Goal: Task Accomplishment & Management: Use online tool/utility

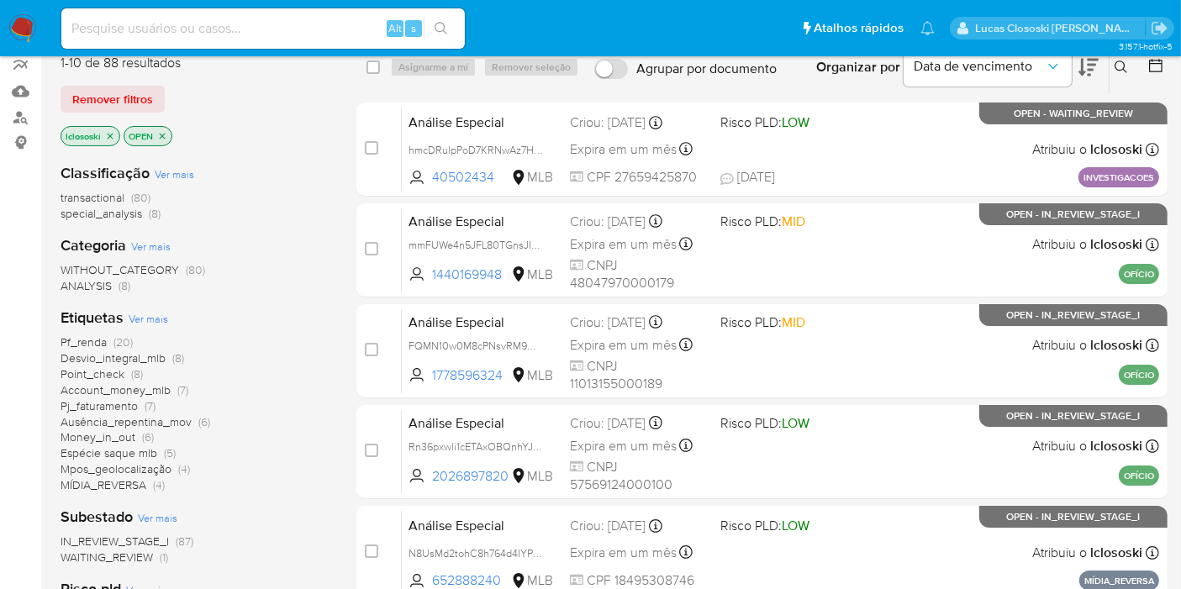
scroll to position [280, 0]
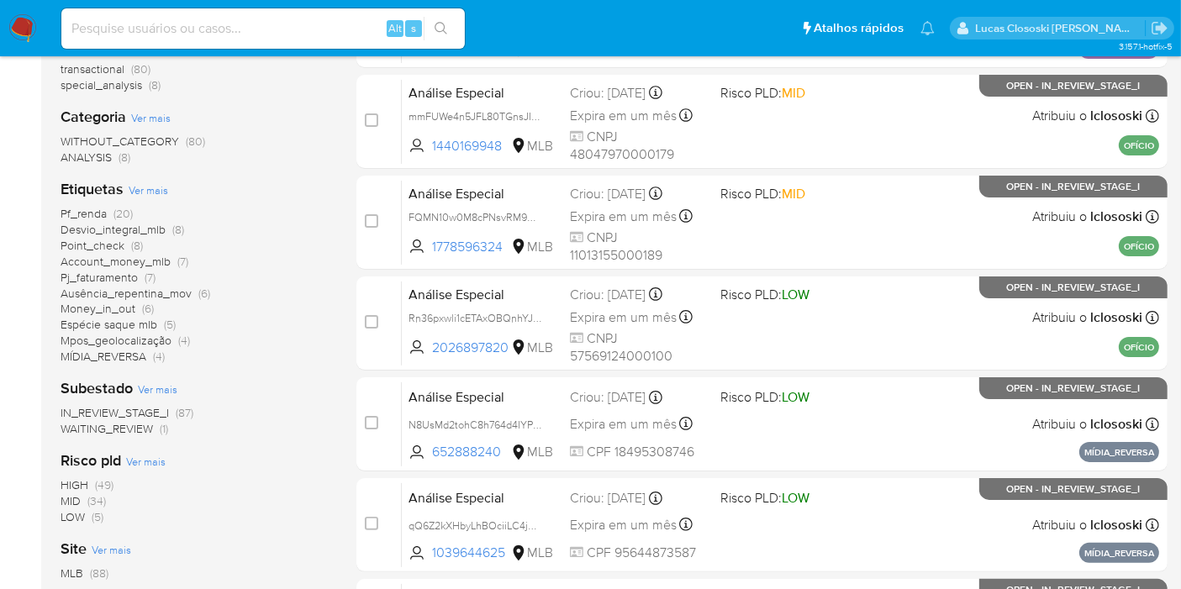
click at [129, 359] on span "MÍDIA_REVERSA" at bounding box center [103, 356] width 86 height 17
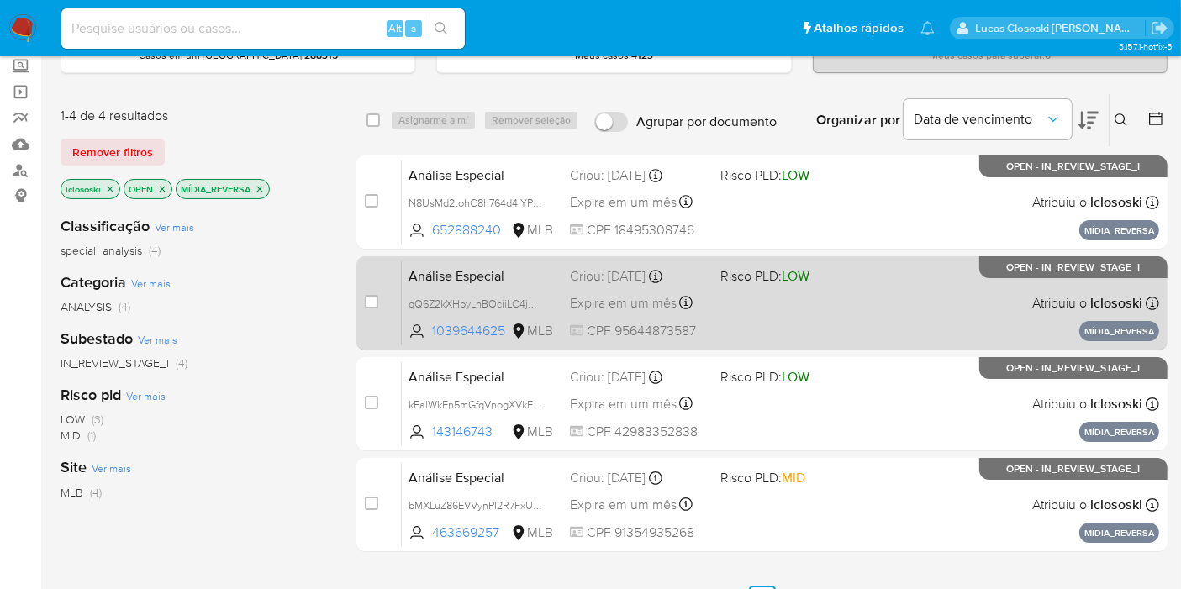
scroll to position [93, 0]
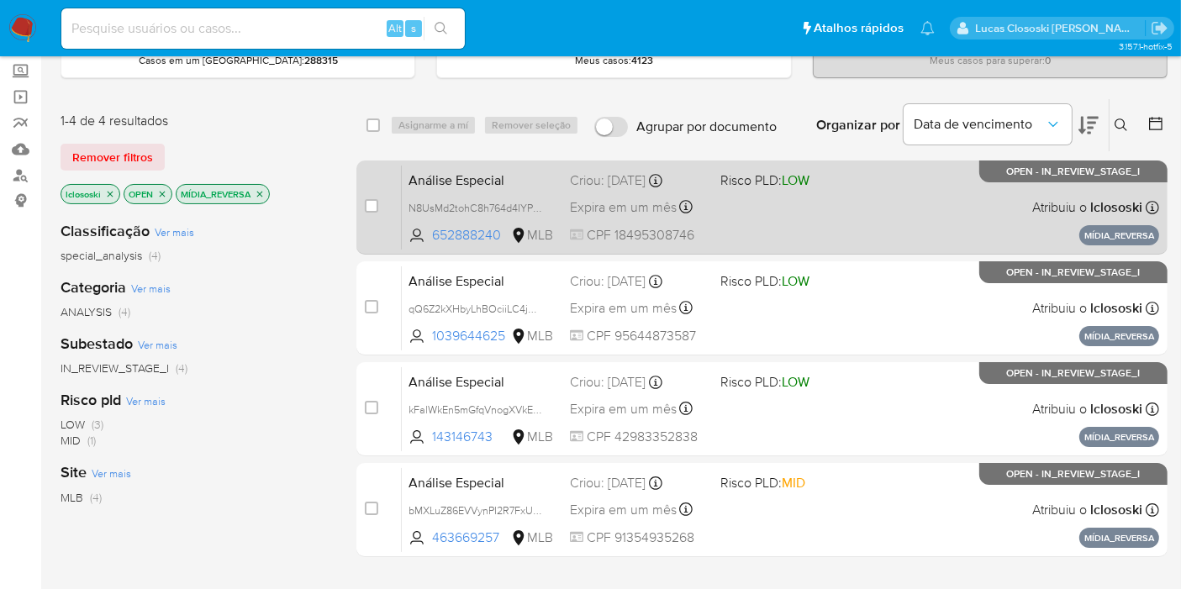
click at [826, 212] on div "Análise Especial N8UsMd2tohC8h764d4IYPRjx 652888240 MLB Risco PLD: LOW Criou: 1…" at bounding box center [780, 207] width 757 height 85
click at [777, 224] on div "Análise Especial N8UsMd2tohC8h764d4IYPRjx 652888240 MLB Risco PLD: LOW Criou: 1…" at bounding box center [780, 207] width 757 height 85
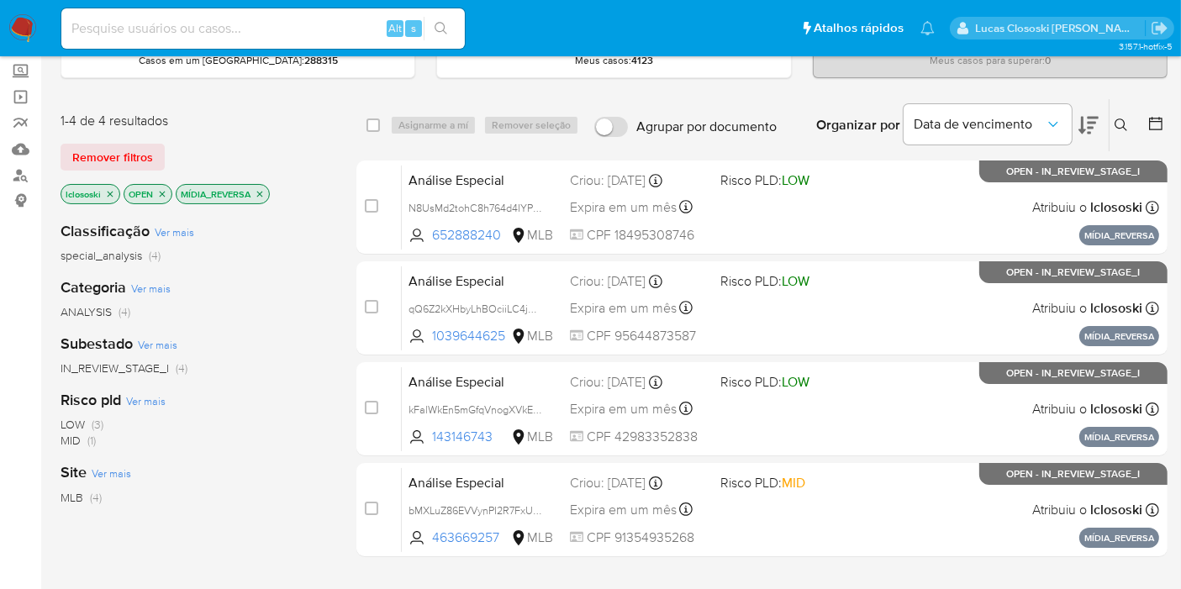
click at [263, 190] on icon "close-filter" at bounding box center [260, 194] width 10 height 10
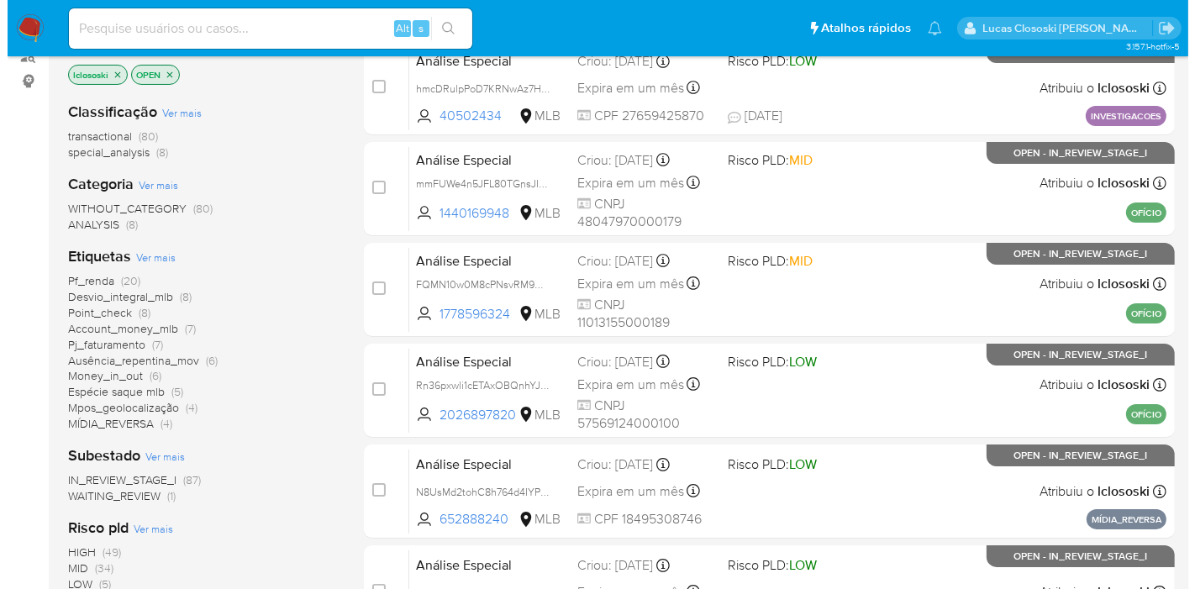
scroll to position [280, 0]
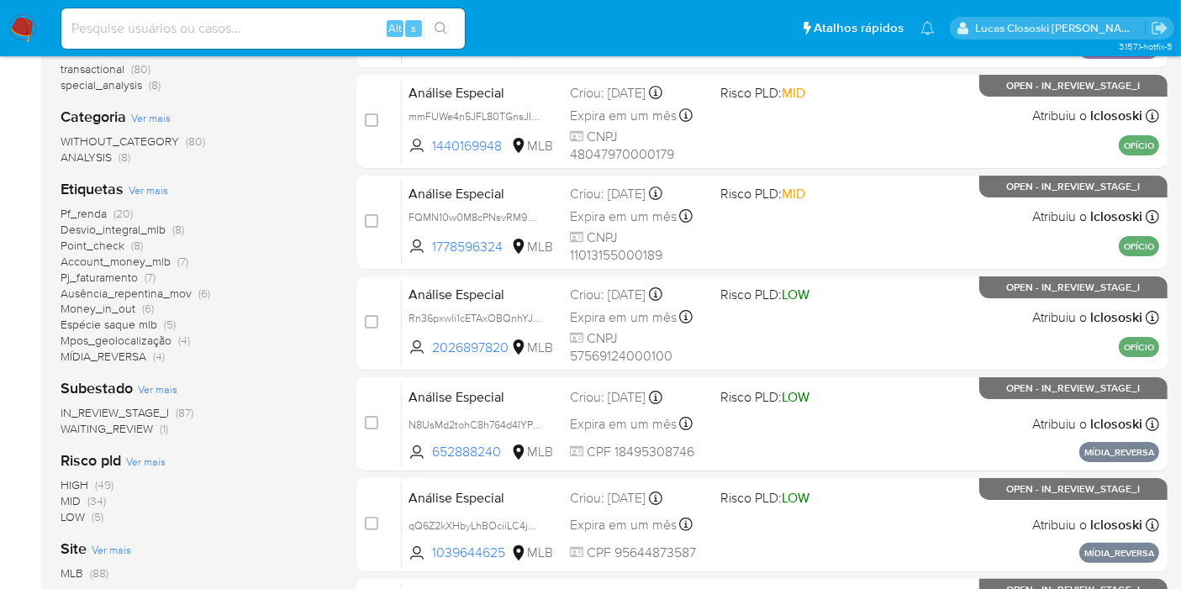
click at [150, 188] on span "Ver mais" at bounding box center [148, 189] width 39 height 15
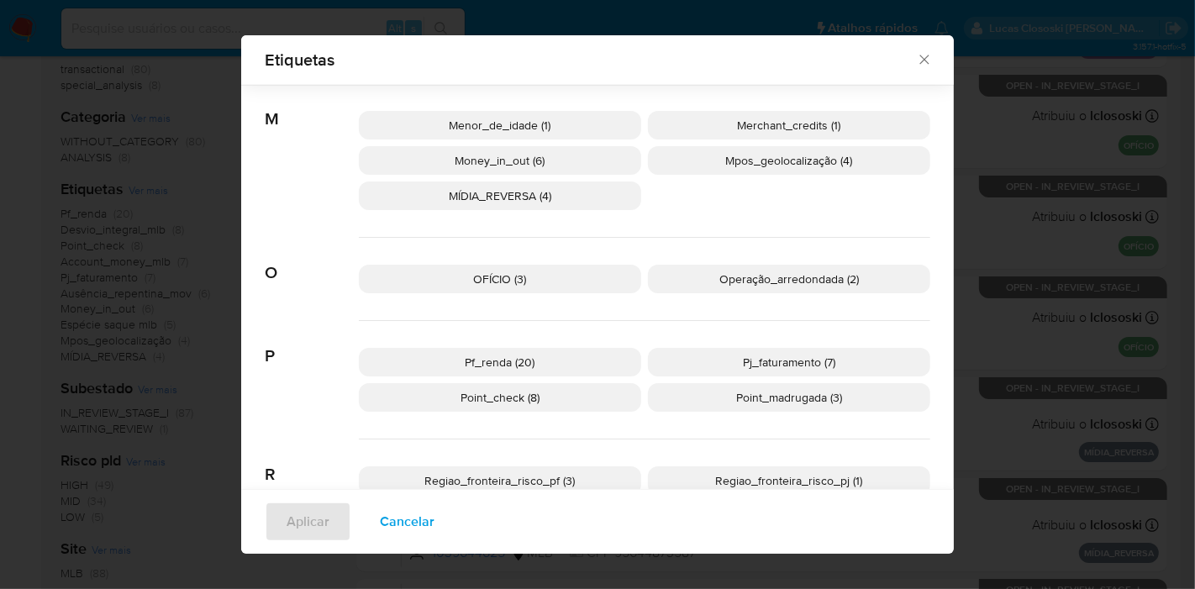
scroll to position [734, 0]
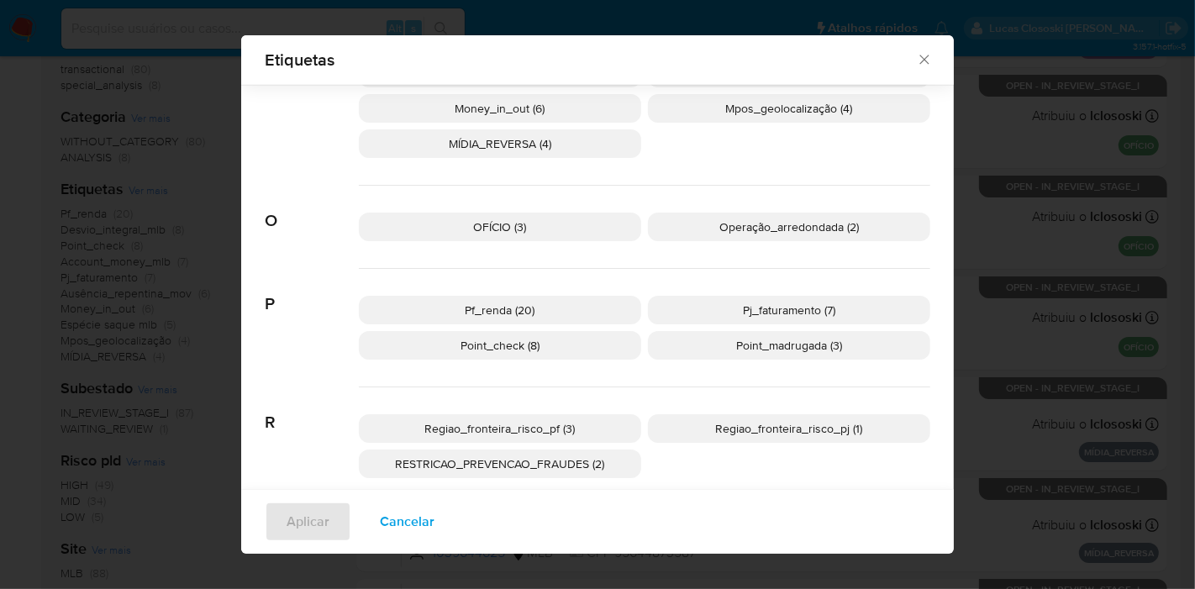
click at [442, 227] on p "OFÍCIO (3)" at bounding box center [500, 227] width 282 height 29
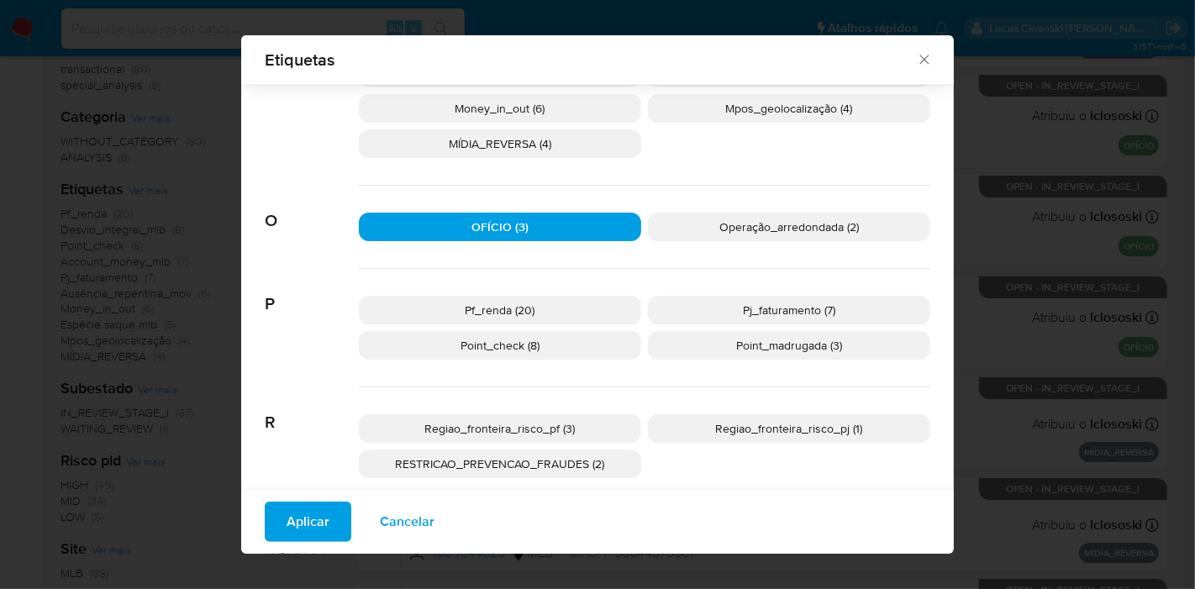
click at [311, 546] on div "Aplicar Cancelar" at bounding box center [597, 521] width 713 height 65
click at [308, 521] on span "Aplicar" at bounding box center [308, 521] width 43 height 37
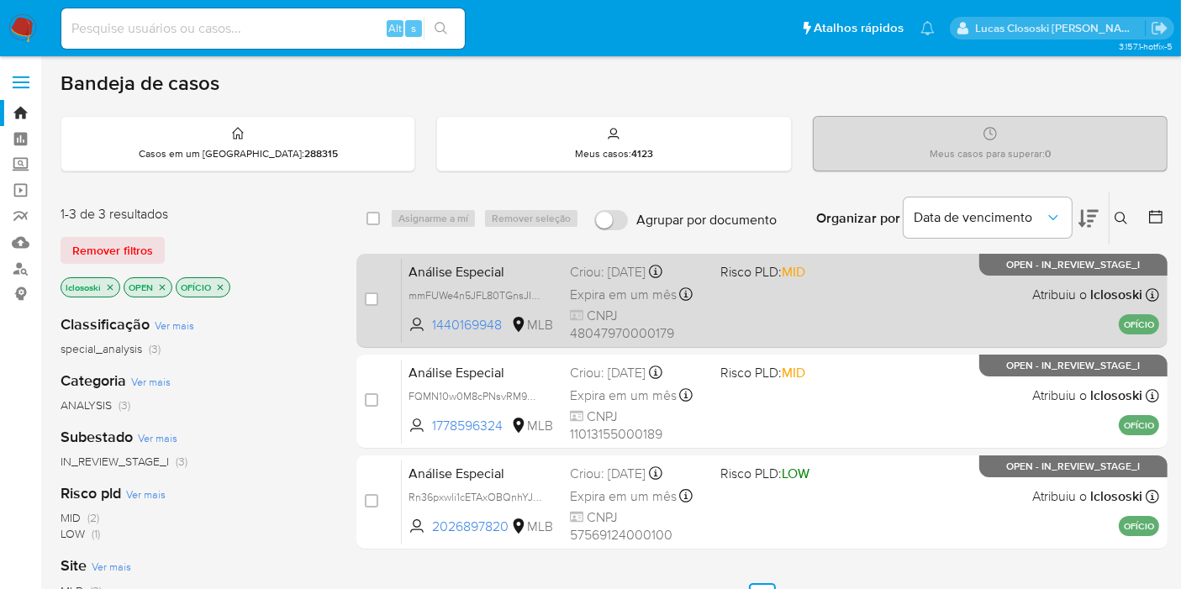
click at [886, 323] on div "Análise Especial mmFUWe4n5JFL80TGnsJI1h2p 1440169948 MLB Risco PLD: MID Criou: …" at bounding box center [780, 300] width 757 height 85
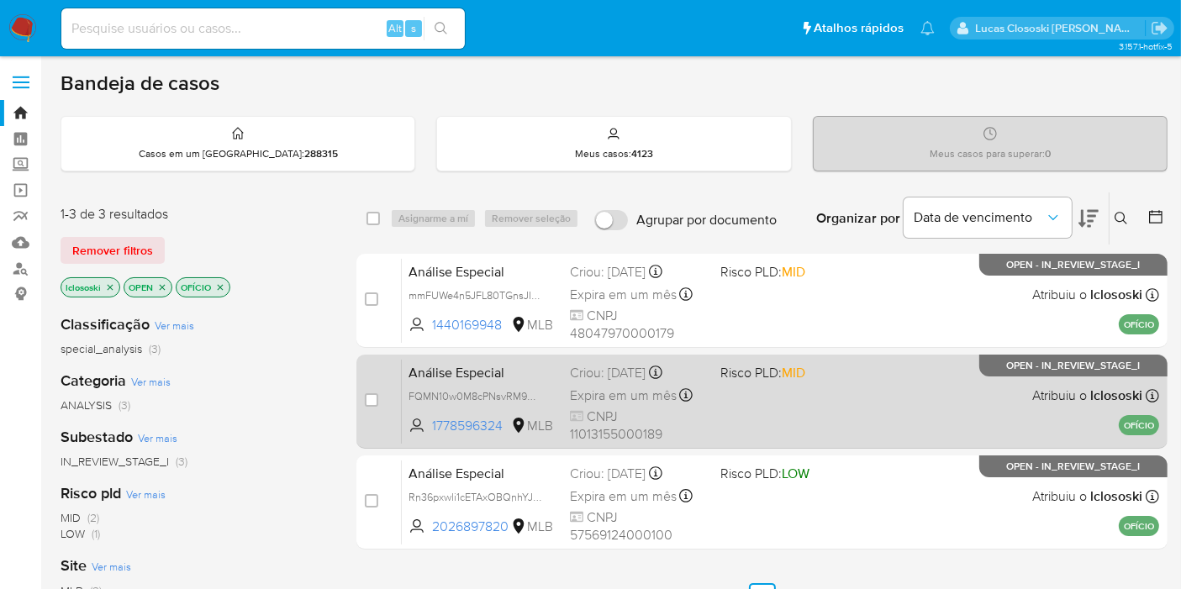
click at [852, 394] on div "Análise Especial FQMN10w0M8cPNsvRM9NEbHjy 1778596324 MLB Risco PLD: MID Criou: …" at bounding box center [780, 401] width 757 height 85
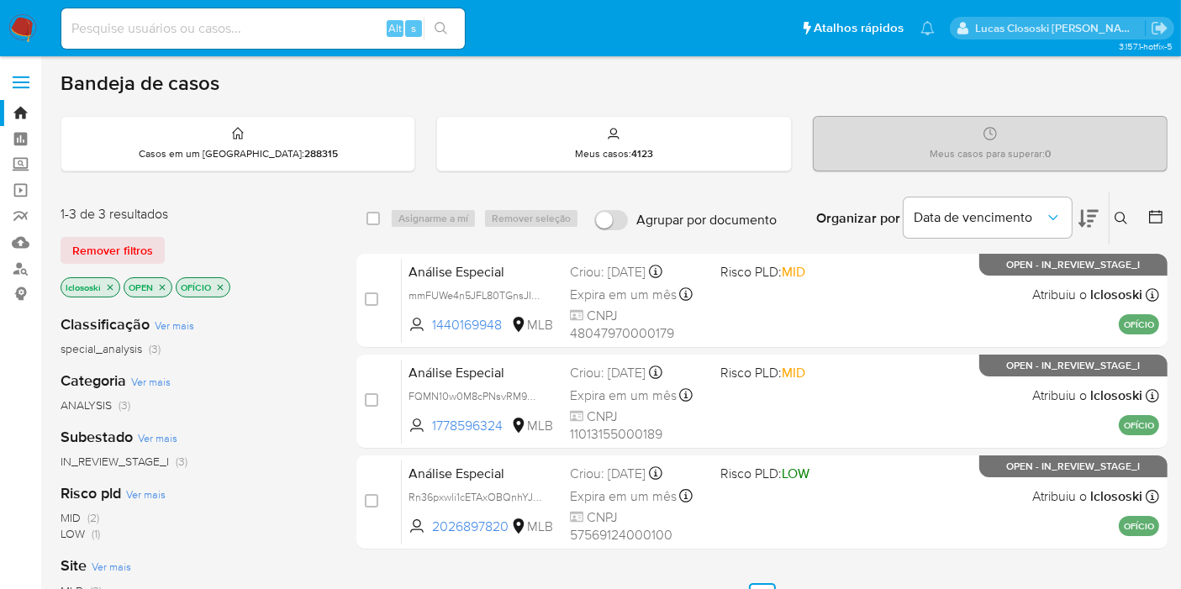
click at [219, 284] on icon "close-filter" at bounding box center [220, 287] width 10 height 10
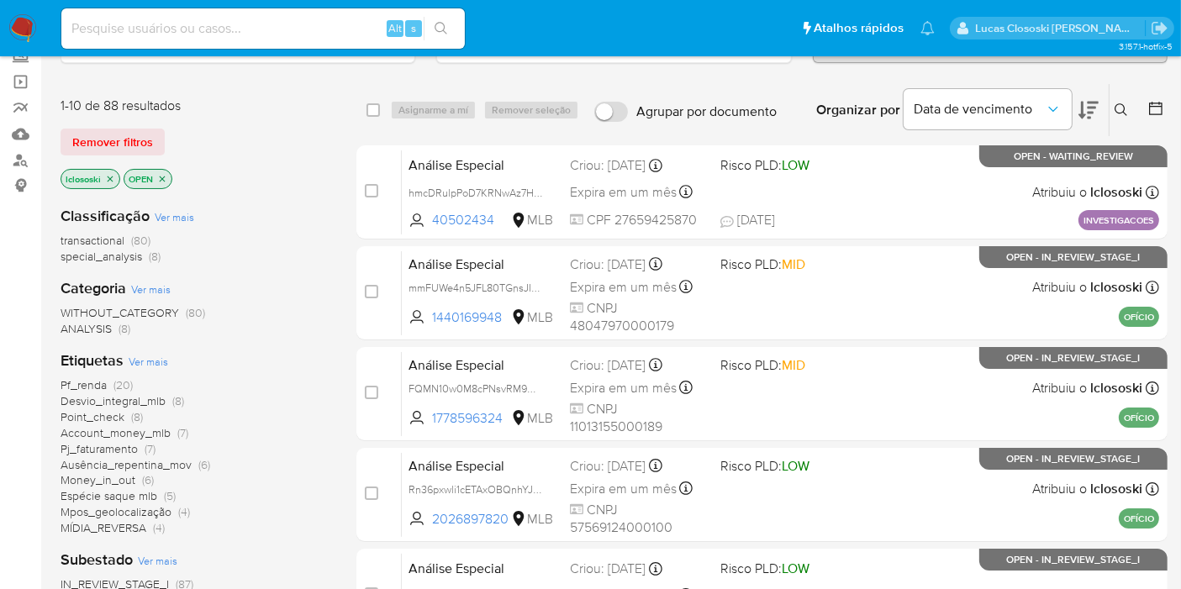
scroll to position [187, 0]
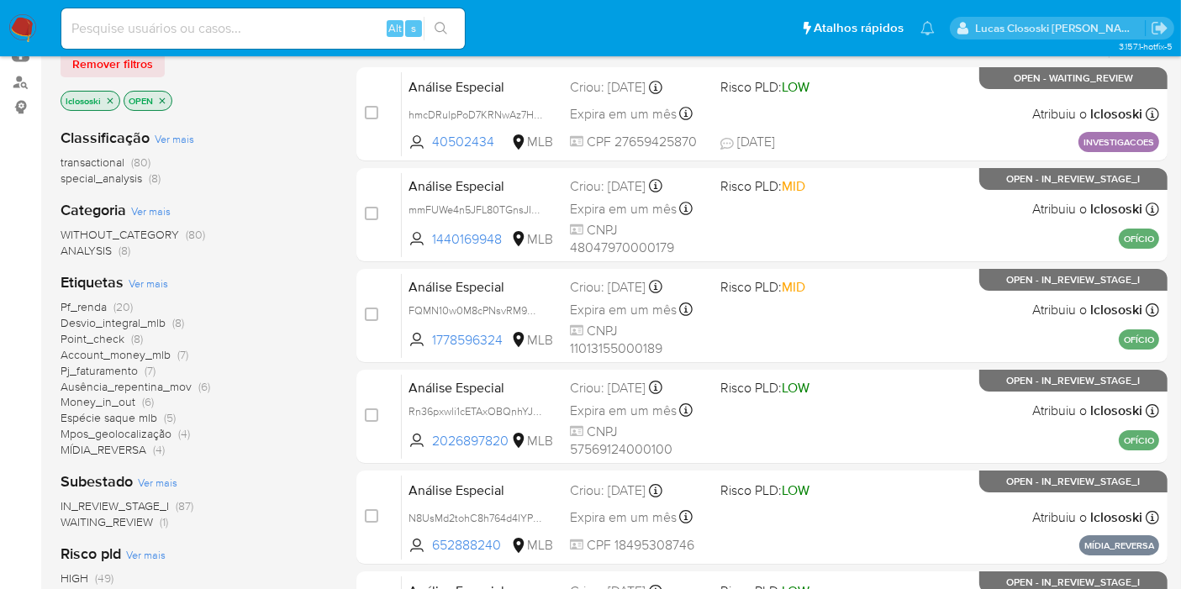
click at [108, 302] on span "Pf_renda (20)" at bounding box center [96, 307] width 72 height 16
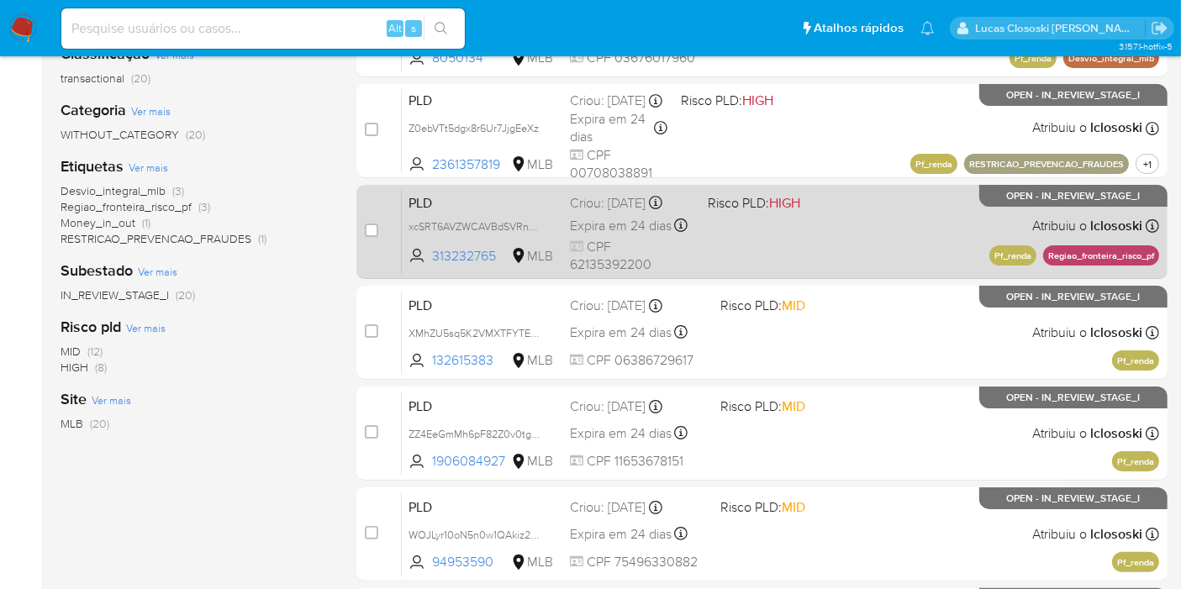
scroll to position [280, 0]
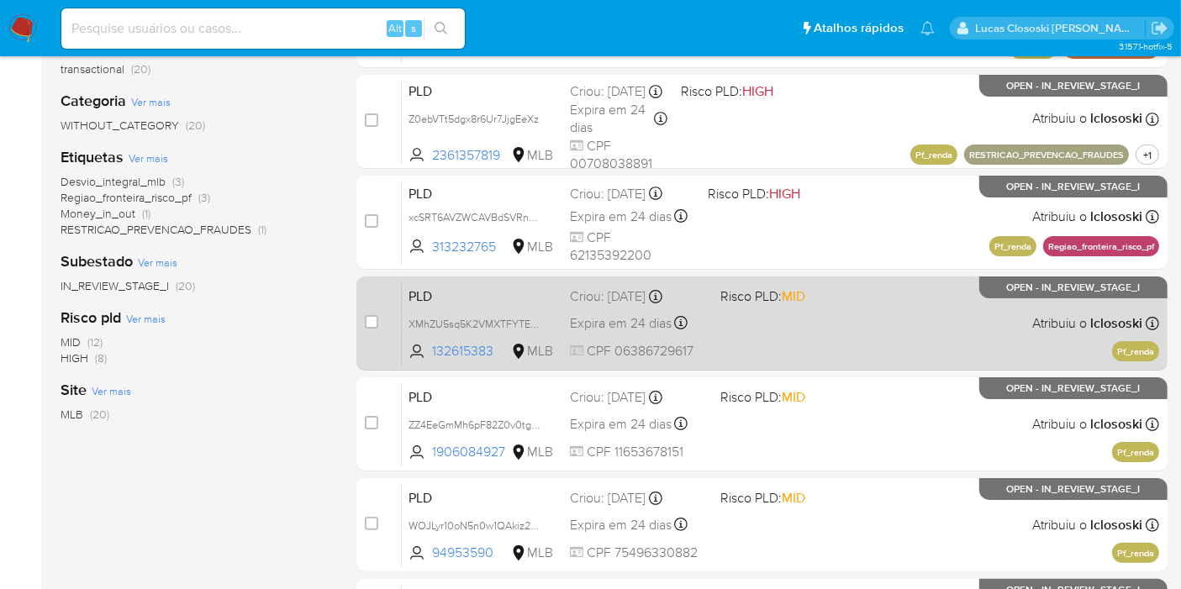
click at [866, 308] on div "PLD XMhZU5sq5K2VMXTFYTEoKZDo 132615383 MLB Risco PLD: MID Criou: 12/08/2025 Cri…" at bounding box center [780, 323] width 757 height 85
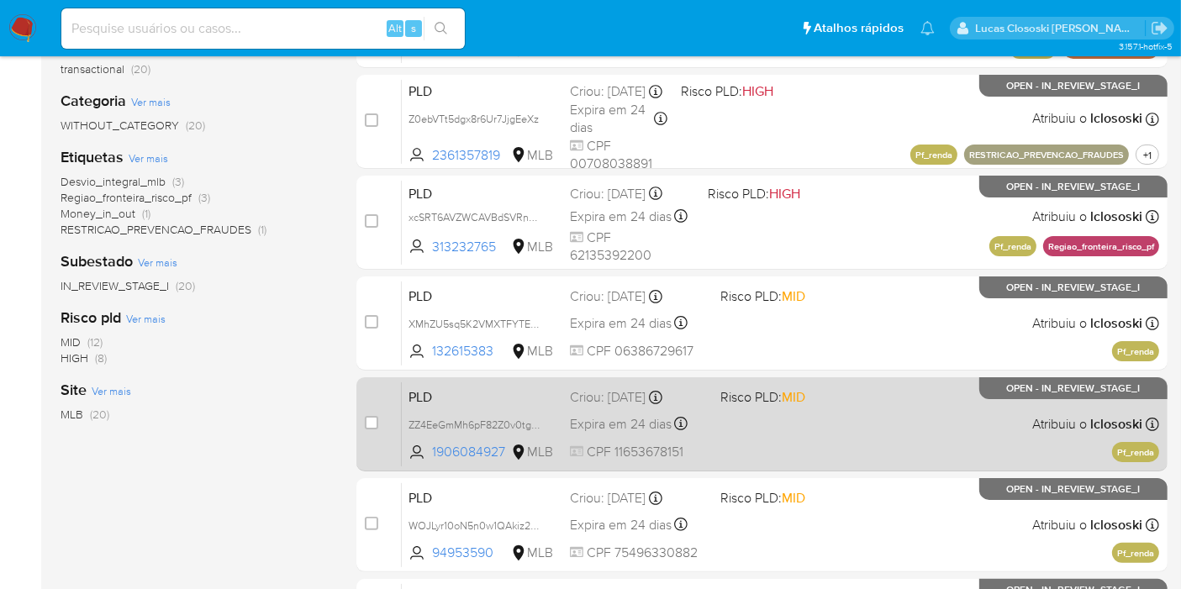
click at [819, 436] on div "PLD ZZ4EeGmMh6pF82Z0v0tgpnlp 1906084927 MLB Risco PLD: MID Criou: 12/08/2025 Cr…" at bounding box center [780, 423] width 757 height 85
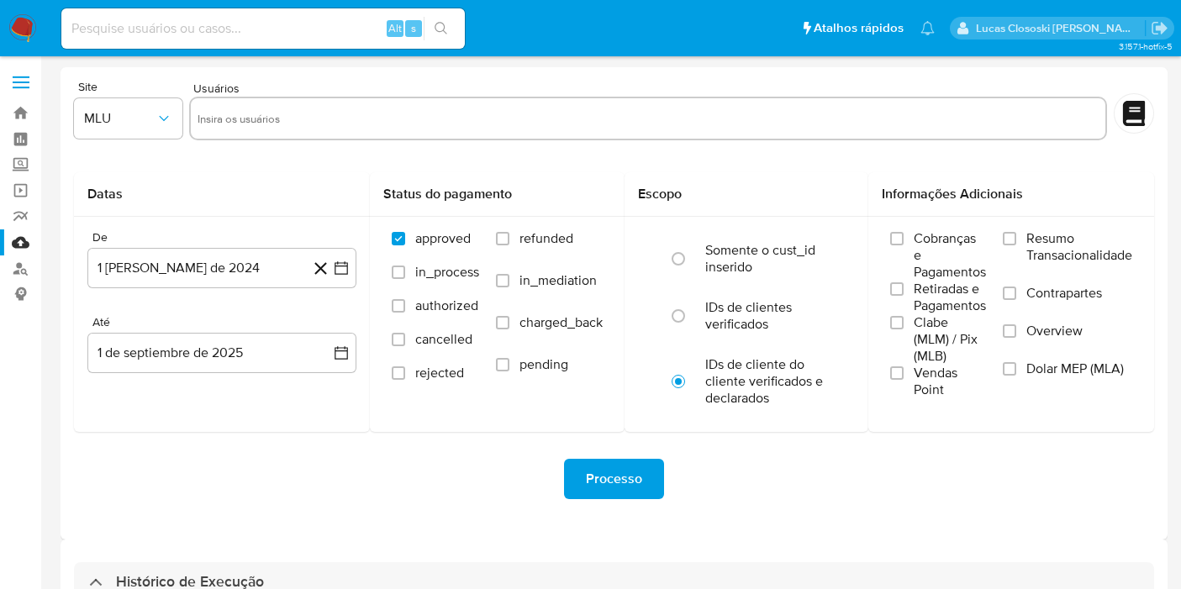
select select "10"
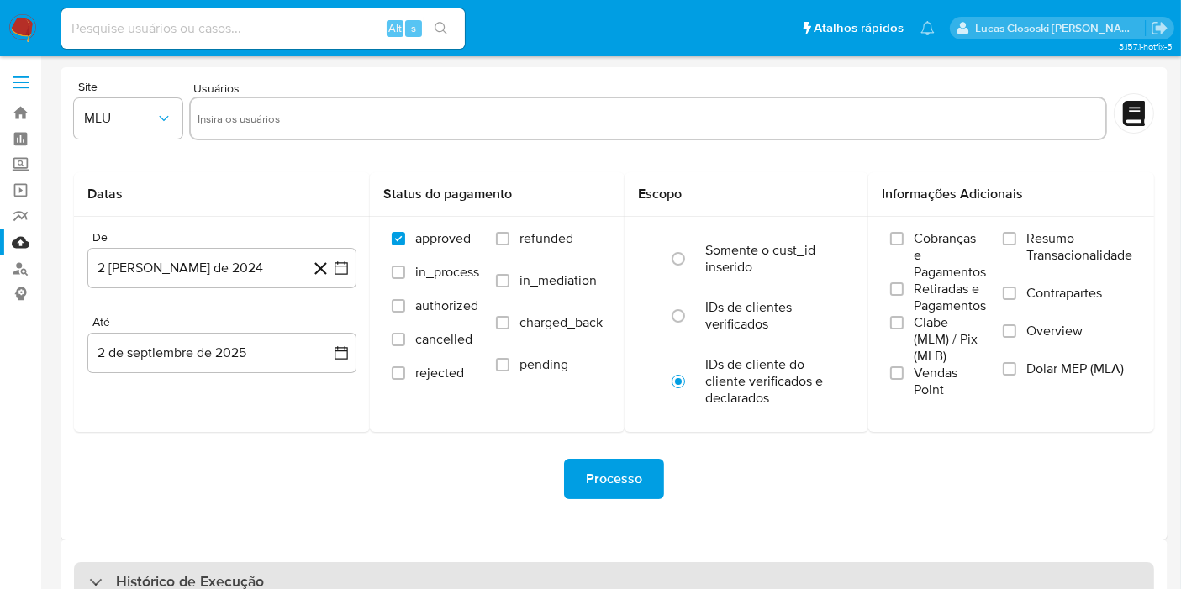
drag, startPoint x: 758, startPoint y: 550, endPoint x: 762, endPoint y: 562, distance: 13.3
click at [758, 550] on div "Histórico de Execução" at bounding box center [613, 582] width 1107 height 86
click at [763, 575] on div "Histórico de Execução" at bounding box center [614, 582] width 1080 height 40
select select "10"
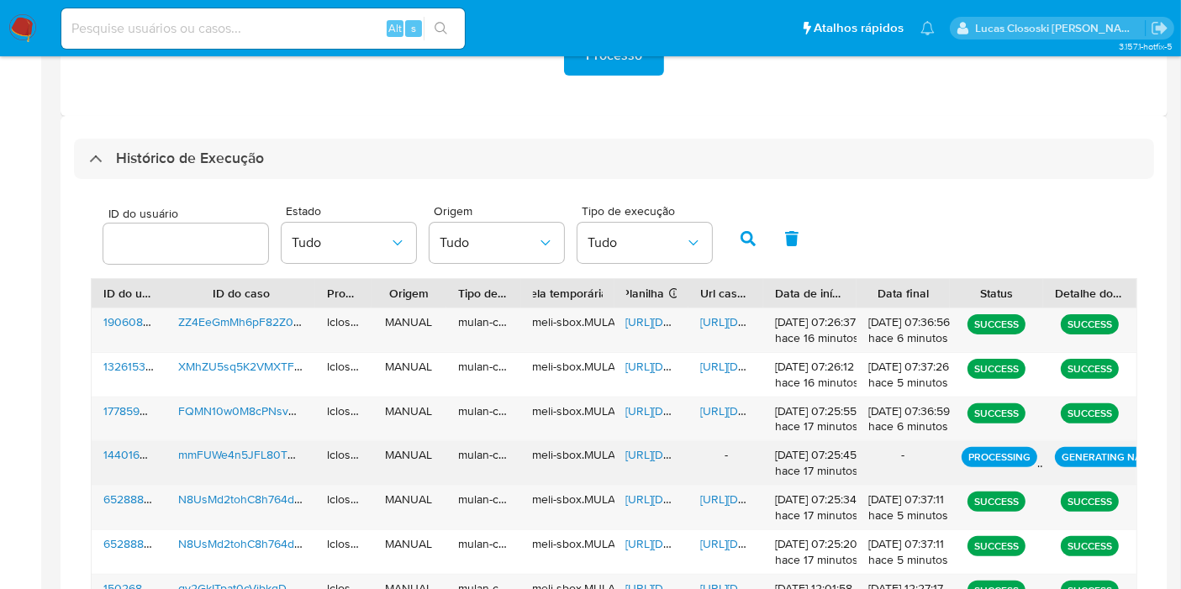
scroll to position [466, 0]
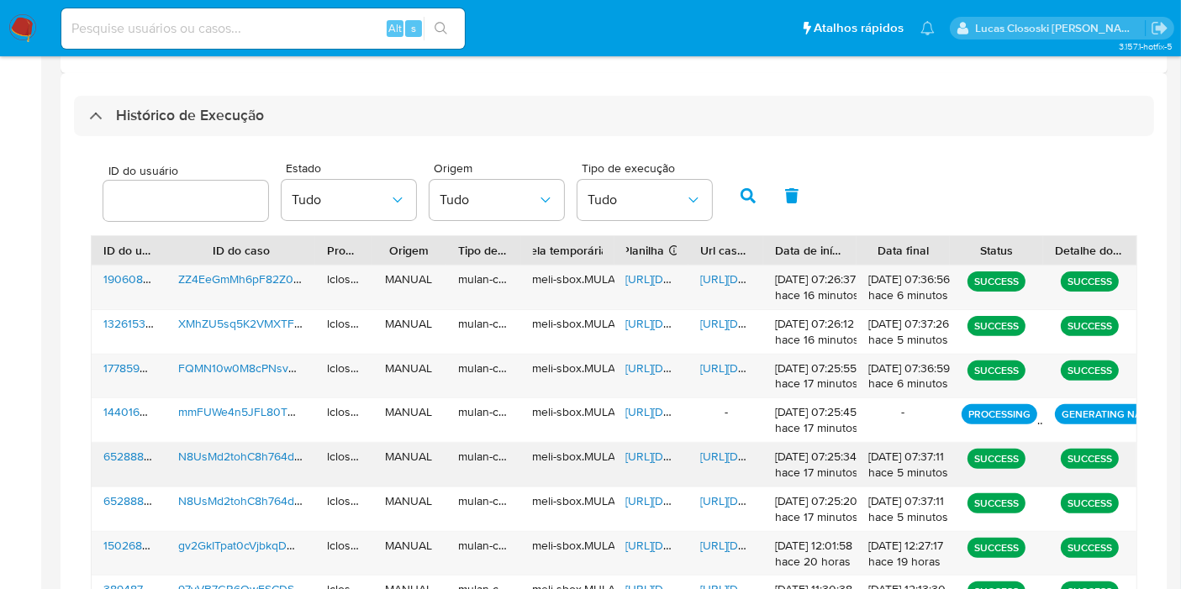
click at [636, 455] on span "https://docs.google.com/spreadsheets/d/109OWGvzU1bybrwq9jUmrj_B7iW1qQczTmfGGap_…" at bounding box center [684, 456] width 116 height 17
click at [732, 457] on span "https://docs.google.com/document/d/1llblOSlbiv-RPavu7iw1ojxn3XXY5XMnjmwtLD9ZzkQ…" at bounding box center [758, 456] width 116 height 17
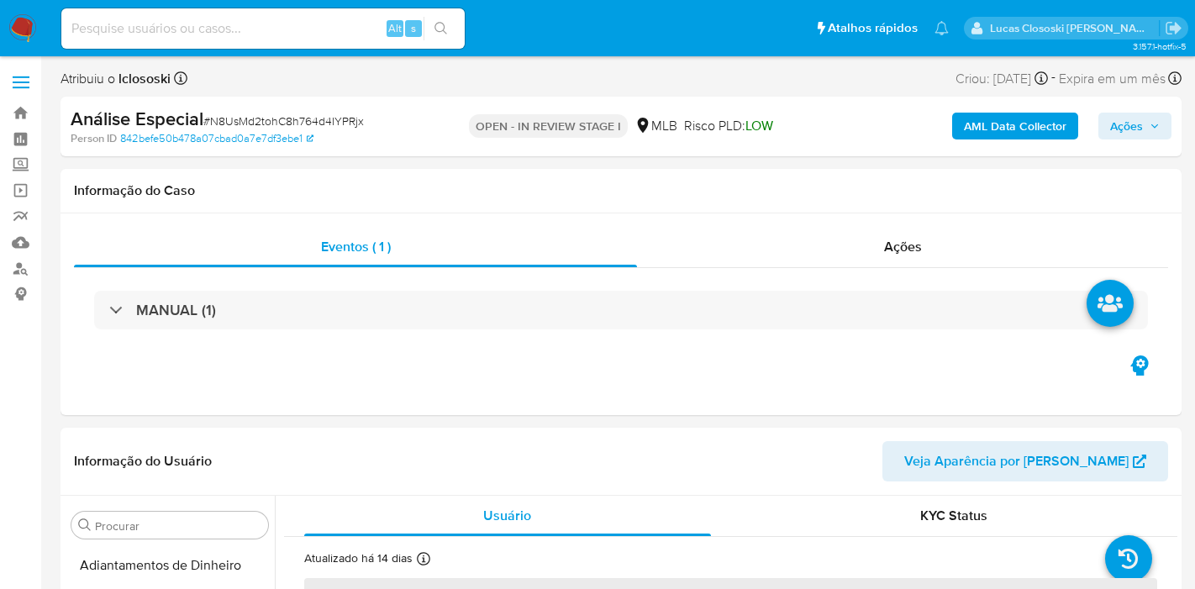
select select "10"
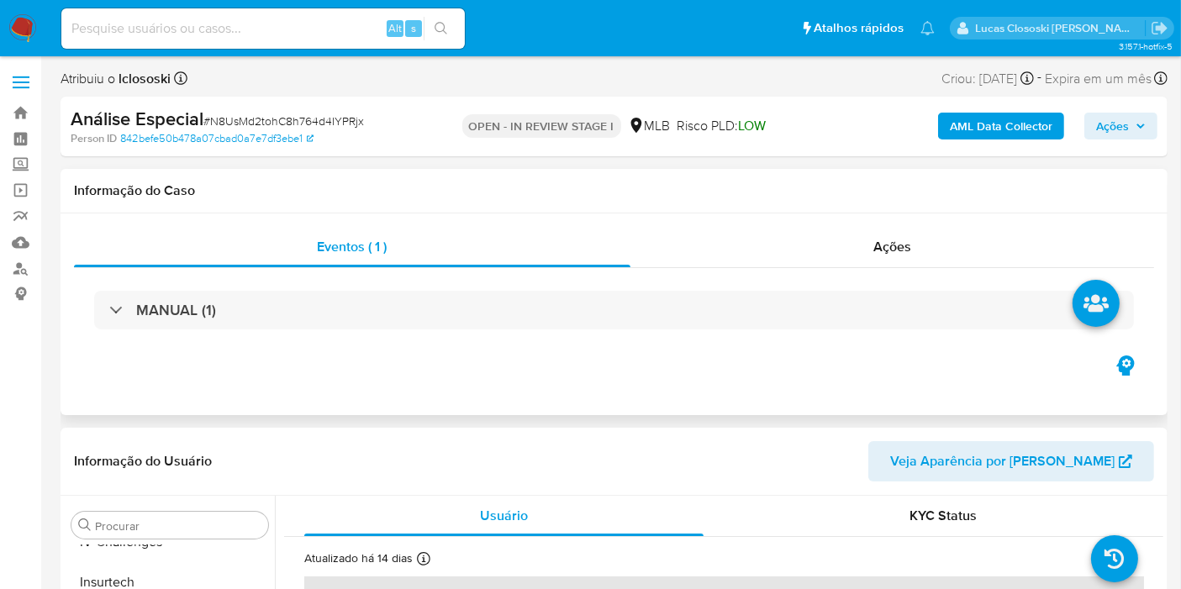
click at [446, 337] on div "MANUAL (1)" at bounding box center [614, 310] width 1080 height 84
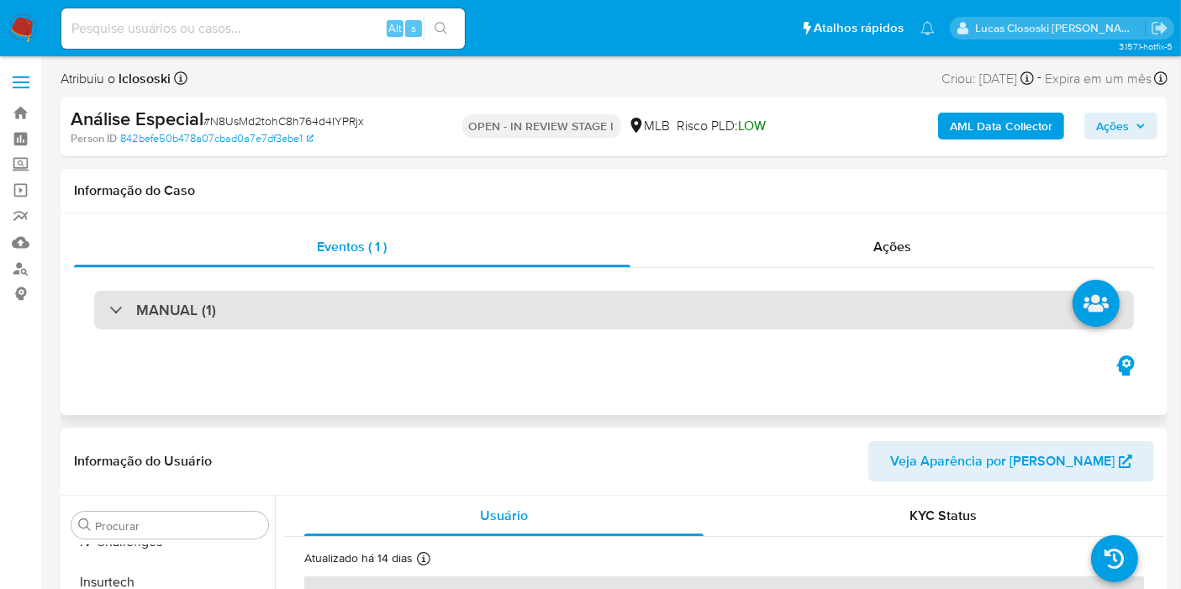
click at [442, 313] on div "MANUAL (1)" at bounding box center [613, 310] width 1039 height 39
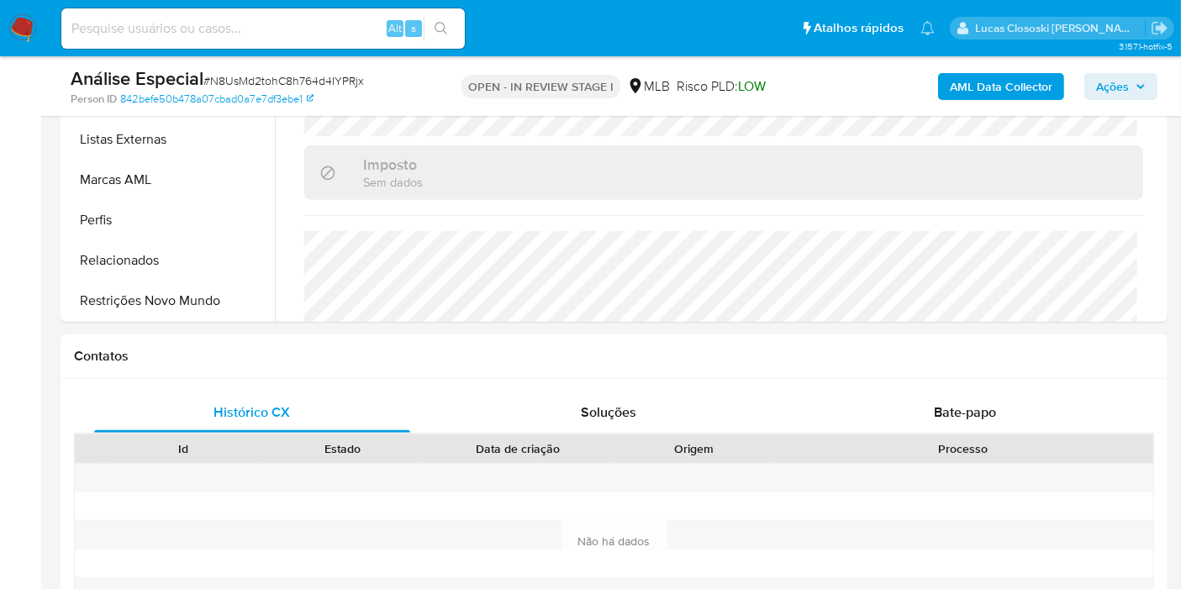
scroll to position [763, 0]
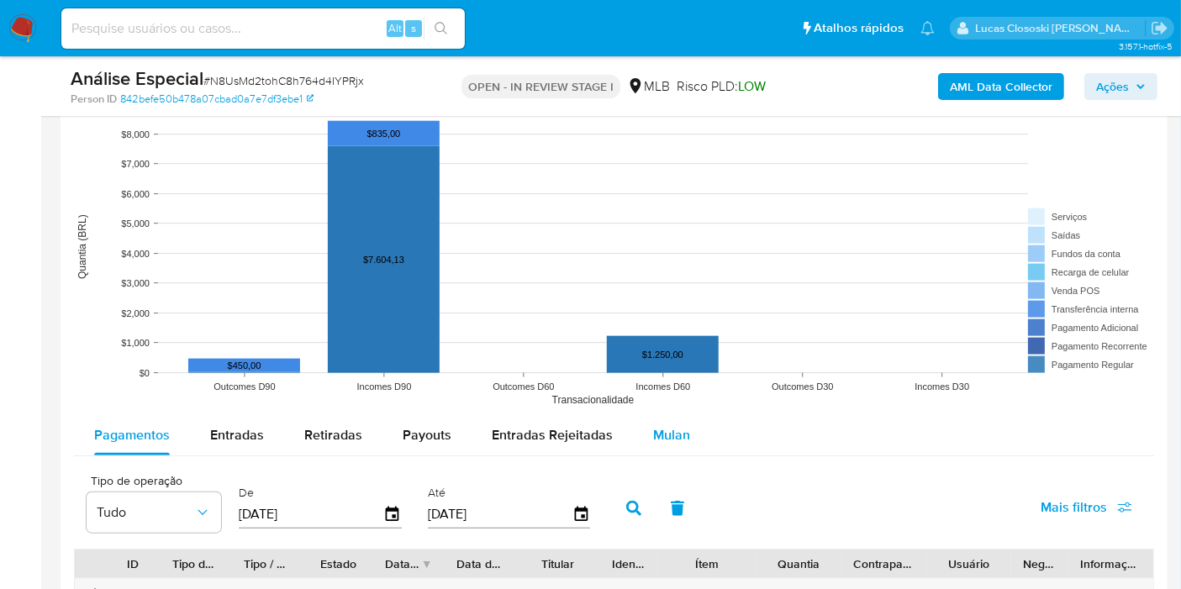
click at [671, 440] on span "Mulan" at bounding box center [671, 434] width 37 height 19
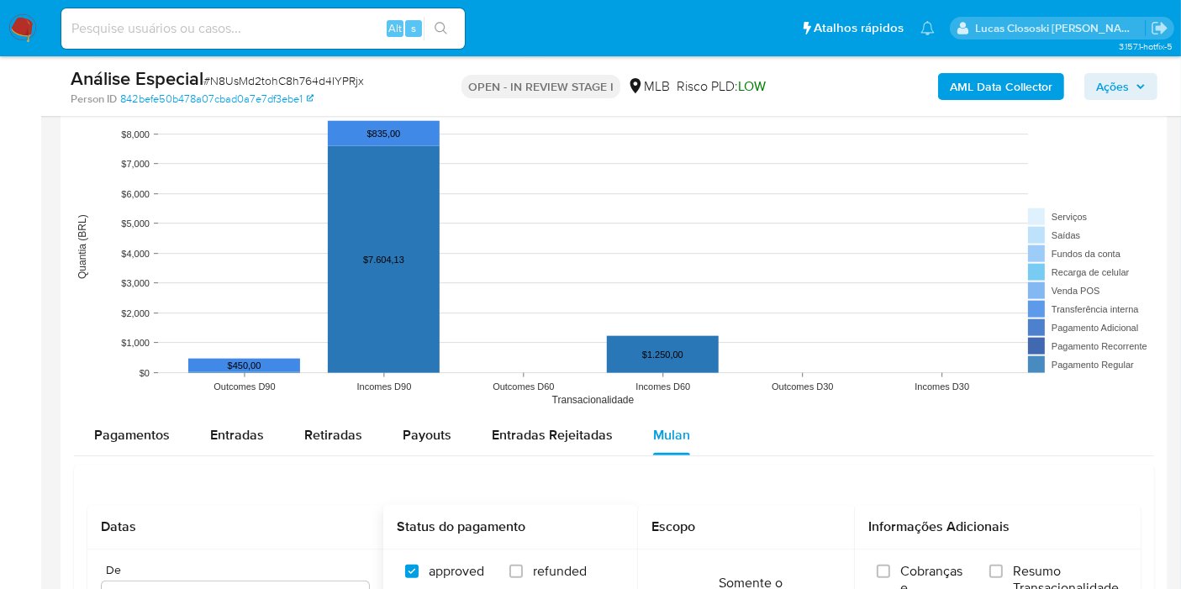
scroll to position [1960, 0]
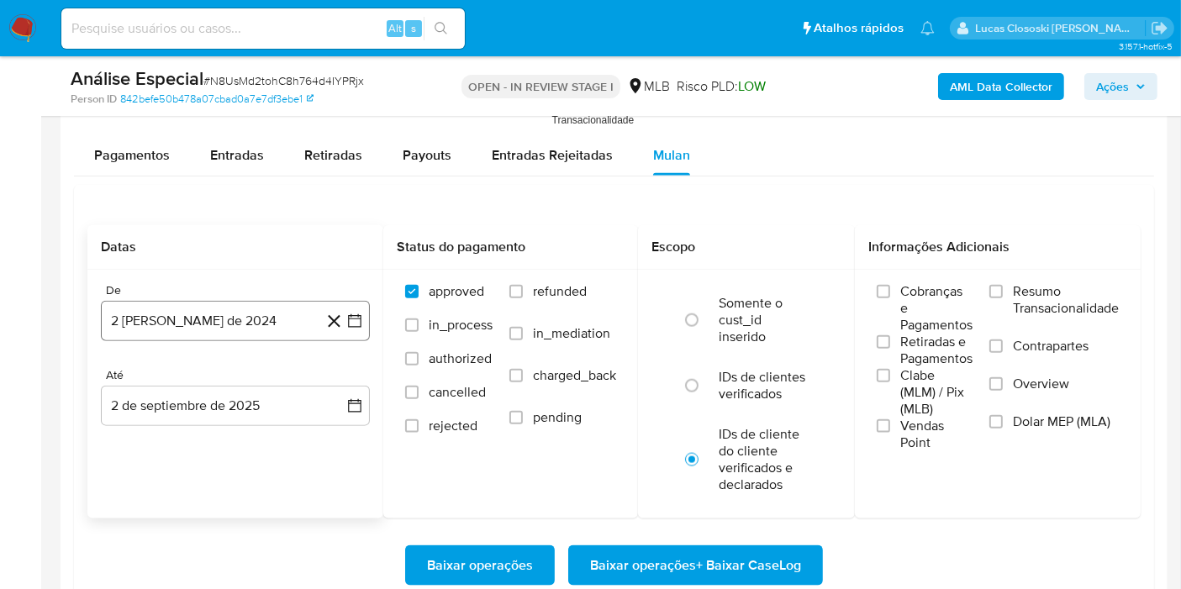
click at [364, 318] on button "[DATE]" at bounding box center [235, 321] width 269 height 40
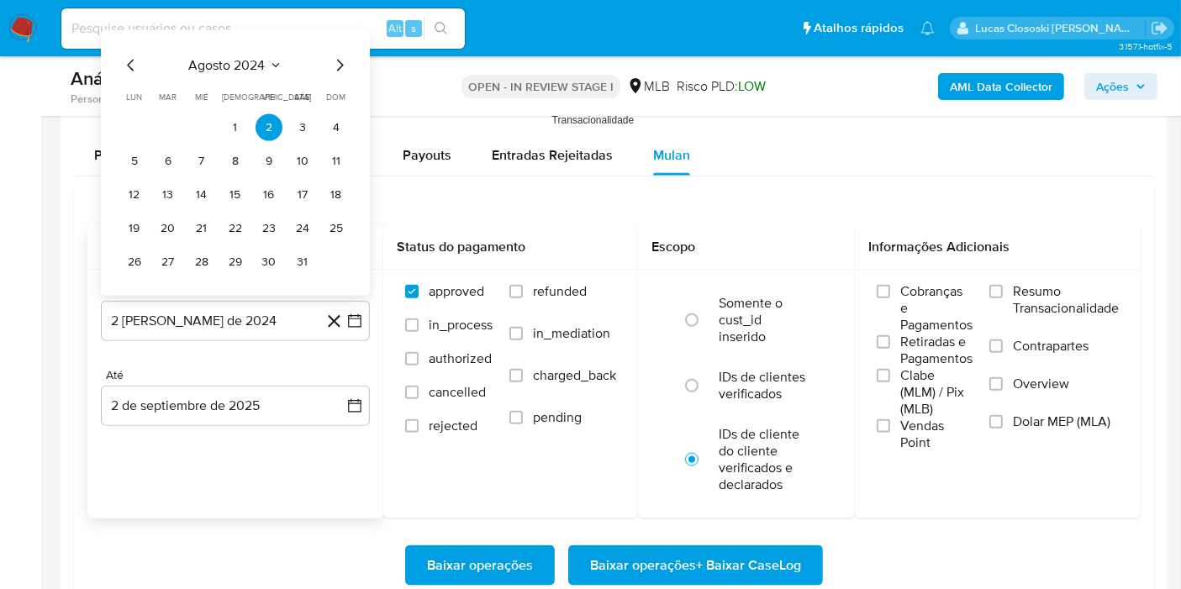
click at [218, 57] on span "agosto 2024" at bounding box center [227, 65] width 76 height 17
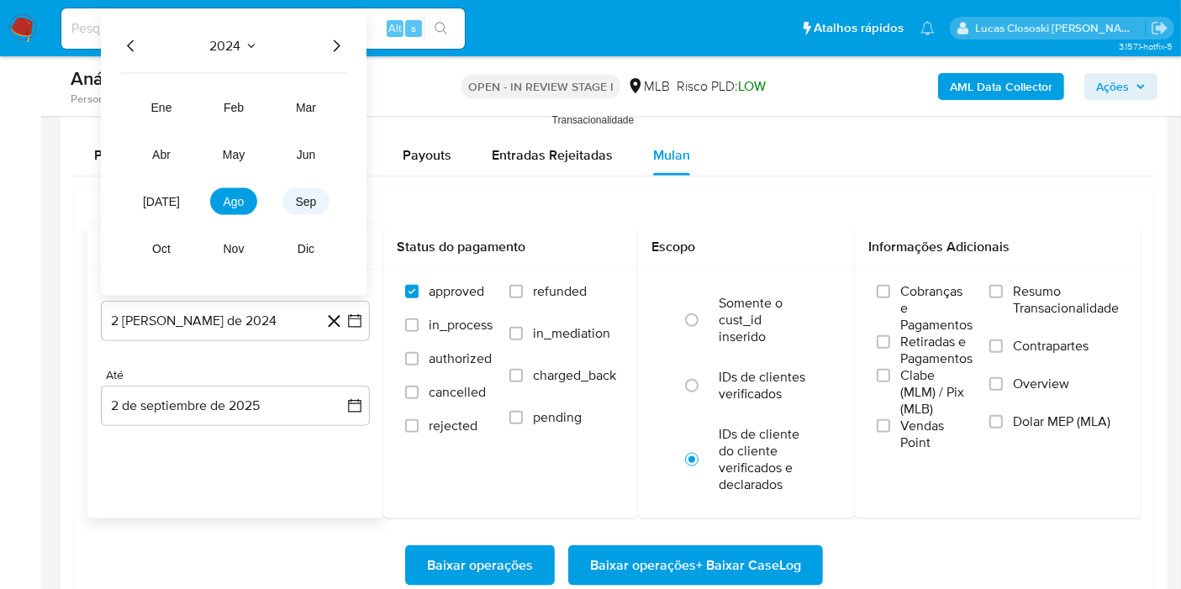
click at [327, 203] on button "sep" at bounding box center [305, 201] width 47 height 27
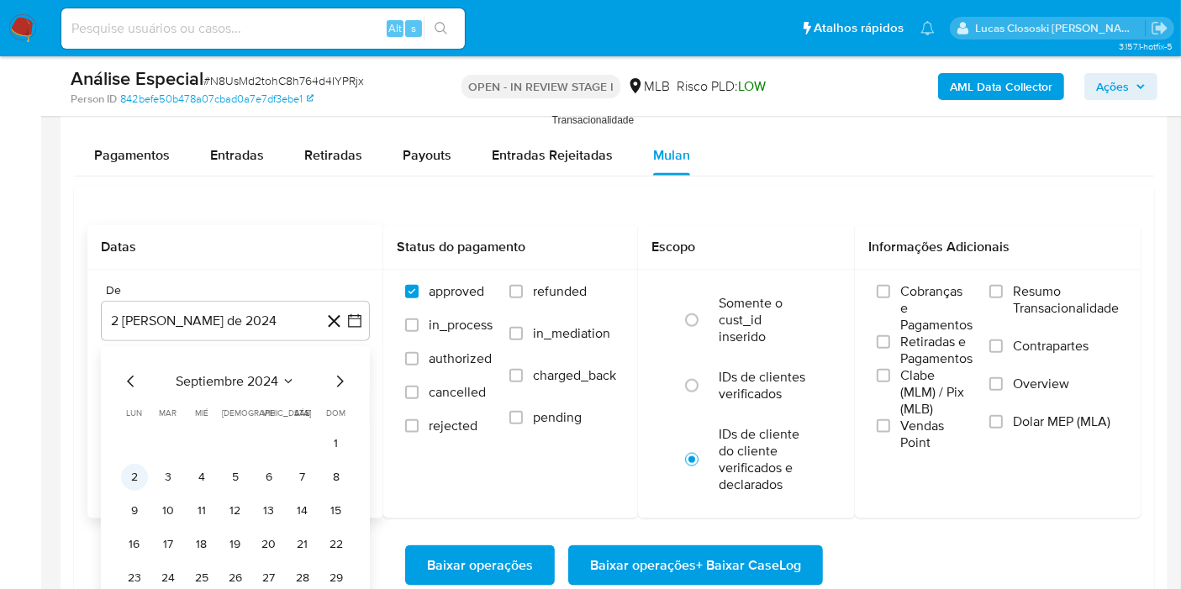
click at [136, 469] on button "2" at bounding box center [134, 477] width 27 height 27
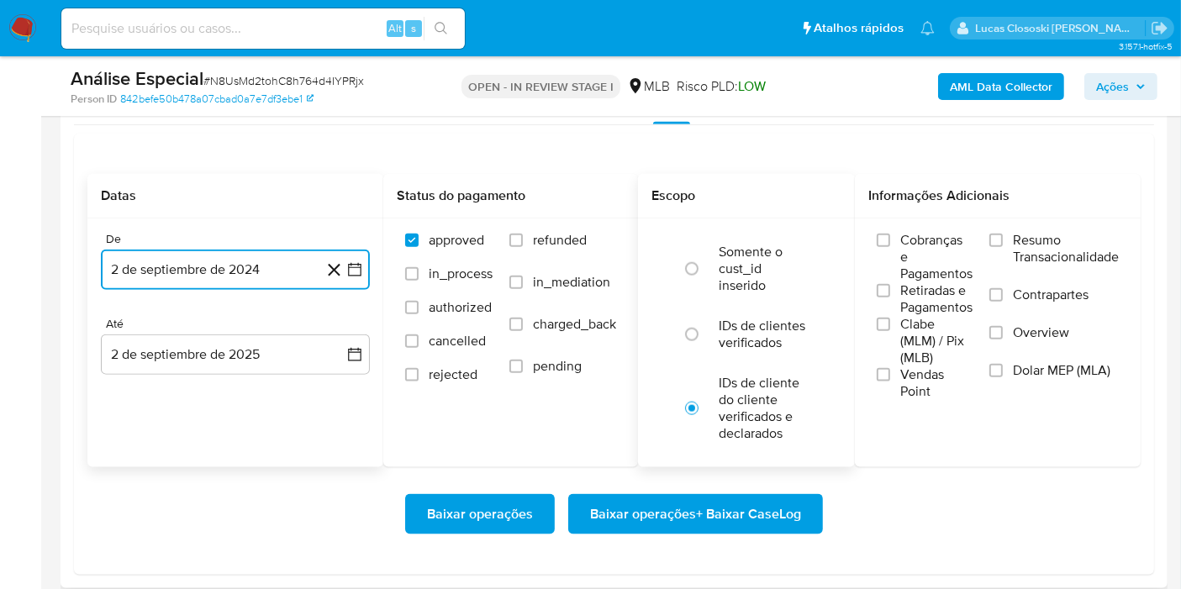
scroll to position [2054, 0]
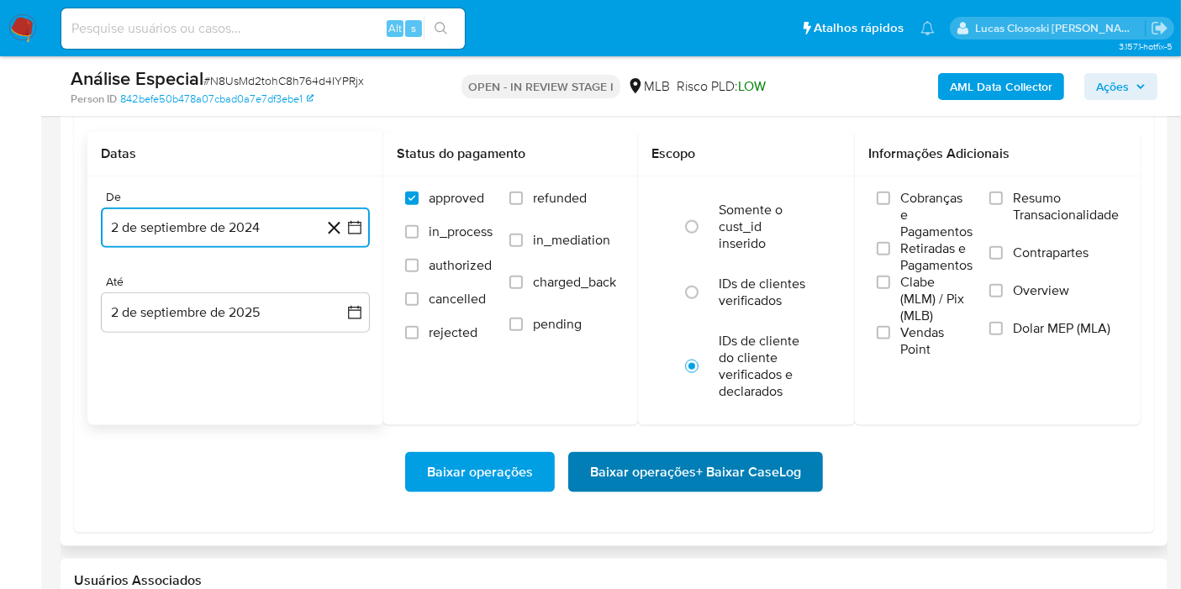
click at [677, 460] on span "Baixar operações + Baixar CaseLog" at bounding box center [695, 472] width 211 height 37
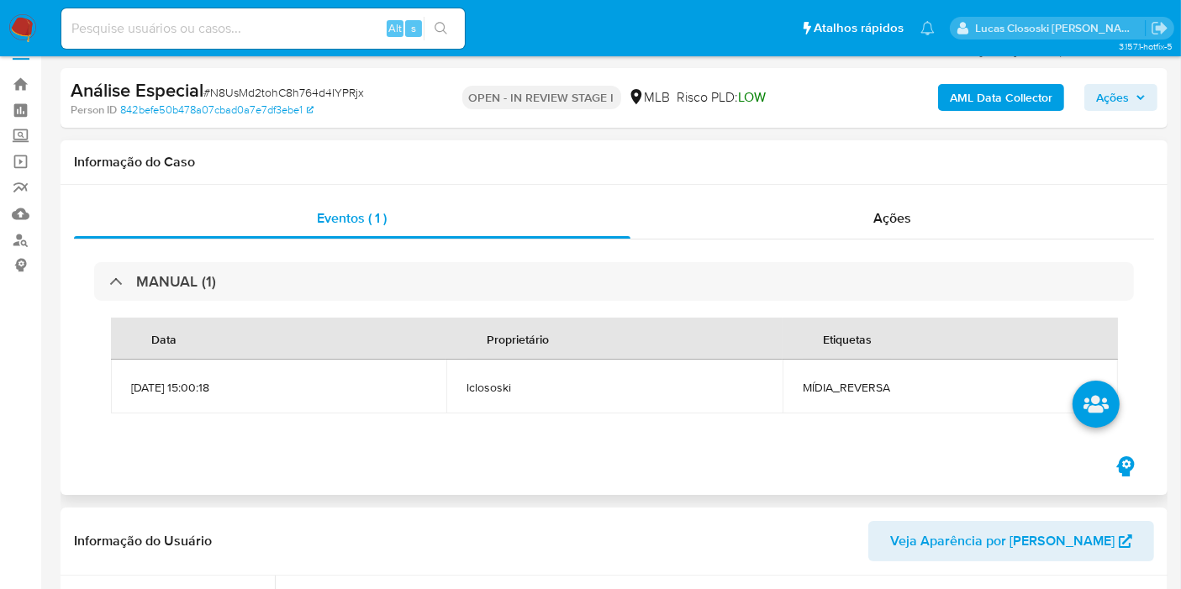
scroll to position [0, 0]
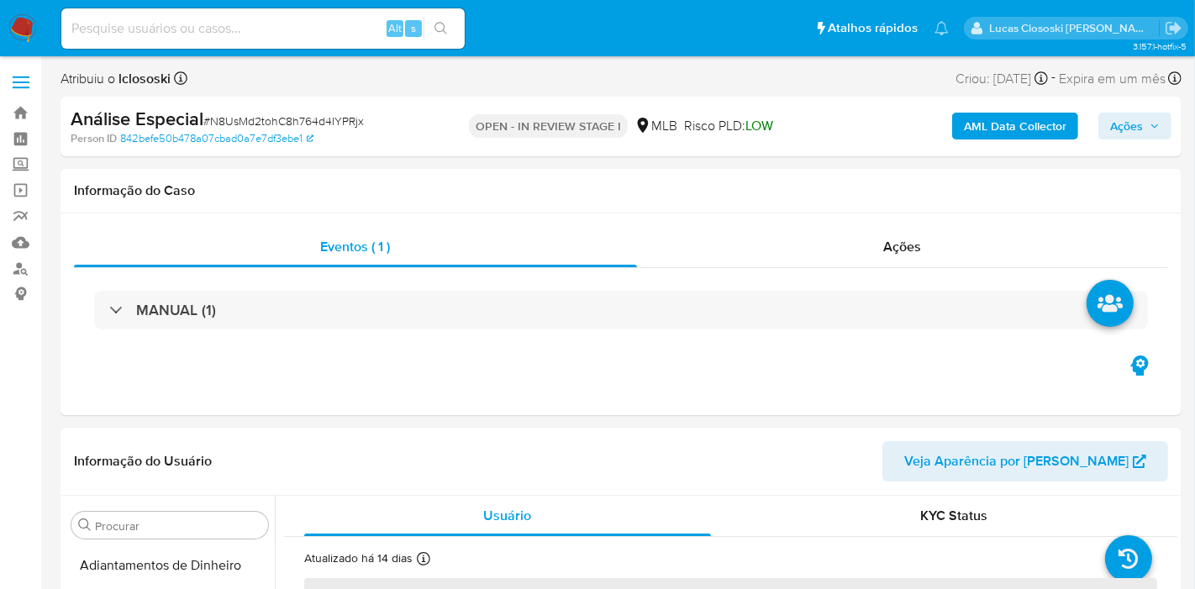
select select "10"
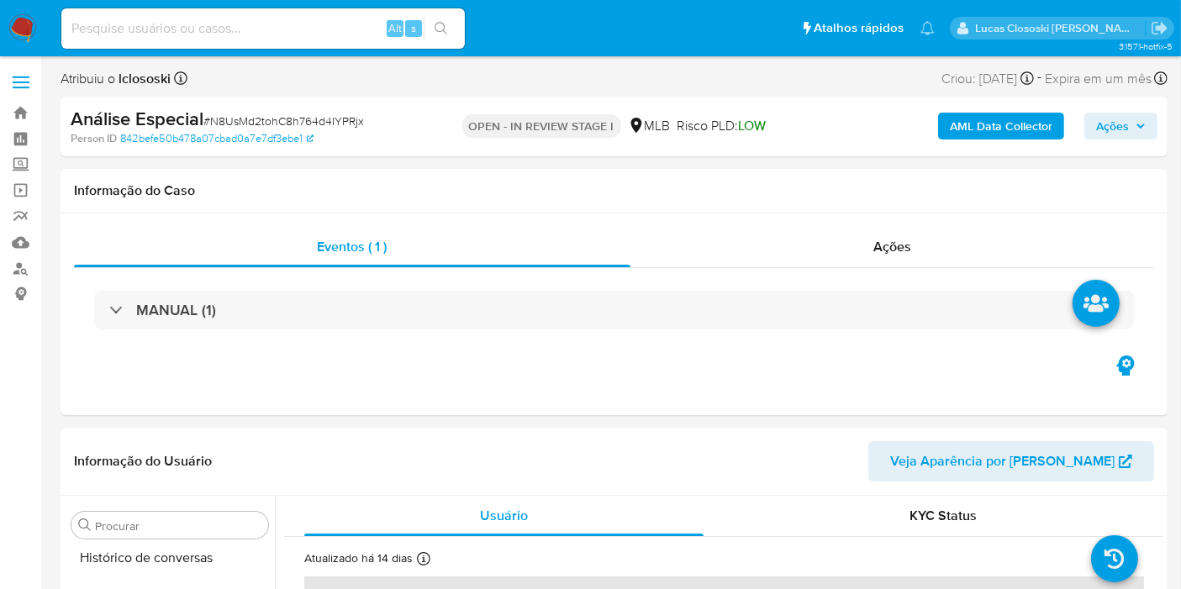
scroll to position [749, 0]
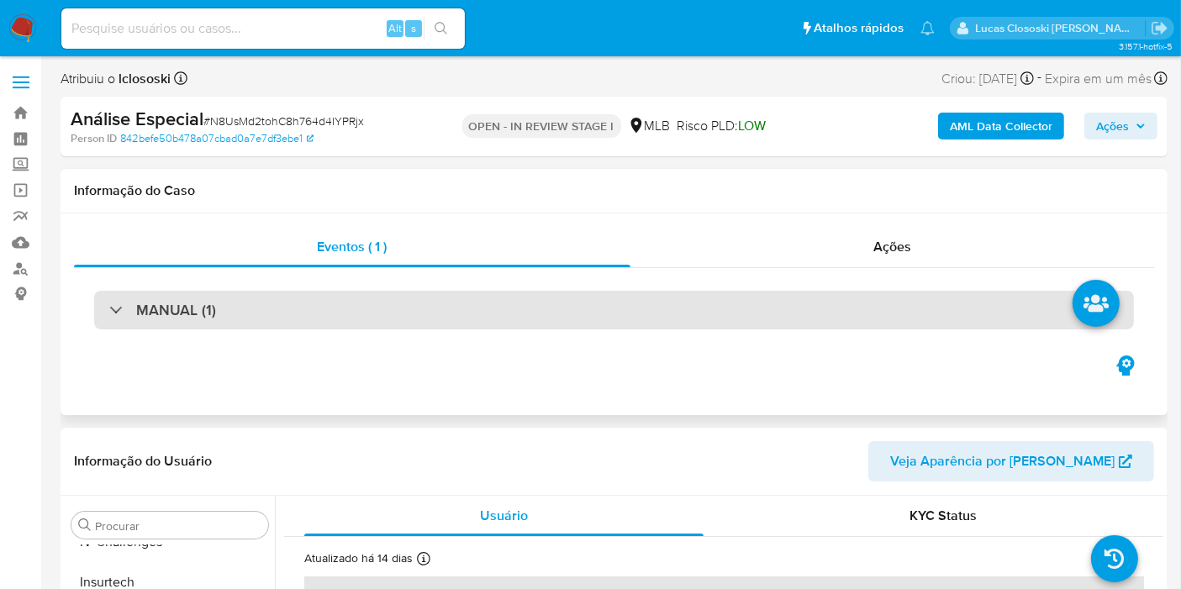
click at [782, 304] on div "MANUAL (1)" at bounding box center [613, 310] width 1039 height 39
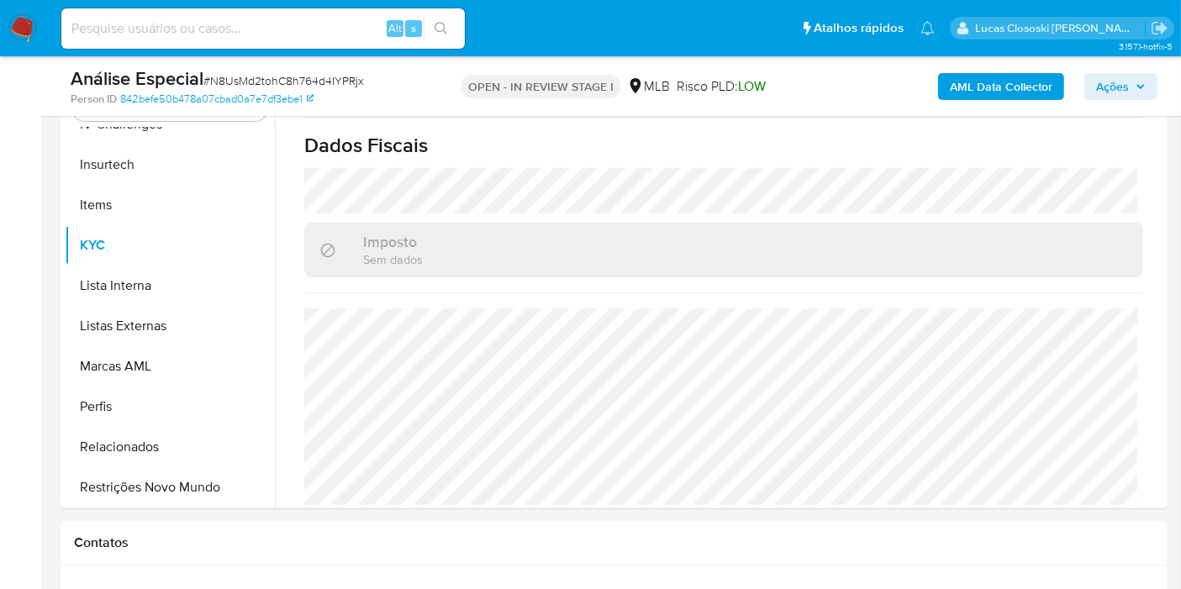
scroll to position [763, 0]
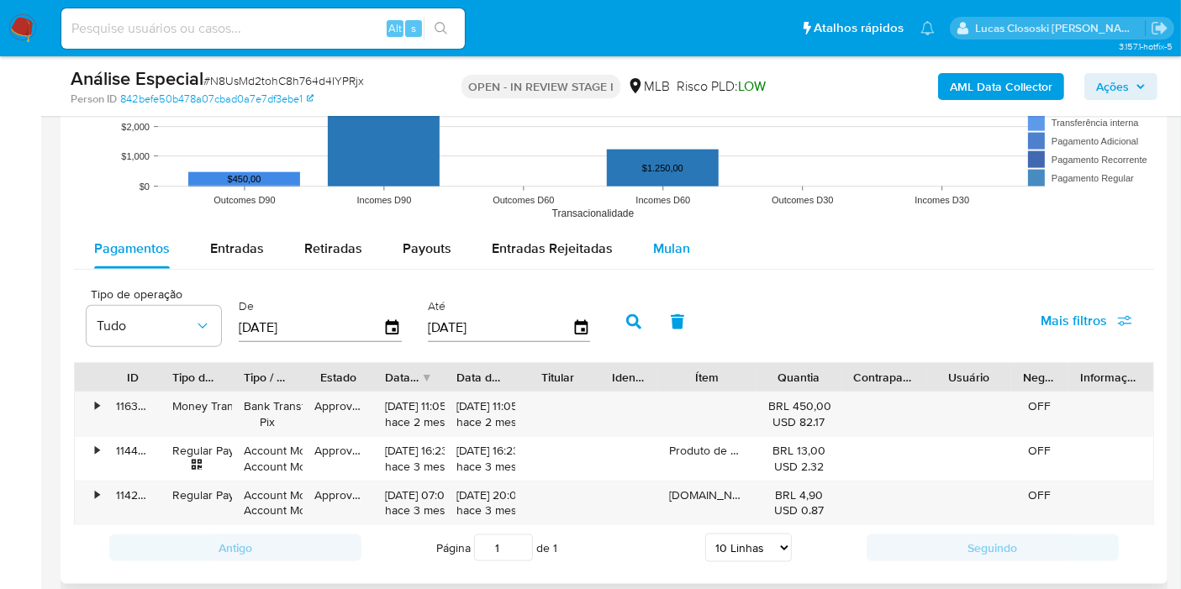
click at [659, 247] on span "Mulan" at bounding box center [671, 248] width 37 height 19
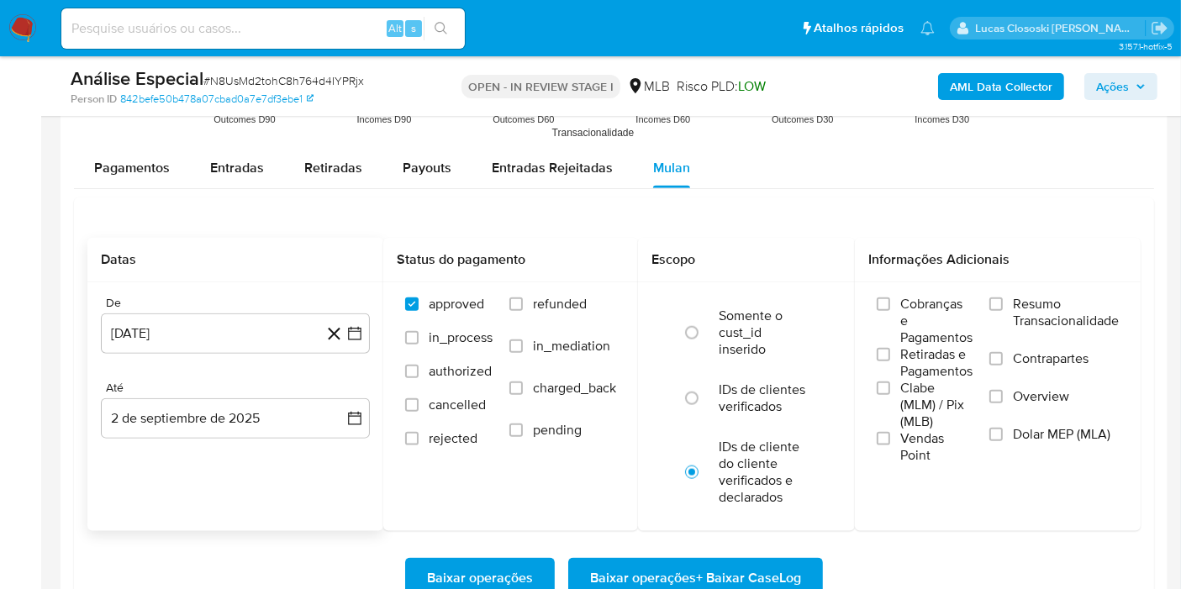
scroll to position [2054, 0]
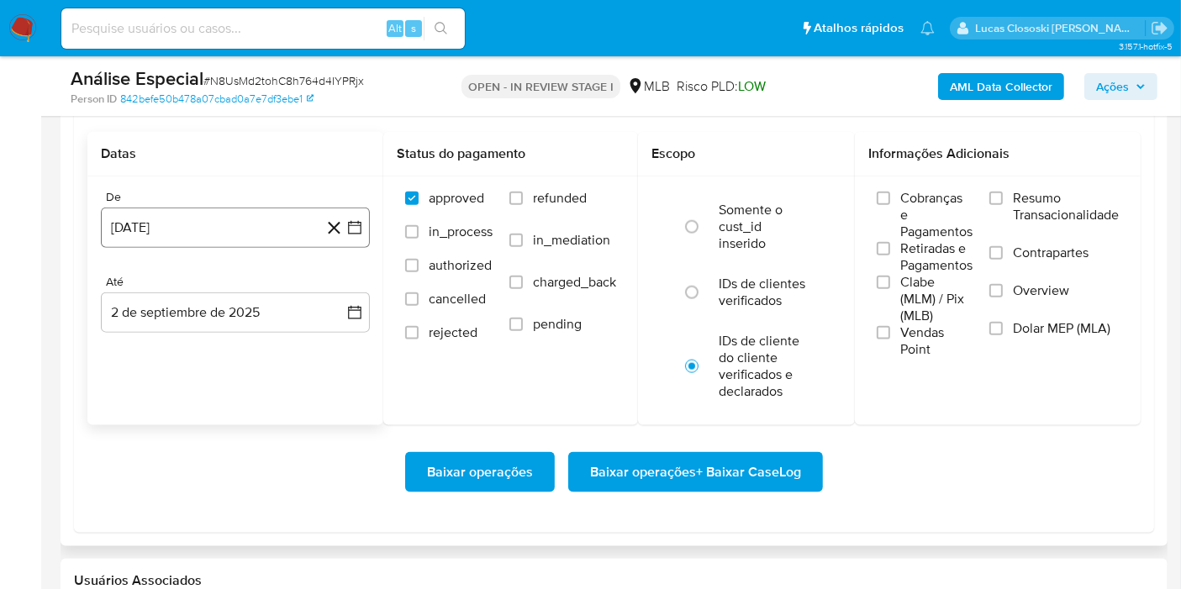
click at [357, 224] on icon "button" at bounding box center [354, 227] width 17 height 17
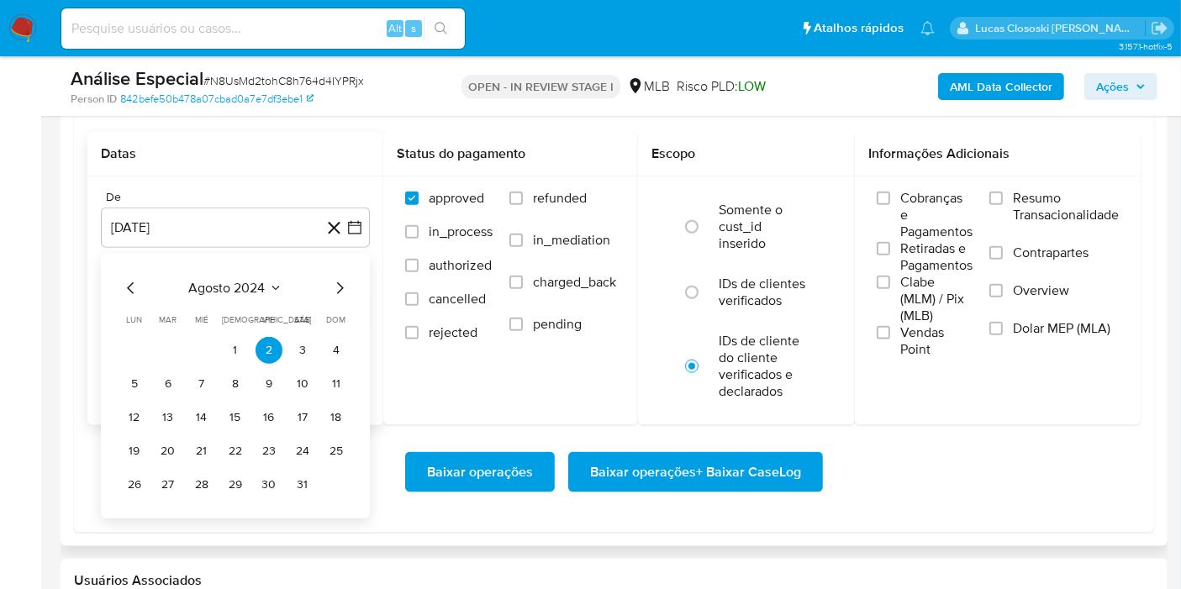
click at [269, 281] on icon "Seleccionar mes y año" at bounding box center [275, 287] width 13 height 13
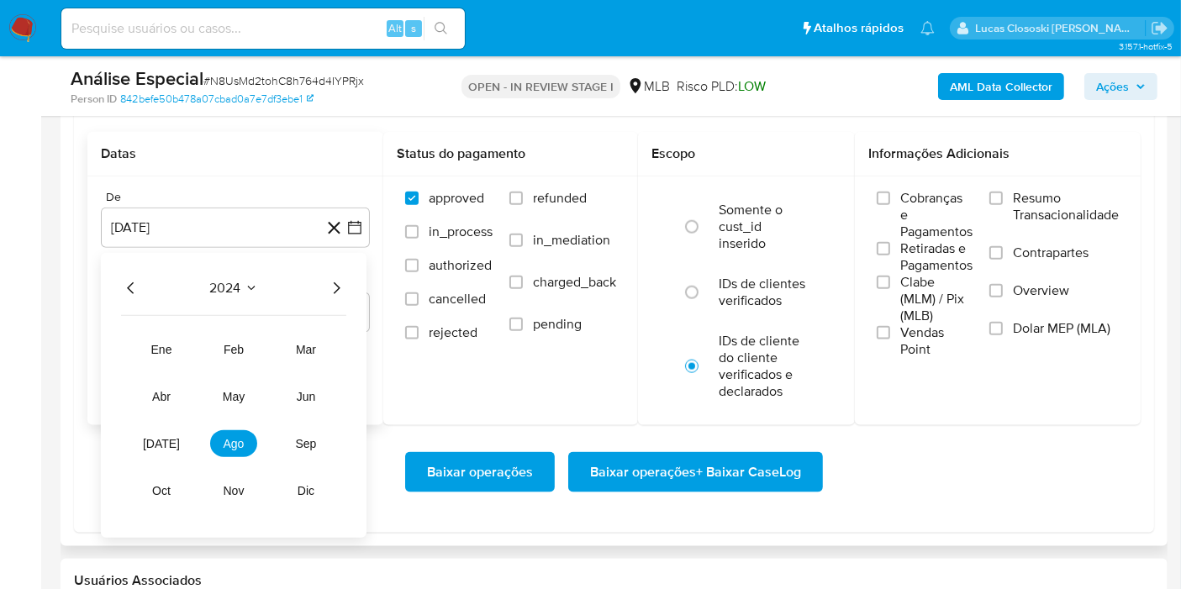
click at [345, 278] on icon "Año siguiente" at bounding box center [336, 288] width 20 height 20
click at [124, 287] on icon "Año anterior" at bounding box center [131, 288] width 20 height 20
click at [317, 437] on button "sep" at bounding box center [305, 443] width 47 height 27
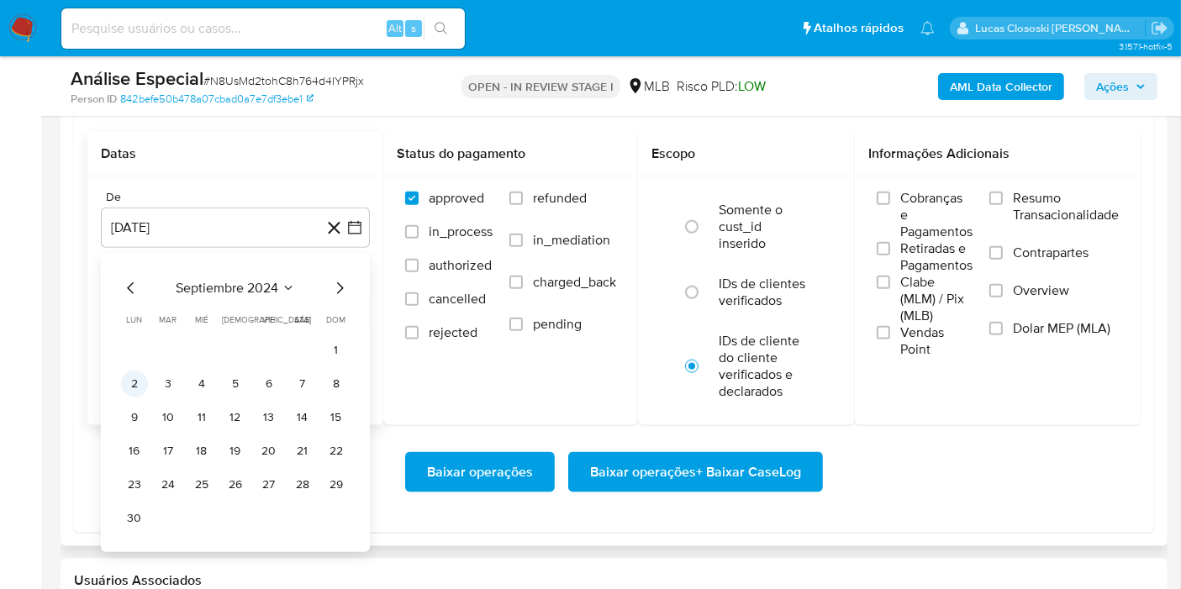
click at [131, 379] on button "2" at bounding box center [134, 384] width 27 height 27
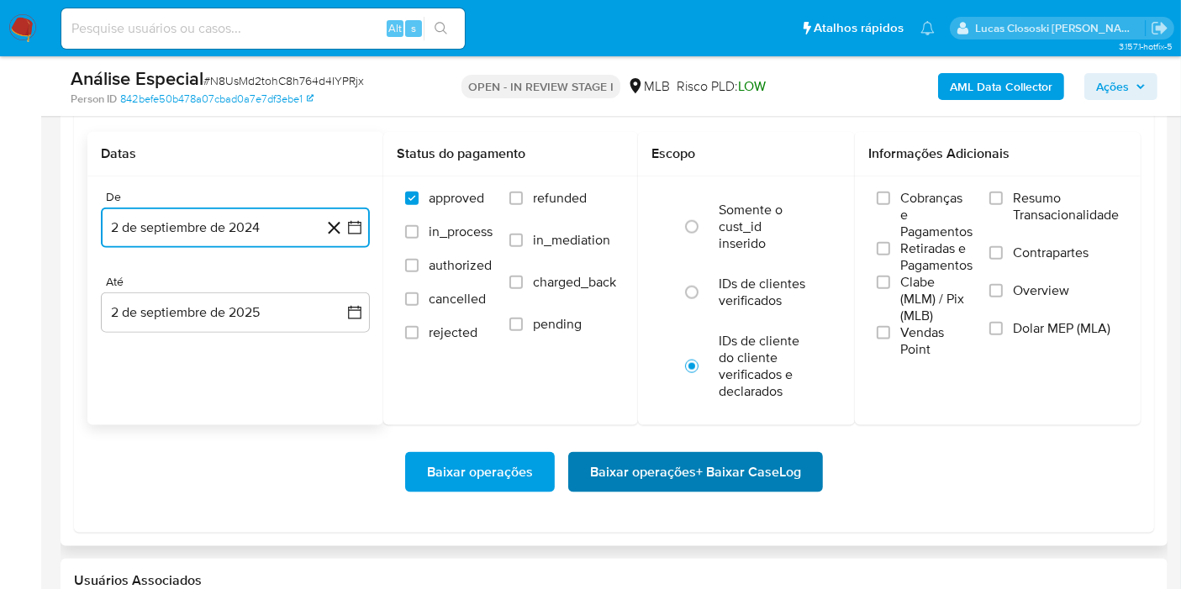
click at [771, 455] on span "Baixar operações + Baixar CaseLog" at bounding box center [695, 472] width 211 height 37
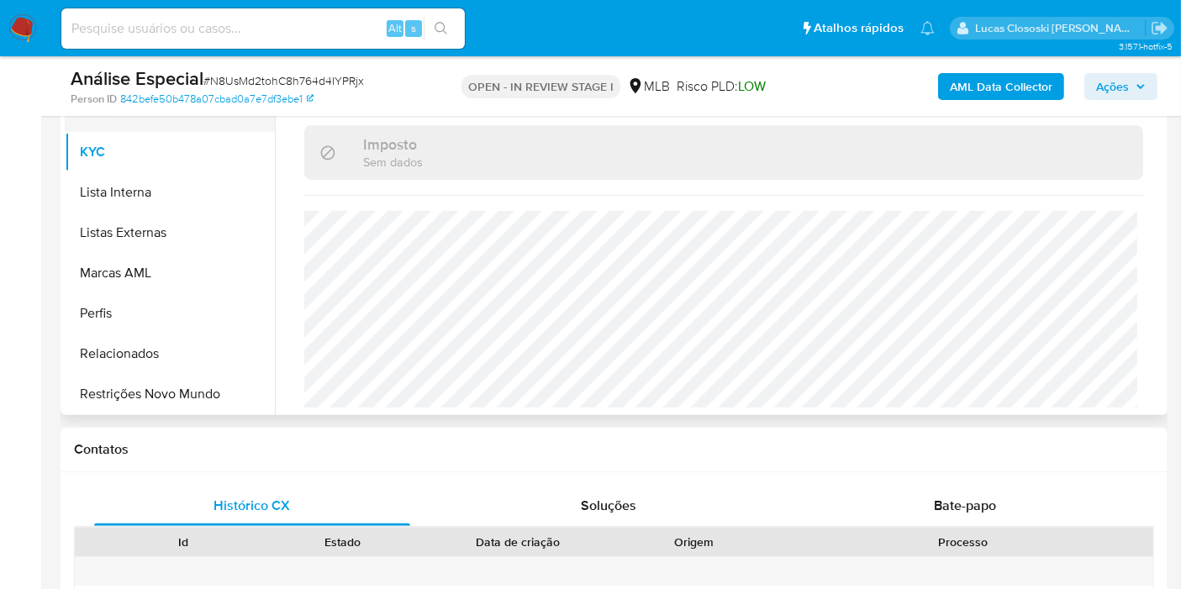
scroll to position [563, 0]
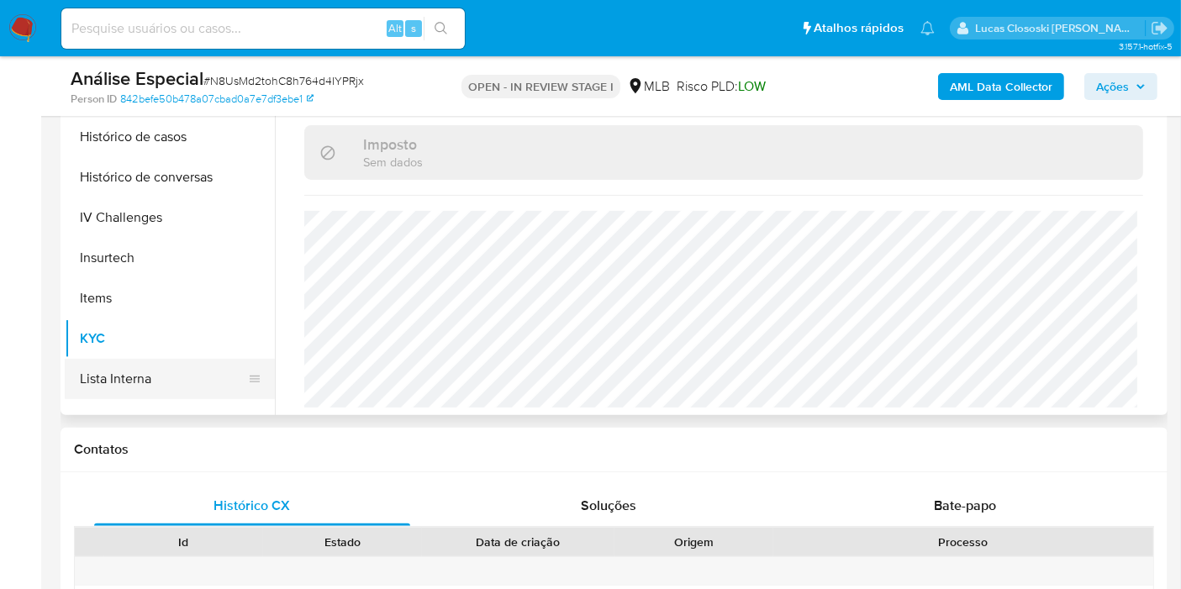
click at [153, 378] on button "Lista Interna" at bounding box center [163, 379] width 197 height 40
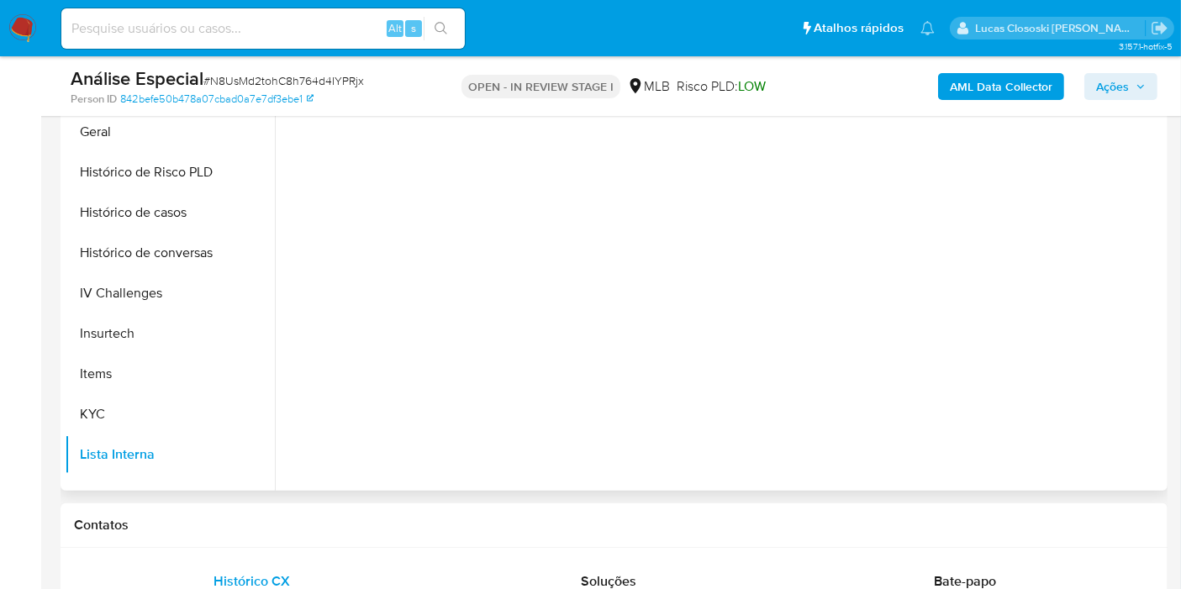
scroll to position [373, 0]
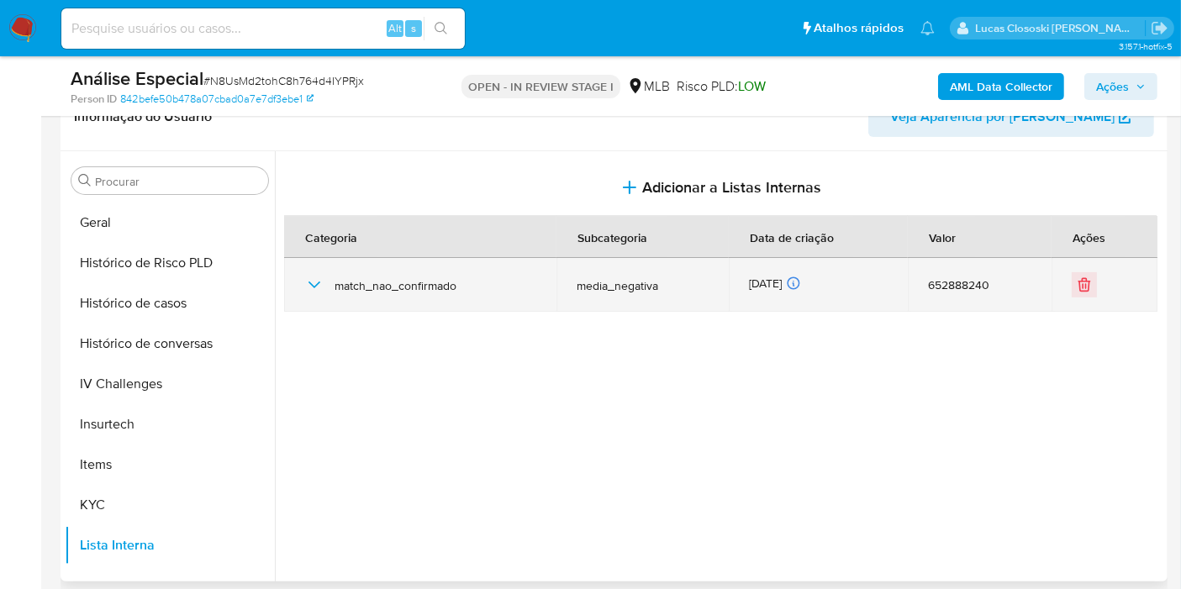
click at [319, 289] on icon "button" at bounding box center [314, 285] width 20 height 20
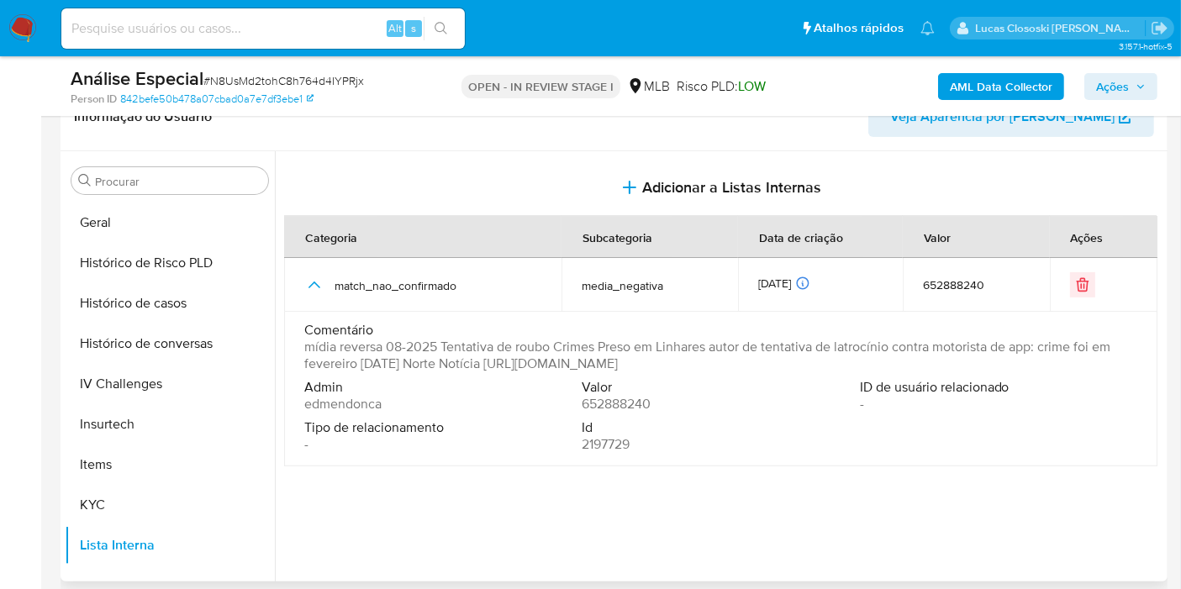
drag, startPoint x: 944, startPoint y: 362, endPoint x: 509, endPoint y: 371, distance: 434.5
click at [509, 371] on div "Comentário mídia reversa 08-2025 Tentativa de roubo Crimes Preso em Linhares au…" at bounding box center [720, 350] width 833 height 57
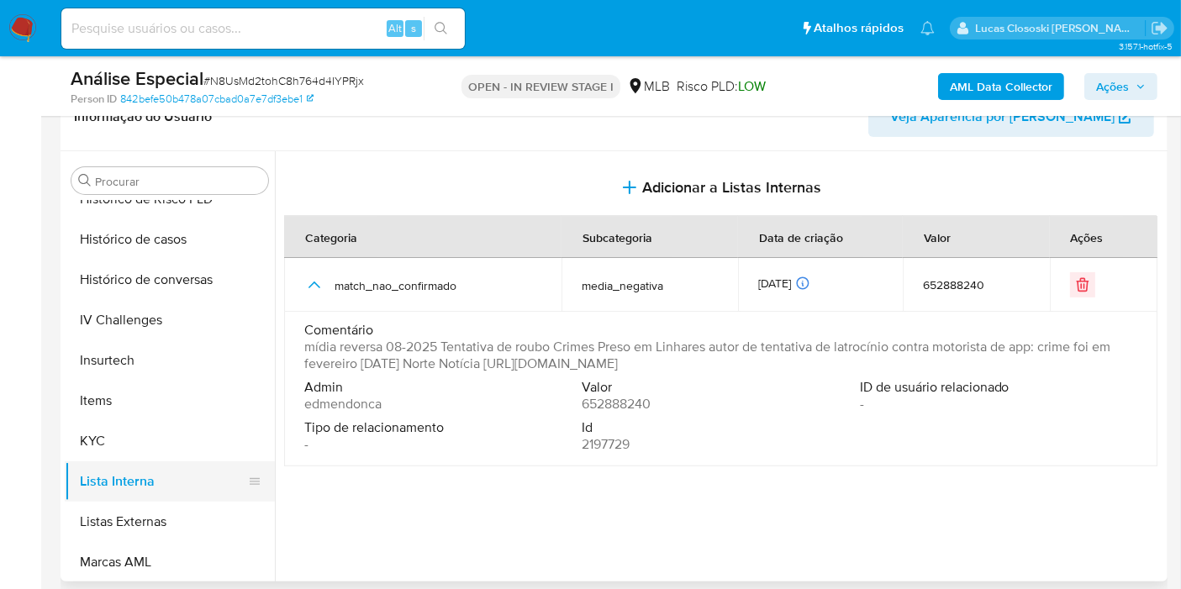
scroll to position [656, 0]
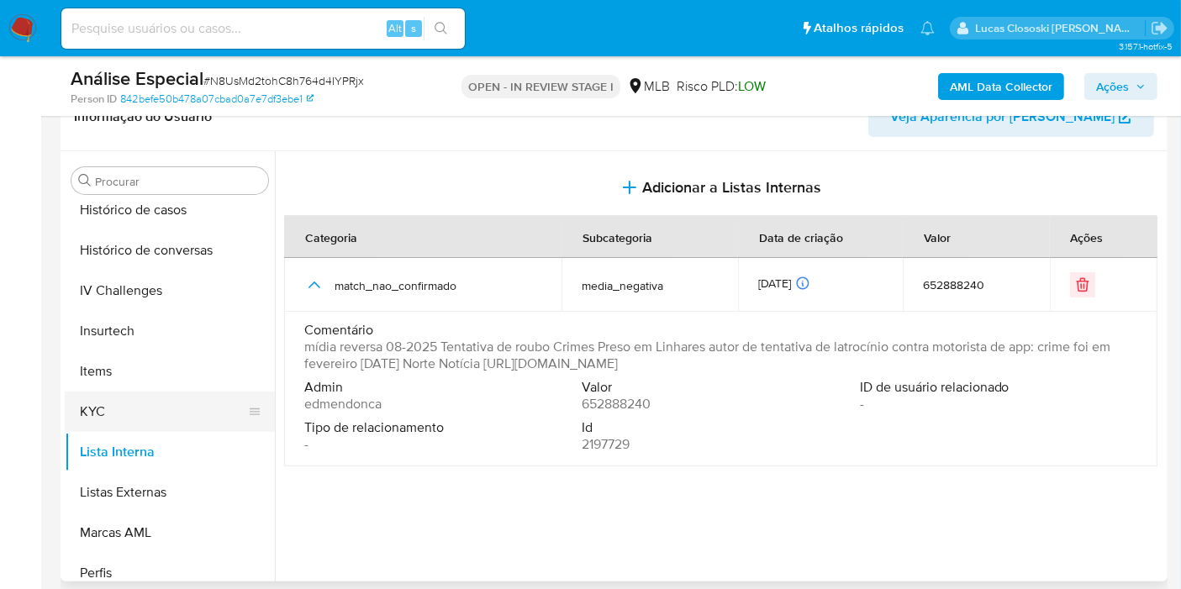
click at [127, 408] on button "KYC" at bounding box center [163, 412] width 197 height 40
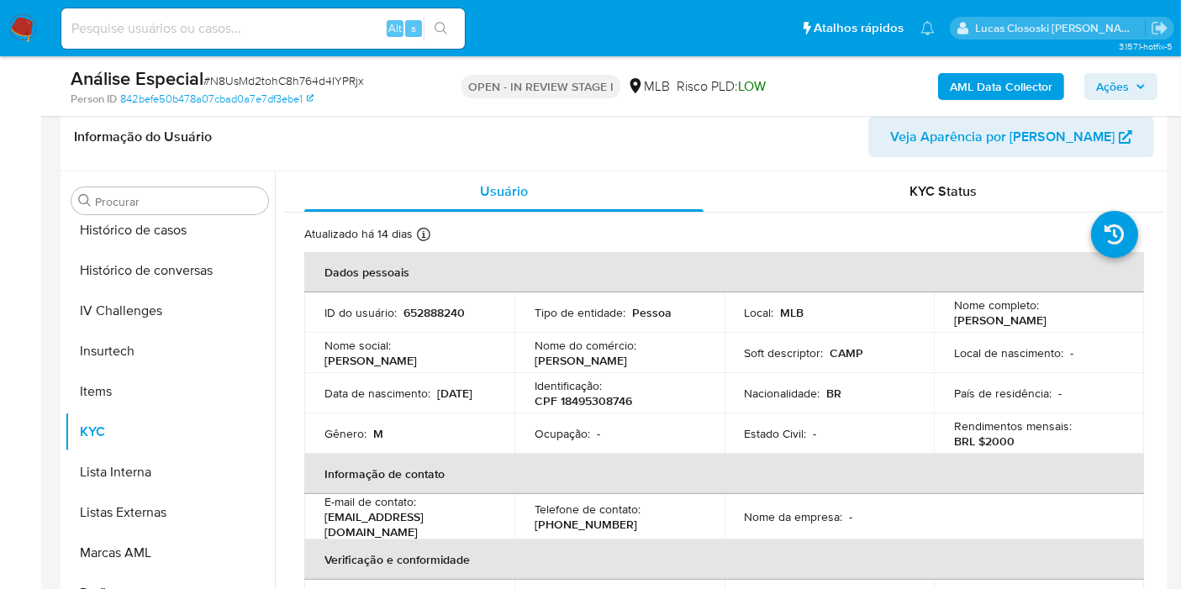
click at [592, 393] on p "CPF 18495308746" at bounding box center [582, 400] width 97 height 15
click at [587, 398] on p "CPF 18495308746" at bounding box center [582, 400] width 97 height 15
copy p "18495308746"
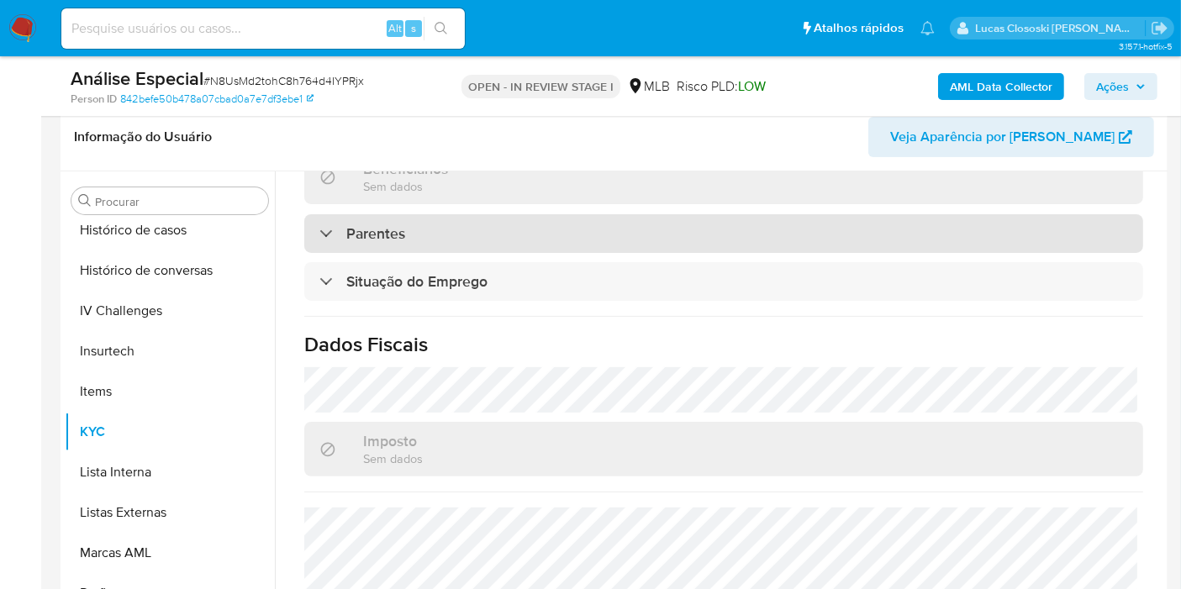
scroll to position [763, 0]
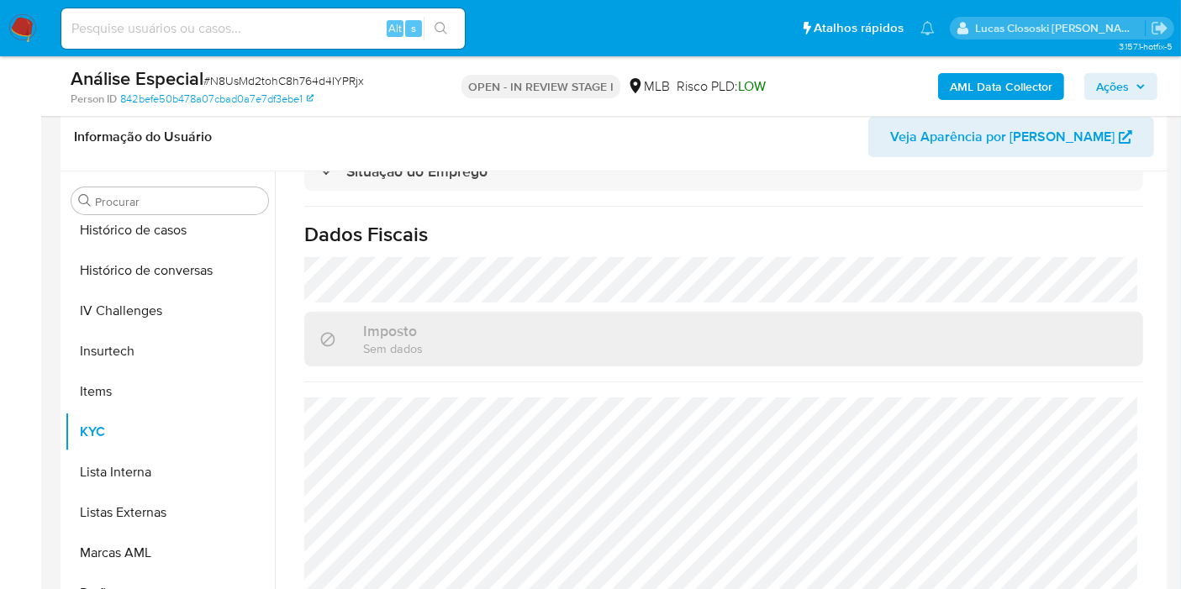
click at [996, 77] on b "AML Data Collector" at bounding box center [1000, 86] width 103 height 27
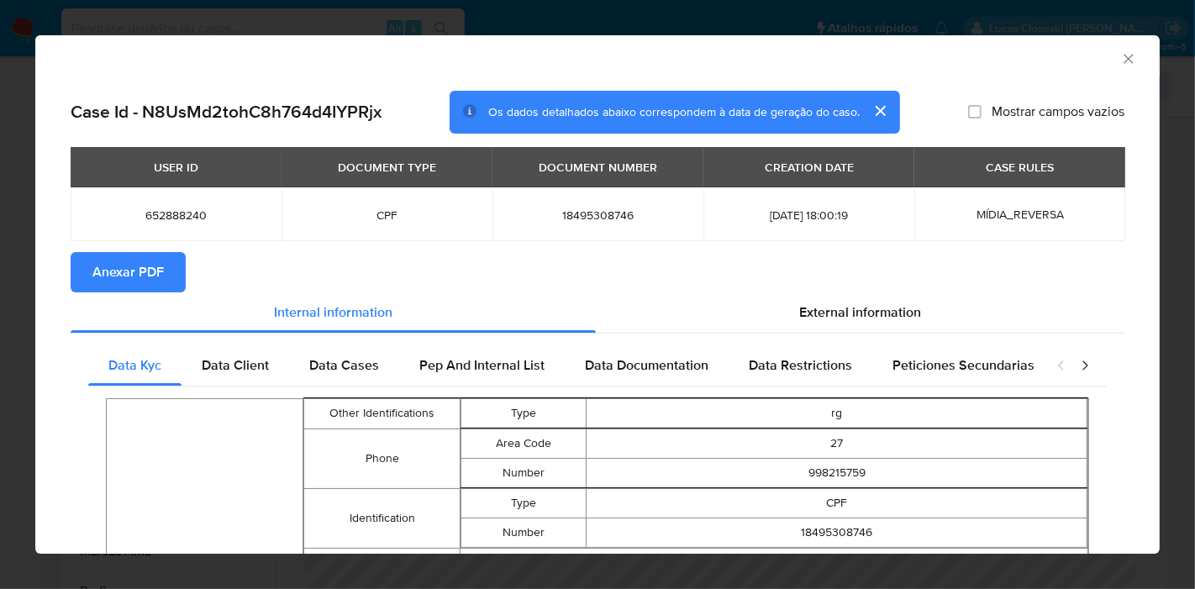
click at [98, 258] on span "Anexar PDF" at bounding box center [127, 272] width 71 height 37
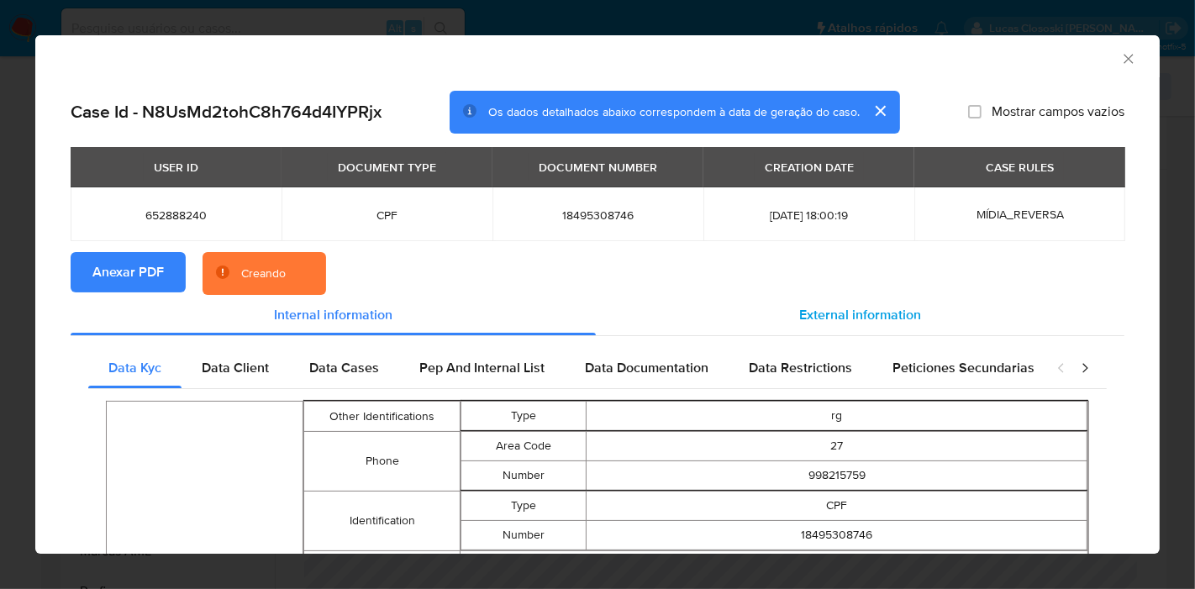
click at [841, 317] on span "External information" at bounding box center [860, 314] width 122 height 19
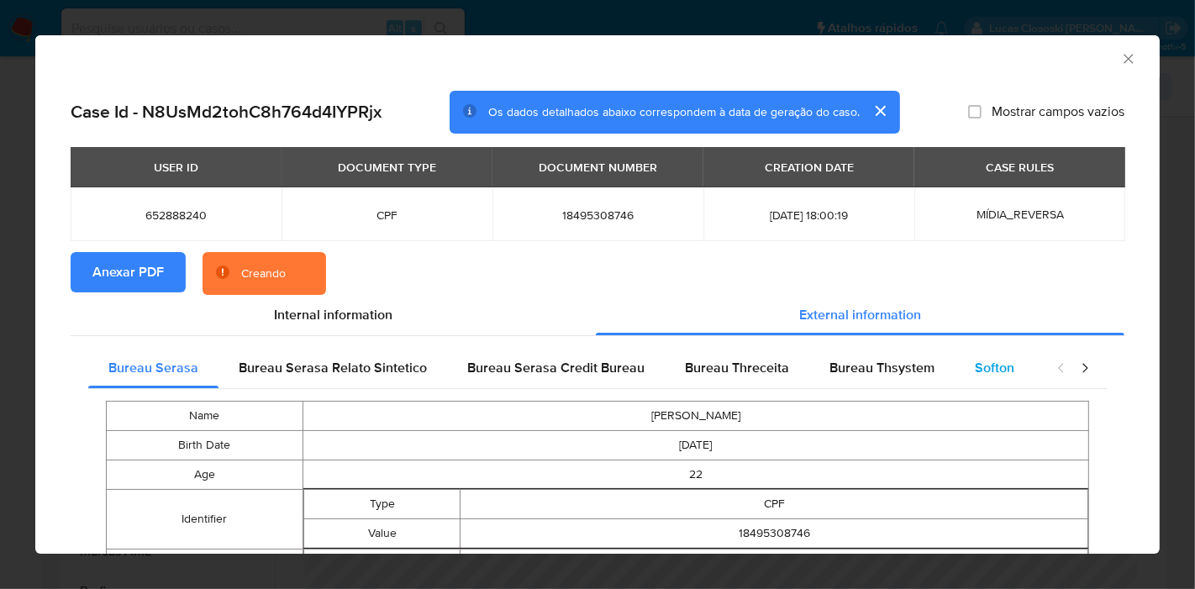
click at [981, 361] on span "Softon" at bounding box center [994, 367] width 39 height 19
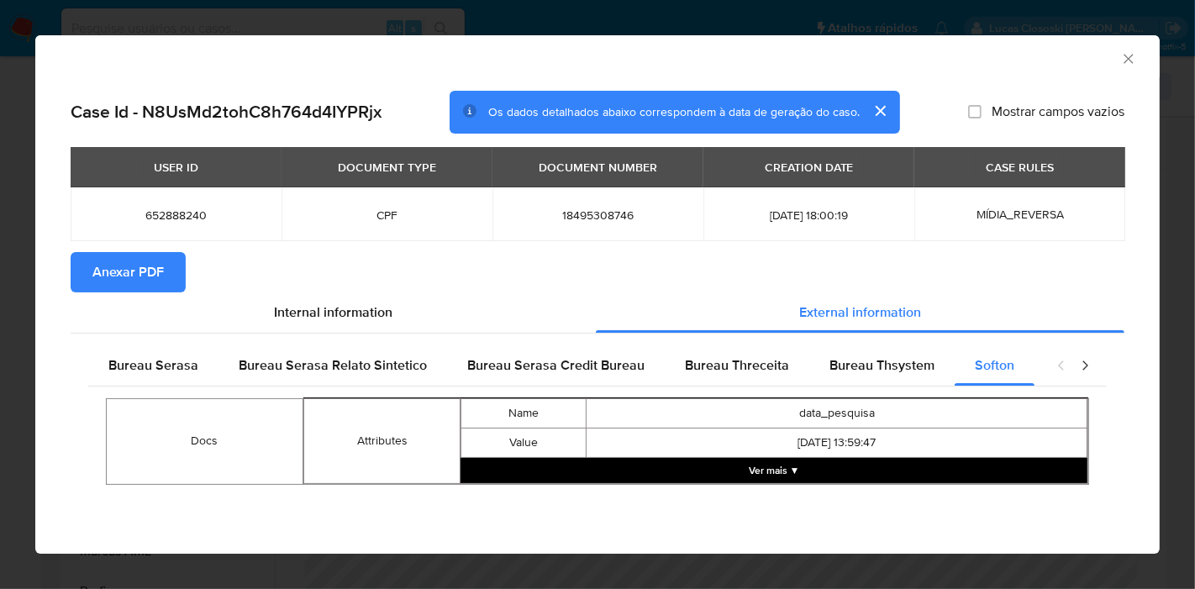
click at [1128, 54] on icon "Fechar a janela" at bounding box center [1128, 58] width 17 height 17
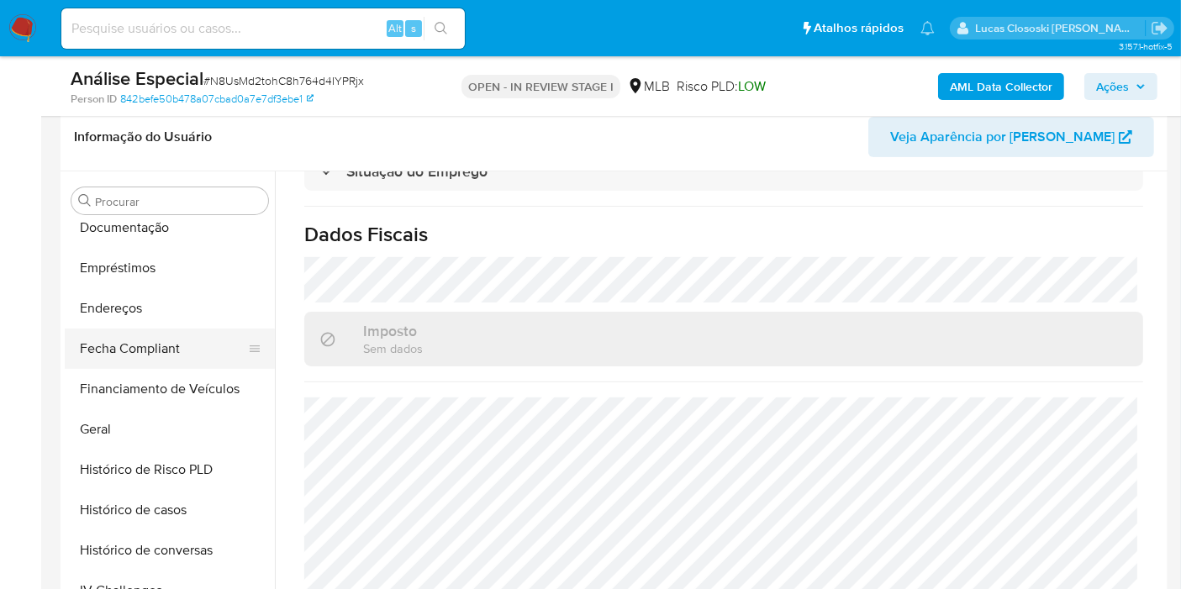
scroll to position [3, 0]
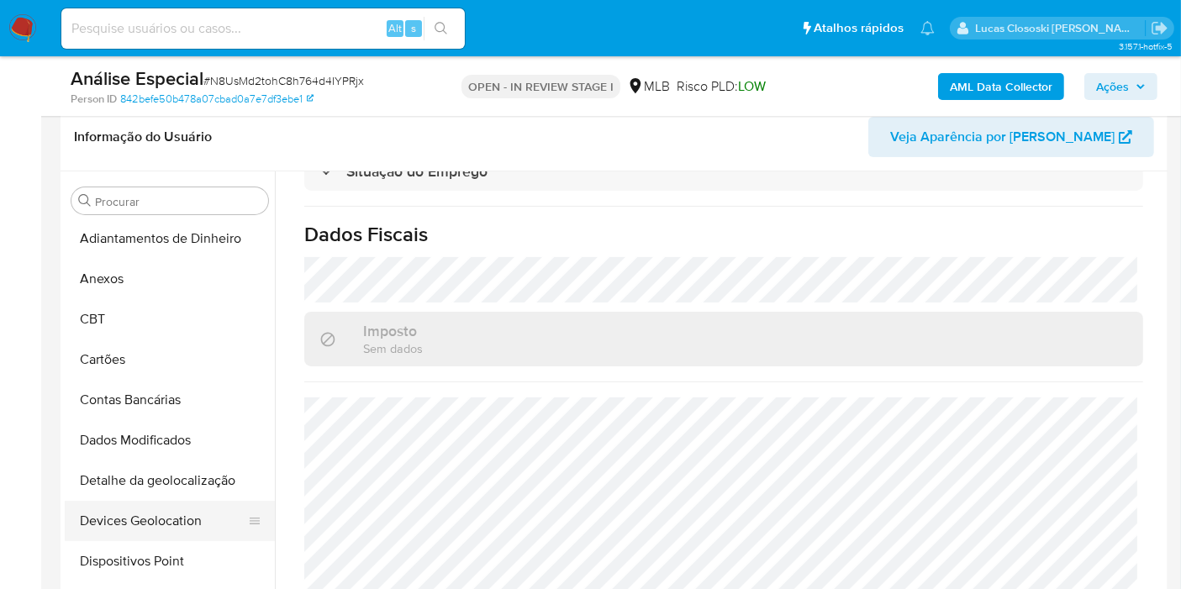
click at [168, 519] on button "Devices Geolocation" at bounding box center [163, 521] width 197 height 40
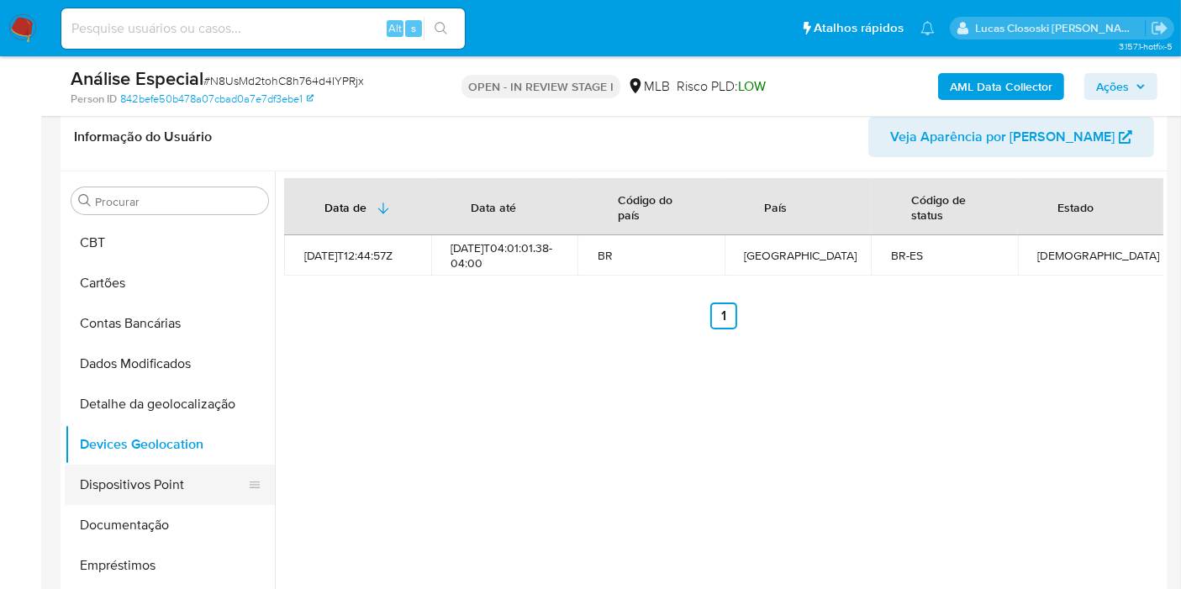
scroll to position [96, 0]
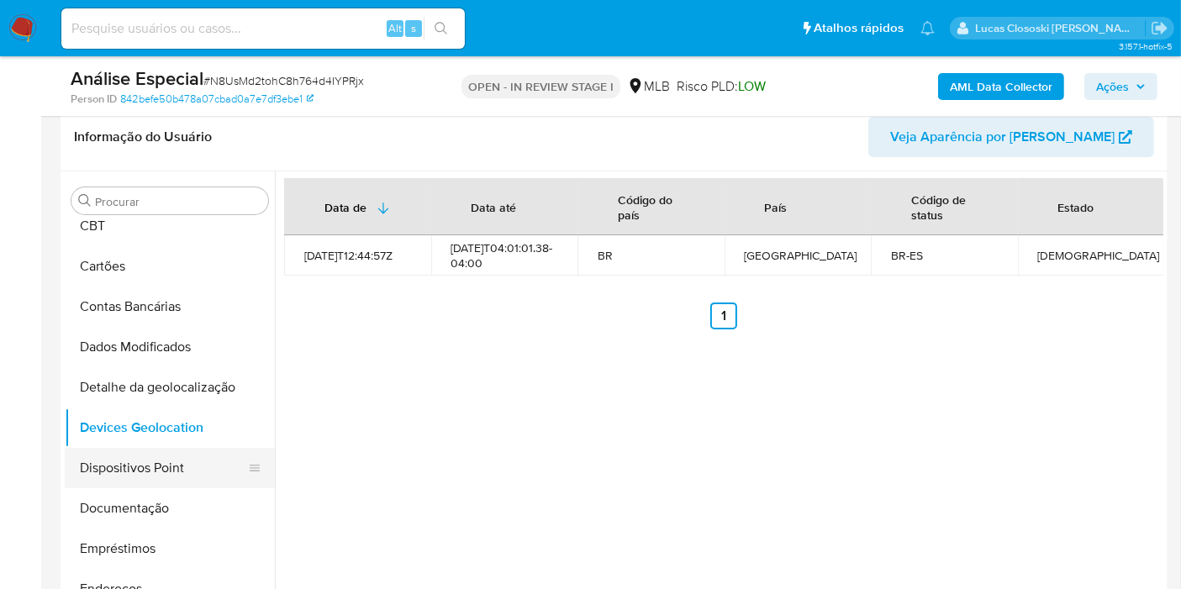
drag, startPoint x: 134, startPoint y: 471, endPoint x: 157, endPoint y: 447, distance: 33.3
click at [134, 473] on button "Dispositivos Point" at bounding box center [163, 468] width 197 height 40
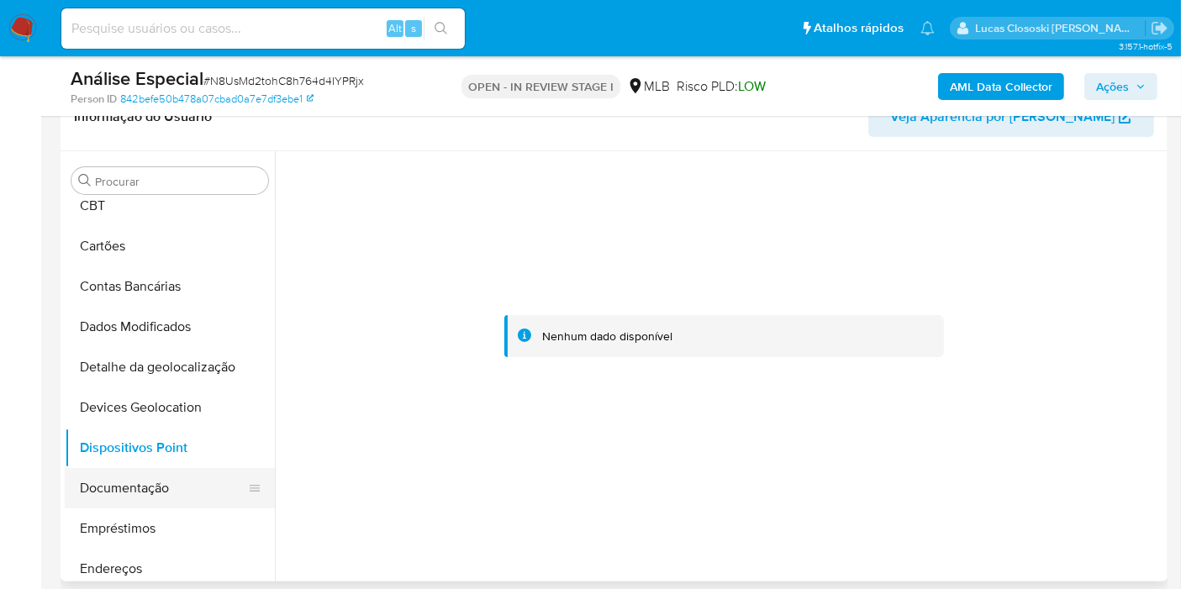
click at [170, 482] on button "Documentação" at bounding box center [163, 488] width 197 height 40
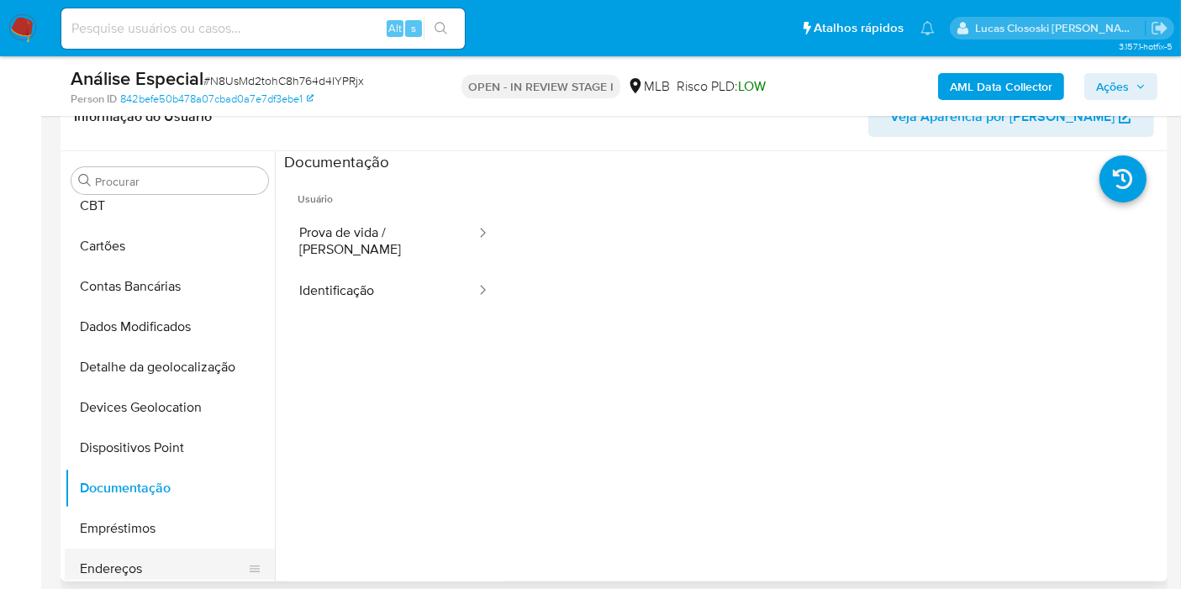
click at [151, 573] on button "Endereços" at bounding box center [163, 569] width 197 height 40
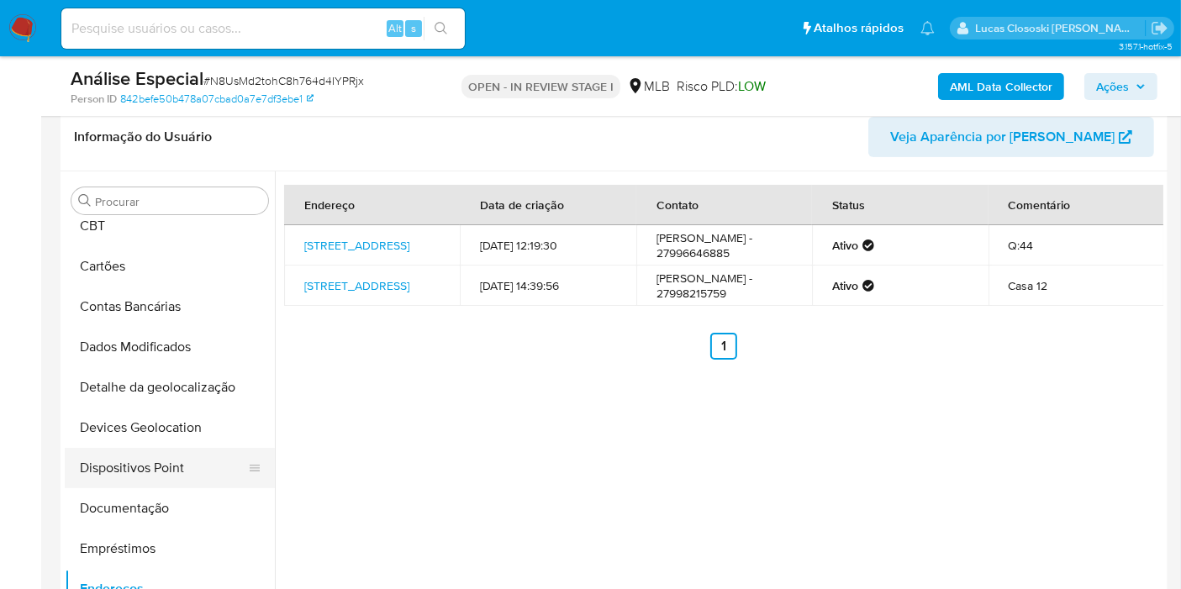
scroll to position [283, 0]
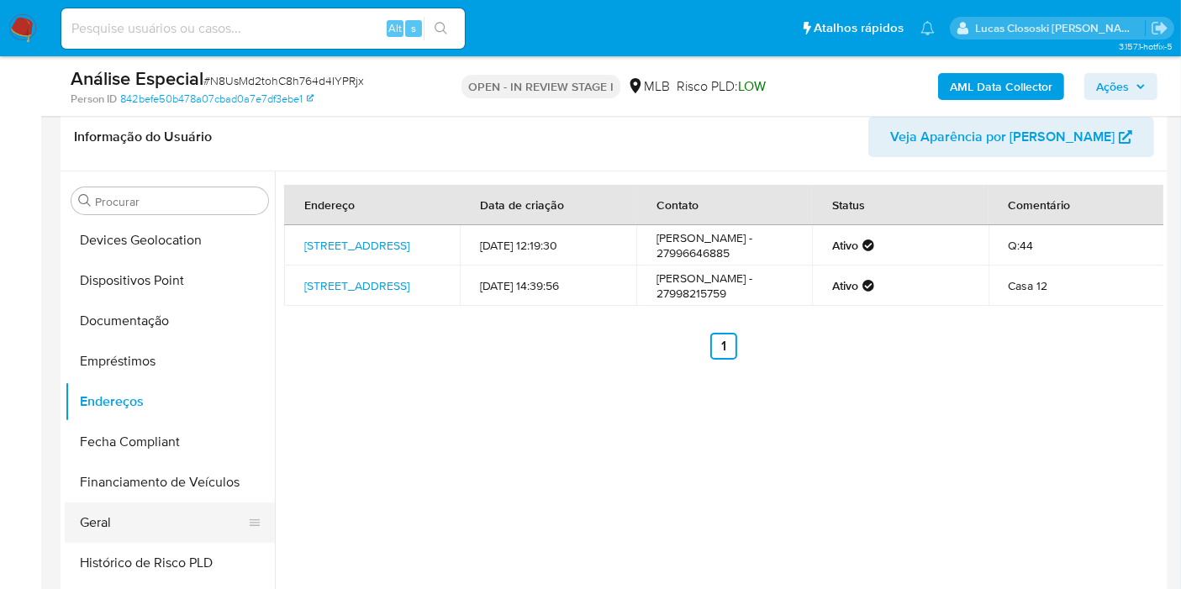
click at [166, 522] on button "Geral" at bounding box center [163, 522] width 197 height 40
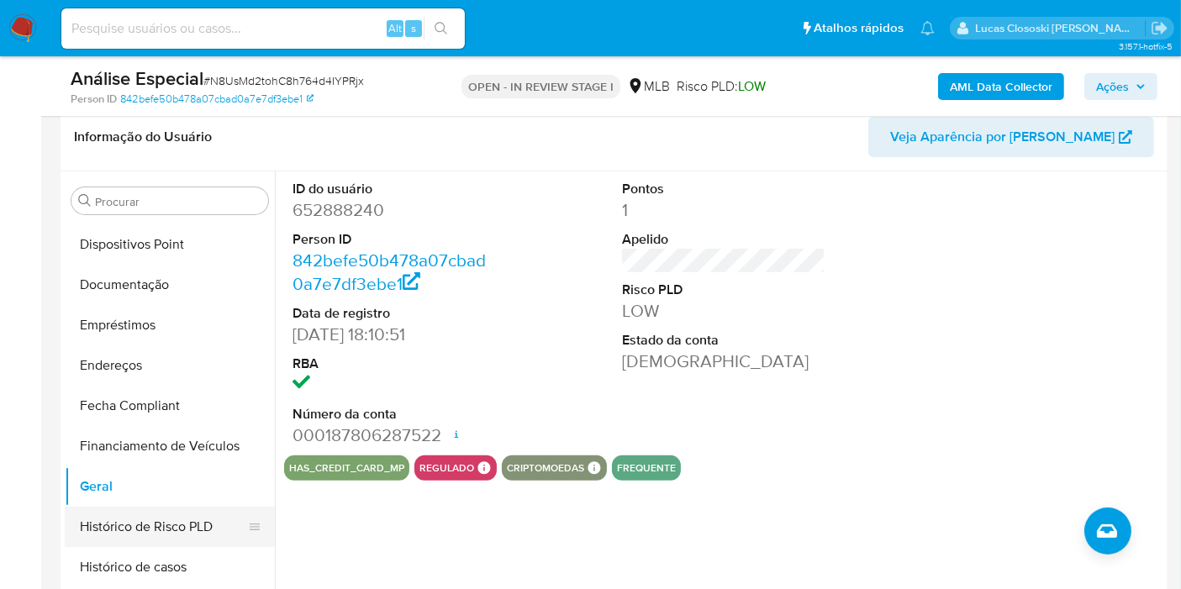
scroll to position [376, 0]
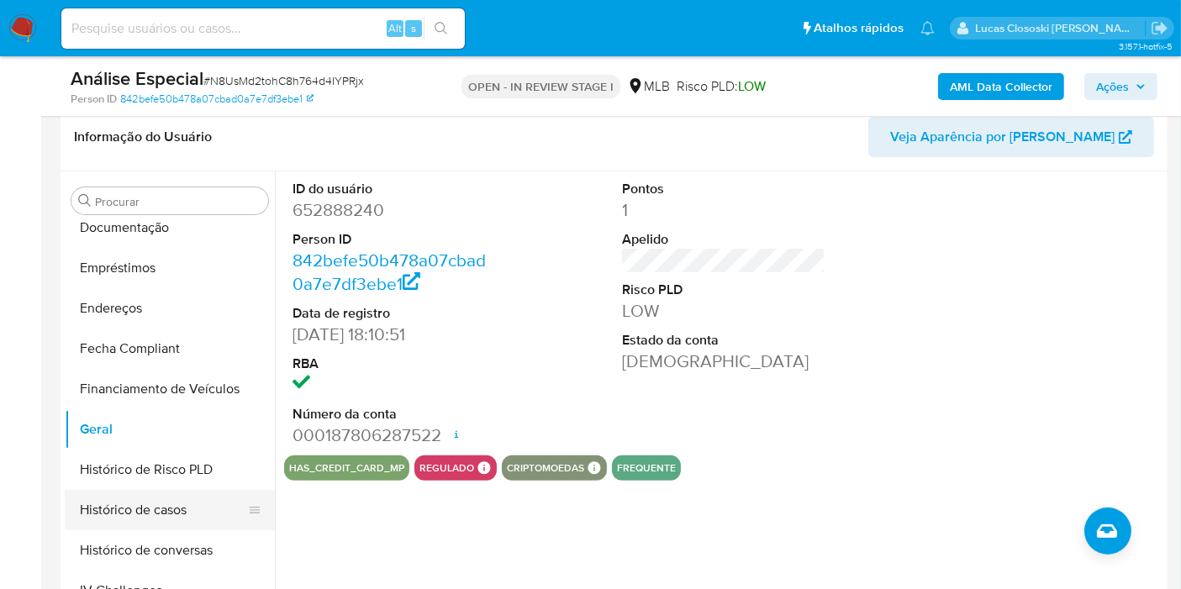
click at [139, 508] on button "Histórico de casos" at bounding box center [163, 510] width 197 height 40
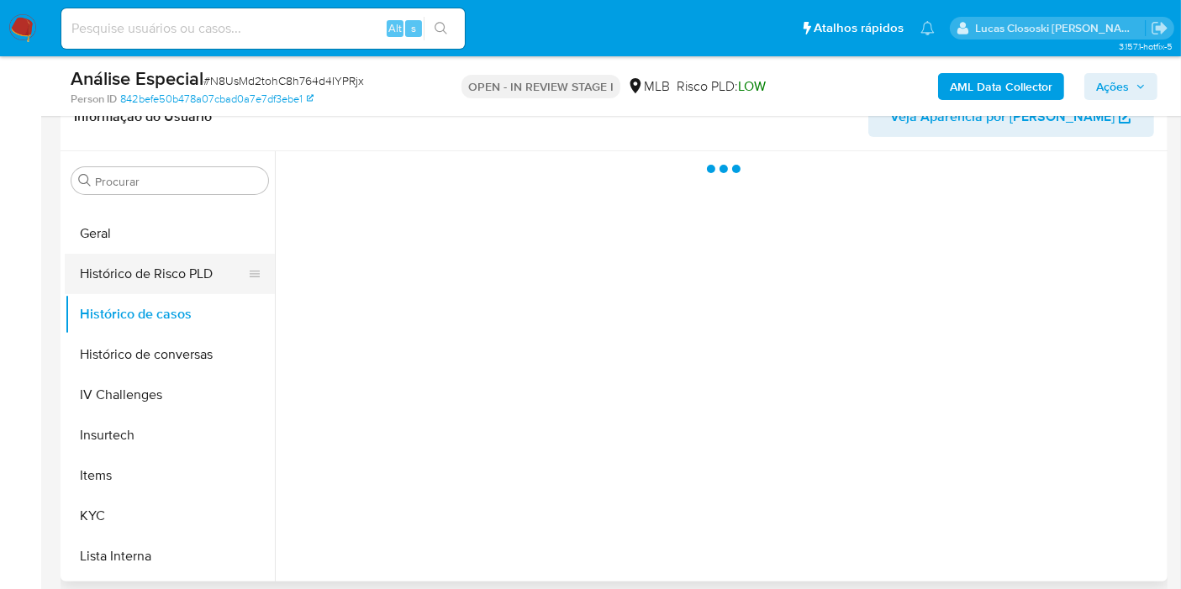
scroll to position [563, 0]
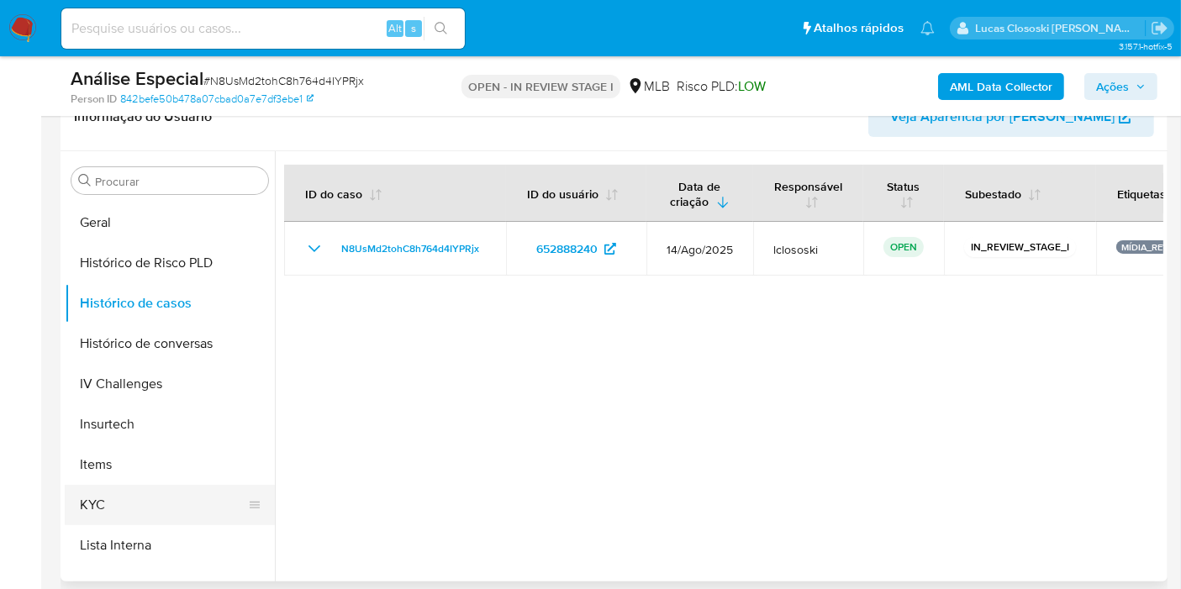
click at [153, 502] on button "KYC" at bounding box center [163, 505] width 197 height 40
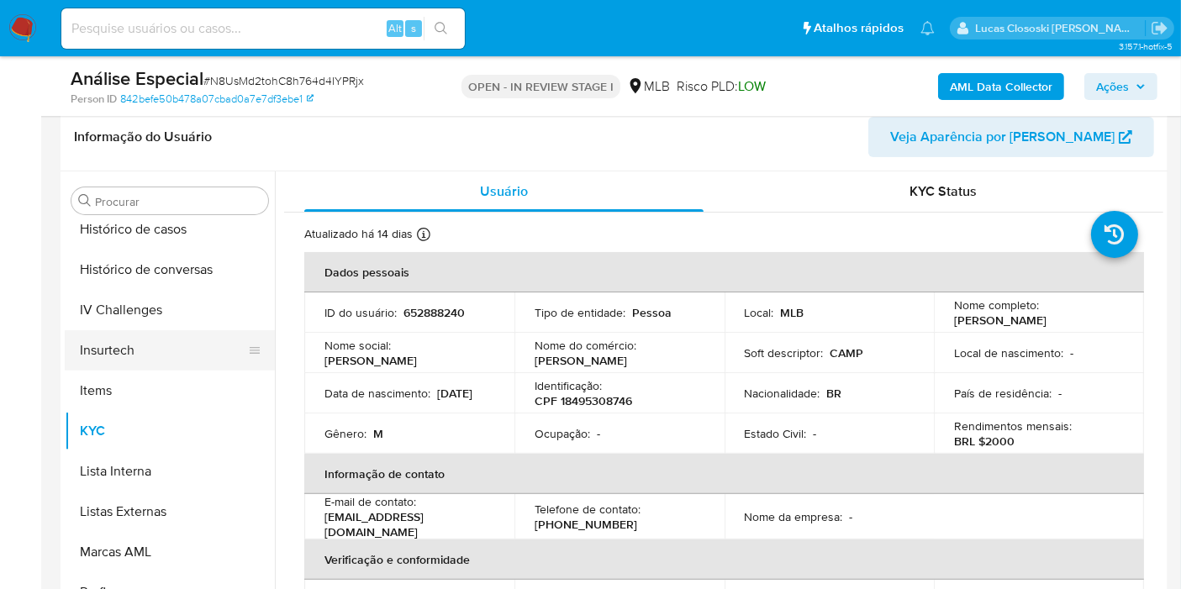
scroll to position [749, 0]
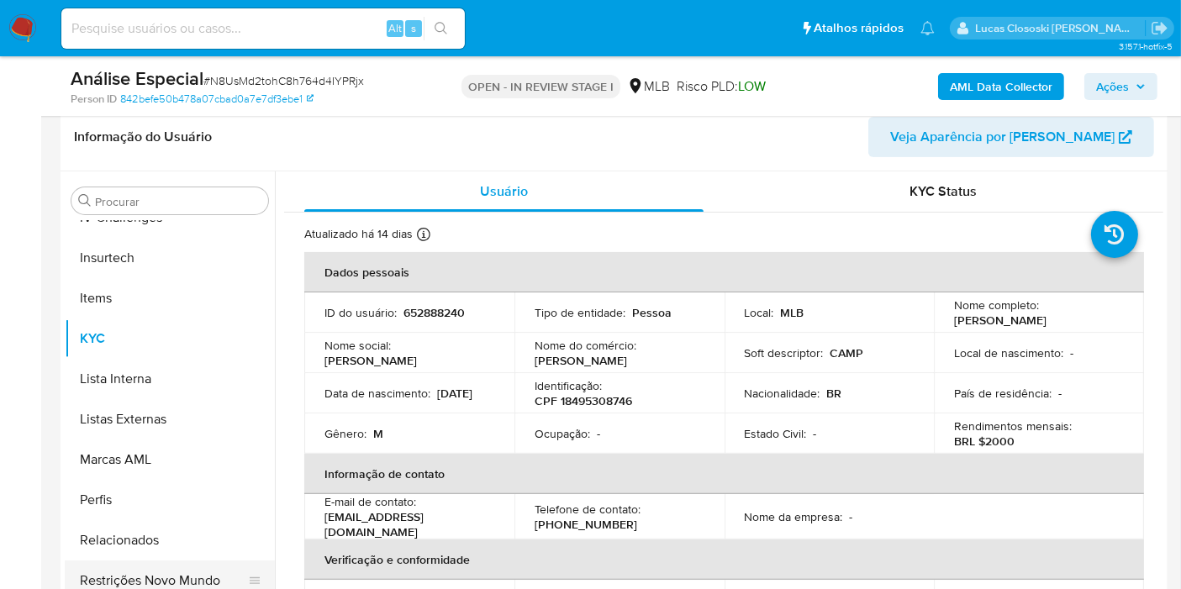
click at [233, 571] on button "Restrições Novo Mundo" at bounding box center [163, 580] width 197 height 40
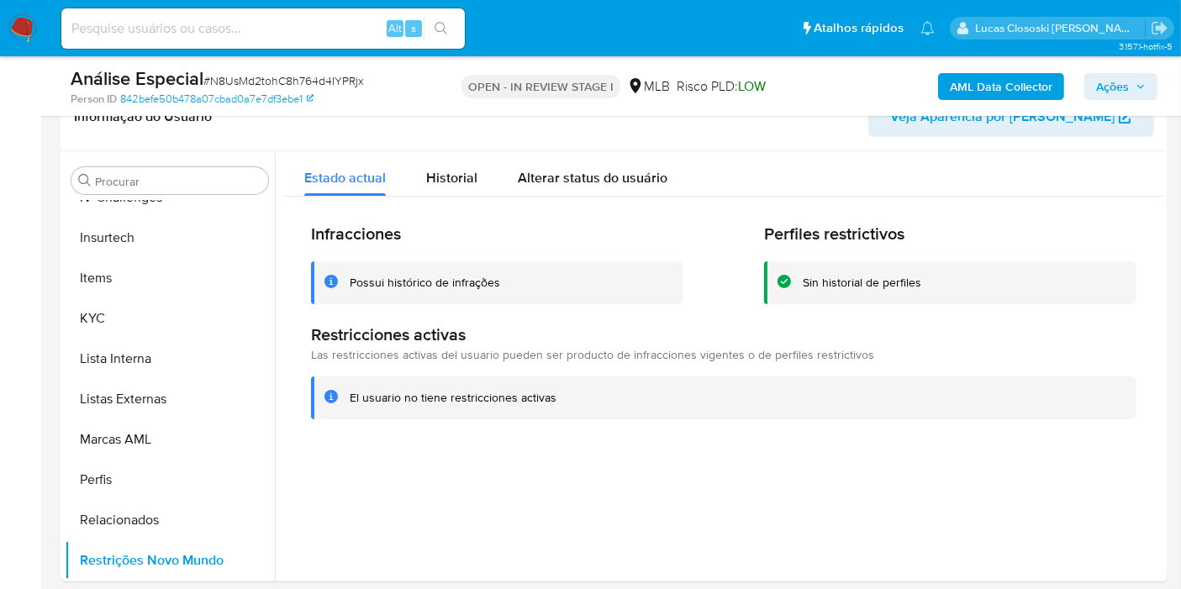
click at [334, 72] on span "# N8UsMd2tohC8h764d4IYPRjx" at bounding box center [283, 80] width 160 height 17
copy span "N8UsMd2tohC8h764d4IYPRjx"
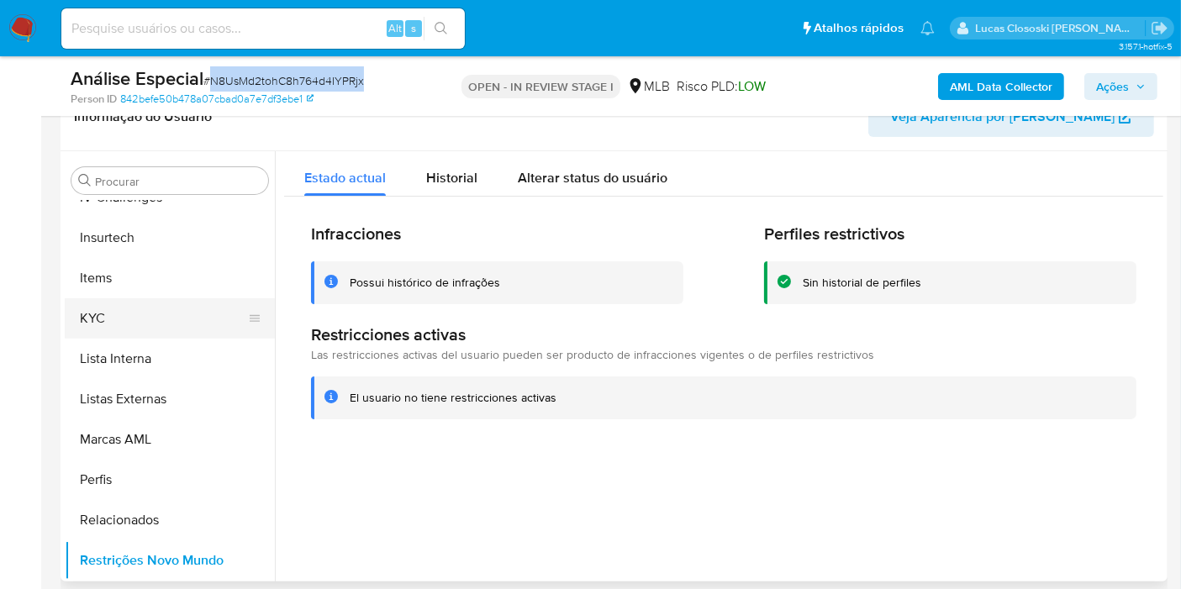
click at [122, 316] on button "KYC" at bounding box center [163, 318] width 197 height 40
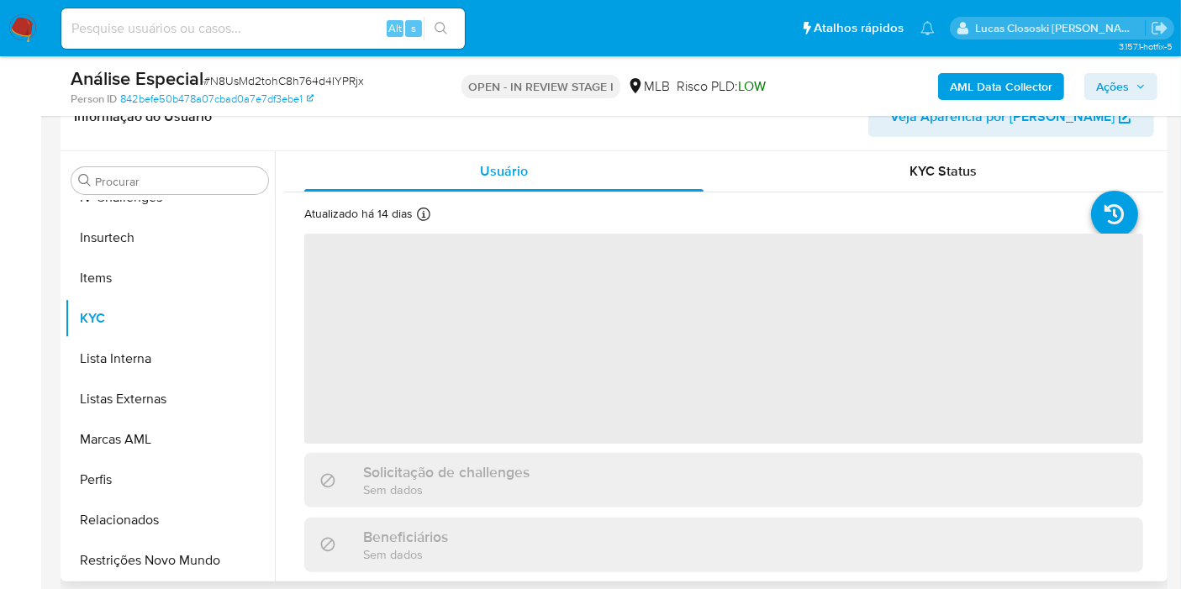
click at [432, 118] on header "Informação do Usuário Veja Aparência por Pessoa" at bounding box center [614, 117] width 1080 height 40
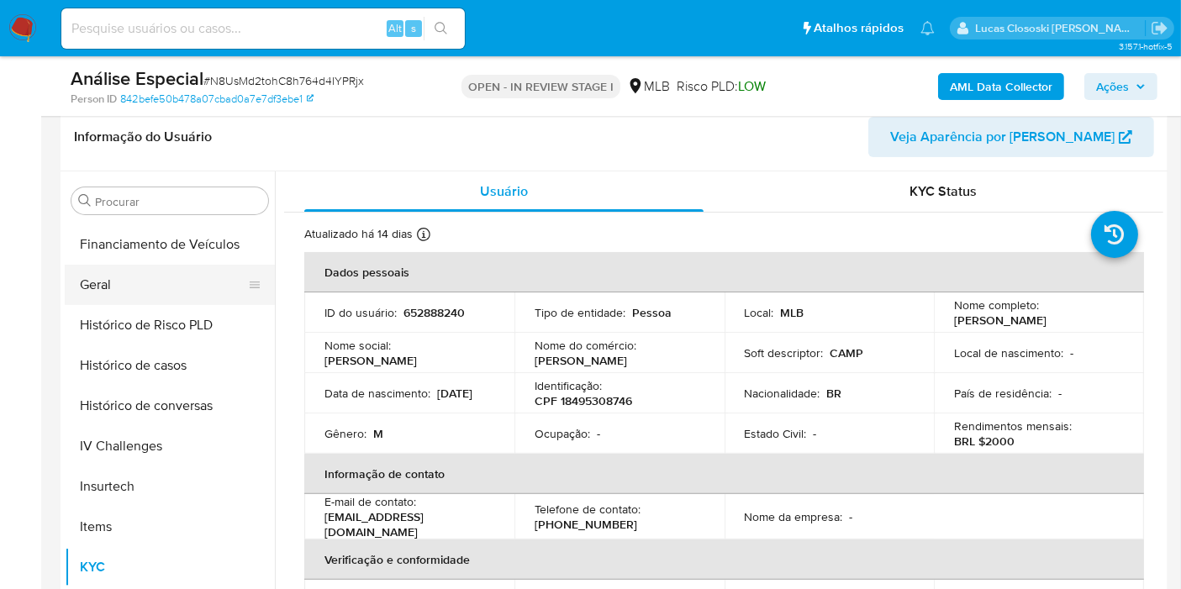
scroll to position [470, 0]
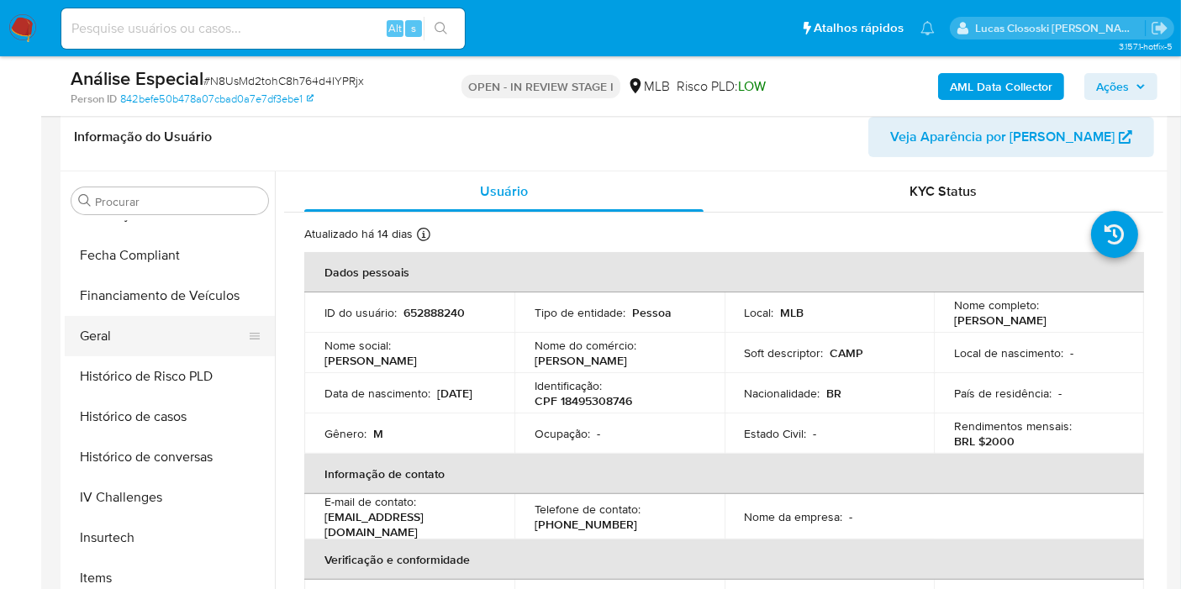
click at [108, 337] on button "Geral" at bounding box center [163, 336] width 197 height 40
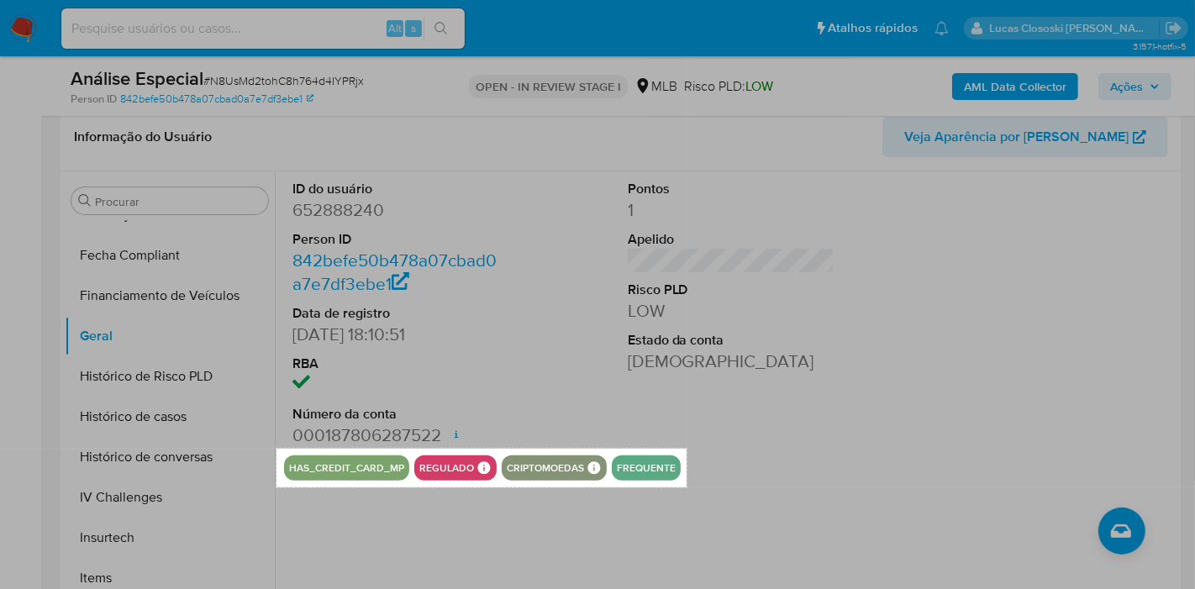
drag, startPoint x: 276, startPoint y: 448, endPoint x: 686, endPoint y: 486, distance: 411.8
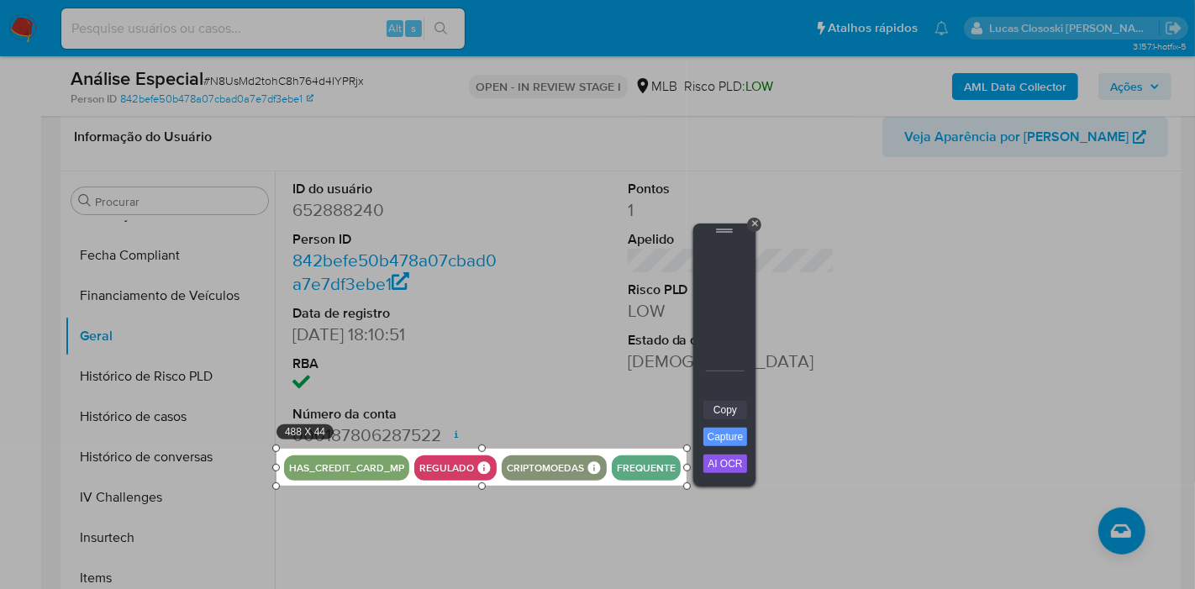
click at [721, 410] on link "Copy" at bounding box center [725, 410] width 44 height 18
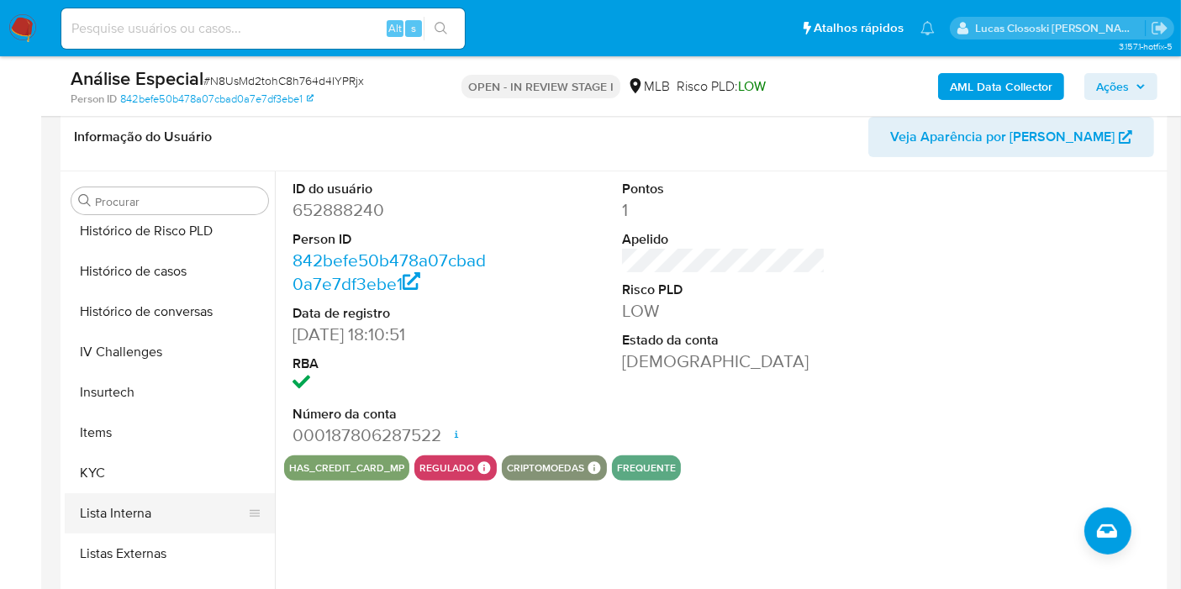
scroll to position [656, 0]
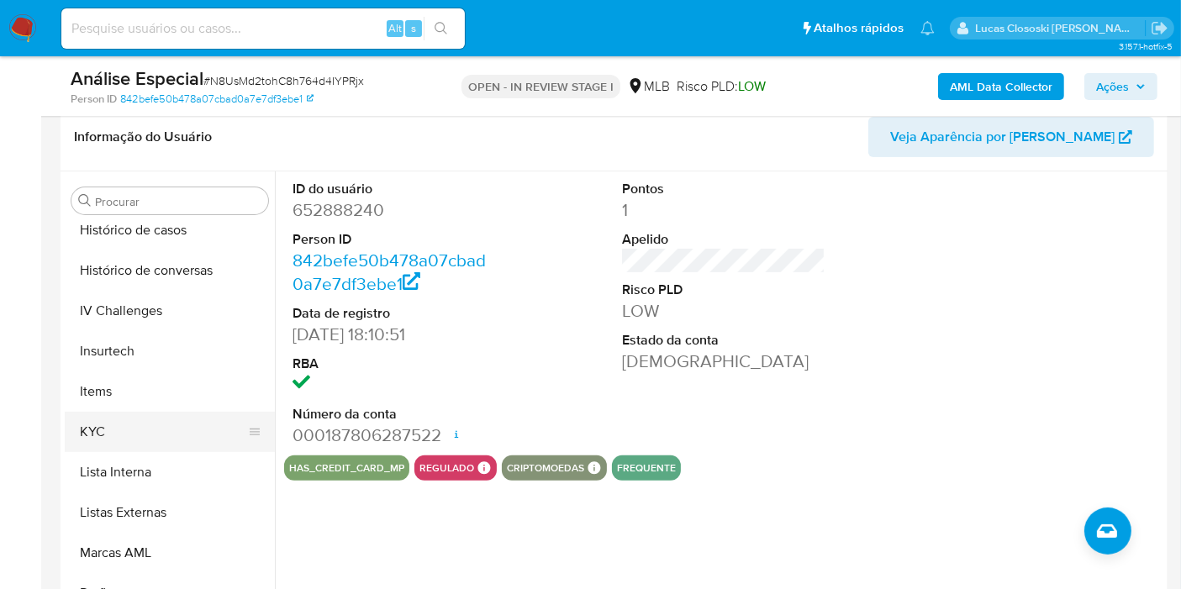
click at [87, 419] on button "KYC" at bounding box center [163, 432] width 197 height 40
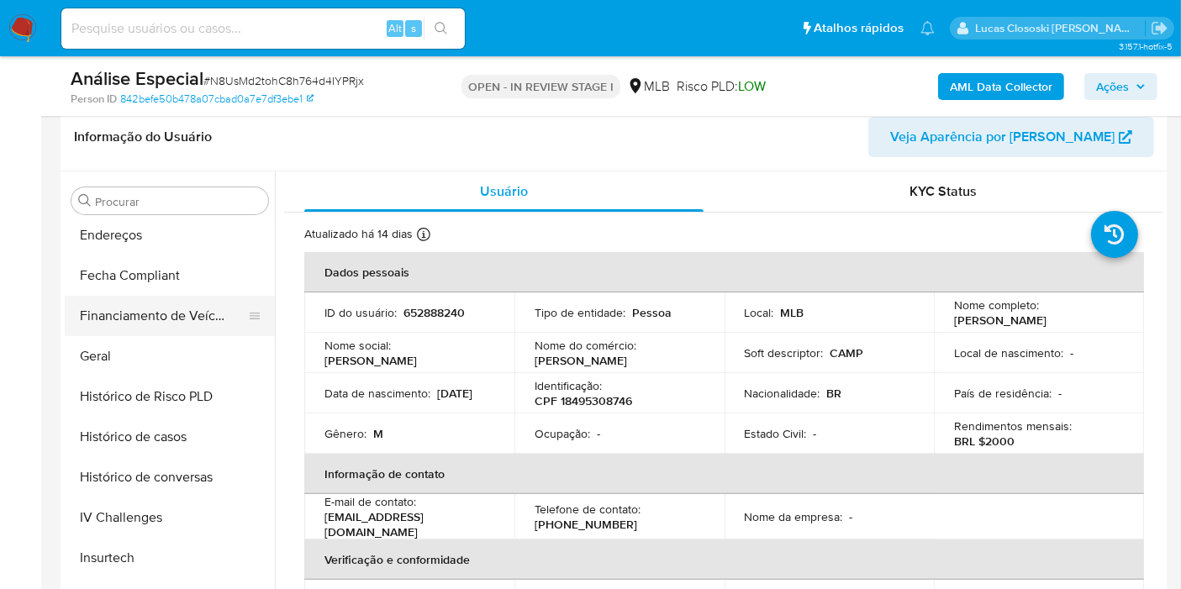
scroll to position [376, 0]
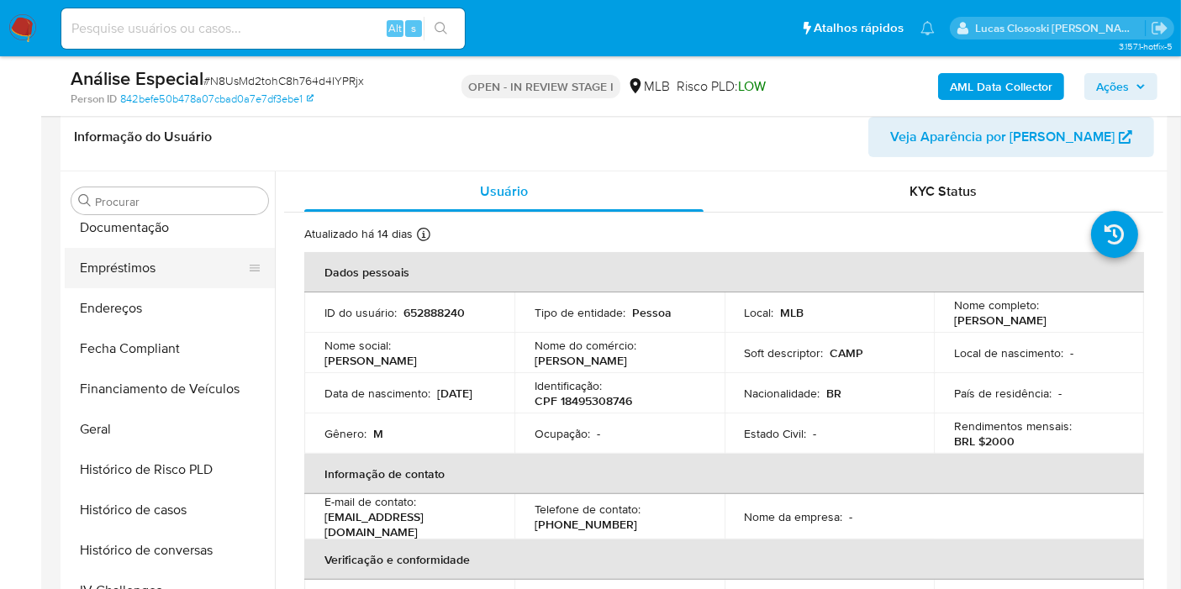
click at [146, 248] on button "Empréstimos" at bounding box center [163, 268] width 197 height 40
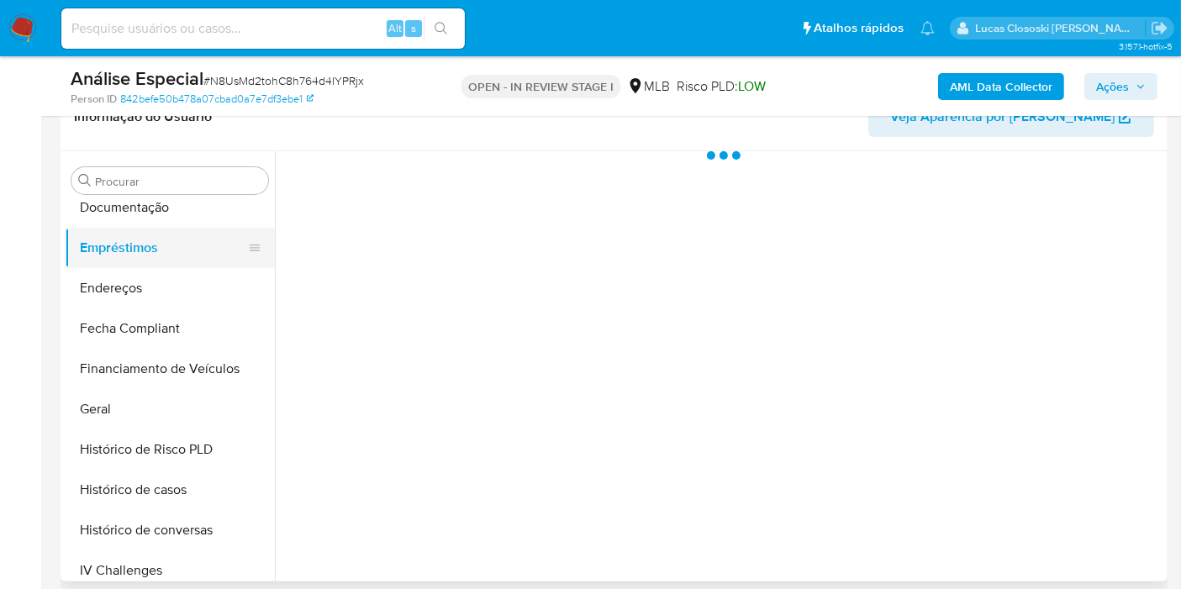
click at [149, 234] on button "Empréstimos" at bounding box center [163, 248] width 197 height 40
click at [152, 213] on button "Documentação" at bounding box center [163, 207] width 197 height 40
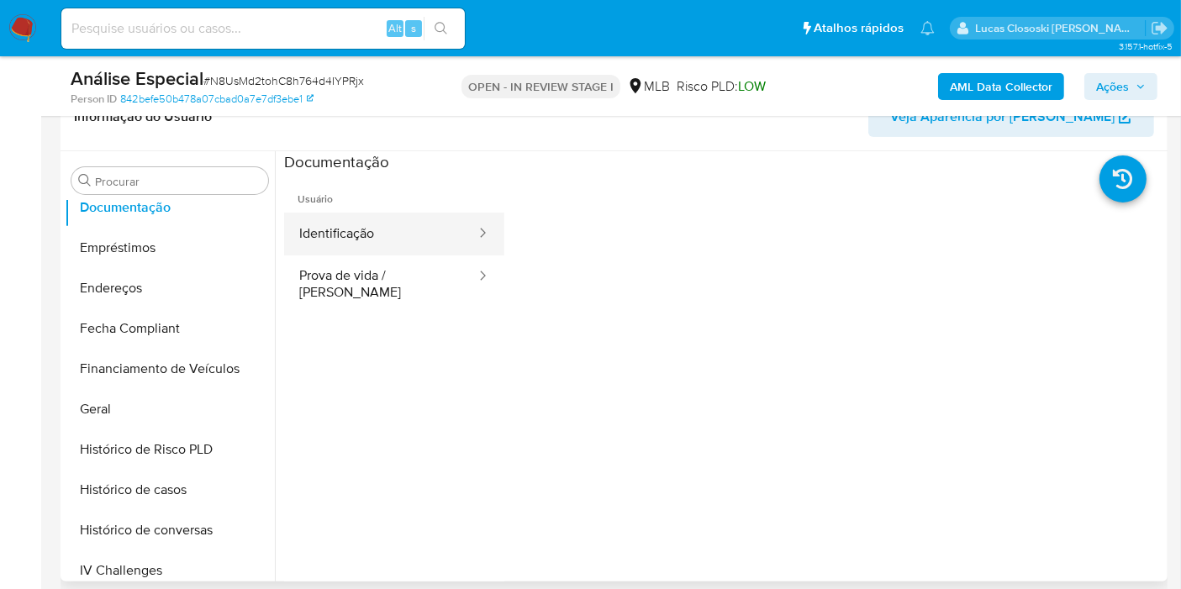
click at [356, 220] on button "Identificação" at bounding box center [380, 234] width 193 height 43
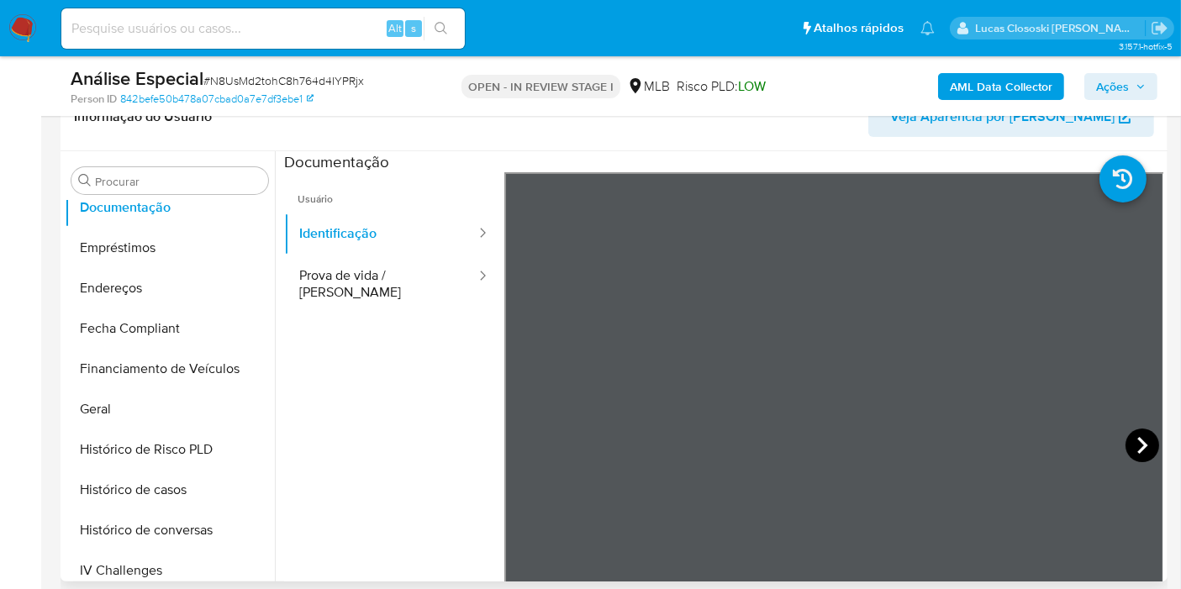
click at [1133, 445] on icon at bounding box center [1142, 446] width 34 height 34
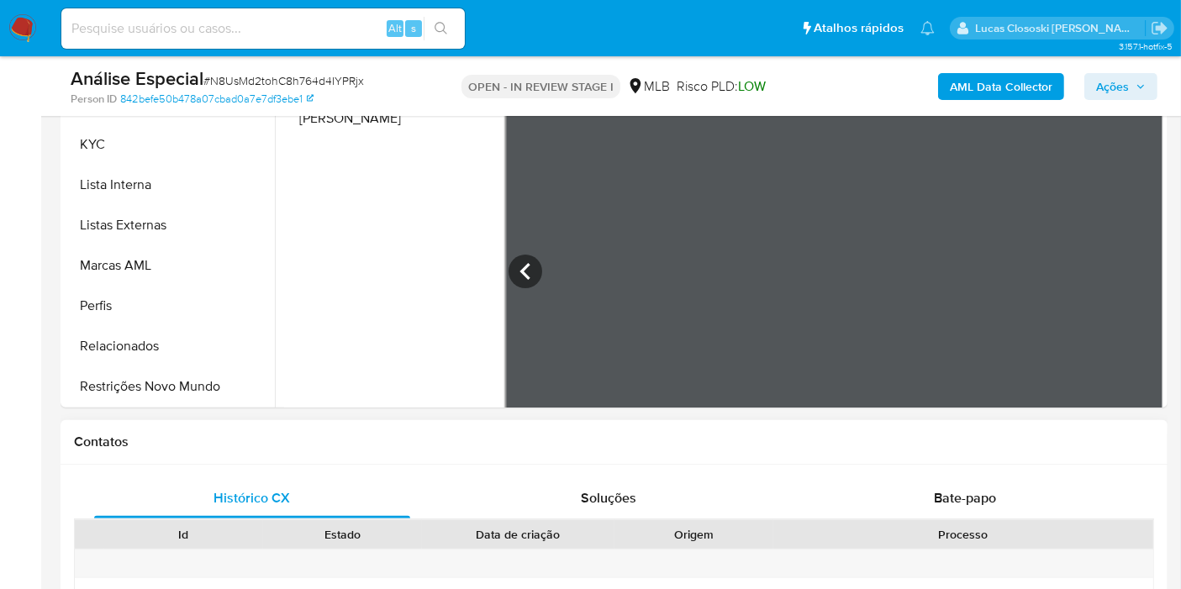
scroll to position [746, 0]
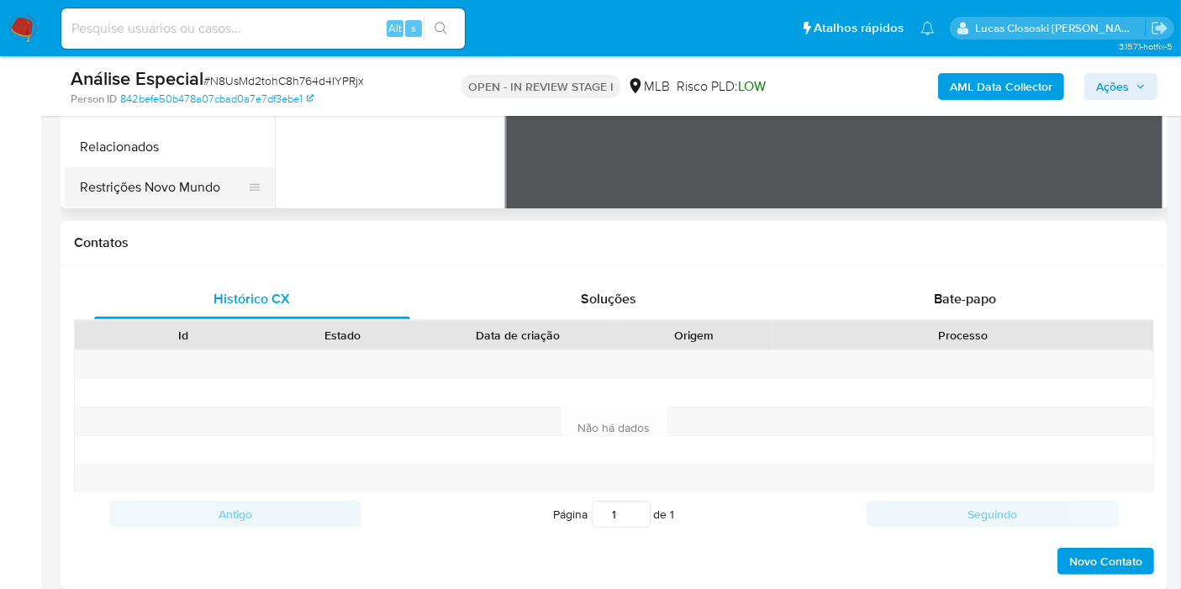
click at [158, 187] on button "Restrições Novo Mundo" at bounding box center [163, 187] width 197 height 40
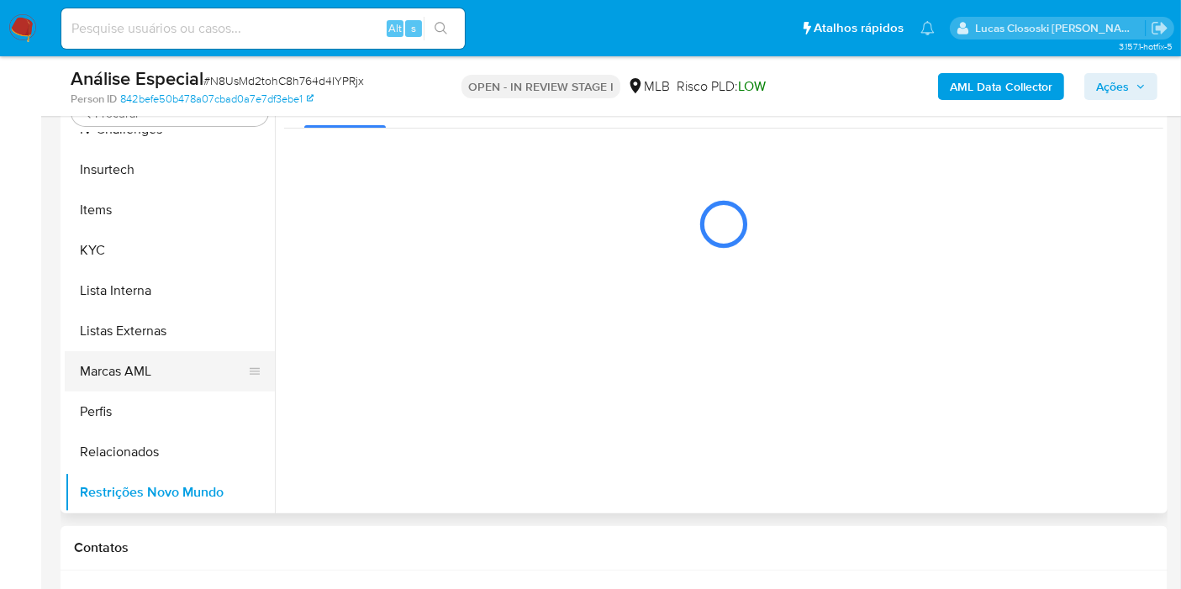
scroll to position [373, 0]
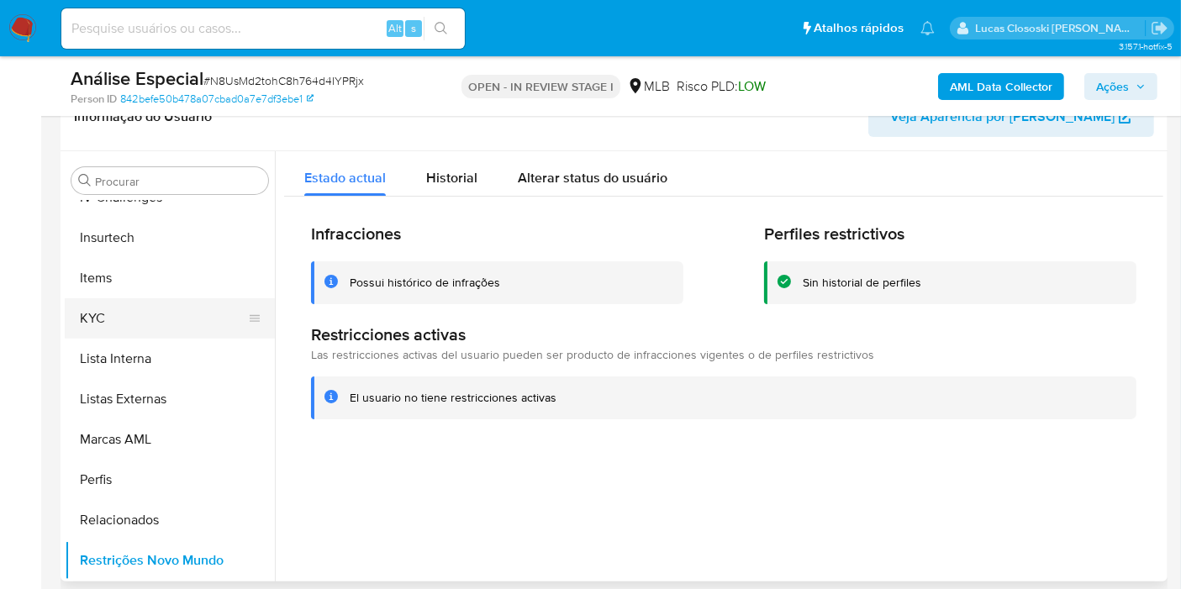
click at [126, 310] on button "KYC" at bounding box center [163, 318] width 197 height 40
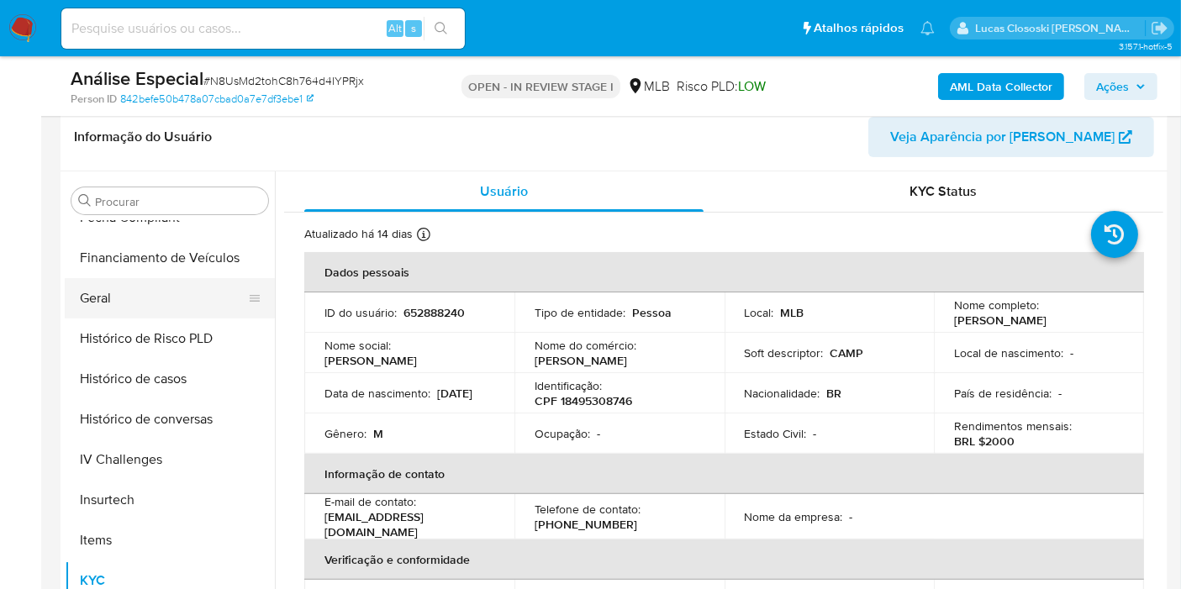
scroll to position [470, 0]
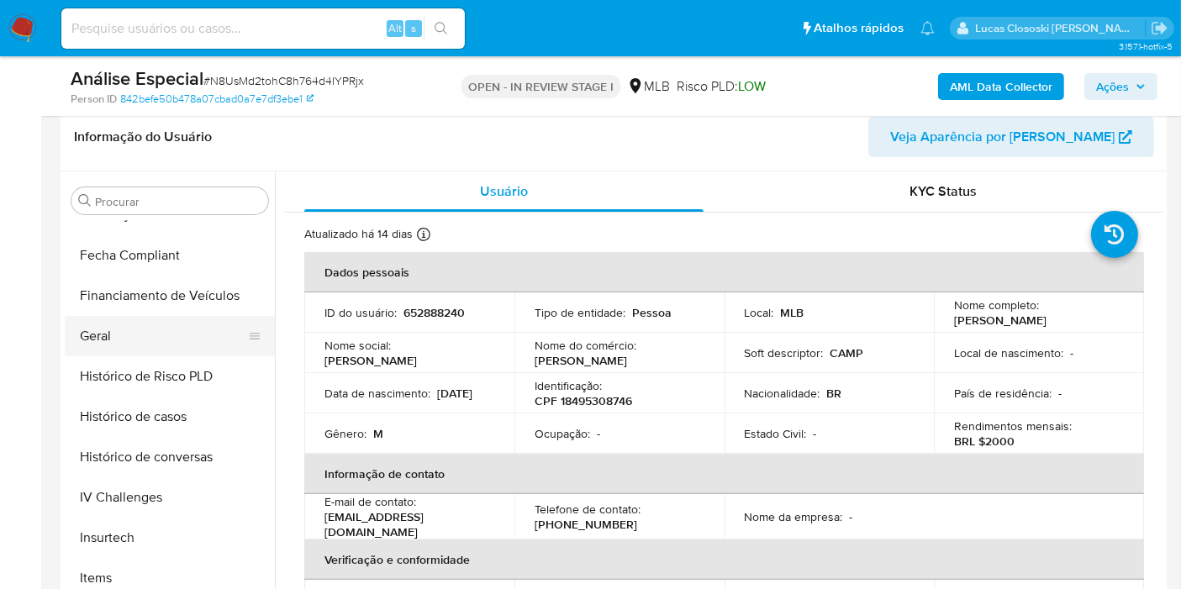
click at [149, 325] on button "Geral" at bounding box center [163, 336] width 197 height 40
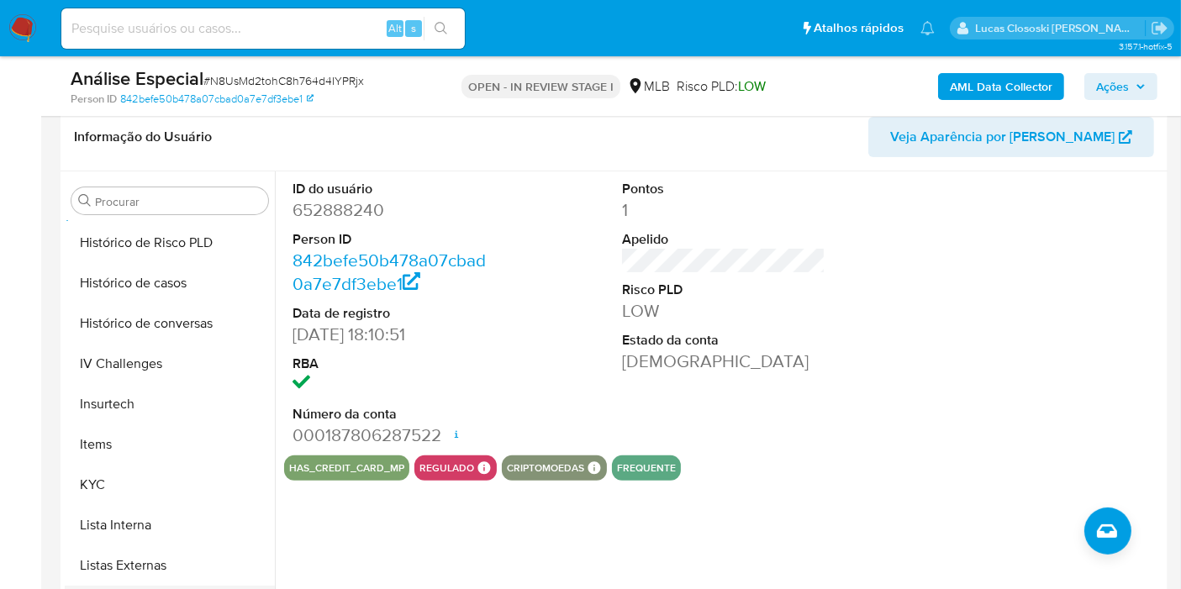
scroll to position [749, 0]
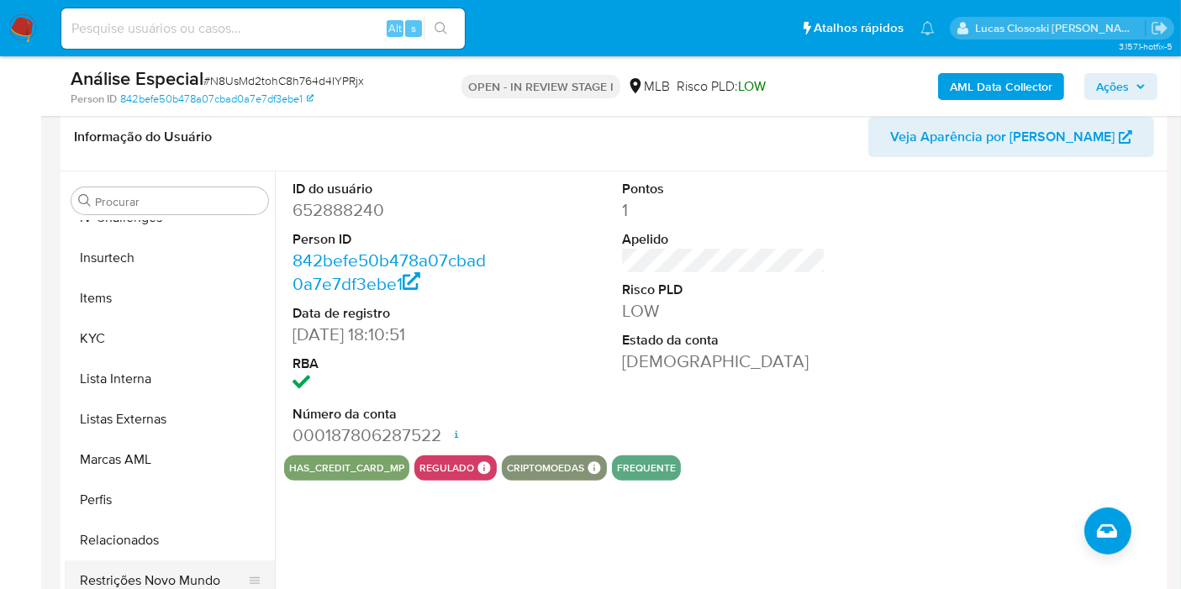
click at [209, 581] on button "Restrições Novo Mundo" at bounding box center [163, 580] width 197 height 40
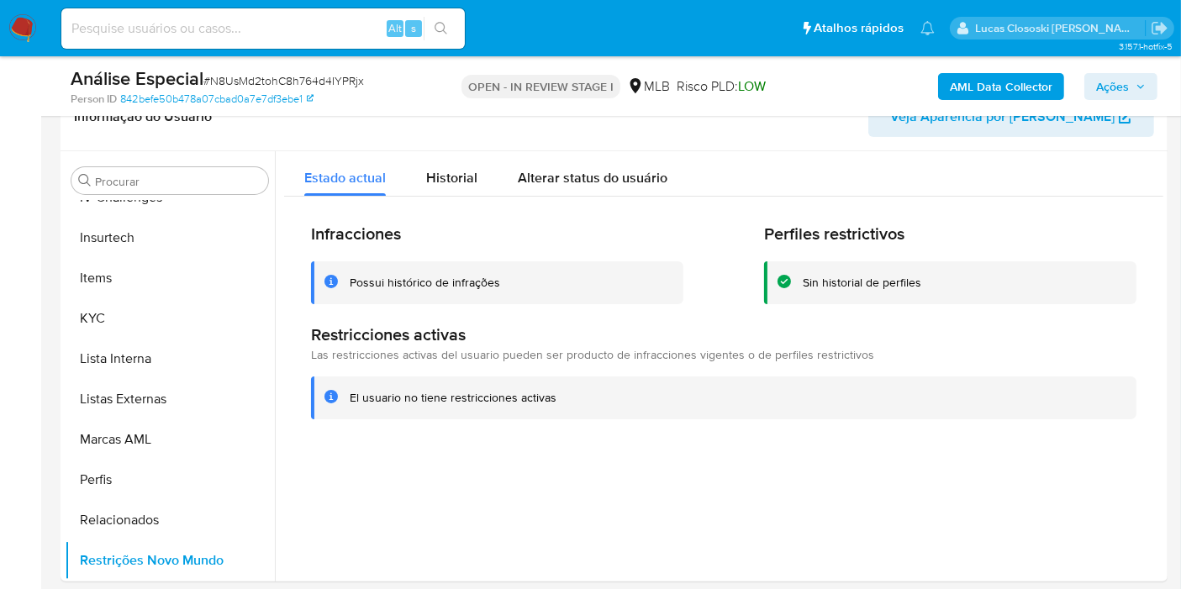
click at [849, 399] on div "El usuario no tiene restricciones activas" at bounding box center [736, 398] width 773 height 16
click at [1138, 92] on span "Ações" at bounding box center [1121, 87] width 50 height 24
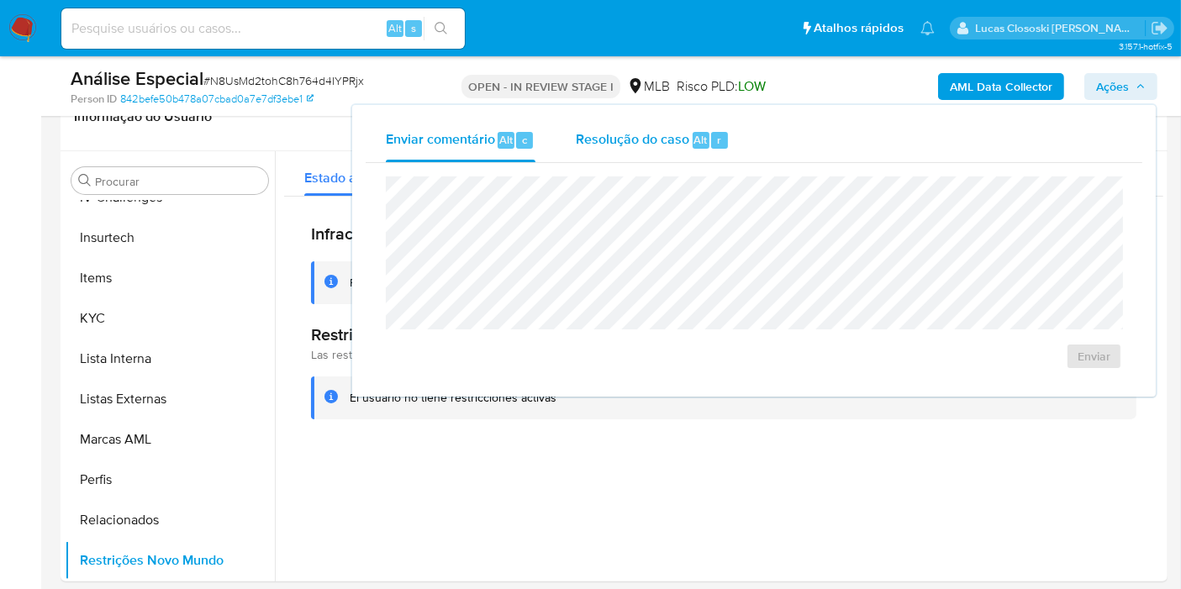
click at [600, 144] on span "Resolução do caso" at bounding box center [632, 138] width 113 height 19
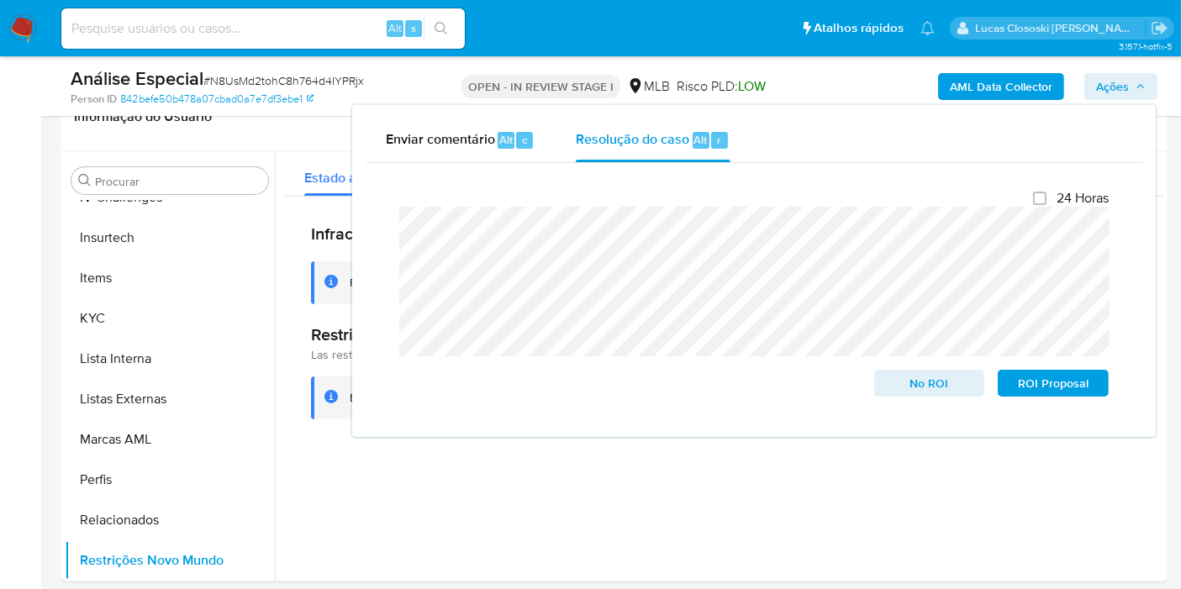
click at [1134, 79] on span "Ações" at bounding box center [1121, 87] width 50 height 24
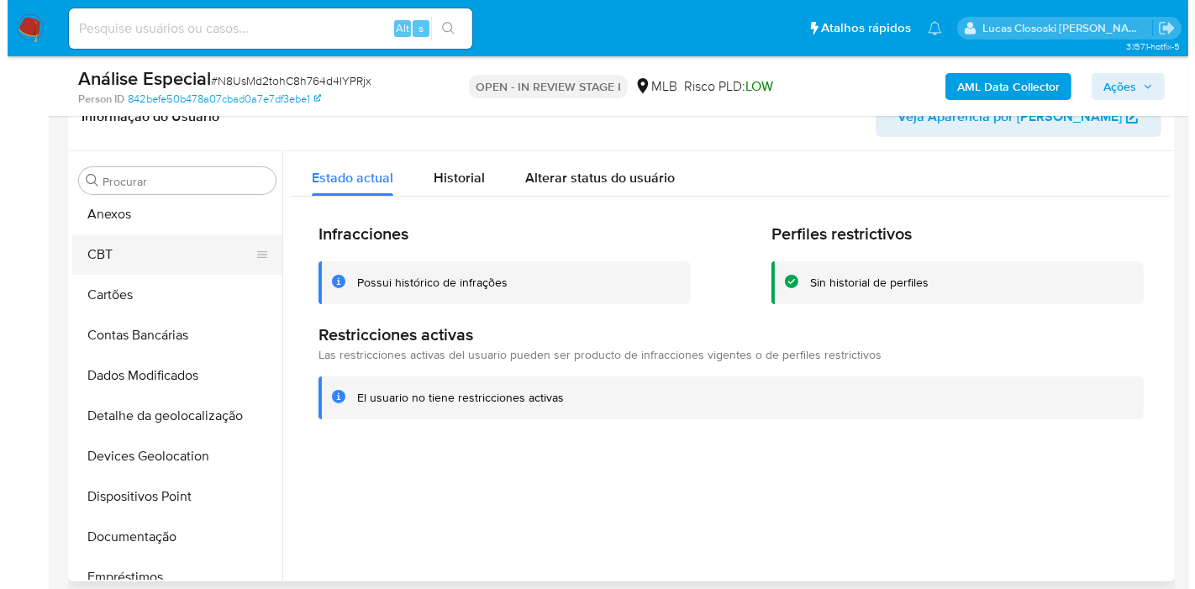
scroll to position [0, 0]
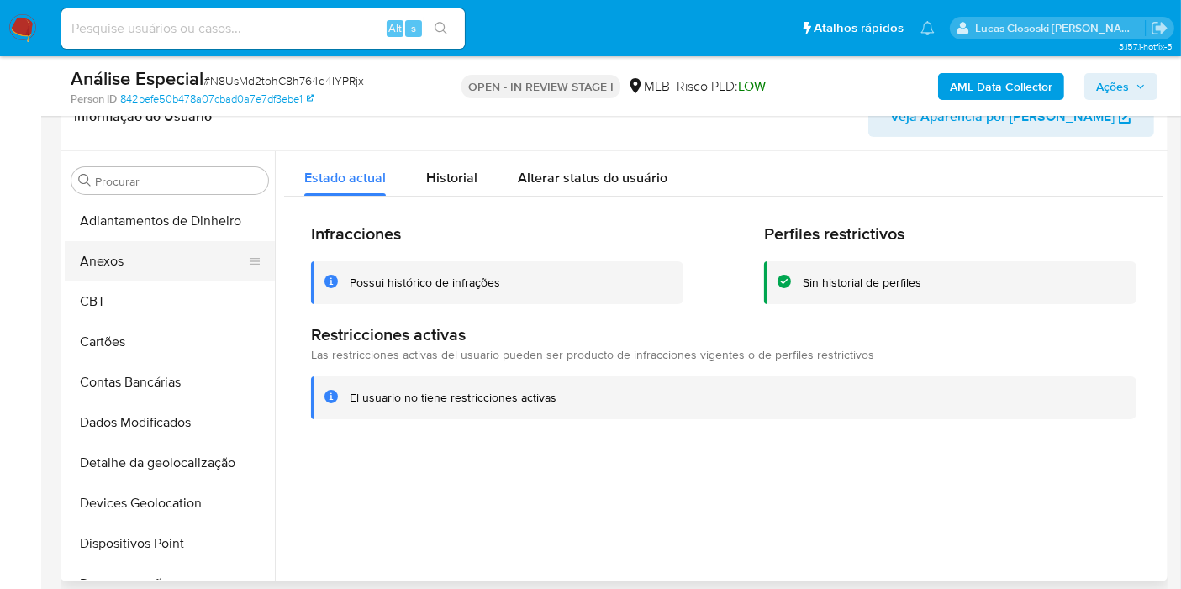
click at [135, 260] on button "Anexos" at bounding box center [163, 261] width 197 height 40
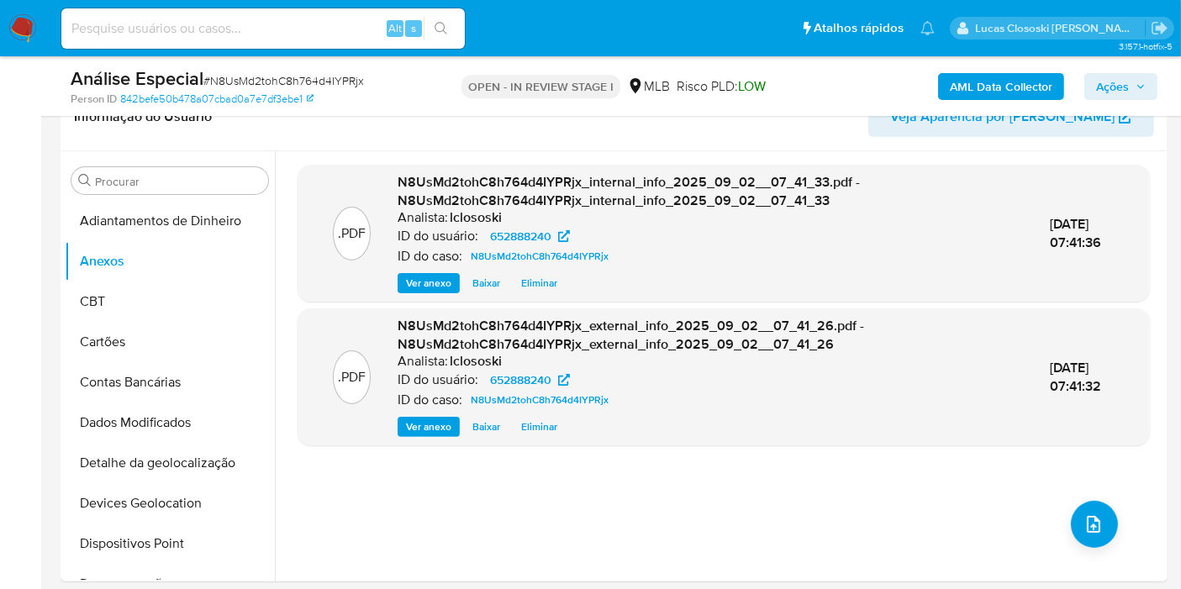
click at [1118, 78] on span "Ações" at bounding box center [1112, 86] width 33 height 27
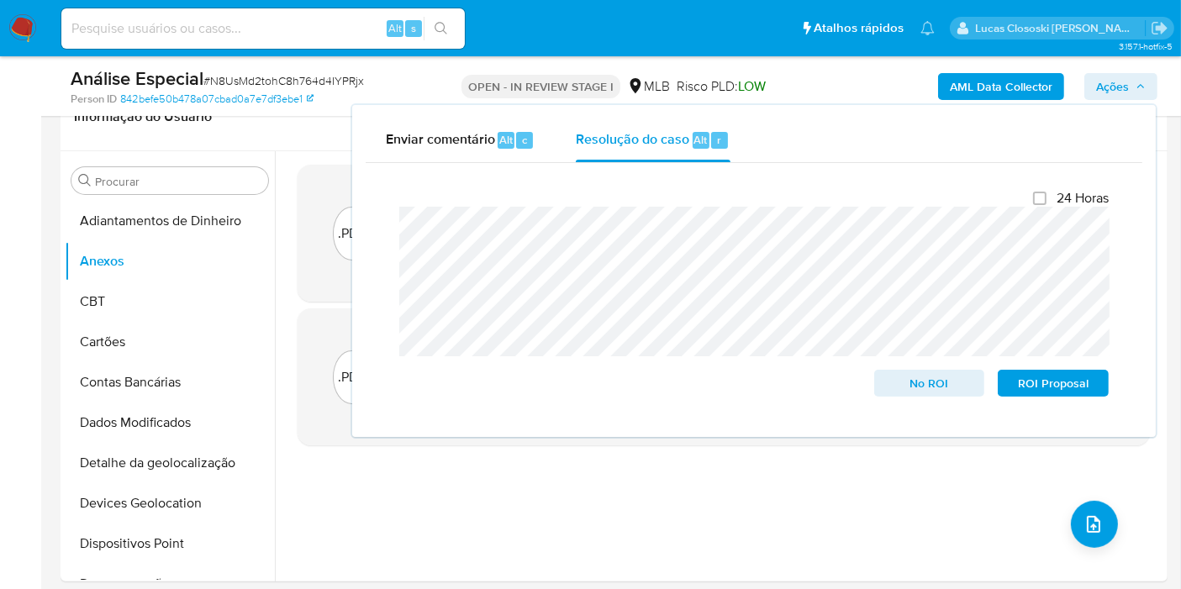
click at [1118, 78] on span "Ações" at bounding box center [1112, 86] width 33 height 27
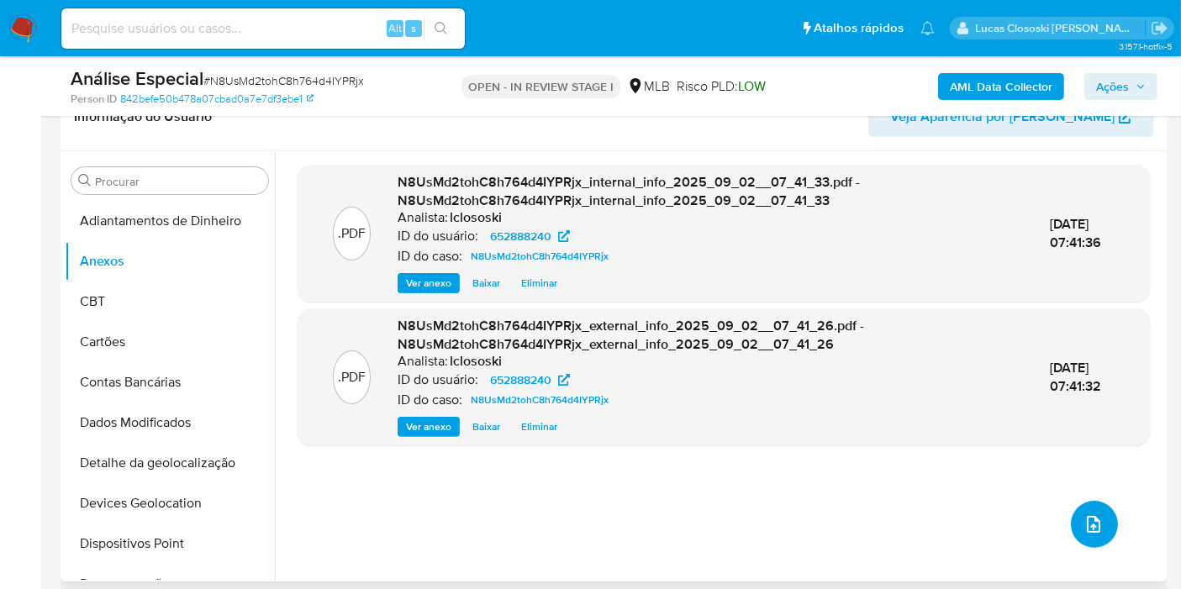
click at [1094, 526] on icon "upload-file" at bounding box center [1093, 524] width 20 height 20
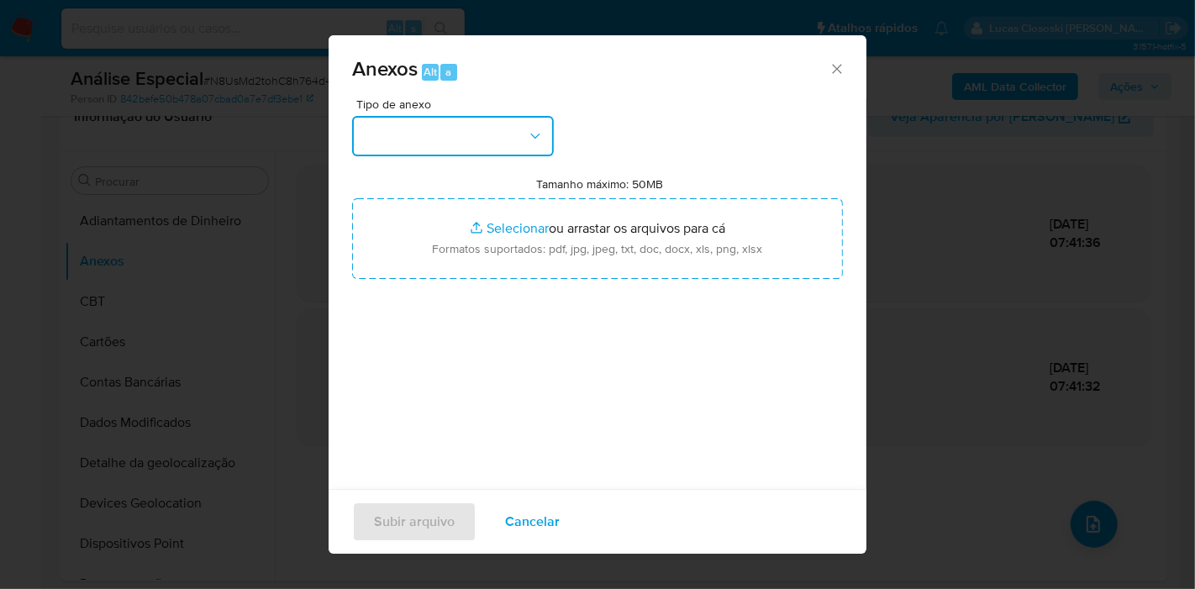
click at [487, 155] on button "button" at bounding box center [453, 136] width 202 height 40
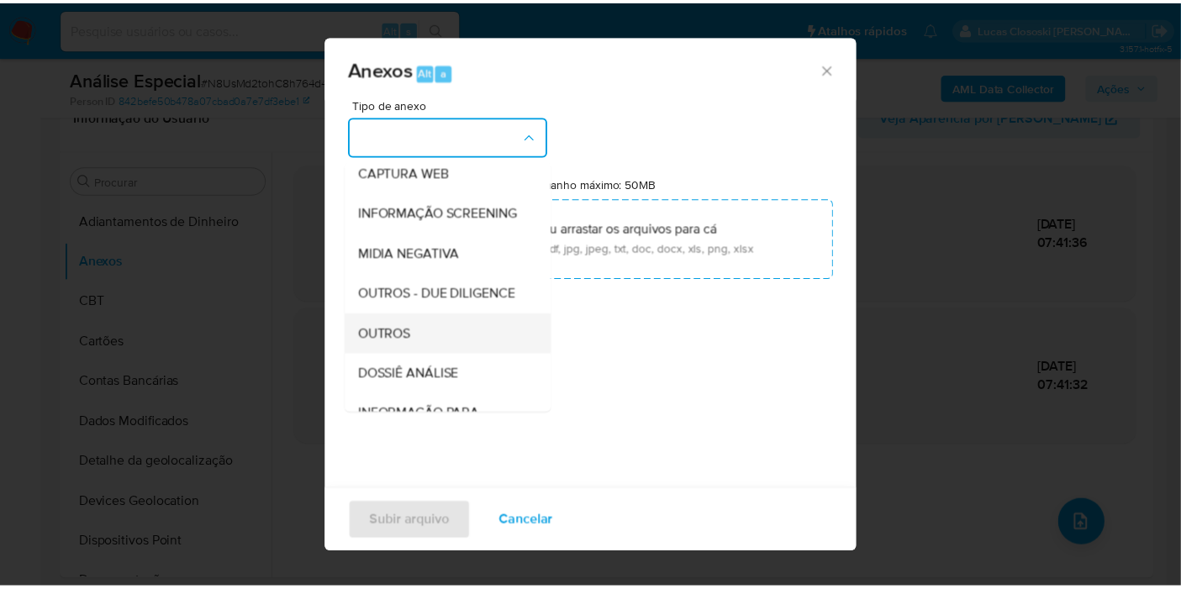
scroll to position [258, 0]
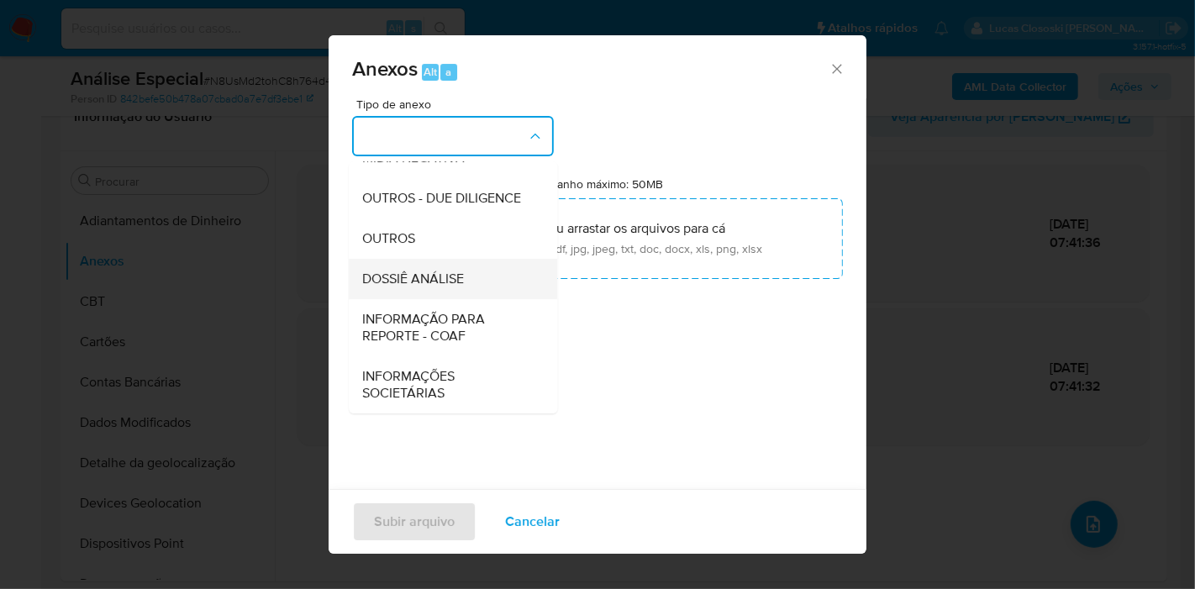
click at [454, 287] on span "DOSSIÊ ANÁLISE" at bounding box center [413, 279] width 102 height 17
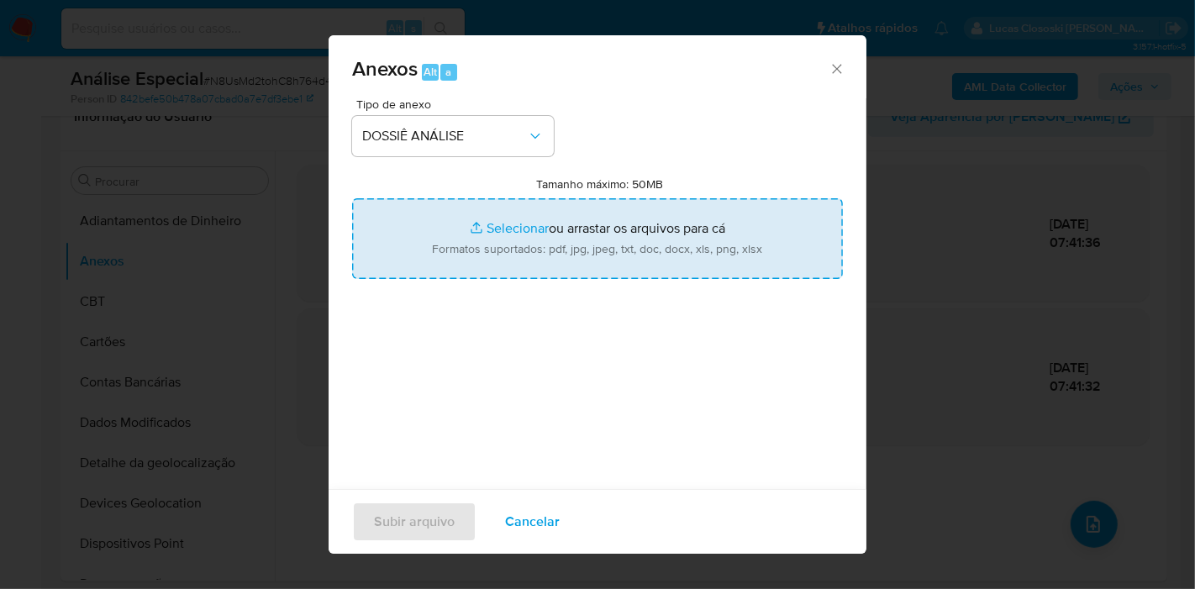
click at [485, 235] on input "Tamanho máximo: 50MB Selecionar arquivos" at bounding box center [597, 238] width 491 height 81
type input "C:\fakepath\SAR - XXXX - CPF 18495308746 - CHARLES SANTIAGO BATISTA.pdf"
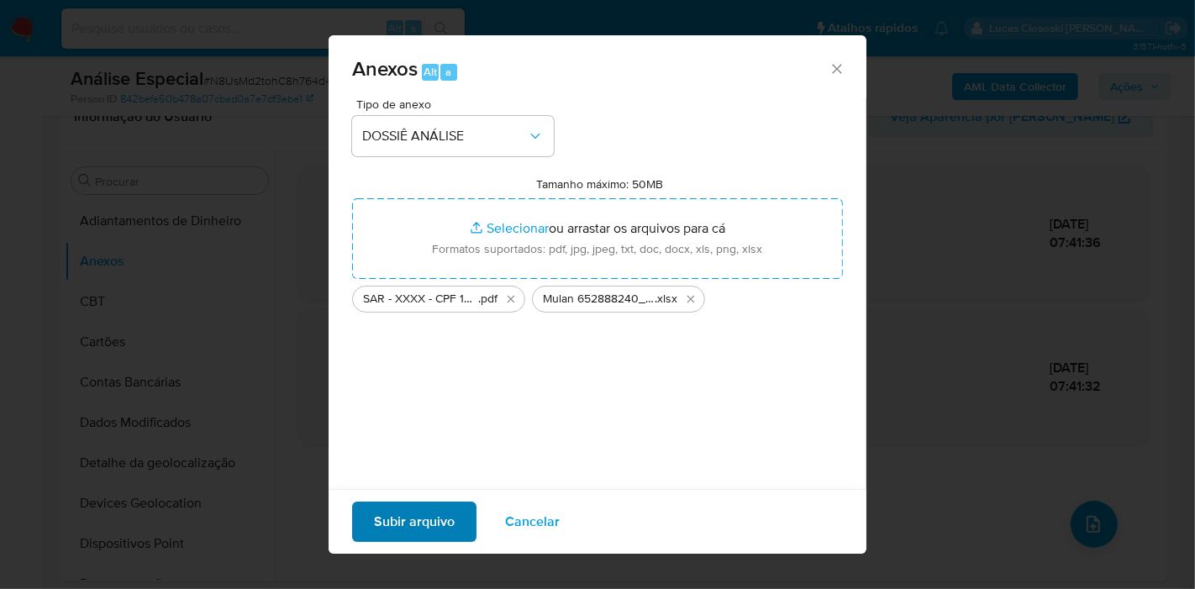
drag, startPoint x: 485, startPoint y: 235, endPoint x: 426, endPoint y: 502, distance: 273.6
click at [426, 502] on div "Subir arquivo Cancelar" at bounding box center [598, 521] width 538 height 65
click at [426, 505] on span "Subir arquivo" at bounding box center [414, 521] width 81 height 37
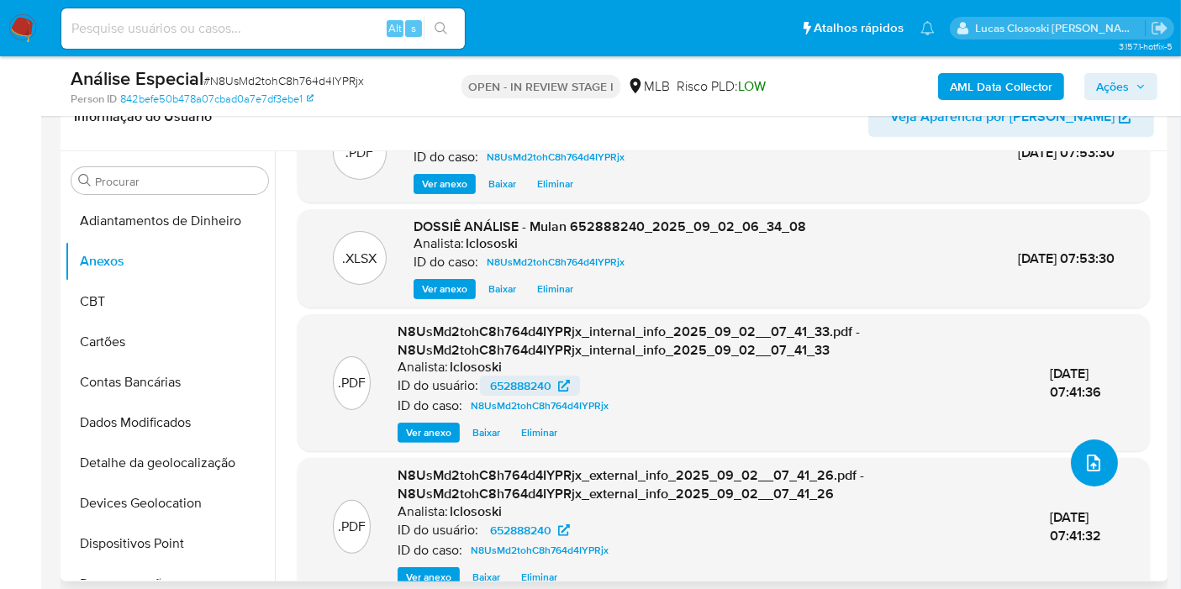
scroll to position [90, 0]
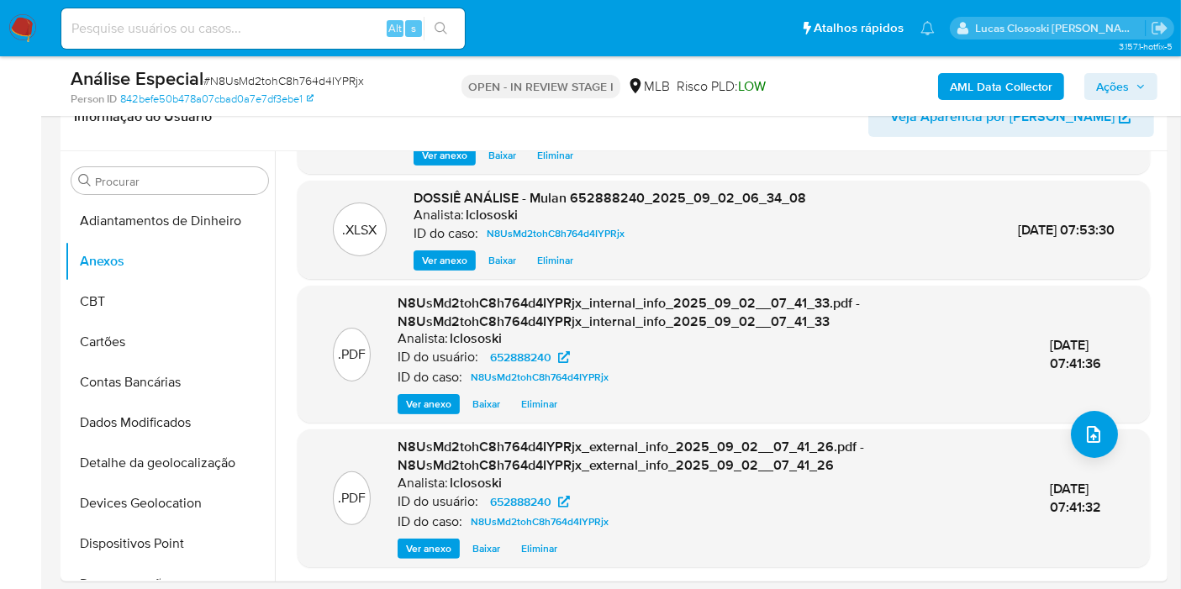
click at [1147, 94] on button "Ações" at bounding box center [1120, 86] width 73 height 27
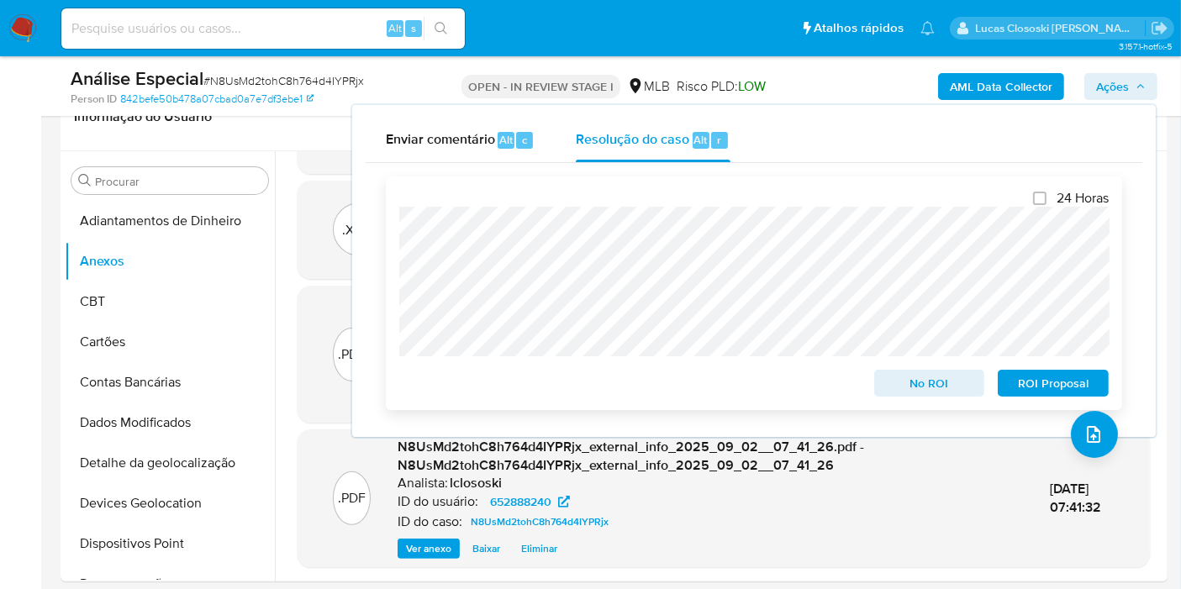
click at [1038, 380] on span "ROI Proposal" at bounding box center [1052, 383] width 87 height 24
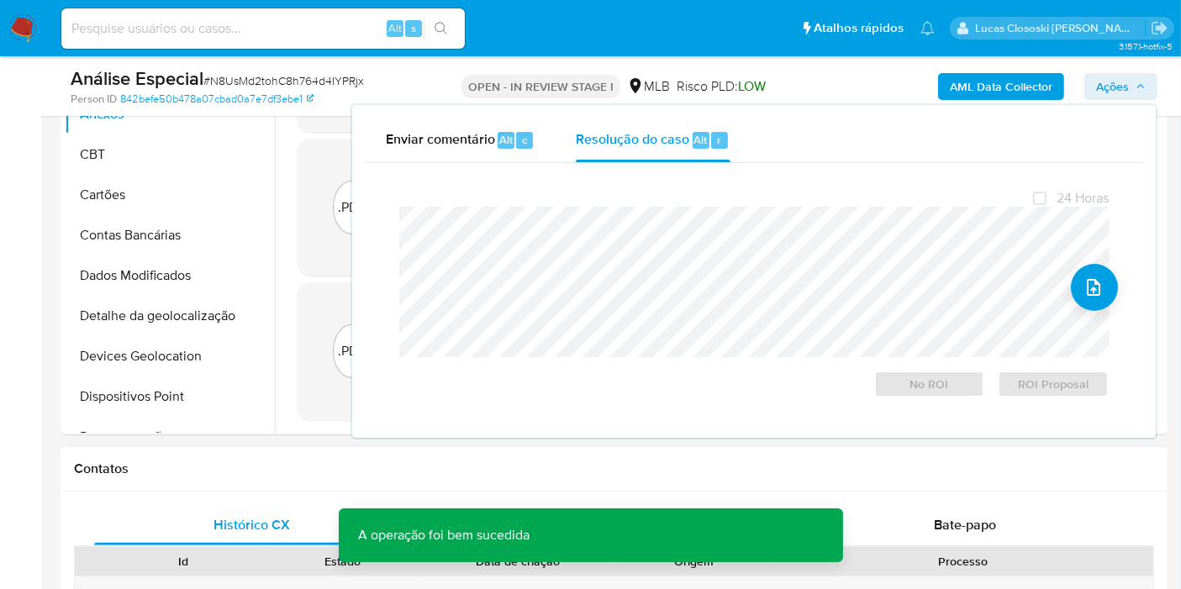
scroll to position [373, 0]
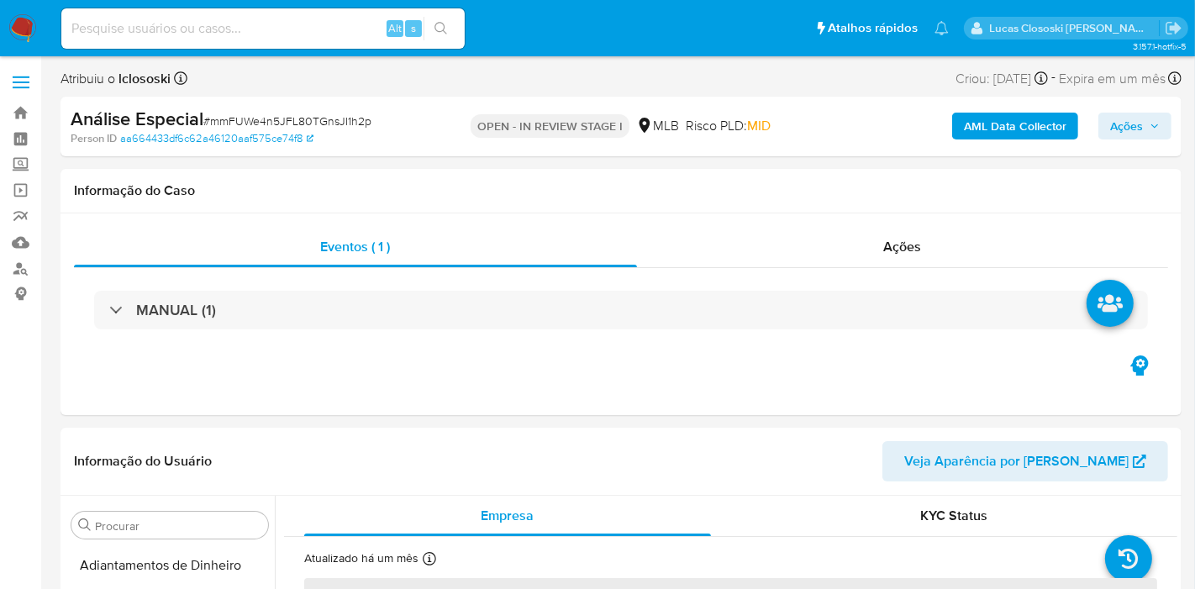
select select "10"
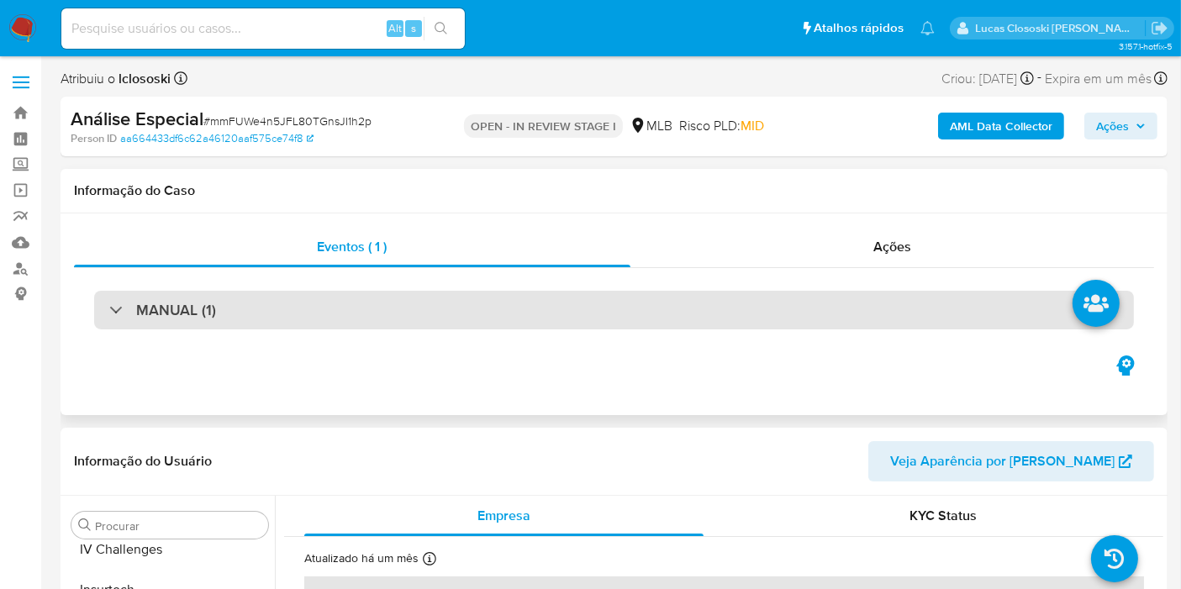
scroll to position [749, 0]
click at [304, 312] on div "MANUAL (1)" at bounding box center [613, 310] width 1039 height 39
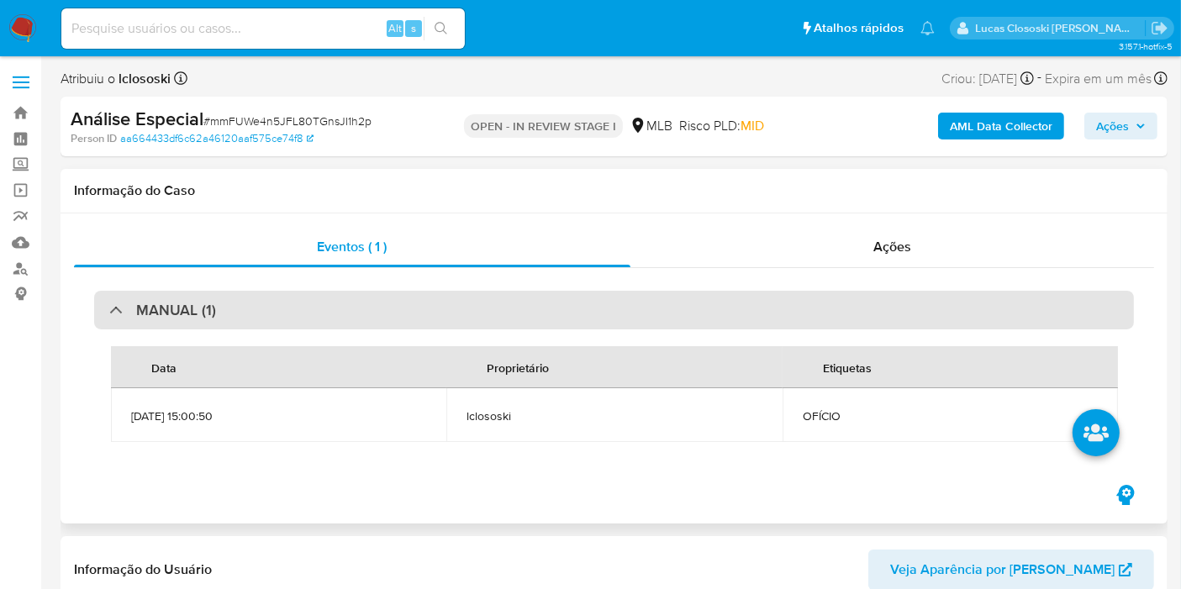
click at [304, 312] on div "MANUAL (1)" at bounding box center [613, 310] width 1039 height 39
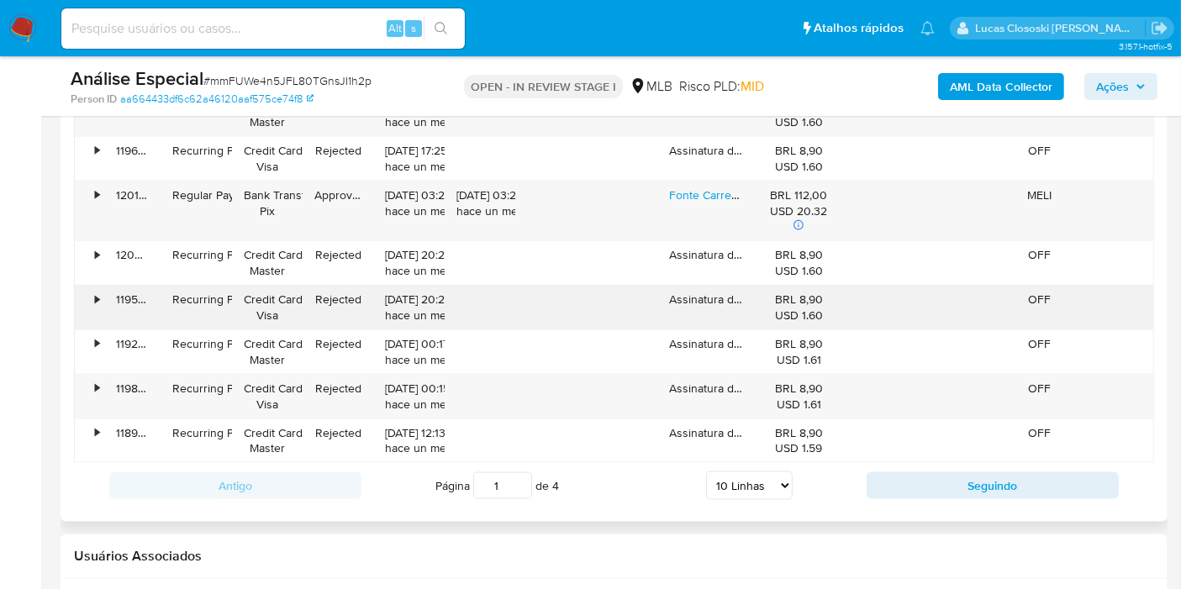
scroll to position [1867, 0]
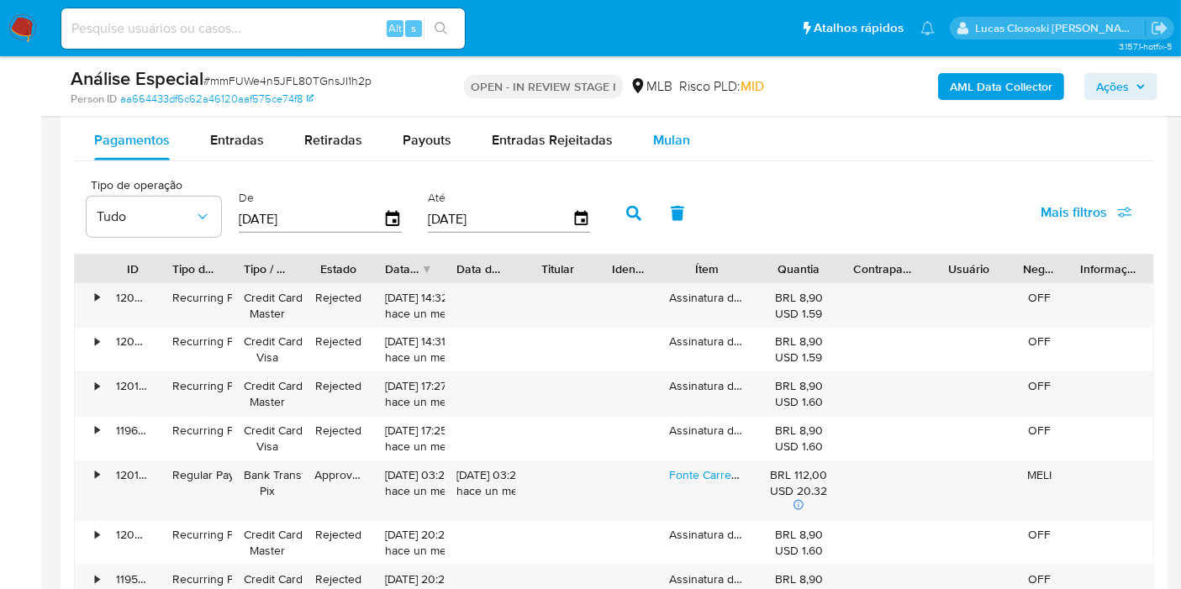
click at [653, 130] on span "Mulan" at bounding box center [671, 139] width 37 height 19
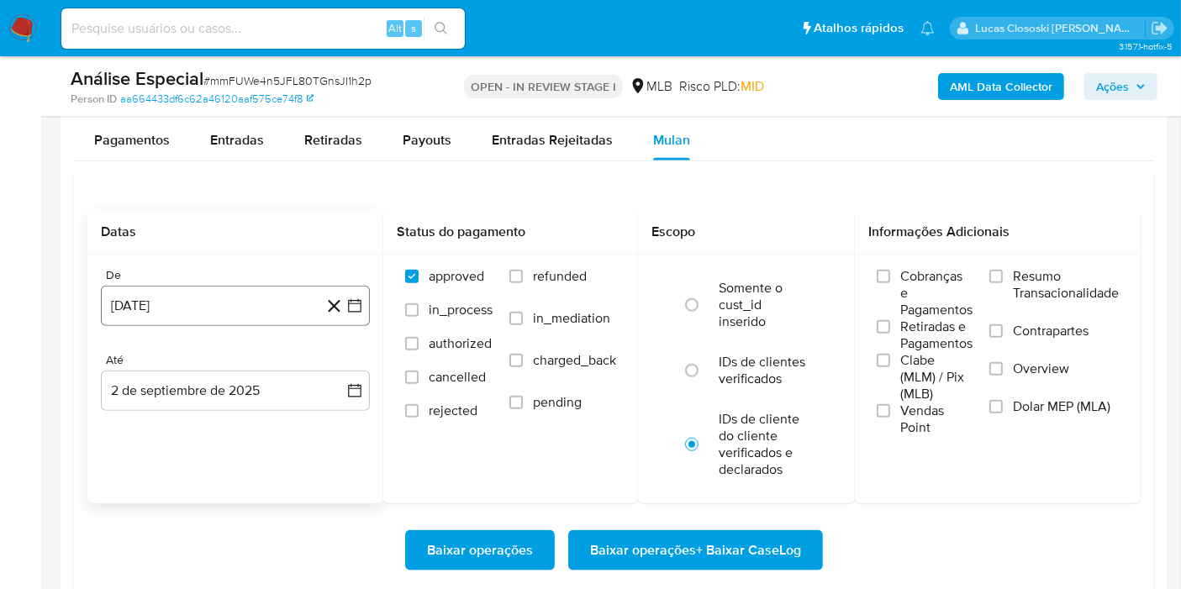
click at [367, 314] on button "[DATE]" at bounding box center [235, 306] width 269 height 40
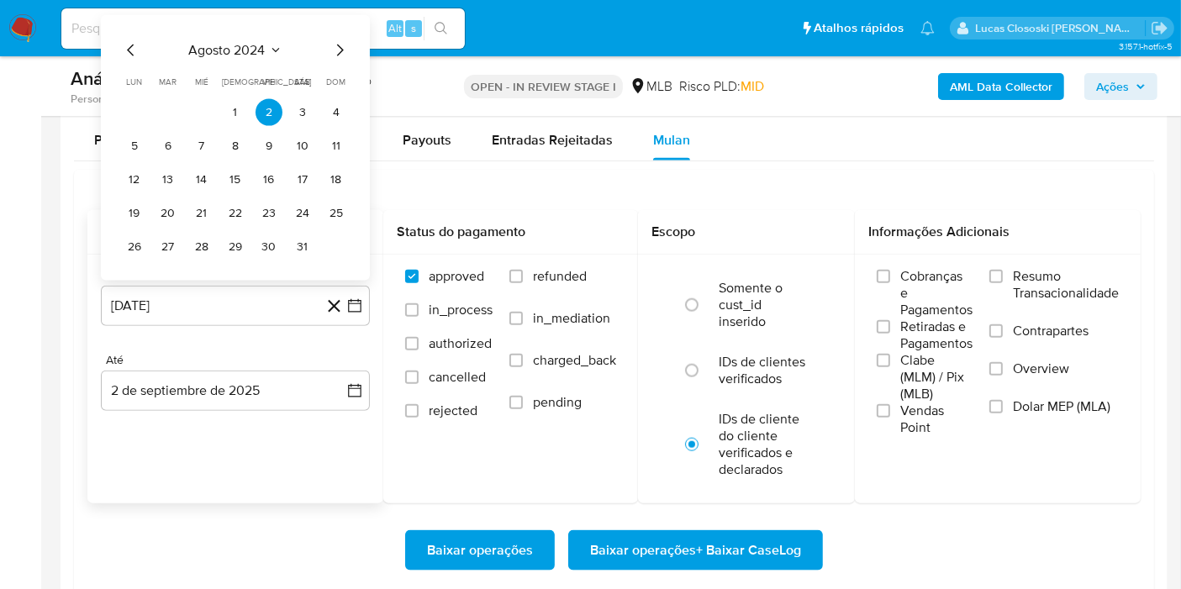
click at [219, 28] on div "[DATE] [DATE] lun lunes mar martes mié miércoles jue jueves vie viernes sáb sáb…" at bounding box center [235, 148] width 269 height 266
click at [219, 42] on span "agosto 2024" at bounding box center [227, 50] width 76 height 17
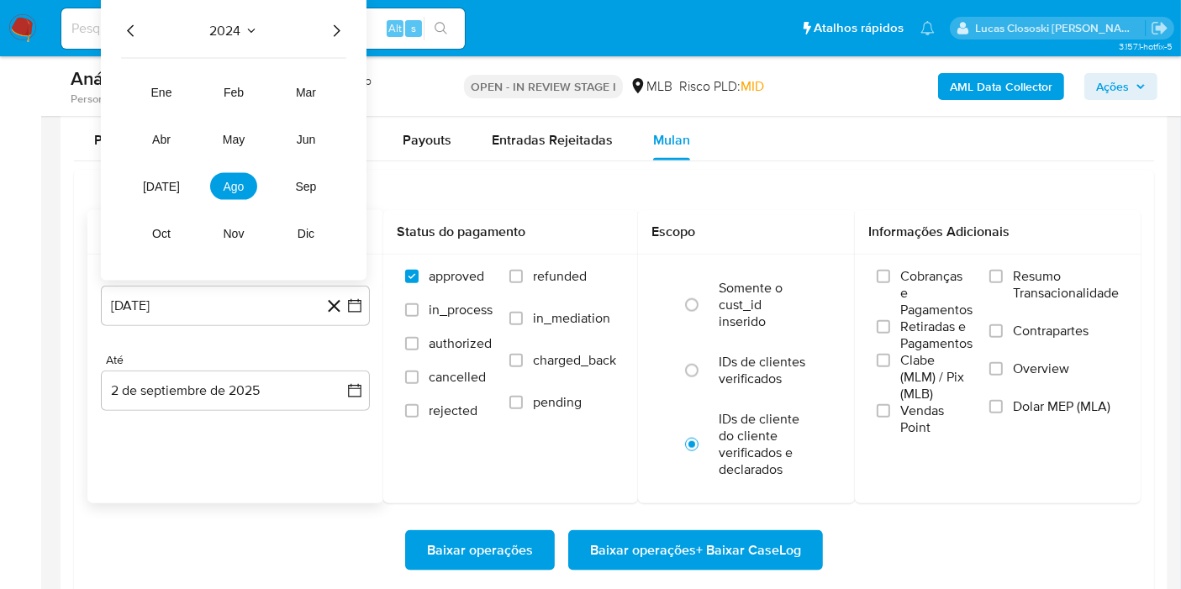
click at [334, 24] on icon "Año siguiente" at bounding box center [337, 30] width 7 height 12
click at [166, 86] on span "ene" at bounding box center [161, 92] width 21 height 13
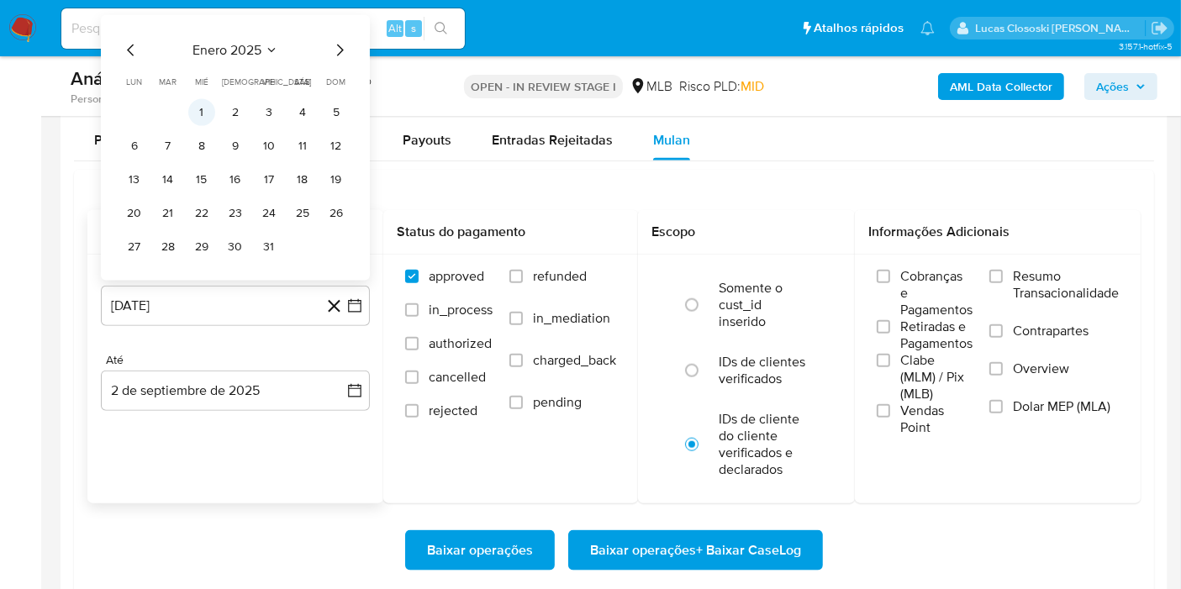
click at [192, 106] on button "1" at bounding box center [201, 112] width 27 height 27
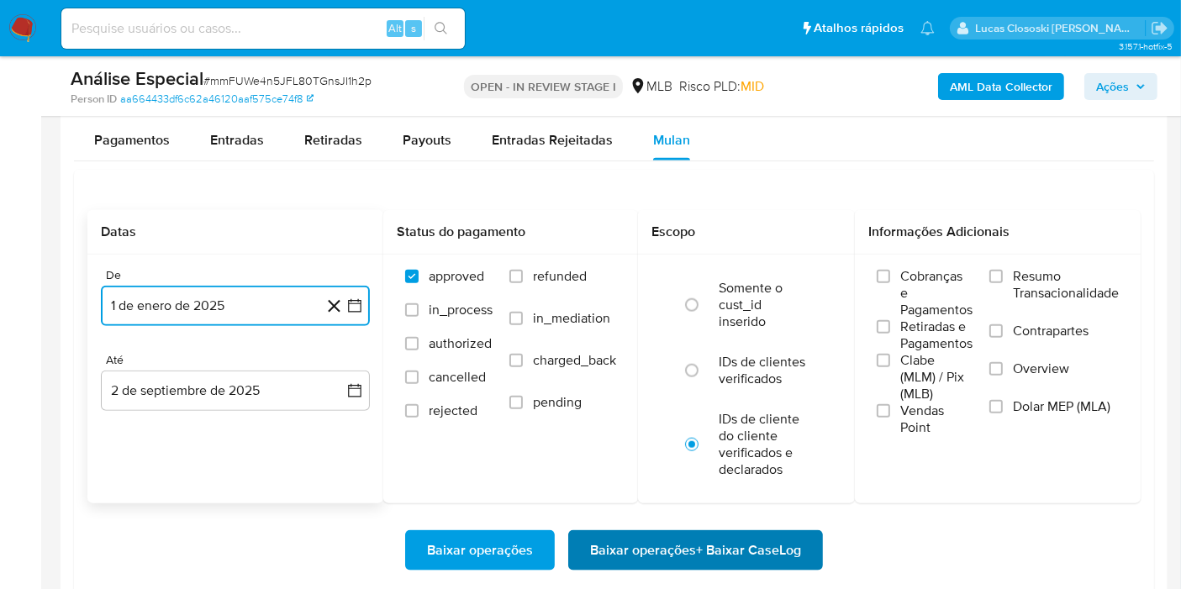
click at [743, 555] on span "Baixar operações + Baixar CaseLog" at bounding box center [695, 550] width 211 height 37
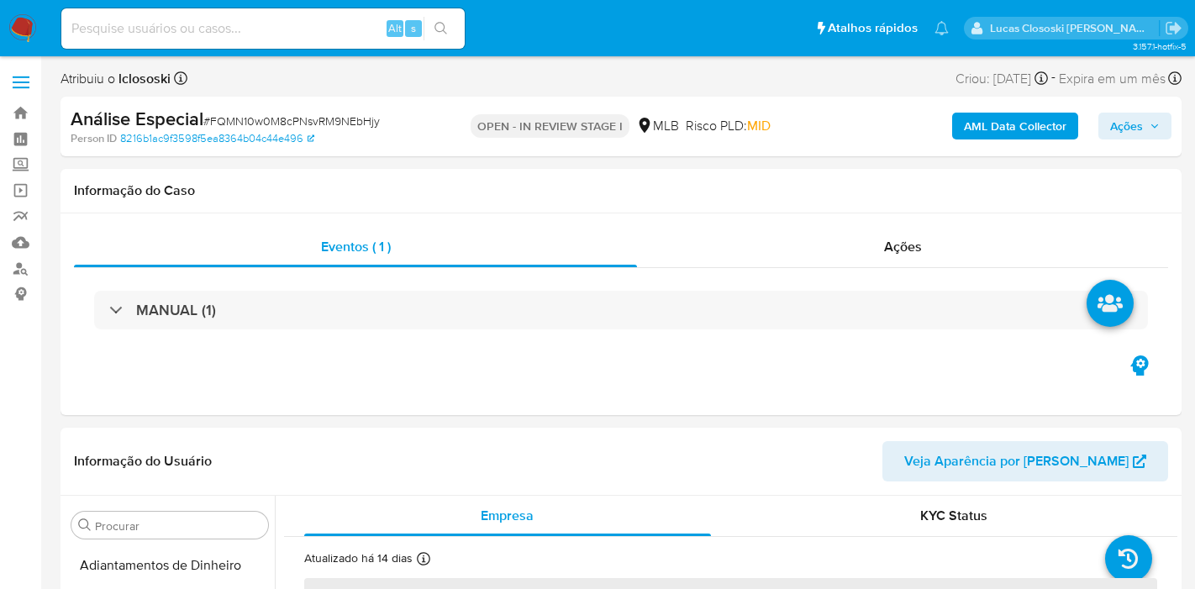
select select "10"
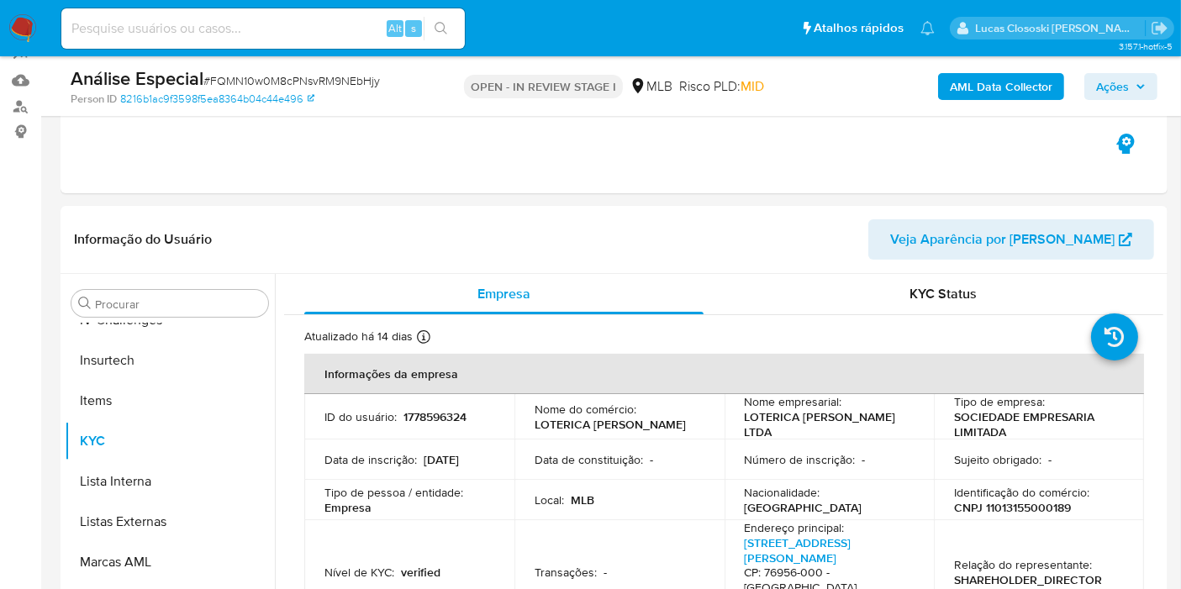
scroll to position [93, 0]
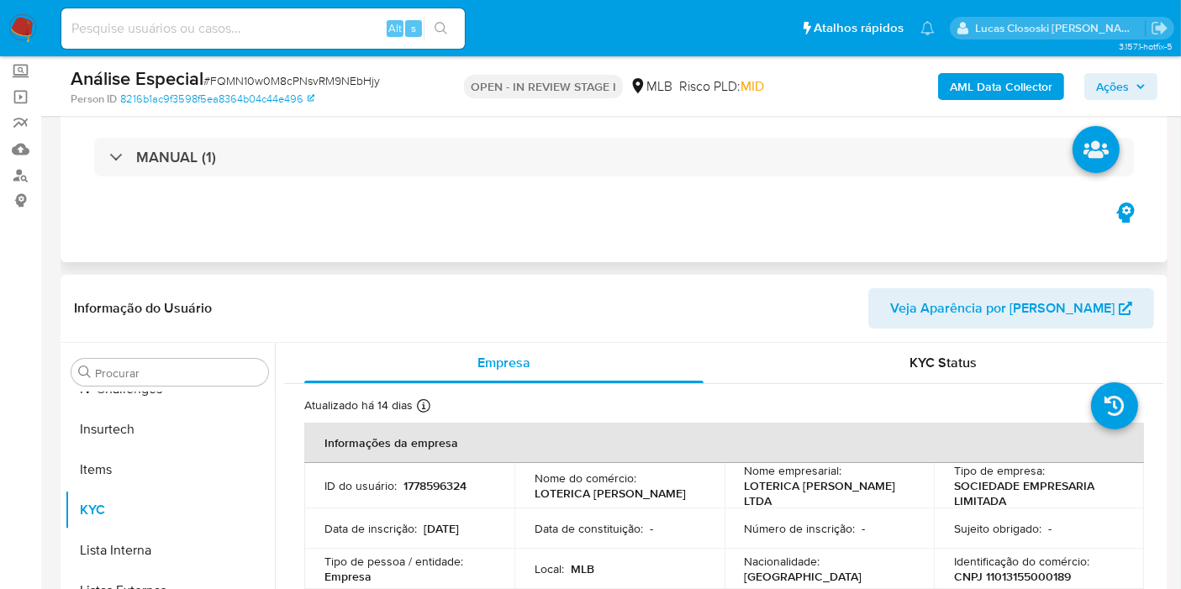
click at [481, 134] on div "MANUAL (1)" at bounding box center [614, 157] width 1080 height 84
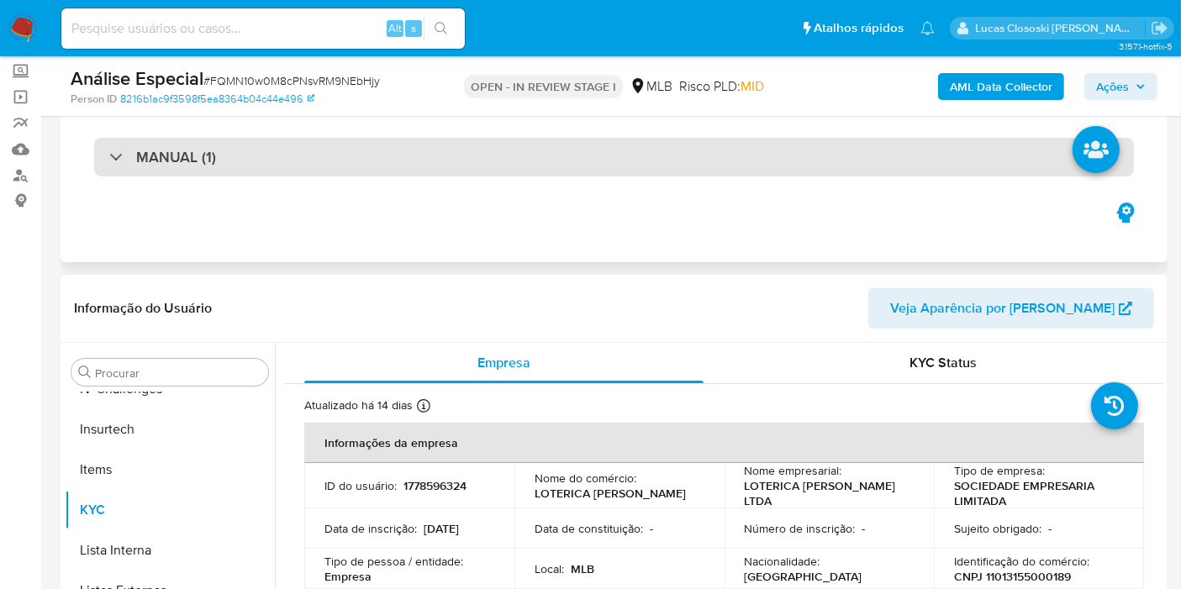
click at [481, 144] on div "MANUAL (1)" at bounding box center [613, 157] width 1039 height 39
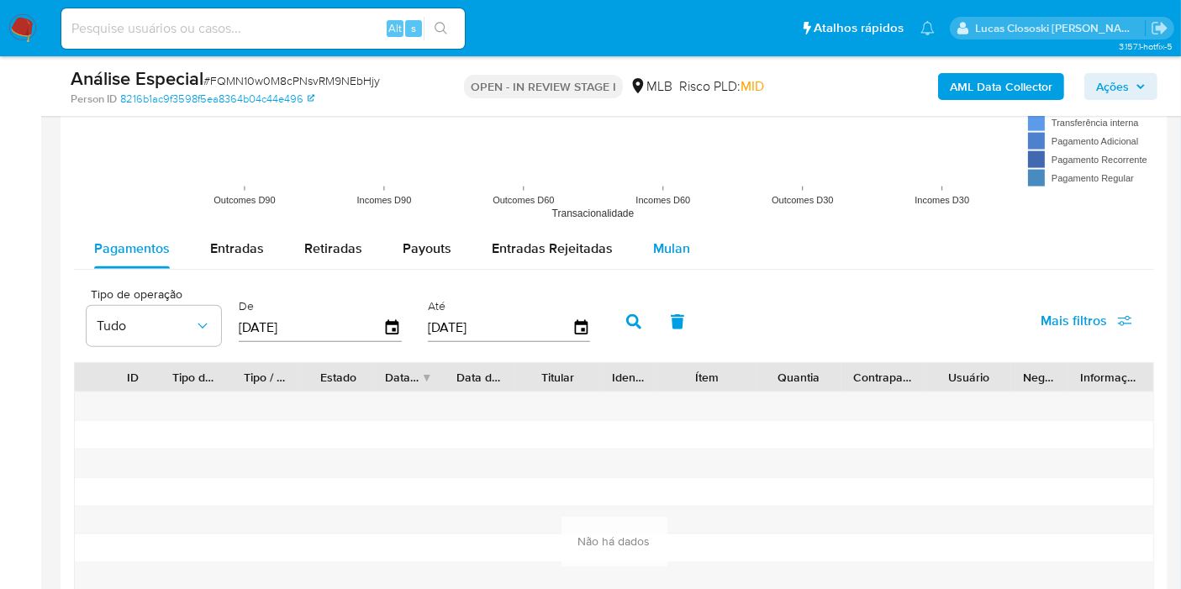
click at [681, 239] on span "Mulan" at bounding box center [671, 248] width 37 height 19
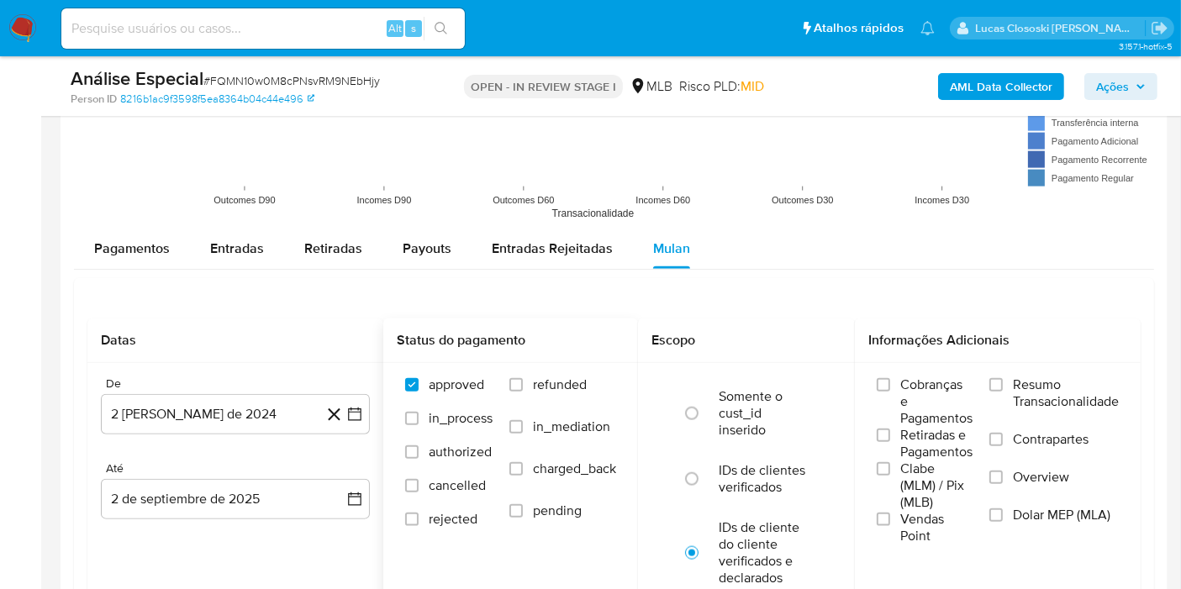
scroll to position [2054, 0]
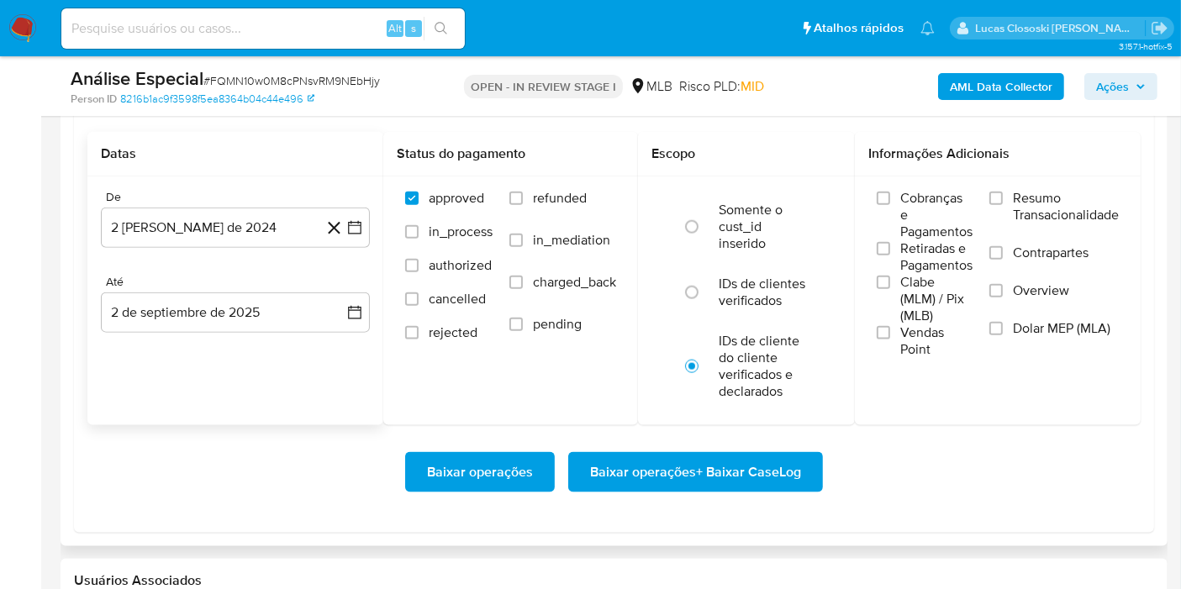
click at [374, 232] on div "De 2 de agosto de 2024 2-08-2024 Até 2 de septiembre de 2025 2-09-2025" at bounding box center [235, 274] width 296 height 197
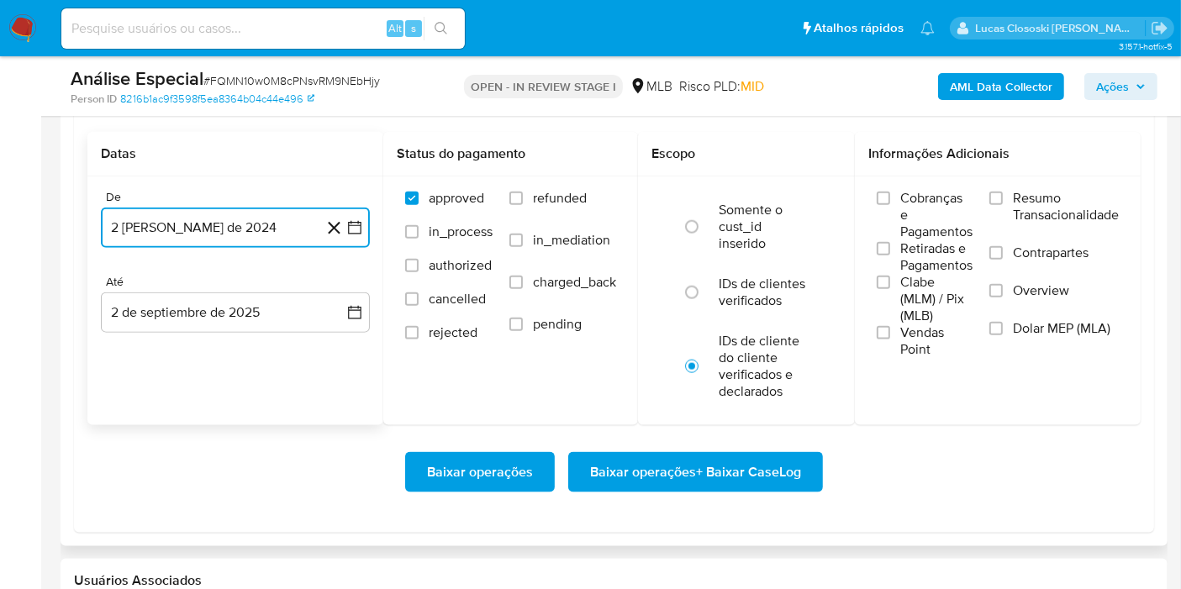
click at [362, 231] on icon "button" at bounding box center [354, 227] width 17 height 17
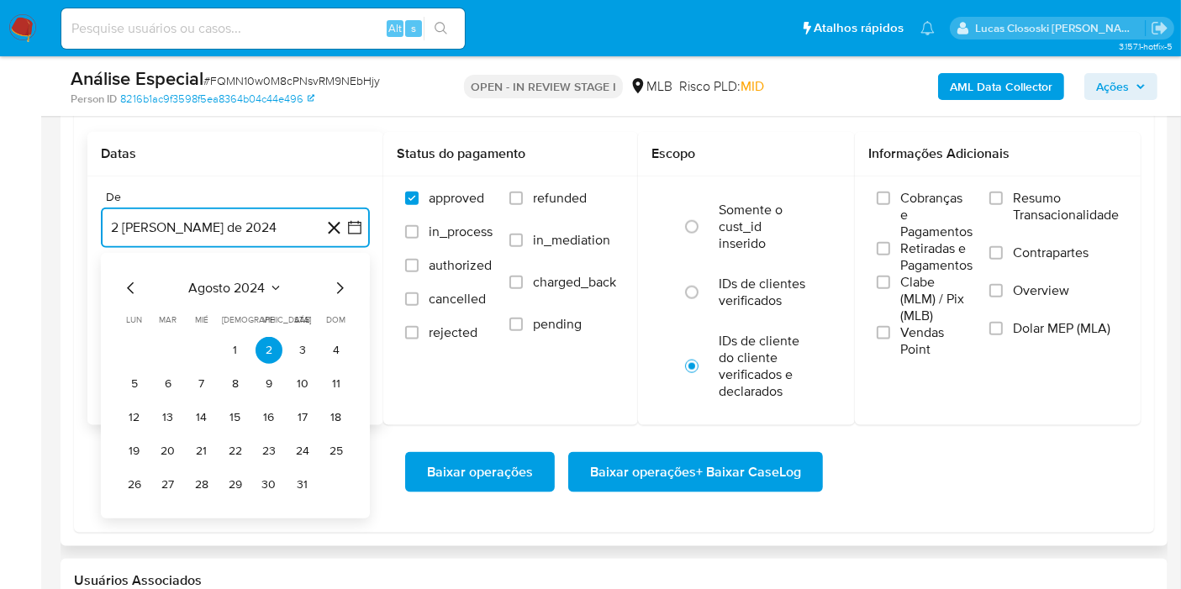
click at [240, 289] on span "agosto 2024" at bounding box center [227, 288] width 76 height 17
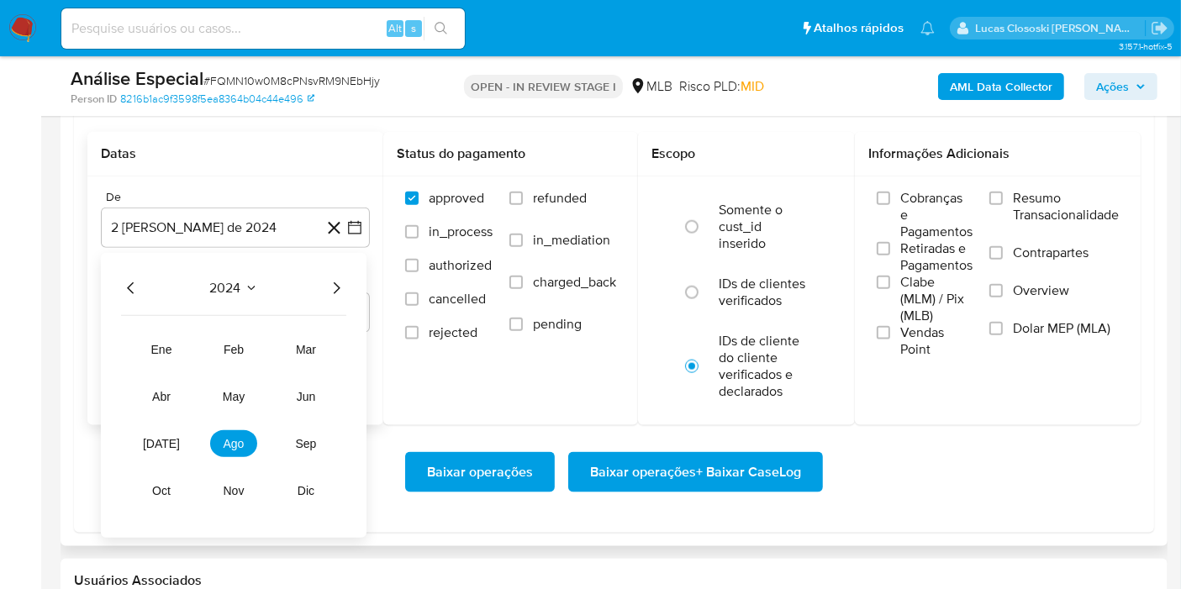
click at [341, 282] on icon "Año siguiente" at bounding box center [336, 288] width 20 height 20
click at [163, 338] on button "ene" at bounding box center [161, 349] width 47 height 27
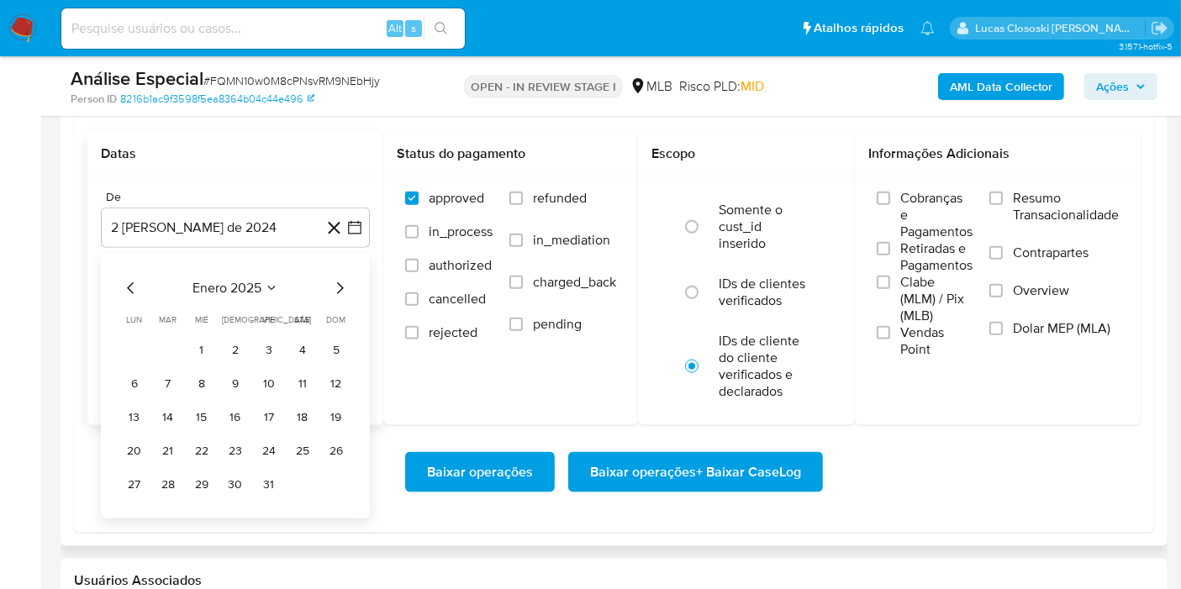
click at [194, 332] on table "lun lunes mar martes mié miércoles jue jueves vie viernes sáb sábado dom doming…" at bounding box center [235, 405] width 229 height 185
click at [194, 337] on button "1" at bounding box center [201, 350] width 27 height 27
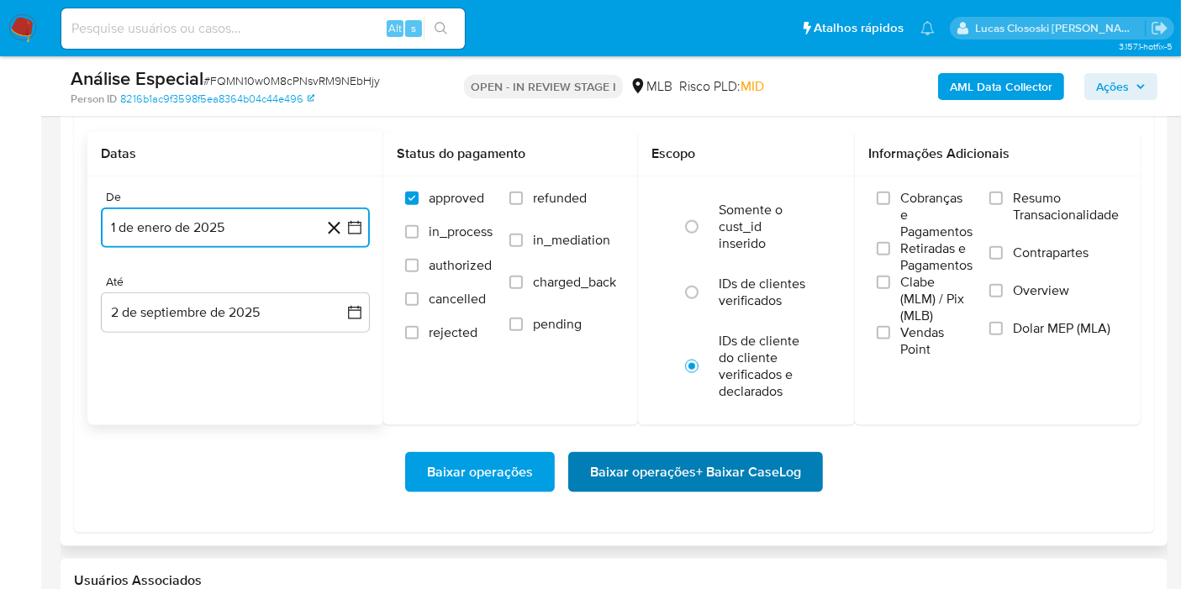
click at [763, 468] on span "Baixar operações + Baixar CaseLog" at bounding box center [695, 472] width 211 height 37
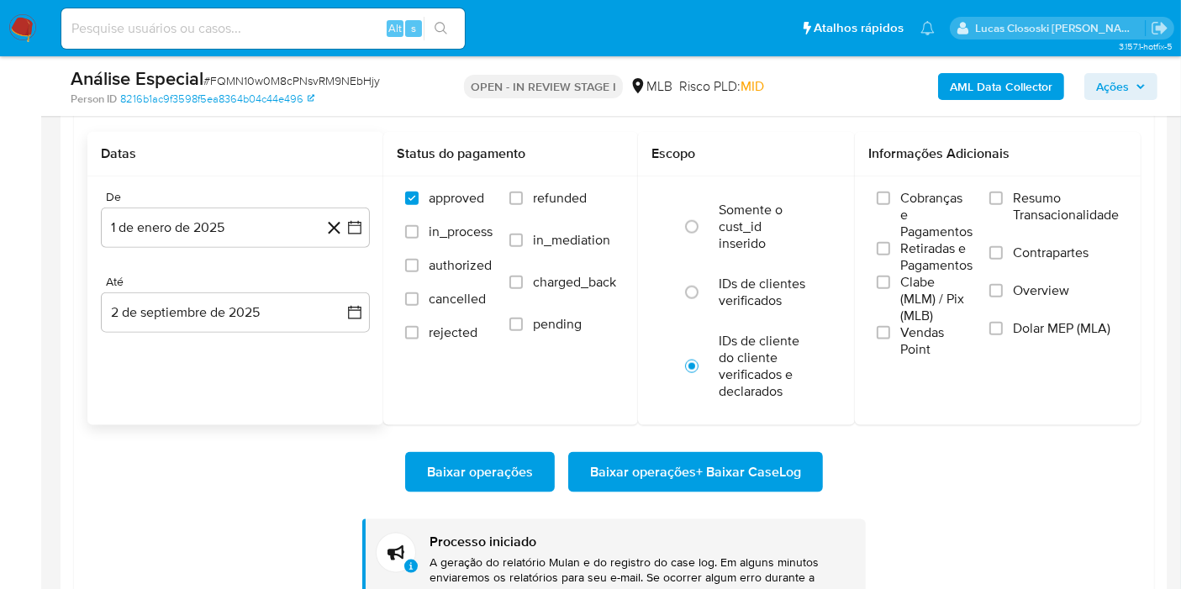
drag, startPoint x: 774, startPoint y: 9, endPoint x: 722, endPoint y: 32, distance: 56.8
click at [722, 32] on ul "Pausado Ver notificaciones Alt s Atalhos rápidos Presiona las siguientes teclas…" at bounding box center [498, 28] width 890 height 42
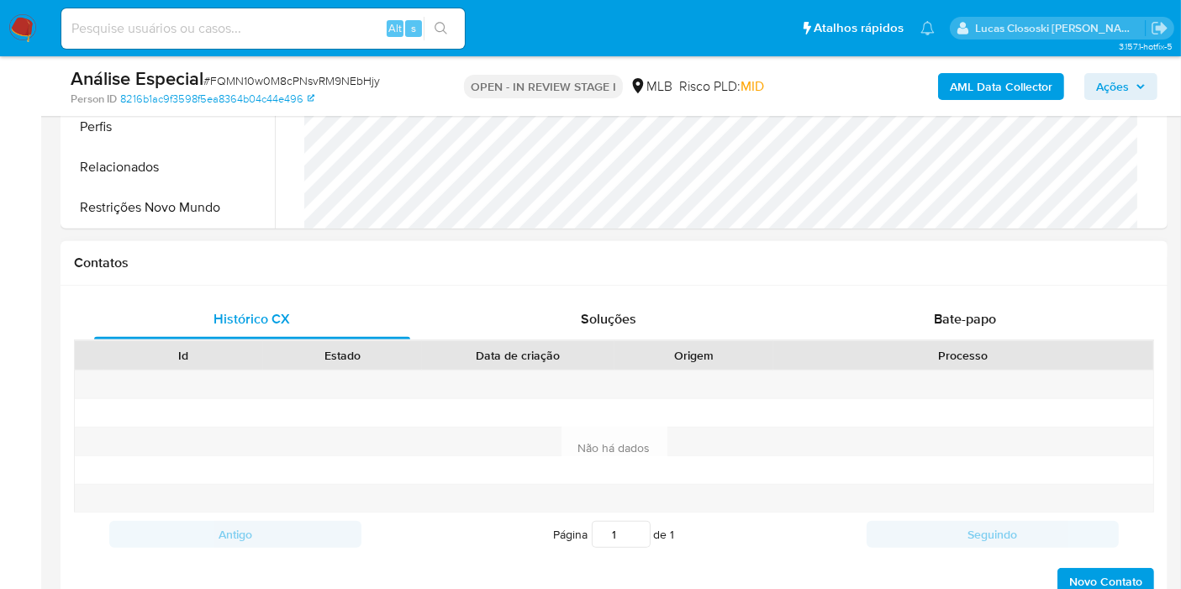
scroll to position [560, 0]
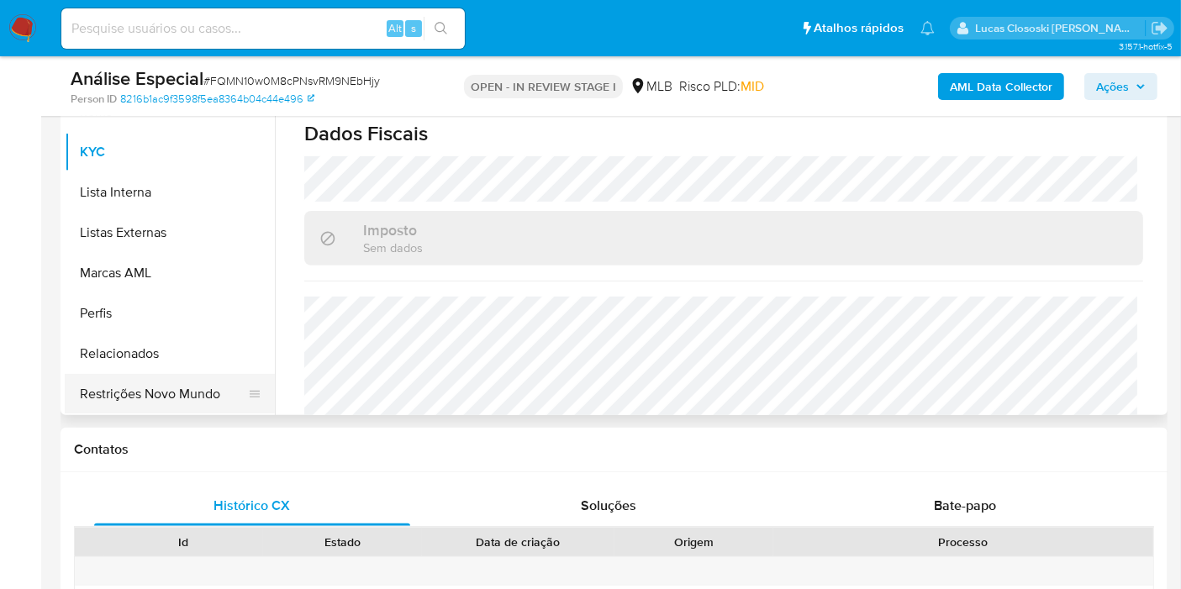
click at [183, 374] on button "Restrições Novo Mundo" at bounding box center [163, 394] width 197 height 40
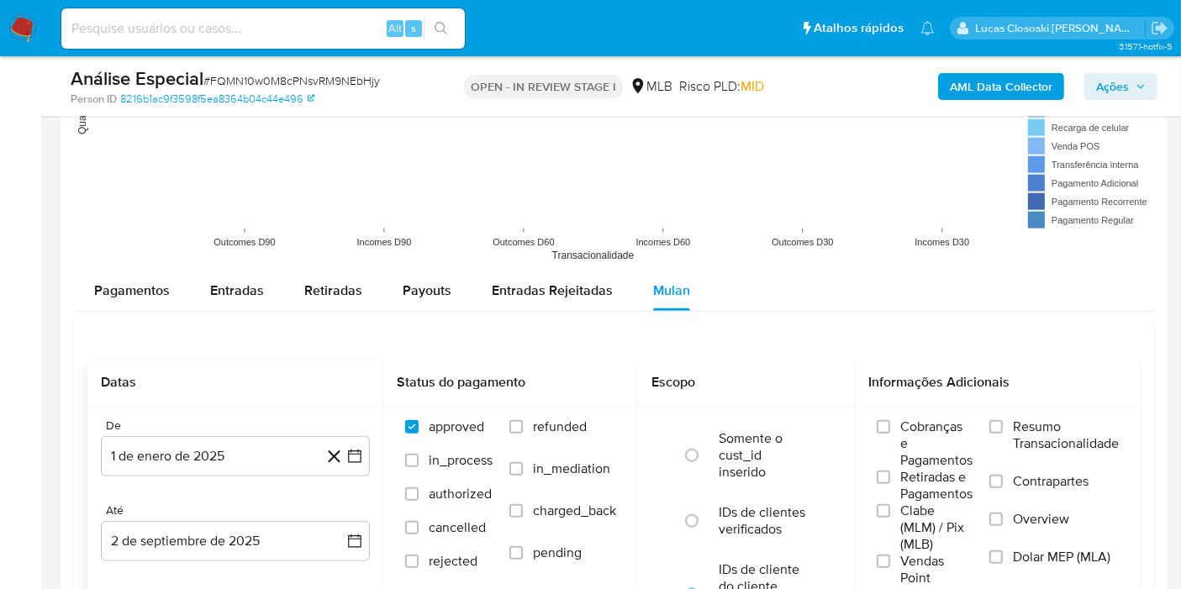
scroll to position [1680, 0]
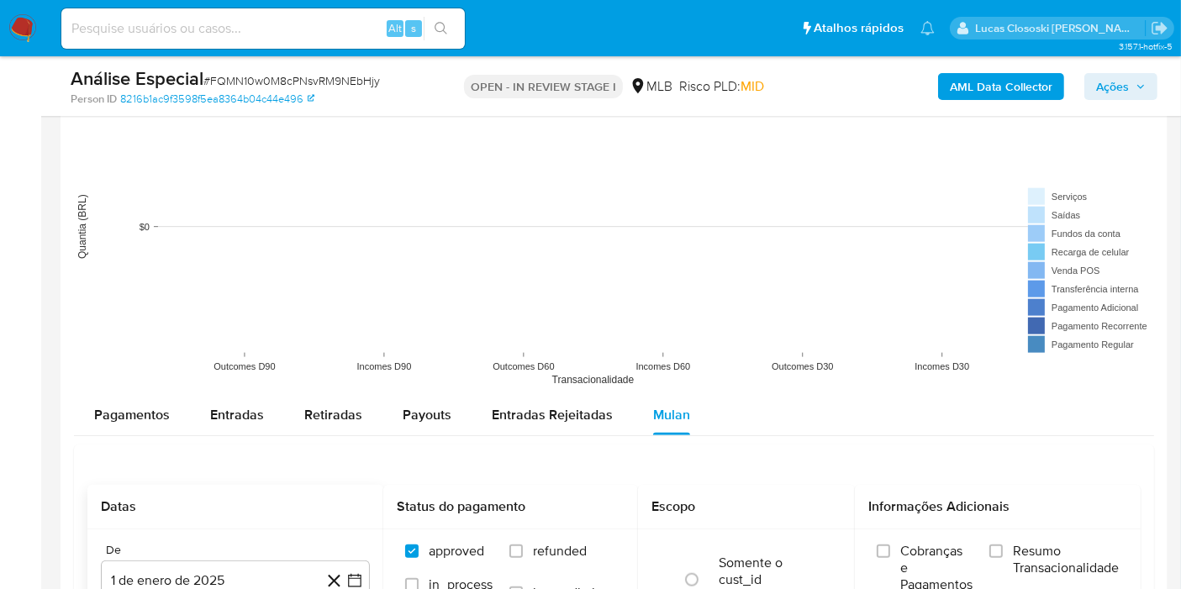
click at [235, 433] on div "Pagamentos Entradas Retiradas Payouts Entradas Rejeitadas Mulan" at bounding box center [614, 415] width 1080 height 41
click at [235, 416] on span "Entradas" at bounding box center [237, 414] width 54 height 19
select select "10"
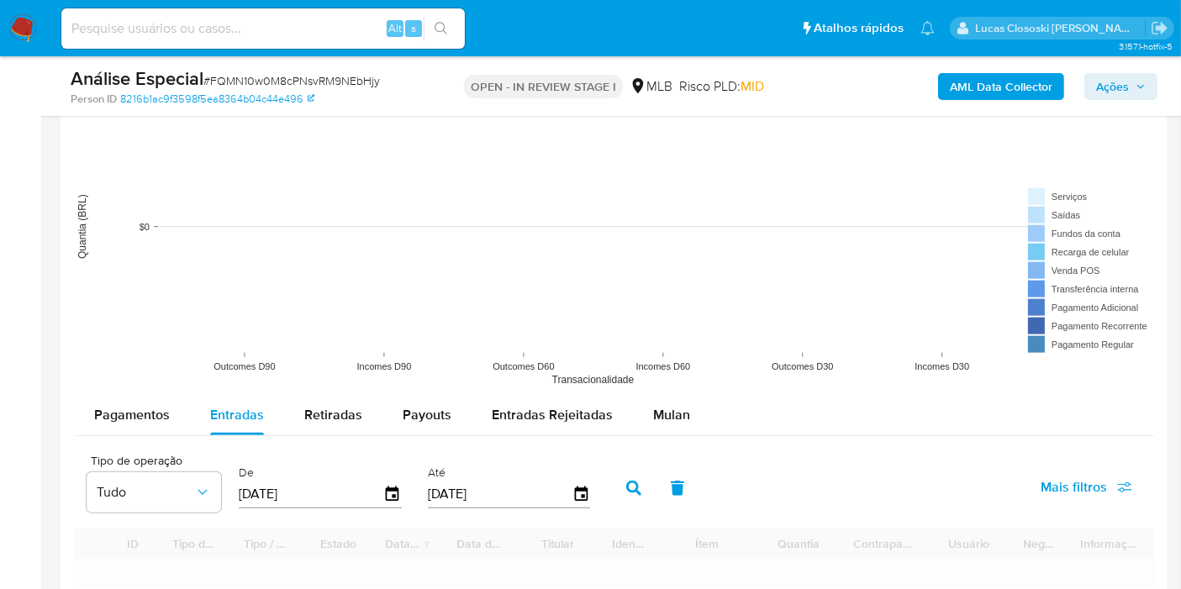
scroll to position [1960, 0]
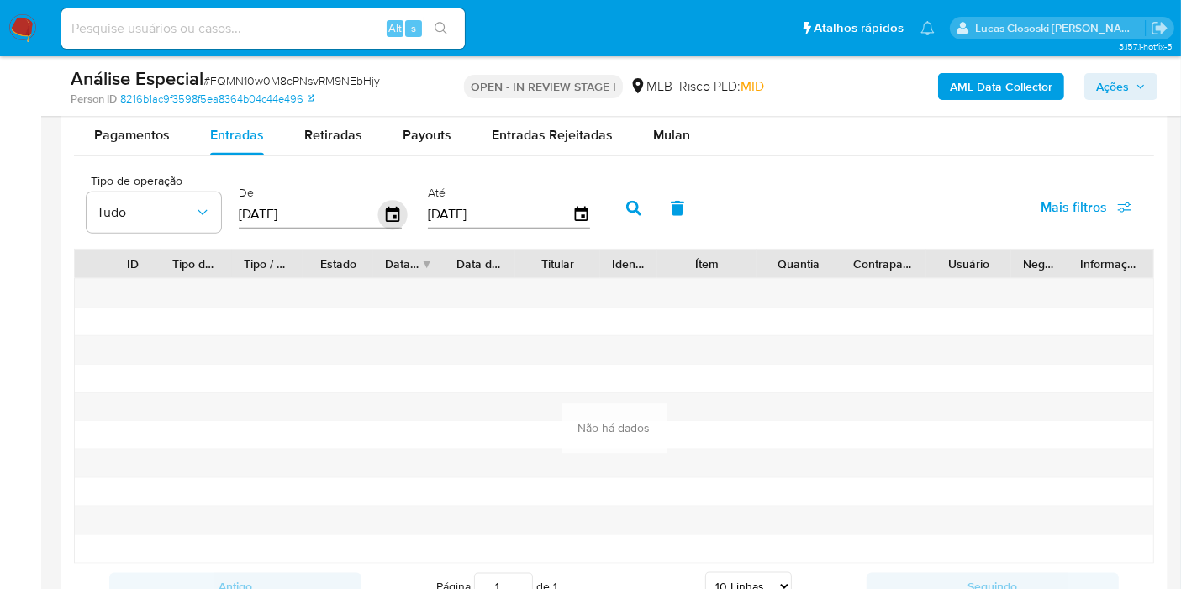
click at [391, 215] on icon "button" at bounding box center [392, 214] width 29 height 29
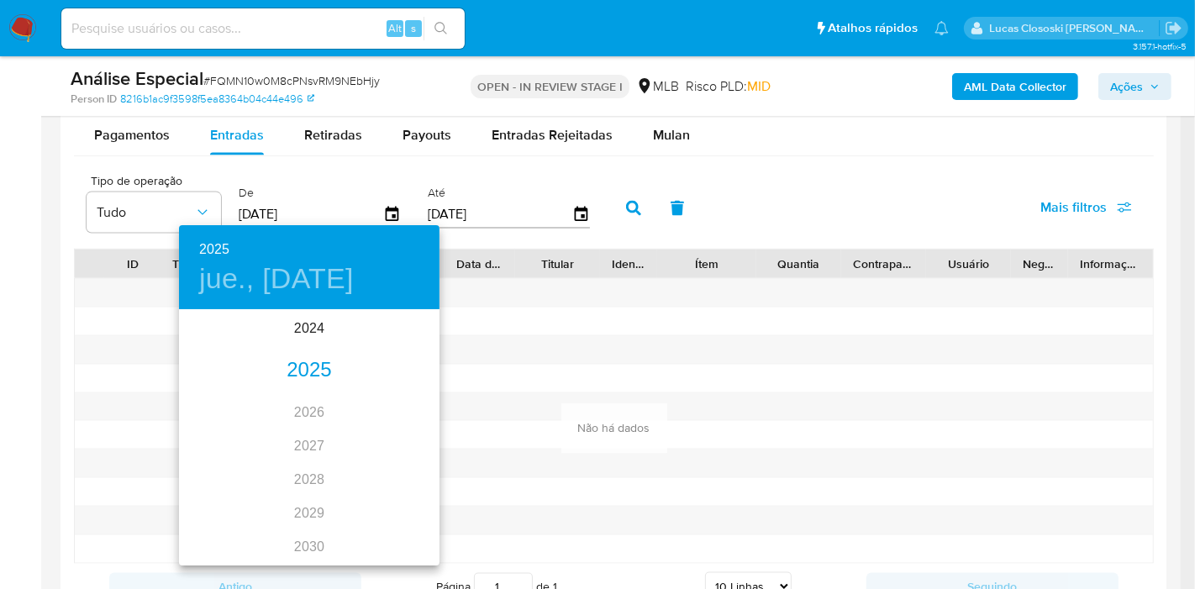
click at [300, 378] on div "2025" at bounding box center [309, 371] width 260 height 34
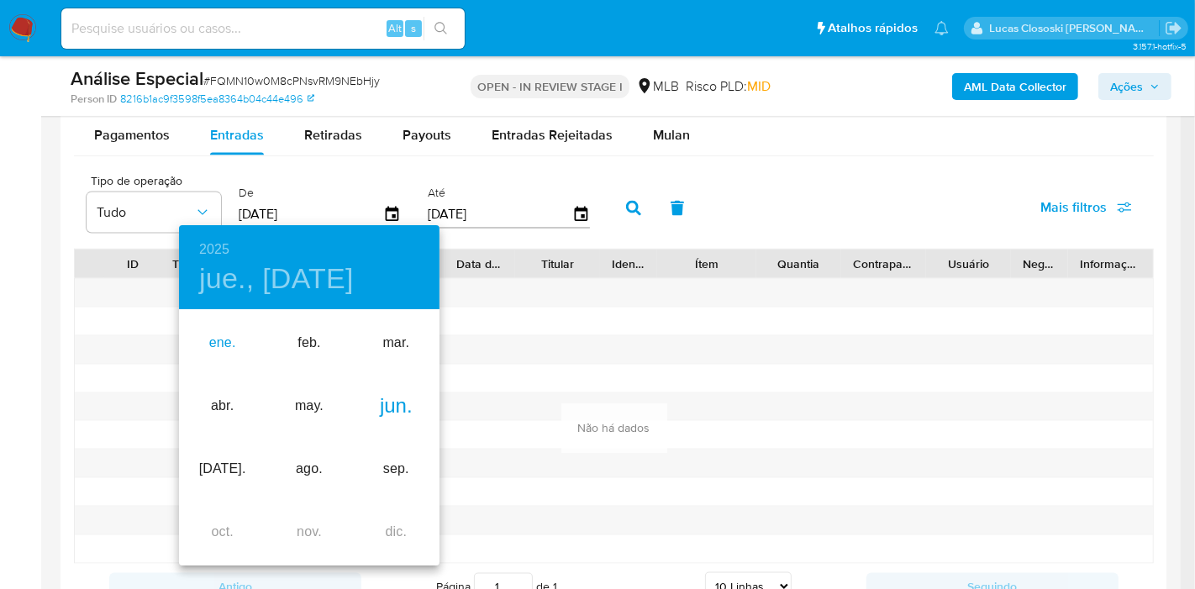
click at [230, 335] on div "ene." at bounding box center [222, 343] width 87 height 63
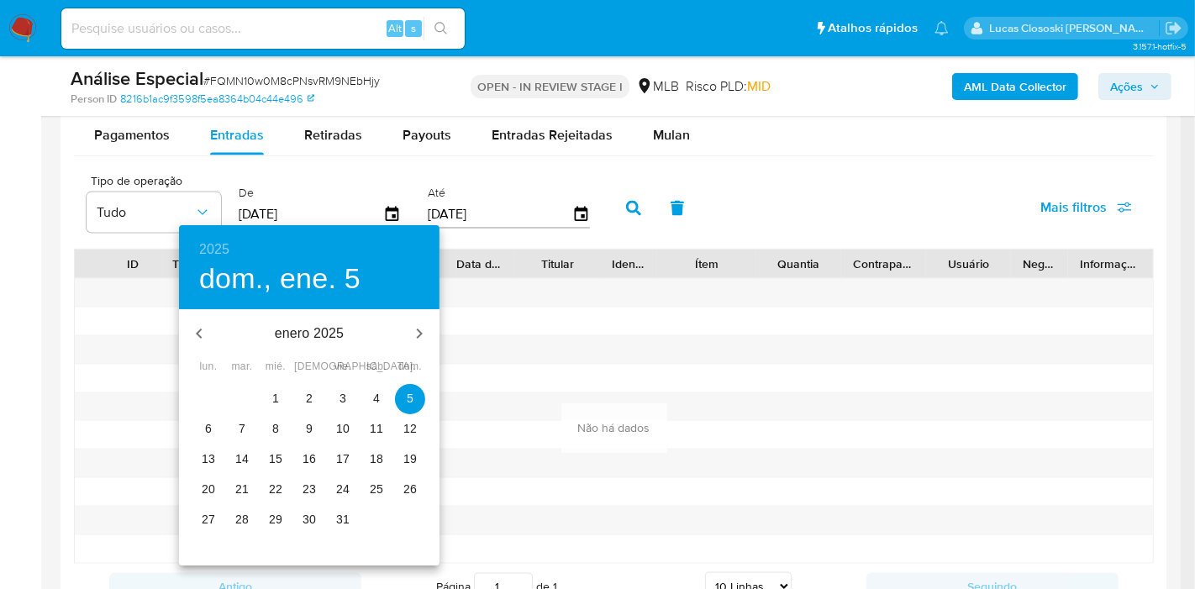
click at [279, 392] on span "1" at bounding box center [275, 398] width 30 height 17
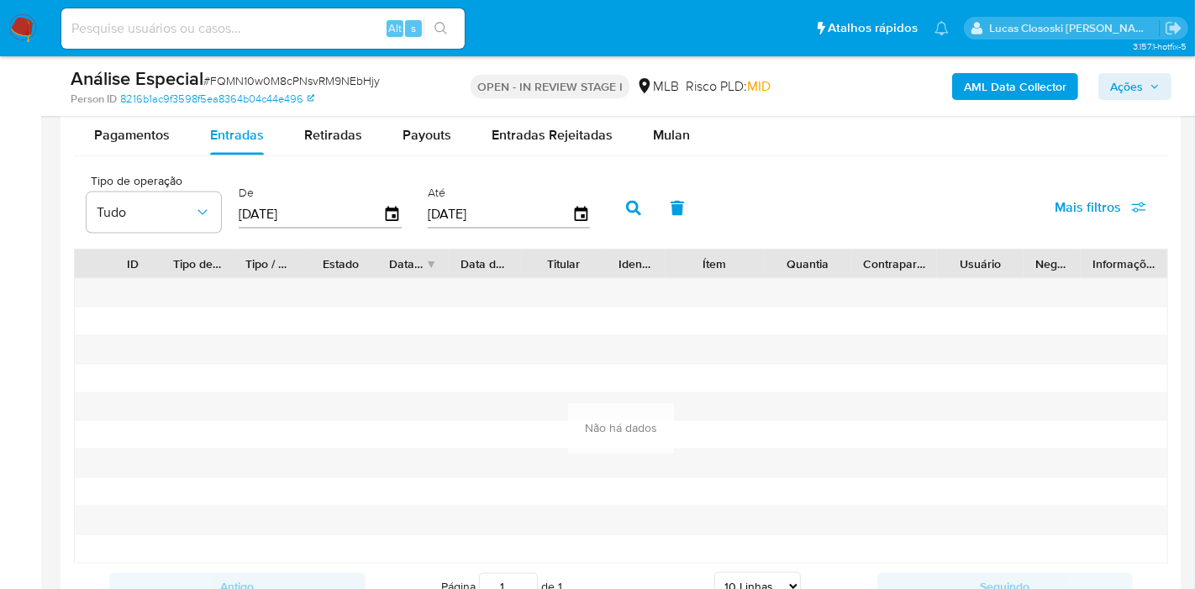
type input "01/01/2025"
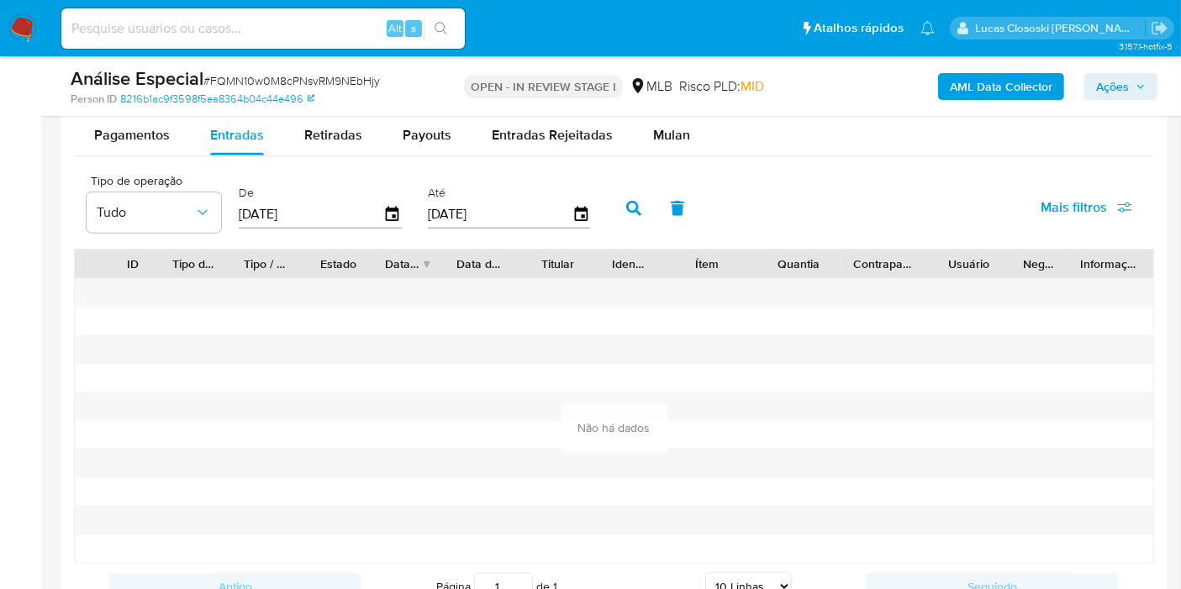
click at [634, 210] on button "button" at bounding box center [634, 208] width 44 height 40
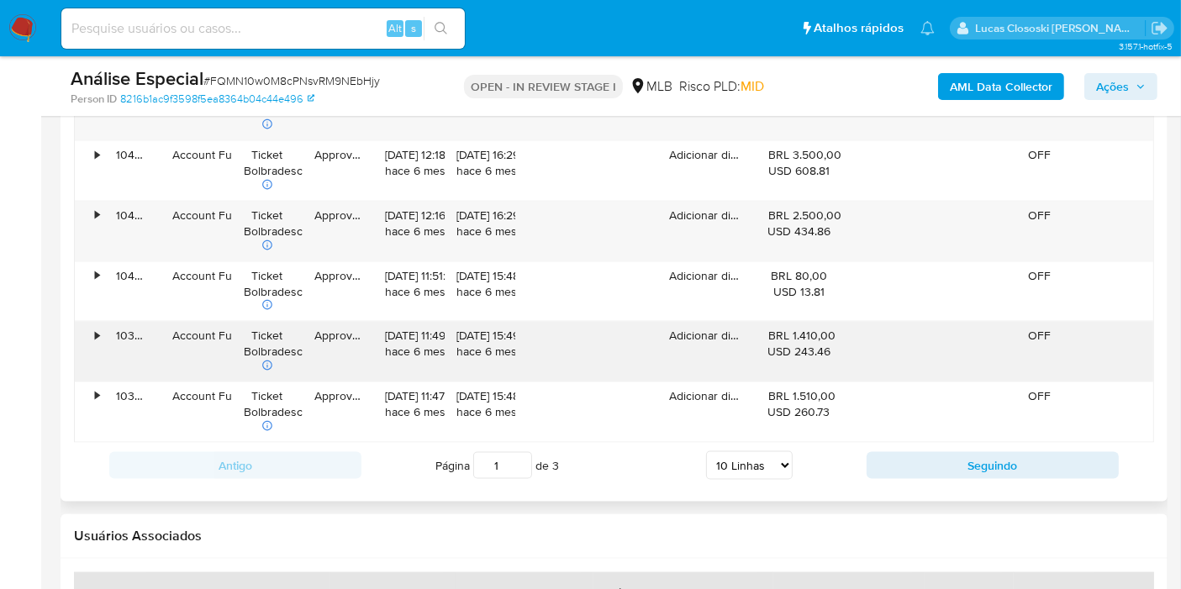
scroll to position [2427, 0]
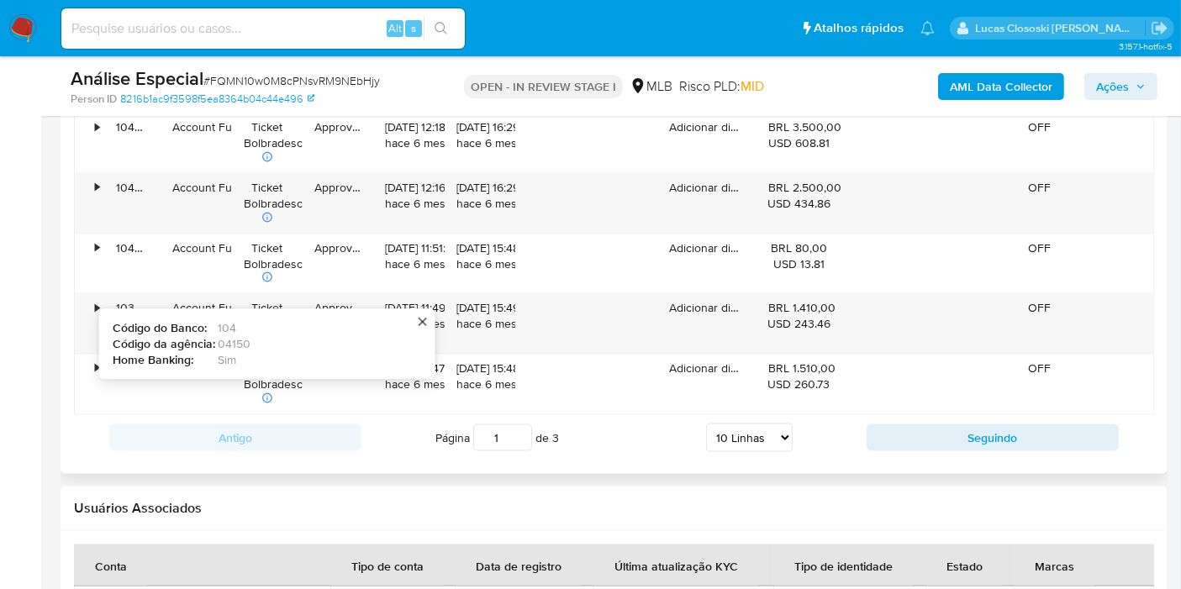
click at [767, 423] on select "5 Linhas 10 Linhas 20 Linhas 25 Linhas 50 Linhas 100 Linhas" at bounding box center [749, 437] width 87 height 29
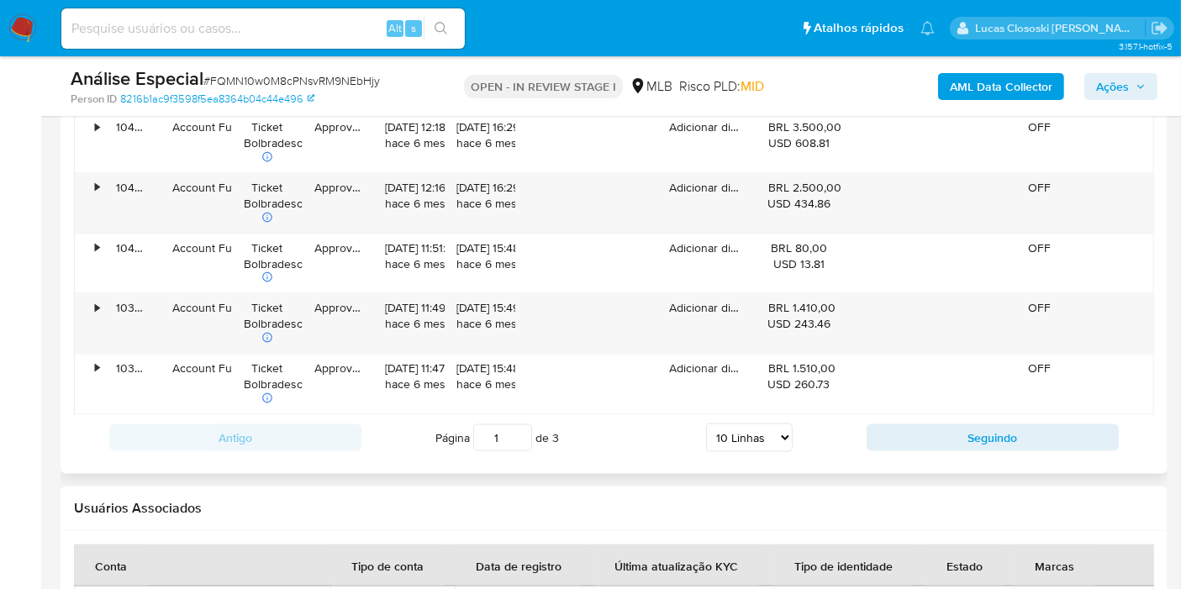
click at [760, 442] on select "5 Linhas 10 Linhas 20 Linhas 25 Linhas 50 Linhas 100 Linhas" at bounding box center [749, 437] width 87 height 29
select select "100"
click at [707, 423] on select "5 Linhas 10 Linhas 20 Linhas 25 Linhas 50 Linhas 100 Linhas" at bounding box center [749, 437] width 87 height 29
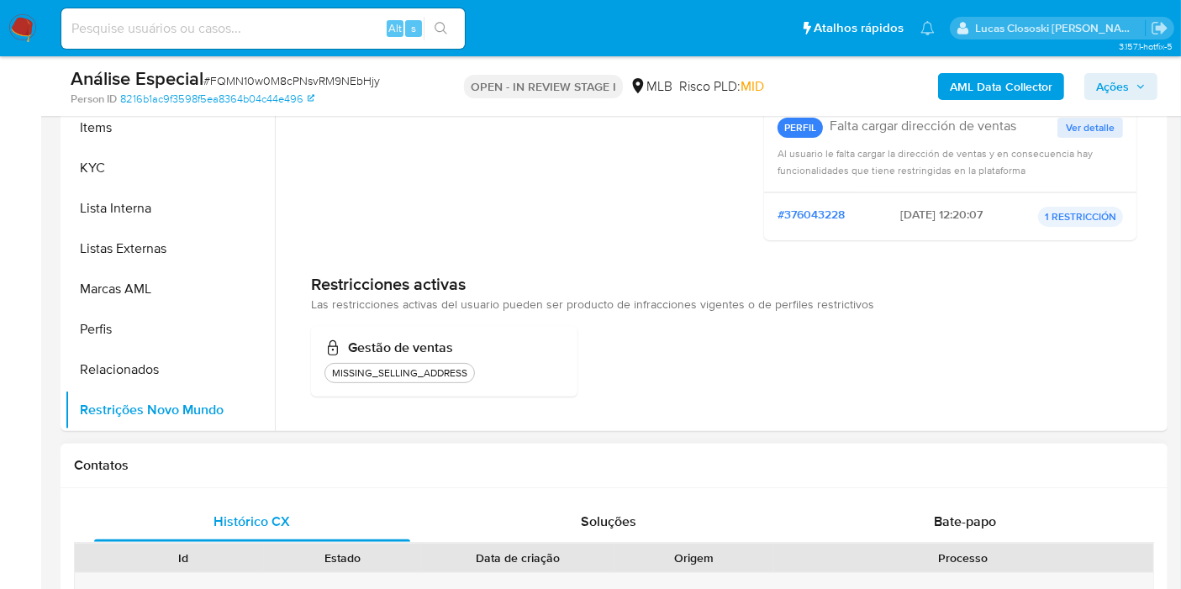
scroll to position [466, 0]
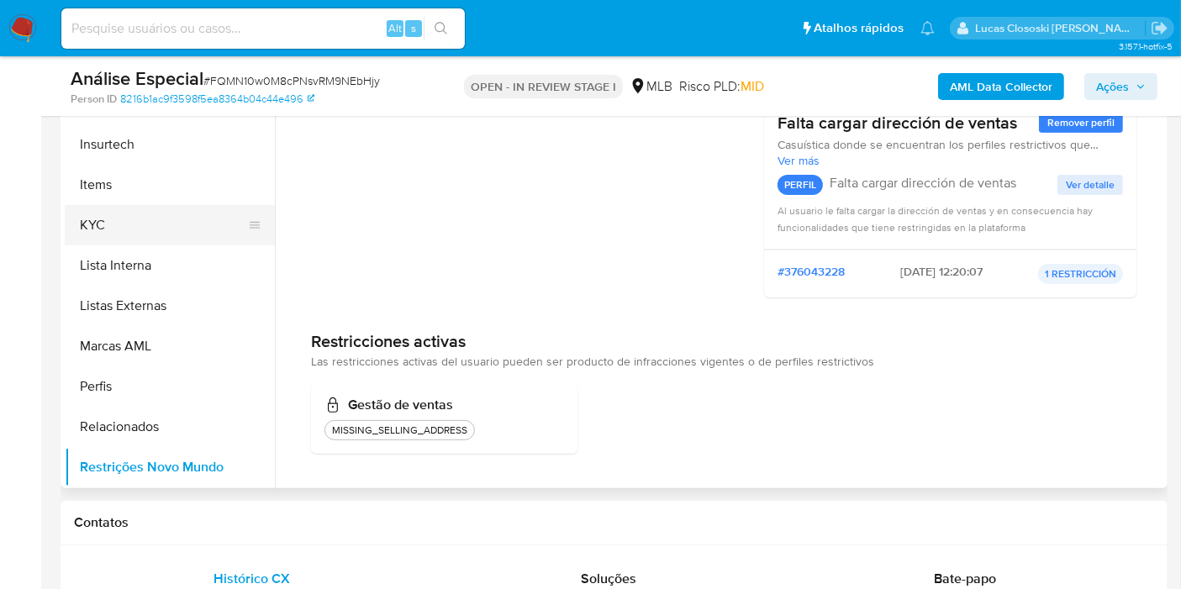
click at [86, 214] on button "KYC" at bounding box center [163, 225] width 197 height 40
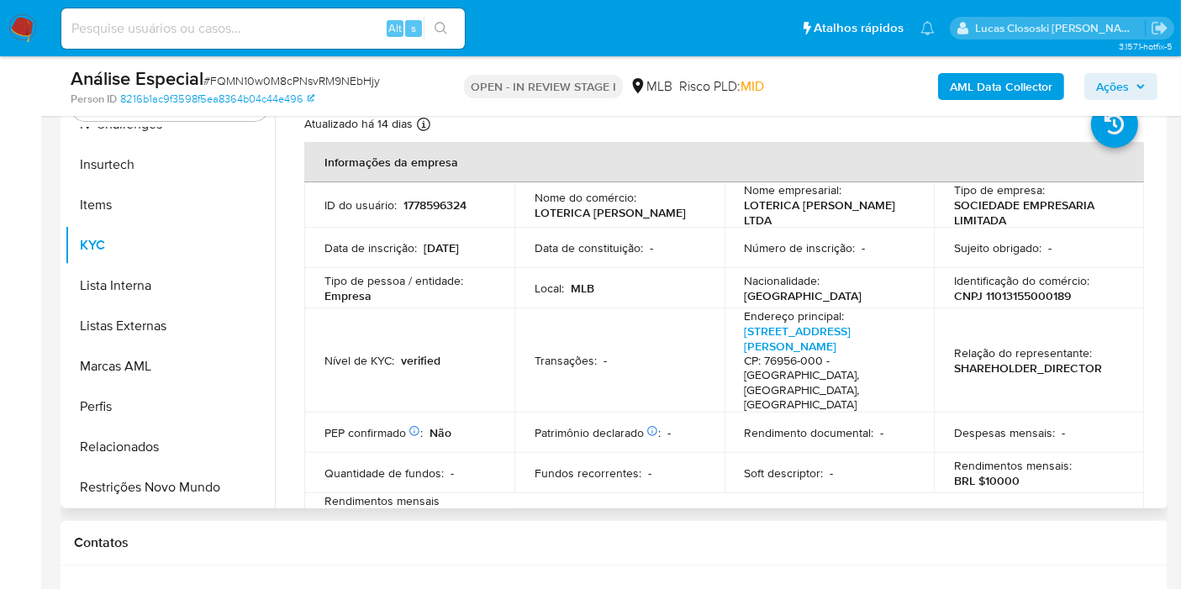
scroll to position [0, 0]
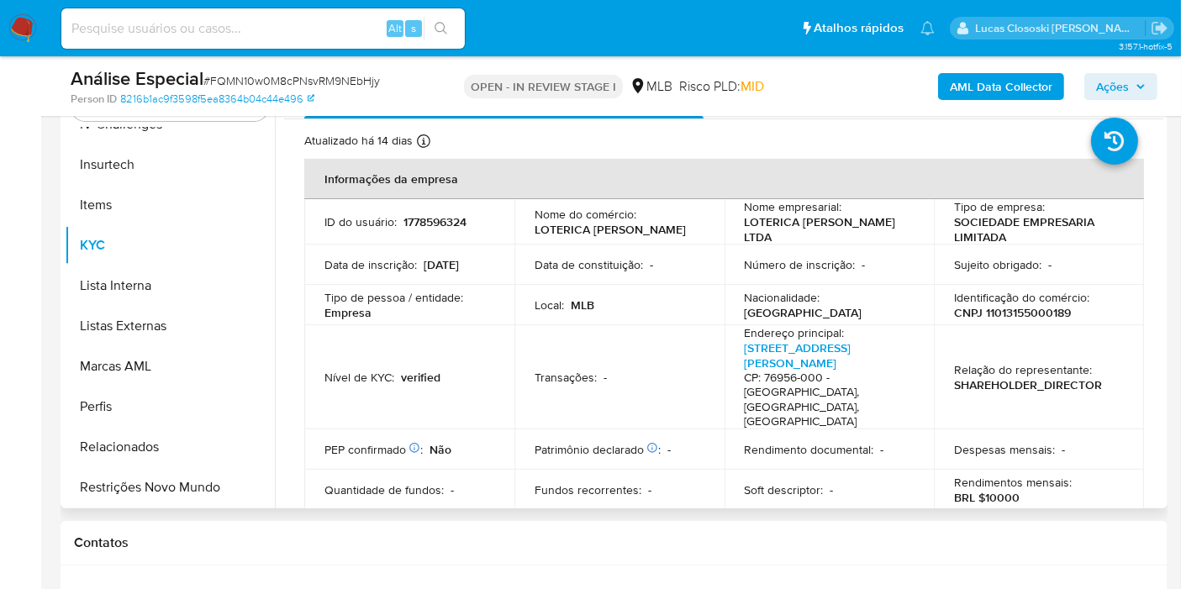
click at [1027, 317] on p "CNPJ 11013155000189" at bounding box center [1012, 312] width 117 height 15
click at [1025, 315] on p "CNPJ 11013155000189" at bounding box center [1012, 312] width 117 height 15
copy p "11013155000189"
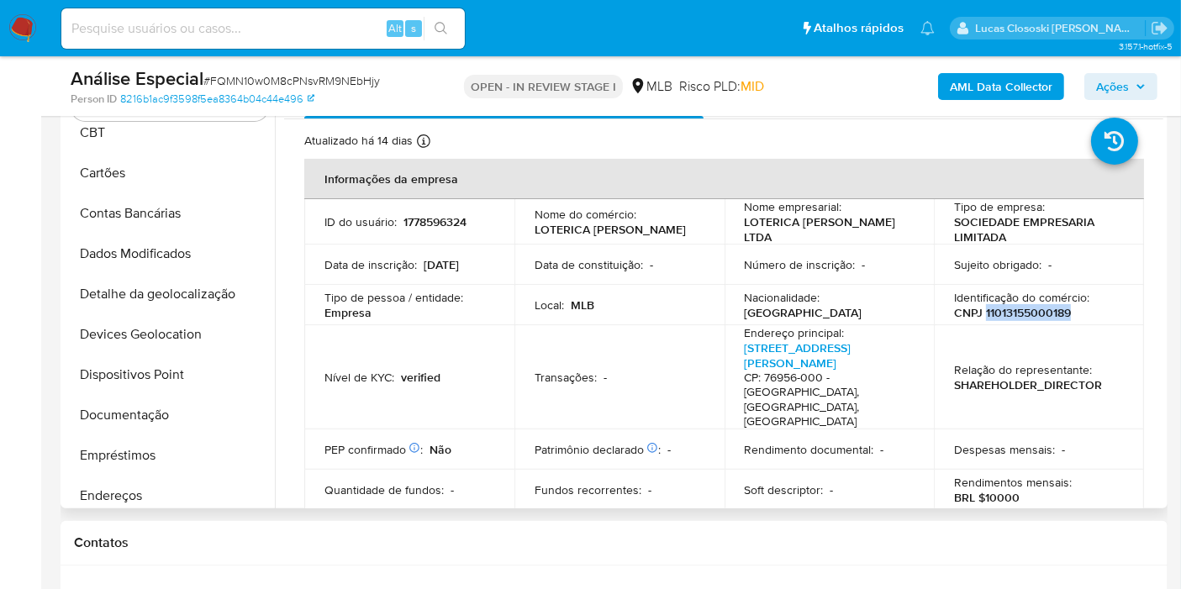
scroll to position [3, 0]
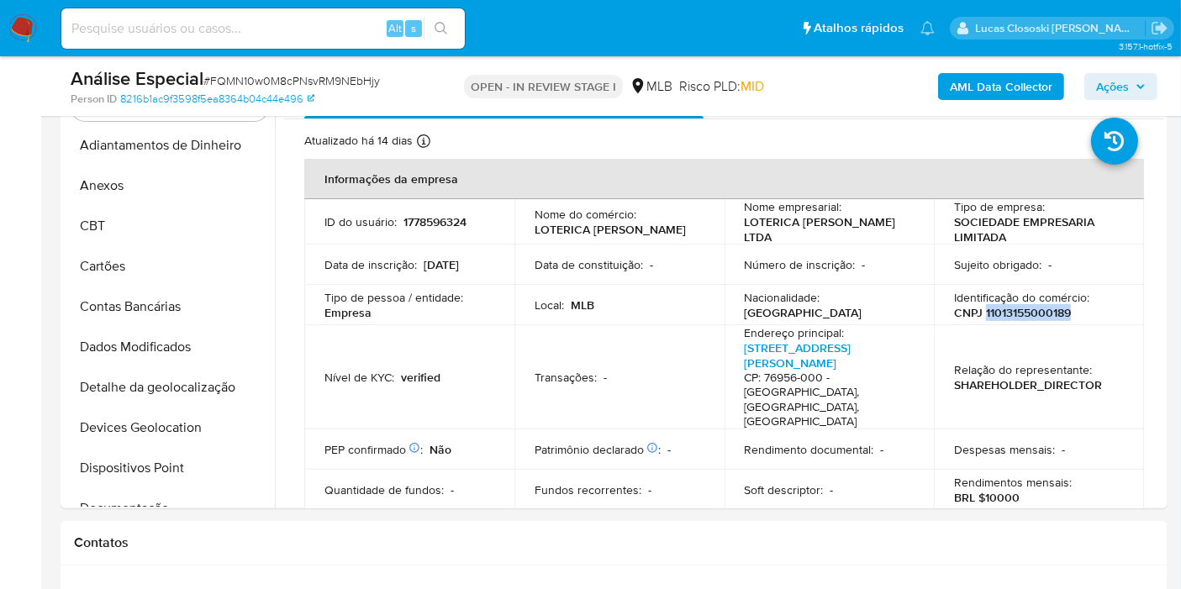
click at [1041, 87] on b "AML Data Collector" at bounding box center [1000, 86] width 103 height 27
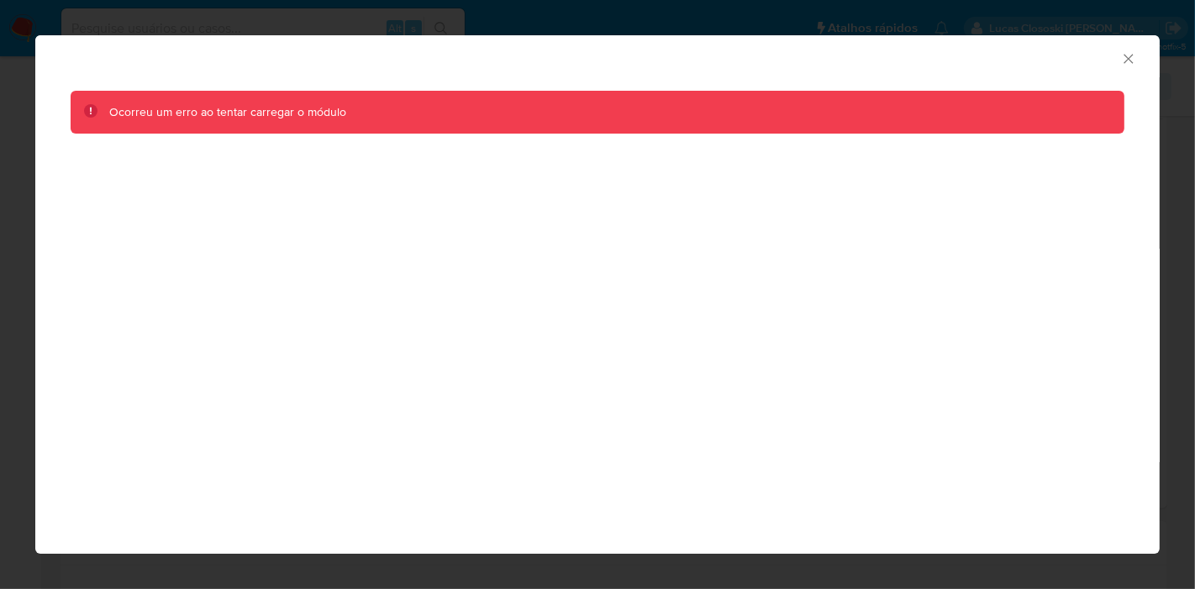
click at [1128, 52] on icon "Fechar a janela" at bounding box center [1128, 58] width 17 height 17
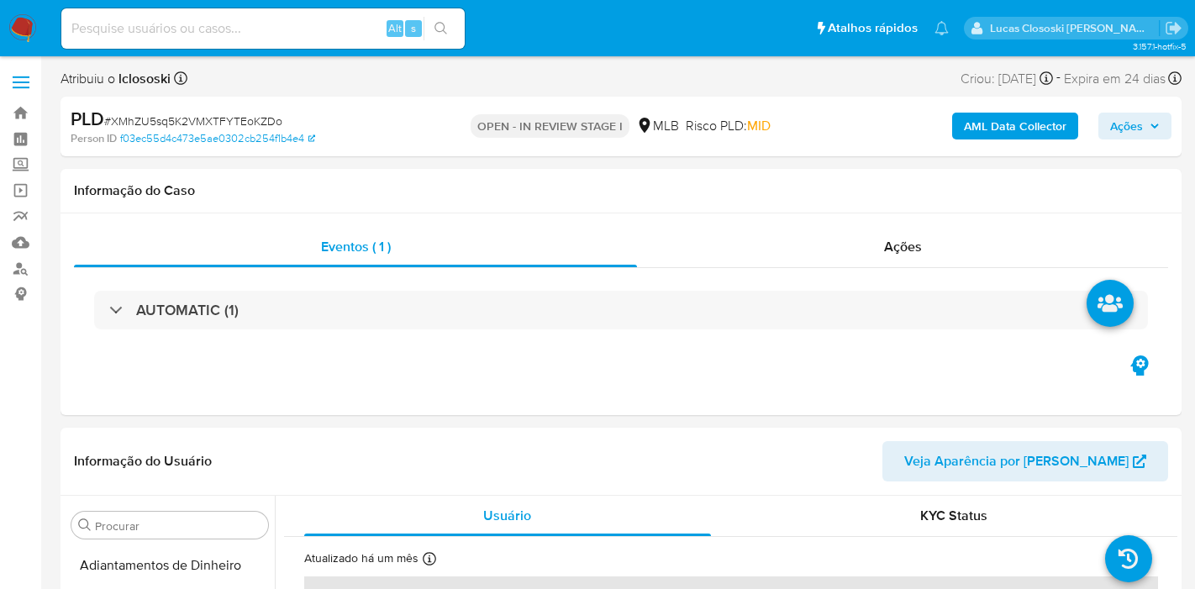
select select "10"
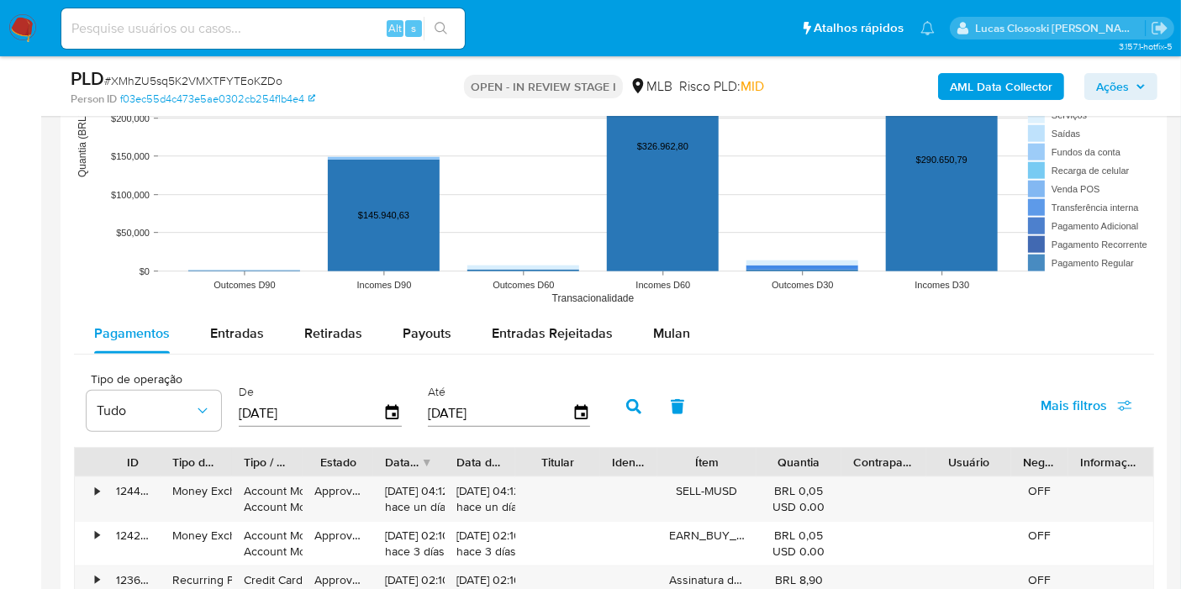
scroll to position [1680, 0]
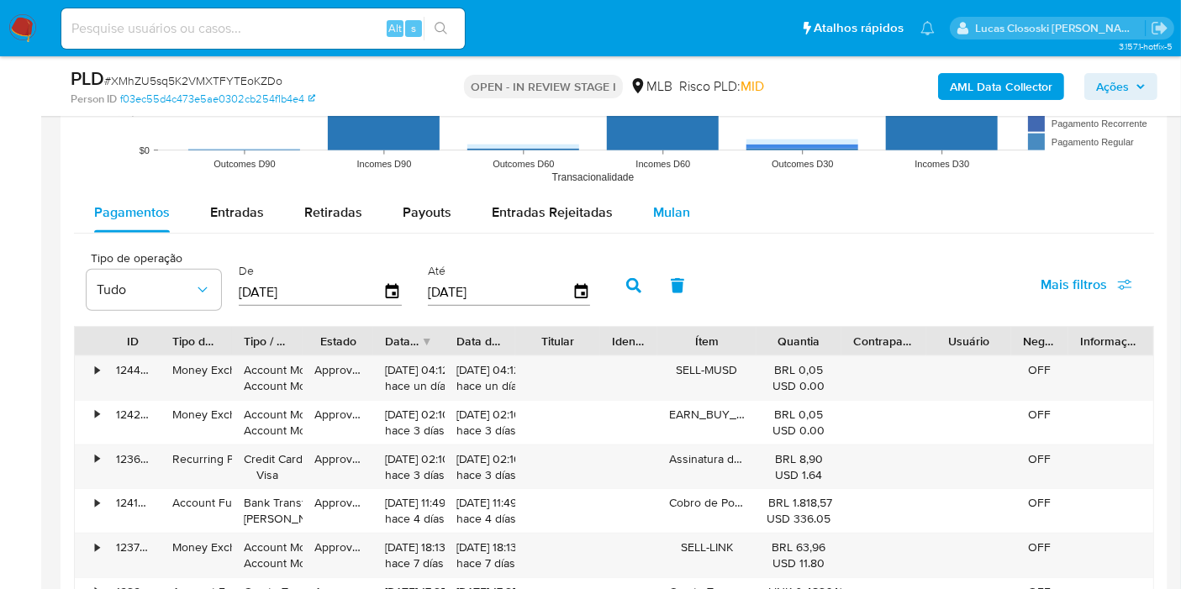
click at [657, 202] on span "Mulan" at bounding box center [671, 211] width 37 height 19
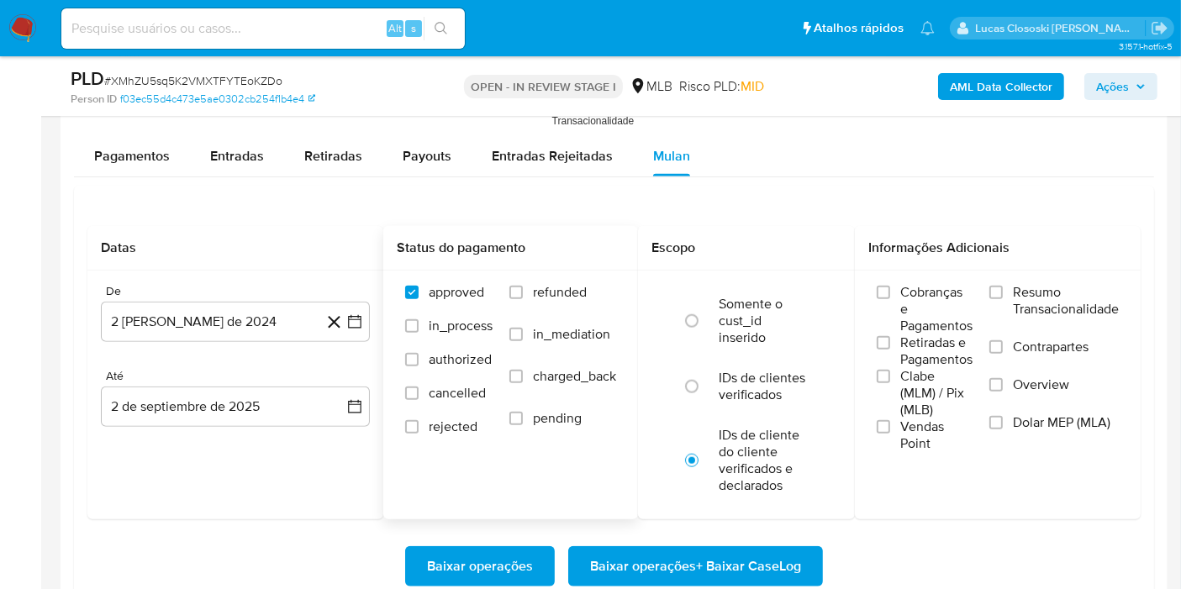
scroll to position [1867, 0]
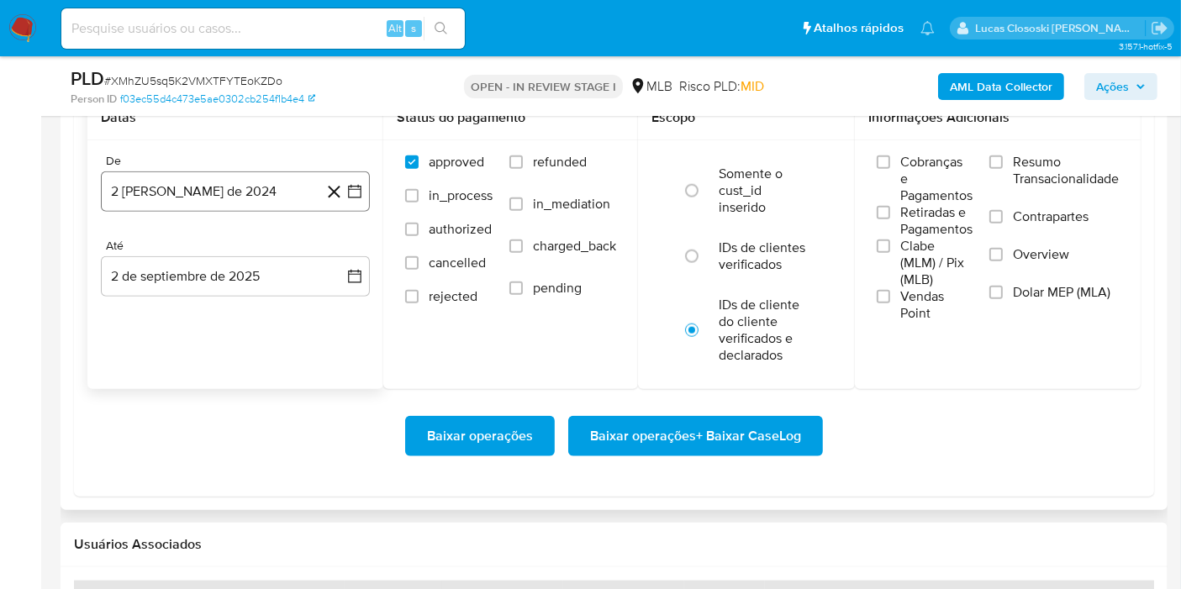
click at [366, 191] on button "2 [PERSON_NAME] de 2024" at bounding box center [235, 191] width 269 height 40
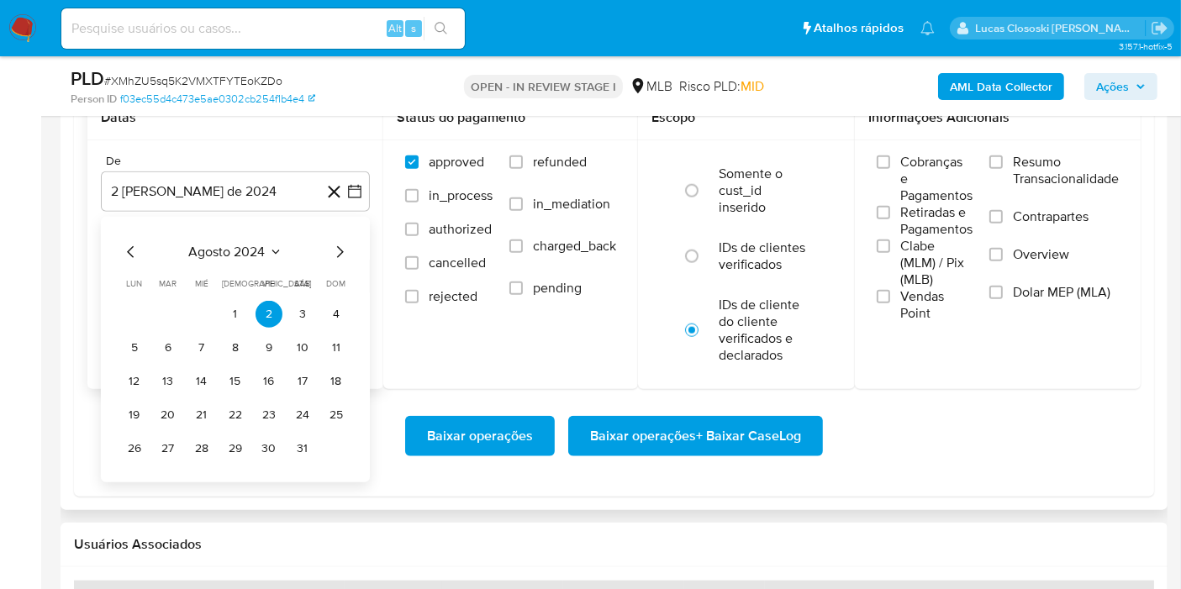
click at [252, 247] on span "agosto 2024" at bounding box center [227, 252] width 76 height 17
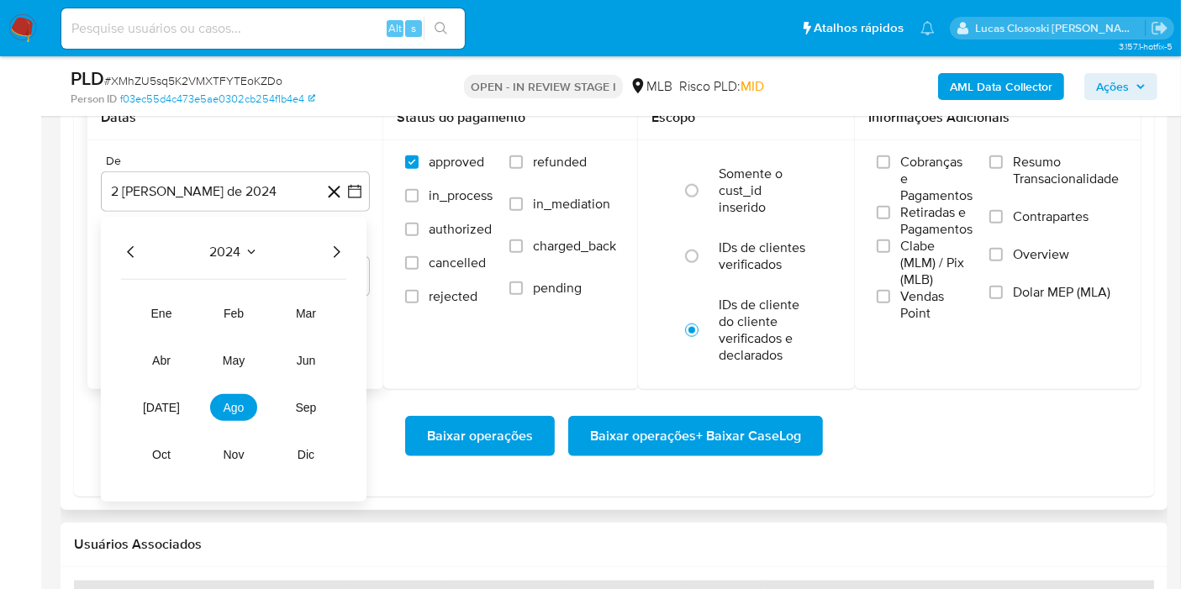
click at [336, 253] on icon "Año siguiente" at bounding box center [337, 252] width 7 height 12
click at [180, 399] on button "[DATE]" at bounding box center [161, 407] width 47 height 27
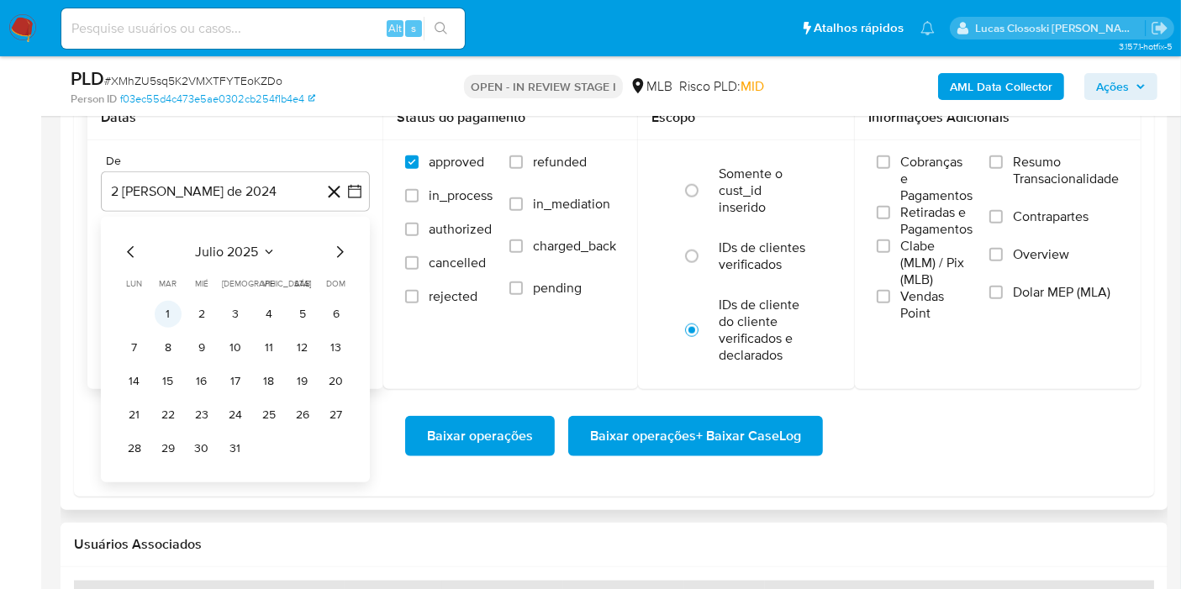
click at [168, 306] on button "1" at bounding box center [168, 314] width 27 height 27
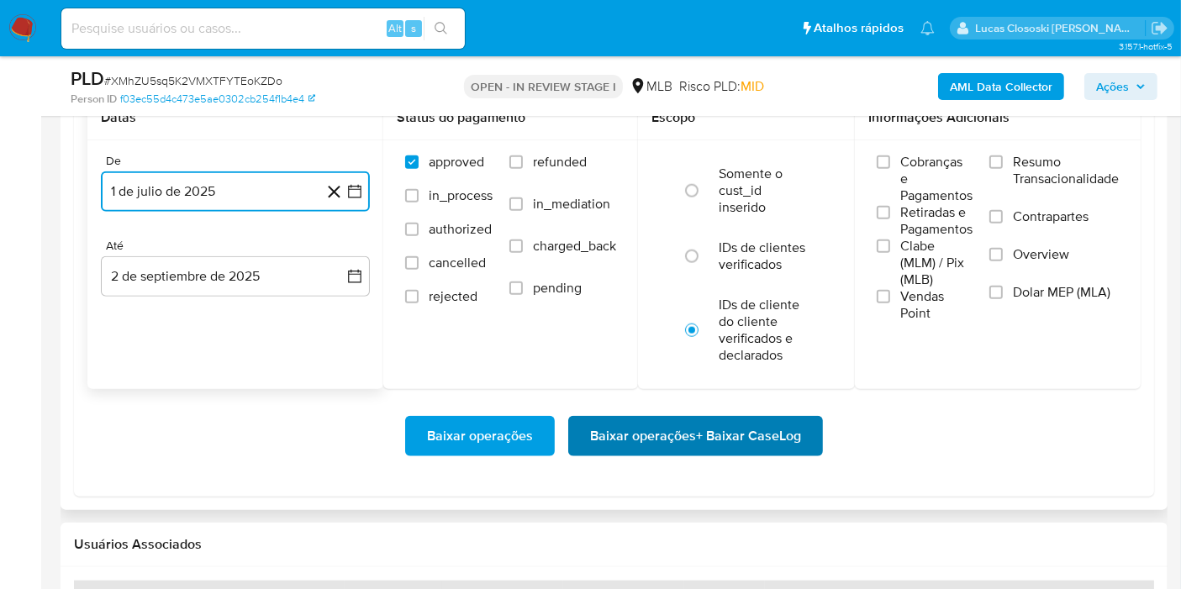
click at [723, 443] on span "Baixar operações + Baixar CaseLog" at bounding box center [695, 436] width 211 height 37
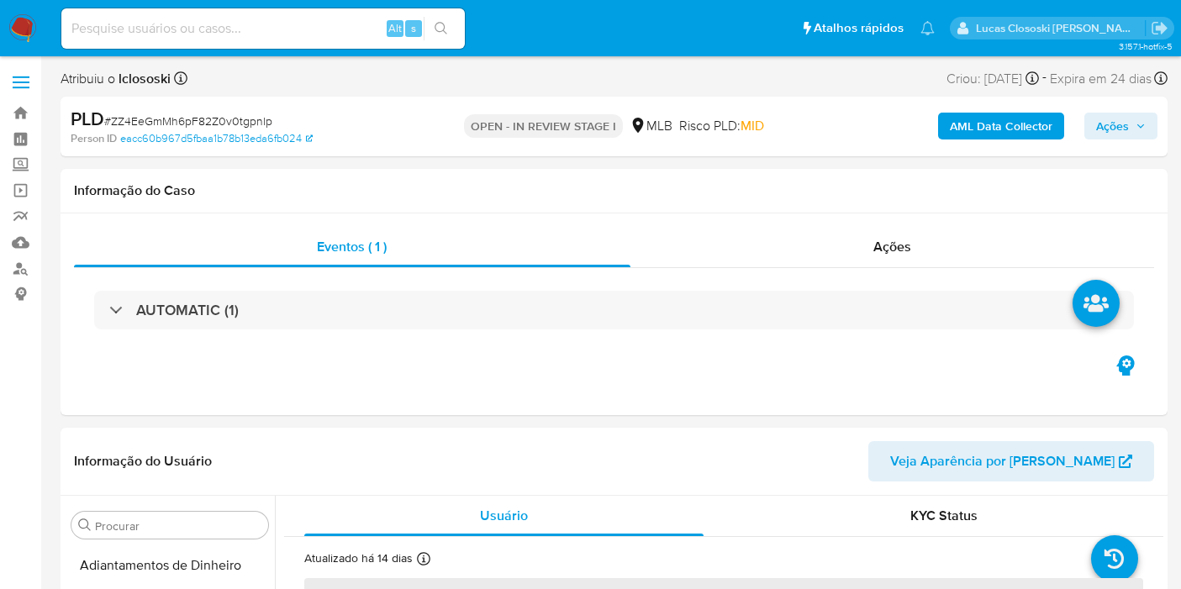
select select "10"
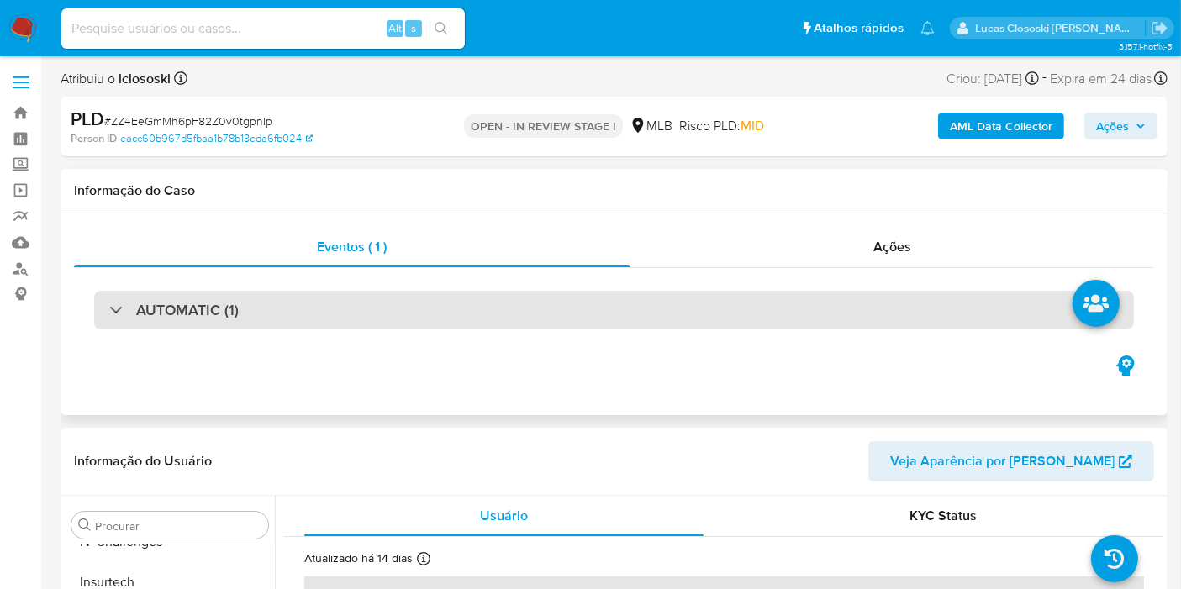
click at [667, 306] on div "AUTOMATIC (1)" at bounding box center [613, 310] width 1039 height 39
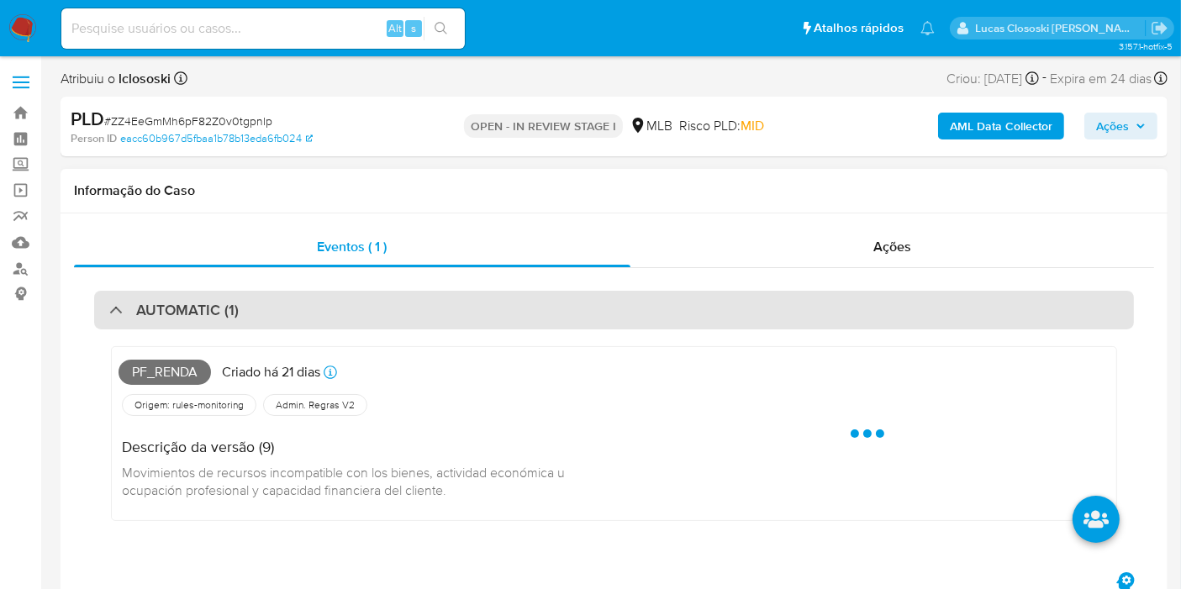
click at [667, 305] on div "AUTOMATIC (1)" at bounding box center [613, 310] width 1039 height 39
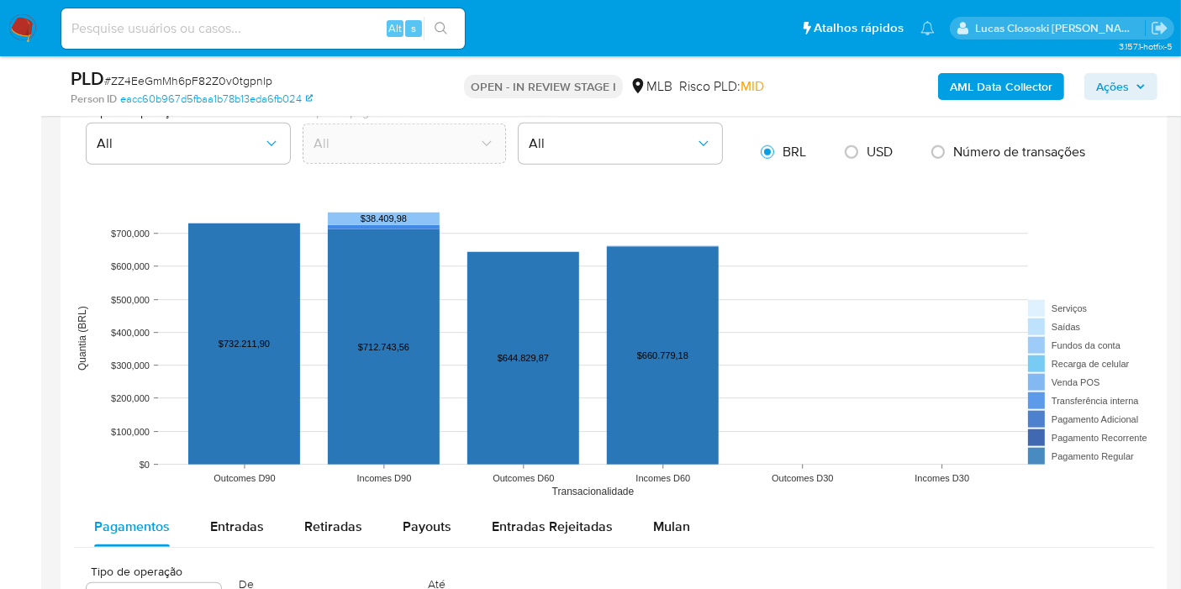
scroll to position [1586, 0]
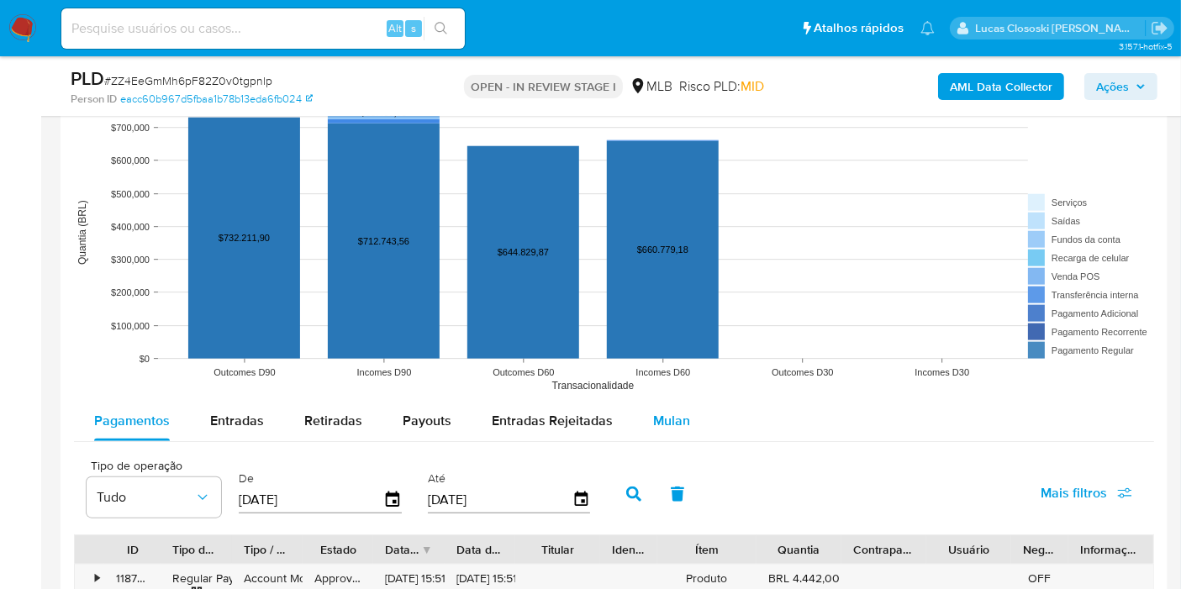
click at [670, 402] on div "Mulan" at bounding box center [671, 421] width 37 height 40
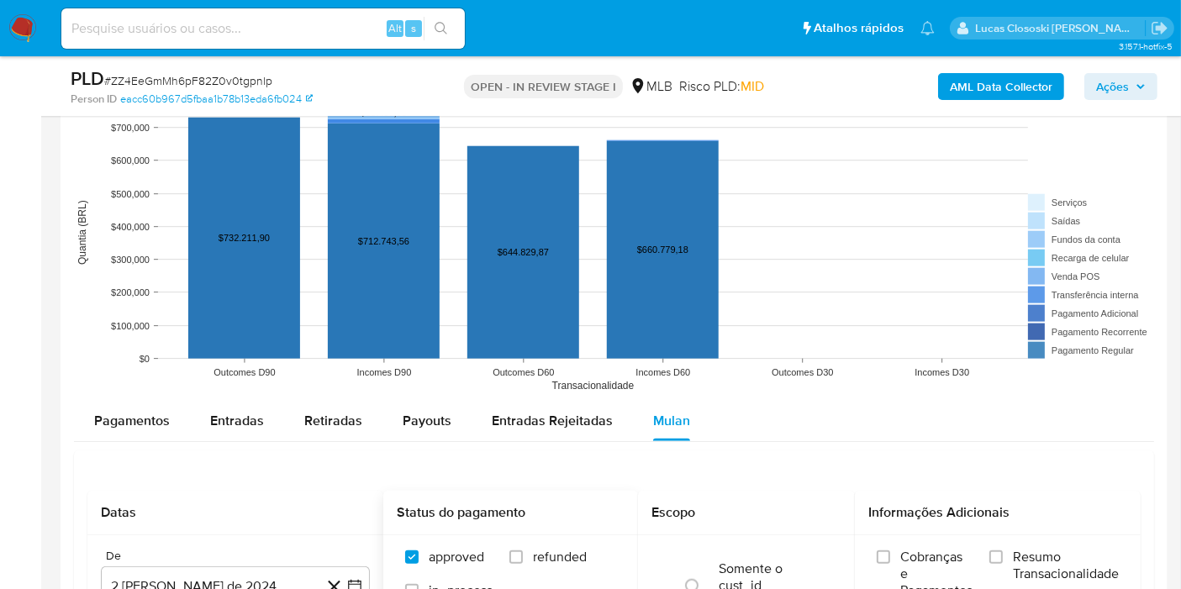
scroll to position [1867, 0]
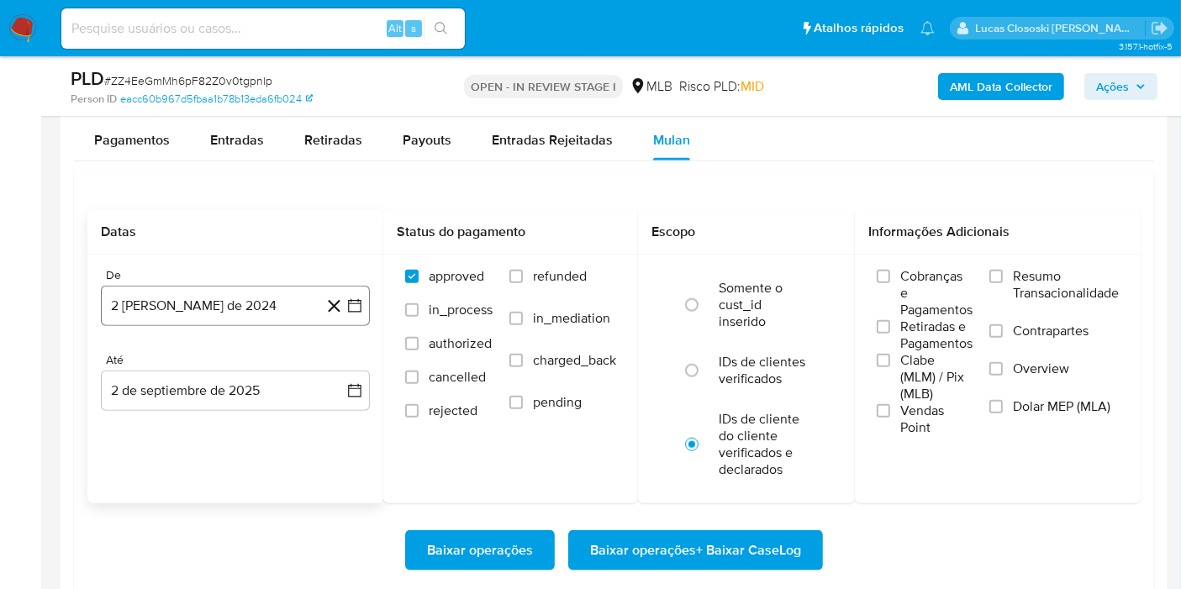
click at [364, 308] on button "2 [PERSON_NAME] de 2024" at bounding box center [235, 306] width 269 height 40
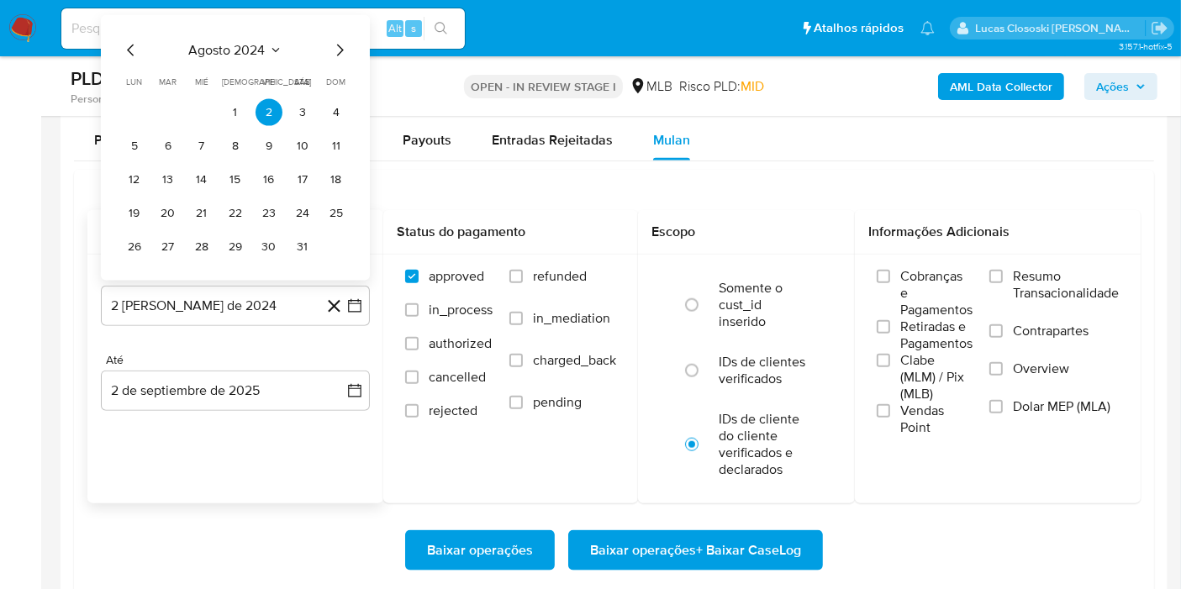
click at [255, 53] on span "agosto 2024" at bounding box center [227, 50] width 76 height 17
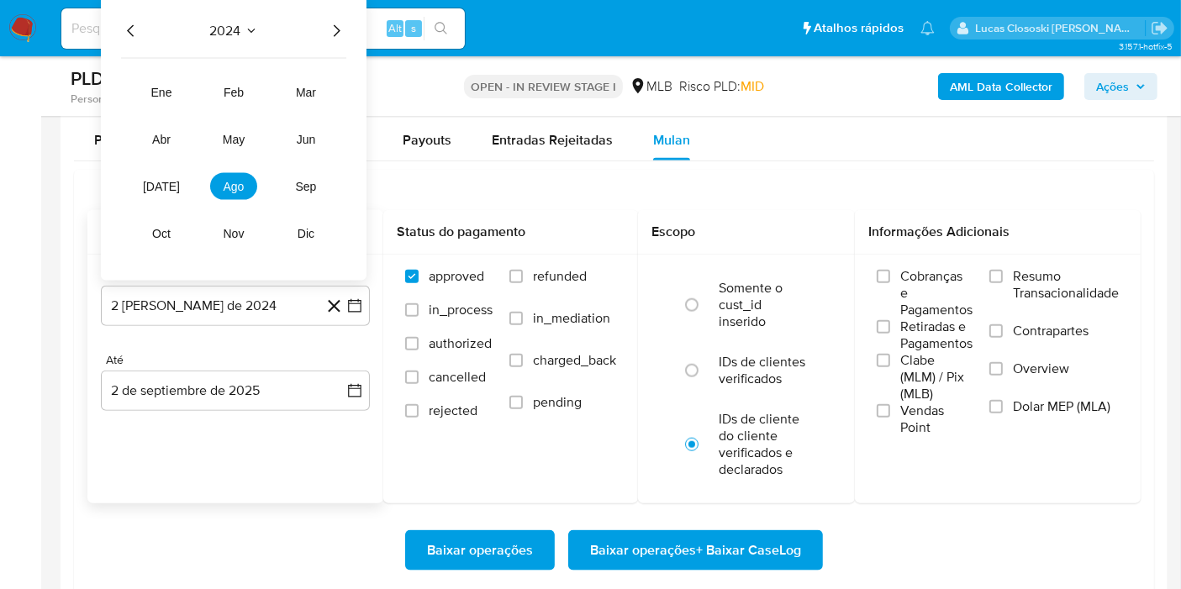
click at [344, 25] on icon "Año siguiente" at bounding box center [336, 31] width 20 height 20
click at [166, 203] on tr "ene feb mar abr may jun [DATE] ago sep oct nov dic" at bounding box center [234, 163] width 192 height 168
click at [166, 197] on tr "ene feb mar abr may jun [DATE] ago sep oct nov dic" at bounding box center [234, 163] width 192 height 168
click at [163, 184] on span "jul" at bounding box center [161, 186] width 37 height 13
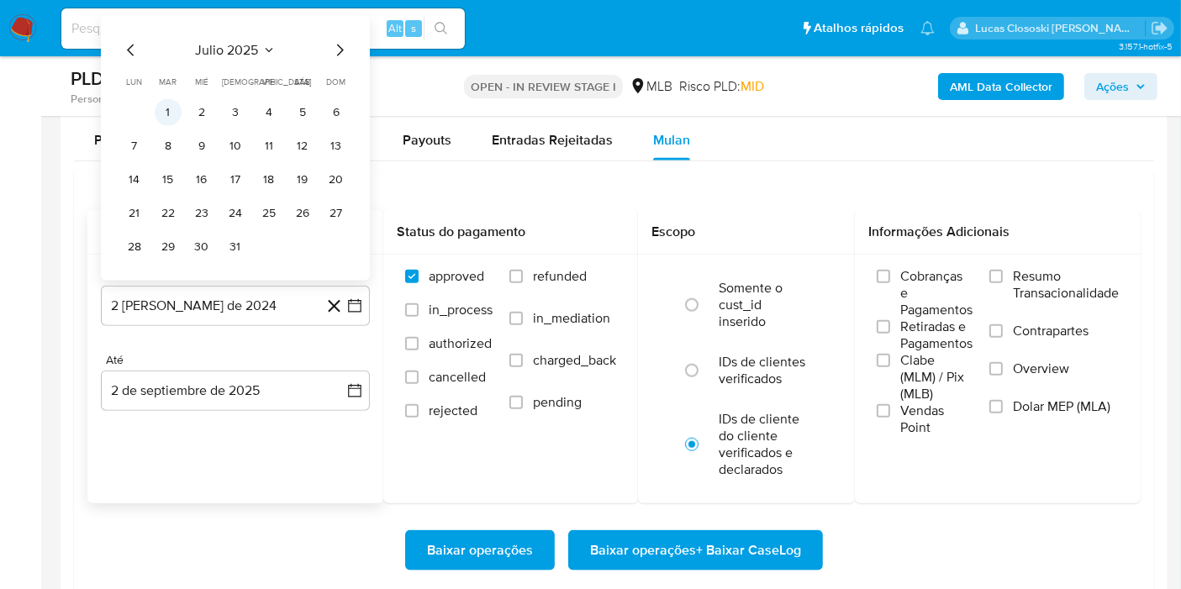
click at [173, 106] on button "1" at bounding box center [168, 112] width 27 height 27
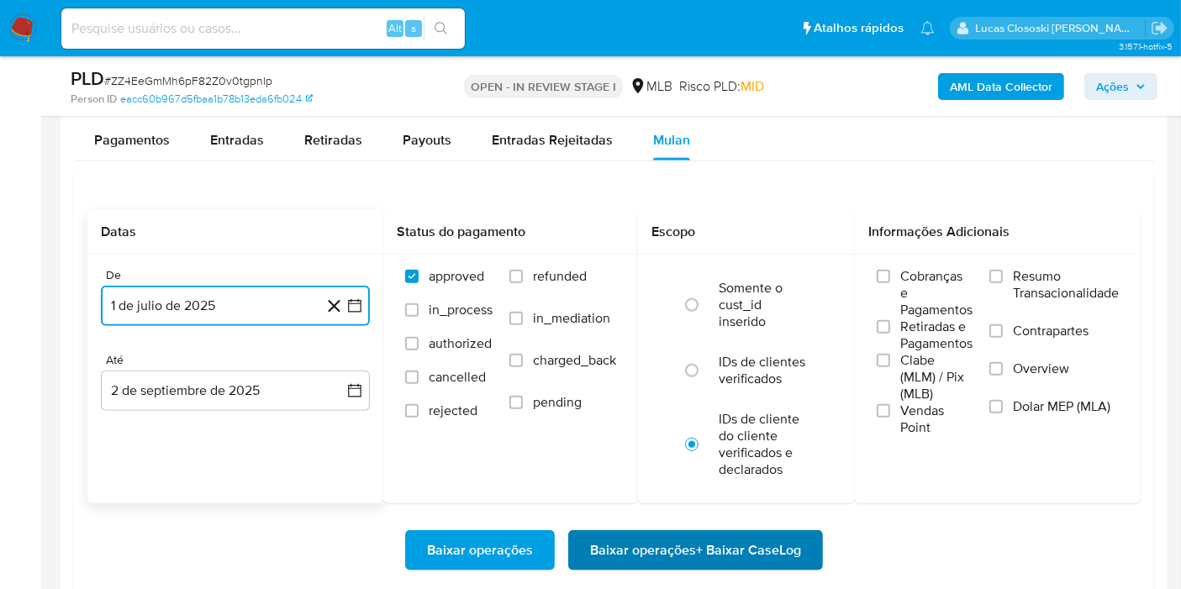
click at [797, 533] on span "Baixar operações + Baixar CaseLog" at bounding box center [695, 550] width 211 height 37
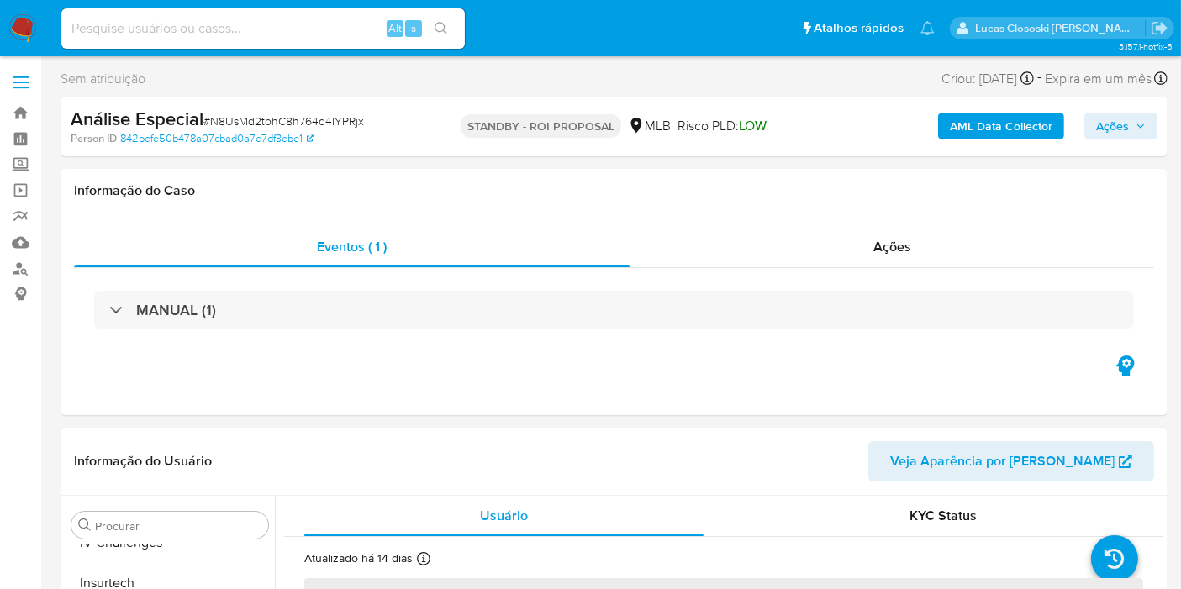
scroll to position [749, 0]
select select "10"
click at [782, 356] on div "Eventos ( 1 ) Ações MANUAL (1)" at bounding box center [613, 314] width 1107 height 202
click at [281, 116] on span "# N8UsMd2tohC8h764d4IYPRjx" at bounding box center [283, 121] width 160 height 17
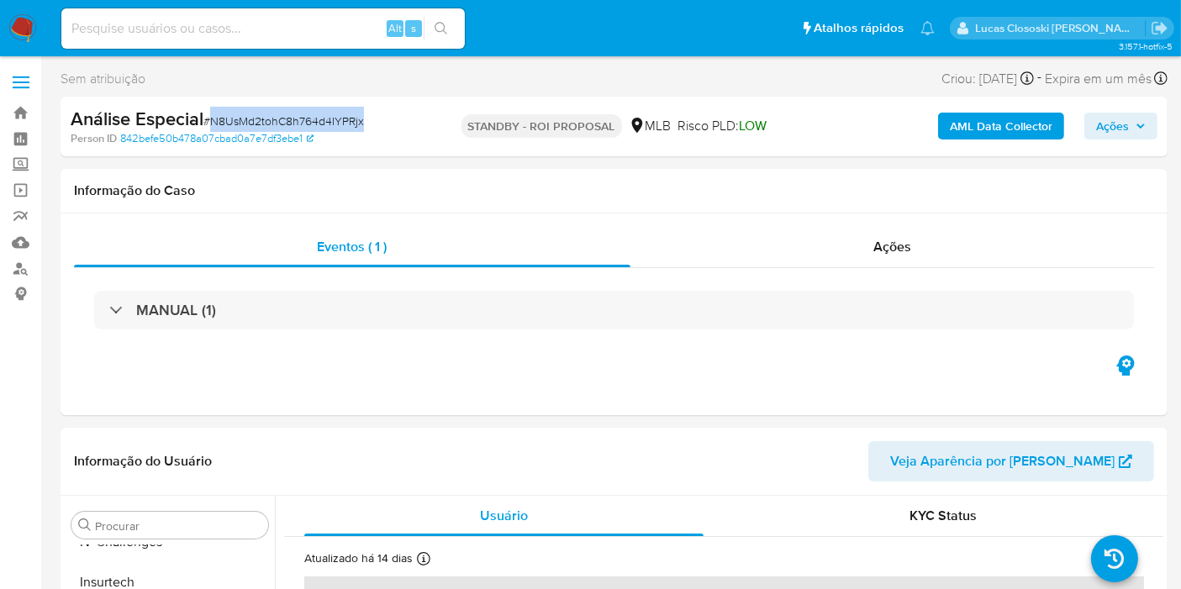
copy span "N8UsMd2tohC8h764d4IYPRjx"
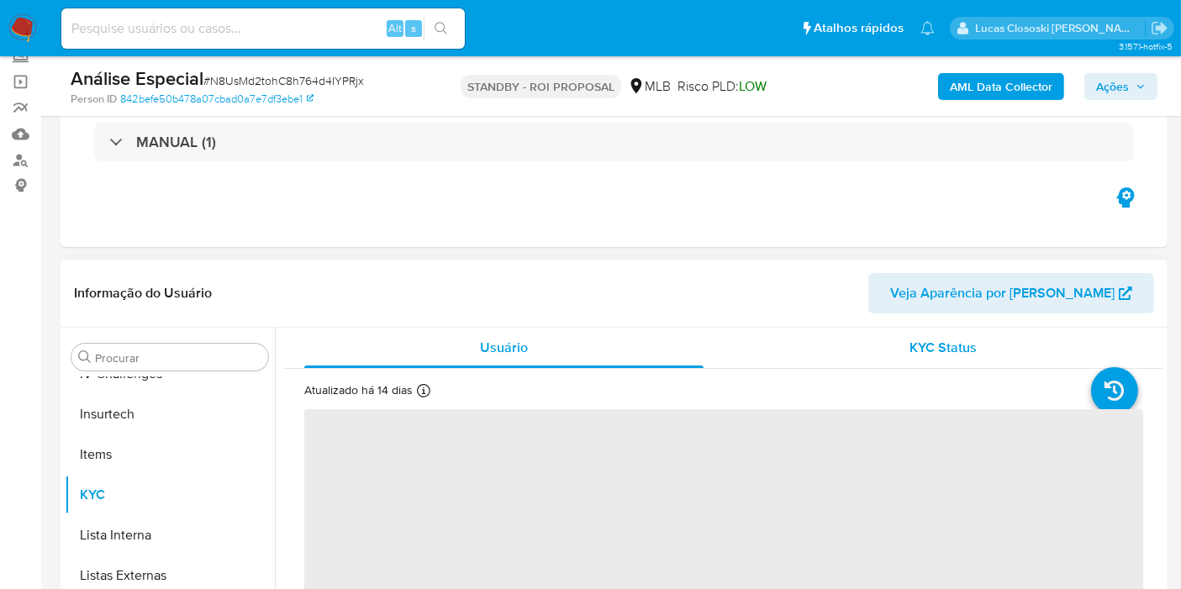
scroll to position [187, 0]
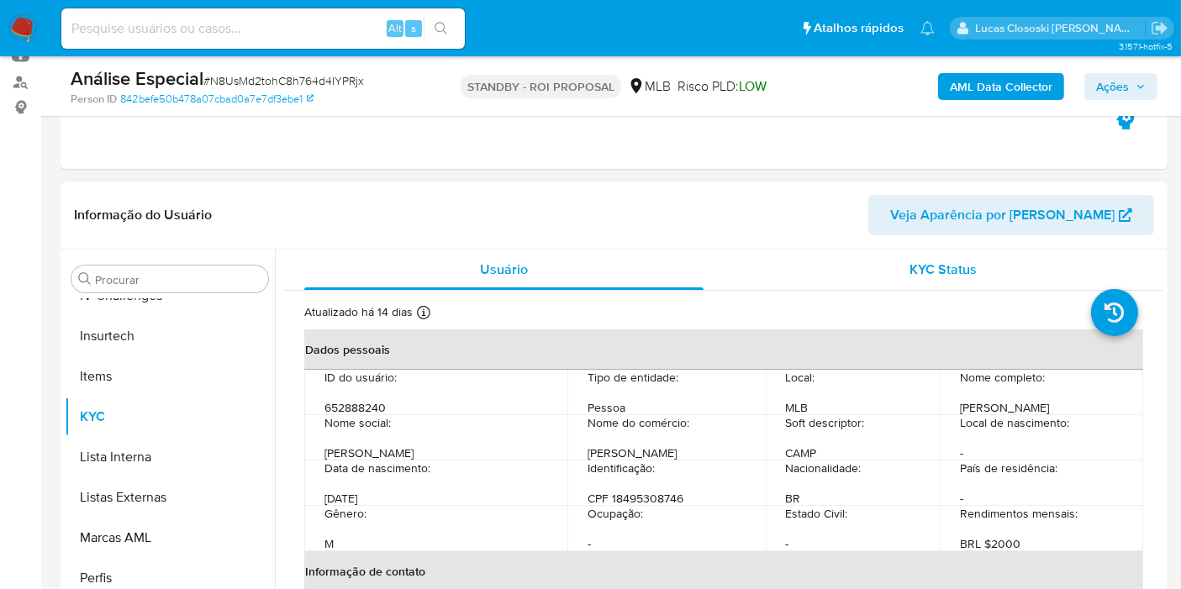
select select "10"
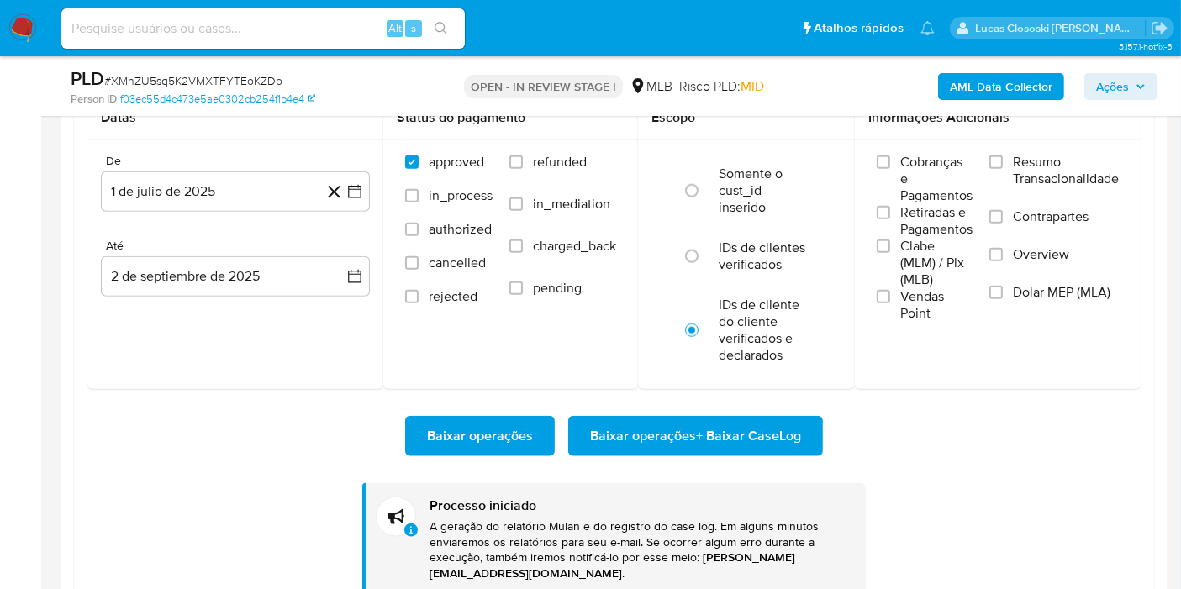
scroll to position [749, 0]
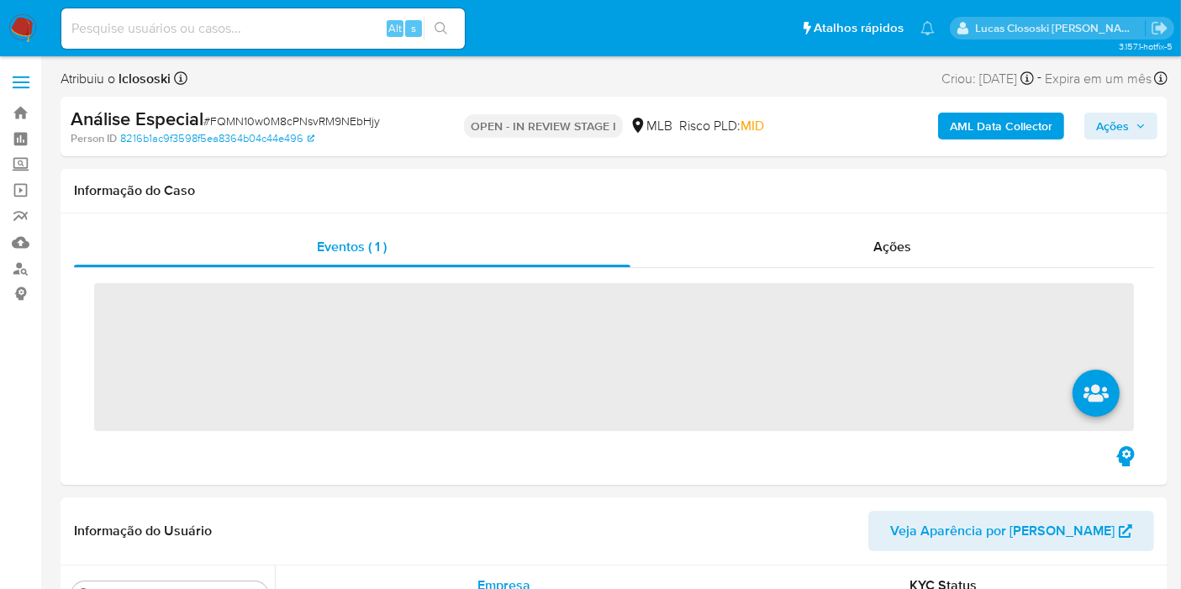
scroll to position [749, 0]
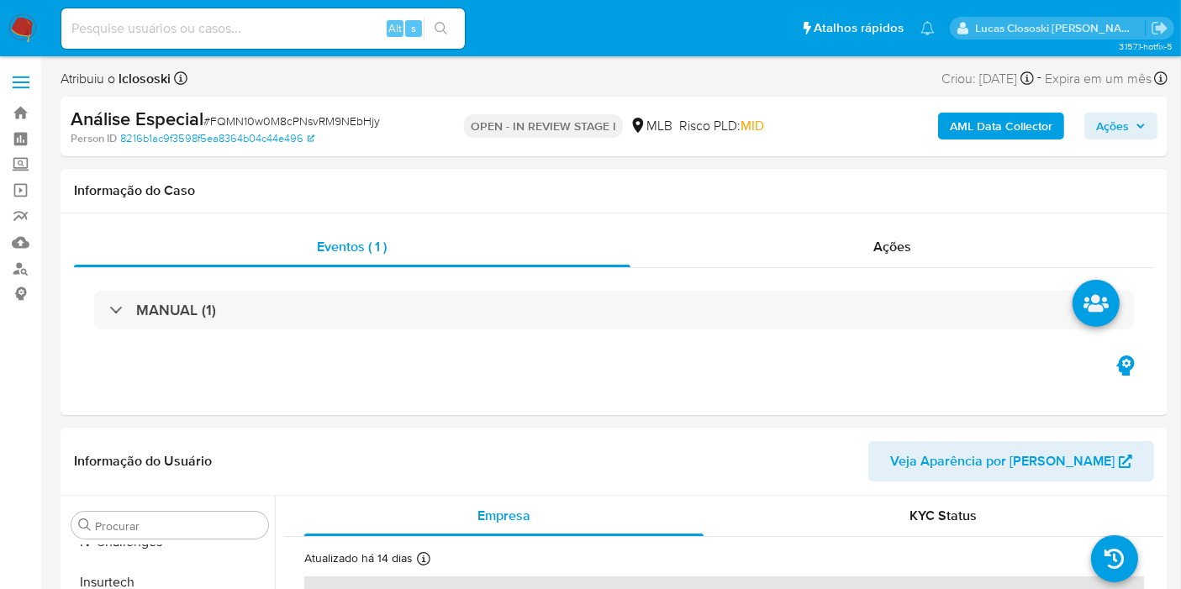
select select "10"
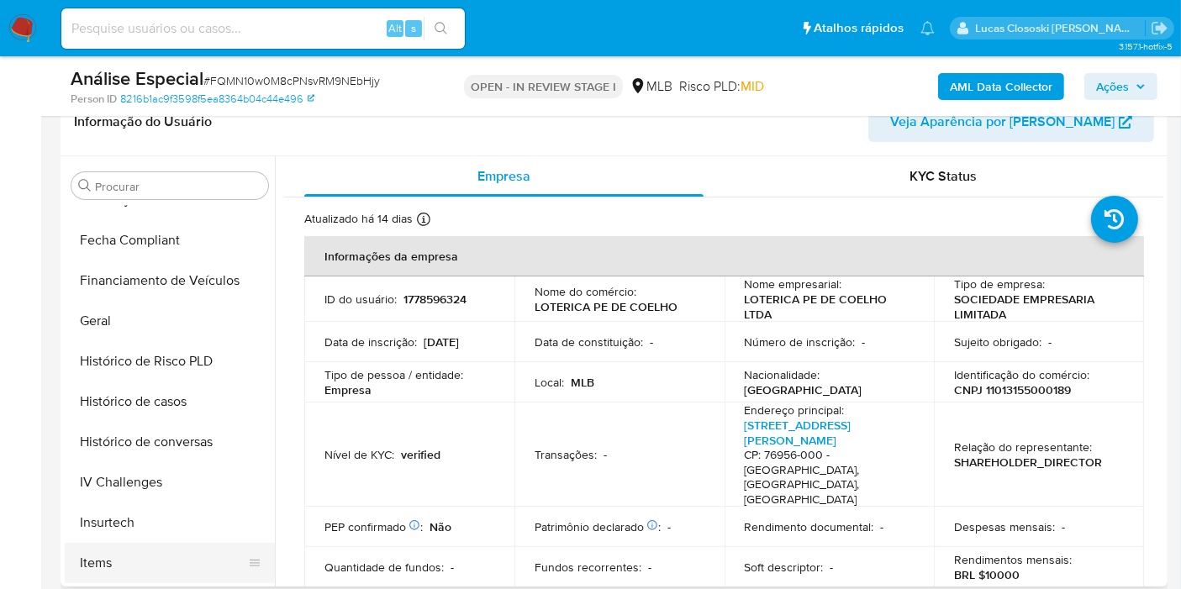
scroll to position [3, 0]
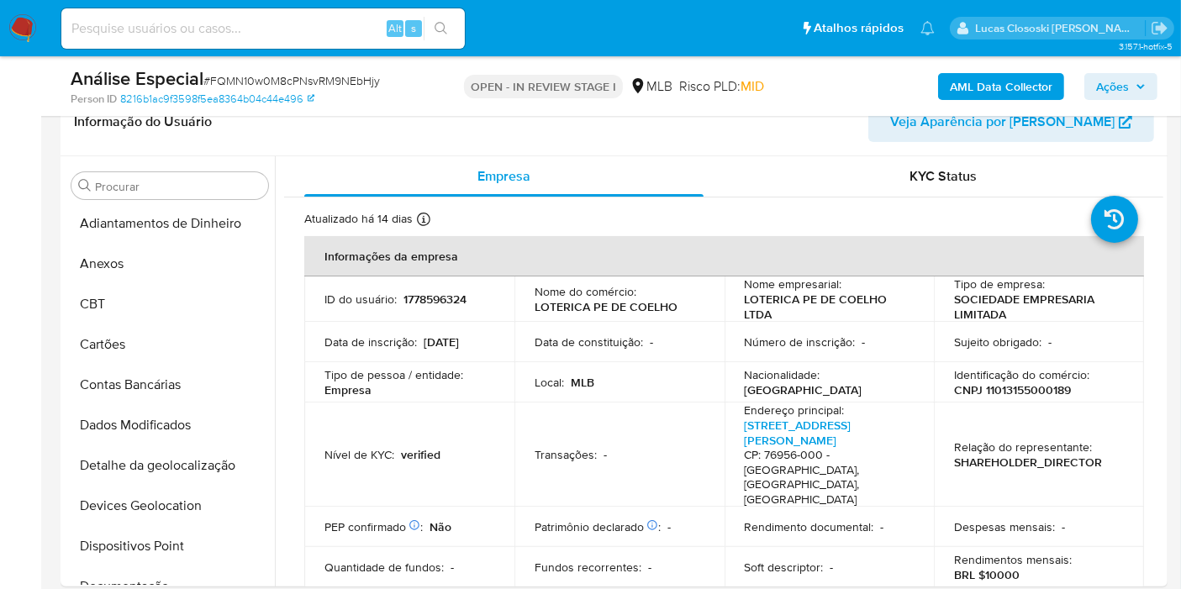
click at [991, 79] on b "AML Data Collector" at bounding box center [1000, 86] width 103 height 27
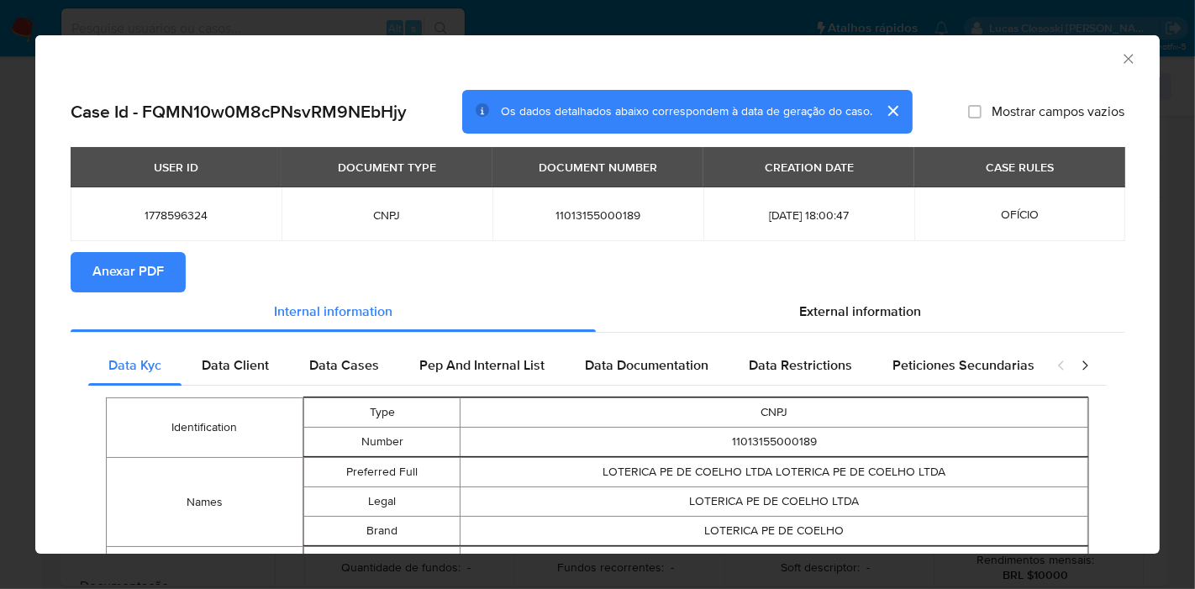
click at [167, 258] on button "Anexar PDF" at bounding box center [128, 272] width 115 height 40
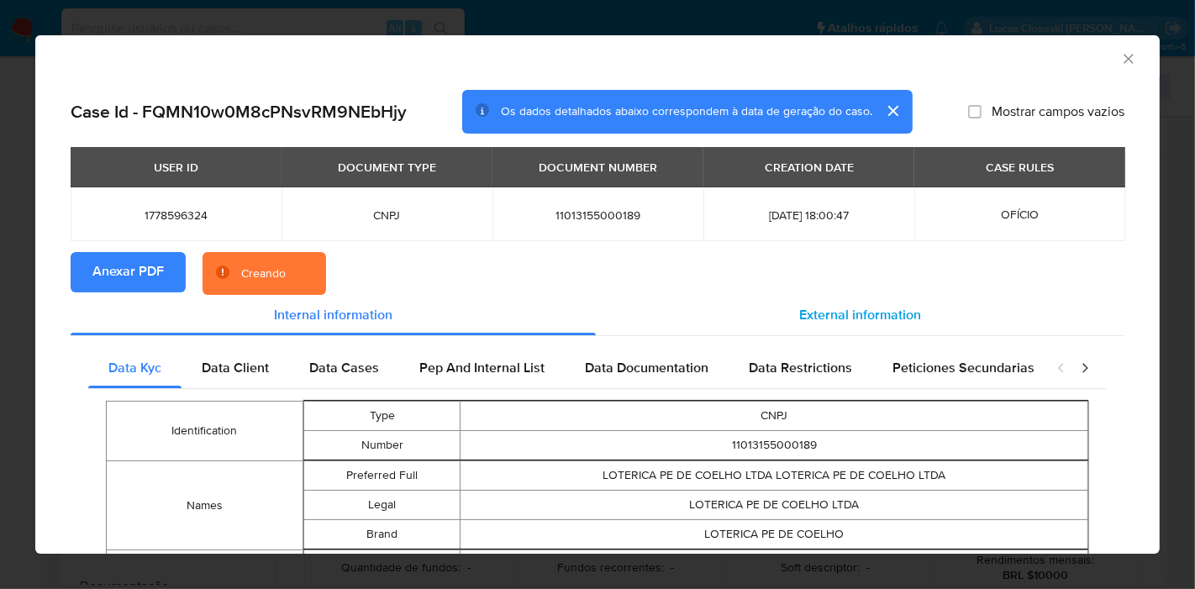
click at [863, 315] on span "External information" at bounding box center [860, 314] width 122 height 19
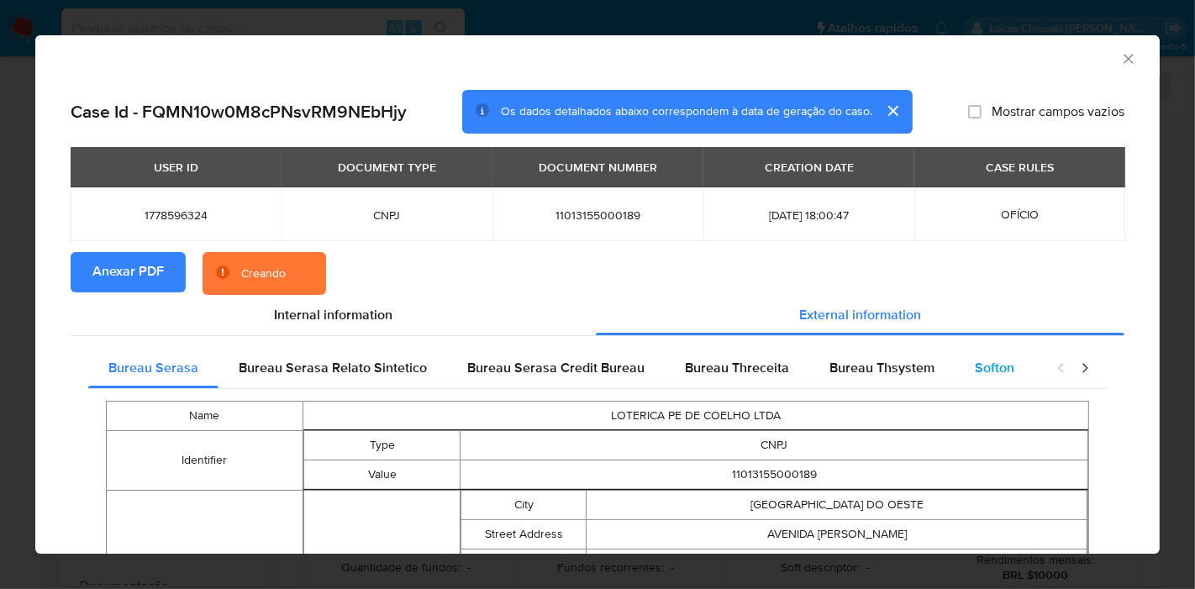
click at [994, 353] on div "Softon" at bounding box center [995, 368] width 80 height 40
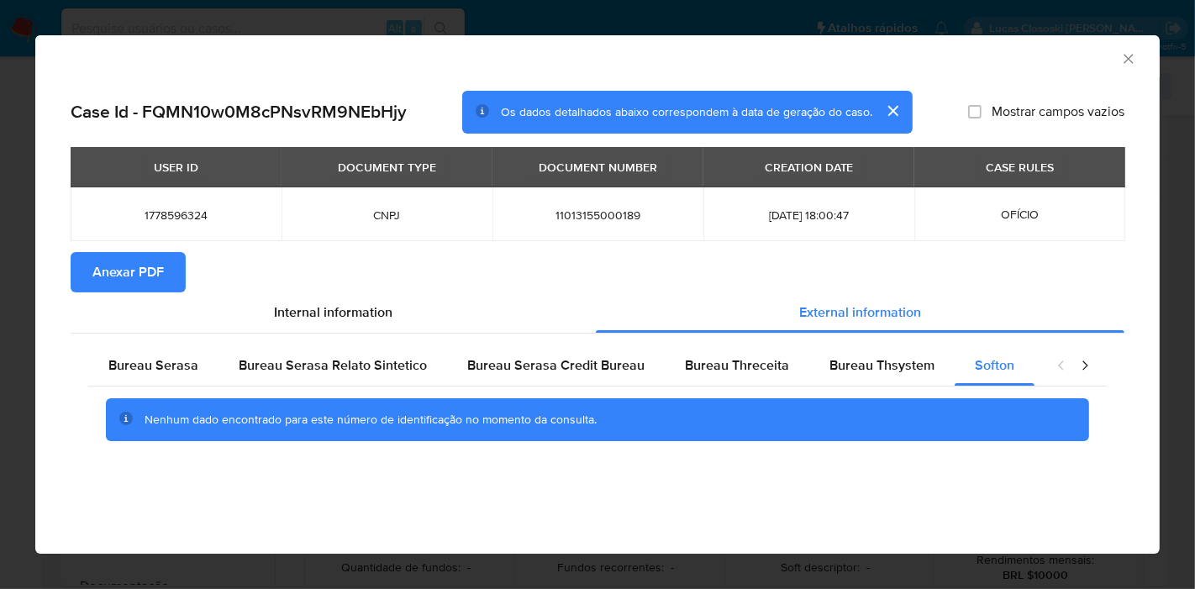
click at [1126, 87] on div "Case Id - FQMN10w0M8cPNsvRM9NEbHjy Os dados detalhados abaixo correspondem à da…" at bounding box center [597, 288] width 1124 height 423
click at [1123, 56] on icon "Fechar a janela" at bounding box center [1128, 58] width 17 height 17
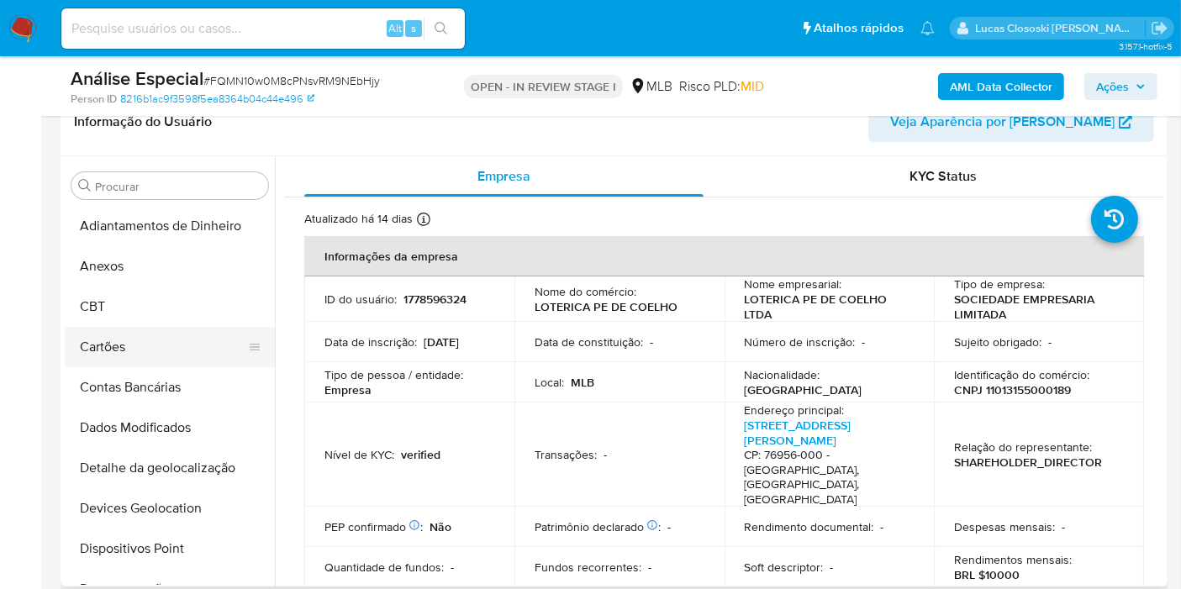
scroll to position [0, 0]
drag, startPoint x: 175, startPoint y: 508, endPoint x: 229, endPoint y: 421, distance: 101.9
click at [173, 510] on button "Devices Geolocation" at bounding box center [170, 508] width 210 height 40
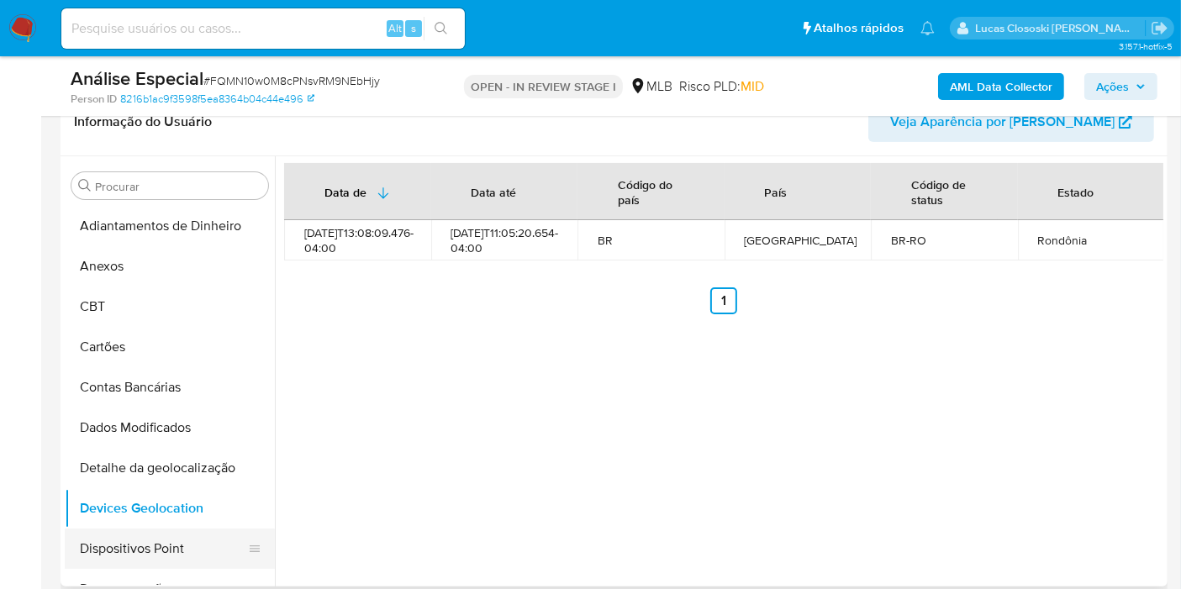
drag, startPoint x: 143, startPoint y: 561, endPoint x: 569, endPoint y: 69, distance: 651.1
click at [143, 560] on button "Dispositivos Point" at bounding box center [170, 549] width 210 height 40
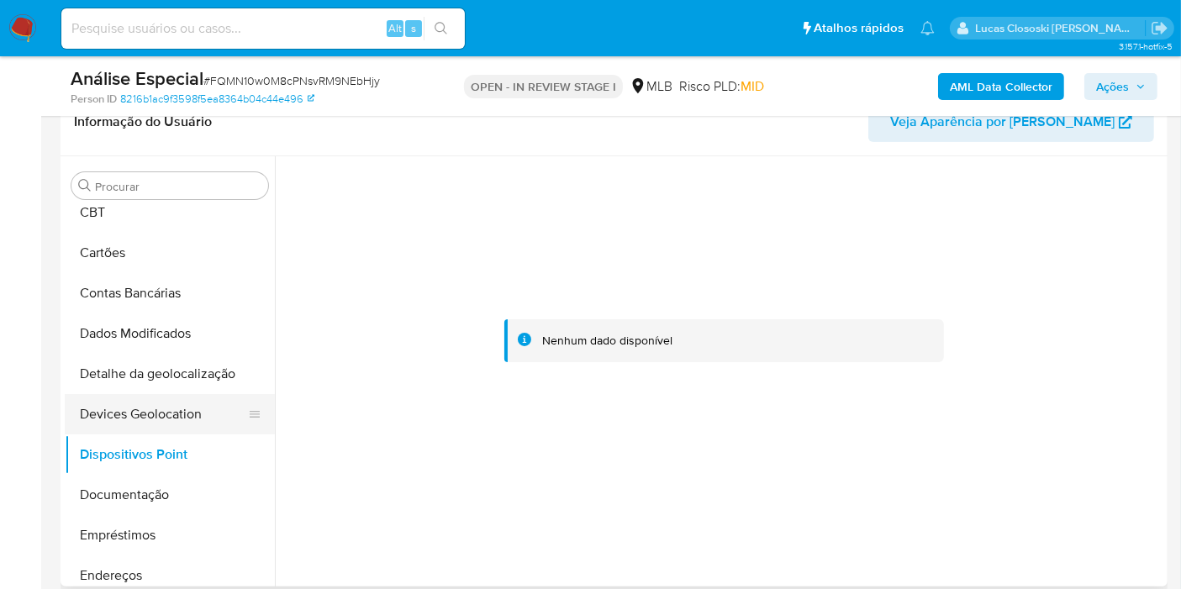
scroll to position [187, 0]
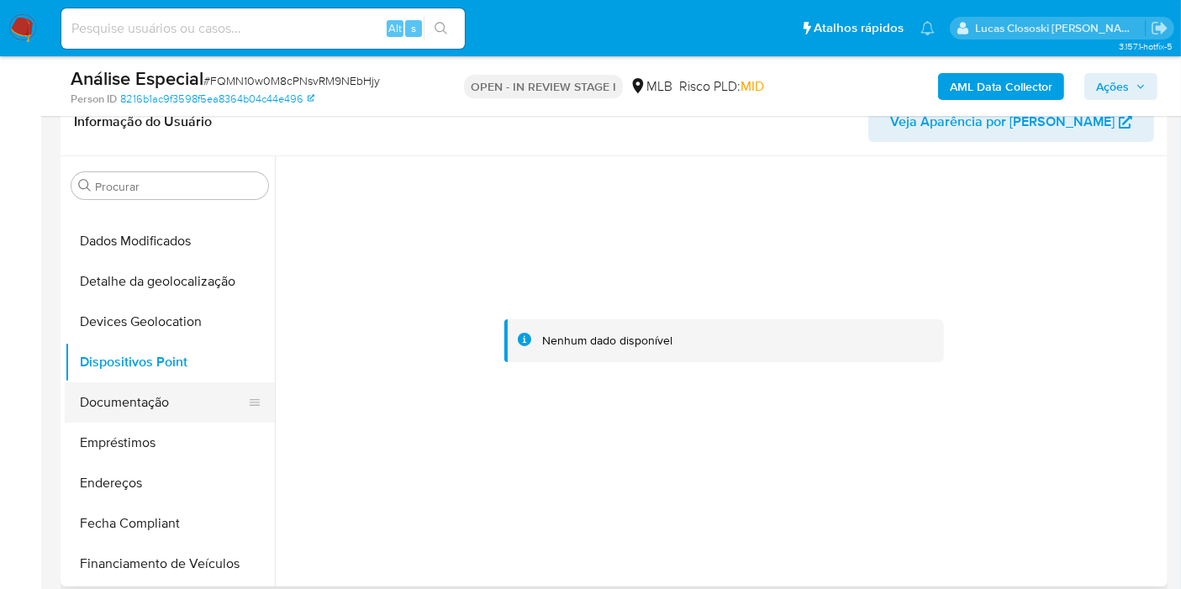
click at [183, 406] on button "Documentação" at bounding box center [163, 402] width 197 height 40
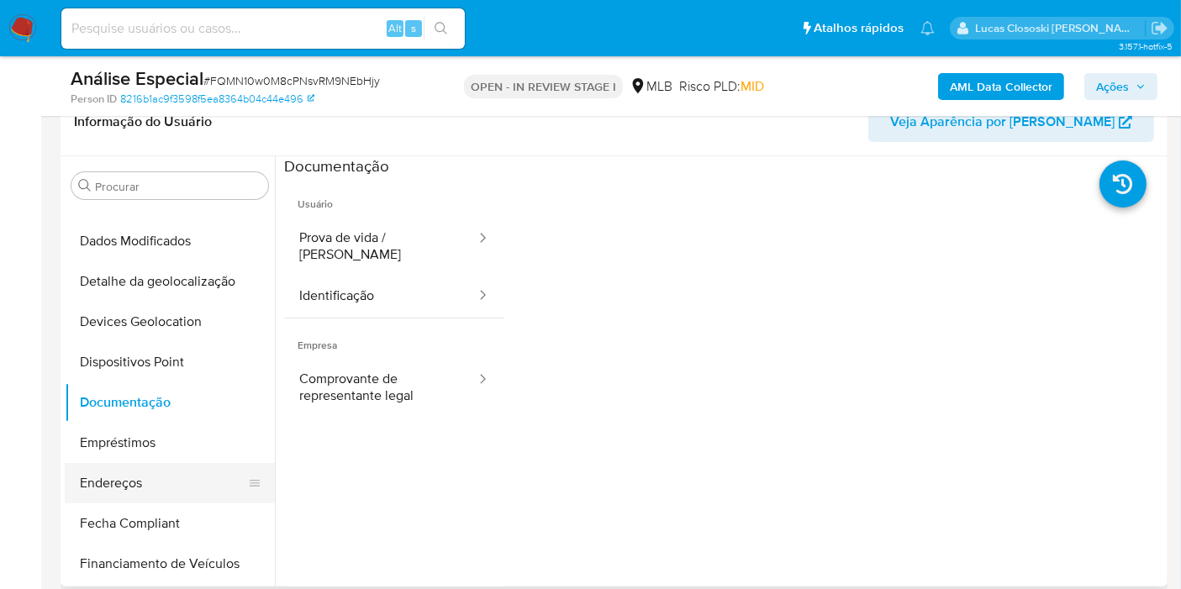
click at [139, 482] on button "Endereços" at bounding box center [163, 483] width 197 height 40
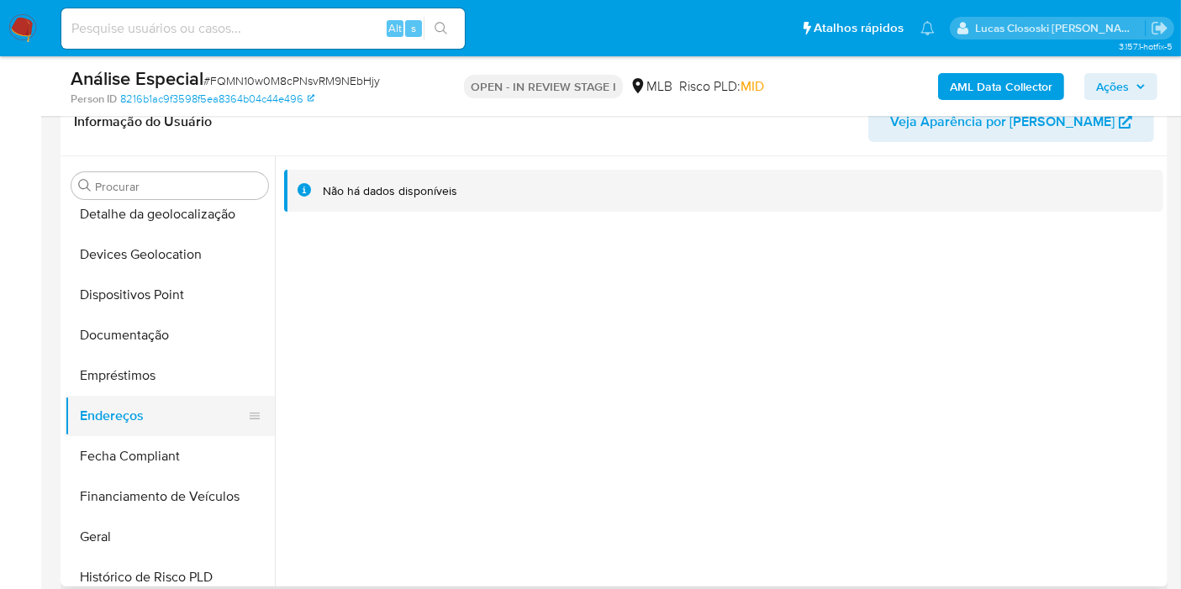
scroll to position [373, 0]
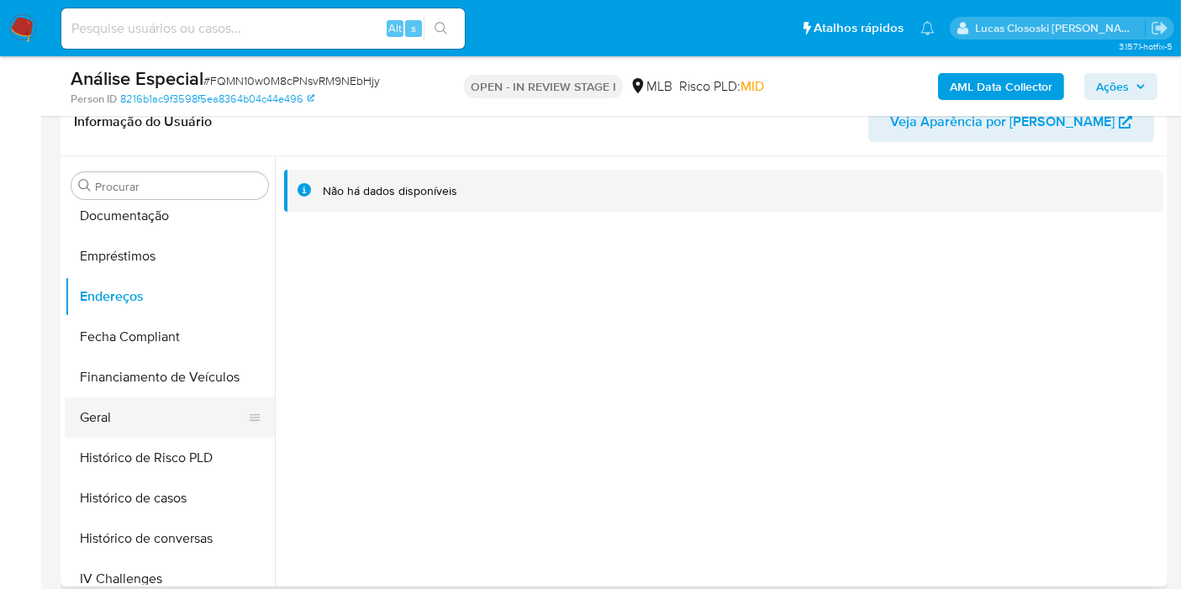
click at [153, 414] on button "Geral" at bounding box center [163, 417] width 197 height 40
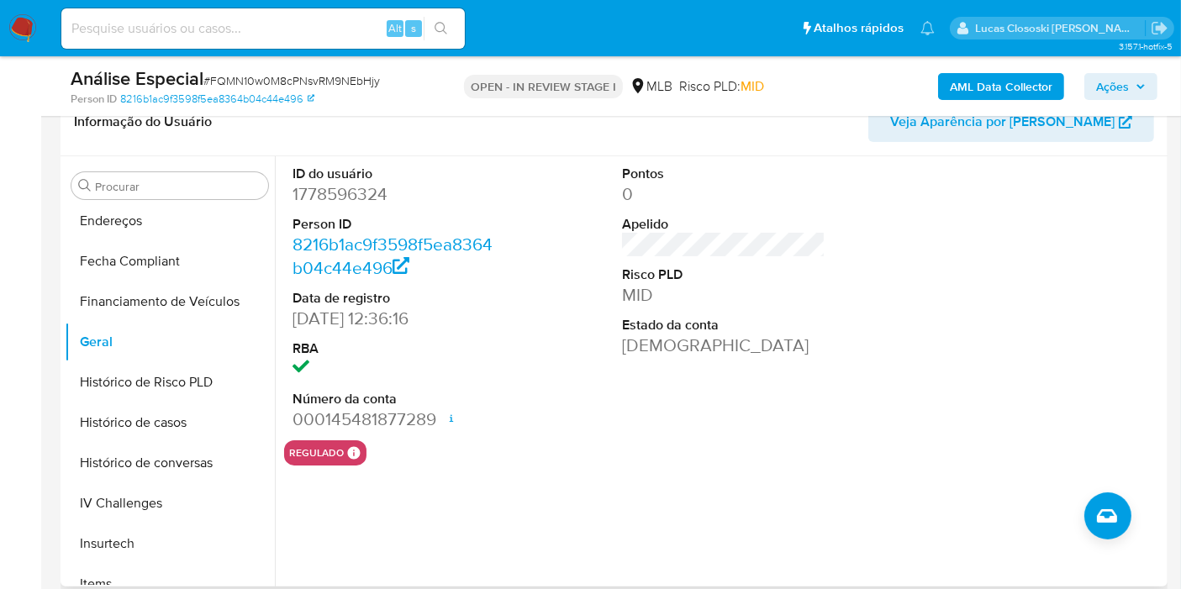
scroll to position [466, 0]
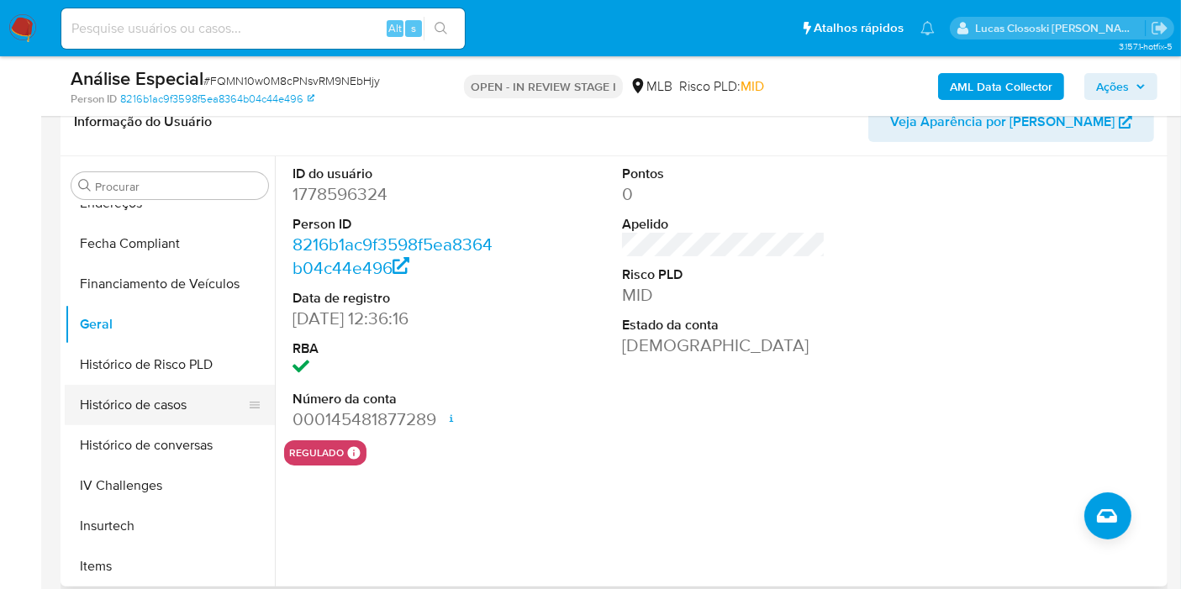
click at [178, 399] on button "Histórico de casos" at bounding box center [163, 405] width 197 height 40
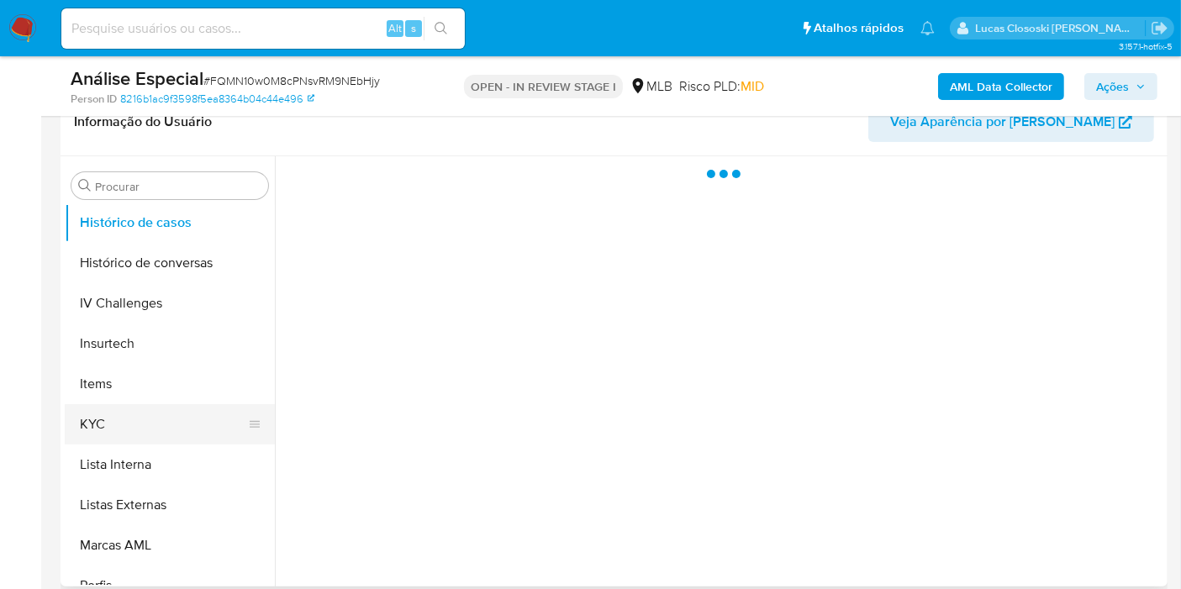
scroll to position [653, 0]
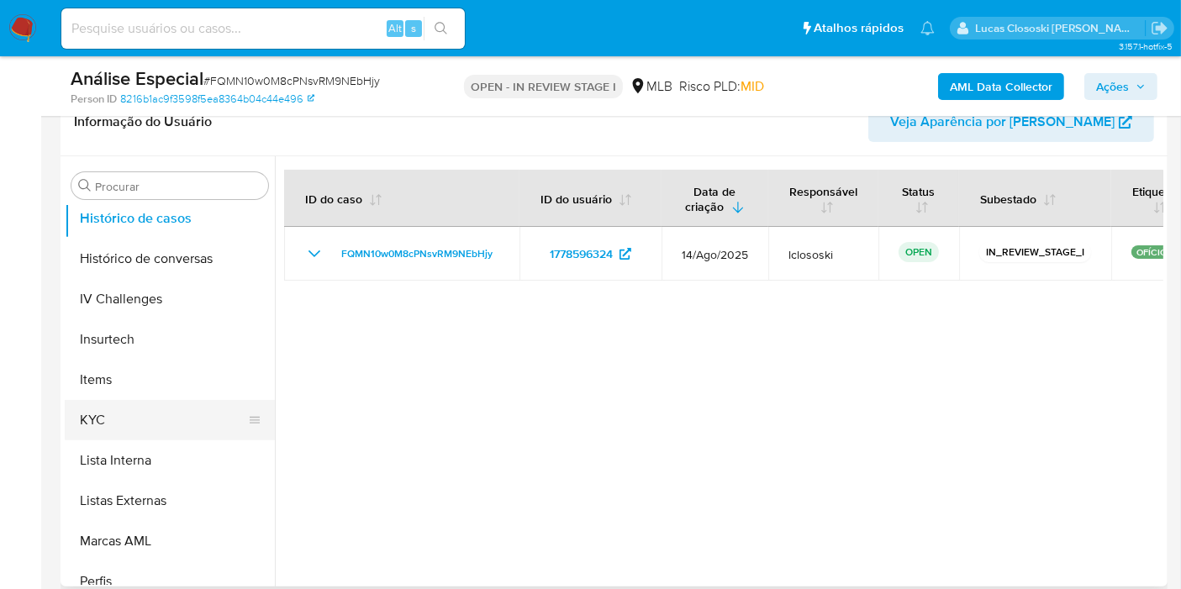
click at [124, 418] on button "KYC" at bounding box center [163, 420] width 197 height 40
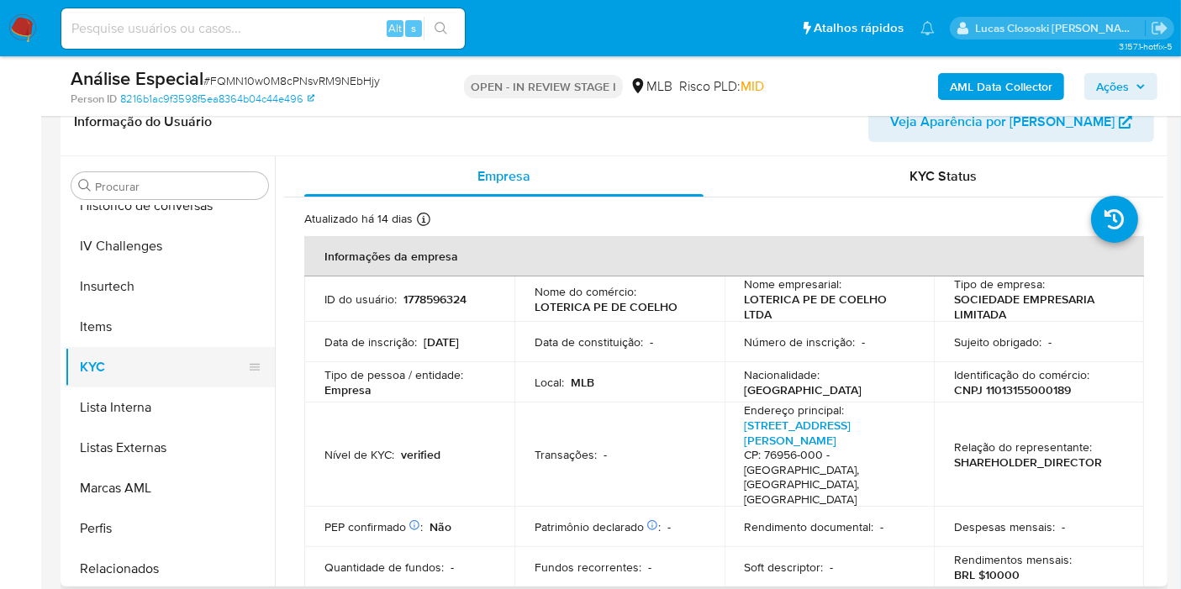
scroll to position [749, 0]
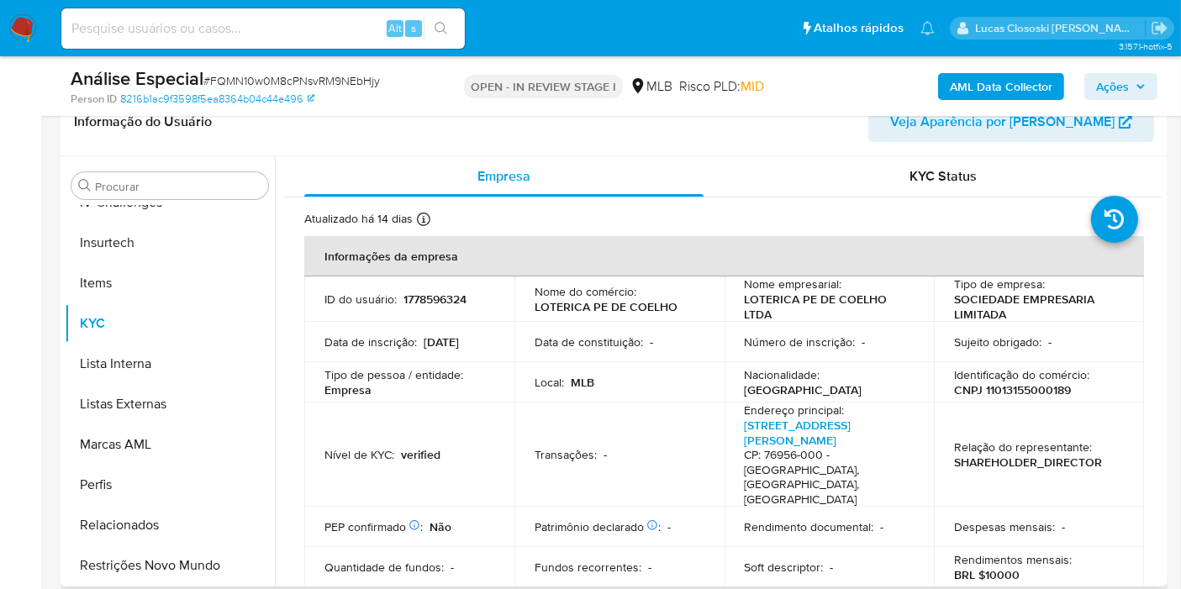
drag, startPoint x: 234, startPoint y: 565, endPoint x: 329, endPoint y: 326, distance: 256.5
click at [234, 565] on button "Restrições Novo Mundo" at bounding box center [170, 565] width 210 height 40
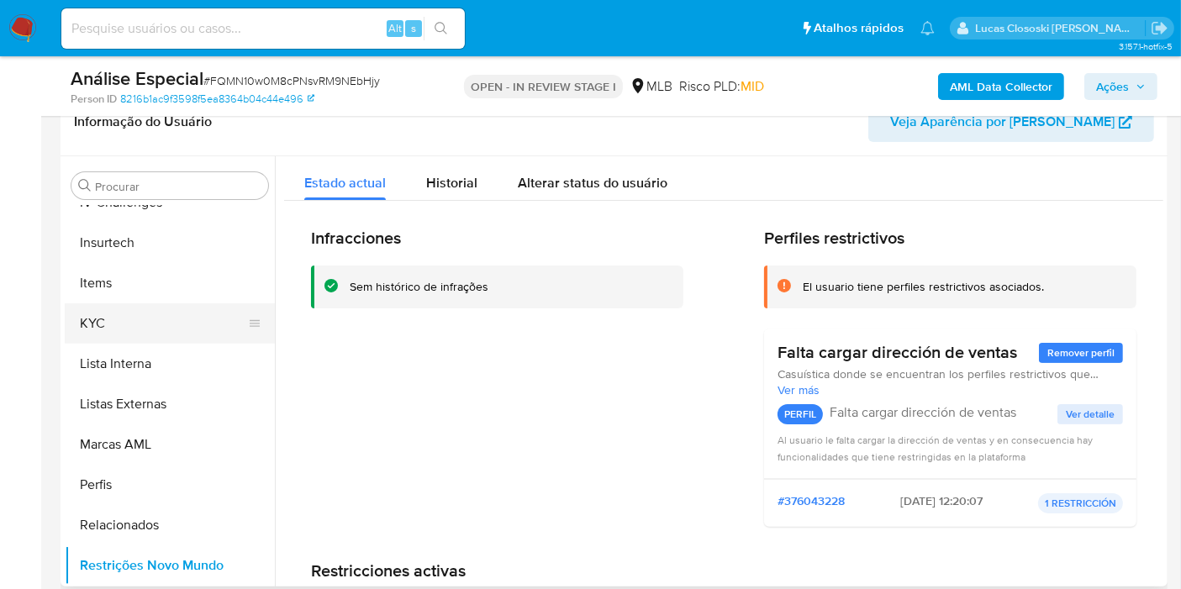
click at [115, 318] on button "KYC" at bounding box center [163, 323] width 197 height 40
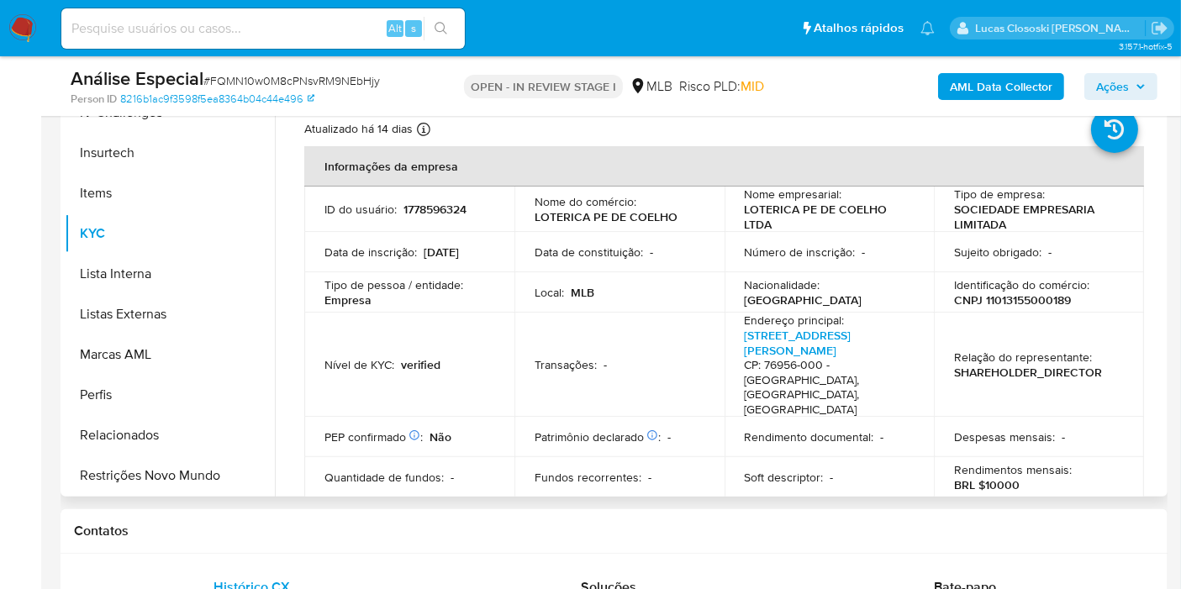
scroll to position [280, 0]
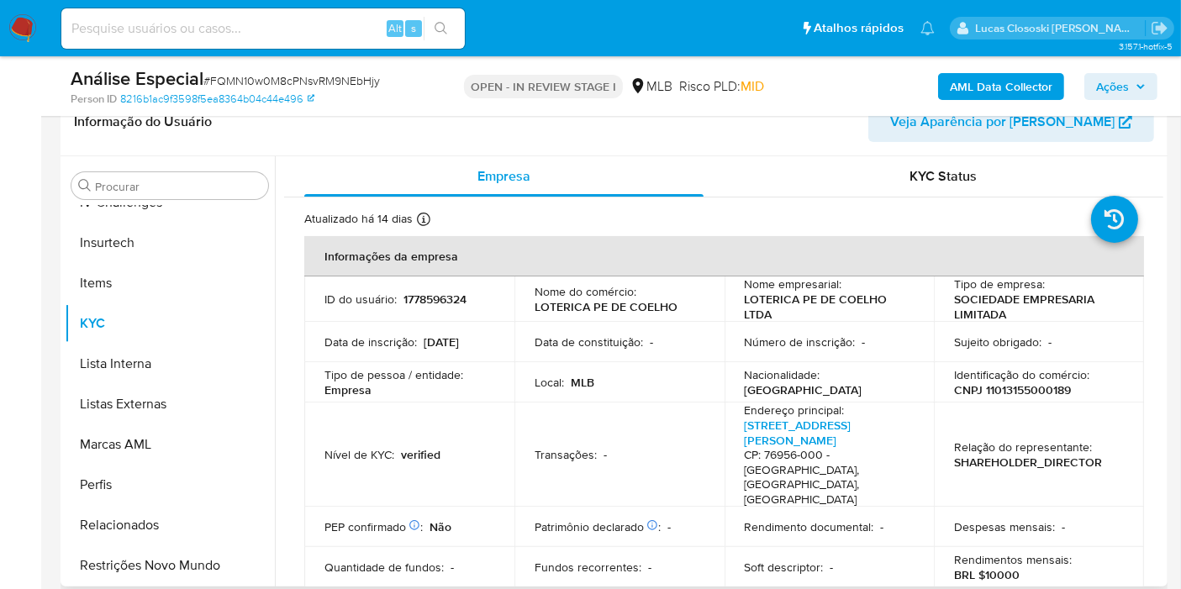
click at [1006, 388] on p "CNPJ 11013155000189" at bounding box center [1012, 389] width 117 height 15
copy p "11013155000189"
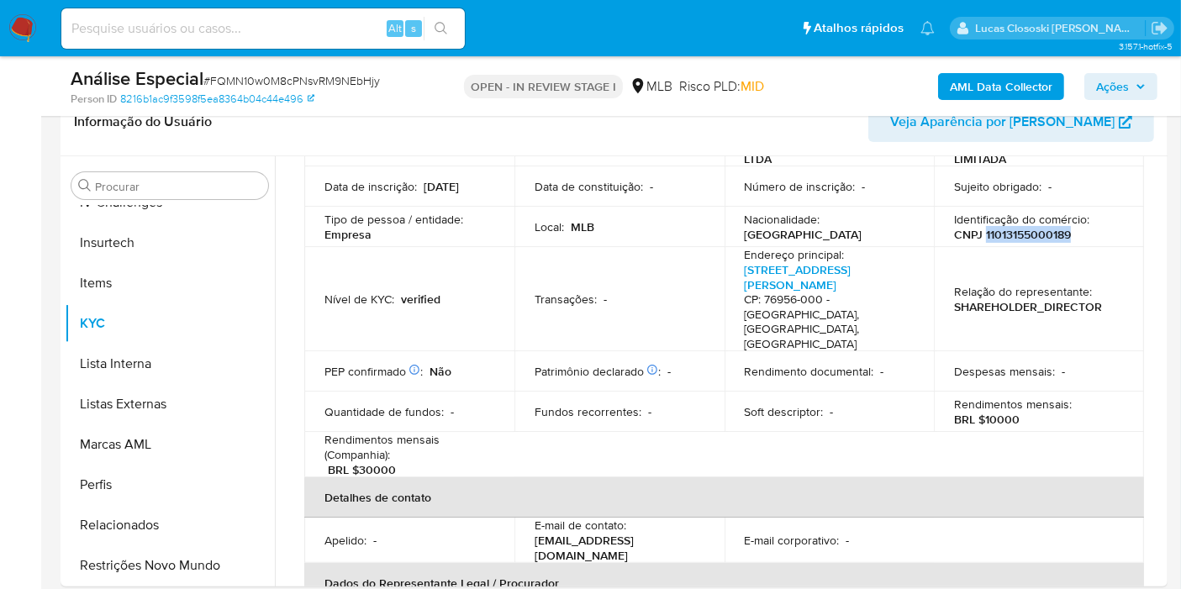
scroll to position [0, 0]
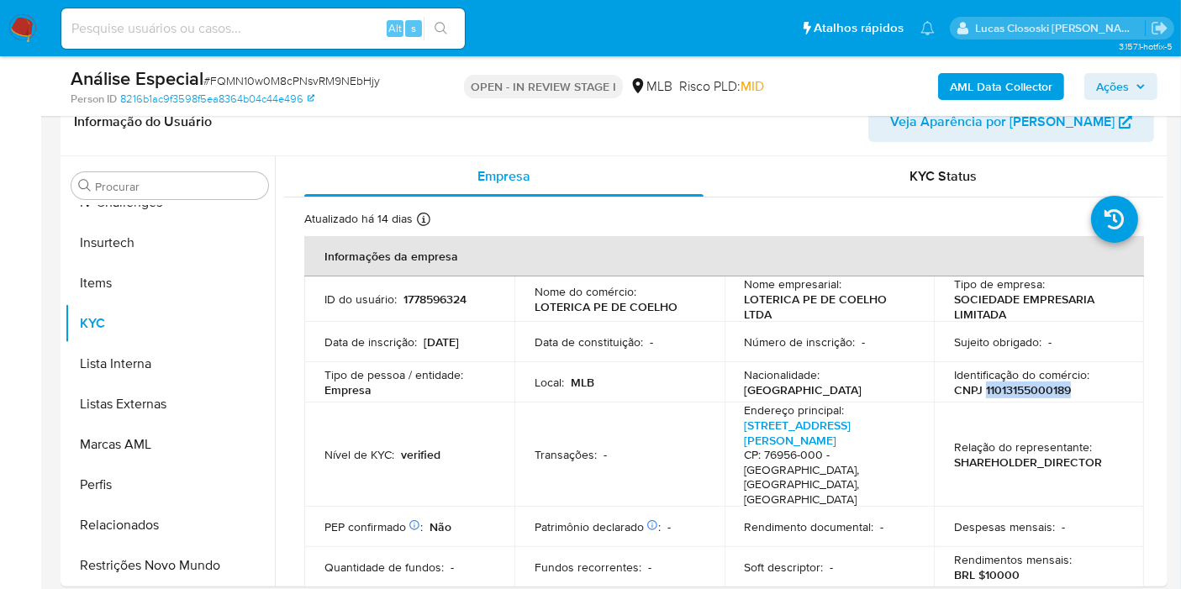
copy p "11013155000189"
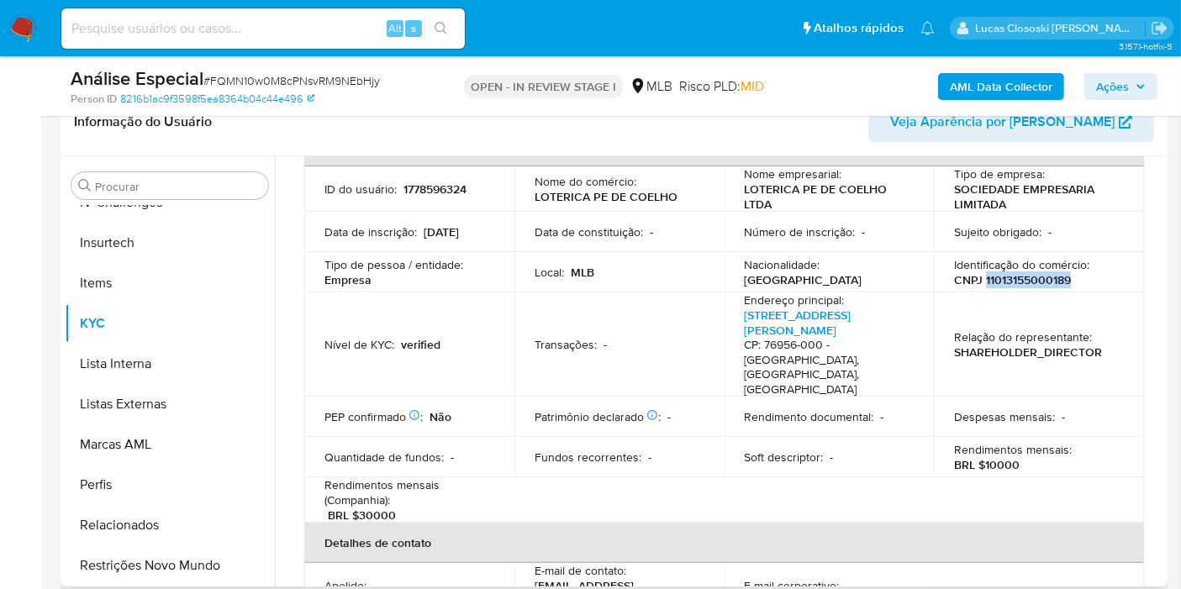
scroll to position [280, 0]
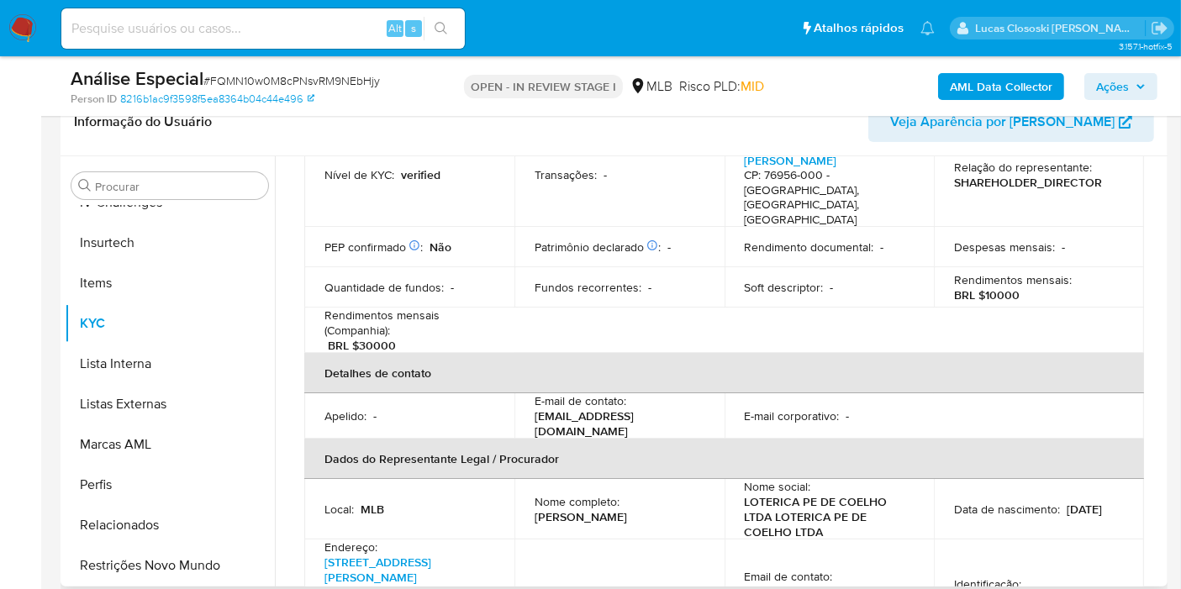
drag, startPoint x: 665, startPoint y: 500, endPoint x: 531, endPoint y: 500, distance: 134.4
click at [531, 500] on td "Nome completo : Nerly Dos Santos Taveira" at bounding box center [619, 509] width 210 height 60
copy p "Nerly Dos Santos Taveira"
click at [343, 77] on span "# FQMN10w0M8cPNsvRM9NEbHjy" at bounding box center [291, 80] width 176 height 17
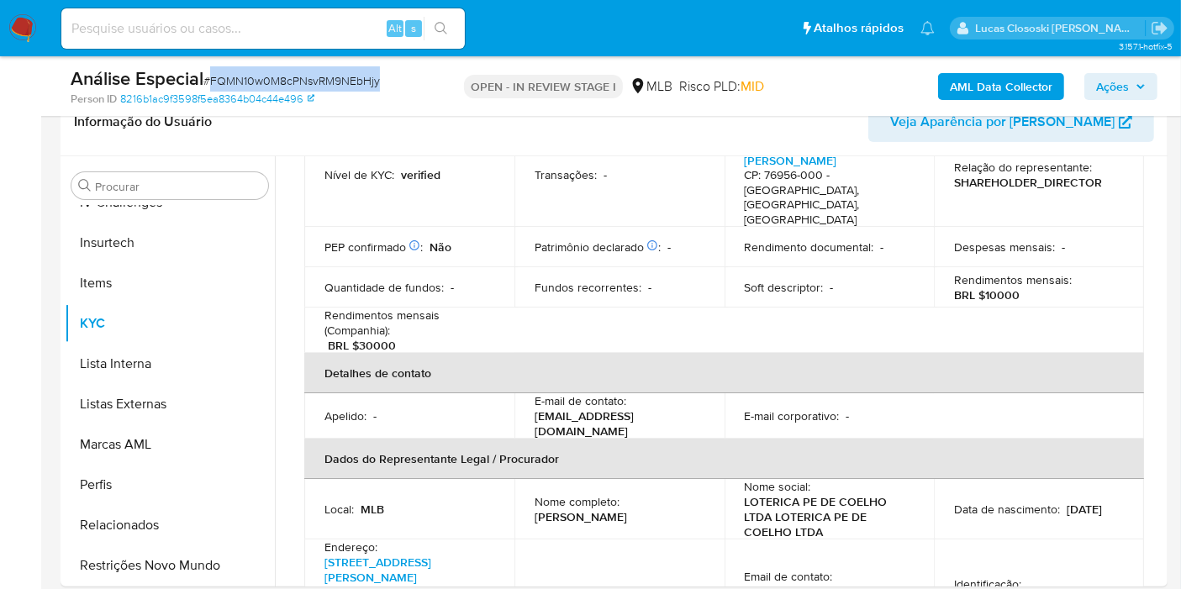
click at [343, 77] on span "# FQMN10w0M8cPNsvRM9NEbHjy" at bounding box center [291, 80] width 176 height 17
copy span "FQMN10w0M8cPNsvRM9NEbHjy"
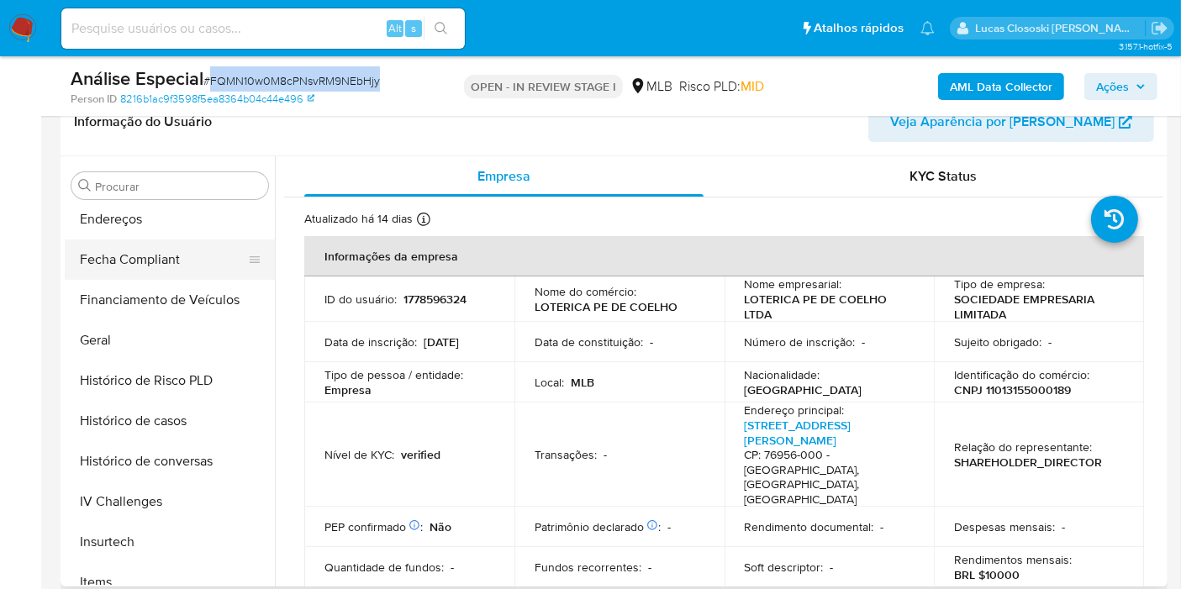
scroll to position [376, 0]
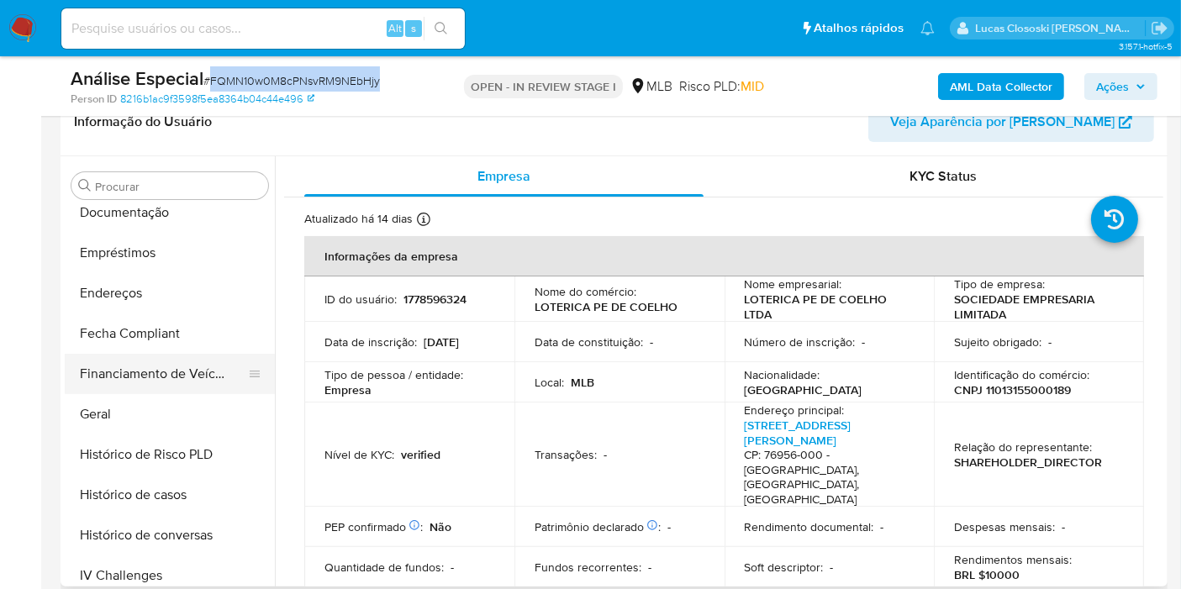
click at [97, 382] on button "Financiamento de Veículos" at bounding box center [163, 374] width 197 height 40
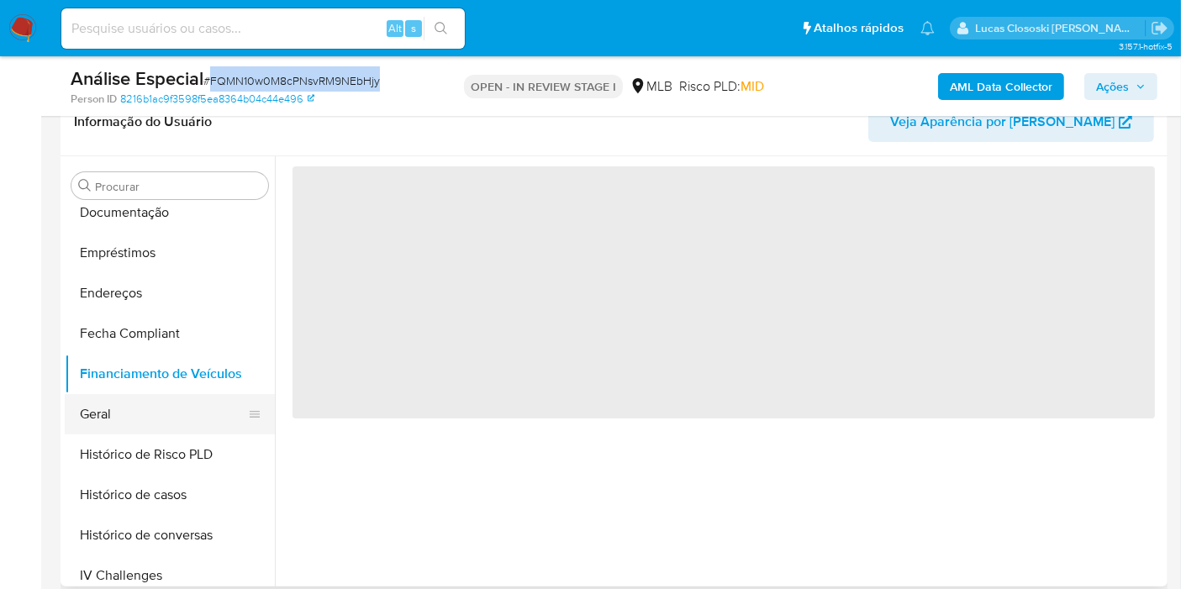
click at [94, 394] on button "Geral" at bounding box center [163, 414] width 197 height 40
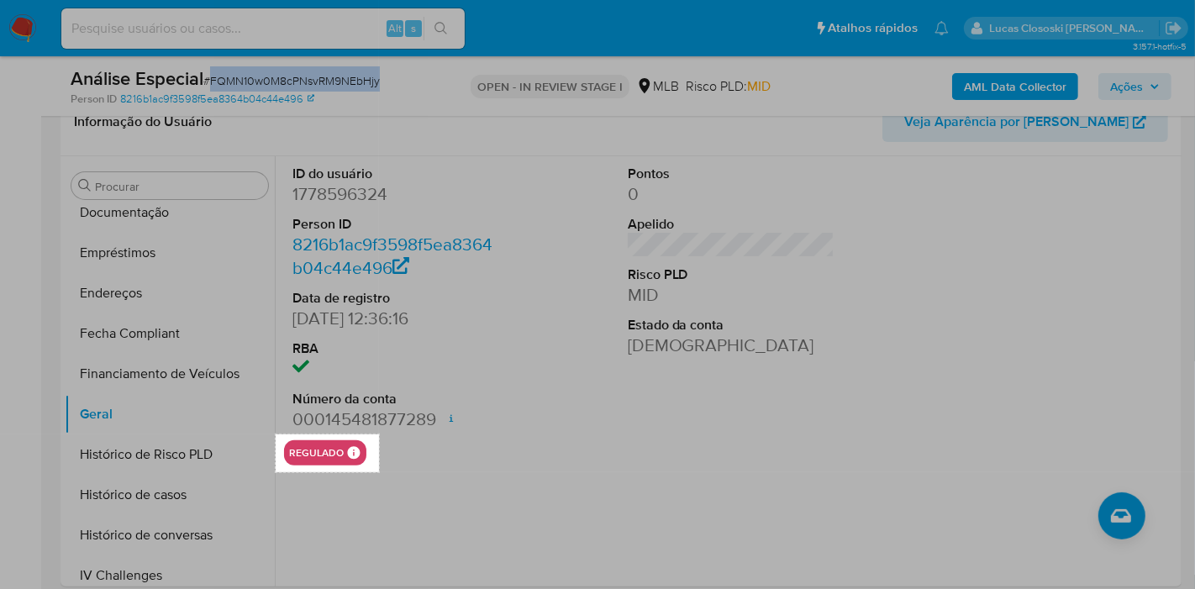
drag, startPoint x: 276, startPoint y: 434, endPoint x: 379, endPoint y: 471, distance: 109.8
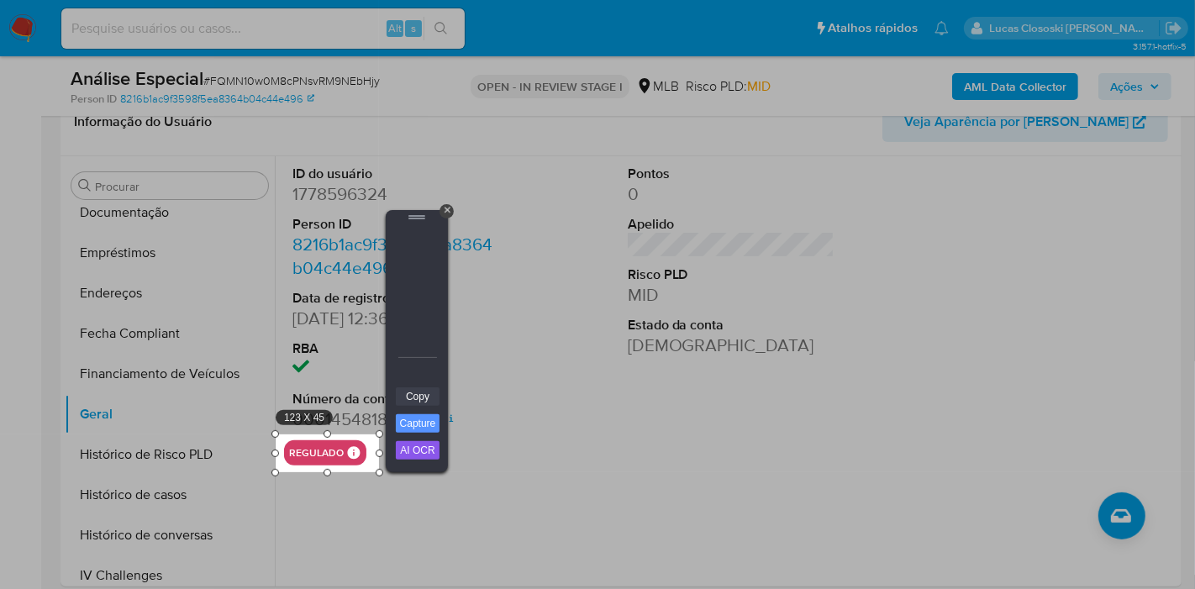
click at [421, 399] on link "Copy" at bounding box center [418, 396] width 44 height 18
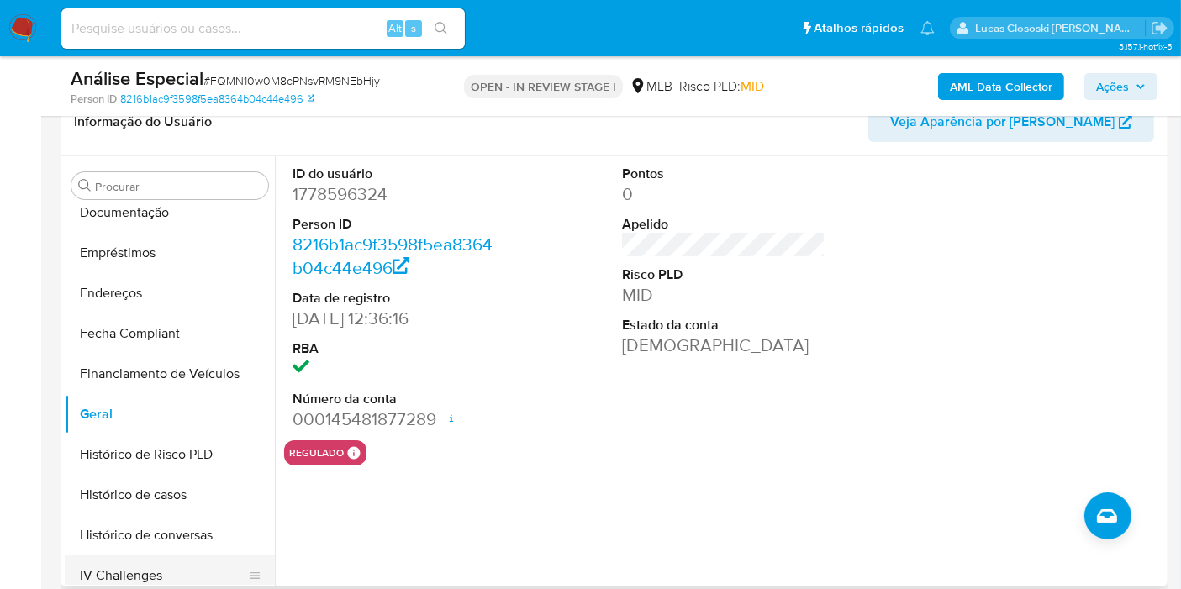
scroll to position [563, 0]
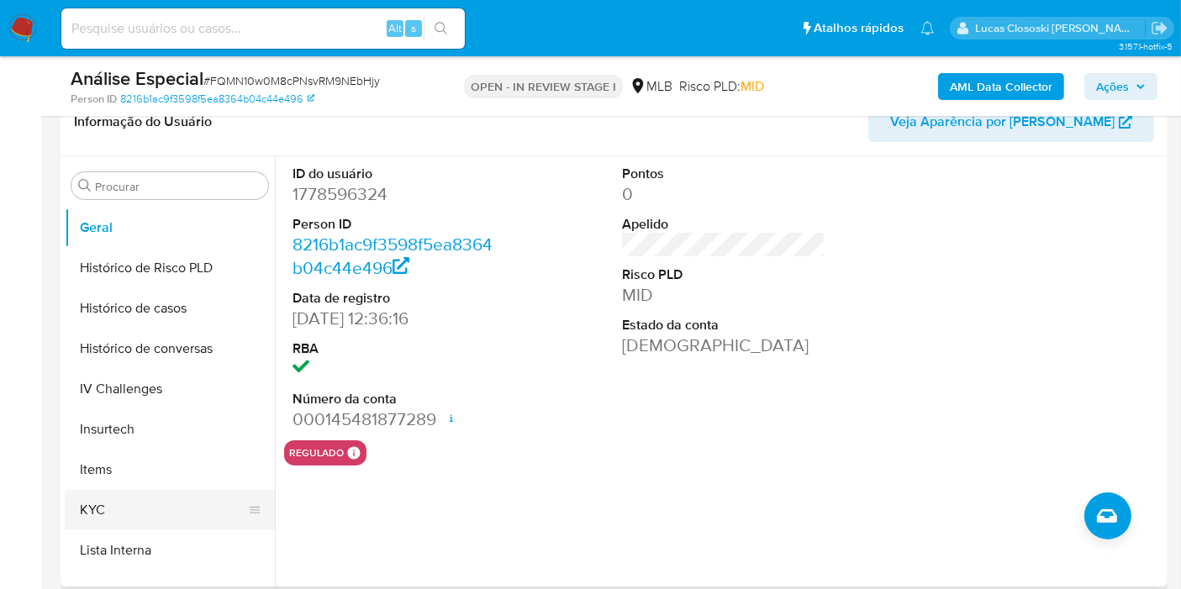
click at [163, 501] on button "KYC" at bounding box center [163, 510] width 197 height 40
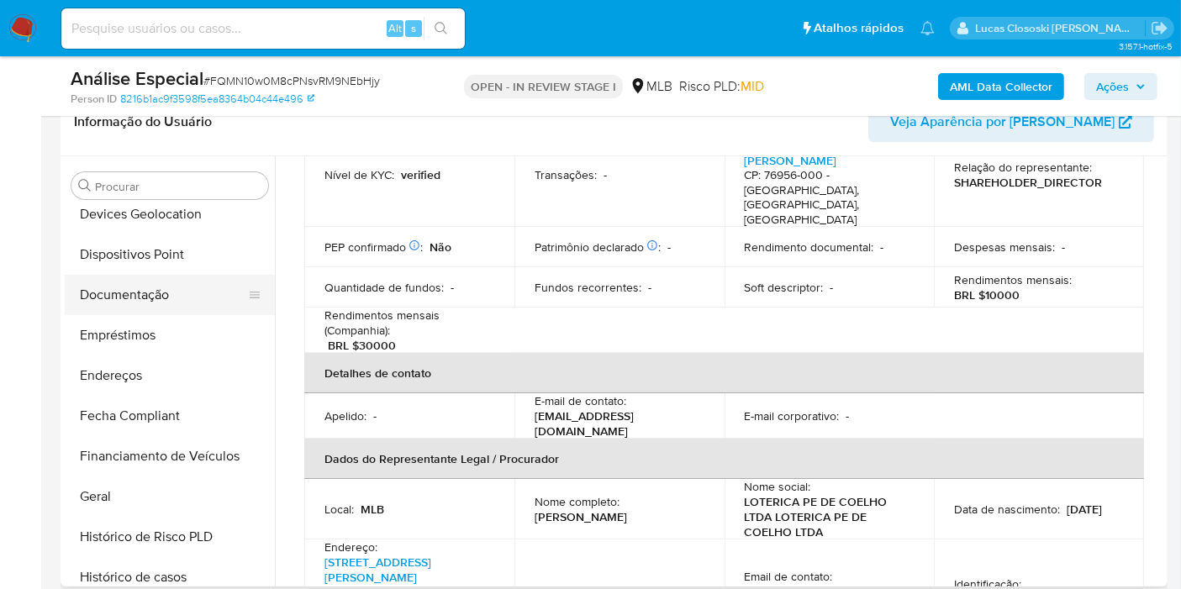
scroll to position [283, 0]
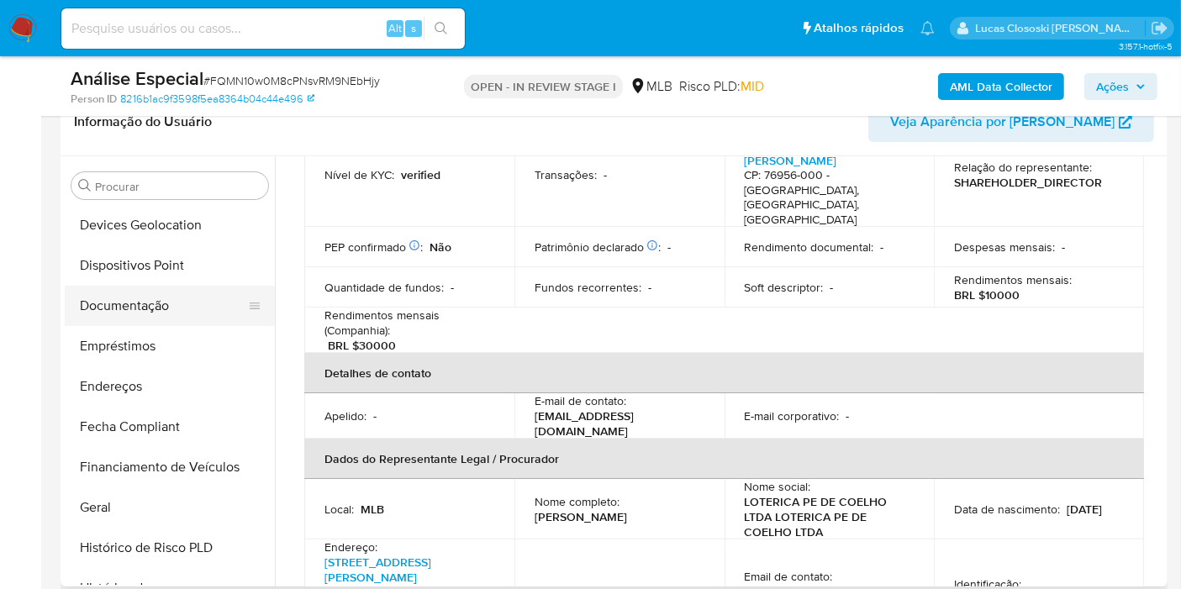
click at [170, 308] on button "Documentação" at bounding box center [163, 306] width 197 height 40
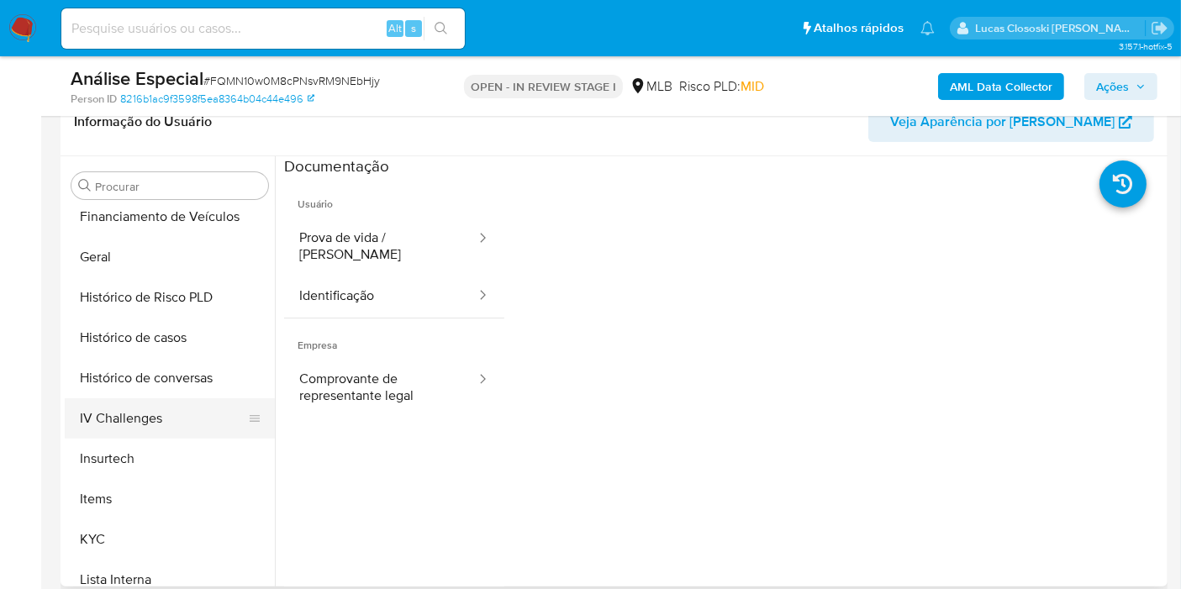
scroll to position [563, 0]
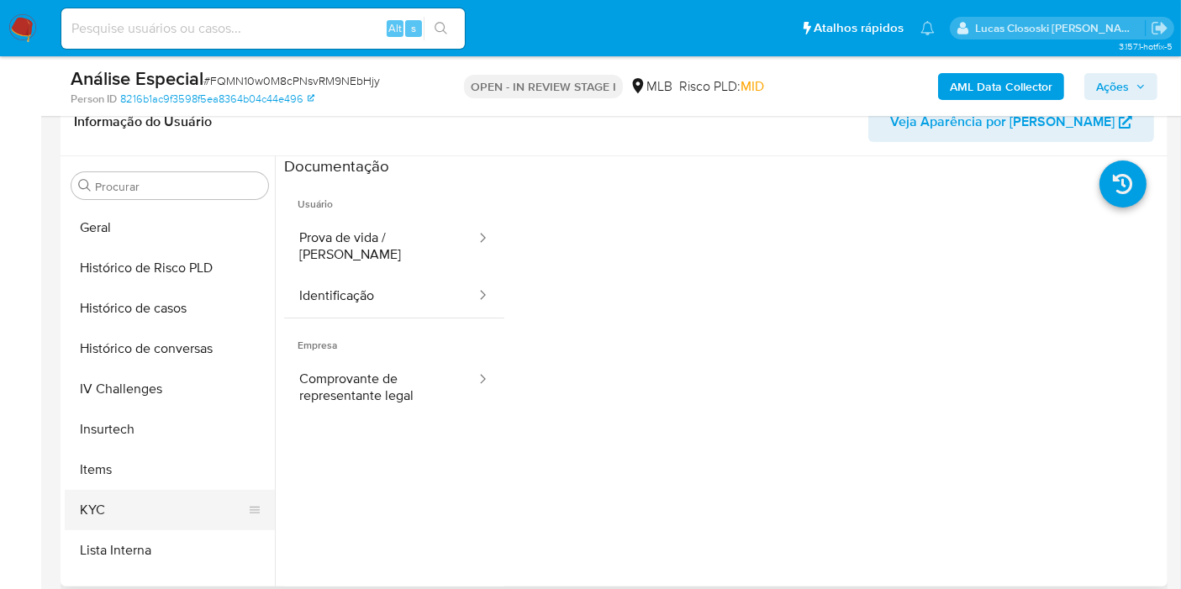
click at [119, 501] on button "KYC" at bounding box center [163, 510] width 197 height 40
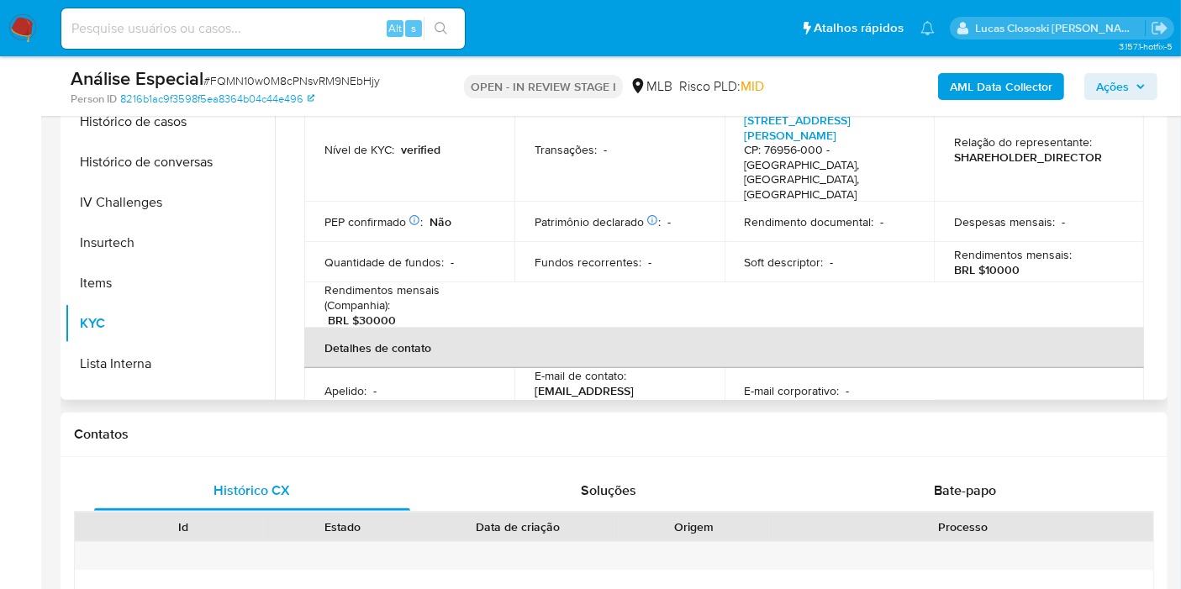
scroll to position [187, 0]
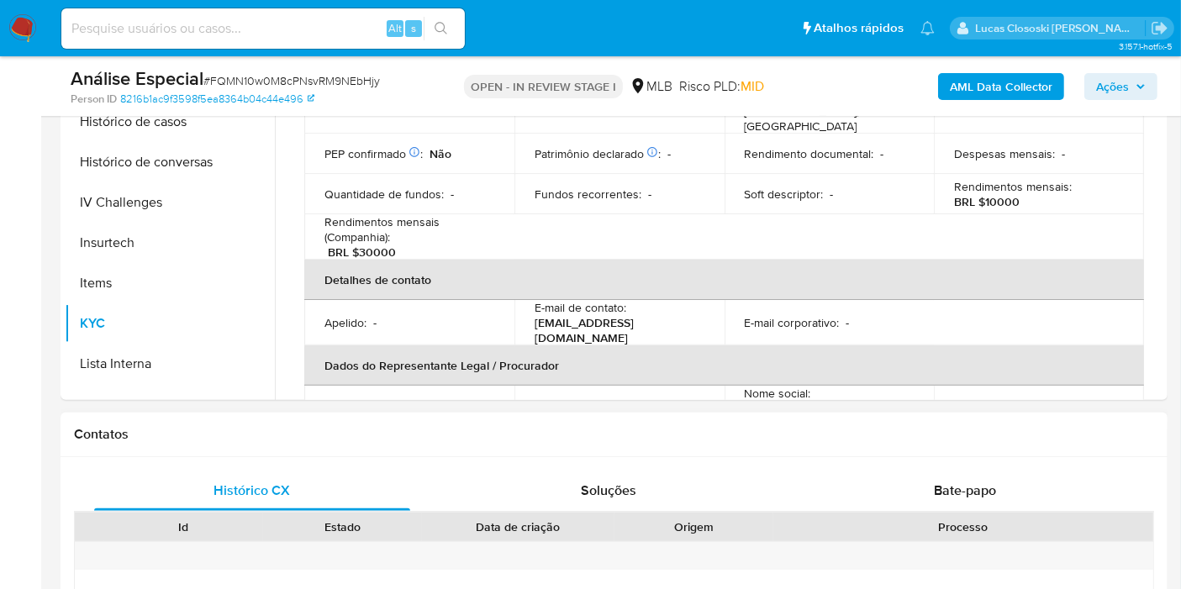
click at [624, 426] on h1 "Contatos" at bounding box center [614, 434] width 1080 height 17
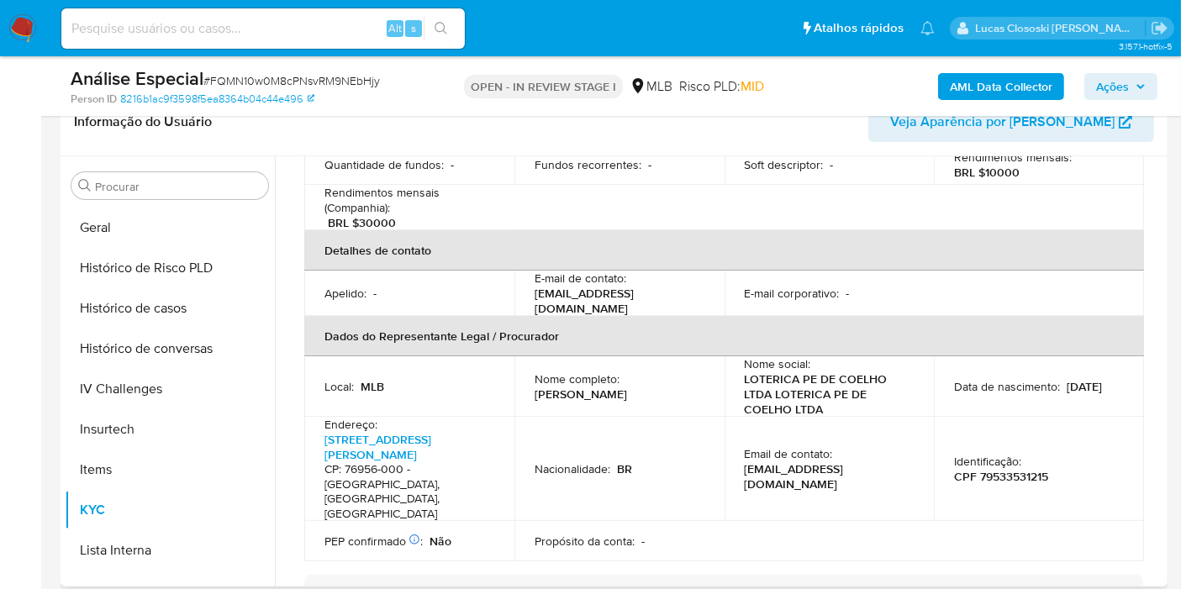
scroll to position [466, 0]
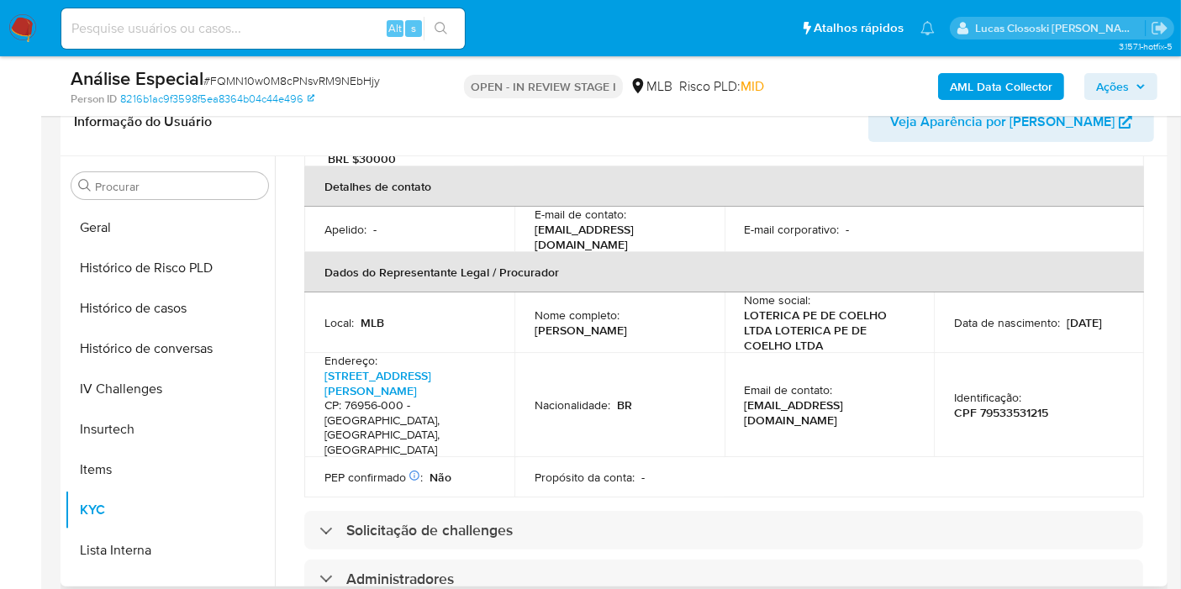
drag, startPoint x: 530, startPoint y: 311, endPoint x: 689, endPoint y: 307, distance: 158.9
click at [689, 307] on td "Nome completo : Nerly Dos Santos Taveira" at bounding box center [619, 322] width 210 height 60
copy p "Nerly Dos Santos Taveira"
click at [1023, 405] on p "CPF 79533531215" at bounding box center [1001, 412] width 94 height 15
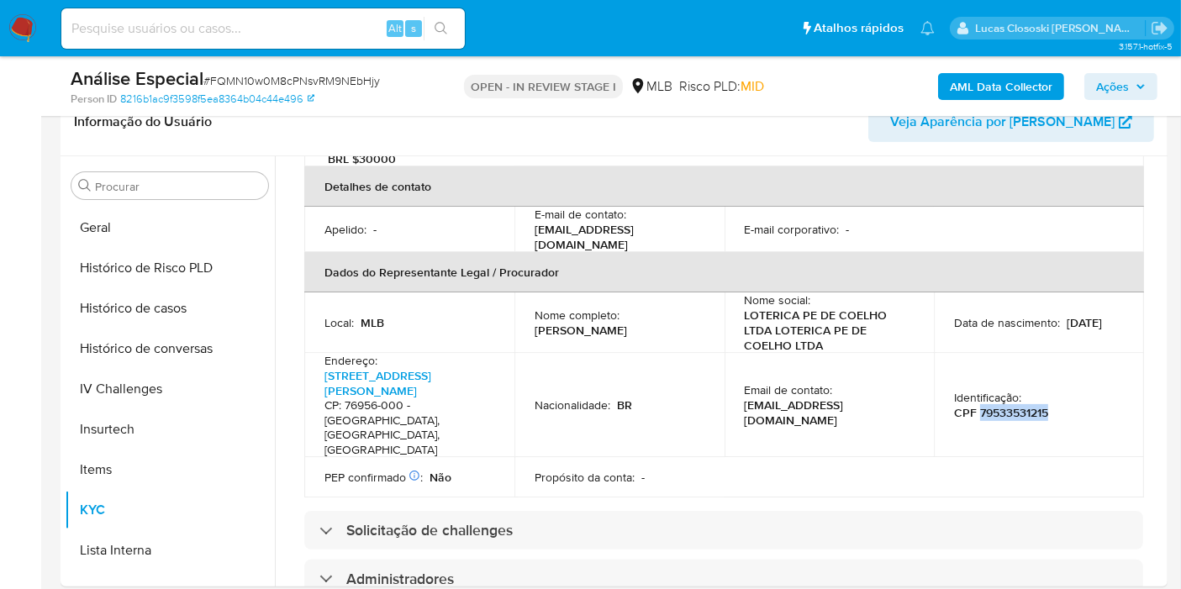
copy p "79533531215"
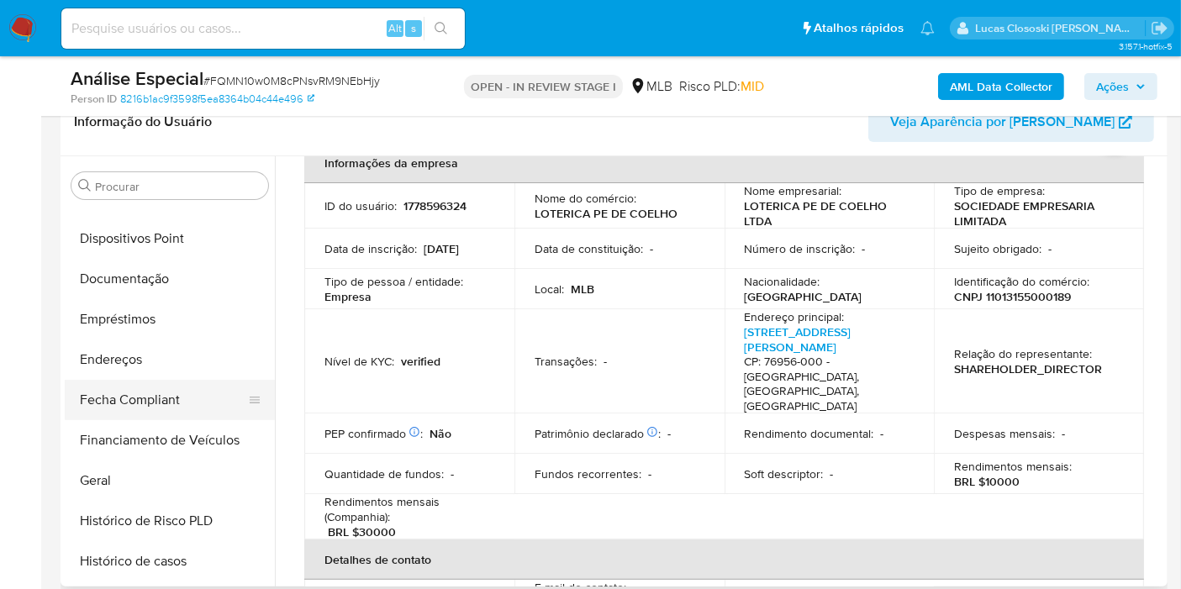
scroll to position [376, 0]
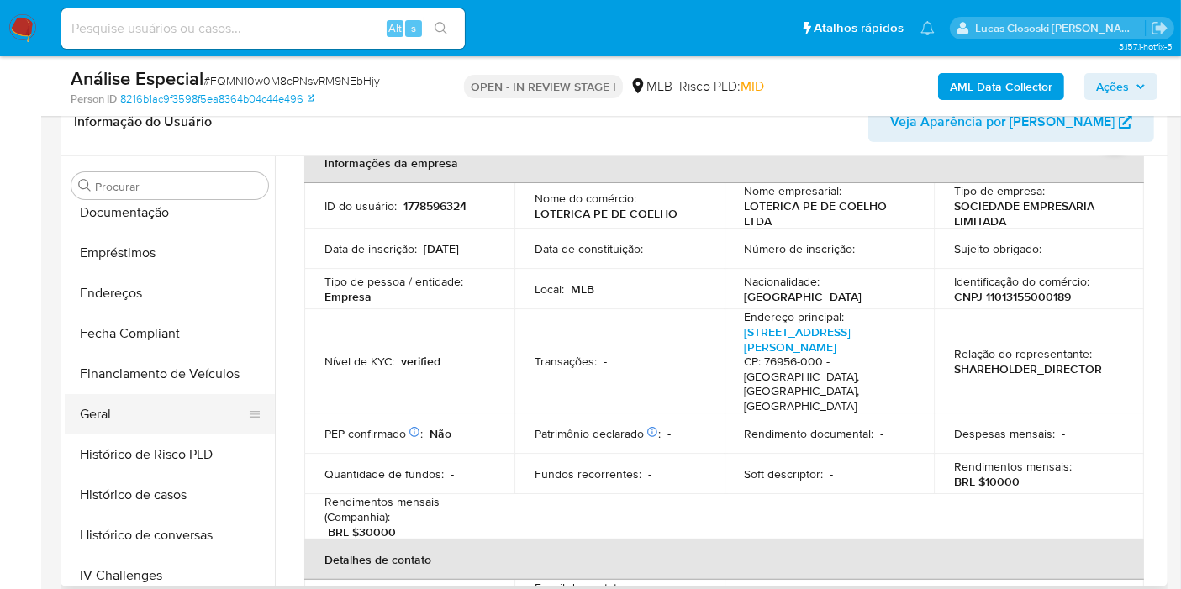
click at [134, 403] on button "Geral" at bounding box center [163, 414] width 197 height 40
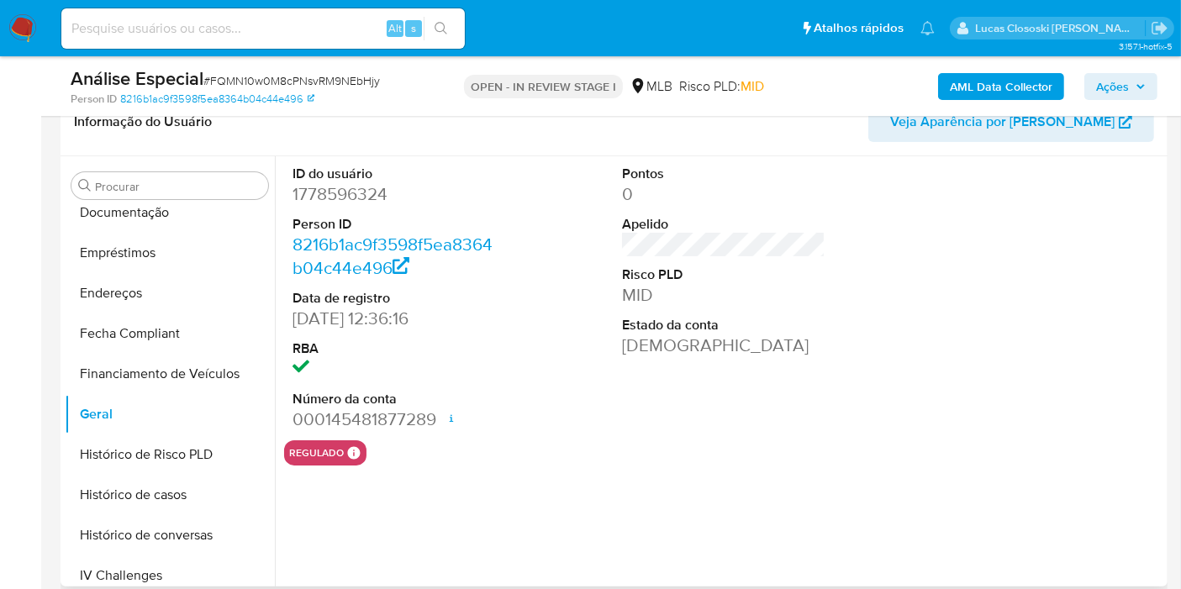
click at [353, 201] on dd "1778596324" at bounding box center [393, 194] width 203 height 24
copy dd "1778596324"
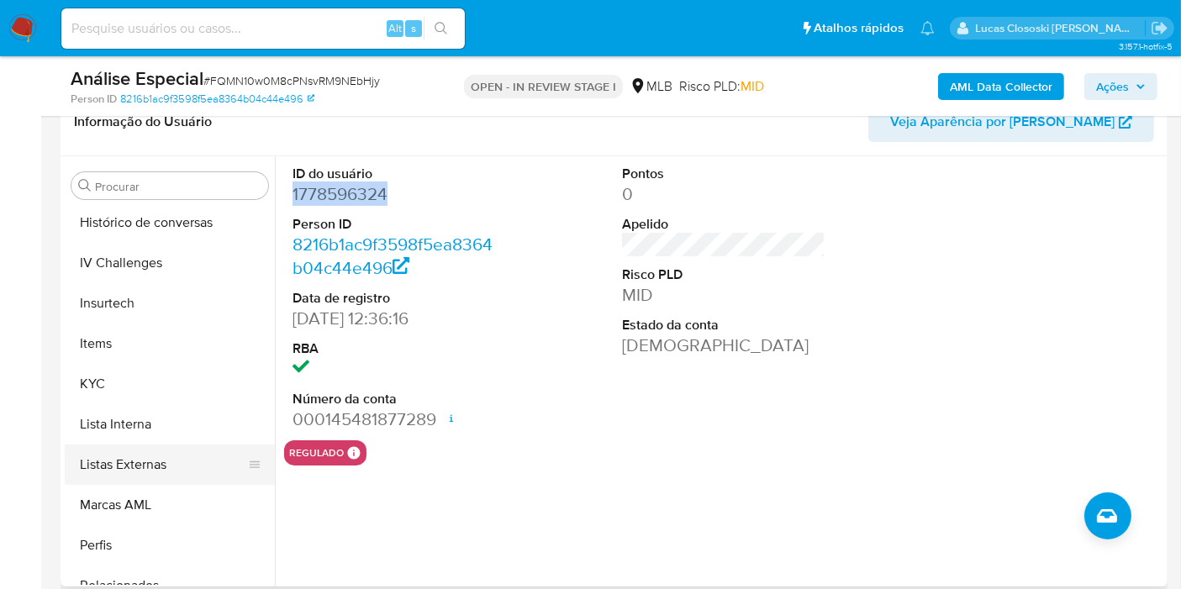
scroll to position [749, 0]
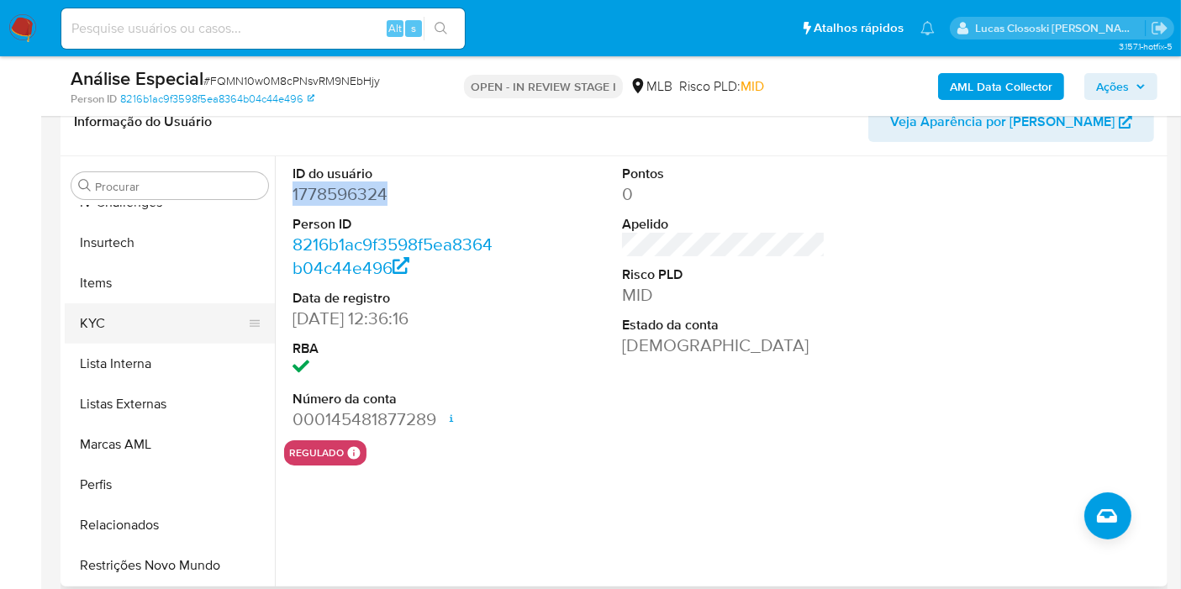
click at [96, 334] on button "KYC" at bounding box center [163, 323] width 197 height 40
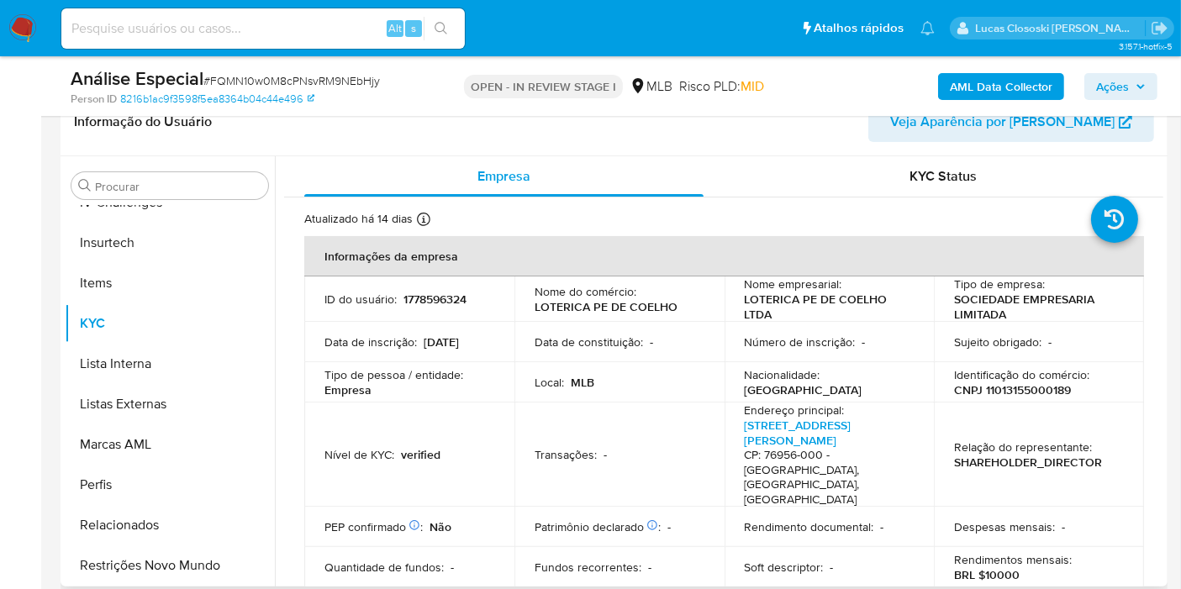
click at [542, 431] on td "Transações : -" at bounding box center [619, 454] width 210 height 104
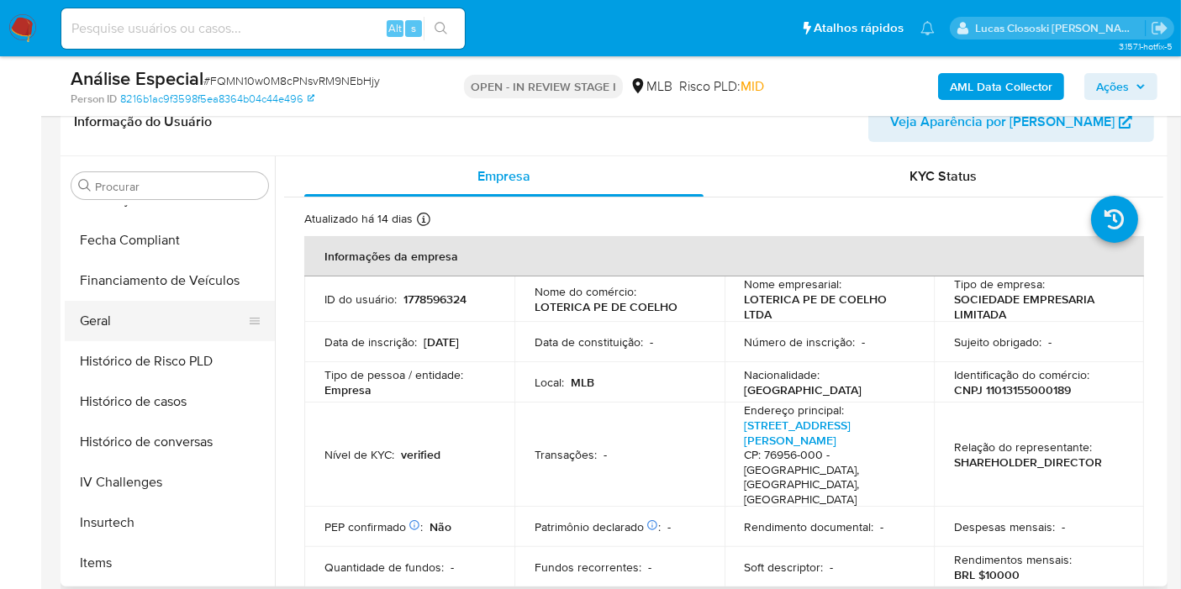
click at [155, 325] on button "Geral" at bounding box center [163, 321] width 197 height 40
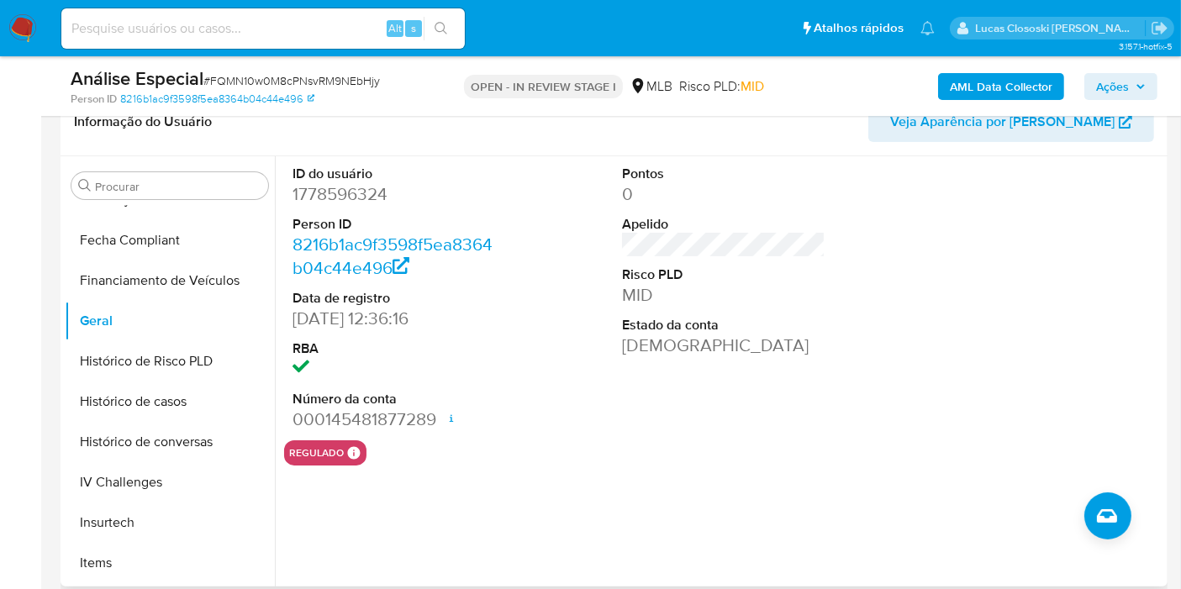
click at [339, 193] on dd "1778596324" at bounding box center [393, 194] width 203 height 24
copy dd "1778596324"
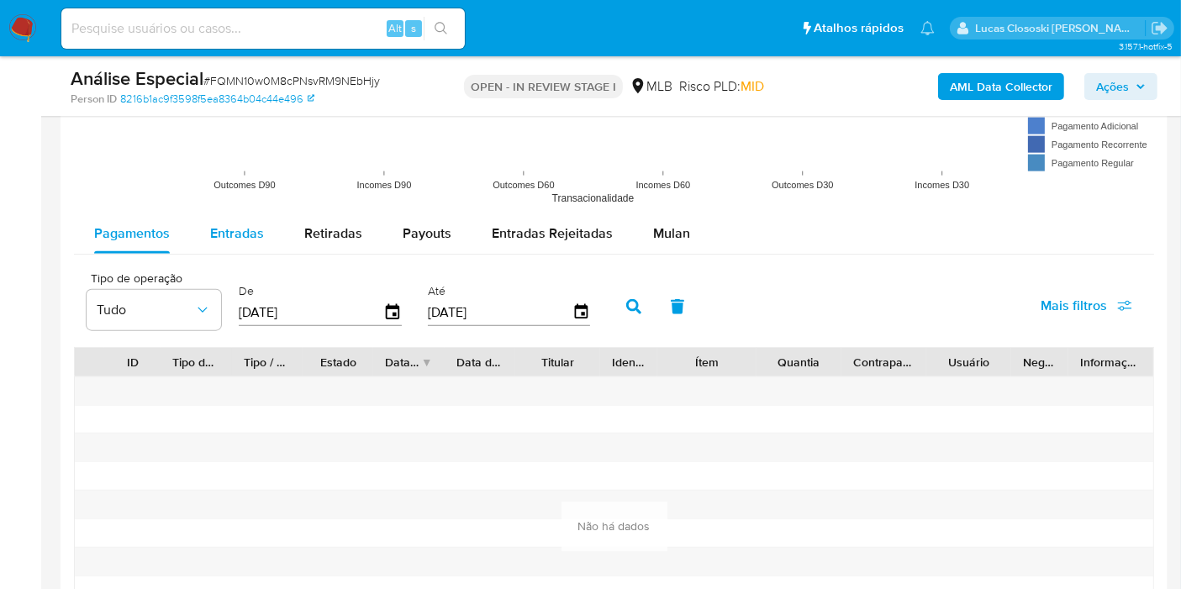
click at [234, 229] on span "Entradas" at bounding box center [237, 233] width 54 height 19
select select "10"
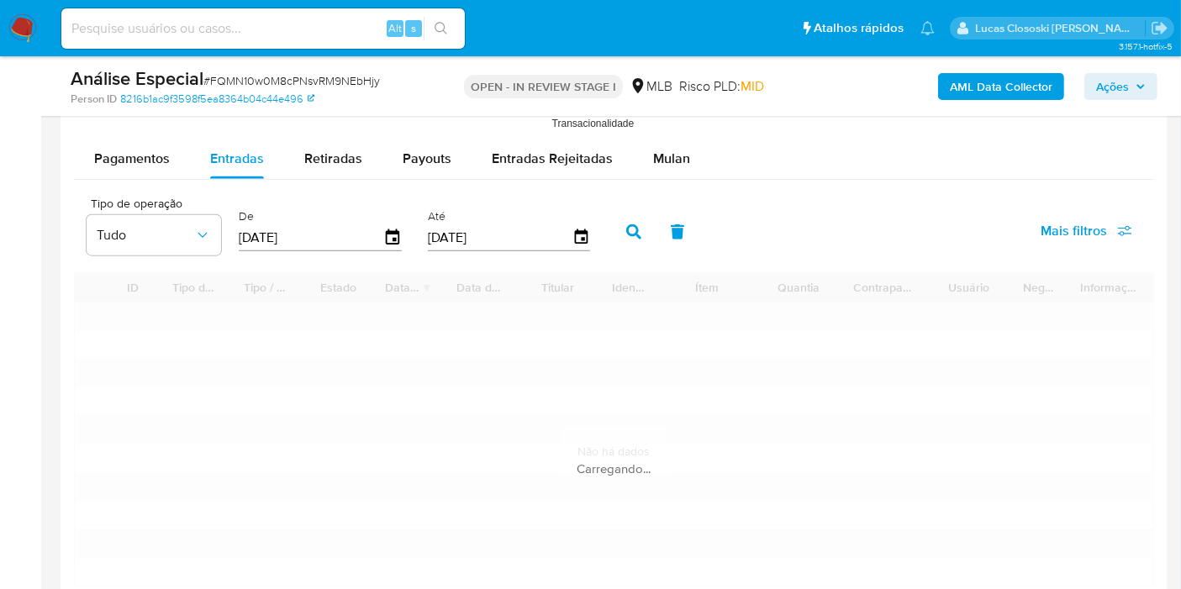
scroll to position [1867, 0]
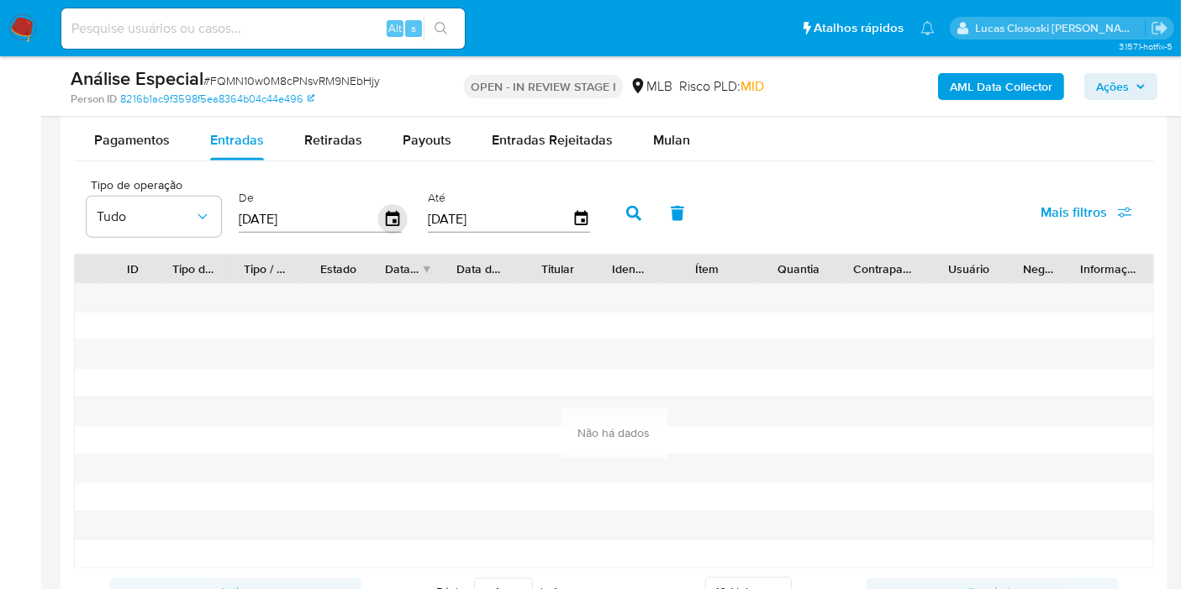
click at [391, 218] on icon "button" at bounding box center [392, 218] width 13 height 15
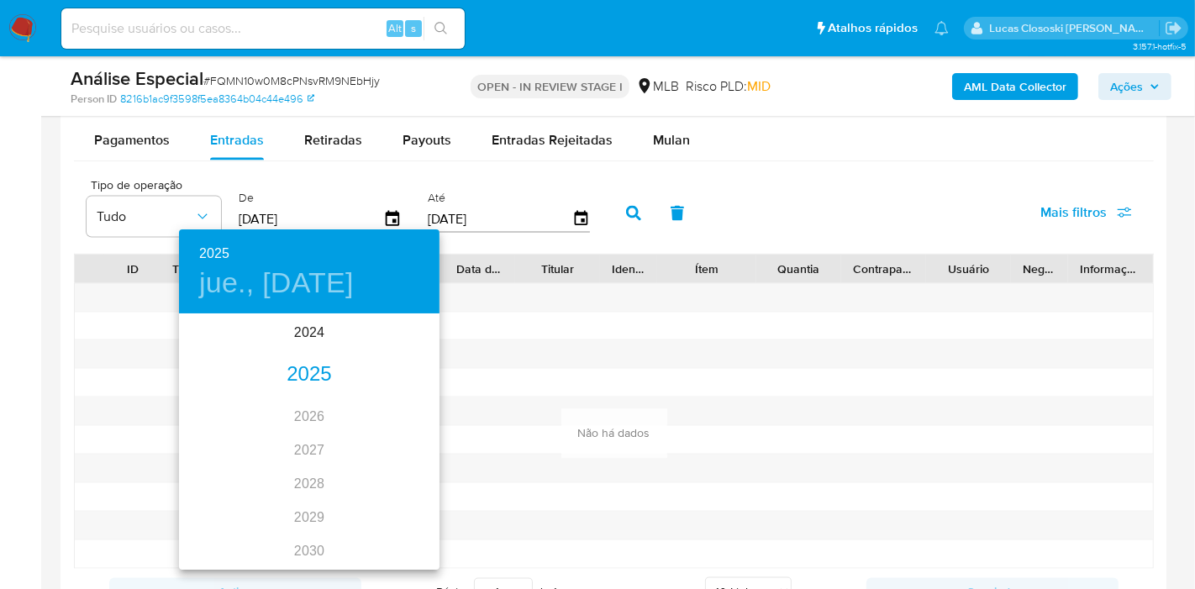
click at [312, 370] on div "2025" at bounding box center [309, 375] width 260 height 34
click at [206, 328] on div "ene." at bounding box center [222, 347] width 87 height 63
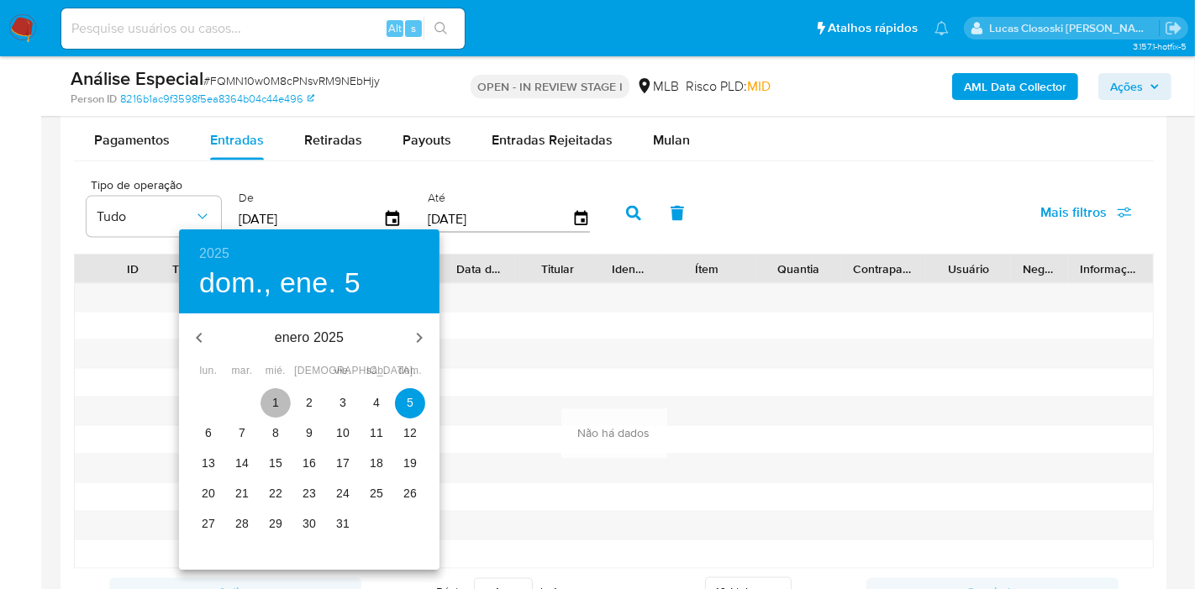
click at [263, 395] on span "1" at bounding box center [275, 402] width 30 height 17
type input "01/01/2025"
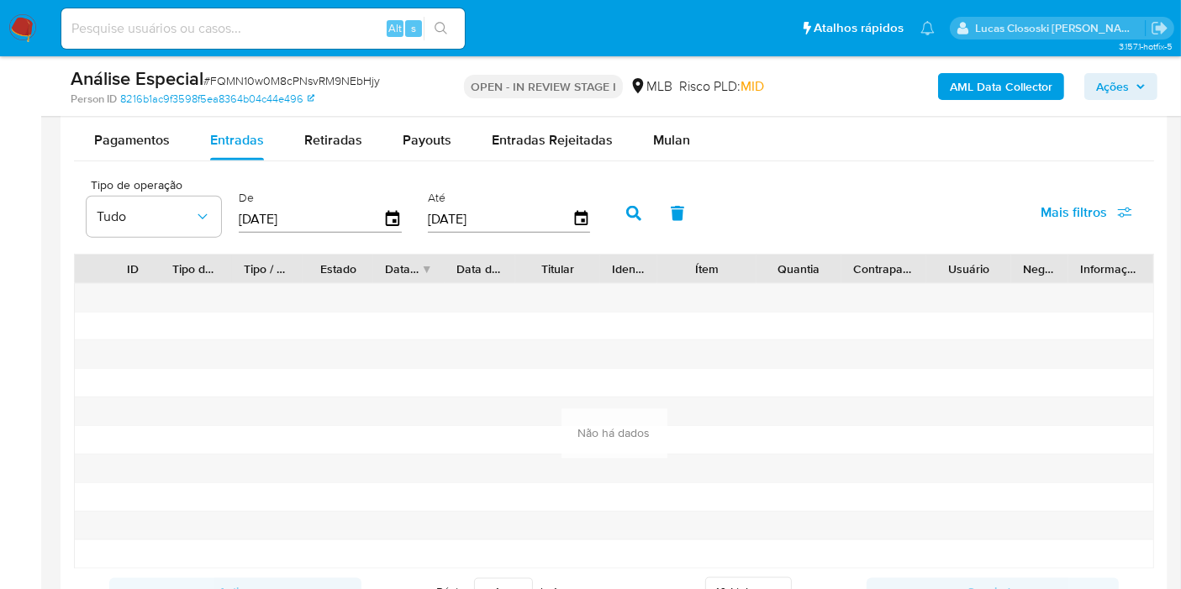
click at [624, 223] on button "button" at bounding box center [634, 213] width 44 height 40
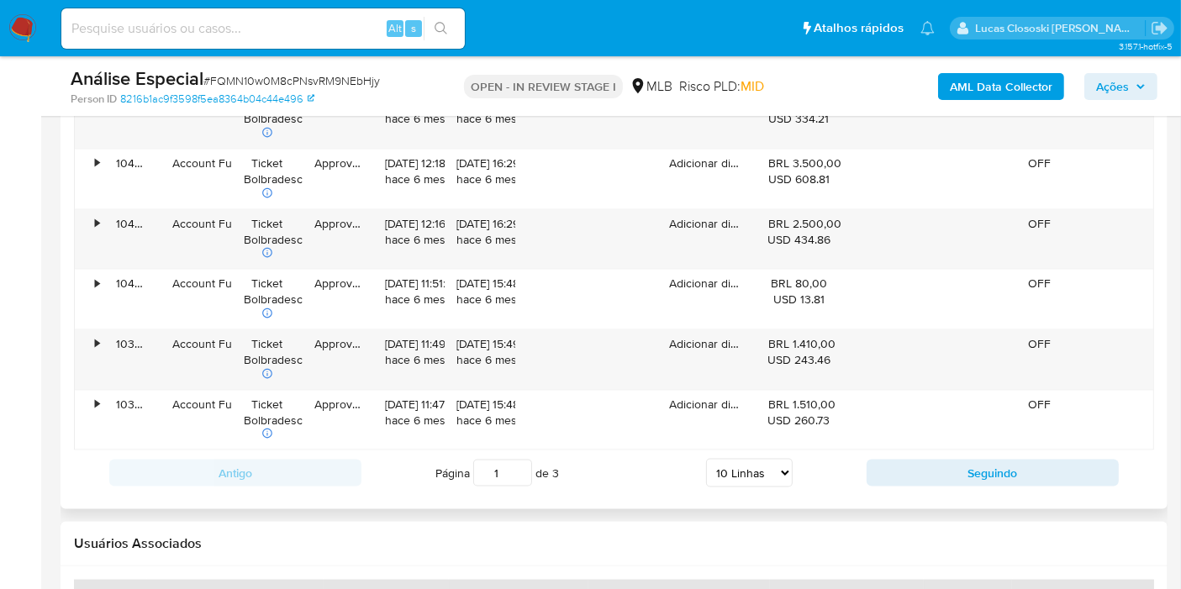
scroll to position [2427, 0]
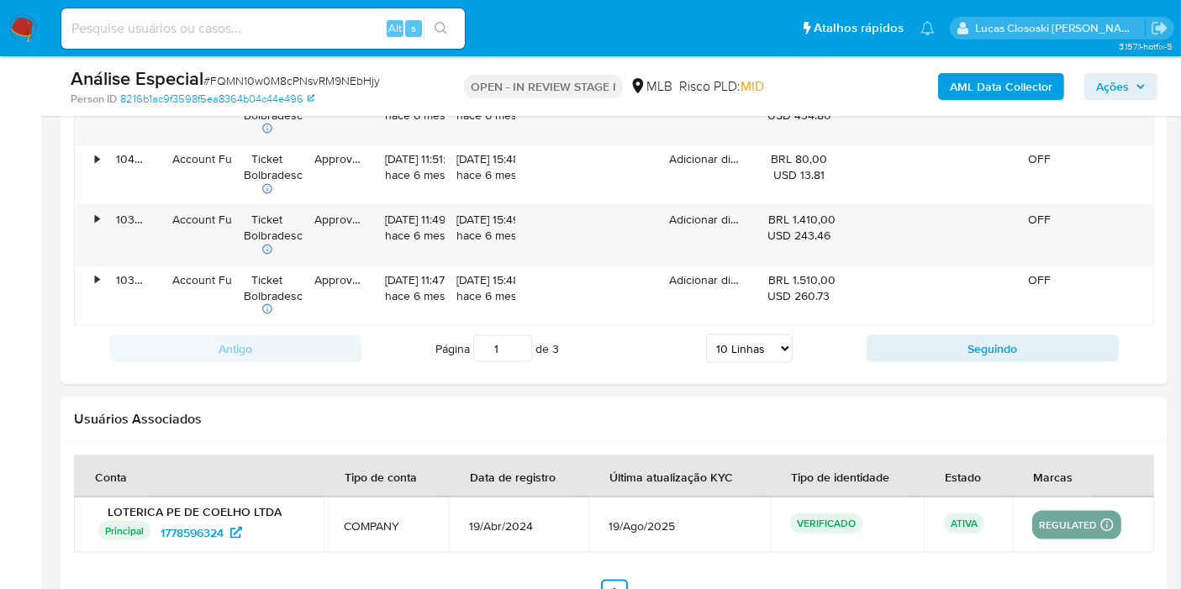
drag, startPoint x: 750, startPoint y: 344, endPoint x: 749, endPoint y: 352, distance: 8.6
click at [750, 344] on select "5 Linhas 10 Linhas 20 Linhas 25 Linhas 50 Linhas 100 Linhas" at bounding box center [749, 348] width 87 height 29
select select "100"
click at [707, 334] on select "5 Linhas 10 Linhas 20 Linhas 25 Linhas 50 Linhas 100 Linhas" at bounding box center [749, 348] width 87 height 29
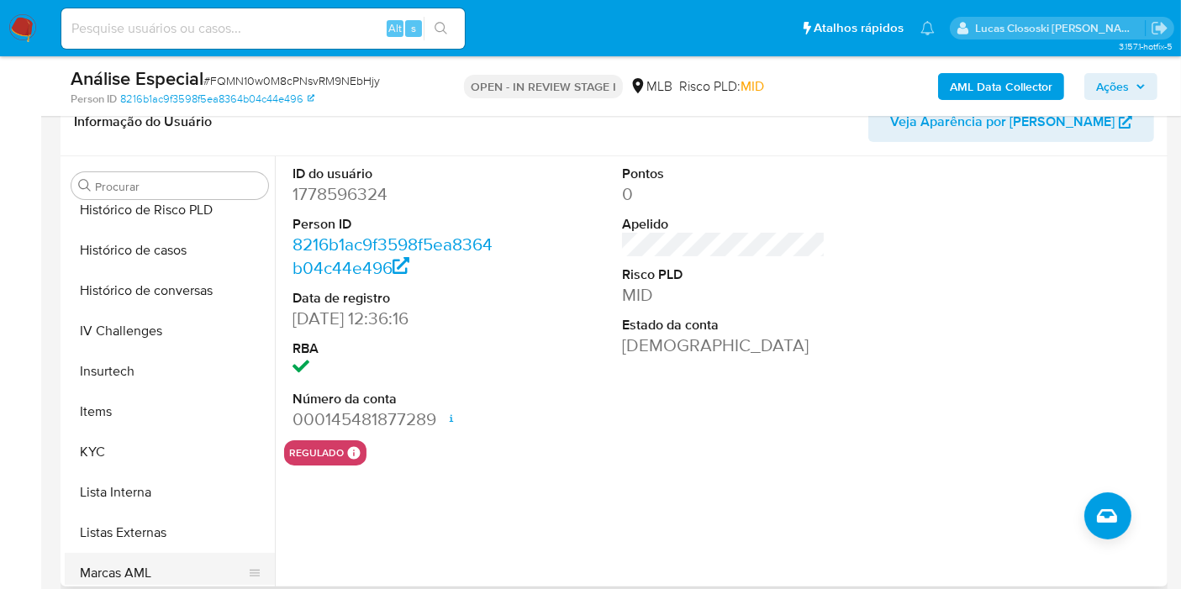
scroll to position [749, 0]
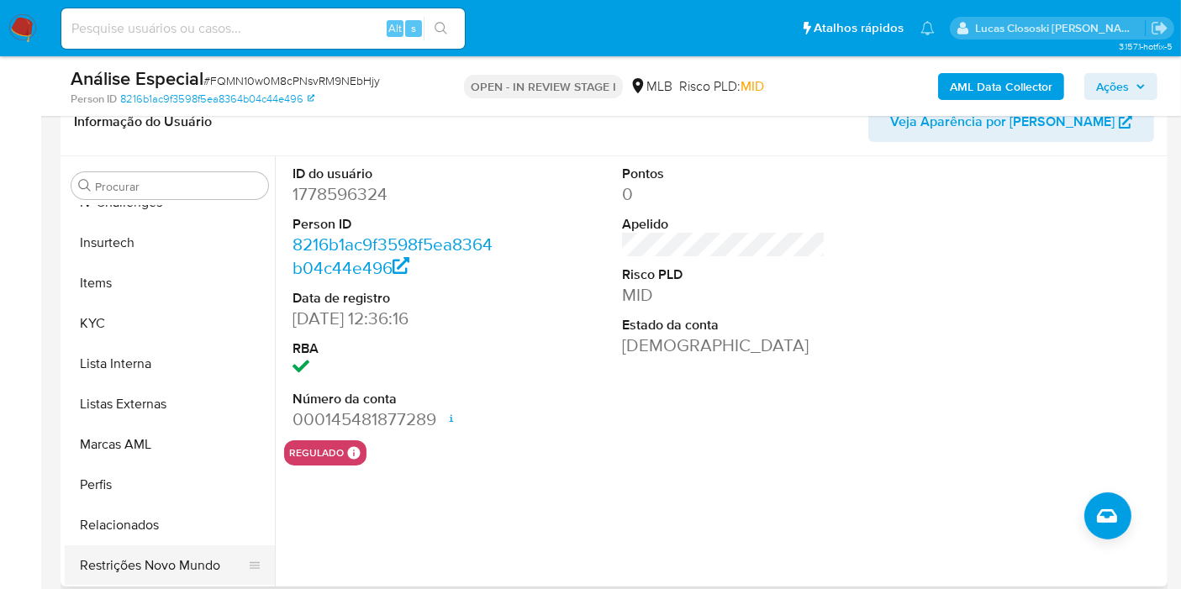
click at [160, 559] on button "Restrições Novo Mundo" at bounding box center [163, 565] width 197 height 40
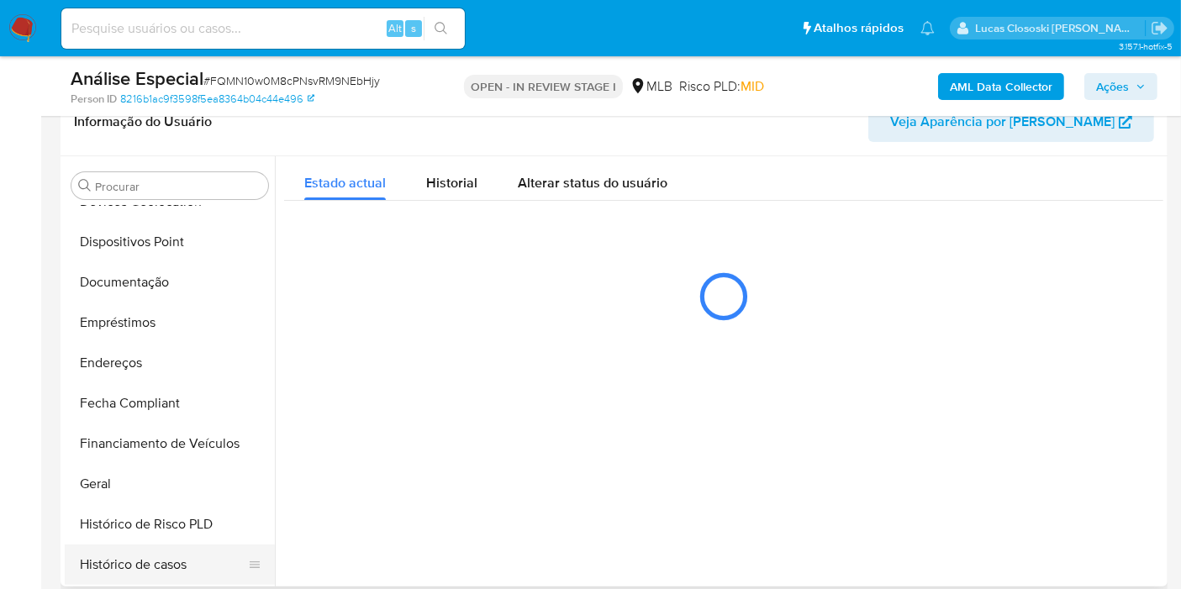
scroll to position [189, 0]
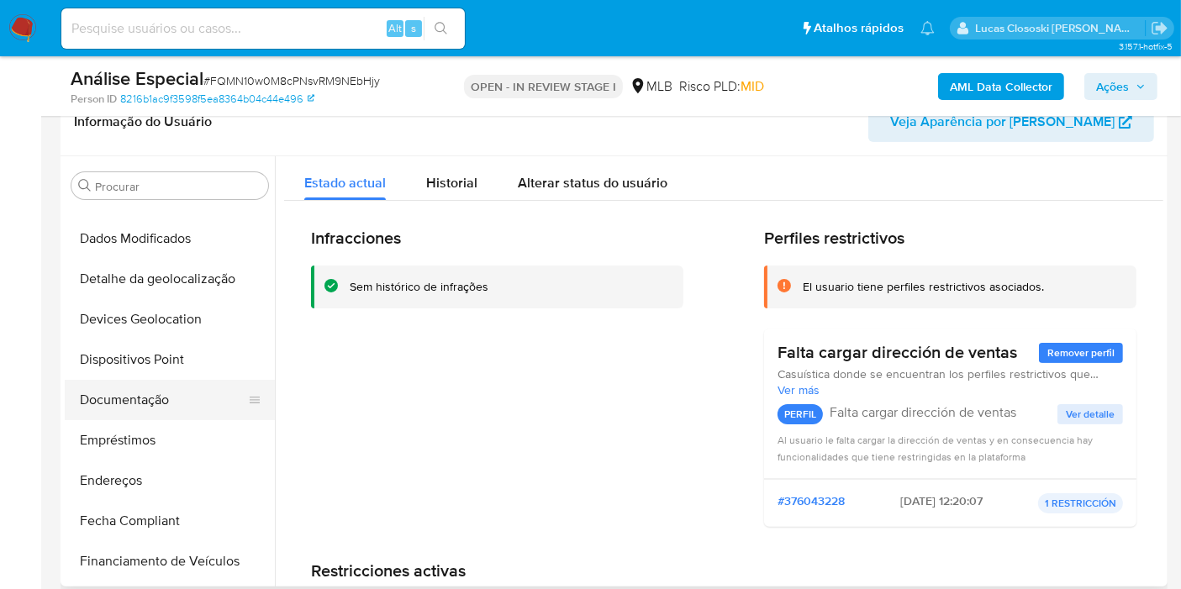
click at [163, 380] on button "Documentação" at bounding box center [163, 400] width 197 height 40
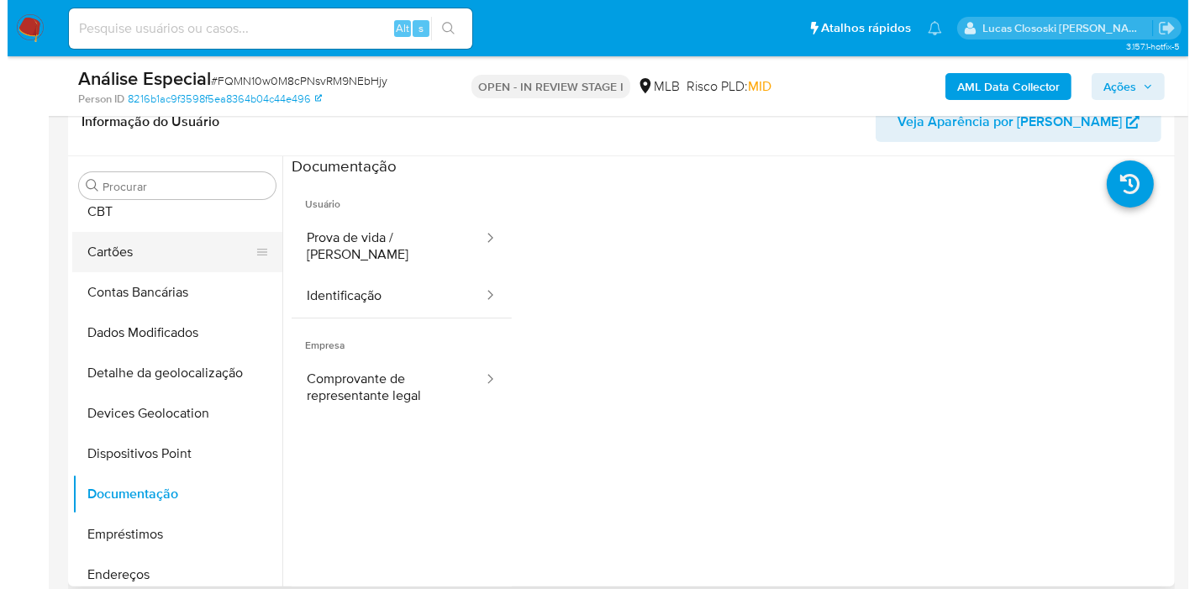
scroll to position [3, 0]
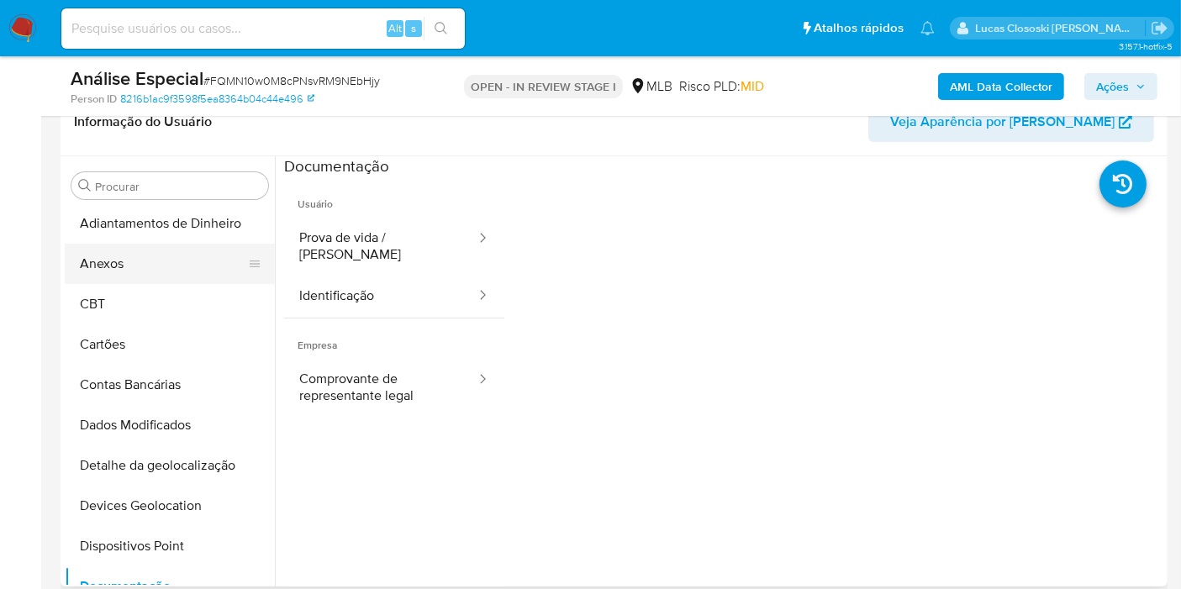
click at [117, 263] on button "Anexos" at bounding box center [163, 264] width 197 height 40
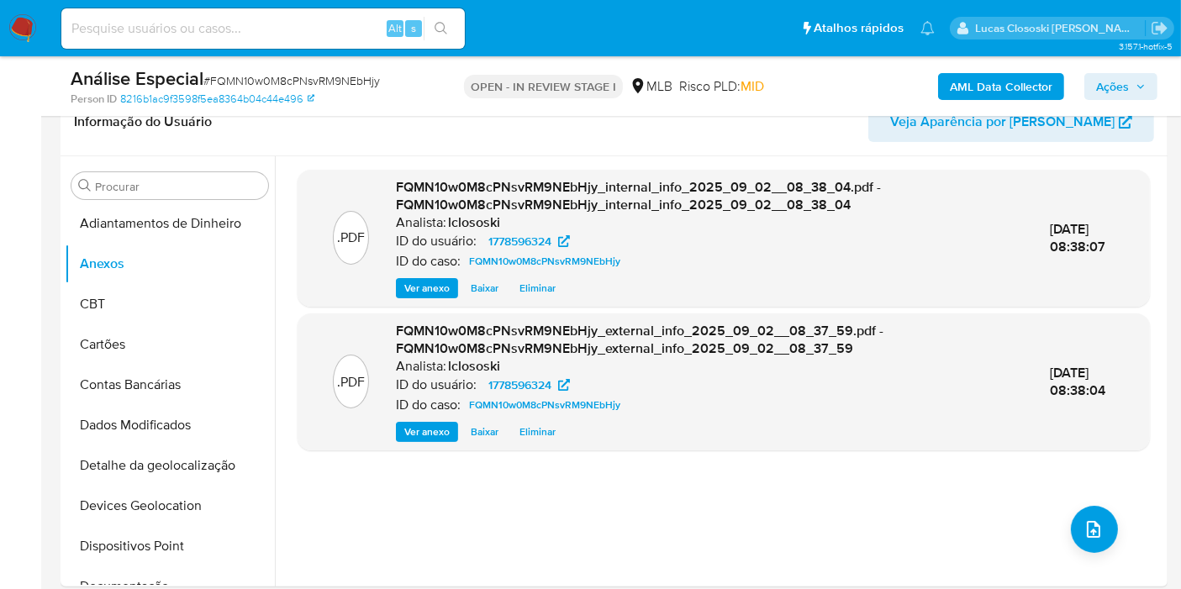
drag, startPoint x: 1104, startPoint y: 85, endPoint x: 1086, endPoint y: 87, distance: 18.7
click at [1102, 85] on span "Ações" at bounding box center [1112, 86] width 33 height 27
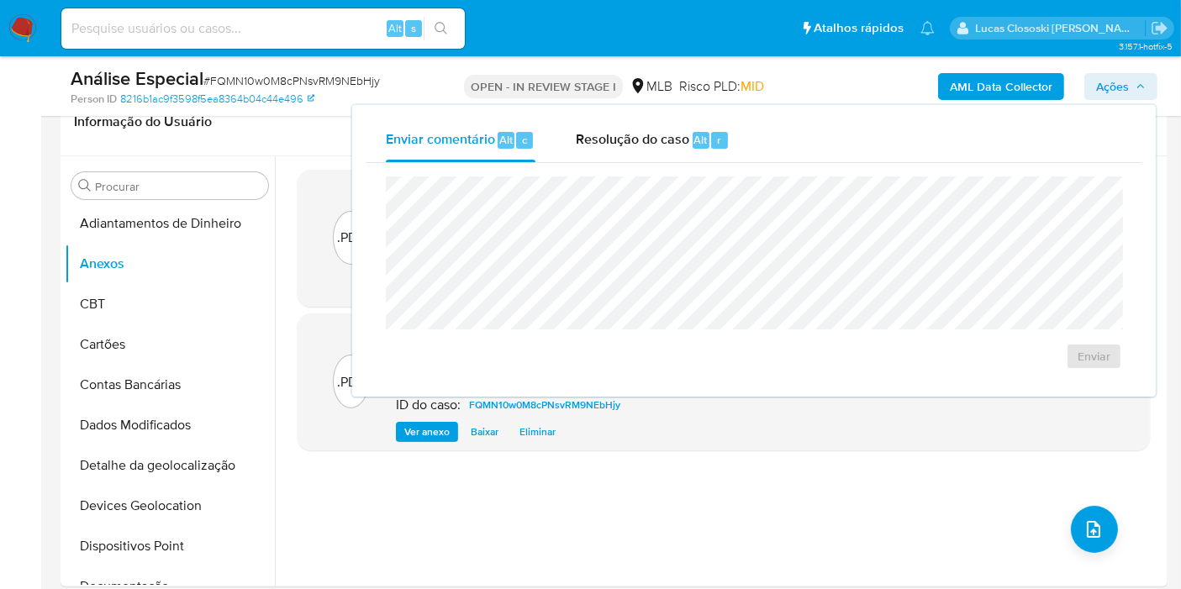
drag, startPoint x: 642, startPoint y: 140, endPoint x: 635, endPoint y: 169, distance: 29.3
click at [639, 143] on span "Resolução do caso" at bounding box center [632, 138] width 113 height 19
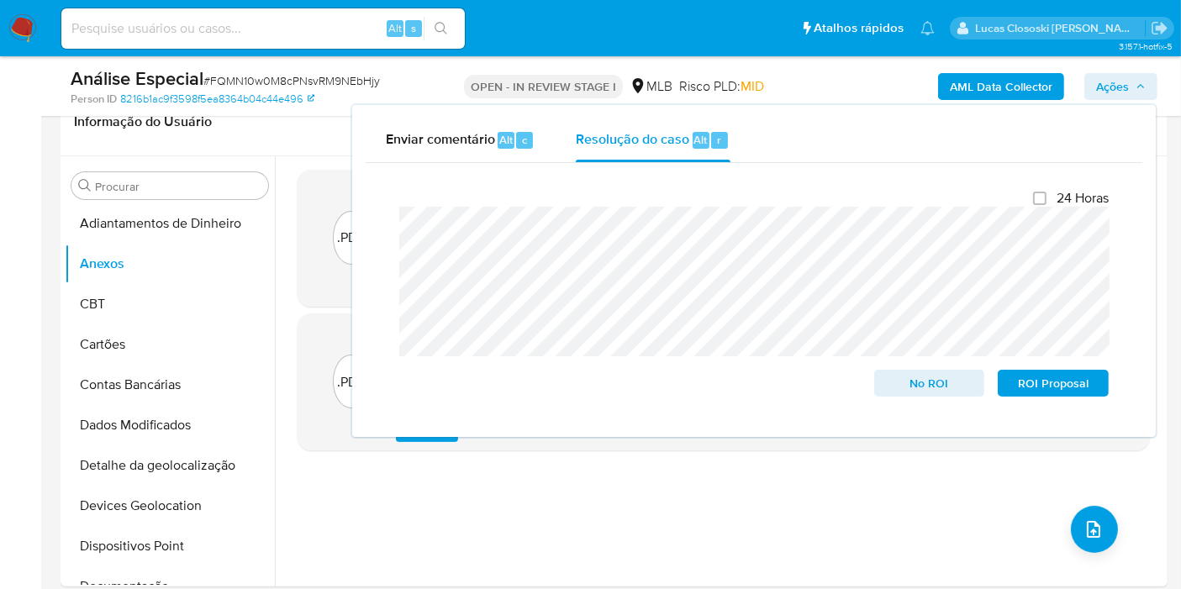
click at [1107, 76] on span "Ações" at bounding box center [1112, 86] width 33 height 27
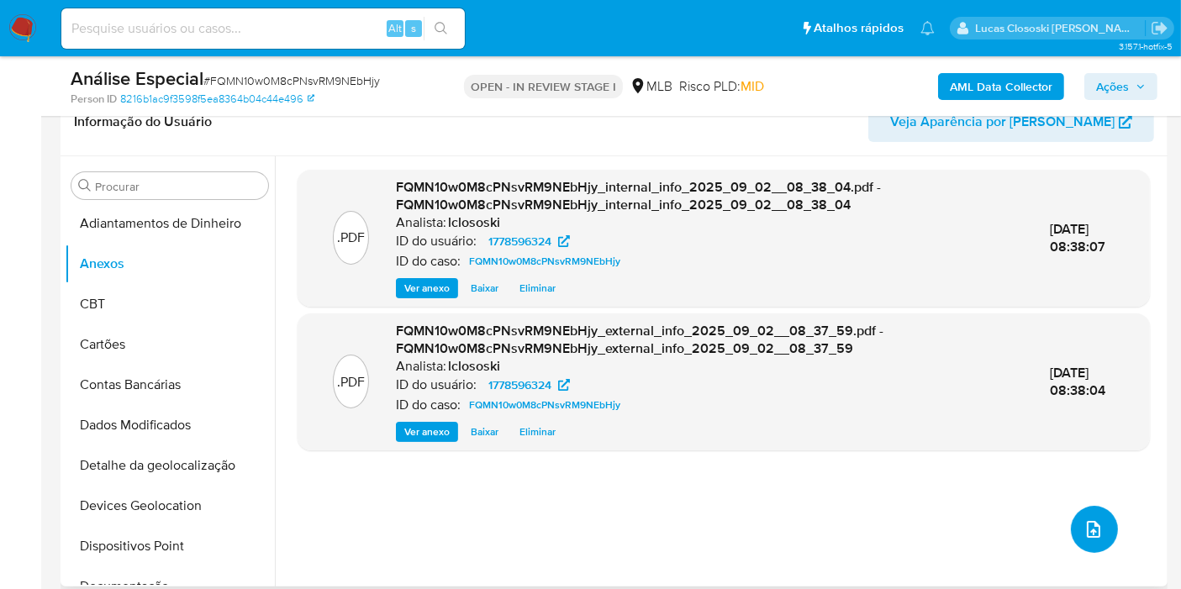
click at [1085, 539] on icon "upload-file" at bounding box center [1093, 529] width 20 height 20
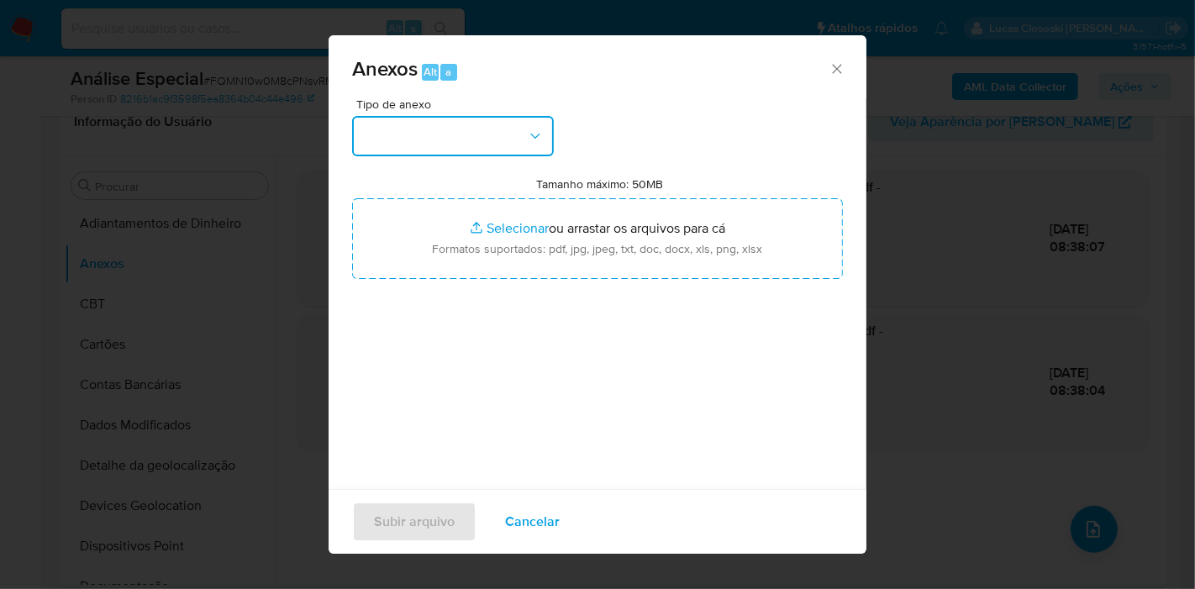
click at [504, 139] on button "button" at bounding box center [453, 136] width 202 height 40
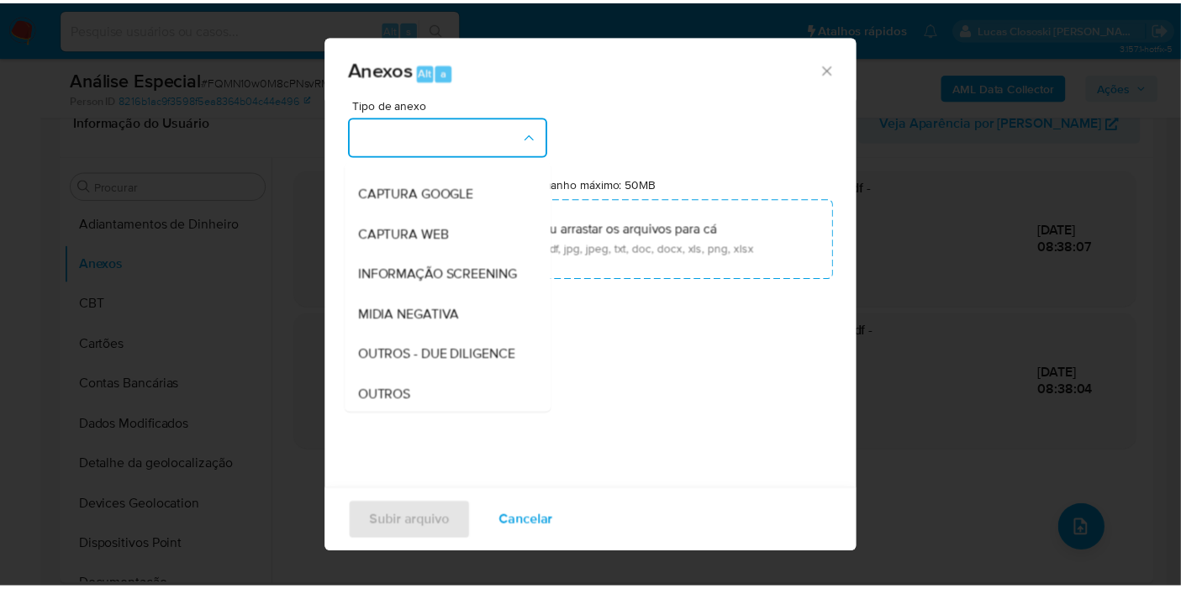
scroll to position [258, 0]
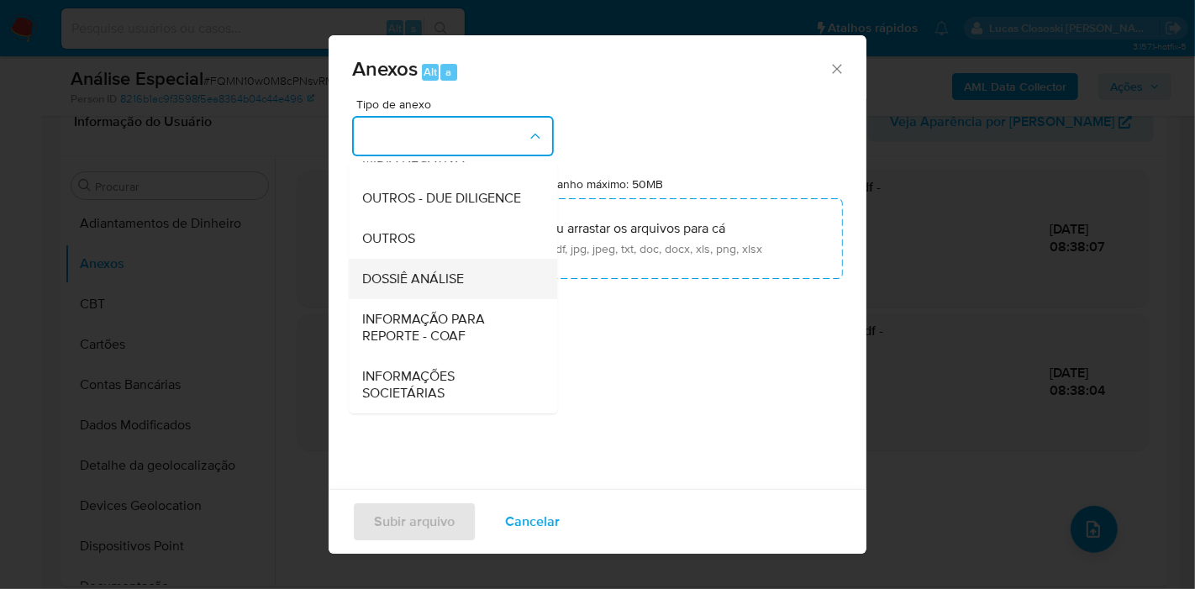
click at [418, 271] on span "DOSSIÊ ANÁLISE" at bounding box center [413, 279] width 102 height 17
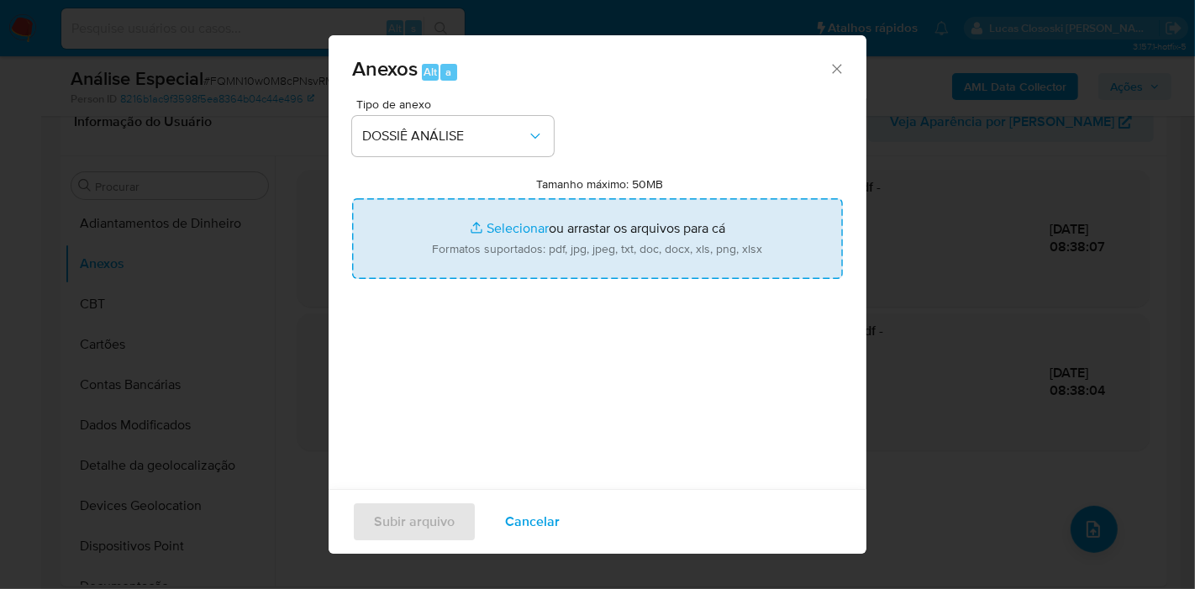
click at [430, 249] on input "Tamanho máximo: 50MB Selecionar arquivos" at bounding box center [597, 238] width 491 height 81
type input "C:\fakepath\SAR - XXXX - CNPJ 11013155000189 - LOTERICA PE DE COELHO LTDA.pdf"
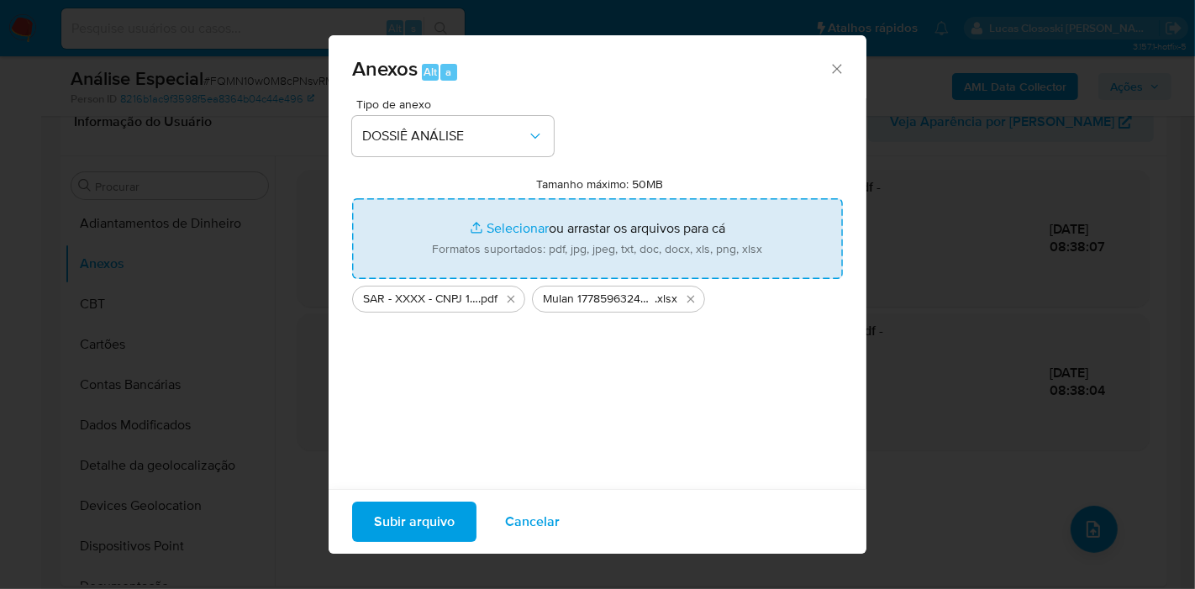
click at [444, 519] on span "Subir arquivo" at bounding box center [414, 521] width 81 height 37
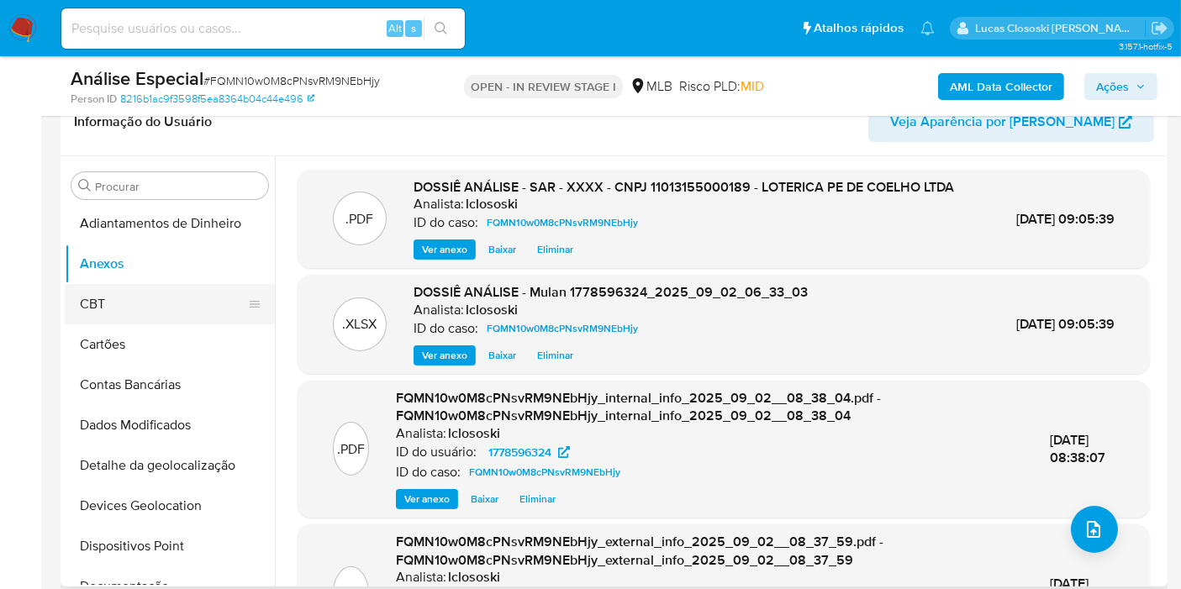
click at [90, 308] on button "CBT" at bounding box center [163, 304] width 197 height 40
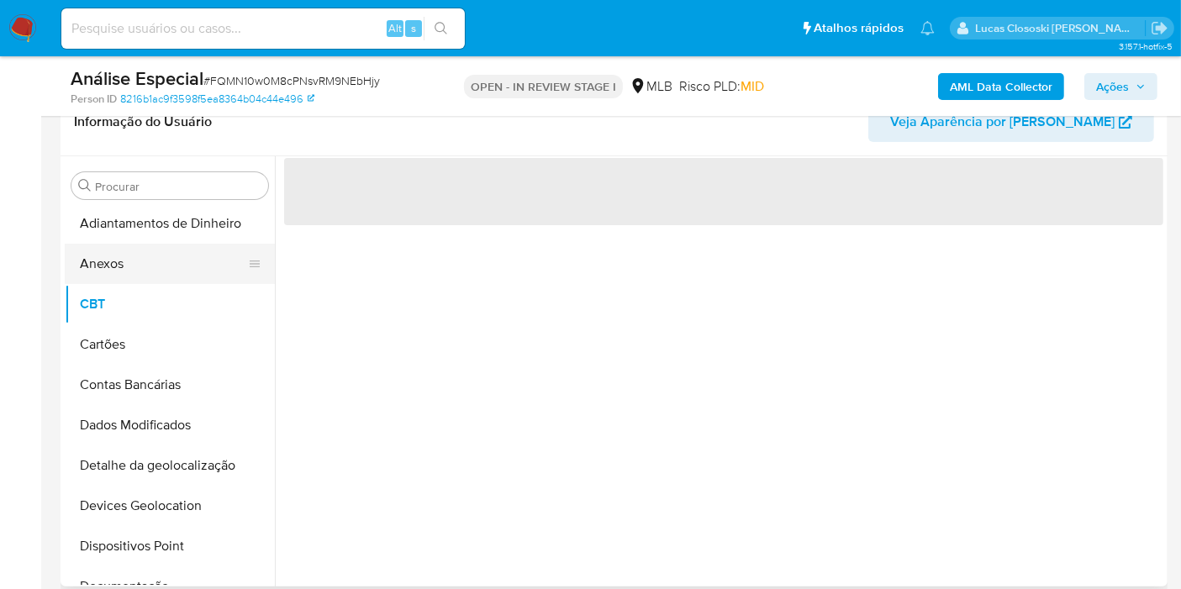
click at [91, 260] on button "Anexos" at bounding box center [163, 264] width 197 height 40
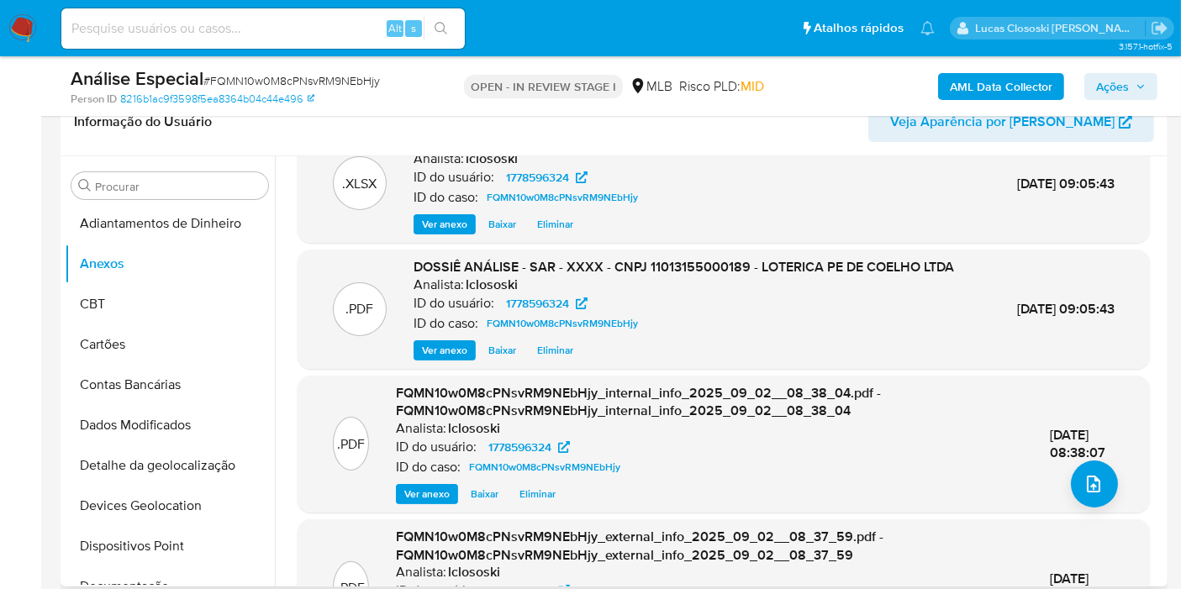
scroll to position [0, 0]
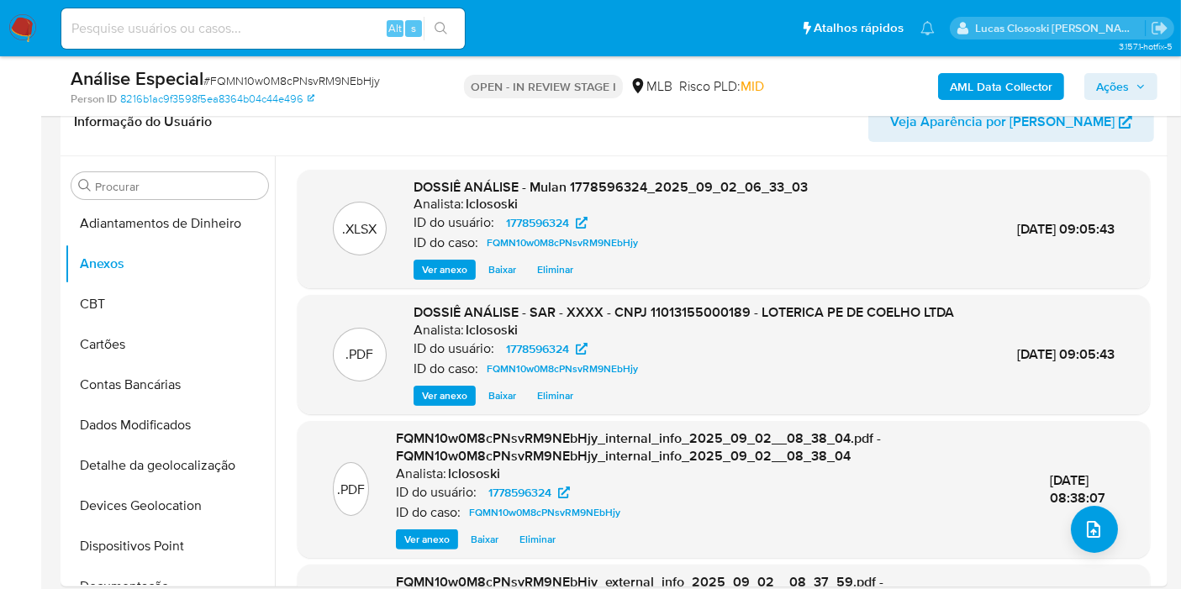
click at [1097, 97] on span "Ações" at bounding box center [1112, 86] width 33 height 27
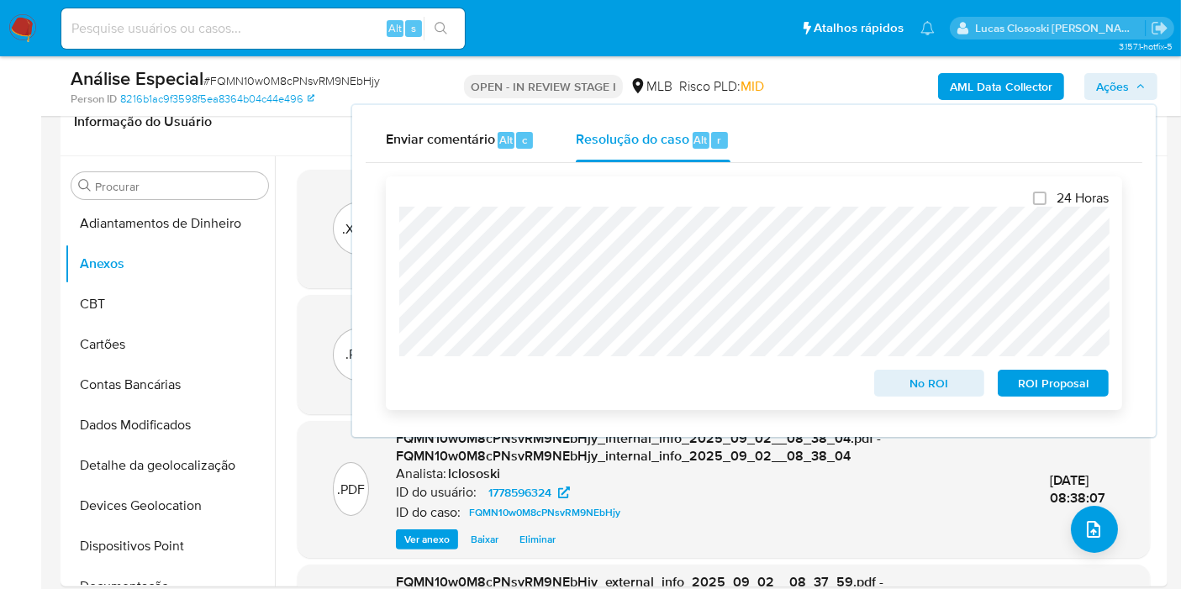
click at [1075, 381] on span "ROI Proposal" at bounding box center [1052, 383] width 87 height 24
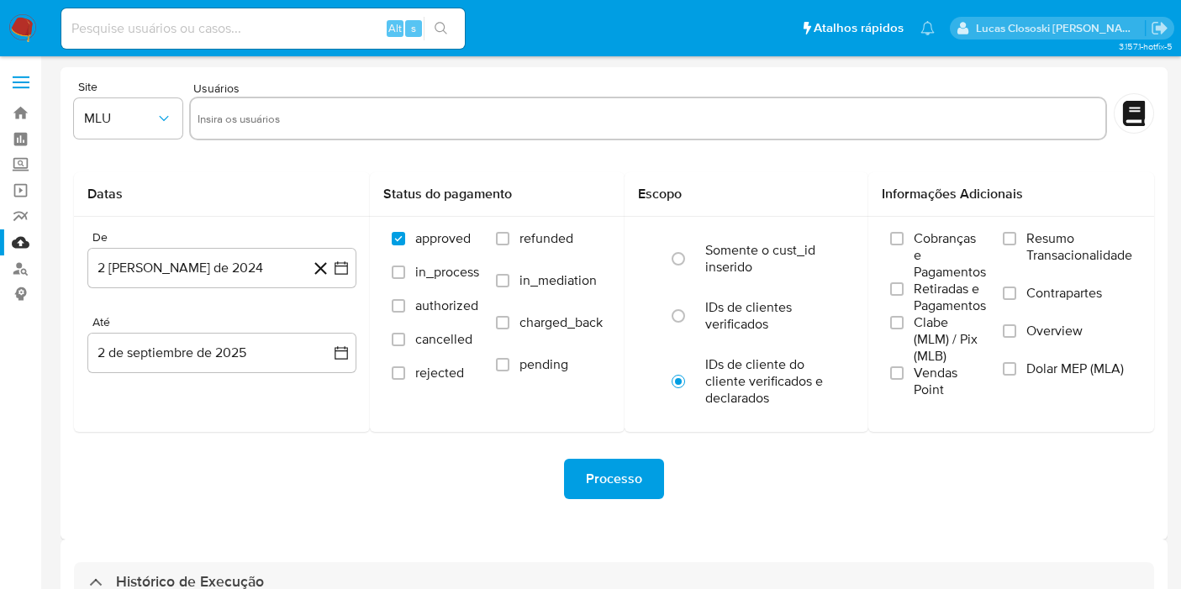
select select "10"
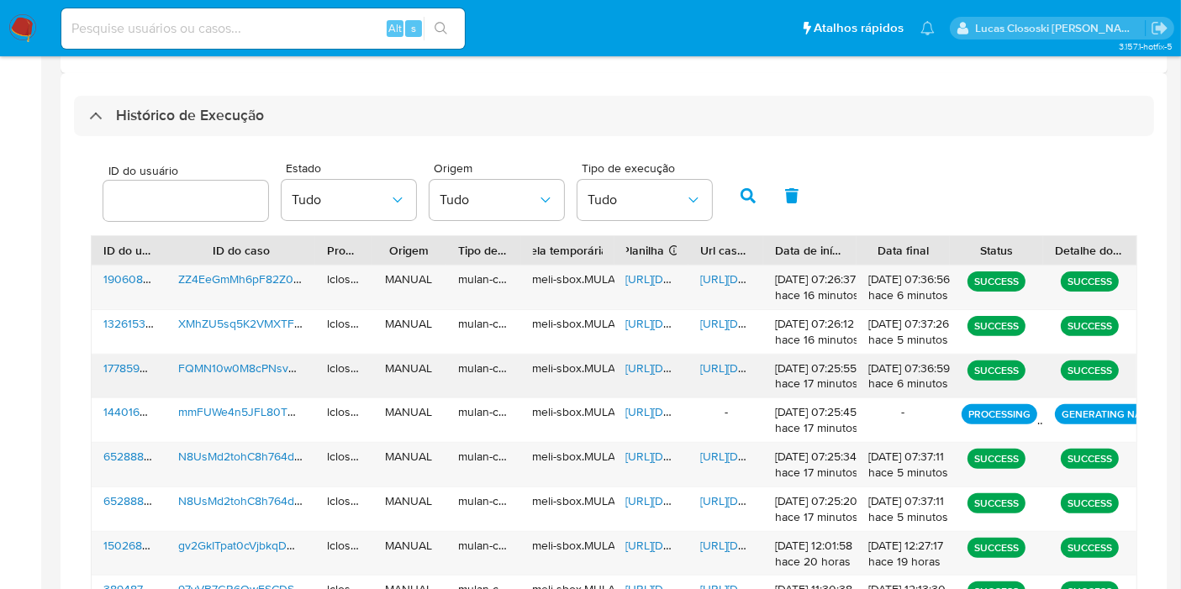
click at [636, 363] on span "[URL][DOMAIN_NAME]" at bounding box center [684, 368] width 116 height 17
click at [713, 361] on span "[URL][DOMAIN_NAME]" at bounding box center [758, 368] width 116 height 17
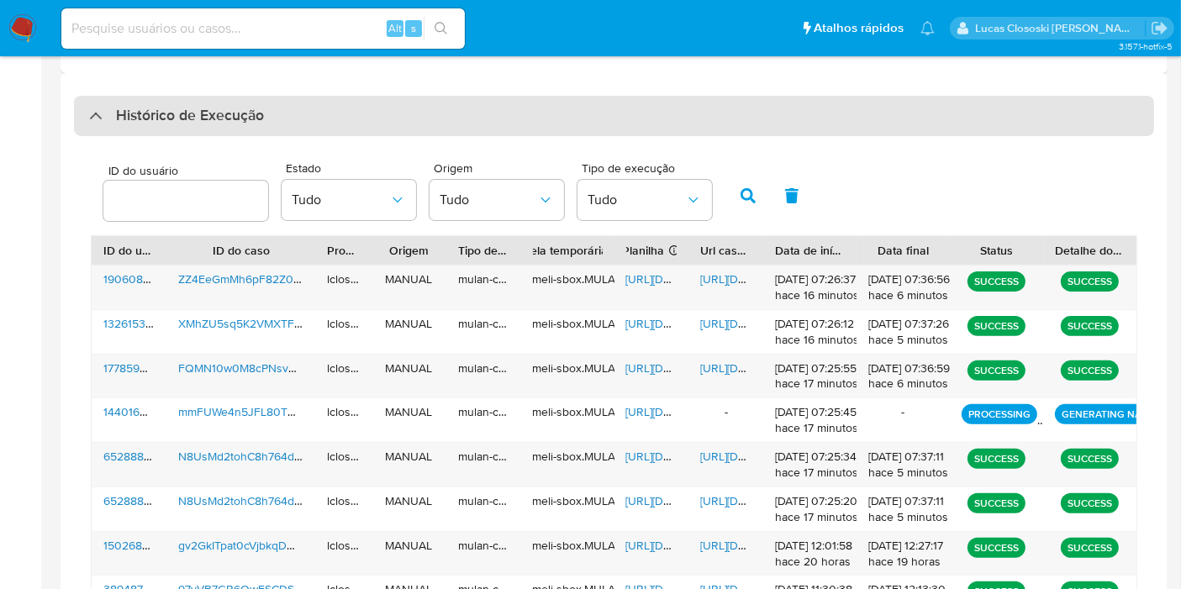
click at [280, 109] on div "Histórico de Execução" at bounding box center [614, 116] width 1080 height 40
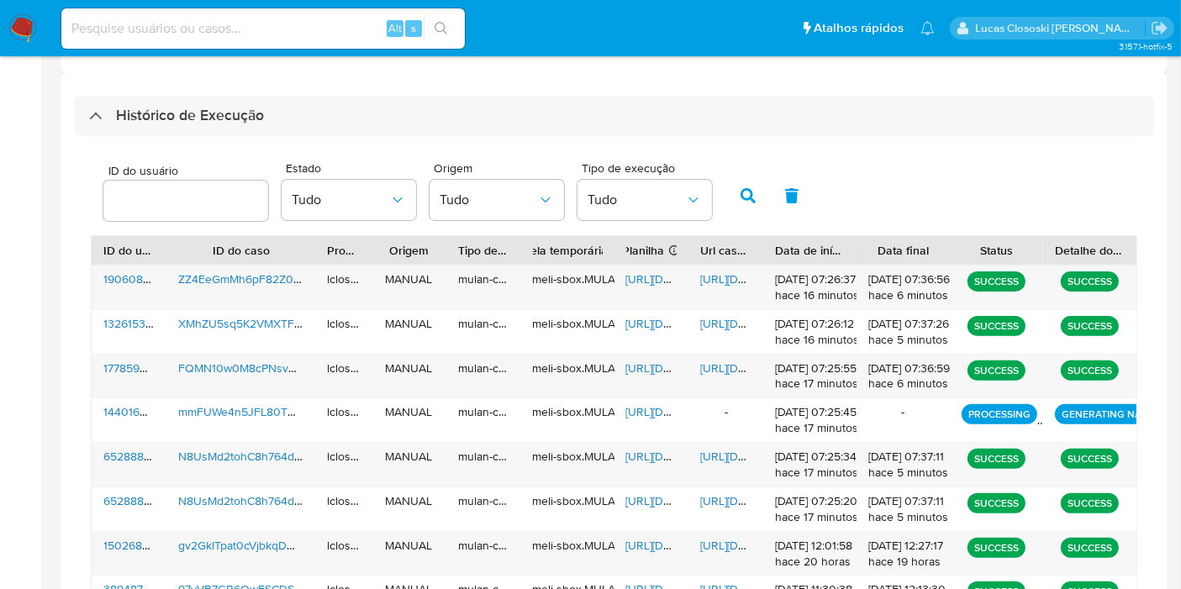
scroll to position [45, 0]
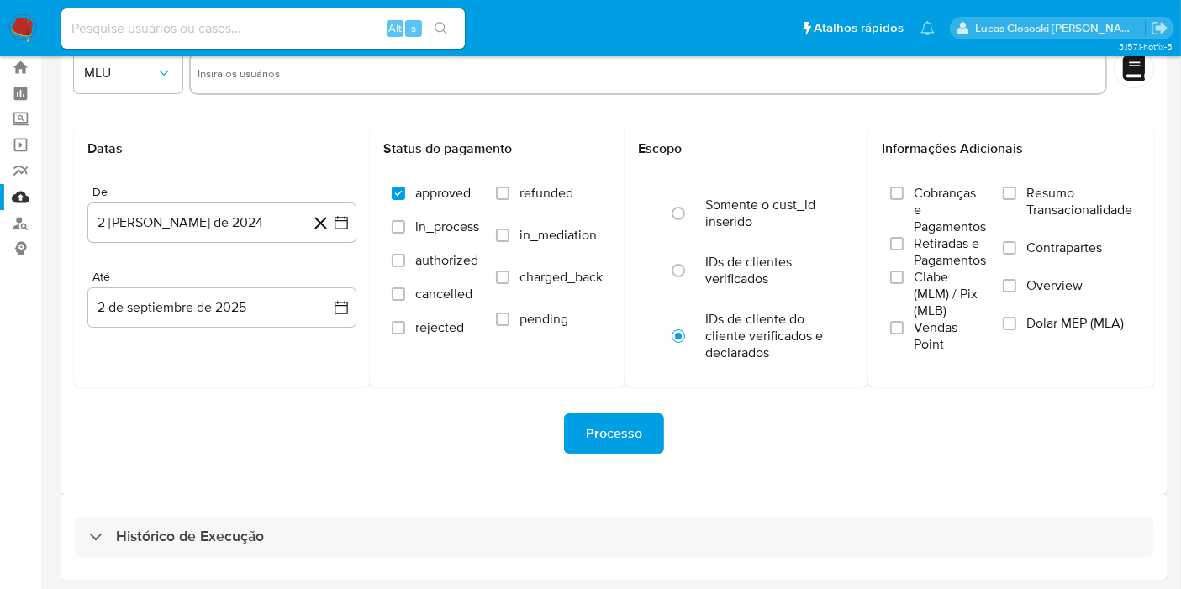
click at [325, 558] on div "Histórico de Execução" at bounding box center [613, 537] width 1107 height 86
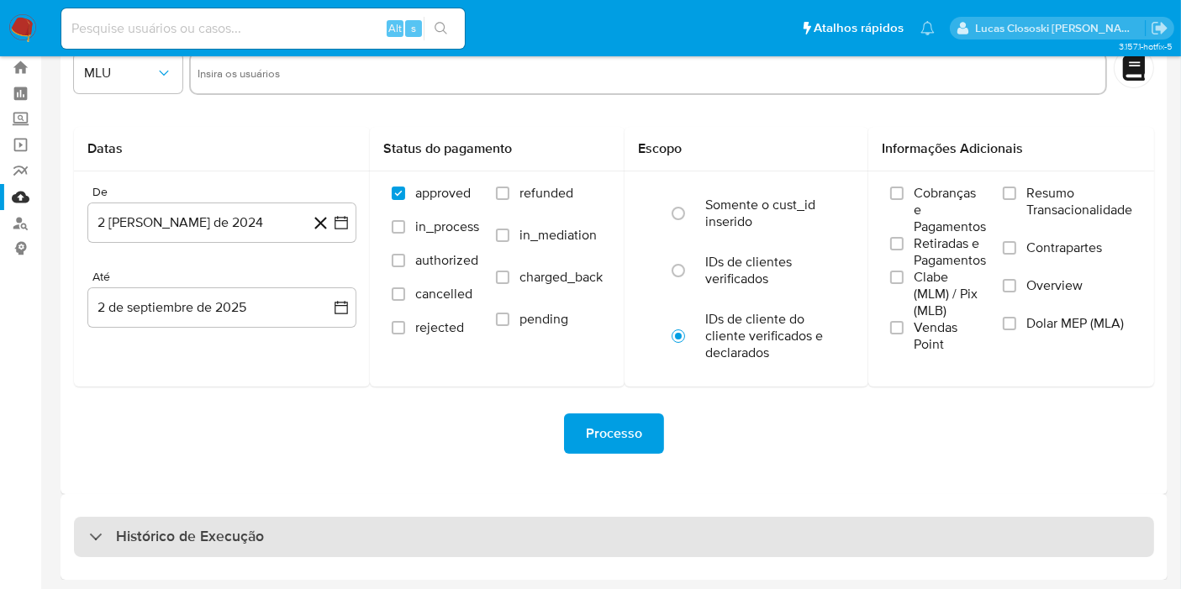
click at [323, 522] on div "Histórico de Execução" at bounding box center [614, 537] width 1080 height 40
select select "10"
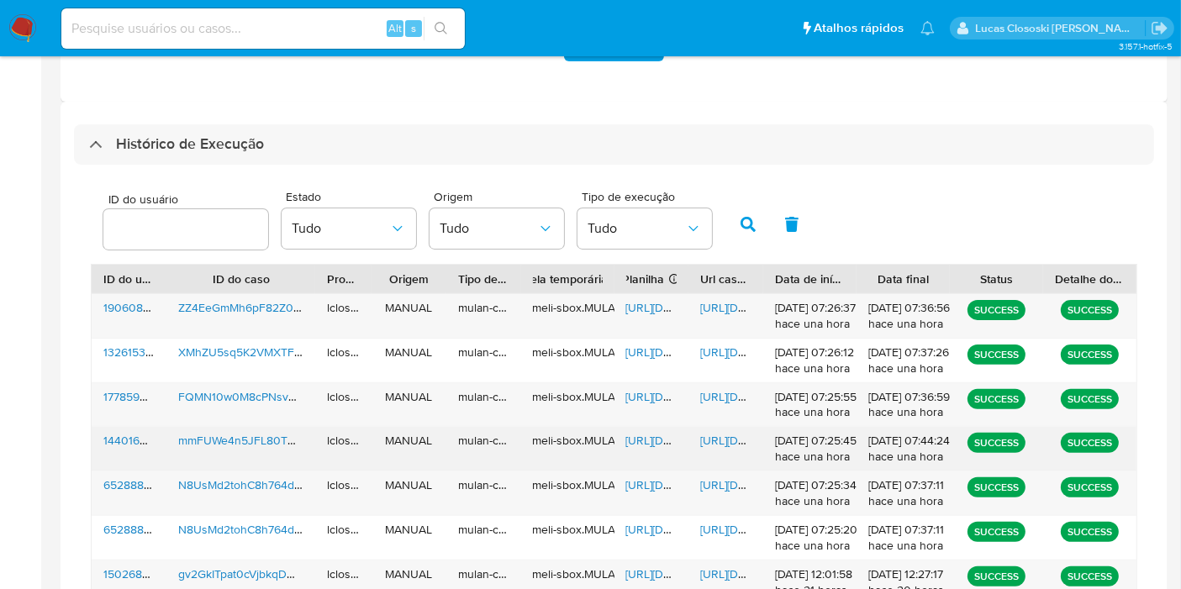
scroll to position [606, 0]
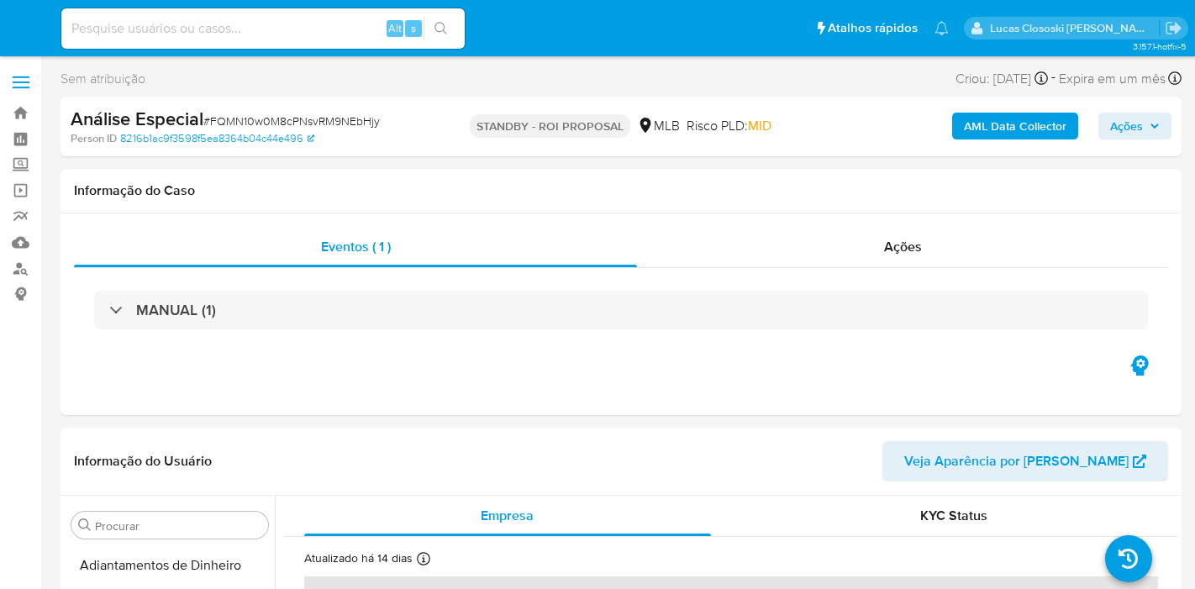
select select "10"
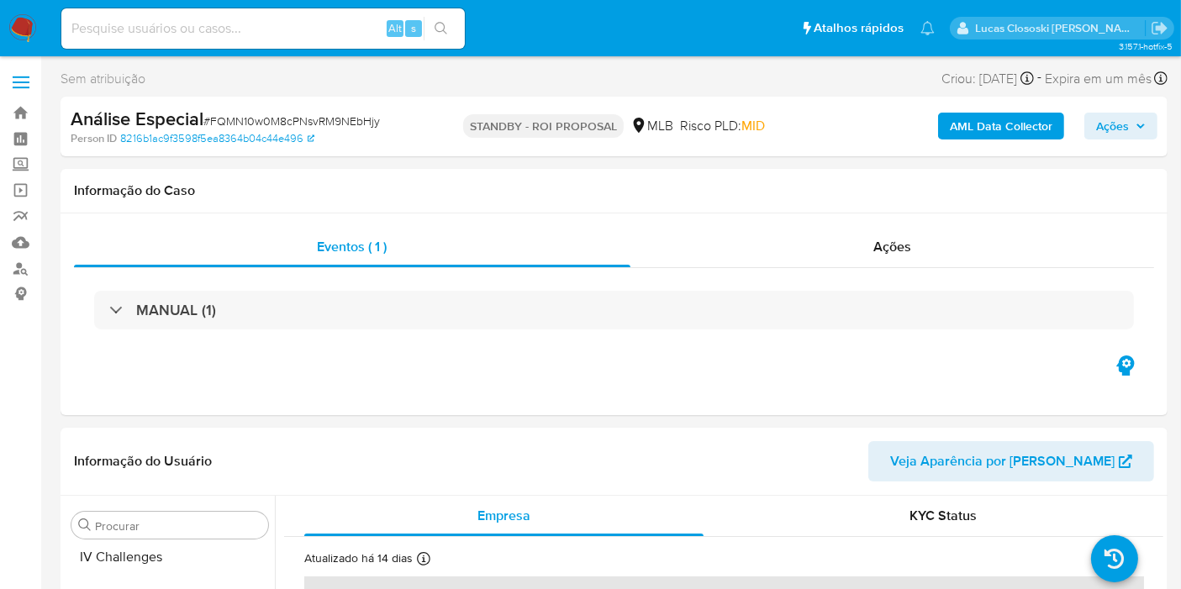
scroll to position [749, 0]
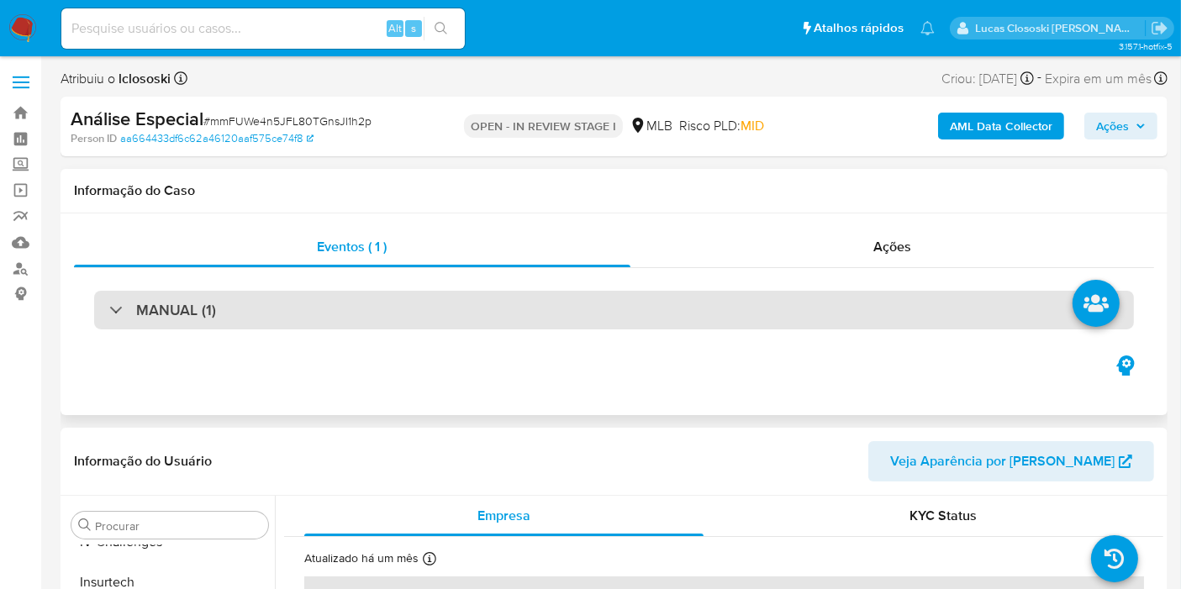
click at [391, 321] on div "MANUAL (1)" at bounding box center [613, 310] width 1039 height 39
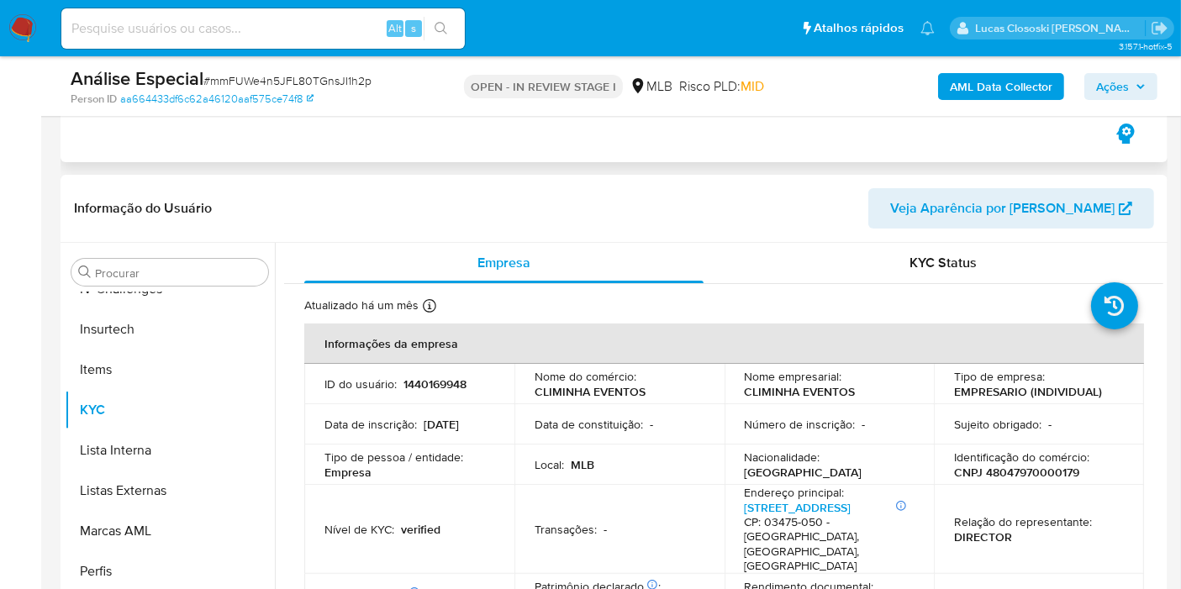
scroll to position [466, 0]
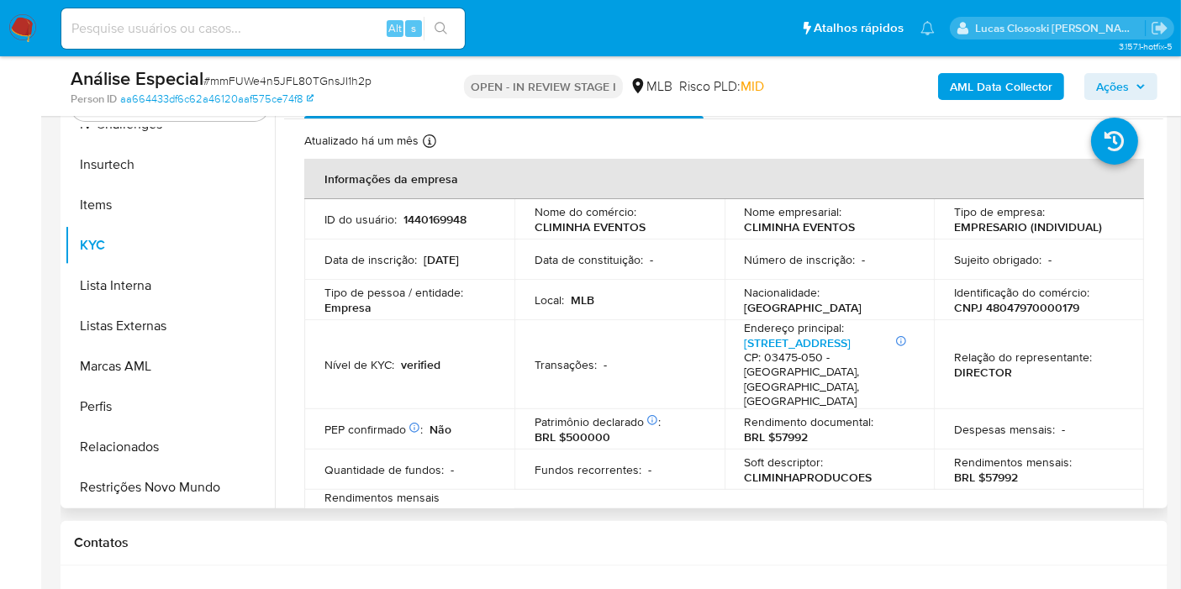
click at [1054, 302] on p "CNPJ 48047970000179" at bounding box center [1016, 307] width 125 height 15
copy p "48047970000179"
click at [970, 87] on b "AML Data Collector" at bounding box center [1000, 86] width 103 height 27
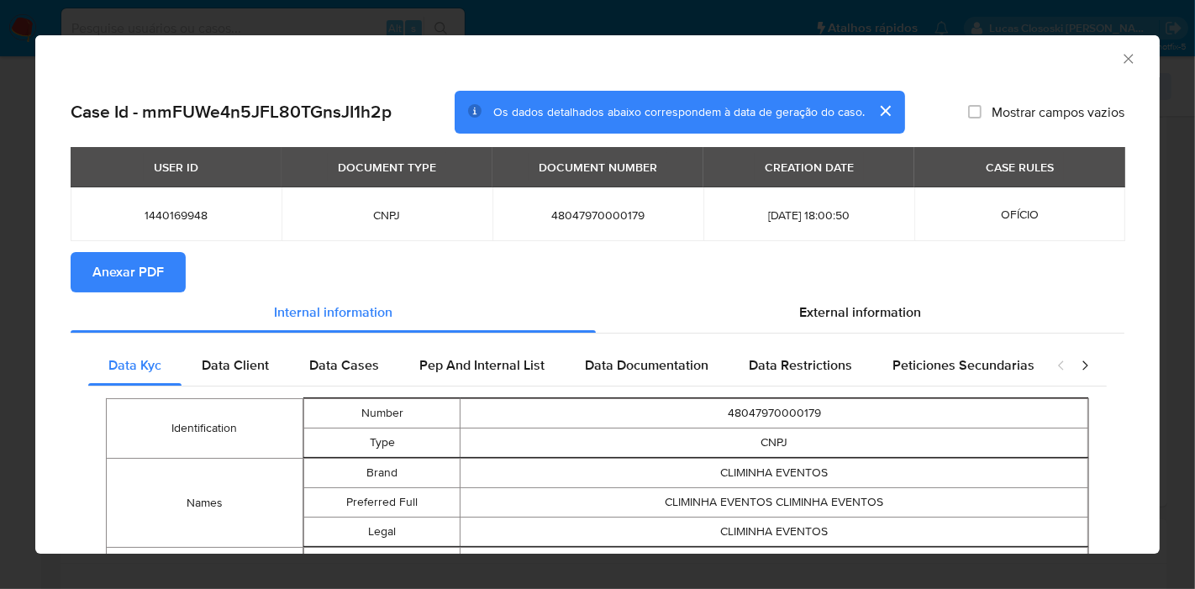
click at [153, 269] on span "Anexar PDF" at bounding box center [127, 272] width 71 height 37
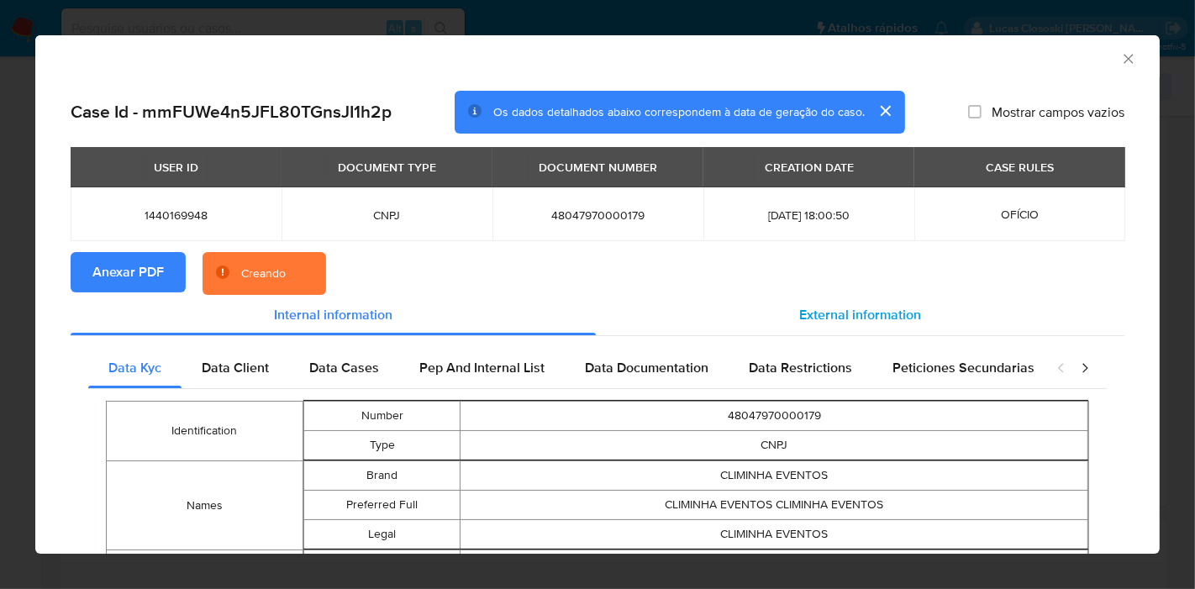
click at [821, 313] on span "External information" at bounding box center [860, 314] width 122 height 19
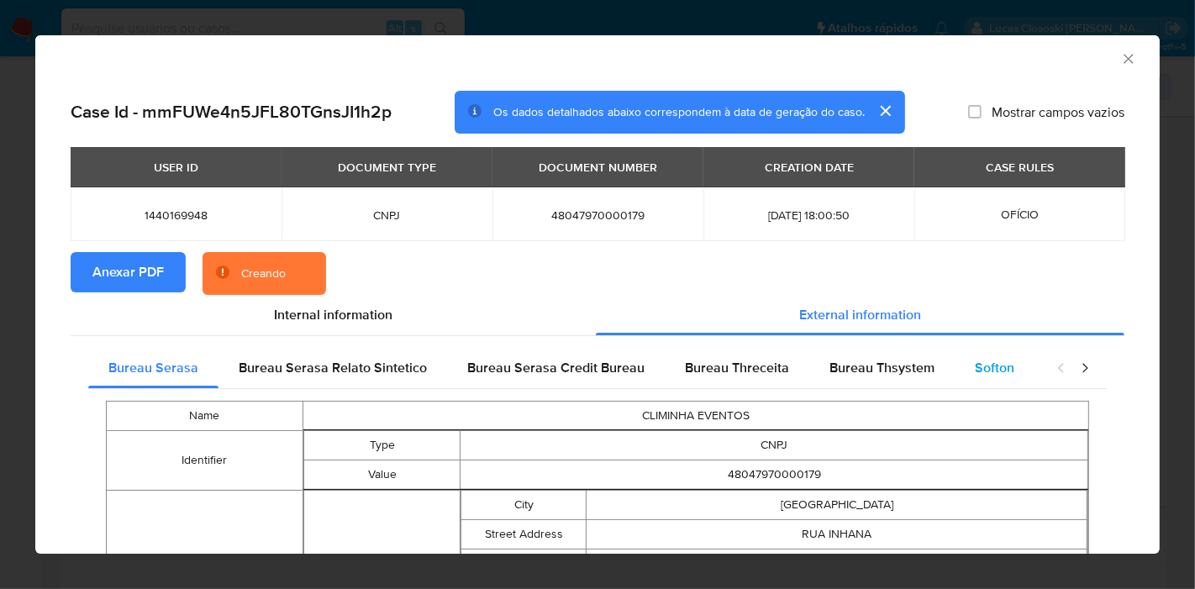
click at [975, 359] on span "Softon" at bounding box center [994, 367] width 39 height 19
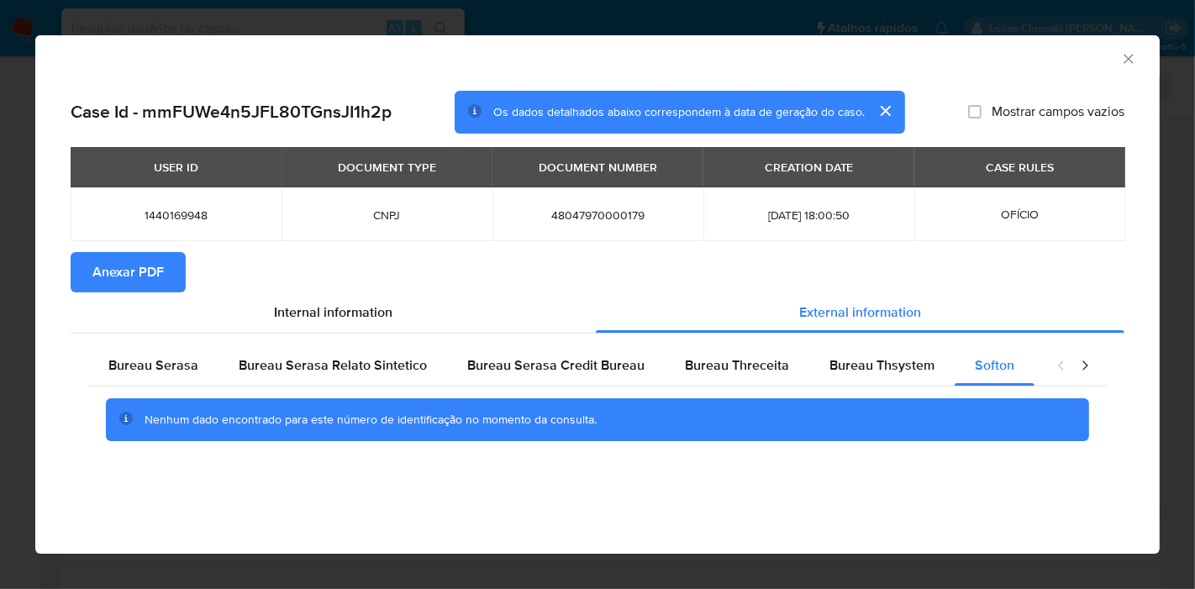
click at [1128, 55] on icon "Fechar a janela" at bounding box center [1128, 58] width 17 height 17
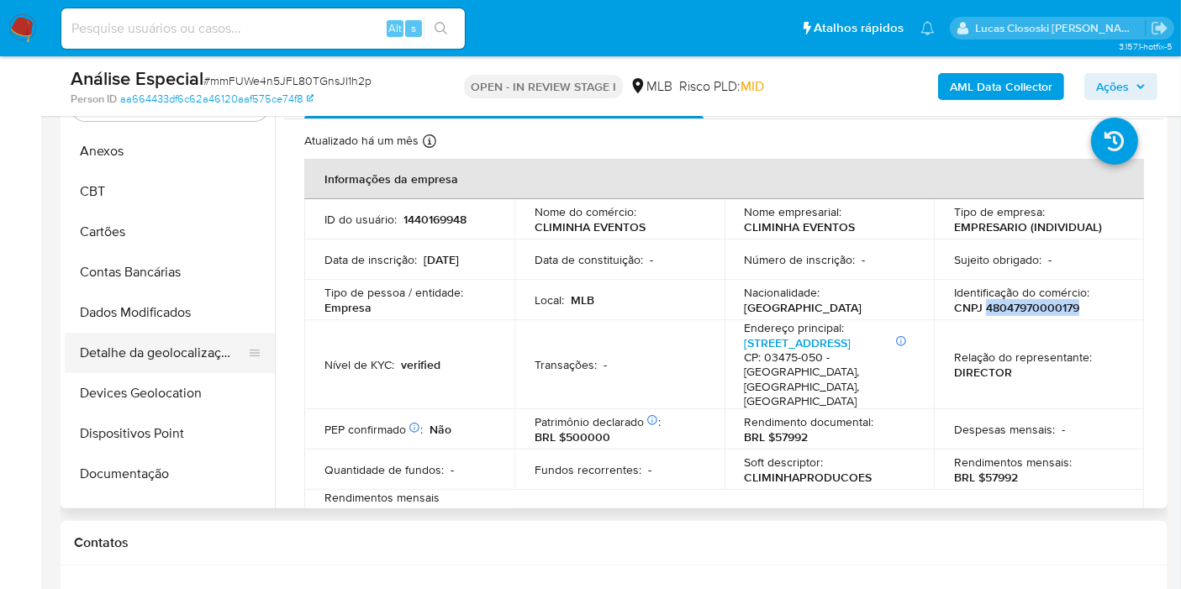
scroll to position [3, 0]
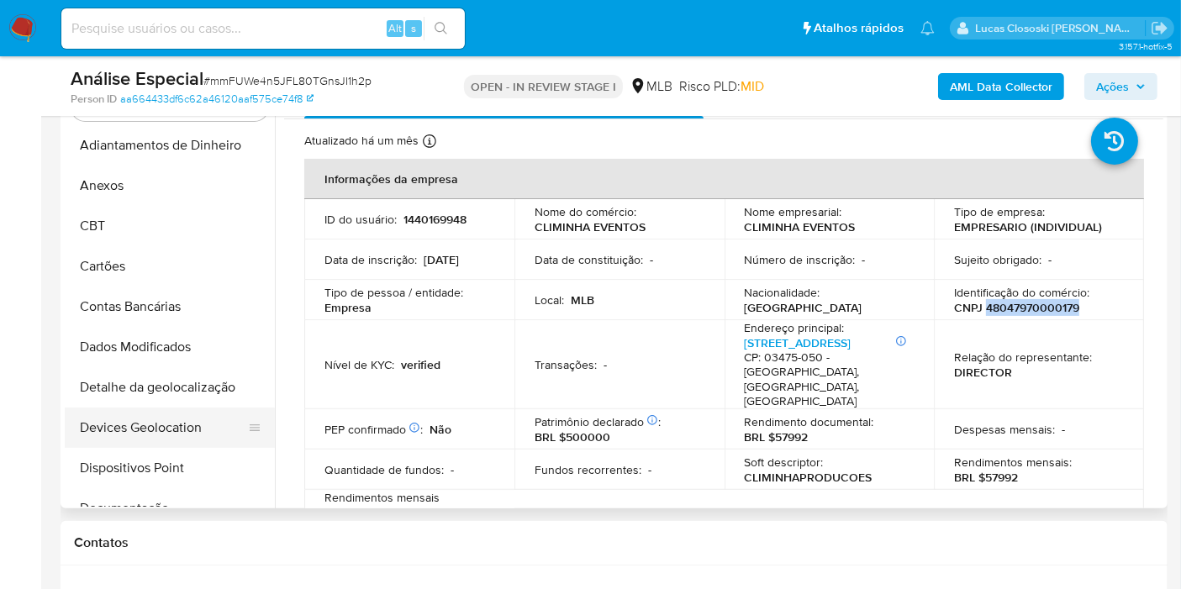
click at [145, 416] on button "Devices Geolocation" at bounding box center [163, 428] width 197 height 40
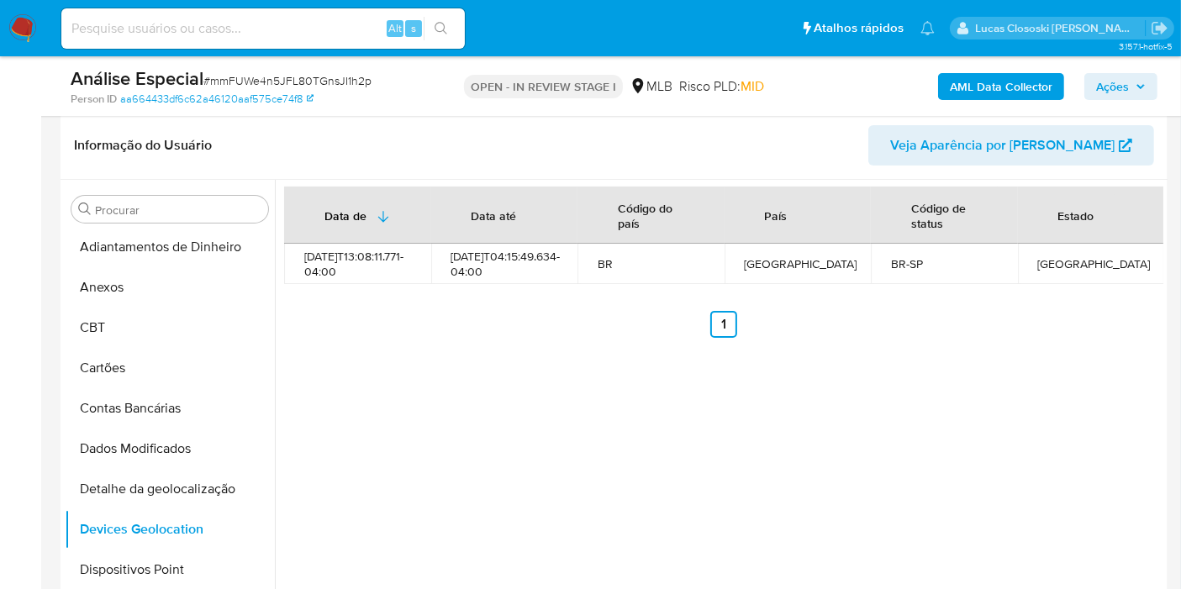
scroll to position [403, 0]
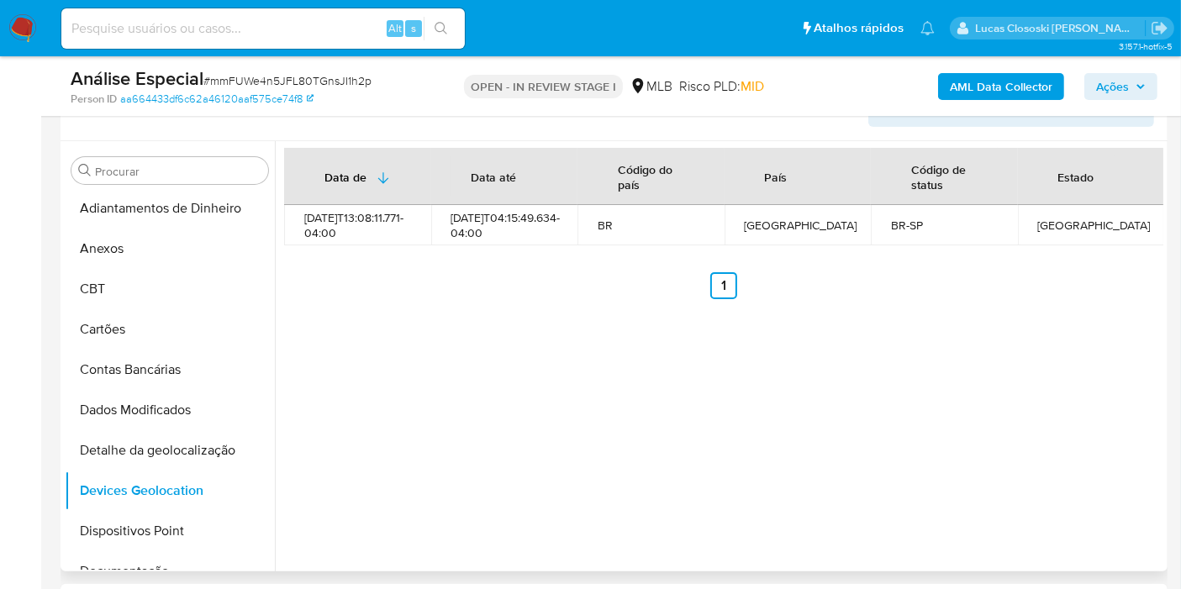
click at [1018, 272] on div "Data de Data até Código do país País Código de status Estado 2023-08-02T13:08:1…" at bounding box center [723, 223] width 879 height 151
click at [108, 516] on button "Dispositivos Point" at bounding box center [163, 531] width 197 height 40
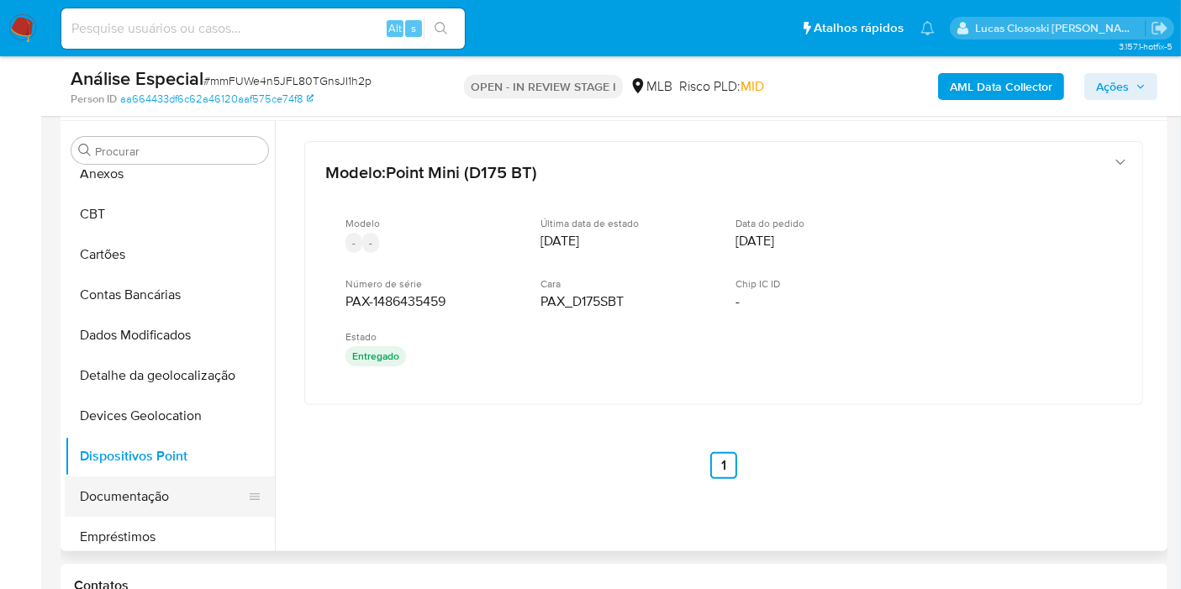
scroll to position [96, 0]
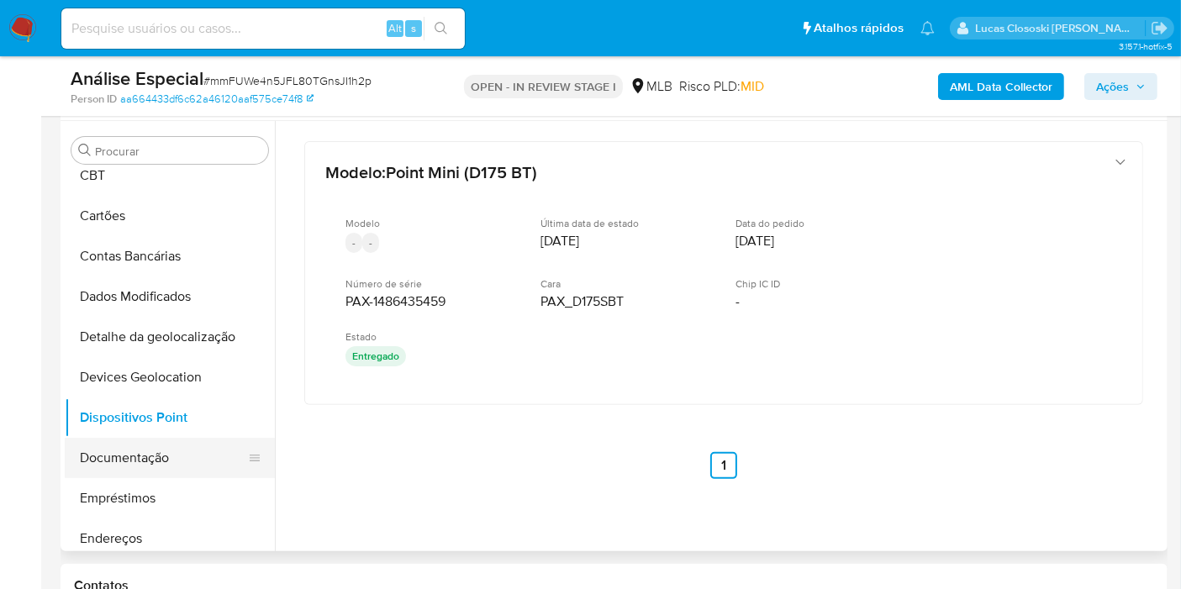
click at [160, 447] on button "Documentação" at bounding box center [163, 458] width 197 height 40
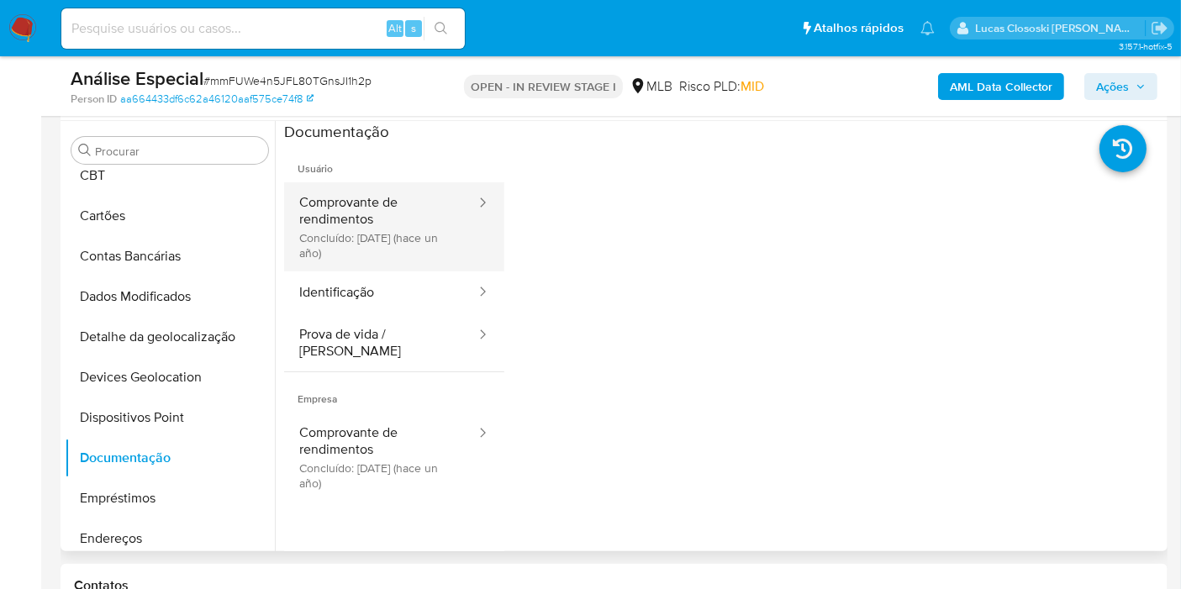
click at [402, 200] on button "Comprovante de rendimentos Concluído: 05/06/2024 (hace un año)" at bounding box center [380, 226] width 193 height 89
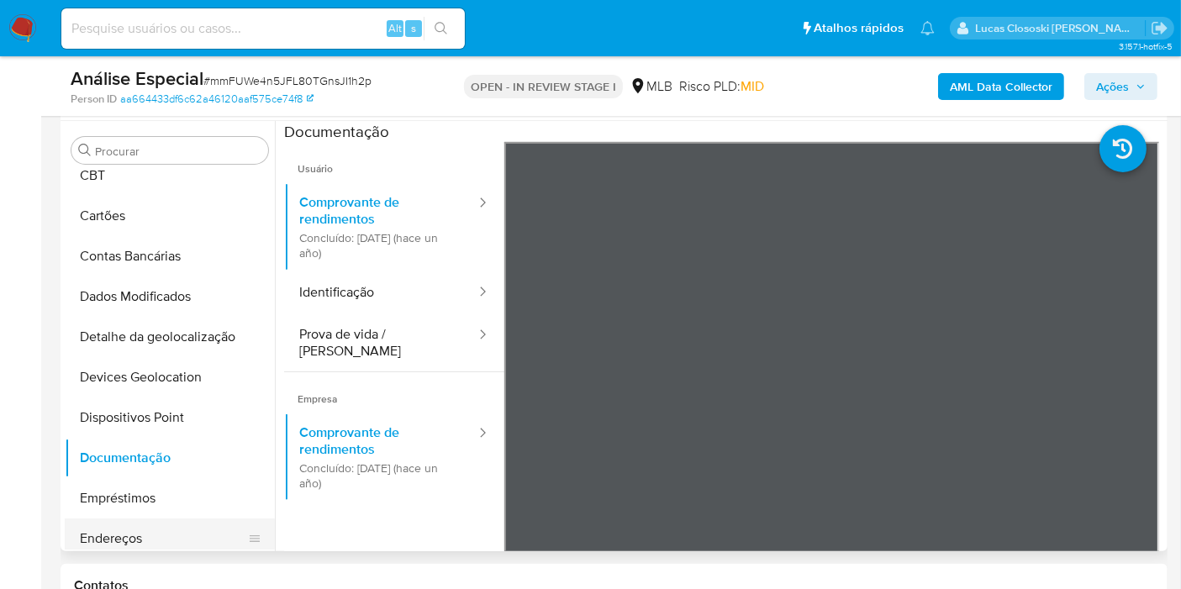
click at [153, 539] on button "Endereços" at bounding box center [163, 538] width 197 height 40
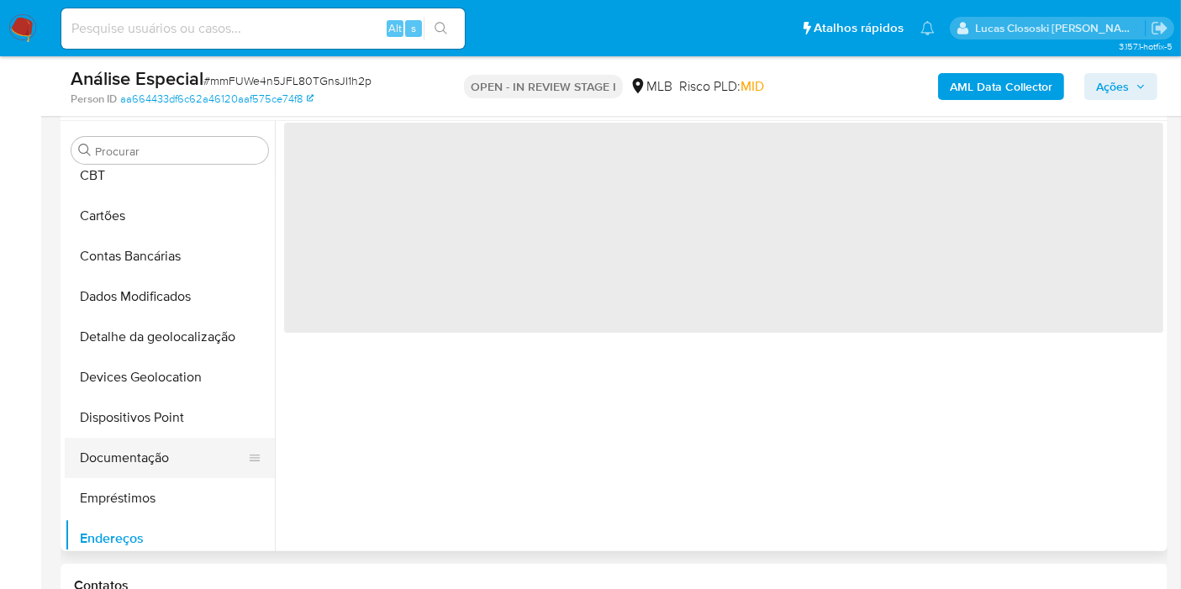
click at [153, 462] on button "Documentação" at bounding box center [163, 458] width 197 height 40
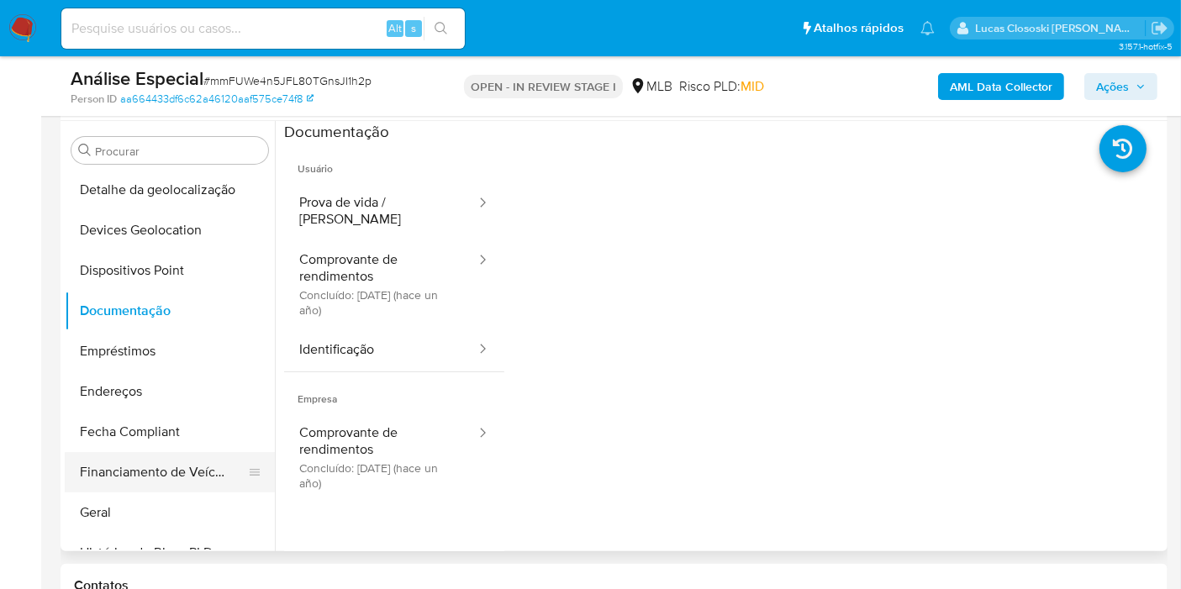
scroll to position [283, 0]
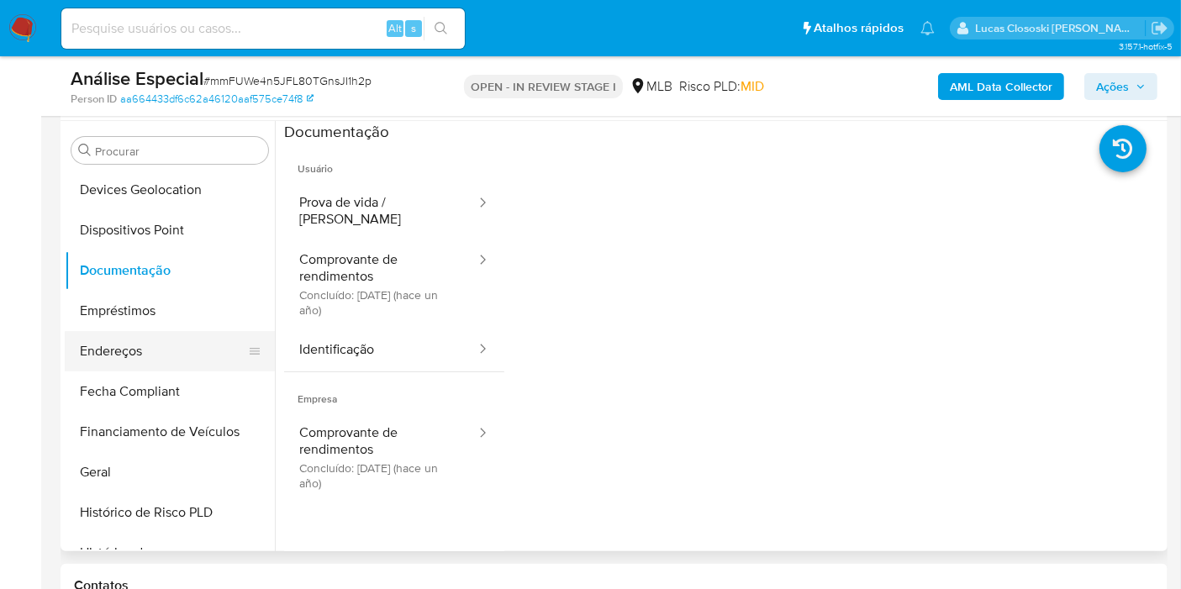
click at [100, 362] on button "Endereços" at bounding box center [163, 351] width 197 height 40
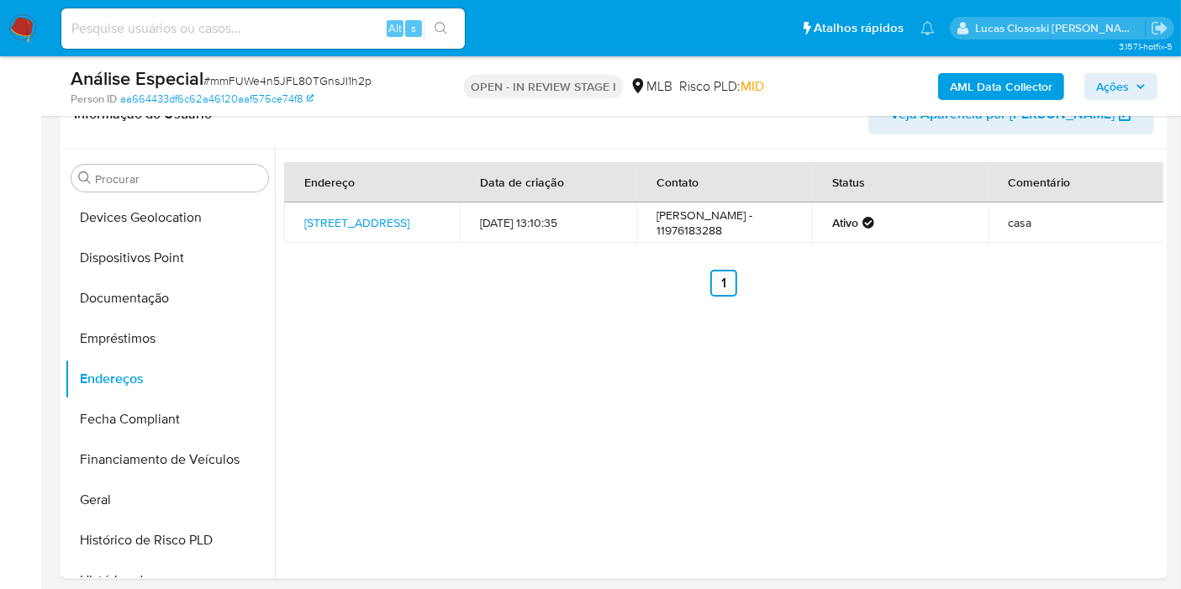
scroll to position [403, 0]
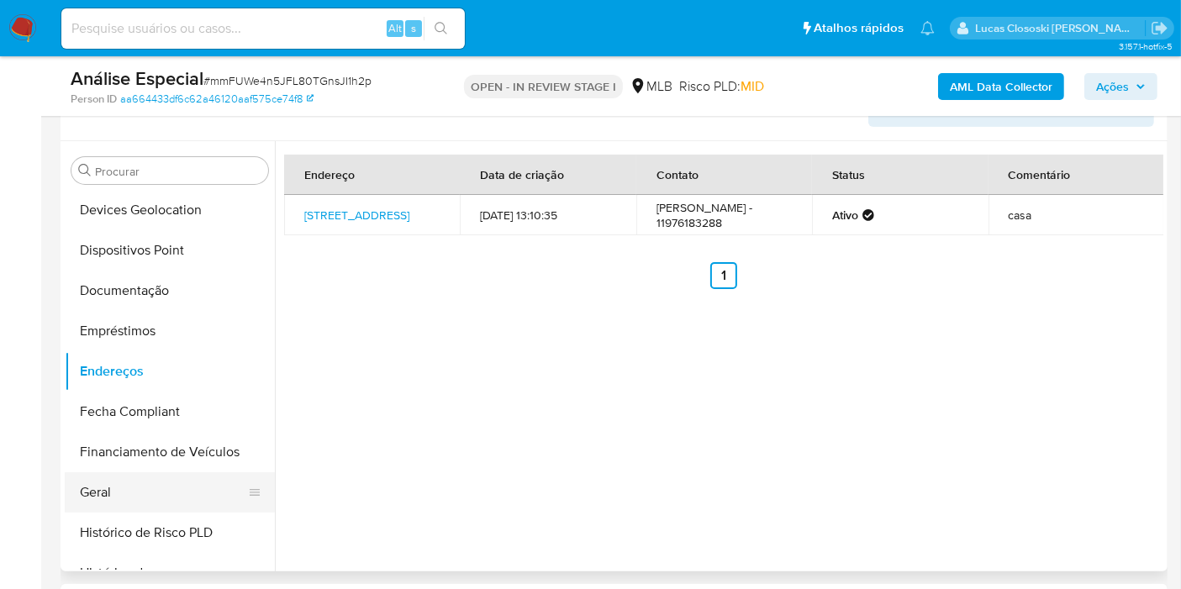
click at [160, 483] on button "Geral" at bounding box center [163, 492] width 197 height 40
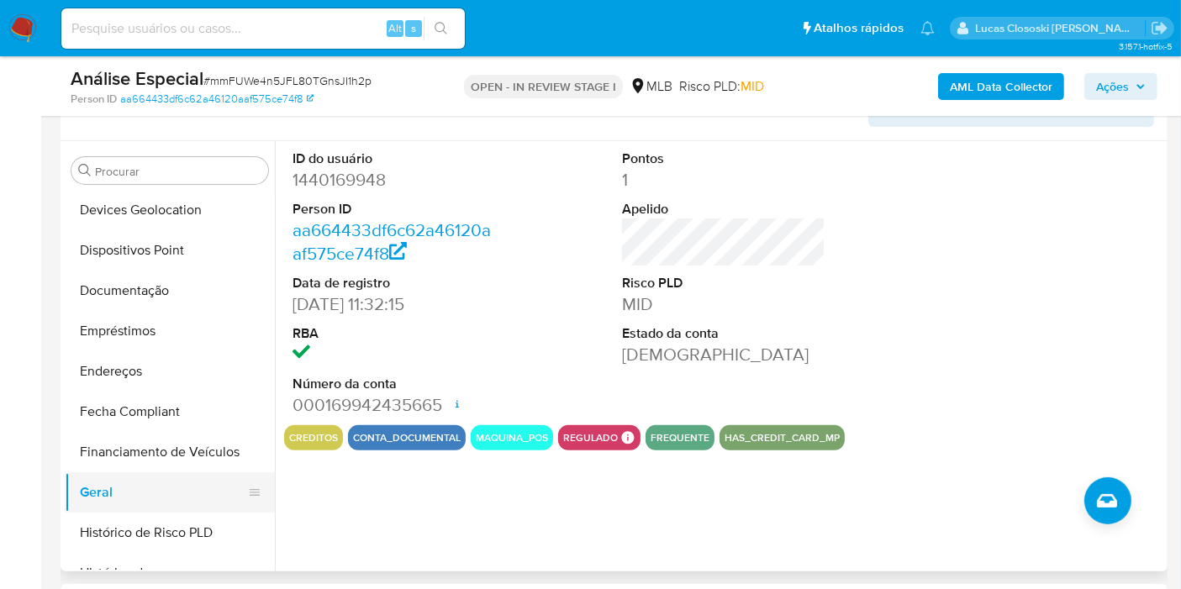
scroll to position [470, 0]
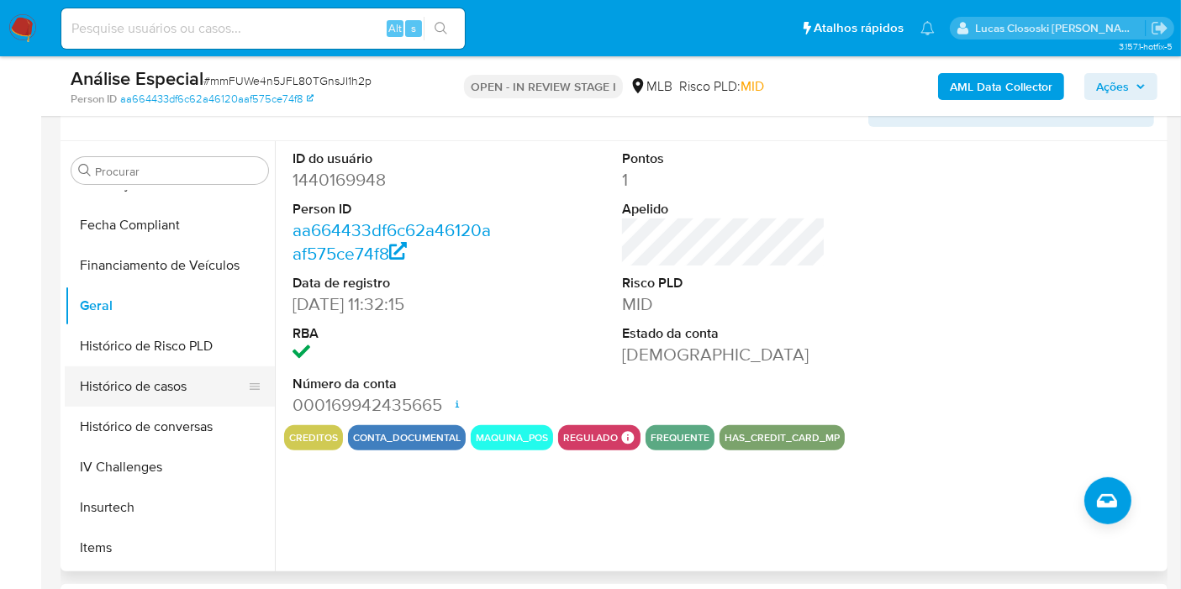
click at [134, 371] on button "Histórico de casos" at bounding box center [163, 386] width 197 height 40
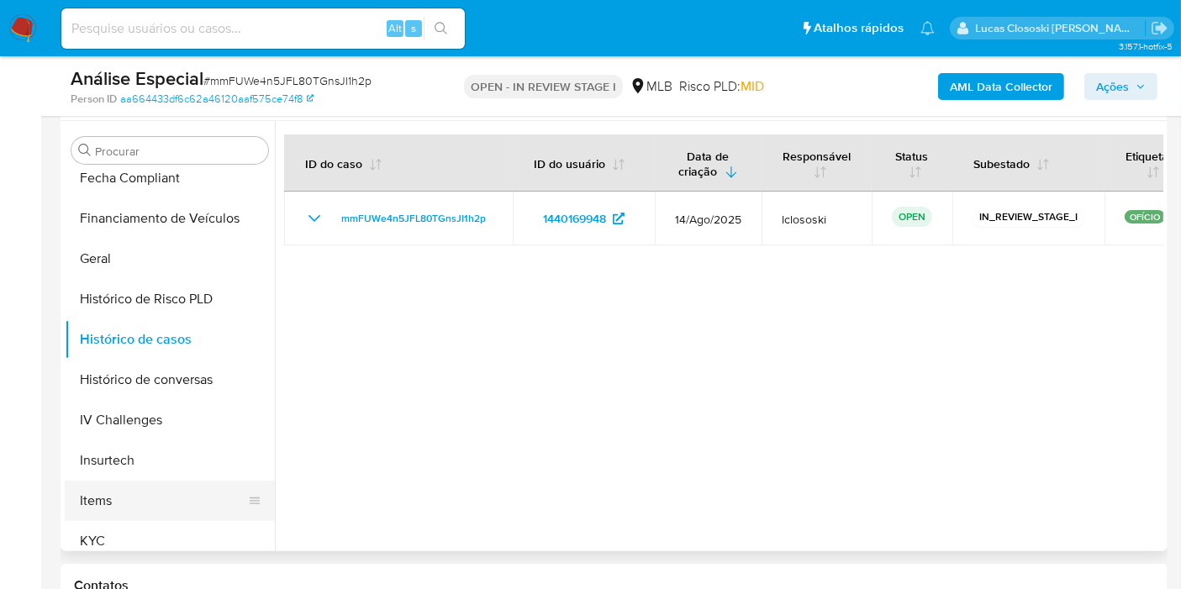
scroll to position [563, 0]
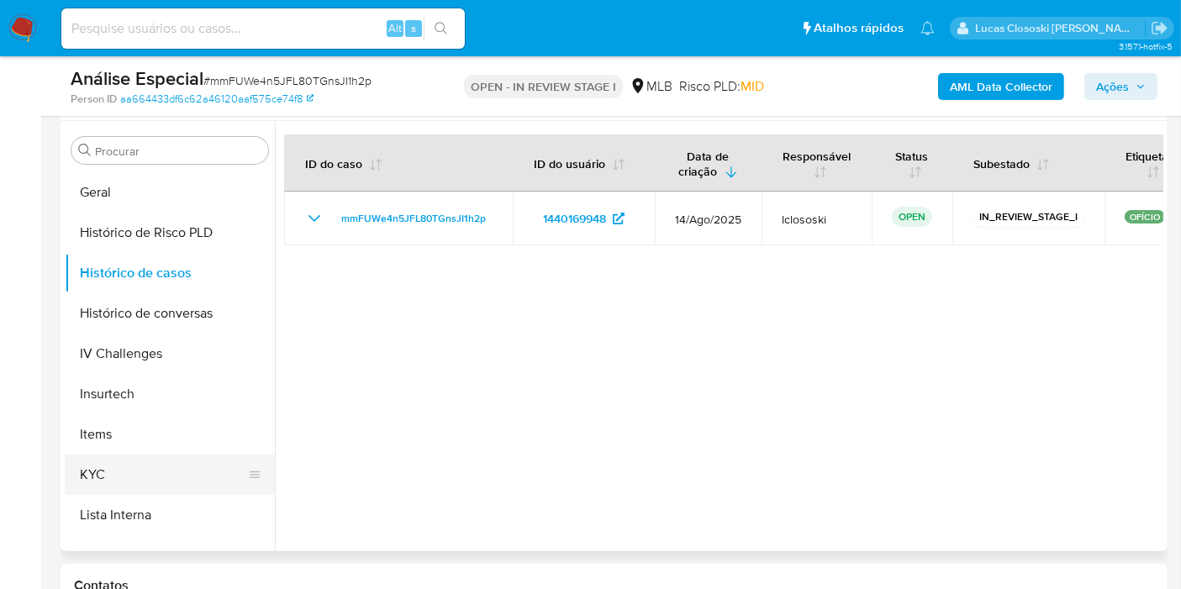
click at [128, 451] on button "Items" at bounding box center [170, 434] width 210 height 40
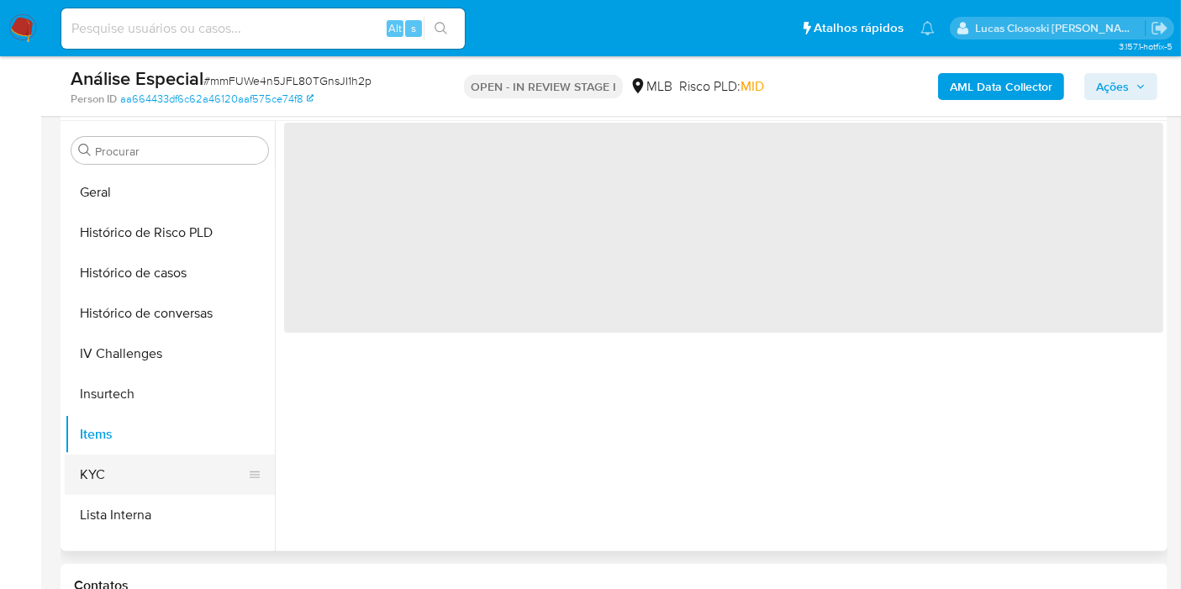
click at [128, 458] on button "KYC" at bounding box center [163, 475] width 197 height 40
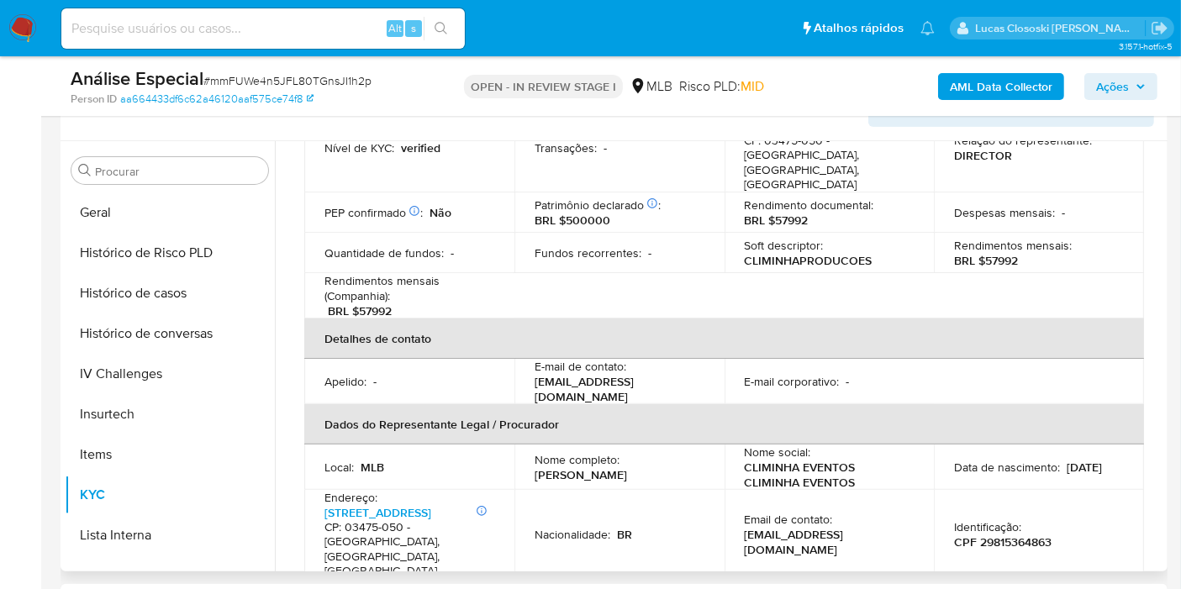
scroll to position [373, 0]
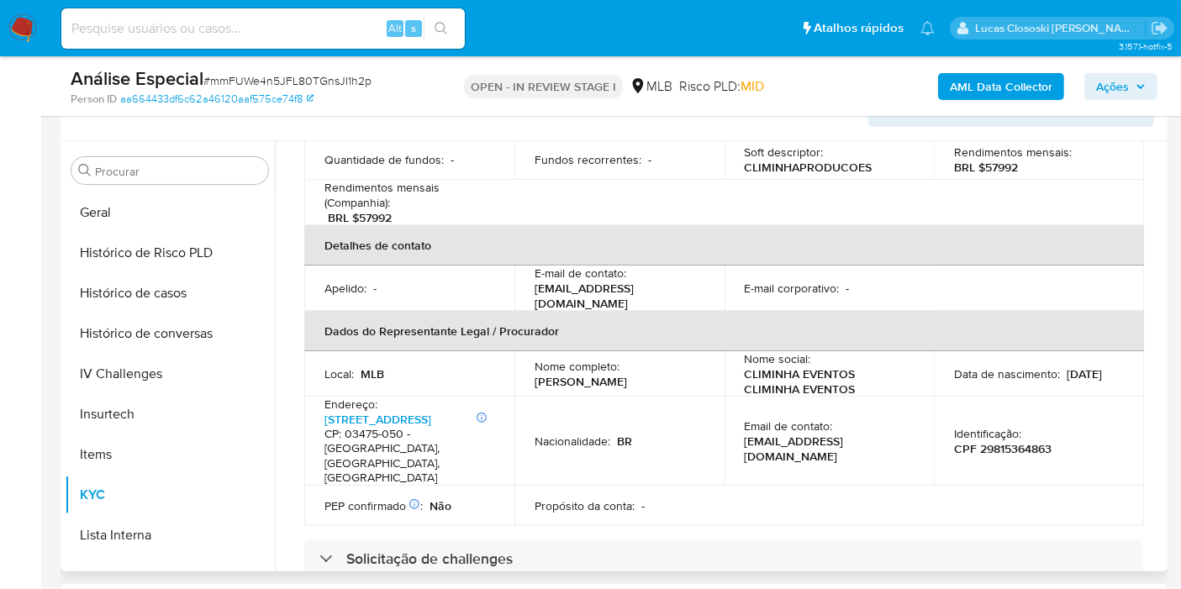
click at [662, 375] on td "Nome completo : Anderson de Oliveira Santos" at bounding box center [619, 373] width 210 height 45
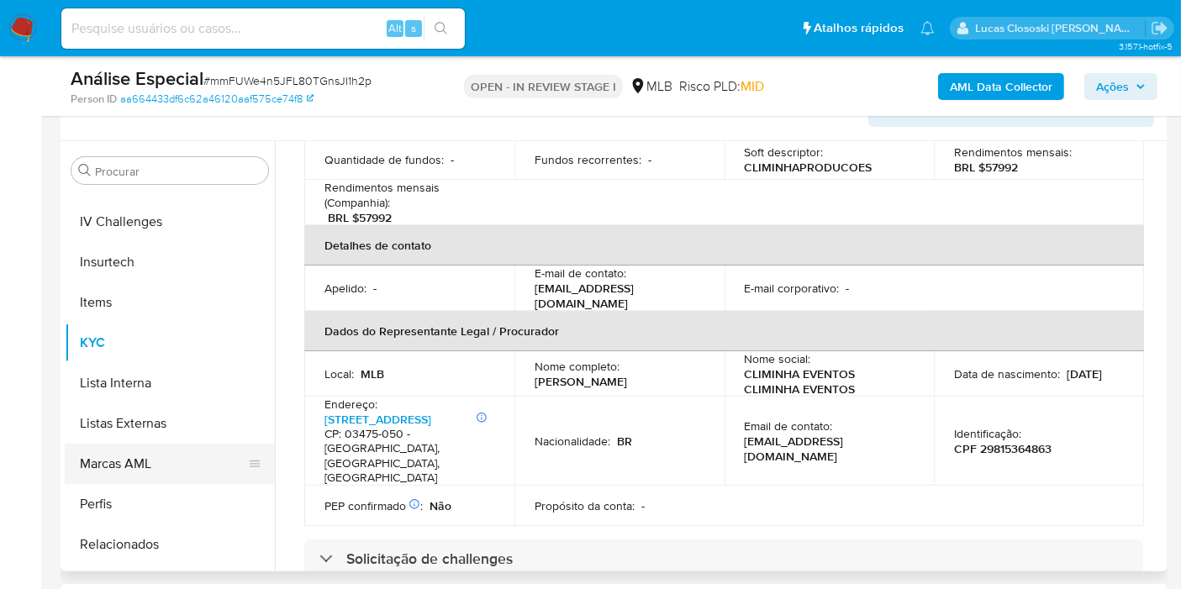
scroll to position [749, 0]
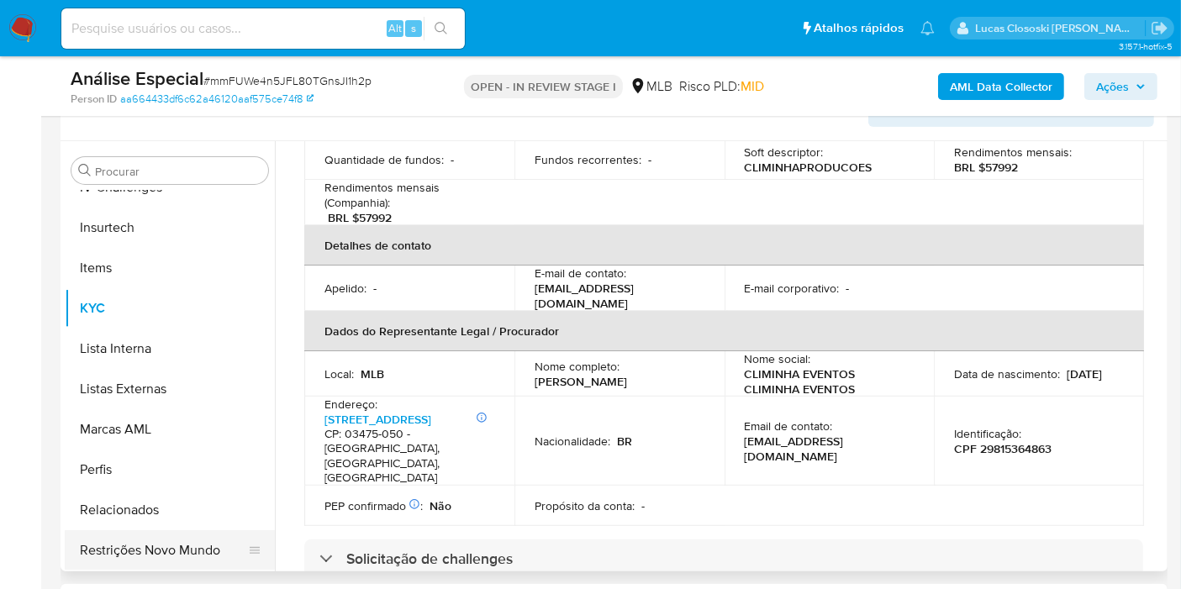
click at [173, 537] on button "Restrições Novo Mundo" at bounding box center [163, 550] width 197 height 40
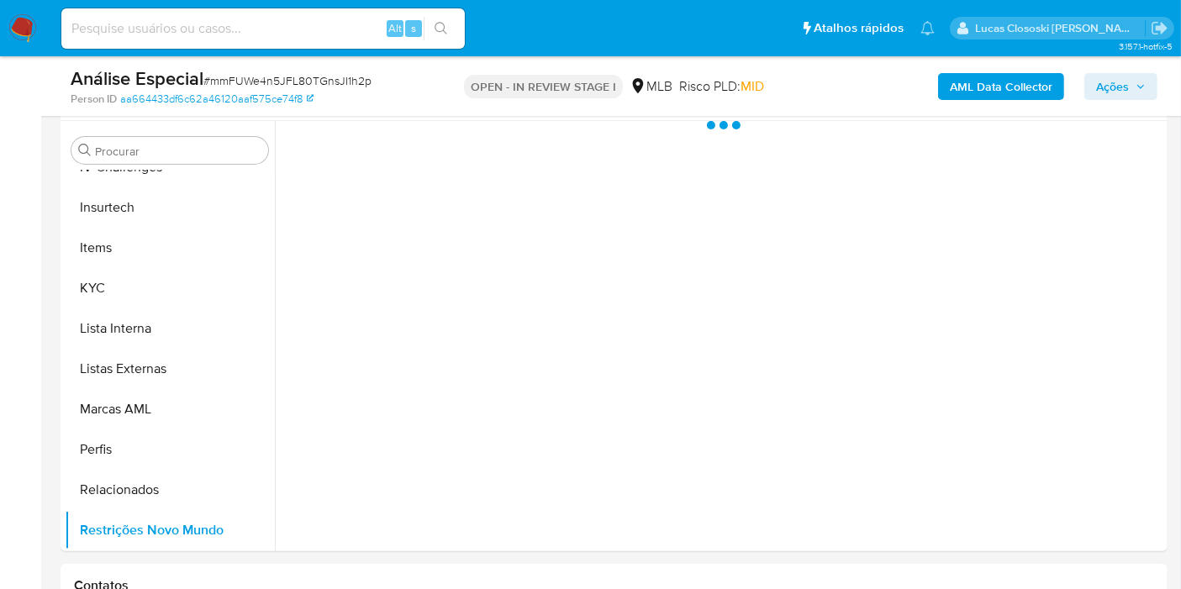
scroll to position [0, 0]
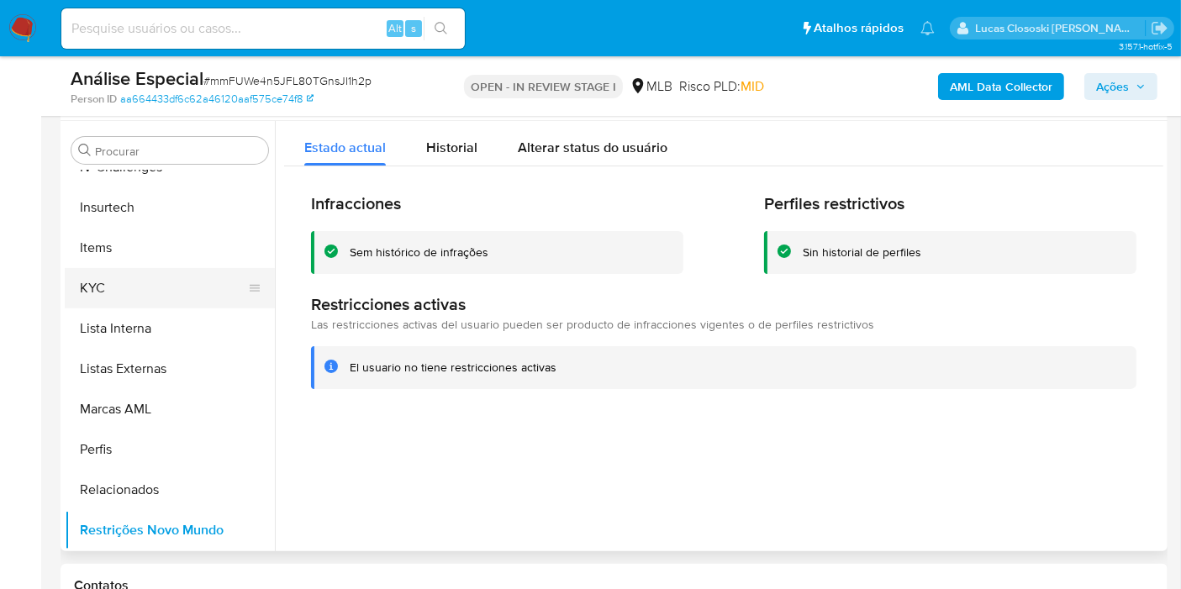
click at [140, 287] on button "KYC" at bounding box center [163, 288] width 197 height 40
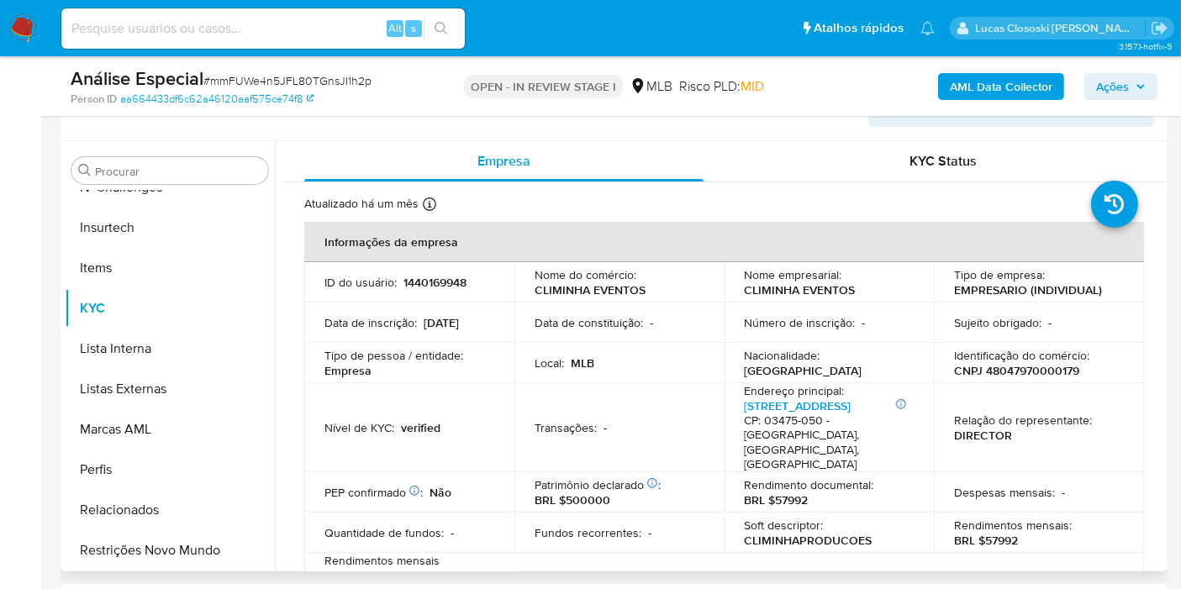
click at [1004, 383] on td "Relação do representante : DIRECTOR" at bounding box center [1039, 427] width 210 height 89
click at [1004, 376] on p "CNPJ 48047970000179" at bounding box center [1016, 370] width 125 height 15
copy p "48047970000179"
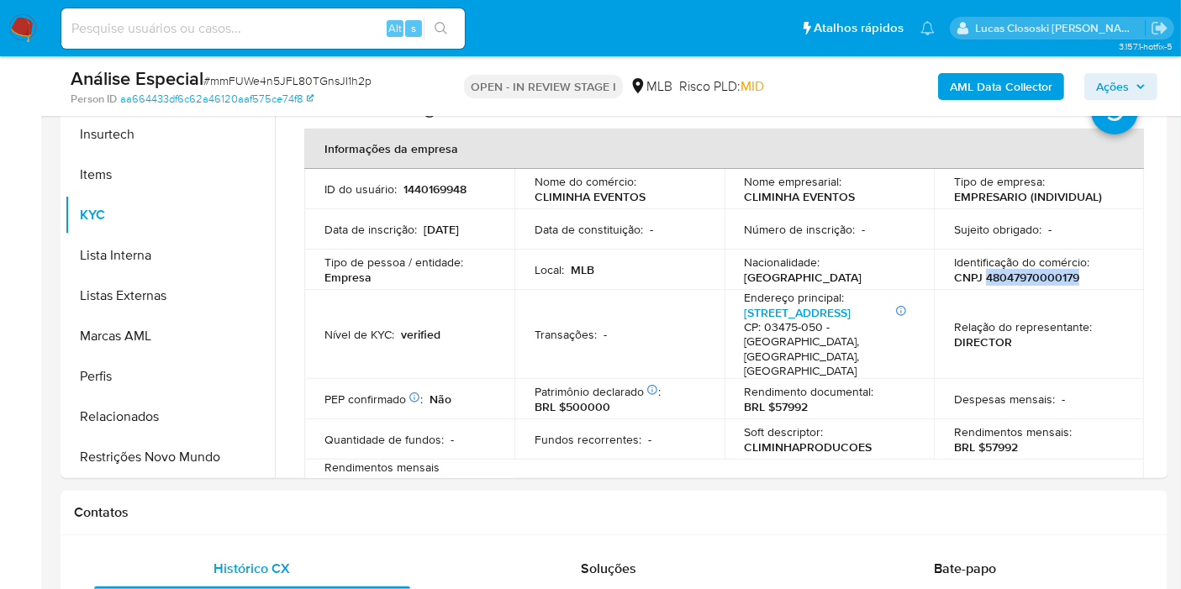
copy p "48047970000179"
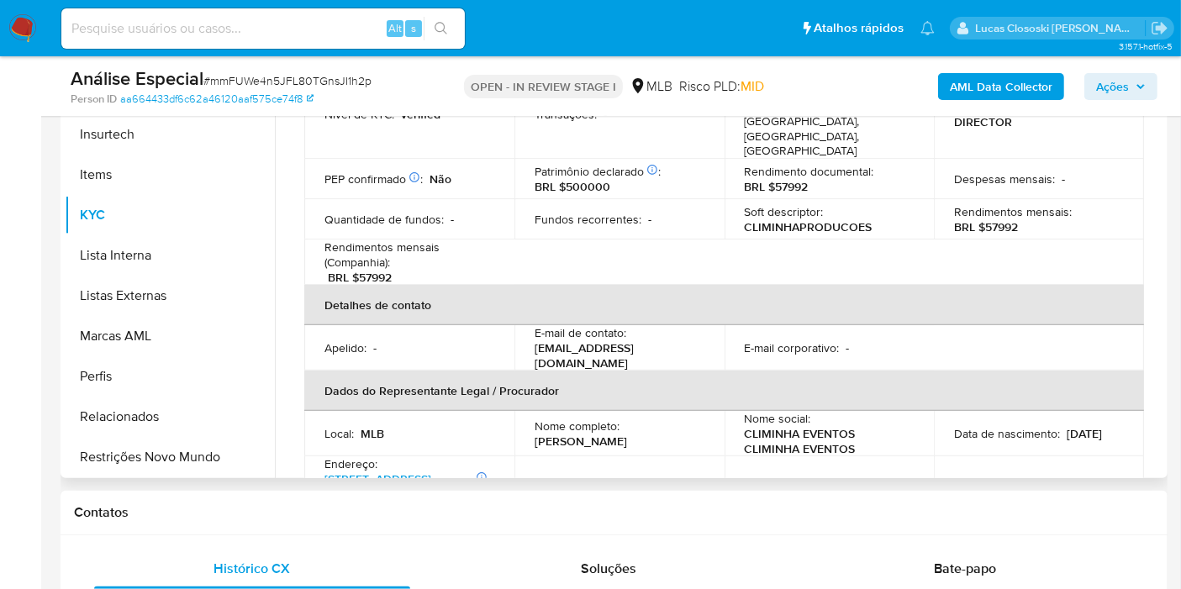
scroll to position [280, 0]
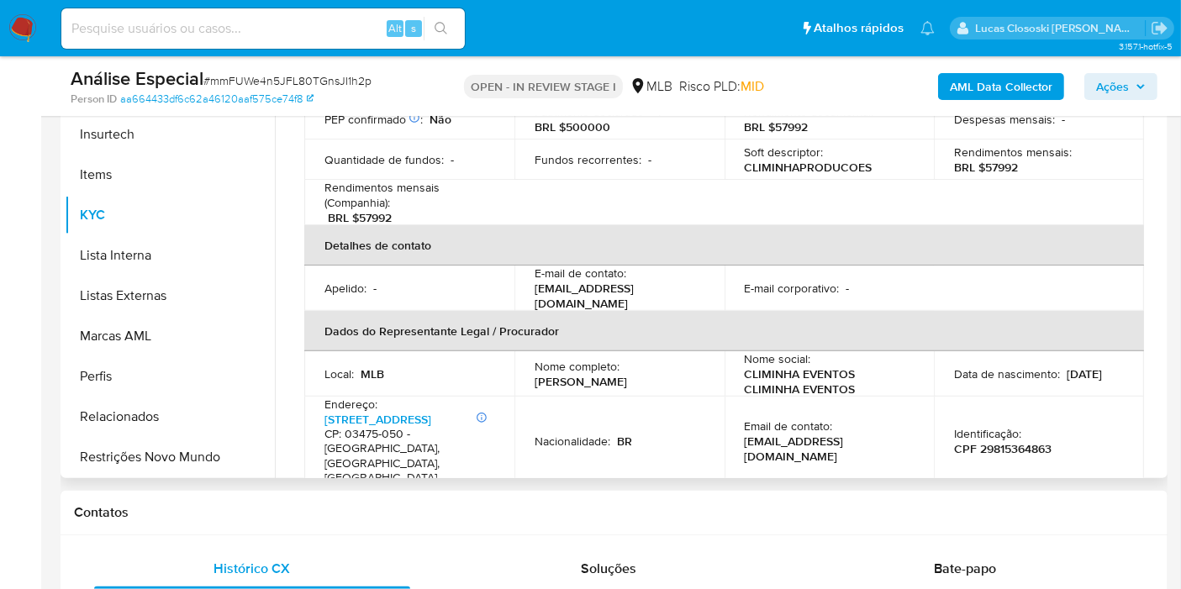
click at [996, 441] on p "CPF 29815364863" at bounding box center [1002, 448] width 97 height 15
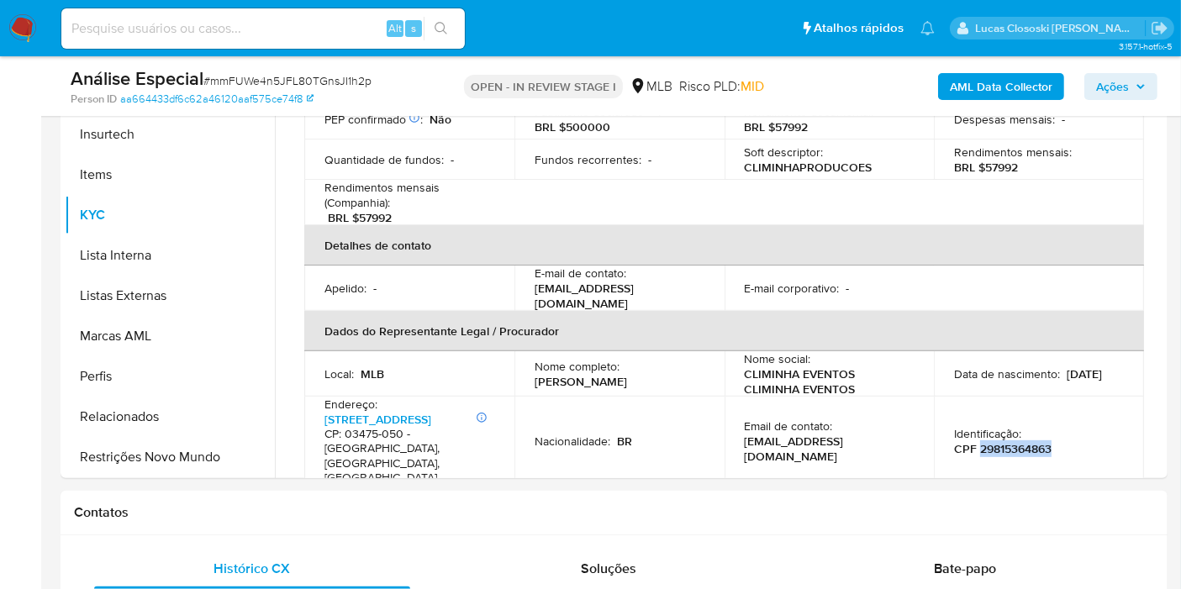
copy p "29815364863"
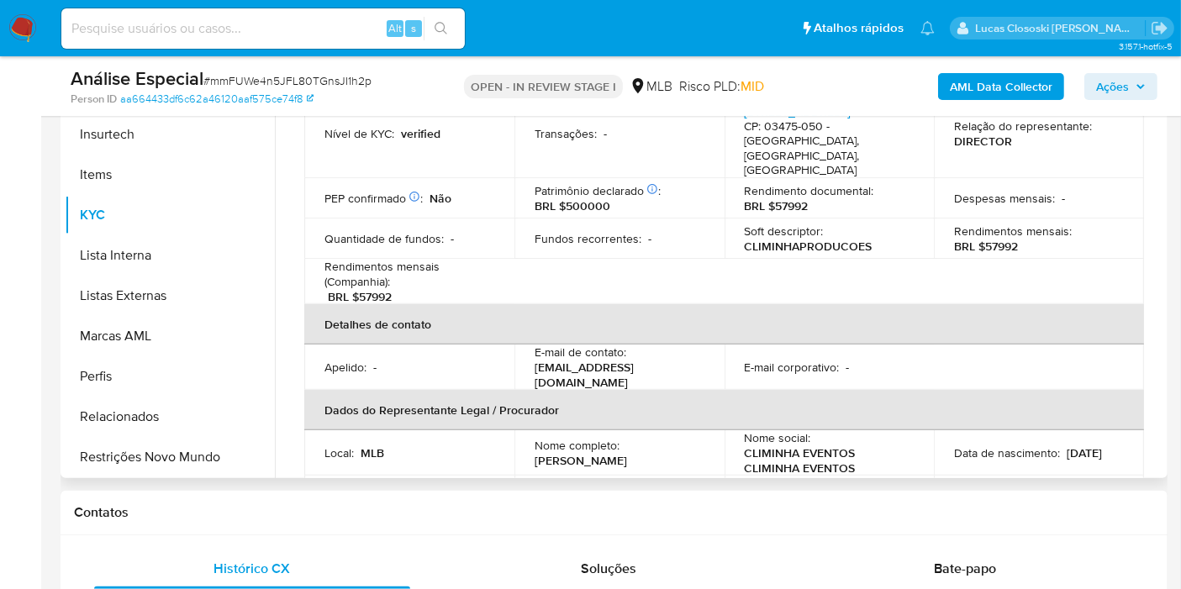
scroll to position [93, 0]
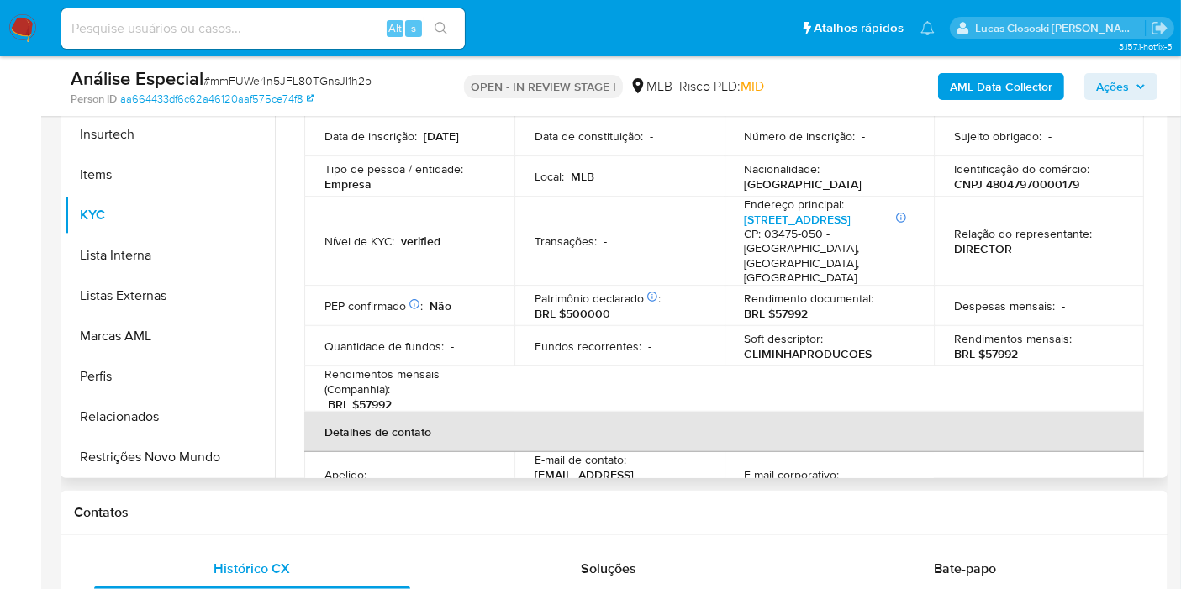
click at [1026, 183] on p "CNPJ 48047970000179" at bounding box center [1016, 183] width 125 height 15
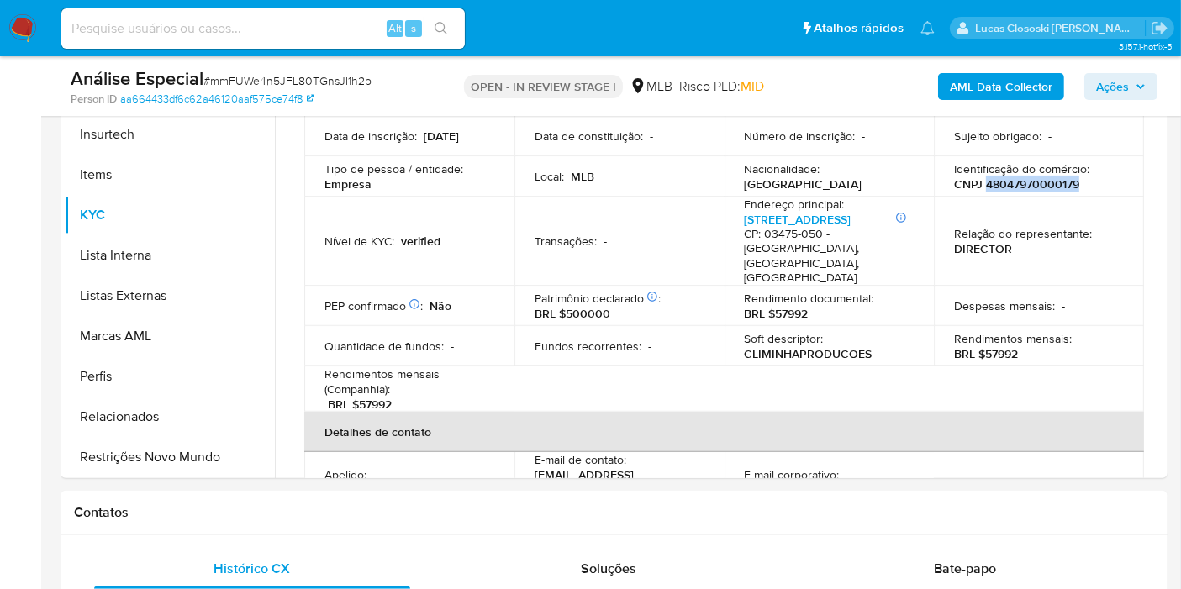
copy p "48047970000179"
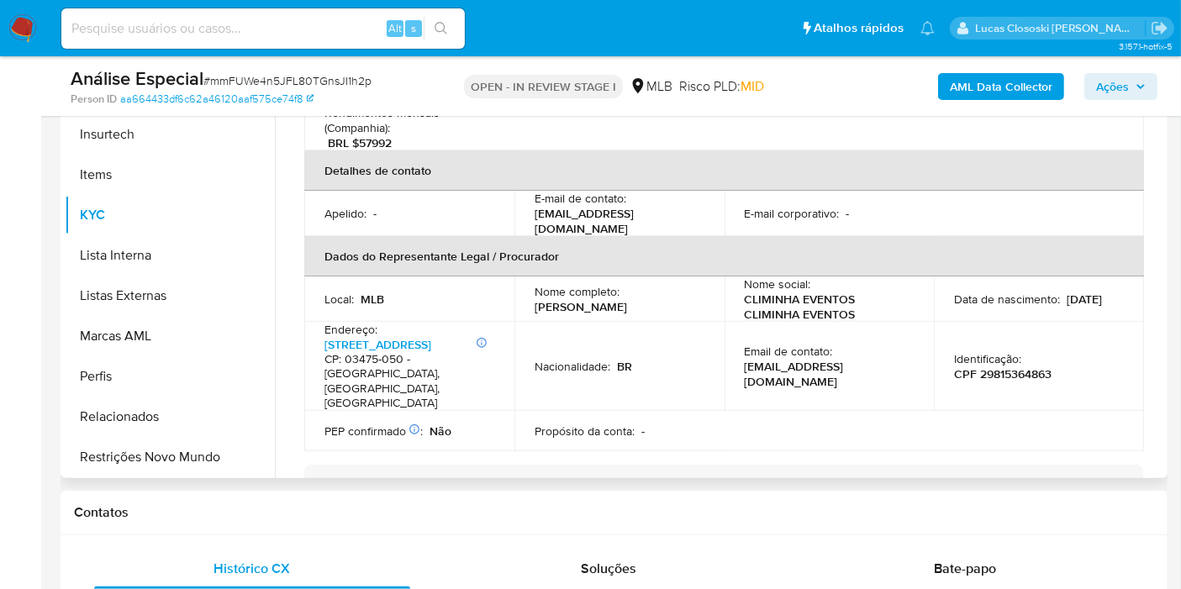
scroll to position [373, 0]
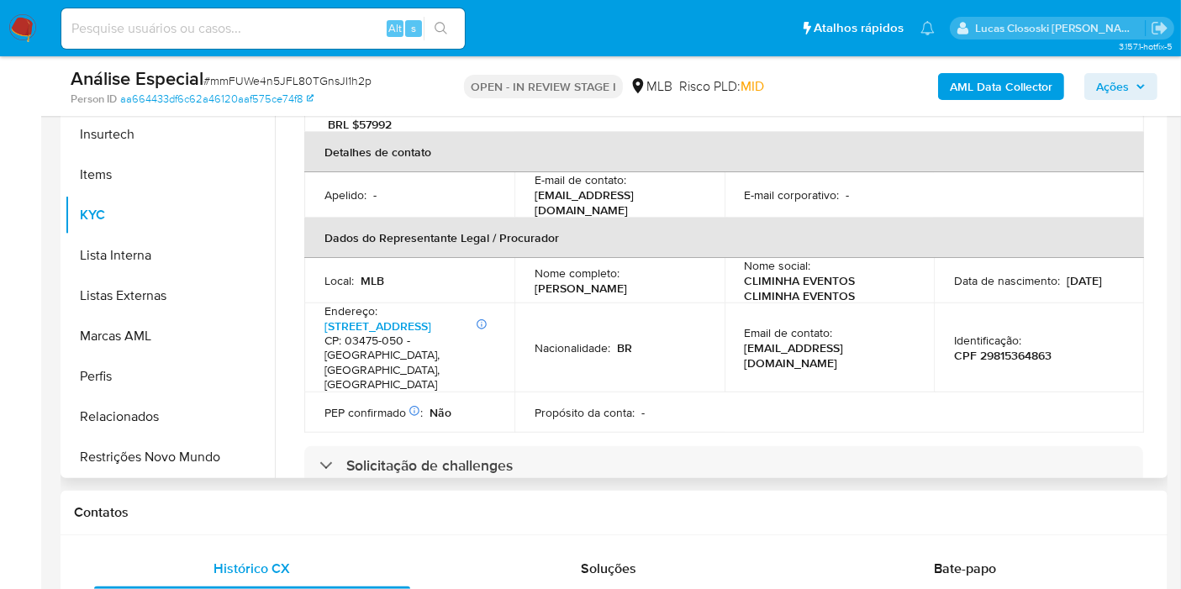
click at [1018, 348] on p "CPF 29815364863" at bounding box center [1002, 355] width 97 height 15
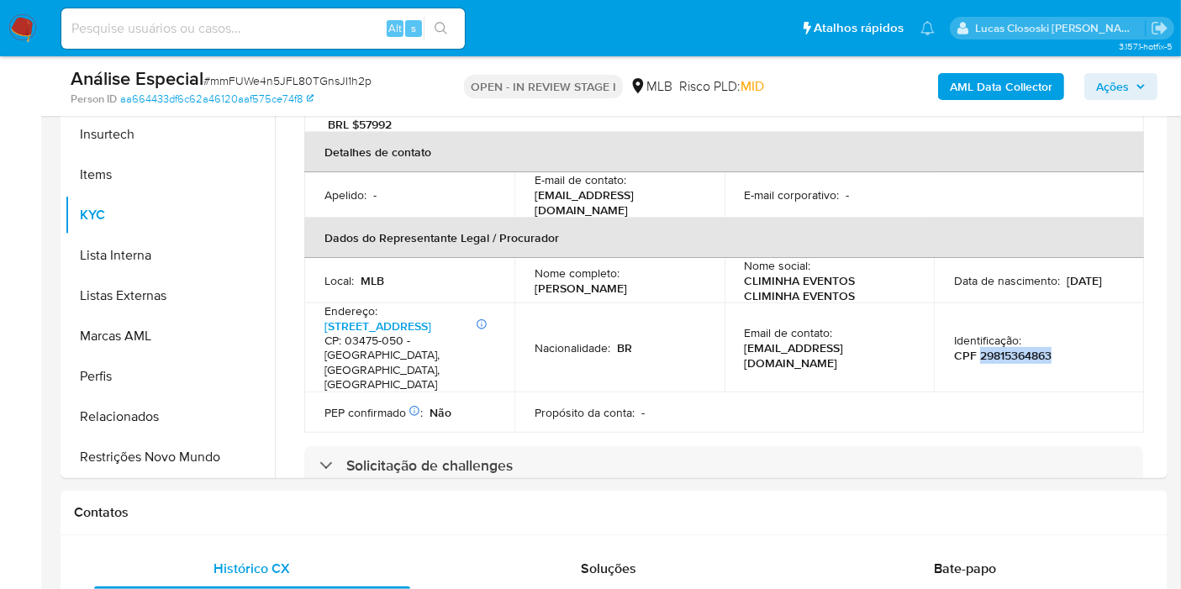
copy p "29815364863"
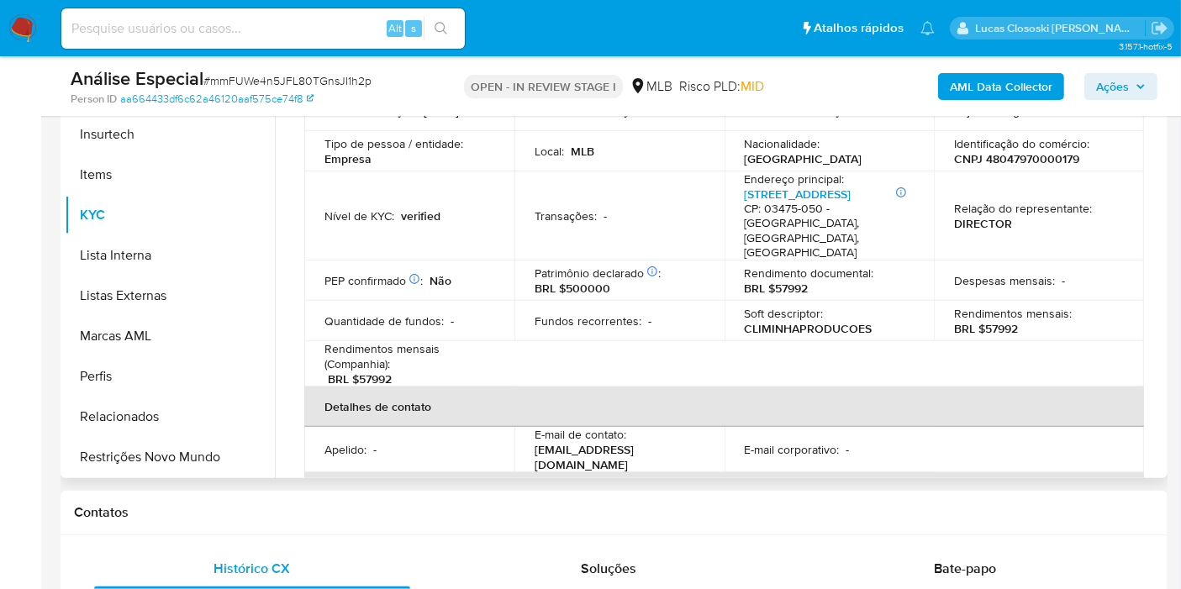
scroll to position [93, 0]
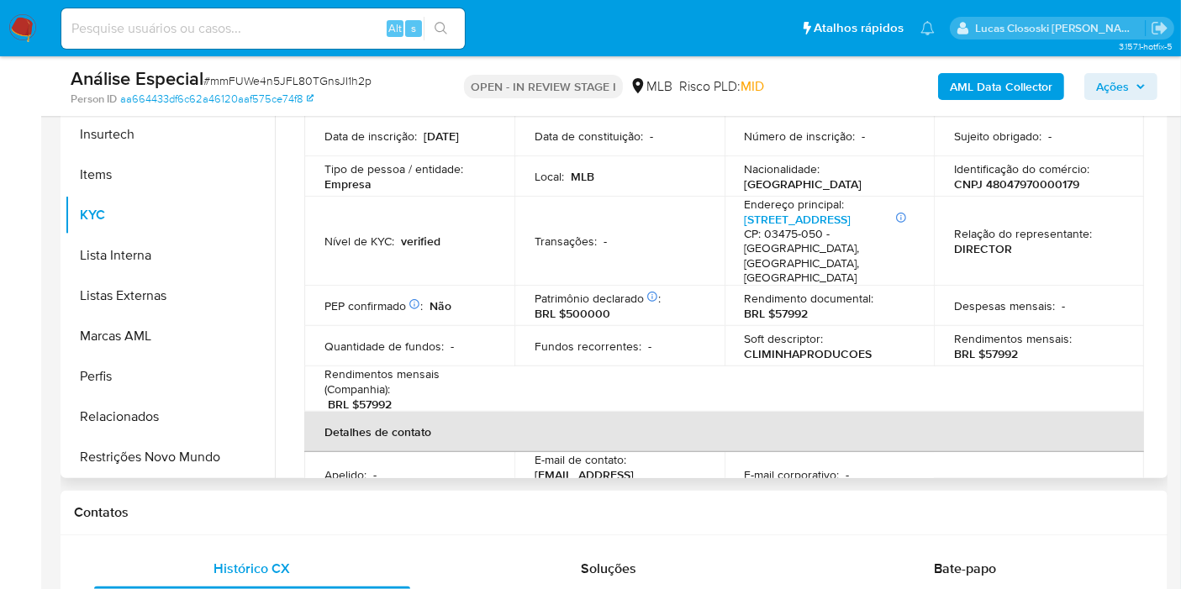
click at [986, 183] on p "CNPJ 48047970000179" at bounding box center [1016, 183] width 125 height 15
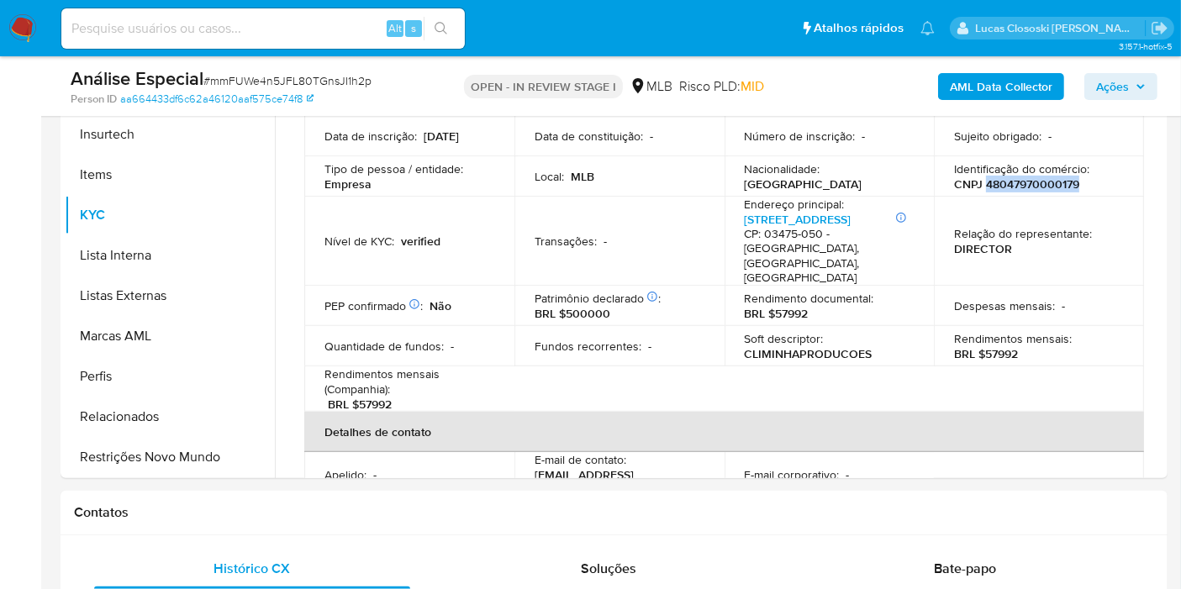
copy p "48047970000179"
click at [247, 71] on div "Análise Especial # mmFUWe4n5JFL80TGnsJI1h2p" at bounding box center [249, 78] width 356 height 25
click at [245, 76] on span "# mmFUWe4n5JFL80TGnsJI1h2p" at bounding box center [287, 80] width 168 height 17
copy span "mmFUWe4n5JFL80TGnsJI1h2p"
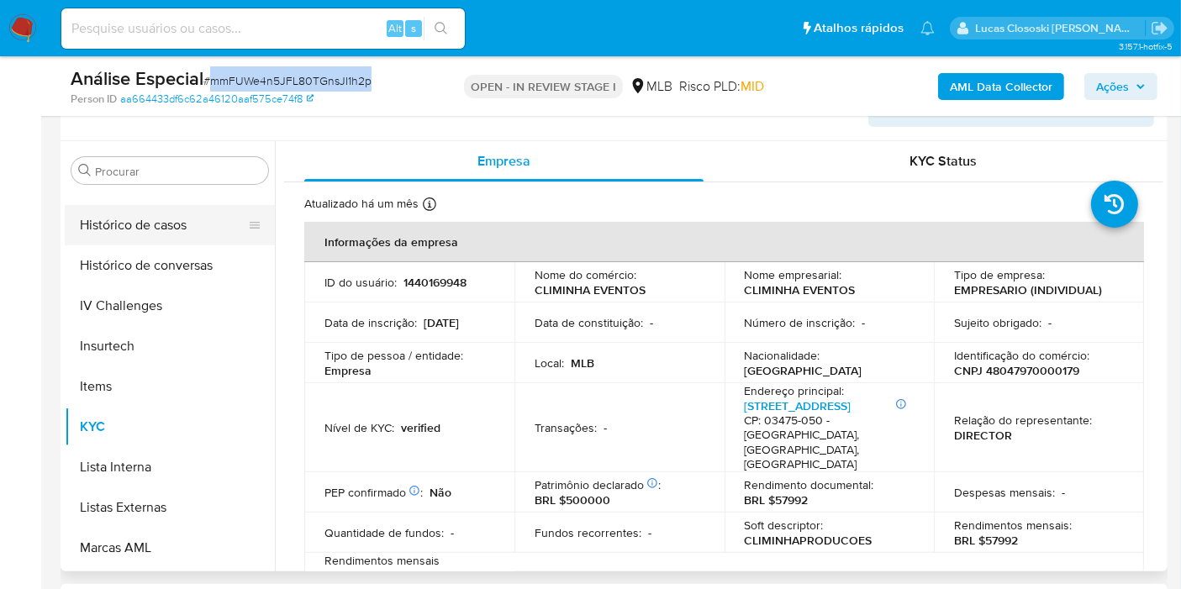
scroll to position [563, 0]
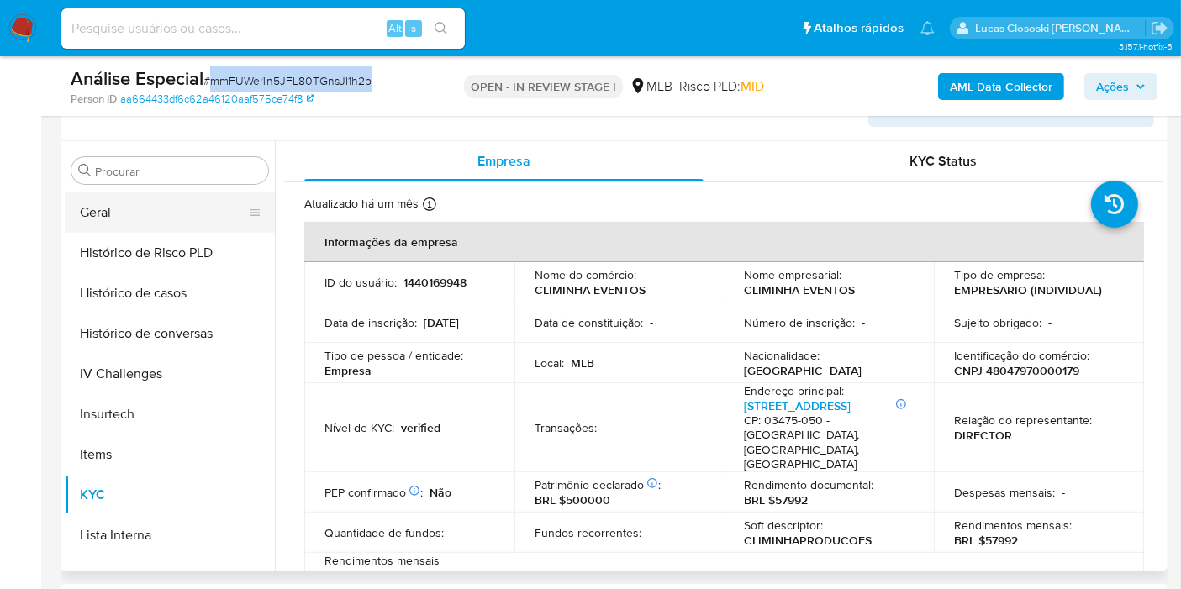
click at [145, 218] on button "Geral" at bounding box center [163, 212] width 197 height 40
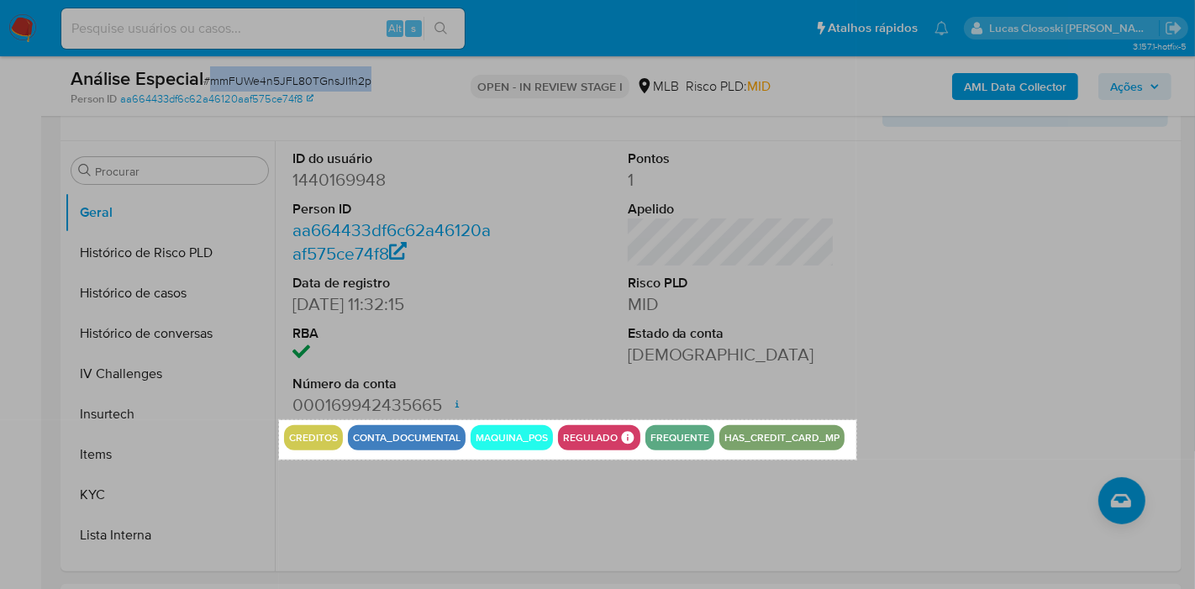
drag, startPoint x: 279, startPoint y: 419, endPoint x: 856, endPoint y: 459, distance: 578.6
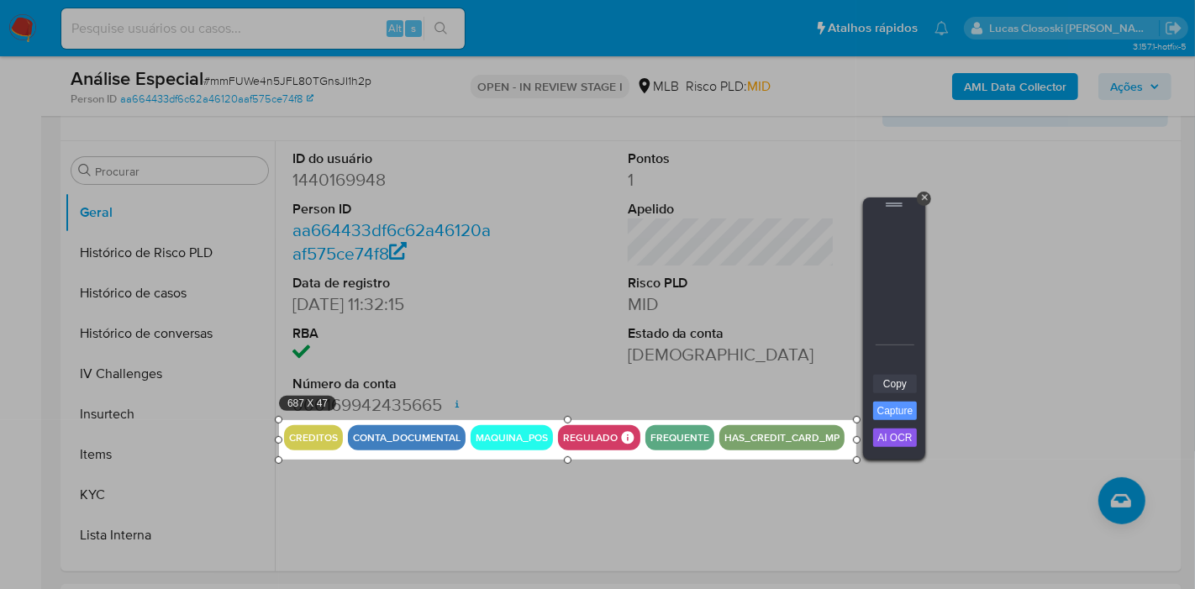
click at [888, 383] on link "Copy" at bounding box center [895, 384] width 44 height 18
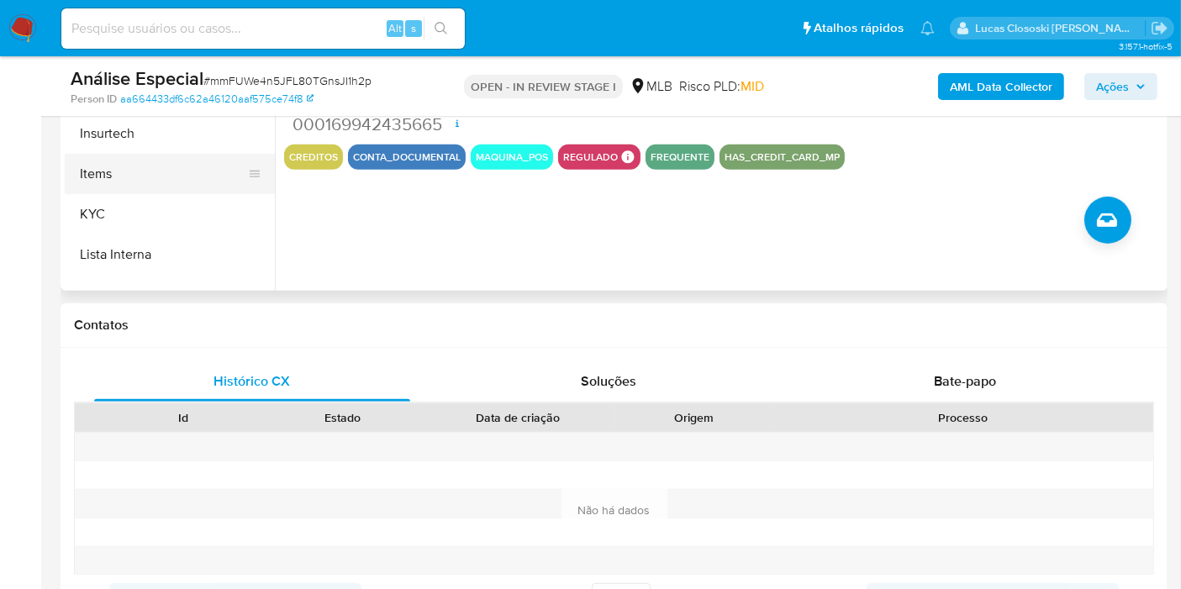
scroll to position [497, 0]
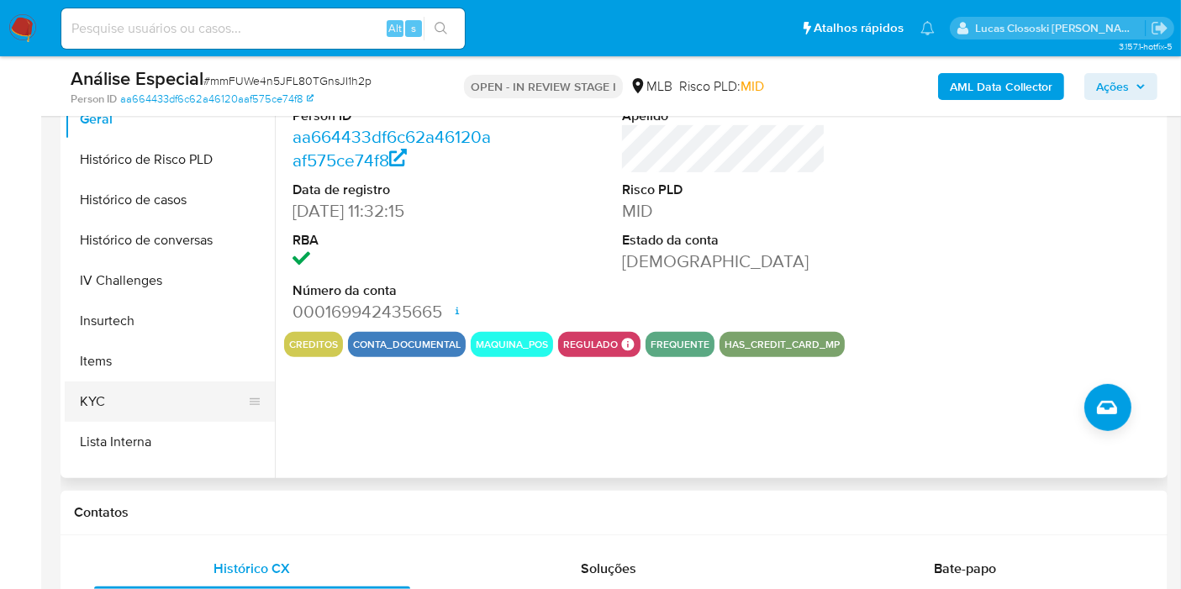
click at [135, 407] on button "KYC" at bounding box center [163, 401] width 197 height 40
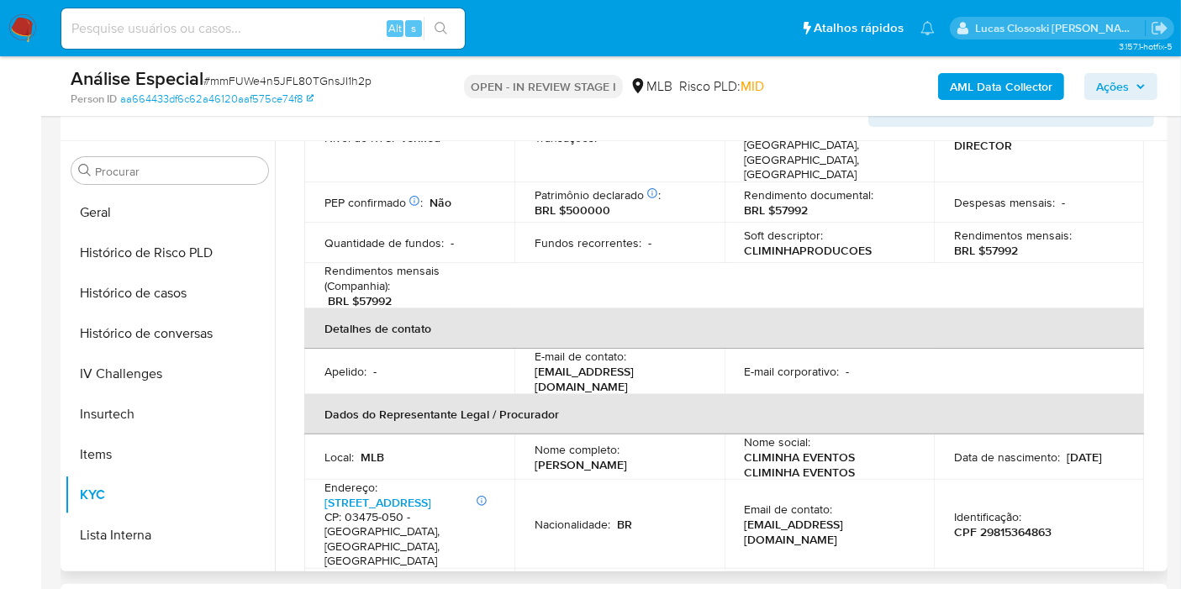
scroll to position [373, 0]
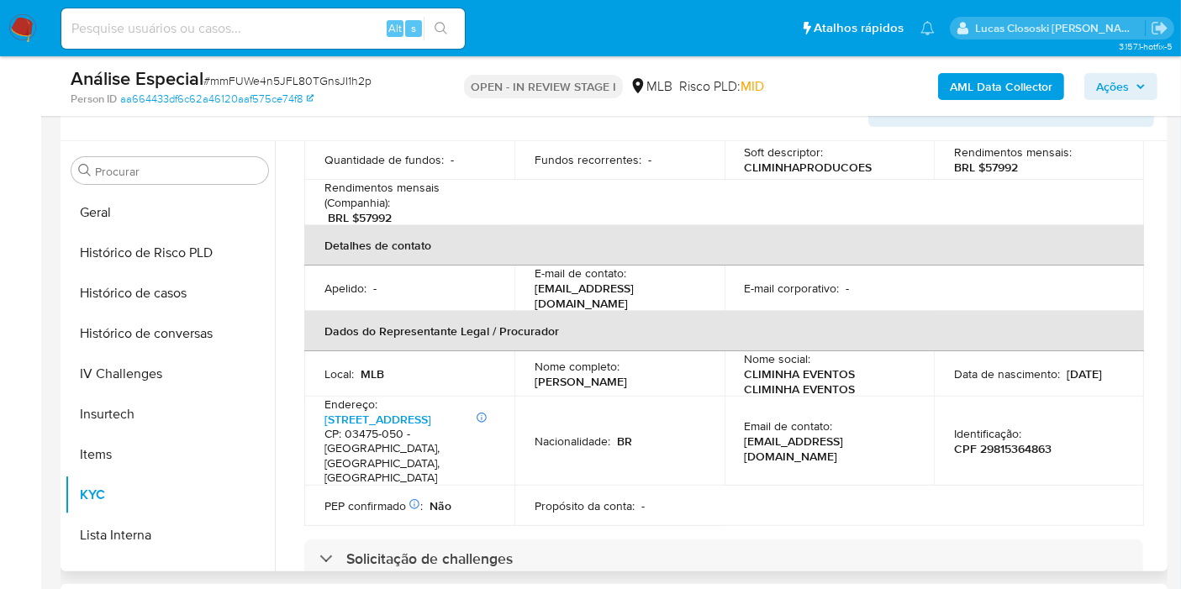
drag, startPoint x: 681, startPoint y: 363, endPoint x: 630, endPoint y: 236, distance: 136.8
click at [535, 374] on p "Anderson de Oliveira Santos" at bounding box center [580, 381] width 92 height 15
copy p "Anderson de Oliveira Santos"
click at [1001, 441] on p "CPF 29815364863" at bounding box center [1002, 448] width 97 height 15
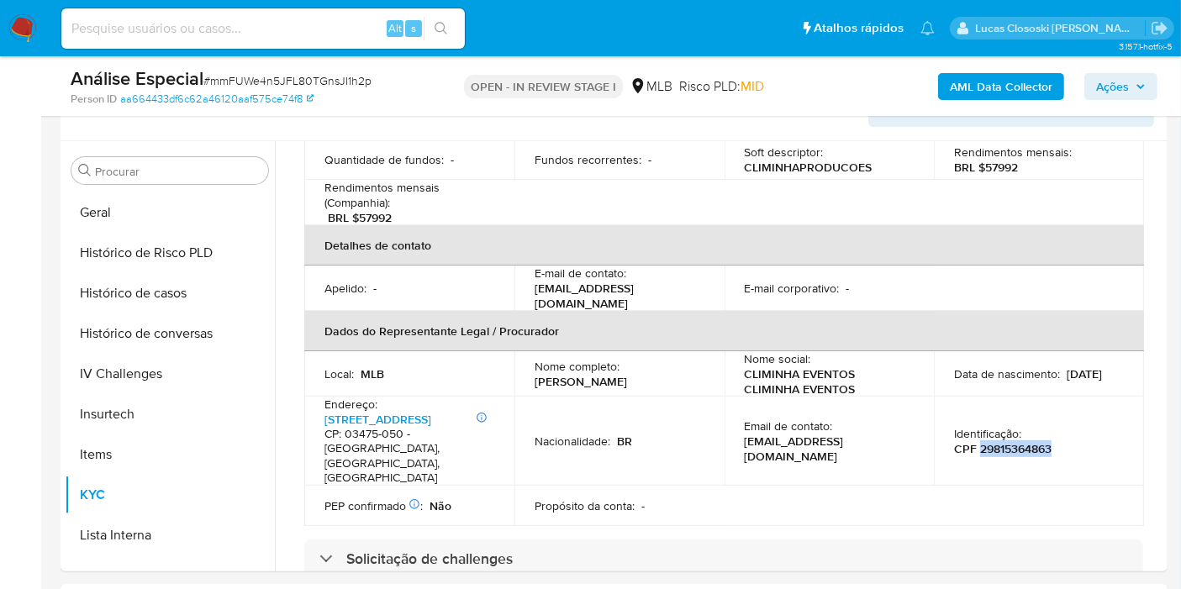
copy p "29815364863"
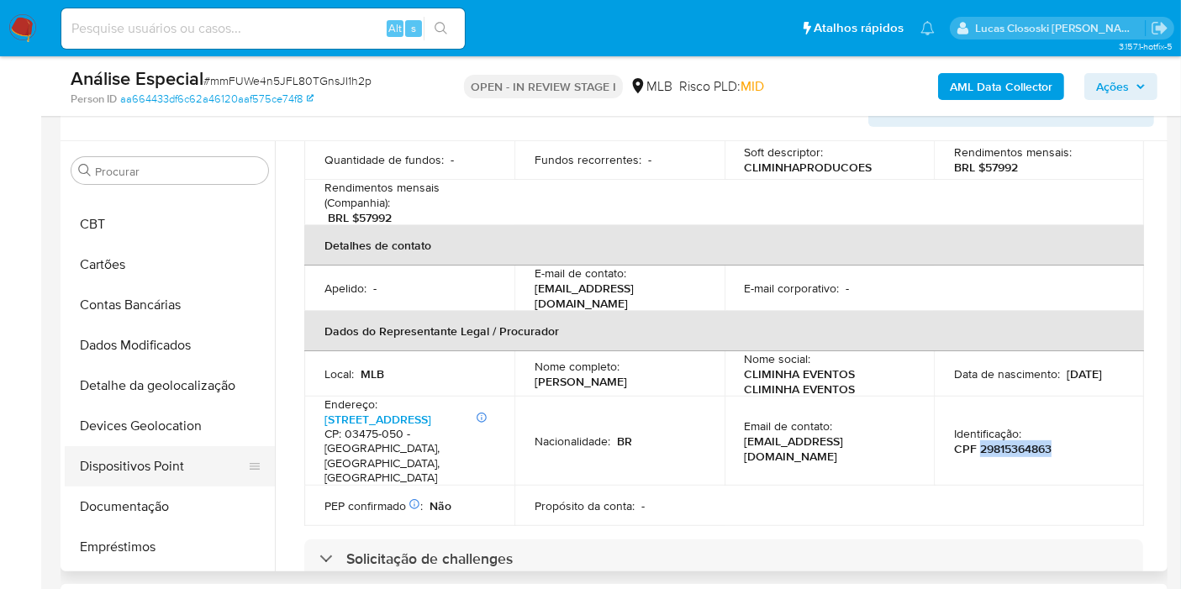
scroll to position [96, 0]
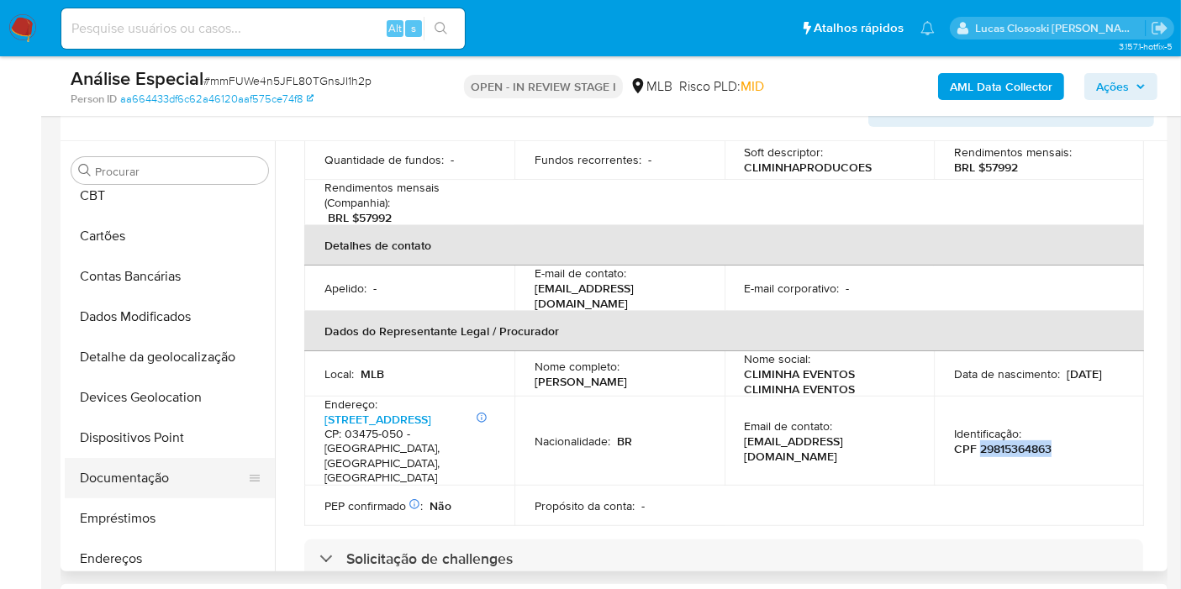
click at [155, 494] on button "Documentação" at bounding box center [163, 478] width 197 height 40
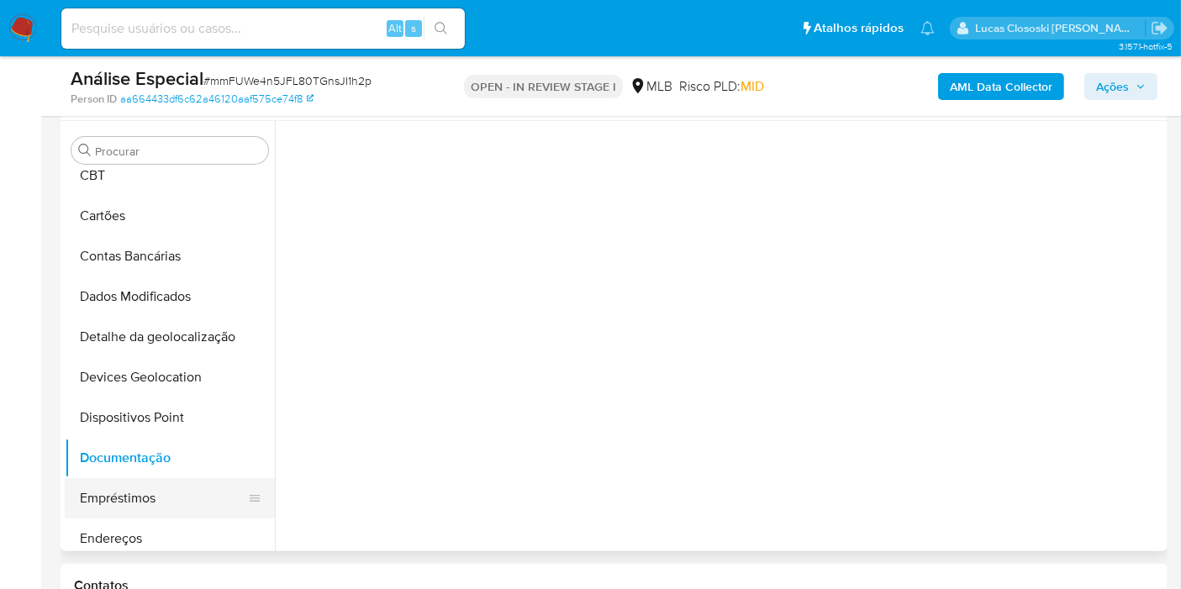
scroll to position [0, 0]
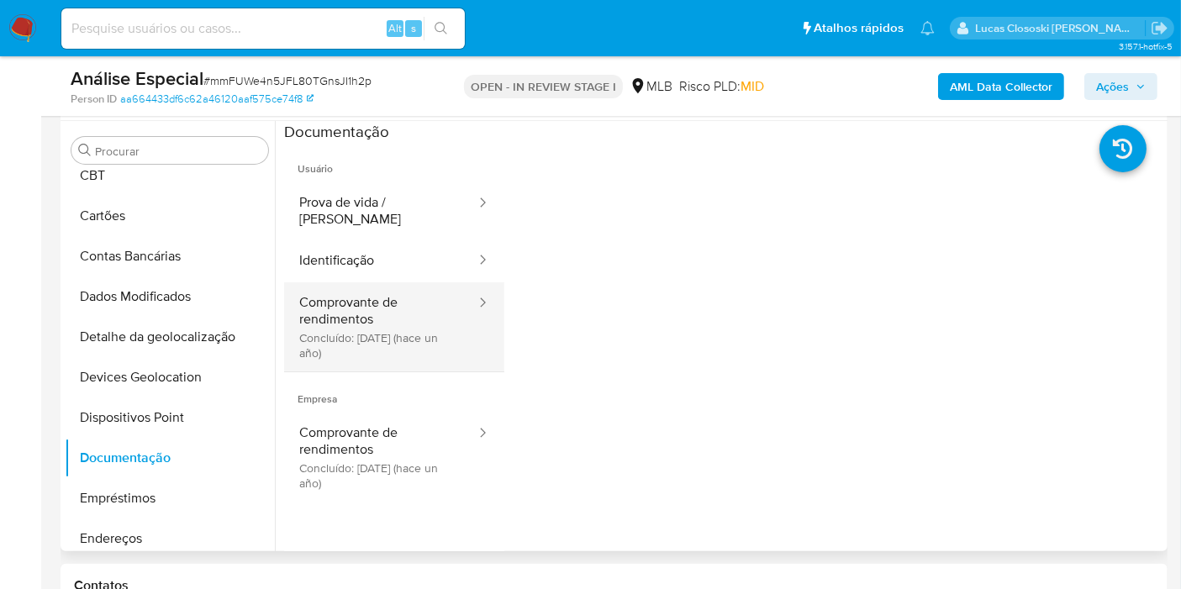
click at [381, 324] on button "Comprovante de rendimentos Concluído: 05/06/2024 (hace un año)" at bounding box center [380, 326] width 193 height 89
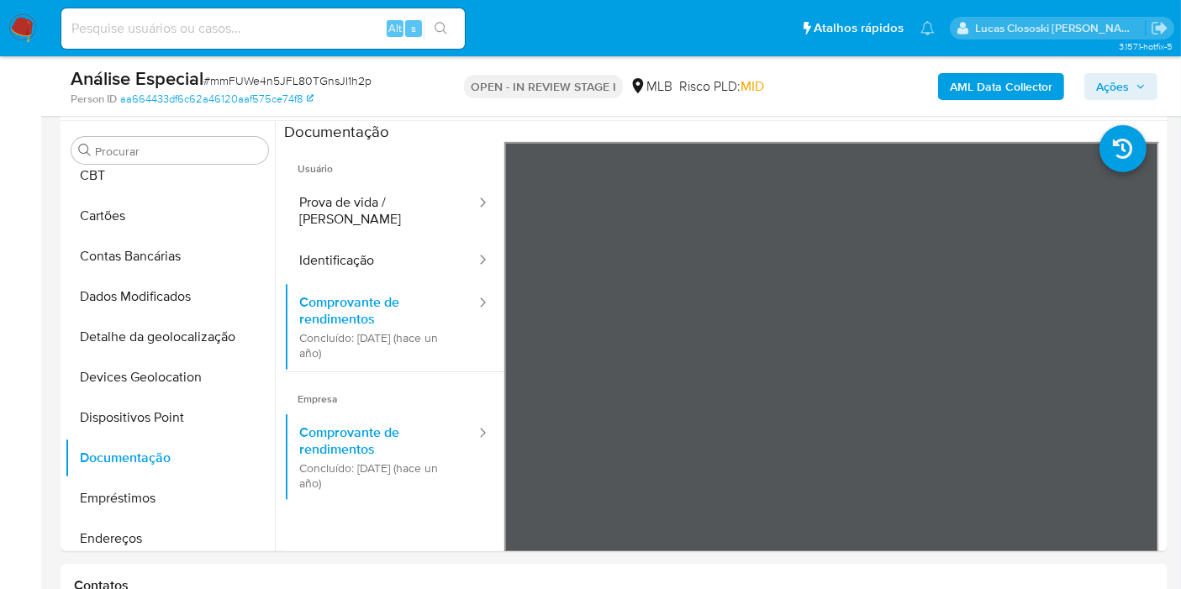
click at [1123, 87] on span "Ações" at bounding box center [1112, 86] width 33 height 27
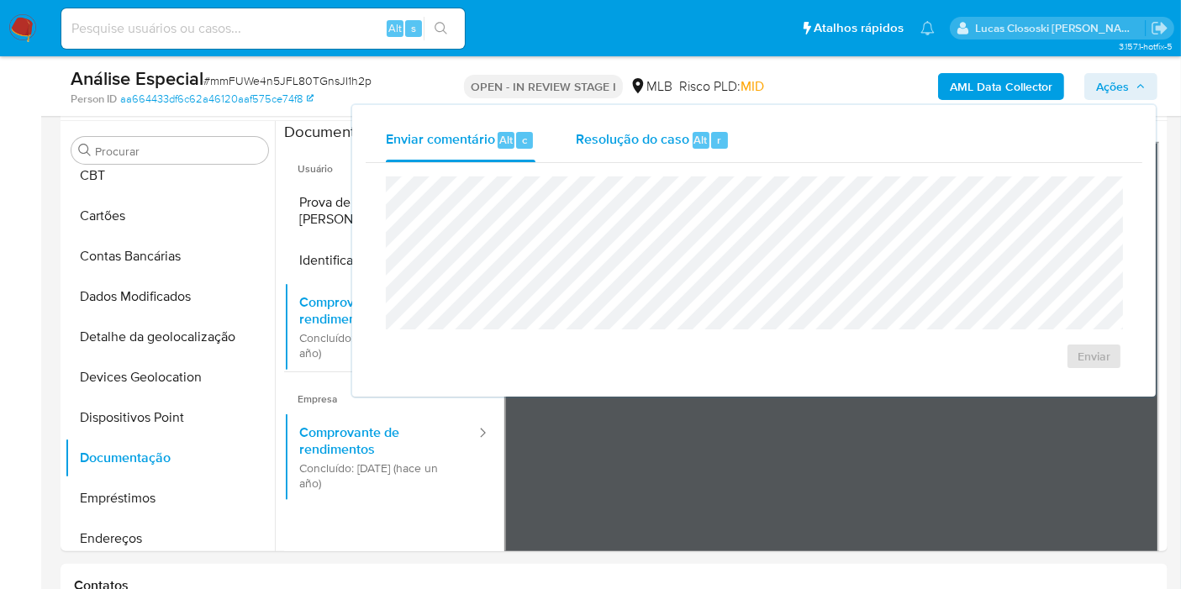
click at [639, 160] on div "Resolução do caso Alt r" at bounding box center [653, 140] width 154 height 44
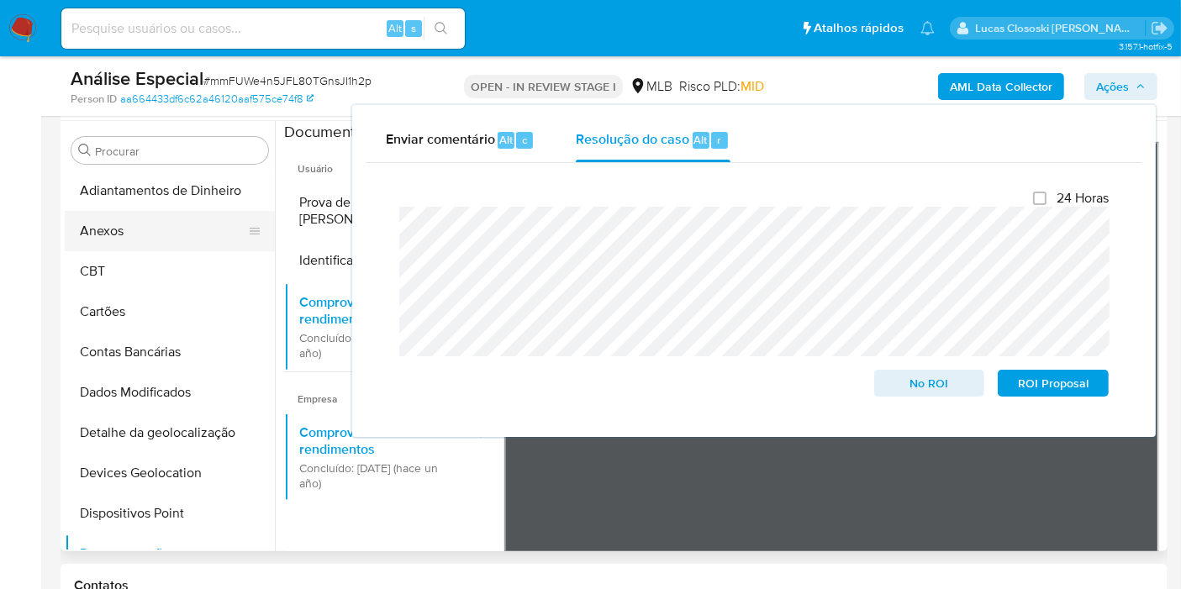
click at [127, 231] on button "Anexos" at bounding box center [163, 231] width 197 height 40
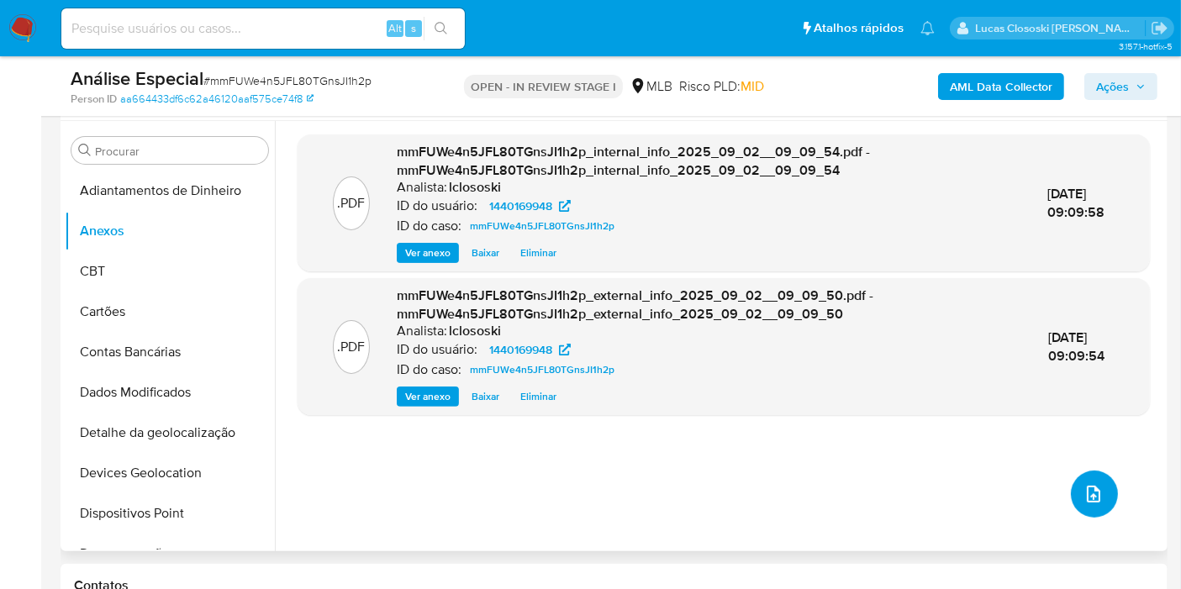
click at [1094, 476] on button "upload-file" at bounding box center [1093, 494] width 47 height 47
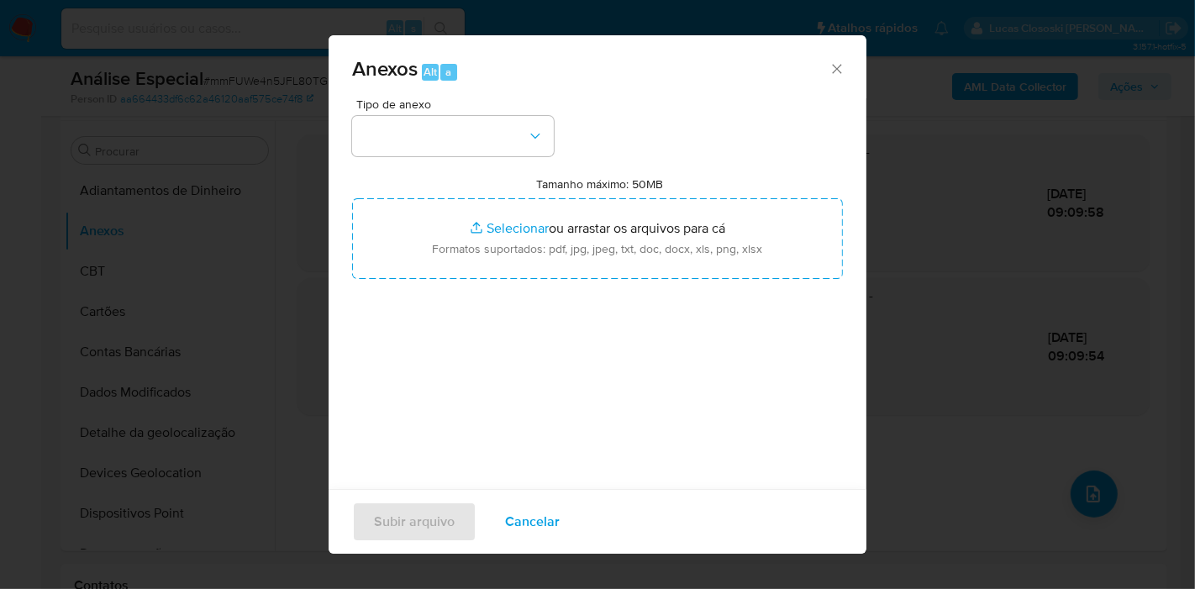
click at [513, 178] on div "Tamanho máximo: 50MB Selecionar arquivos Selecionar ou arrastar os arquivos par…" at bounding box center [597, 227] width 491 height 103
click at [509, 152] on button "button" at bounding box center [453, 136] width 202 height 40
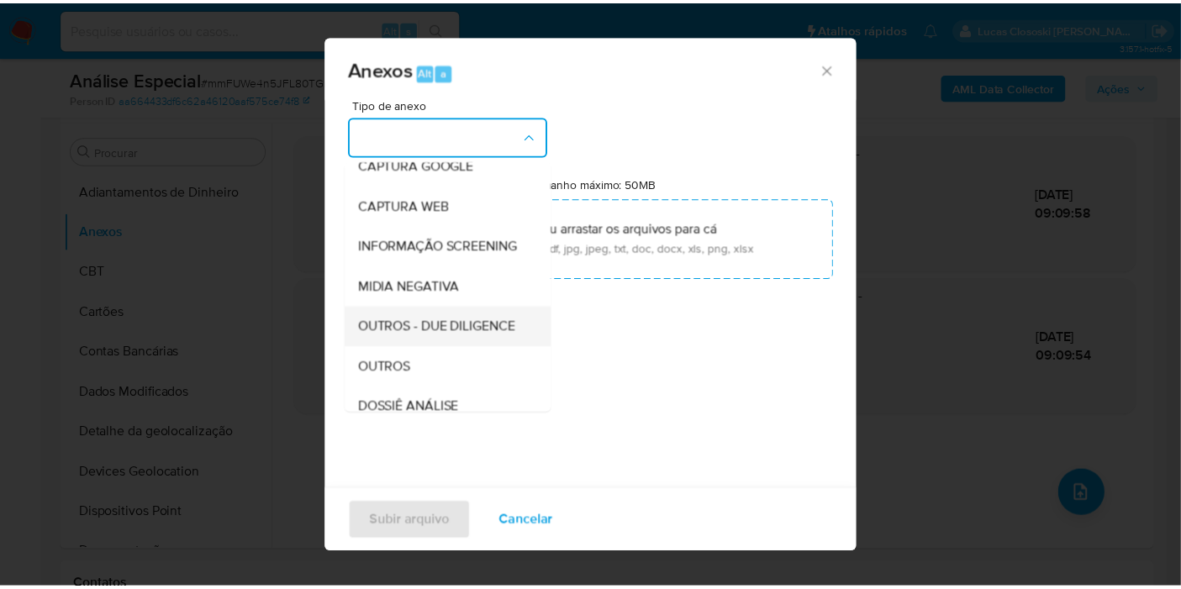
scroll to position [187, 0]
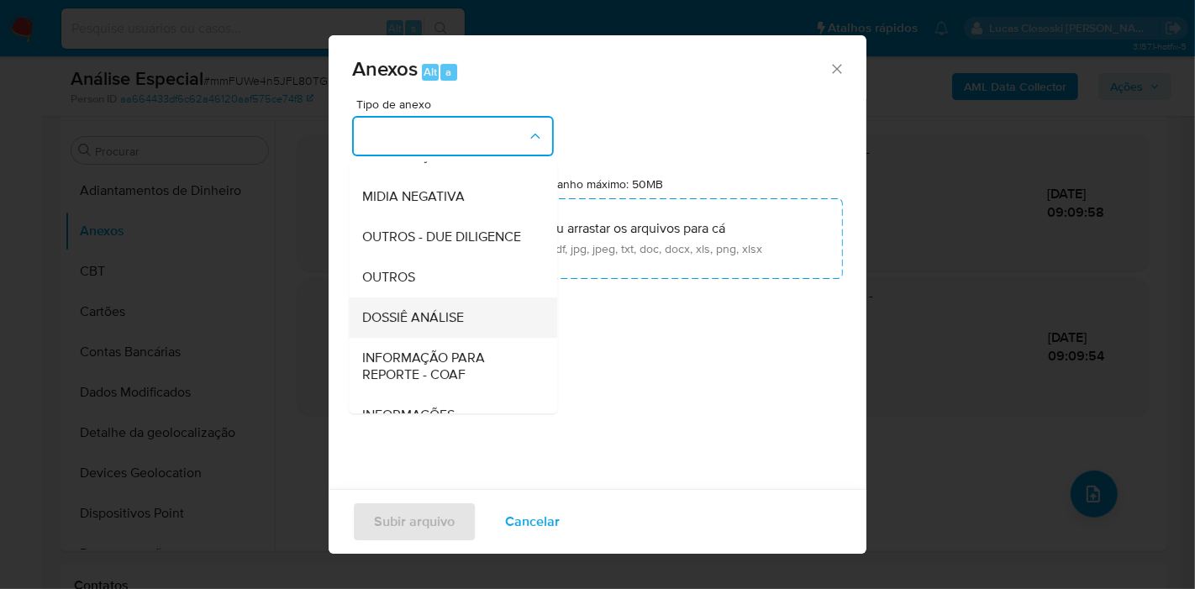
click at [463, 326] on span "DOSSIÊ ANÁLISE" at bounding box center [413, 317] width 102 height 17
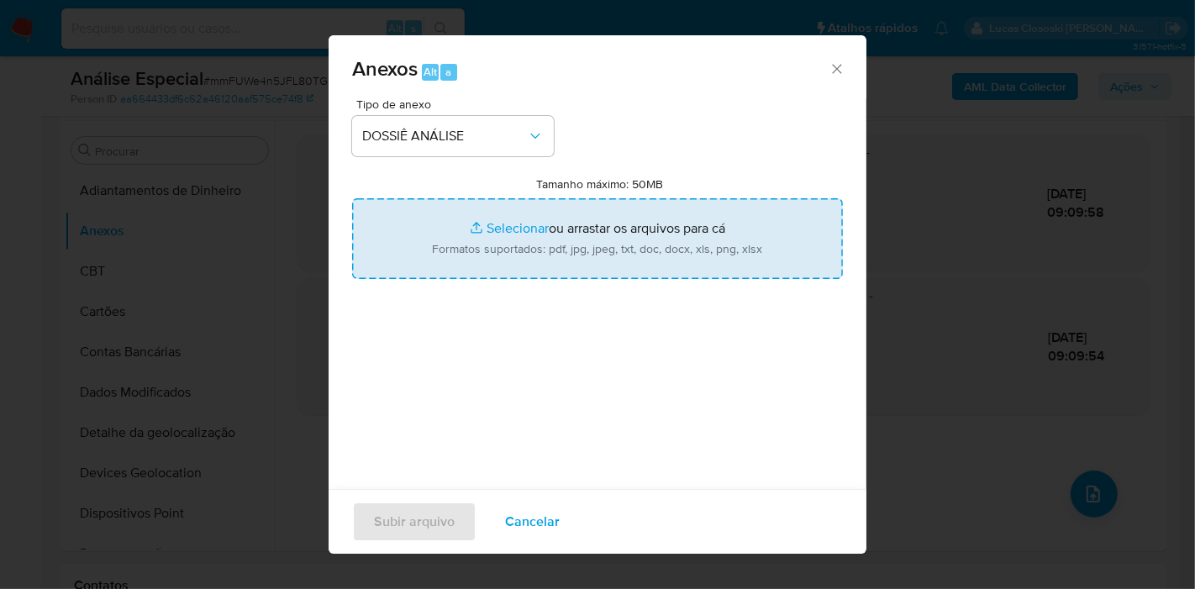
click at [463, 245] on input "Tamanho máximo: 50MB Selecionar arquivos" at bounding box center [597, 238] width 491 height 81
type input "C:\fakepath\SAR - XXXX - CNPJ 48047970000179 - CLIMINHA EVENTOS.pdf"
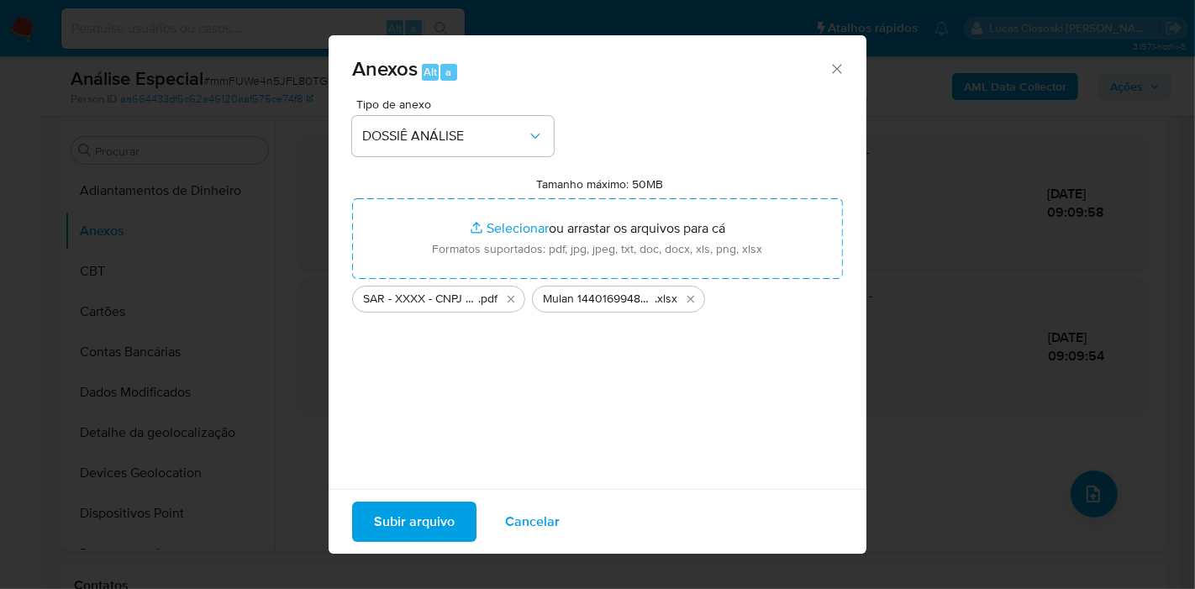
click at [430, 507] on span "Subir arquivo" at bounding box center [414, 521] width 81 height 37
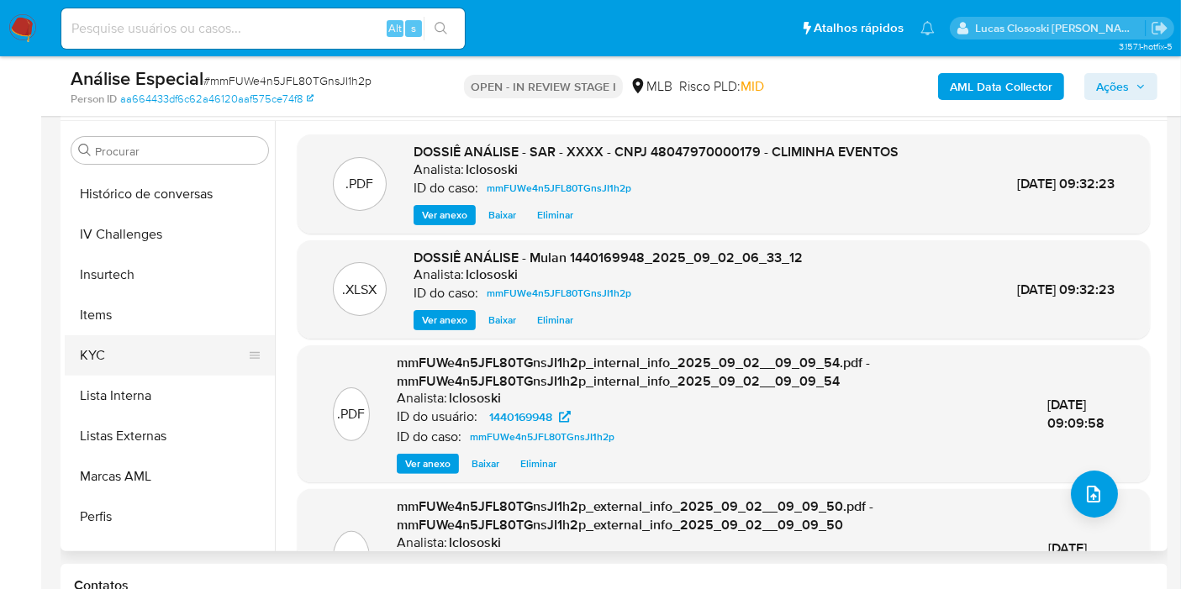
scroll to position [653, 0]
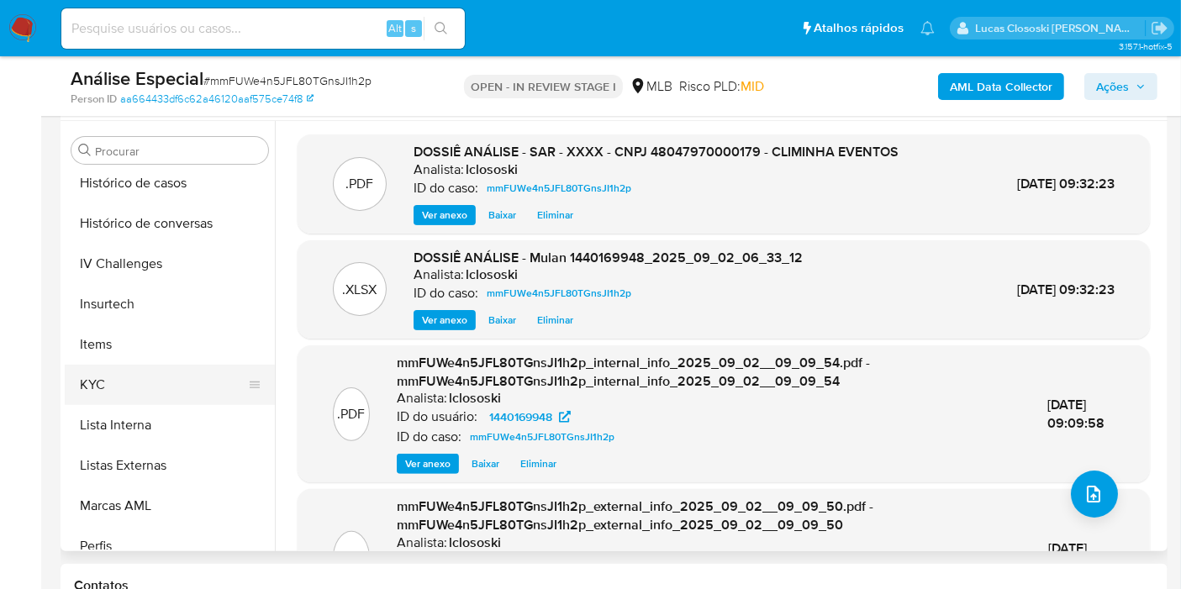
drag, startPoint x: 93, startPoint y: 375, endPoint x: 65, endPoint y: 382, distance: 29.6
click at [93, 375] on button "KYC" at bounding box center [163, 385] width 197 height 40
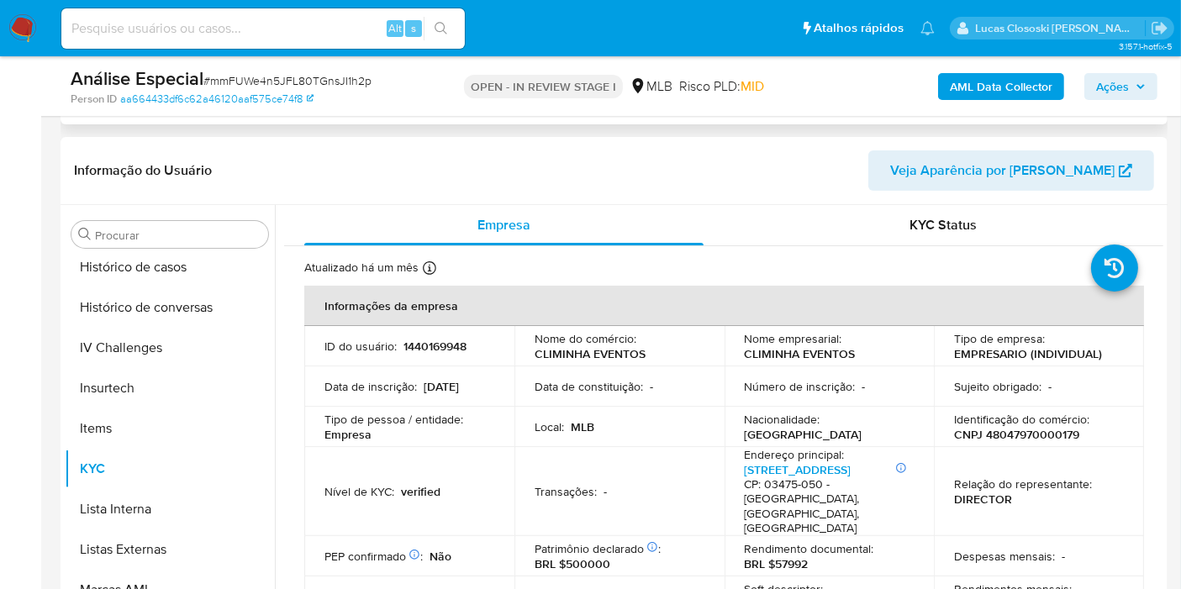
scroll to position [310, 0]
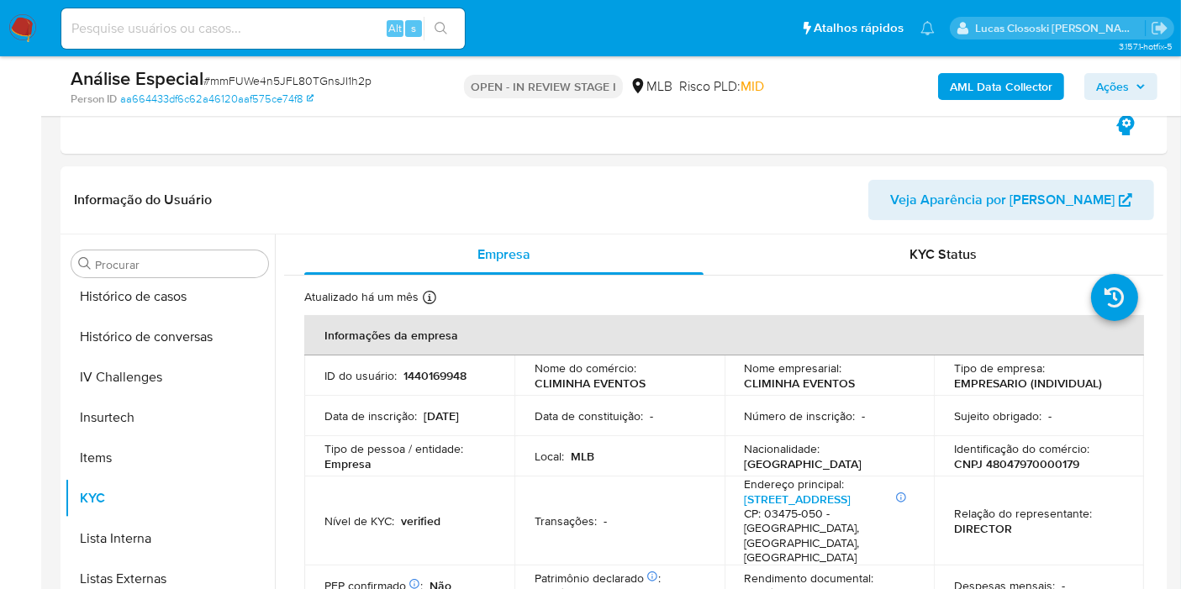
click at [1128, 95] on span "Ações" at bounding box center [1112, 86] width 33 height 27
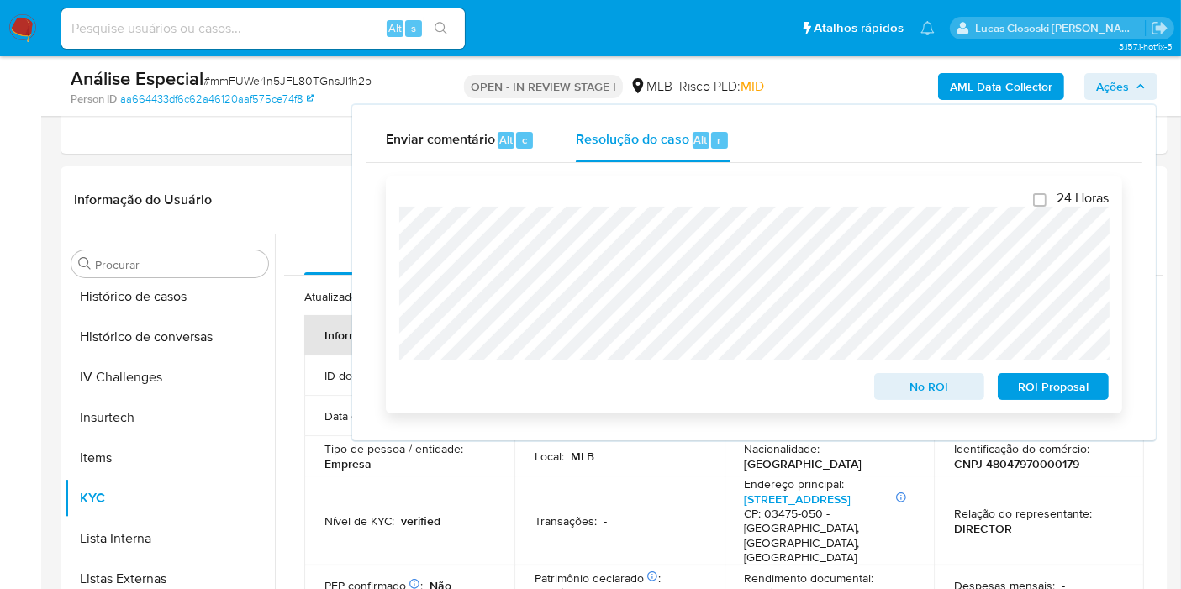
click at [916, 396] on span "No ROI" at bounding box center [929, 387] width 87 height 24
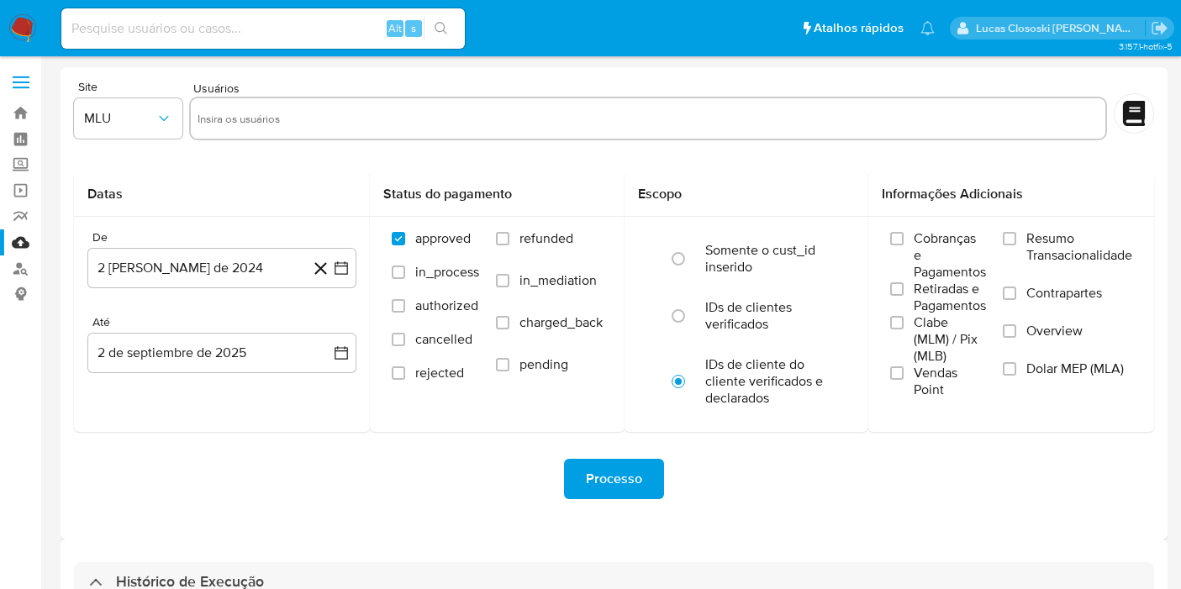
select select "10"
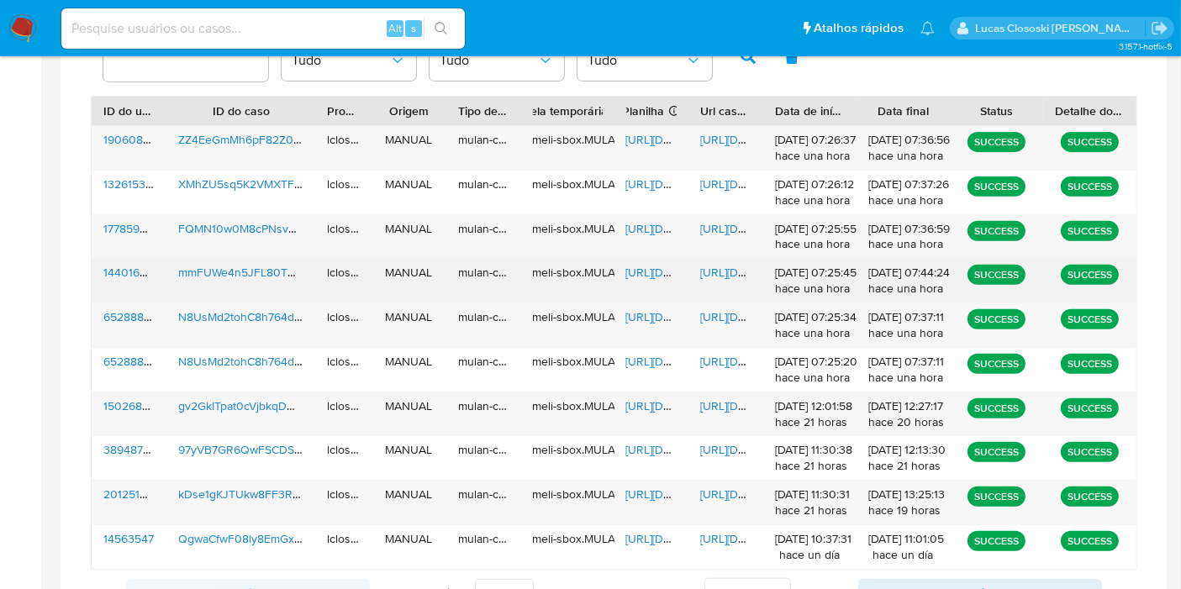
click at [653, 266] on span "[URL][DOMAIN_NAME]" at bounding box center [684, 272] width 116 height 17
click at [713, 264] on span "[URL][DOMAIN_NAME]" at bounding box center [758, 272] width 116 height 17
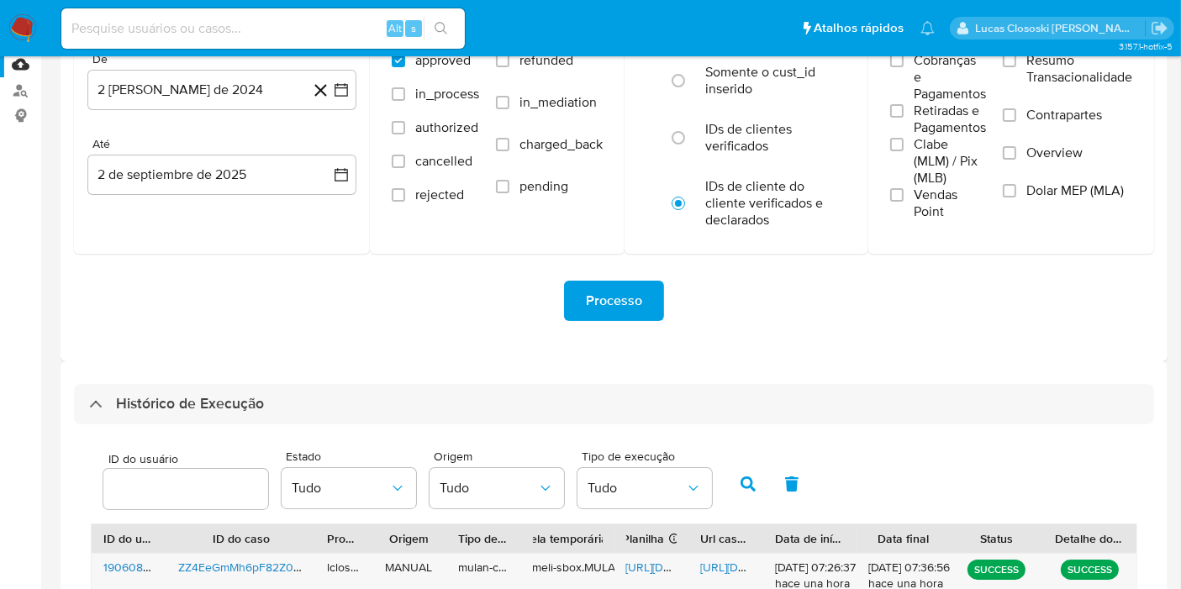
scroll to position [0, 0]
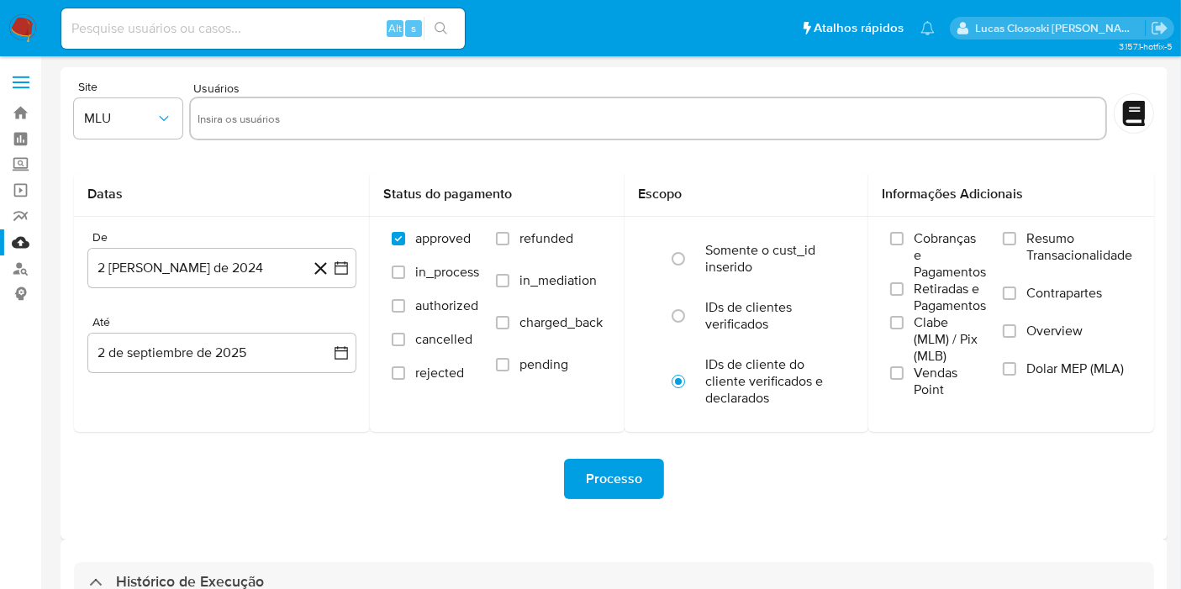
click at [23, 23] on img at bounding box center [22, 28] width 29 height 29
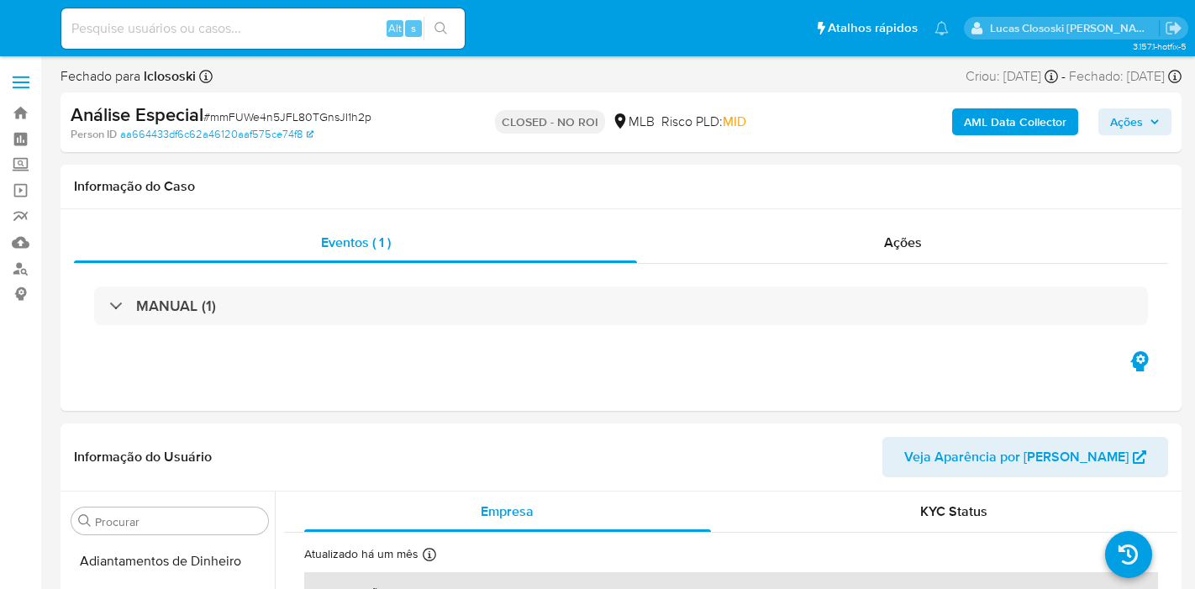
select select "10"
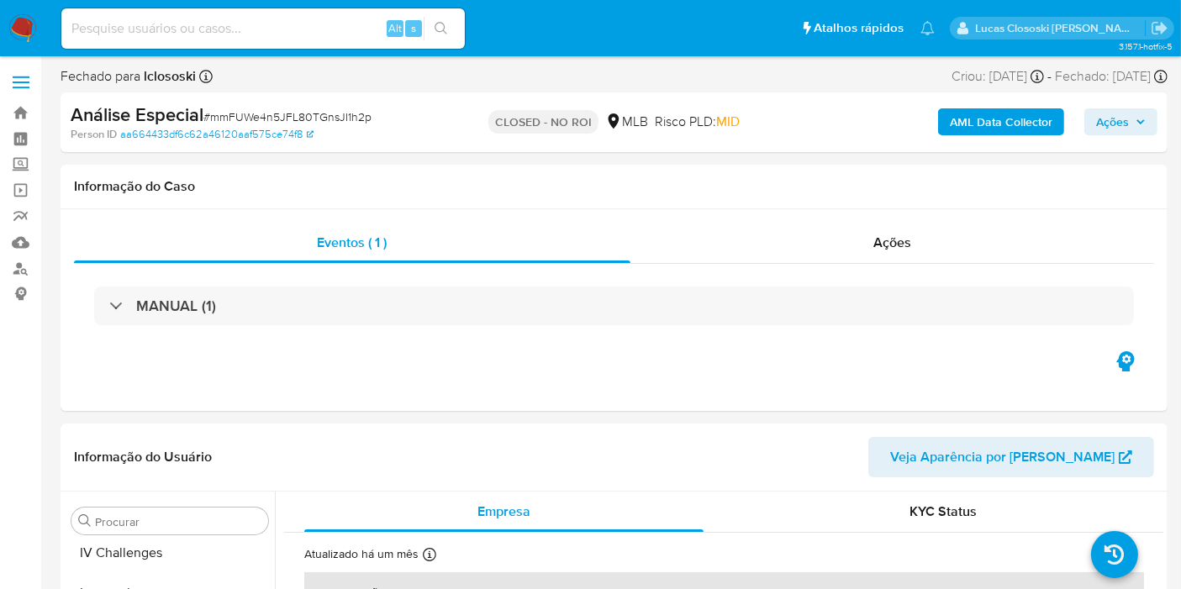
scroll to position [749, 0]
click at [319, 109] on span "# mmFUWe4n5JFL80TGnsJI1h2p" at bounding box center [287, 116] width 168 height 17
copy span "mmFUWe4n5JFL80TGnsJI1h2p"
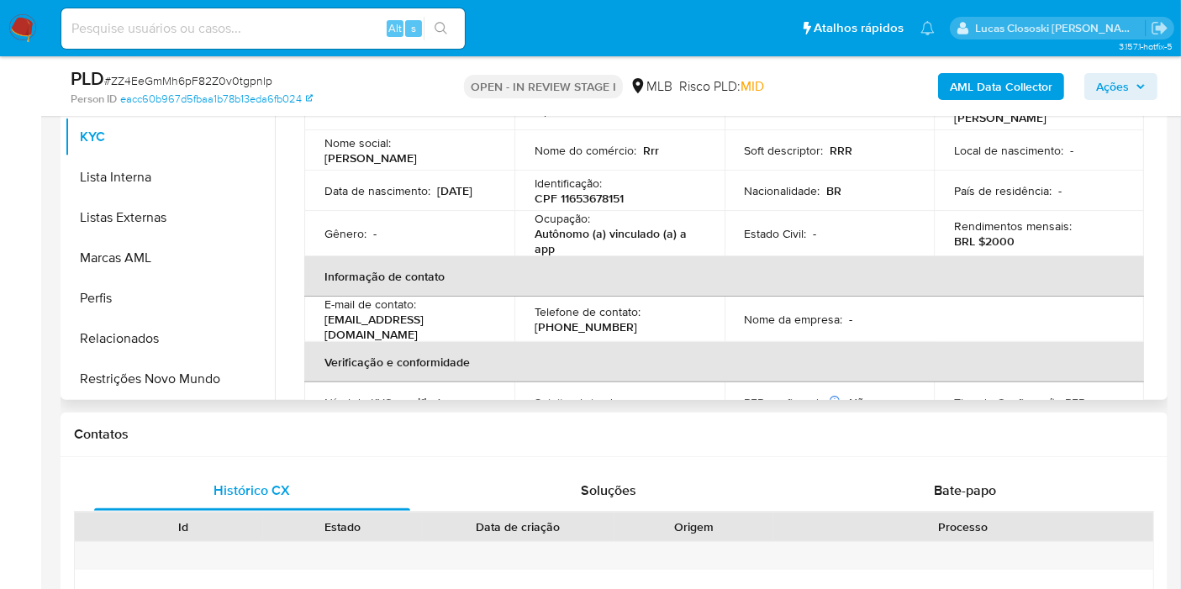
scroll to position [280, 0]
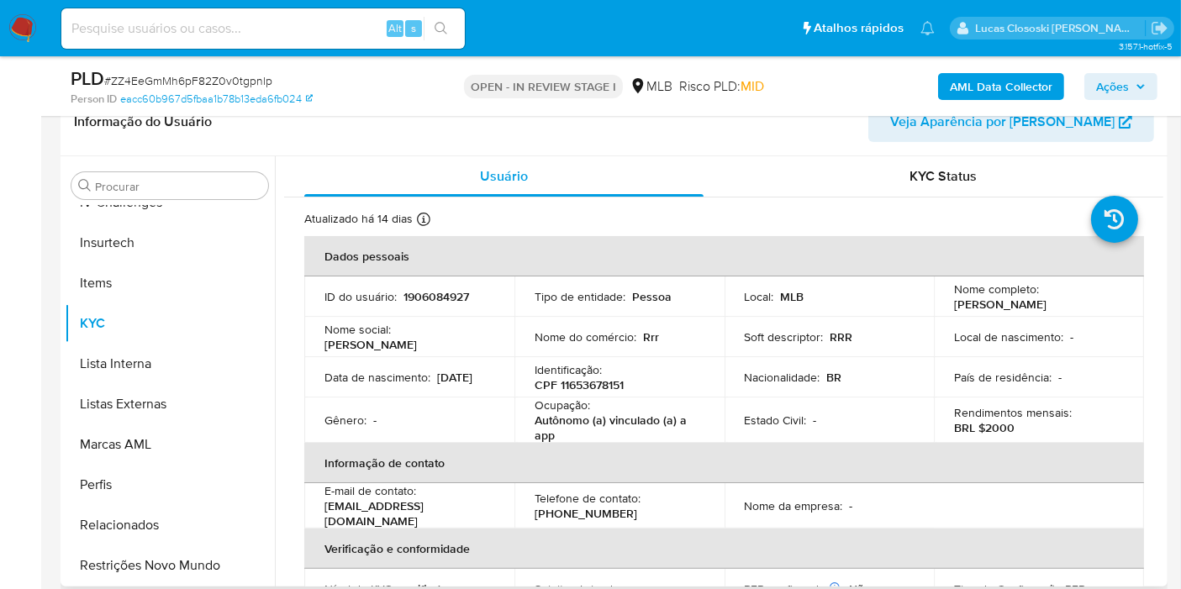
click at [595, 380] on p "CPF 11653678151" at bounding box center [578, 384] width 89 height 15
click at [595, 379] on p "CPF 11653678151" at bounding box center [578, 384] width 89 height 15
copy p "11653678151"
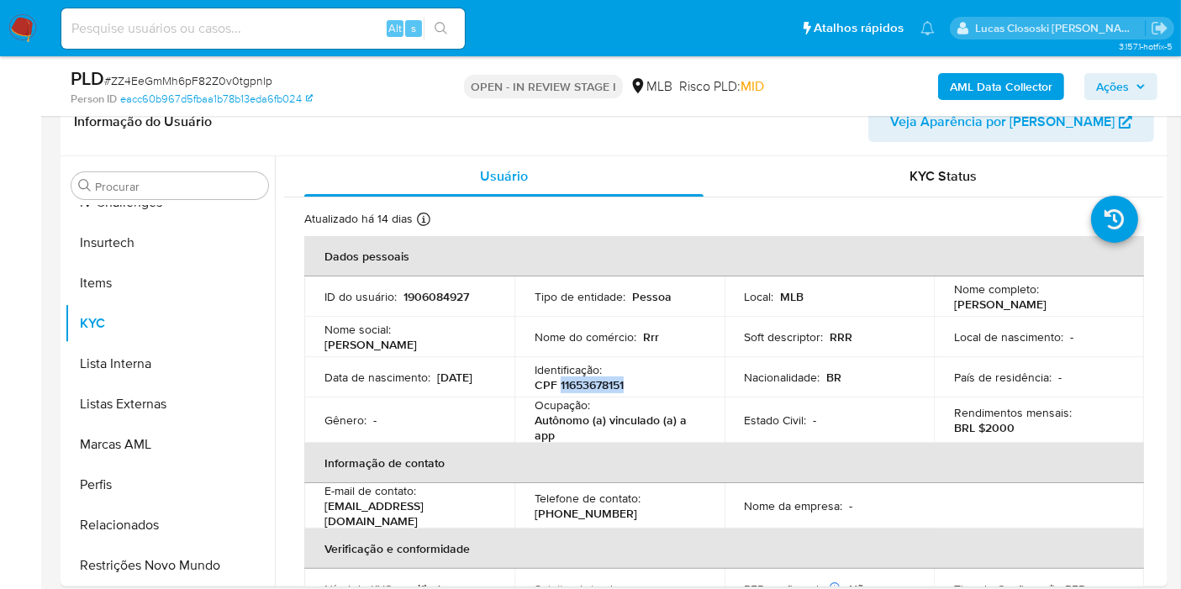
copy p "11653678151"
drag, startPoint x: 386, startPoint y: 382, endPoint x: 322, endPoint y: 388, distance: 64.1
click at [322, 388] on td "Data [PERSON_NAME] : [DEMOGRAPHIC_DATA]" at bounding box center [409, 377] width 210 height 40
copy p "[DATE]"
click at [576, 380] on p "CPF 11653678151" at bounding box center [578, 384] width 89 height 15
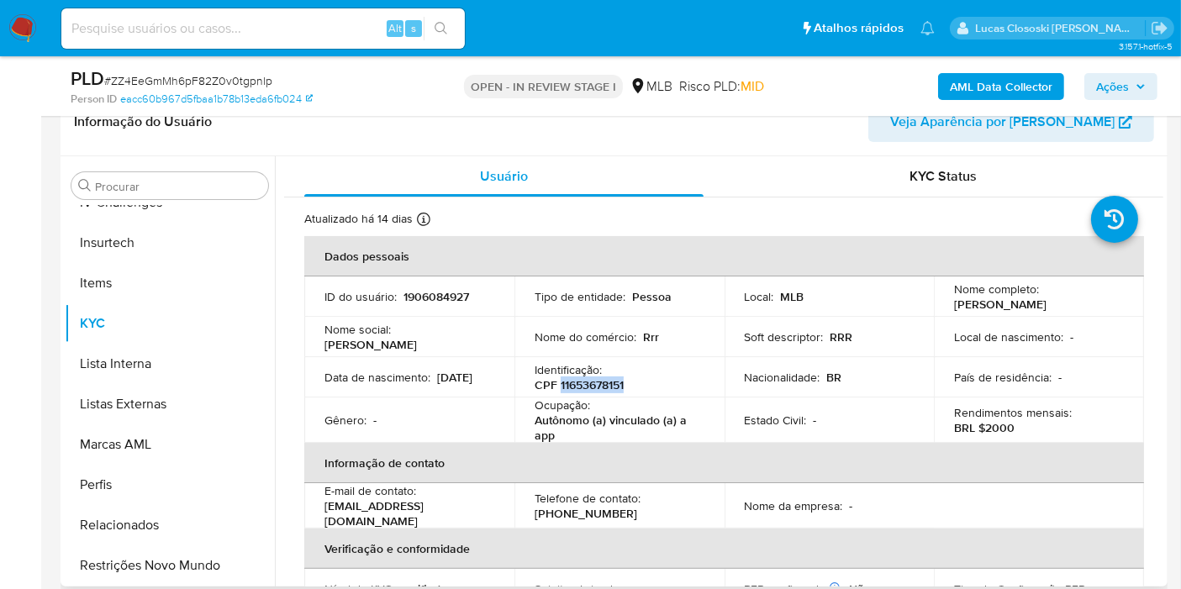
click at [576, 380] on p "CPF 11653678151" at bounding box center [578, 384] width 89 height 15
copy p "11653678151"
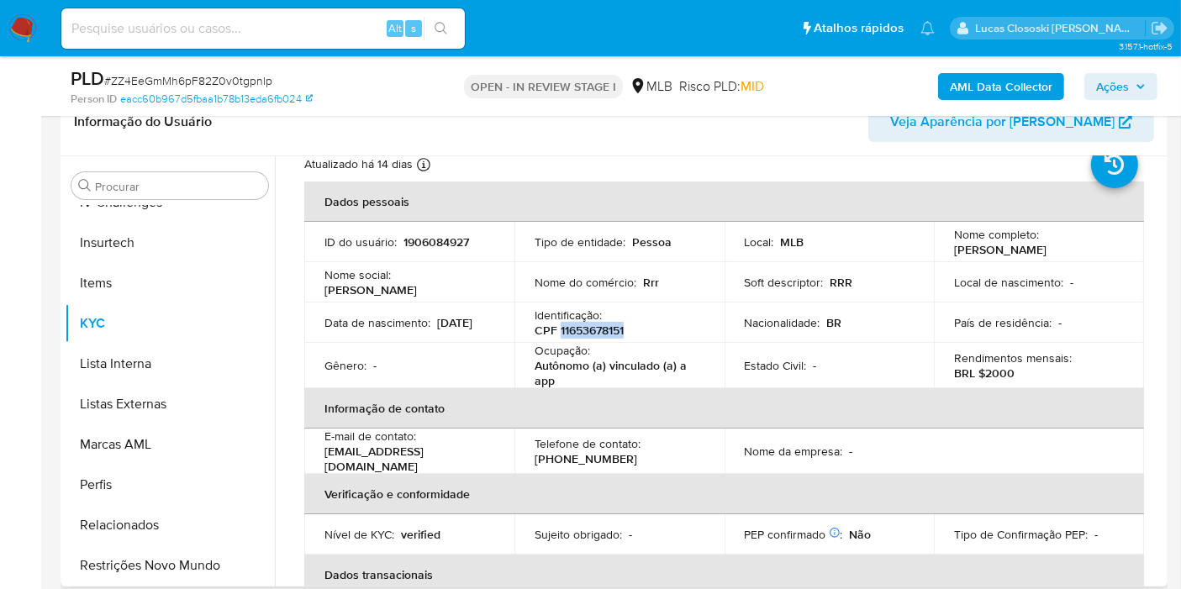
scroll to position [38, 0]
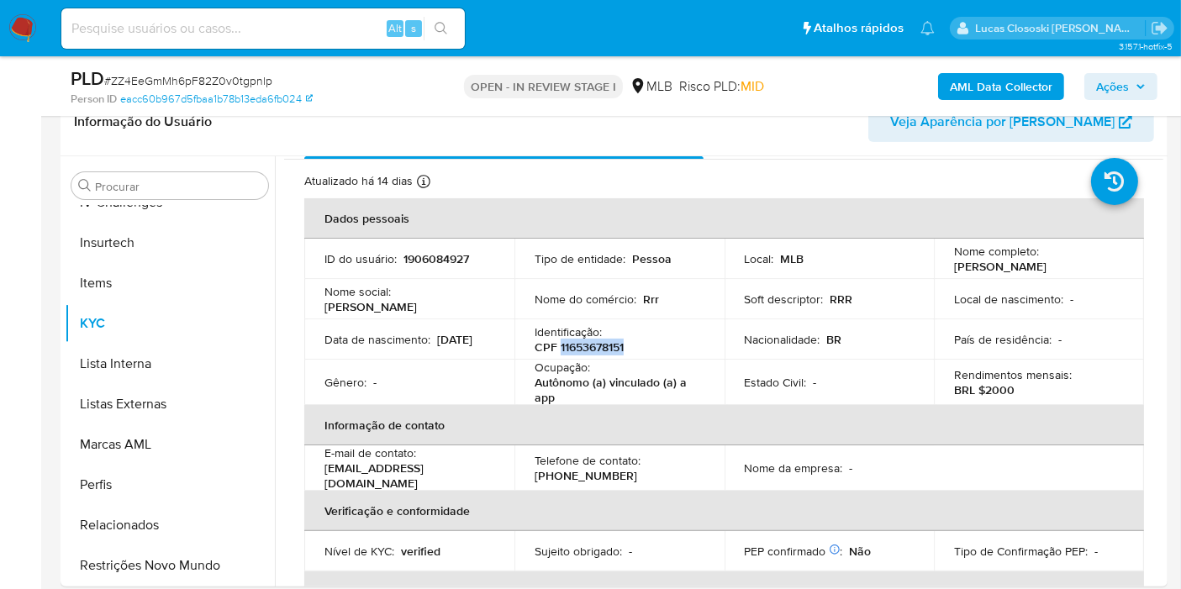
click at [1007, 92] on b "AML Data Collector" at bounding box center [1000, 86] width 103 height 27
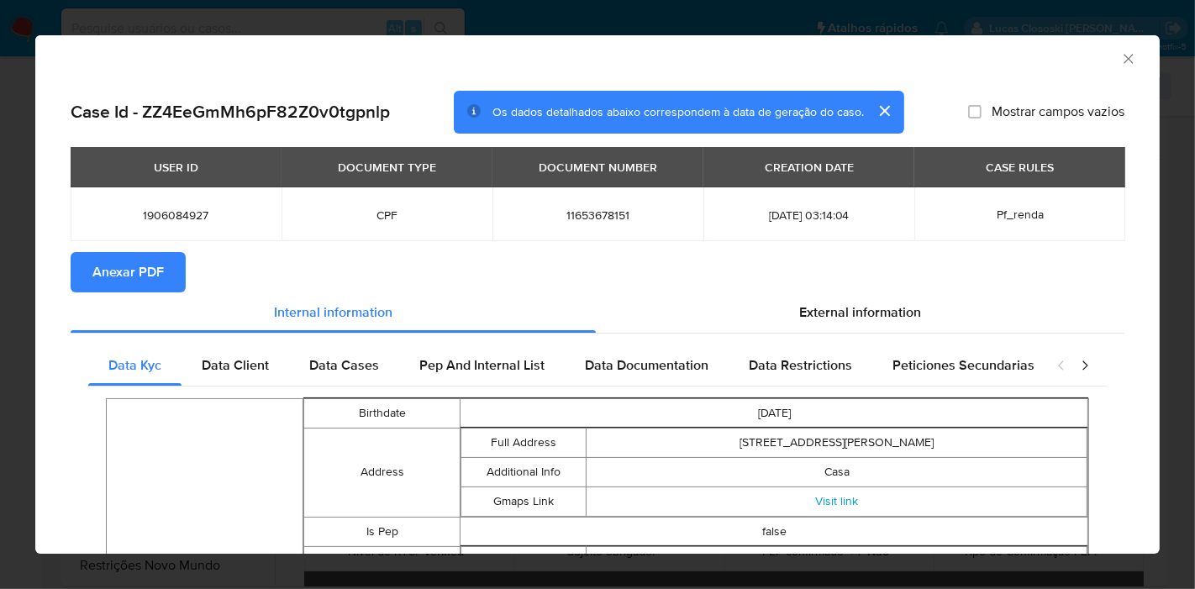
click at [164, 278] on button "Anexar PDF" at bounding box center [128, 272] width 115 height 40
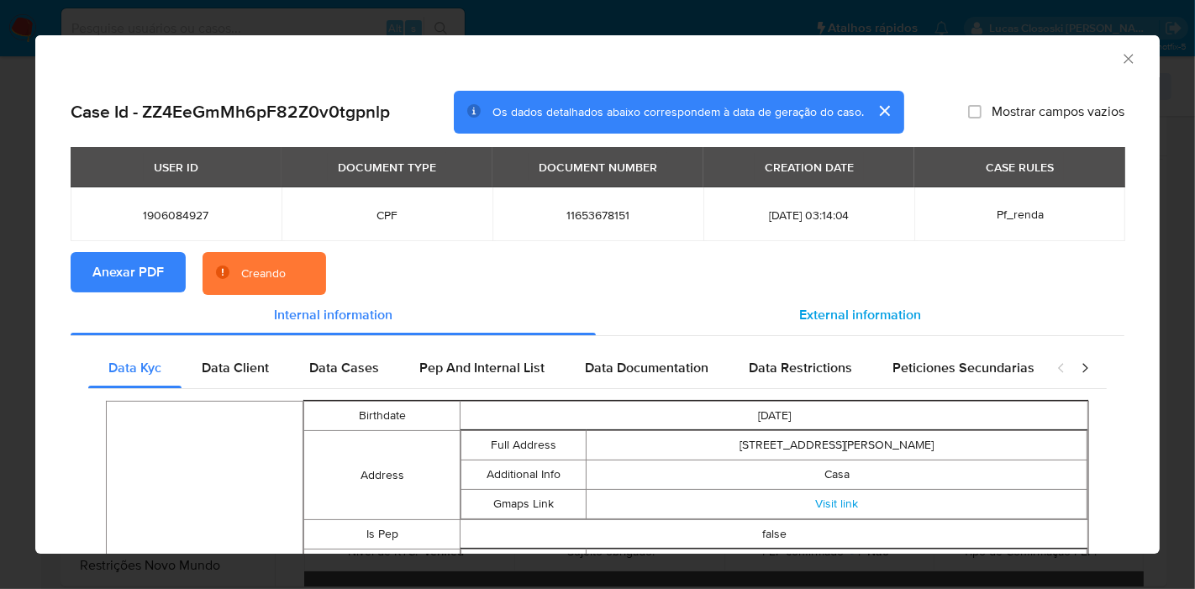
click at [864, 313] on span "External information" at bounding box center [860, 314] width 122 height 19
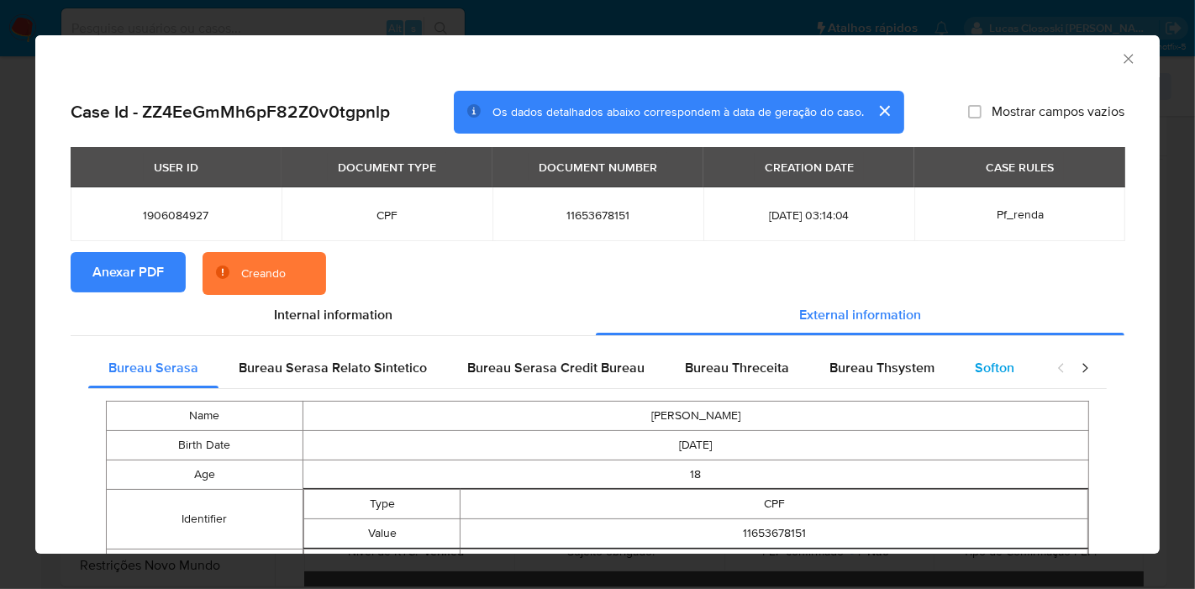
click at [975, 358] on span "Softon" at bounding box center [994, 367] width 39 height 19
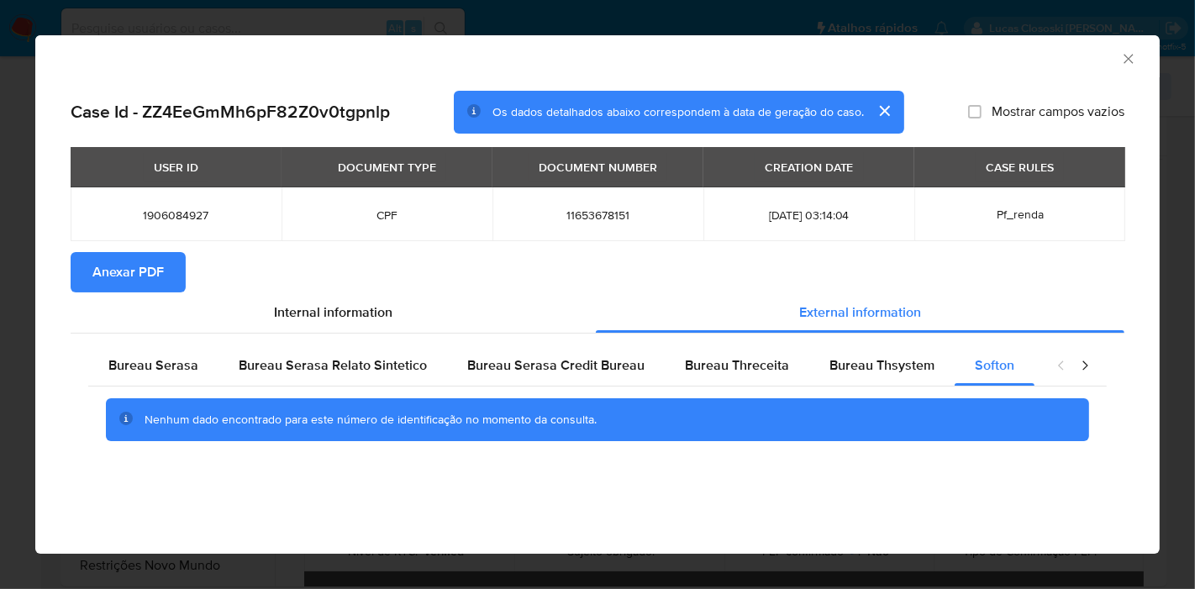
click at [1123, 55] on icon "Fechar a janela" at bounding box center [1128, 58] width 17 height 17
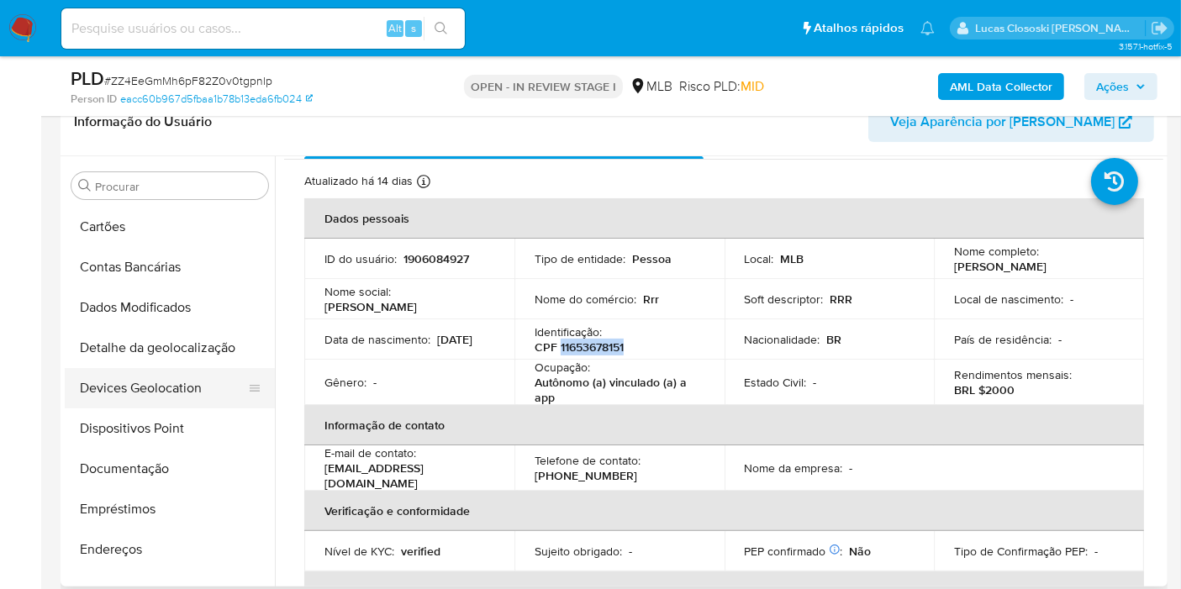
scroll to position [96, 0]
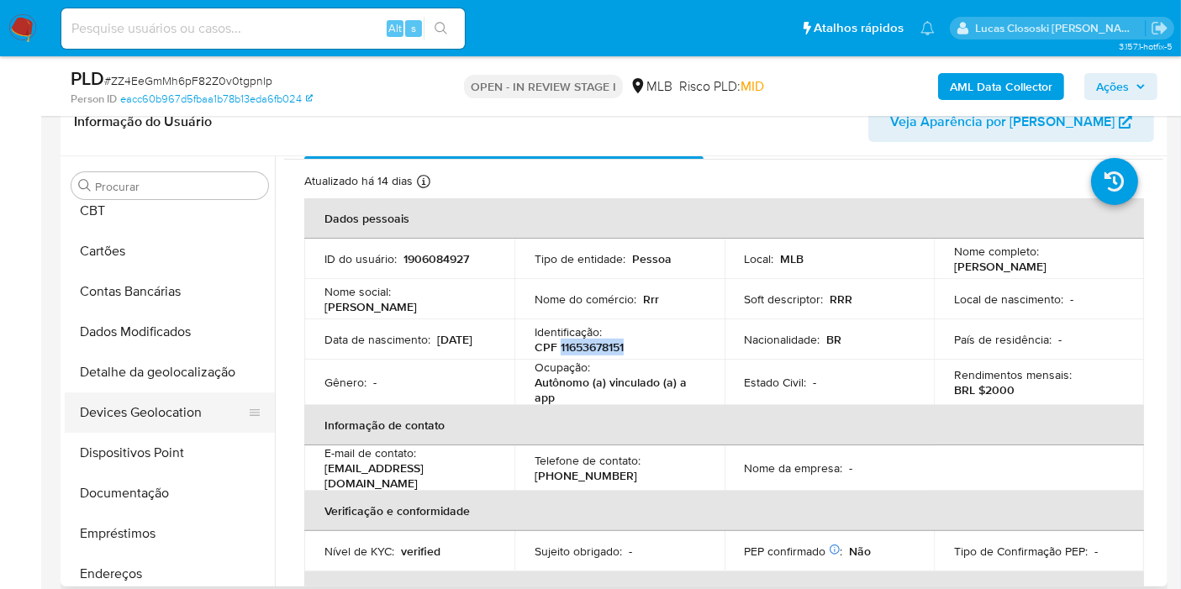
click at [139, 397] on button "Devices Geolocation" at bounding box center [163, 412] width 197 height 40
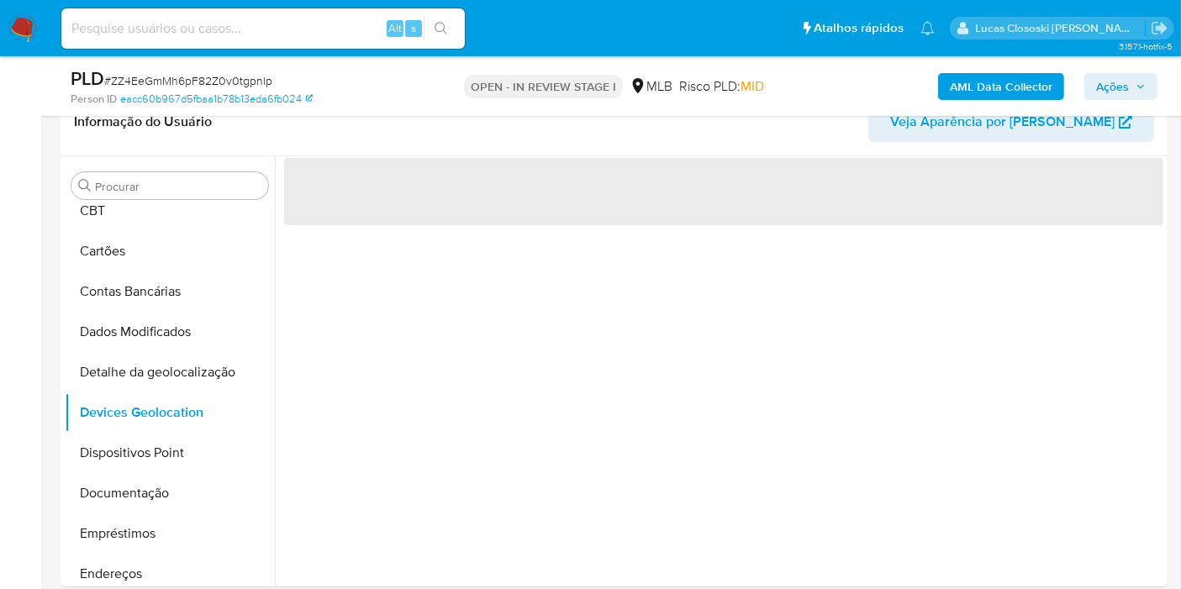
scroll to position [0, 0]
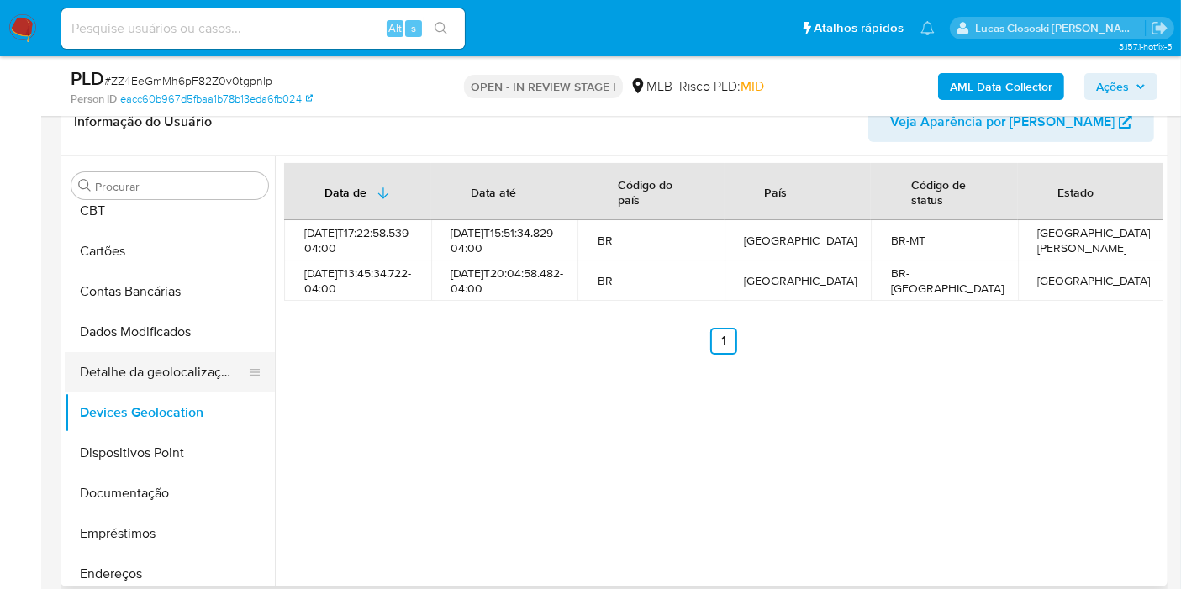
drag, startPoint x: 149, startPoint y: 438, endPoint x: 190, endPoint y: 371, distance: 78.1
click at [149, 439] on button "Dispositivos Point" at bounding box center [170, 453] width 210 height 40
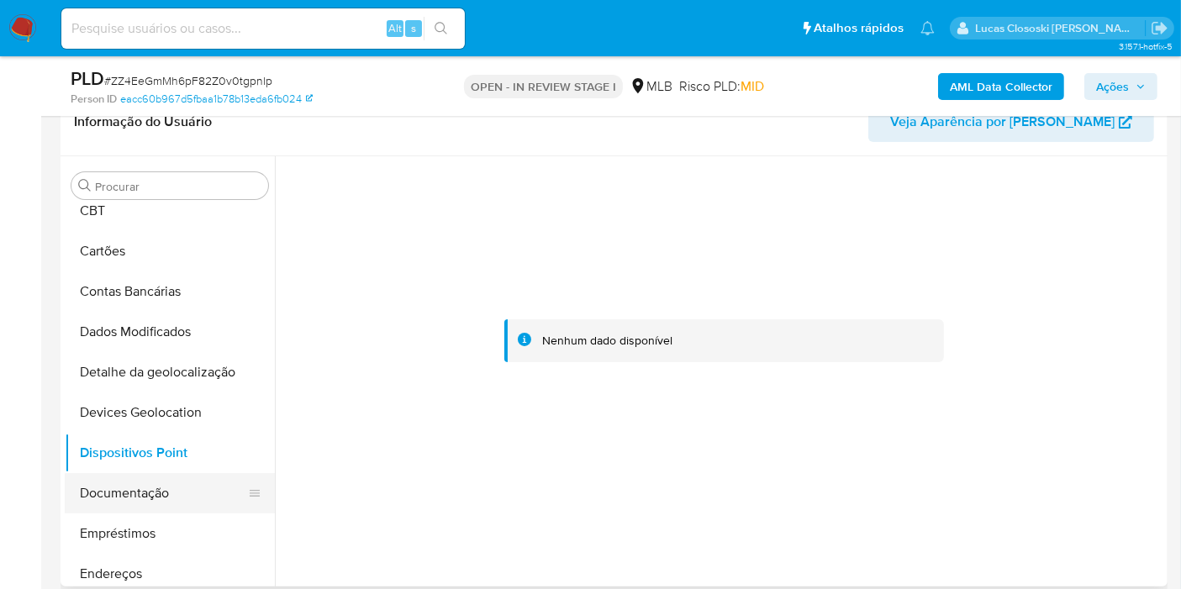
click at [199, 493] on button "Documentação" at bounding box center [163, 493] width 197 height 40
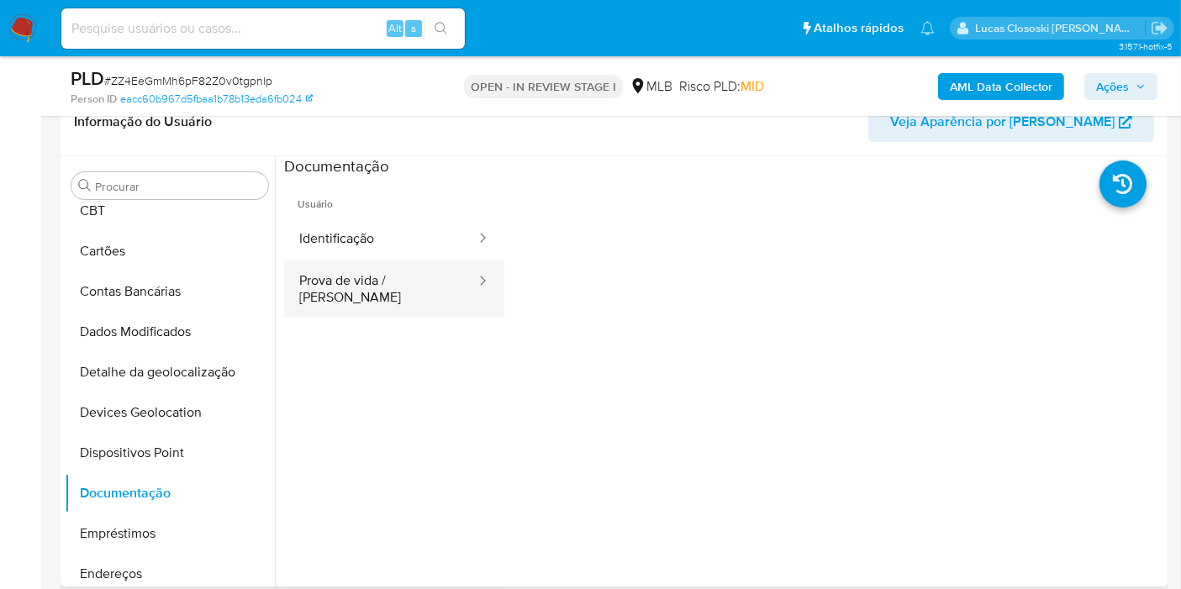
click at [348, 261] on button "Prova de vida / [PERSON_NAME]" at bounding box center [380, 288] width 193 height 57
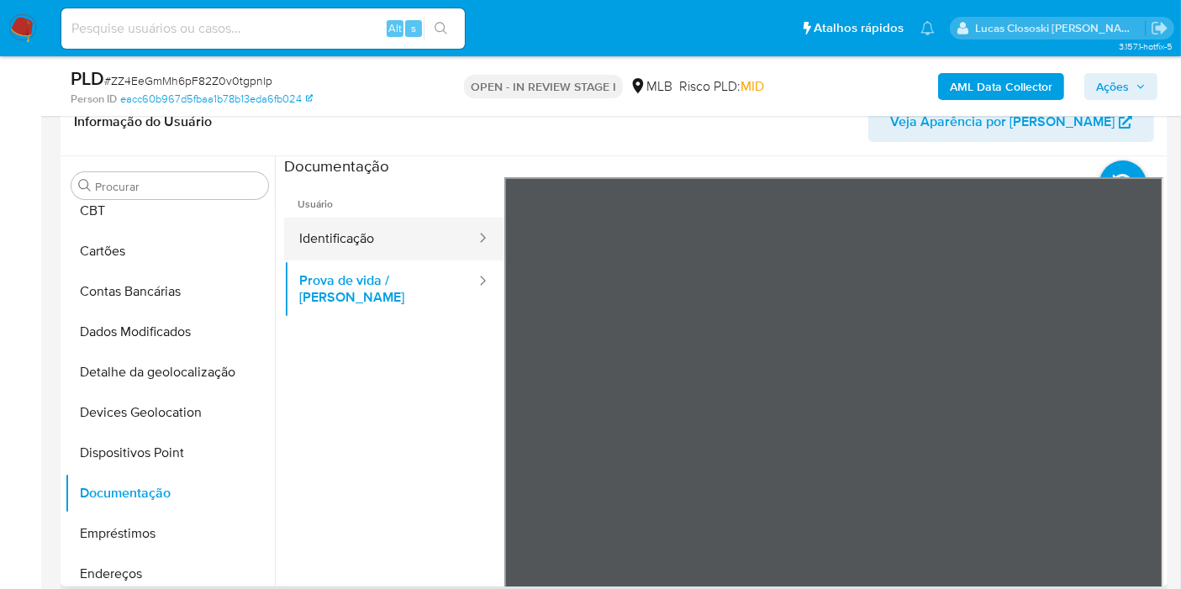
click at [351, 246] on button "Identificação" at bounding box center [380, 239] width 193 height 43
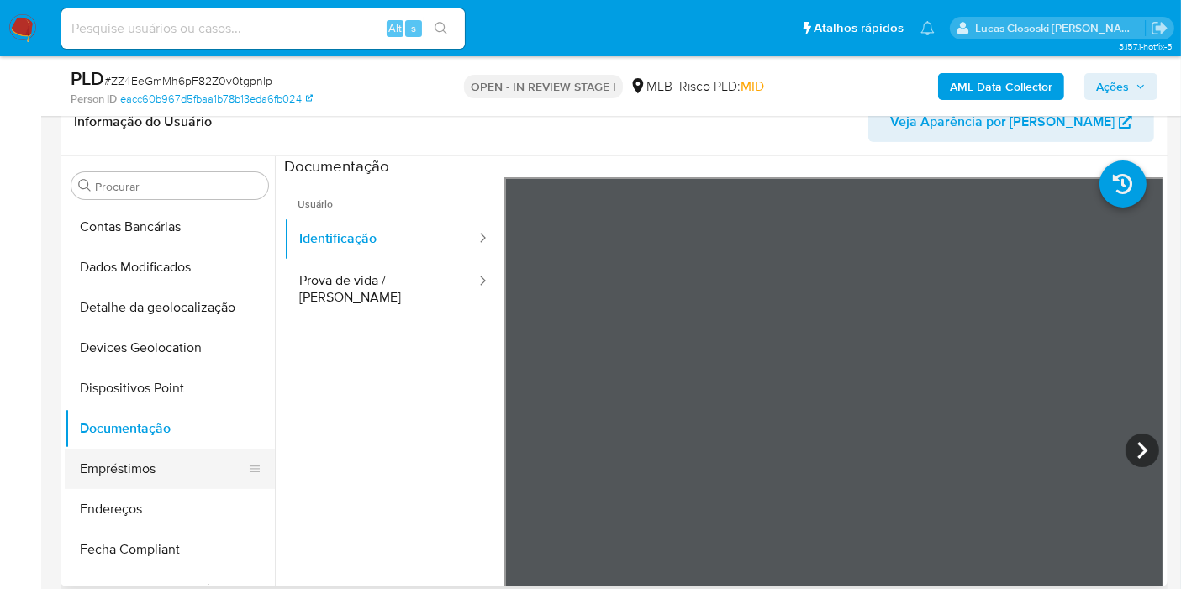
scroll to position [189, 0]
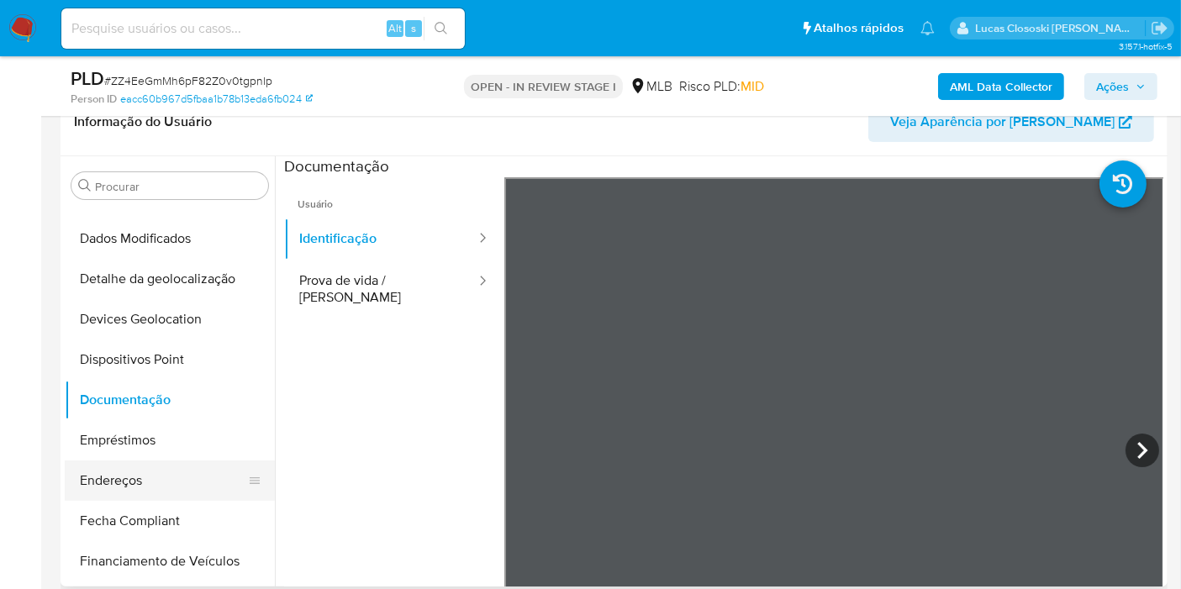
click at [136, 486] on button "Endereços" at bounding box center [163, 480] width 197 height 40
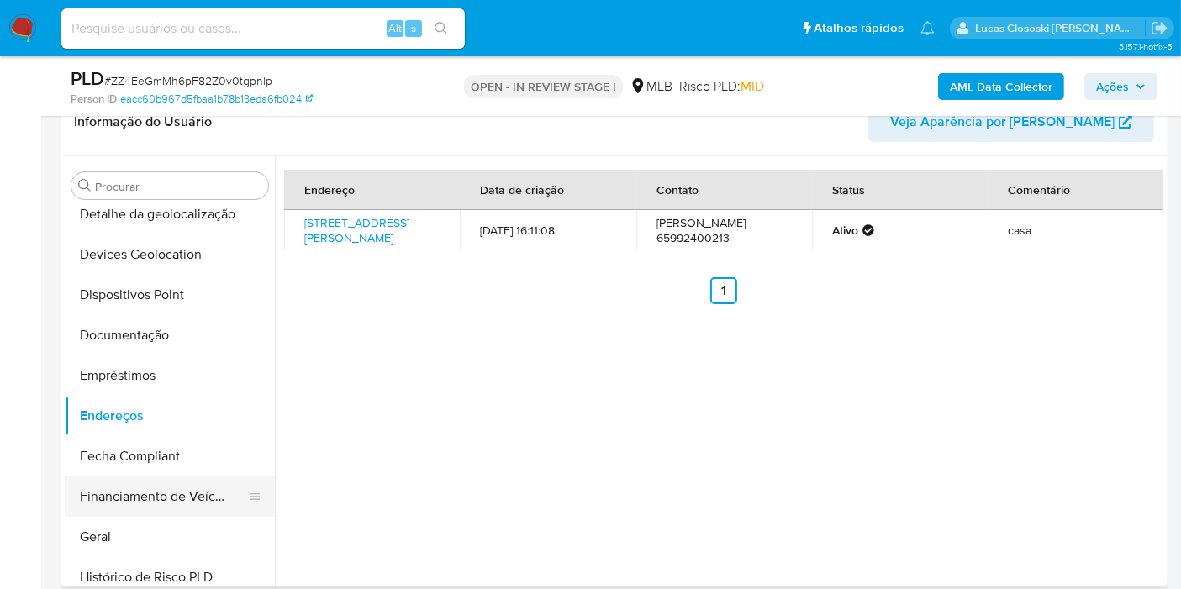
scroll to position [283, 0]
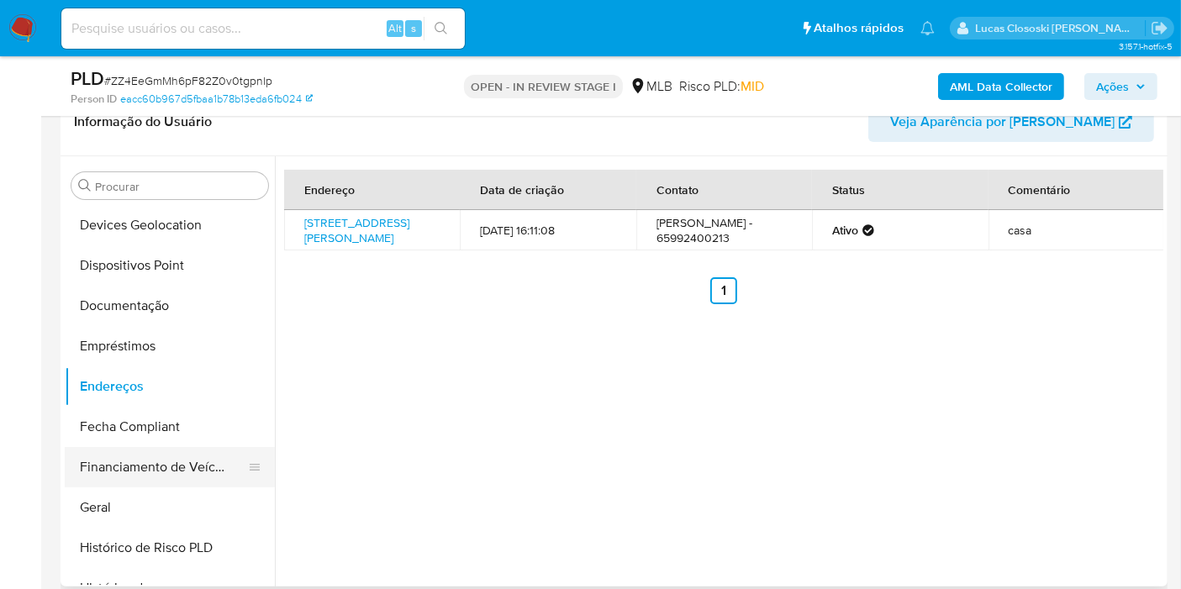
click at [150, 487] on button "Geral" at bounding box center [170, 507] width 210 height 40
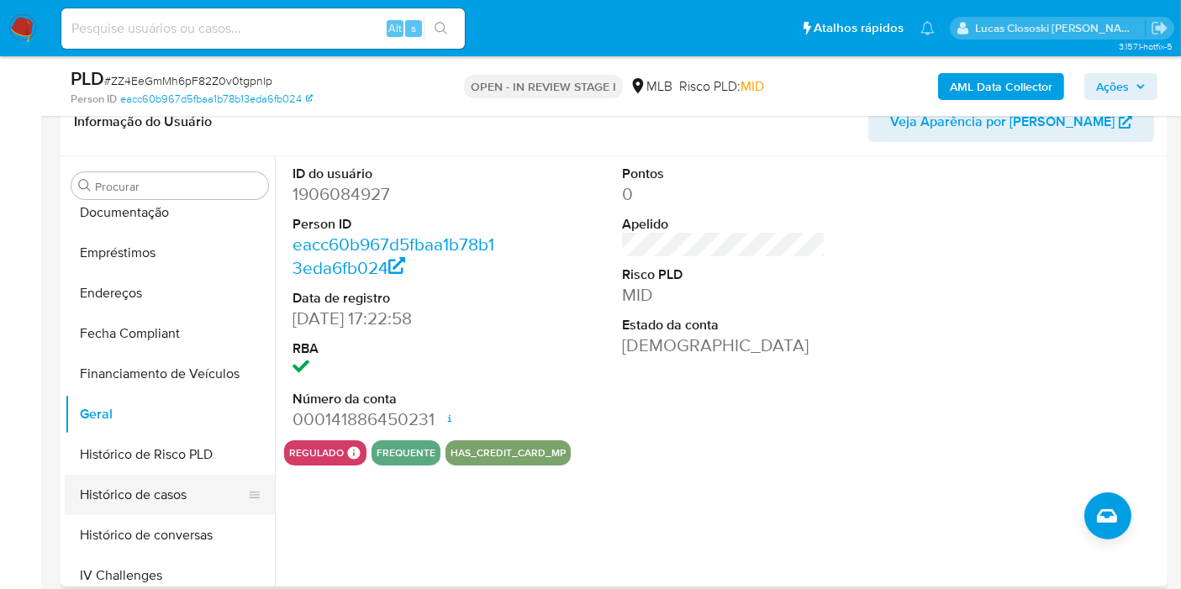
click at [157, 474] on ul "Adiantamentos de Dinheiro Anexos CBT Cartões Contas Bancárias Dados Modificados…" at bounding box center [170, 395] width 210 height 379
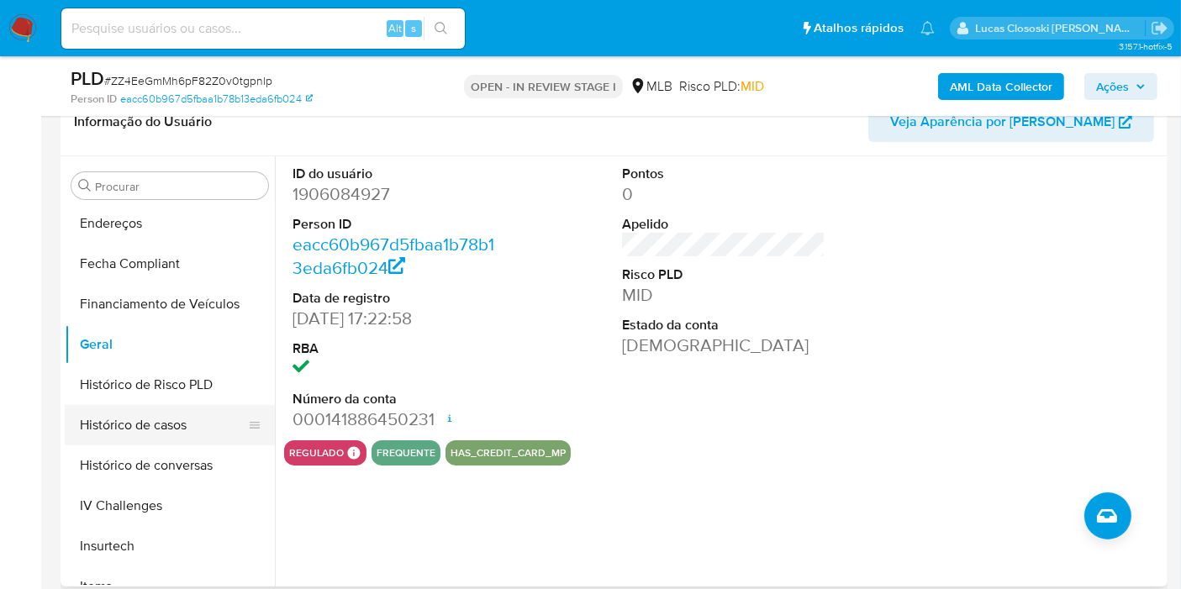
scroll to position [563, 0]
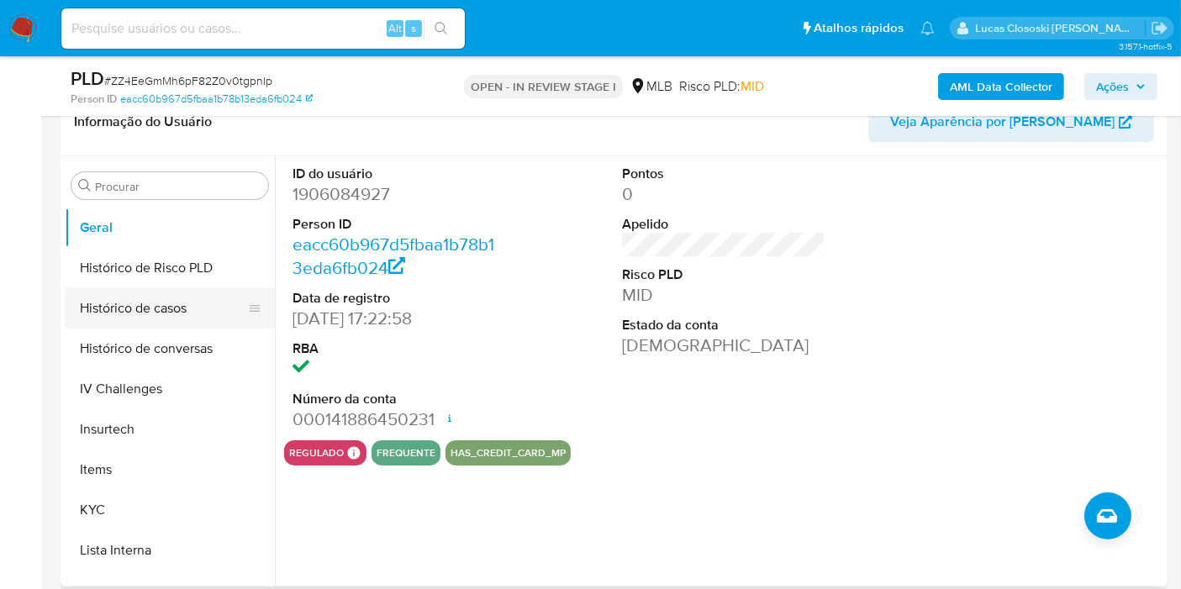
click at [157, 308] on button "Histórico de casos" at bounding box center [163, 308] width 197 height 40
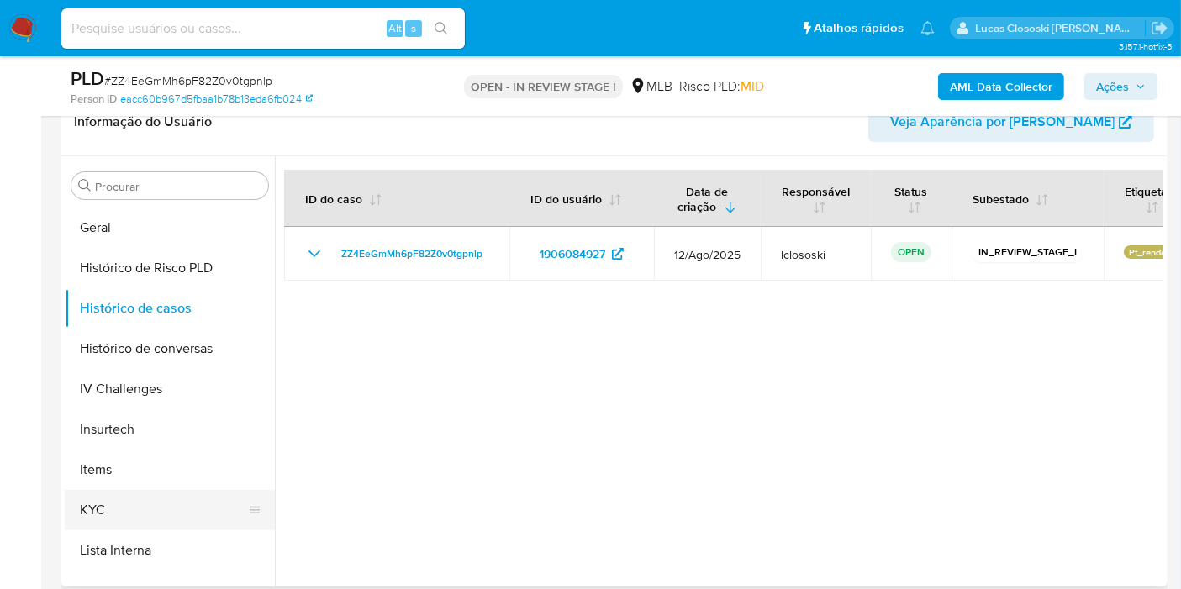
click at [157, 502] on button "KYC" at bounding box center [163, 510] width 197 height 40
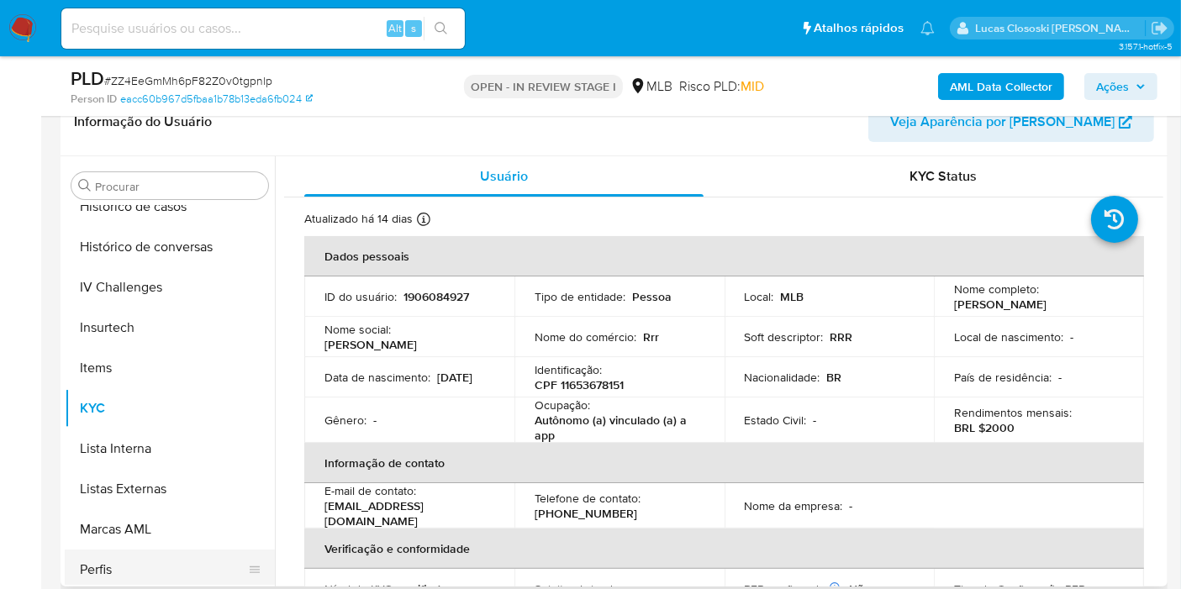
scroll to position [749, 0]
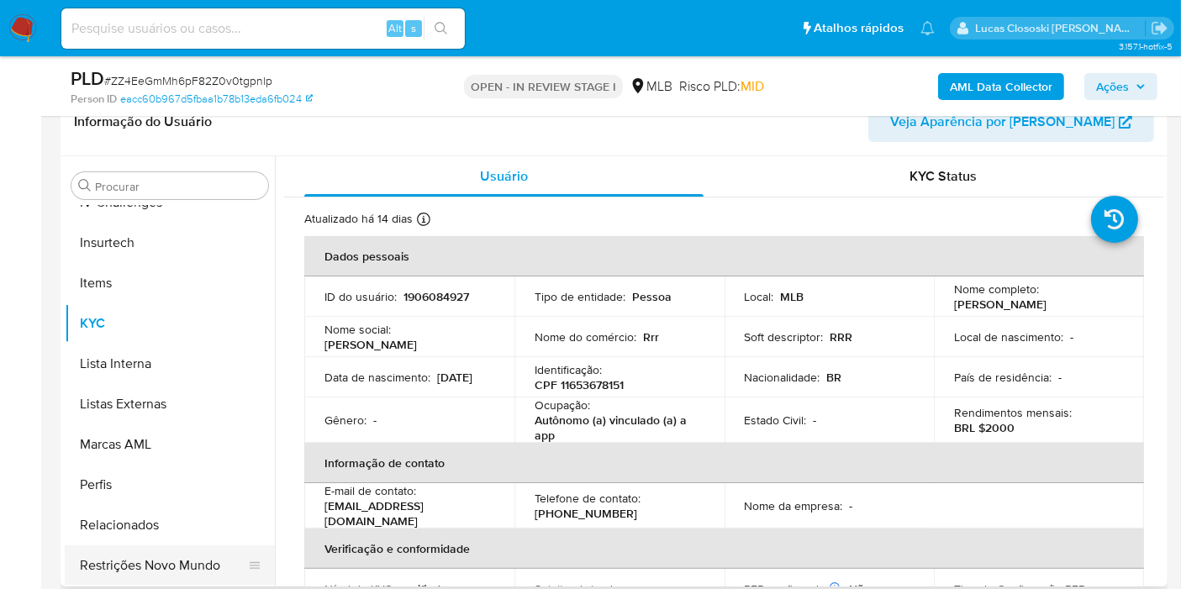
click at [194, 581] on button "Restrições Novo Mundo" at bounding box center [163, 565] width 197 height 40
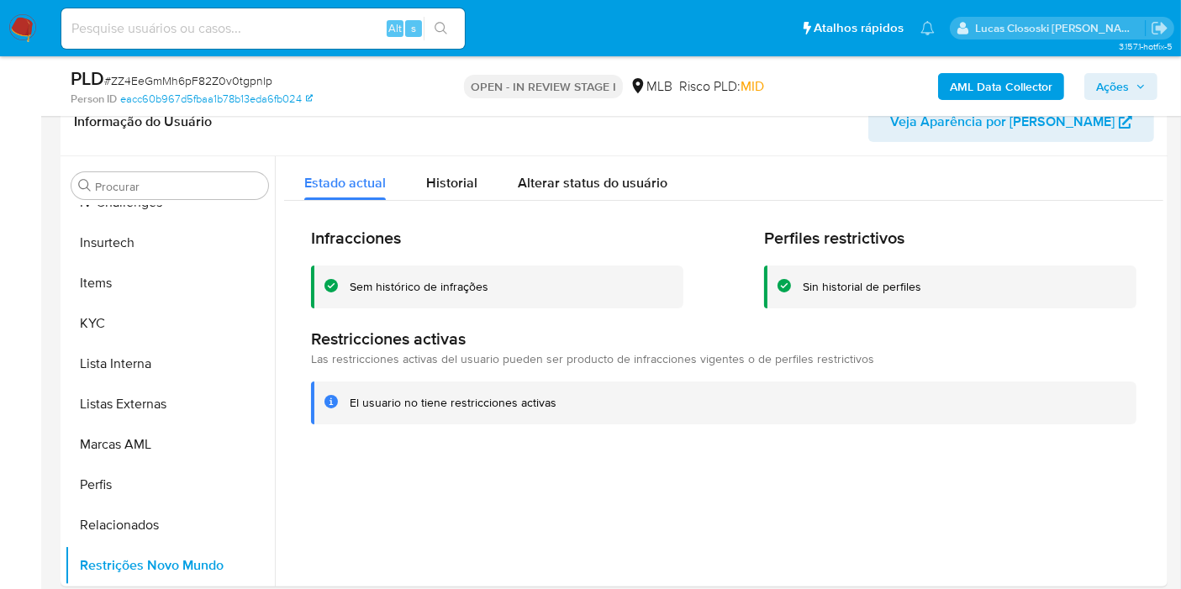
click at [252, 82] on span "# ZZ4EeGmMh6pF82Z0v0tgpnlp" at bounding box center [188, 80] width 168 height 17
copy span "ZZ4EeGmMh6pF82Z0v0tgpnlp"
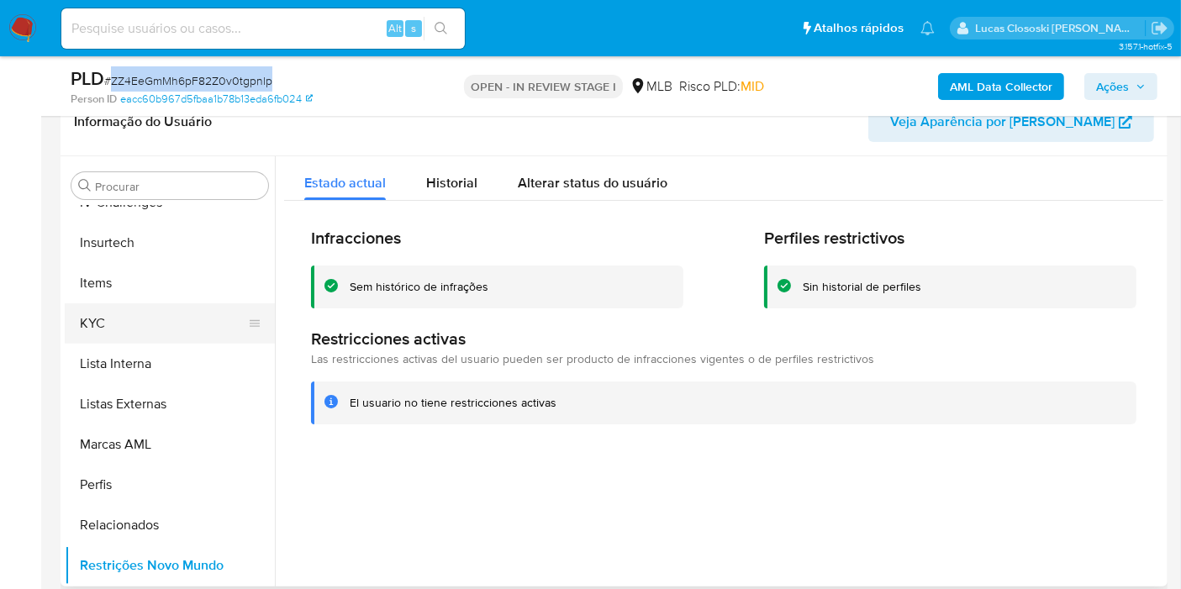
click at [197, 328] on button "KYC" at bounding box center [163, 323] width 197 height 40
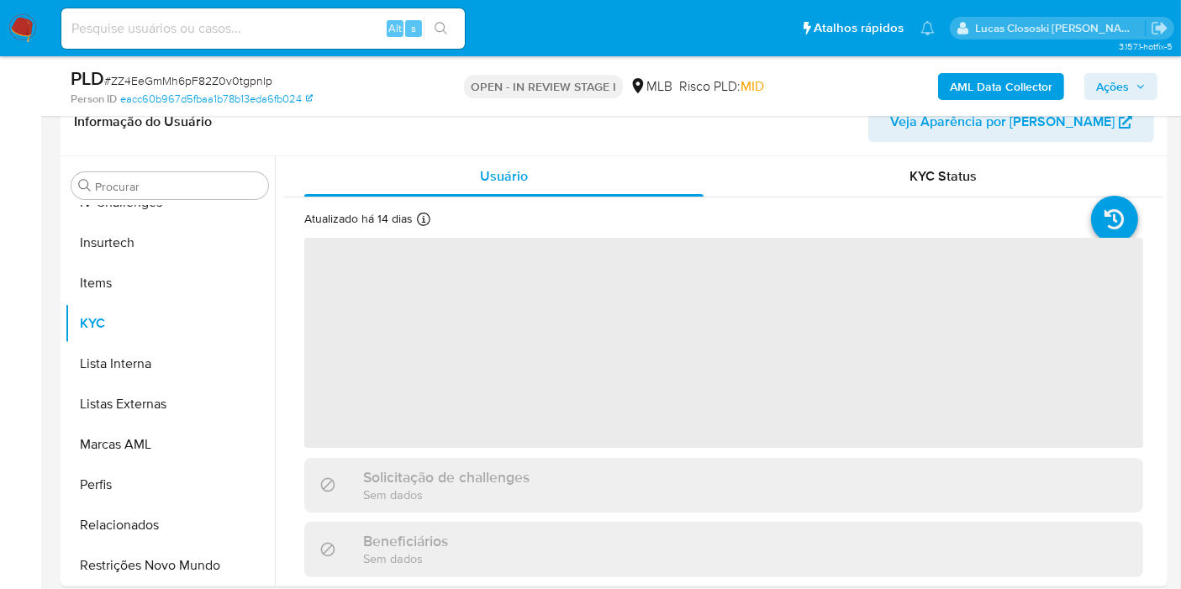
click at [419, 96] on div "Person ID eacc60b967d5fbaa1b78b13eda6fb024" at bounding box center [250, 99] width 358 height 15
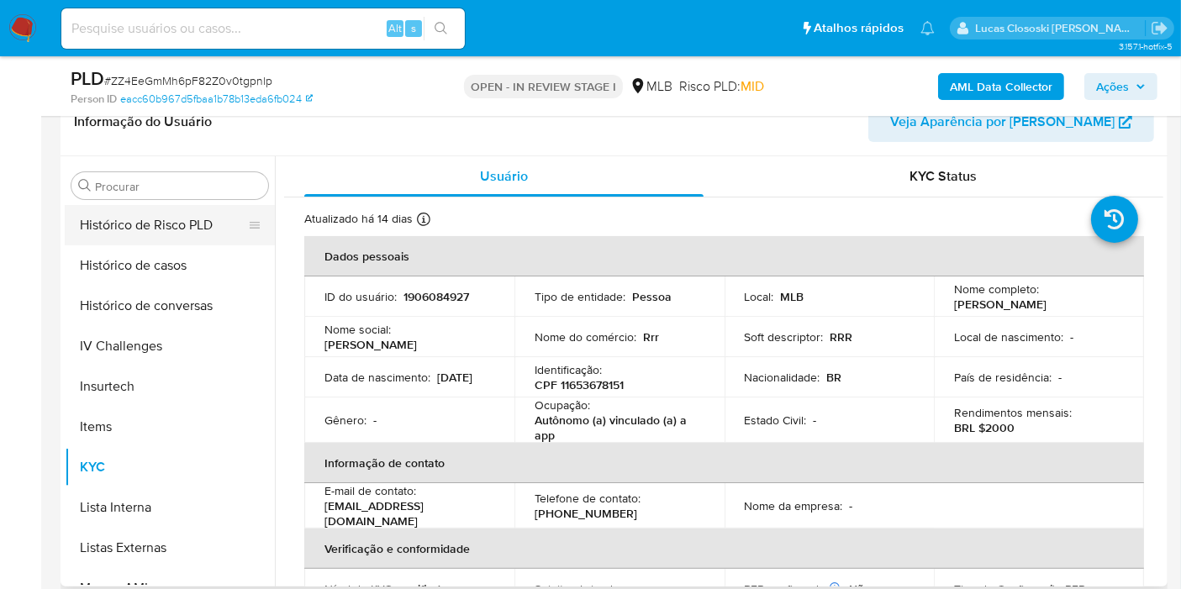
scroll to position [563, 0]
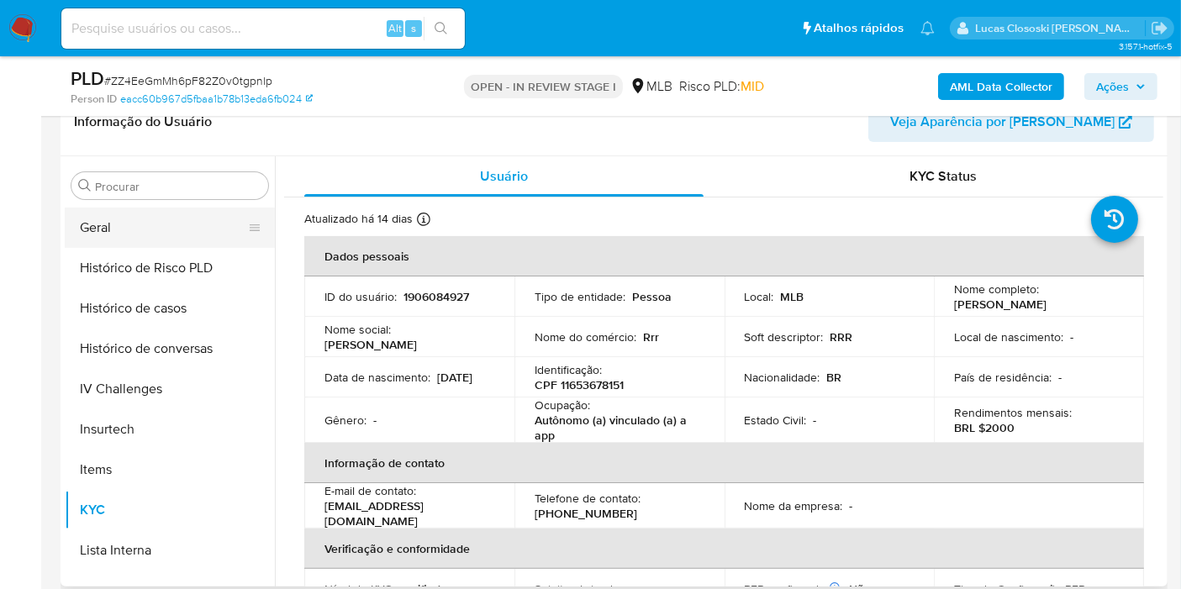
click at [120, 229] on button "Geral" at bounding box center [163, 228] width 197 height 40
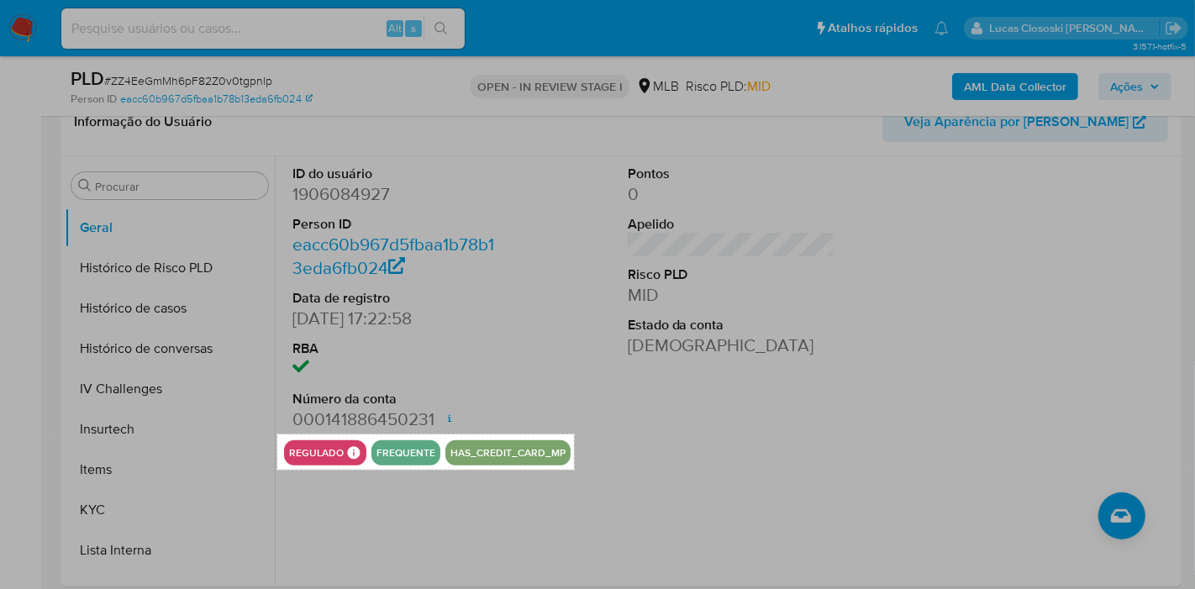
drag, startPoint x: 277, startPoint y: 434, endPoint x: 574, endPoint y: 470, distance: 298.8
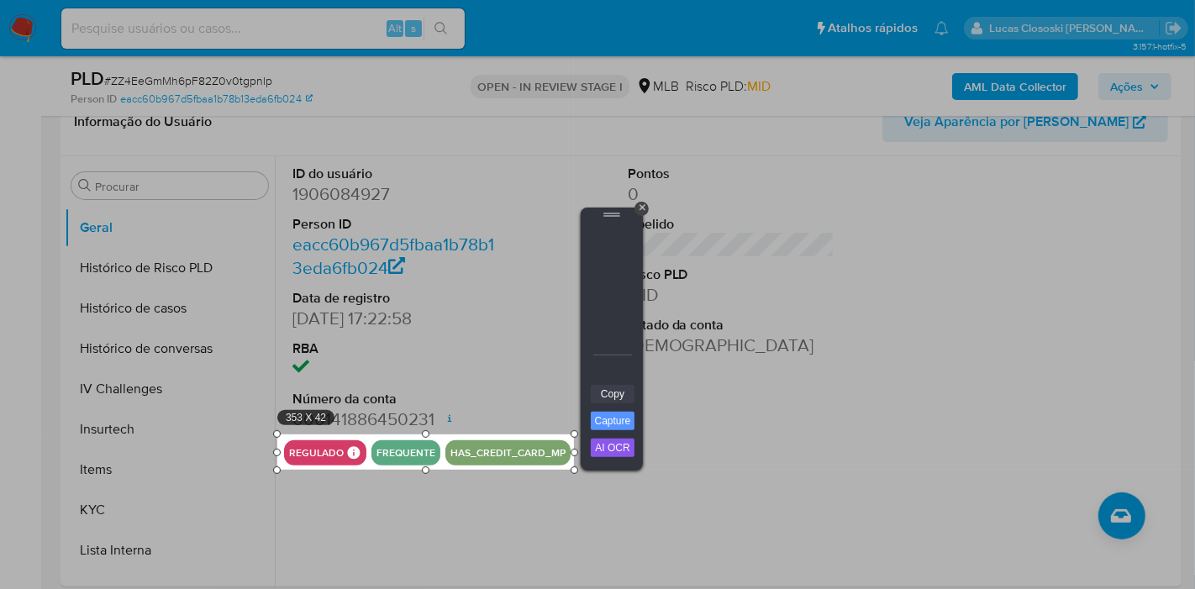
click at [605, 393] on link "Copy" at bounding box center [613, 394] width 44 height 18
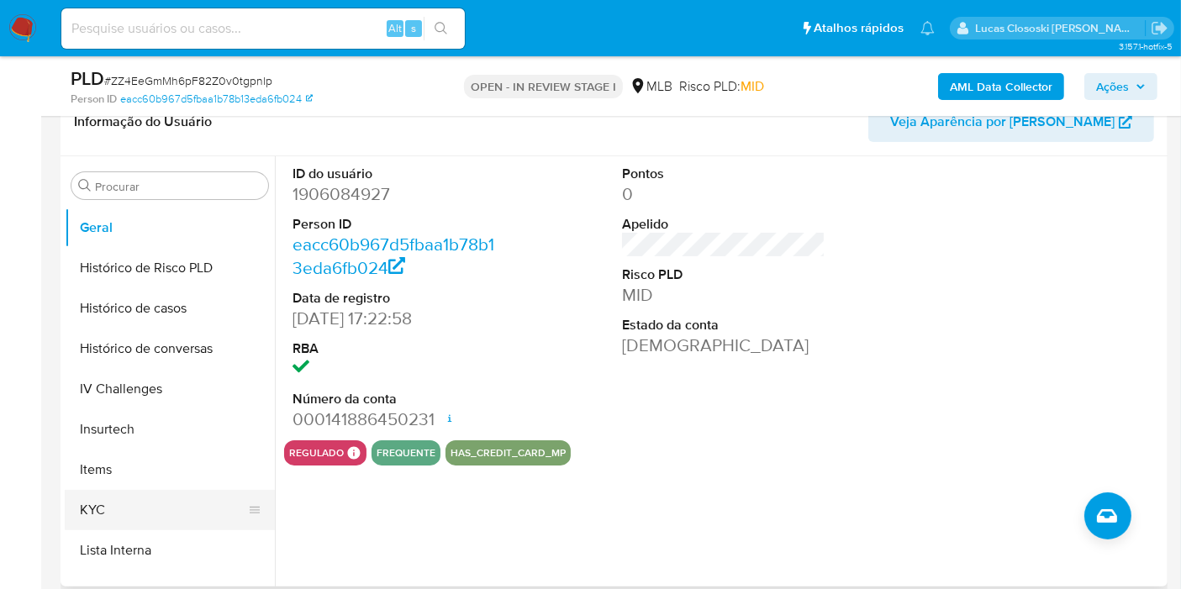
click at [144, 483] on button "Items" at bounding box center [170, 470] width 210 height 40
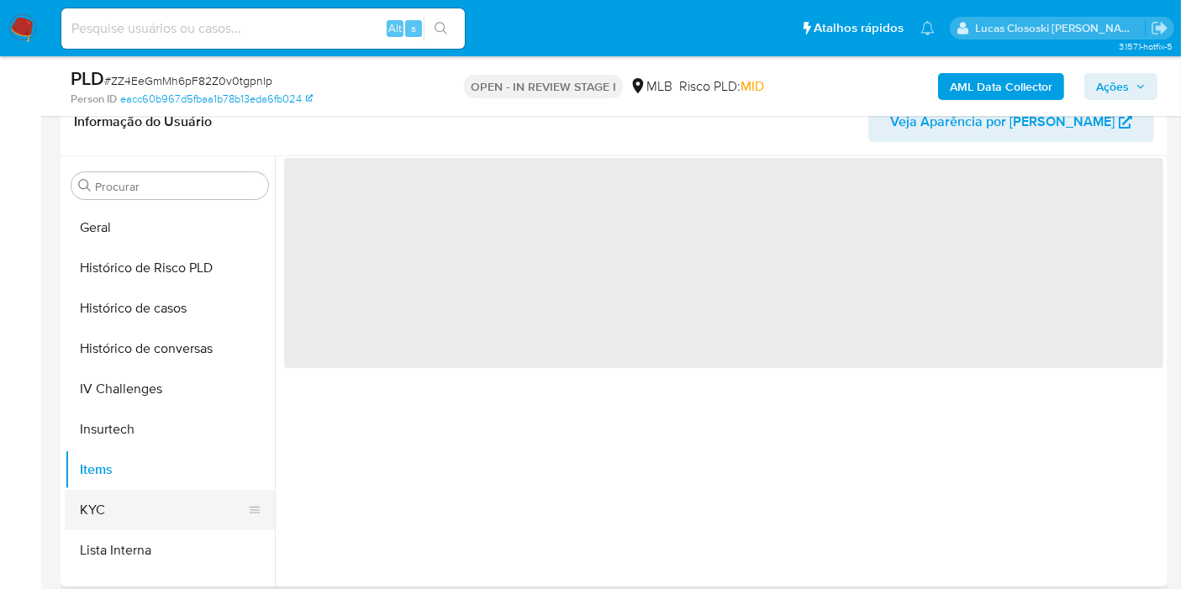
click at [139, 495] on button "KYC" at bounding box center [163, 510] width 197 height 40
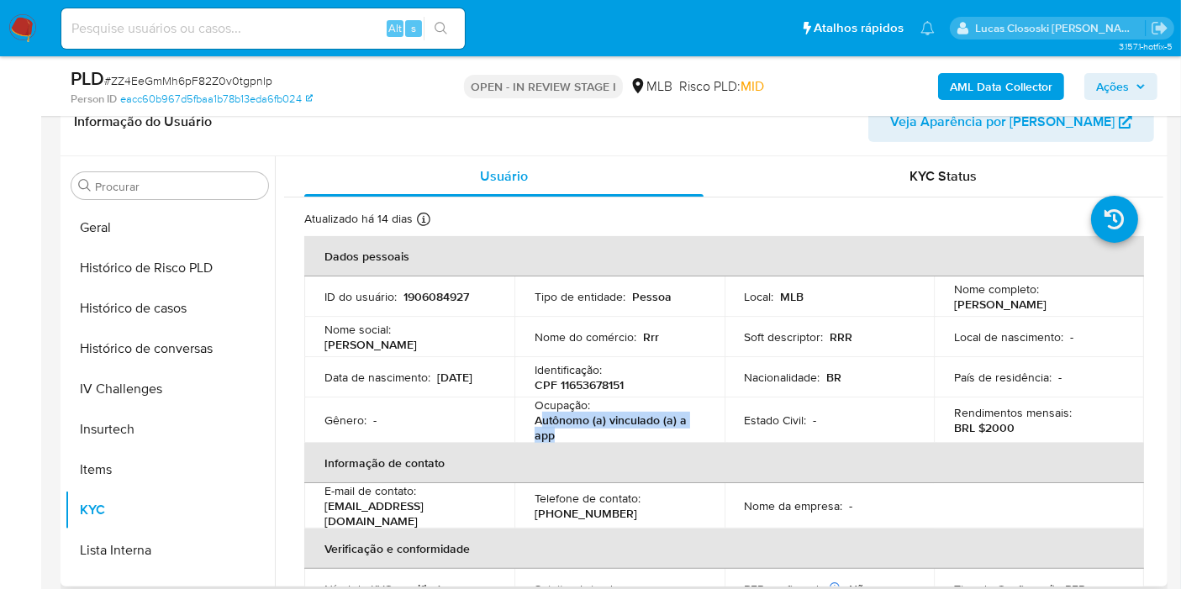
drag, startPoint x: 554, startPoint y: 436, endPoint x: 542, endPoint y: 420, distance: 19.8
click at [542, 420] on p "Autônomo (a) vinculado (a) a app" at bounding box center [615, 428] width 163 height 30
copy p "utônomo (a) vinculado (a) a app"
drag, startPoint x: 1116, startPoint y: 94, endPoint x: 1102, endPoint y: 95, distance: 14.3
click at [1116, 94] on span "Ações" at bounding box center [1112, 86] width 33 height 27
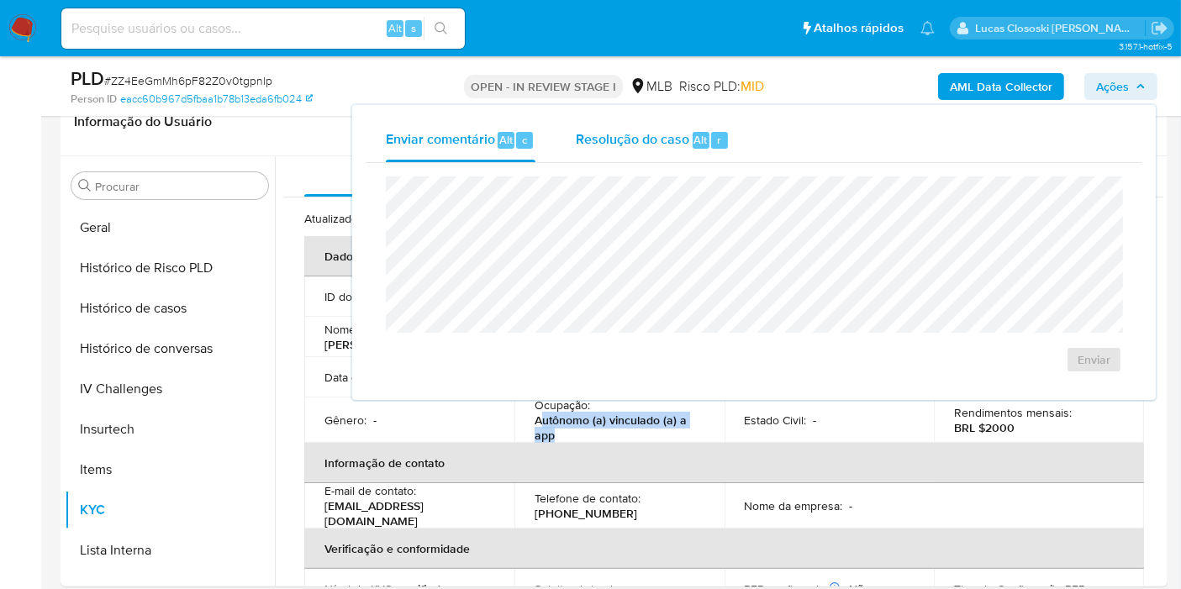
click at [617, 125] on div "Resolução do caso Alt r" at bounding box center [653, 140] width 154 height 44
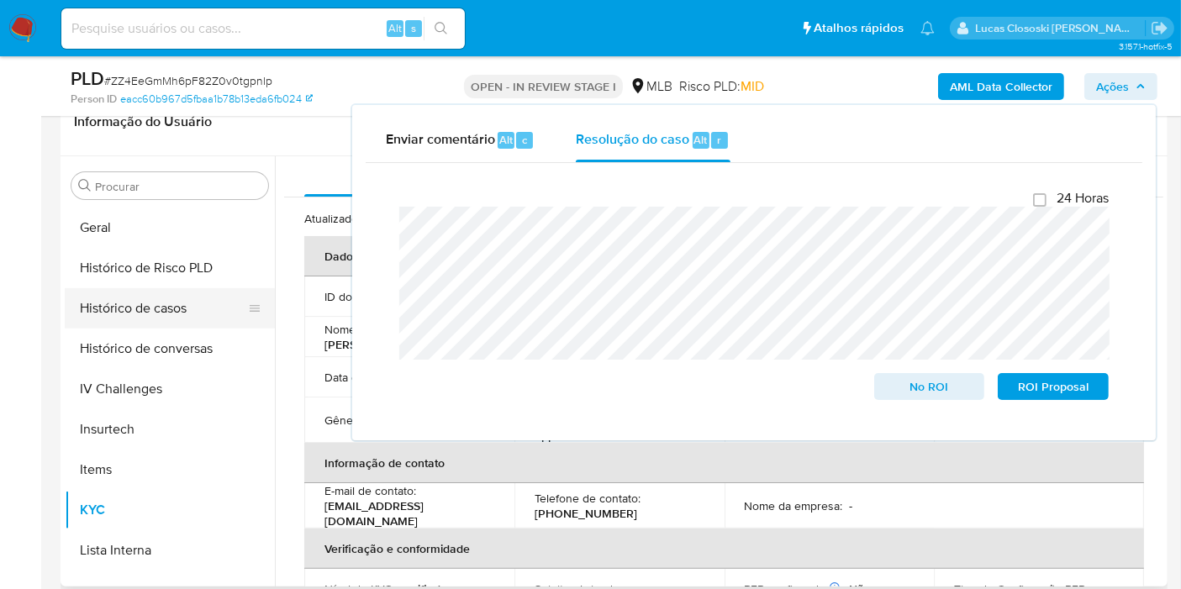
click at [145, 325] on button "Histórico de casos" at bounding box center [163, 308] width 197 height 40
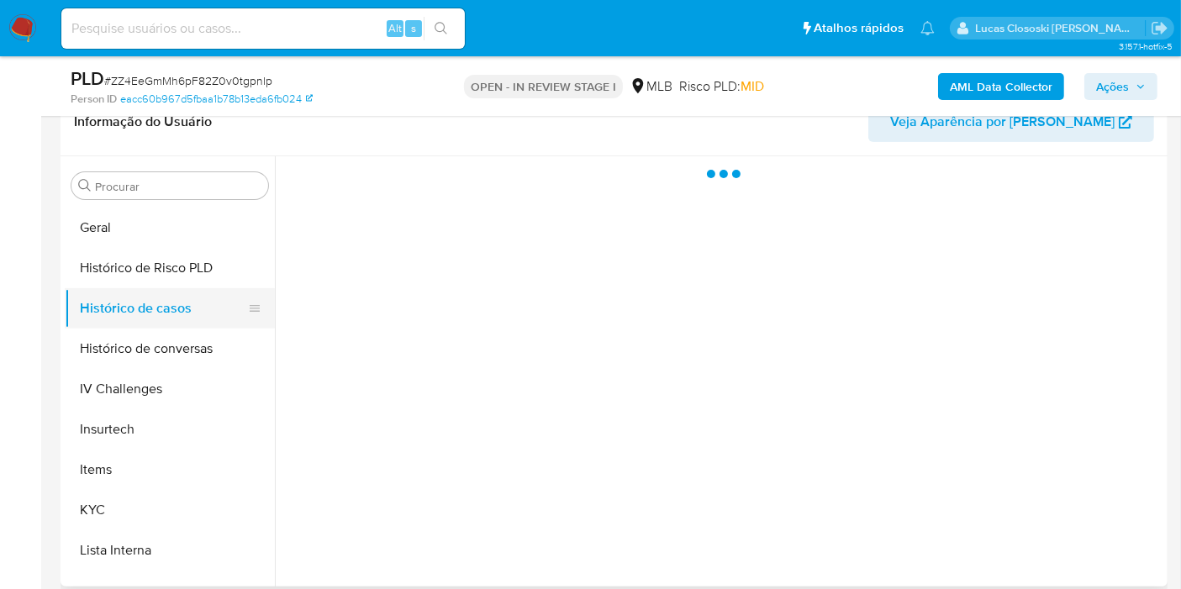
click at [141, 308] on button "Histórico de casos" at bounding box center [163, 308] width 197 height 40
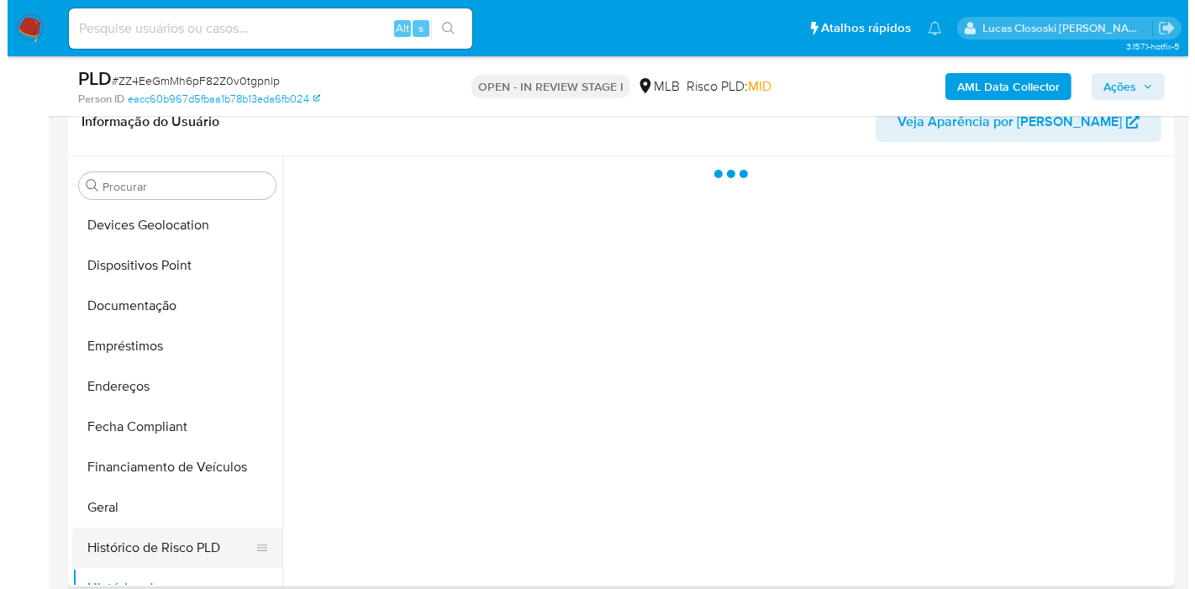
scroll to position [0, 0]
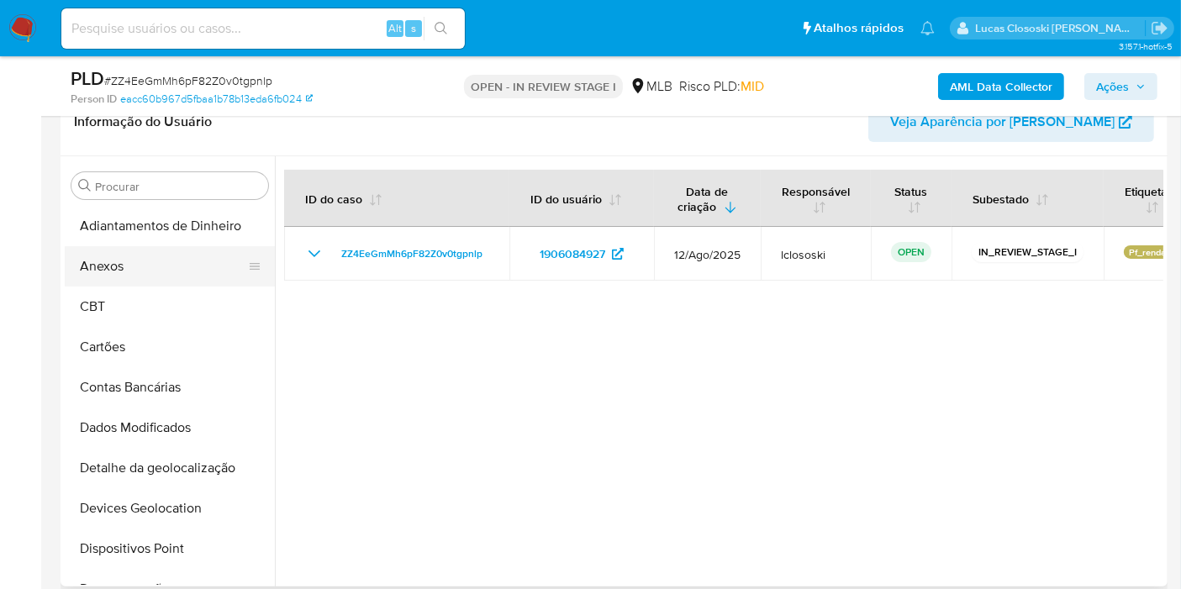
click at [139, 267] on button "Anexos" at bounding box center [163, 266] width 197 height 40
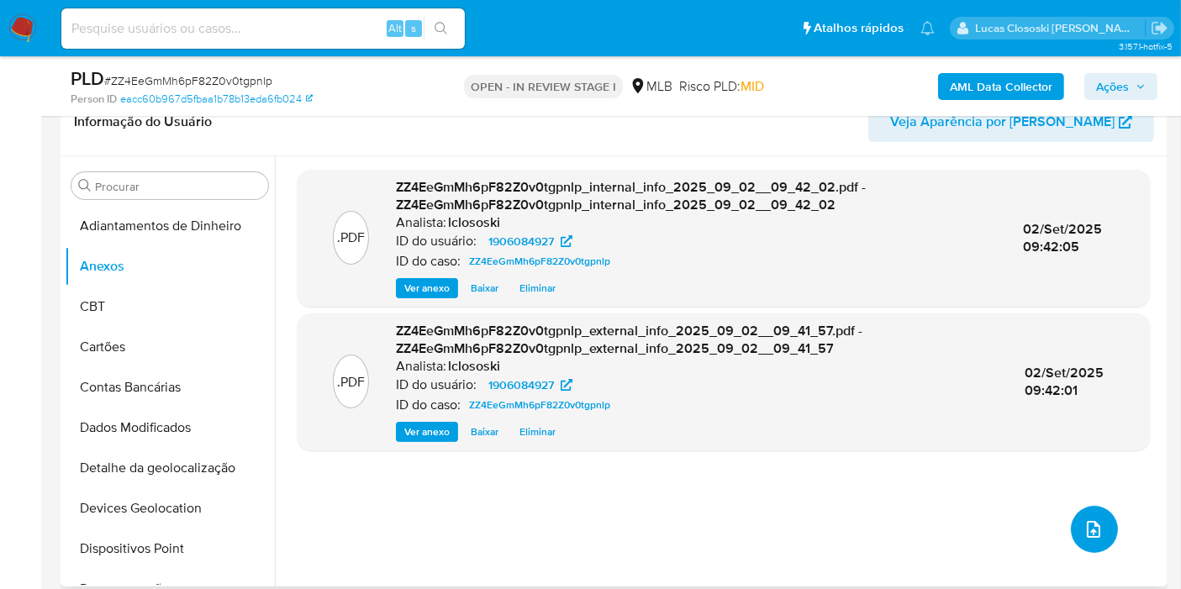
click at [1086, 529] on icon "upload-file" at bounding box center [1092, 529] width 13 height 17
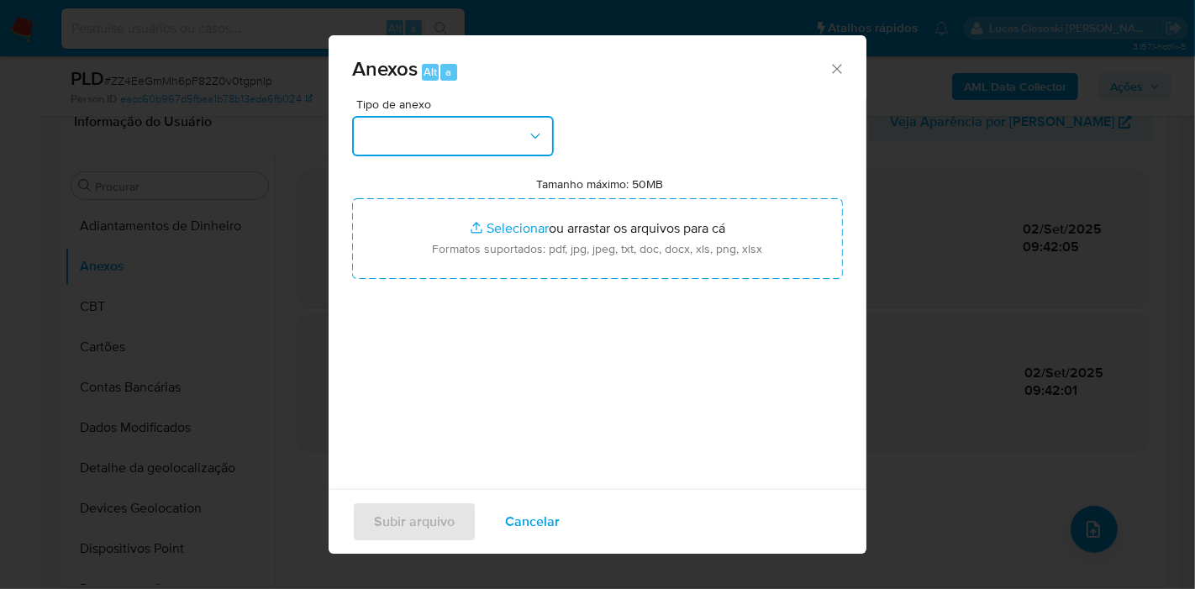
click at [463, 146] on button "button" at bounding box center [453, 136] width 202 height 40
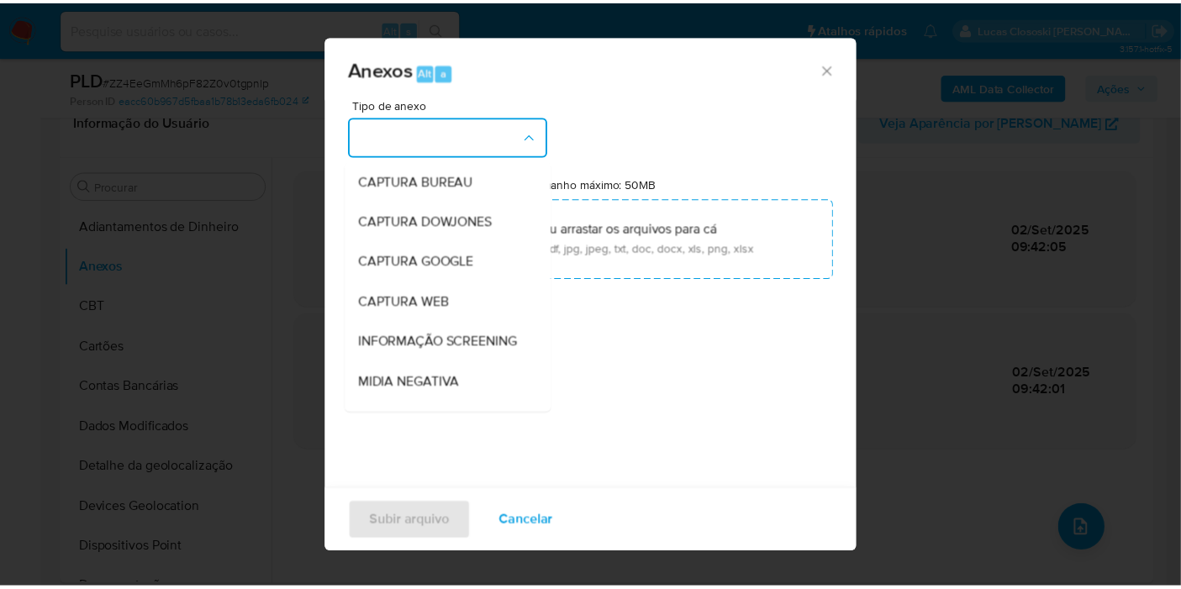
scroll to position [258, 0]
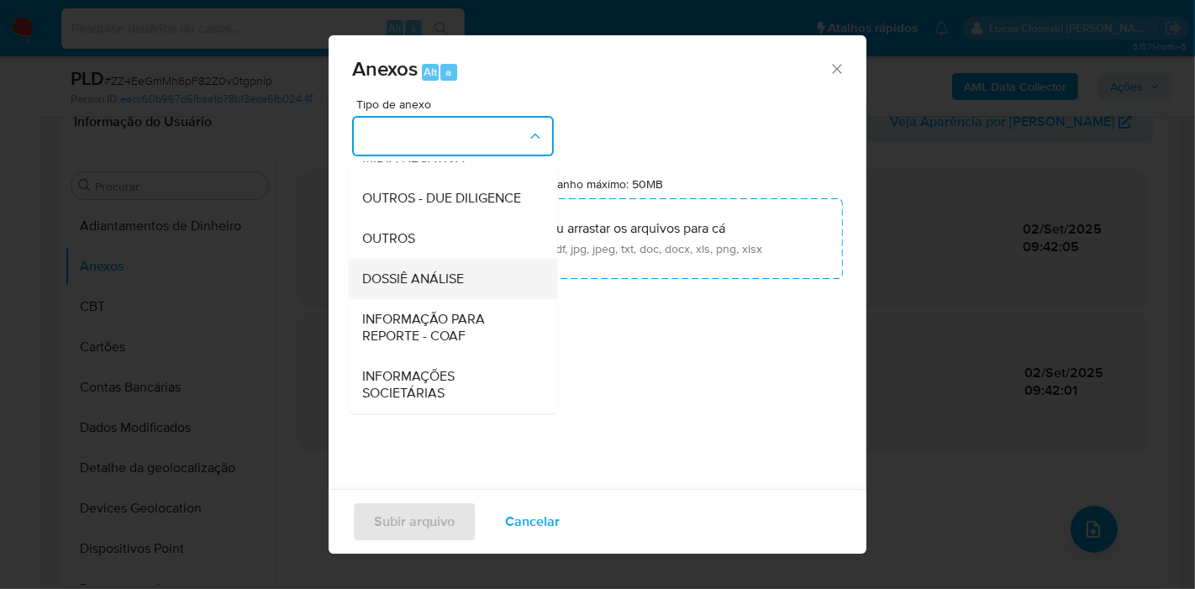
click at [439, 280] on span "DOSSIÊ ANÁLISE" at bounding box center [413, 279] width 102 height 17
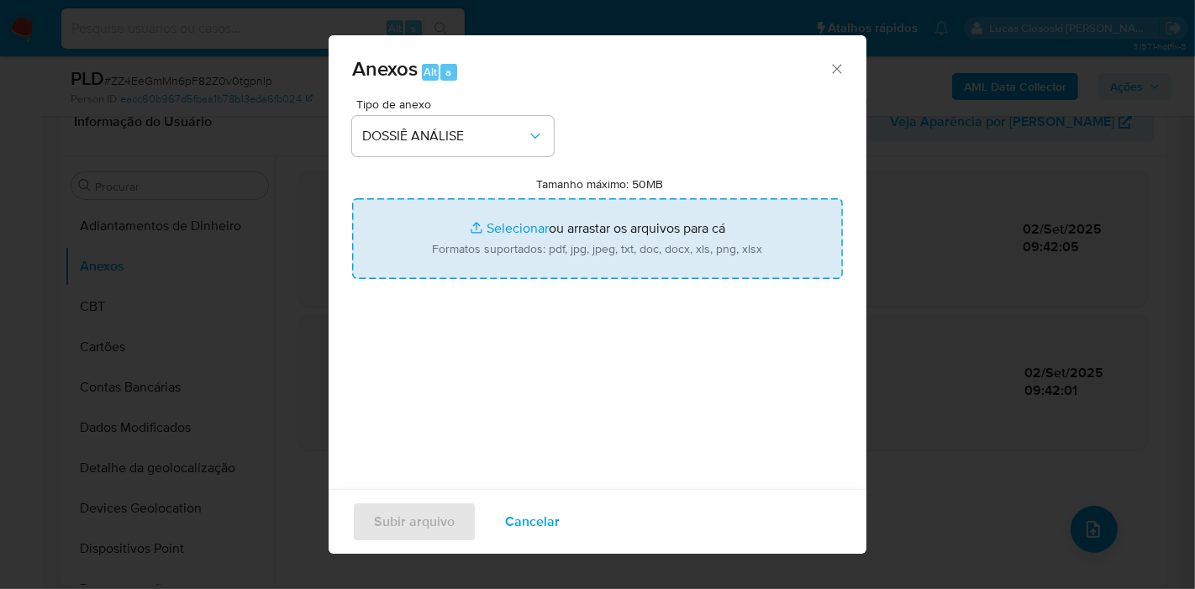
click at [463, 232] on input "Tamanho máximo: 50MB Selecionar arquivos" at bounding box center [597, 238] width 491 height 81
type input "C:\fakepath\SAR - XXXX - CPF 11653678151 - KAROLYNE OZORIO DA SILVA.pdf"
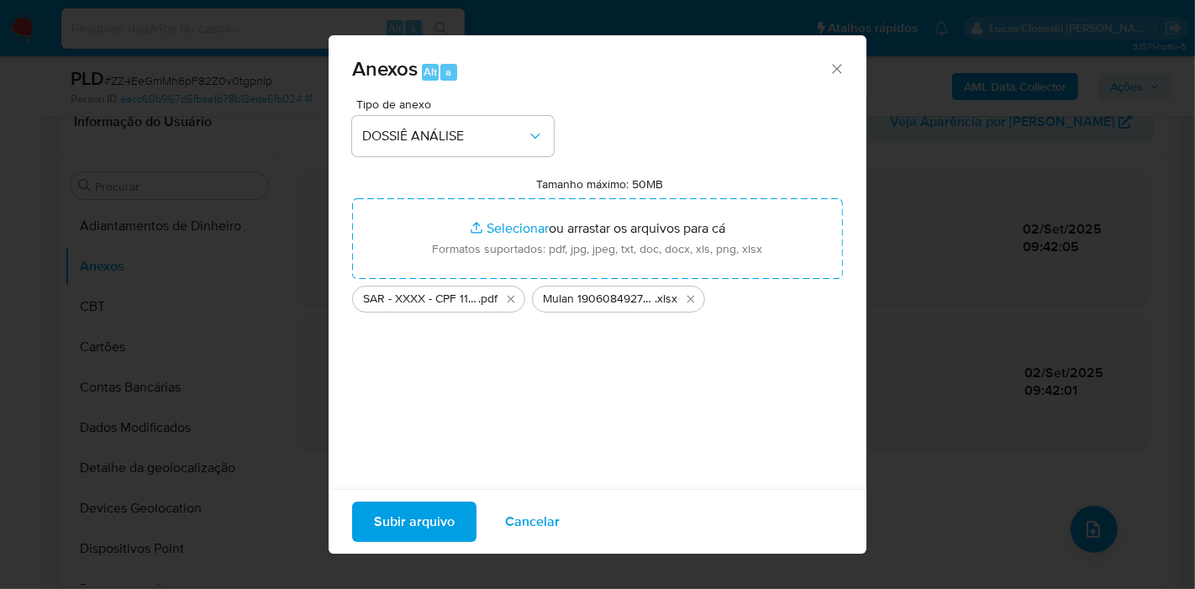
click at [403, 512] on span "Subir arquivo" at bounding box center [414, 521] width 81 height 37
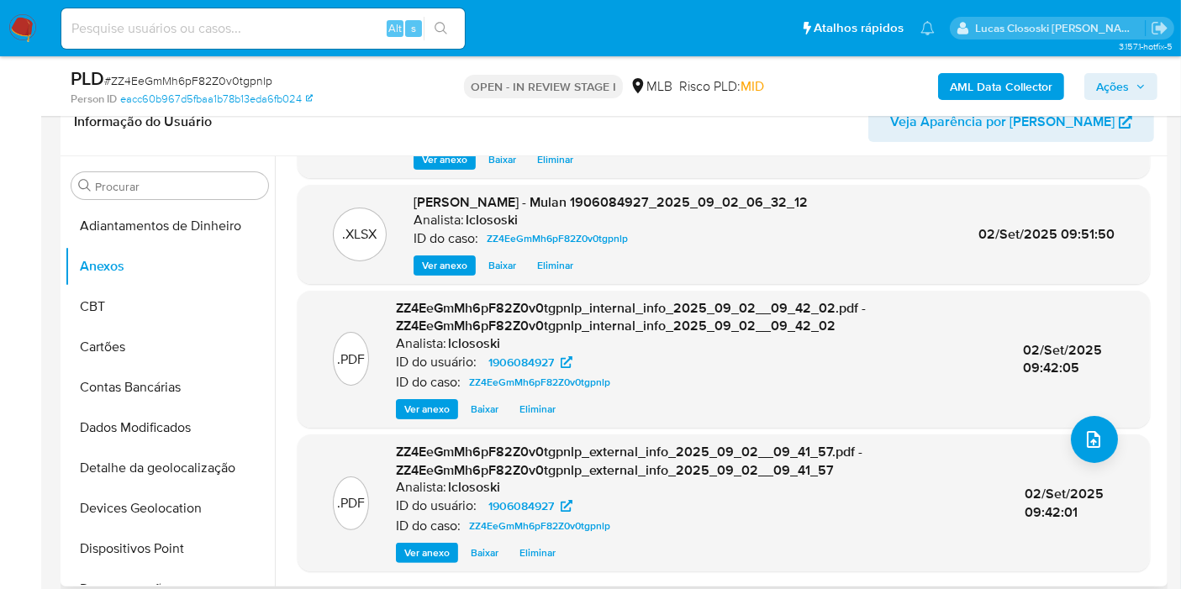
scroll to position [0, 0]
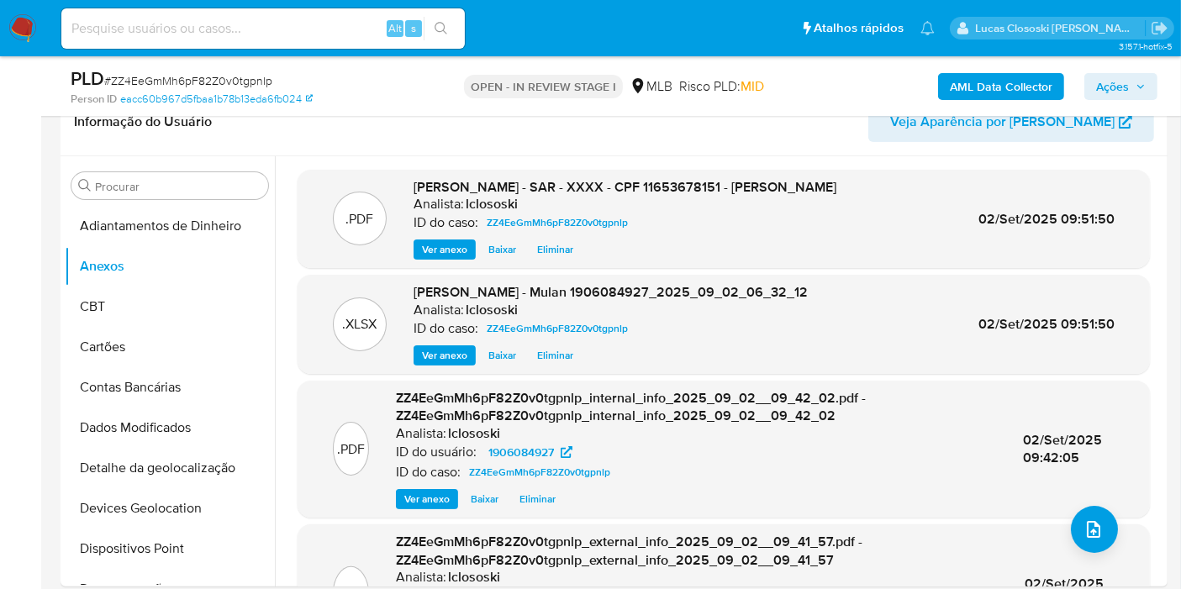
click at [1132, 82] on span "Ações" at bounding box center [1121, 87] width 50 height 24
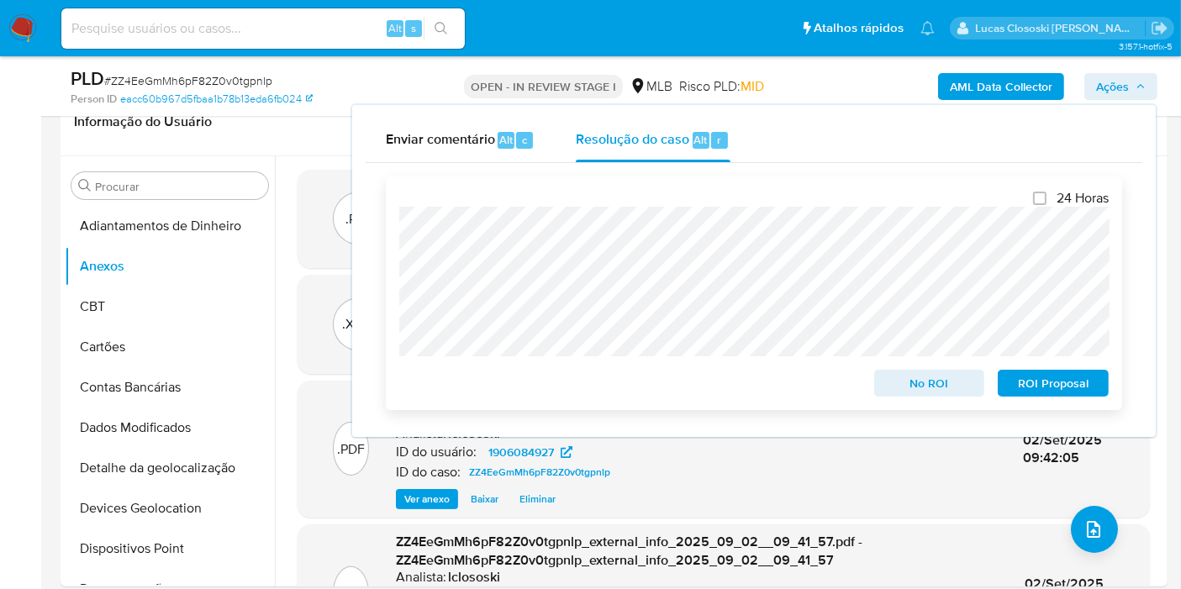
click at [1051, 394] on span "ROI Proposal" at bounding box center [1052, 383] width 87 height 24
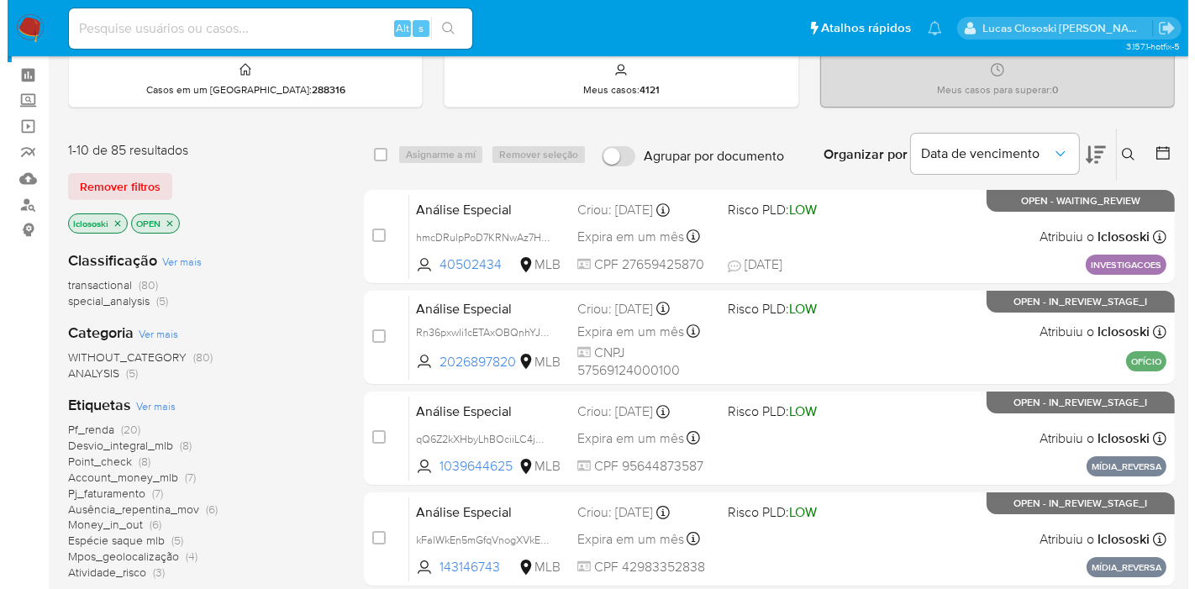
scroll to position [93, 0]
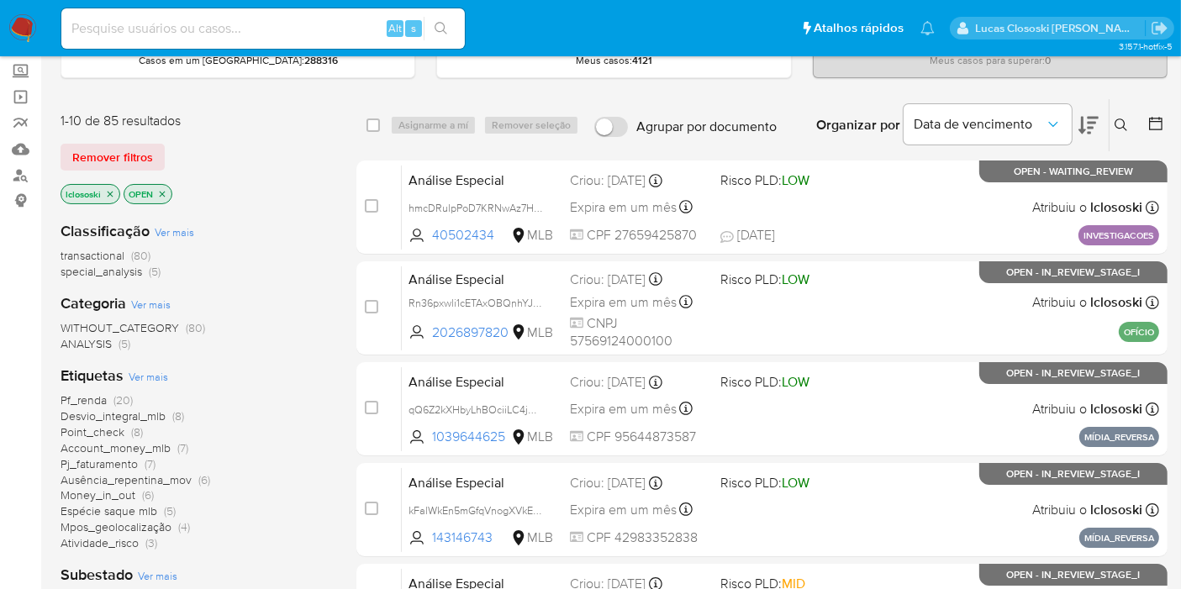
click at [151, 376] on span "Ver mais" at bounding box center [148, 376] width 39 height 15
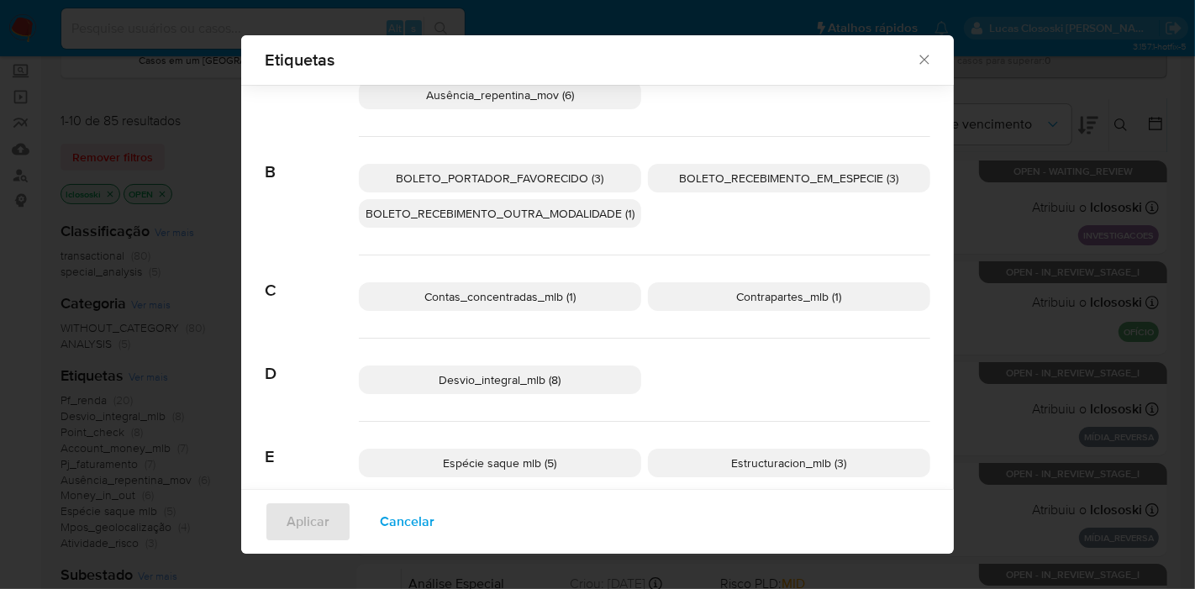
scroll to position [454, 0]
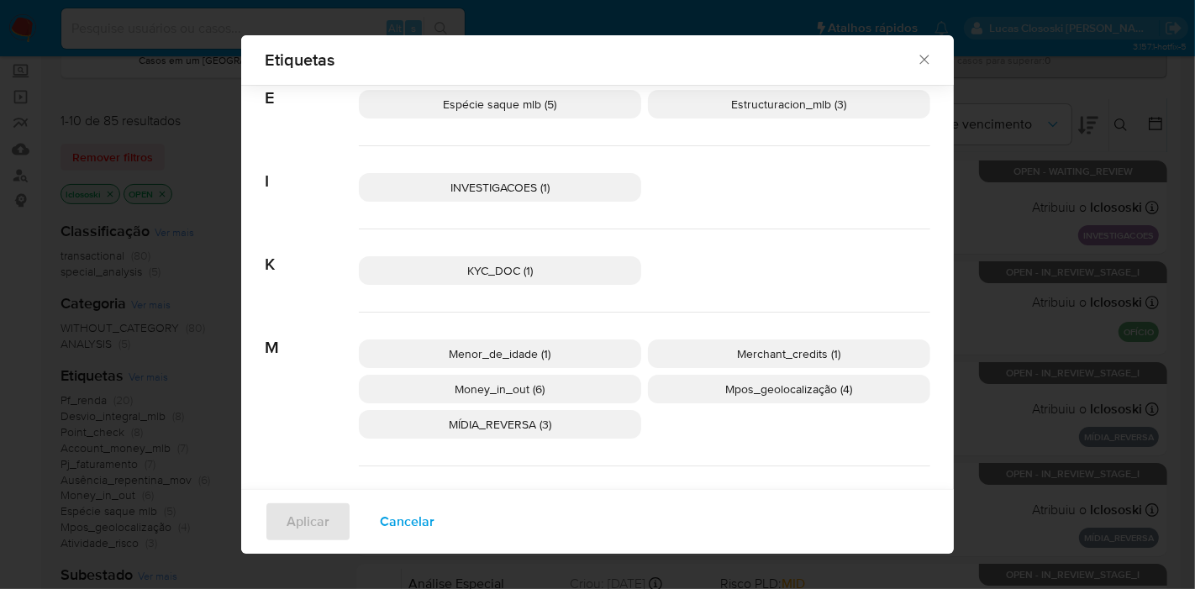
click at [534, 430] on p "MÍDIA_REVERSA (3)" at bounding box center [500, 424] width 282 height 29
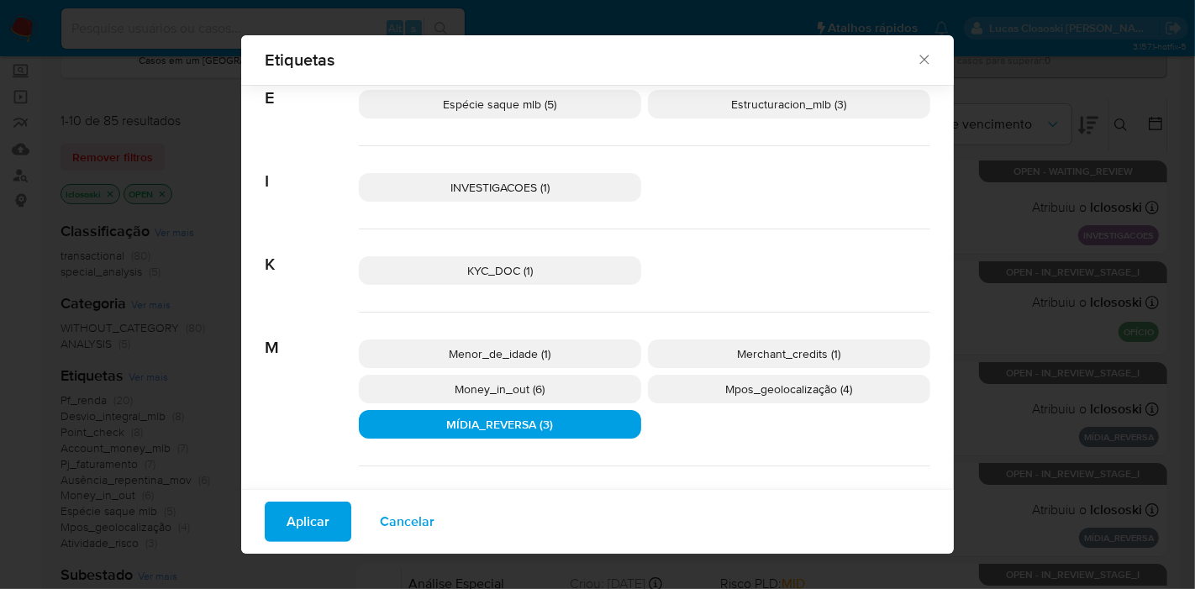
click at [287, 520] on span "Aplicar" at bounding box center [308, 521] width 43 height 37
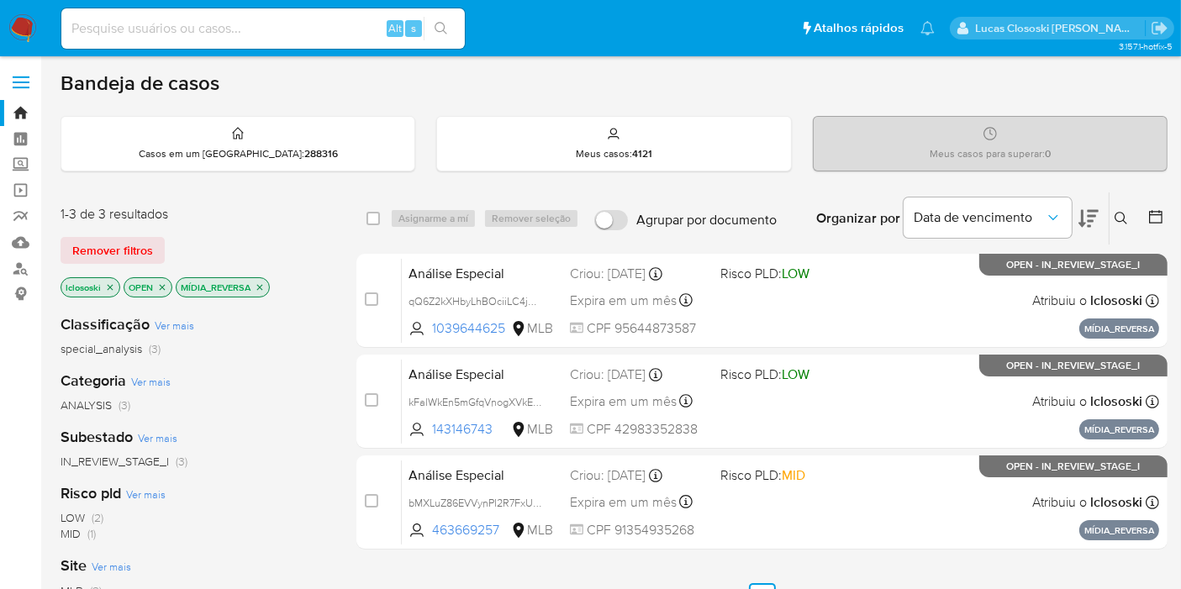
click at [260, 286] on icon "close-filter" at bounding box center [260, 287] width 6 height 6
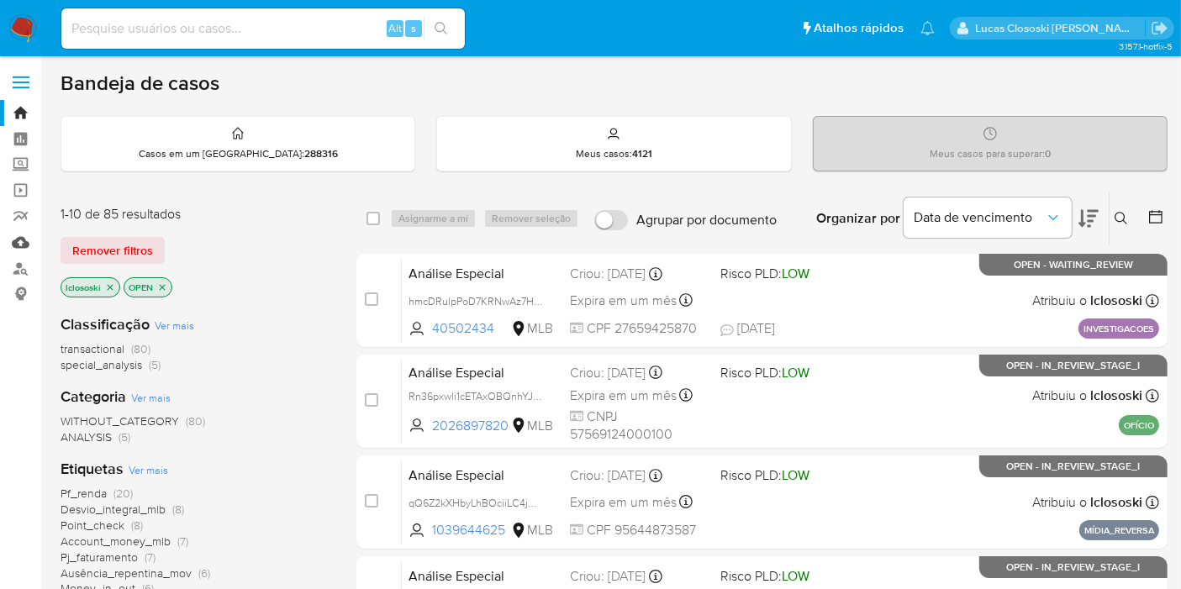
click at [21, 234] on link "Mulan" at bounding box center [100, 242] width 200 height 26
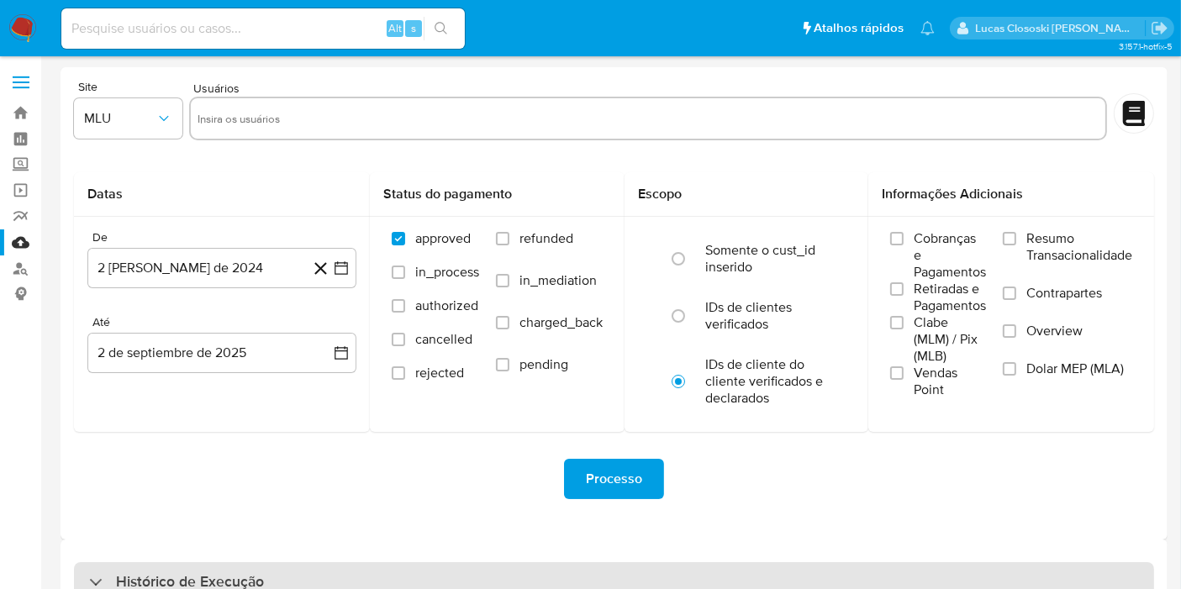
click at [535, 575] on div "Histórico de Execução" at bounding box center [614, 582] width 1080 height 40
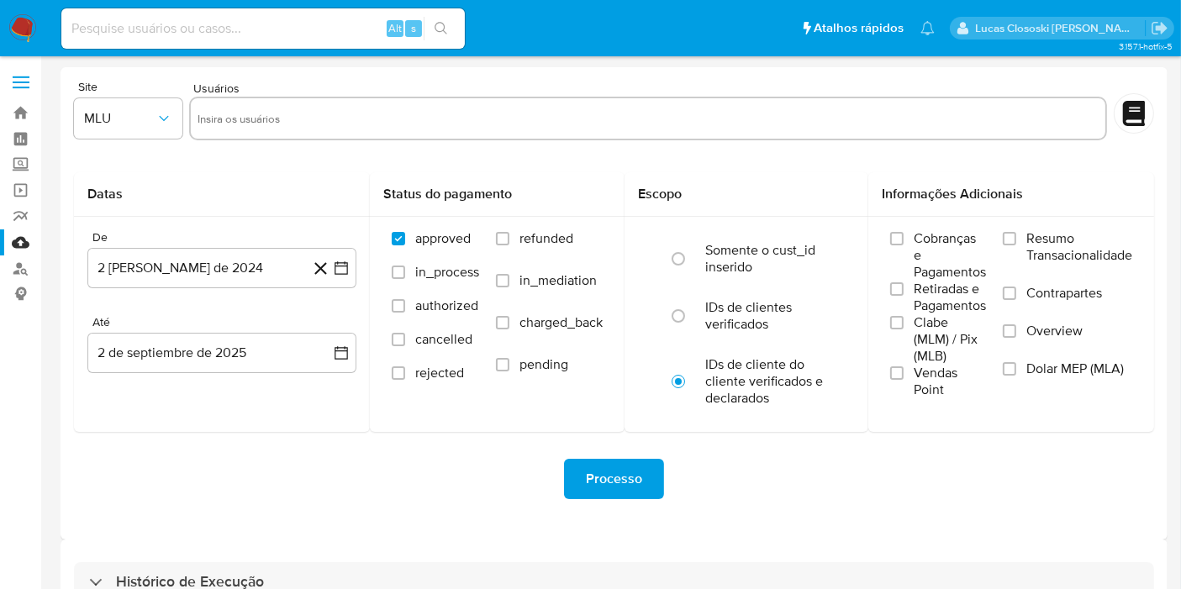
select select "10"
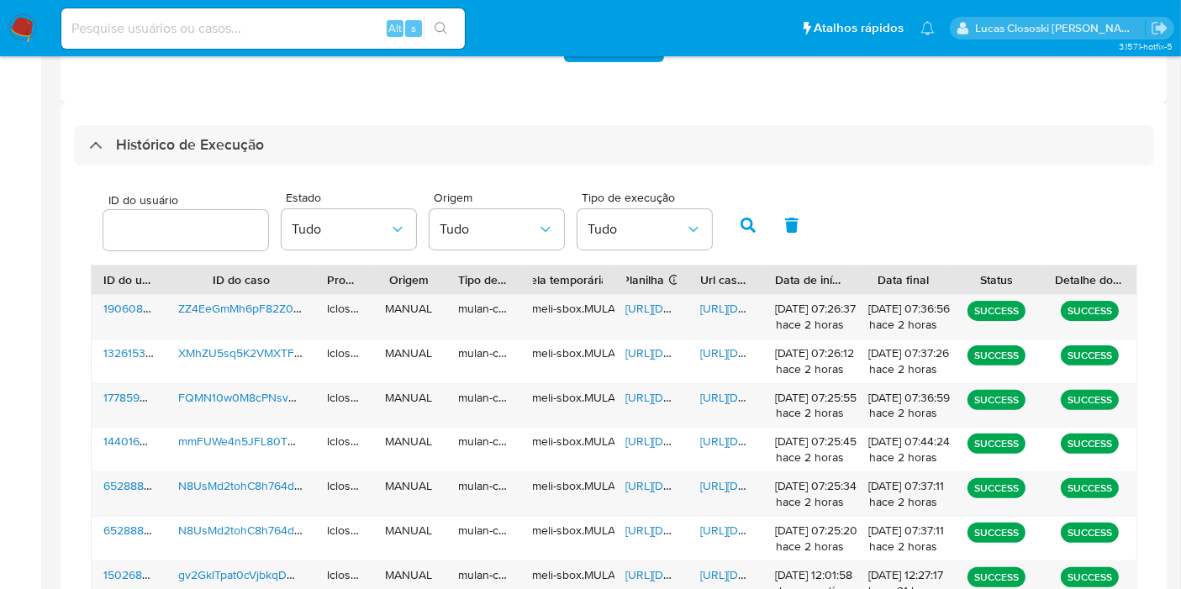
scroll to position [466, 0]
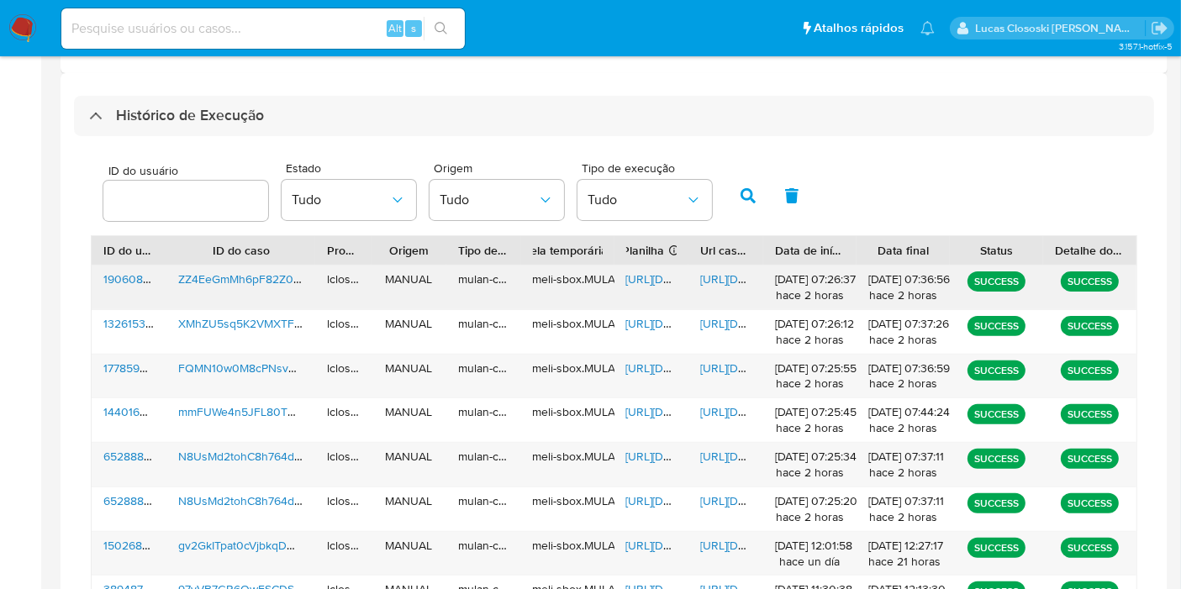
click at [639, 281] on span "[URL][DOMAIN_NAME]" at bounding box center [684, 279] width 116 height 17
click at [739, 271] on span "[URL][DOMAIN_NAME]" at bounding box center [758, 279] width 116 height 17
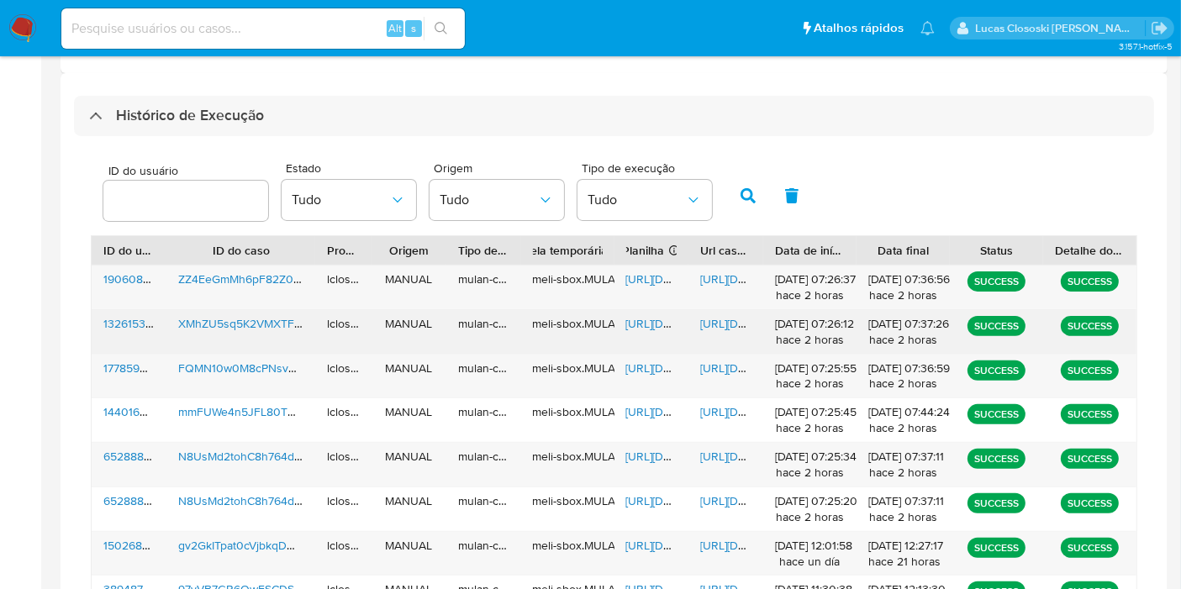
click at [637, 318] on span "[URL][DOMAIN_NAME]" at bounding box center [684, 323] width 116 height 17
click at [733, 323] on span "[URL][DOMAIN_NAME]" at bounding box center [758, 323] width 116 height 17
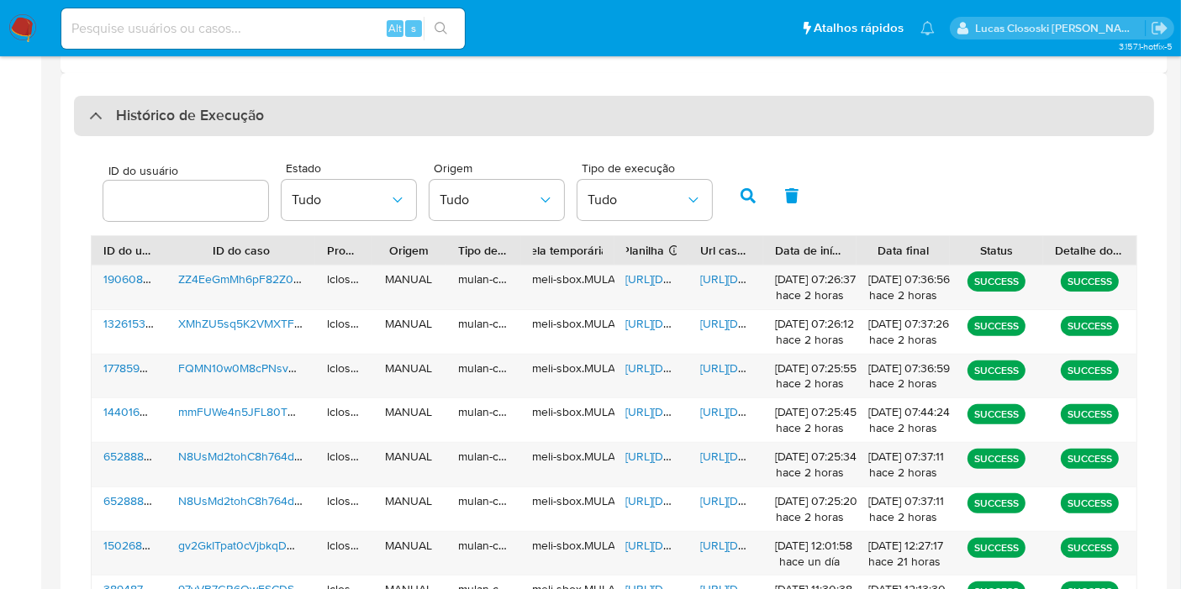
click at [189, 131] on div "Histórico de Execução" at bounding box center [614, 116] width 1080 height 40
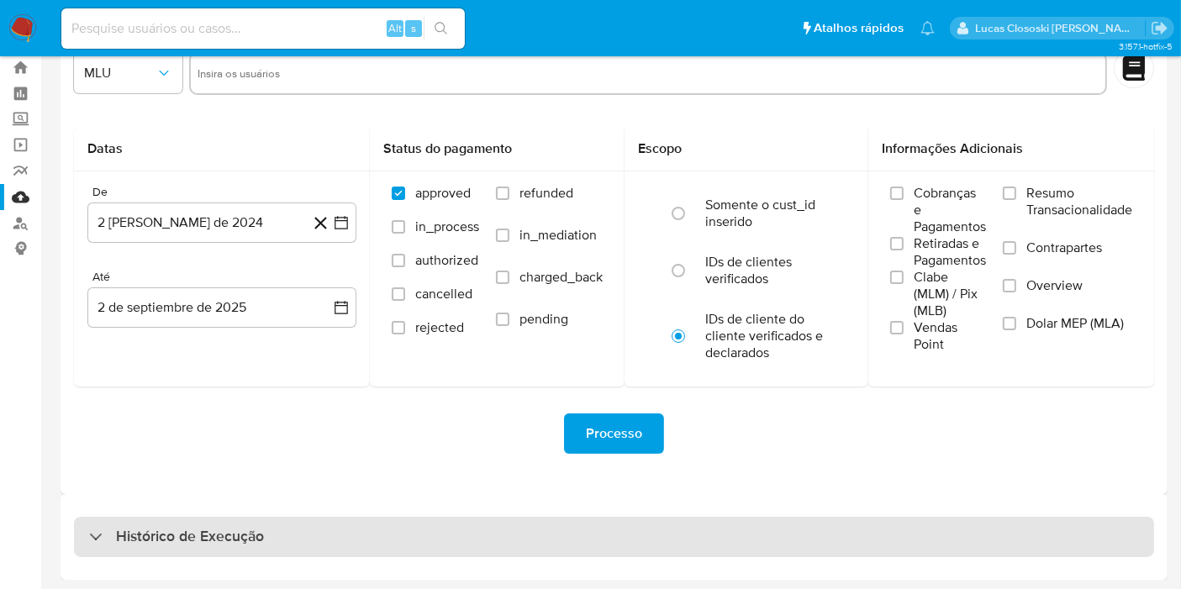
click at [210, 547] on div "Histórico de Execução" at bounding box center [614, 537] width 1080 height 40
select select "10"
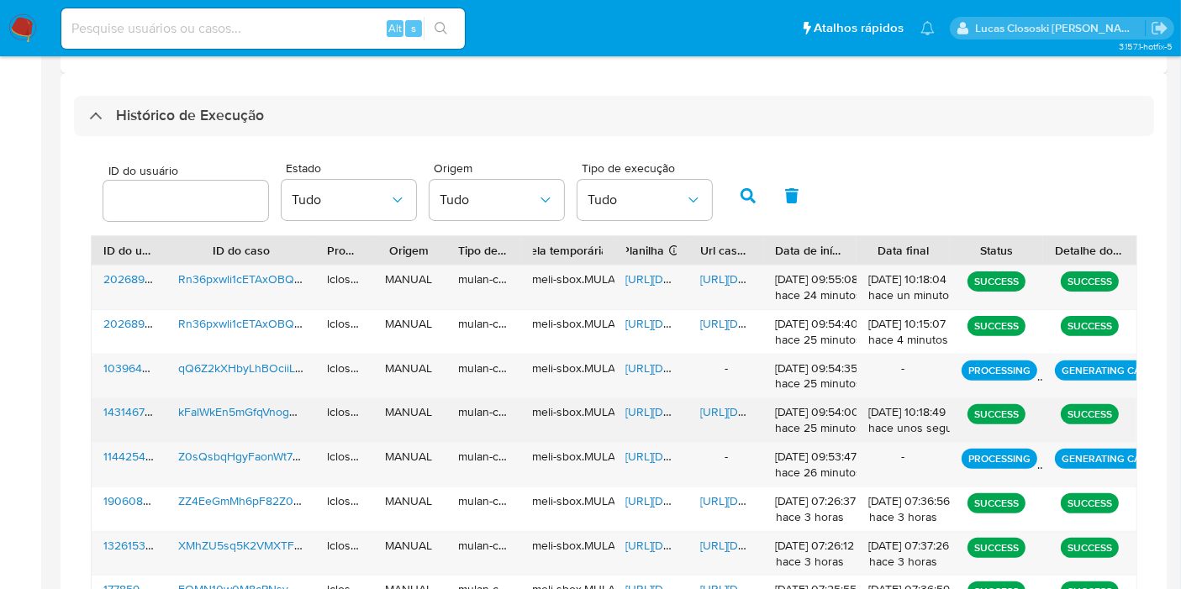
click at [648, 409] on span "[URL][DOMAIN_NAME]" at bounding box center [684, 411] width 116 height 17
click at [727, 412] on span "[URL][DOMAIN_NAME]" at bounding box center [758, 411] width 116 height 17
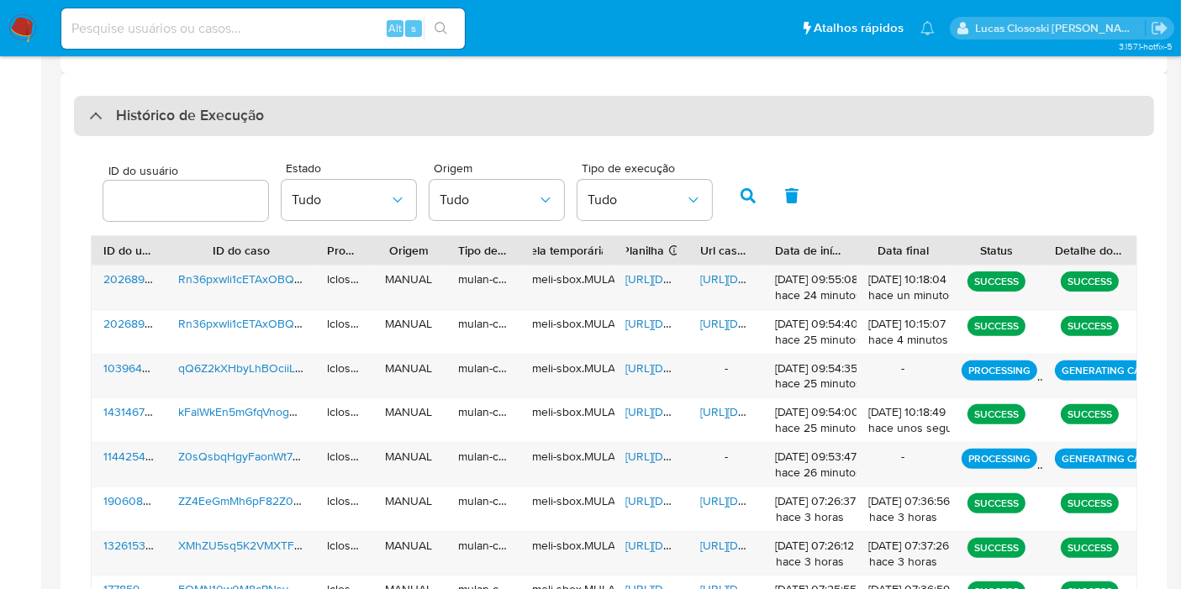
click at [355, 105] on div "Histórico de Execução" at bounding box center [614, 116] width 1080 height 40
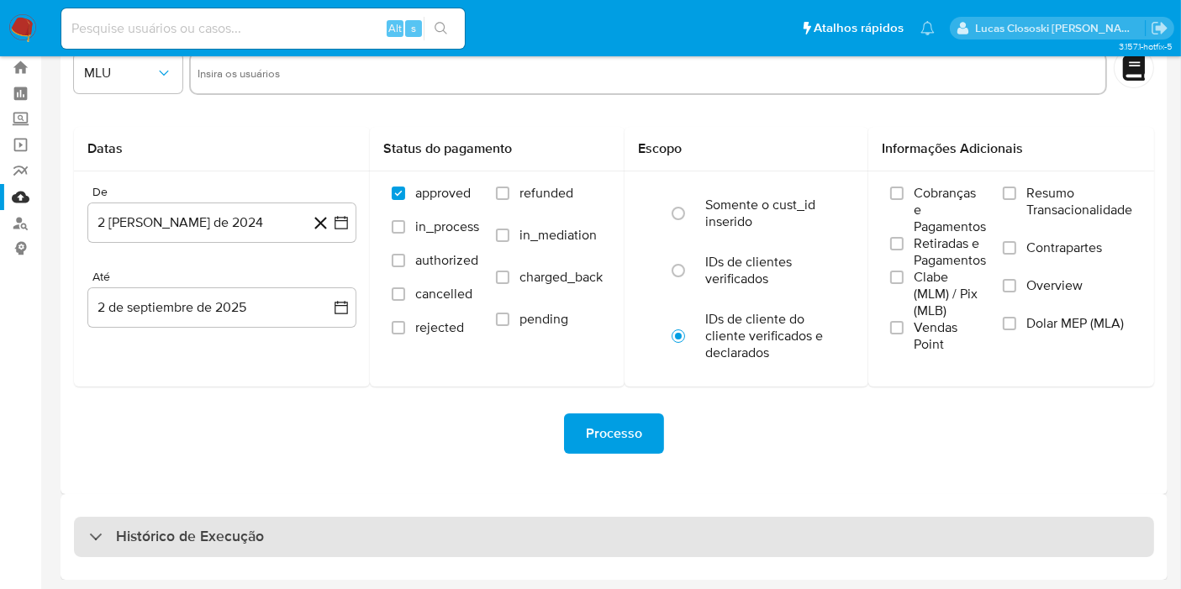
click at [355, 518] on div "Histórico de Execução" at bounding box center [614, 537] width 1080 height 40
select select "10"
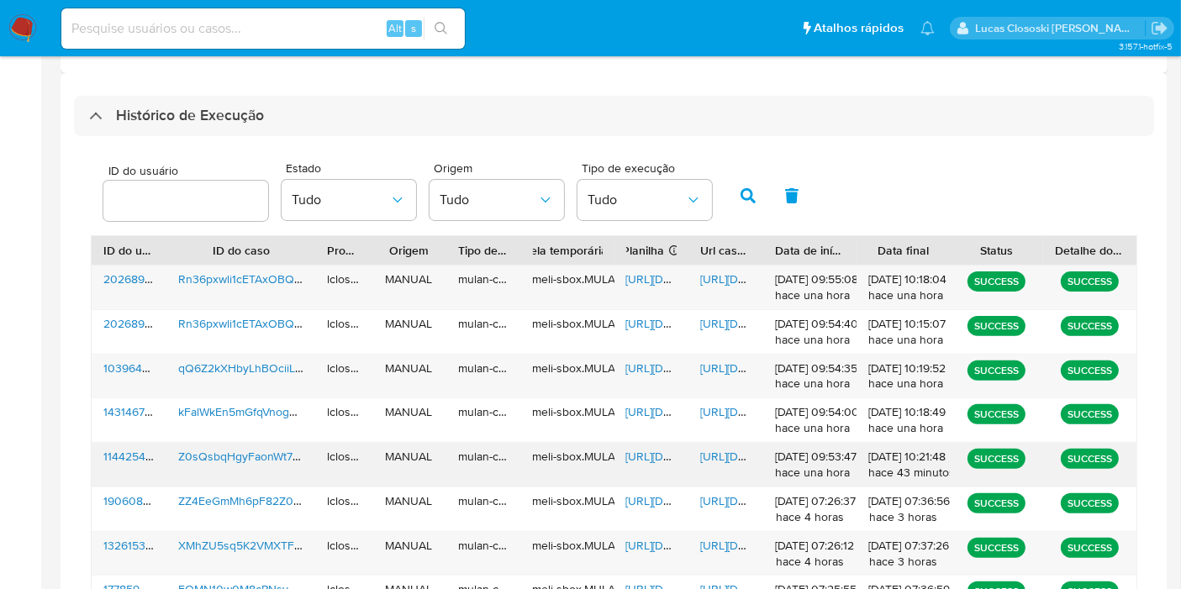
click at [634, 455] on span "[URL][DOMAIN_NAME]" at bounding box center [684, 456] width 116 height 17
click at [728, 455] on span "[URL][DOMAIN_NAME]" at bounding box center [758, 456] width 116 height 17
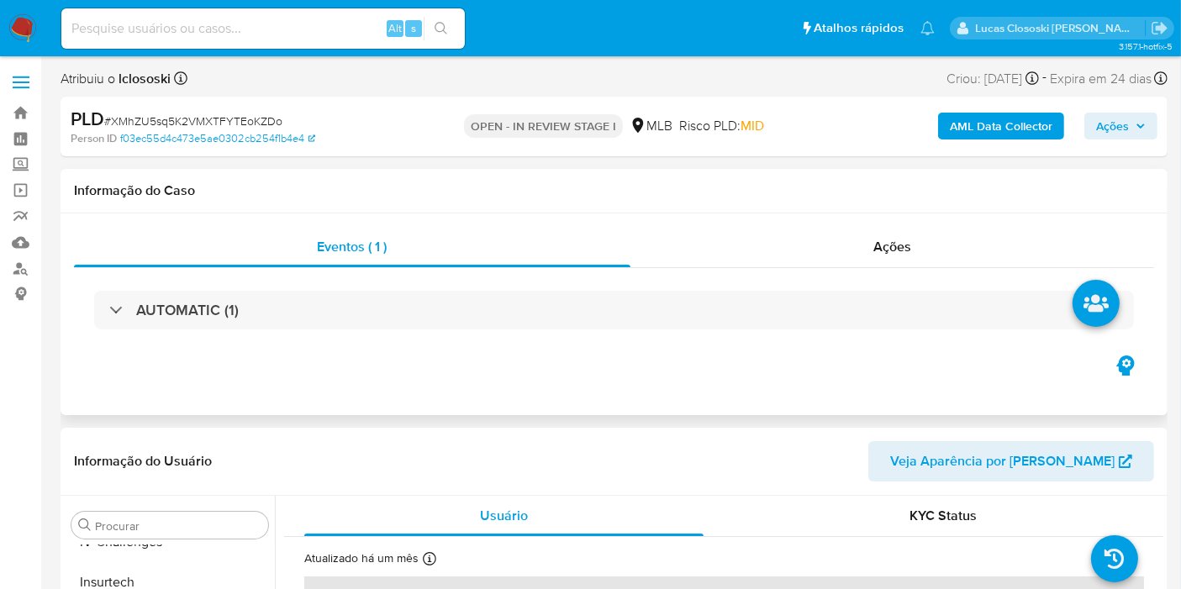
click at [587, 344] on div "AUTOMATIC (1)" at bounding box center [614, 310] width 1080 height 84
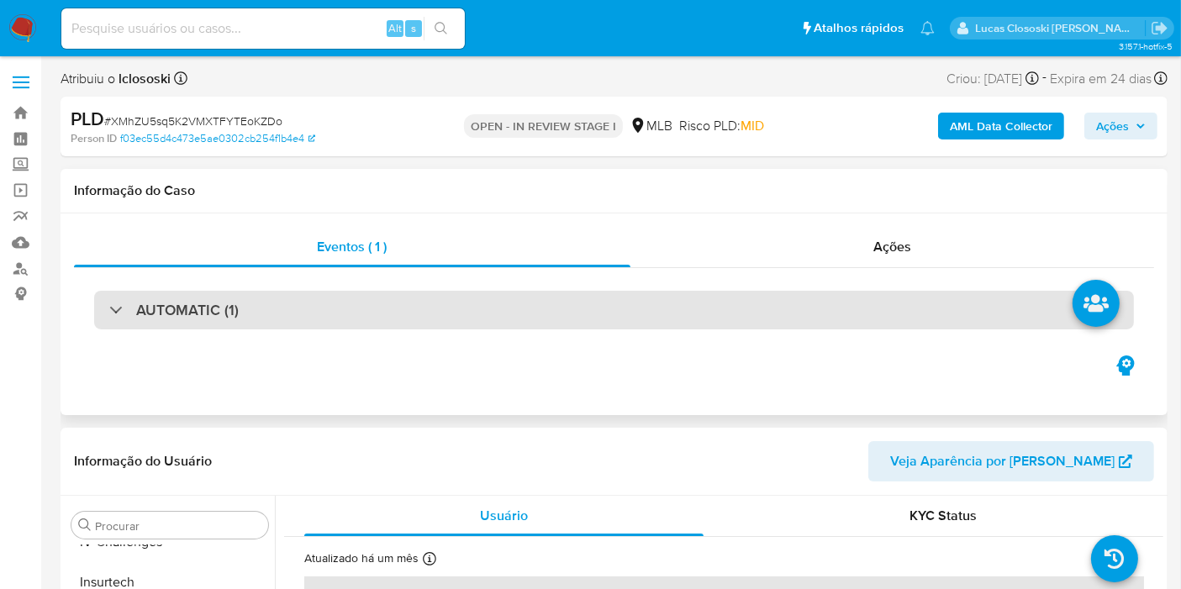
click at [583, 302] on div "AUTOMATIC (1)" at bounding box center [613, 310] width 1039 height 39
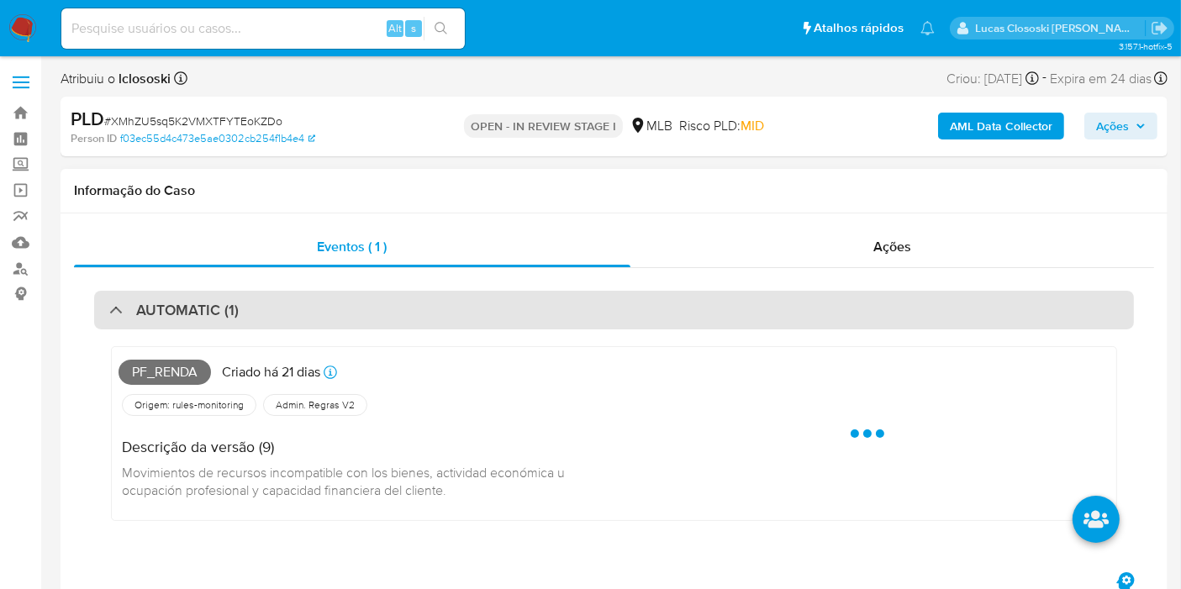
click at [583, 306] on div "AUTOMATIC (1)" at bounding box center [613, 310] width 1039 height 39
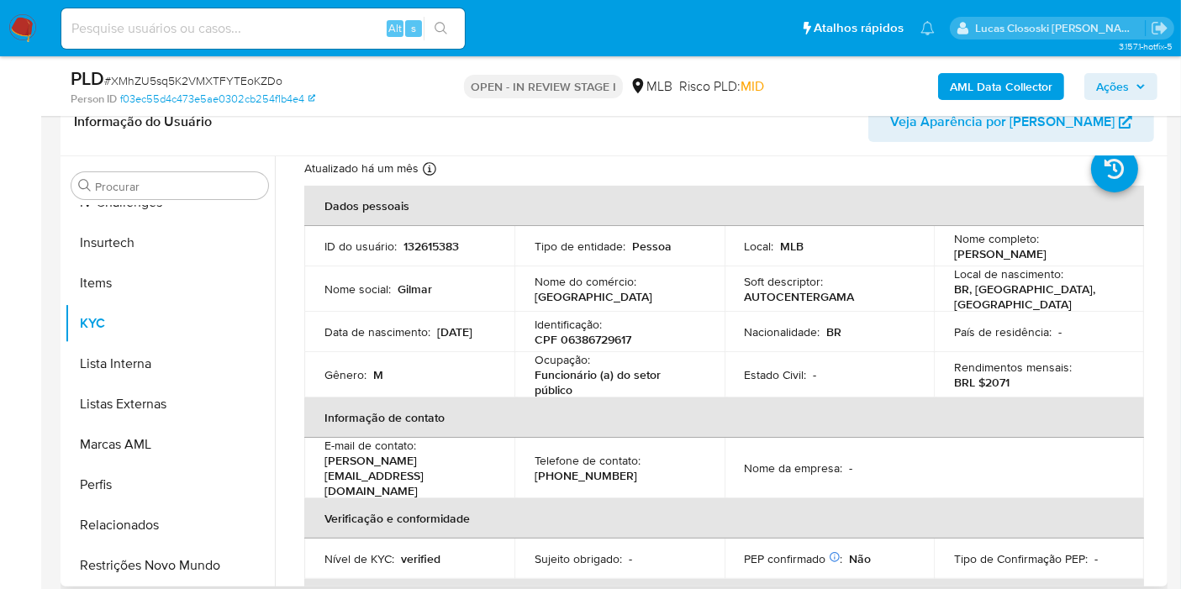
scroll to position [93, 0]
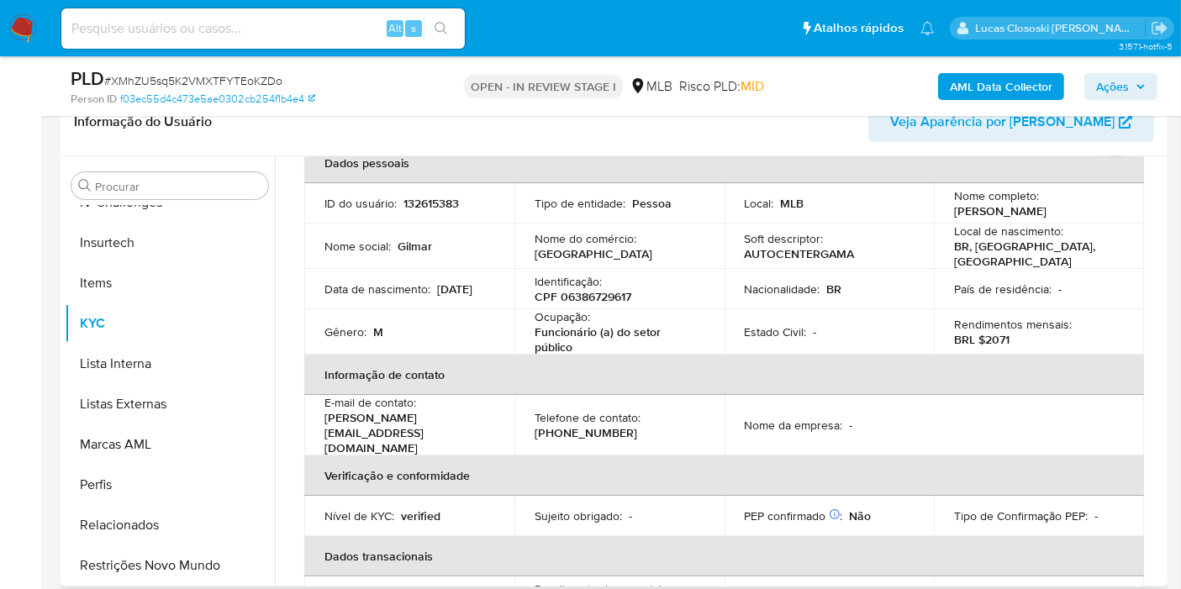
click at [582, 294] on p "CPF 06386729617" at bounding box center [582, 296] width 97 height 15
copy p "06386729617"
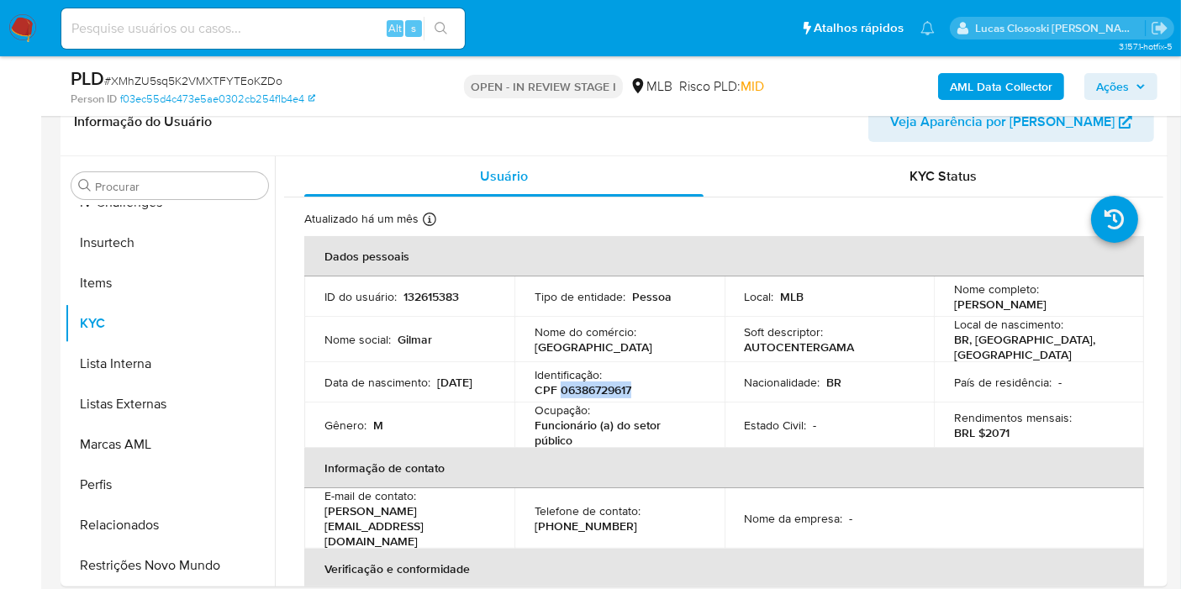
scroll to position [187, 0]
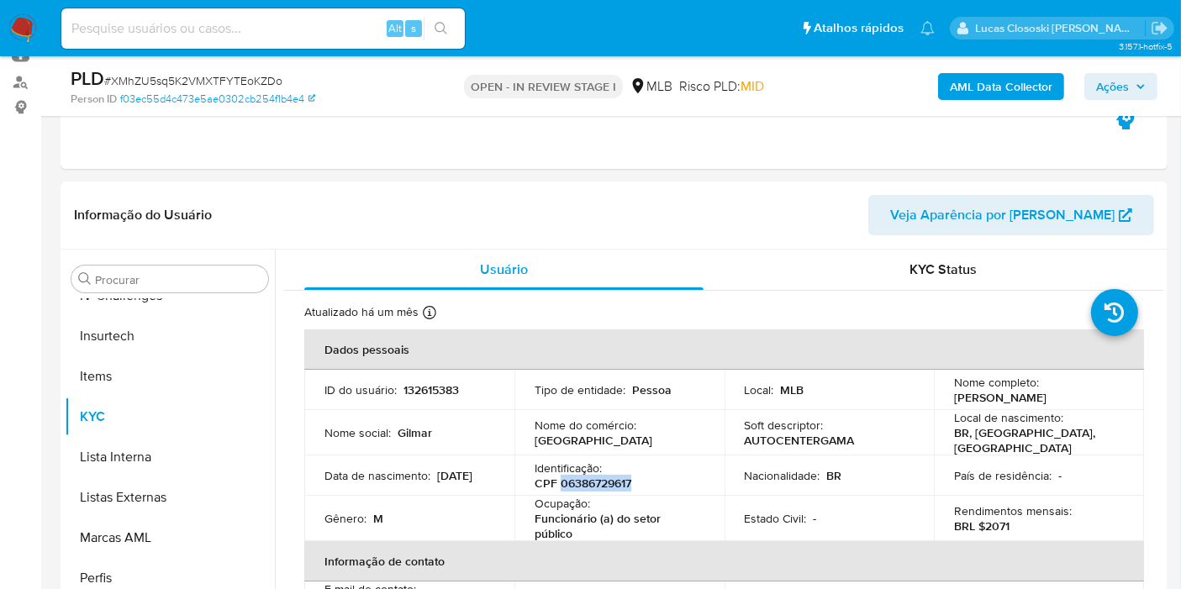
click at [995, 87] on b "AML Data Collector" at bounding box center [1000, 86] width 103 height 27
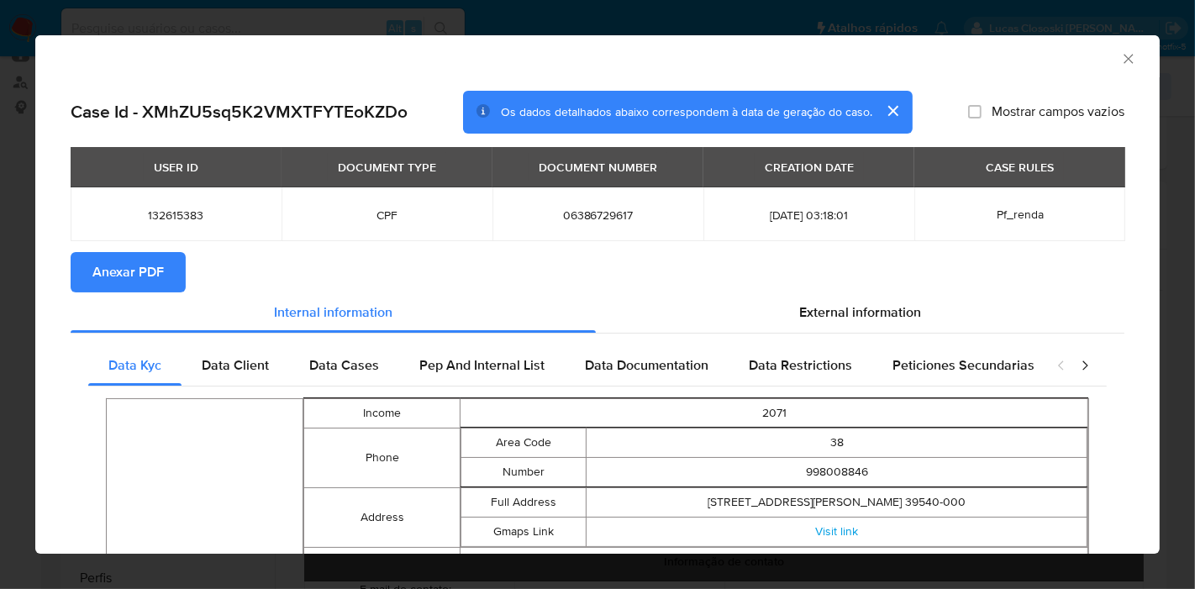
click at [130, 284] on span "Anexar PDF" at bounding box center [127, 272] width 71 height 37
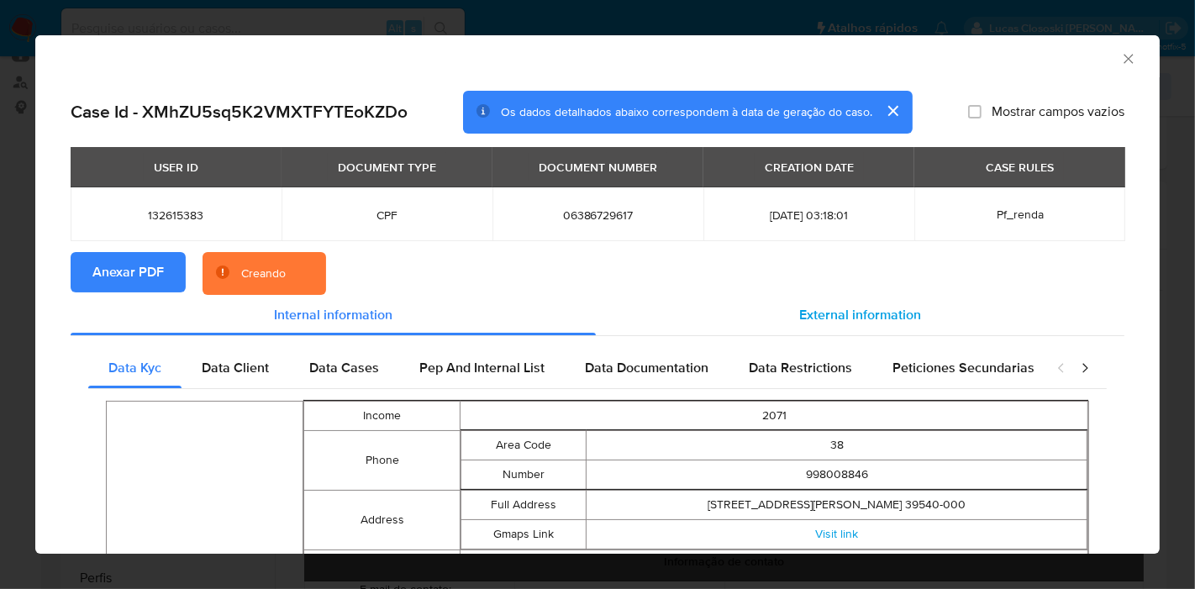
click at [818, 295] on div "External information" at bounding box center [860, 315] width 529 height 40
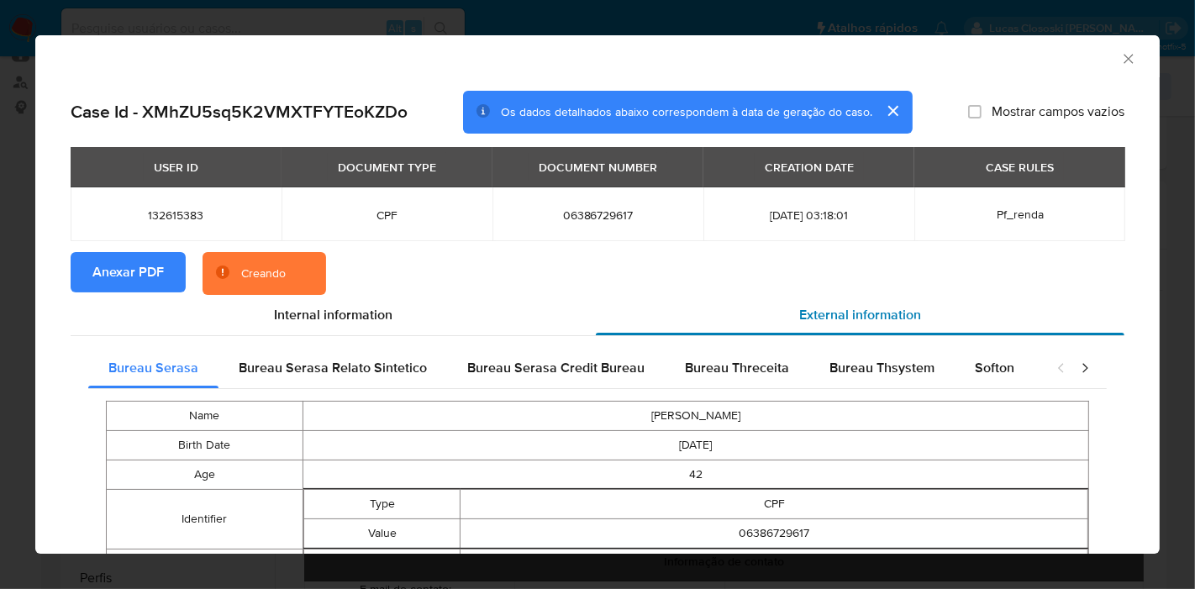
click at [811, 310] on span "External information" at bounding box center [860, 314] width 122 height 19
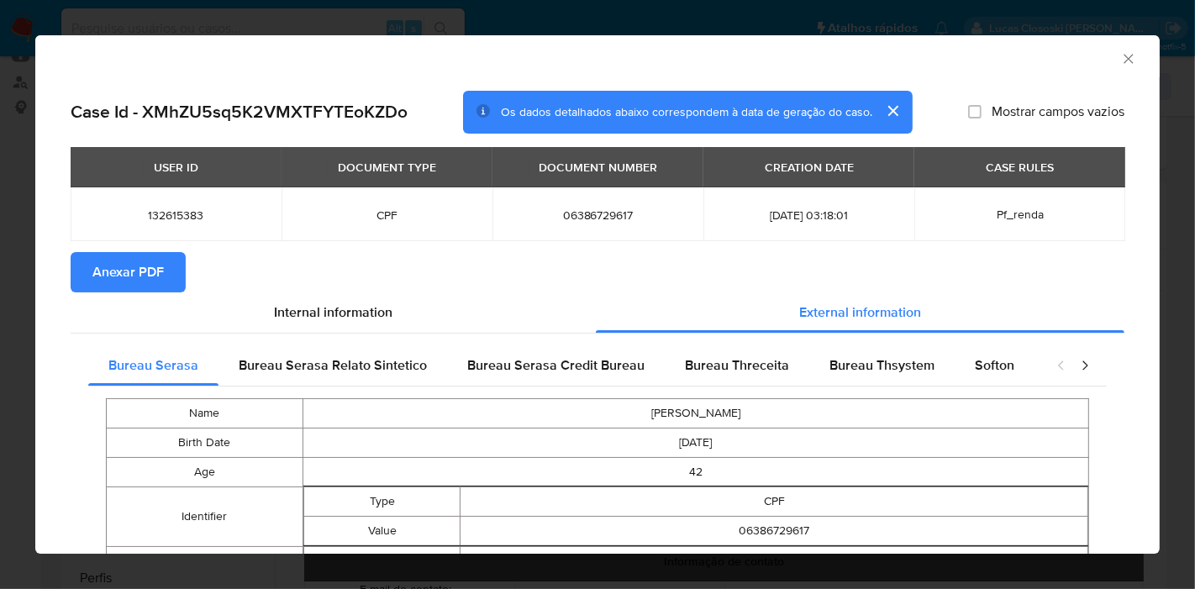
click at [1120, 50] on icon "Fechar a janela" at bounding box center [1128, 58] width 17 height 17
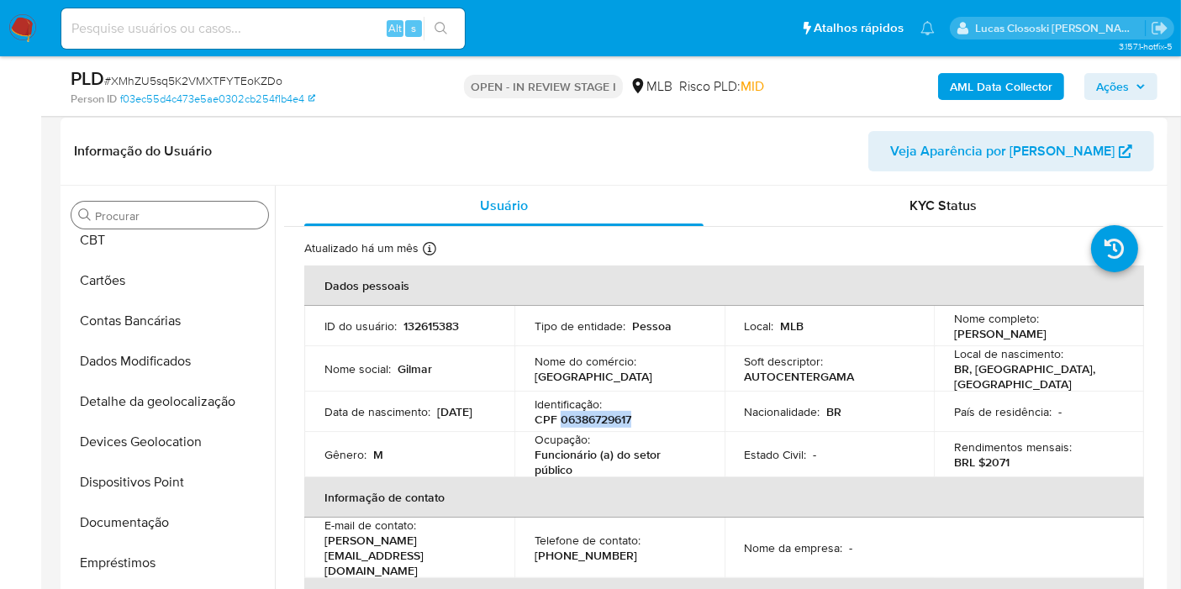
scroll to position [280, 0]
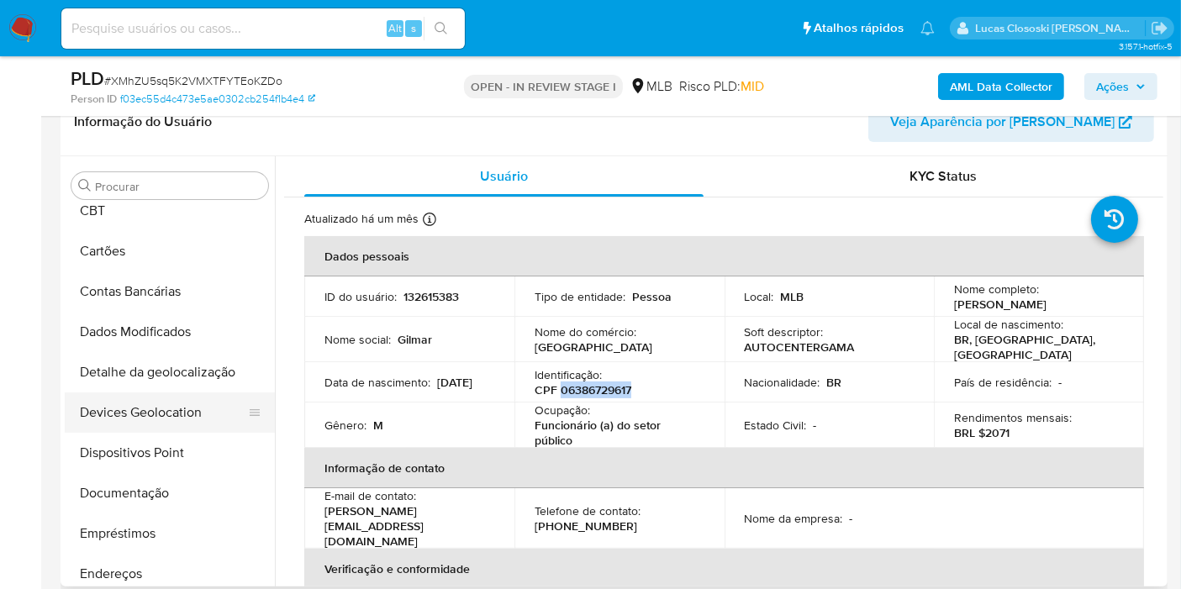
click at [185, 405] on button "Devices Geolocation" at bounding box center [163, 412] width 197 height 40
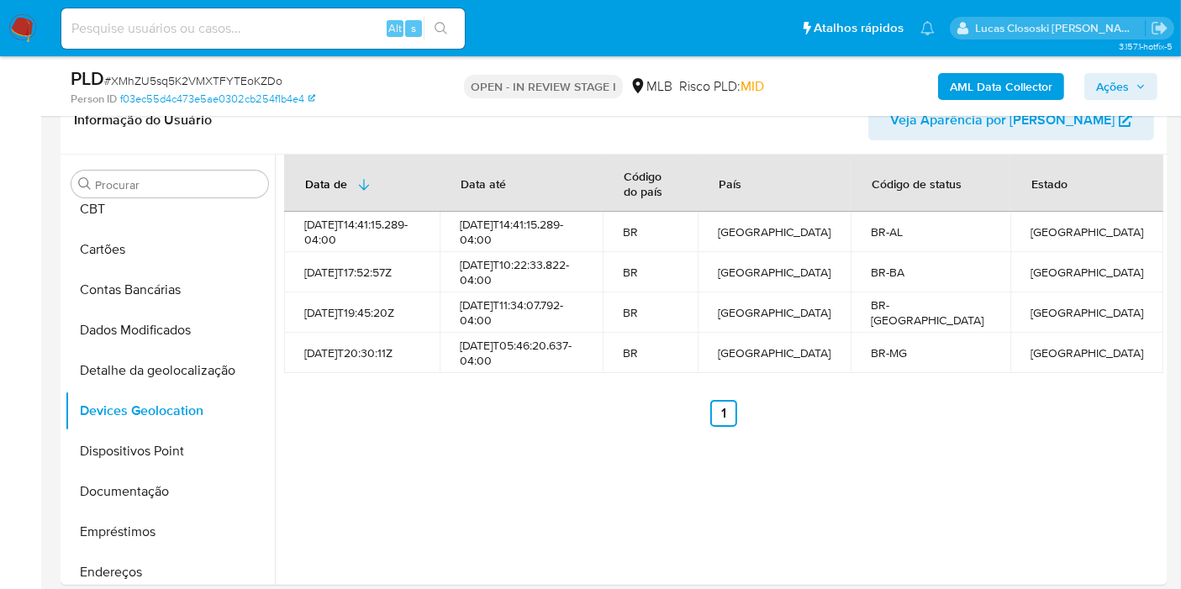
scroll to position [292, 0]
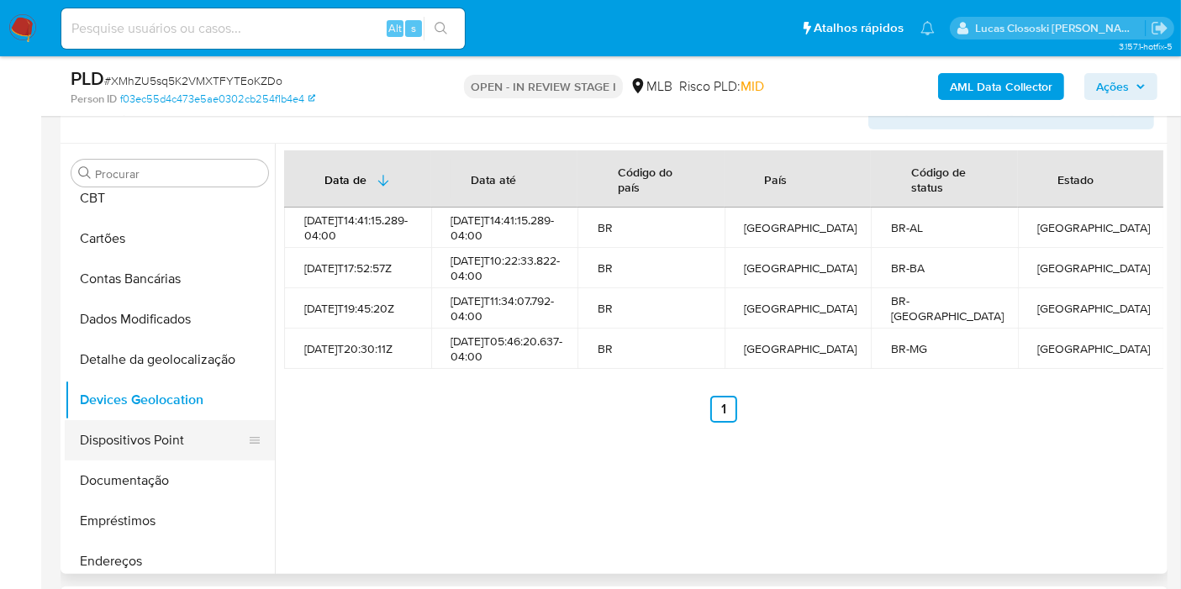
click at [155, 423] on button "Dispositivos Point" at bounding box center [163, 440] width 197 height 40
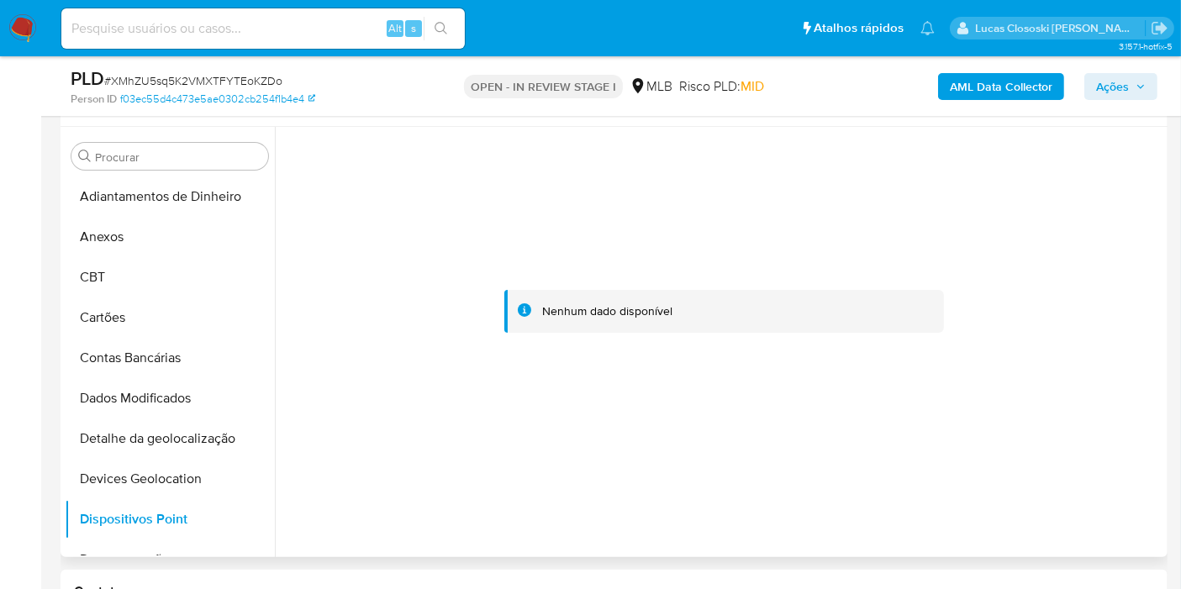
scroll to position [280, 0]
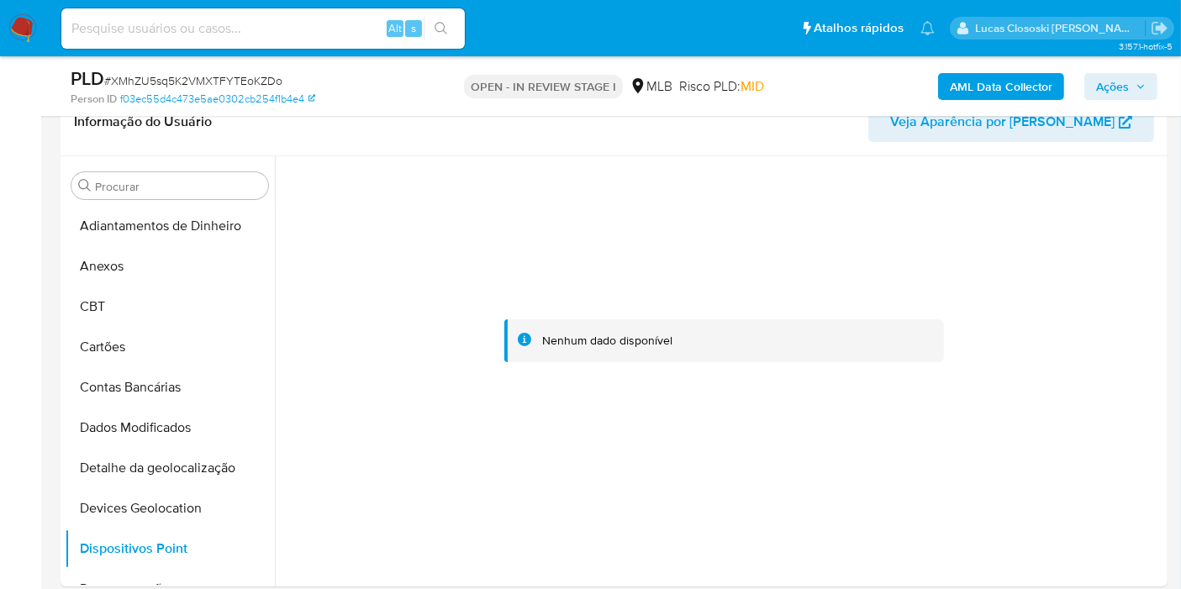
click at [187, 502] on button "Devices Geolocation" at bounding box center [163, 508] width 197 height 40
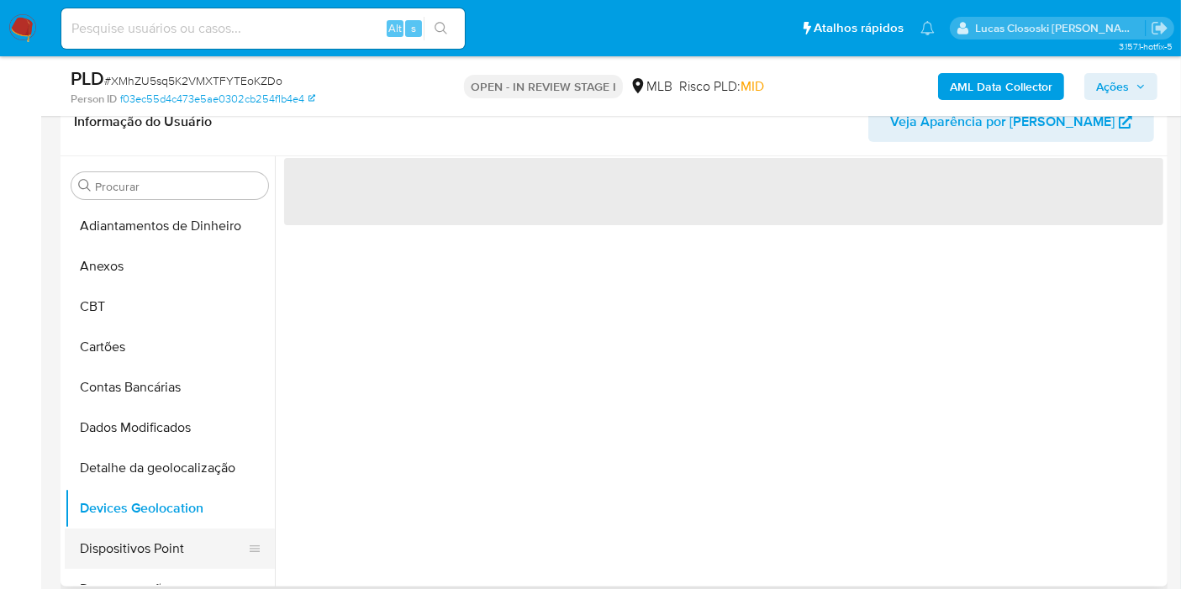
click at [191, 531] on button "Dispositivos Point" at bounding box center [163, 549] width 197 height 40
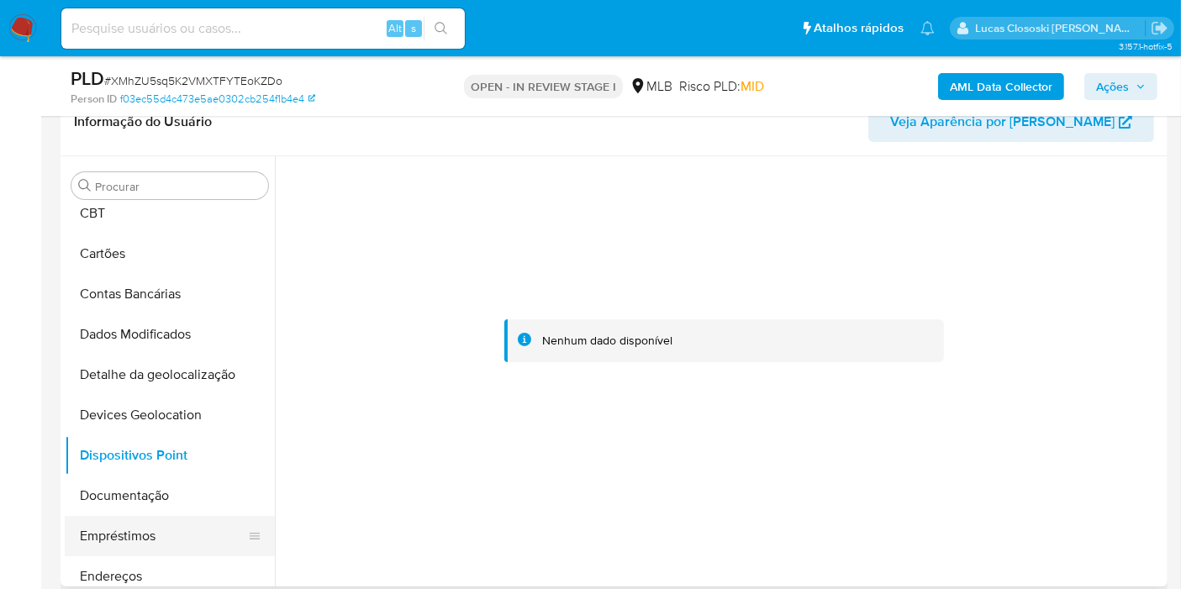
scroll to position [187, 0]
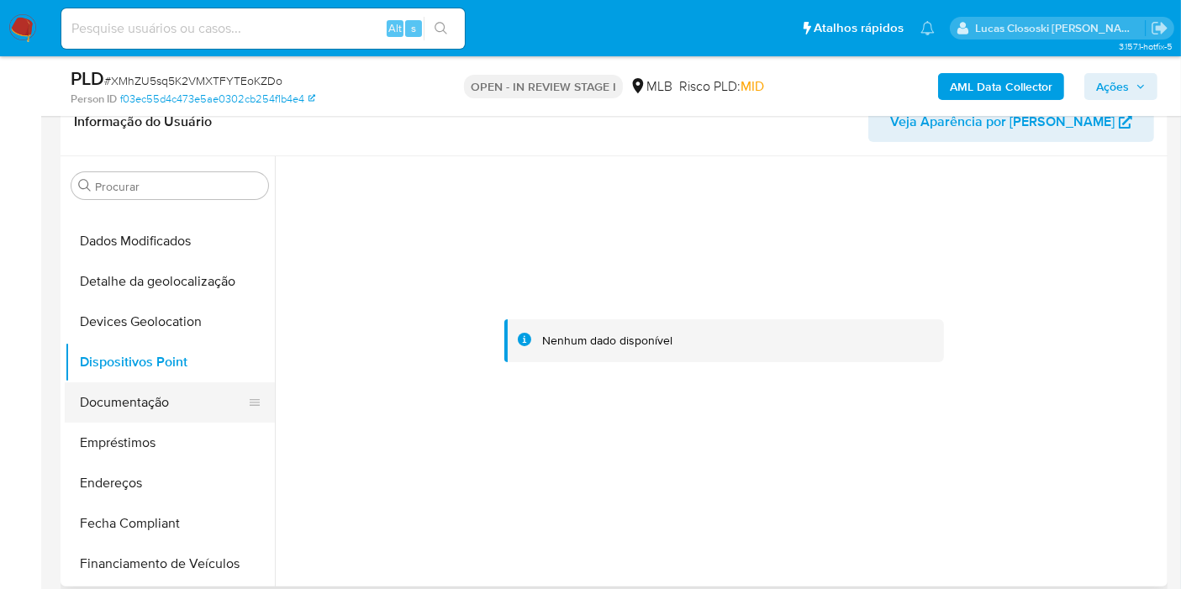
click at [154, 412] on button "Documentação" at bounding box center [163, 402] width 197 height 40
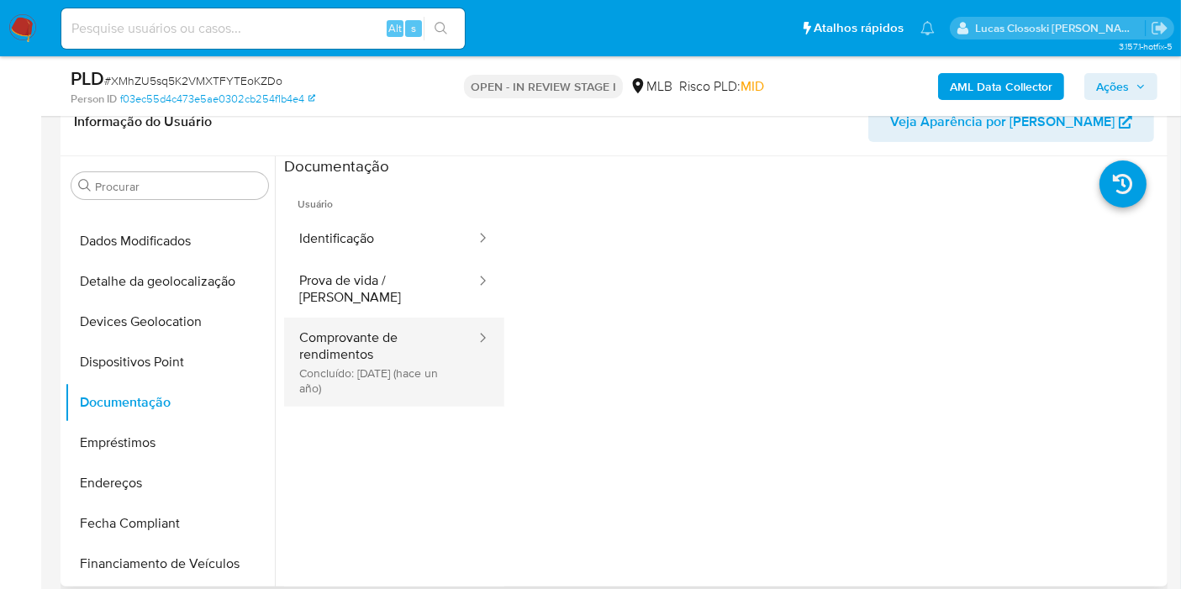
drag, startPoint x: 360, startPoint y: 398, endPoint x: 387, endPoint y: 360, distance: 47.1
click at [360, 398] on ul "Usuário Identificação Prova de vida / Selfie Comprovante de rendimentos Concluí…" at bounding box center [394, 419] width 220 height 484
click at [384, 359] on button "Comprovante de rendimentos Concluído: 20/08/2024 (hace un año)" at bounding box center [380, 362] width 193 height 89
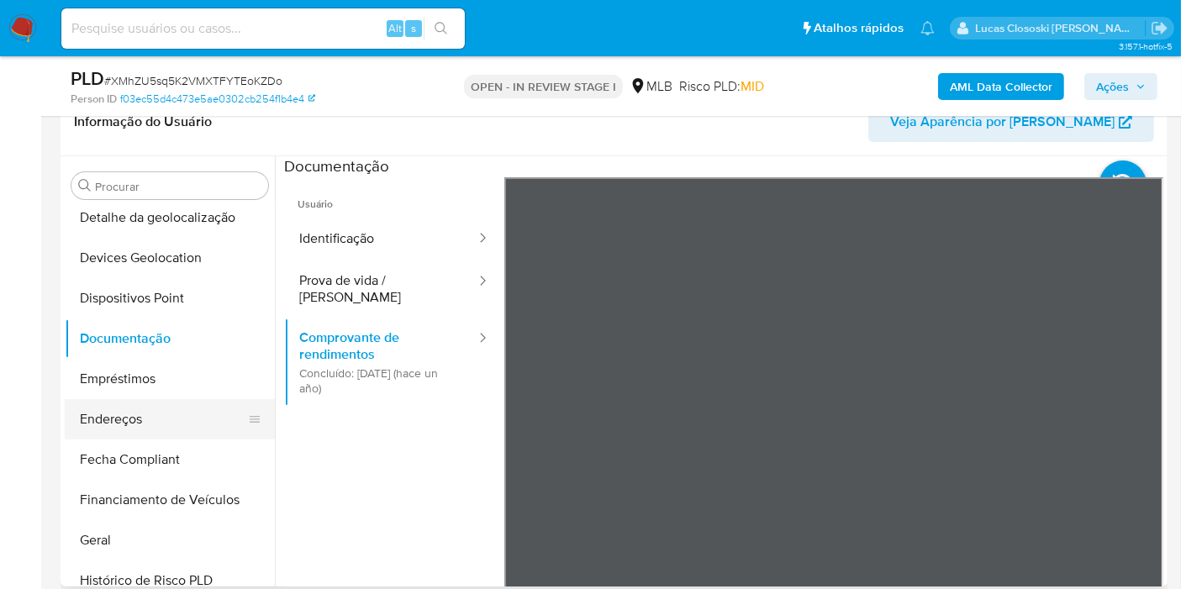
scroll to position [280, 0]
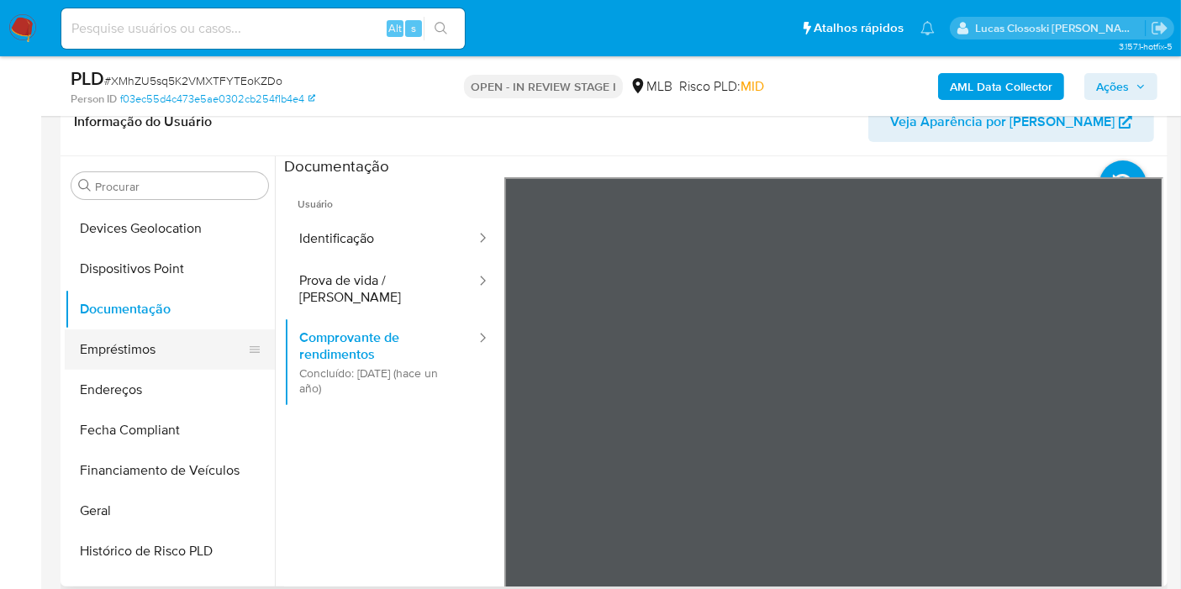
click at [162, 349] on button "Empréstimos" at bounding box center [163, 349] width 197 height 40
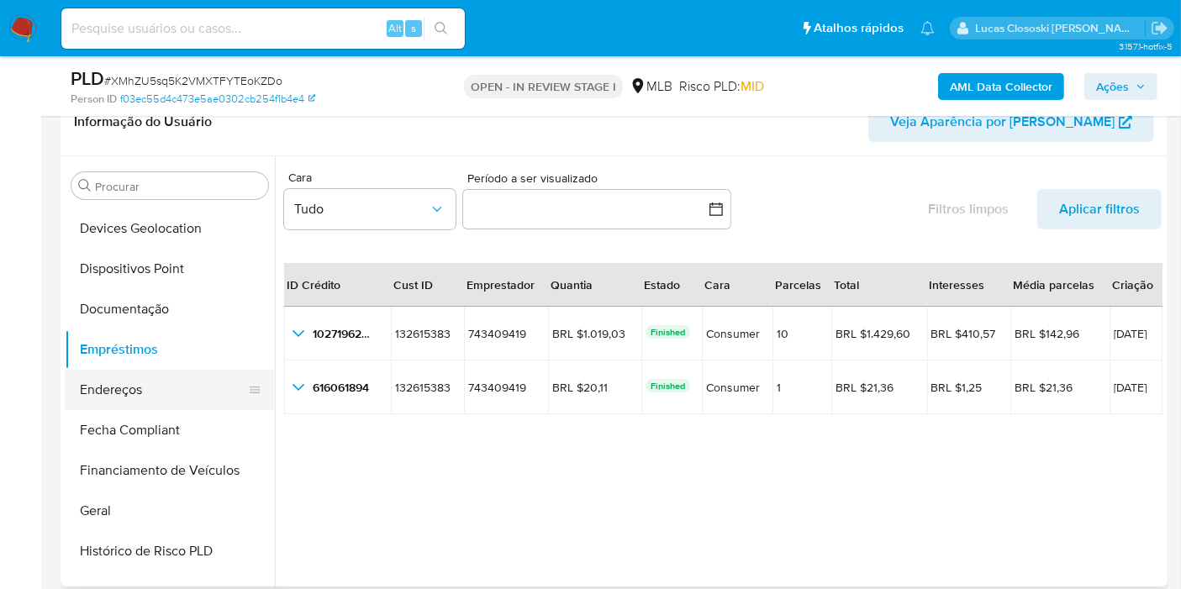
click at [175, 399] on button "Endereços" at bounding box center [163, 390] width 197 height 40
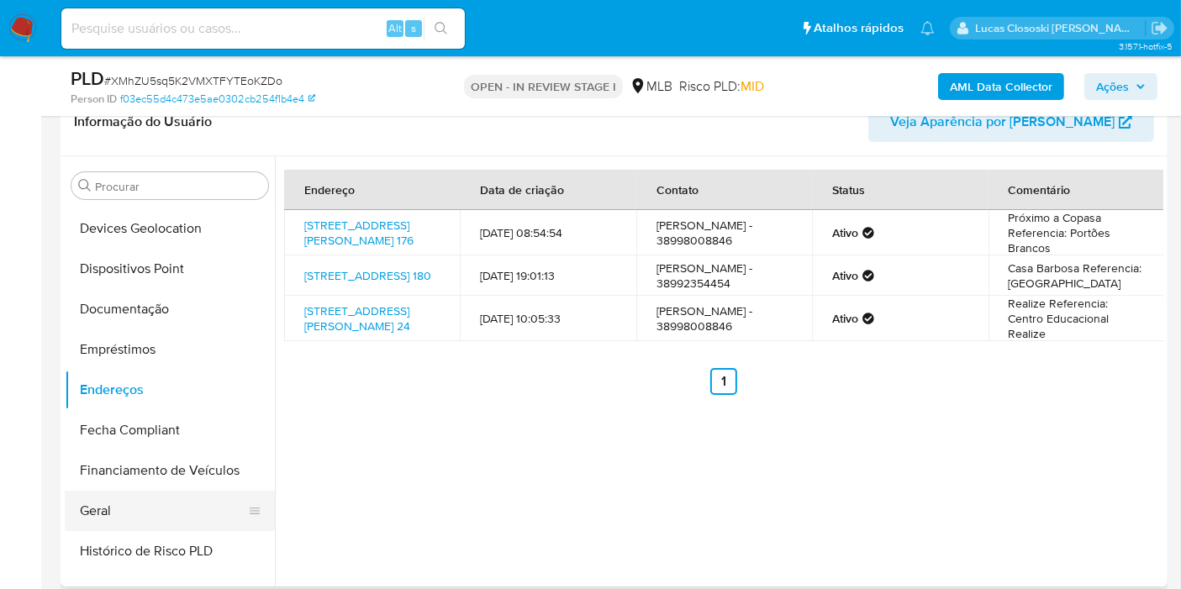
click at [172, 491] on button "Geral" at bounding box center [163, 511] width 197 height 40
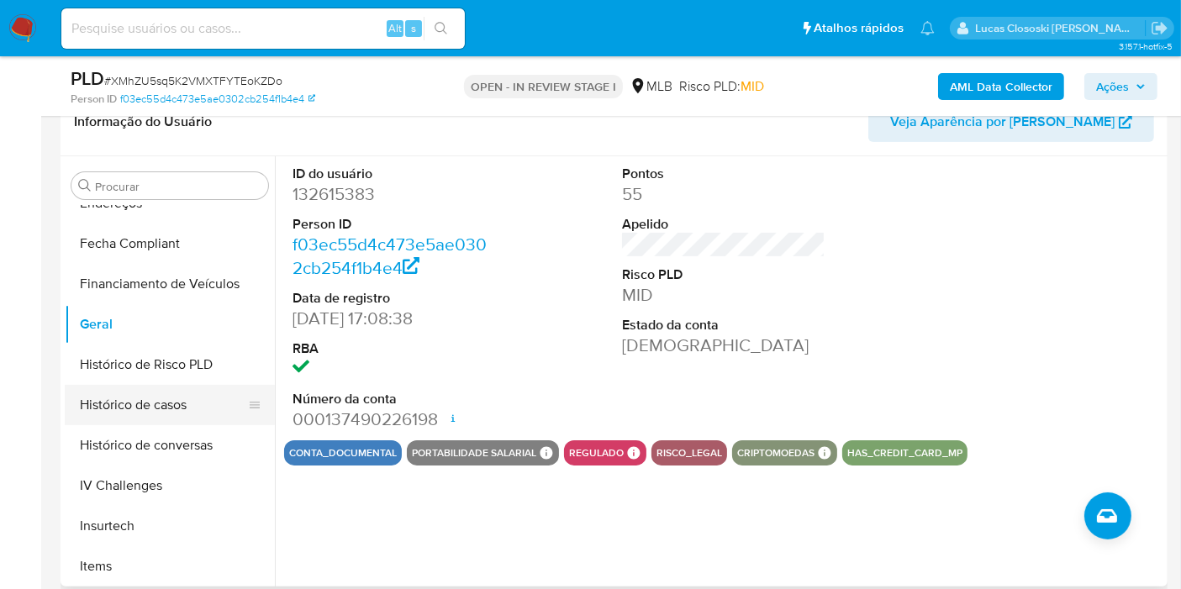
click at [185, 395] on button "Histórico de casos" at bounding box center [163, 405] width 197 height 40
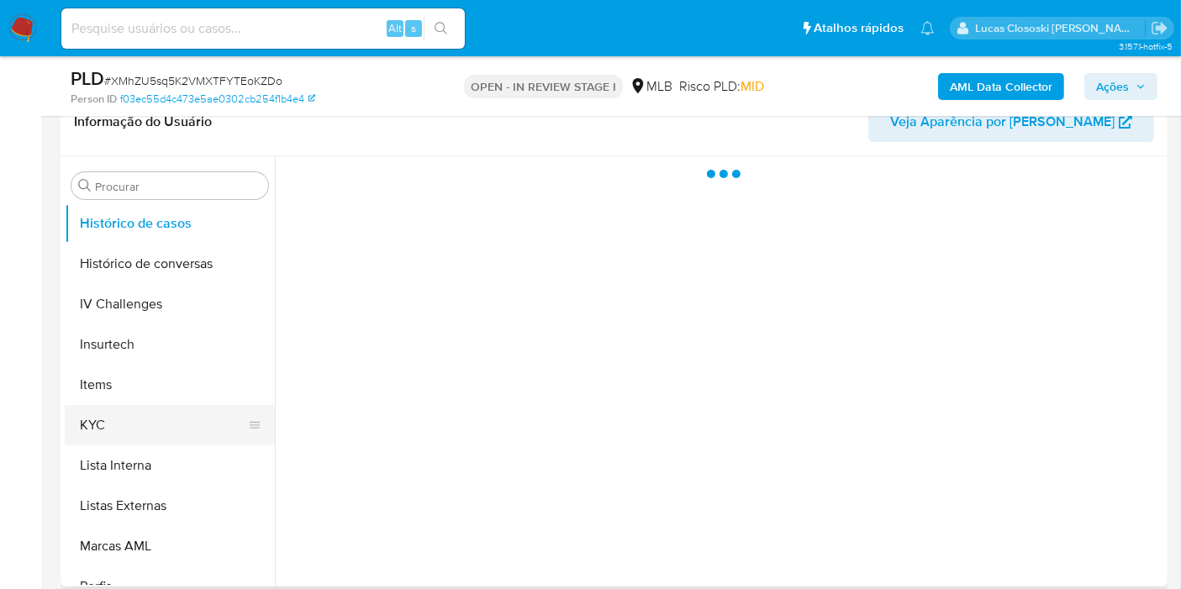
scroll to position [653, 0]
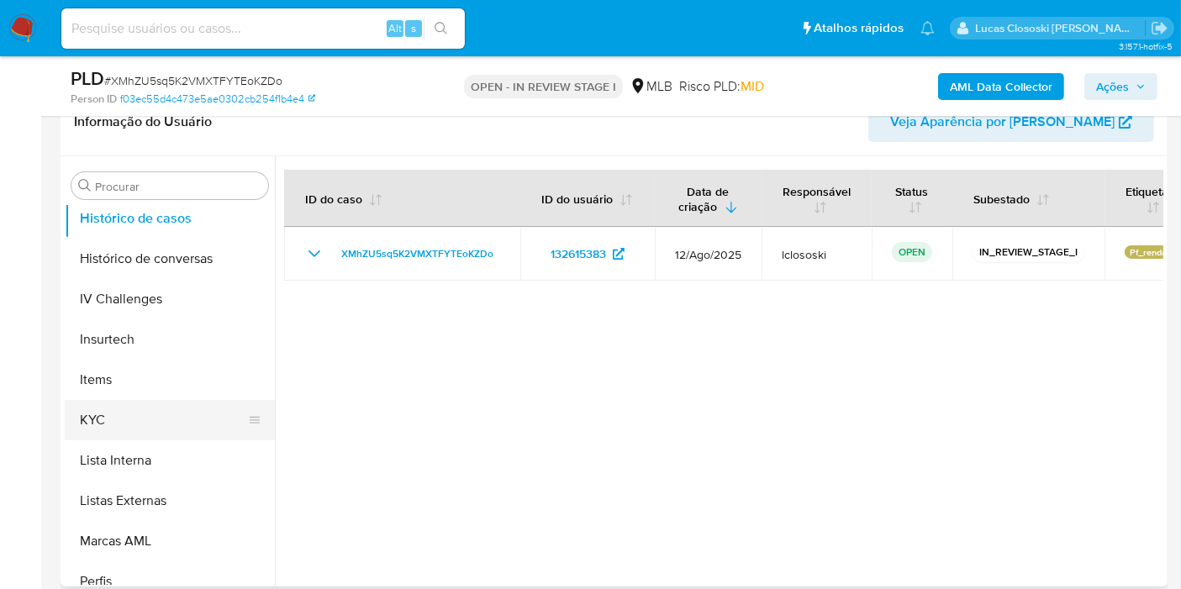
click at [134, 413] on button "KYC" at bounding box center [163, 420] width 197 height 40
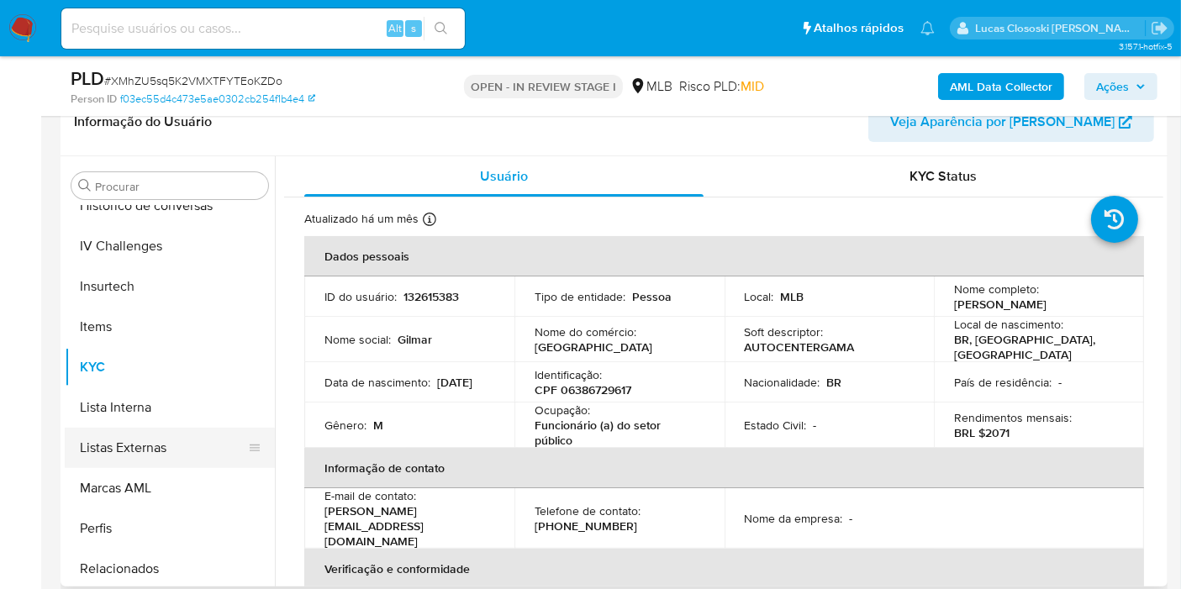
scroll to position [749, 0]
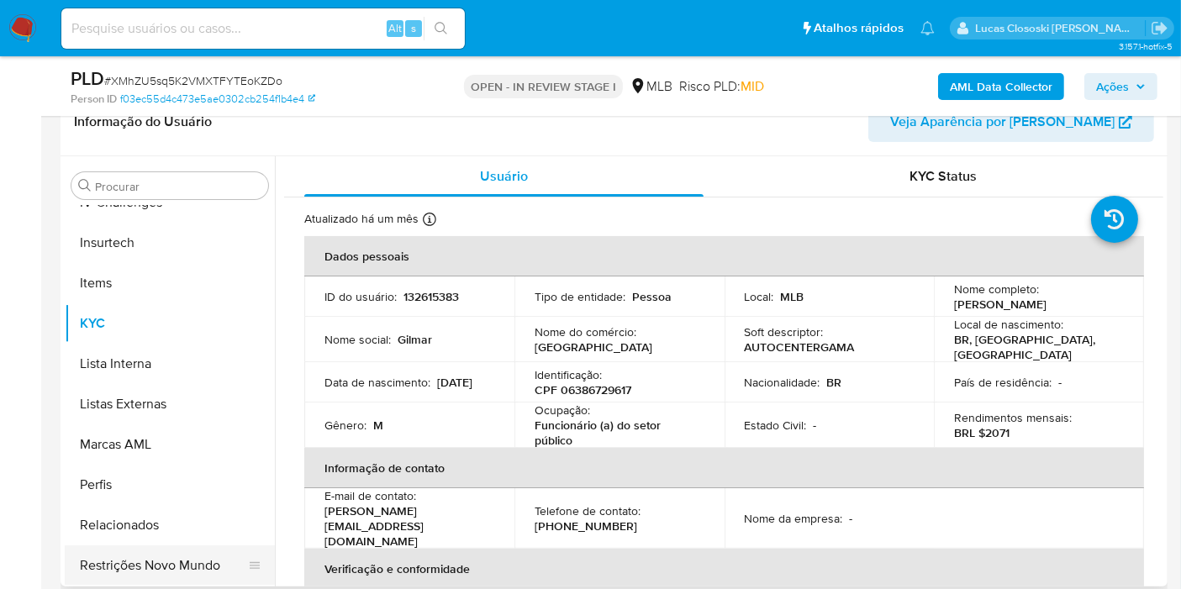
click at [186, 554] on button "Restrições Novo Mundo" at bounding box center [163, 565] width 197 height 40
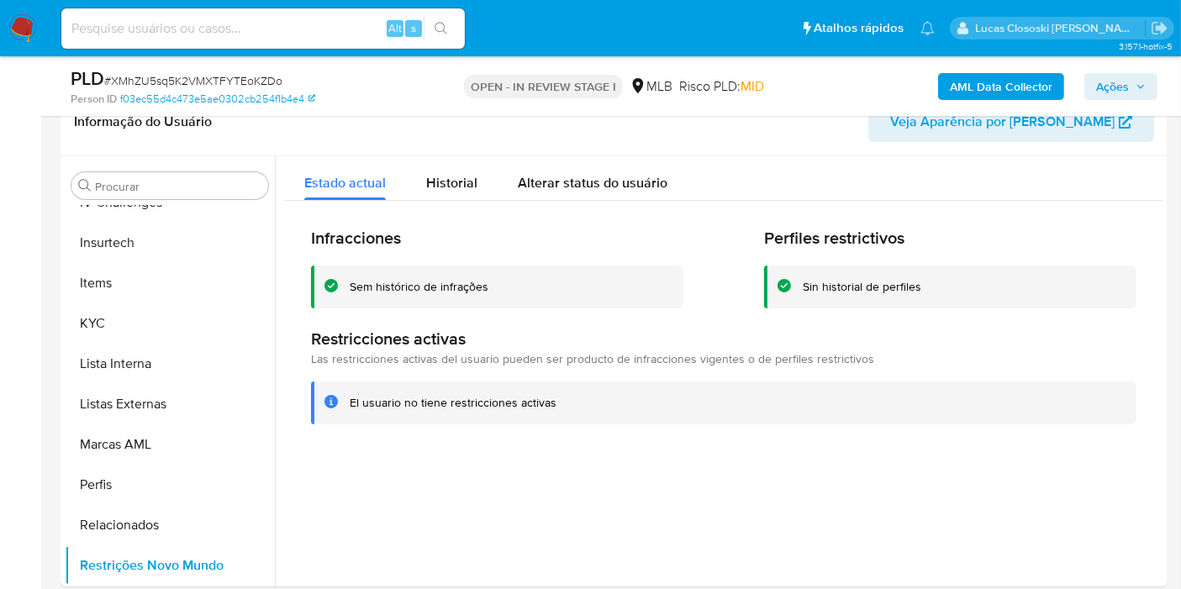
click at [213, 82] on span "# XMhZU5sq5K2VMXTFYTEoKZDo" at bounding box center [193, 80] width 178 height 17
copy span "XMhZU5sq5K2VMXTFYTEoKZDo"
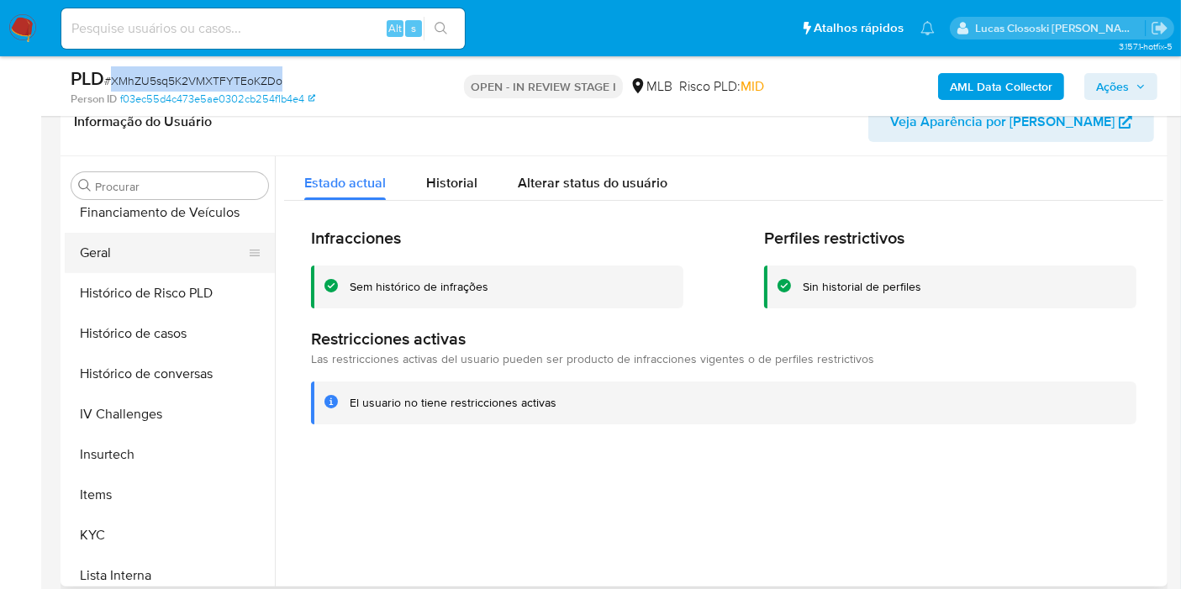
scroll to position [470, 0]
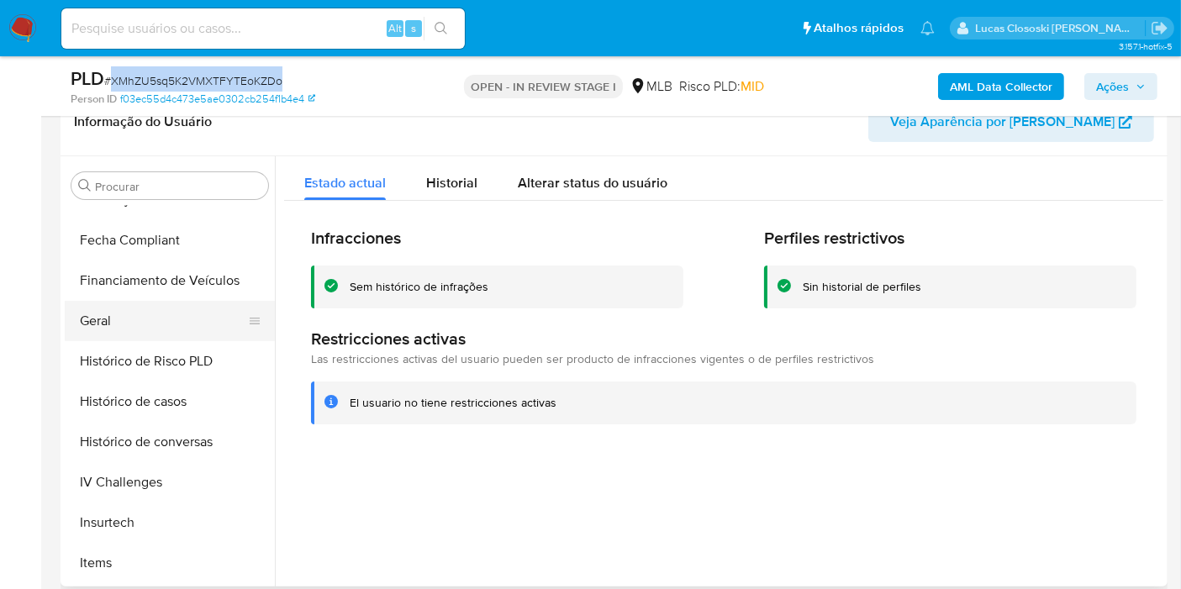
click at [151, 315] on button "Geral" at bounding box center [163, 321] width 197 height 40
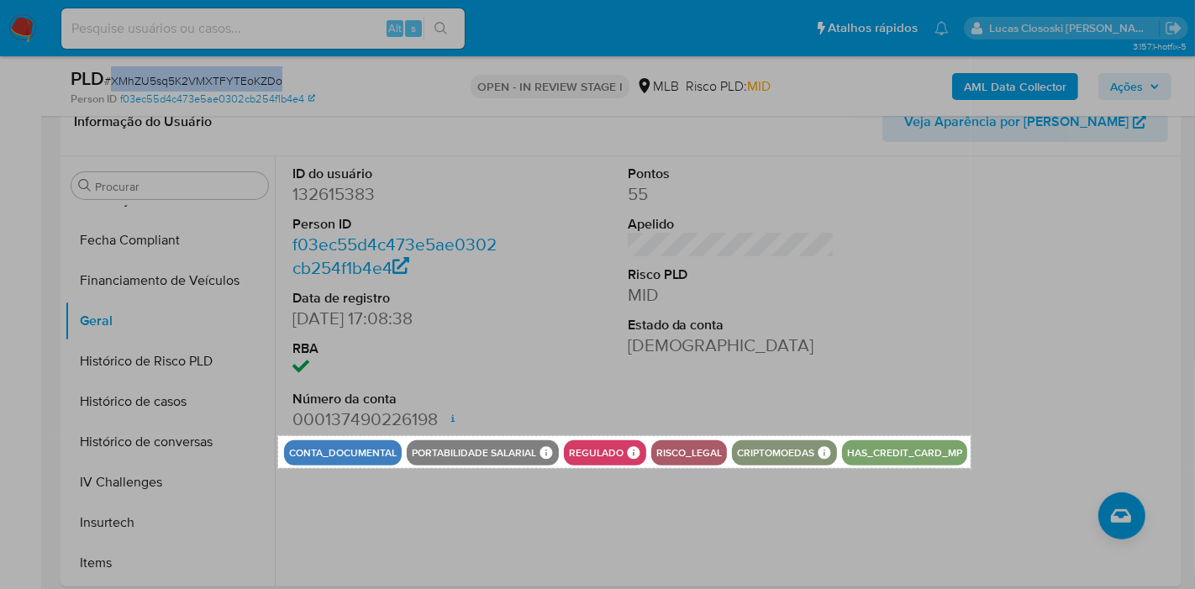
drag, startPoint x: 278, startPoint y: 436, endPoint x: 970, endPoint y: 468, distance: 693.1
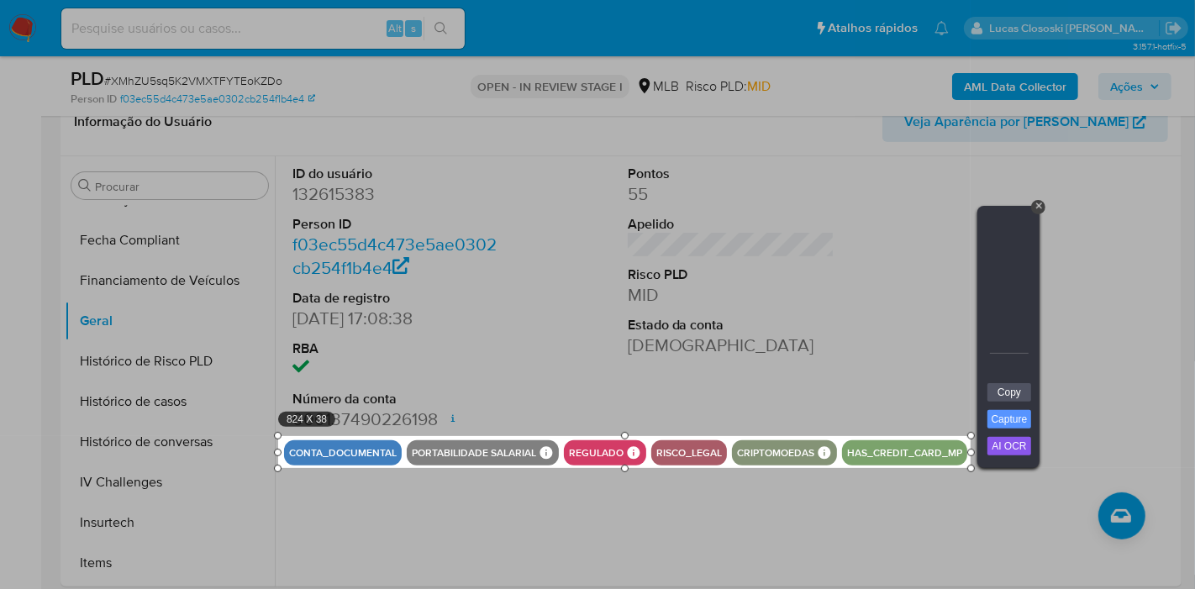
drag, startPoint x: 1012, startPoint y: 387, endPoint x: 820, endPoint y: 129, distance: 321.1
click at [1012, 387] on link "Copy" at bounding box center [1009, 392] width 44 height 18
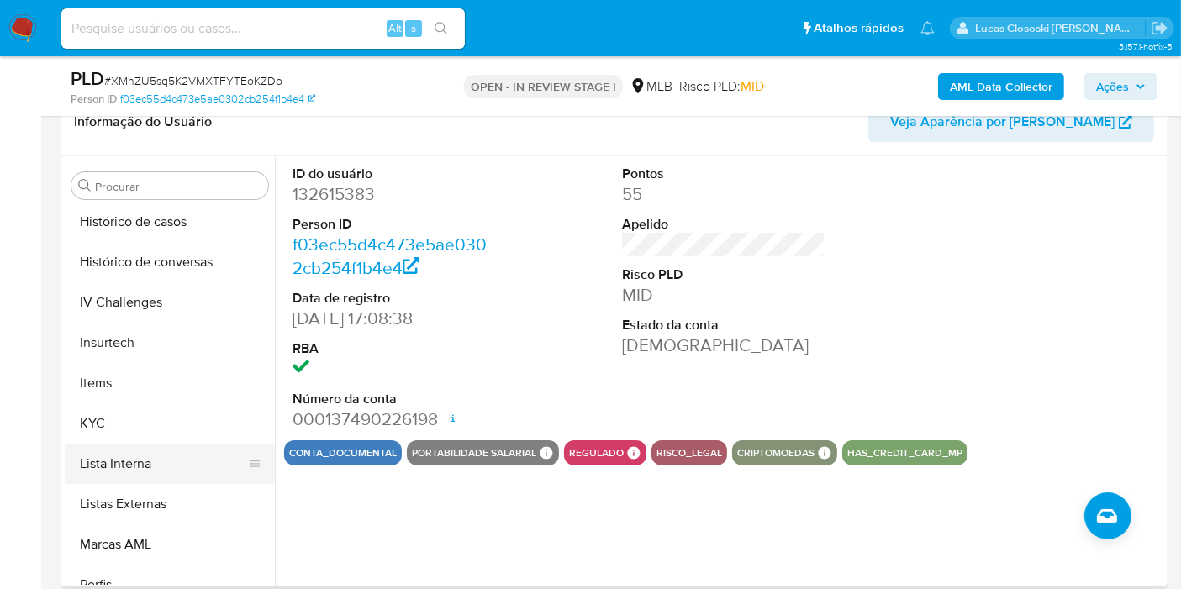
scroll to position [656, 0]
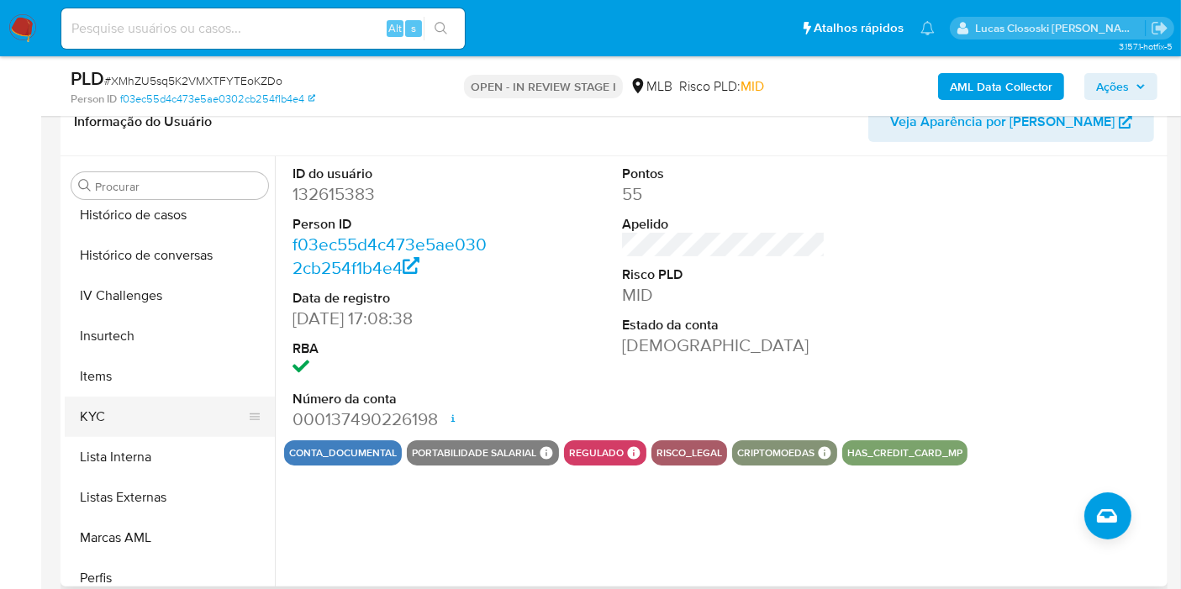
click at [133, 418] on button "KYC" at bounding box center [163, 417] width 197 height 40
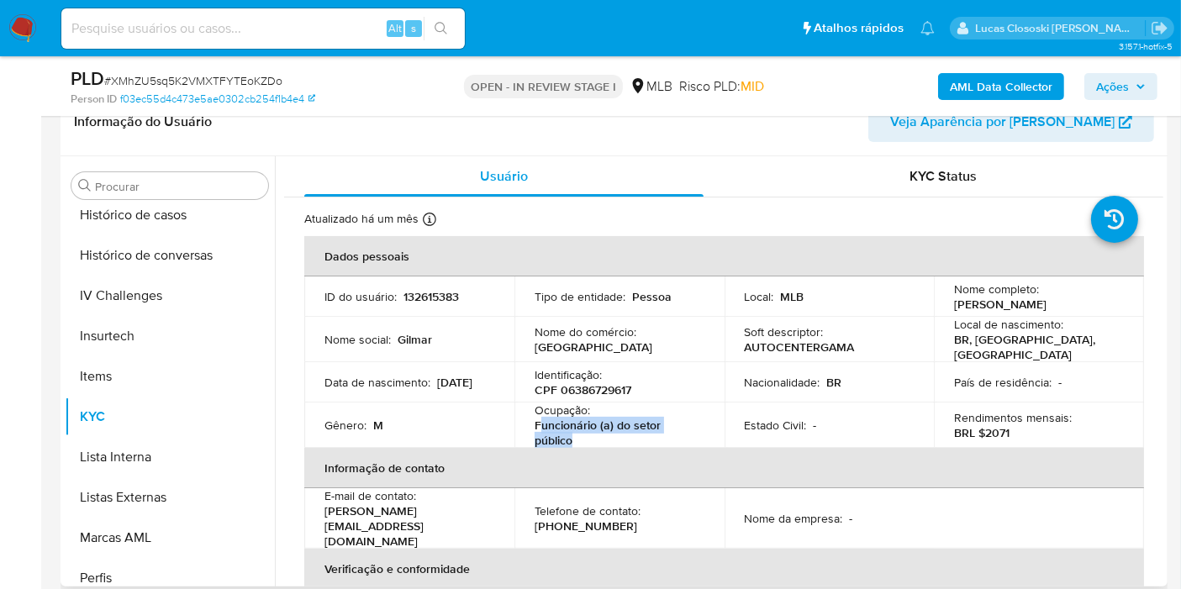
drag, startPoint x: 573, startPoint y: 438, endPoint x: 539, endPoint y: 421, distance: 37.6
click at [539, 421] on p "Funcionário (a) do setor público" at bounding box center [615, 433] width 163 height 30
copy p "uncionário (a) do setor público"
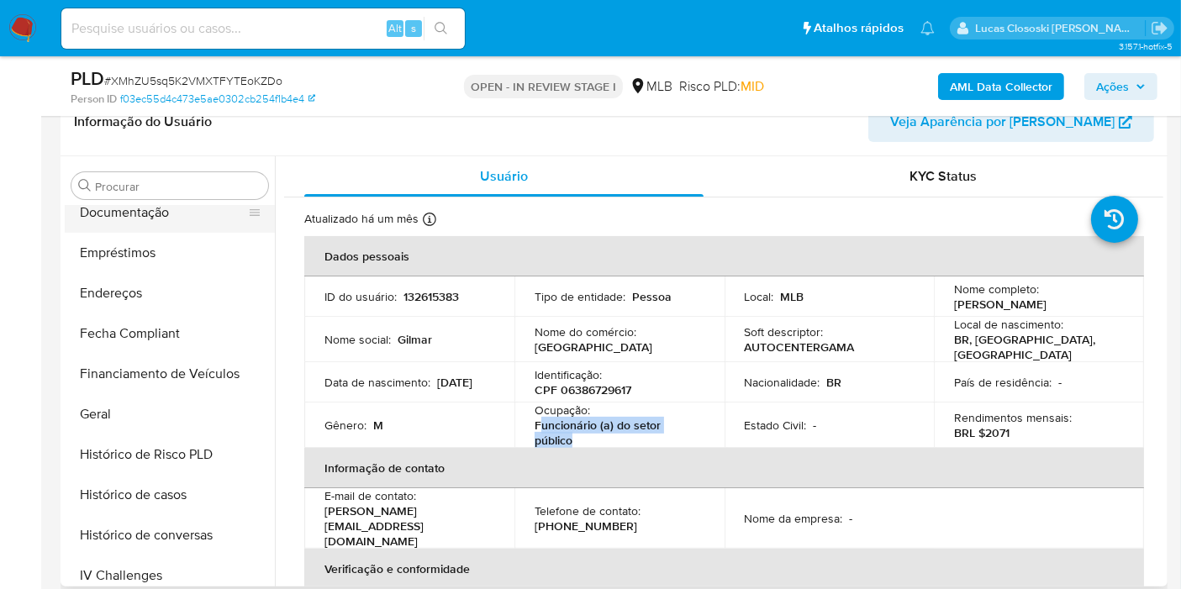
click at [147, 220] on button "Documentação" at bounding box center [163, 212] width 197 height 40
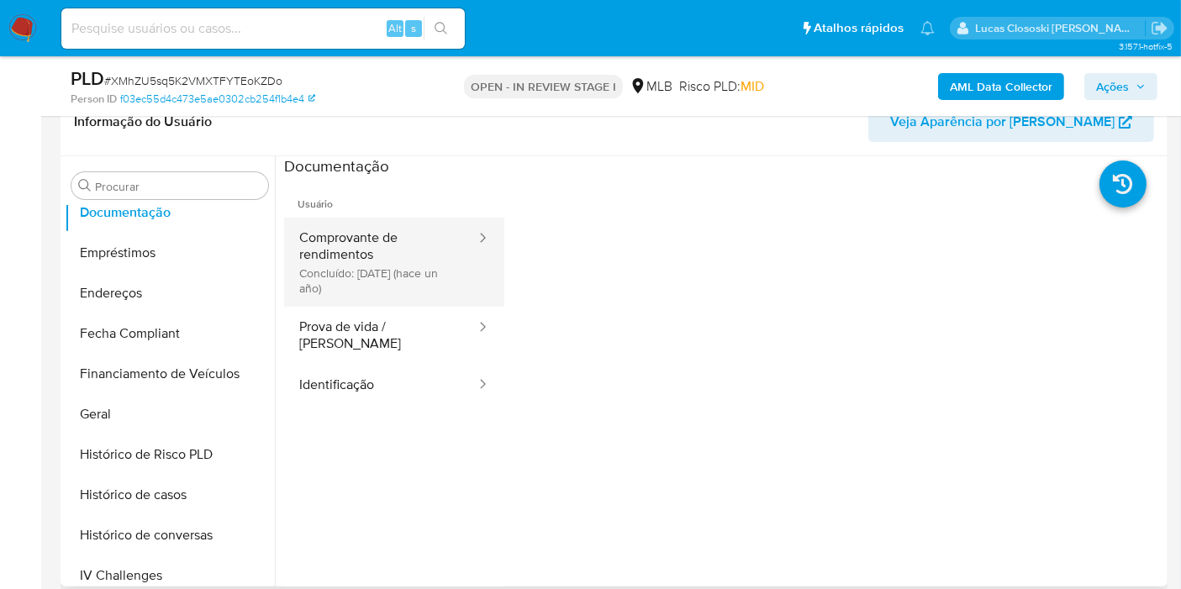
click at [407, 279] on button "Comprovante de rendimentos Concluído: 20/08/2024 (hace un año)" at bounding box center [380, 262] width 193 height 89
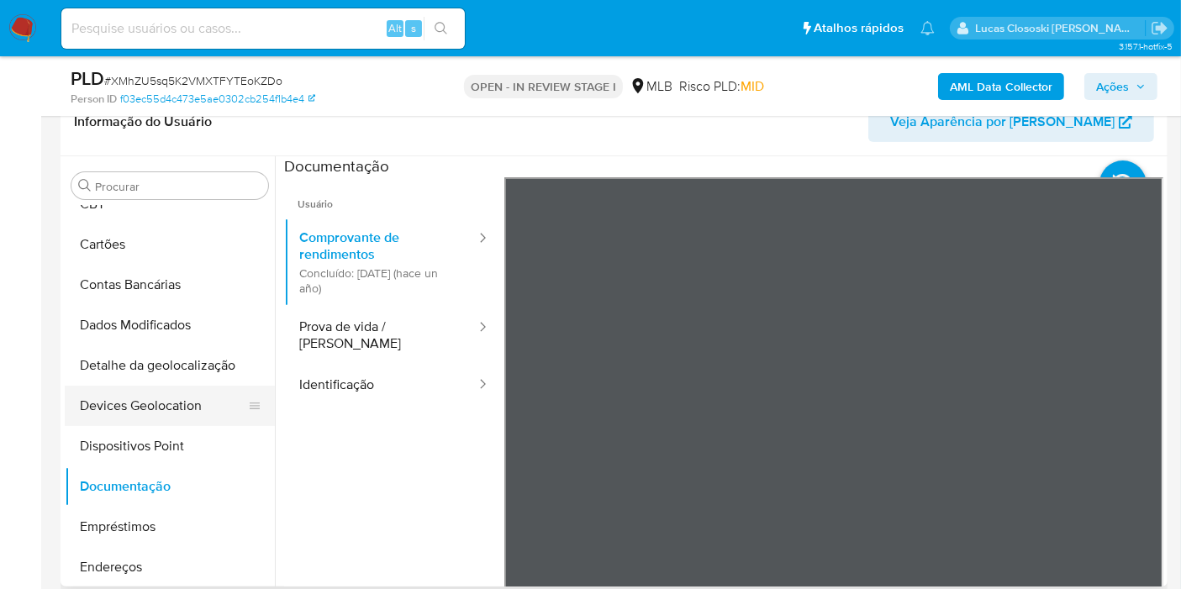
scroll to position [189, 0]
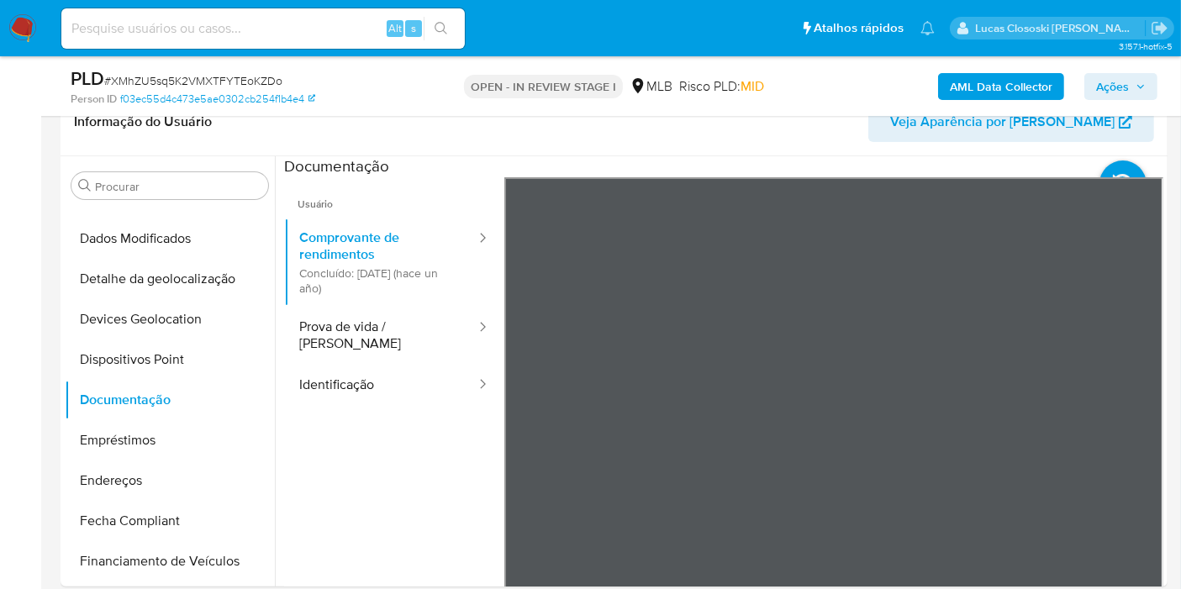
drag, startPoint x: 1136, startPoint y: 93, endPoint x: 1112, endPoint y: 100, distance: 25.3
click at [1133, 93] on span "Ações" at bounding box center [1121, 87] width 50 height 24
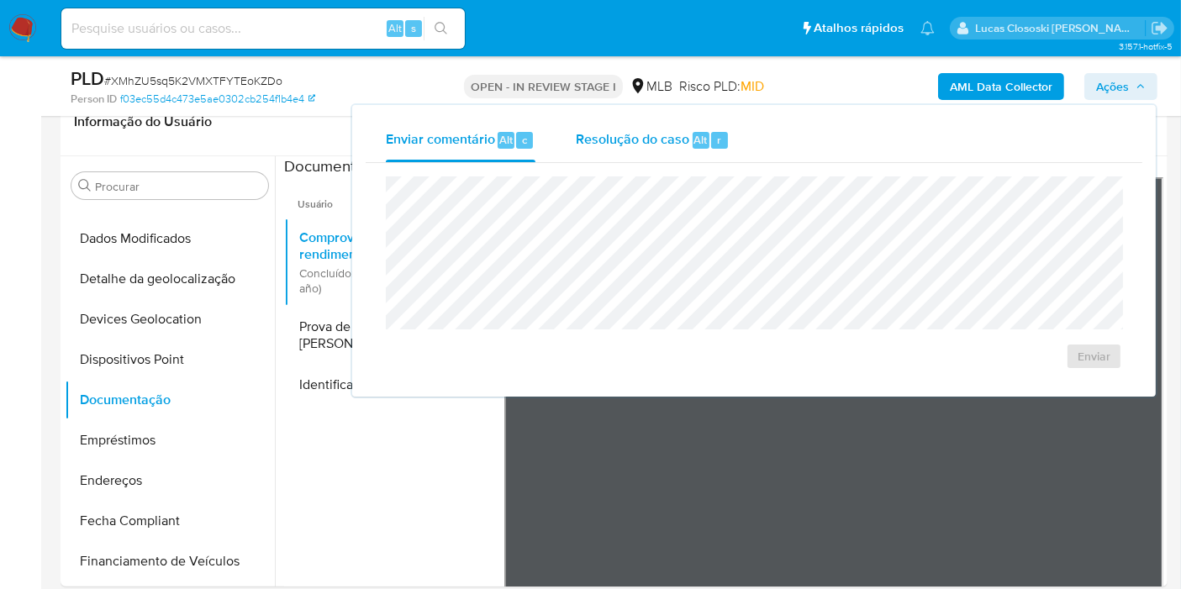
click at [723, 127] on div "Resolução do caso Alt r" at bounding box center [653, 140] width 154 height 44
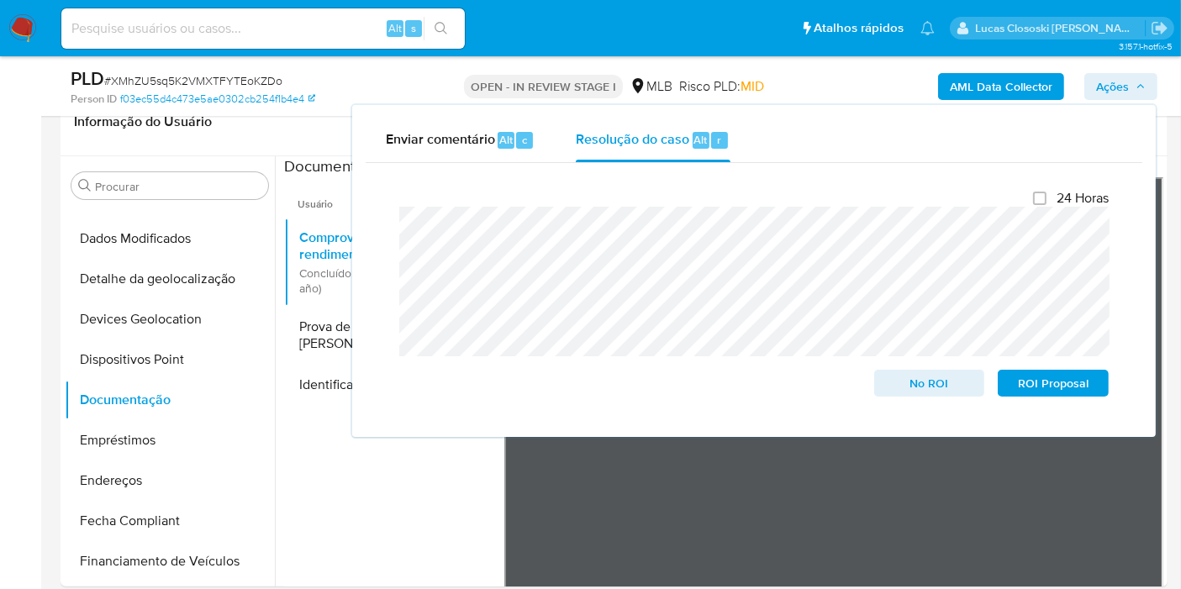
click at [1150, 82] on button "Ações" at bounding box center [1120, 86] width 73 height 27
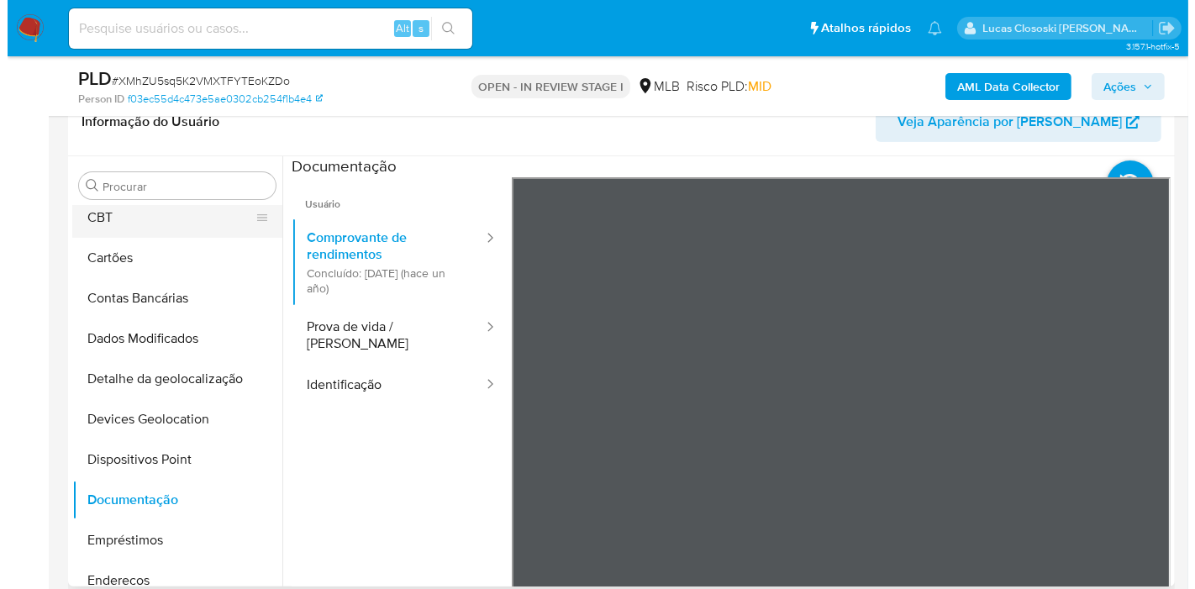
scroll to position [0, 0]
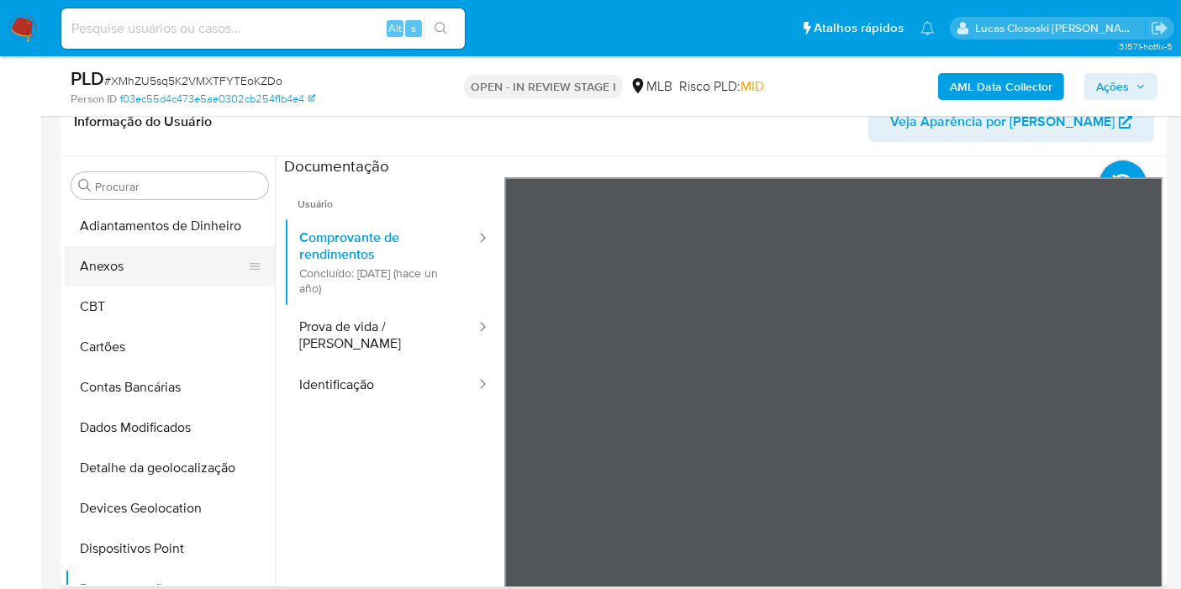
click at [131, 266] on button "Anexos" at bounding box center [163, 266] width 197 height 40
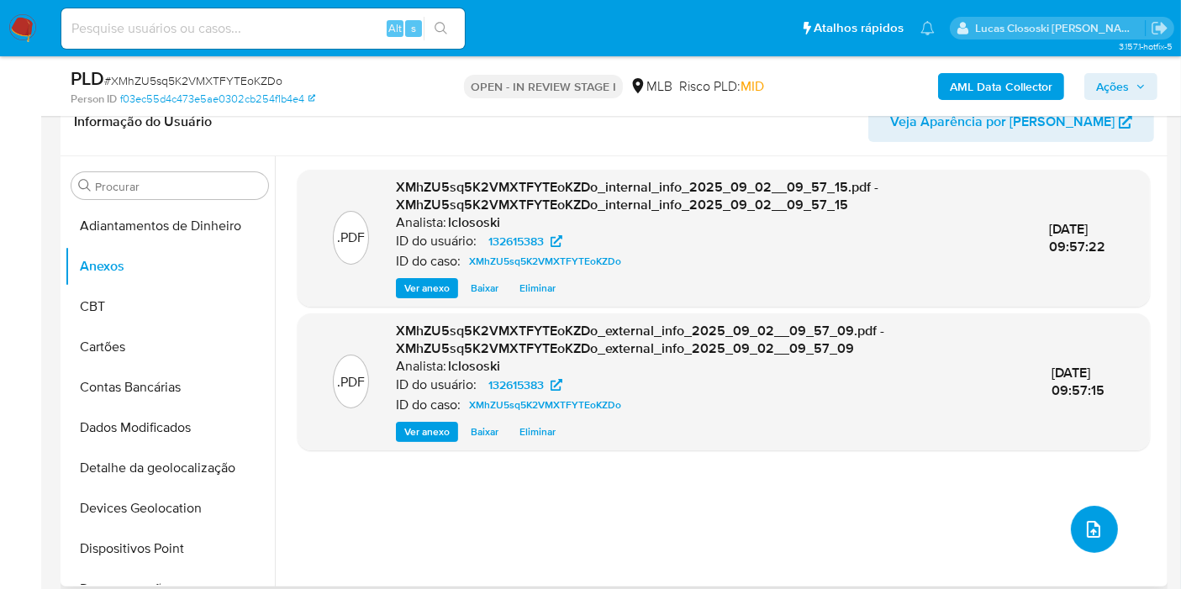
click at [1095, 535] on span "upload-file" at bounding box center [1093, 529] width 20 height 20
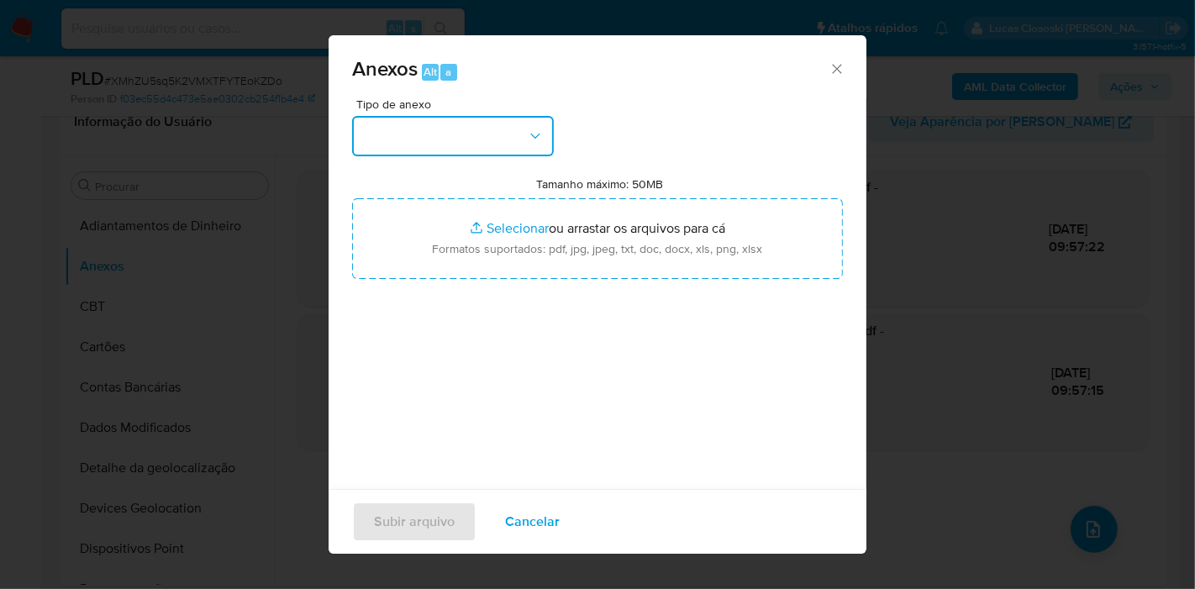
click at [468, 133] on button "button" at bounding box center [453, 136] width 202 height 40
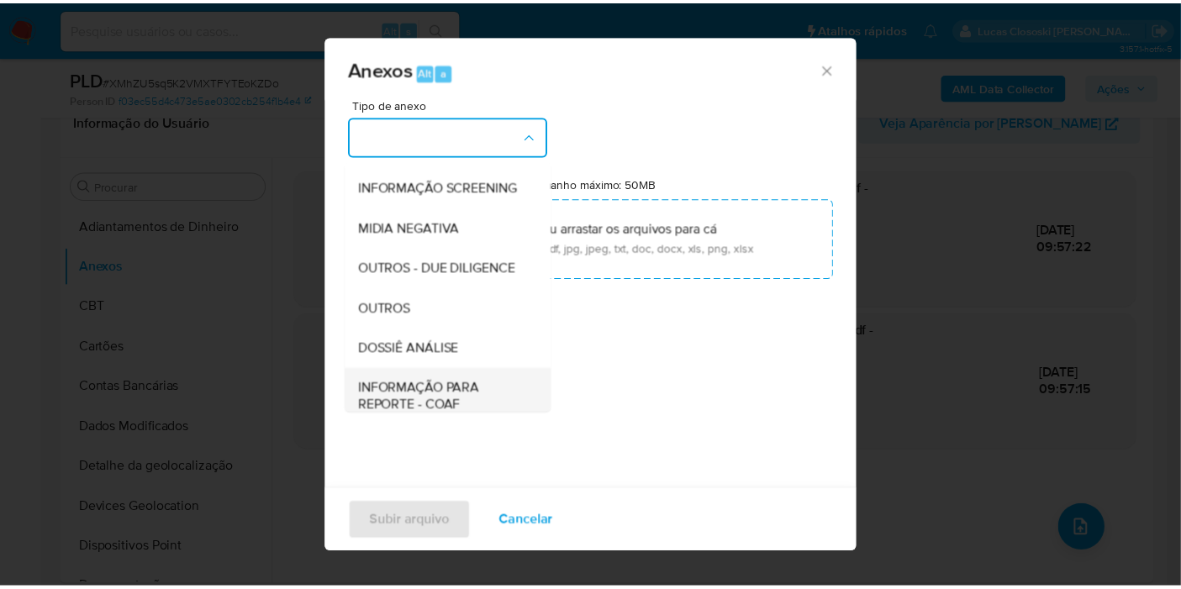
scroll to position [258, 0]
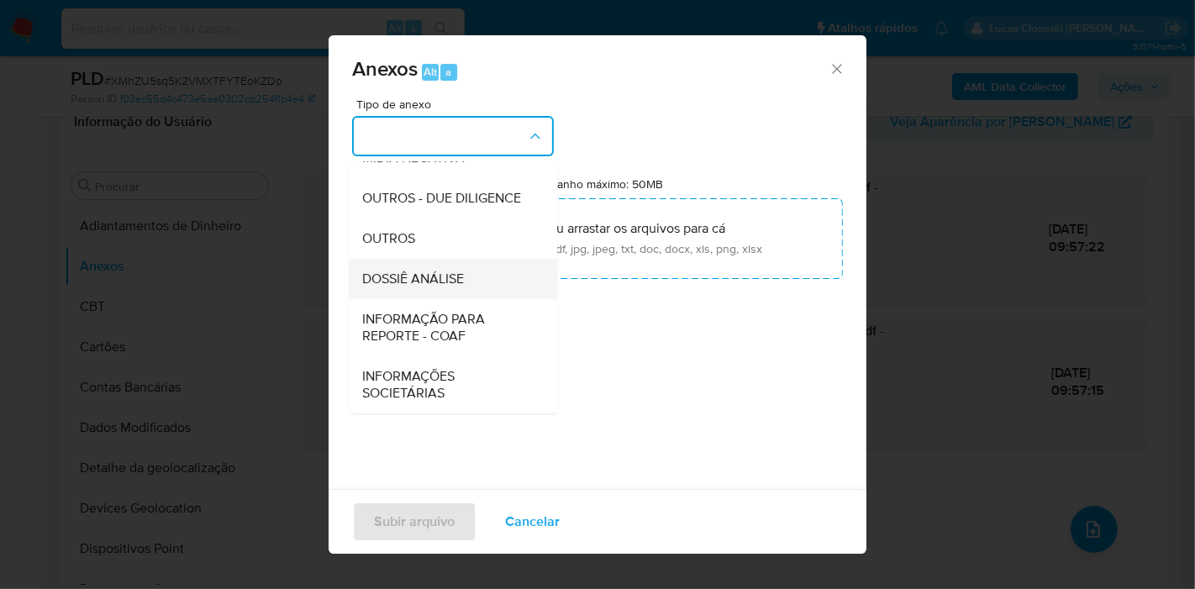
click at [417, 281] on span "DOSSIÊ ANÁLISE" at bounding box center [413, 279] width 102 height 17
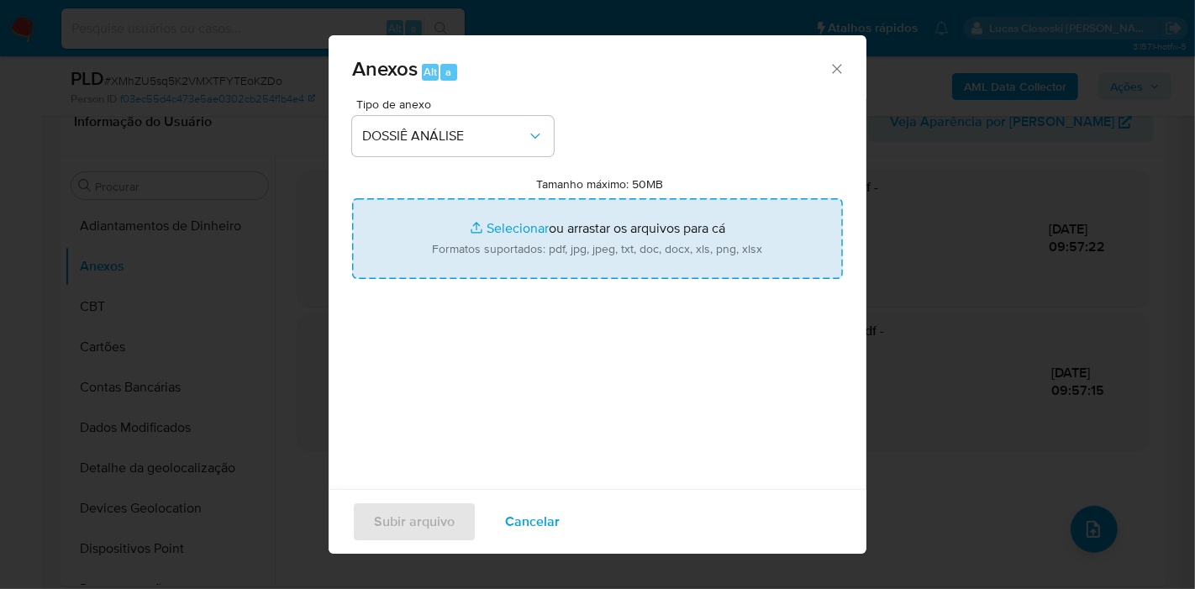
click at [494, 234] on input "Tamanho máximo: 50MB Selecionar arquivos" at bounding box center [597, 238] width 491 height 81
type input "C:\fakepath\SAR - XXXX - CPF 06386729617 - GILMAR LUCAS MENDES.pdf"
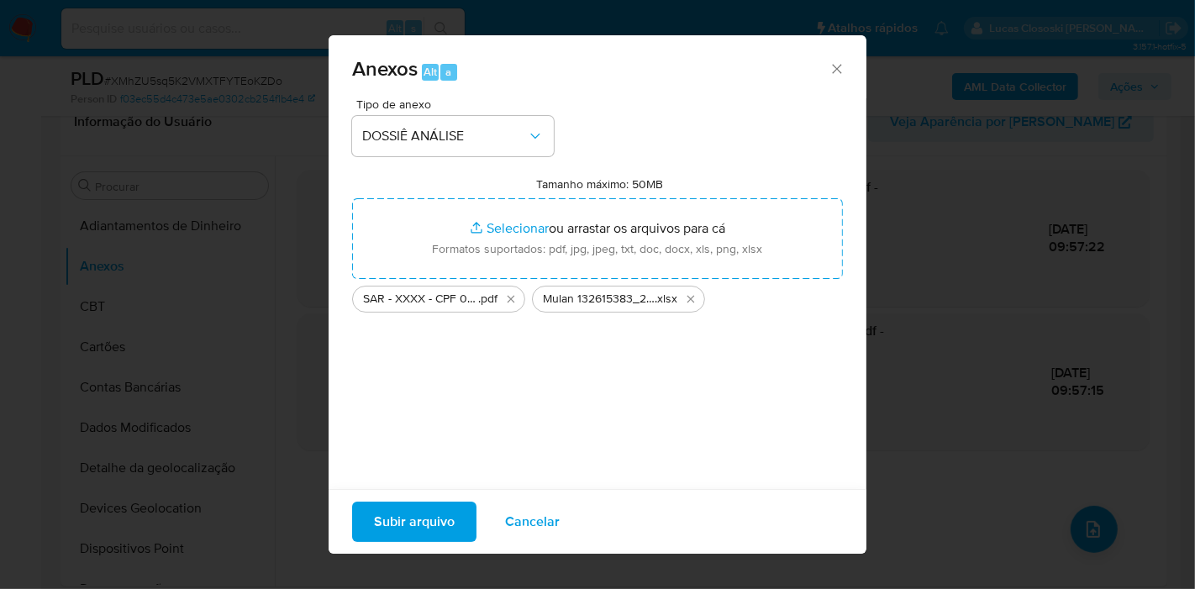
click at [439, 527] on span "Subir arquivo" at bounding box center [414, 521] width 81 height 37
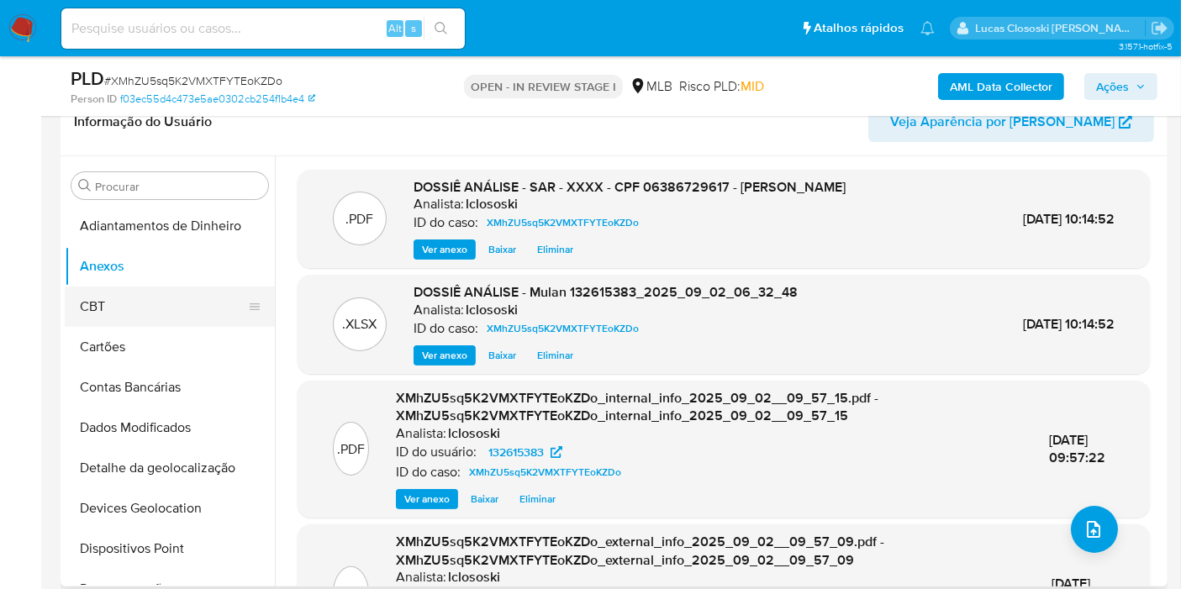
click at [106, 288] on button "CBT" at bounding box center [163, 307] width 197 height 40
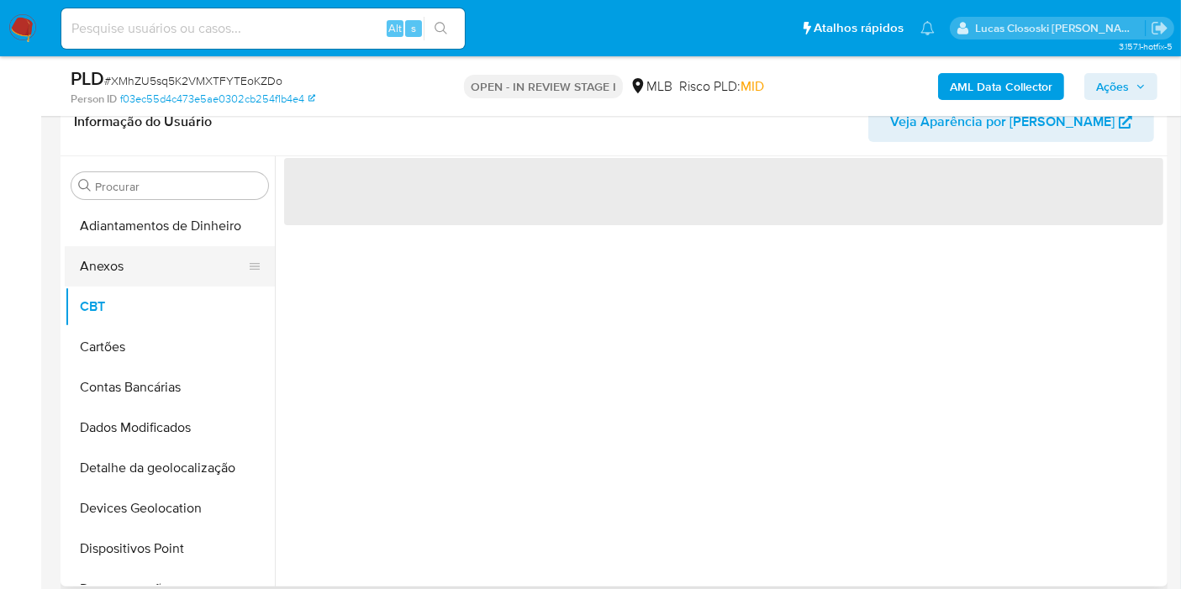
click at [105, 271] on button "Anexos" at bounding box center [163, 266] width 197 height 40
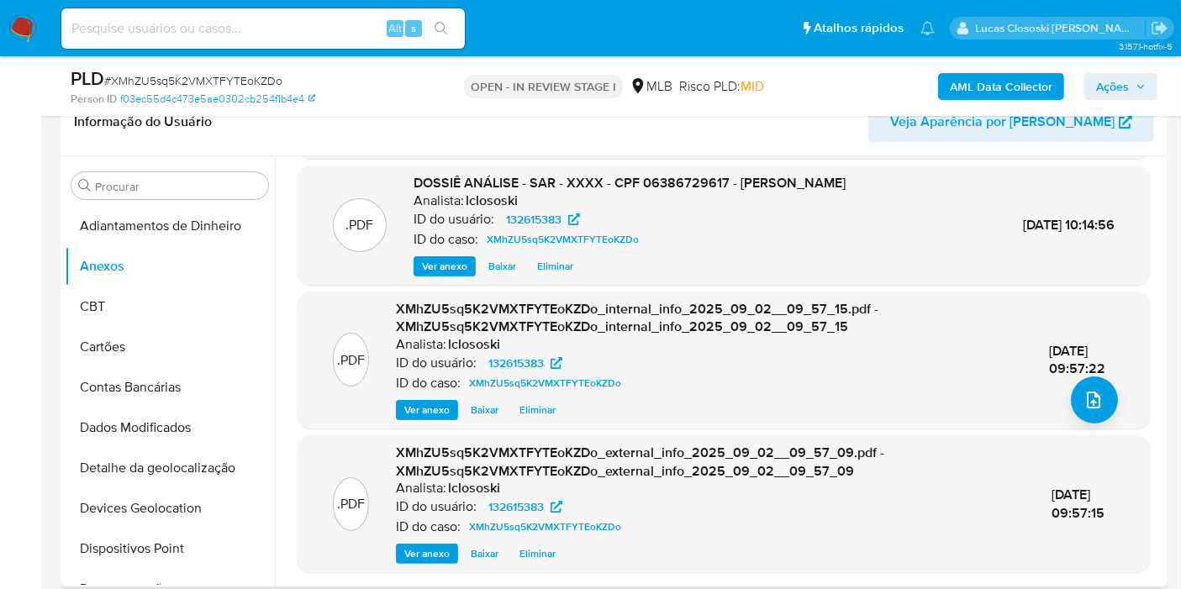
scroll to position [130, 0]
click at [1128, 82] on span "Ações" at bounding box center [1112, 86] width 33 height 27
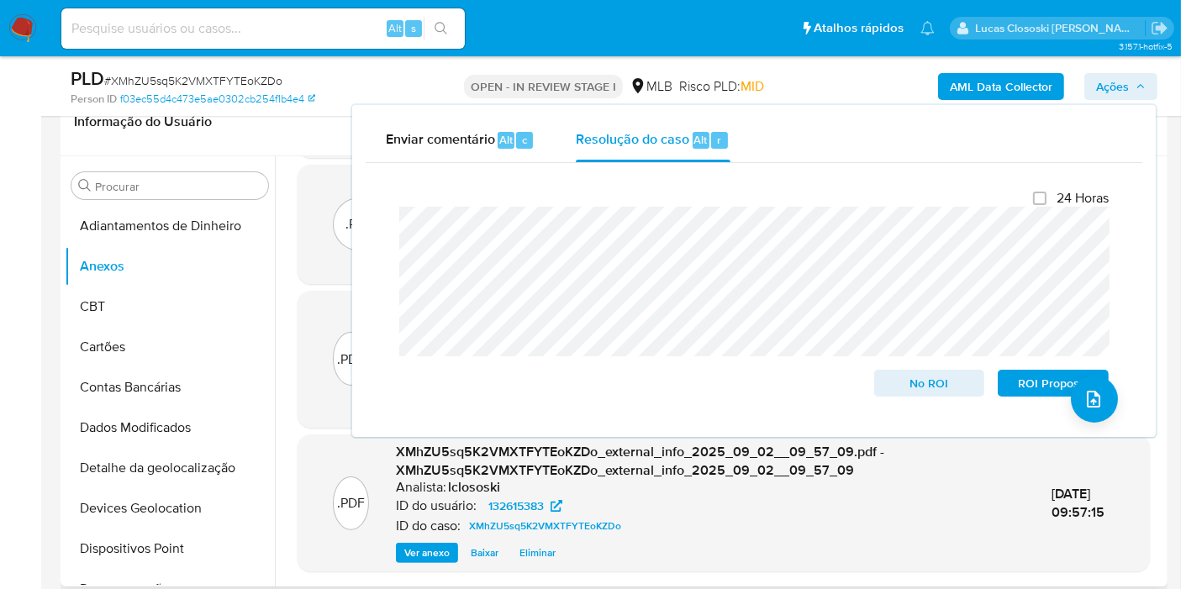
drag, startPoint x: 1116, startPoint y: 80, endPoint x: 1021, endPoint y: 151, distance: 118.8
click at [1117, 80] on span "Ações" at bounding box center [1112, 86] width 33 height 27
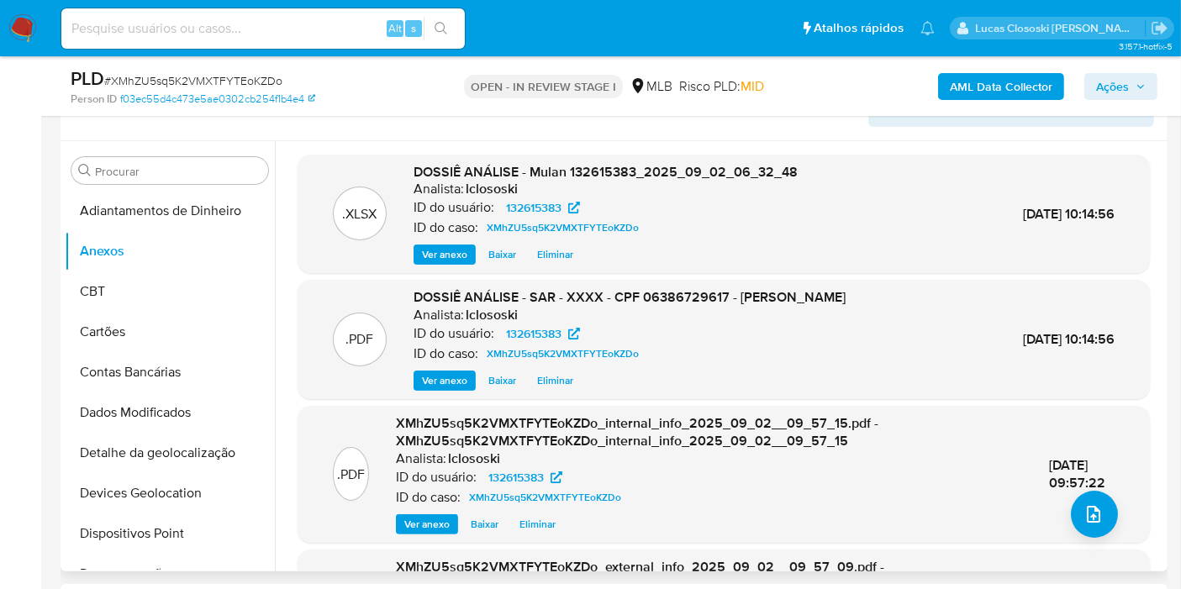
scroll to position [187, 0]
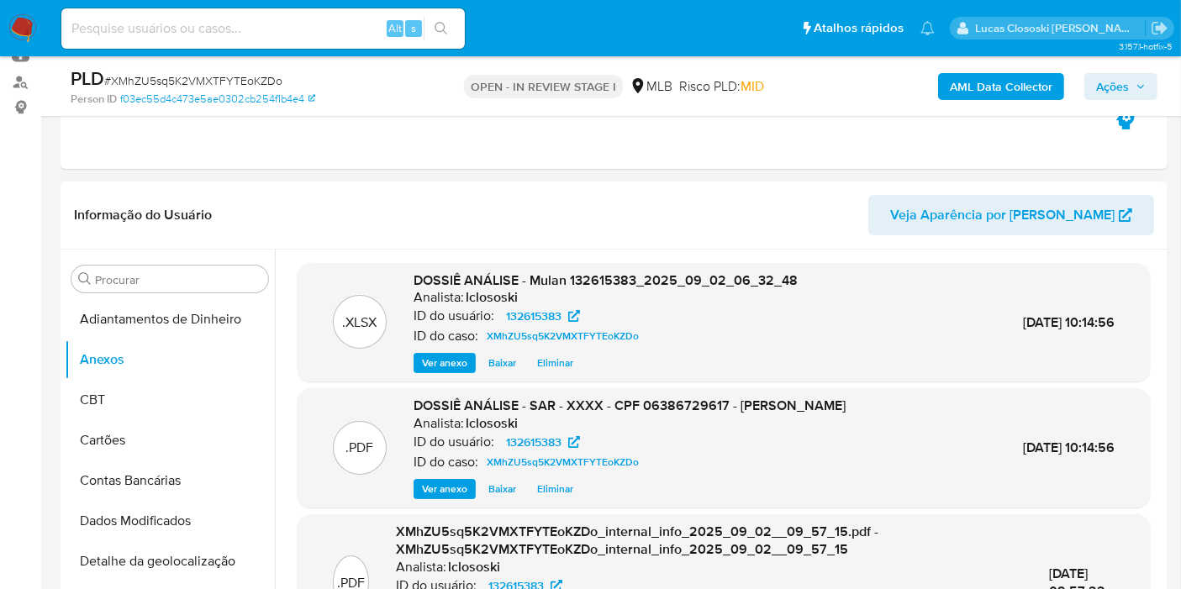
click at [1107, 93] on span "Ações" at bounding box center [1112, 86] width 33 height 27
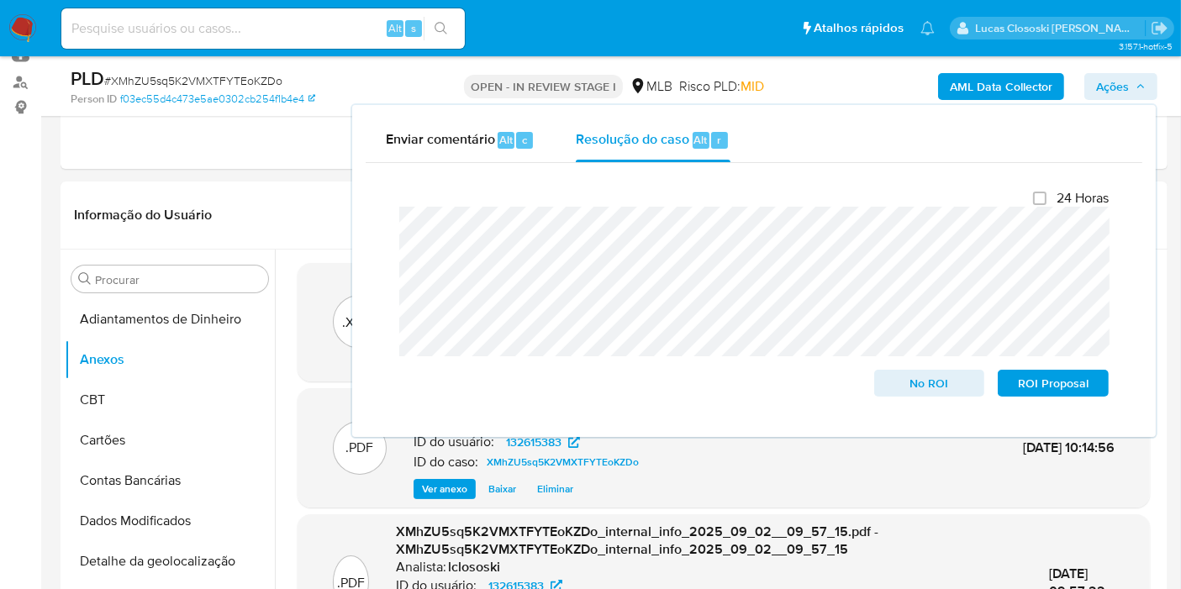
click at [1124, 85] on span "Ações" at bounding box center [1112, 86] width 33 height 27
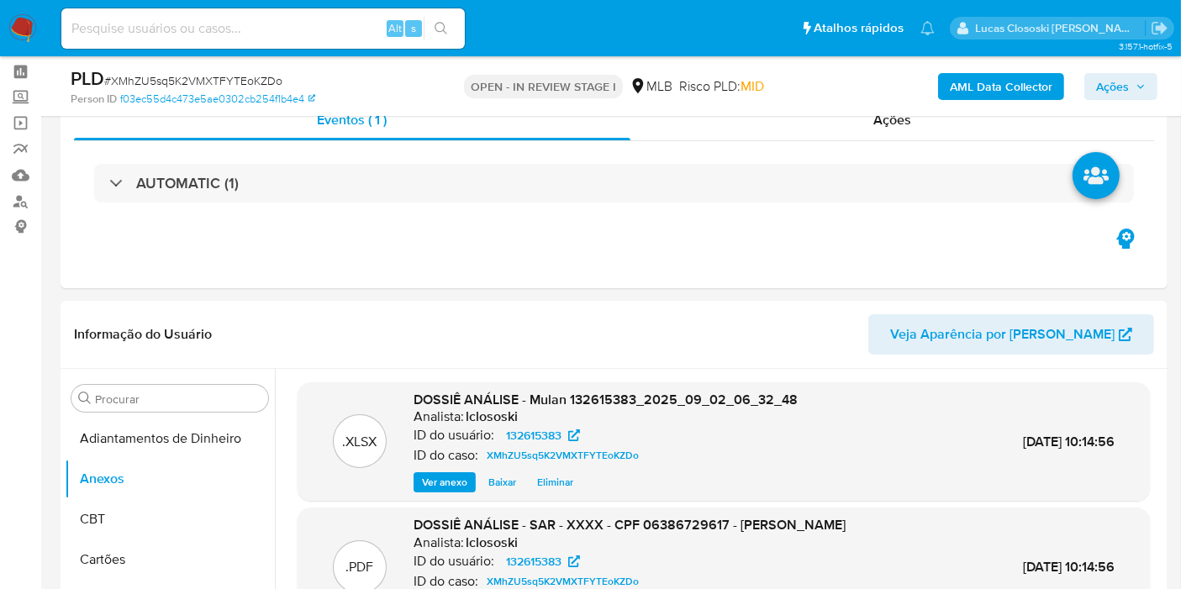
scroll to position [0, 0]
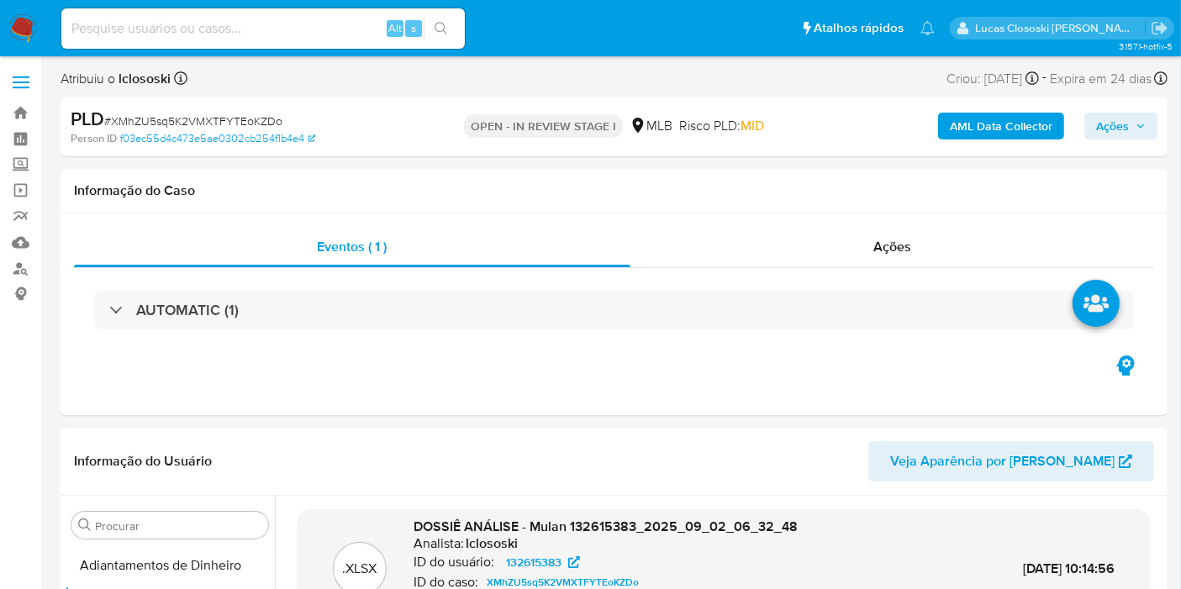
click at [1152, 130] on button "Ações" at bounding box center [1120, 126] width 73 height 27
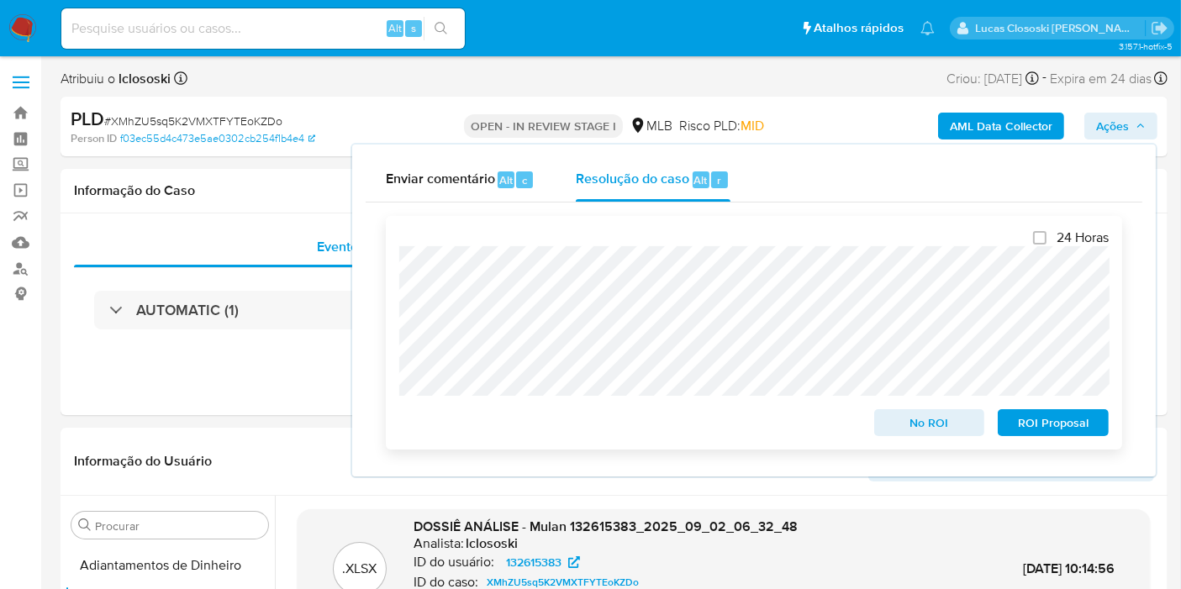
click at [1044, 416] on span "ROI Proposal" at bounding box center [1052, 423] width 87 height 24
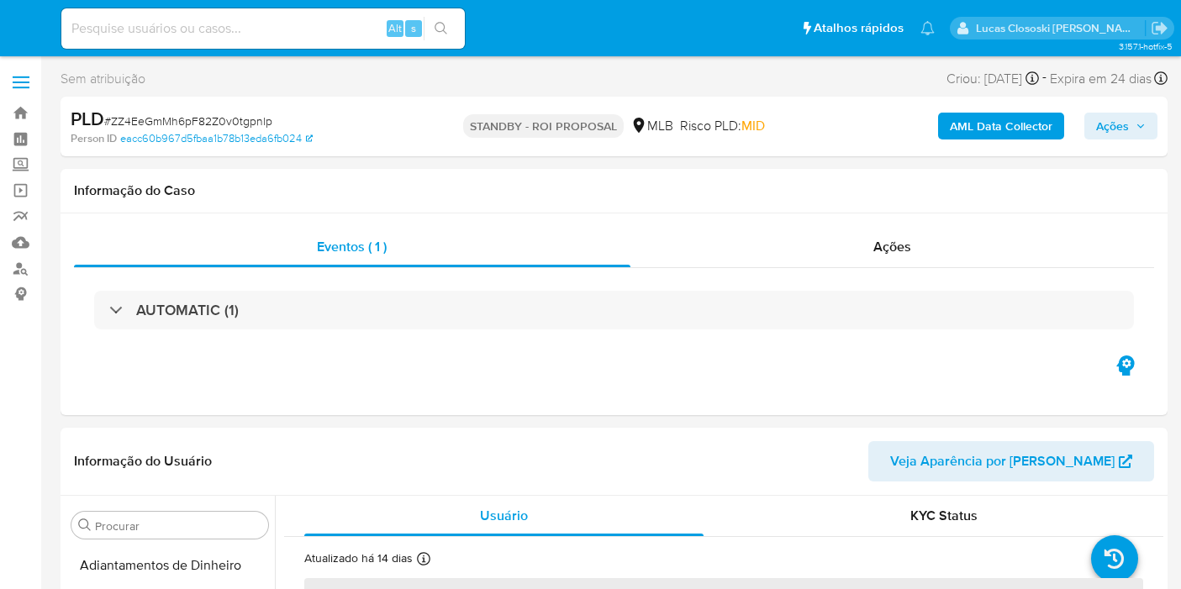
select select "10"
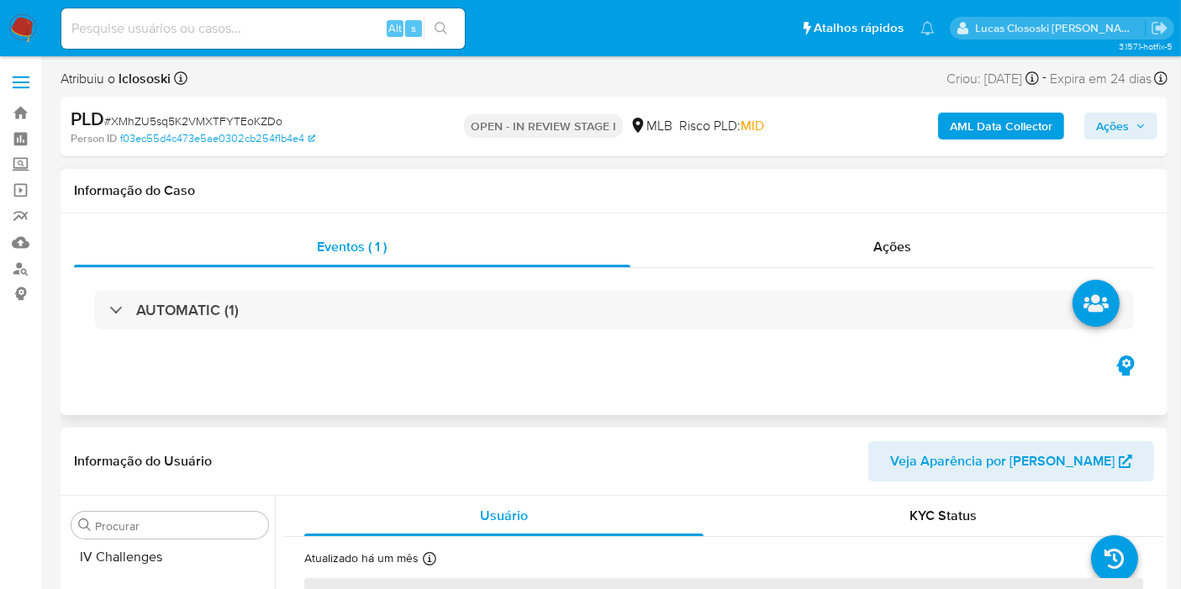
scroll to position [749, 0]
click at [6, 22] on nav "Pausado Ver notificaciones Alt s Atalhos rápidos Presiona las siguientes teclas…" at bounding box center [590, 28] width 1181 height 56
click at [18, 23] on img at bounding box center [22, 28] width 29 height 29
select select "10"
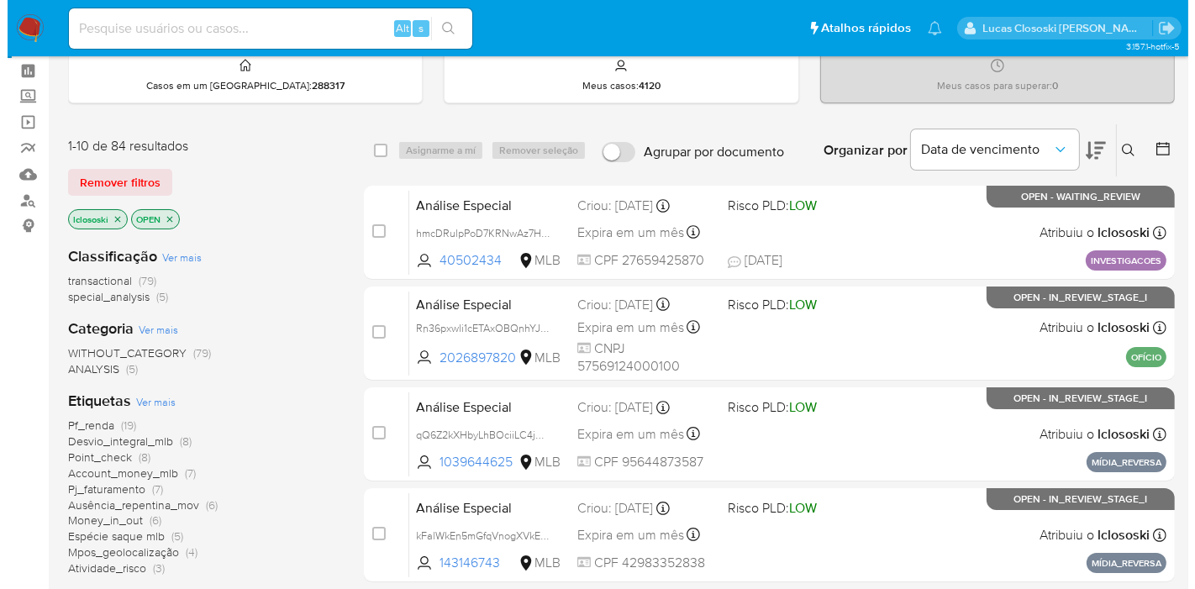
scroll to position [93, 0]
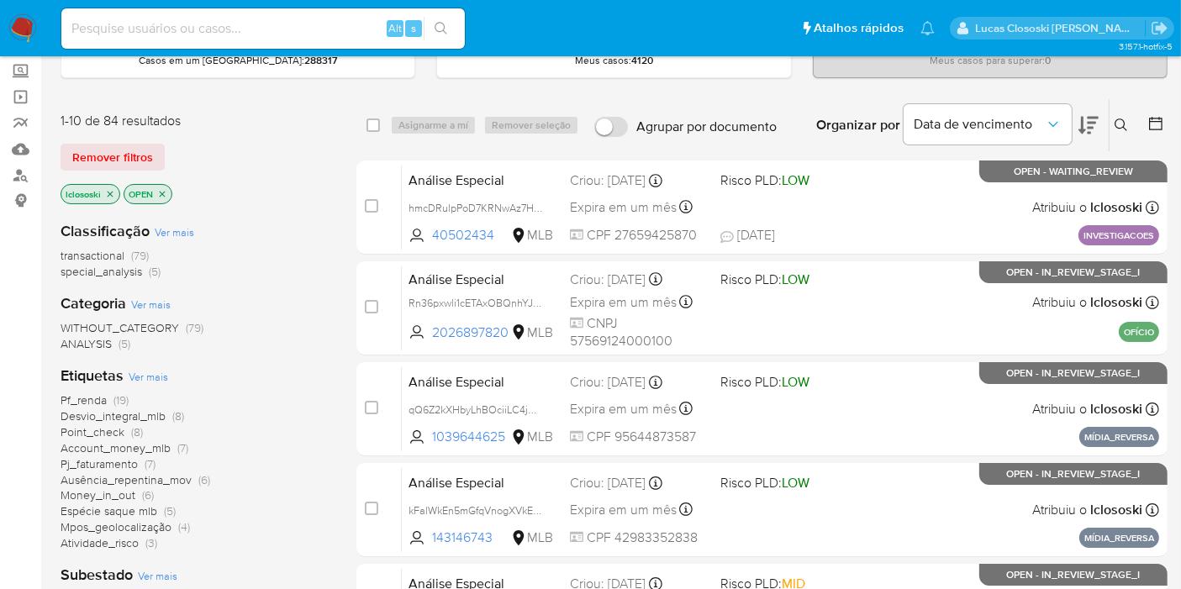
click at [146, 376] on span "Ver mais" at bounding box center [148, 376] width 39 height 15
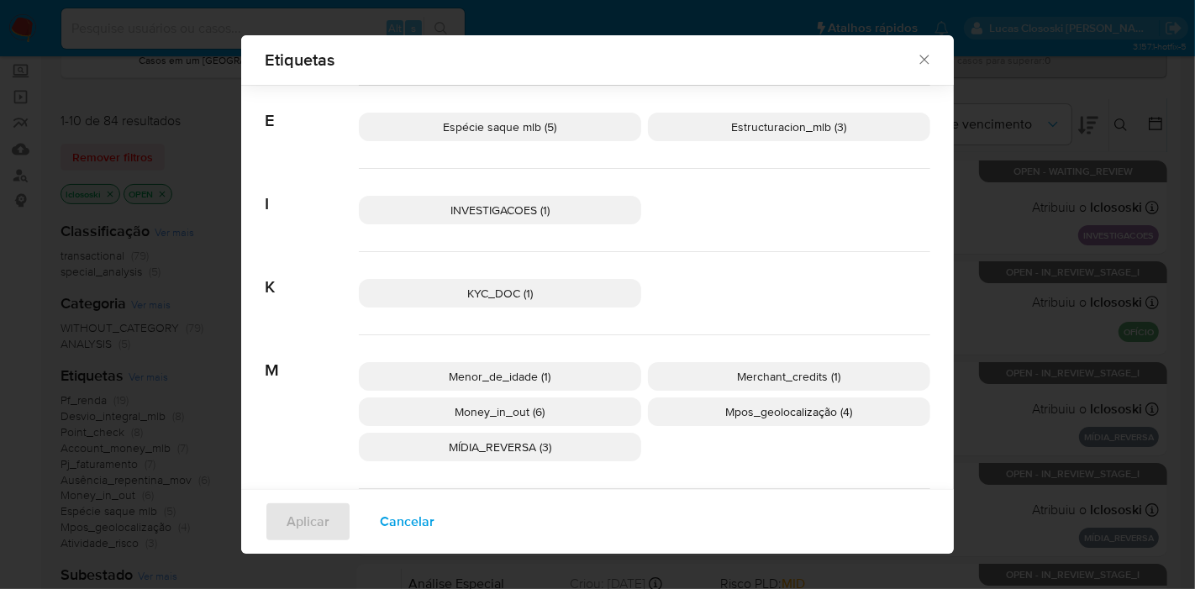
scroll to position [548, 0]
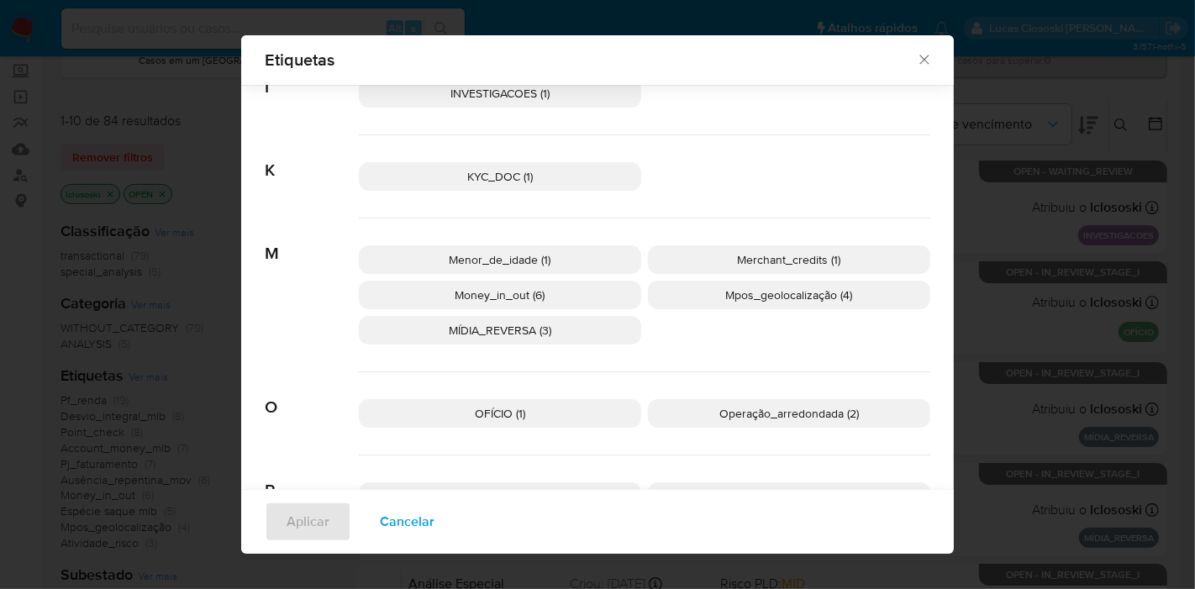
click at [515, 416] on span "OFÍCIO (1)" at bounding box center [500, 413] width 50 height 17
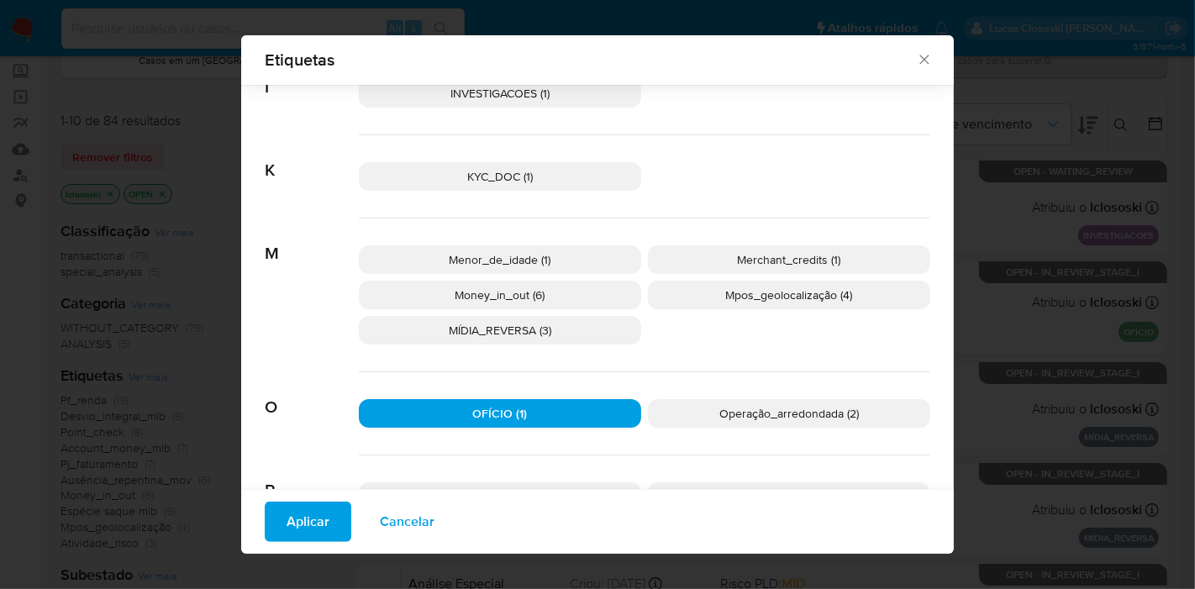
click at [293, 530] on span "Aplicar" at bounding box center [308, 521] width 43 height 37
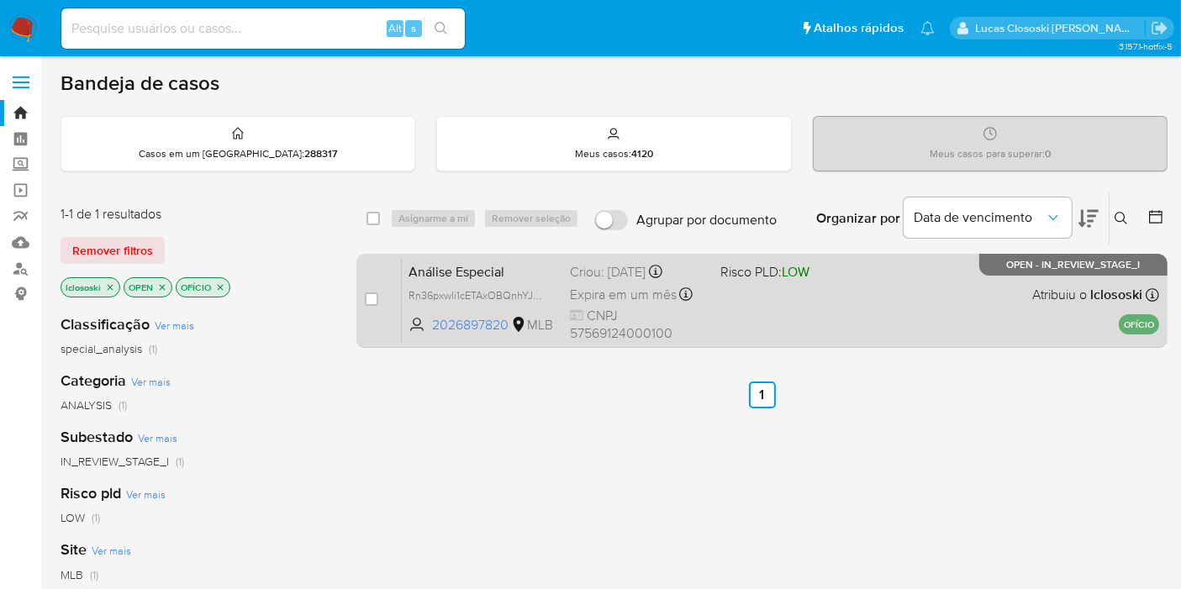
click at [838, 315] on div "Análise Especial Rn36pxwli1cETAxOBQnhYJo6 2026897820 MLB Risco PLD: LOW Criou: …" at bounding box center [780, 300] width 757 height 85
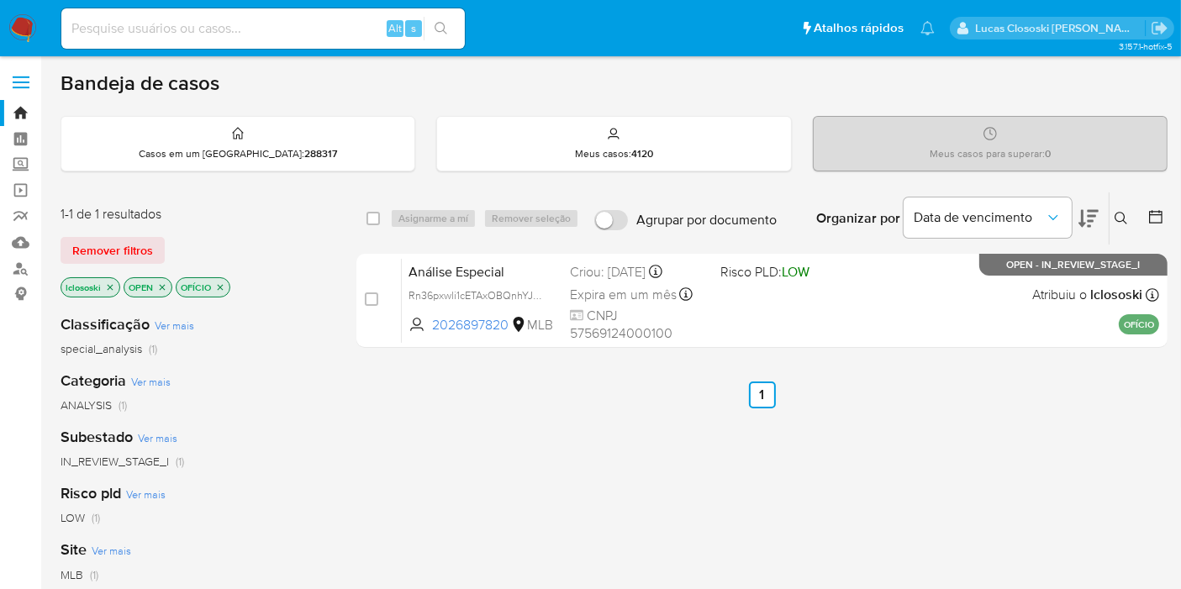
click at [223, 284] on icon "close-filter" at bounding box center [220, 287] width 10 height 10
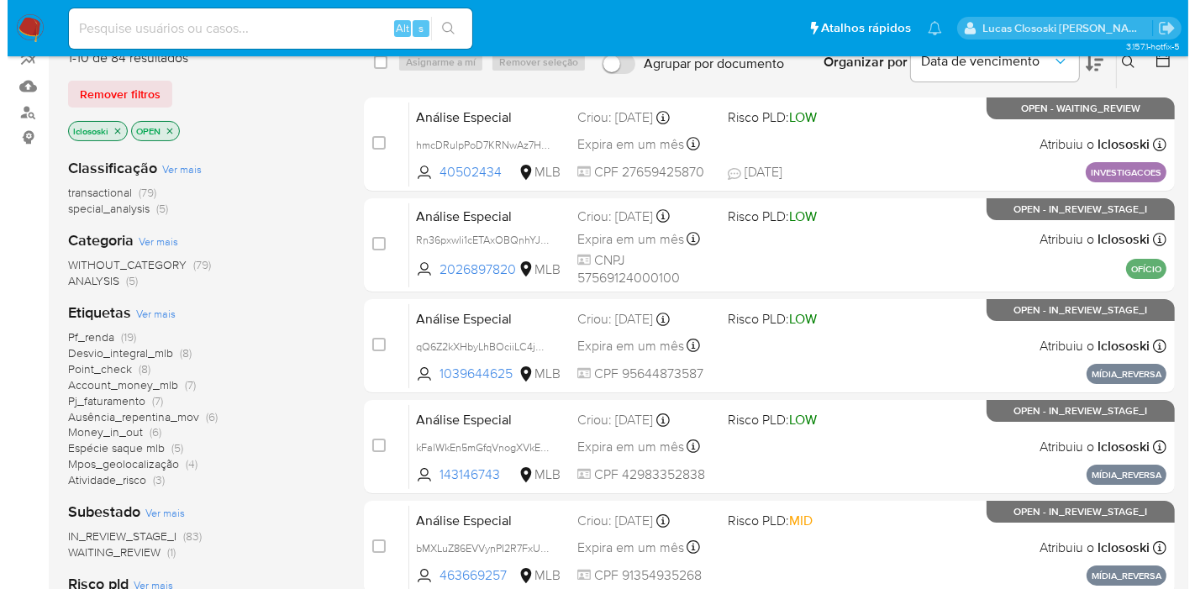
scroll to position [187, 0]
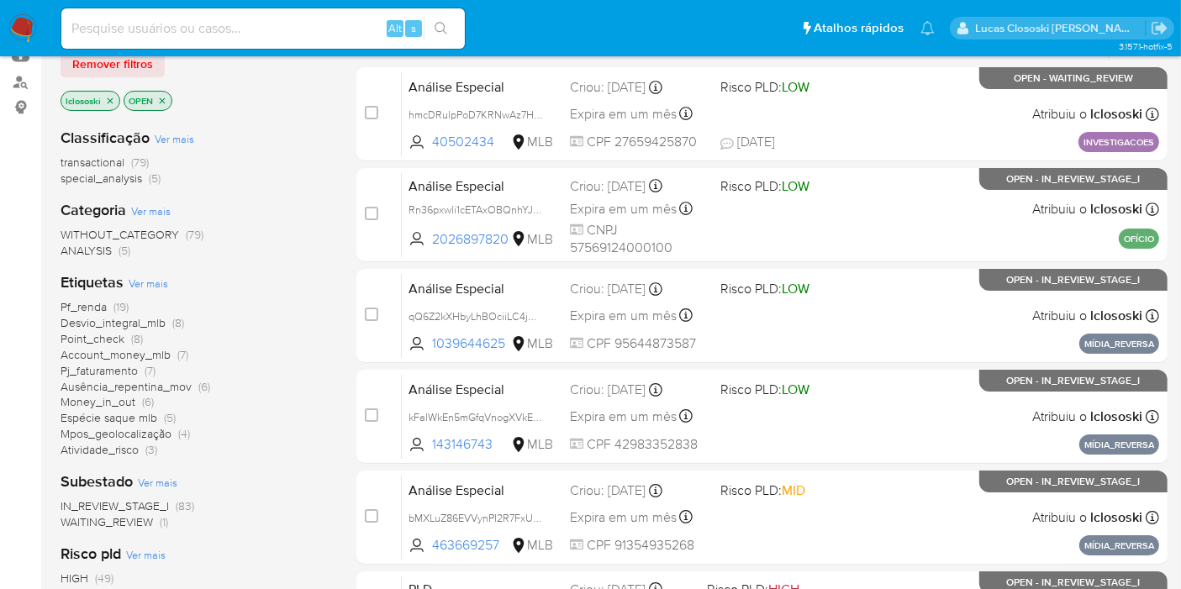
click at [150, 283] on span "Ver mais" at bounding box center [148, 283] width 39 height 15
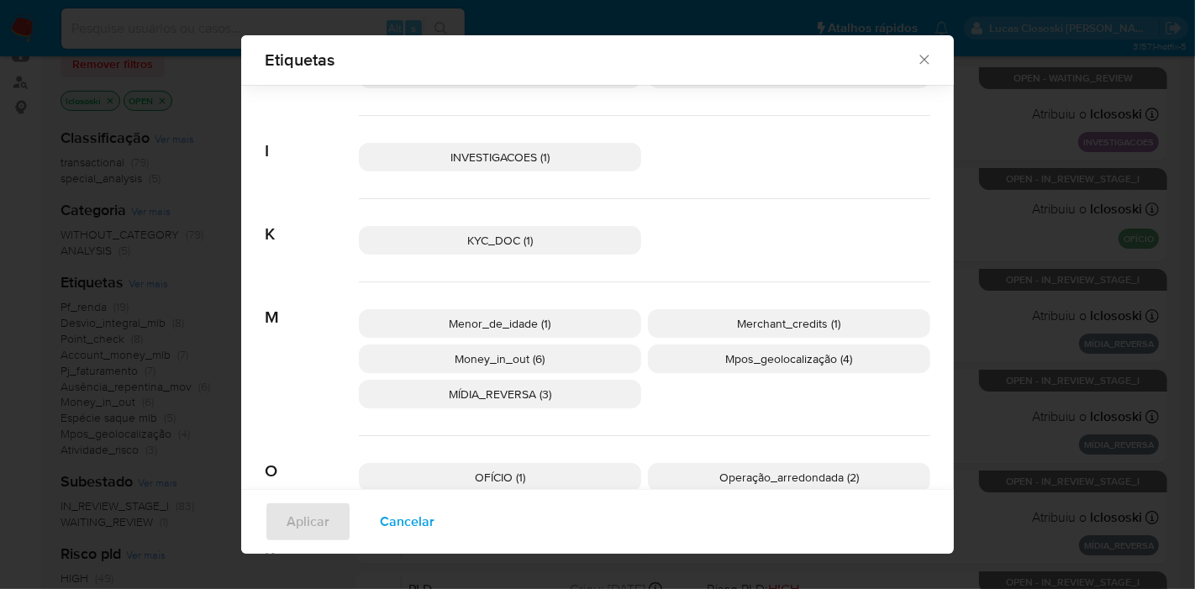
scroll to position [547, 0]
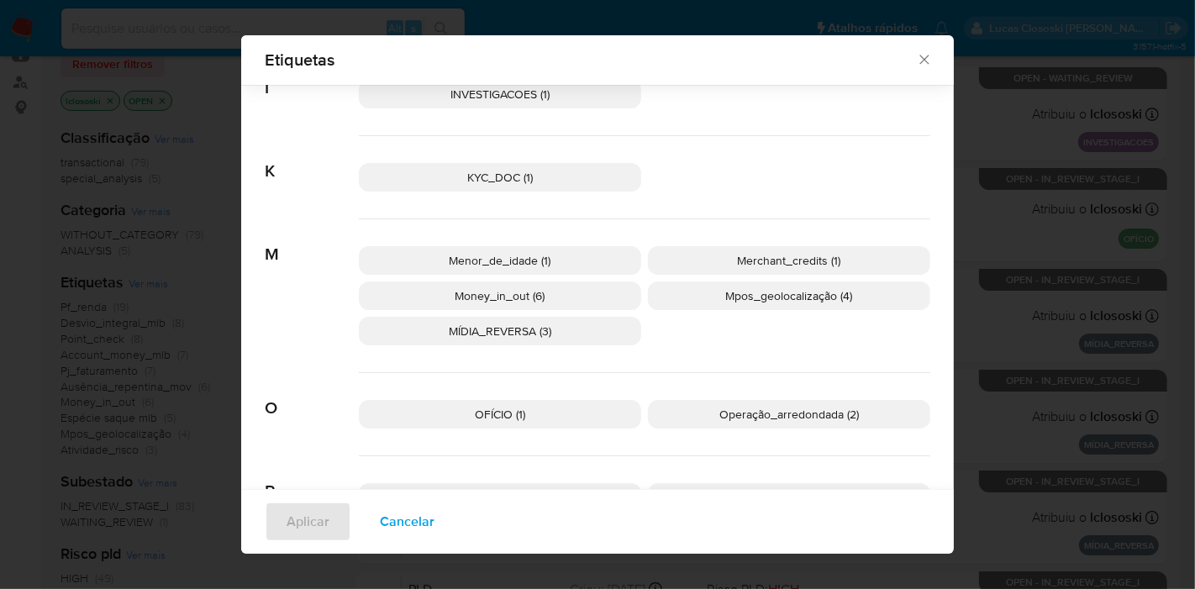
click at [518, 346] on div "Menor_de_idade (1) Merchant_credits (1) Money_in_out (6) Mpos_geolocalização (4…" at bounding box center [644, 296] width 571 height 154
click at [518, 342] on p "MÍDIA_REVERSA (3)" at bounding box center [500, 331] width 282 height 29
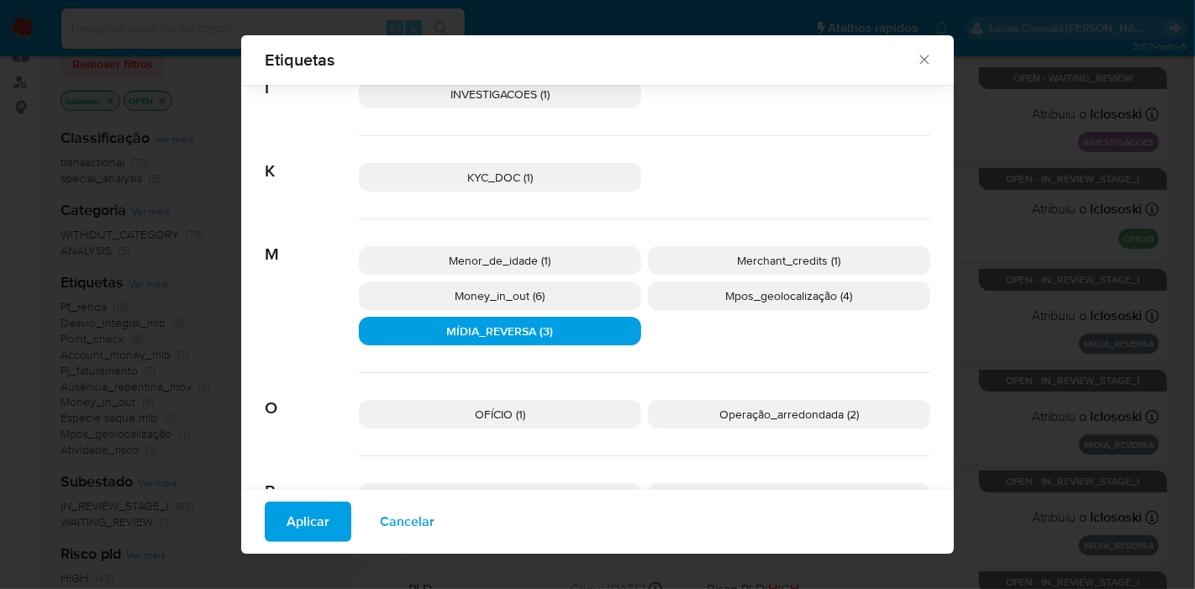
click at [298, 518] on span "Aplicar" at bounding box center [308, 521] width 43 height 37
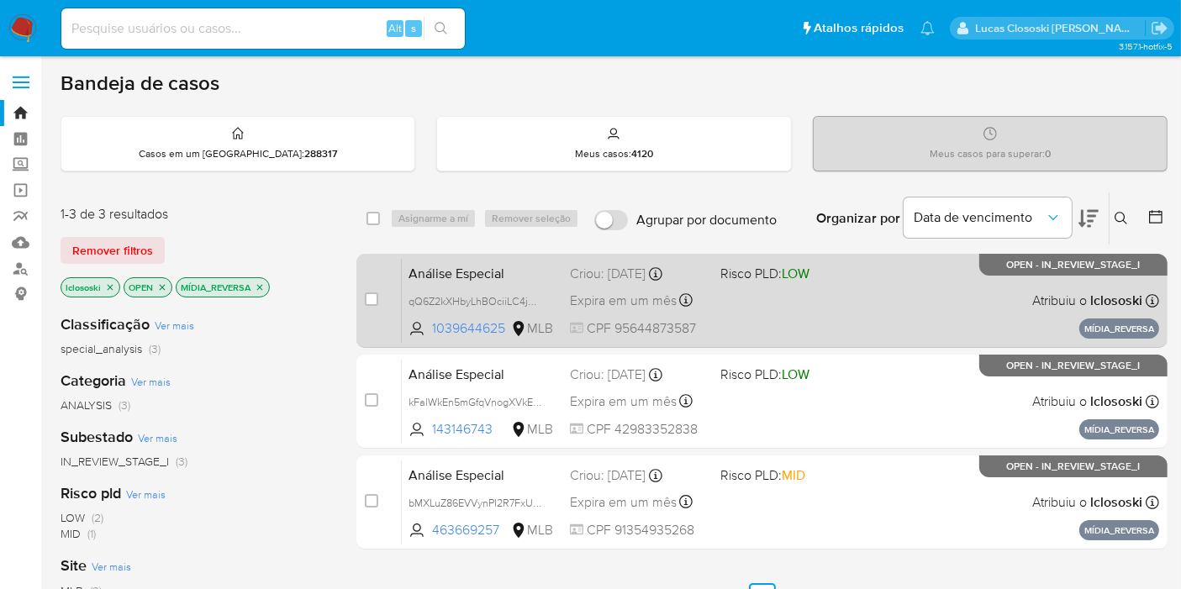
click at [753, 284] on div "Análise Especial qQ6Z2kXHbyLhBOciiLC4jDwE 1039644625 MLB Risco PLD: LOW Criou: …" at bounding box center [780, 300] width 757 height 85
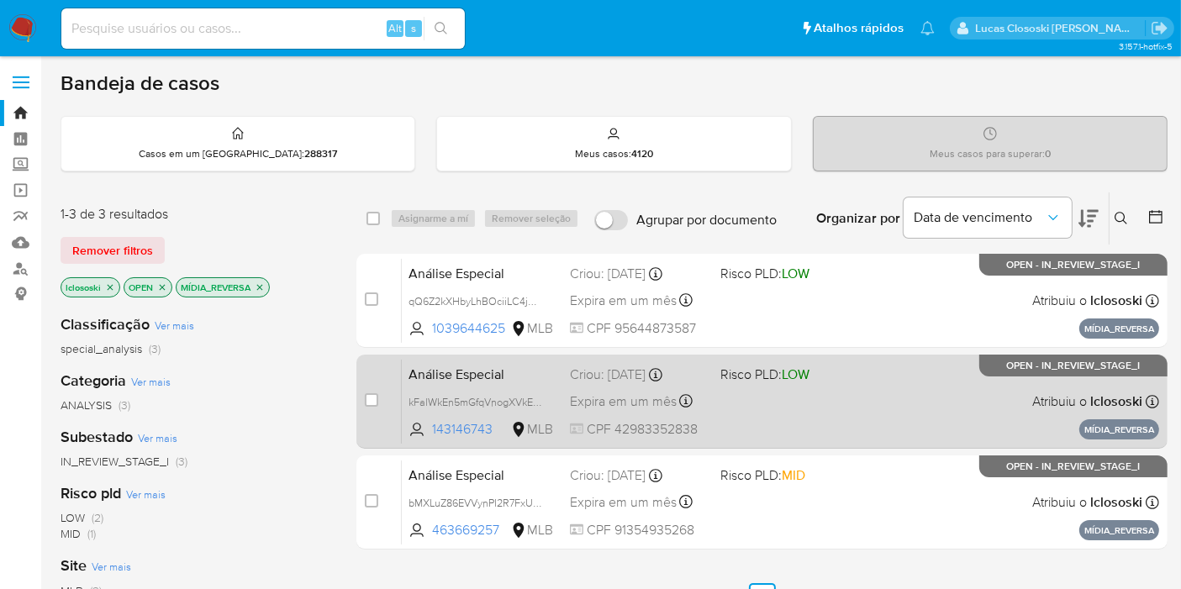
click at [801, 372] on span "LOW" at bounding box center [795, 374] width 28 height 19
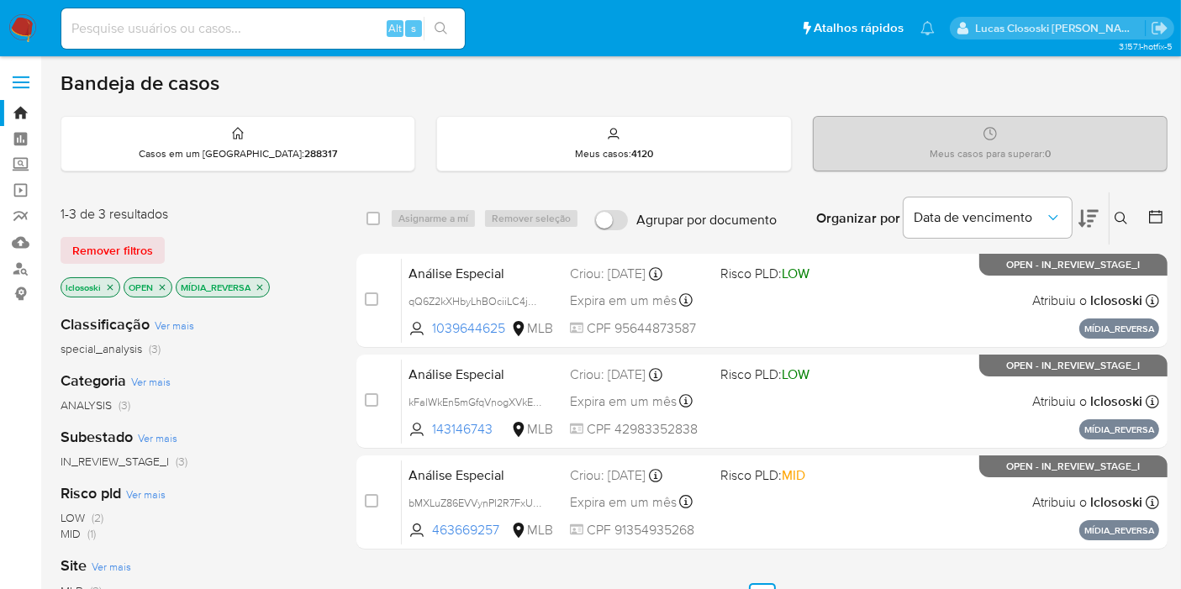
click at [262, 287] on icon "close-filter" at bounding box center [260, 287] width 10 height 10
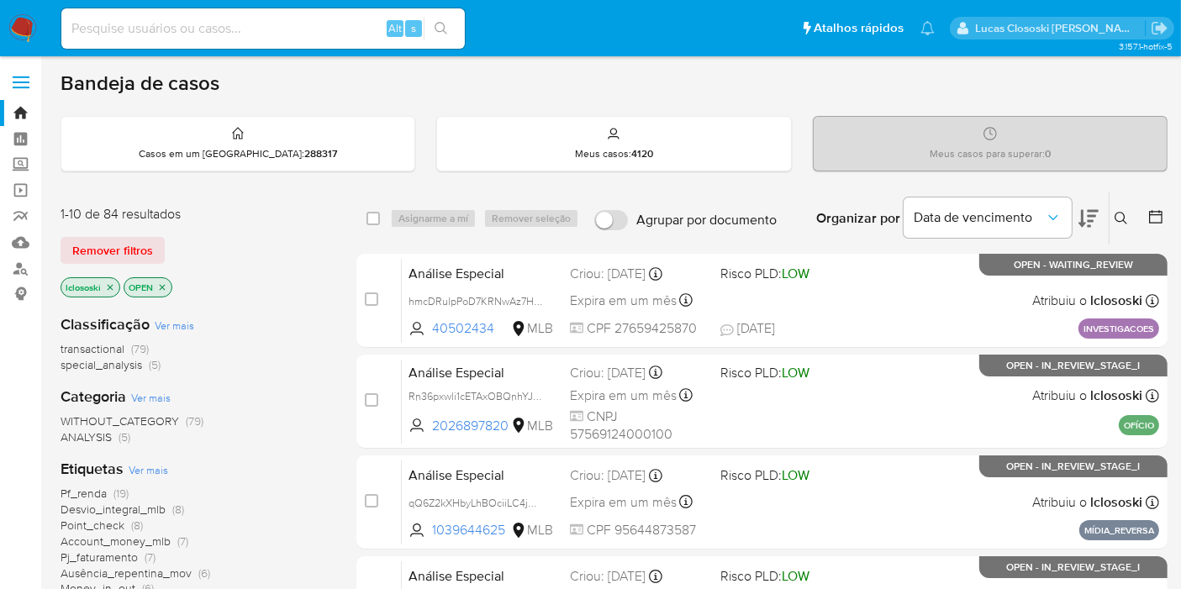
click at [152, 467] on span "Ver mais" at bounding box center [148, 469] width 39 height 15
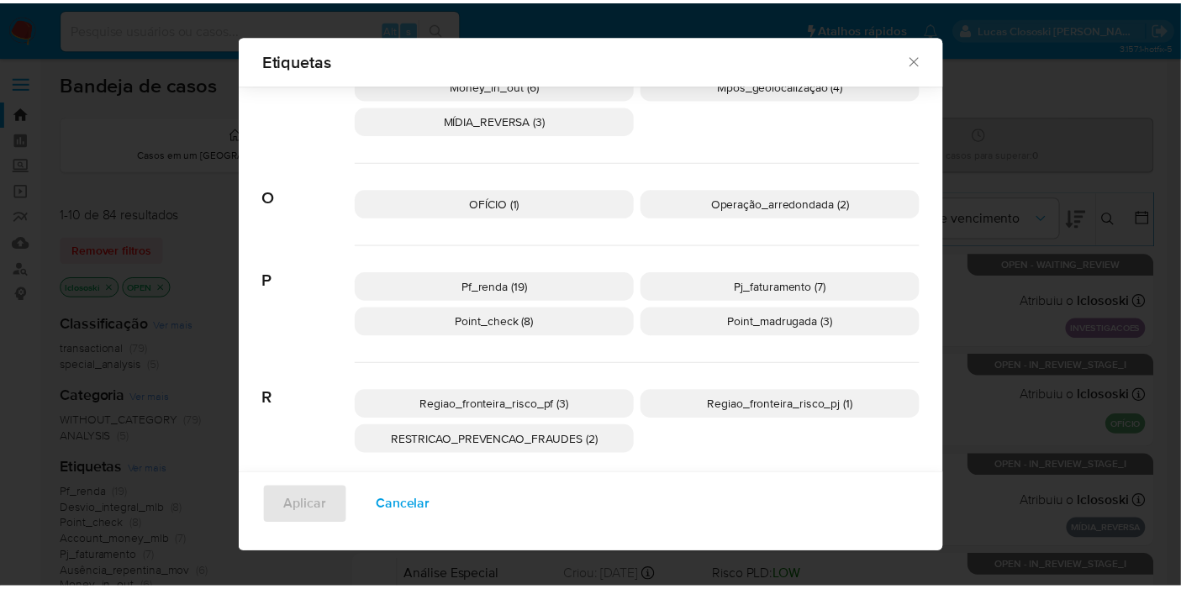
scroll to position [759, 0]
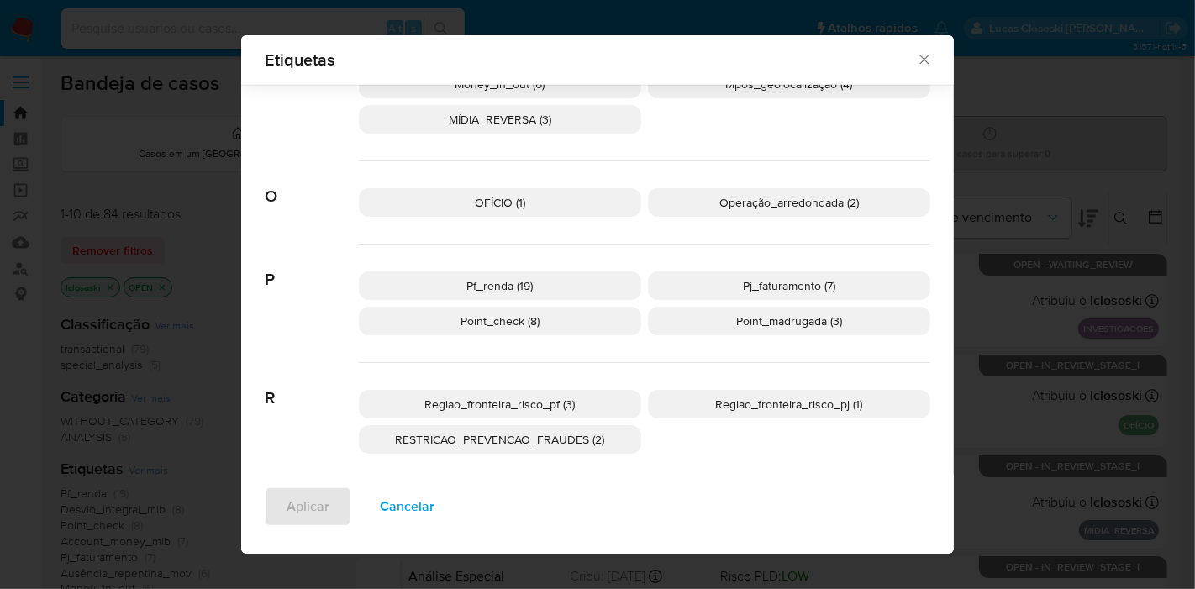
click at [571, 283] on p "Pf_renda (19)" at bounding box center [500, 285] width 282 height 29
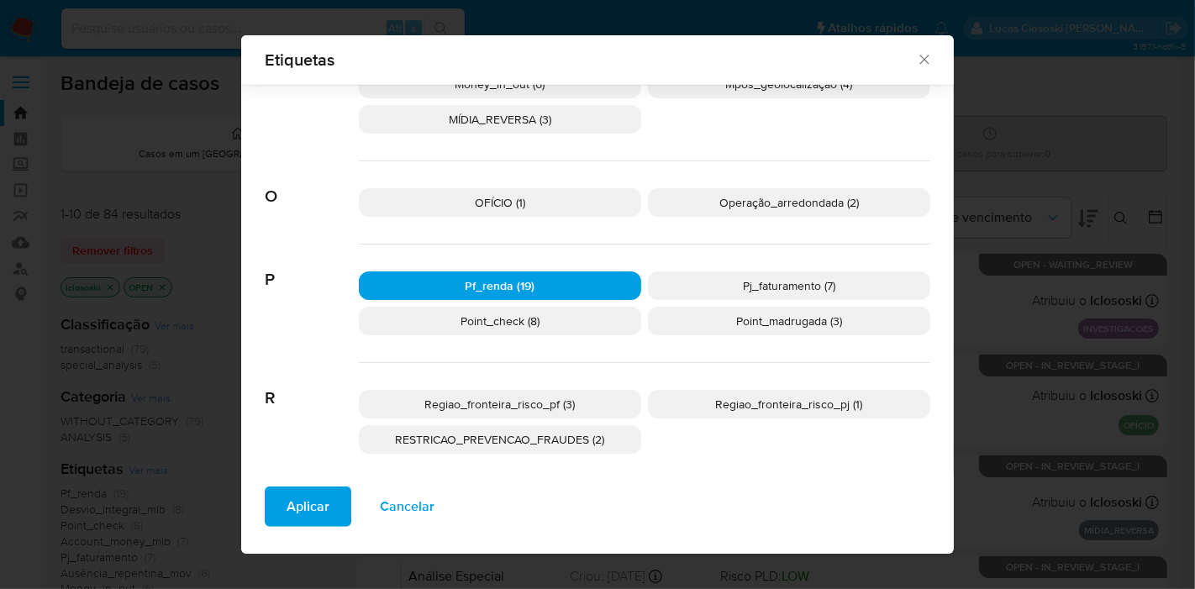
click at [295, 507] on span "Aplicar" at bounding box center [308, 506] width 43 height 37
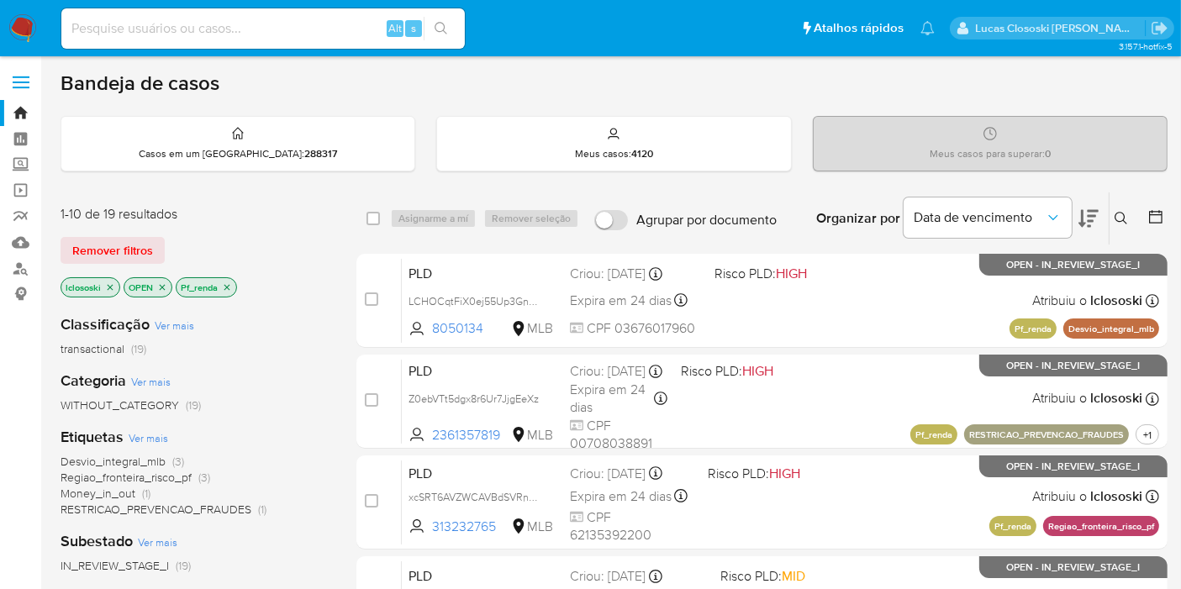
click at [1091, 210] on icon at bounding box center [1088, 219] width 20 height 18
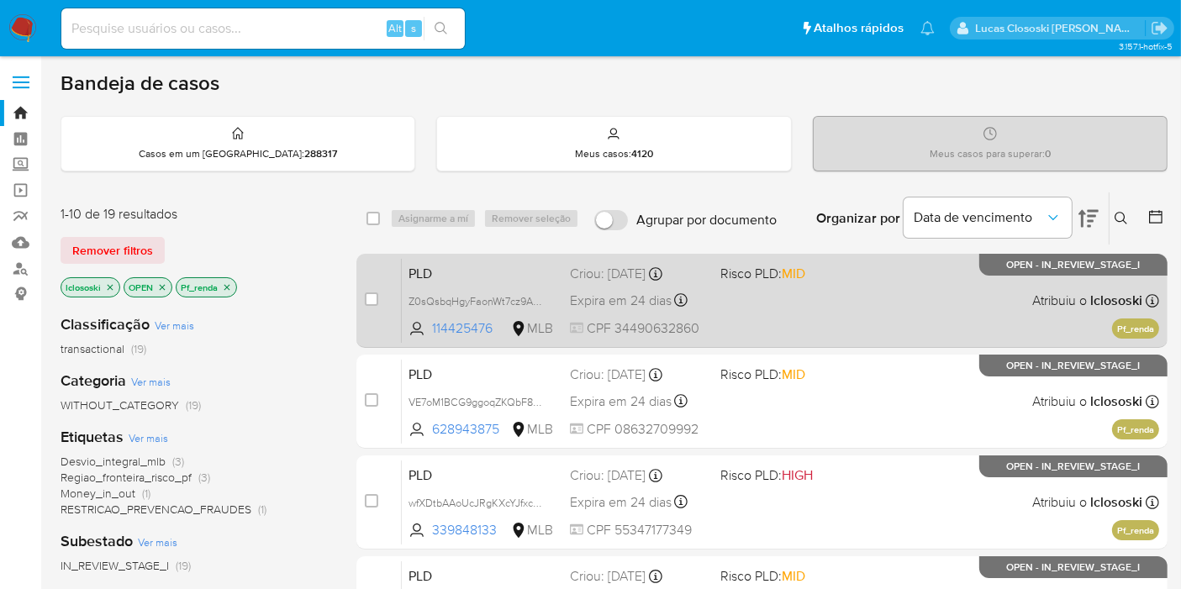
click at [991, 308] on div "PLD Z0sQsbqHgyFaonWt7cz9AZCy 114425476 MLB Risco PLD: MID Criou: [DATE] Criou: …" at bounding box center [780, 300] width 757 height 85
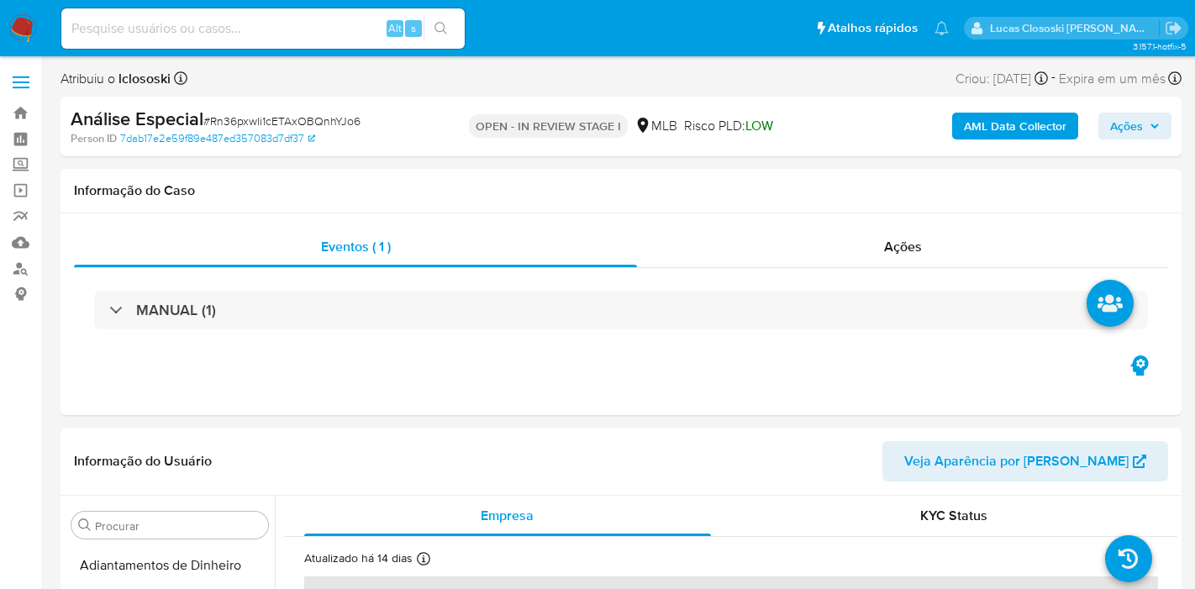
select select "10"
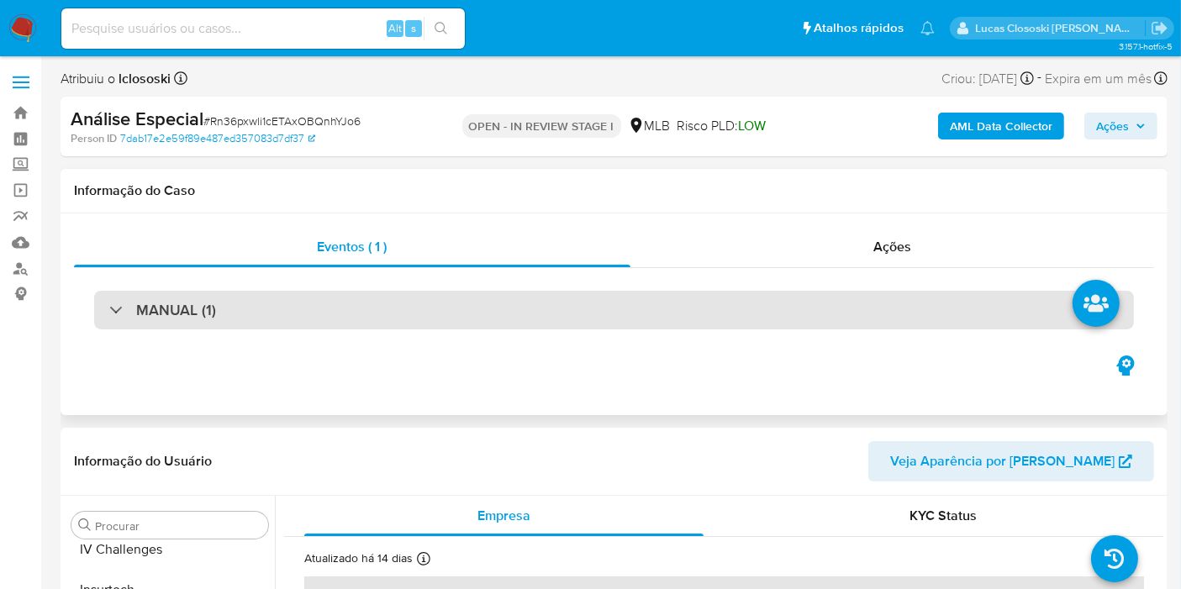
scroll to position [749, 0]
click at [330, 296] on div "MANUAL (1)" at bounding box center [613, 310] width 1039 height 39
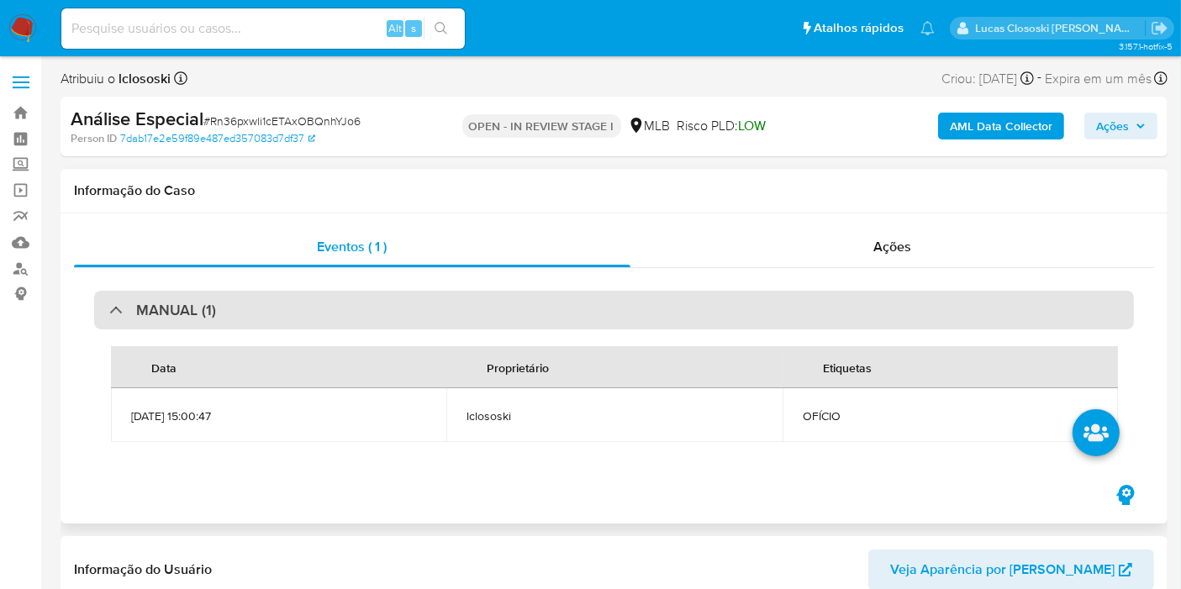
click at [330, 296] on div "MANUAL (1)" at bounding box center [613, 310] width 1039 height 39
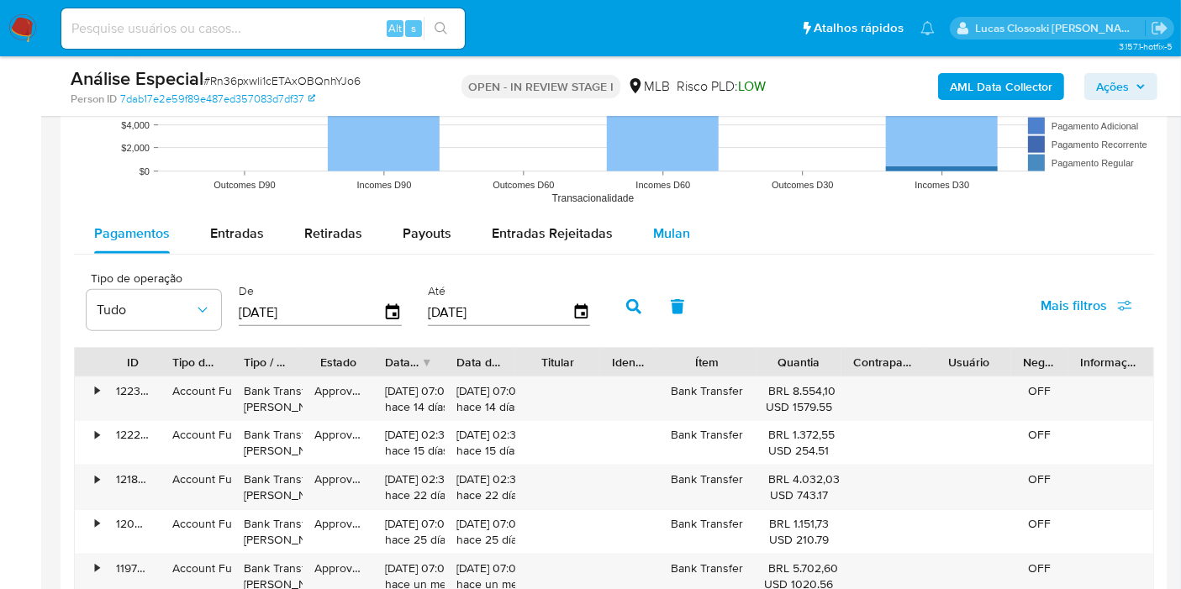
drag, startPoint x: 666, startPoint y: 227, endPoint x: 662, endPoint y: 236, distance: 10.2
click at [662, 236] on span "Mulan" at bounding box center [671, 233] width 37 height 19
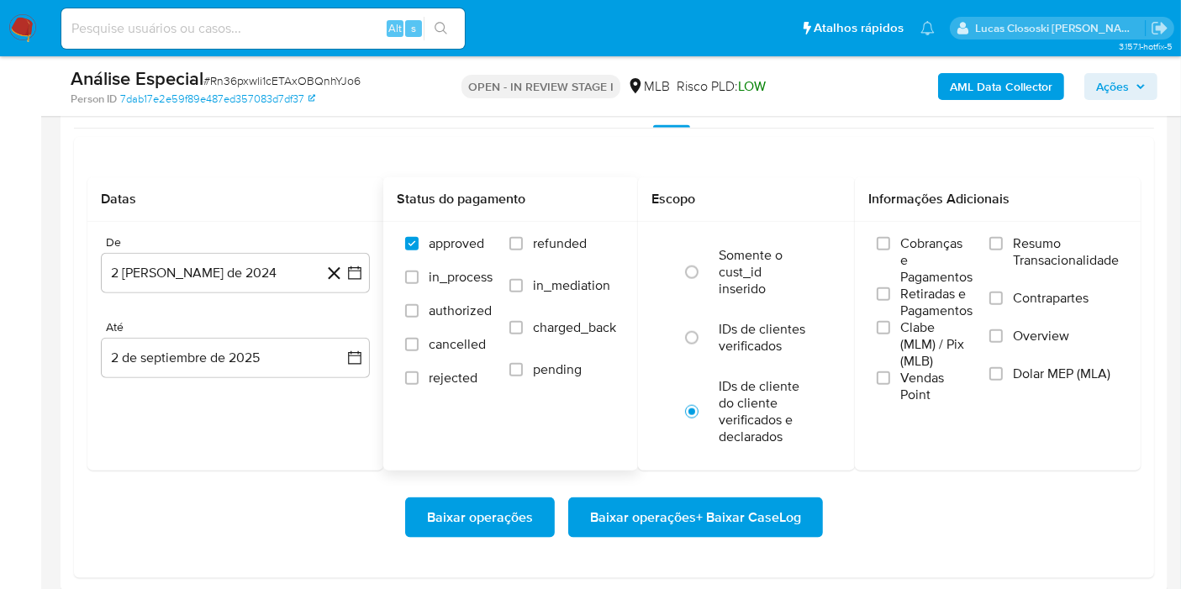
scroll to position [1960, 0]
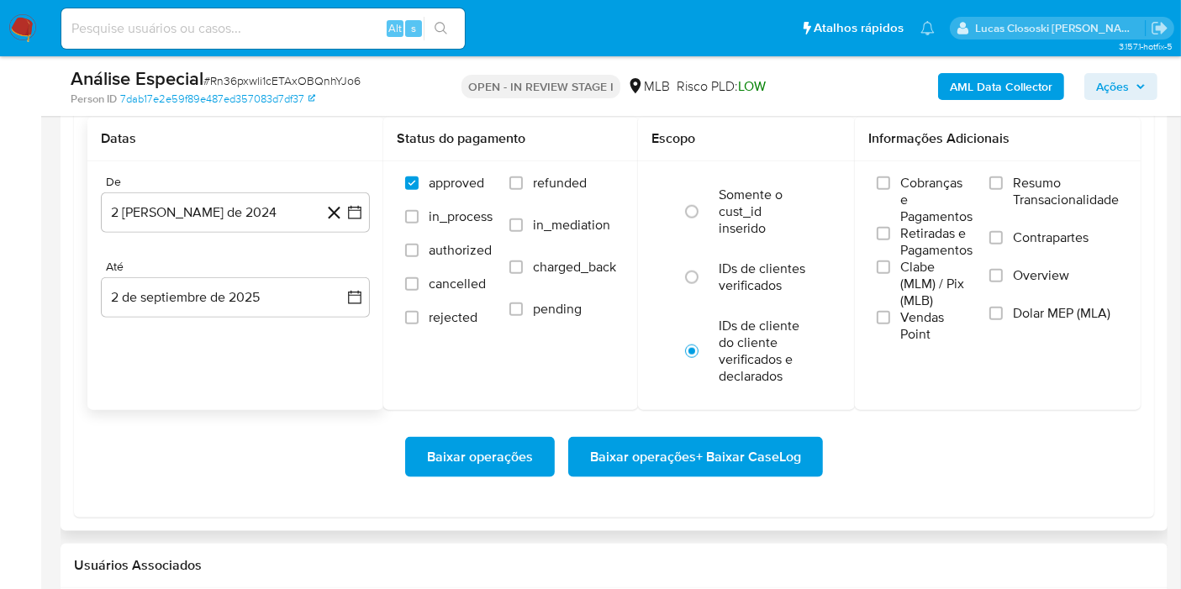
click at [361, 229] on button "2 [PERSON_NAME] de 2024" at bounding box center [235, 212] width 269 height 40
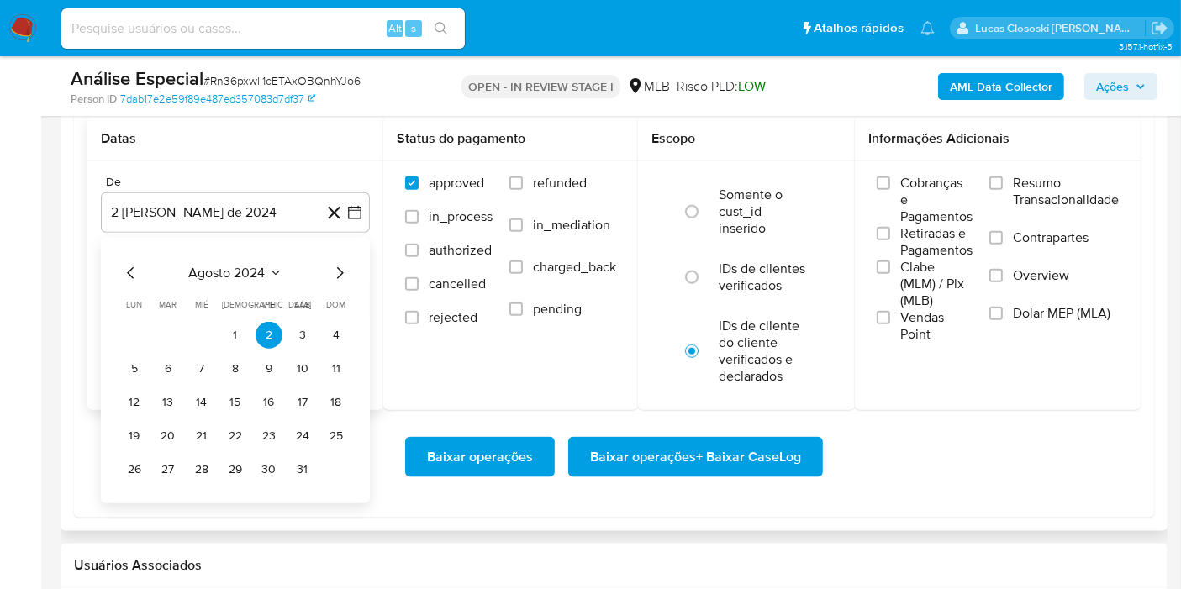
click at [270, 267] on icon "Seleccionar mes y año" at bounding box center [275, 272] width 13 height 13
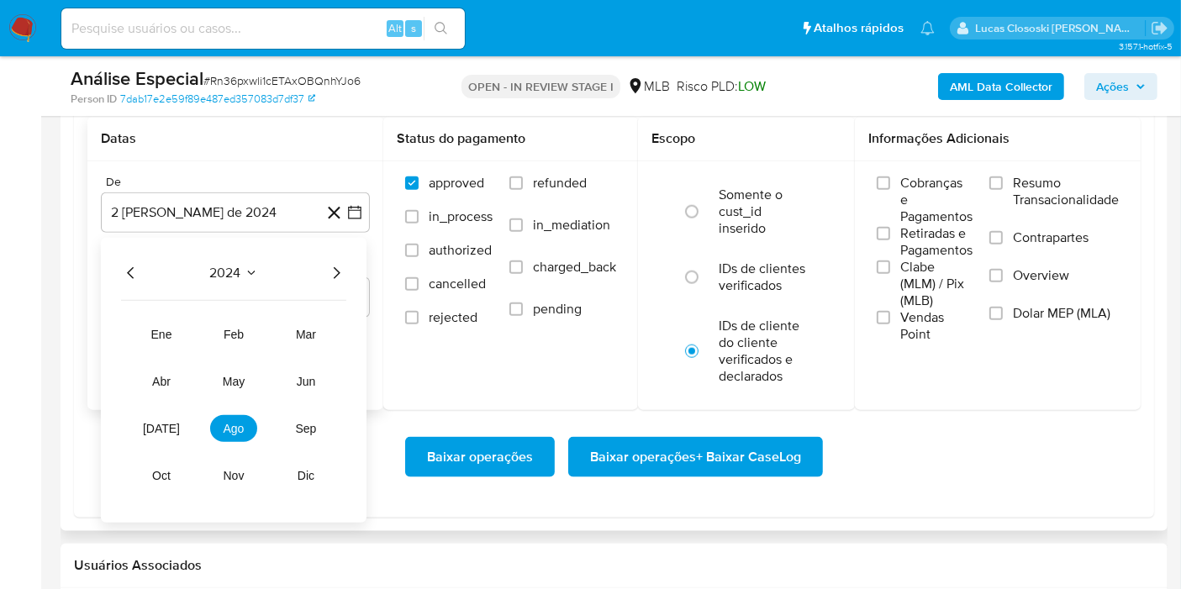
click at [323, 263] on div "2024" at bounding box center [233, 273] width 225 height 20
click at [328, 275] on icon "Año siguiente" at bounding box center [336, 273] width 20 height 20
click at [164, 433] on button "[DATE]" at bounding box center [161, 428] width 47 height 27
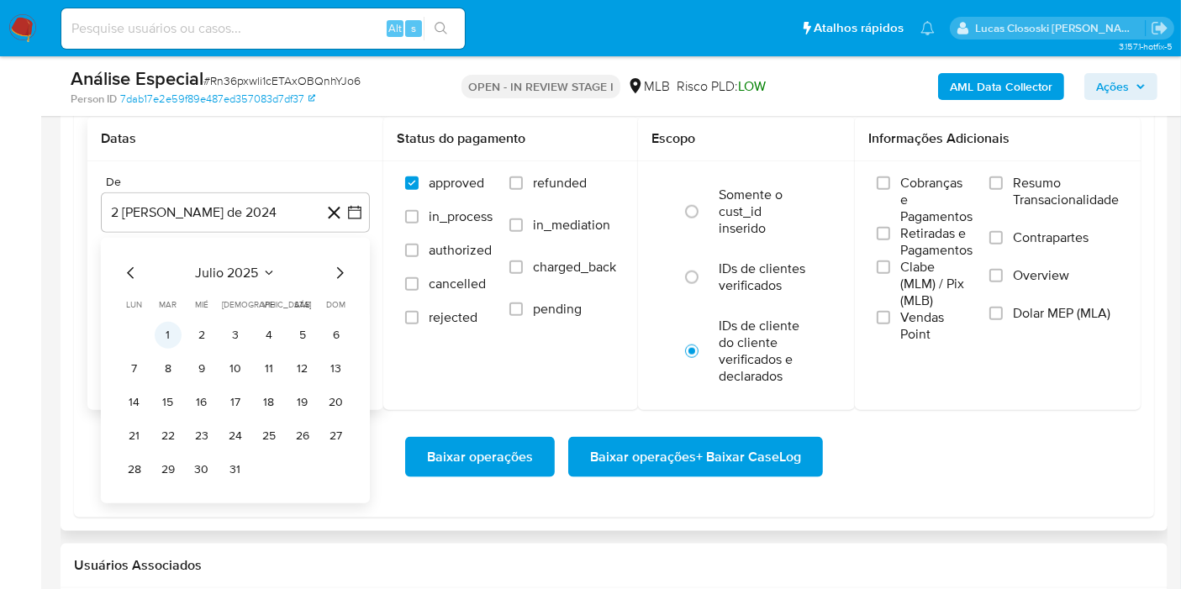
click at [173, 335] on button "1" at bounding box center [168, 335] width 27 height 27
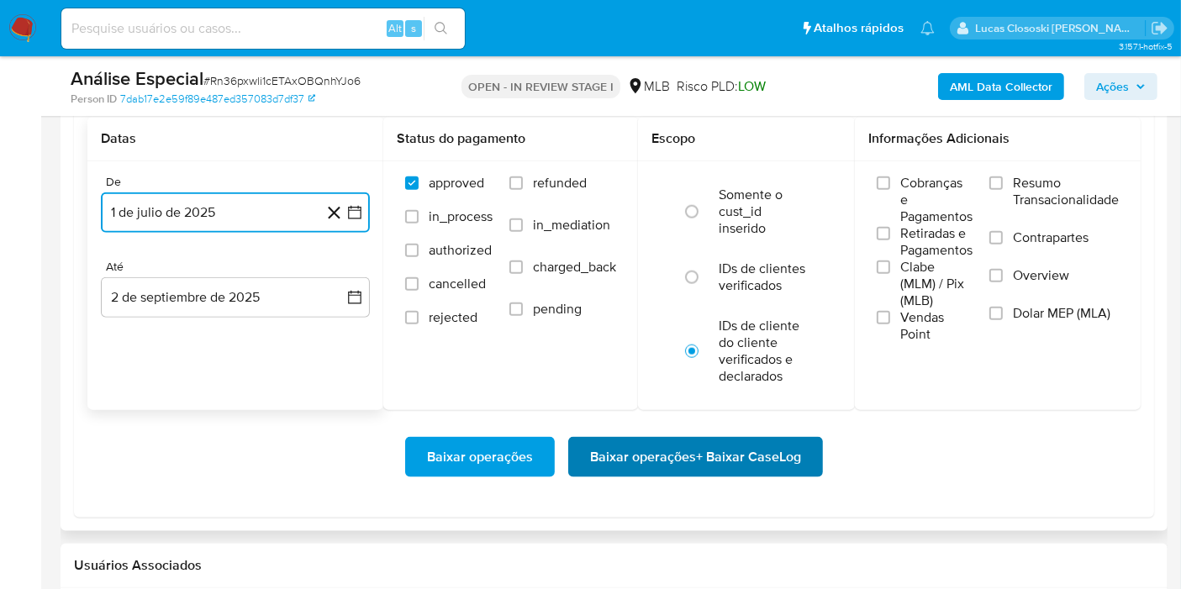
click at [709, 443] on span "Baixar operações + Baixar CaseLog" at bounding box center [695, 457] width 211 height 37
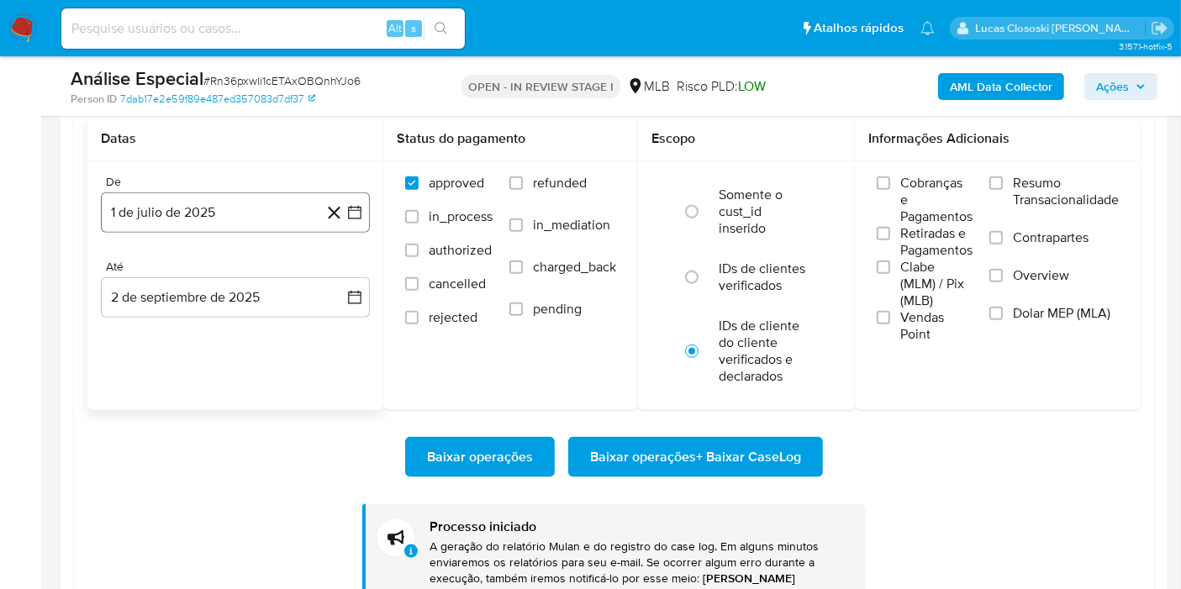
click at [368, 222] on button "1 de julio de 2025" at bounding box center [235, 212] width 269 height 40
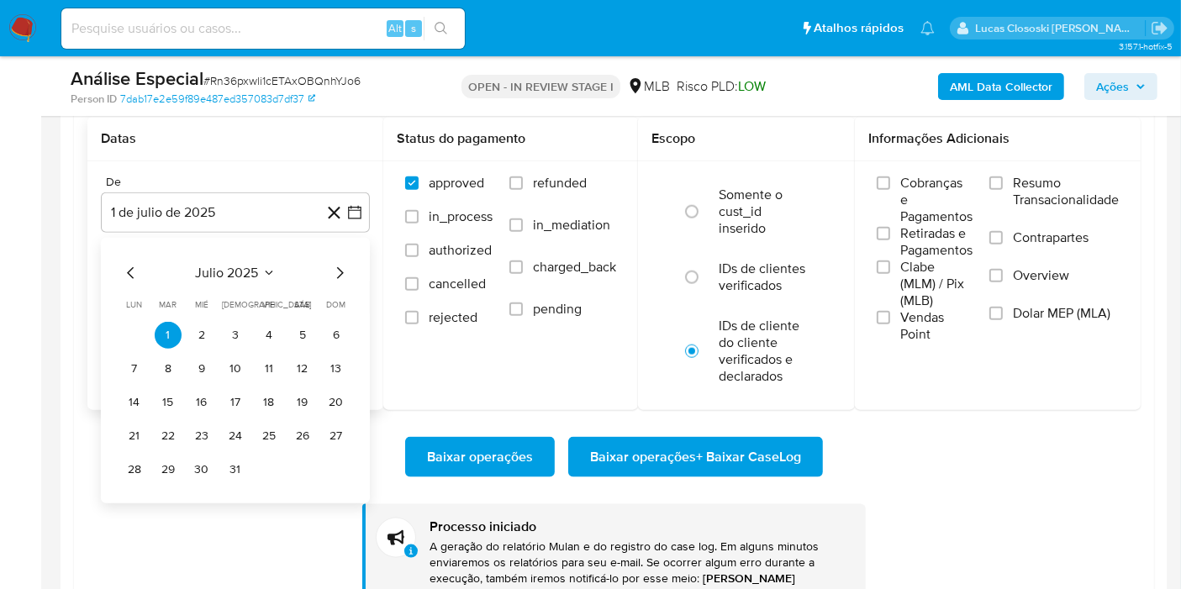
click at [229, 275] on span "julio 2025" at bounding box center [227, 273] width 63 height 17
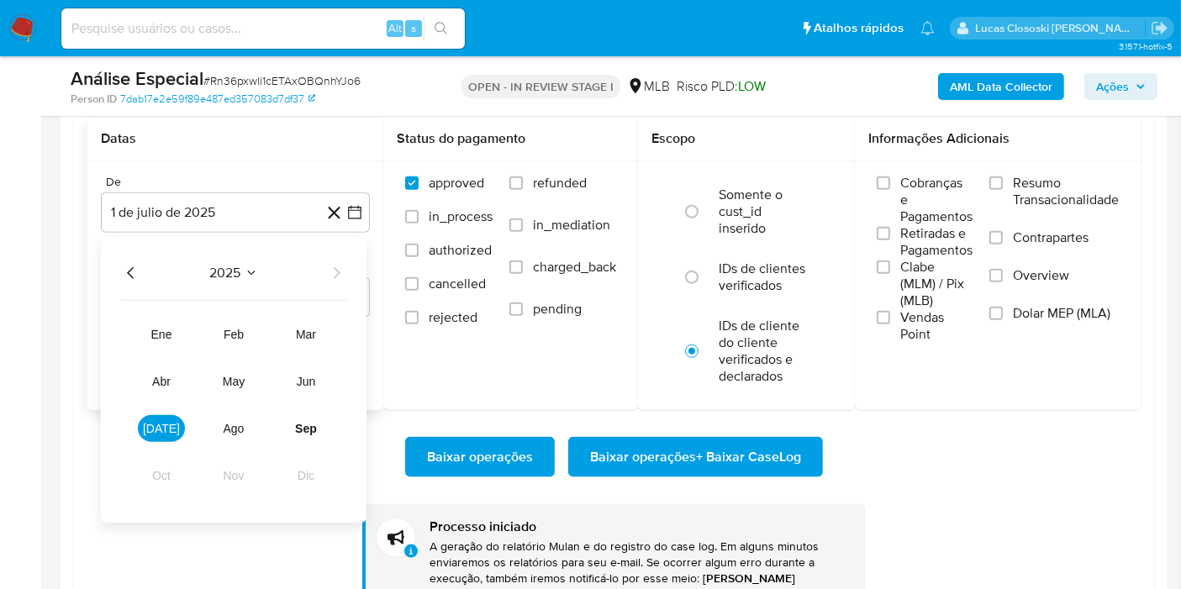
click at [166, 346] on tr "ene feb mar abr may jun jul ago sep oct nov dic" at bounding box center [234, 405] width 192 height 168
click at [166, 335] on span "ene" at bounding box center [161, 334] width 21 height 13
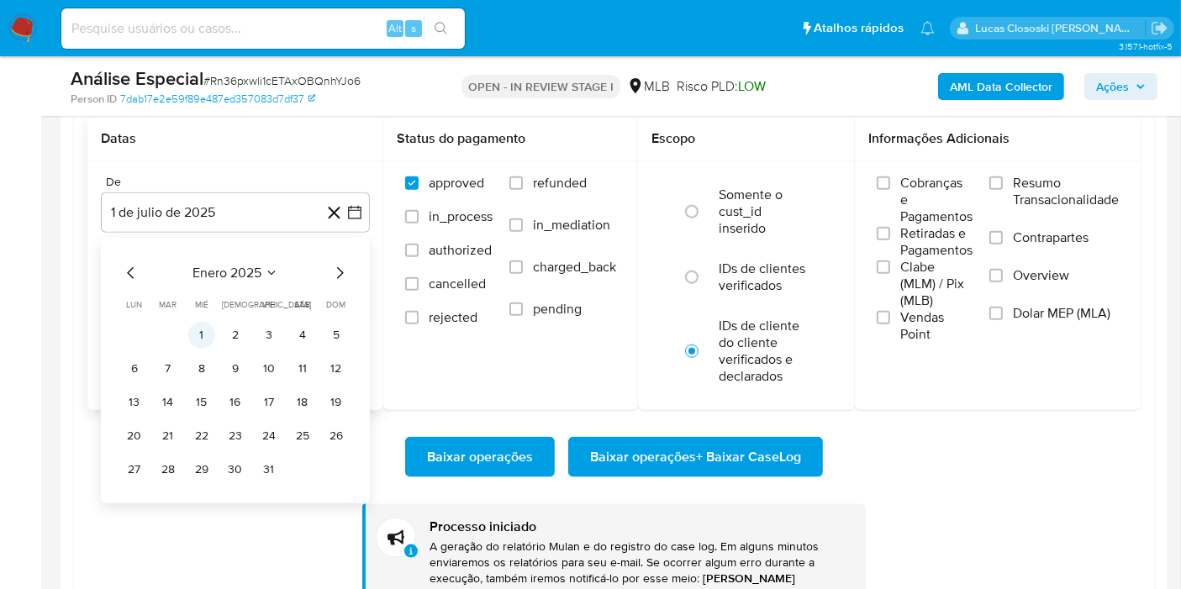
click at [192, 334] on button "1" at bounding box center [201, 335] width 27 height 27
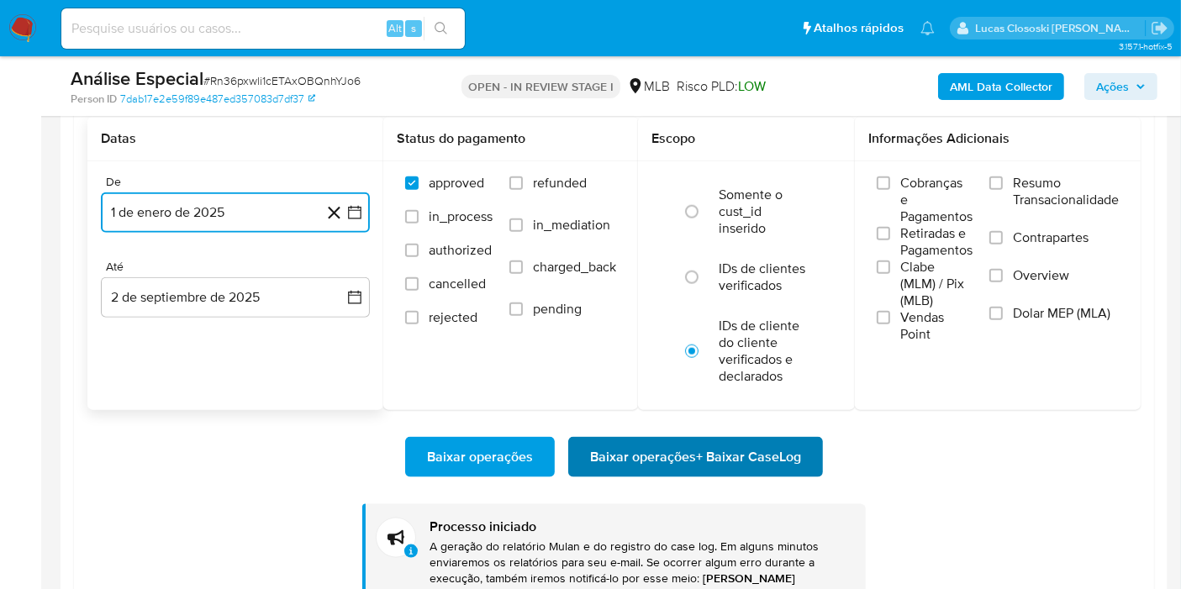
click at [696, 447] on span "Baixar operações + Baixar CaseLog" at bounding box center [695, 457] width 211 height 37
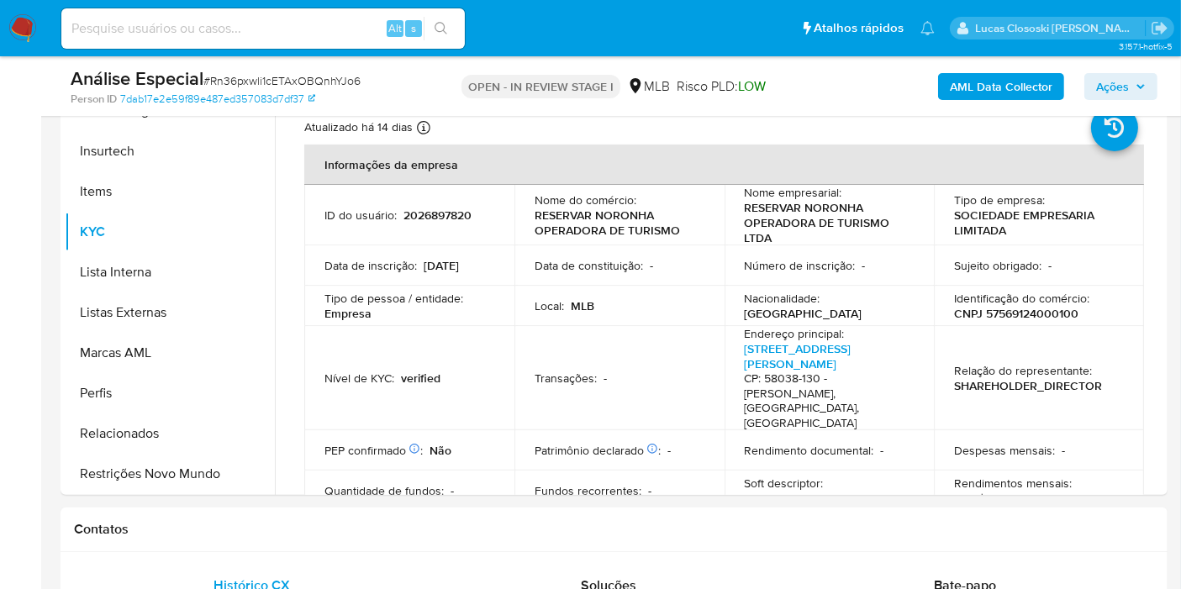
scroll to position [0, 0]
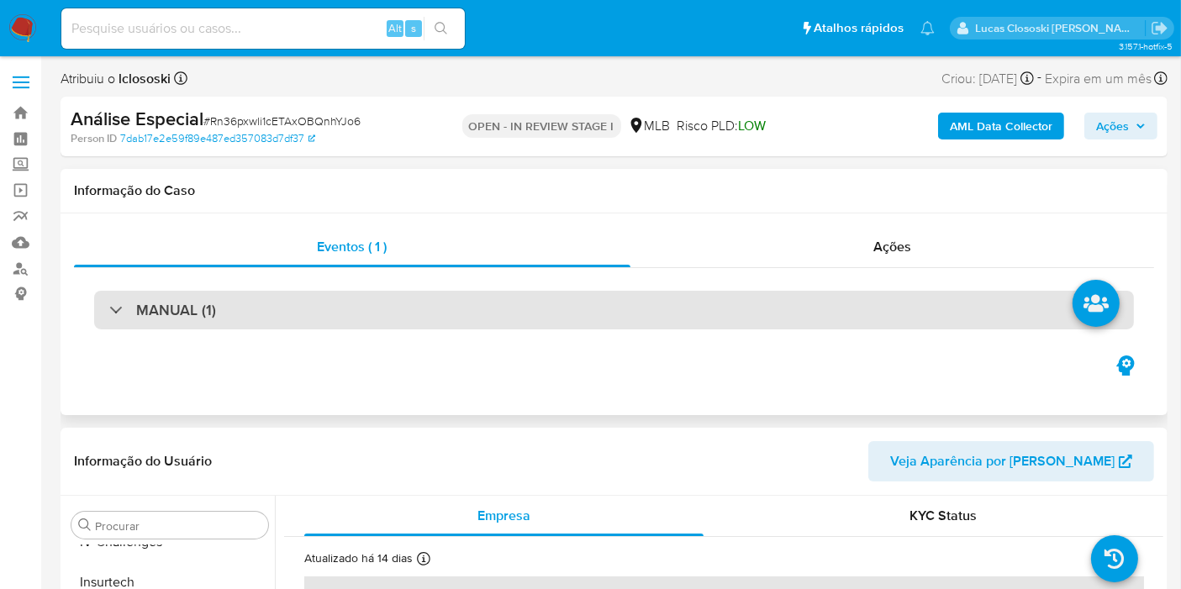
click at [345, 308] on div "MANUAL (1)" at bounding box center [613, 310] width 1039 height 39
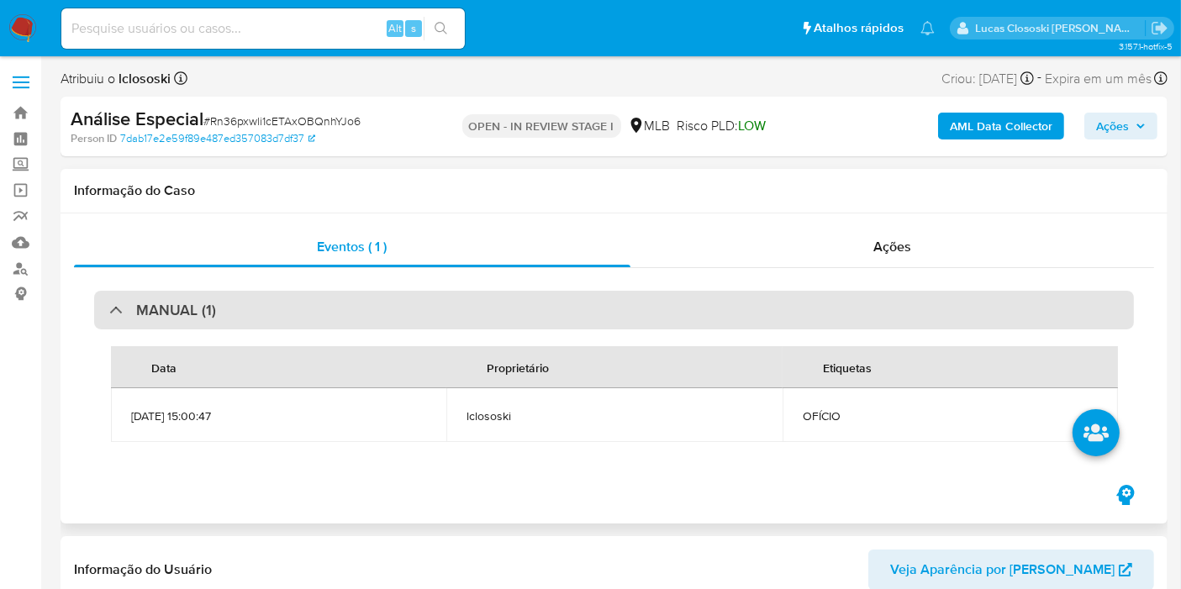
click at [347, 308] on div "MANUAL (1)" at bounding box center [613, 310] width 1039 height 39
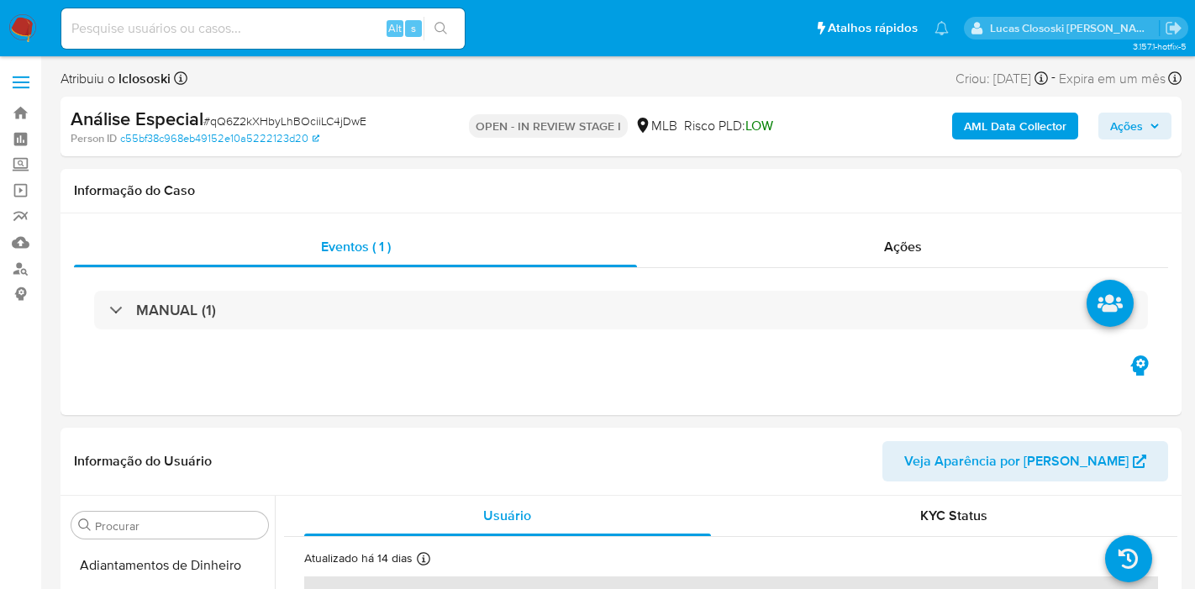
select select "10"
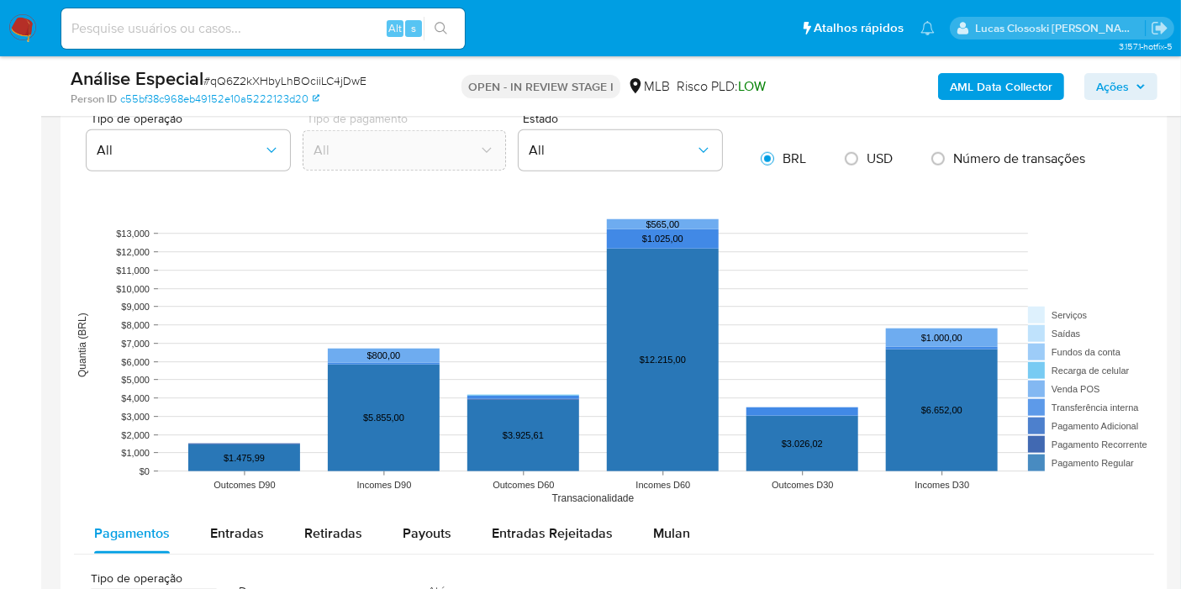
scroll to position [1680, 0]
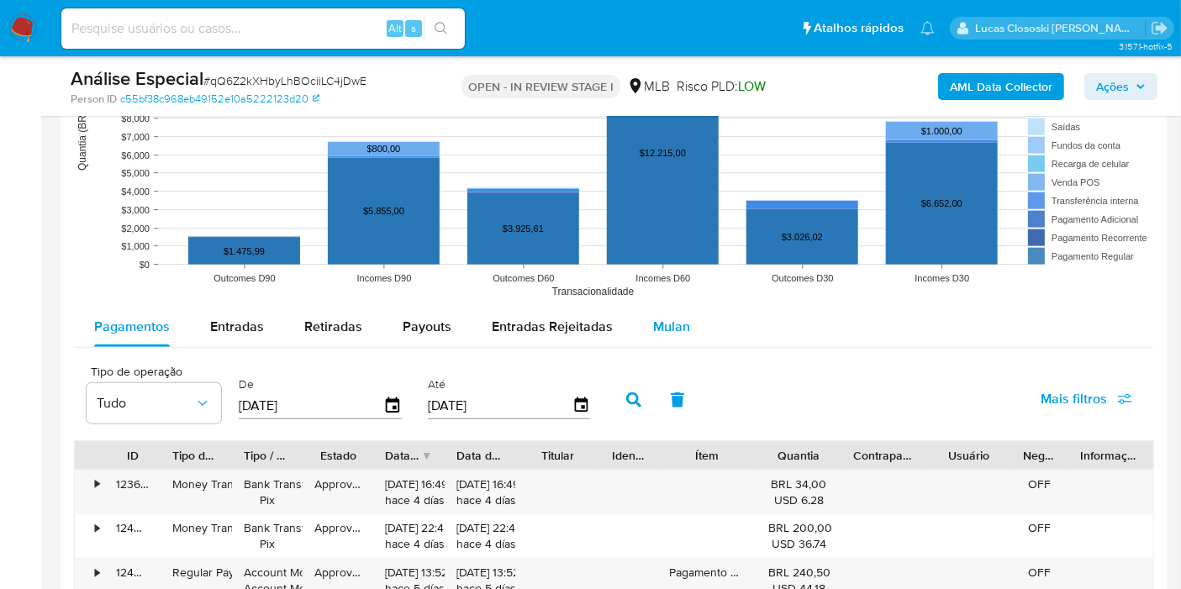
click at [679, 333] on div "Mulan" at bounding box center [671, 327] width 37 height 40
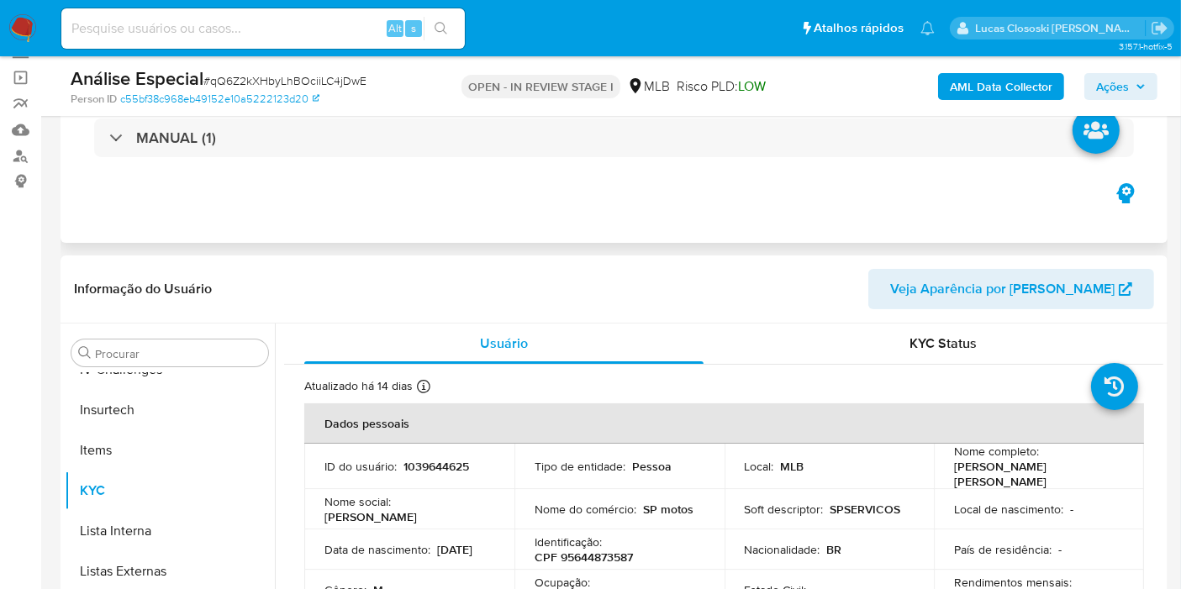
scroll to position [0, 0]
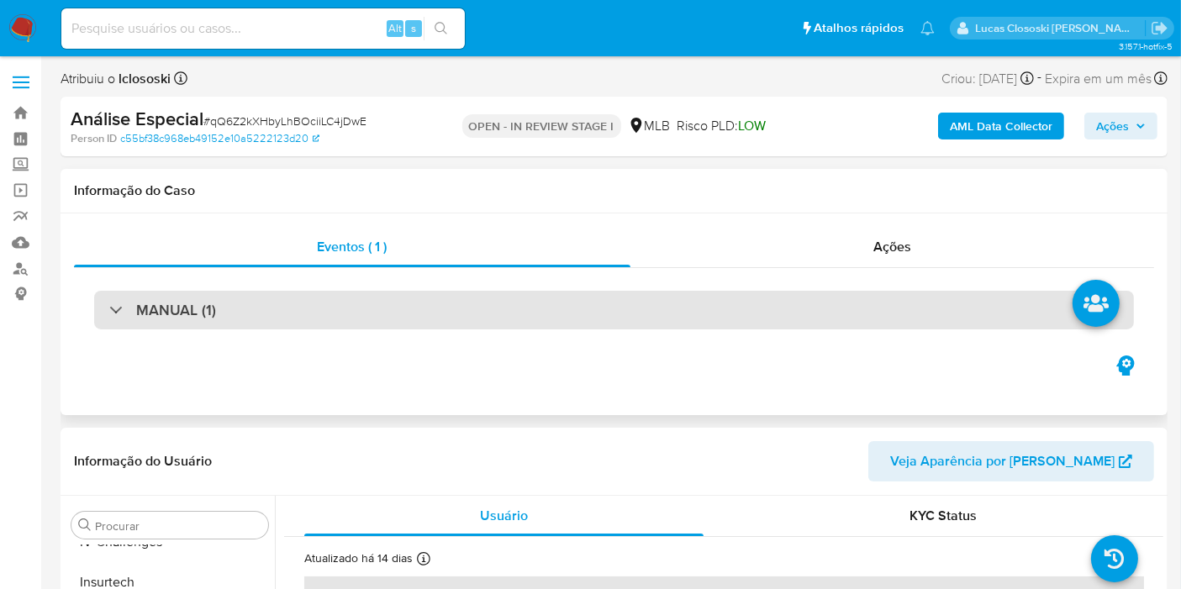
click at [308, 315] on div "MANUAL (1)" at bounding box center [613, 310] width 1039 height 39
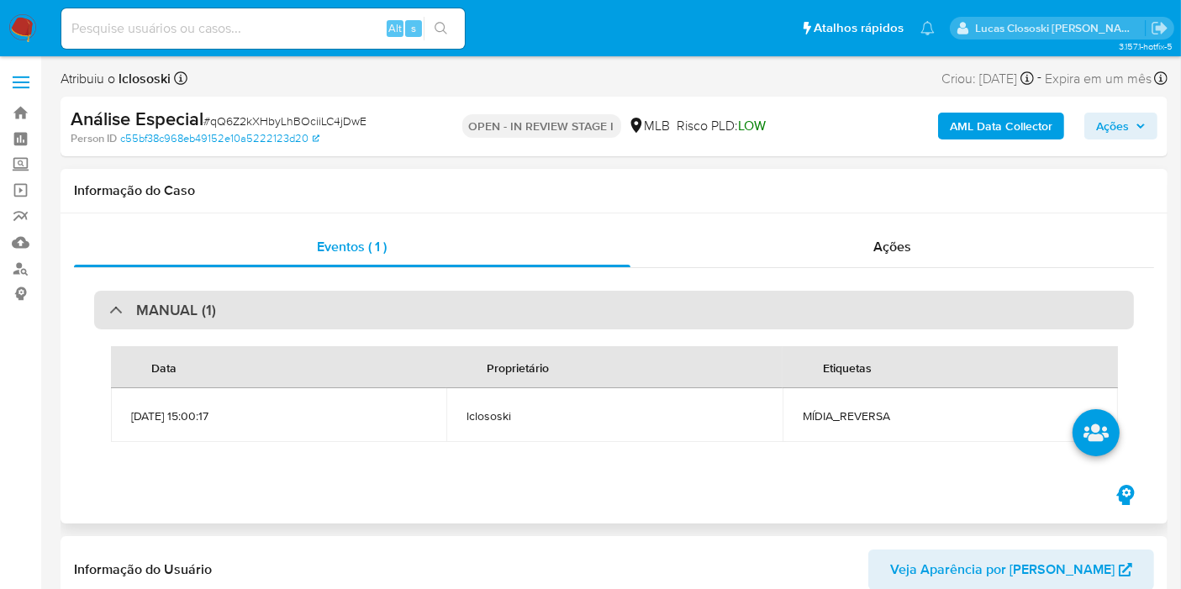
click at [312, 309] on div "MANUAL (1)" at bounding box center [613, 310] width 1039 height 39
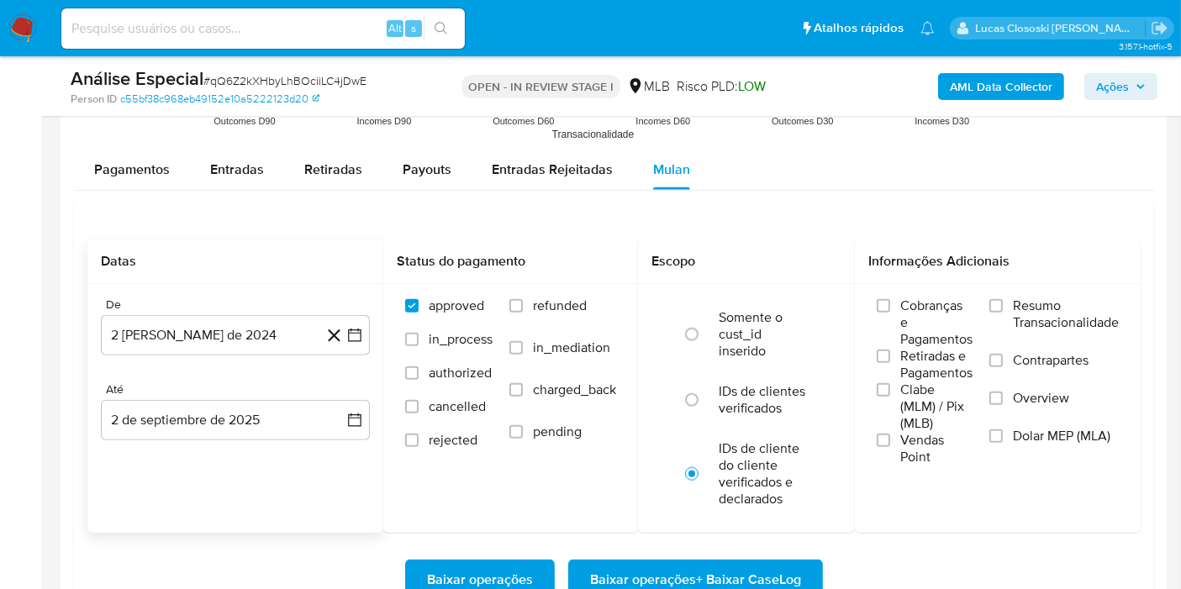
scroll to position [1867, 0]
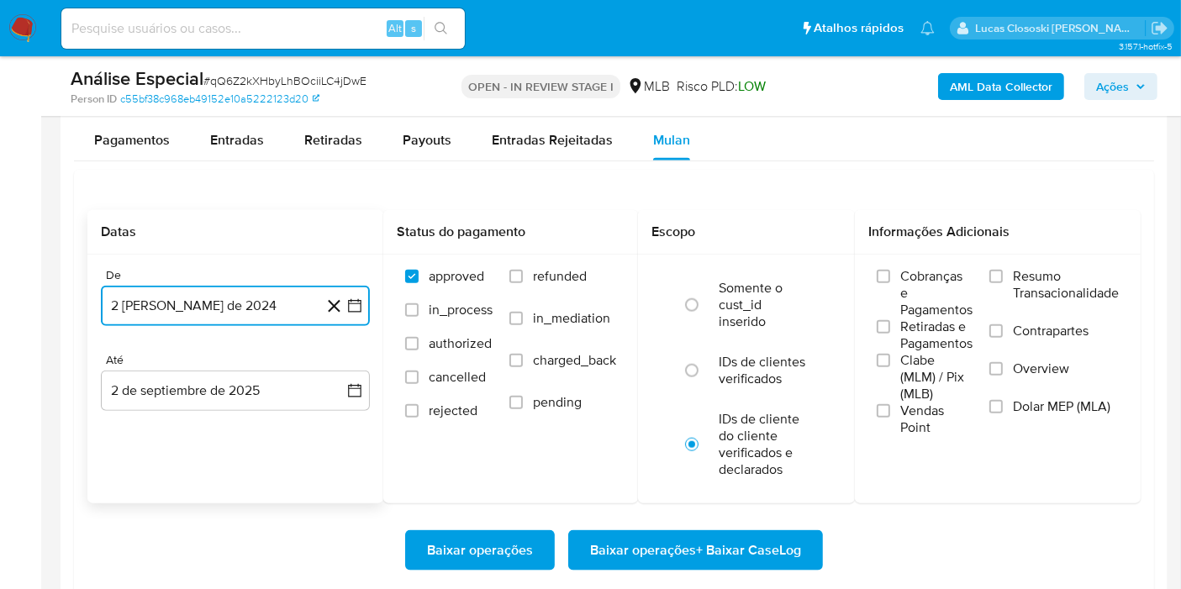
click at [366, 309] on button "[DATE]" at bounding box center [235, 306] width 269 height 40
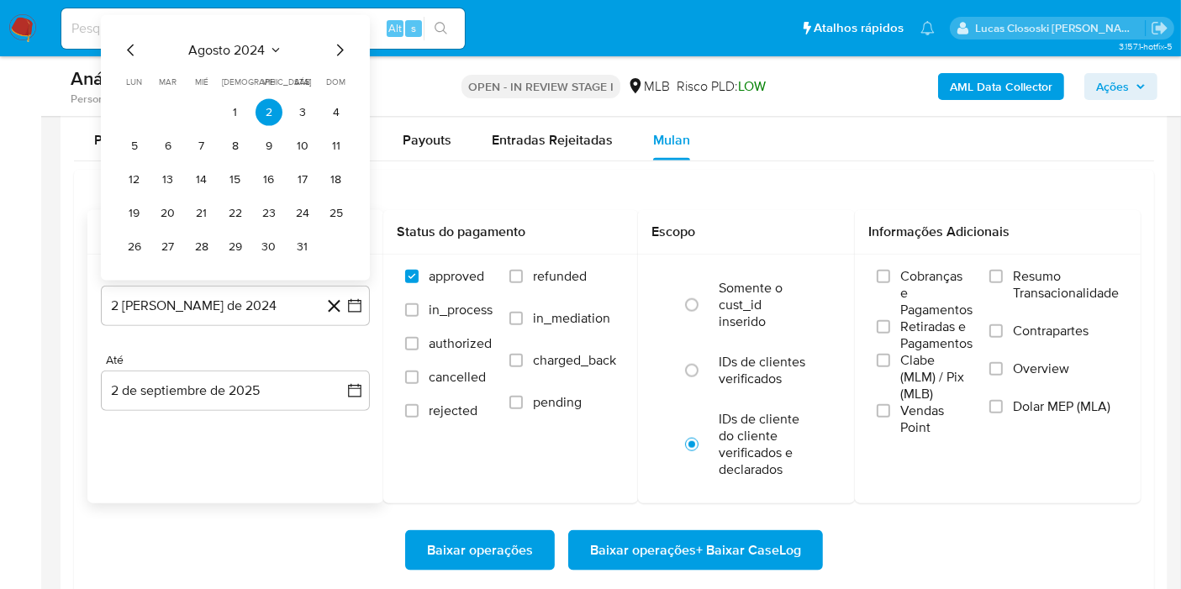
click at [235, 64] on div "agosto 2024 agosto 2024 lun lunes mar martes mié miércoles jue jueves vie viern…" at bounding box center [235, 150] width 229 height 220
click at [237, 42] on span "agosto 2024" at bounding box center [227, 50] width 76 height 17
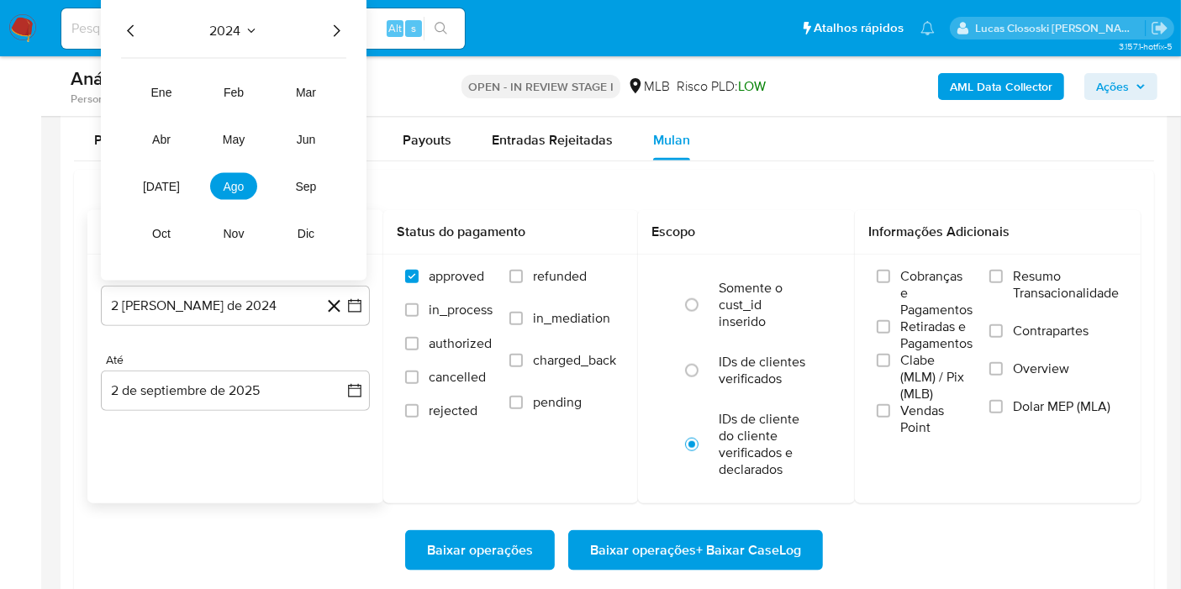
click at [312, 167] on tr "ene feb mar abr may jun jul ago sep oct nov dic" at bounding box center [234, 163] width 192 height 168
click at [312, 181] on span "sep" at bounding box center [306, 186] width 21 height 13
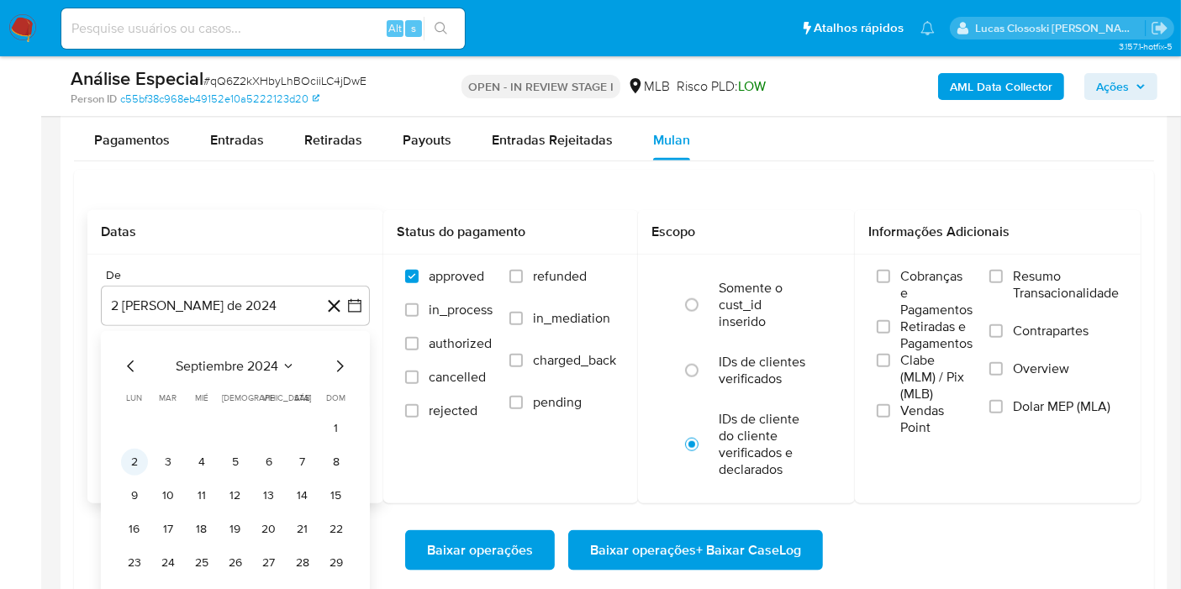
click at [137, 460] on button "2" at bounding box center [134, 462] width 27 height 27
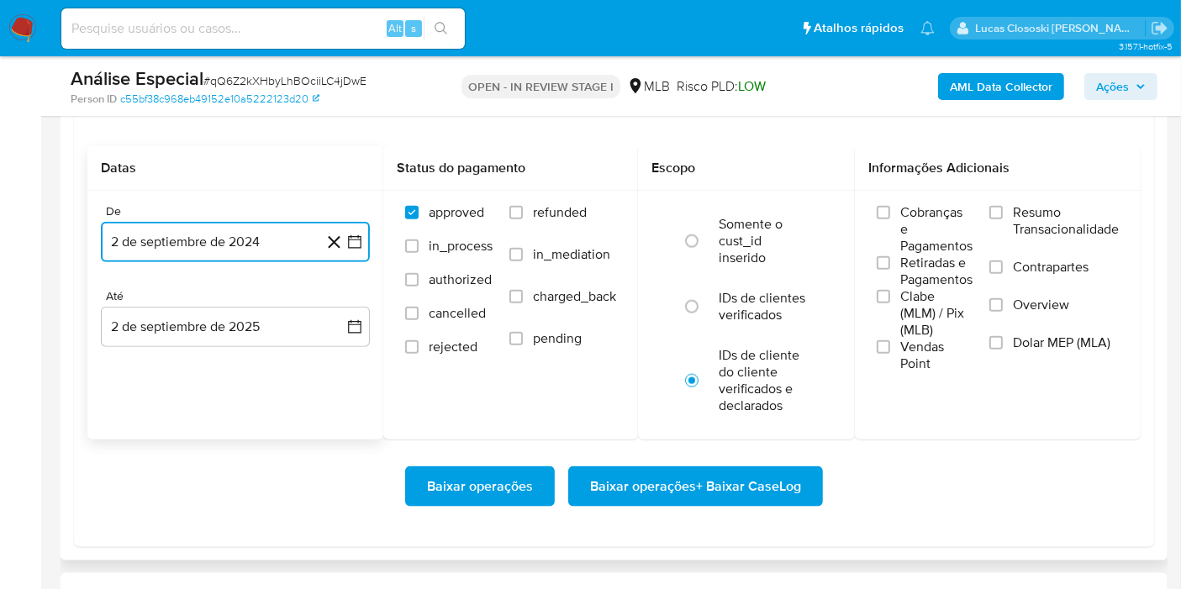
scroll to position [1960, 0]
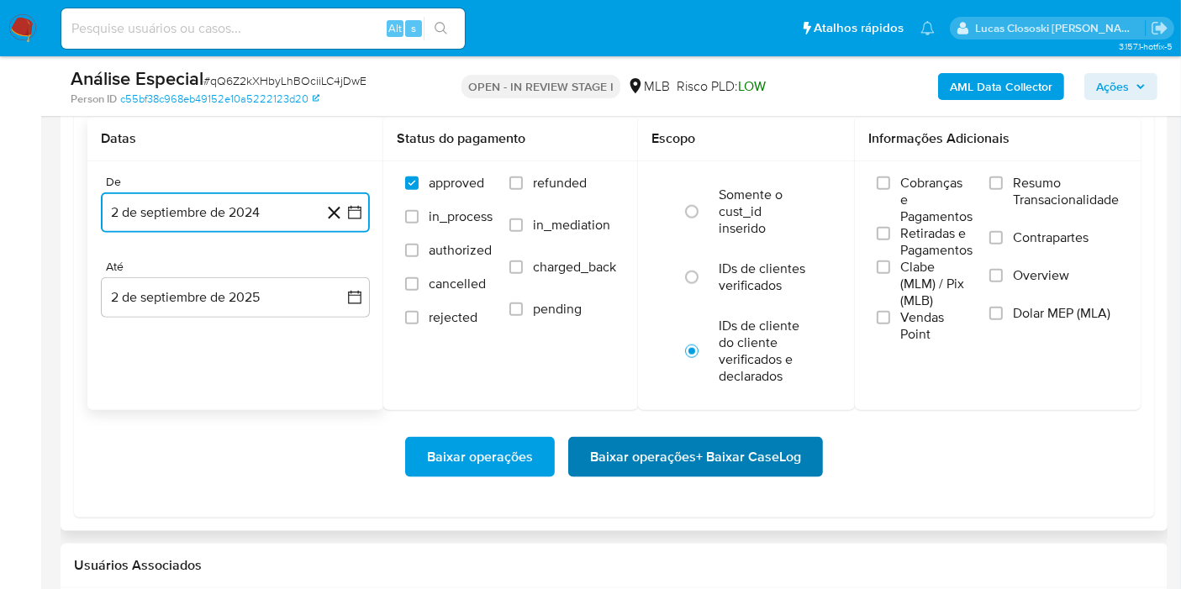
click at [684, 455] on span "Baixar operações + Baixar CaseLog" at bounding box center [695, 457] width 211 height 37
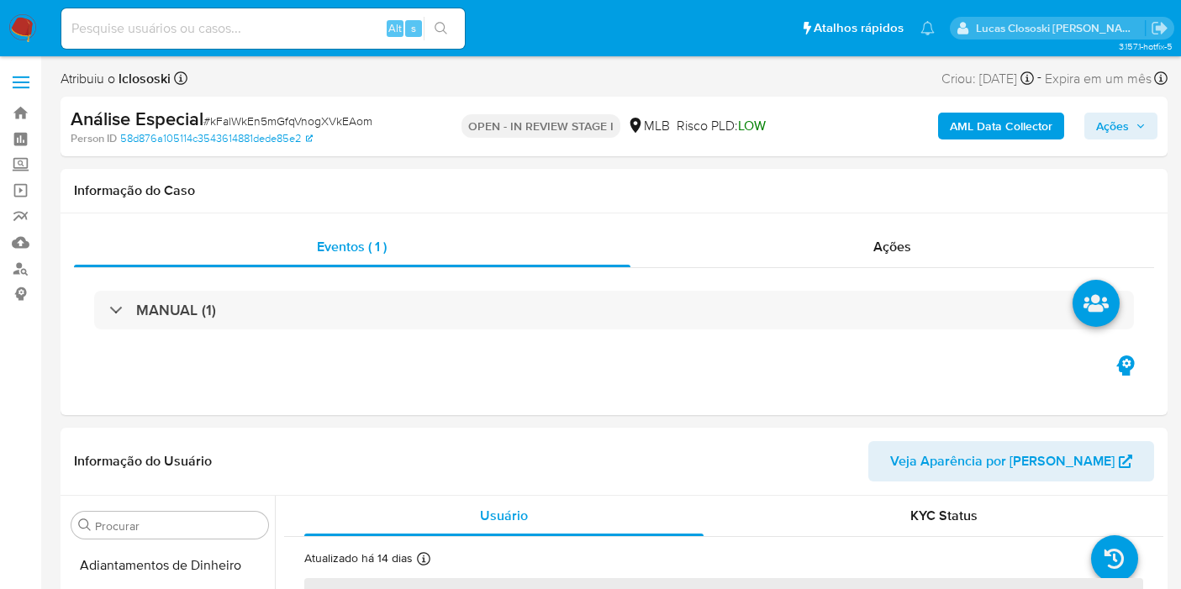
select select "10"
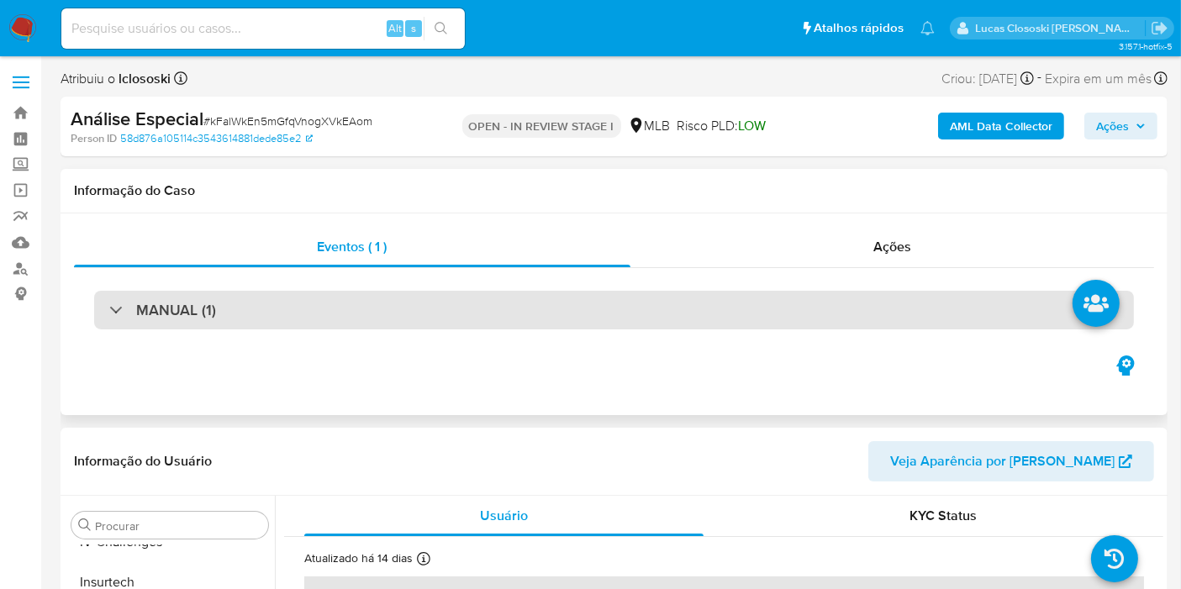
click at [799, 308] on div "MANUAL (1)" at bounding box center [613, 310] width 1039 height 39
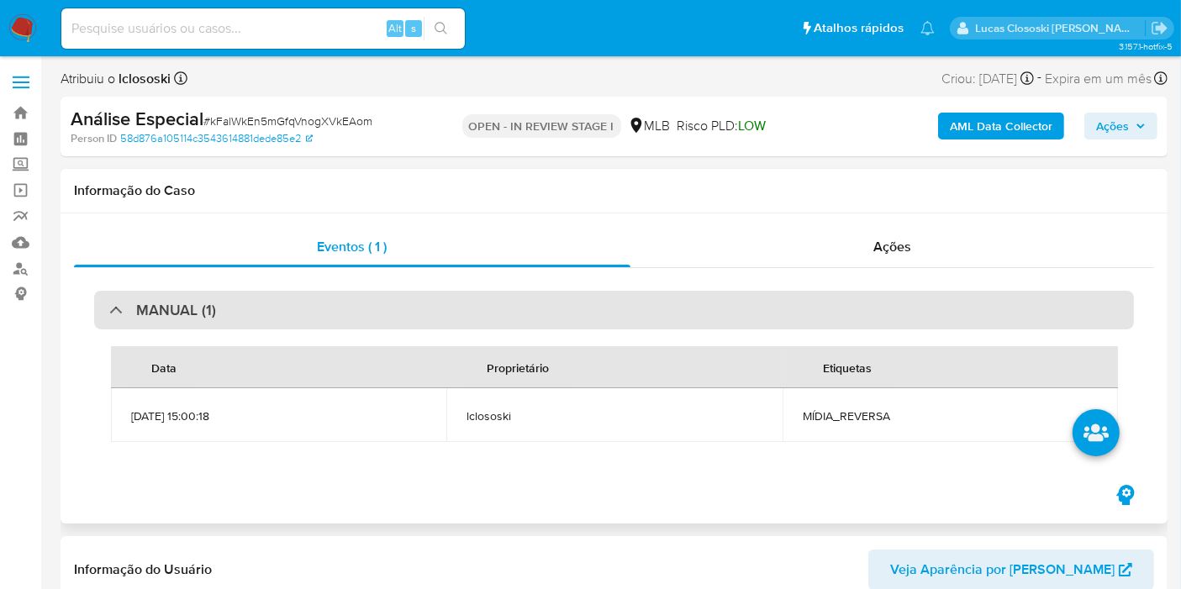
click at [799, 308] on div "MANUAL (1)" at bounding box center [613, 310] width 1039 height 39
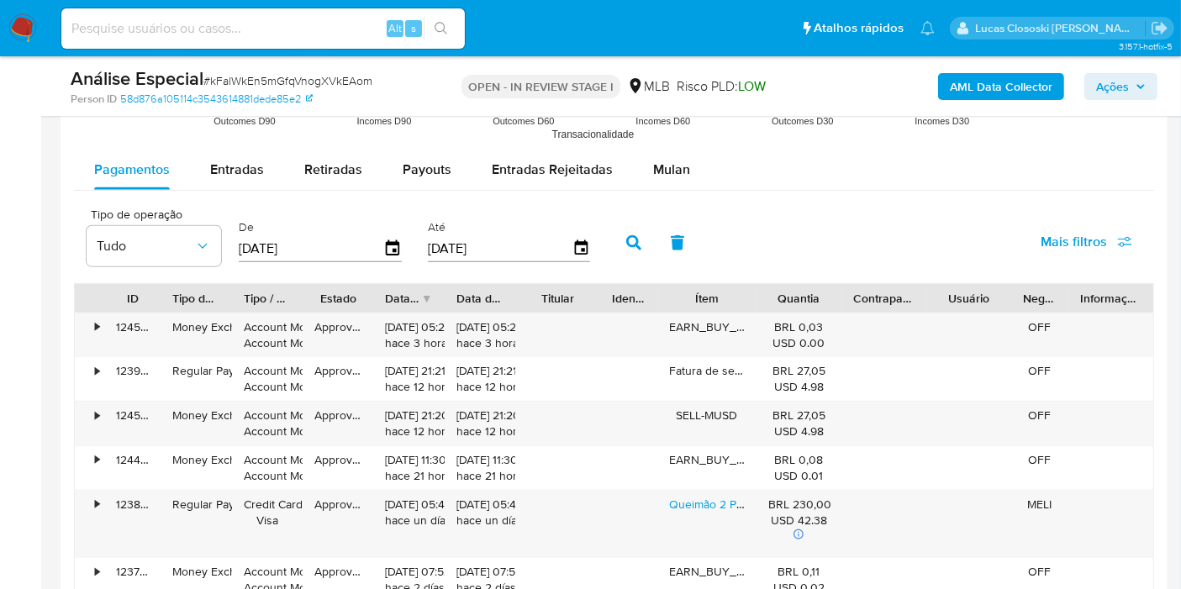
scroll to position [1774, 0]
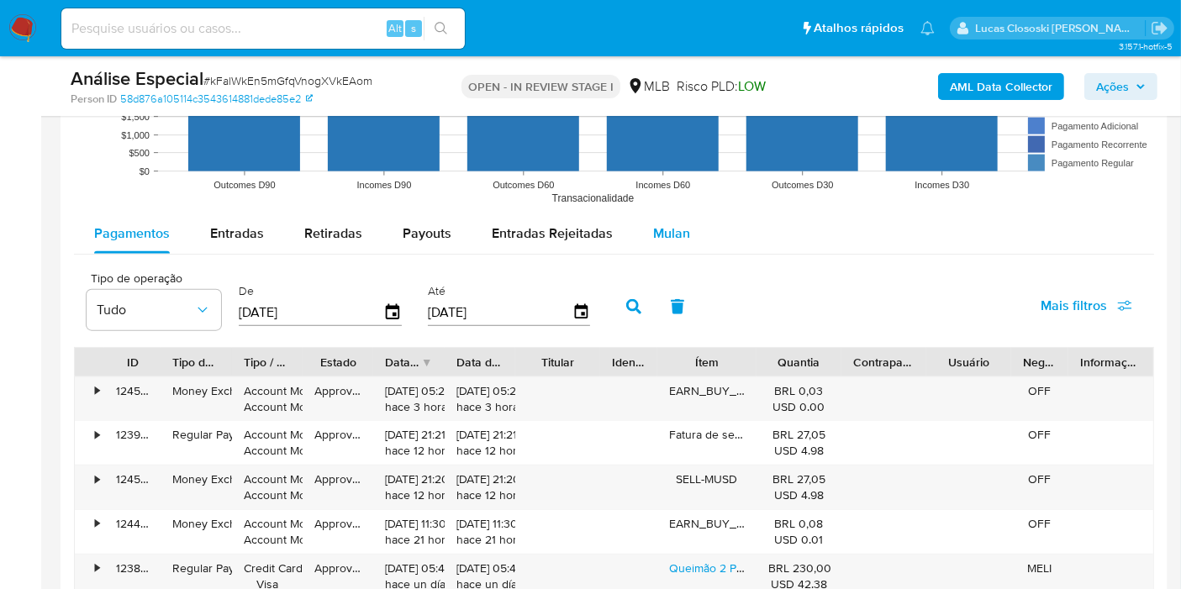
click at [644, 239] on button "Mulan" at bounding box center [671, 233] width 77 height 40
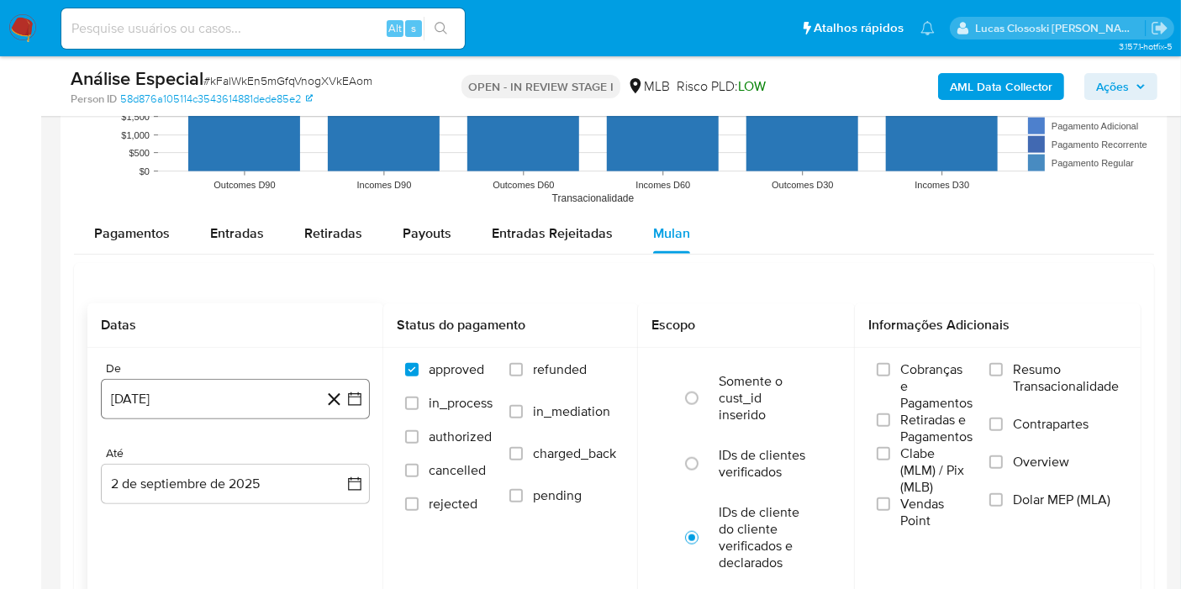
click at [368, 390] on button "[DATE]" at bounding box center [235, 399] width 269 height 40
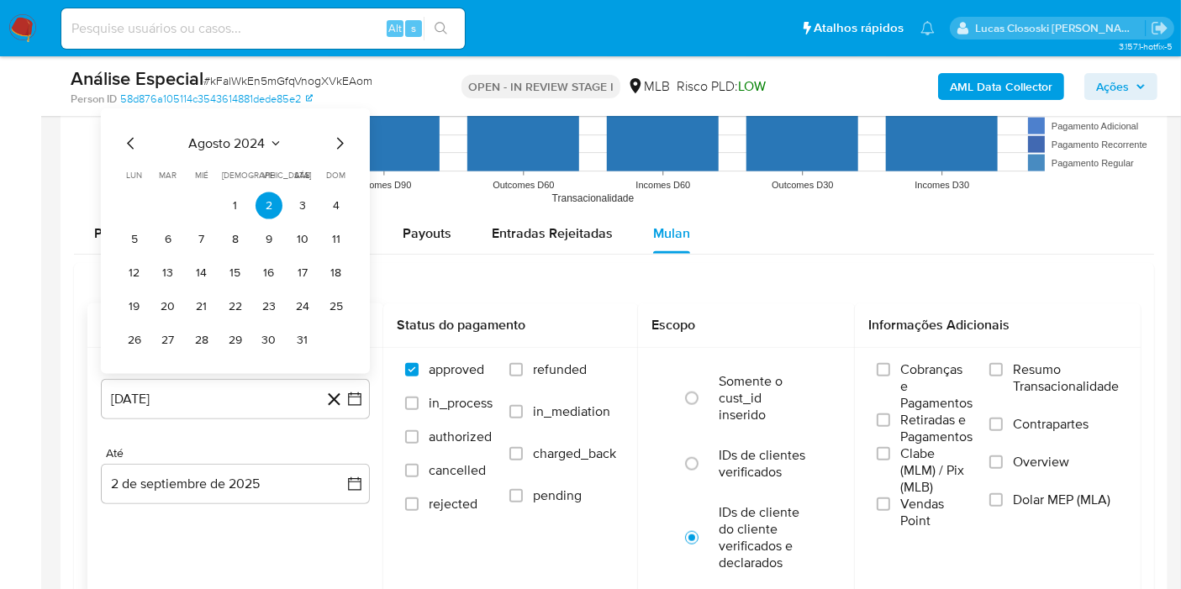
click at [239, 141] on span "agosto 2024" at bounding box center [227, 143] width 76 height 17
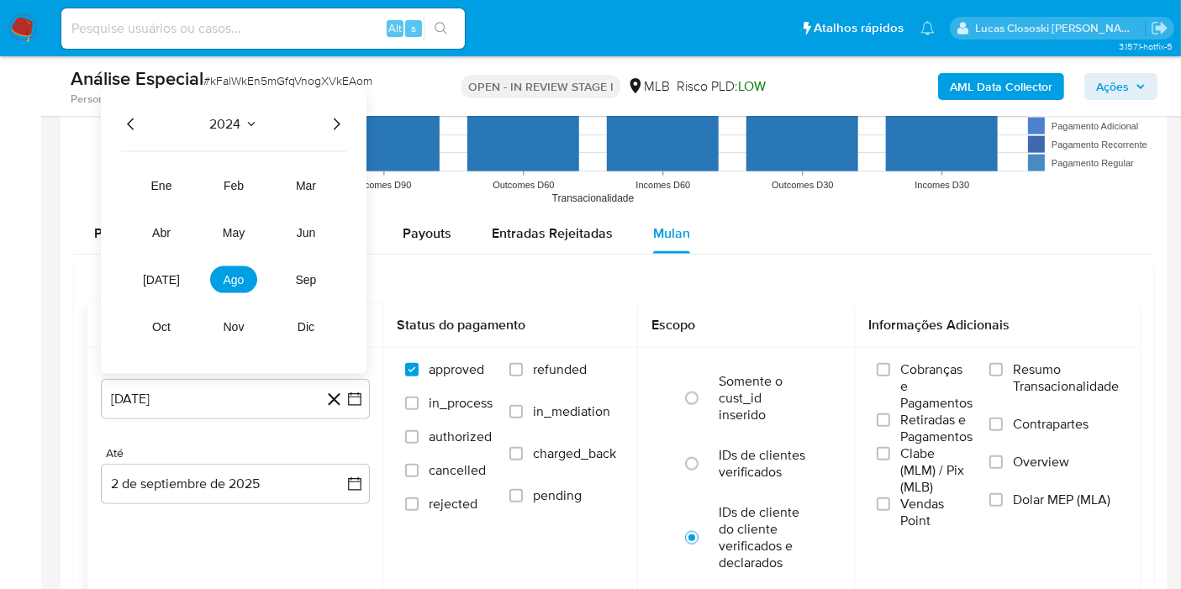
click at [334, 116] on icon "Año siguiente" at bounding box center [336, 124] width 20 height 20
click at [132, 121] on icon "Año anterior" at bounding box center [131, 124] width 20 height 20
click at [302, 286] on button "sep" at bounding box center [305, 279] width 47 height 27
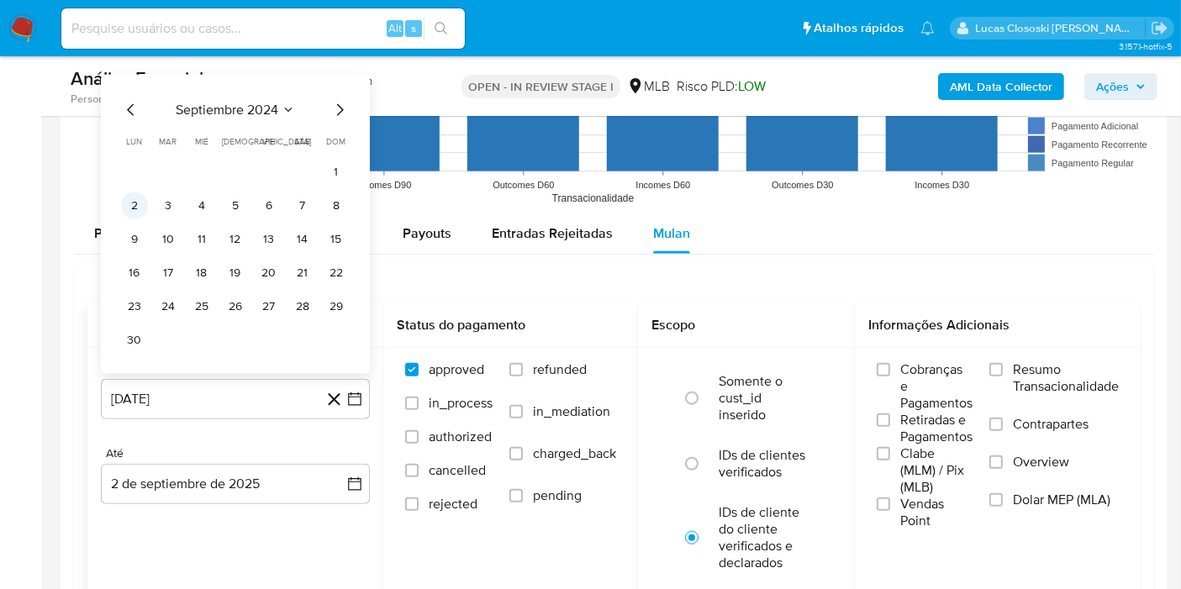
click at [136, 204] on button "2" at bounding box center [134, 205] width 27 height 27
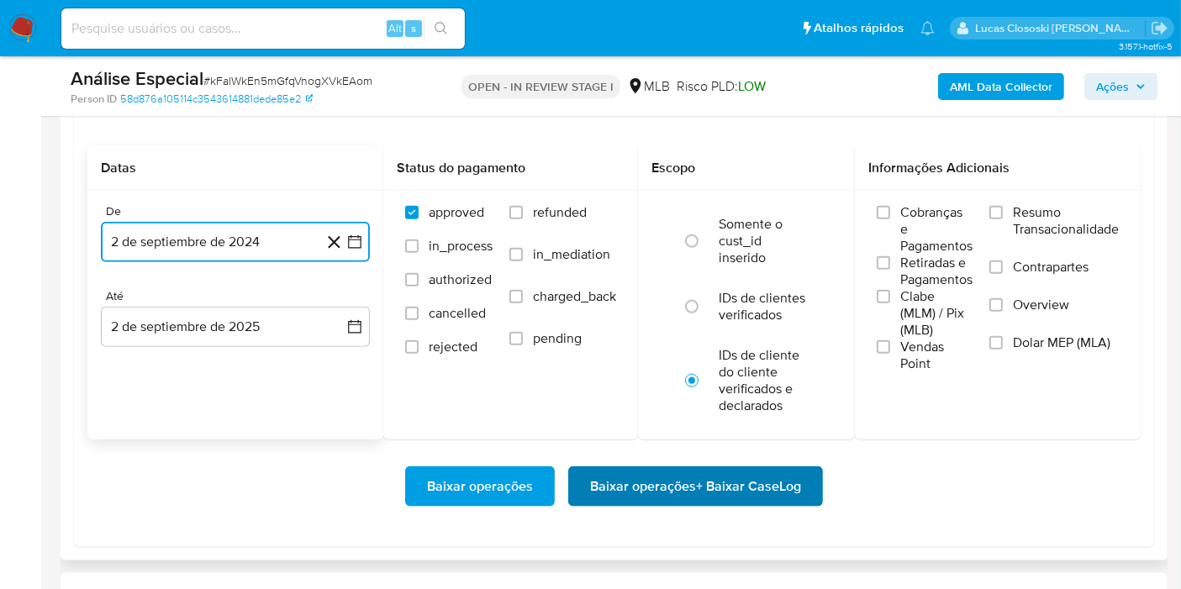
scroll to position [1960, 0]
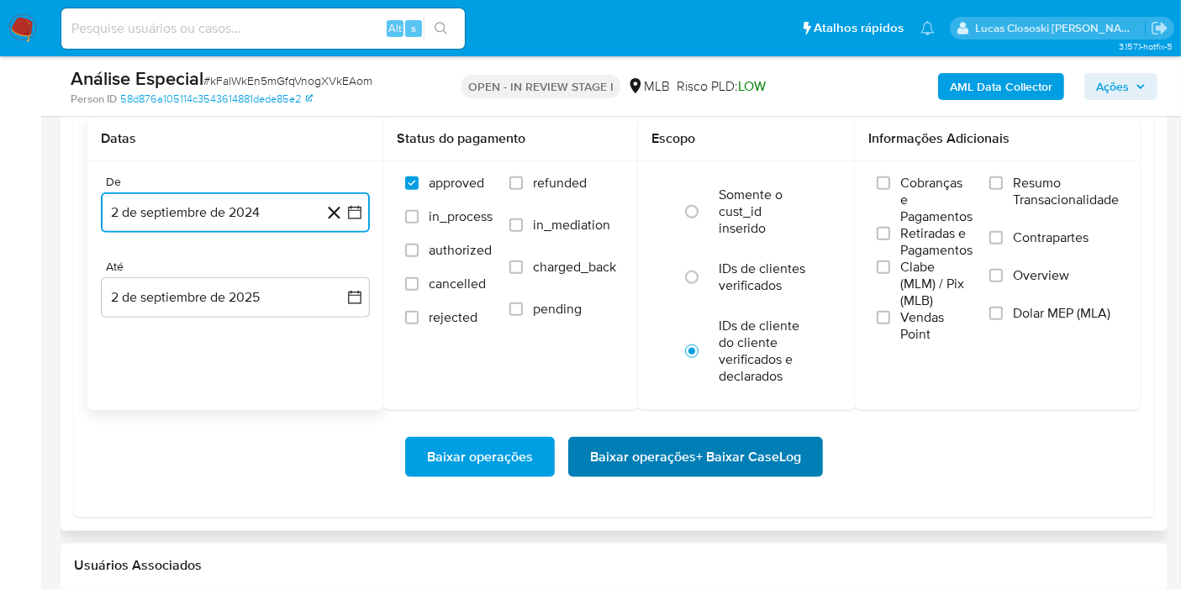
click at [790, 460] on span "Baixar operações + Baixar CaseLog" at bounding box center [695, 457] width 211 height 37
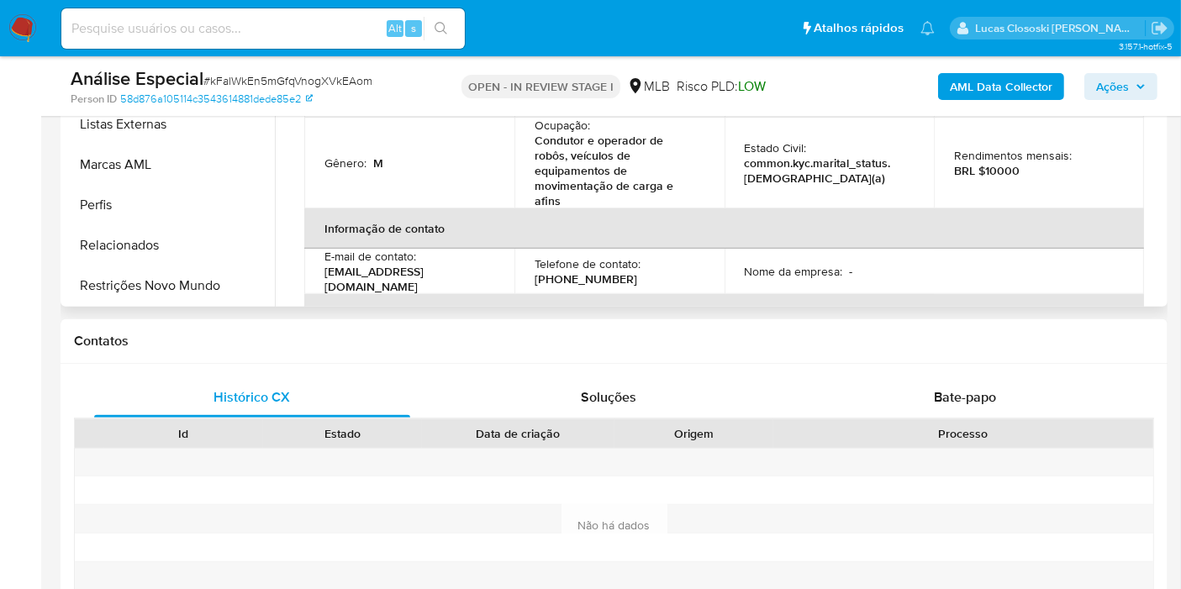
scroll to position [280, 0]
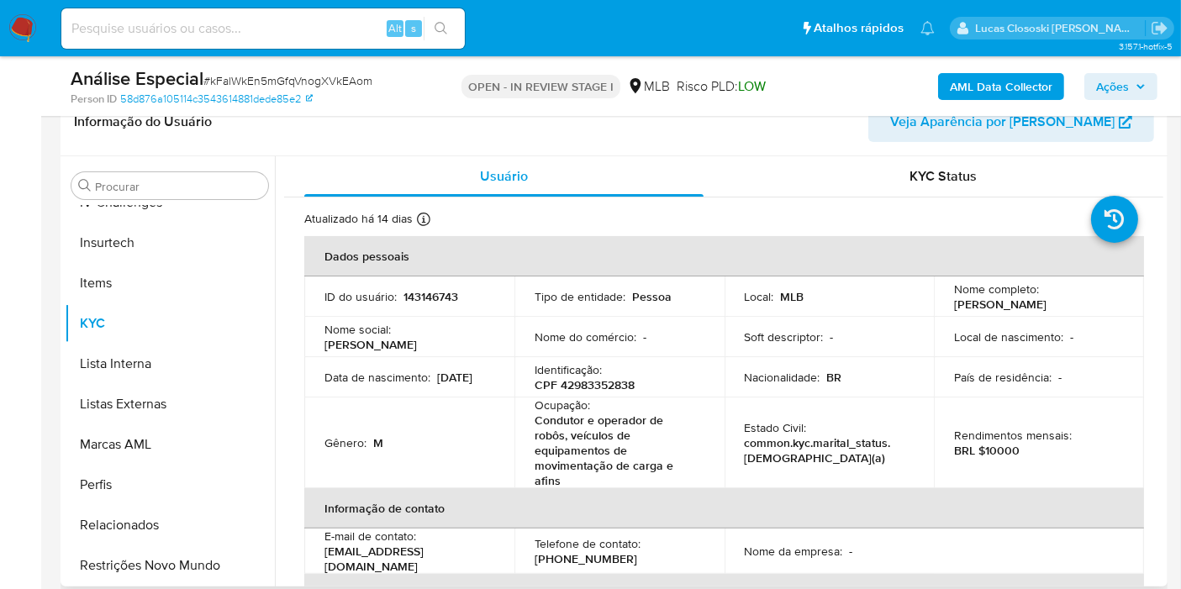
click at [631, 378] on p "CPF 42983352838" at bounding box center [584, 384] width 100 height 15
click at [626, 378] on p "CPF 42983352838" at bounding box center [584, 384] width 100 height 15
click at [626, 379] on p "CPF 42983352838" at bounding box center [584, 384] width 100 height 15
copy p "42983352838"
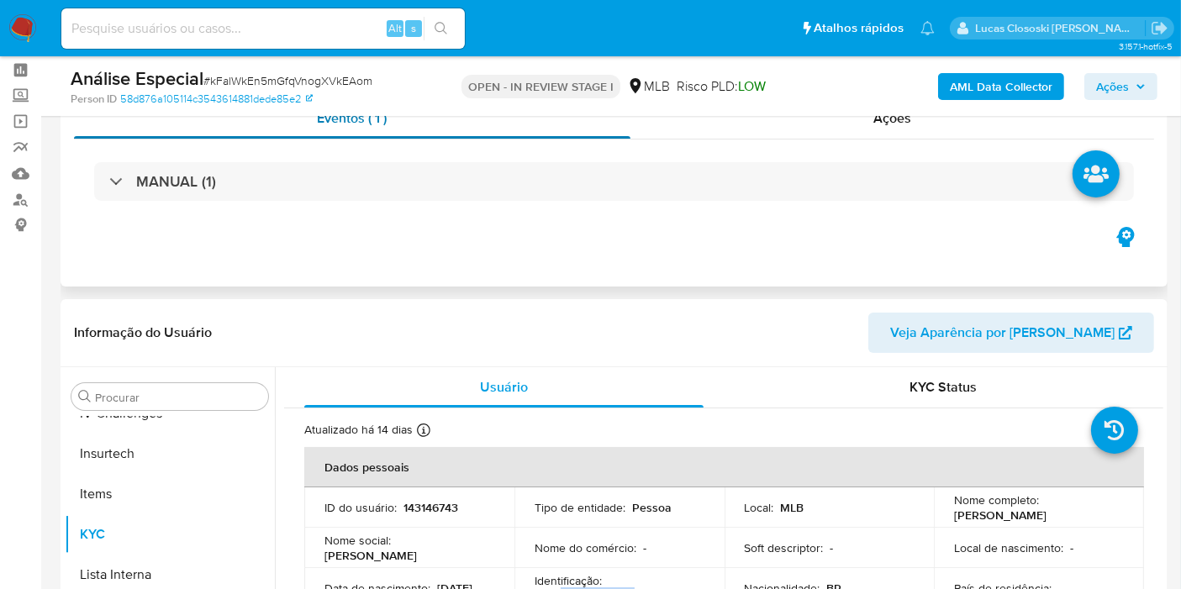
scroll to position [0, 0]
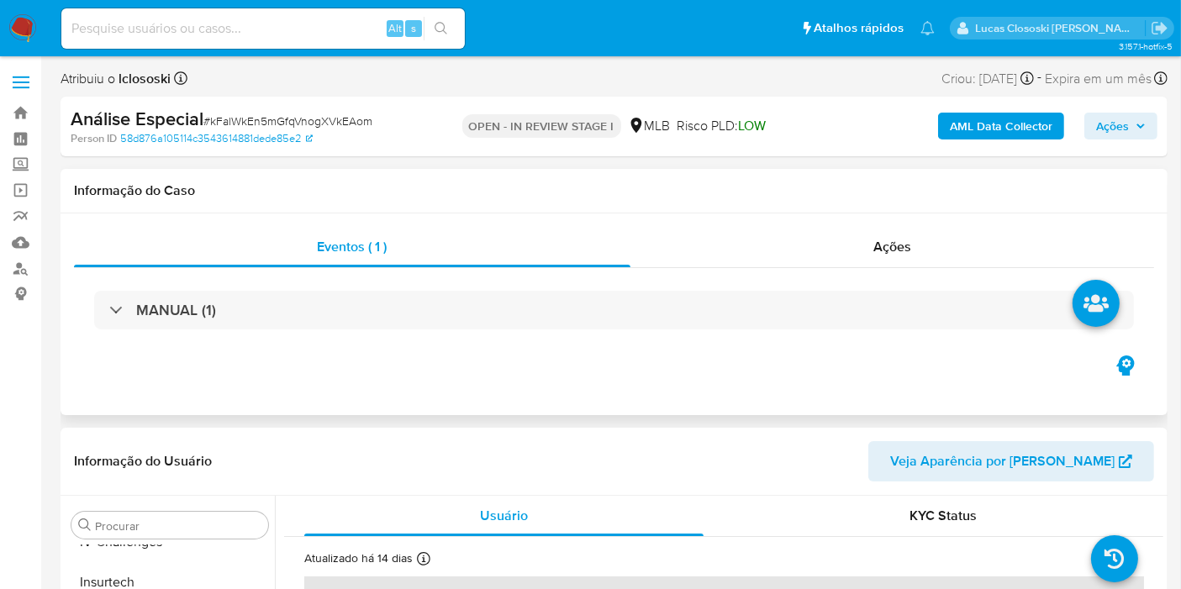
click at [305, 271] on div "Eventos ( 1 ) Ações MANUAL (1)" at bounding box center [614, 289] width 1080 height 125
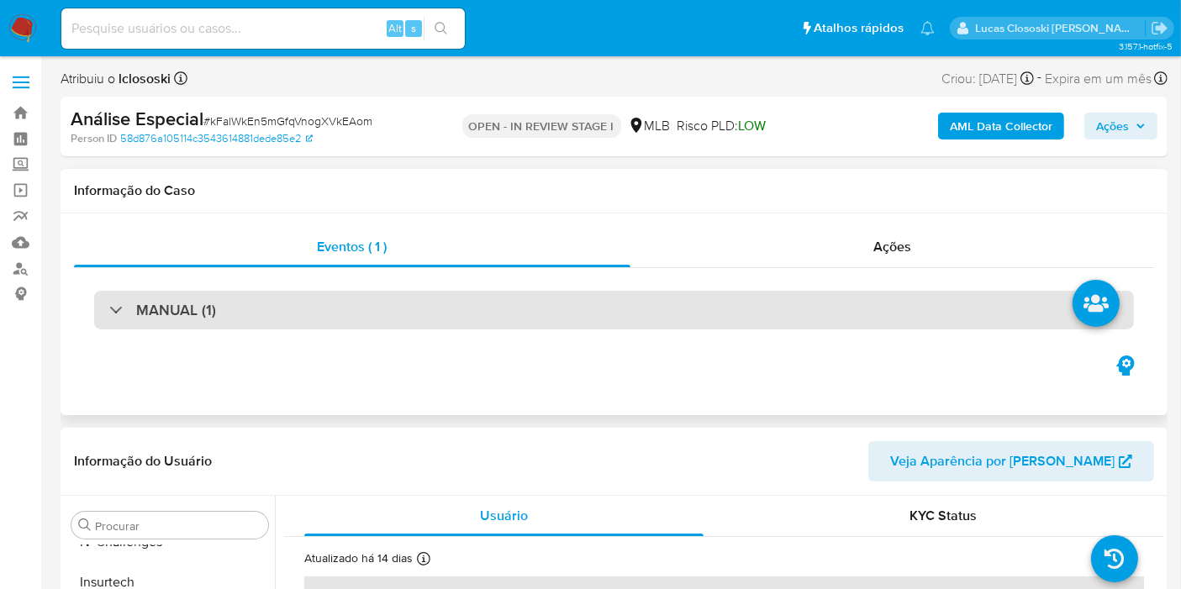
click at [297, 301] on div "MANUAL (1)" at bounding box center [613, 310] width 1039 height 39
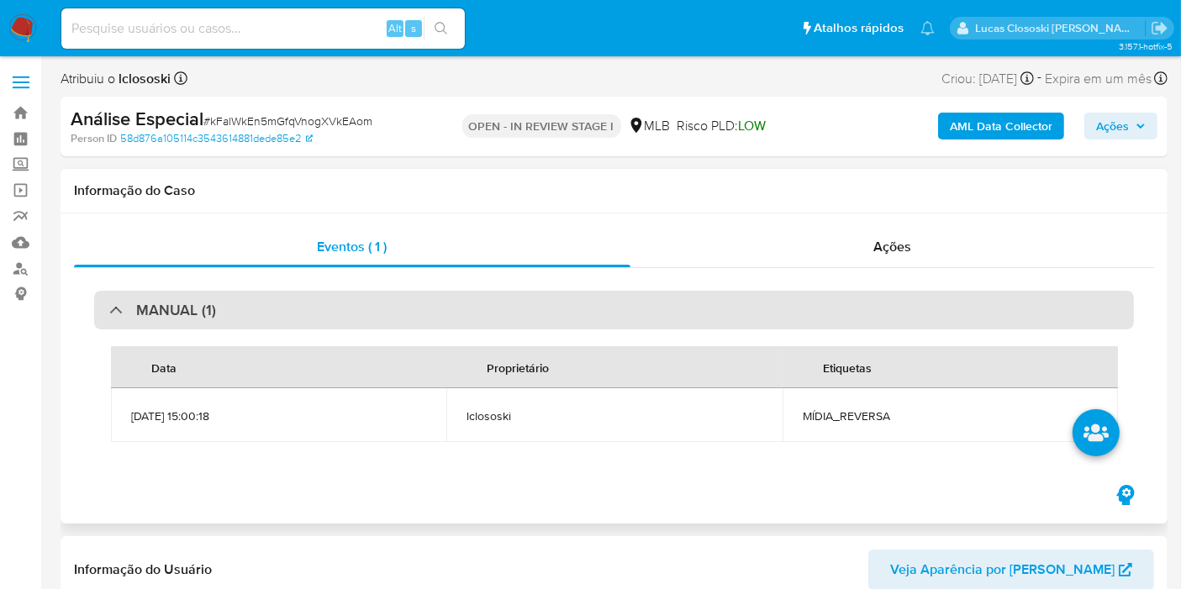
click at [297, 301] on div "MANUAL (1)" at bounding box center [613, 310] width 1039 height 39
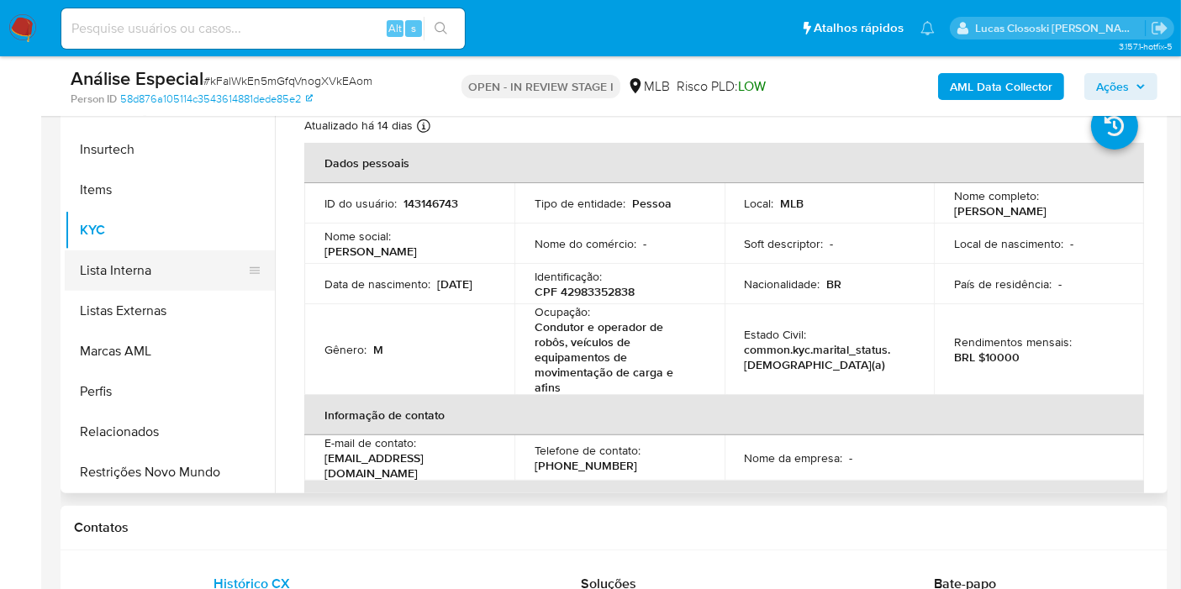
scroll to position [563, 0]
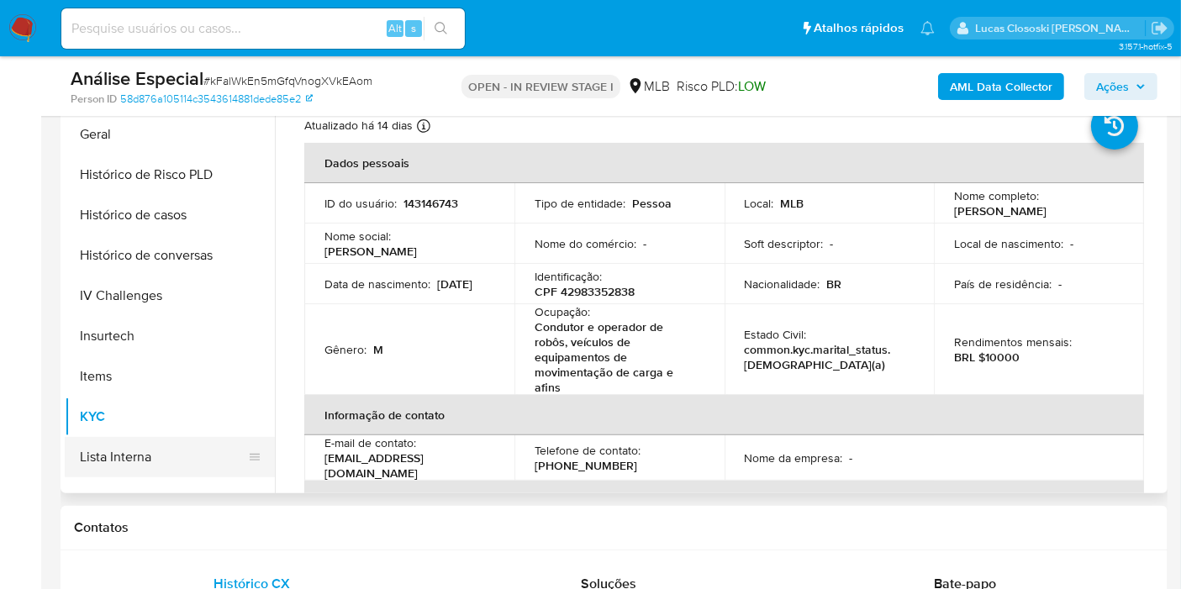
click at [184, 440] on button "Lista Interna" at bounding box center [163, 457] width 197 height 40
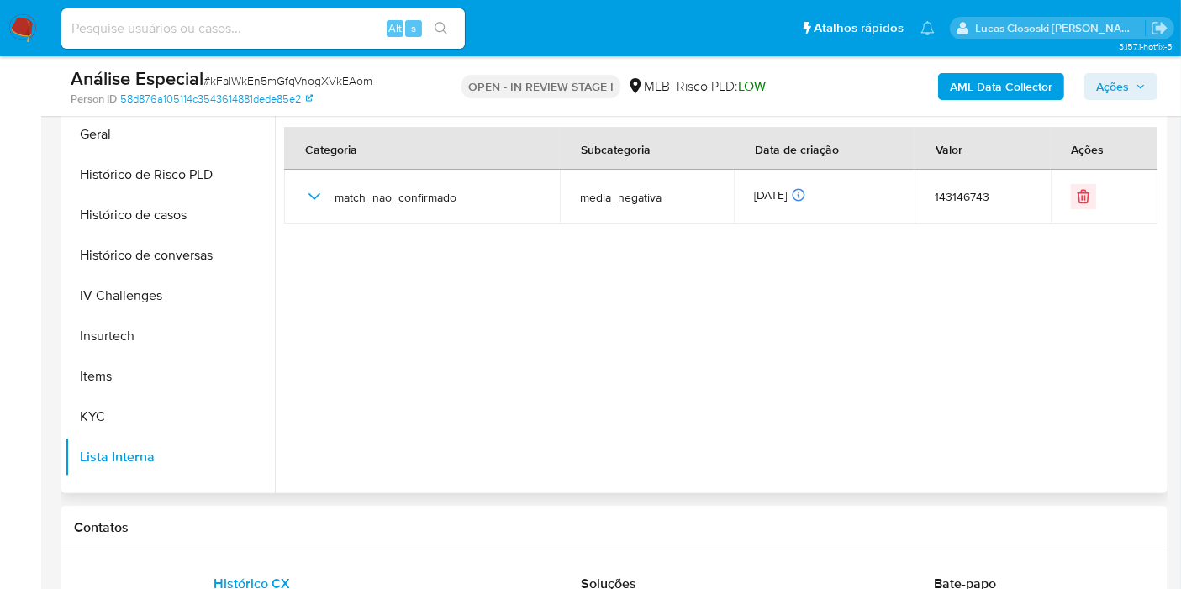
click at [1074, 313] on div at bounding box center [719, 278] width 888 height 430
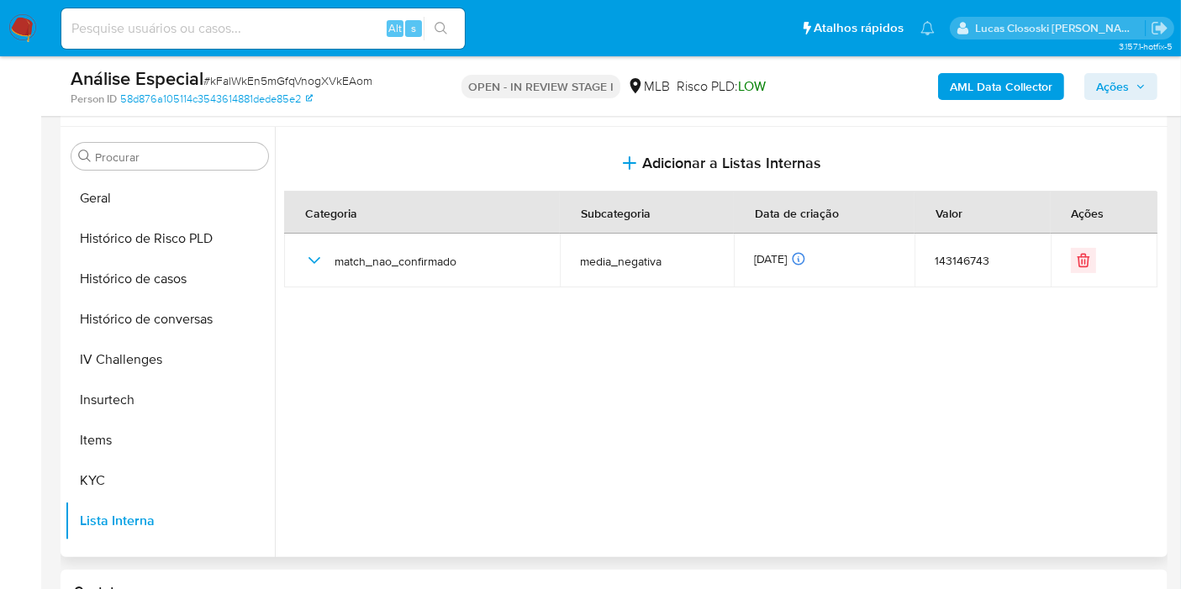
scroll to position [280, 0]
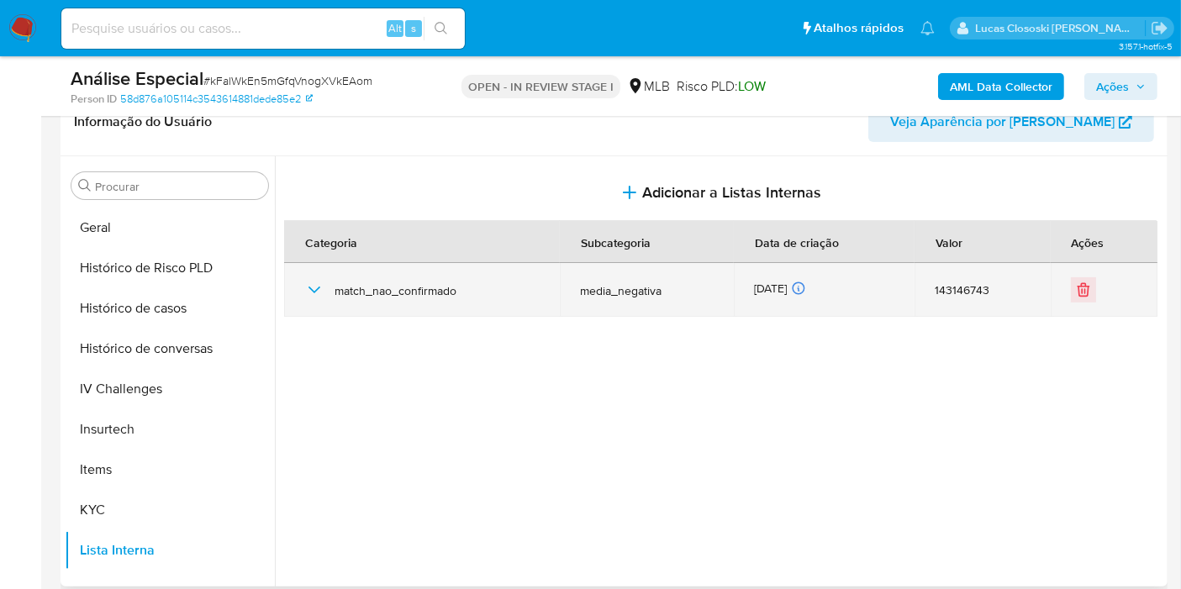
click at [318, 292] on icon "button" at bounding box center [314, 290] width 20 height 20
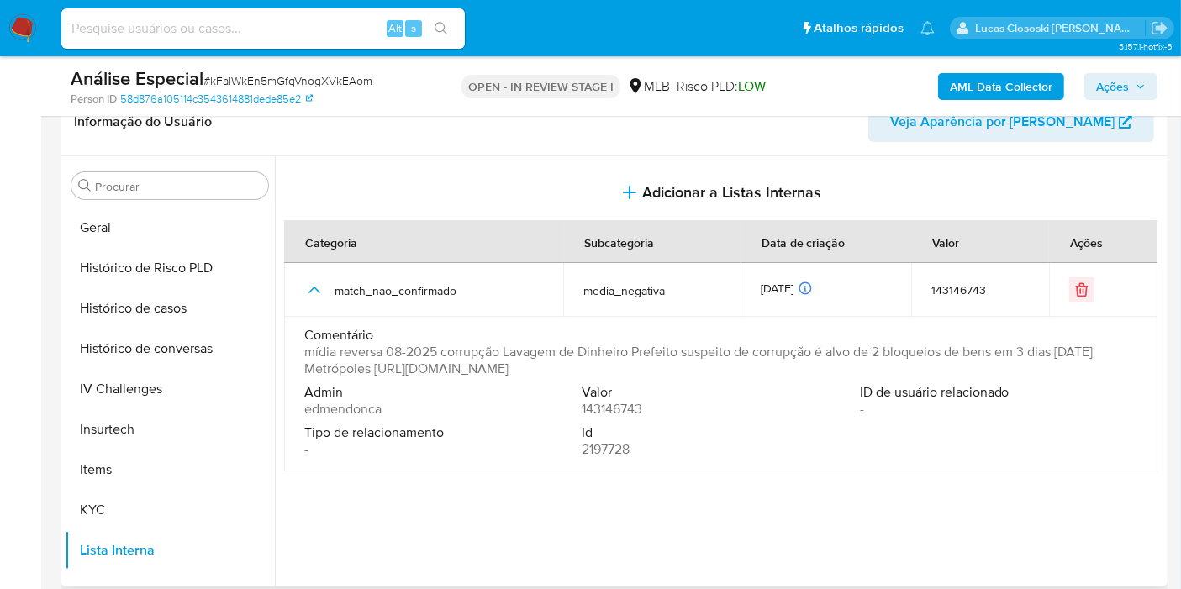
drag, startPoint x: 888, startPoint y: 375, endPoint x: 450, endPoint y: 376, distance: 437.8
click at [450, 376] on span "mídia reversa 08-2025 corrupção Lavagem de Dinheiro Prefeito suspeito de corrup…" at bounding box center [718, 361] width 829 height 34
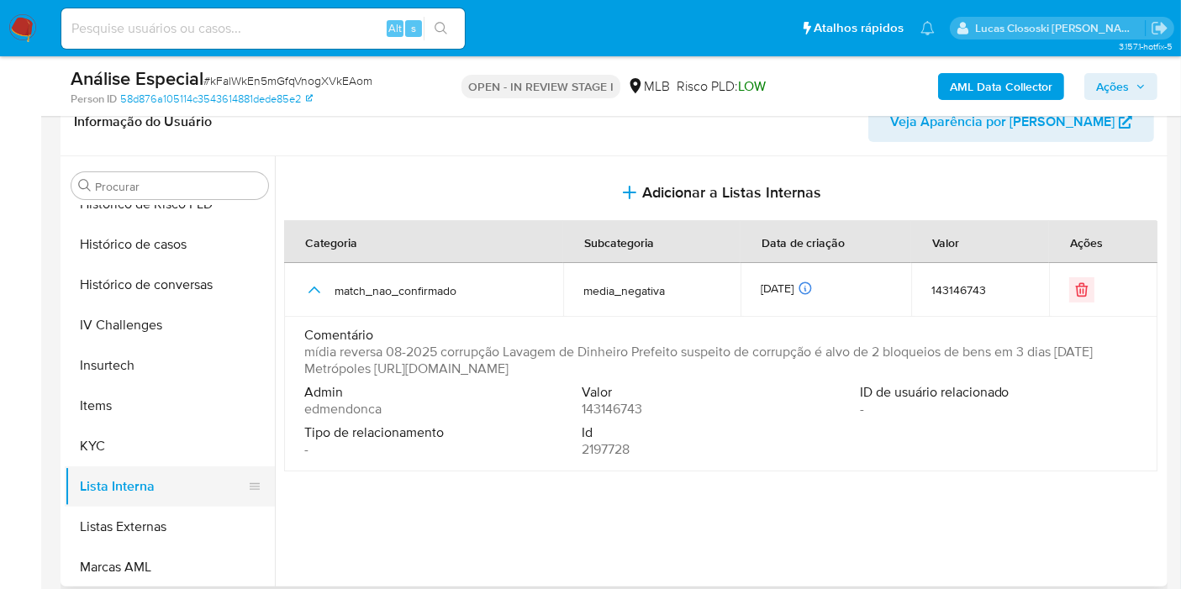
scroll to position [656, 0]
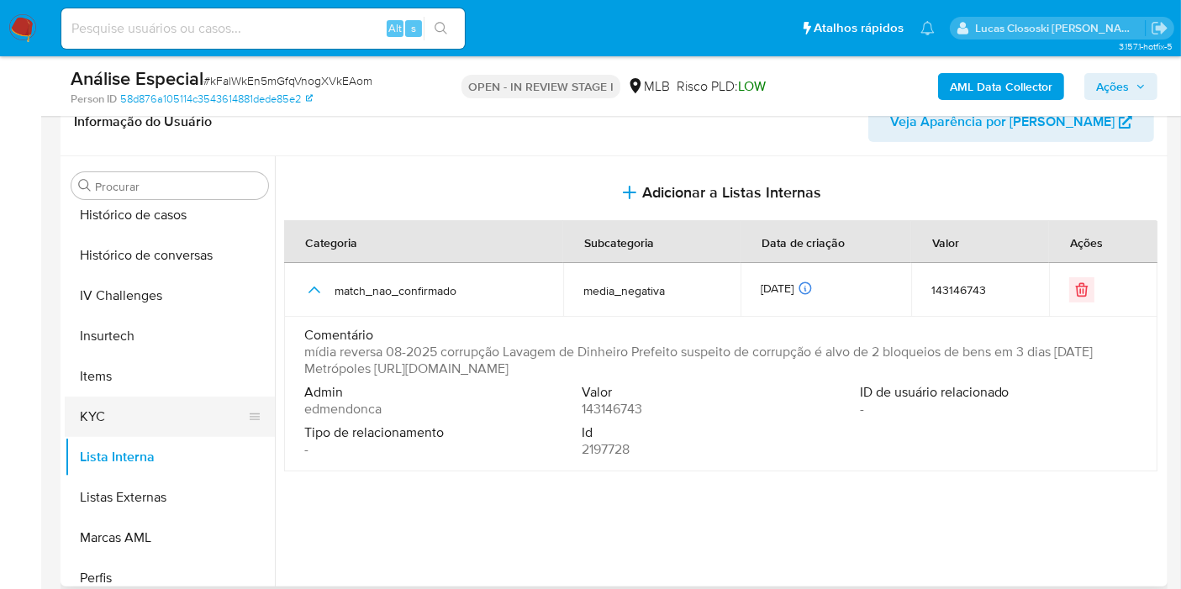
click at [141, 419] on button "KYC" at bounding box center [163, 417] width 197 height 40
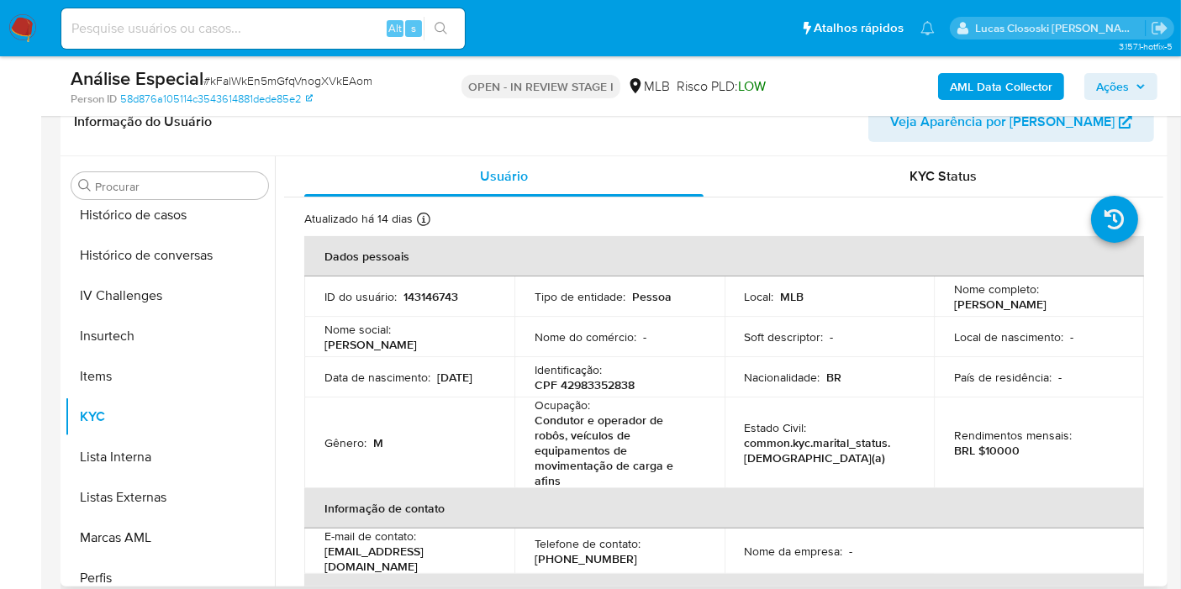
click at [579, 377] on p "CPF 42983352838" at bounding box center [584, 384] width 100 height 15
click at [582, 377] on p "CPF 42983352838" at bounding box center [584, 384] width 100 height 15
copy p "42983352838"
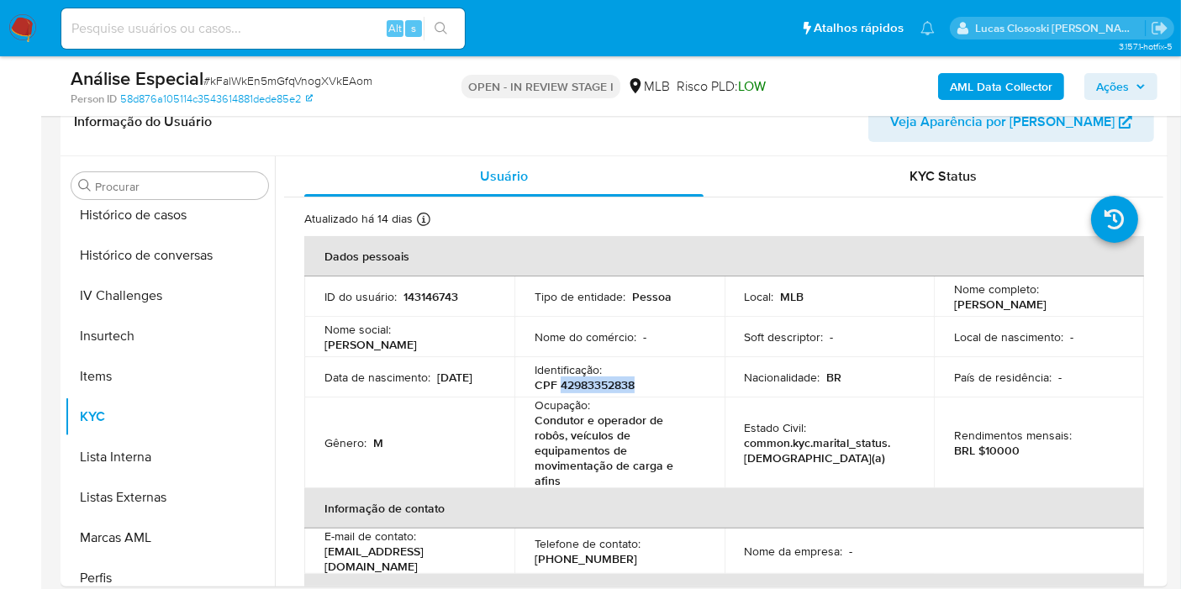
copy p "42983352838"
click at [758, 395] on td "Nacionalidade : BR" at bounding box center [829, 377] width 210 height 40
click at [796, 418] on td "Estado Civil : common.kyc.marital_status.solteiro(a)" at bounding box center [829, 442] width 210 height 91
click at [655, 404] on div "Ocupação : Condutor e operador de robôs, veículos de equipamentos de movimentaç…" at bounding box center [619, 442] width 170 height 91
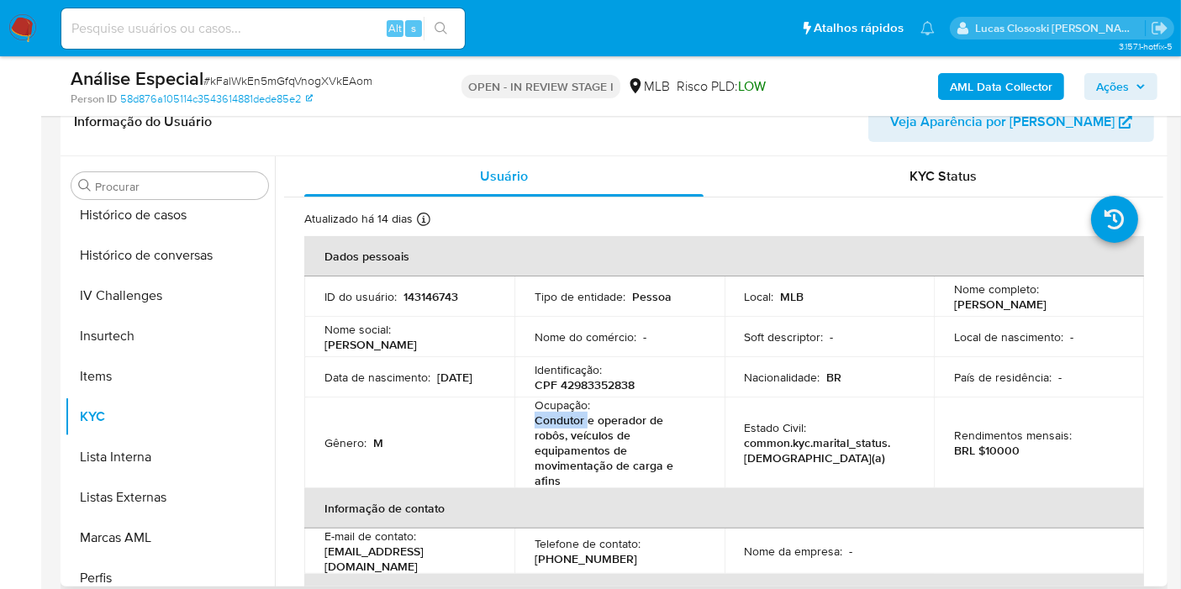
click at [621, 409] on div "Ocupação : Condutor e operador de robôs, veículos de equipamentos de movimentaç…" at bounding box center [619, 442] width 170 height 91
click at [622, 389] on p "CPF 42983352838" at bounding box center [584, 384] width 100 height 15
click at [639, 401] on div "Ocupação : Condutor e operador de robôs, veículos de equipamentos de movimentaç…" at bounding box center [619, 442] width 170 height 91
drag, startPoint x: 502, startPoint y: 380, endPoint x: 592, endPoint y: 462, distance: 121.9
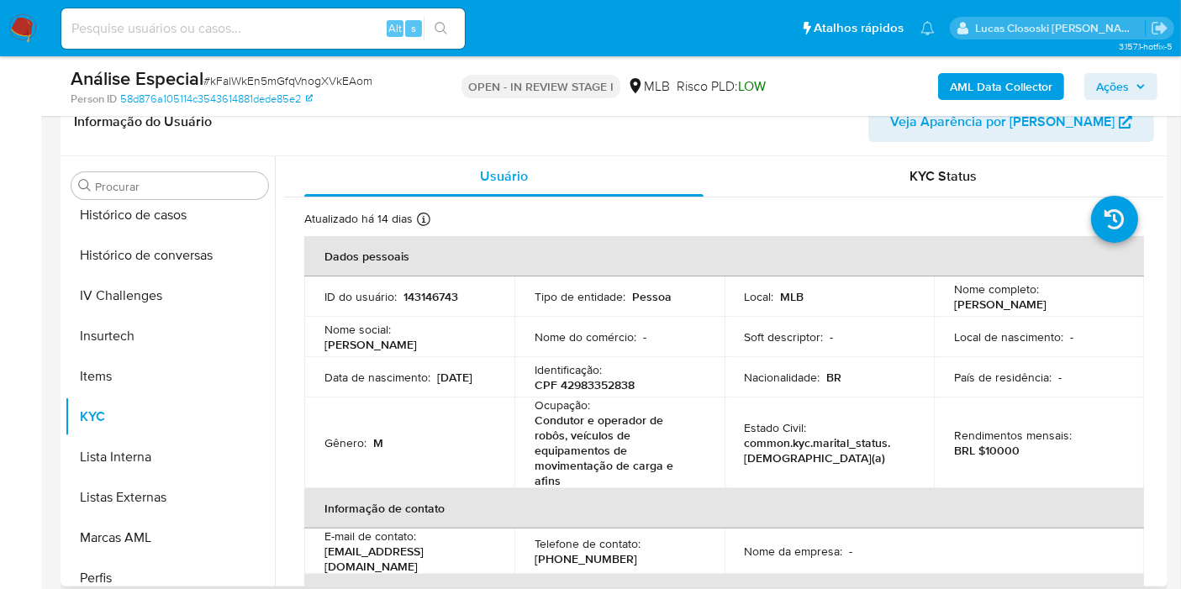
click at [590, 455] on tbody "ID do usuário : 143146743 Tipo de entidade : Pessoa Local : MLB Nome completo :…" at bounding box center [723, 382] width 839 height 212
click at [592, 462] on p "Condutor e operador de robôs, veículos de equipamentos de movimentação de carga…" at bounding box center [615, 451] width 163 height 76
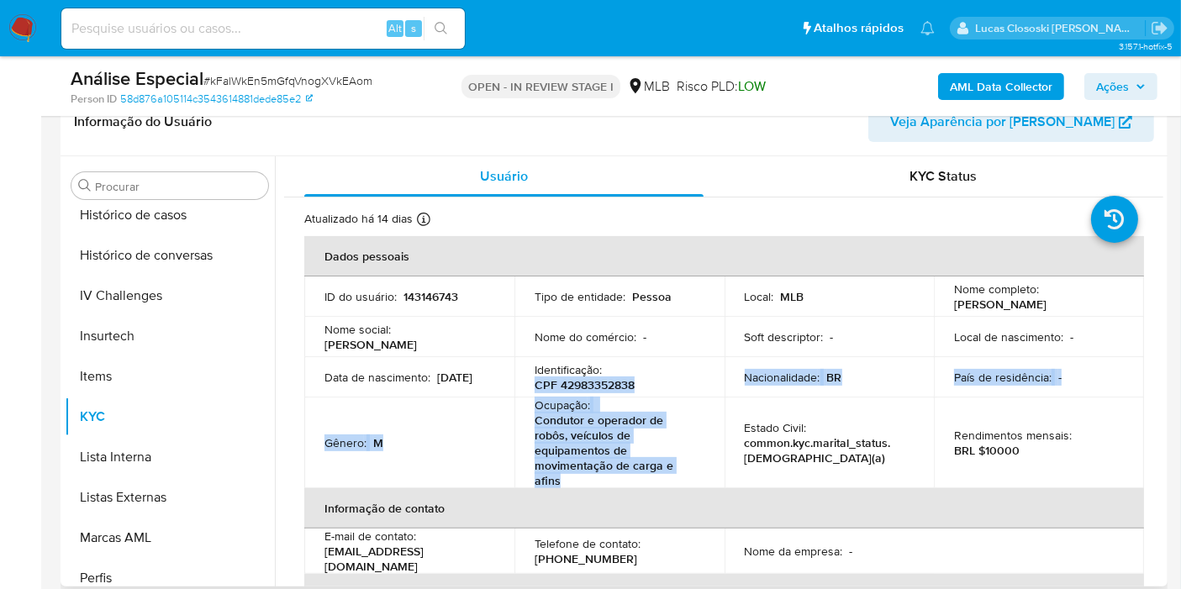
drag, startPoint x: 586, startPoint y: 480, endPoint x: 530, endPoint y: 383, distance: 111.4
click at [530, 383] on tbody "ID do usuário : 143146743 Tipo de entidade : Pessoa Local : MLB Nome completo :…" at bounding box center [723, 382] width 839 height 212
click at [534, 383] on p "CPF 42983352838" at bounding box center [584, 384] width 100 height 15
drag, startPoint x: 585, startPoint y: 479, endPoint x: 536, endPoint y: 381, distance: 109.7
click at [536, 381] on tbody "ID do usuário : 143146743 Tipo de entidade : Pessoa Local : MLB Nome completo :…" at bounding box center [723, 382] width 839 height 212
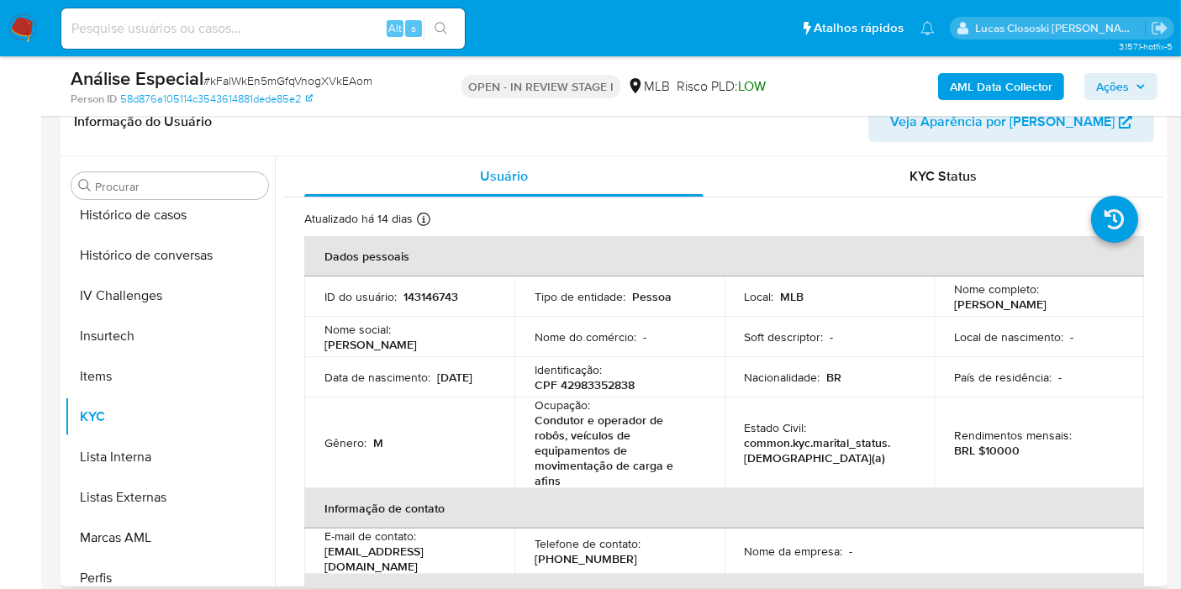
click at [534, 386] on p "CPF 42983352838" at bounding box center [584, 384] width 100 height 15
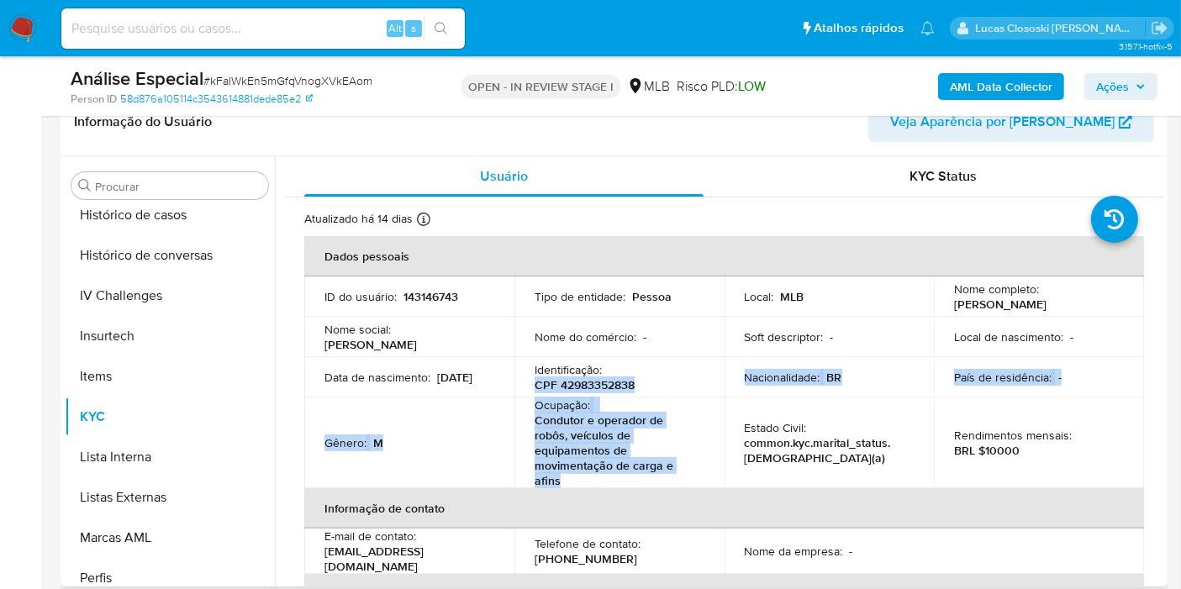
drag, startPoint x: 530, startPoint y: 385, endPoint x: 578, endPoint y: 481, distance: 107.1
click at [578, 481] on tbody "ID do usuário : 143146743 Tipo de entidade : Pessoa Local : MLB Nome completo :…" at bounding box center [723, 382] width 839 height 212
click at [578, 481] on p "Condutor e operador de robôs, veículos de equipamentos de movimentação de carga…" at bounding box center [615, 451] width 163 height 76
drag, startPoint x: 581, startPoint y: 481, endPoint x: 529, endPoint y: 375, distance: 118.4
click at [529, 375] on tbody "ID do usuário : 143146743 Tipo de entidade : Pessoa Local : MLB Nome completo :…" at bounding box center [723, 382] width 839 height 212
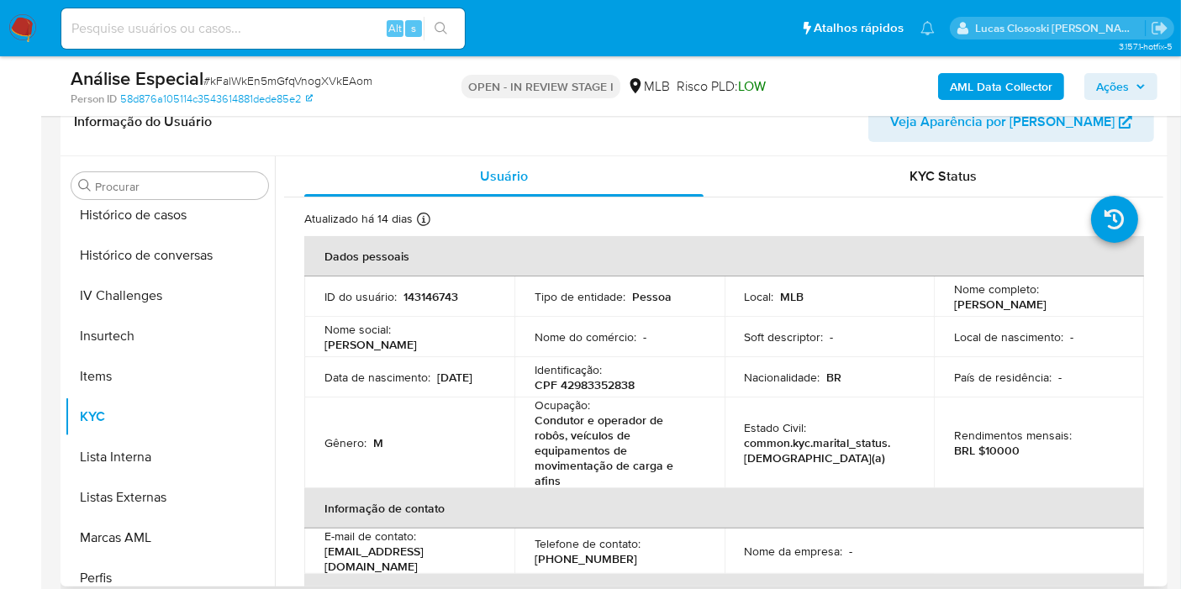
click at [529, 376] on td "Identificação : CPF 42983352838" at bounding box center [619, 377] width 210 height 40
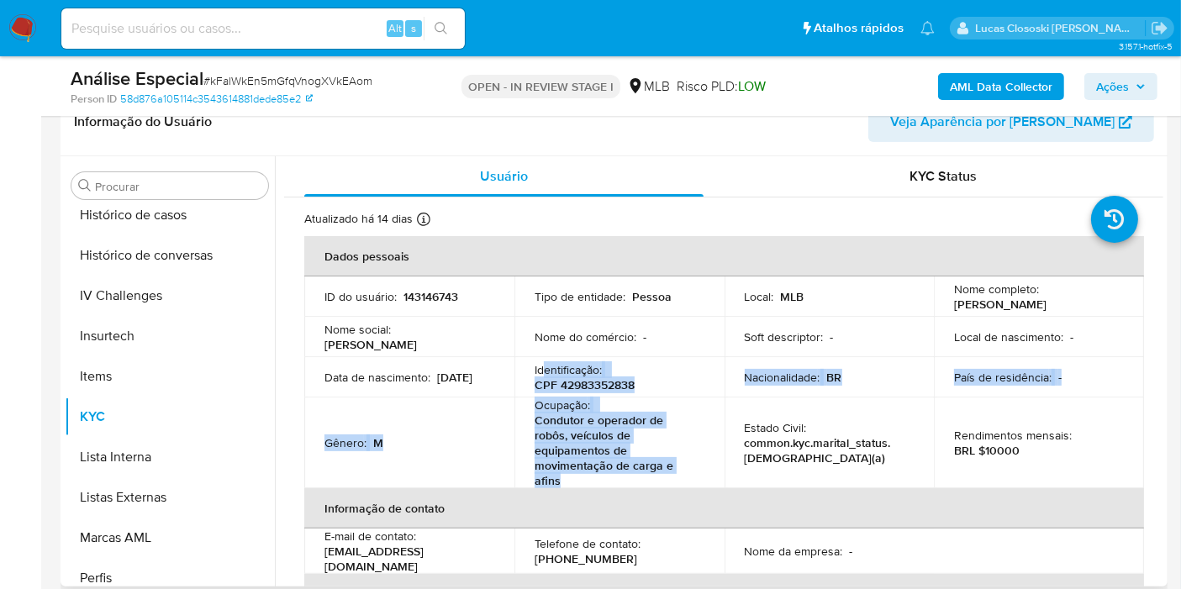
drag, startPoint x: 573, startPoint y: 484, endPoint x: 533, endPoint y: 370, distance: 121.2
click at [534, 371] on tbody "ID do usuário : 143146743 Tipo de entidade : Pessoa Local : MLB Nome completo :…" at bounding box center [723, 382] width 839 height 212
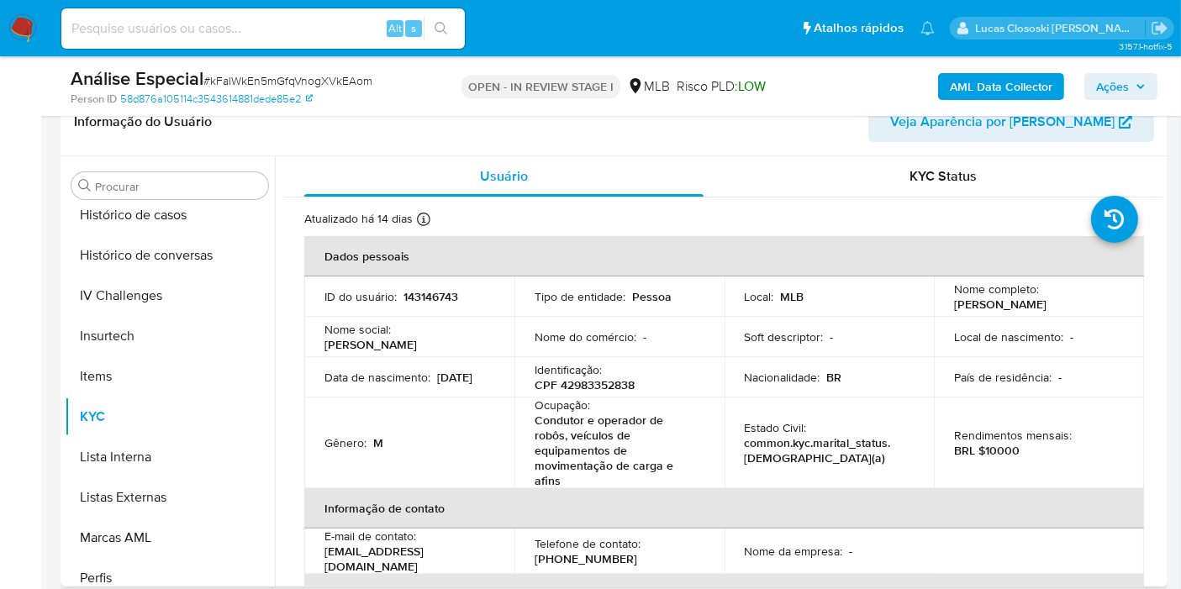
click at [534, 370] on p "Identificação :" at bounding box center [567, 369] width 67 height 15
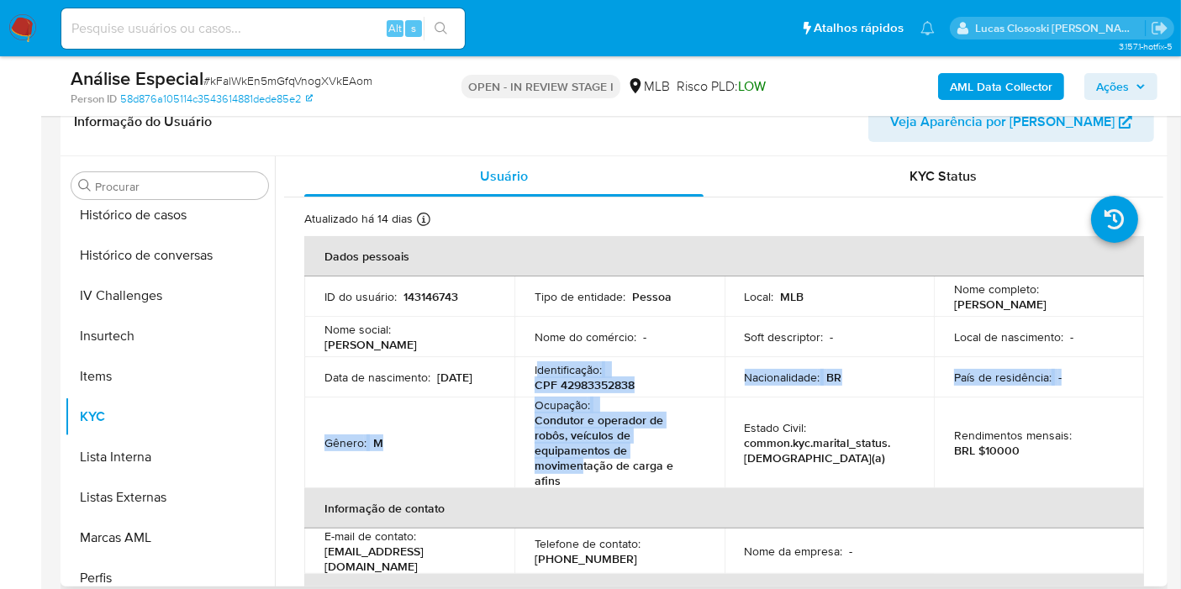
drag, startPoint x: 534, startPoint y: 371, endPoint x: 581, endPoint y: 471, distance: 110.9
click at [581, 471] on tbody "ID do usuário : 143146743 Tipo de entidade : Pessoa Local : MLB Nome completo :…" at bounding box center [723, 382] width 839 height 212
click at [581, 471] on p "Condutor e operador de robôs, veículos de equipamentos de movimentação de carga…" at bounding box center [615, 451] width 163 height 76
drag, startPoint x: 581, startPoint y: 483, endPoint x: 522, endPoint y: 375, distance: 123.7
click at [522, 375] on tbody "ID do usuário : 143146743 Tipo de entidade : Pessoa Local : MLB Nome completo :…" at bounding box center [723, 382] width 839 height 212
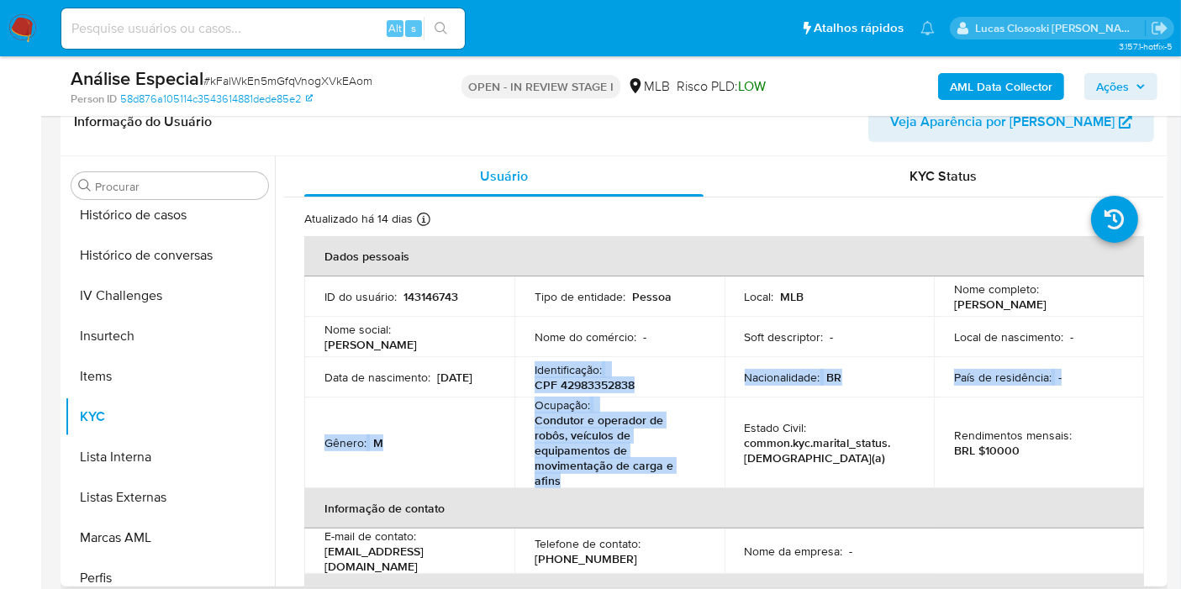
click at [542, 383] on p "CPF 42983352838" at bounding box center [584, 384] width 100 height 15
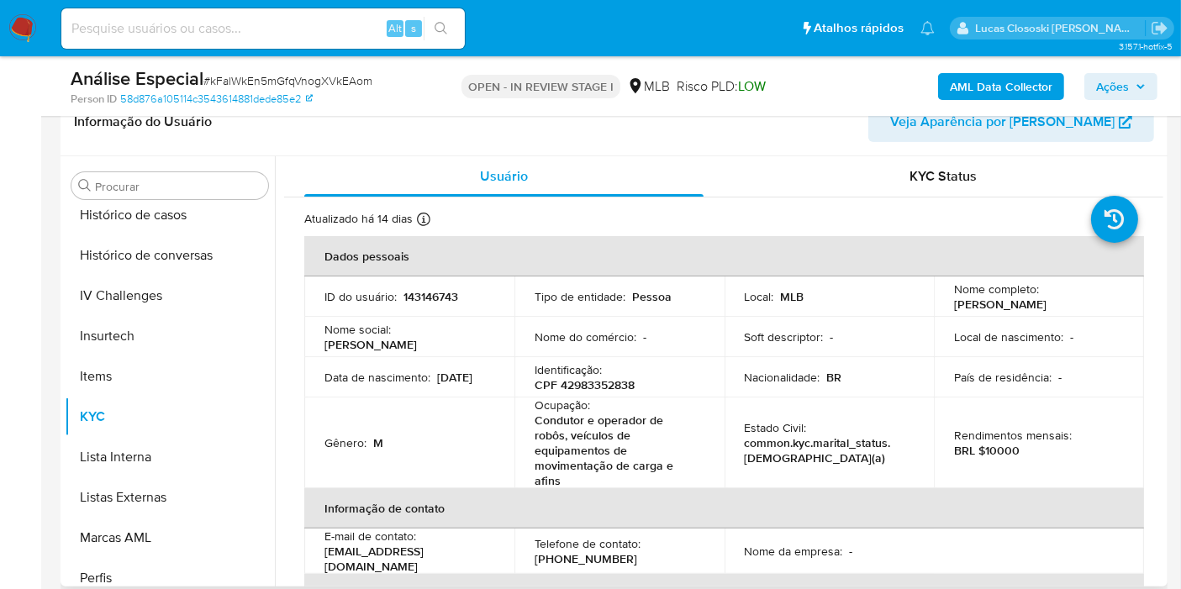
click at [534, 368] on p "Identificação :" at bounding box center [567, 369] width 67 height 15
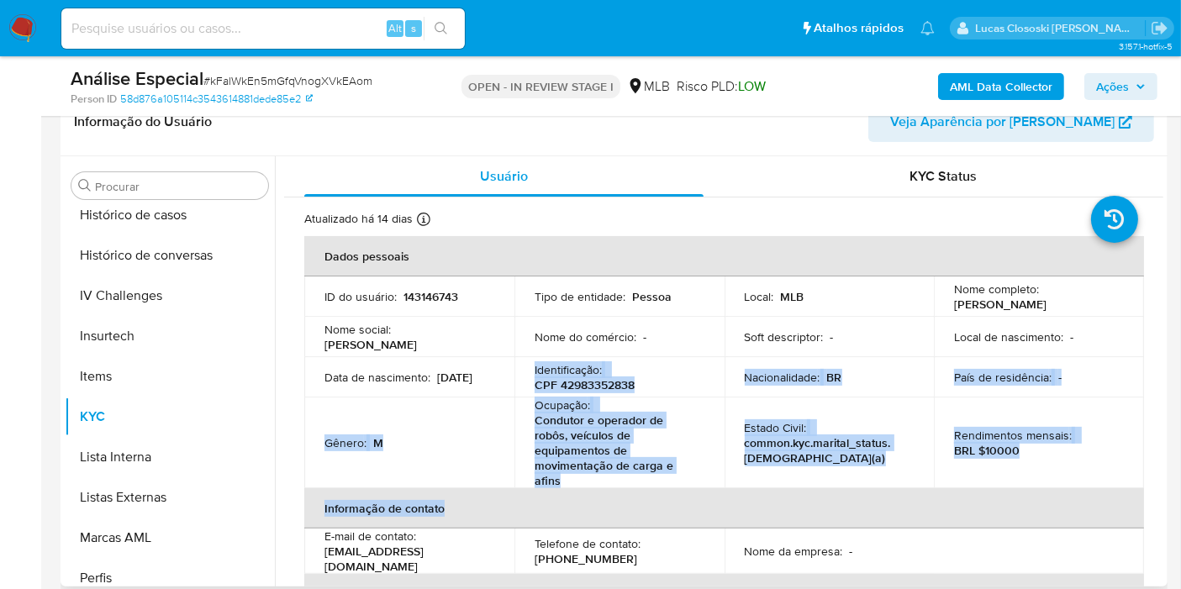
drag, startPoint x: 578, startPoint y: 488, endPoint x: 523, endPoint y: 371, distance: 128.9
click at [523, 371] on table "Dados pessoais ID do usuário : 143146743 Tipo de entidade : Pessoa Local : MLB …" at bounding box center [723, 505] width 839 height 539
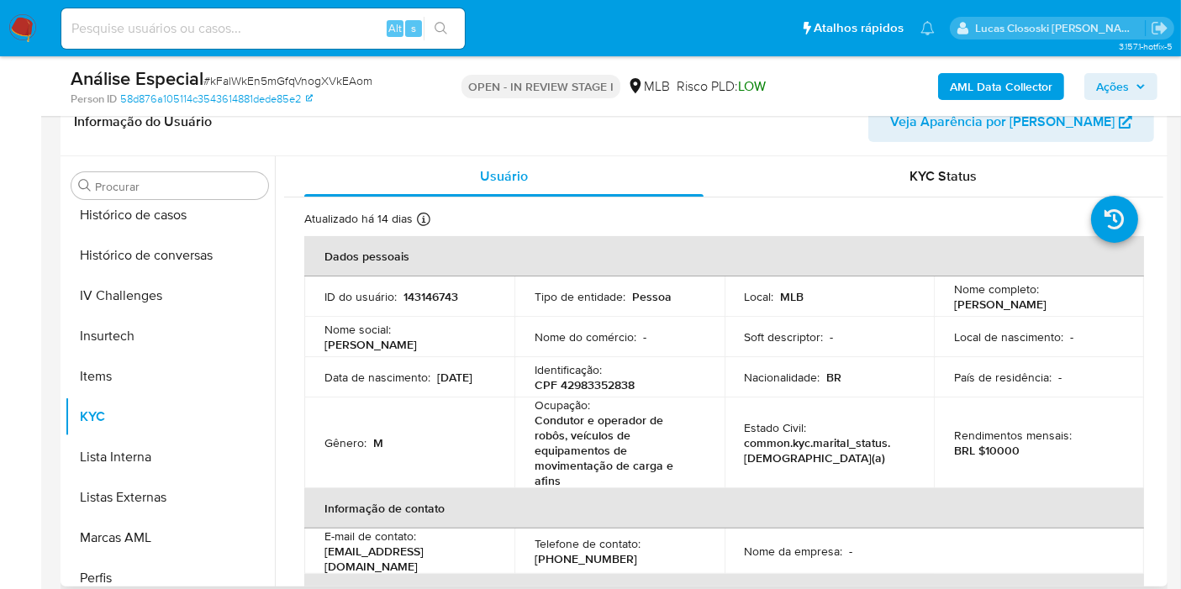
click at [523, 371] on td "Identificação : CPF 42983352838" at bounding box center [619, 377] width 210 height 40
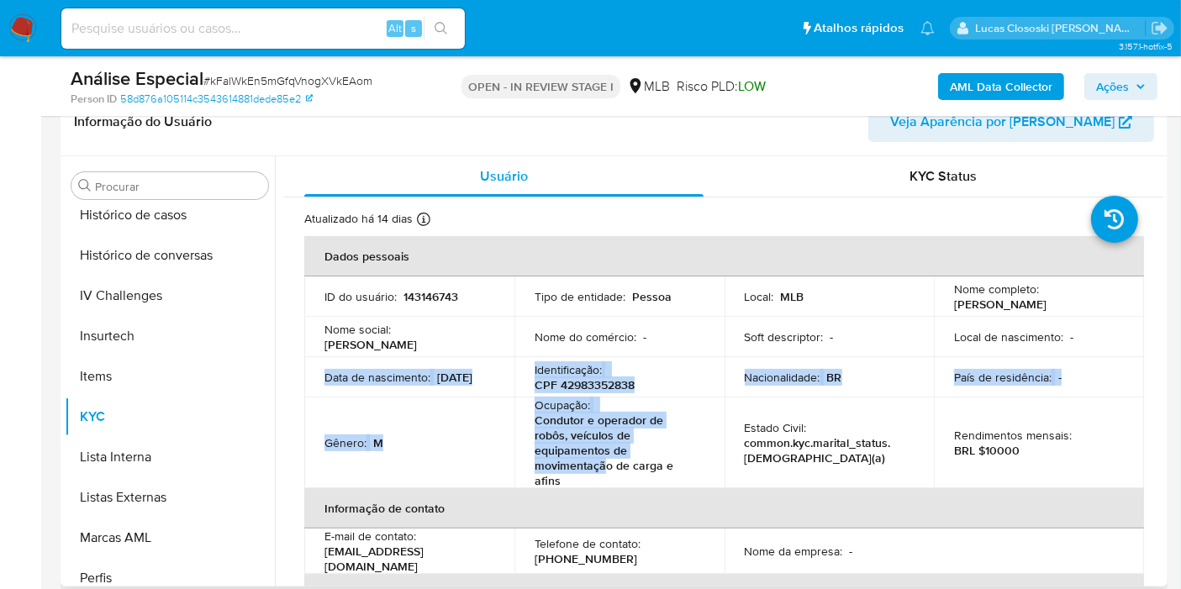
drag, startPoint x: 324, startPoint y: 367, endPoint x: 602, endPoint y: 471, distance: 297.0
click at [602, 471] on tbody "ID do usuário : 143146743 Tipo de entidade : Pessoa Local : MLB Nome completo :…" at bounding box center [723, 382] width 839 height 212
click at [602, 471] on p "Condutor e operador de robôs, veículos de equipamentos de movimentação de carga…" at bounding box center [615, 451] width 163 height 76
drag, startPoint x: 607, startPoint y: 483, endPoint x: 319, endPoint y: 374, distance: 308.2
click at [319, 374] on tbody "ID do usuário : 143146743 Tipo de entidade : Pessoa Local : MLB Nome completo :…" at bounding box center [723, 382] width 839 height 212
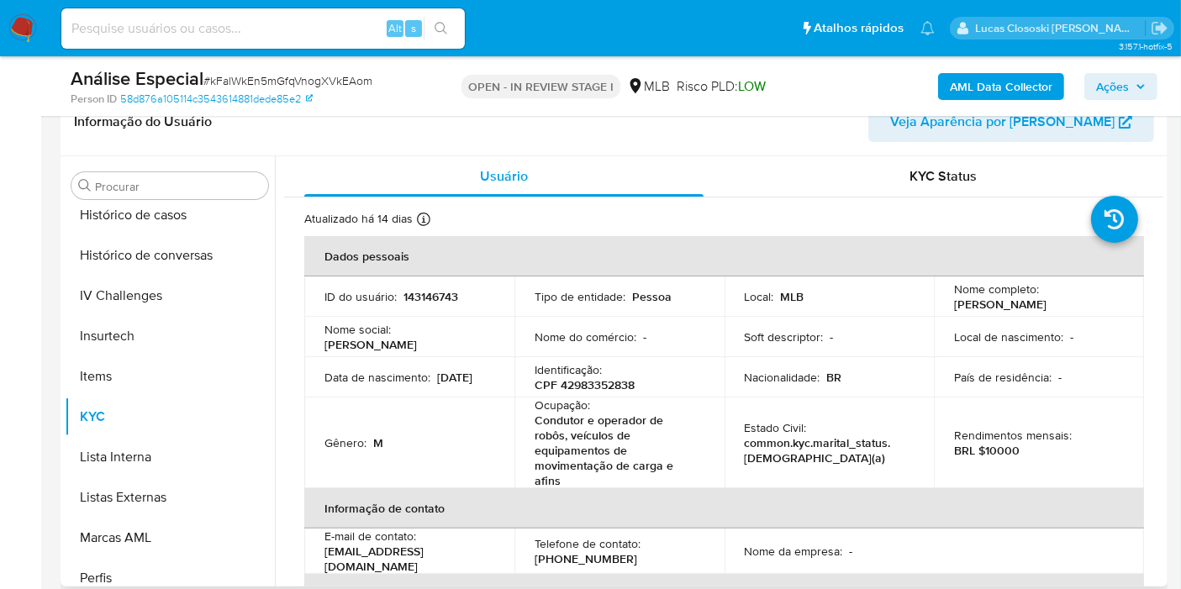
click at [318, 373] on td "Data de nascimento : 01/06/1994" at bounding box center [409, 377] width 210 height 40
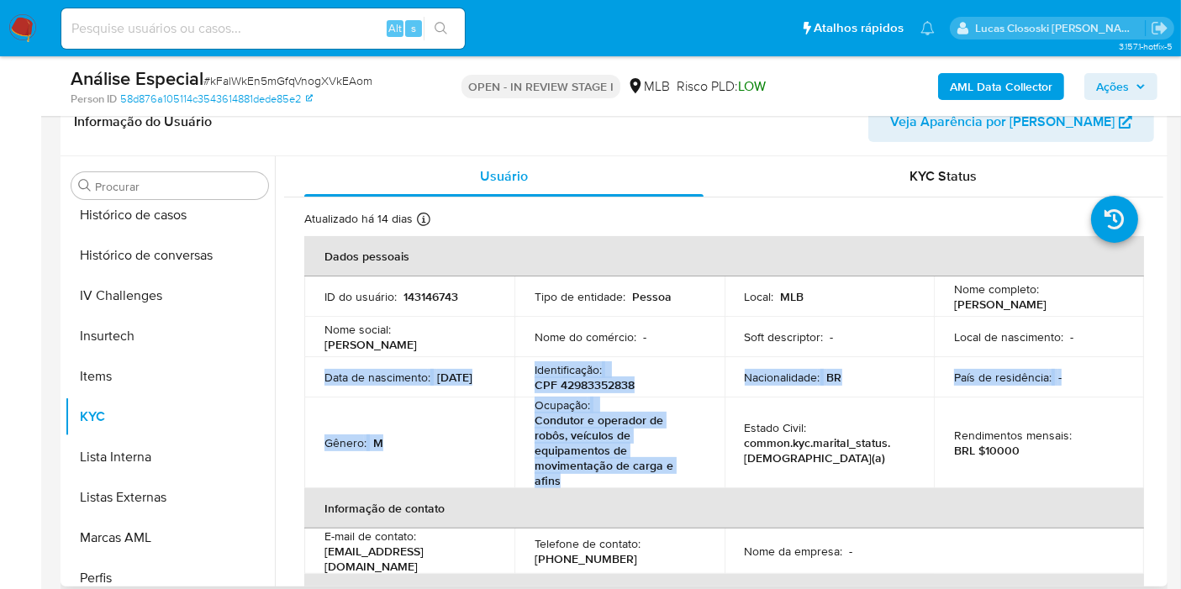
drag, startPoint x: 318, startPoint y: 368, endPoint x: 590, endPoint y: 476, distance: 291.9
click at [590, 476] on tbody "ID do usuário : 143146743 Tipo de entidade : Pessoa Local : MLB Nome completo :…" at bounding box center [723, 382] width 839 height 212
click at [590, 476] on p "Condutor e operador de robôs, veículos de equipamentos de movimentação de carga…" at bounding box center [615, 451] width 163 height 76
drag, startPoint x: 319, startPoint y: 361, endPoint x: 569, endPoint y: 476, distance: 274.5
click at [569, 476] on tbody "ID do usuário : 143146743 Tipo de entidade : Pessoa Local : MLB Nome completo :…" at bounding box center [723, 382] width 839 height 212
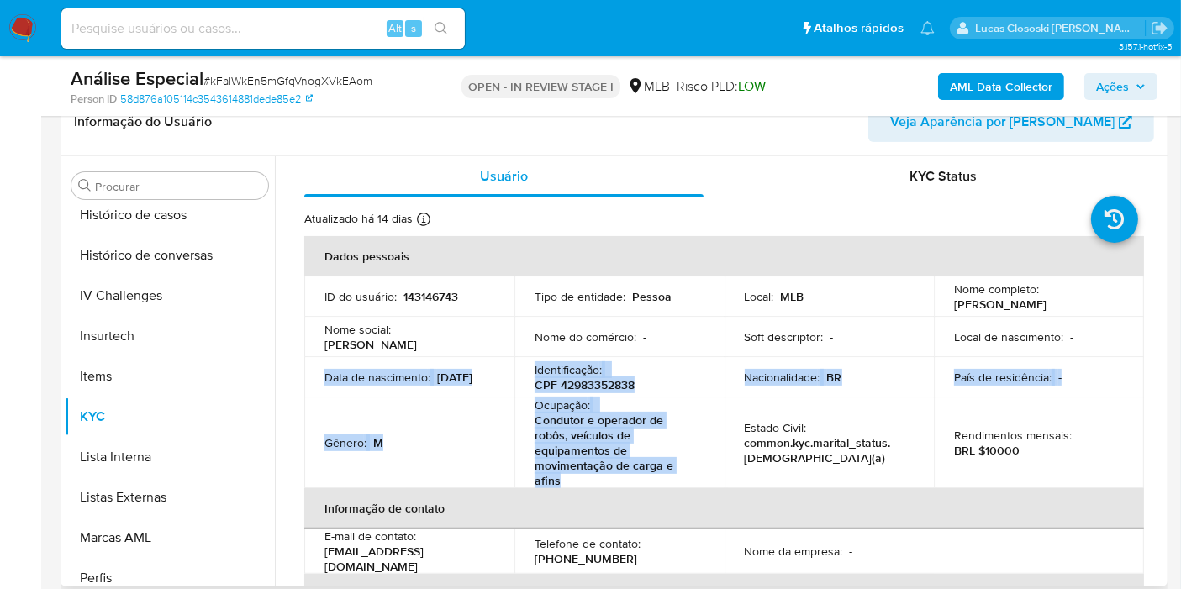
click at [569, 465] on p "Condutor e operador de robôs, veículos de equipamentos de movimentação de carga…" at bounding box center [615, 451] width 163 height 76
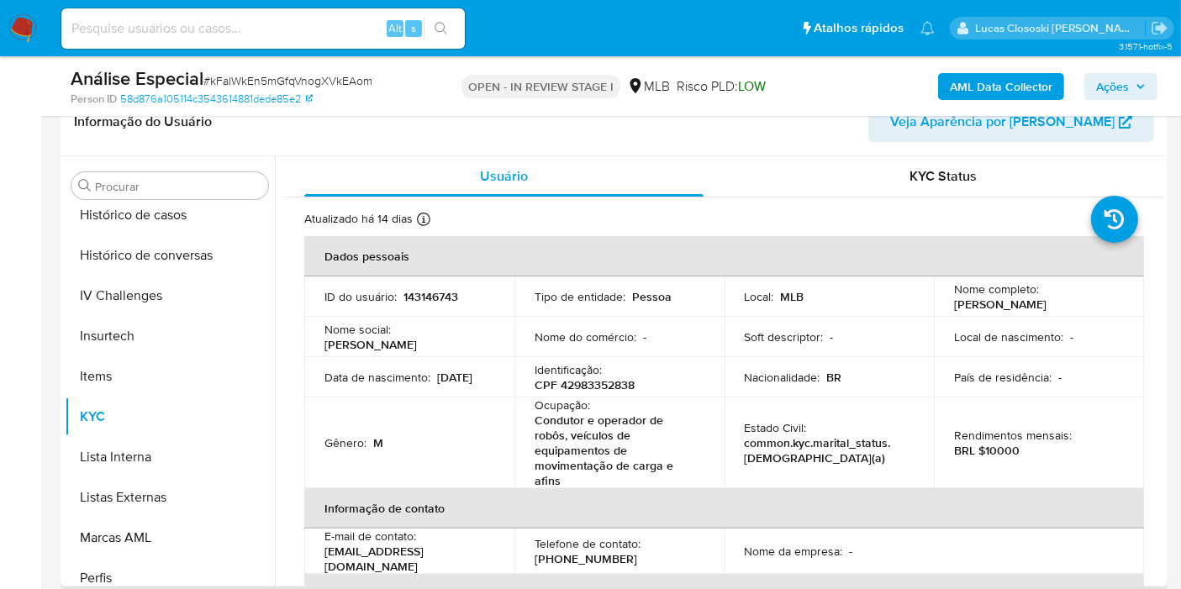
click at [597, 385] on p "CPF 42983352838" at bounding box center [584, 384] width 100 height 15
copy p "42983352838"
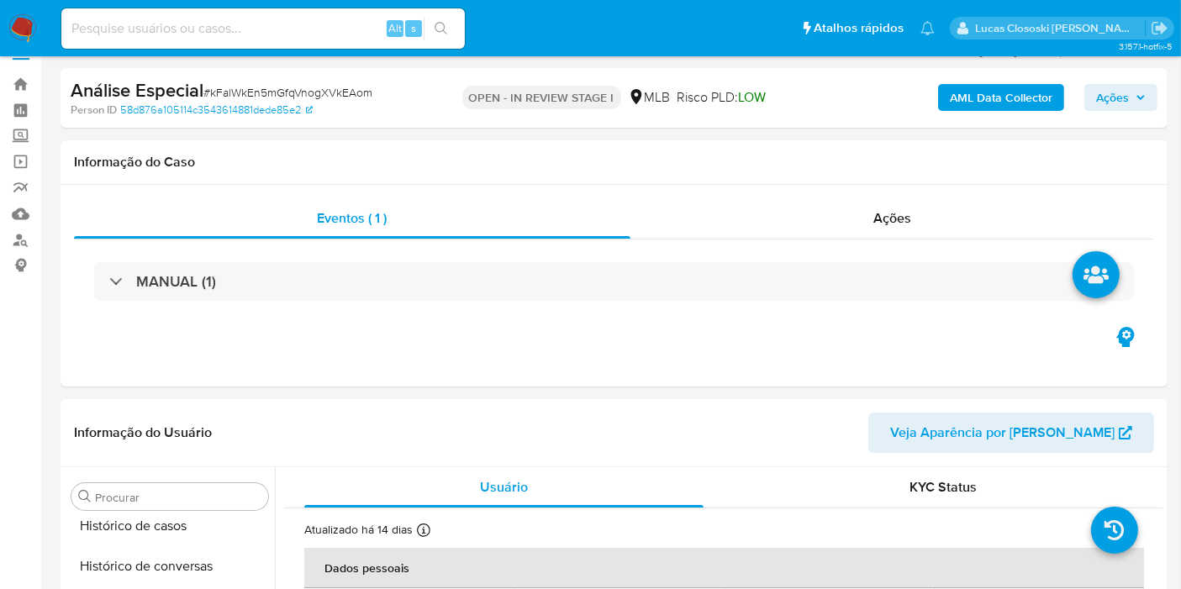
scroll to position [0, 0]
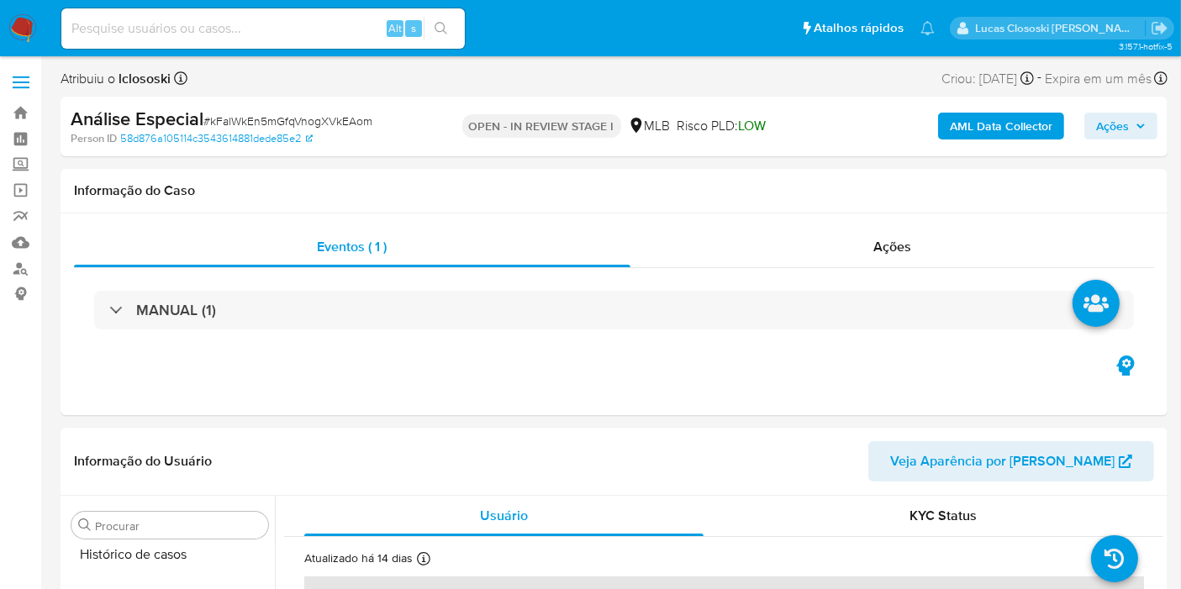
click at [1015, 150] on div "Análise Especial # kFalWkEn5mGfqVnogXVkEAom Person ID 58d876a105114c3543614881d…" at bounding box center [613, 127] width 1107 height 60
click at [1012, 121] on b "AML Data Collector" at bounding box center [1000, 126] width 103 height 27
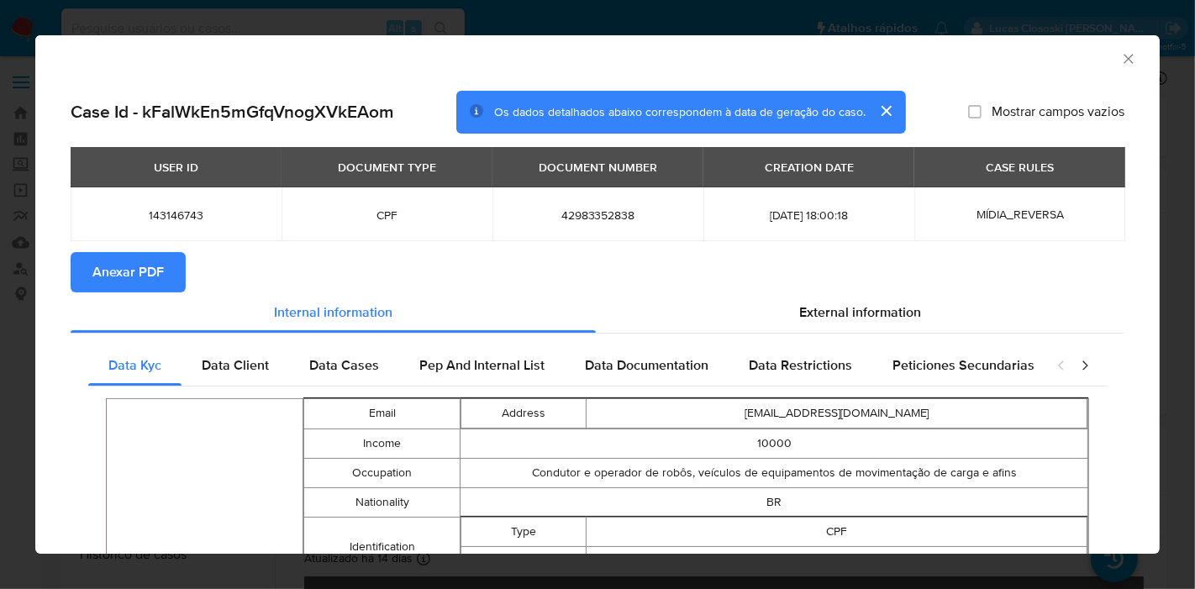
click at [166, 259] on button "Anexar PDF" at bounding box center [128, 272] width 115 height 40
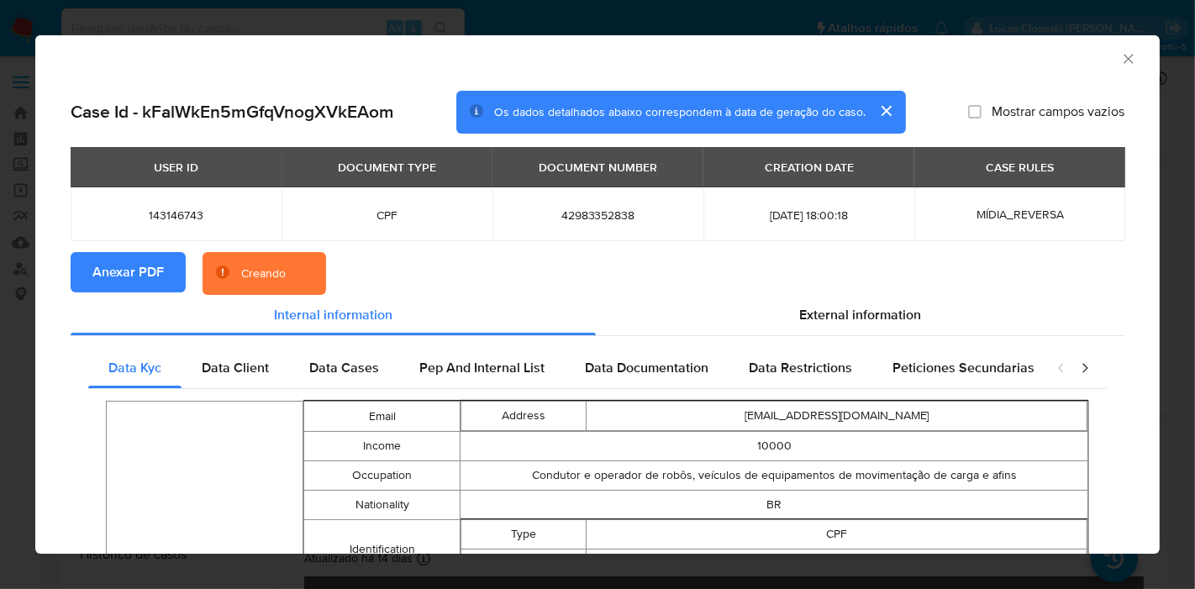
click at [860, 328] on div "External information" at bounding box center [860, 315] width 529 height 40
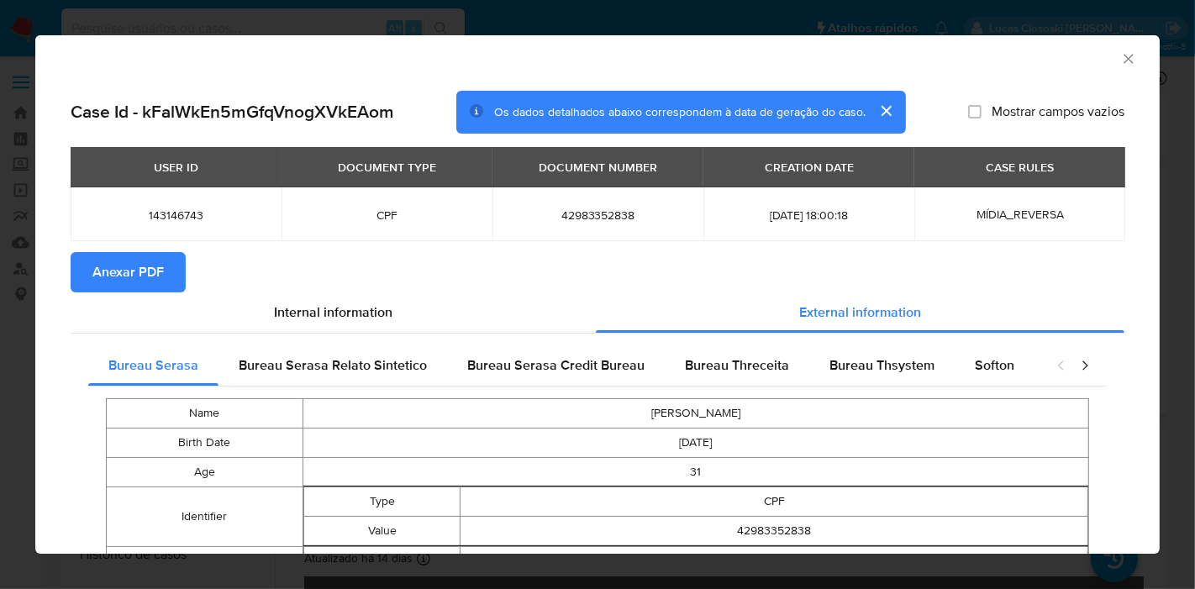
click at [1120, 62] on icon "Fechar a janela" at bounding box center [1128, 58] width 17 height 17
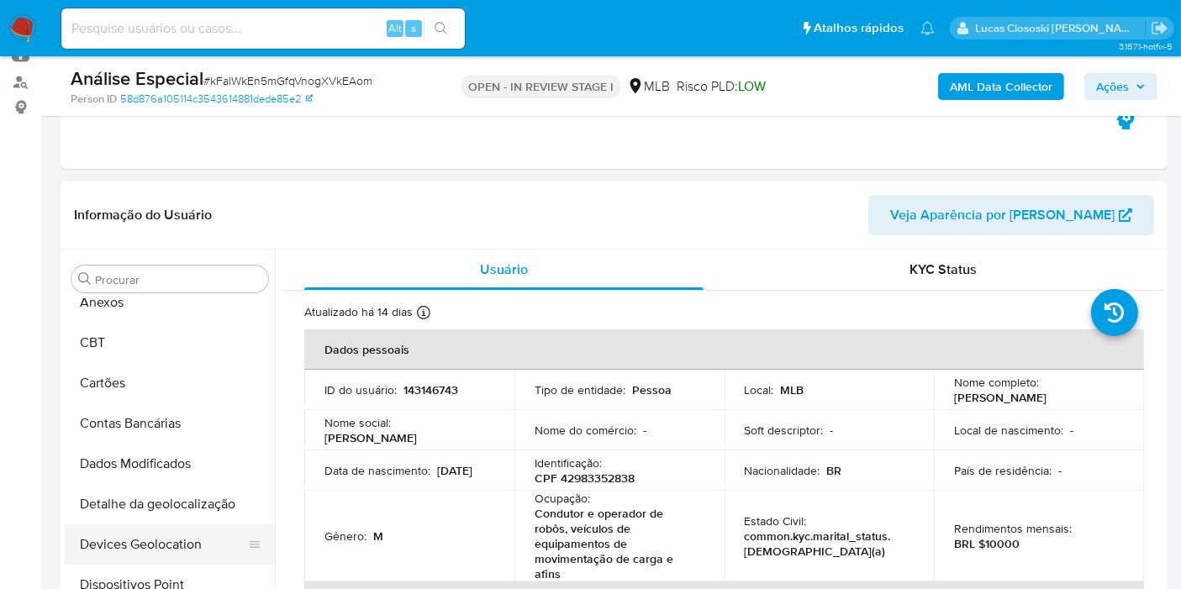
scroll to position [96, 0]
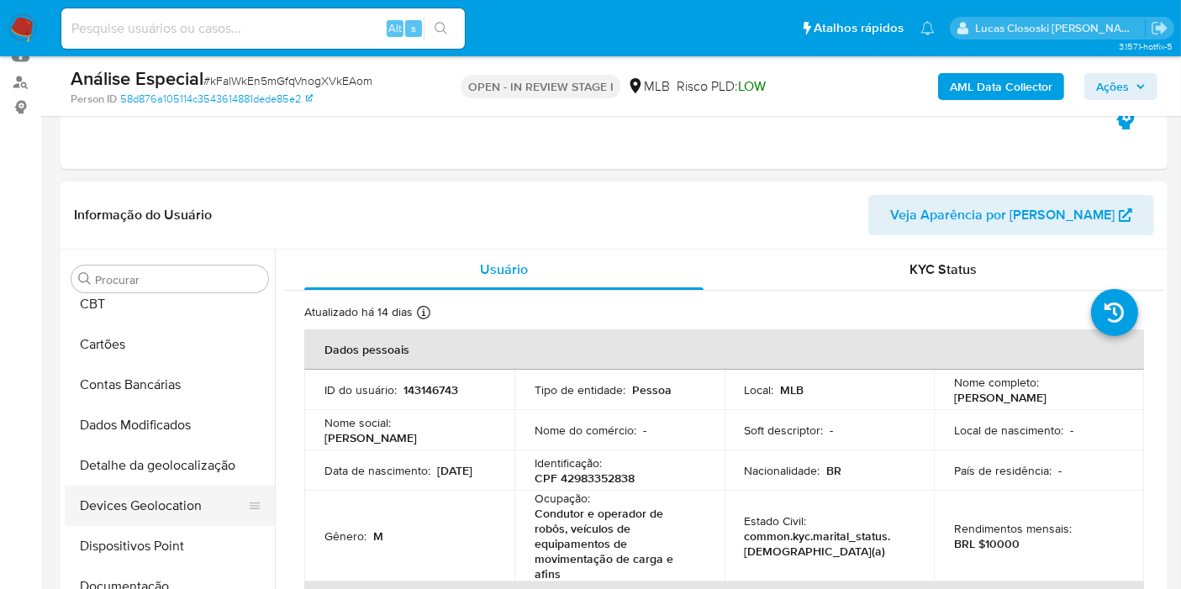
click at [165, 508] on button "Devices Geolocation" at bounding box center [163, 506] width 197 height 40
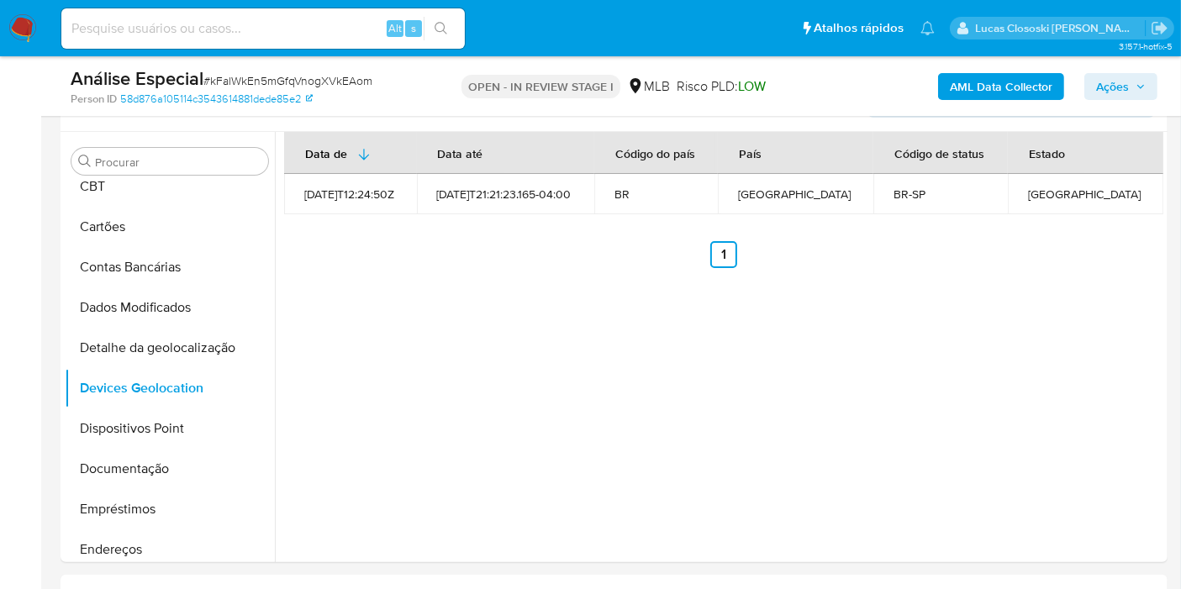
scroll to position [300, 0]
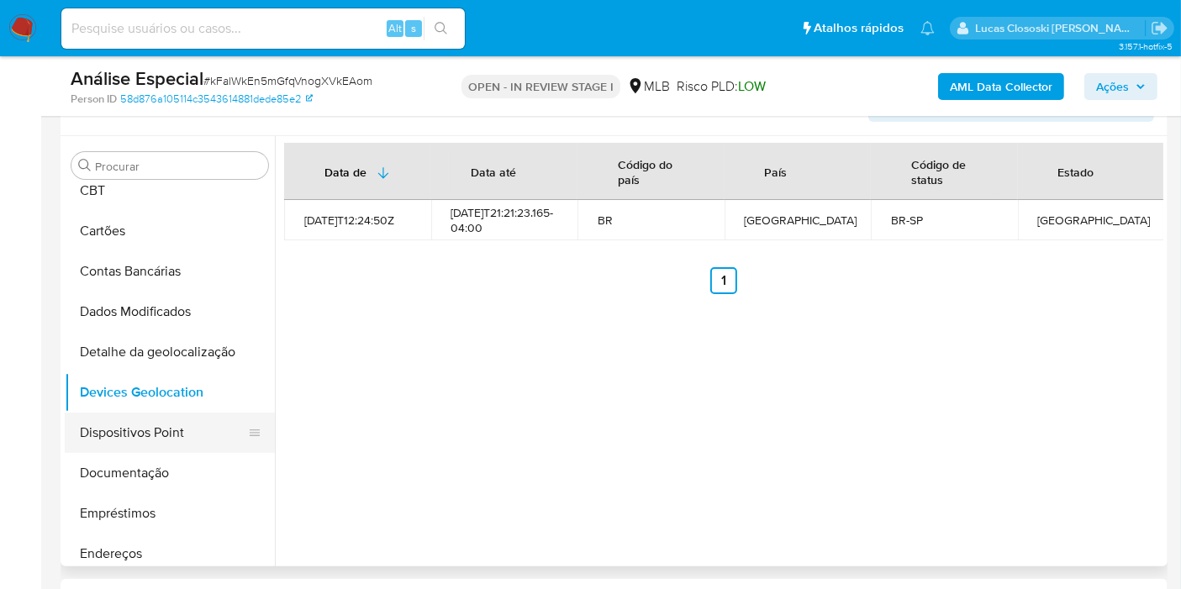
drag, startPoint x: 129, startPoint y: 435, endPoint x: 140, endPoint y: 421, distance: 18.0
click at [129, 435] on button "Dispositivos Point" at bounding box center [163, 433] width 197 height 40
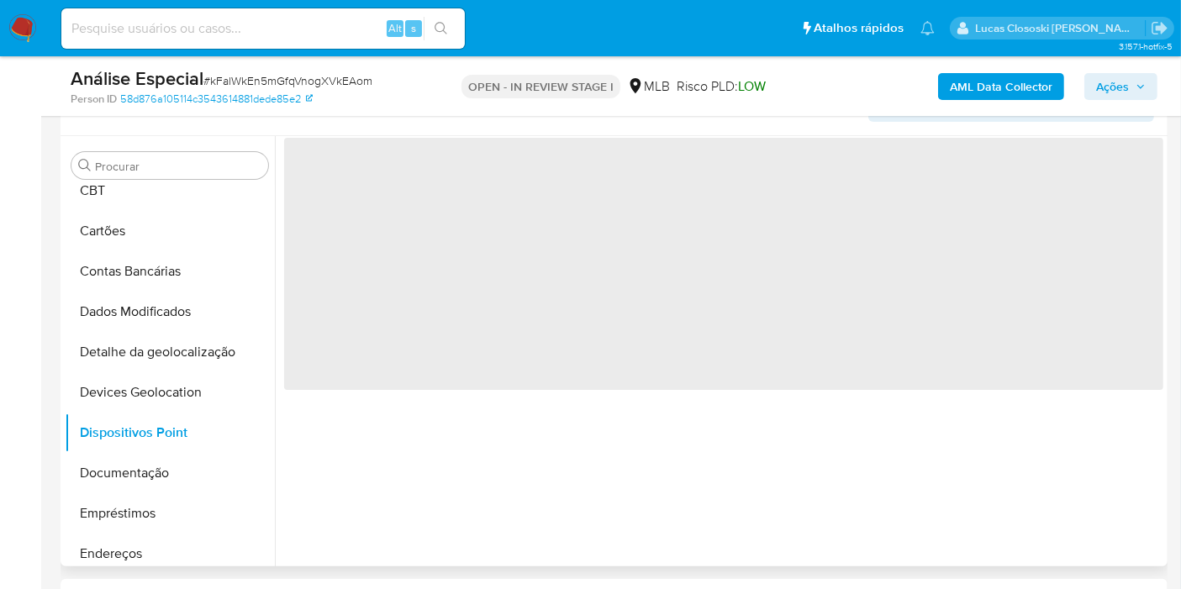
click at [457, 340] on span "‌" at bounding box center [723, 264] width 879 height 252
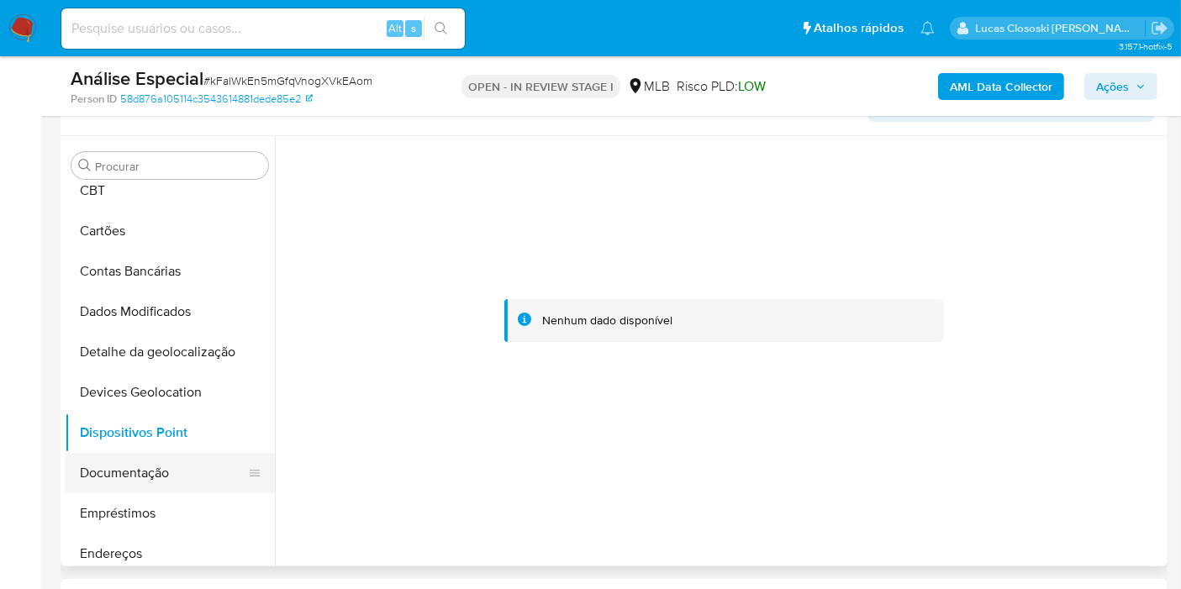
click at [162, 476] on button "Documentação" at bounding box center [163, 473] width 197 height 40
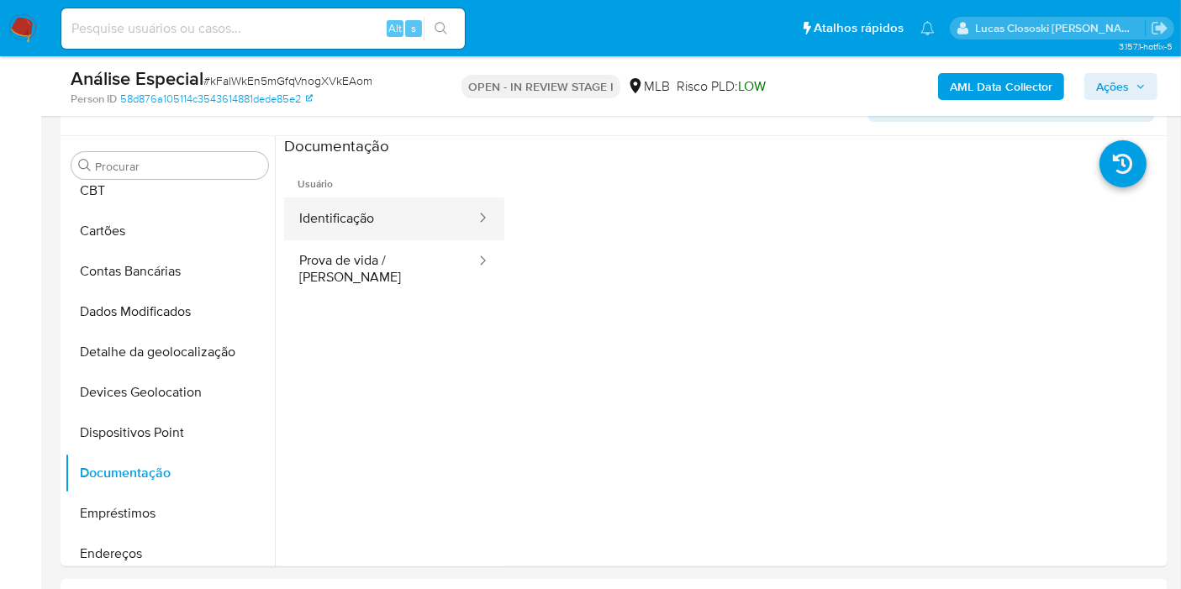
click at [371, 214] on button "Identificação" at bounding box center [380, 218] width 193 height 43
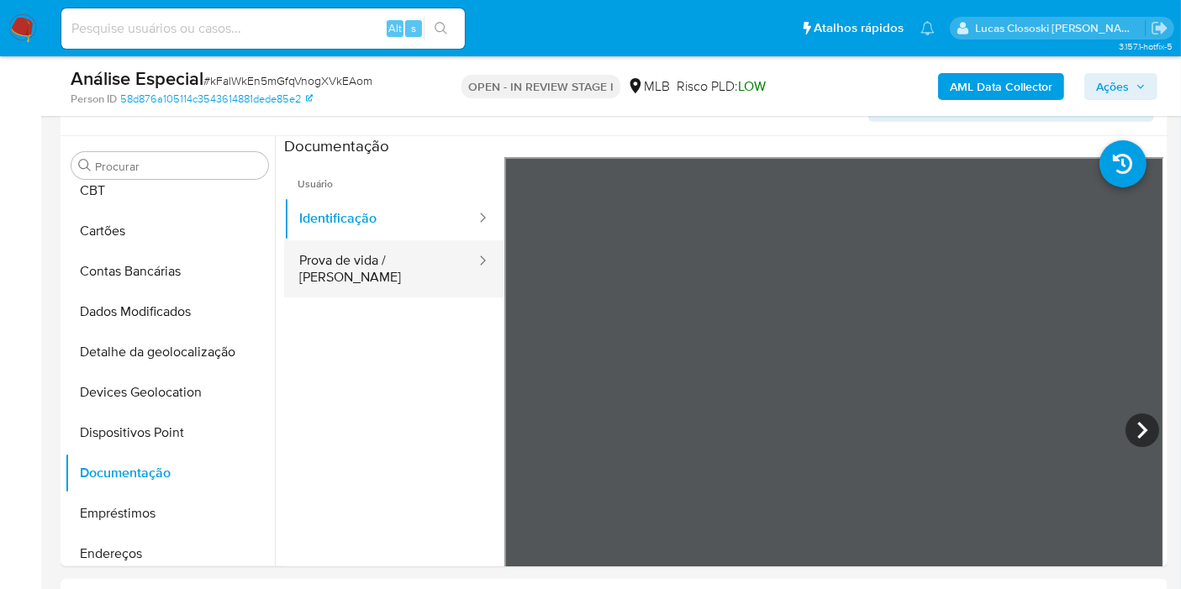
click at [464, 268] on div at bounding box center [477, 261] width 27 height 19
click at [404, 268] on button "Prova de vida / Selfie" at bounding box center [380, 268] width 193 height 57
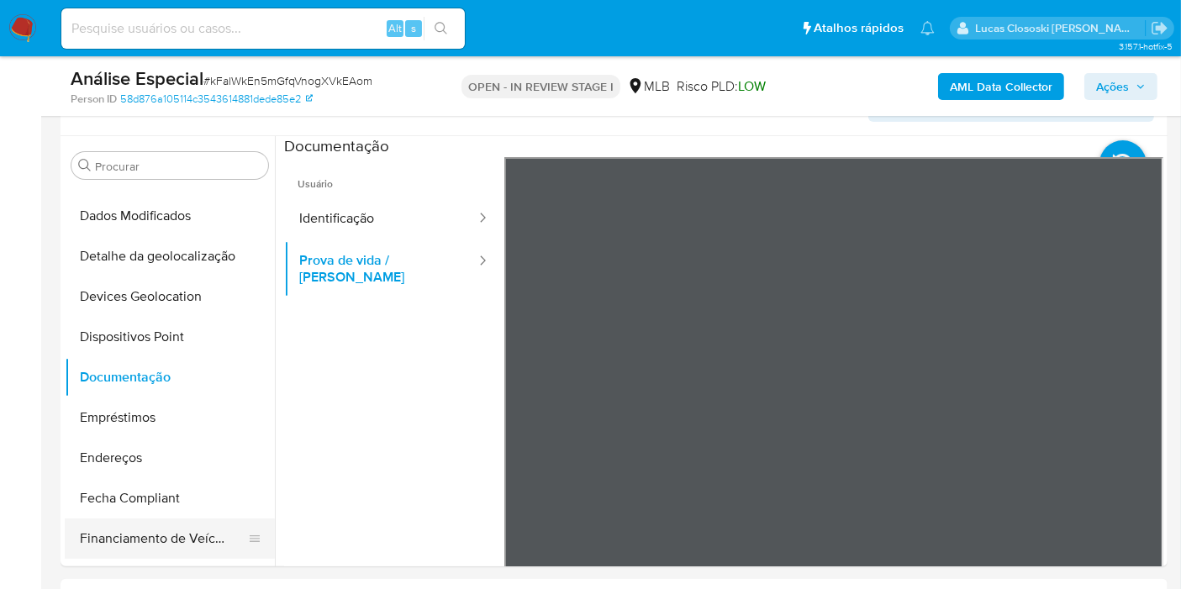
scroll to position [283, 0]
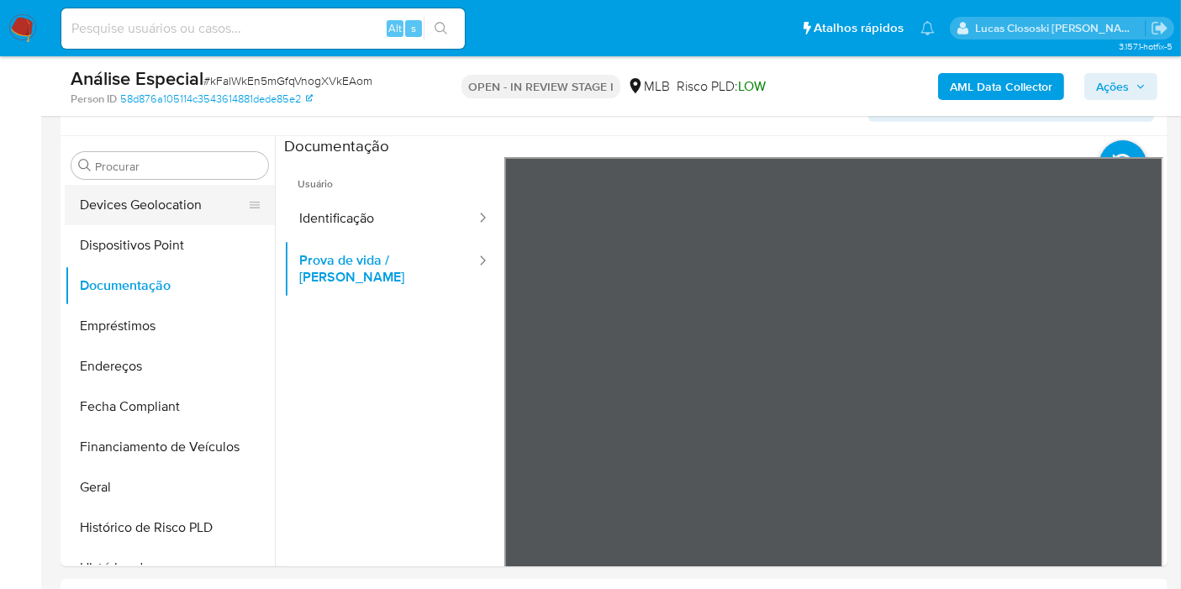
drag, startPoint x: 124, startPoint y: 368, endPoint x: 252, endPoint y: 214, distance: 200.4
click at [125, 363] on button "Endereços" at bounding box center [170, 366] width 210 height 40
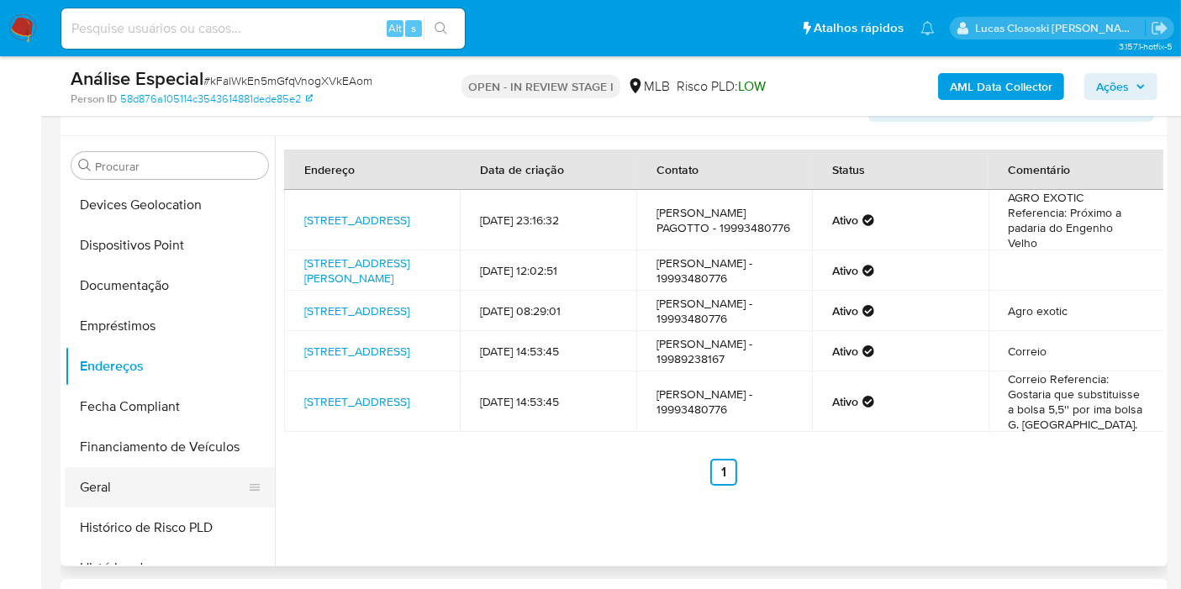
click at [163, 467] on button "Geral" at bounding box center [163, 487] width 197 height 40
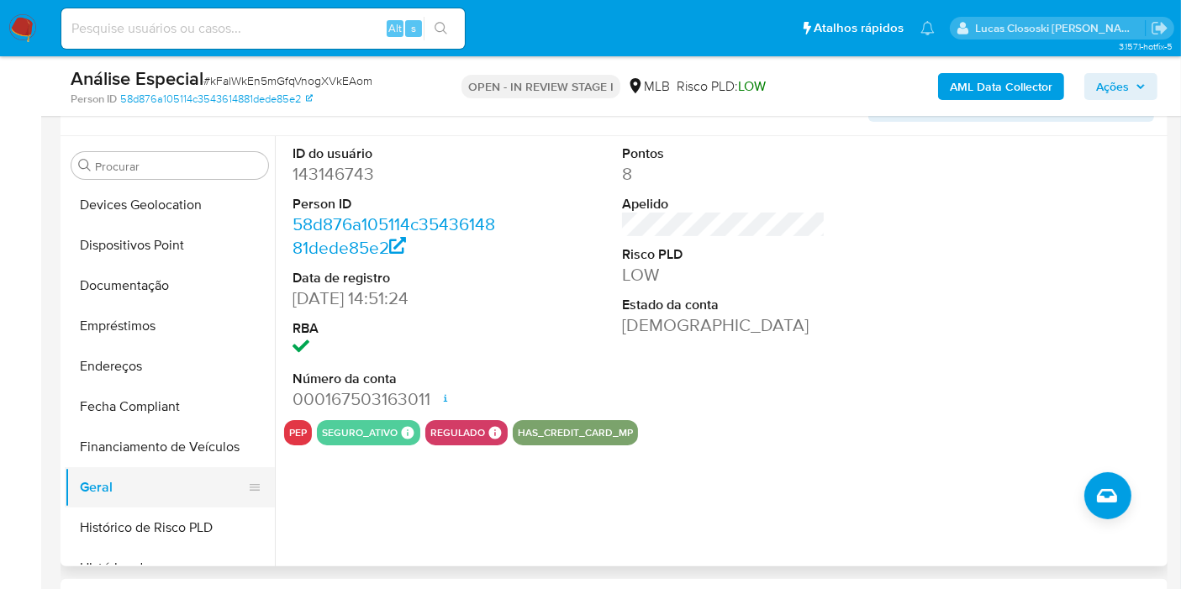
scroll to position [470, 0]
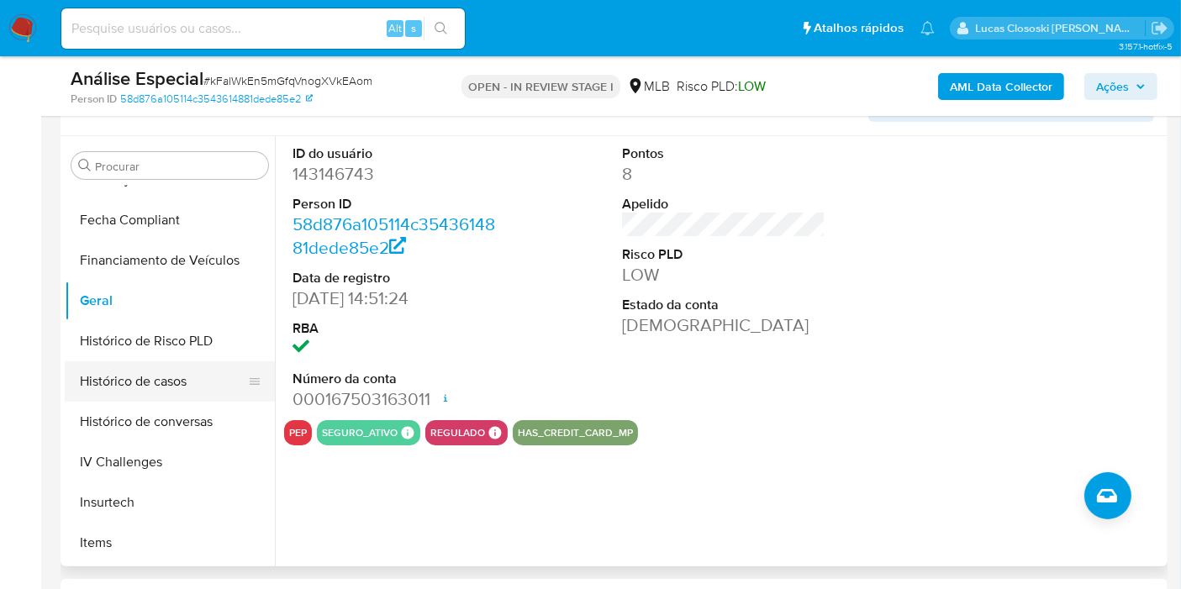
click at [158, 368] on button "Histórico de casos" at bounding box center [163, 381] width 197 height 40
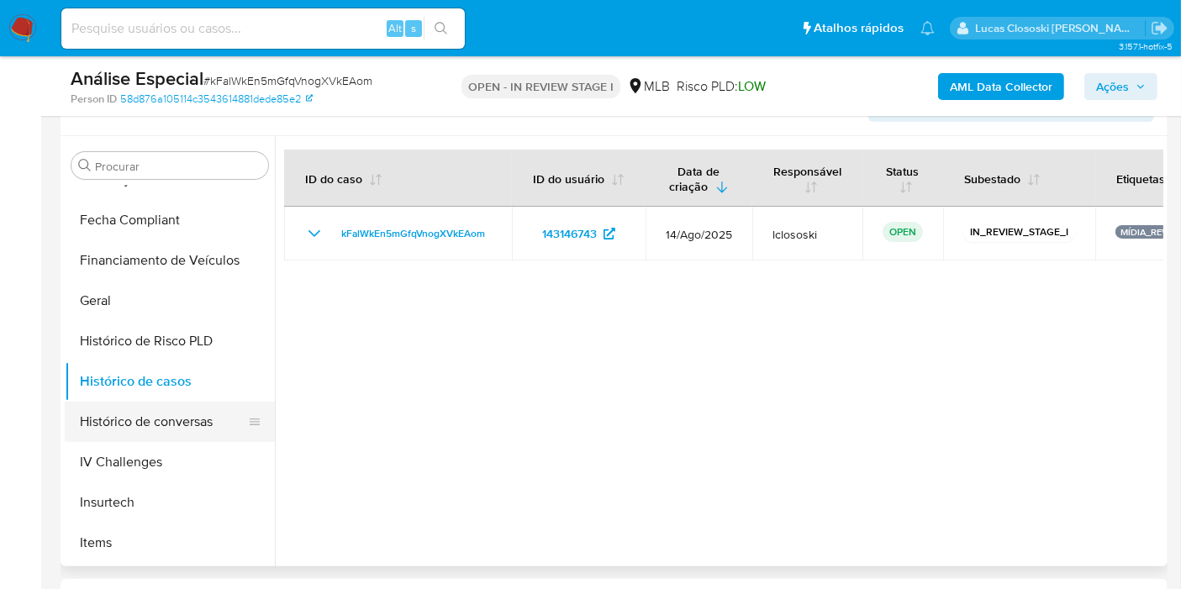
scroll to position [563, 0]
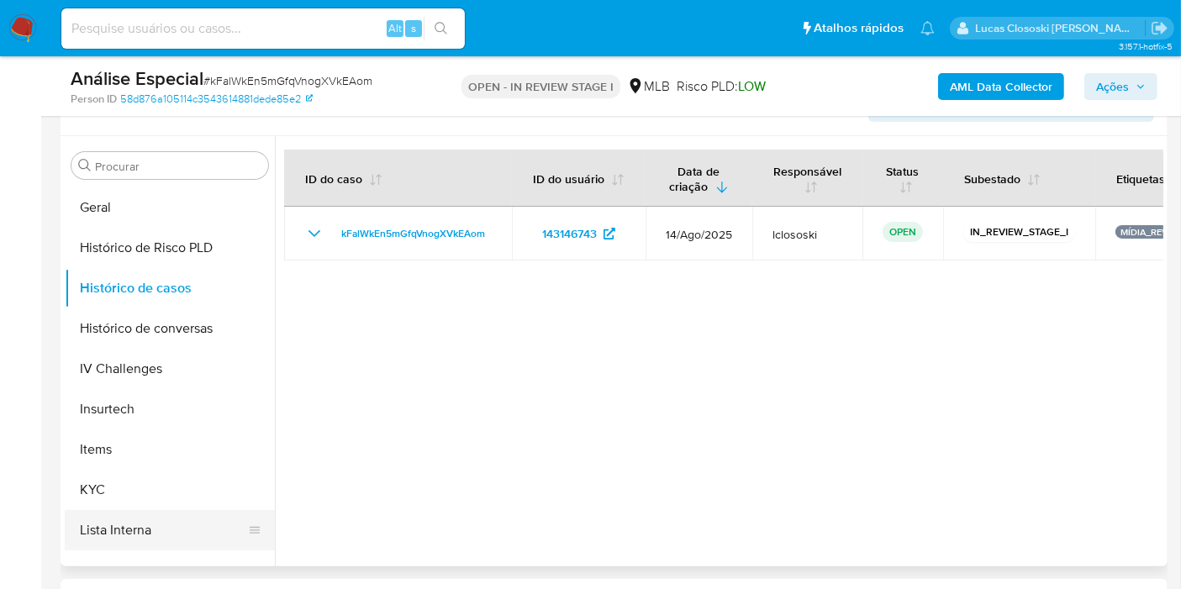
click at [134, 518] on button "Lista Interna" at bounding box center [163, 530] width 197 height 40
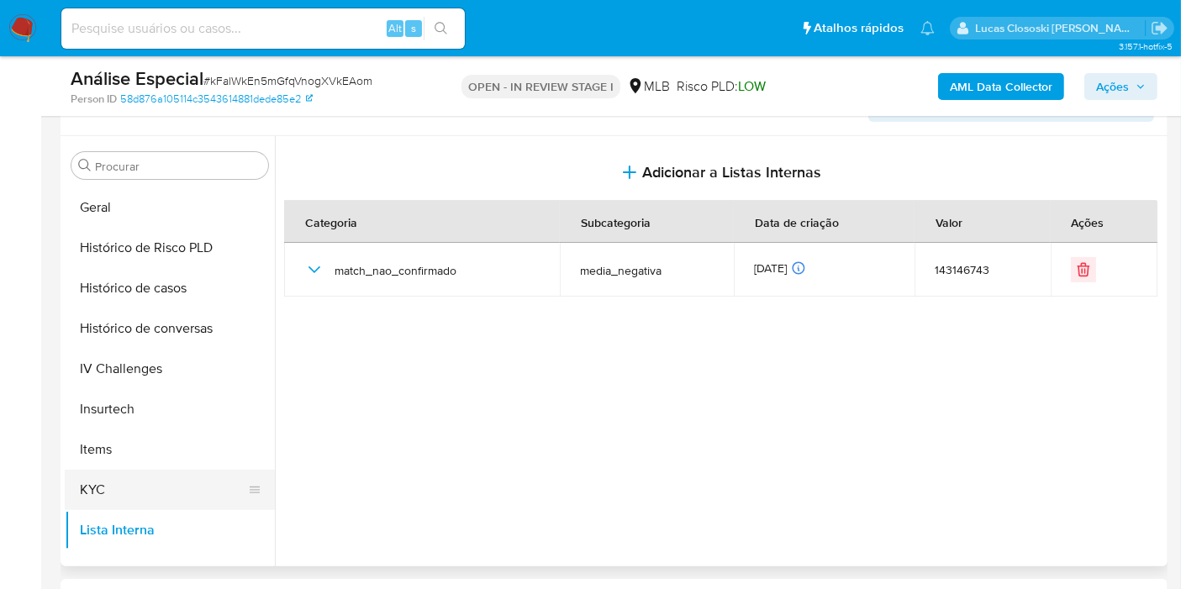
click at [136, 482] on button "KYC" at bounding box center [163, 490] width 197 height 40
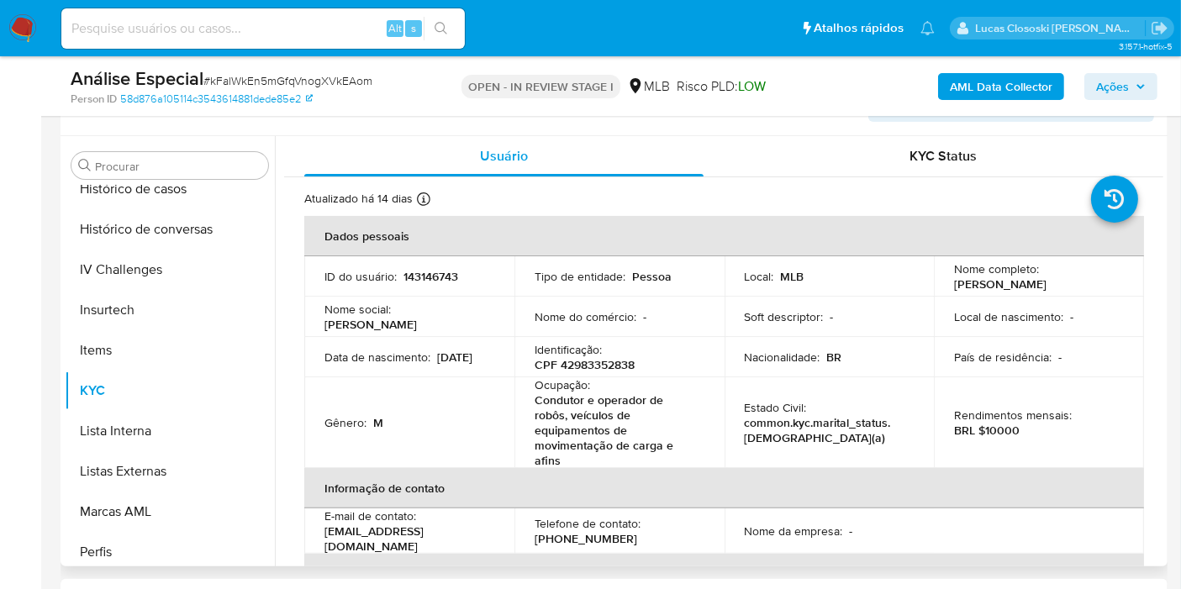
scroll to position [749, 0]
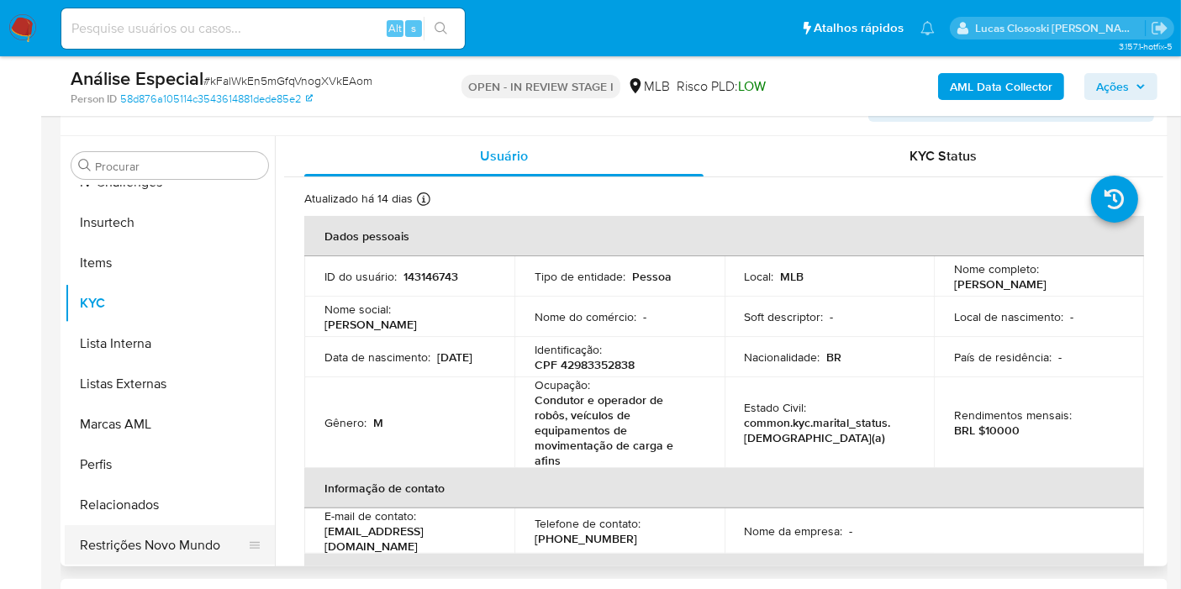
click at [191, 533] on button "Restrições Novo Mundo" at bounding box center [163, 545] width 197 height 40
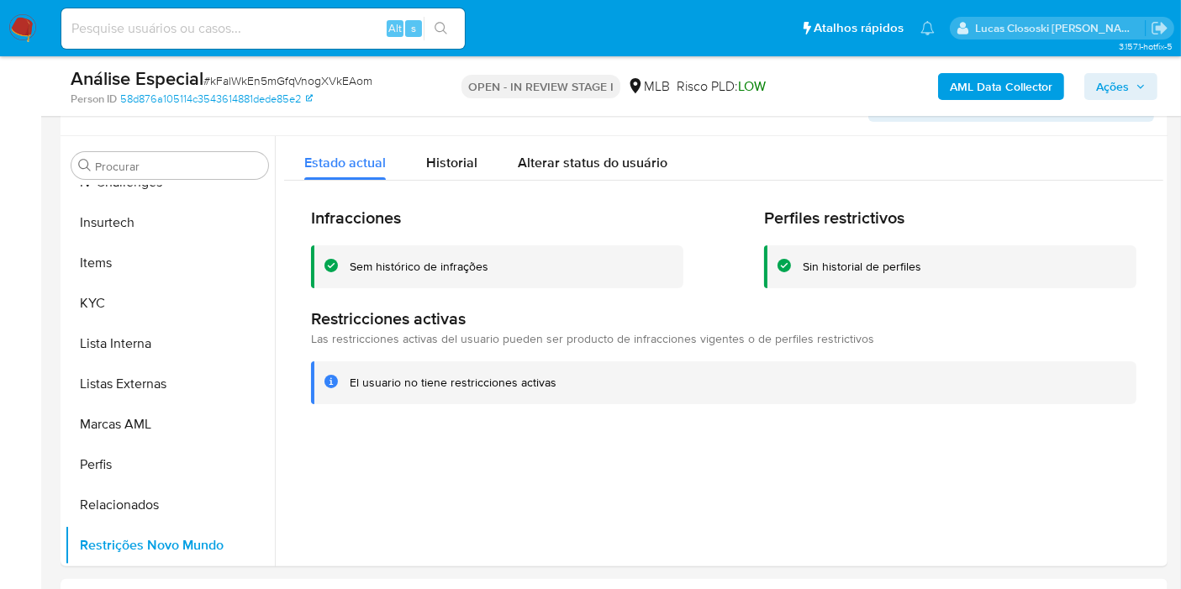
click at [281, 84] on span "# kFalWkEn5mGfqVnogXVkEAom" at bounding box center [287, 80] width 169 height 17
copy span "kFalWkEn5mGfqVnogXVkEAom"
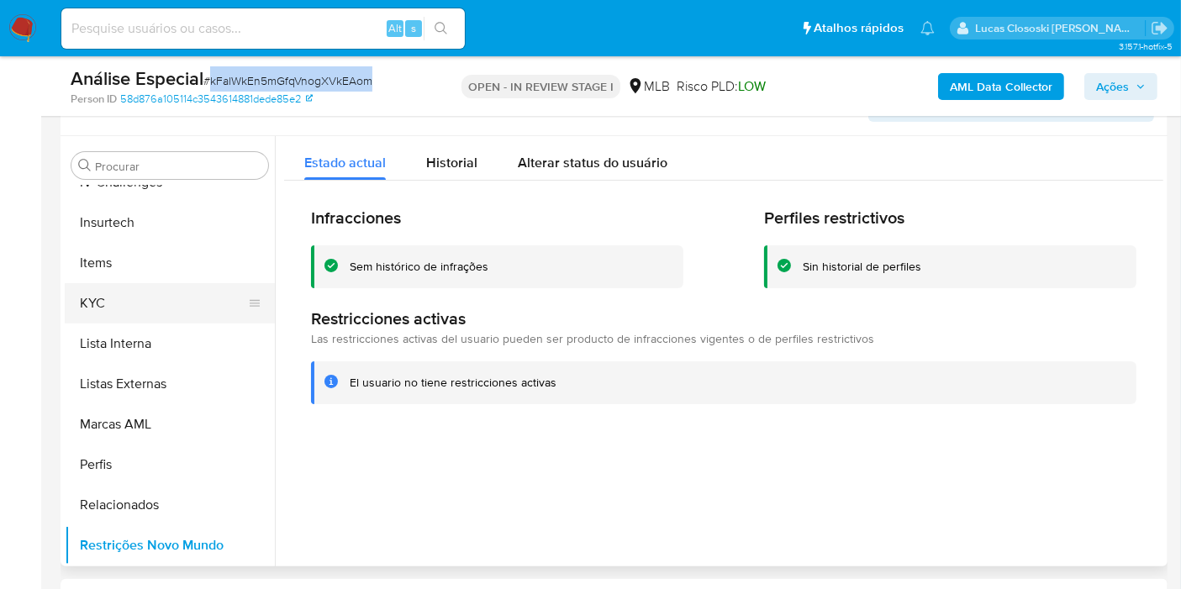
click at [180, 297] on button "KYC" at bounding box center [163, 303] width 197 height 40
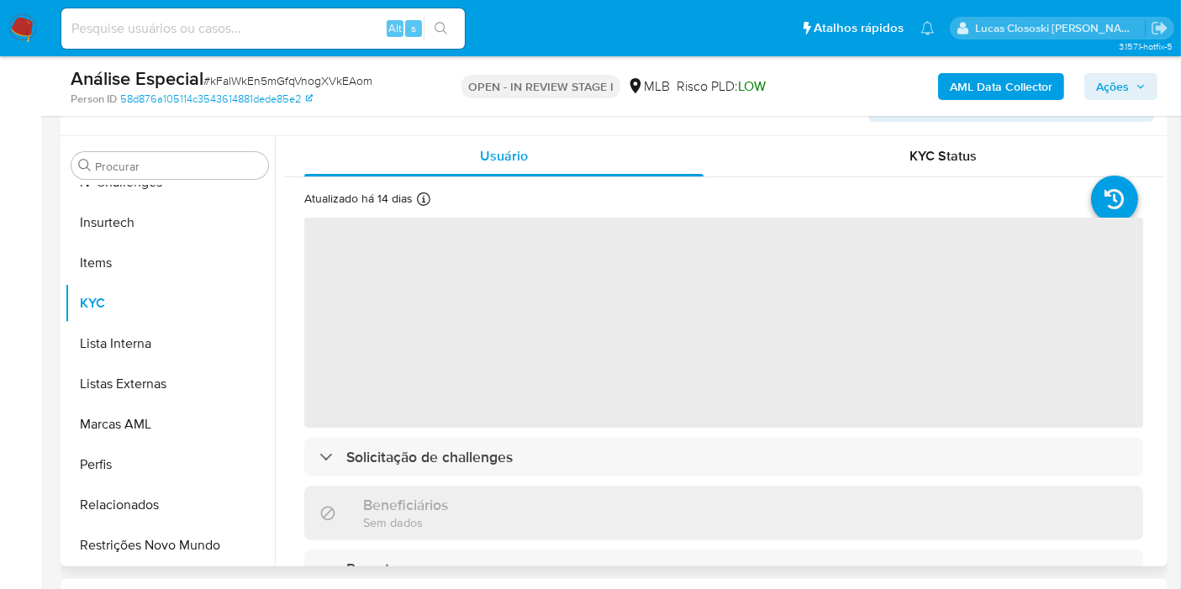
click at [427, 95] on div "Person ID 58d876a105114c3543614881dede85e2" at bounding box center [250, 99] width 358 height 15
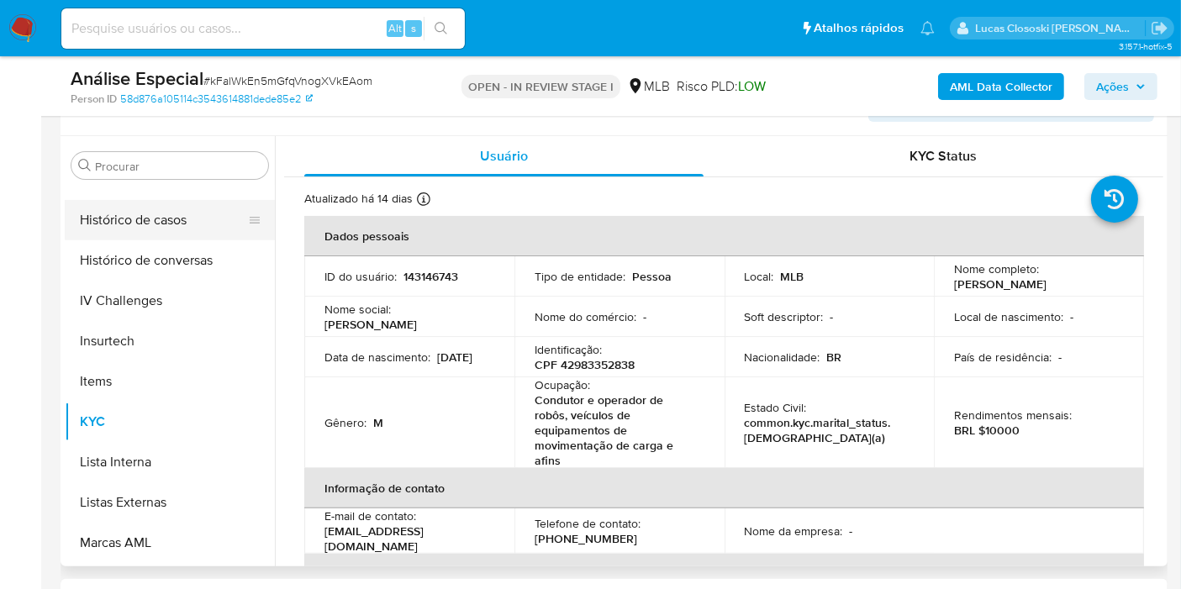
scroll to position [563, 0]
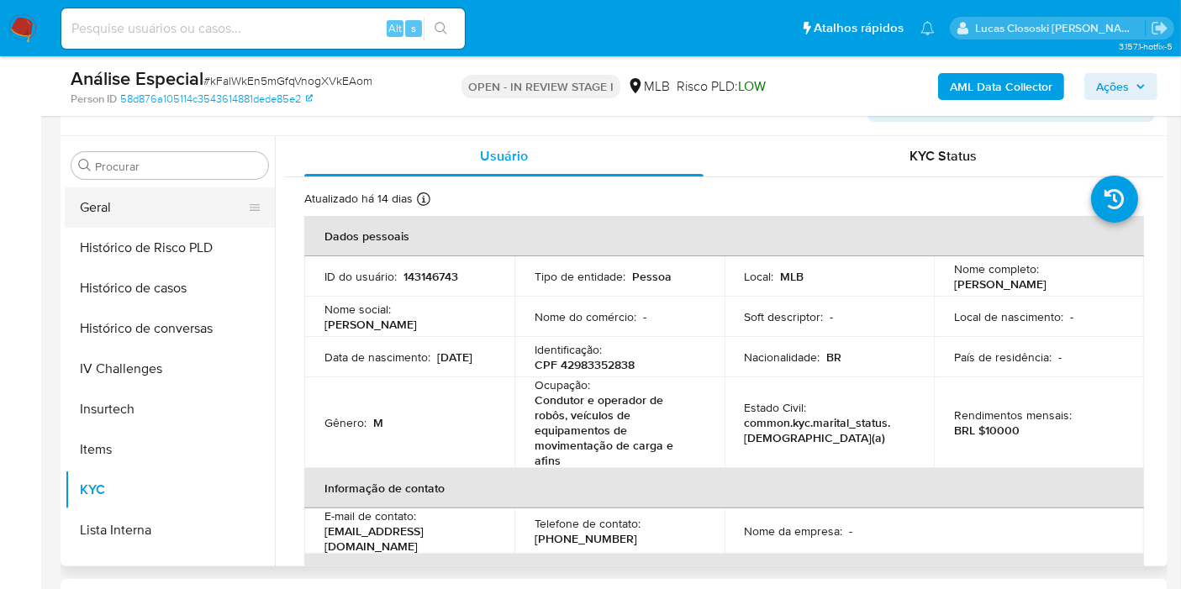
click at [122, 224] on button "Geral" at bounding box center [163, 207] width 197 height 40
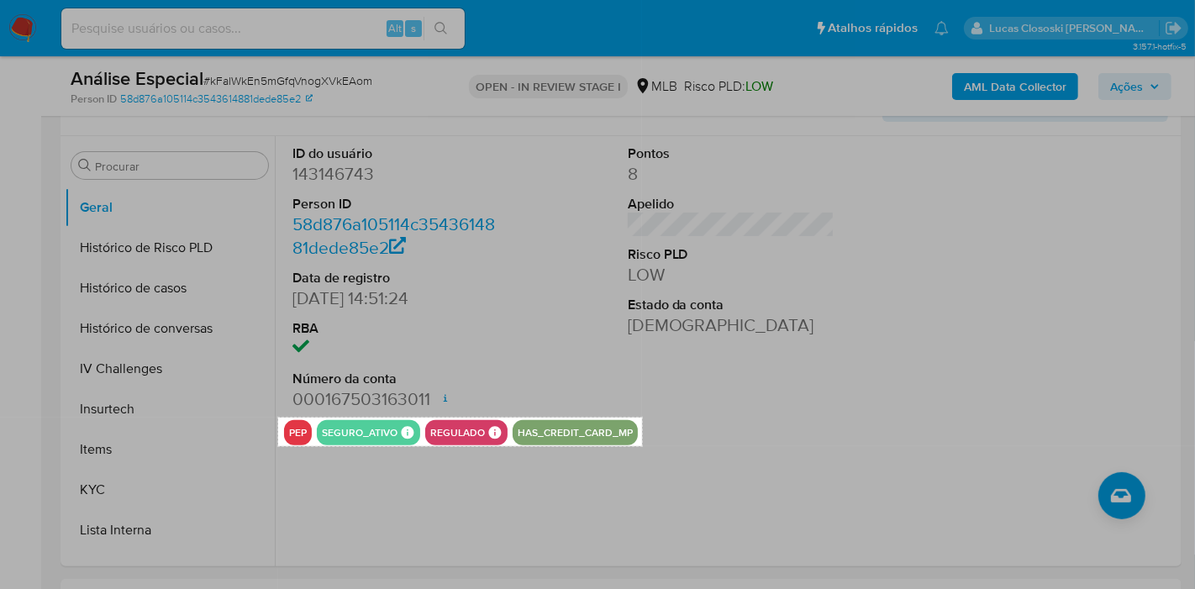
drag, startPoint x: 278, startPoint y: 417, endPoint x: 642, endPoint y: 445, distance: 364.9
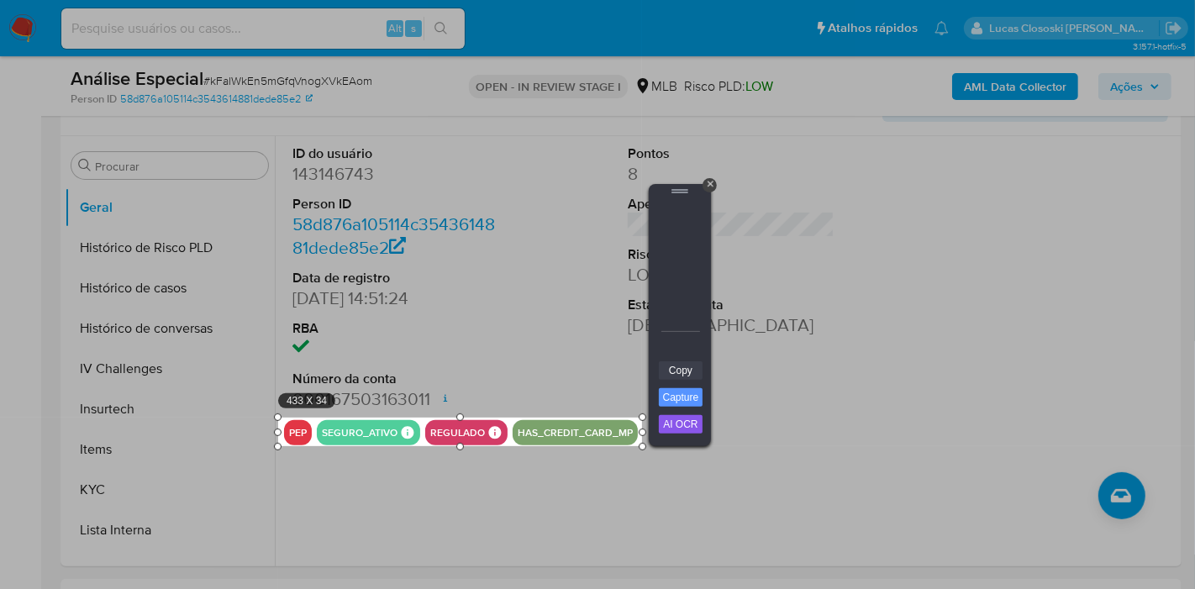
click at [676, 370] on link "Copy" at bounding box center [681, 370] width 44 height 18
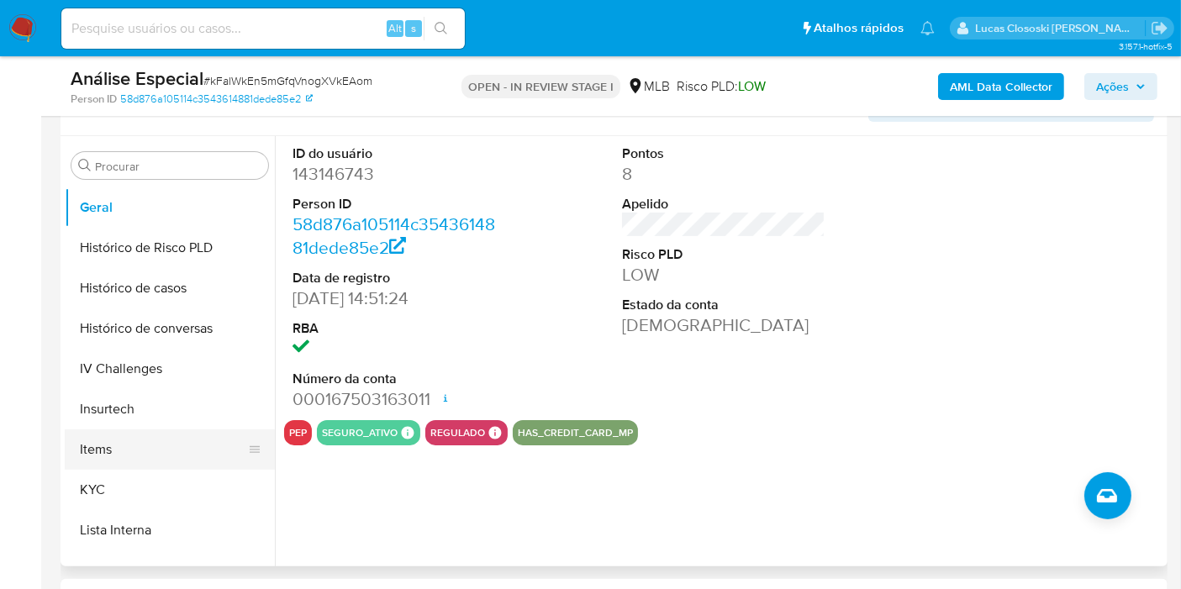
click at [111, 466] on button "Items" at bounding box center [163, 449] width 197 height 40
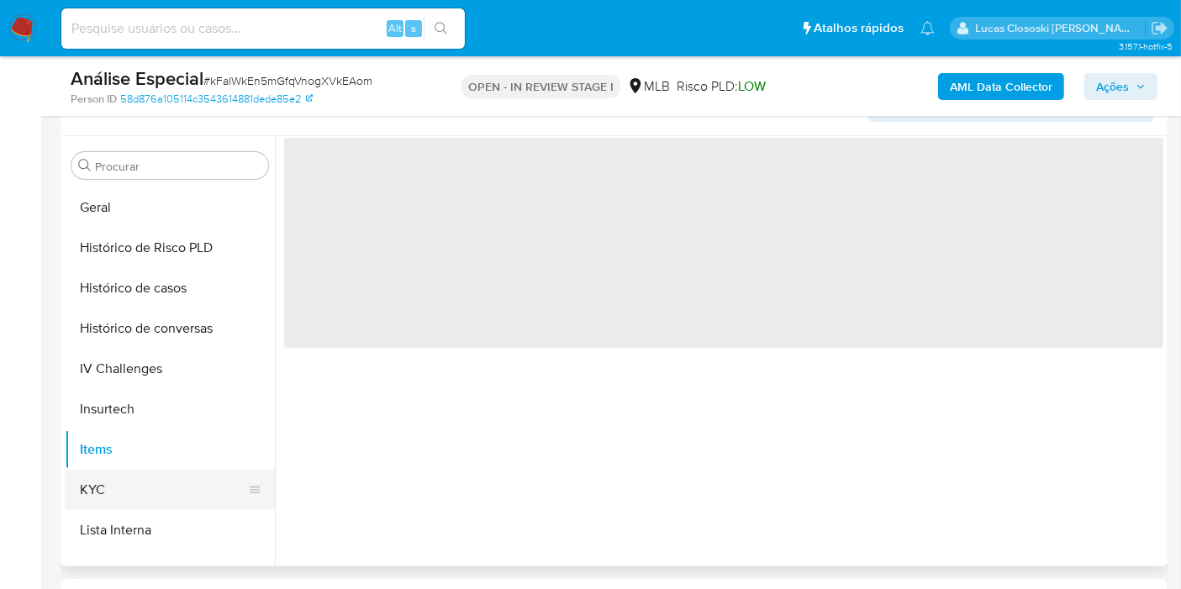
click at [151, 501] on button "KYC" at bounding box center [163, 490] width 197 height 40
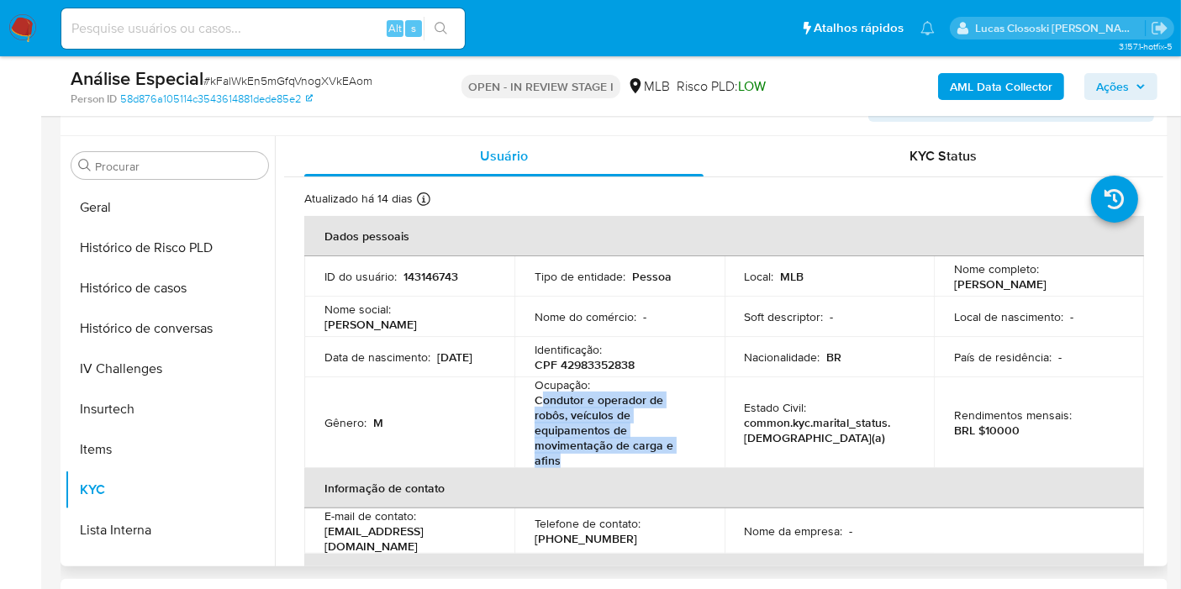
drag, startPoint x: 571, startPoint y: 466, endPoint x: 541, endPoint y: 404, distance: 69.1
click at [541, 404] on p "Condutor e operador de robôs, veículos de equipamentos de movimentação de carga…" at bounding box center [615, 430] width 163 height 76
copy p "ondutor e operador de robôs, veículos de equipamentos de movimentação de carga …"
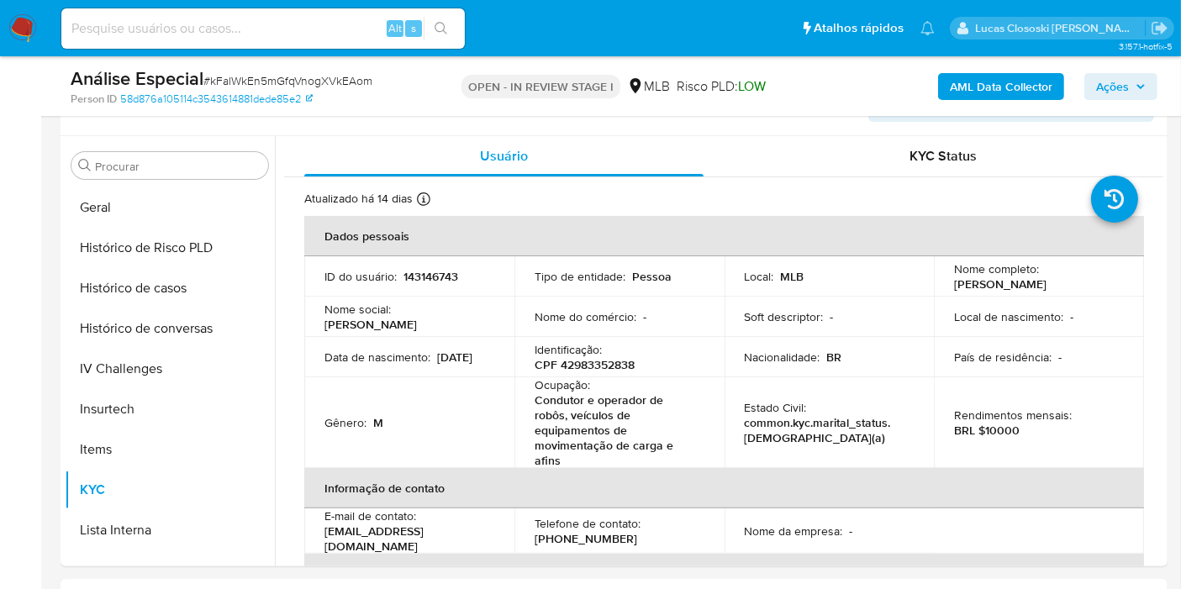
click at [1161, 94] on div "Análise Especial # kFalWkEn5mGfqVnogXVkEAom Person ID 58d876a105114c3543614881d…" at bounding box center [613, 86] width 1107 height 60
click at [1135, 92] on span "Ações" at bounding box center [1121, 87] width 50 height 24
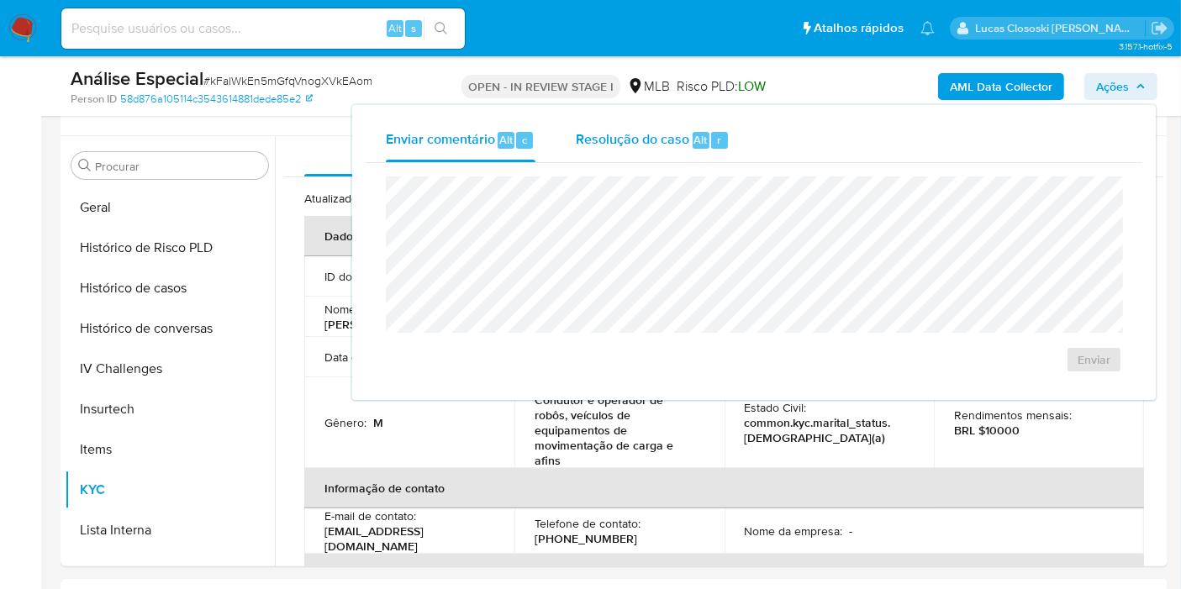
click at [682, 147] on span "Resolução do caso" at bounding box center [632, 138] width 113 height 19
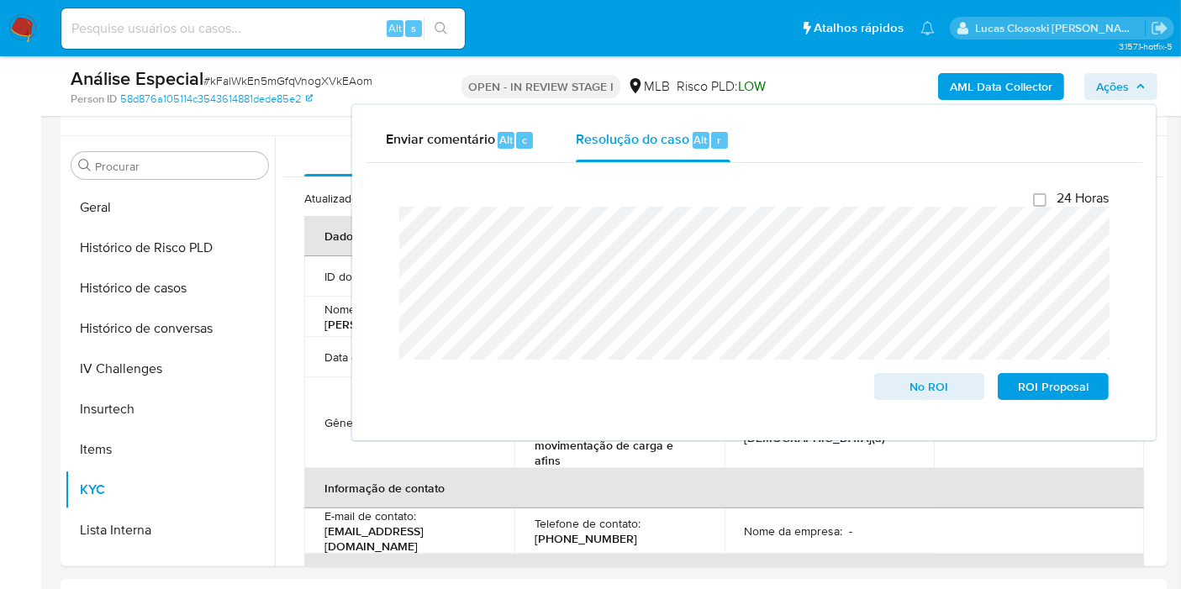
click at [1129, 90] on span "Ações" at bounding box center [1121, 87] width 50 height 24
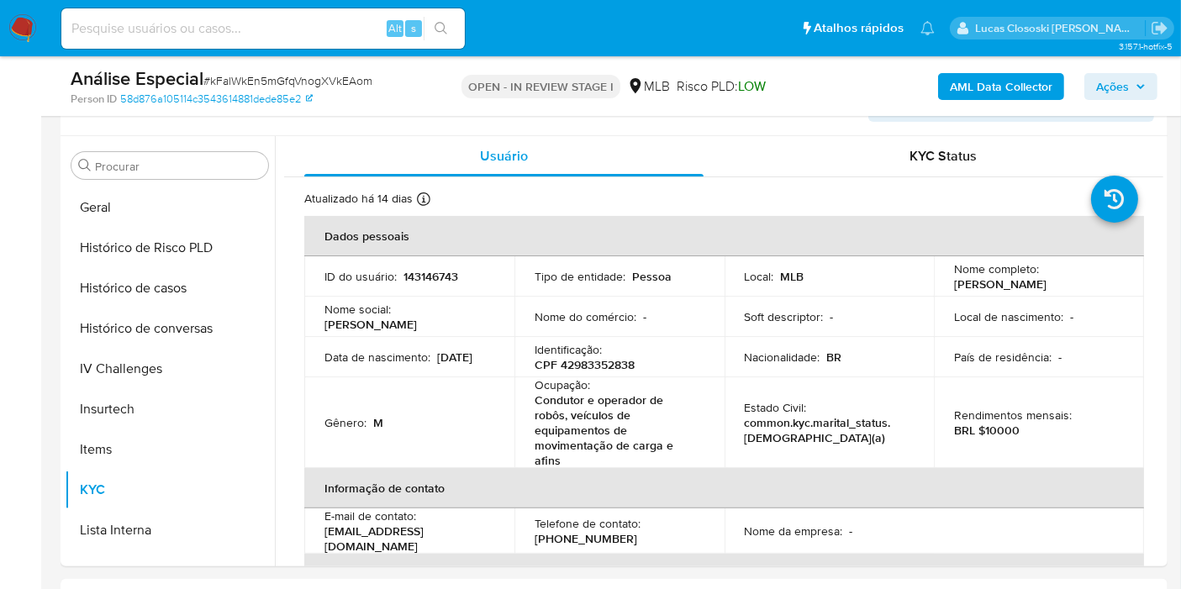
click at [1113, 94] on span "Ações" at bounding box center [1112, 86] width 33 height 27
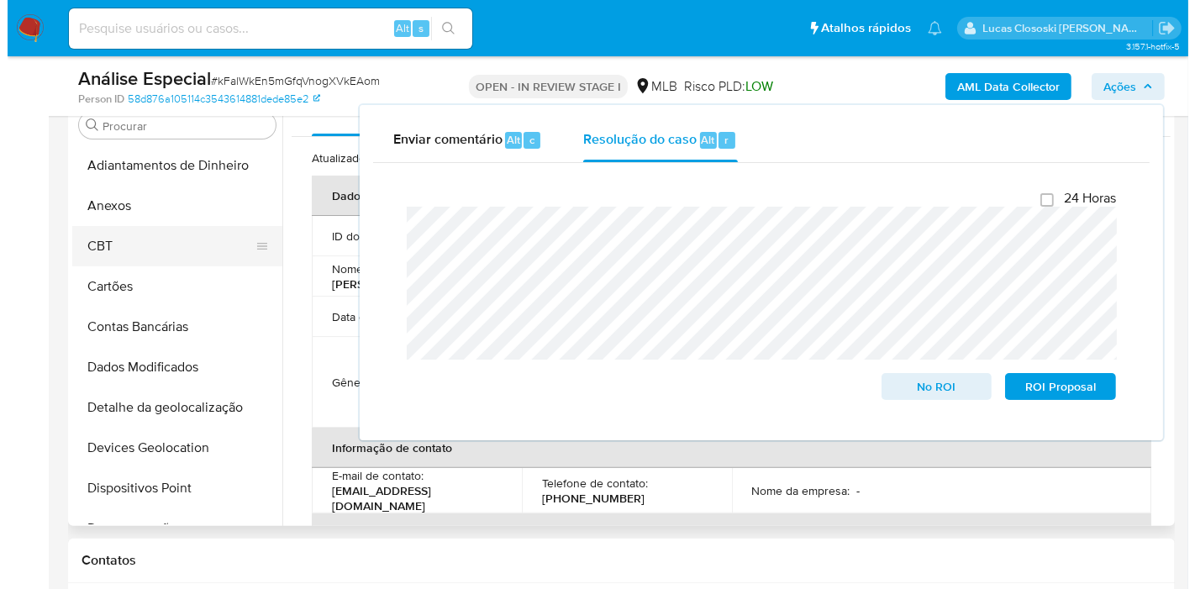
scroll to position [280, 0]
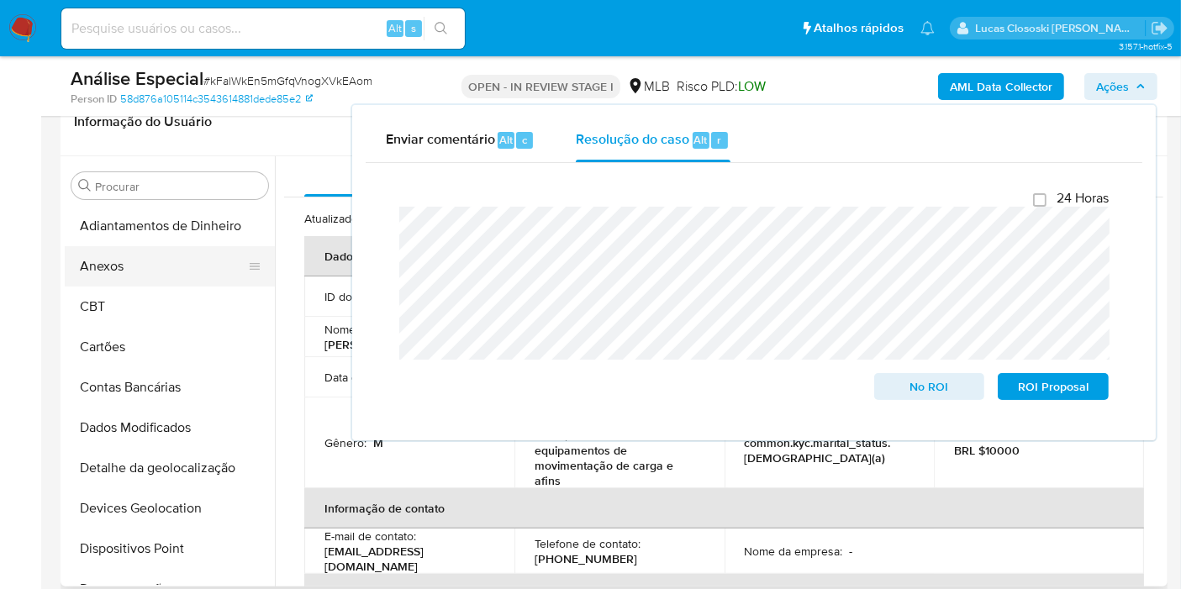
click at [129, 272] on button "Anexos" at bounding box center [163, 266] width 197 height 40
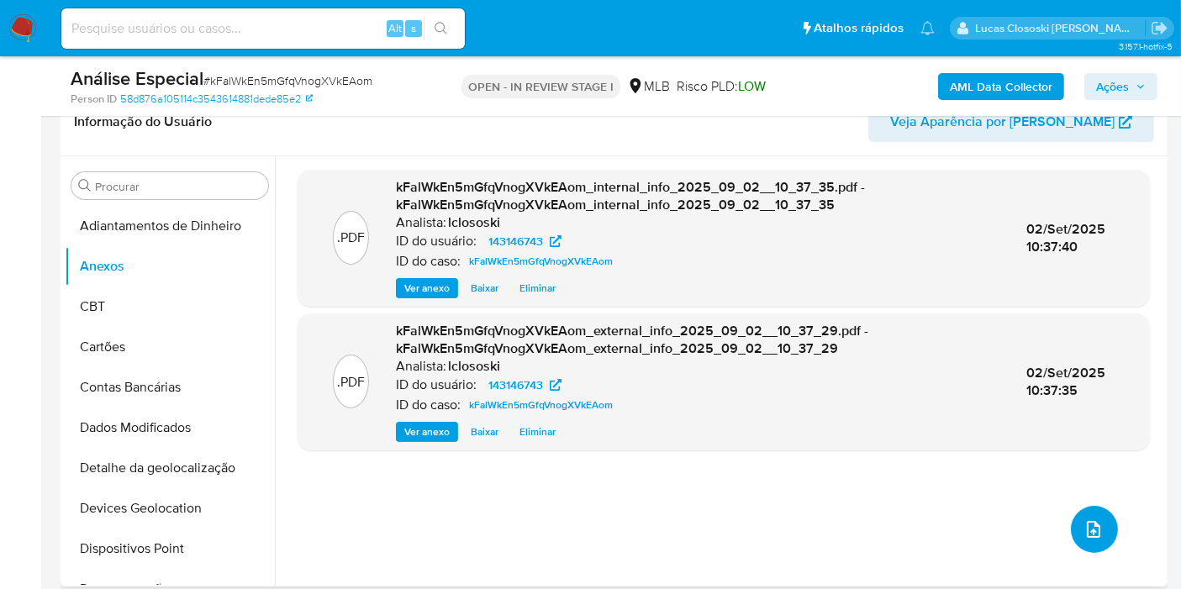
click at [1083, 527] on span "upload-file" at bounding box center [1093, 529] width 20 height 20
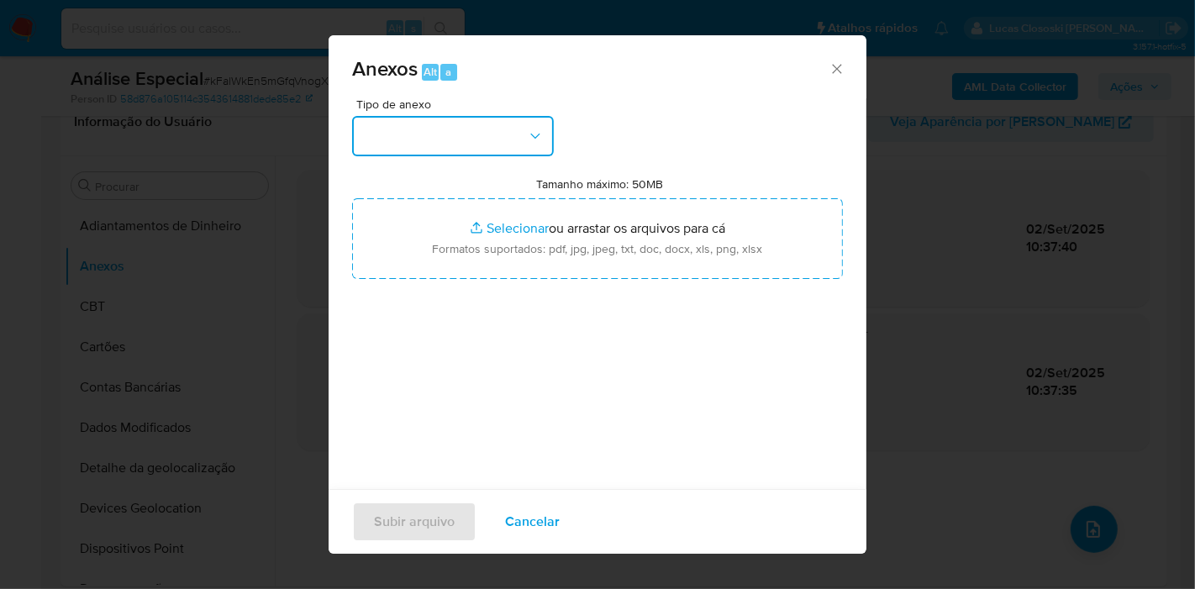
click at [542, 130] on icon "button" at bounding box center [535, 136] width 17 height 17
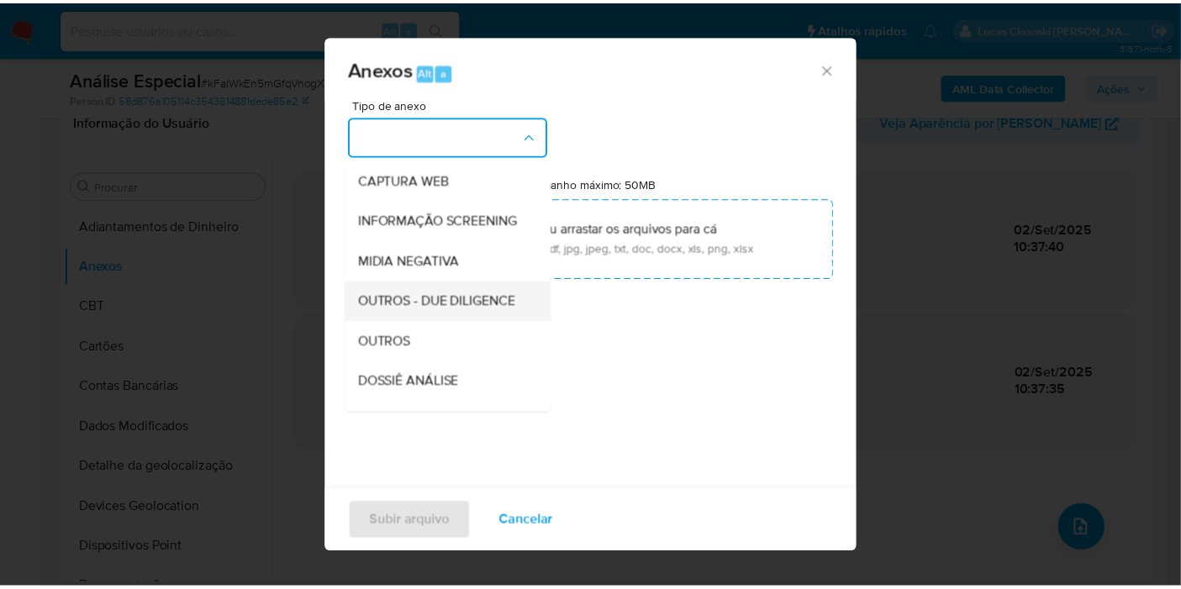
scroll to position [187, 0]
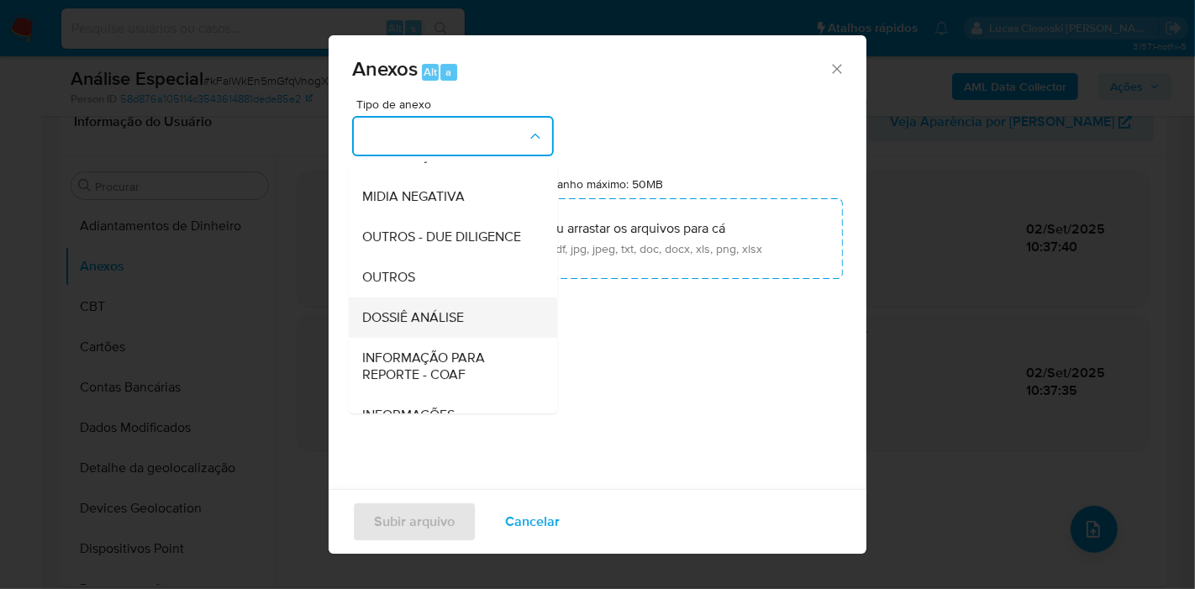
click at [441, 338] on div "DOSSIÊ ANÁLISE" at bounding box center [447, 317] width 171 height 40
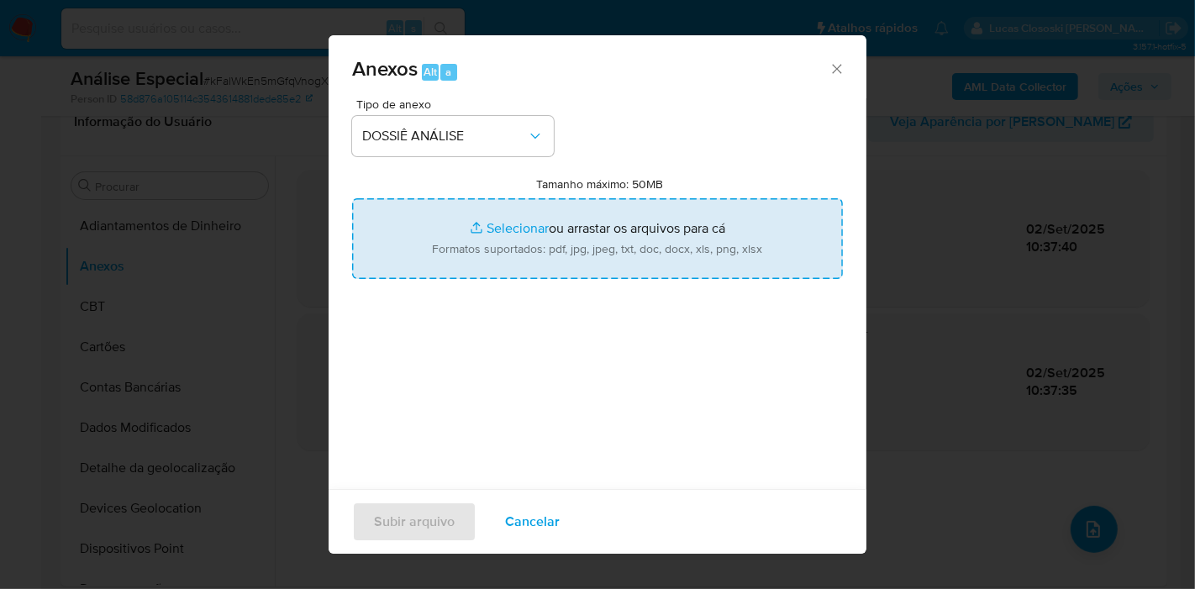
click at [451, 274] on input "Tamanho máximo: 50MB Selecionar arquivos" at bounding box center [597, 238] width 491 height 81
type input "C:\fakepath\SAR - XXXX - CPF 42983352838 - GUILHERME CAMPOS PAGOTTO.pdf"
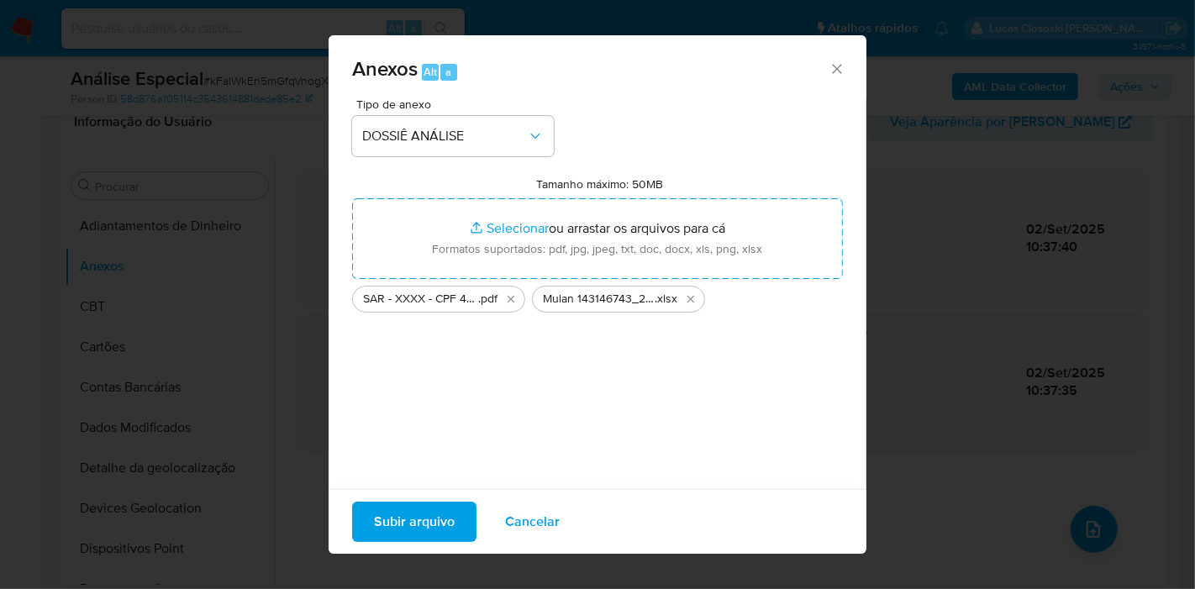
click at [387, 534] on span "Subir arquivo" at bounding box center [414, 521] width 81 height 37
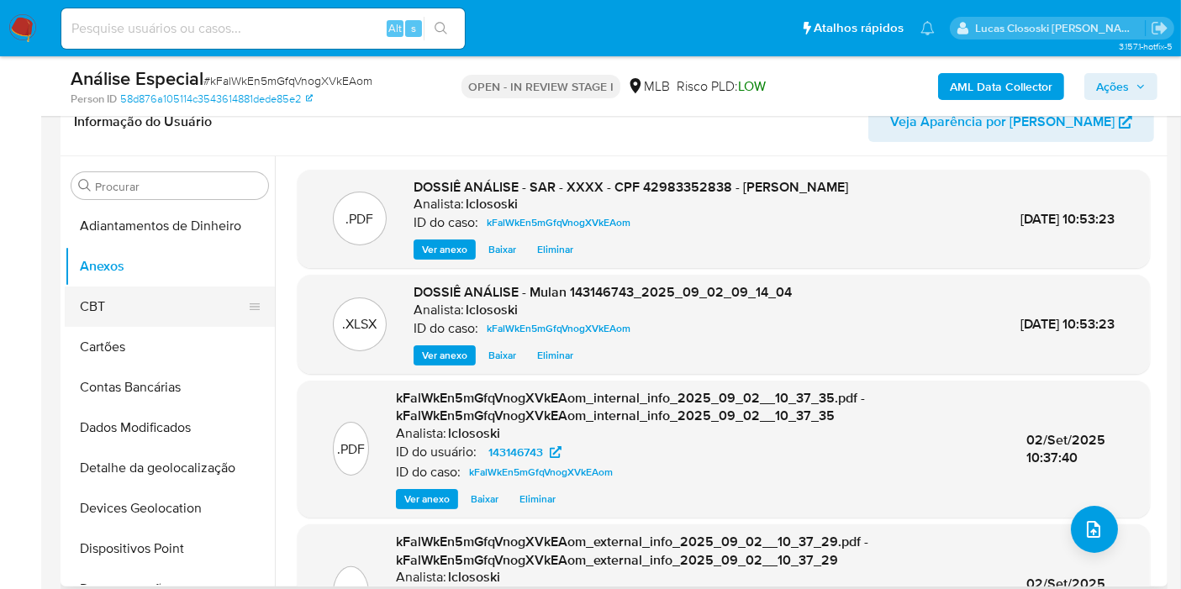
click at [177, 301] on button "CBT" at bounding box center [163, 307] width 197 height 40
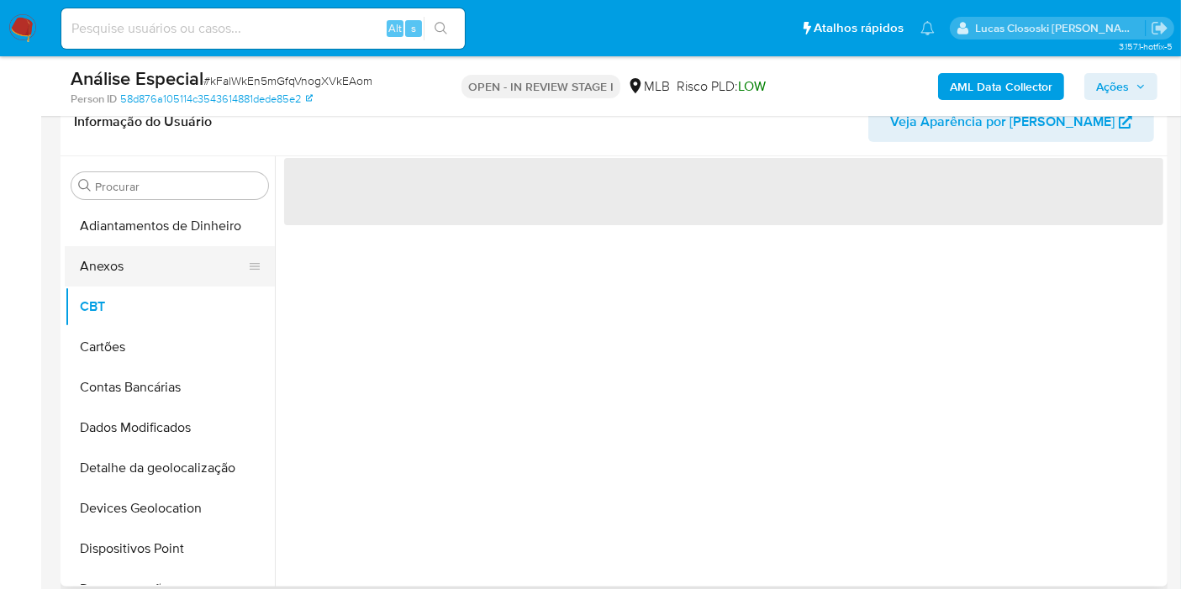
click at [168, 266] on button "Anexos" at bounding box center [163, 266] width 197 height 40
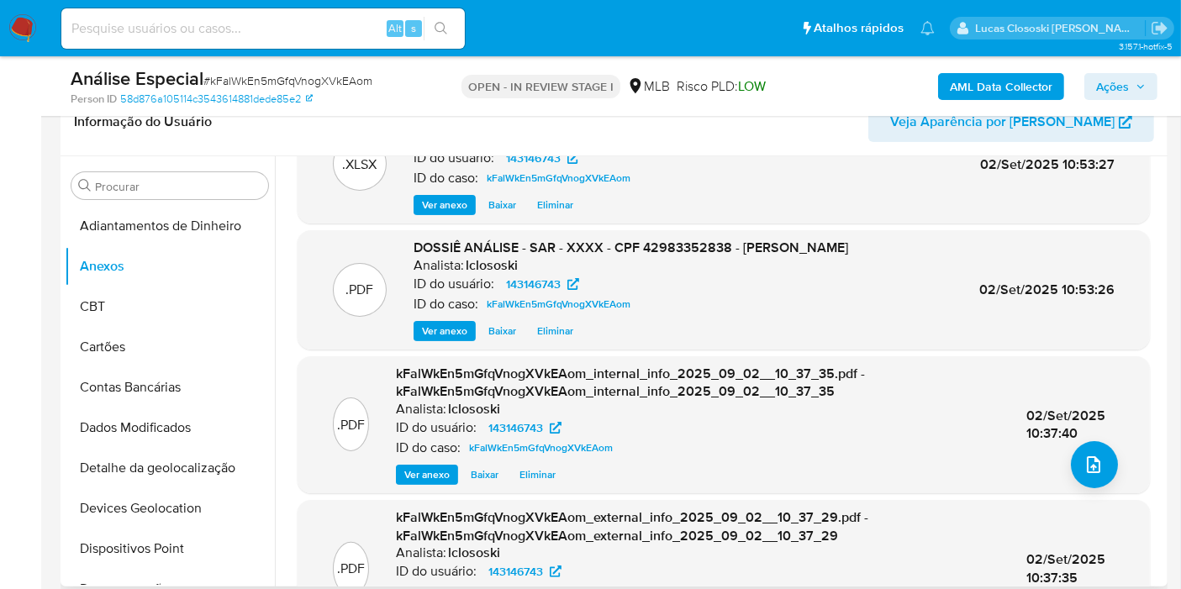
scroll to position [0, 0]
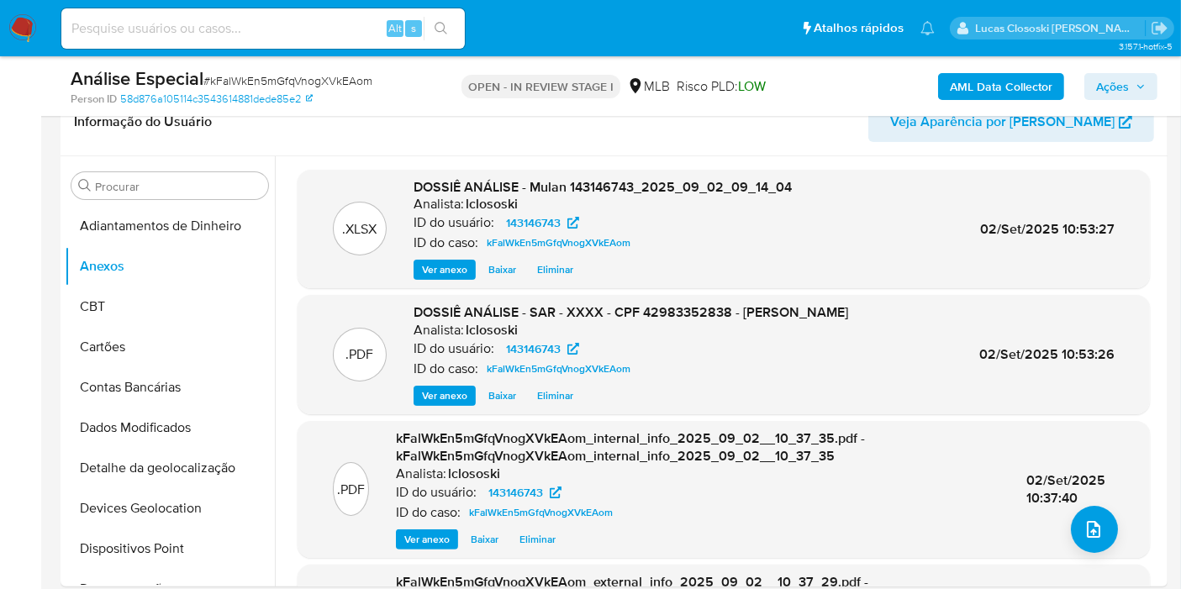
click at [151, 309] on button "CBT" at bounding box center [163, 307] width 197 height 40
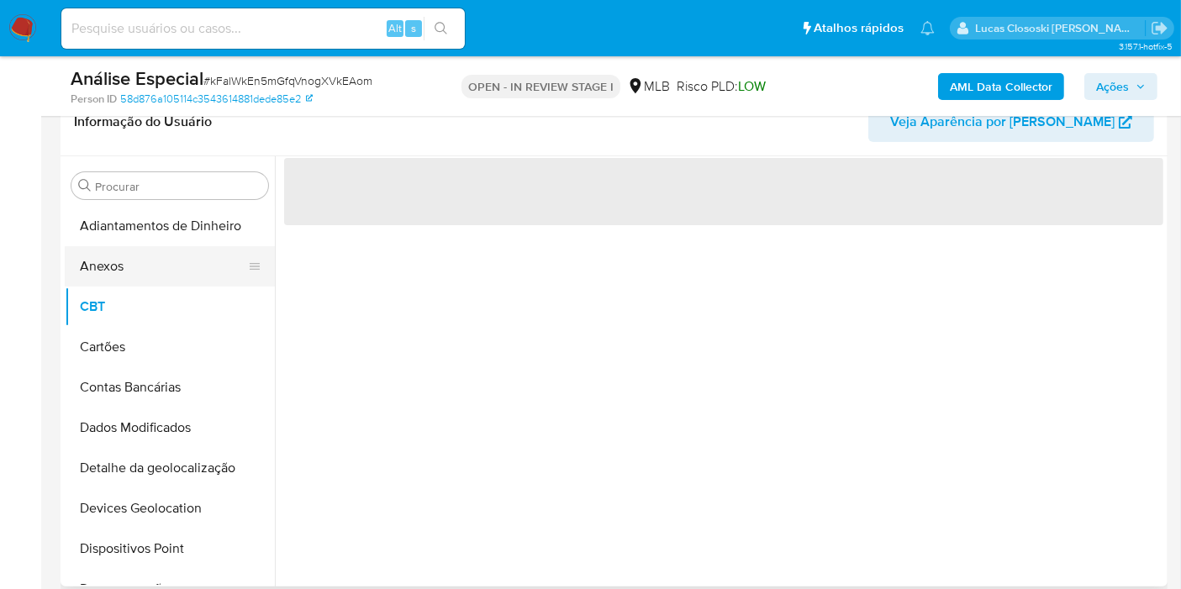
click at [136, 250] on button "Anexos" at bounding box center [163, 266] width 197 height 40
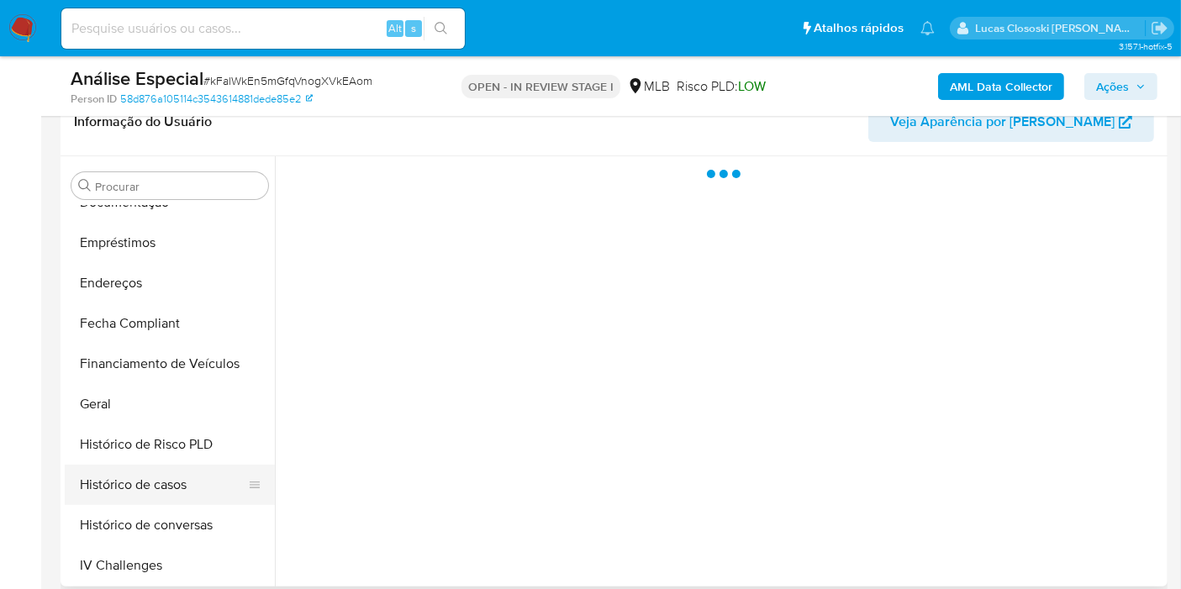
scroll to position [466, 0]
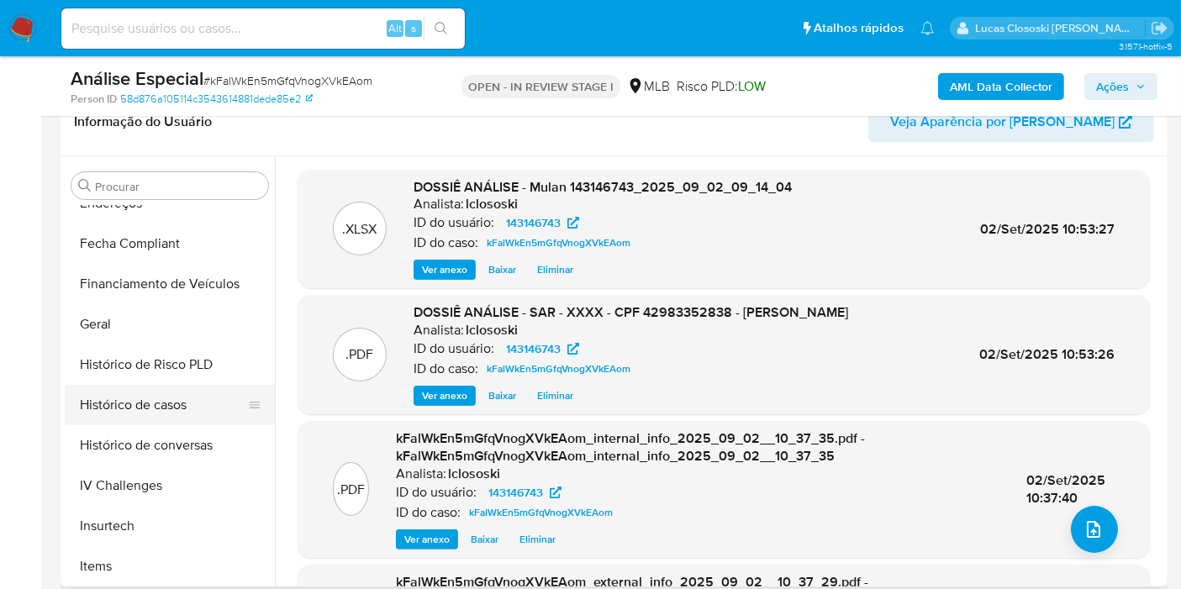
click at [166, 392] on button "Histórico de casos" at bounding box center [163, 405] width 197 height 40
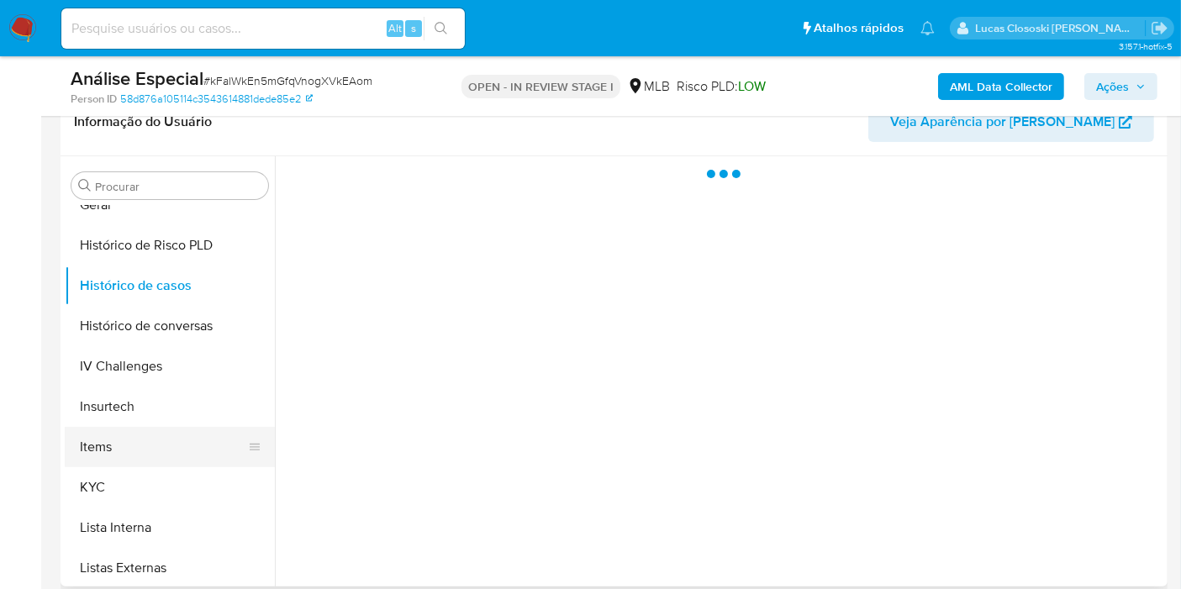
scroll to position [653, 0]
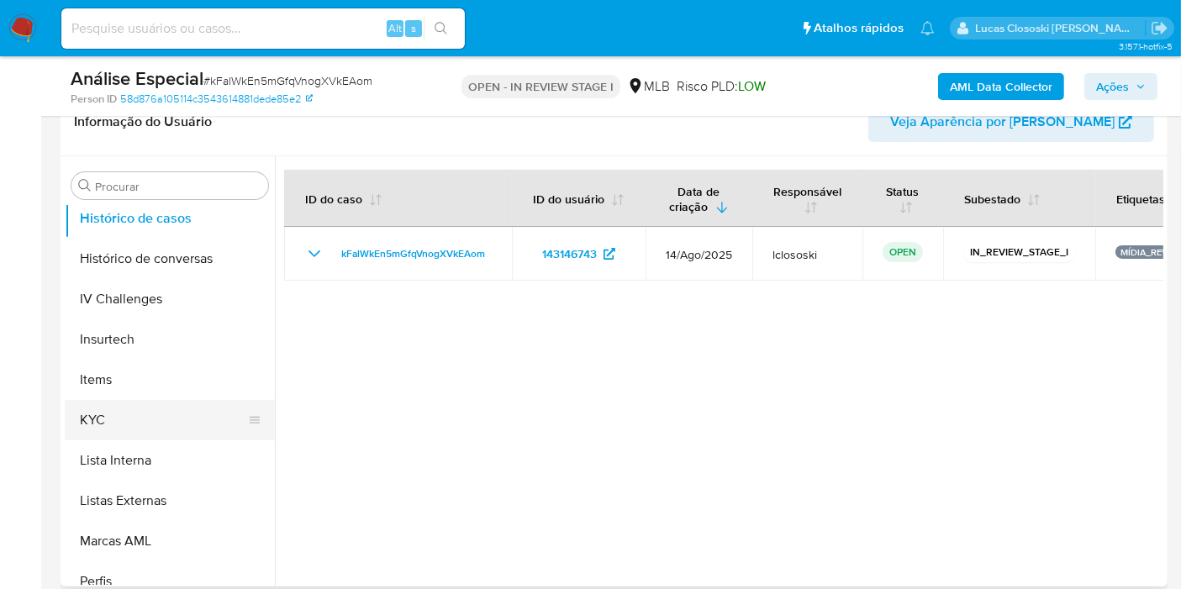
click at [166, 409] on button "KYC" at bounding box center [163, 420] width 197 height 40
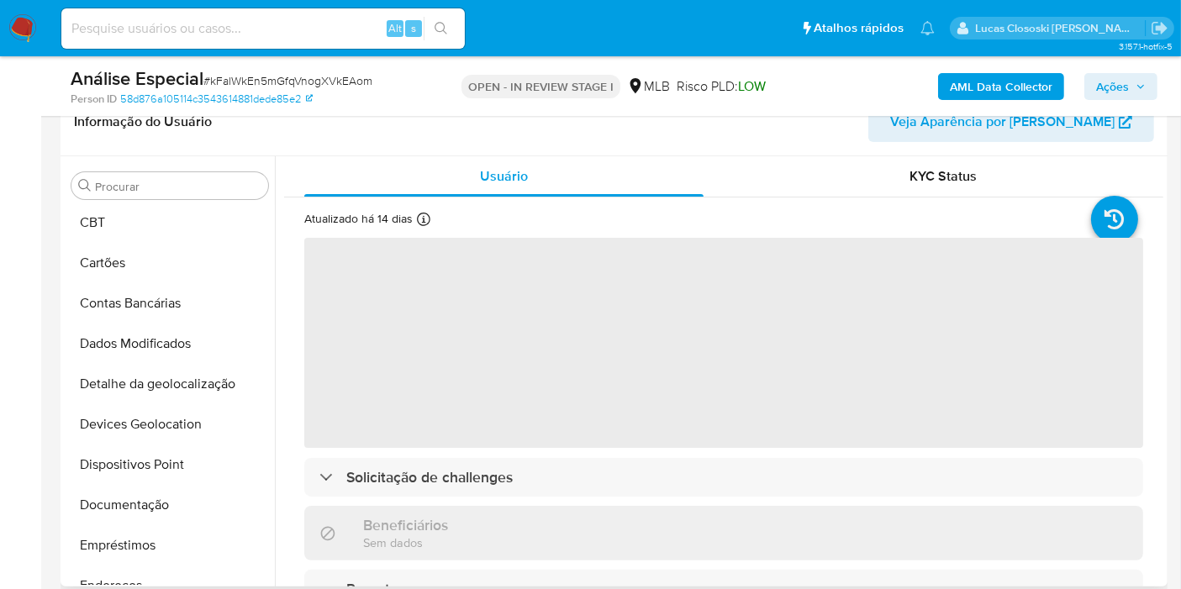
scroll to position [0, 0]
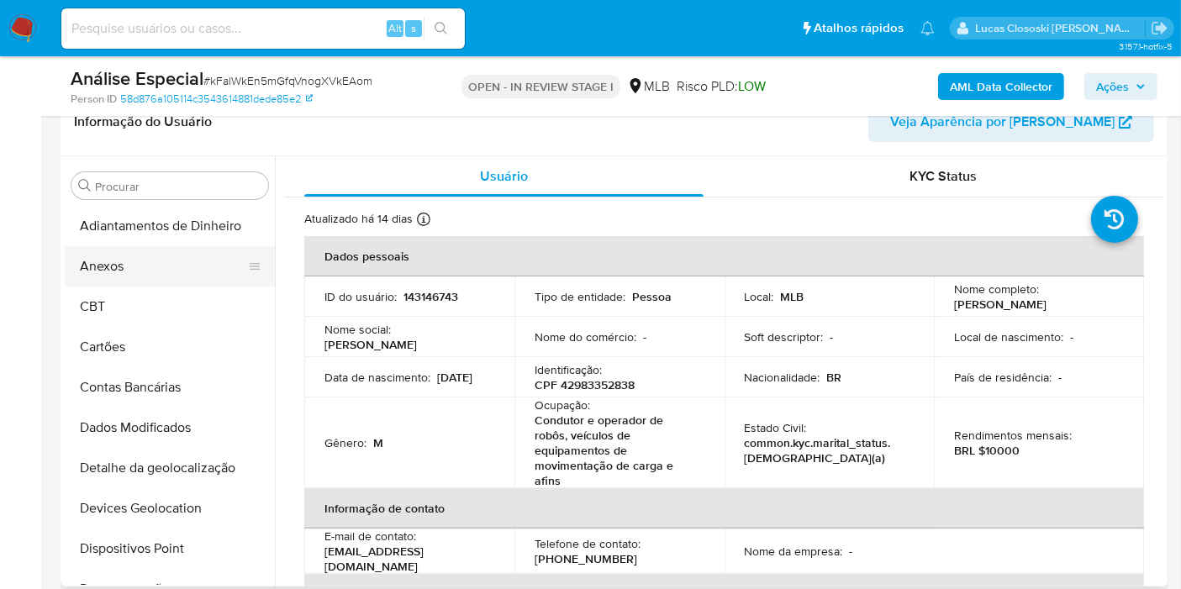
click at [122, 253] on button "Anexos" at bounding box center [163, 266] width 197 height 40
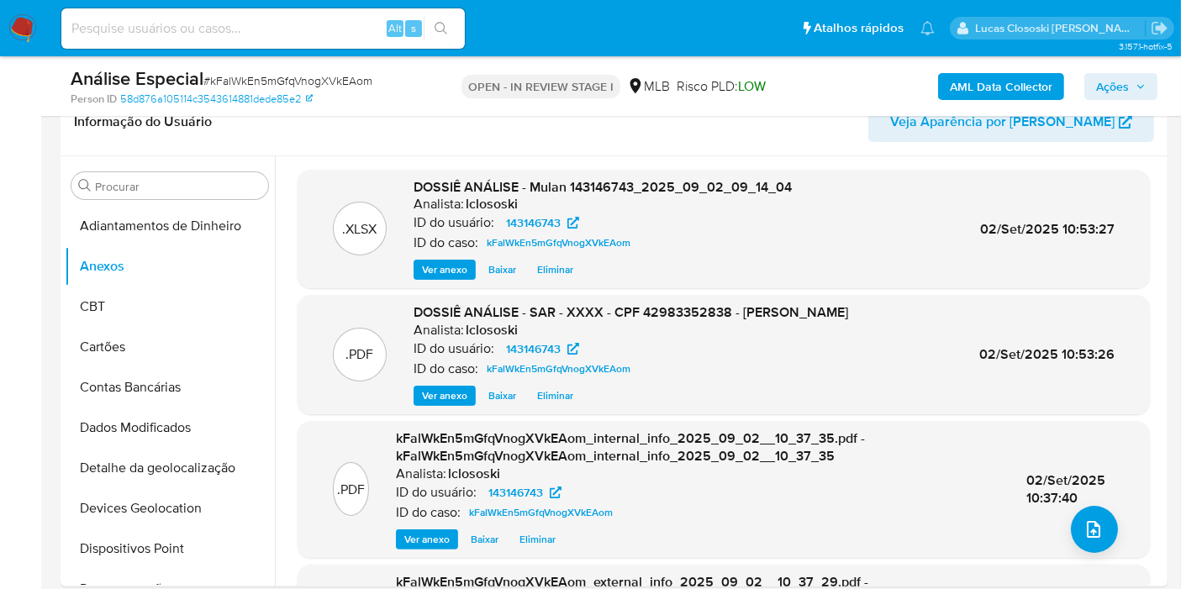
click at [1102, 79] on span "Ações" at bounding box center [1112, 86] width 33 height 27
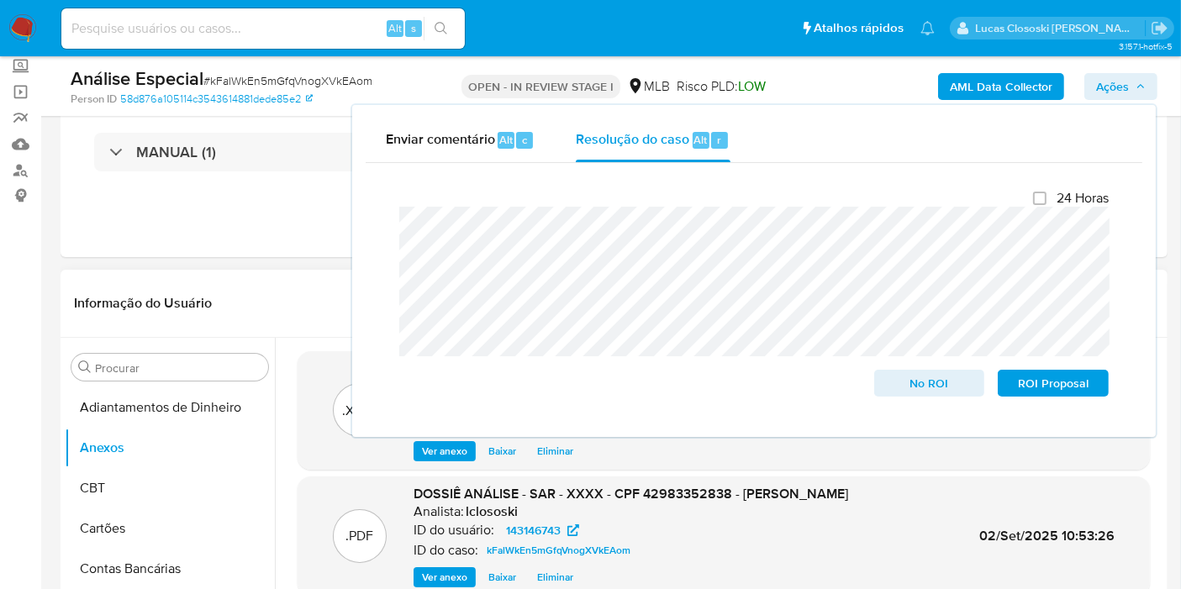
scroll to position [93, 0]
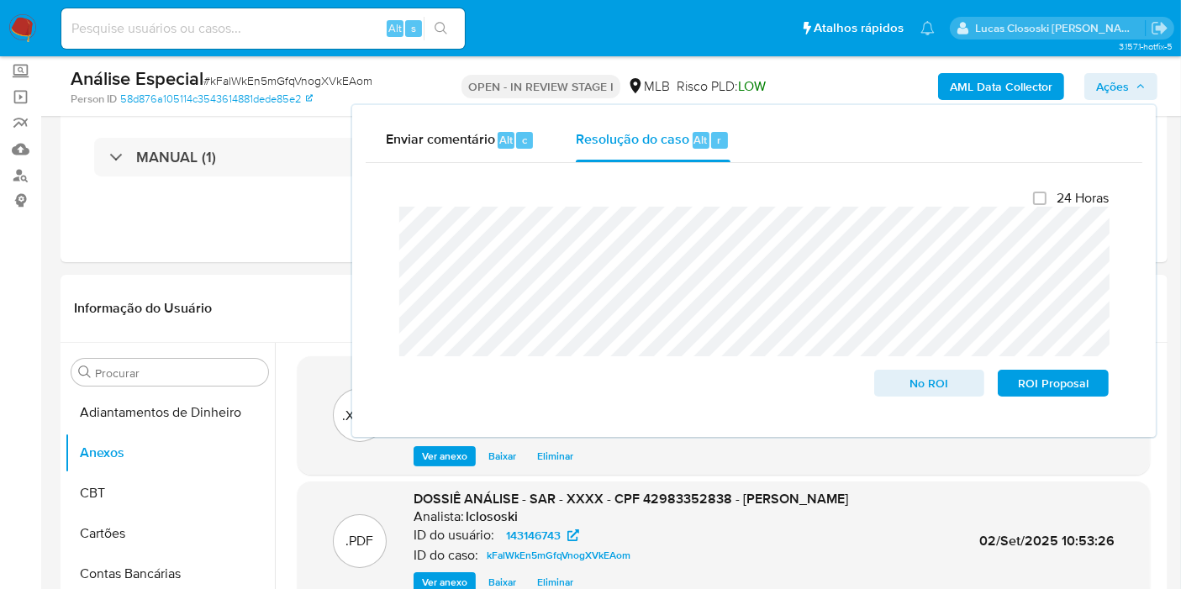
click at [1149, 90] on button "Ações" at bounding box center [1120, 86] width 73 height 27
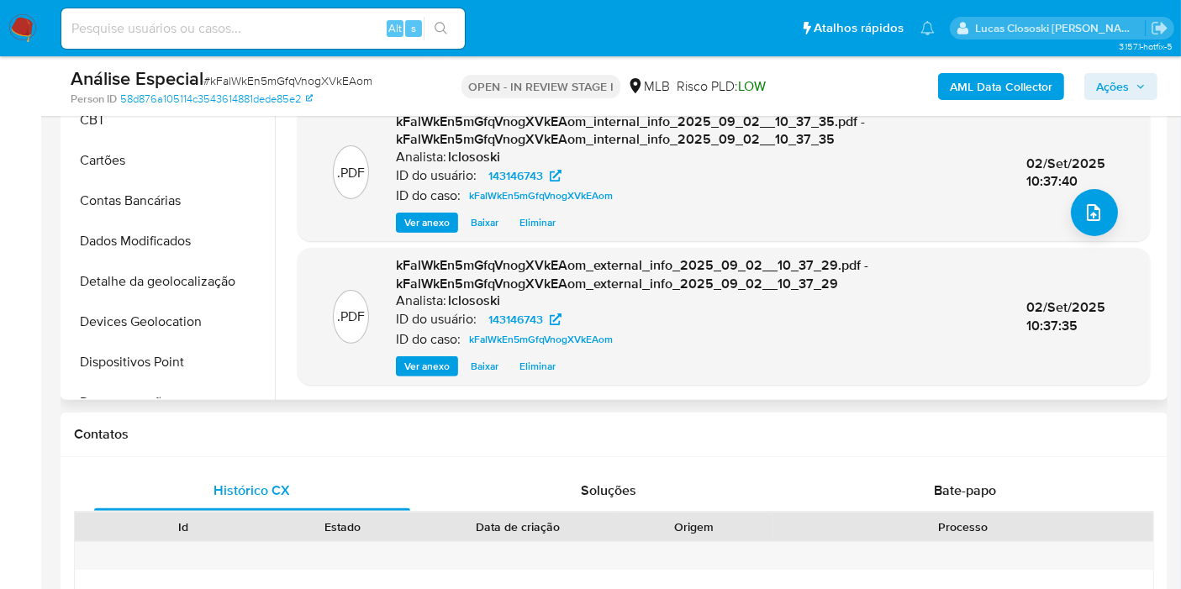
scroll to position [65, 0]
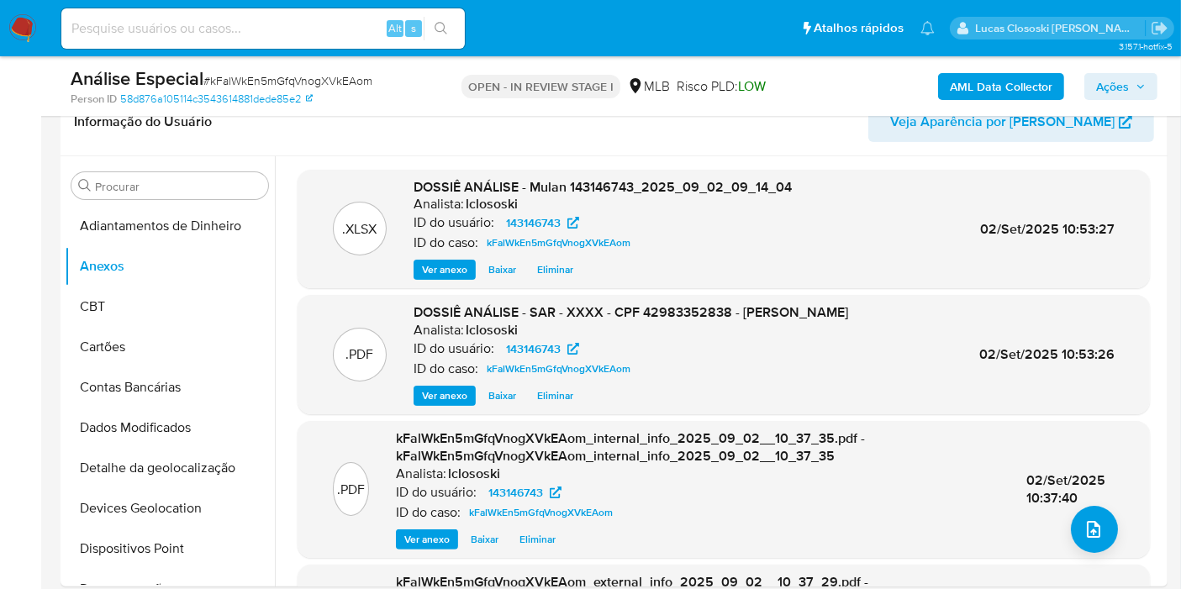
click at [1129, 93] on span "Ações" at bounding box center [1121, 87] width 50 height 24
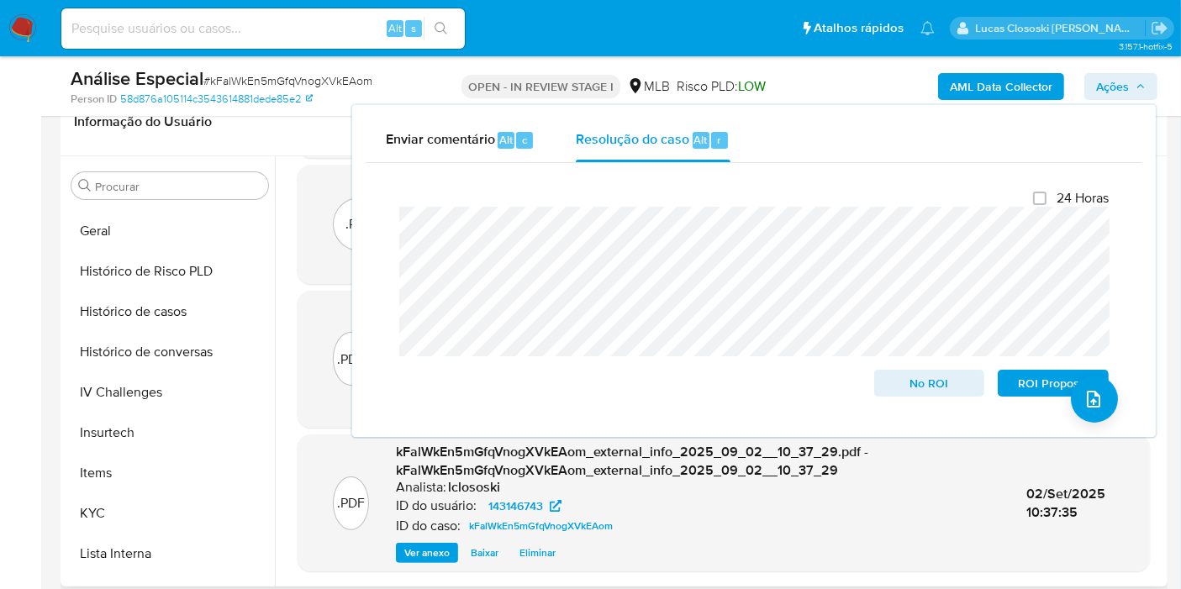
drag, startPoint x: 291, startPoint y: 345, endPoint x: 272, endPoint y: 352, distance: 19.7
click at [290, 345] on div ".XLSX DOSSIÊ ANÁLISE - Mulan 143146743_2025_09_02_09_14_04 Analista: lclososki …" at bounding box center [723, 305] width 879 height 533
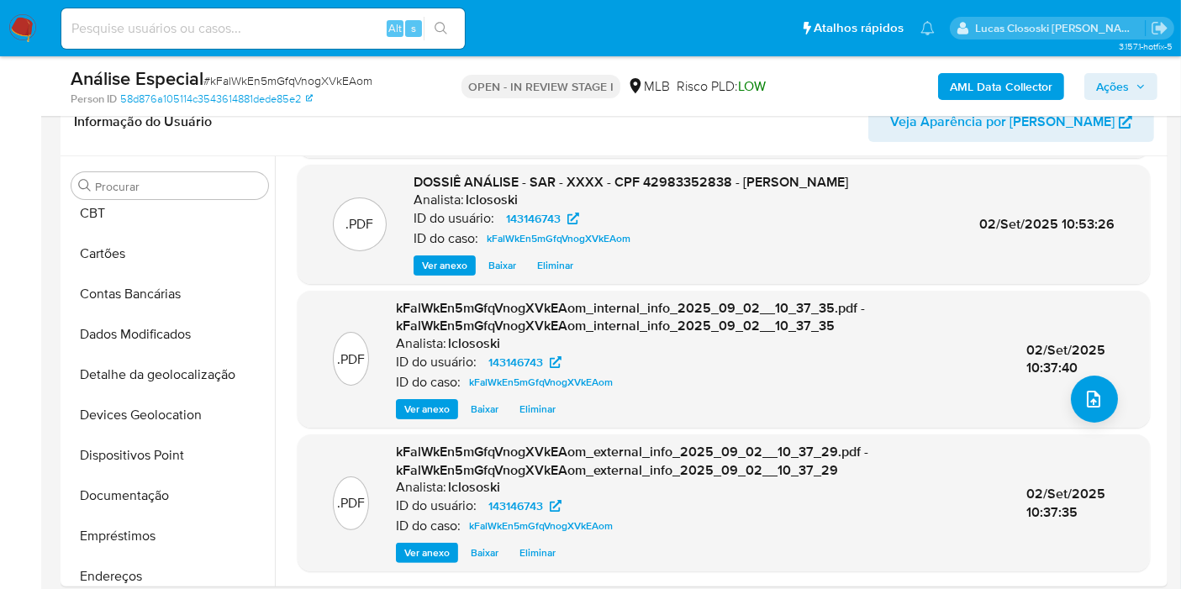
click at [1134, 97] on span "Ações" at bounding box center [1121, 87] width 50 height 24
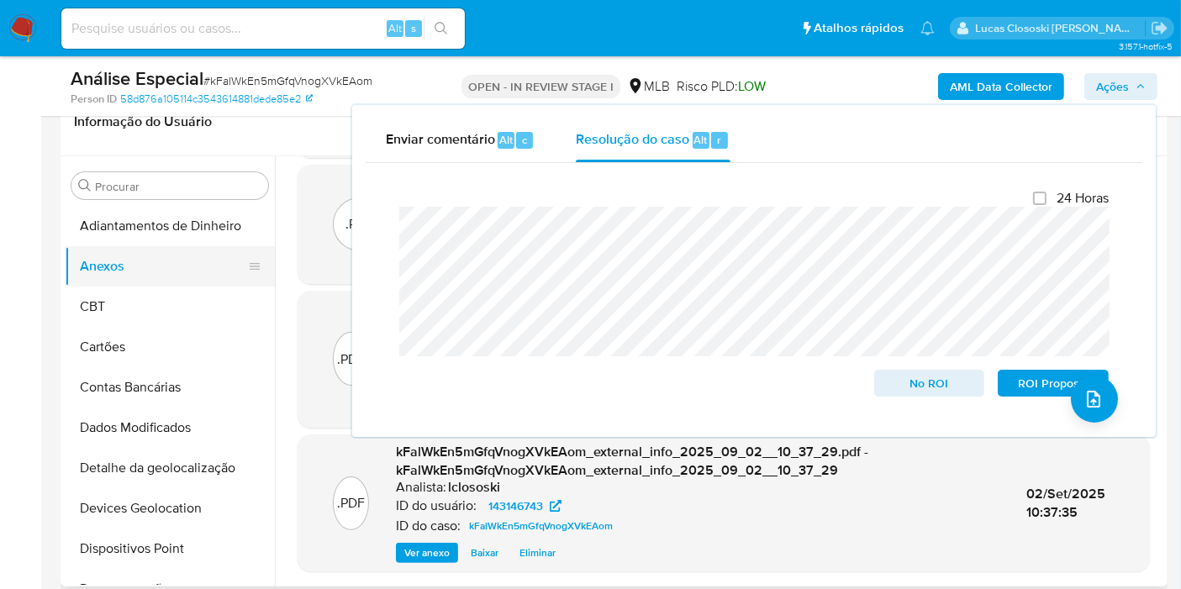
click at [128, 253] on button "Anexos" at bounding box center [163, 266] width 197 height 40
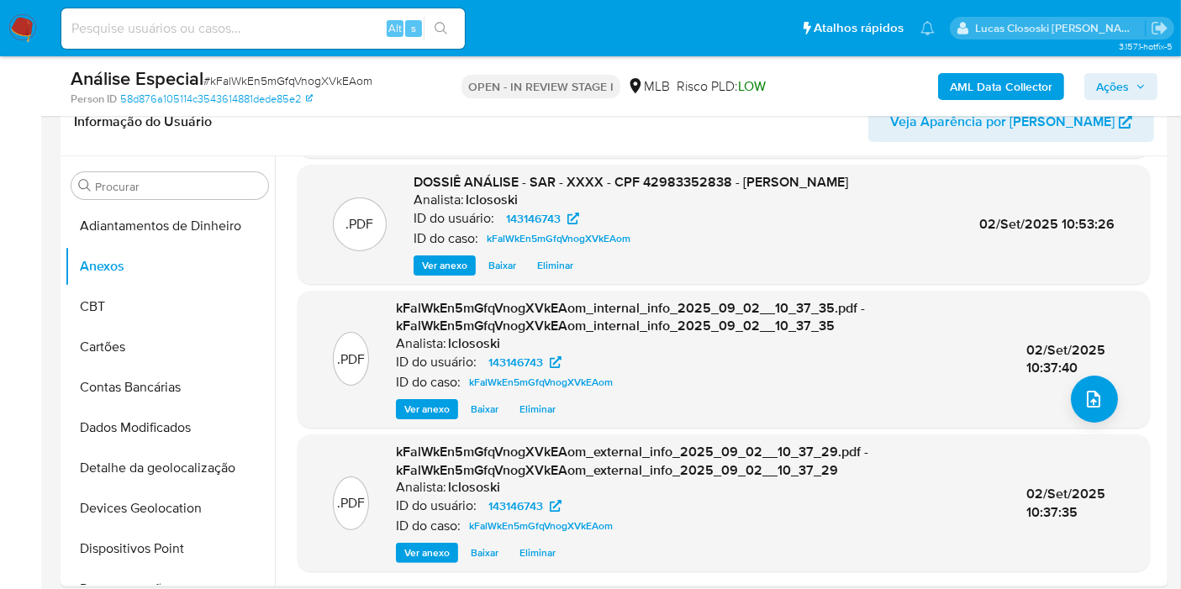
click at [1135, 104] on div "AML Data Collector Ações" at bounding box center [978, 85] width 358 height 39
click at [1135, 79] on span "Ações" at bounding box center [1121, 87] width 50 height 24
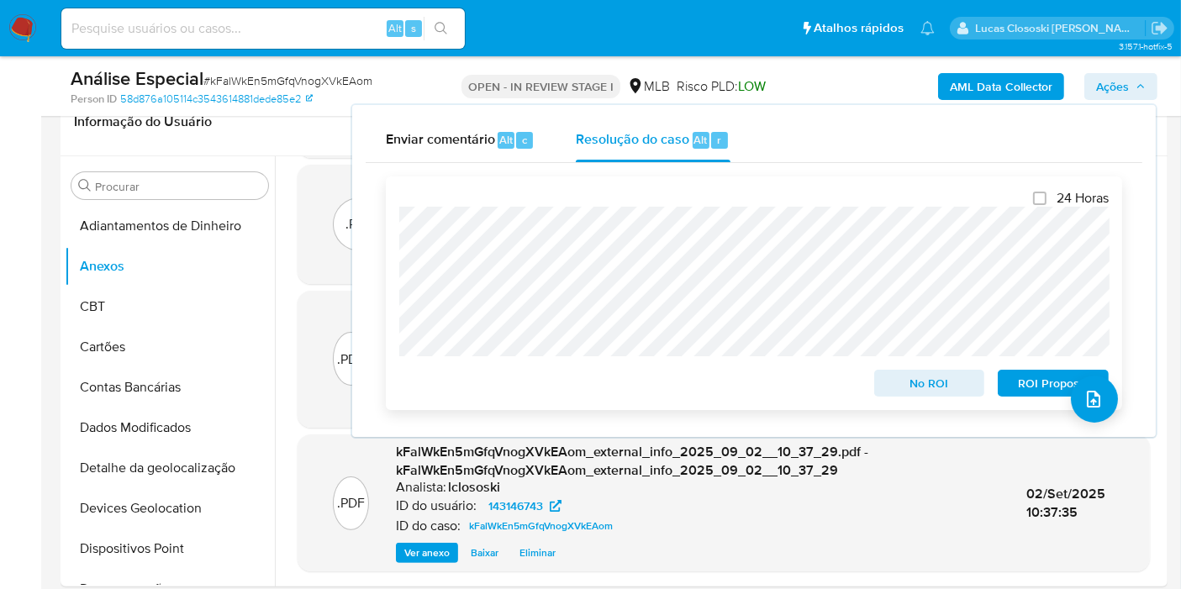
click at [1042, 387] on span "ROI Proposal" at bounding box center [1052, 383] width 87 height 24
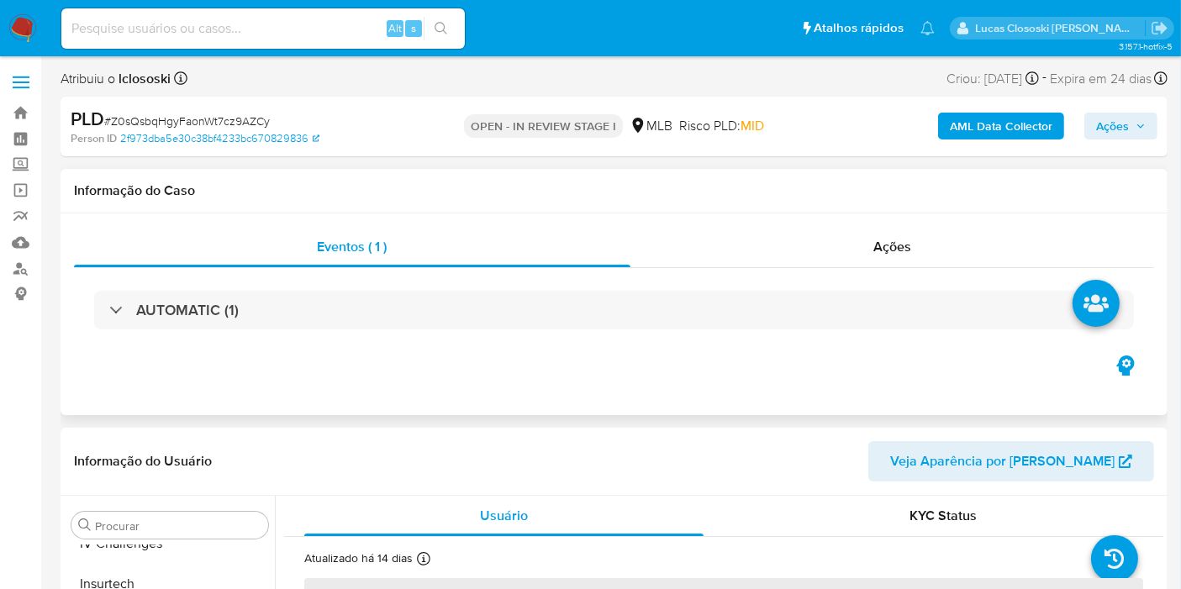
scroll to position [749, 0]
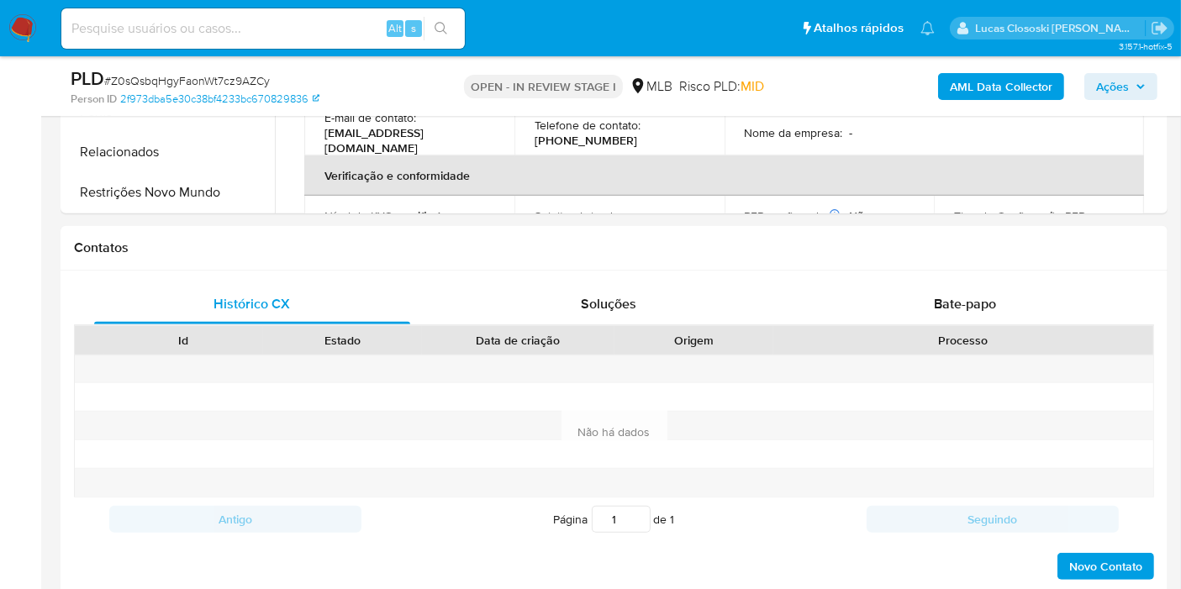
select select "10"
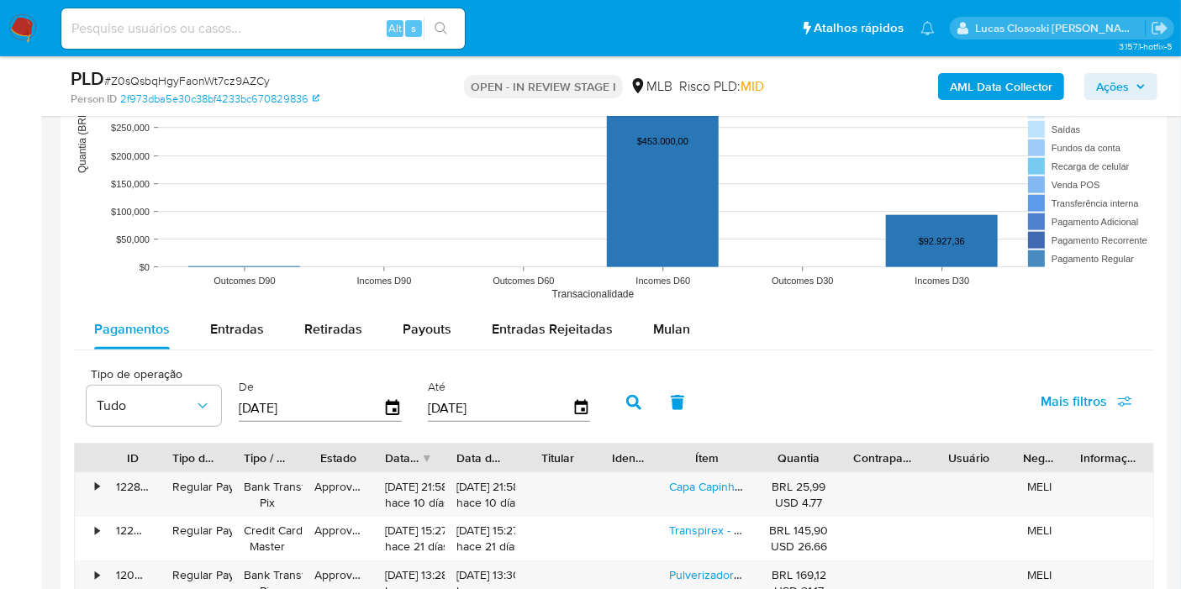
scroll to position [1680, 0]
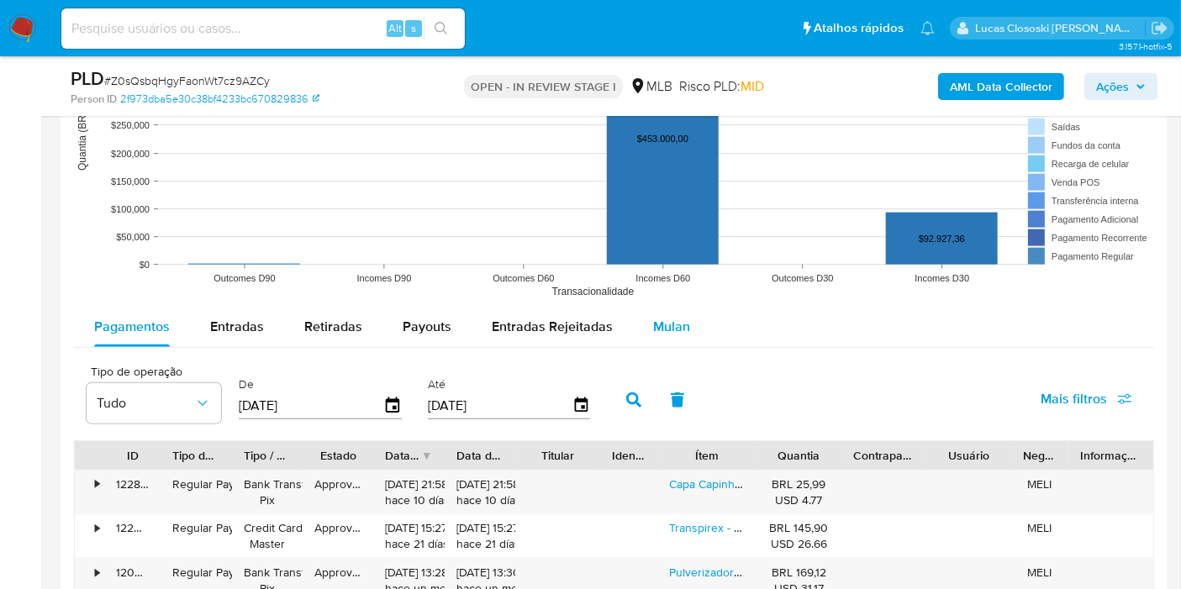
click at [669, 329] on span "Mulan" at bounding box center [671, 326] width 37 height 19
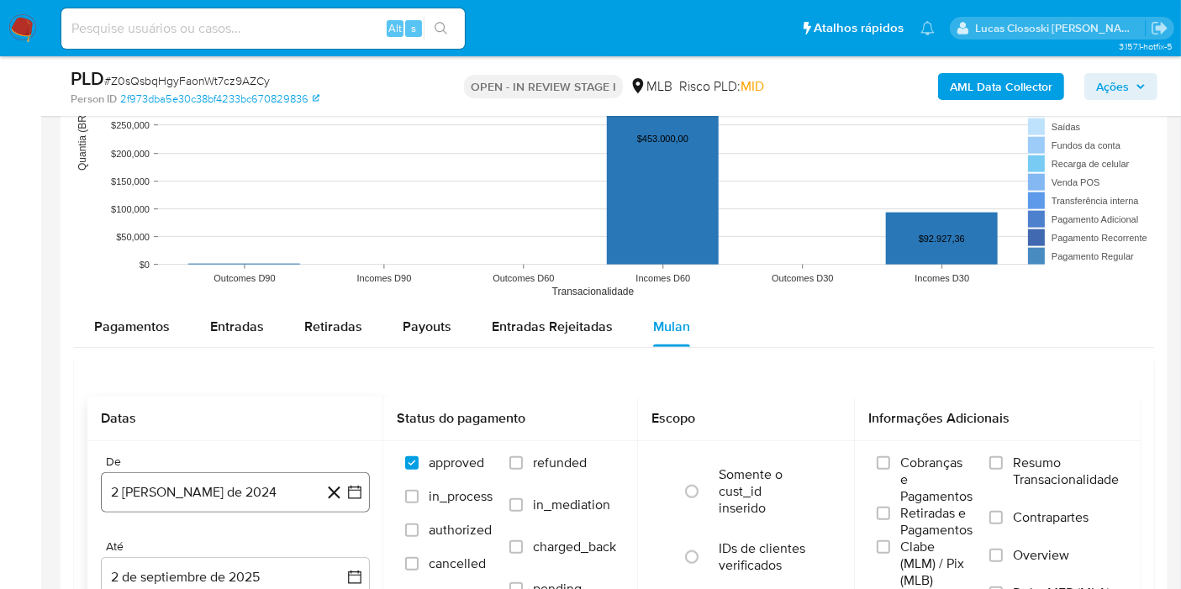
click at [360, 487] on icon "button" at bounding box center [354, 492] width 17 height 17
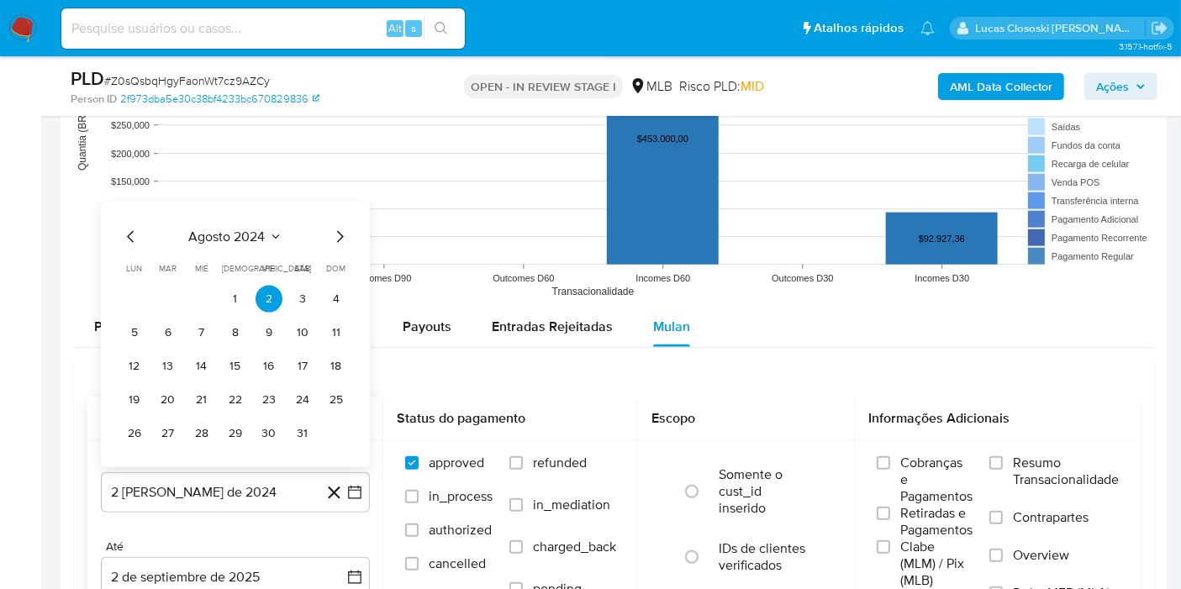
click at [218, 241] on span "agosto 2024" at bounding box center [227, 237] width 76 height 17
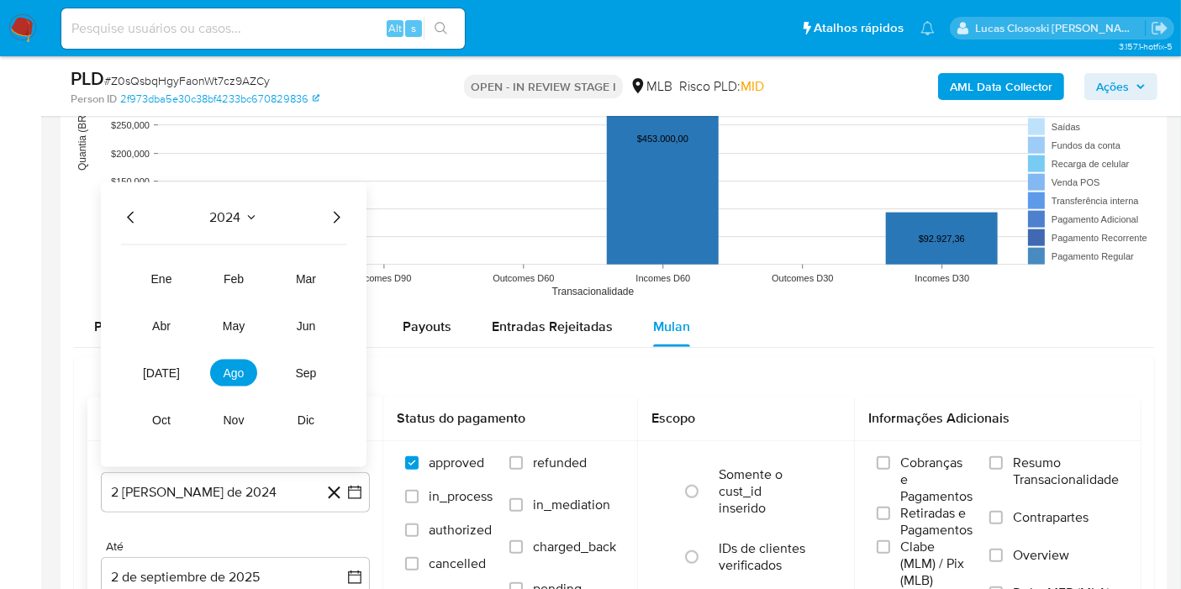
click at [218, 228] on div "2024 2024 ene feb mar abr may jun jul ago sep oct nov dic" at bounding box center [234, 324] width 266 height 285
click at [317, 208] on div "2024" at bounding box center [233, 218] width 225 height 20
click at [340, 208] on icon "Año siguiente" at bounding box center [336, 218] width 20 height 20
click at [169, 371] on button "jul" at bounding box center [161, 373] width 47 height 27
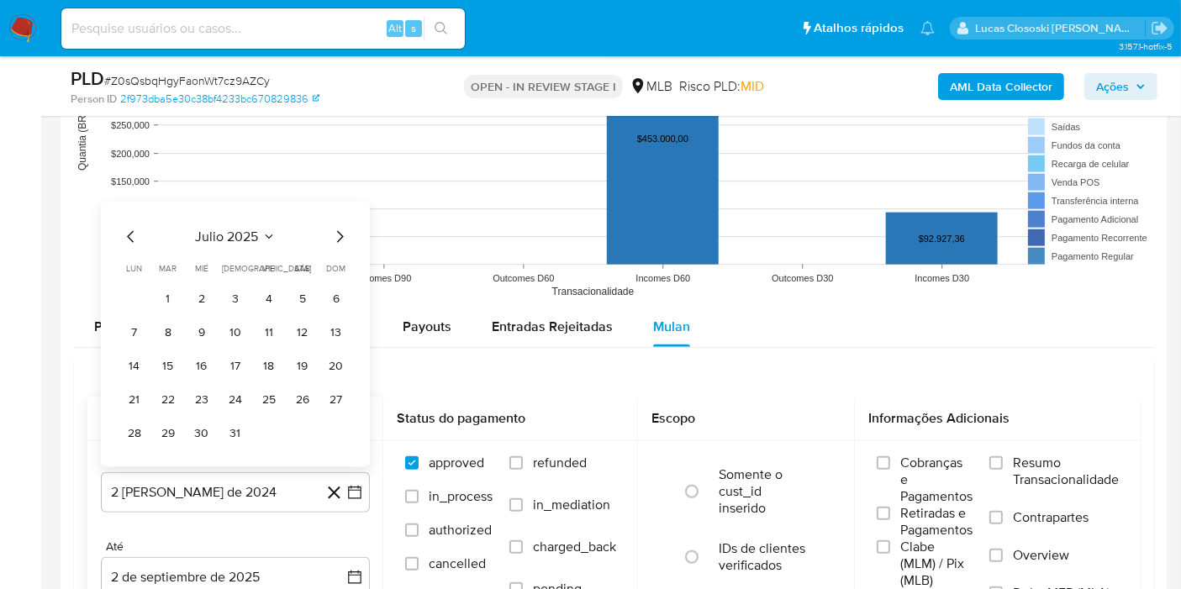
click at [182, 304] on tr "1 2 3 4 5 6" at bounding box center [235, 299] width 229 height 27
click at [177, 302] on button "1" at bounding box center [168, 299] width 27 height 27
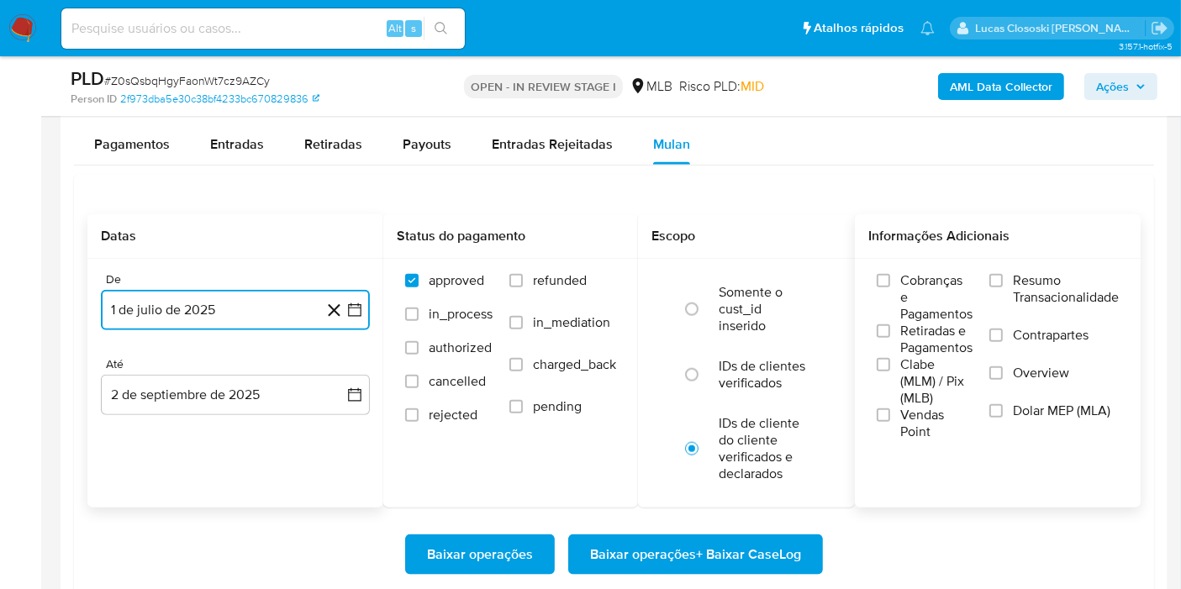
scroll to position [1960, 0]
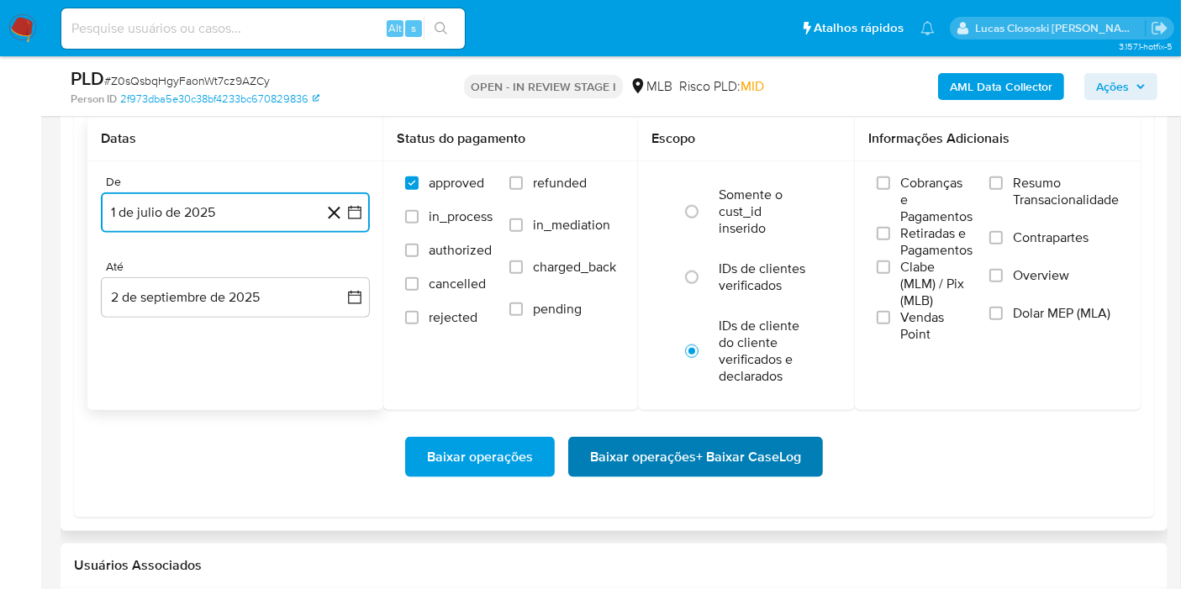
click at [754, 452] on span "Baixar operações + Baixar CaseLog" at bounding box center [695, 457] width 211 height 37
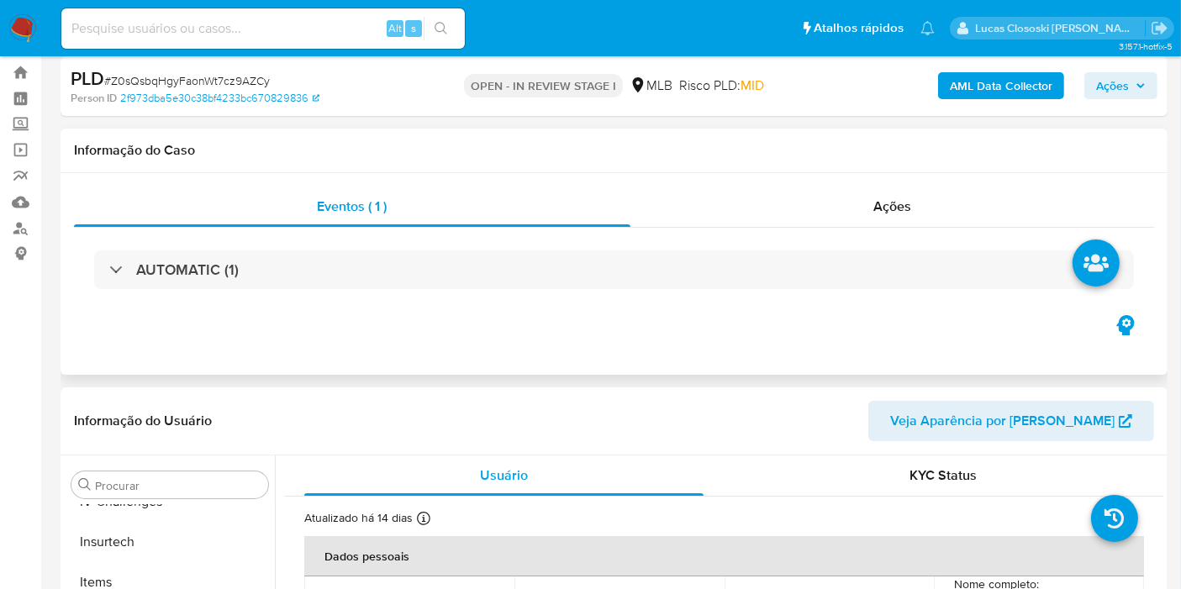
scroll to position [0, 0]
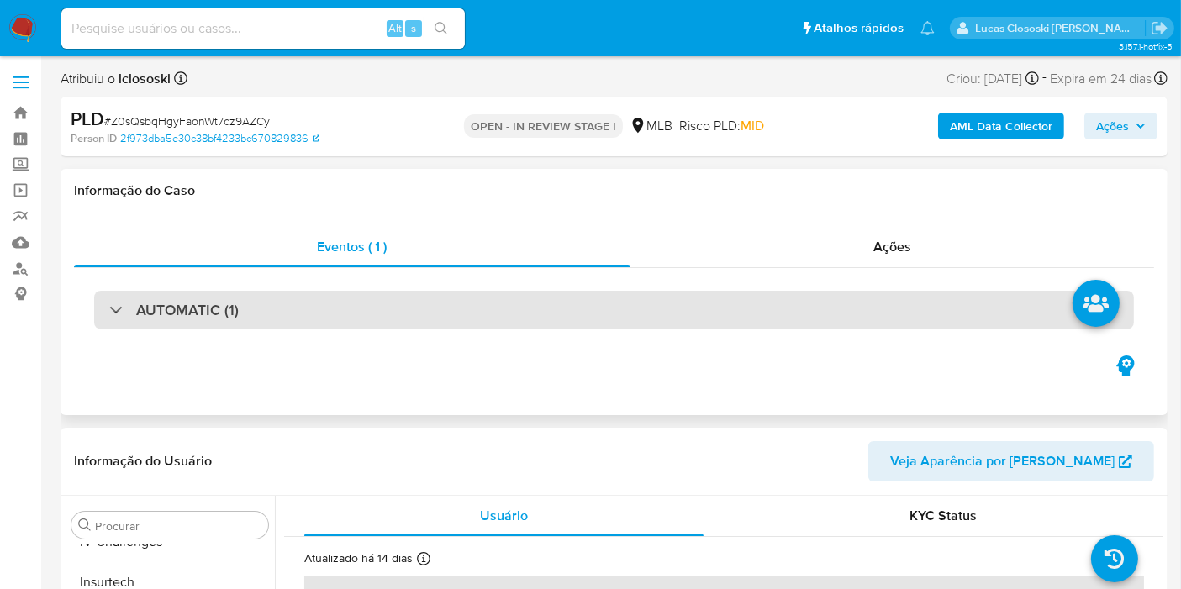
click at [437, 290] on div "AUTOMATIC (1)" at bounding box center [614, 310] width 1080 height 84
click at [439, 296] on div "AUTOMATIC (1)" at bounding box center [613, 310] width 1039 height 39
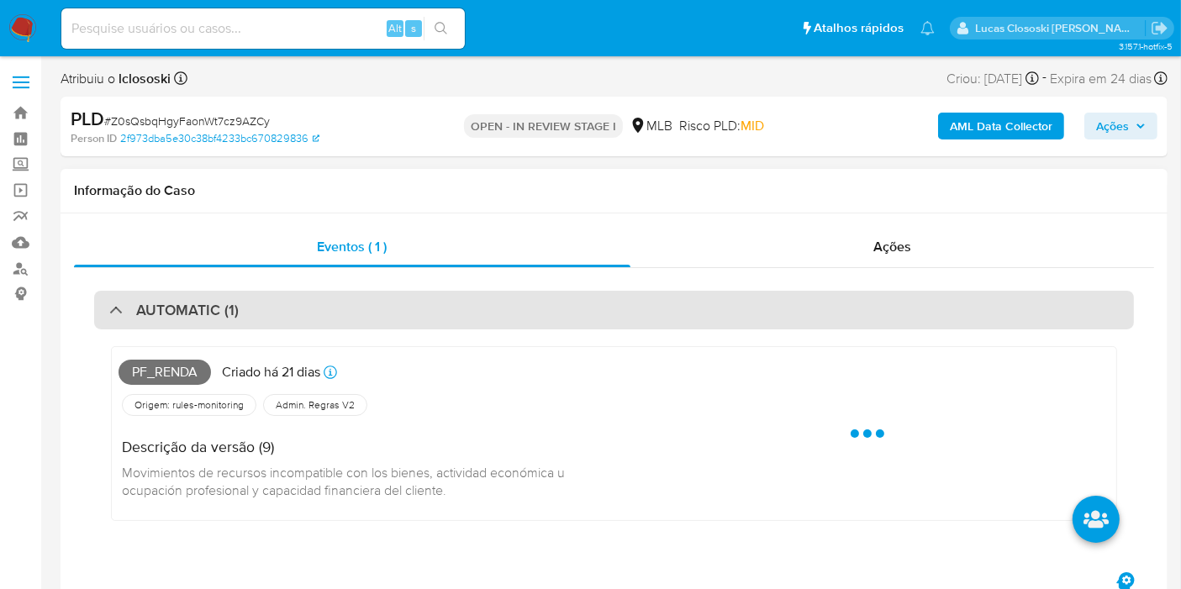
click at [439, 296] on div "AUTOMATIC (1)" at bounding box center [613, 310] width 1039 height 39
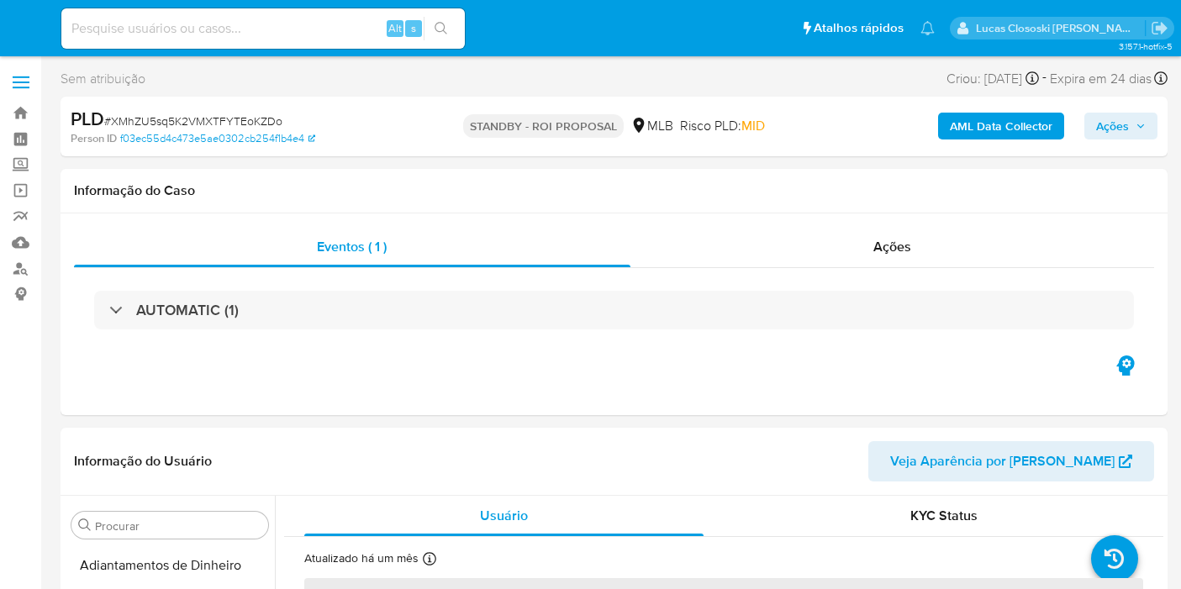
select select "10"
click at [23, 33] on img at bounding box center [22, 28] width 29 height 29
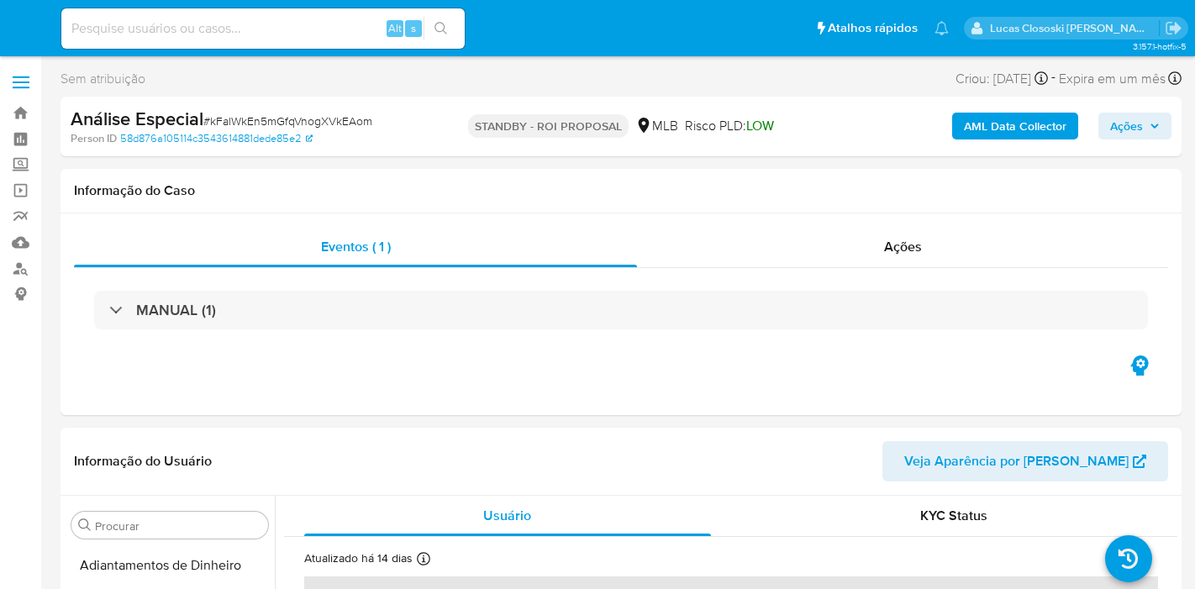
select select "10"
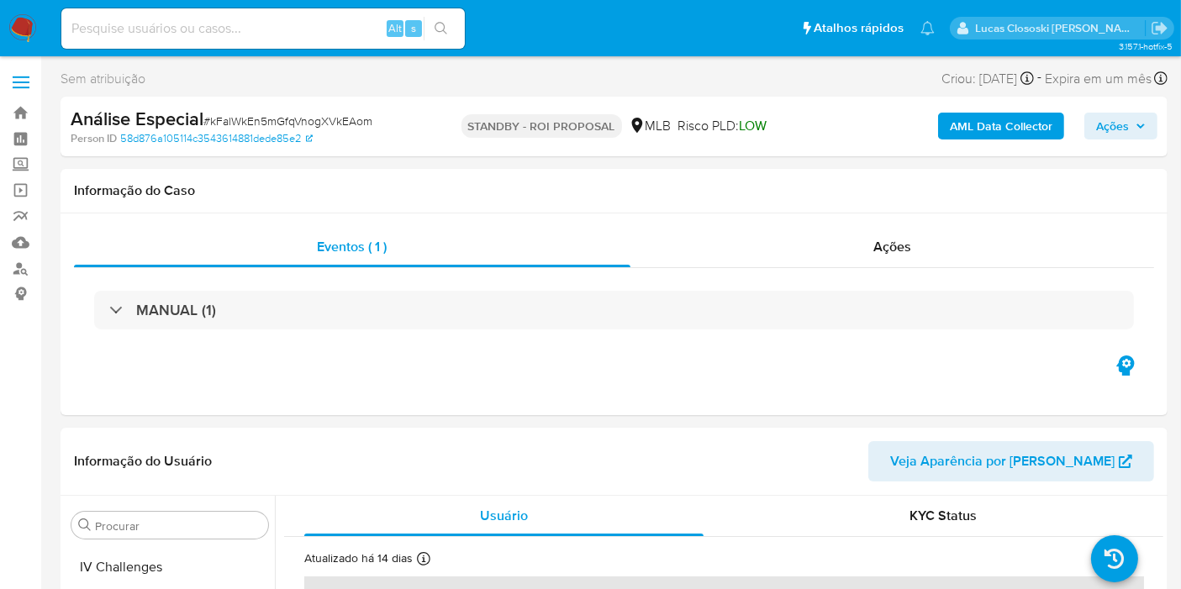
scroll to position [749, 0]
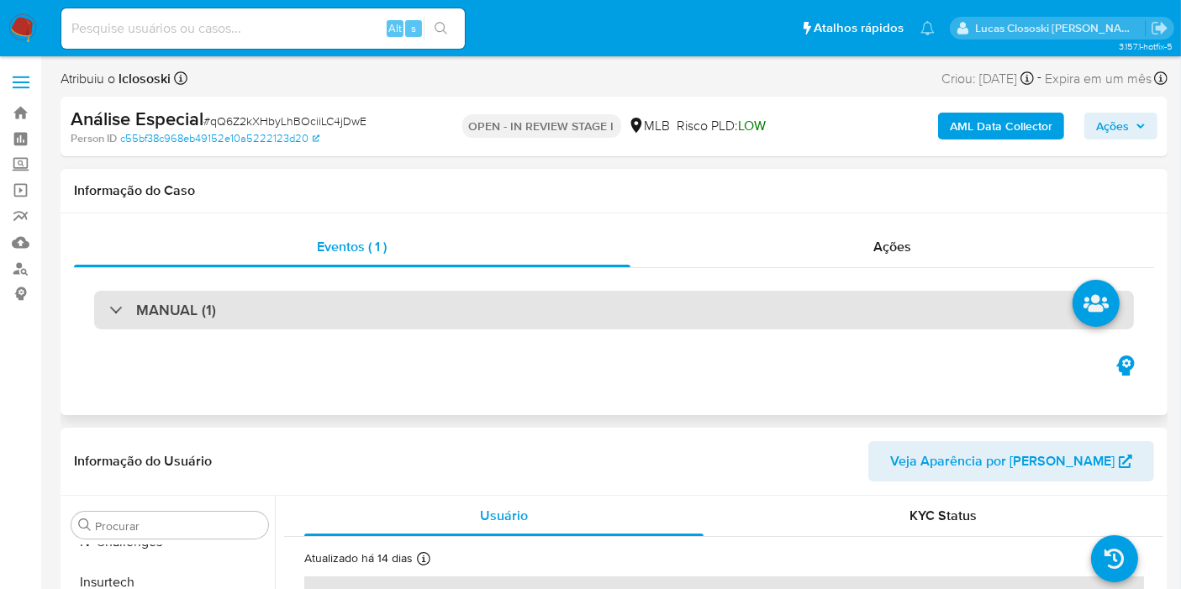
click at [583, 311] on div "MANUAL (1)" at bounding box center [613, 310] width 1039 height 39
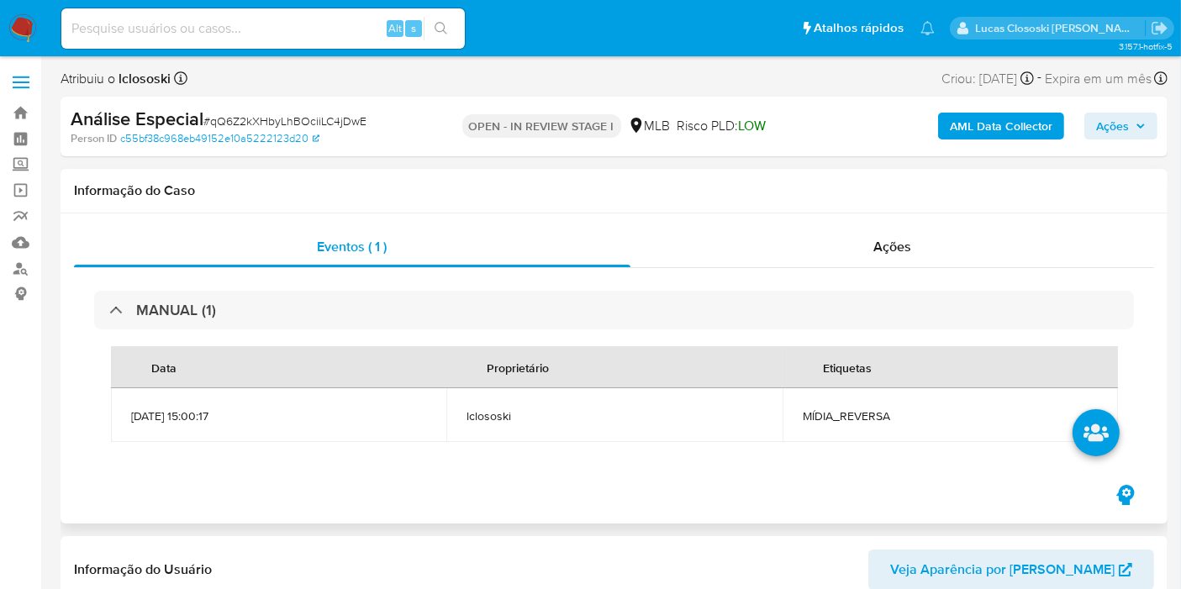
click at [662, 198] on h1 "Informação do Caso" at bounding box center [614, 190] width 1080 height 17
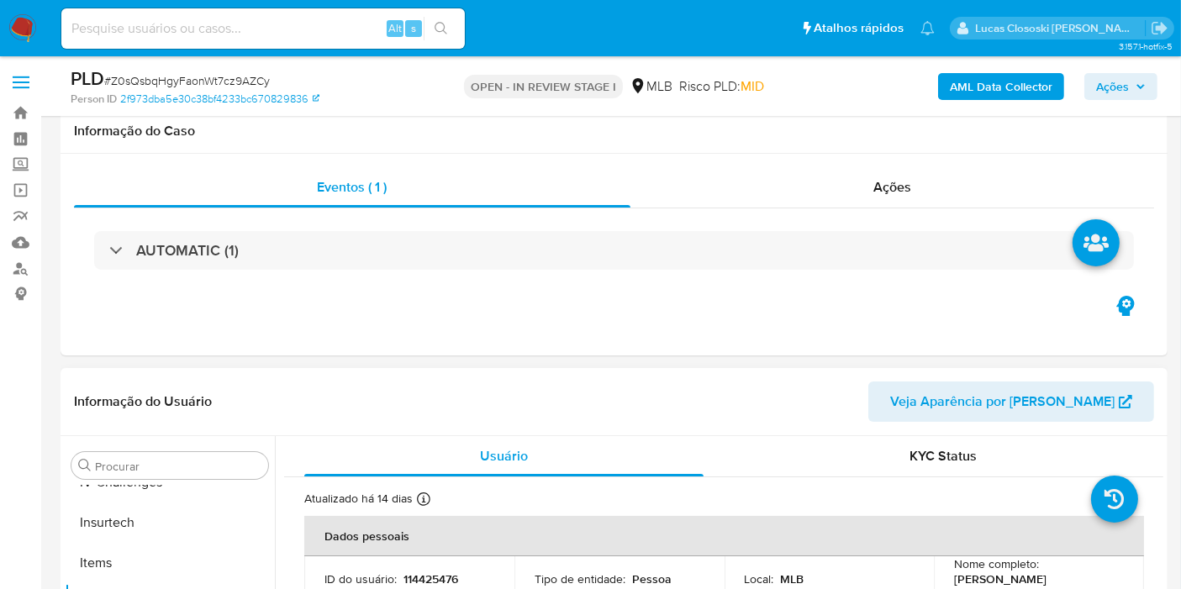
scroll to position [280, 0]
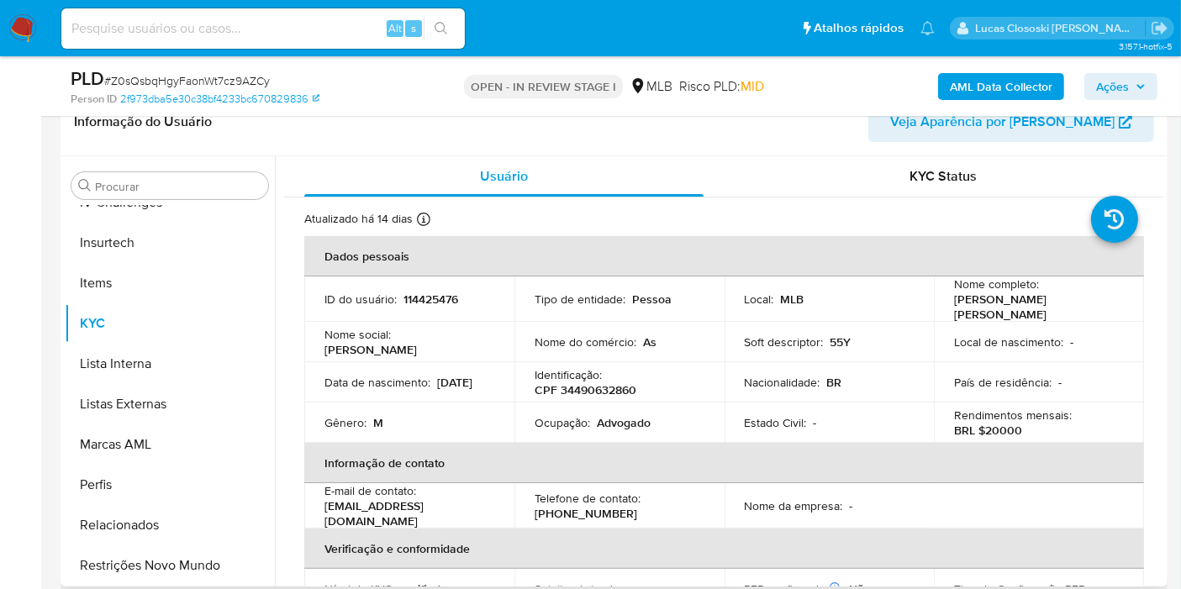
click at [611, 385] on p "CPF 34490632860" at bounding box center [585, 389] width 102 height 15
copy p "34490632860"
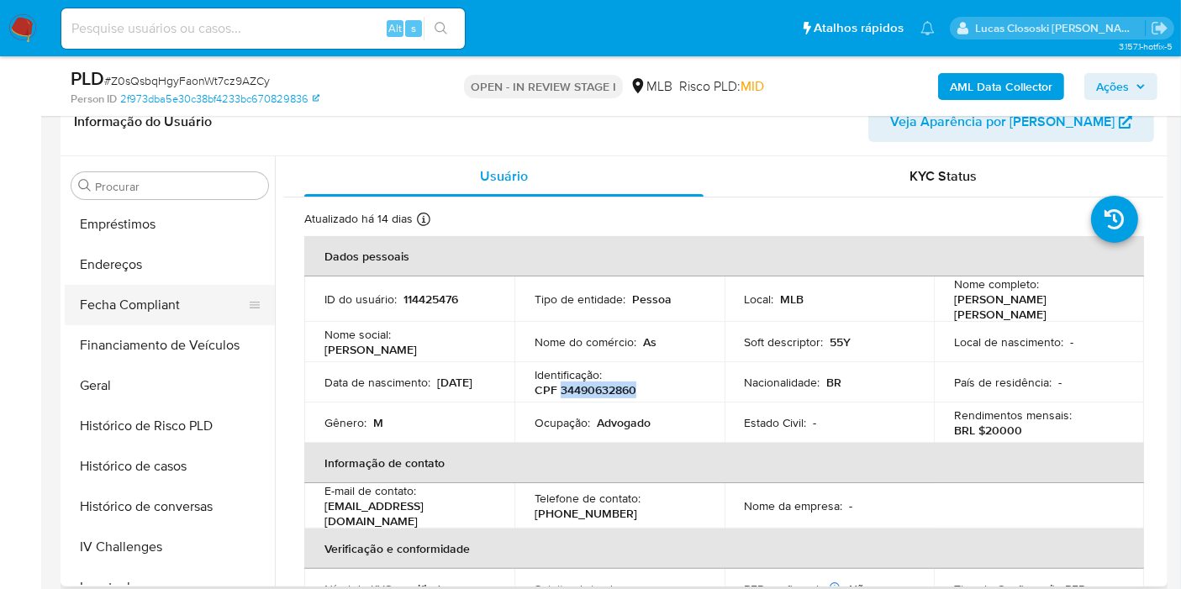
scroll to position [376, 0]
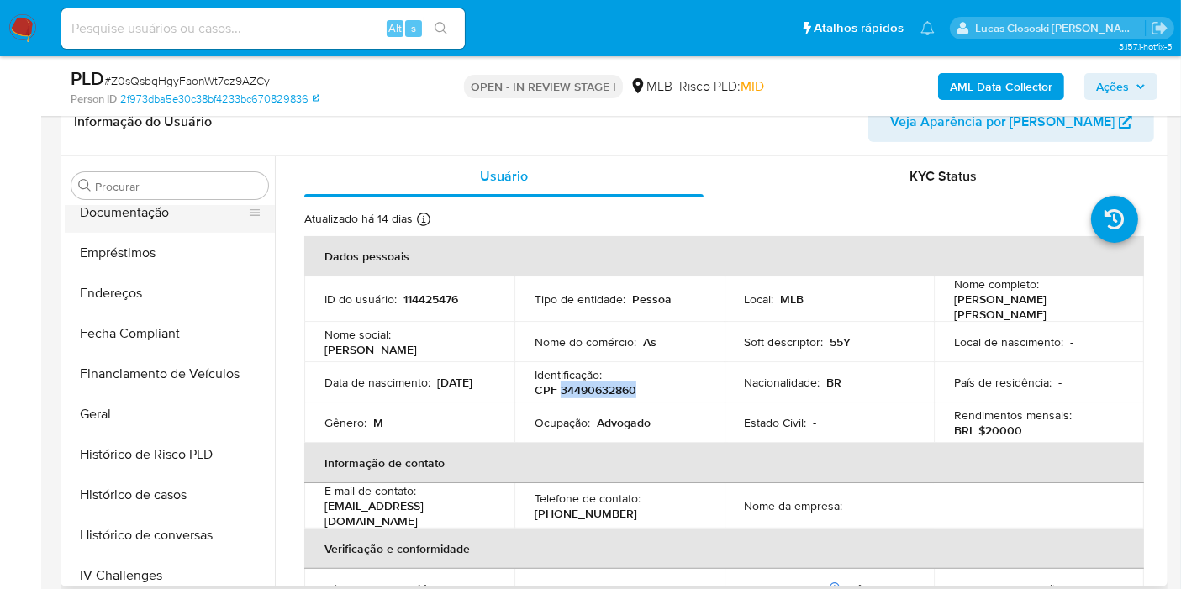
click at [136, 214] on button "Documentação" at bounding box center [163, 212] width 197 height 40
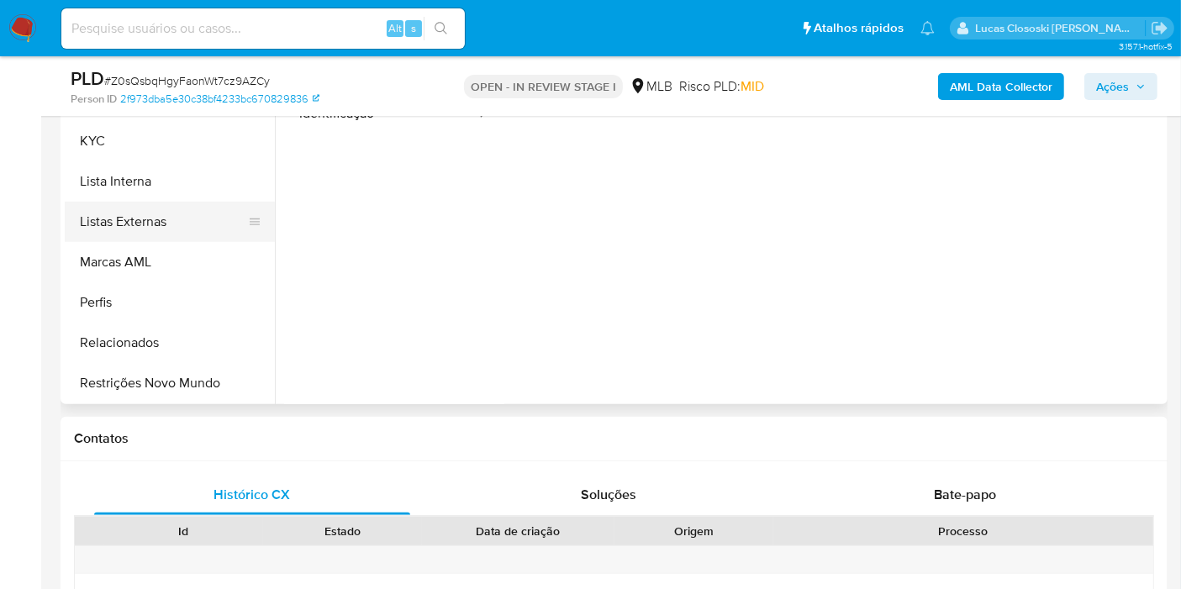
scroll to position [466, 0]
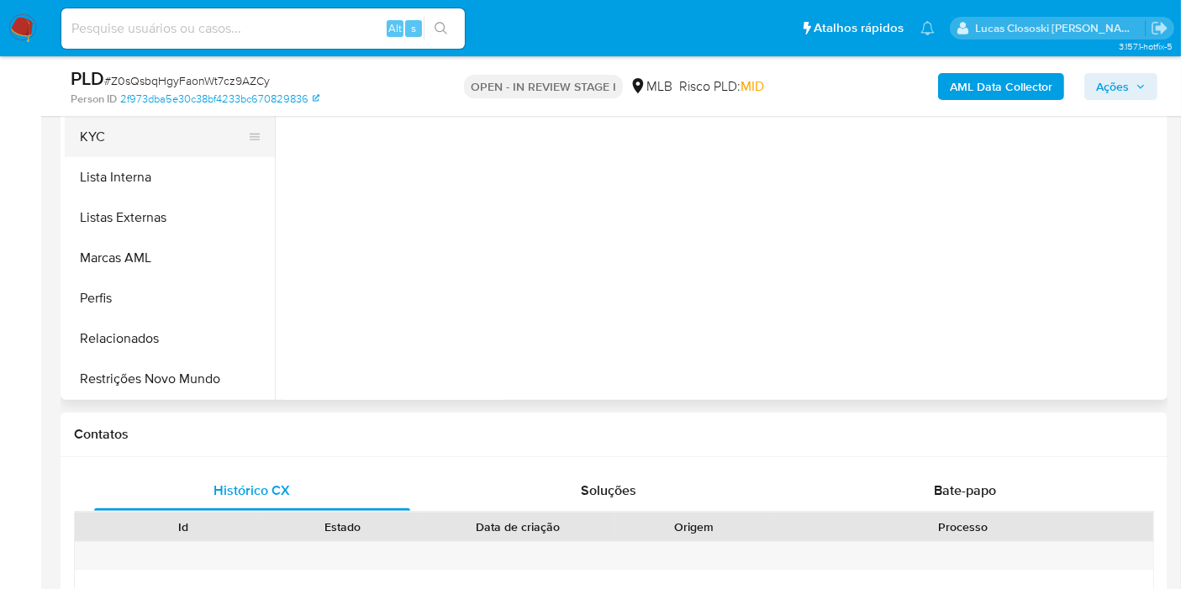
click at [132, 147] on button "KYC" at bounding box center [163, 137] width 197 height 40
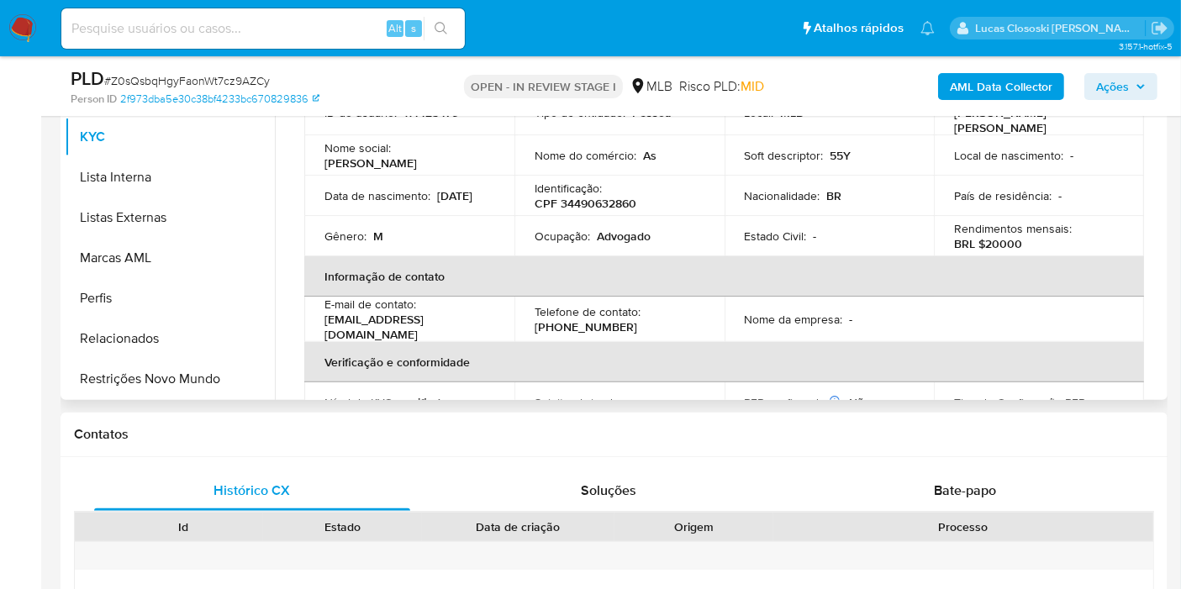
copy p "34490632860"
click at [622, 196] on p "CPF 34490632860" at bounding box center [585, 203] width 102 height 15
copy p "34490632860"
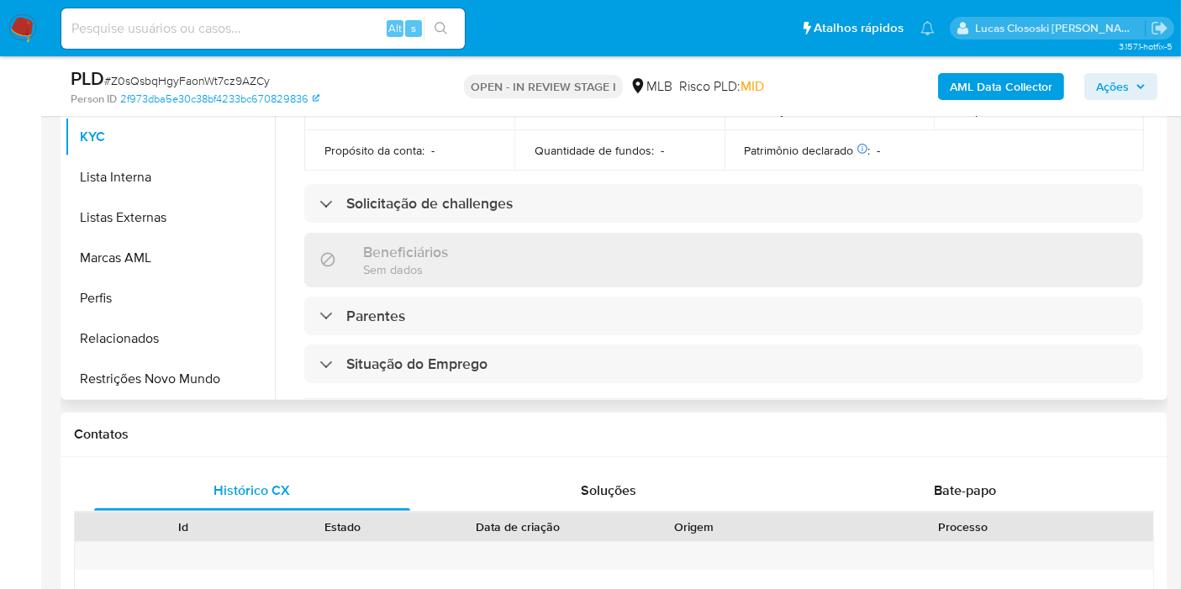
scroll to position [746, 0]
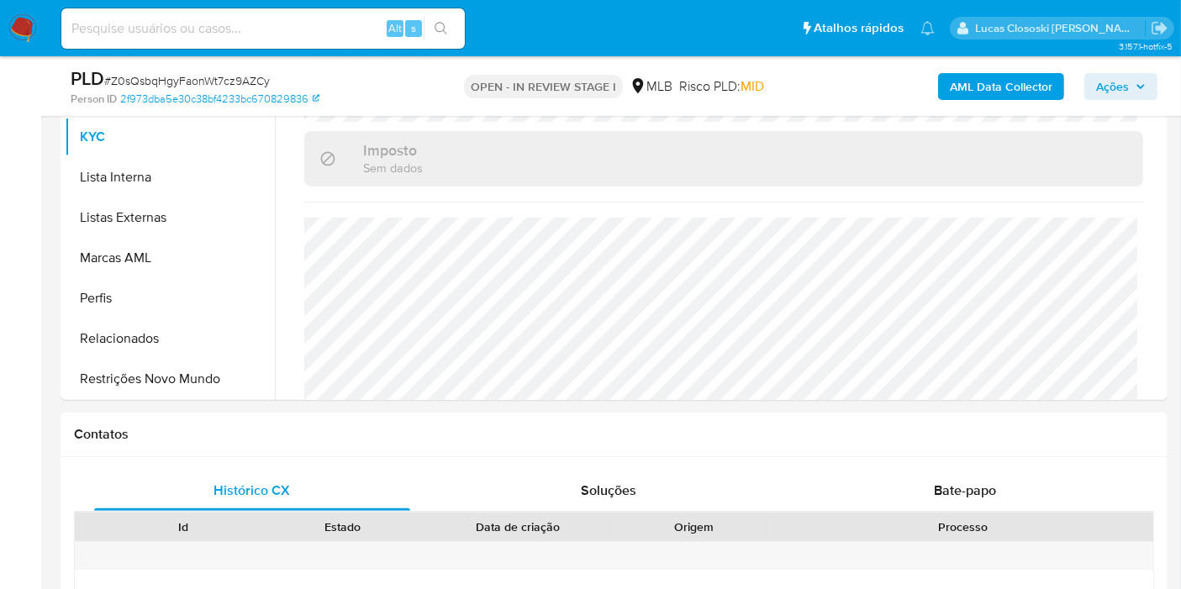
click at [1039, 102] on div "AML Data Collector Ações" at bounding box center [978, 85] width 358 height 39
click at [1039, 92] on b "AML Data Collector" at bounding box center [1000, 86] width 103 height 27
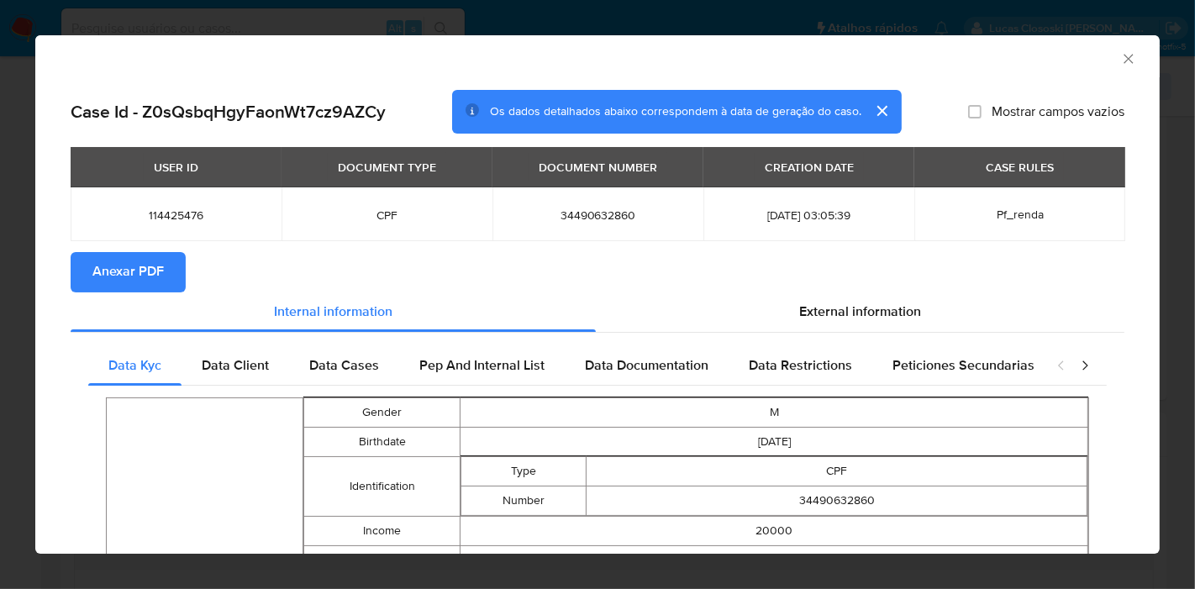
click at [177, 246] on div "USER ID DOCUMENT TYPE DOCUMENT NUMBER CREATION DATE CASE RULES 114425476 CPF 34…" at bounding box center [598, 199] width 1054 height 105
click at [154, 287] on span "Anexar PDF" at bounding box center [127, 272] width 71 height 37
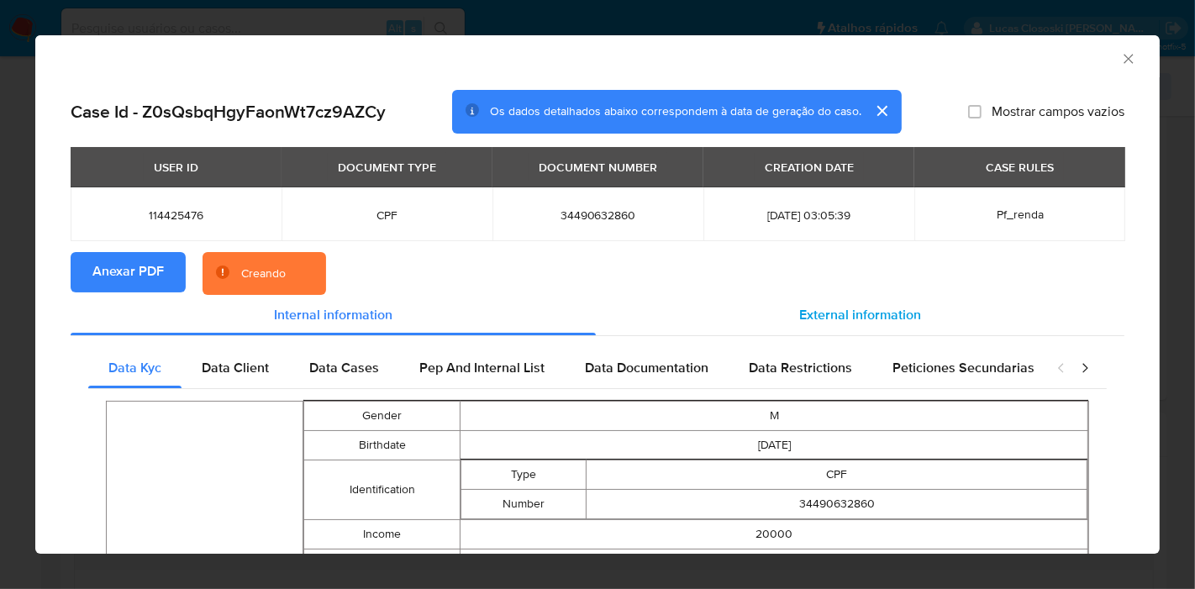
click at [784, 314] on div "External information" at bounding box center [860, 315] width 529 height 40
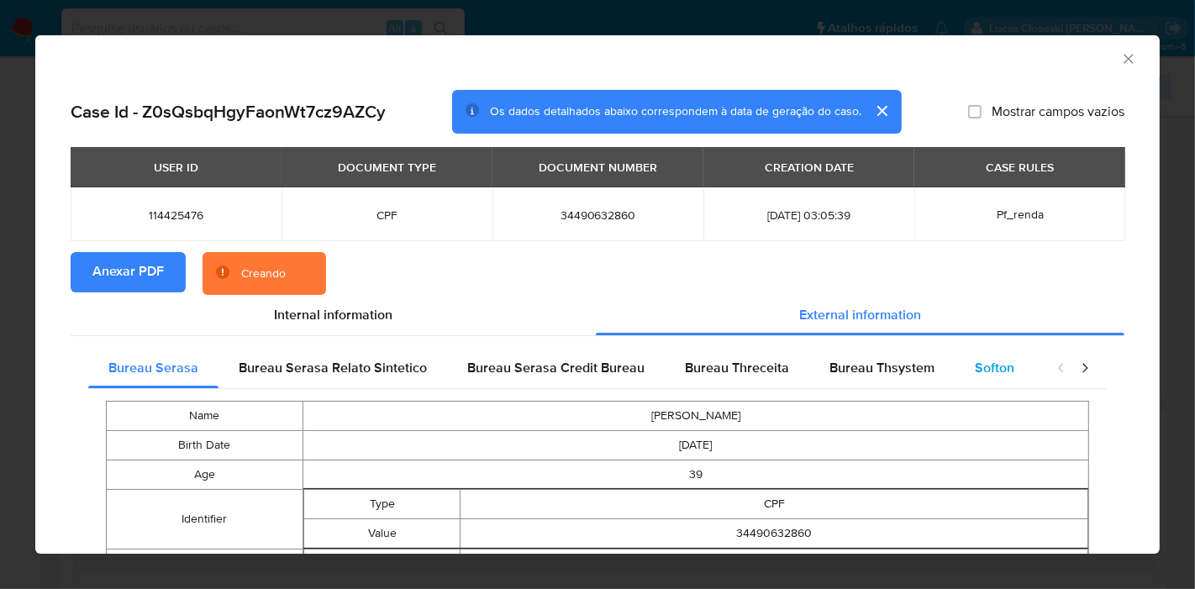
click at [991, 387] on div "Softon" at bounding box center [995, 368] width 80 height 40
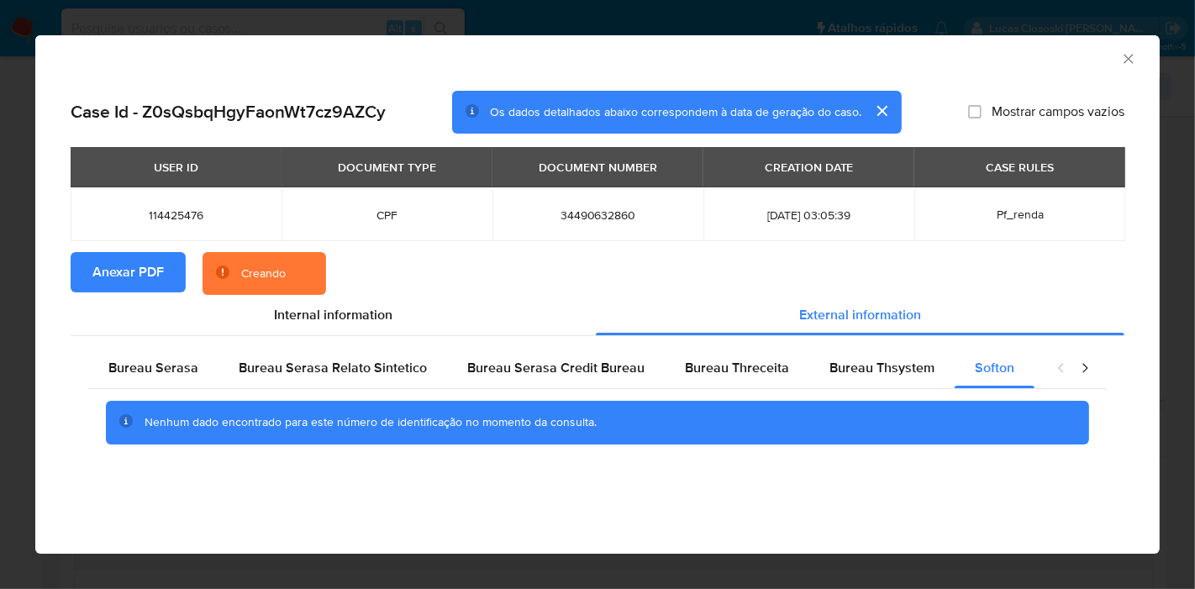
click at [1128, 55] on icon "Fechar a janela" at bounding box center [1128, 58] width 17 height 17
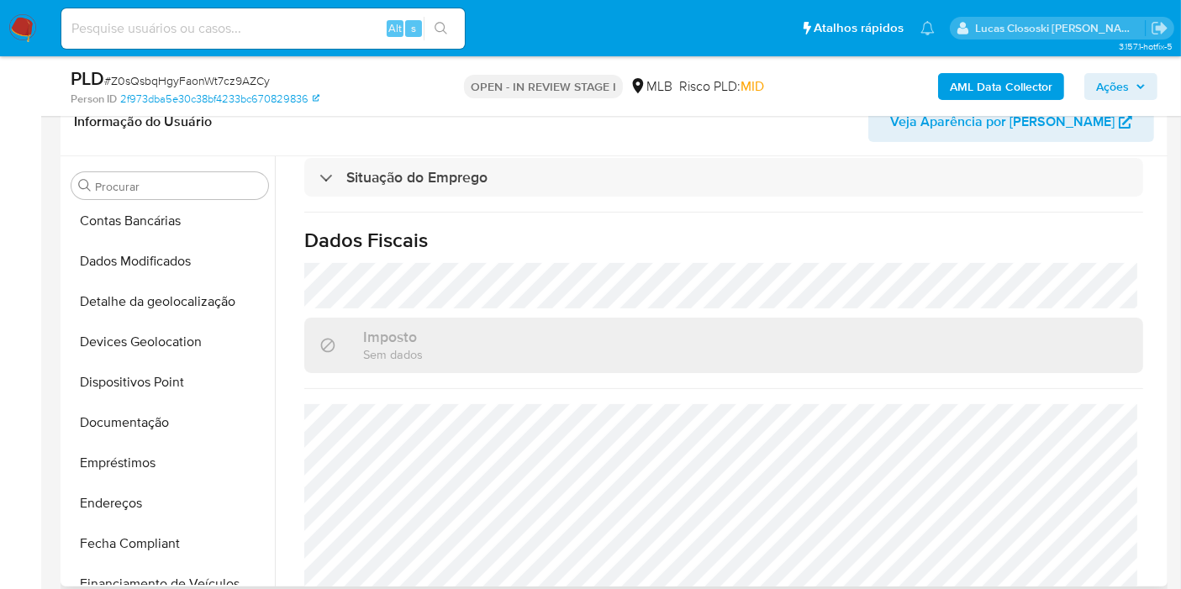
scroll to position [96, 0]
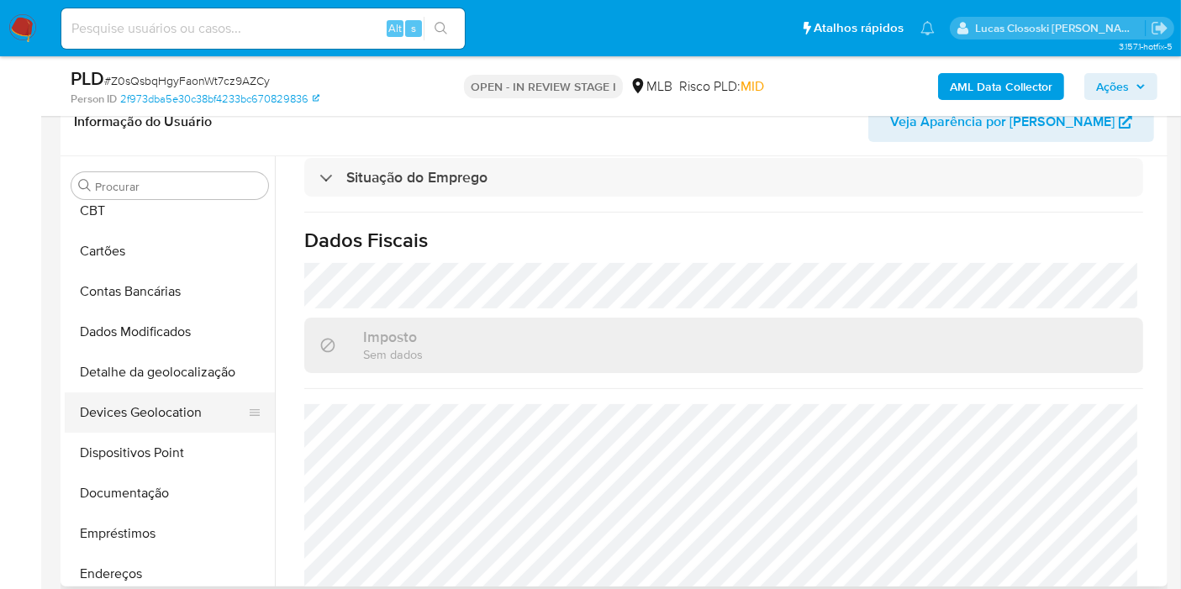
click at [166, 397] on button "Devices Geolocation" at bounding box center [163, 412] width 197 height 40
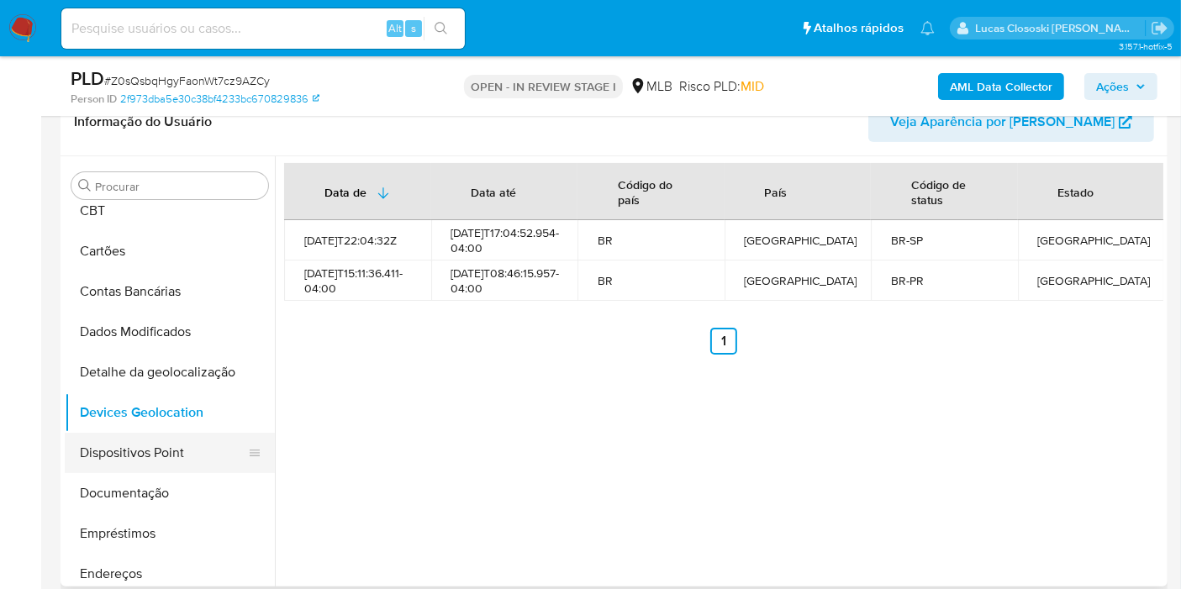
click at [149, 447] on button "Dispositivos Point" at bounding box center [163, 453] width 197 height 40
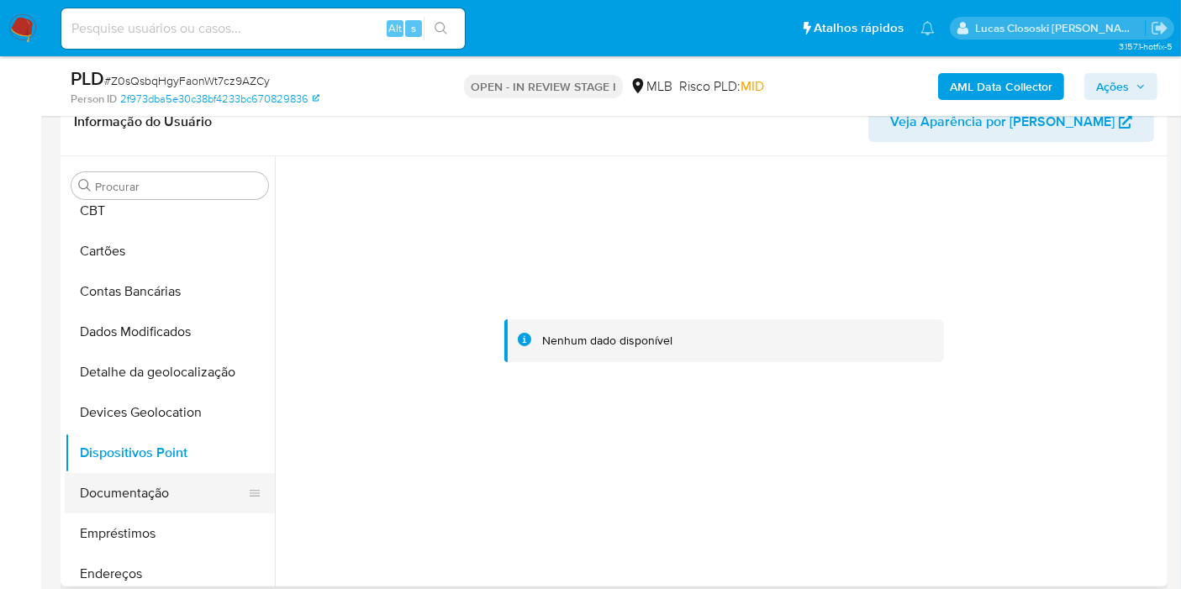
click at [155, 503] on button "Documentação" at bounding box center [163, 493] width 197 height 40
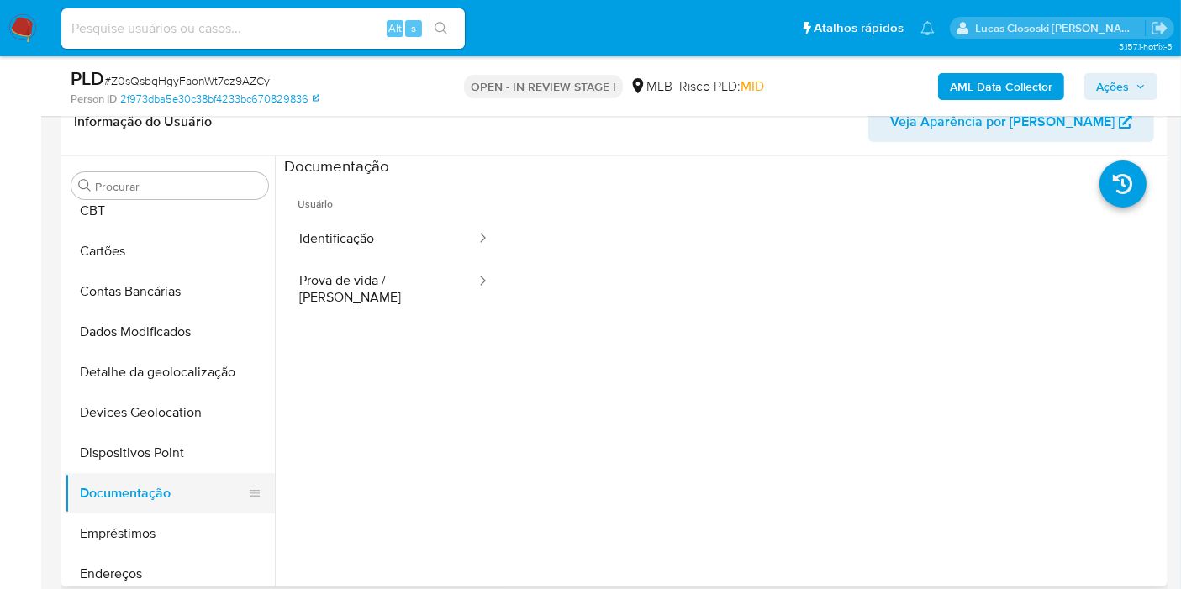
scroll to position [189, 0]
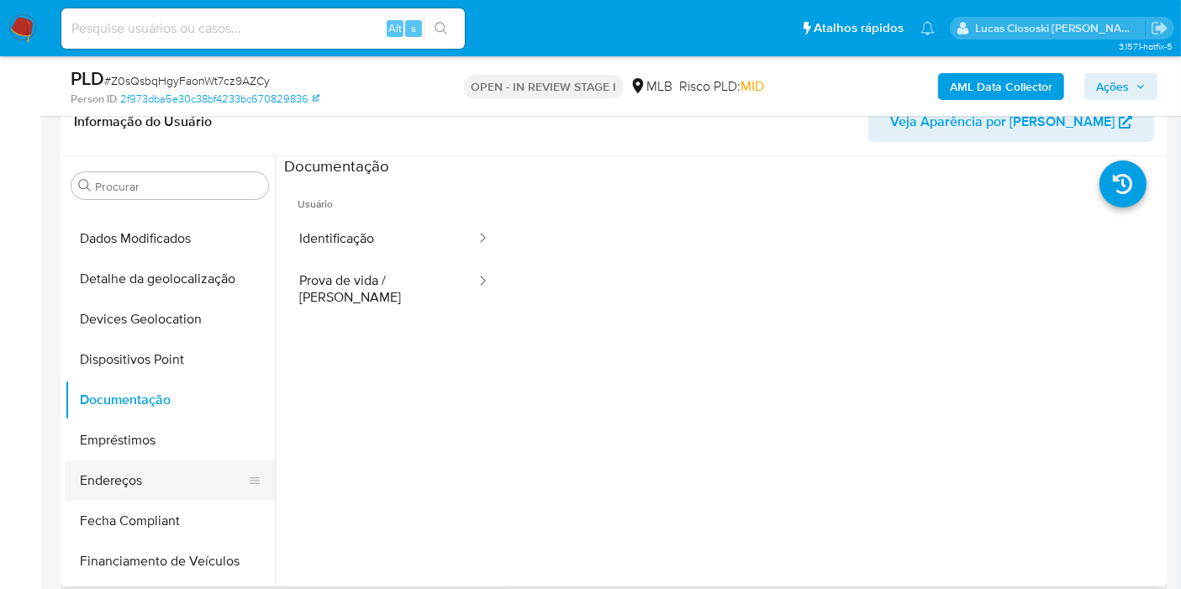
click at [148, 487] on button "Endereços" at bounding box center [163, 480] width 197 height 40
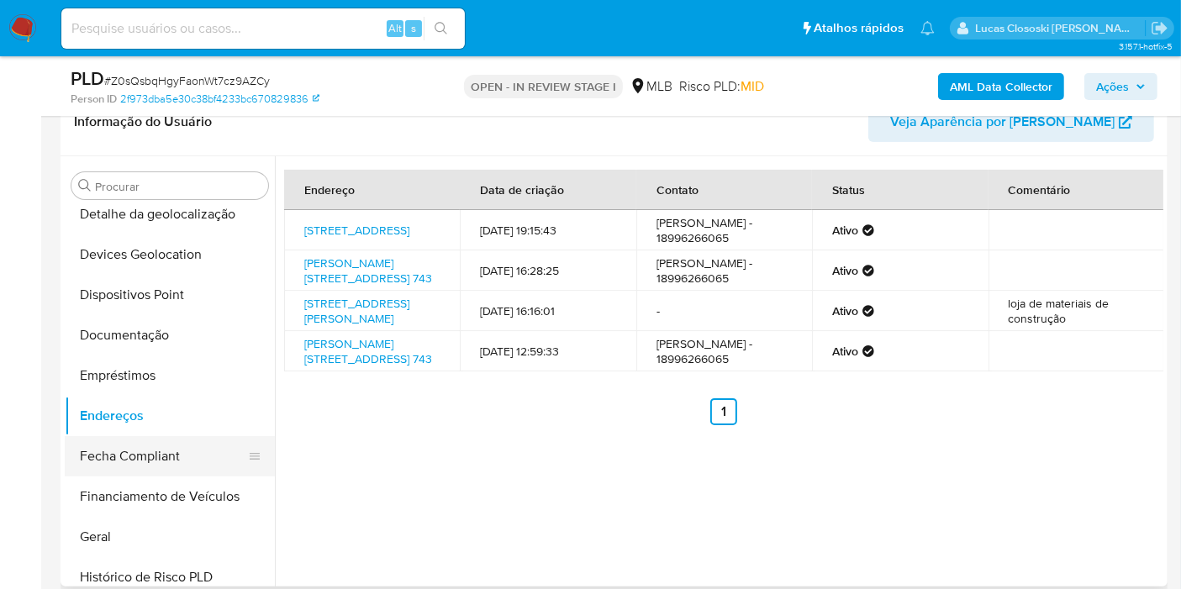
scroll to position [283, 0]
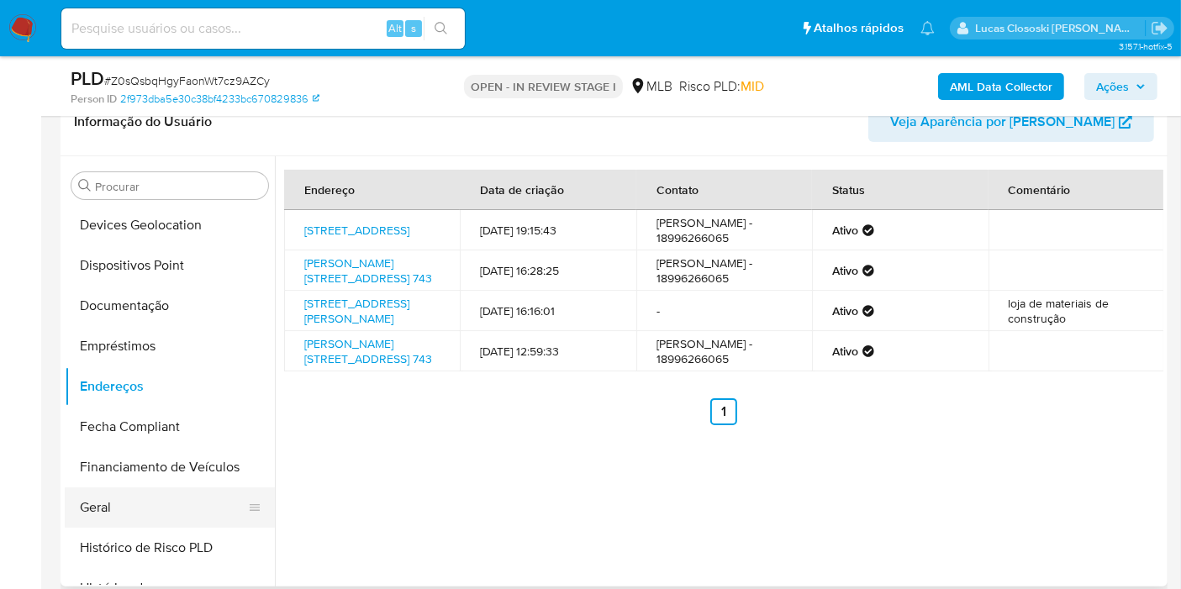
click at [137, 514] on button "Geral" at bounding box center [163, 507] width 197 height 40
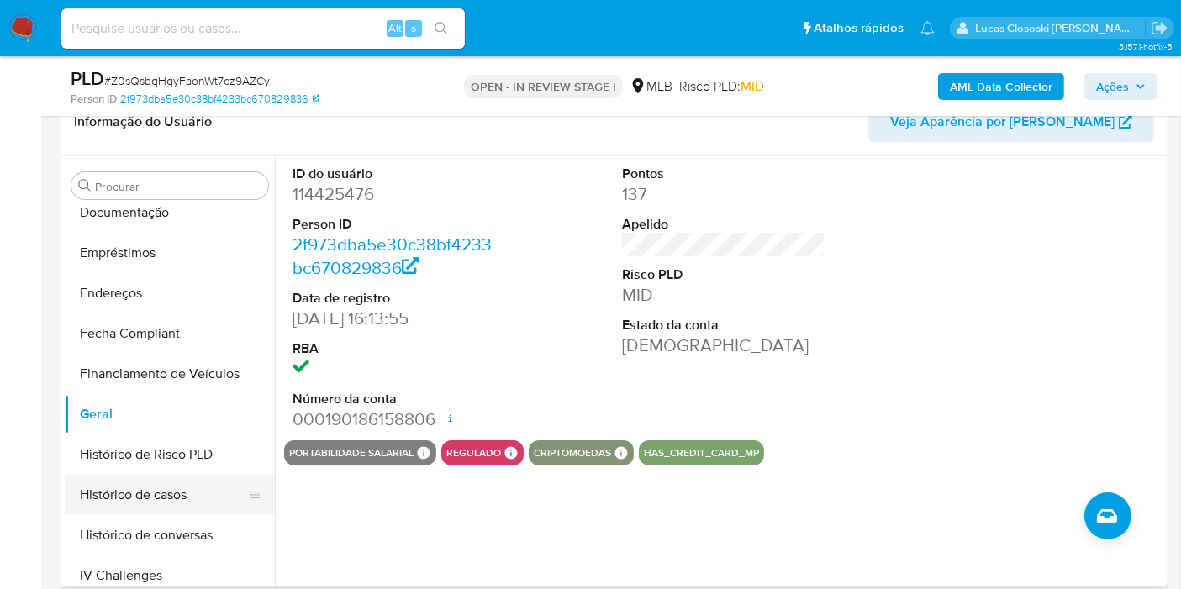
drag, startPoint x: 174, startPoint y: 499, endPoint x: 168, endPoint y: 484, distance: 16.2
click at [172, 500] on button "Histórico de casos" at bounding box center [163, 495] width 197 height 40
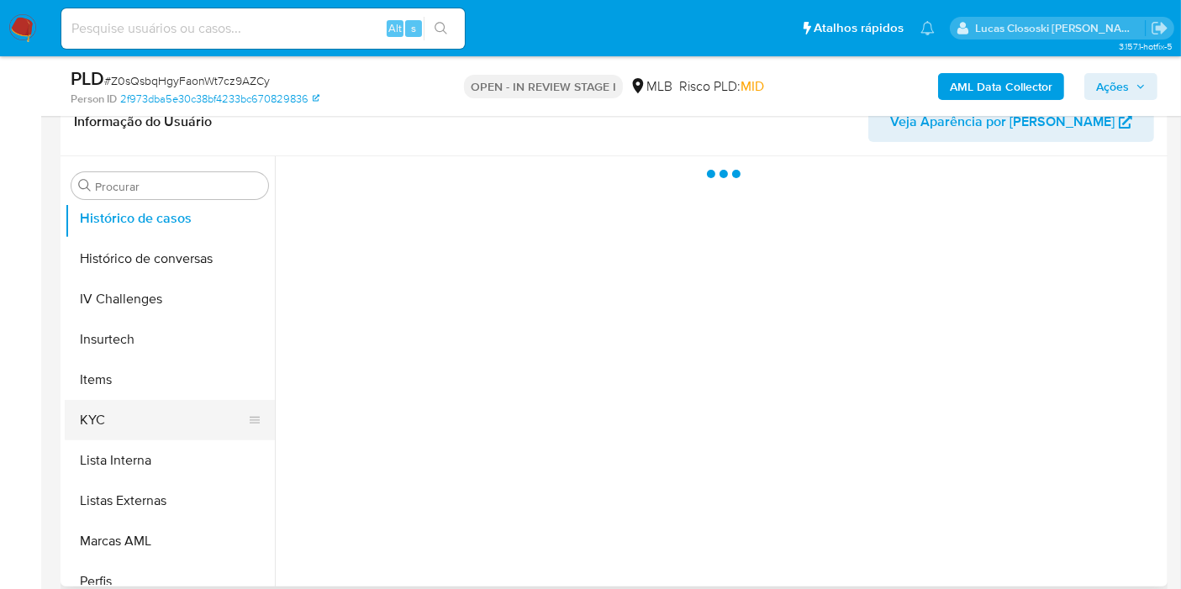
scroll to position [656, 0]
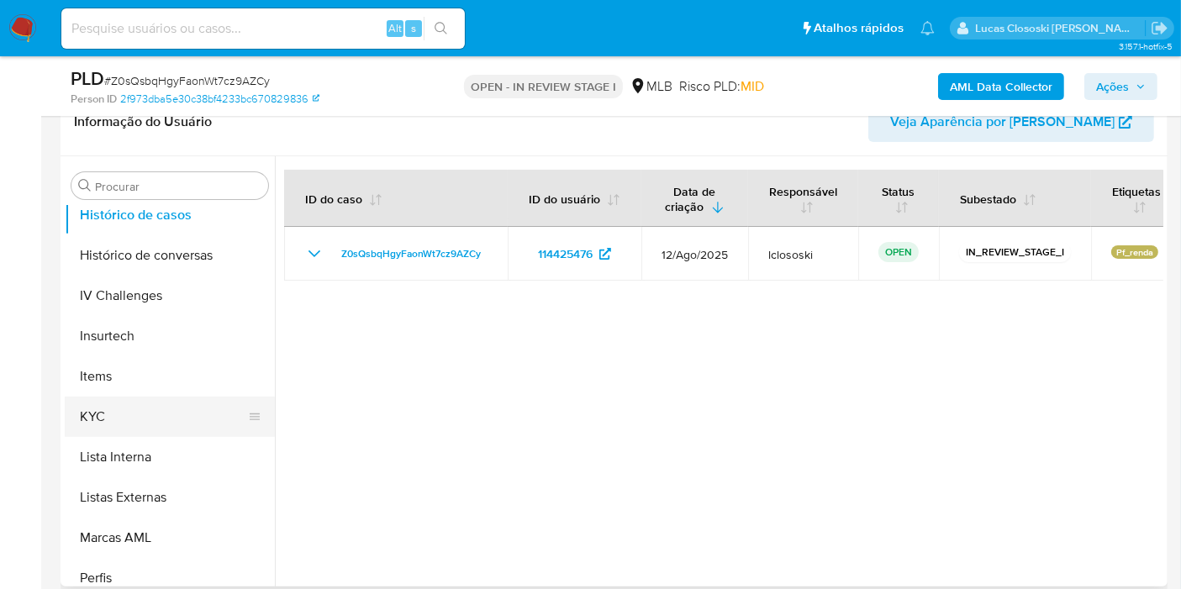
click at [139, 420] on button "KYC" at bounding box center [163, 417] width 197 height 40
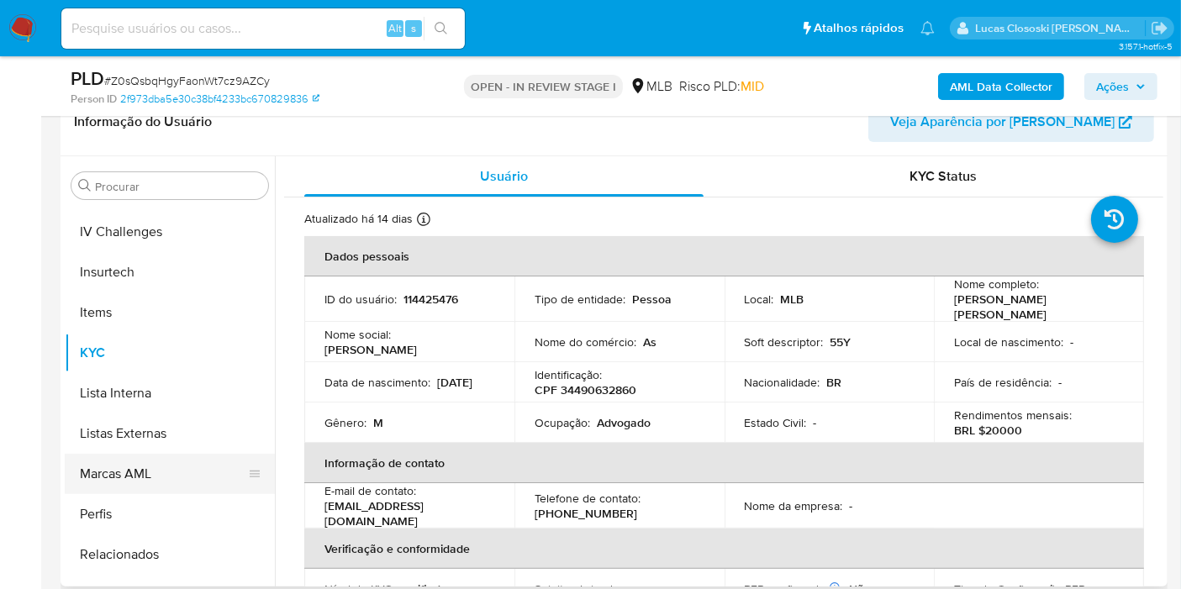
scroll to position [749, 0]
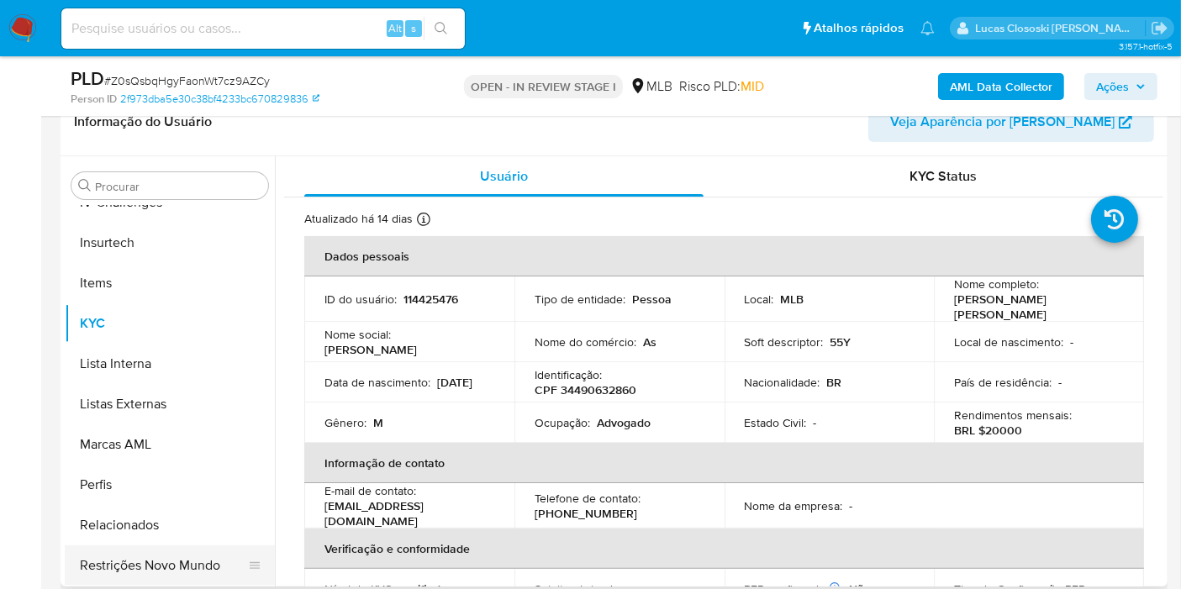
click at [207, 552] on button "Restrições Novo Mundo" at bounding box center [163, 565] width 197 height 40
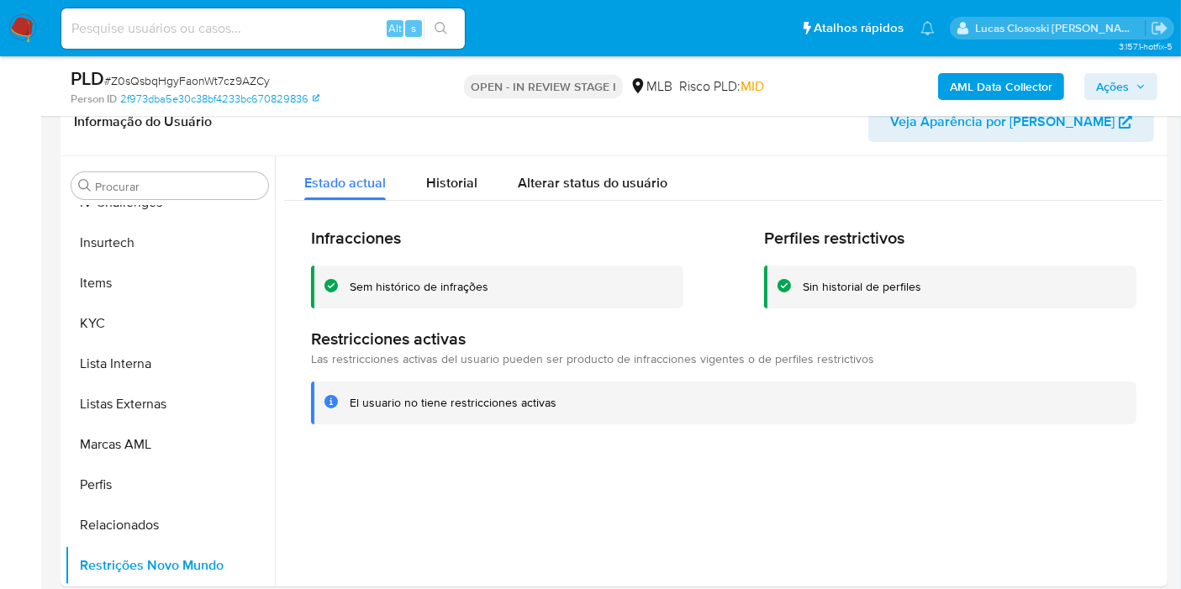
click at [260, 82] on span "# Z0sQsbqHgyFaonWt7cz9AZCy" at bounding box center [187, 80] width 166 height 17
copy span "Z0sQsbqHgyFaonWt7cz9AZCy"
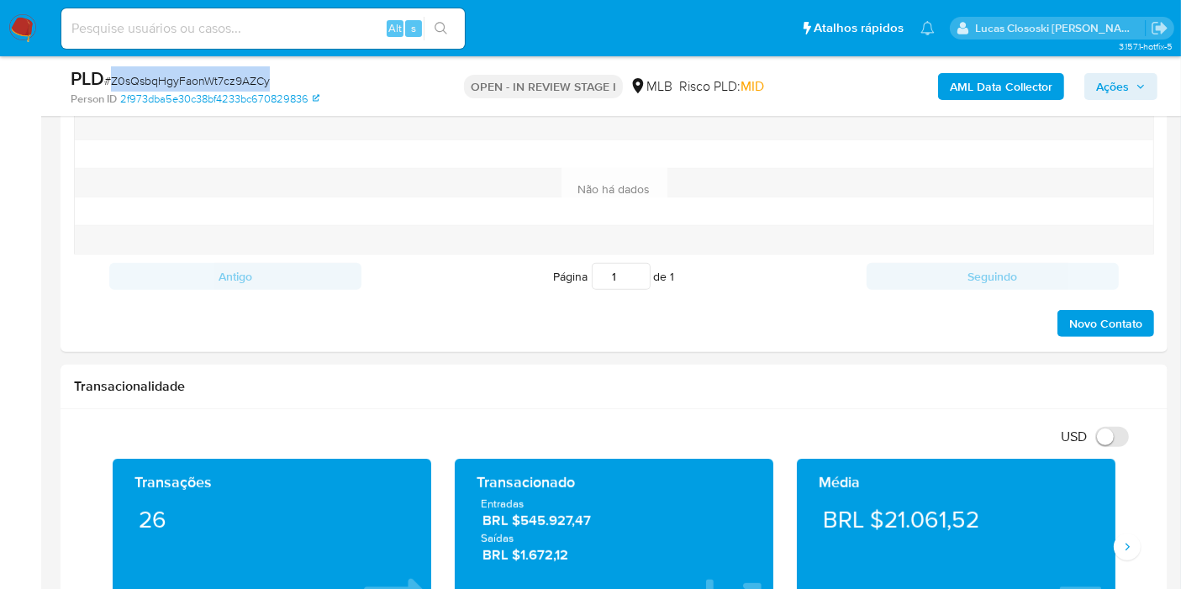
scroll to position [1120, 0]
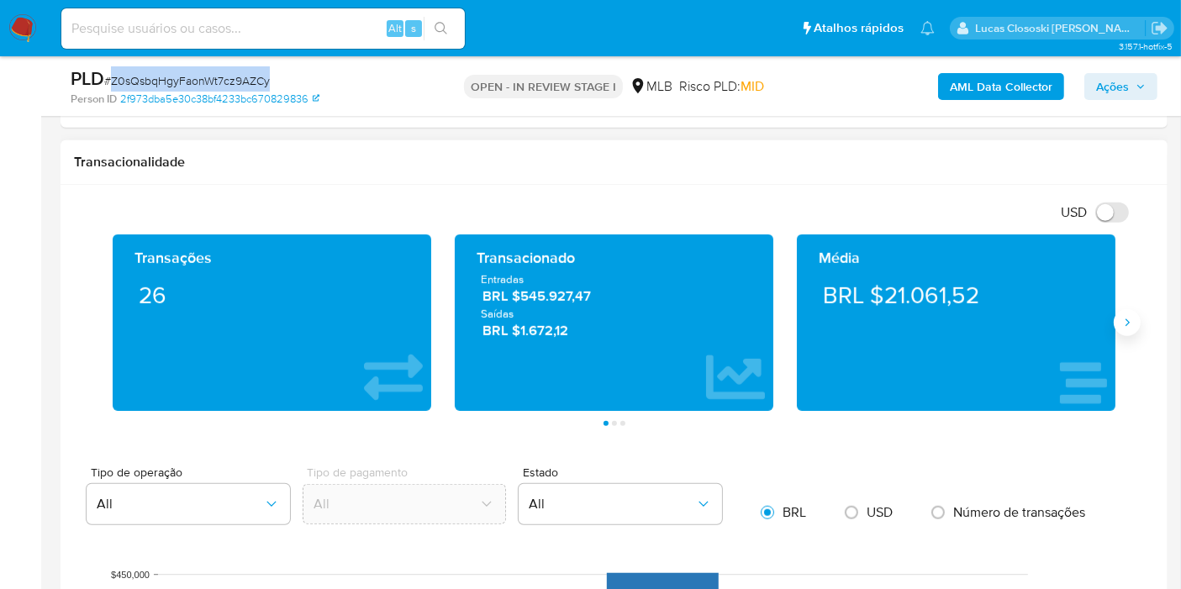
click at [1128, 325] on icon "Siguiente" at bounding box center [1126, 322] width 13 height 13
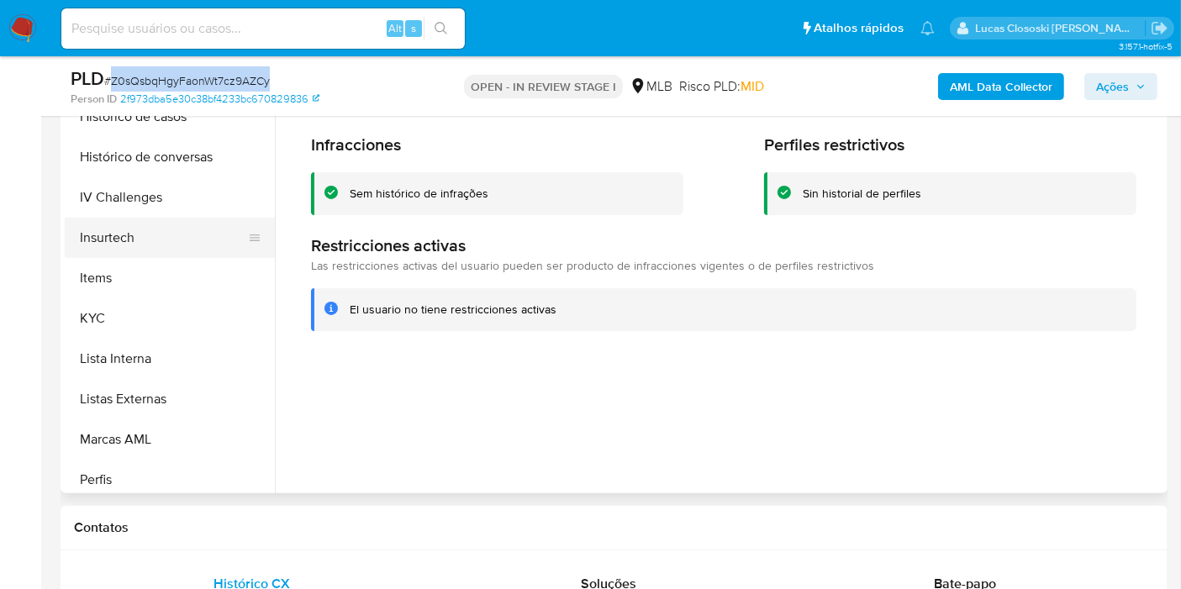
scroll to position [563, 0]
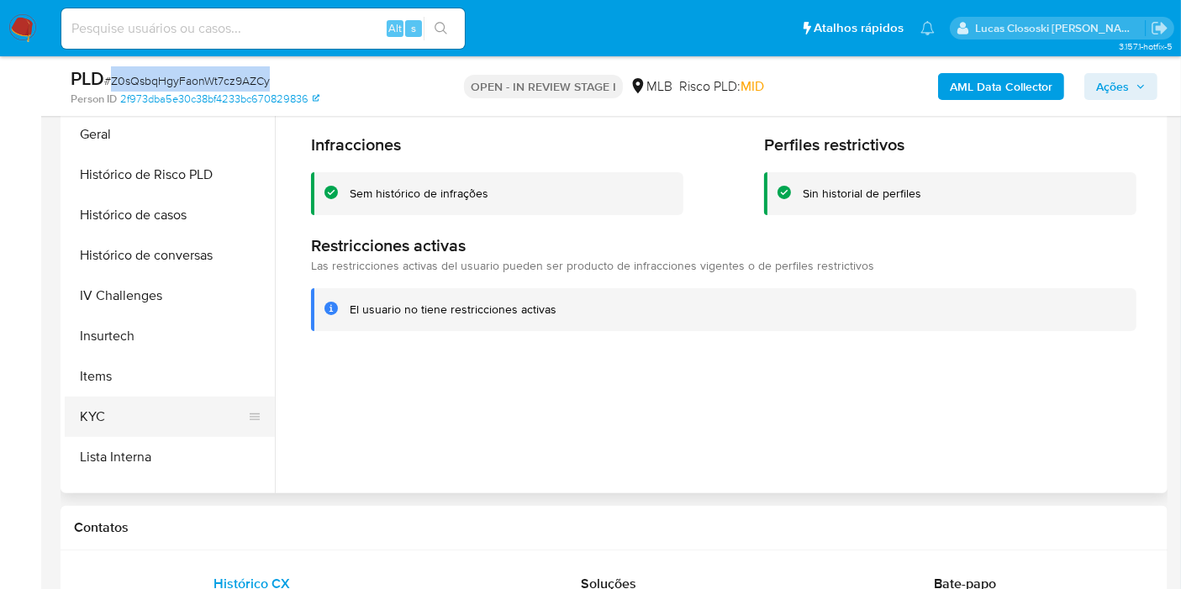
click at [160, 415] on button "KYC" at bounding box center [163, 417] width 197 height 40
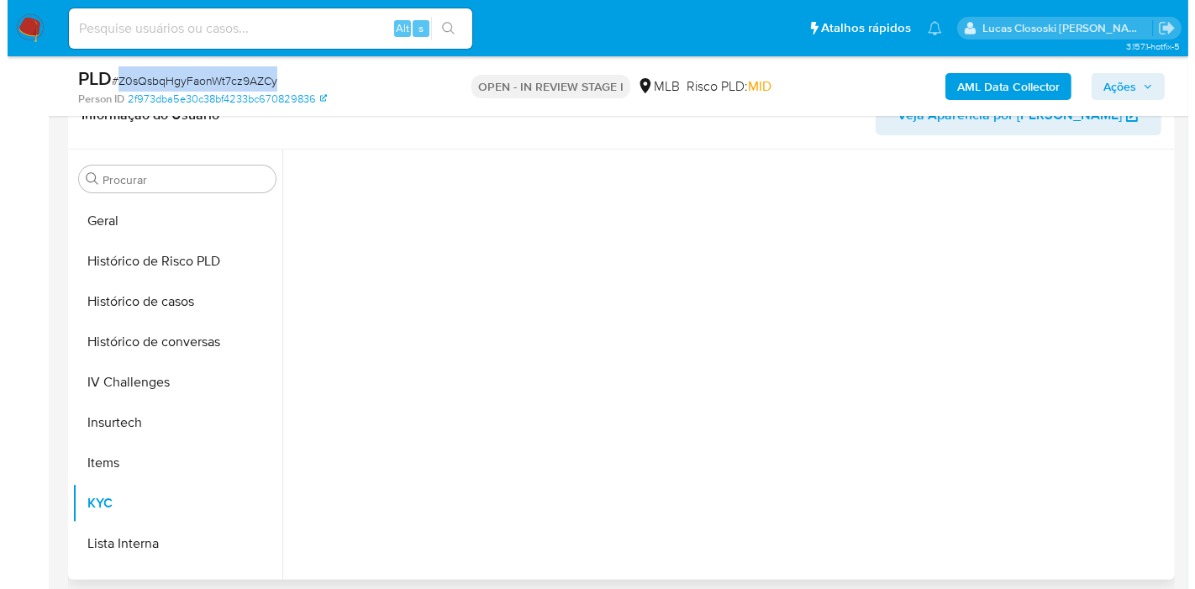
scroll to position [187, 0]
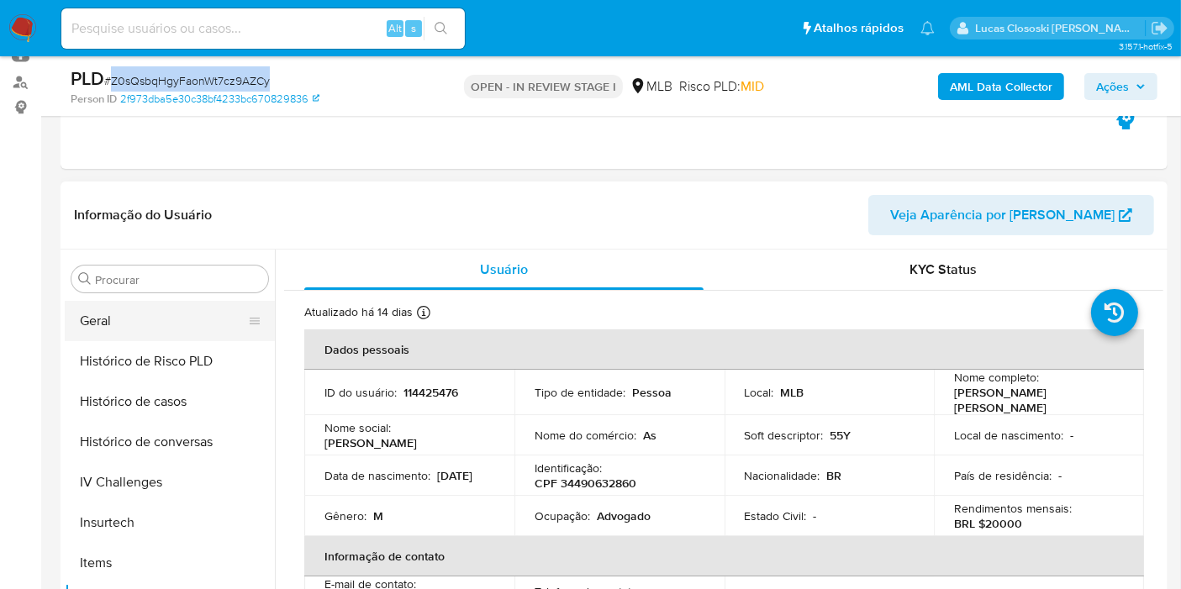
click at [142, 326] on button "Geral" at bounding box center [163, 321] width 197 height 40
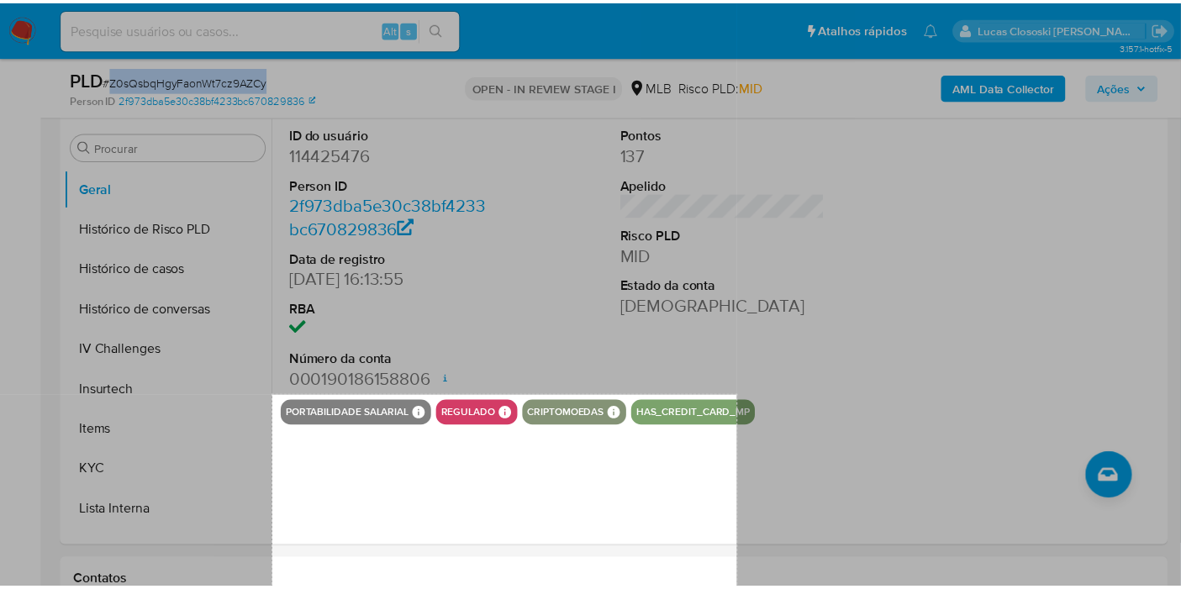
scroll to position [356, 0]
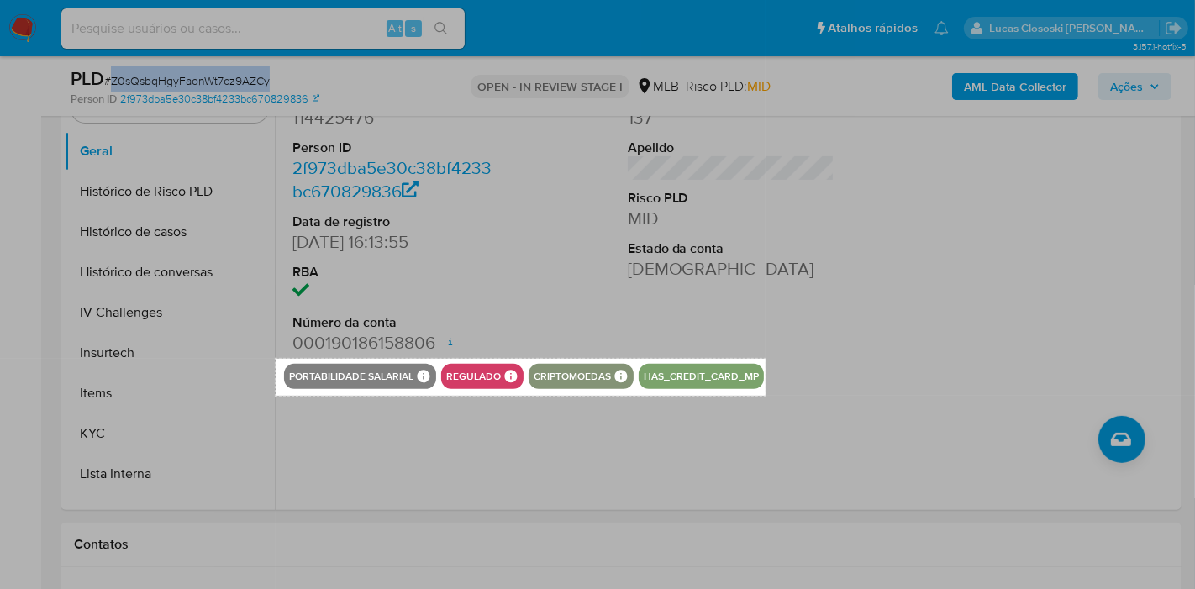
drag, startPoint x: 276, startPoint y: 529, endPoint x: 765, endPoint y: 395, distance: 507.8
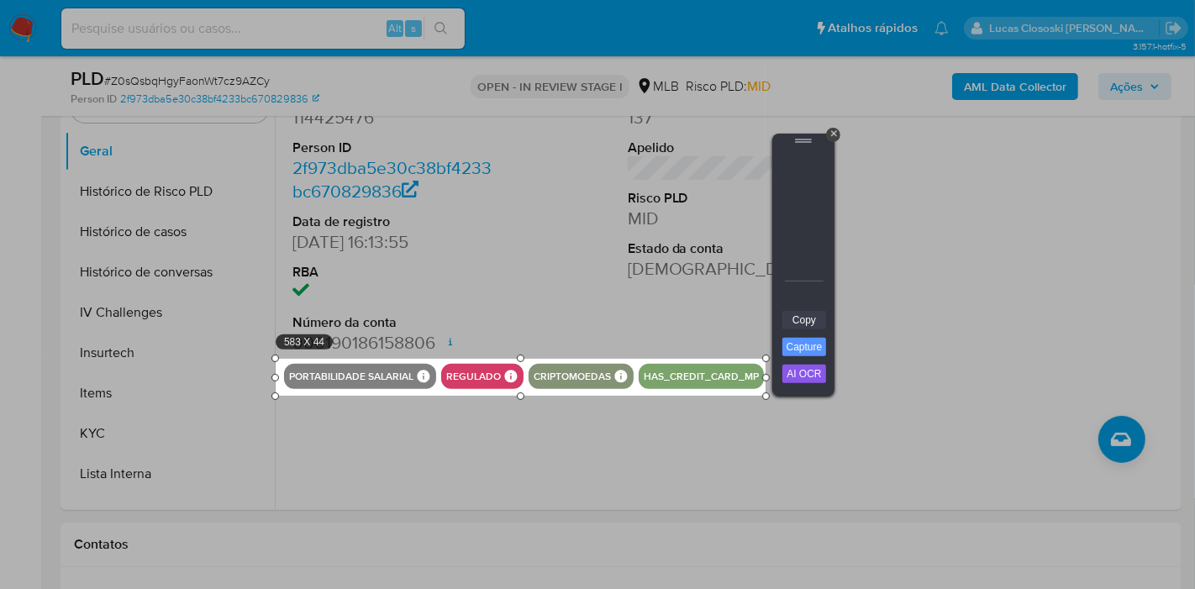
click at [811, 318] on link "Copy" at bounding box center [804, 320] width 44 height 18
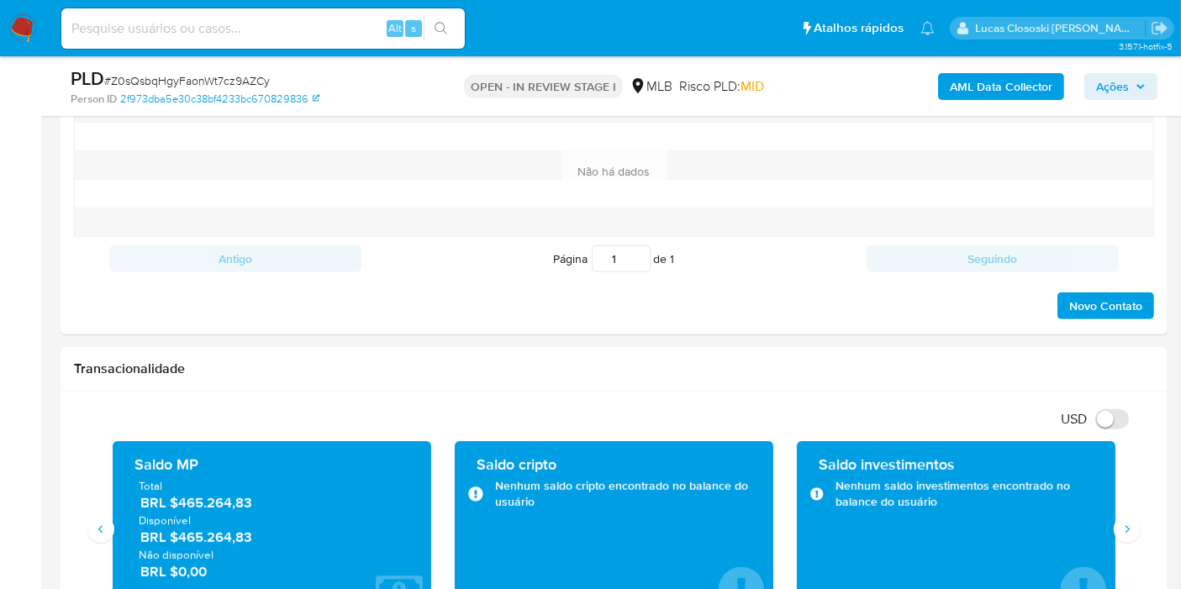
scroll to position [1010, 0]
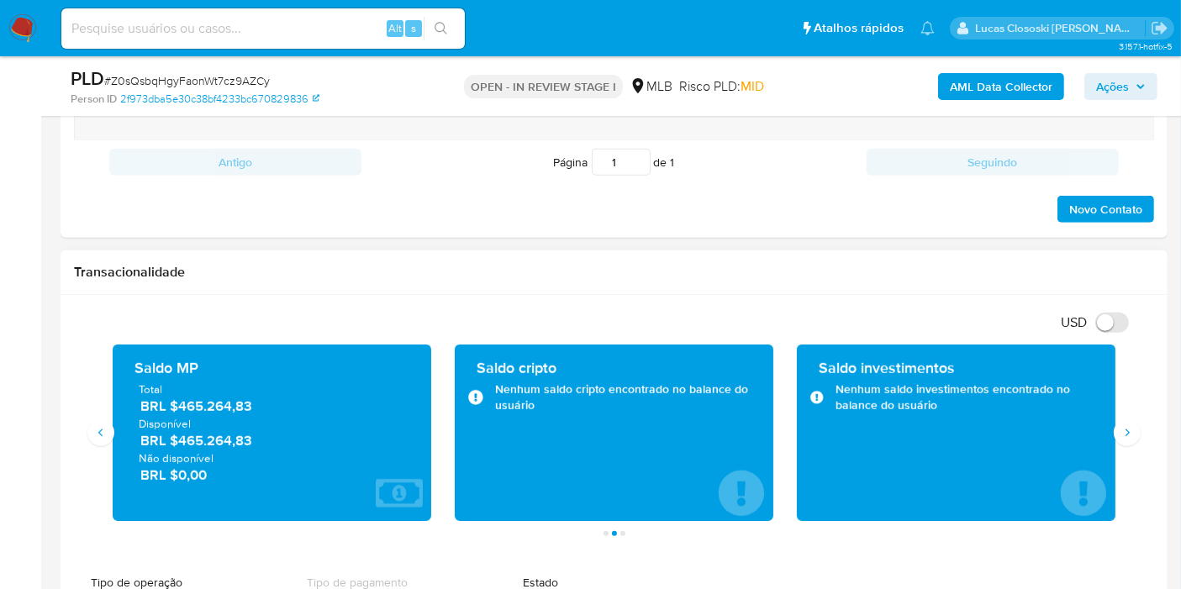
drag, startPoint x: 269, startPoint y: 405, endPoint x: 221, endPoint y: 371, distance: 58.5
click at [179, 408] on span "BRL $465.264,83" at bounding box center [272, 406] width 265 height 19
click at [1124, 76] on span "Ações" at bounding box center [1112, 86] width 33 height 27
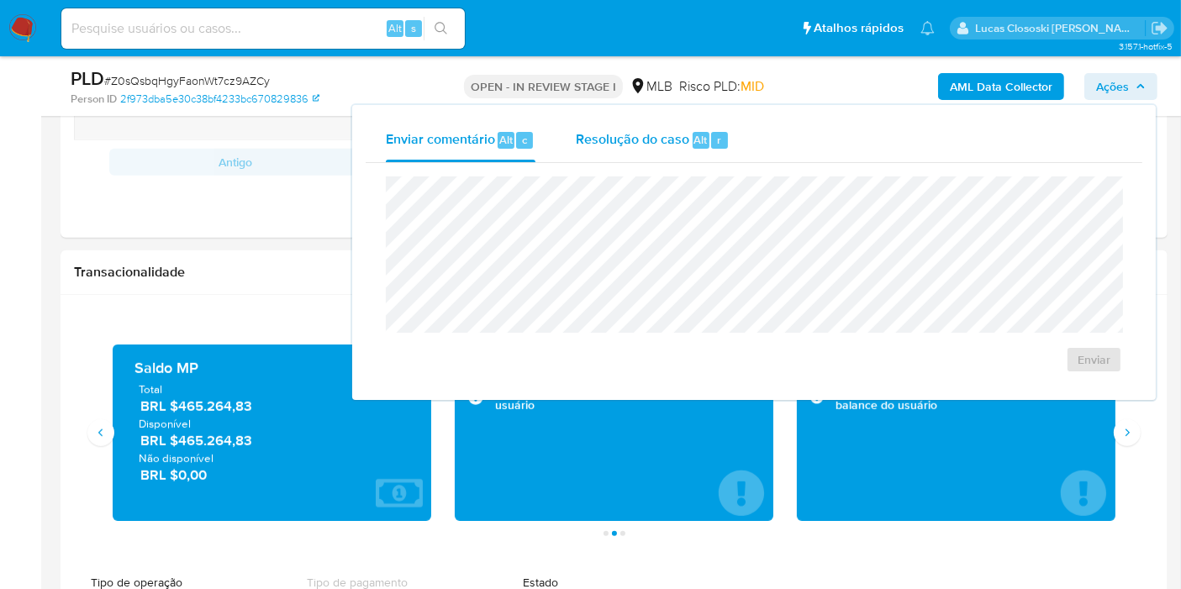
click at [721, 142] on div "r" at bounding box center [719, 140] width 17 height 17
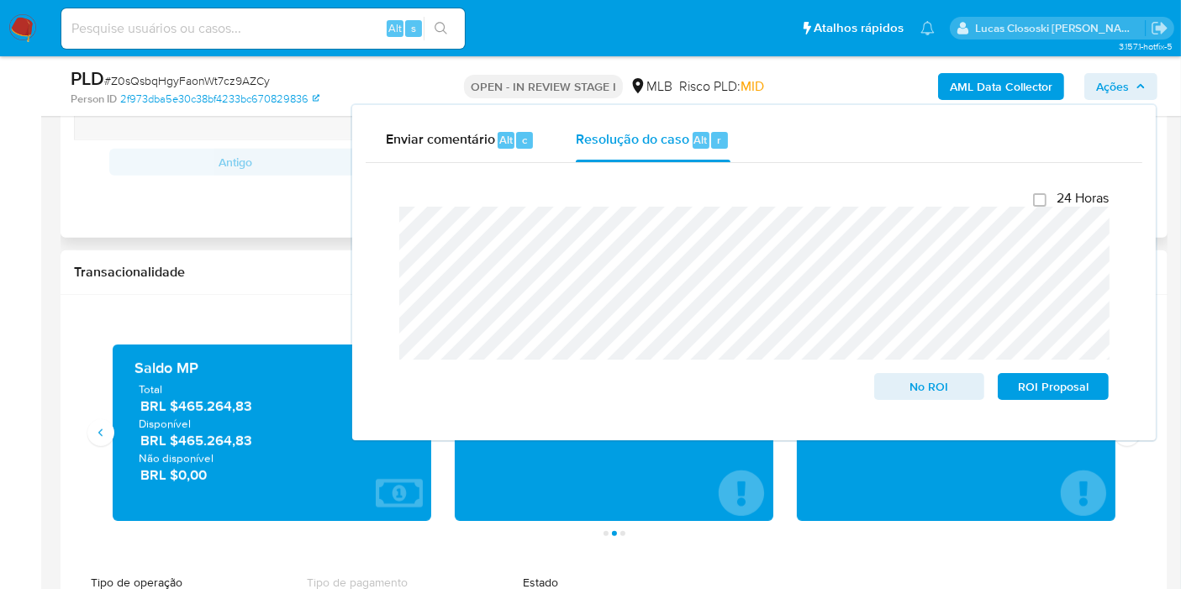
click at [1128, 85] on span "Ações" at bounding box center [1112, 86] width 33 height 27
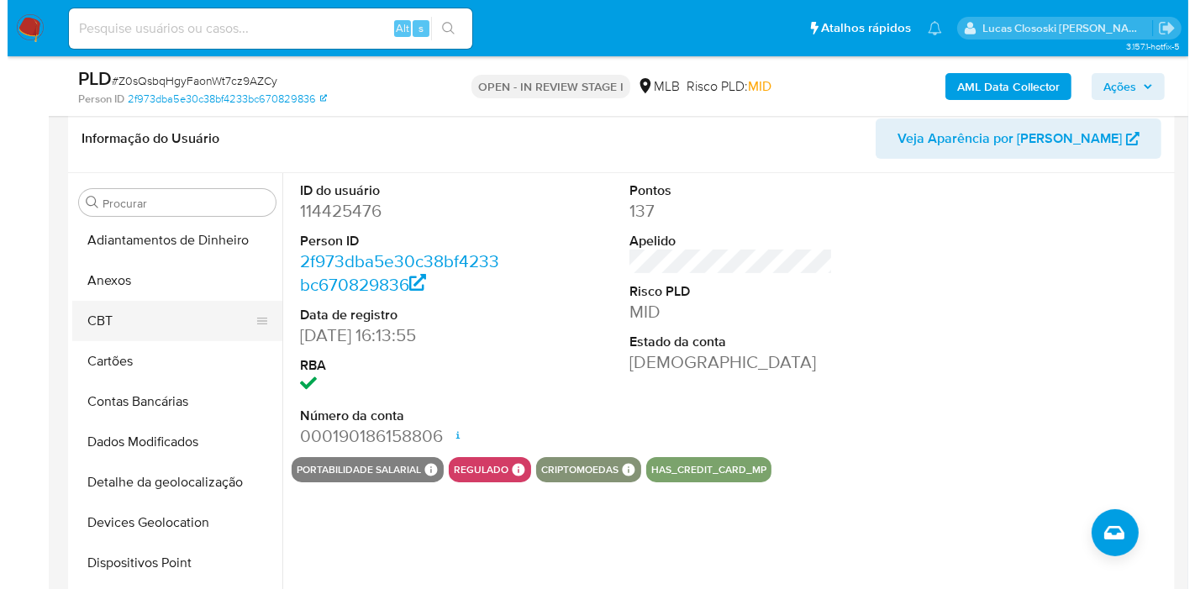
scroll to position [0, 0]
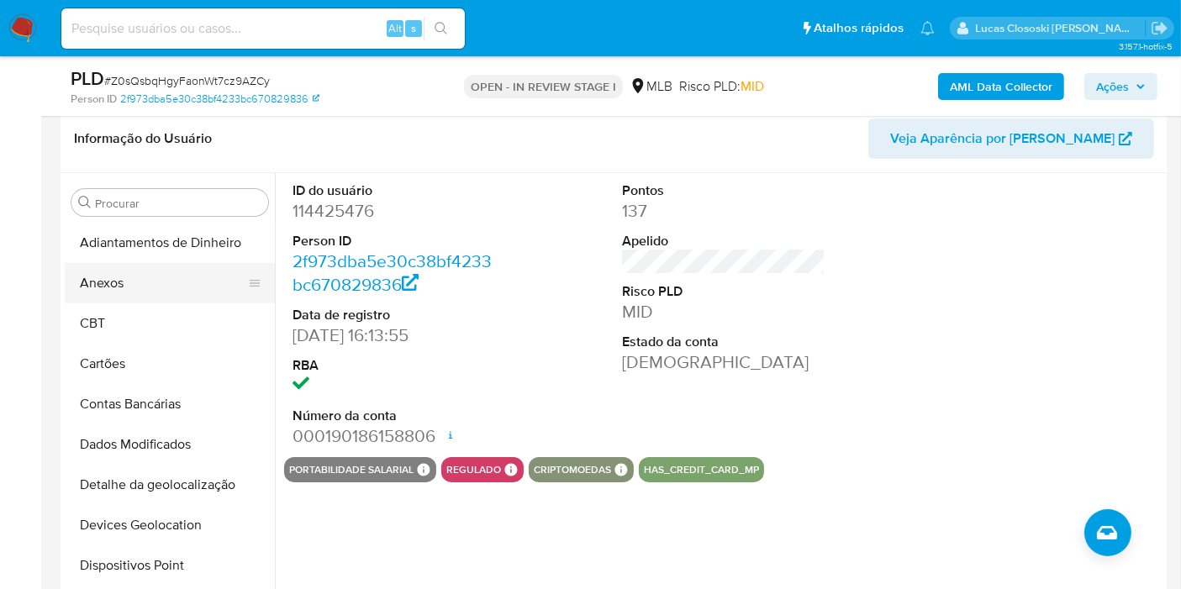
click at [173, 271] on button "Anexos" at bounding box center [163, 283] width 197 height 40
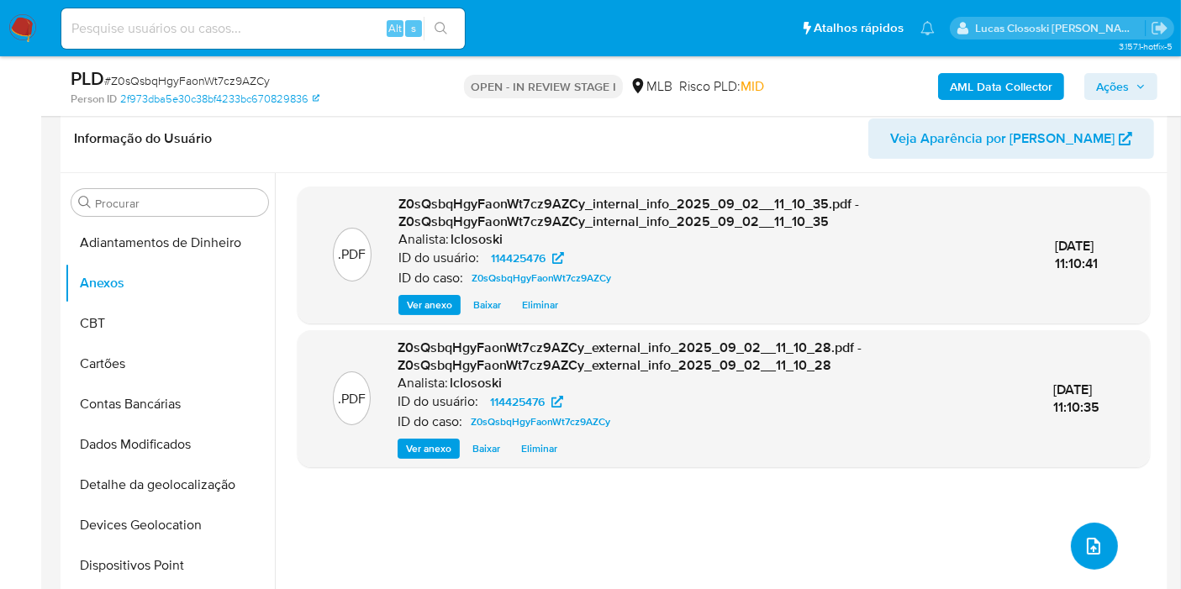
click at [1075, 525] on button "upload-file" at bounding box center [1093, 546] width 47 height 47
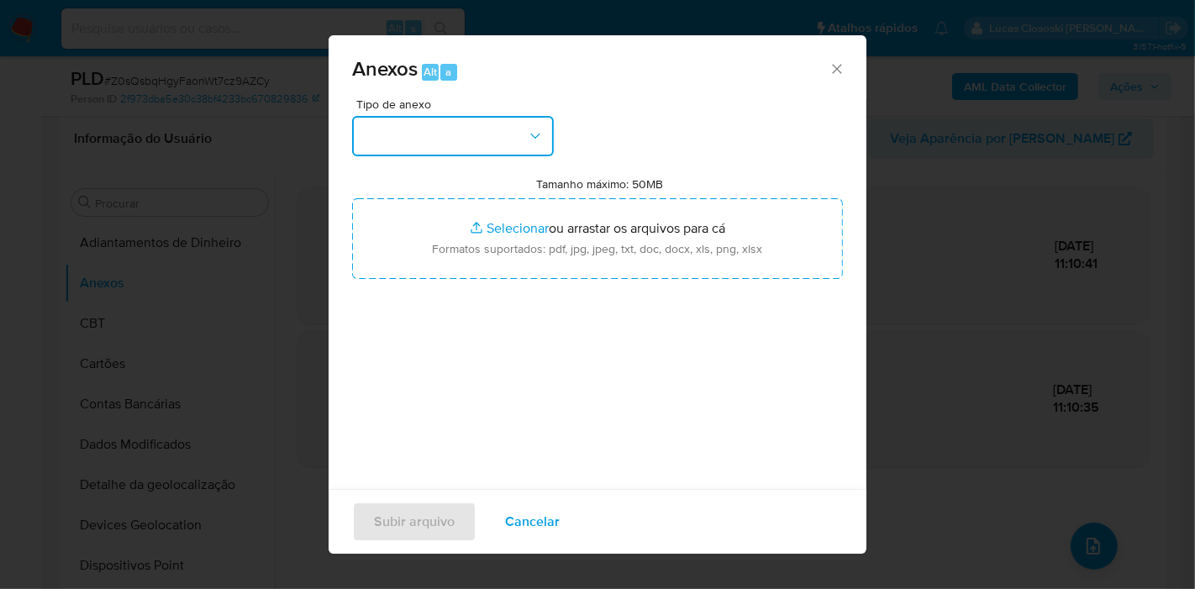
click at [512, 150] on button "button" at bounding box center [453, 136] width 202 height 40
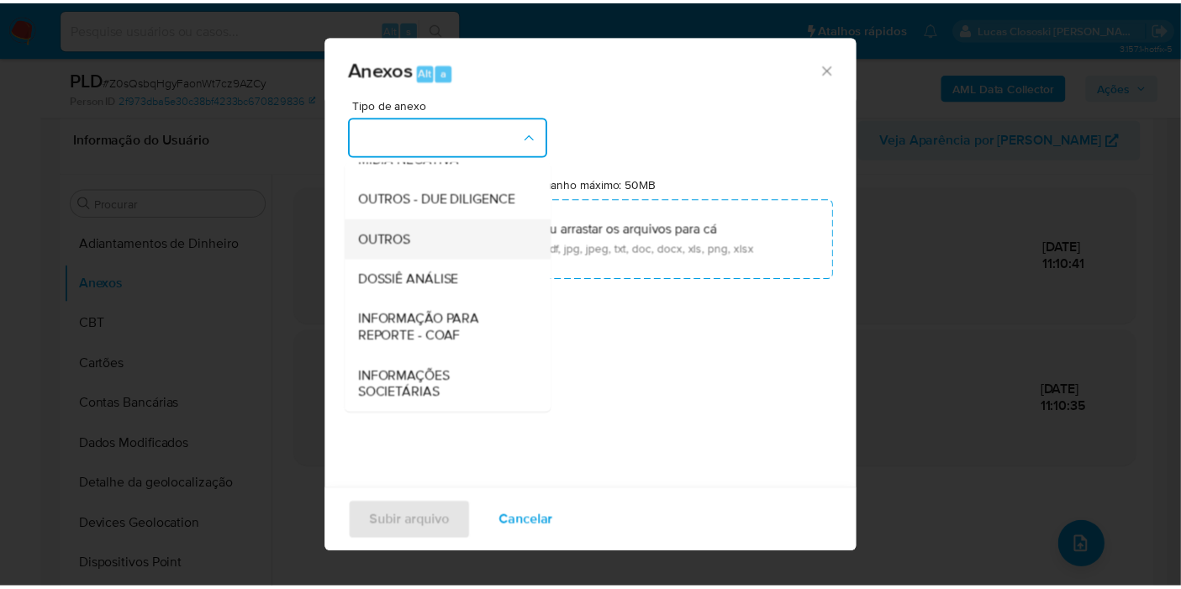
scroll to position [258, 0]
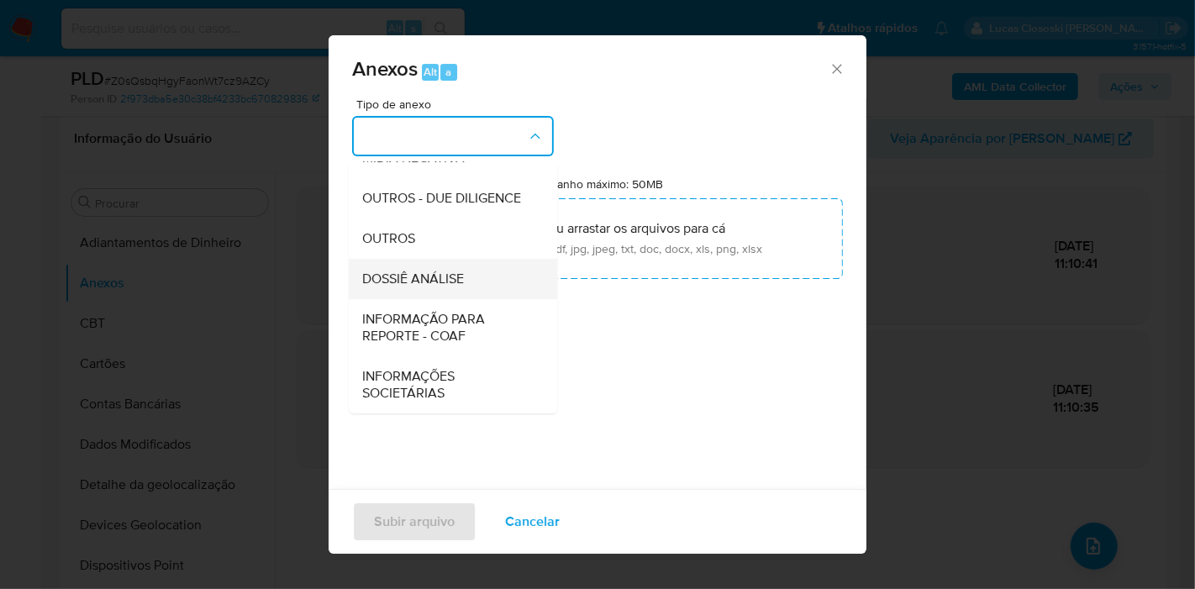
click at [454, 278] on span "DOSSIÊ ANÁLISE" at bounding box center [413, 279] width 102 height 17
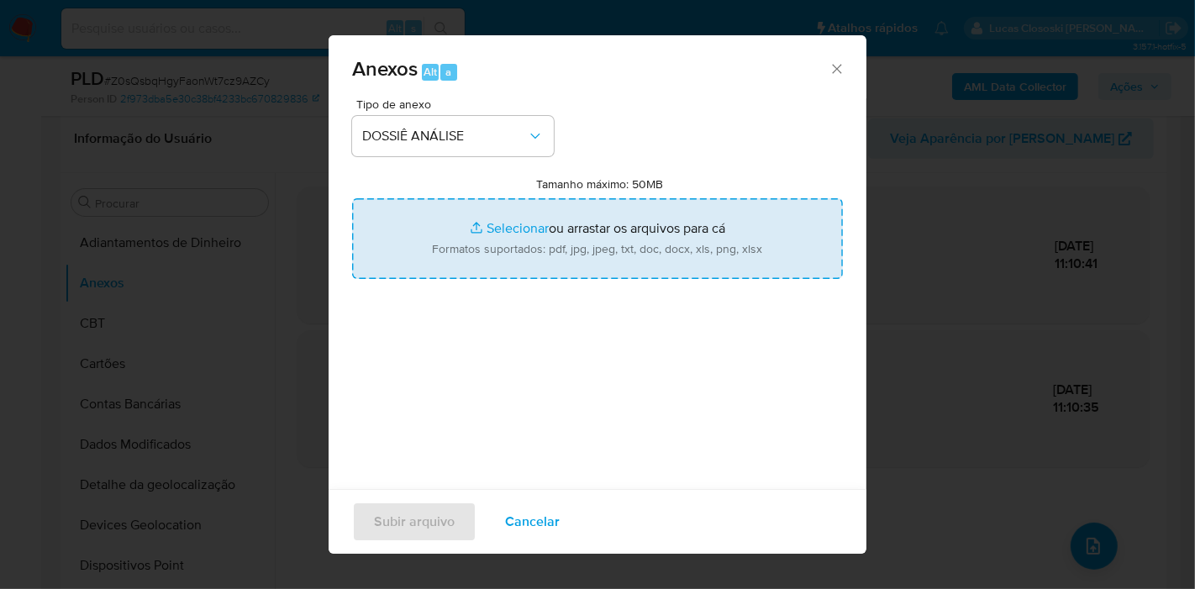
click at [502, 241] on input "Tamanho máximo: 50MB Selecionar arquivos" at bounding box center [597, 238] width 491 height 81
type input "C:\fakepath\SAR - XXXX - CPF 34490632860 - WILLIAM VICHOSKI TIMOTEO.pdf"
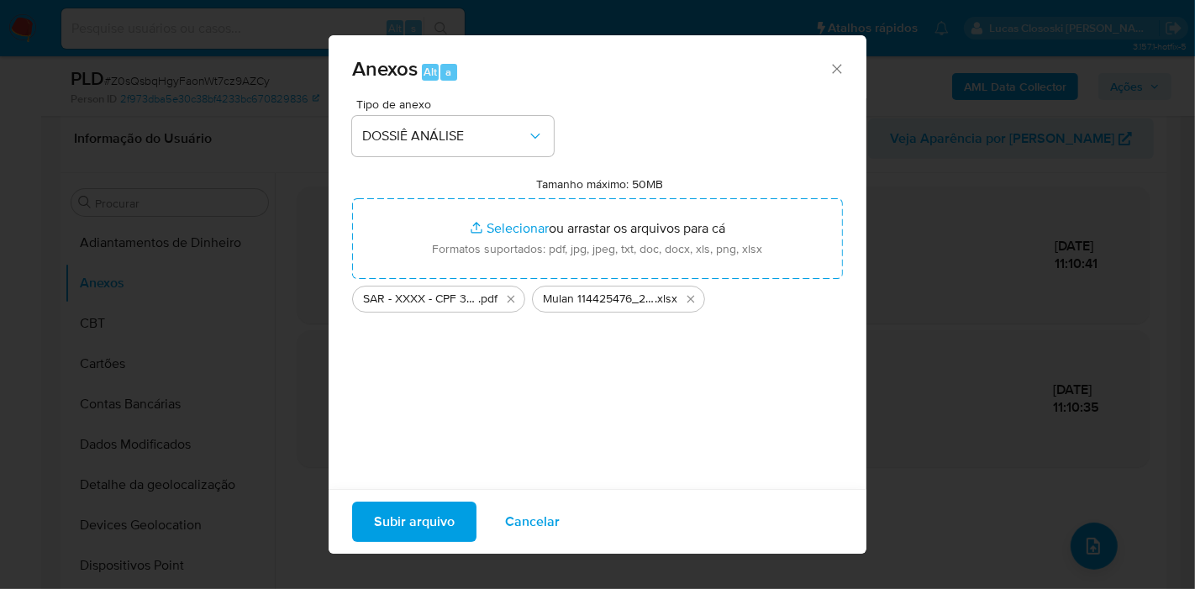
click at [371, 511] on button "Subir arquivo" at bounding box center [414, 522] width 124 height 40
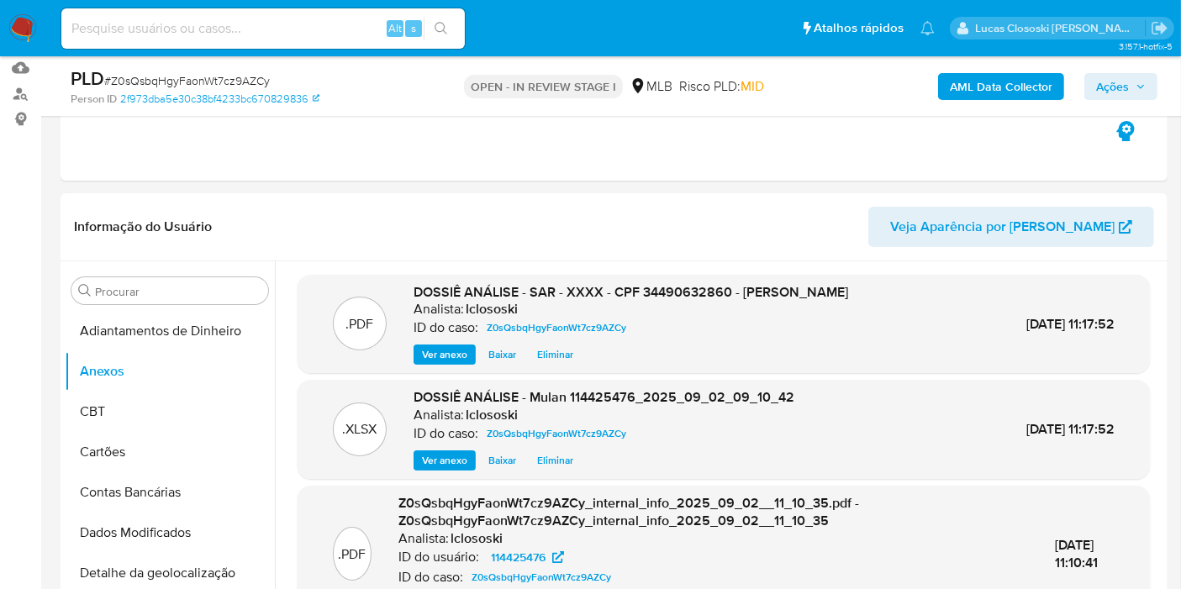
scroll to position [76, 0]
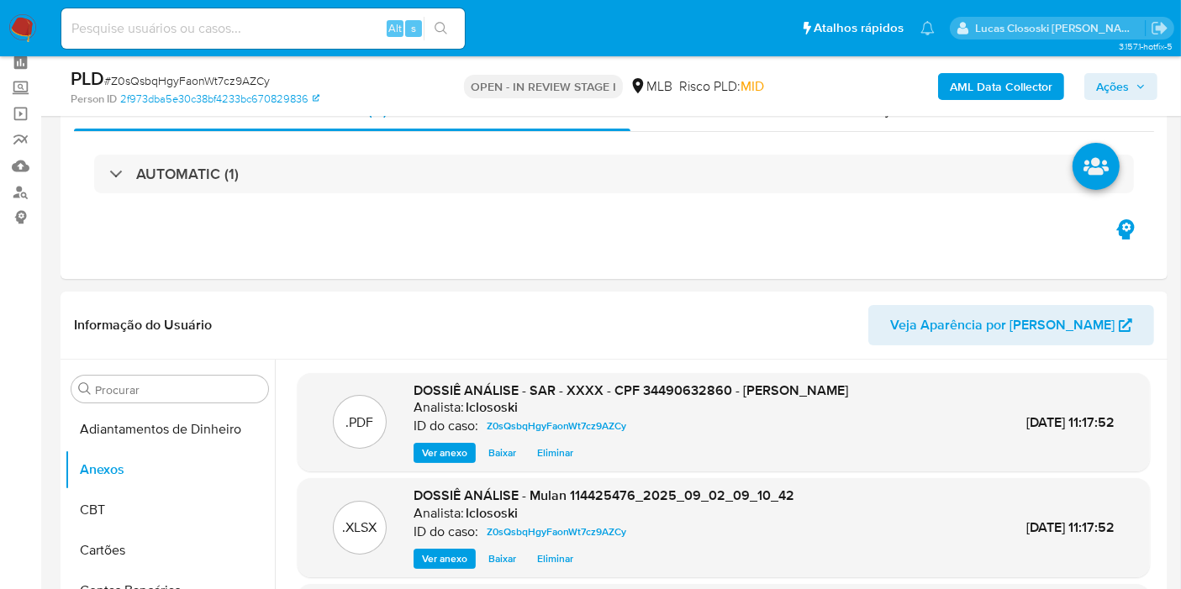
click at [958, 89] on b "AML Data Collector" at bounding box center [1000, 86] width 103 height 27
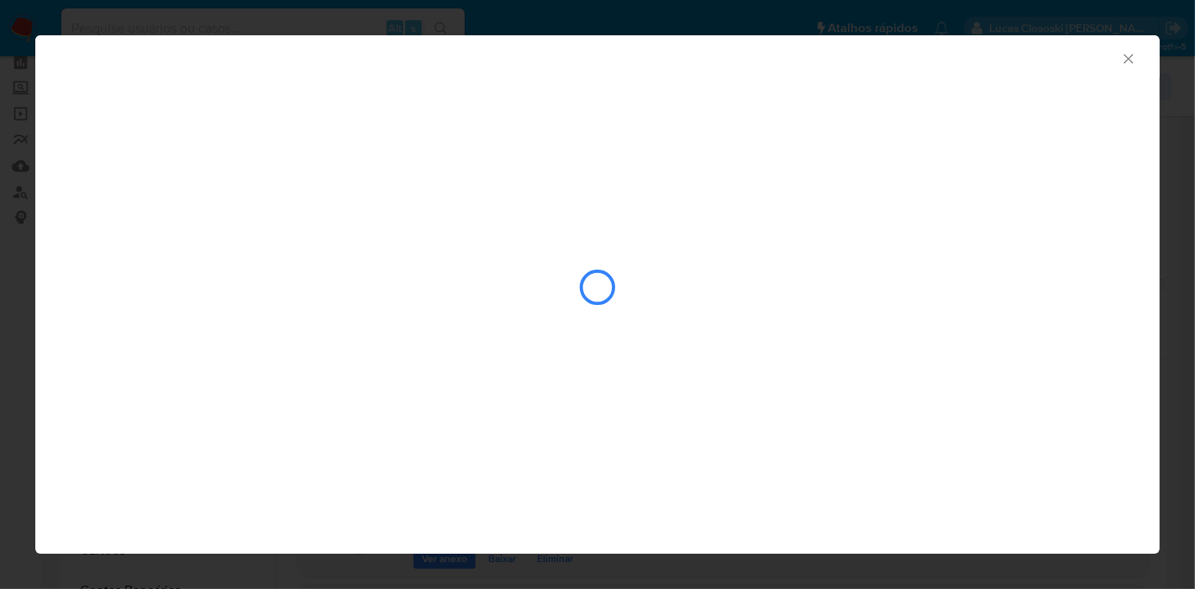
click at [1123, 60] on icon "Fechar a janela" at bounding box center [1128, 58] width 17 height 17
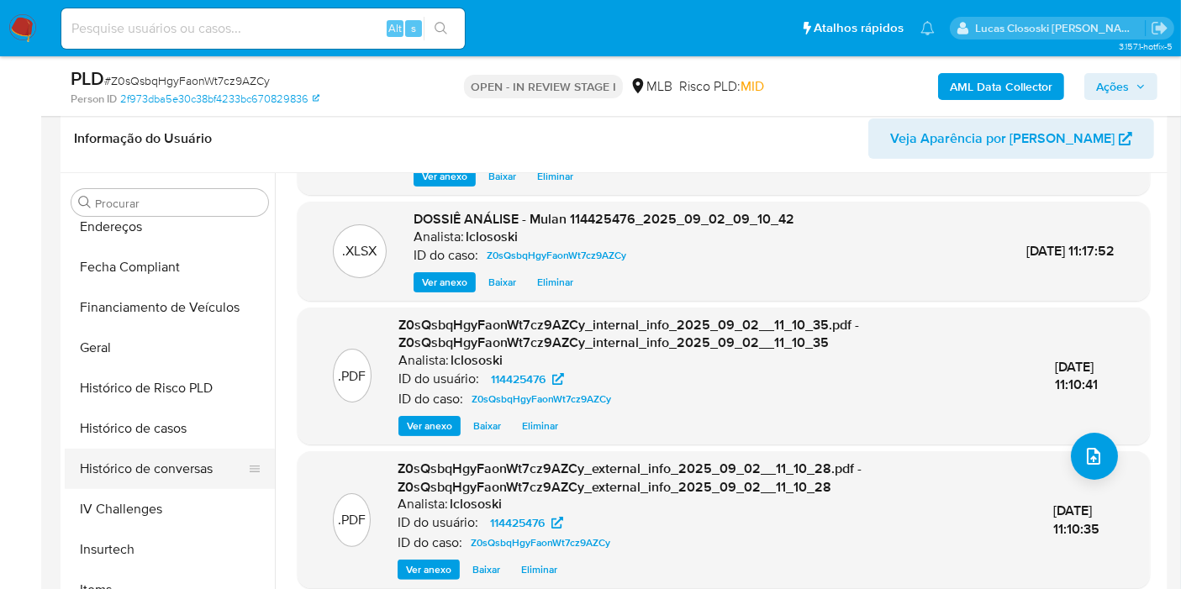
scroll to position [466, 0]
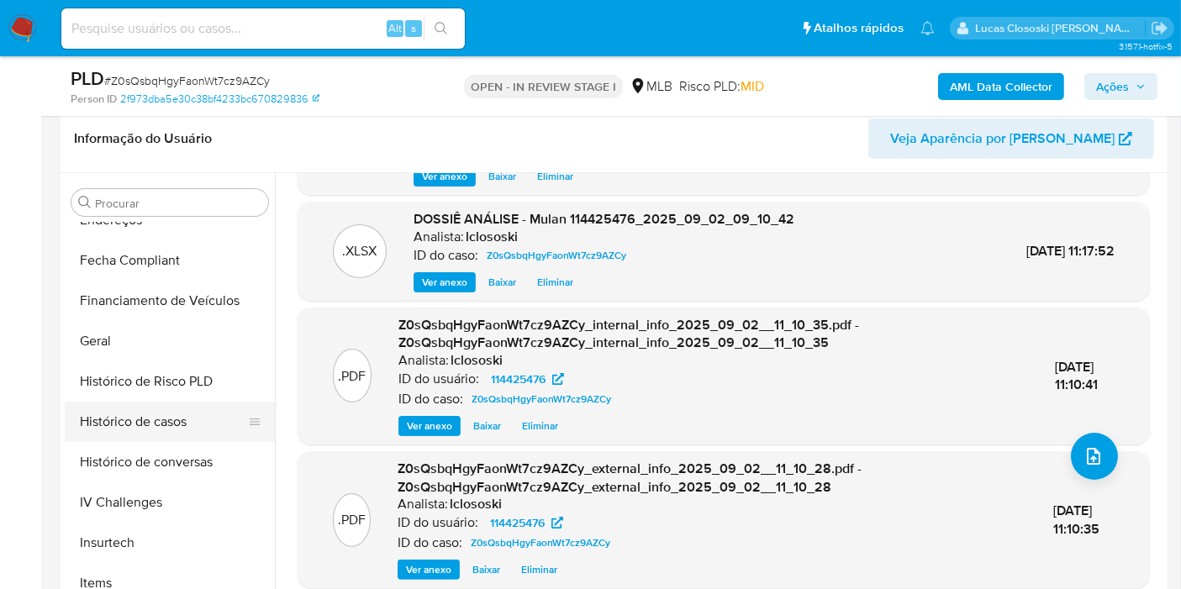
click at [165, 426] on button "Histórico de casos" at bounding box center [163, 422] width 197 height 40
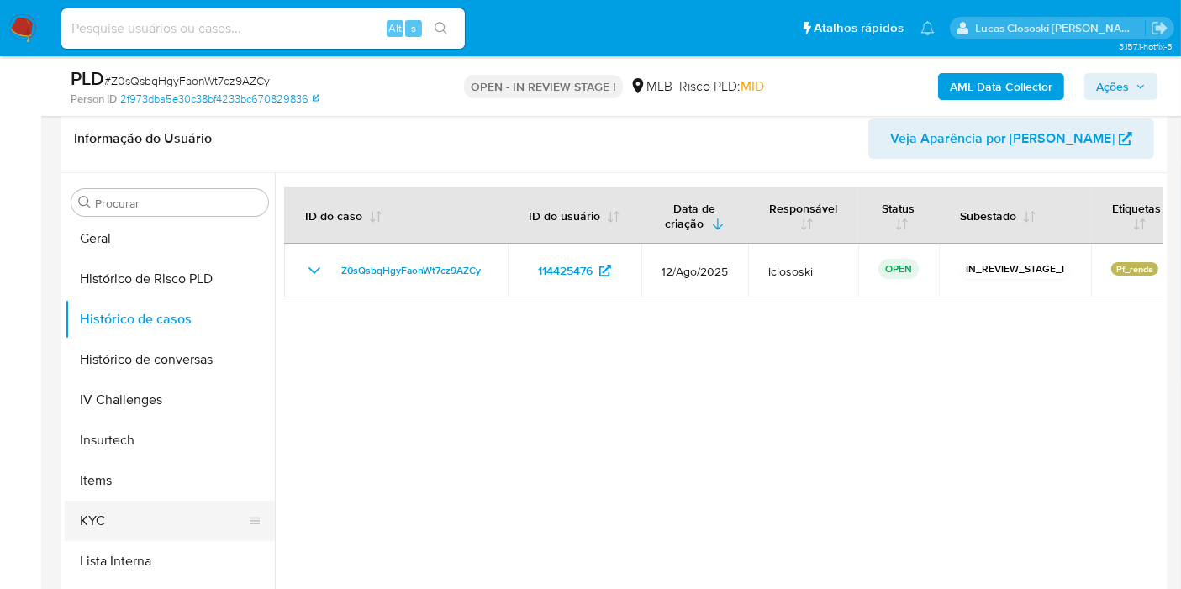
scroll to position [653, 0]
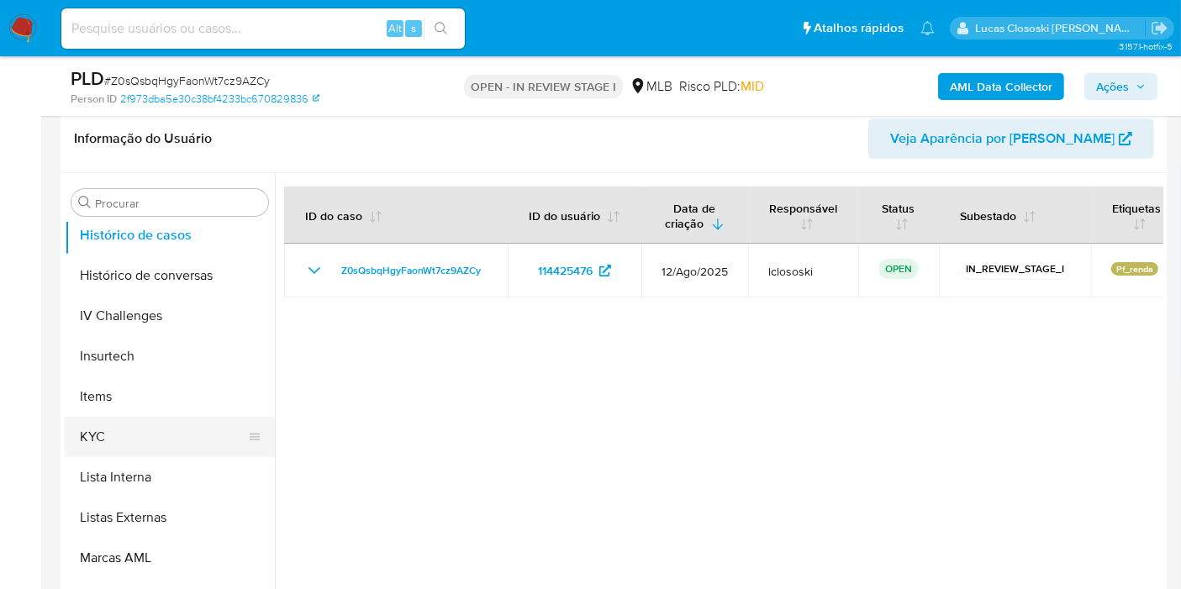
click at [122, 435] on button "KYC" at bounding box center [163, 437] width 197 height 40
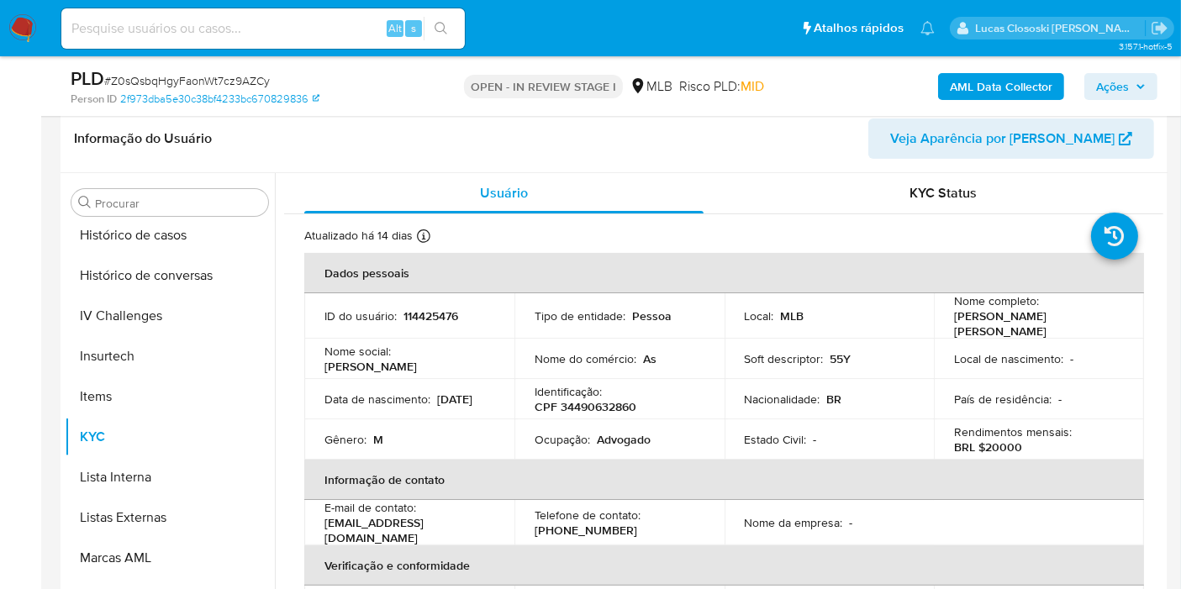
click at [1128, 82] on span "Ações" at bounding box center [1112, 86] width 33 height 27
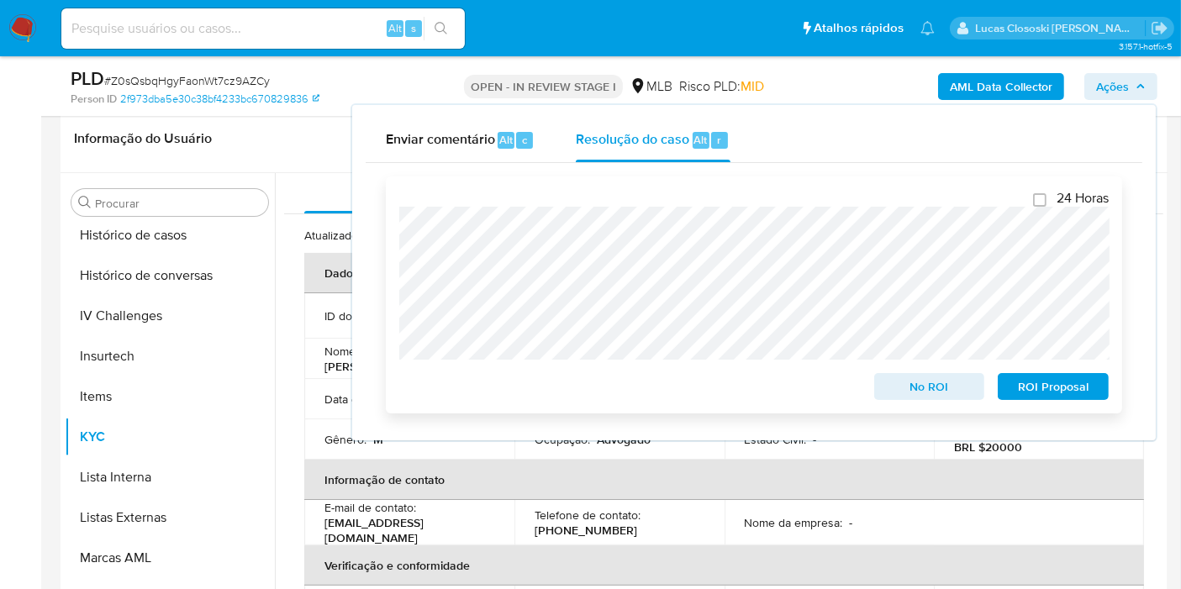
click at [1077, 390] on span "ROI Proposal" at bounding box center [1052, 387] width 87 height 24
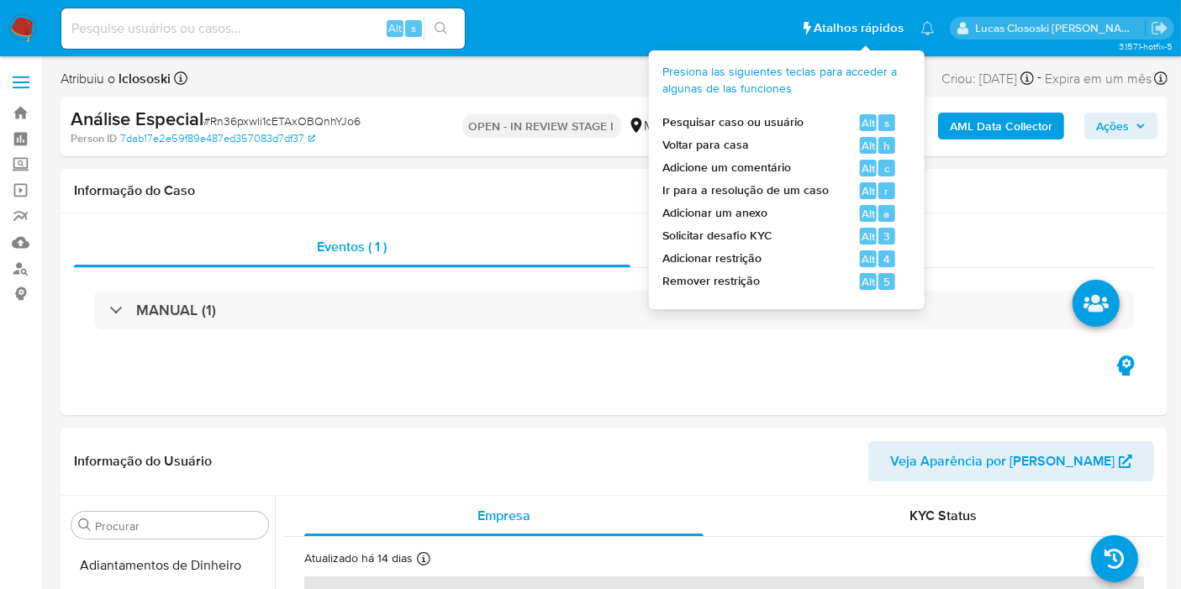
scroll to position [749, 0]
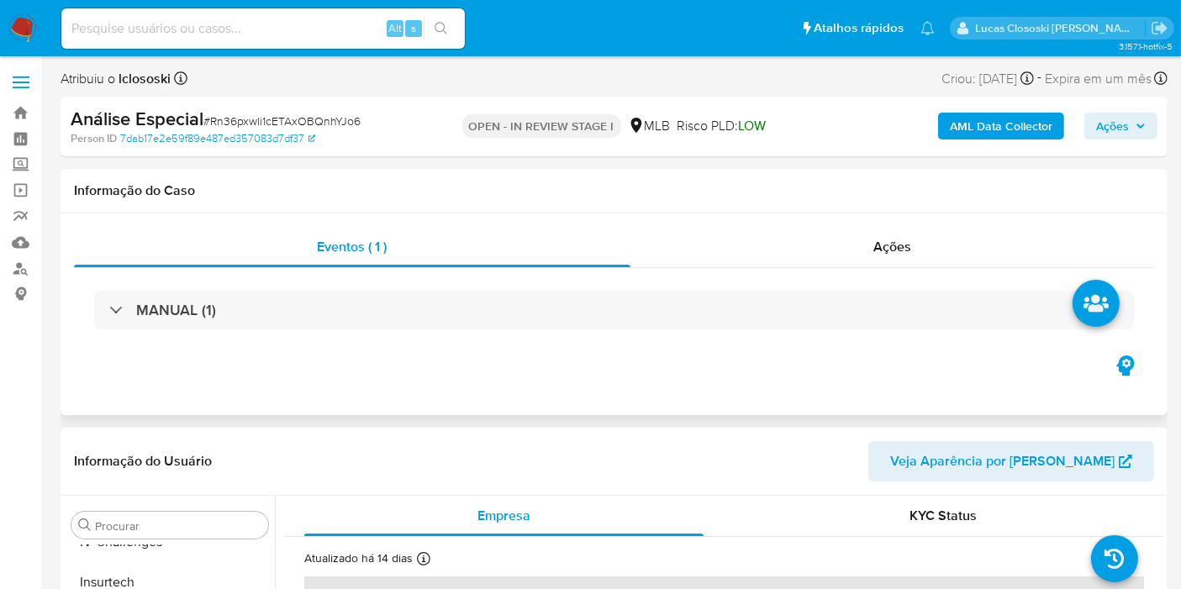
click at [515, 334] on div "MANUAL (1)" at bounding box center [614, 310] width 1080 height 84
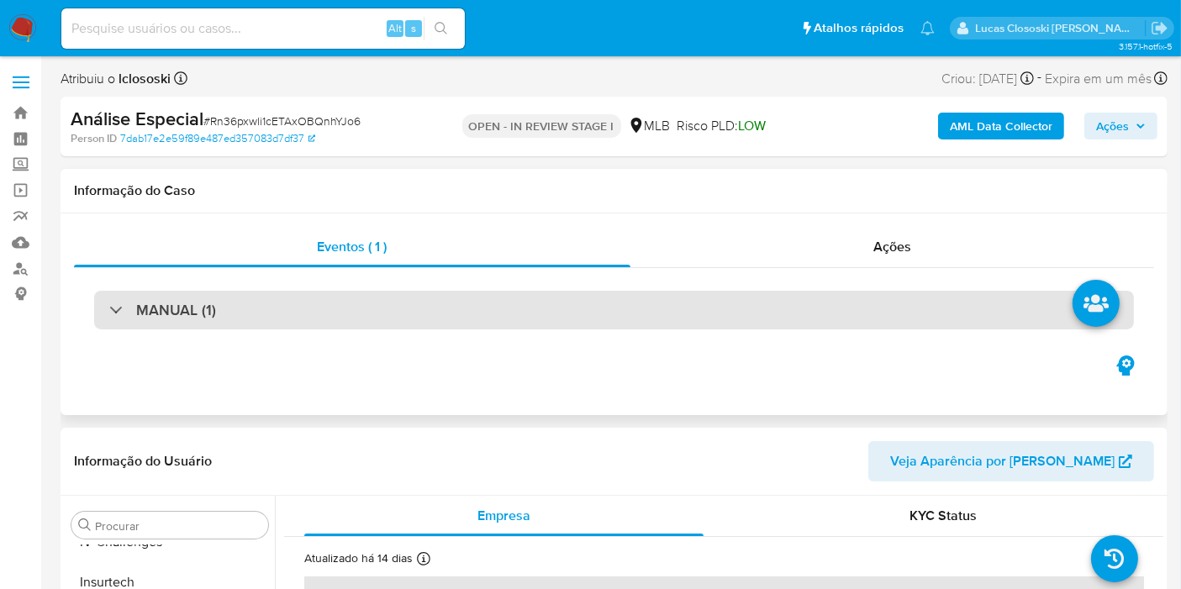
click at [515, 317] on div "MANUAL (1)" at bounding box center [613, 310] width 1039 height 39
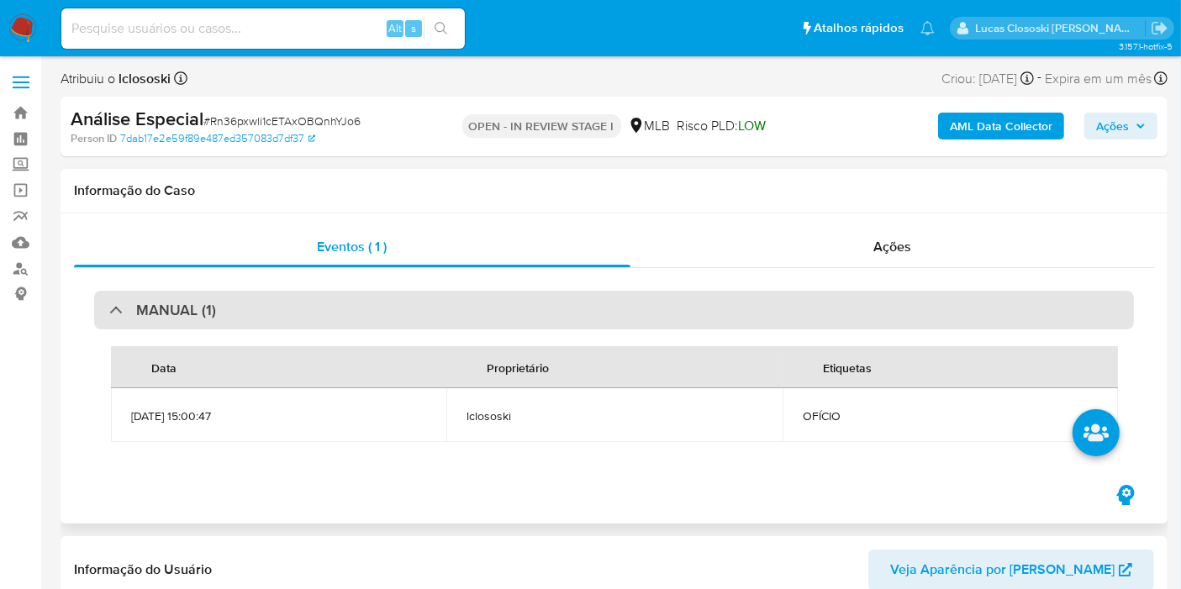
click at [515, 317] on div "MANUAL (1)" at bounding box center [613, 310] width 1039 height 39
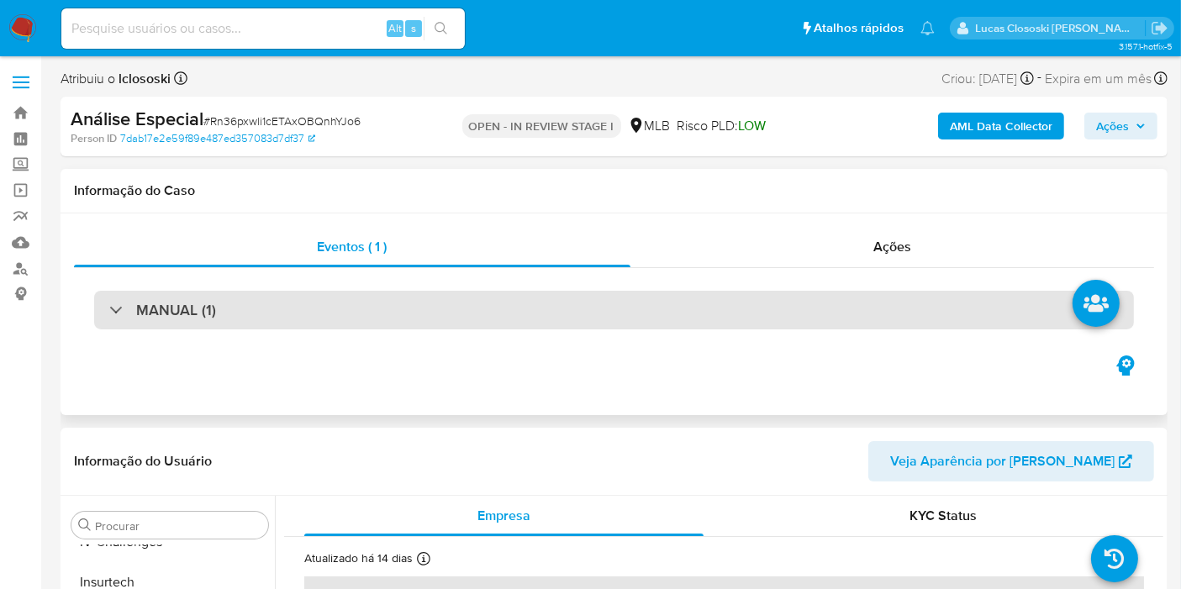
click at [610, 322] on div "MANUAL (1)" at bounding box center [613, 310] width 1039 height 39
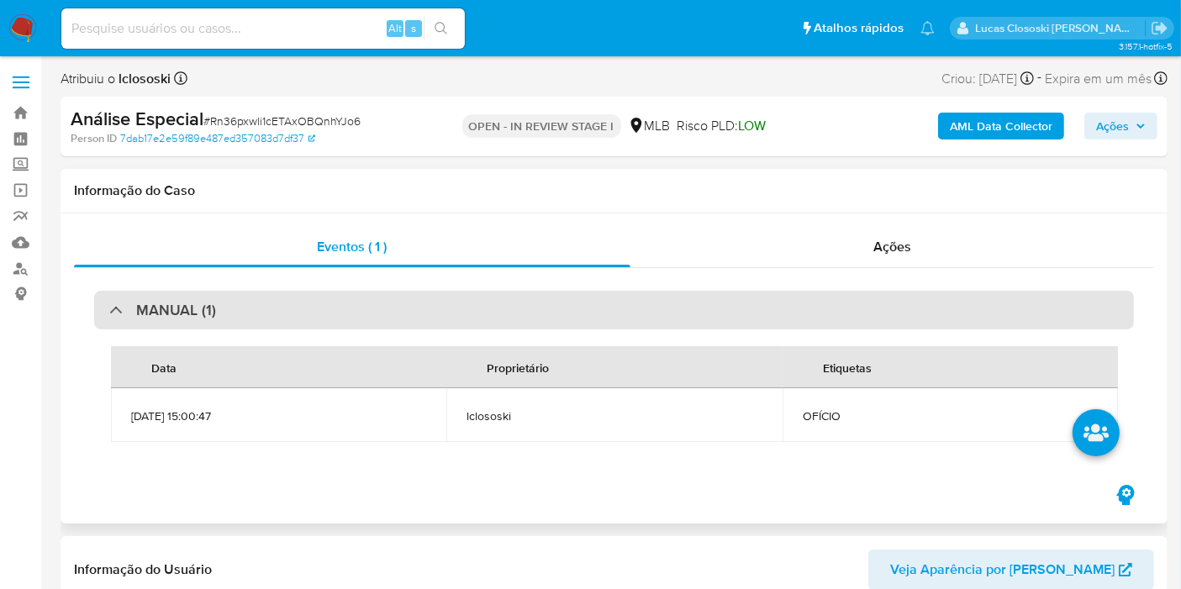
click at [607, 318] on div "MANUAL (1)" at bounding box center [613, 310] width 1039 height 39
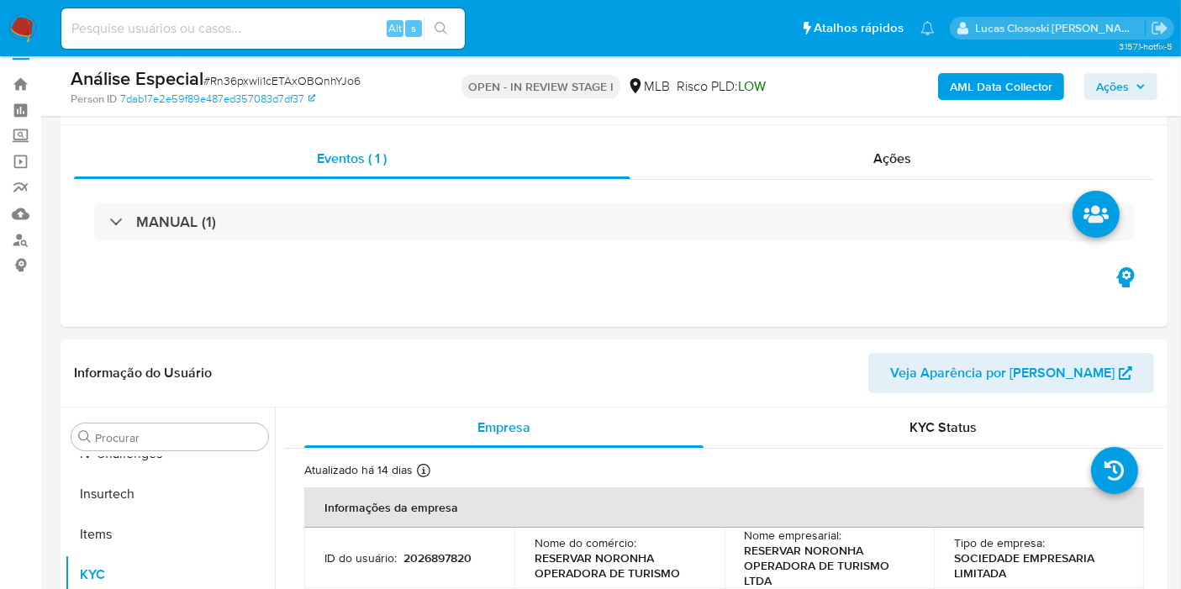
scroll to position [0, 0]
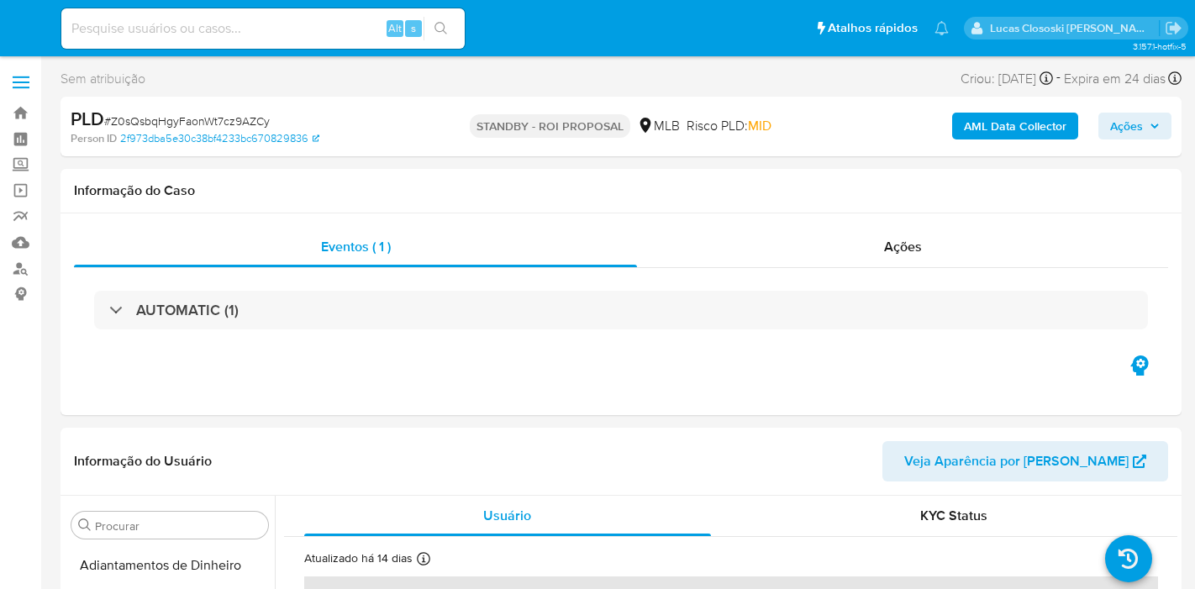
select select "10"
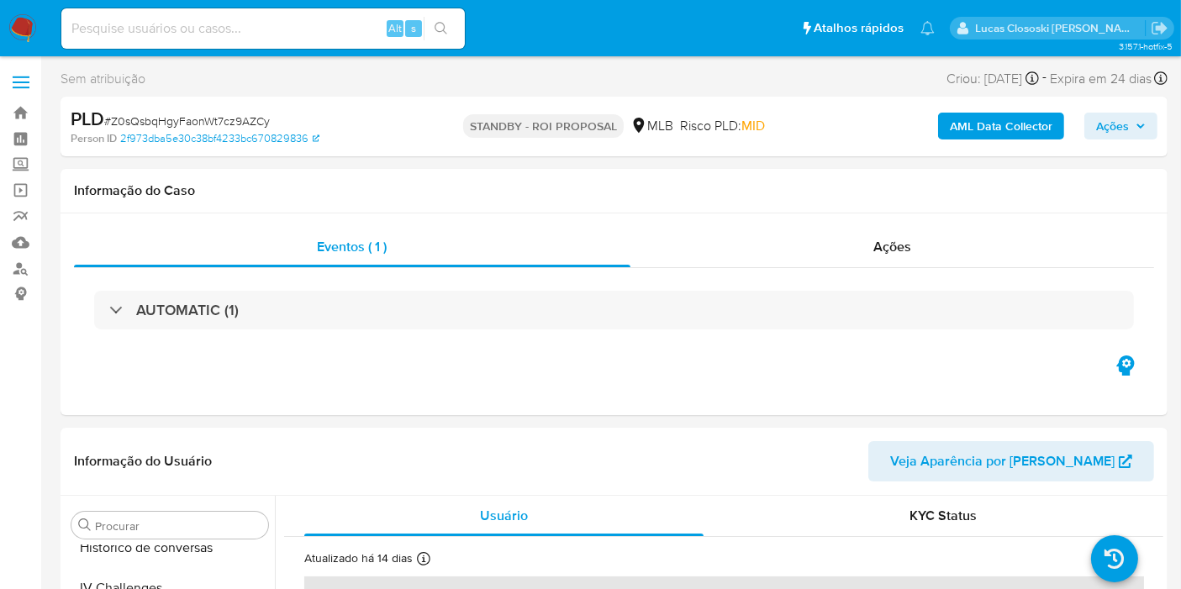
scroll to position [749, 0]
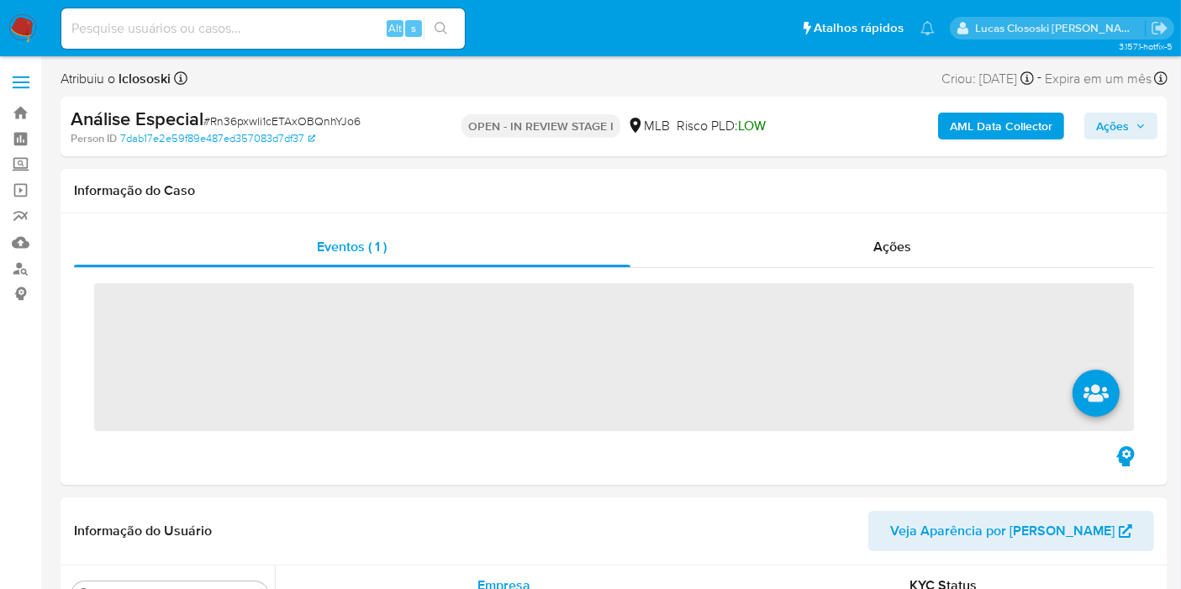
click at [34, 25] on img at bounding box center [22, 28] width 29 height 29
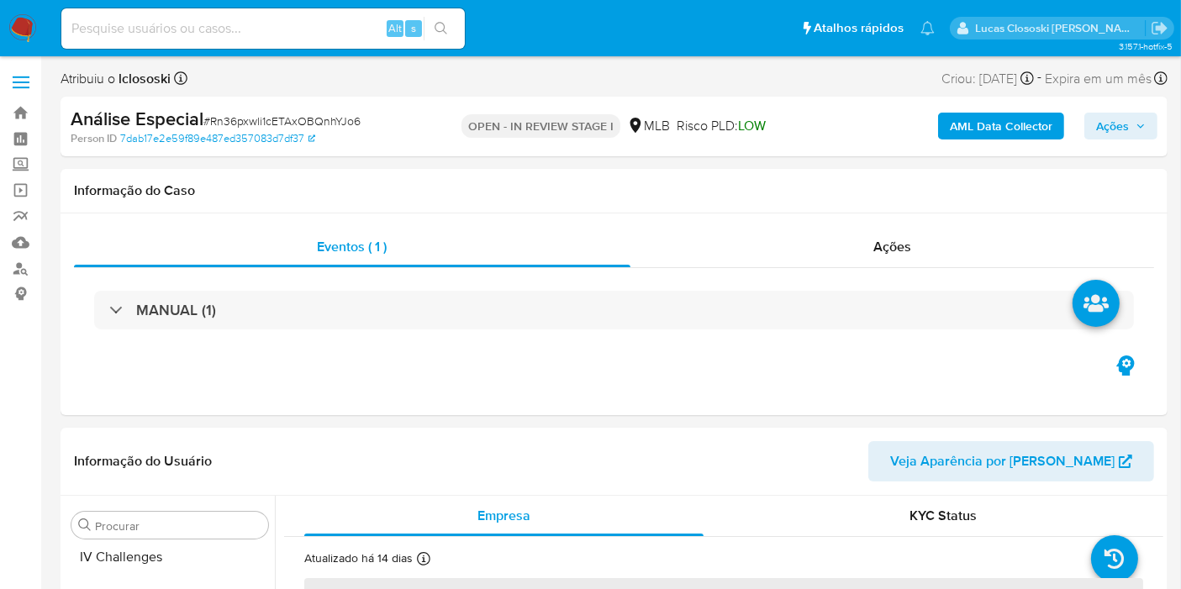
scroll to position [749, 0]
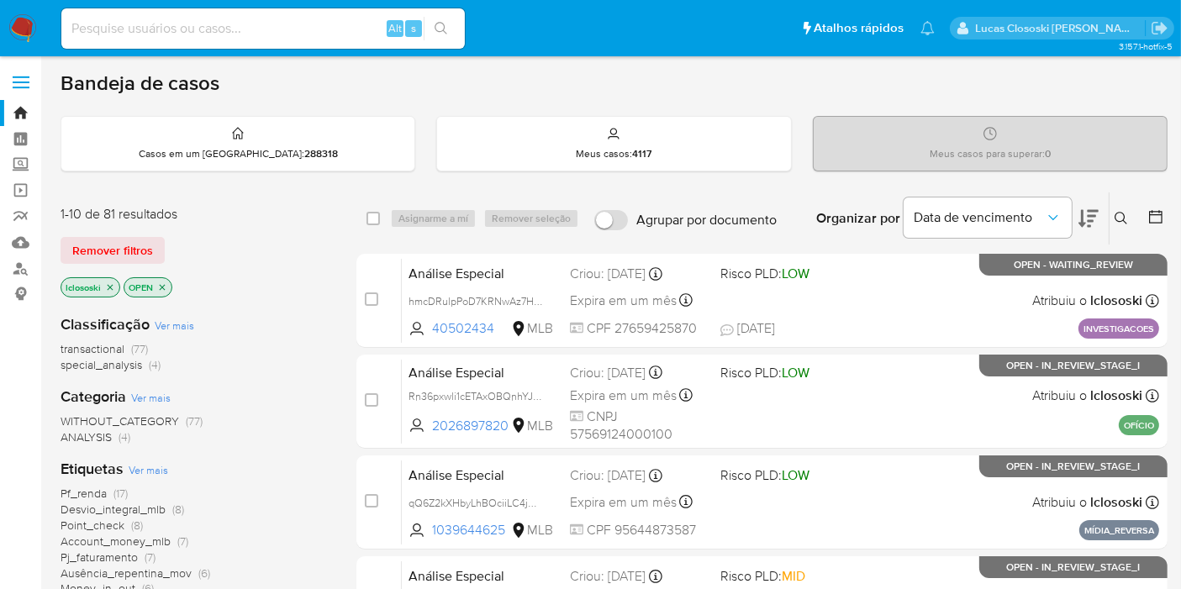
click at [159, 465] on span "Ver mais" at bounding box center [148, 469] width 39 height 15
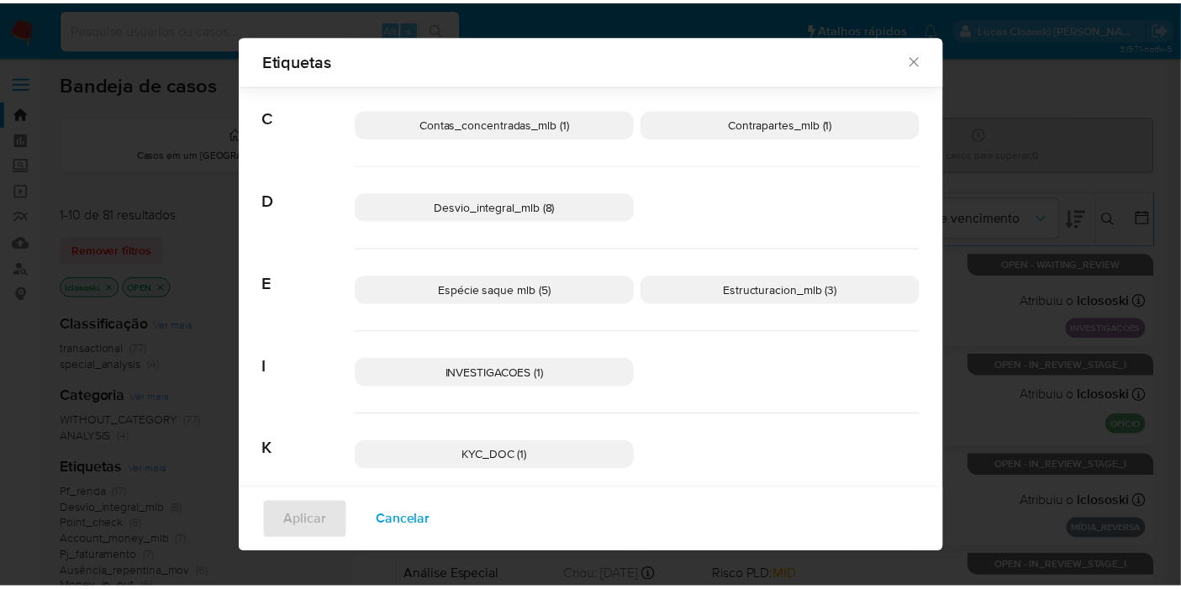
scroll to position [455, 0]
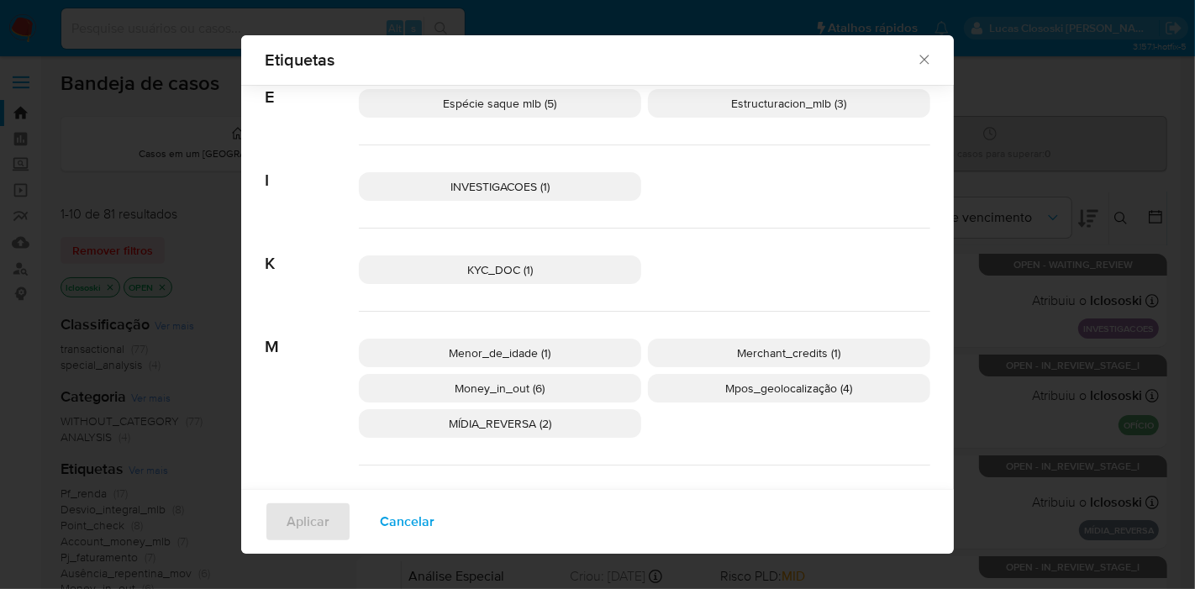
click at [1089, 423] on div "Etiquetas Procurar A Account_money_mlb (7) Atividade_risco (3) Ausência_repenti…" at bounding box center [597, 294] width 1195 height 589
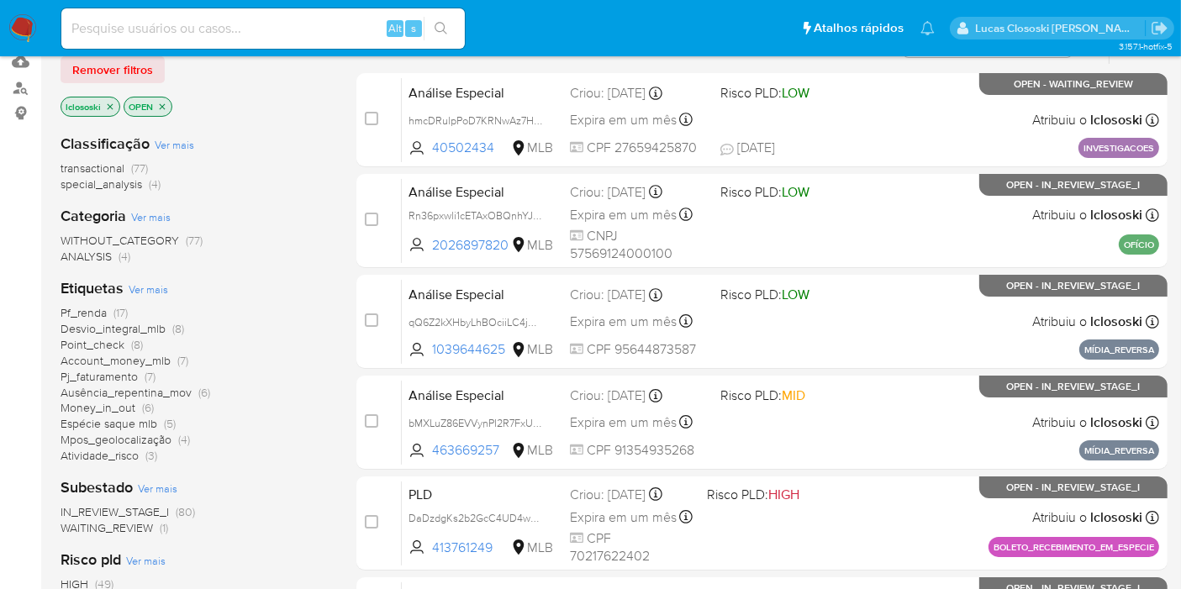
scroll to position [187, 0]
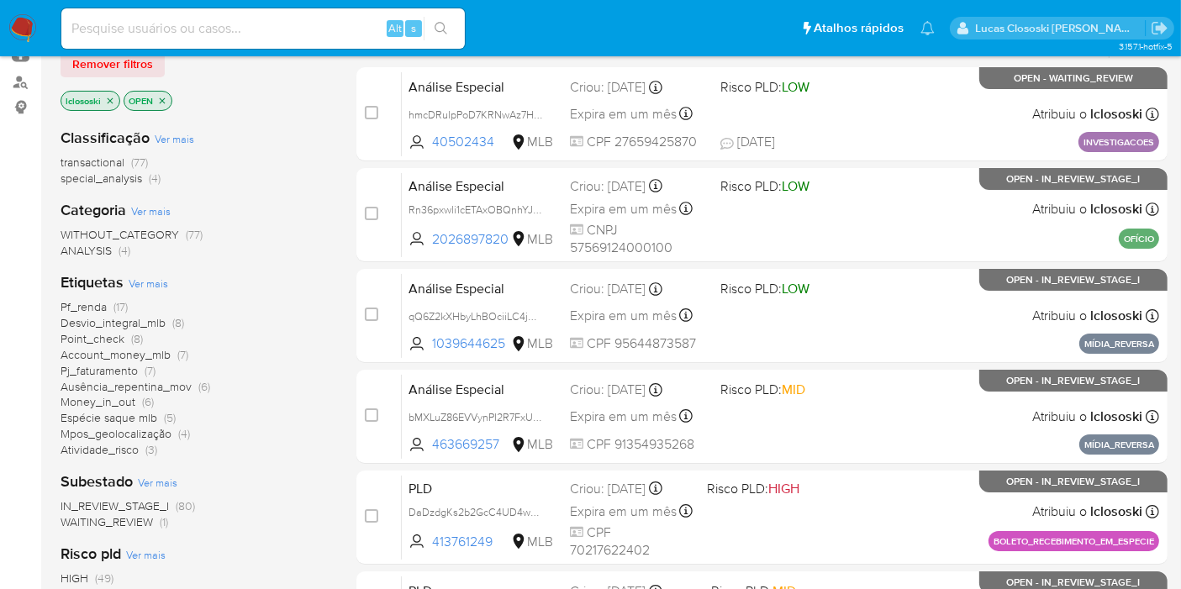
click at [86, 302] on span "Pf_renda" at bounding box center [83, 306] width 46 height 17
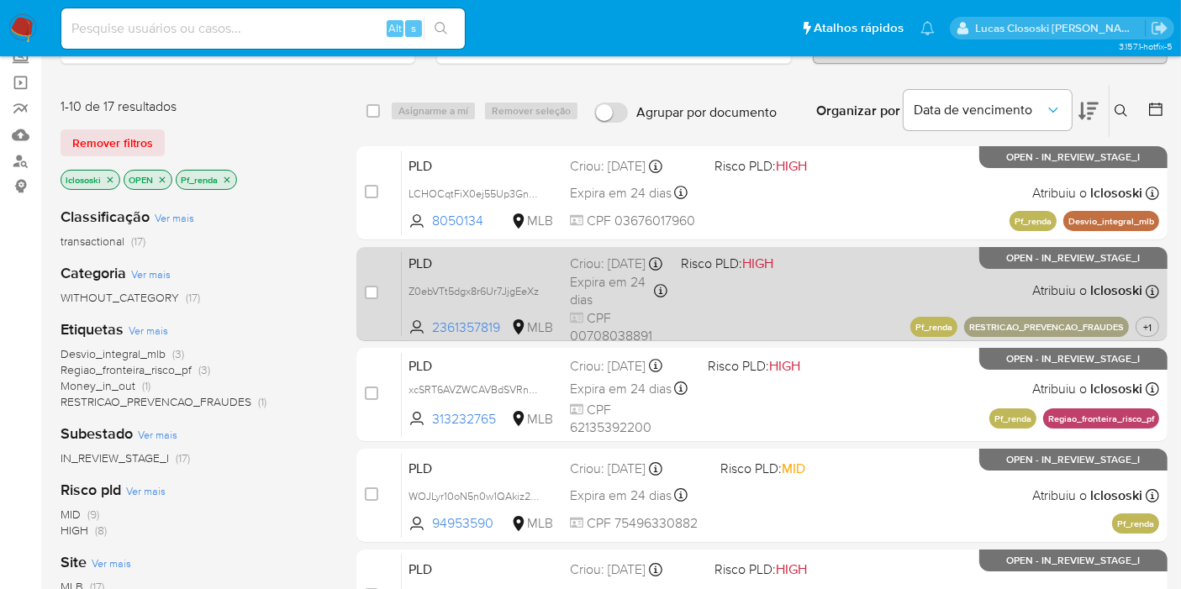
scroll to position [373, 0]
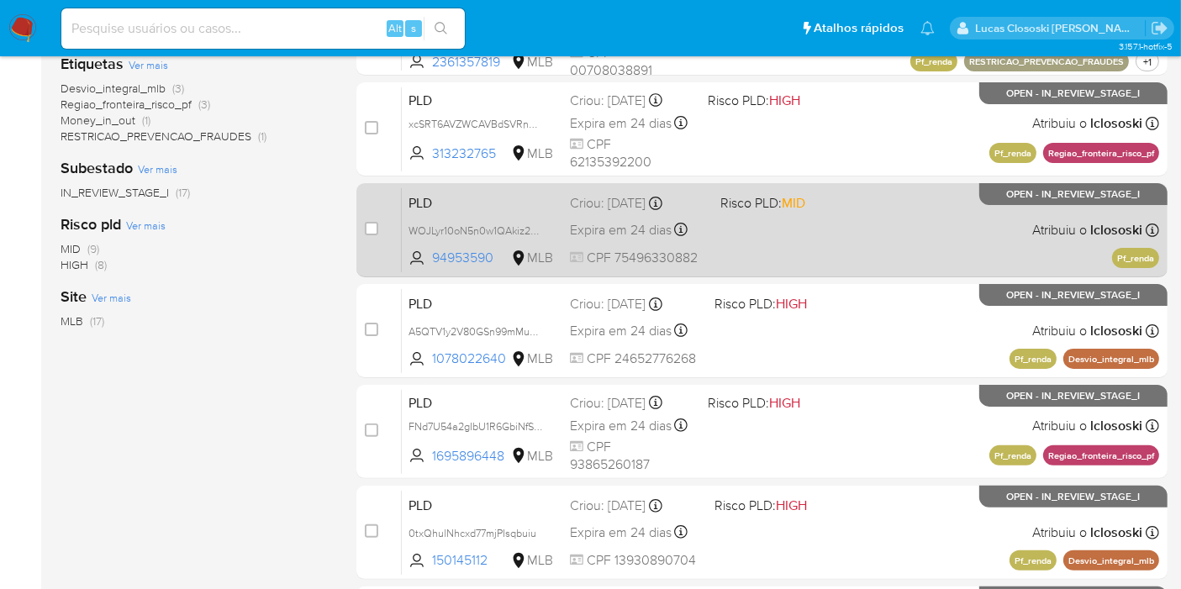
click at [895, 262] on div "PLD WOJLyr10oN5n0w1QAkiz2p4Z 94953590 MLB Risco PLD: MID Criou: 12/08/2025 Crio…" at bounding box center [780, 229] width 757 height 85
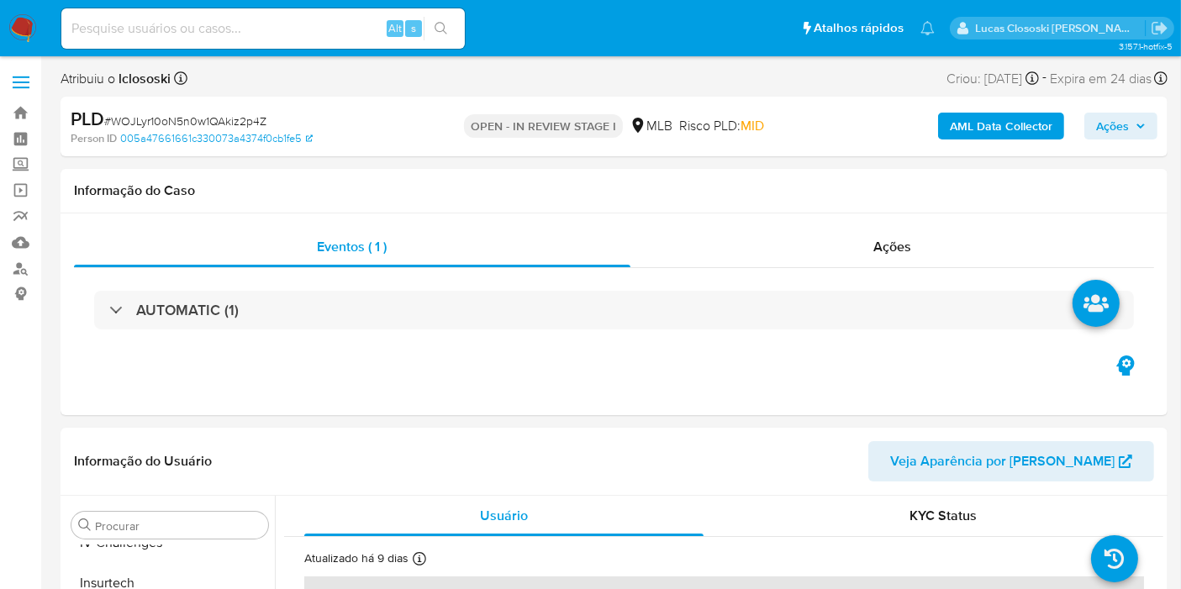
scroll to position [749, 0]
select select "10"
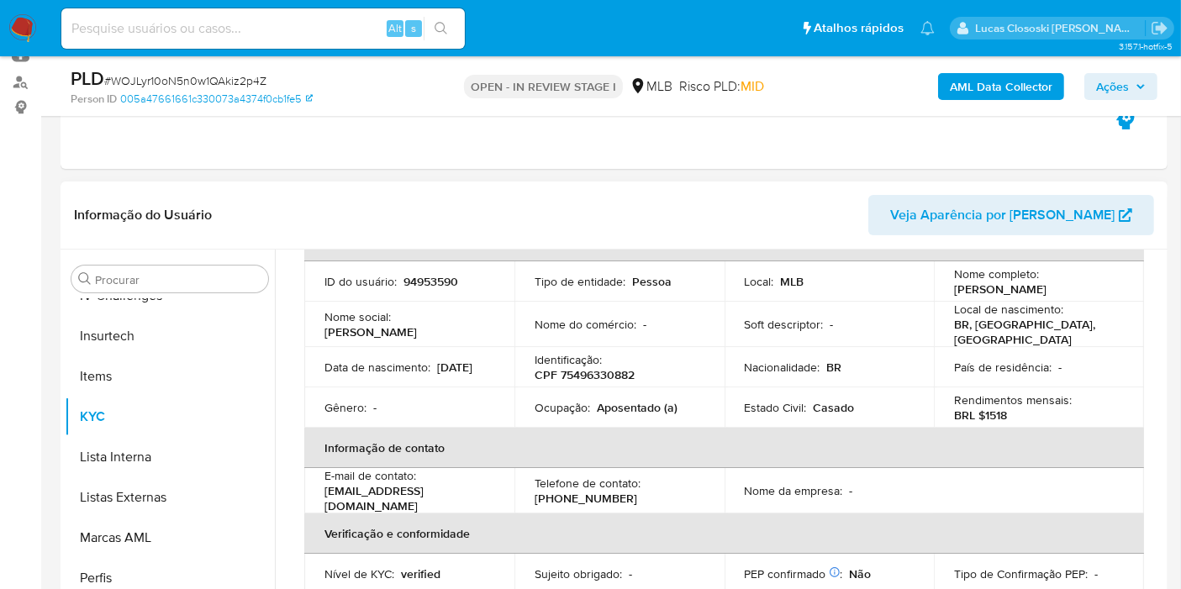
scroll to position [187, 0]
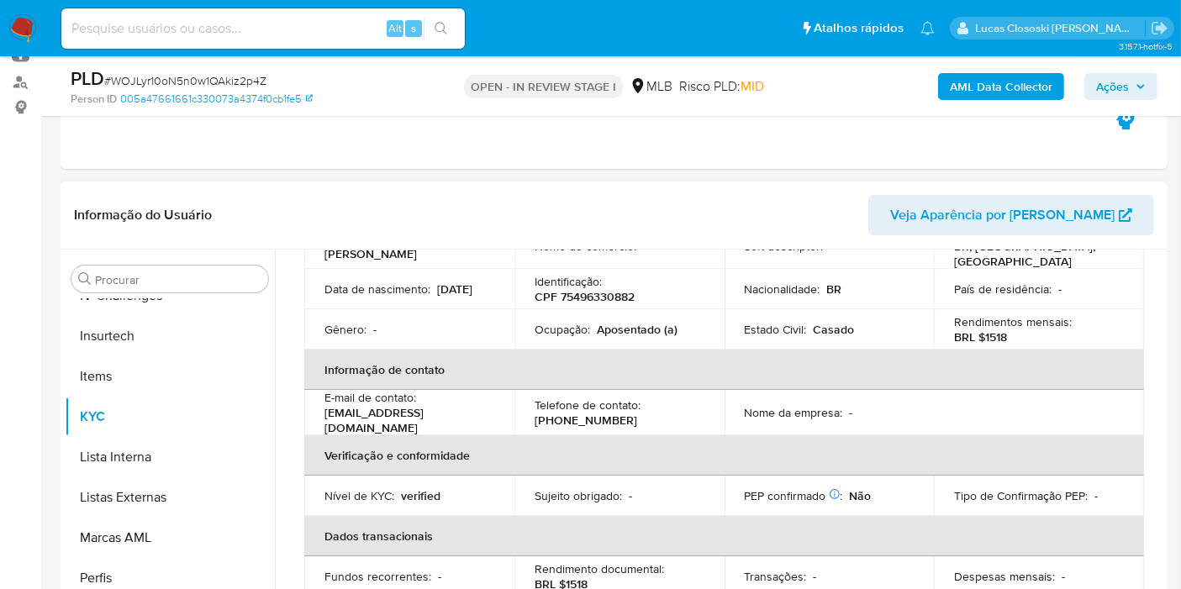
click at [612, 287] on div "Identificação : CPF 75496330882" at bounding box center [619, 289] width 170 height 30
click at [610, 306] on td "Identificação : CPF 75496330882" at bounding box center [619, 289] width 210 height 40
click at [596, 289] on p "CPF 75496330882" at bounding box center [584, 296] width 100 height 15
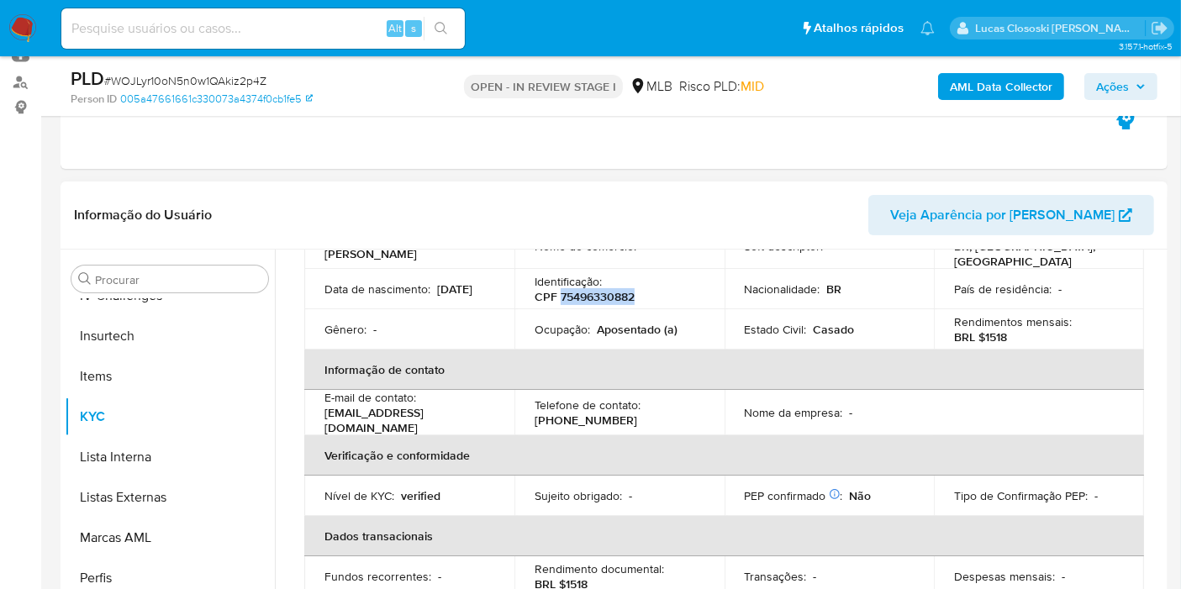
copy p "75496330882"
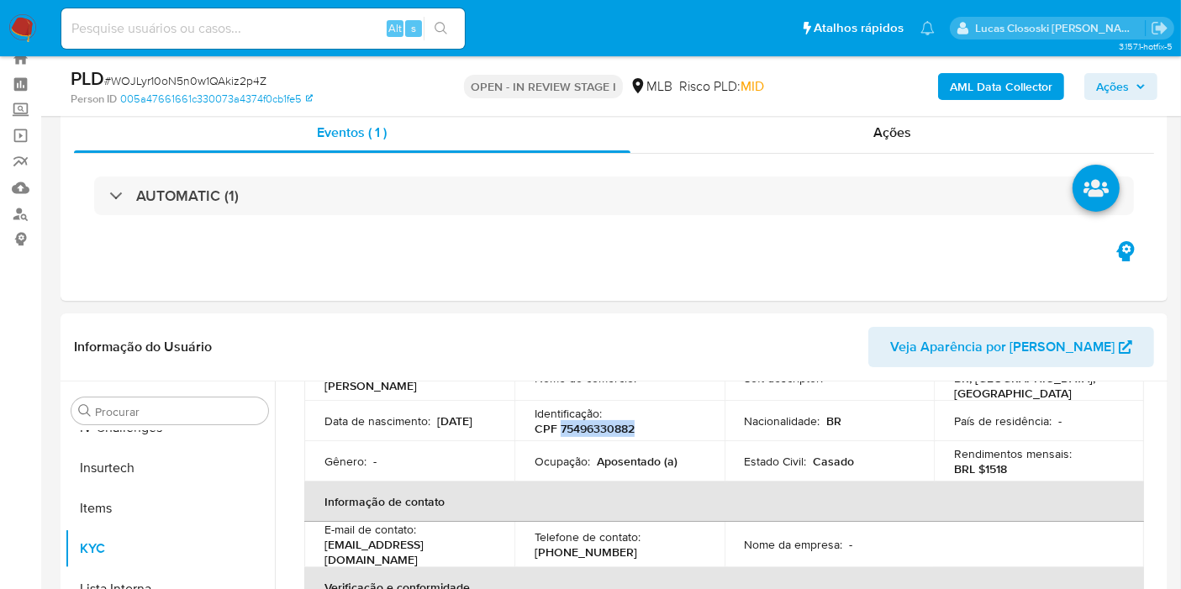
scroll to position [0, 0]
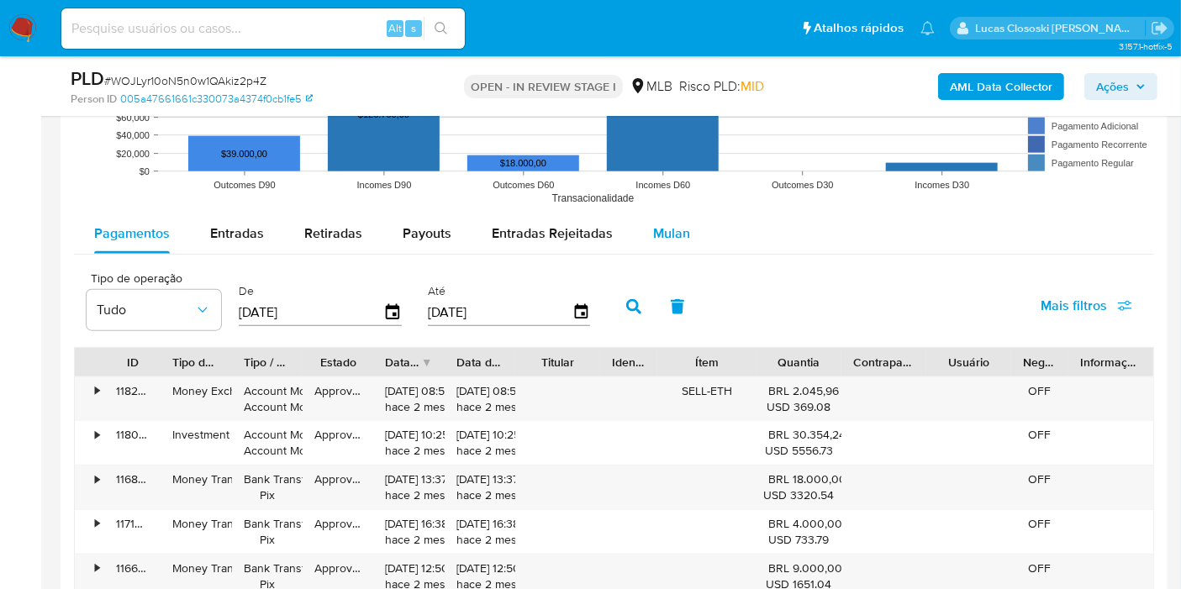
click at [634, 233] on button "Mulan" at bounding box center [671, 233] width 77 height 40
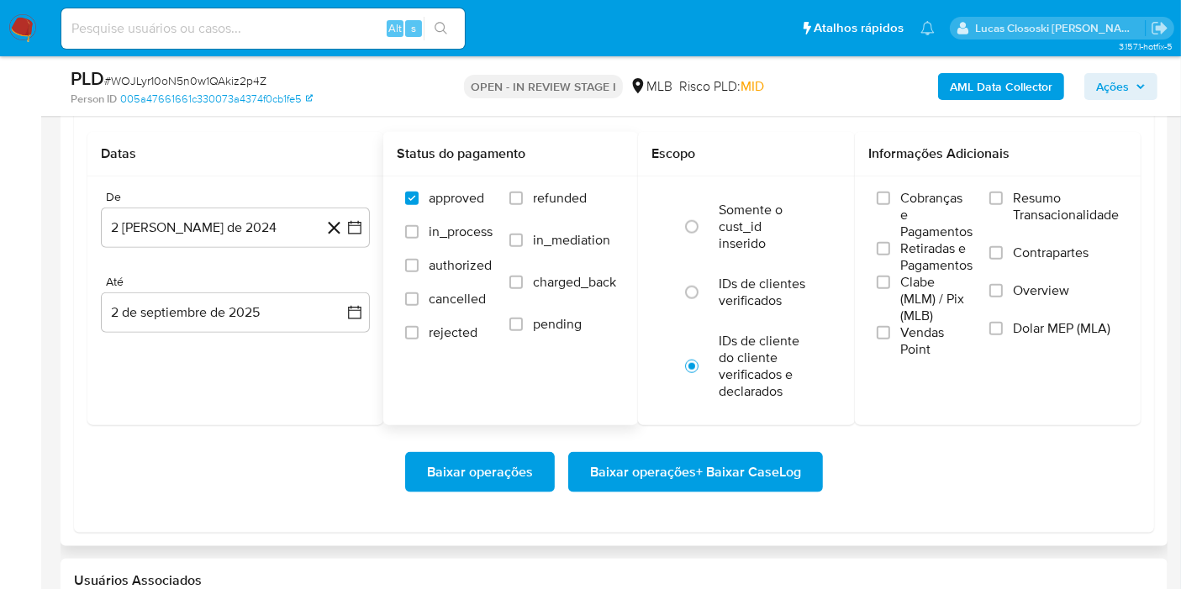
scroll to position [1867, 0]
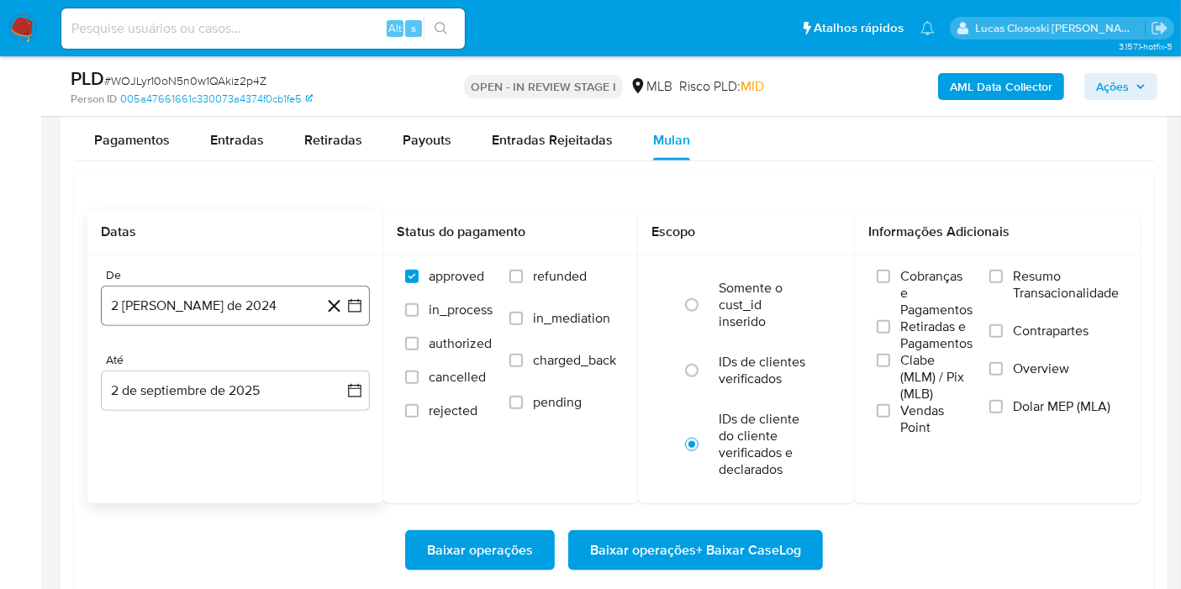
click at [359, 302] on icon "button" at bounding box center [354, 305] width 17 height 17
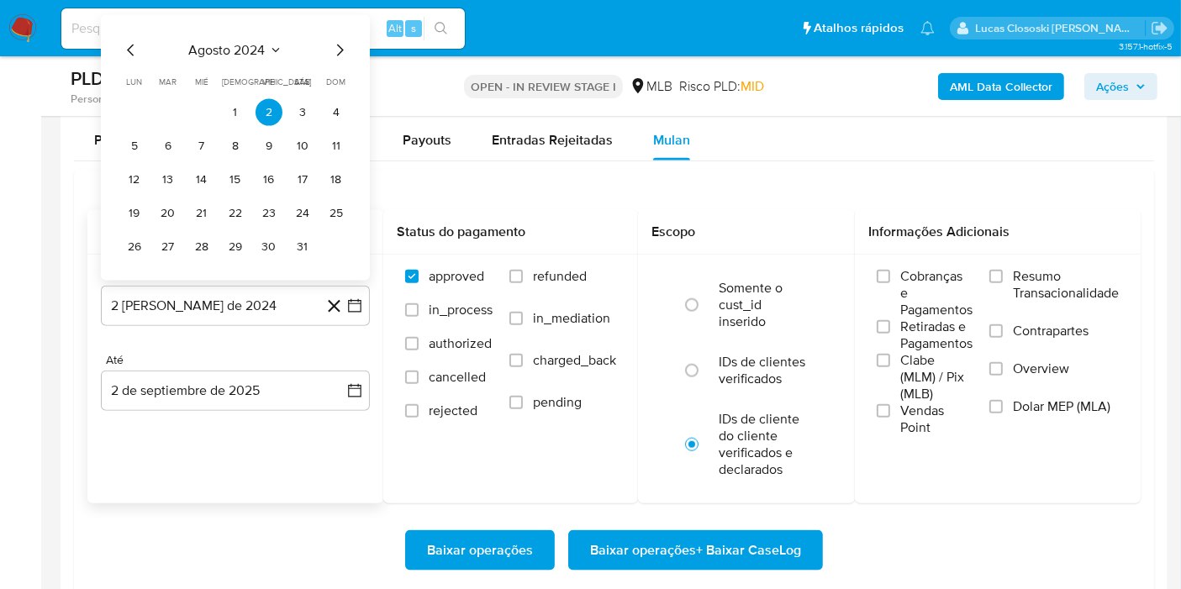
click at [225, 61] on div "agosto 2024 agosto 2024 lun lunes mar martes mié miércoles jue jueves vie viern…" at bounding box center [235, 150] width 229 height 220
click at [226, 49] on span "agosto 2024" at bounding box center [227, 50] width 76 height 17
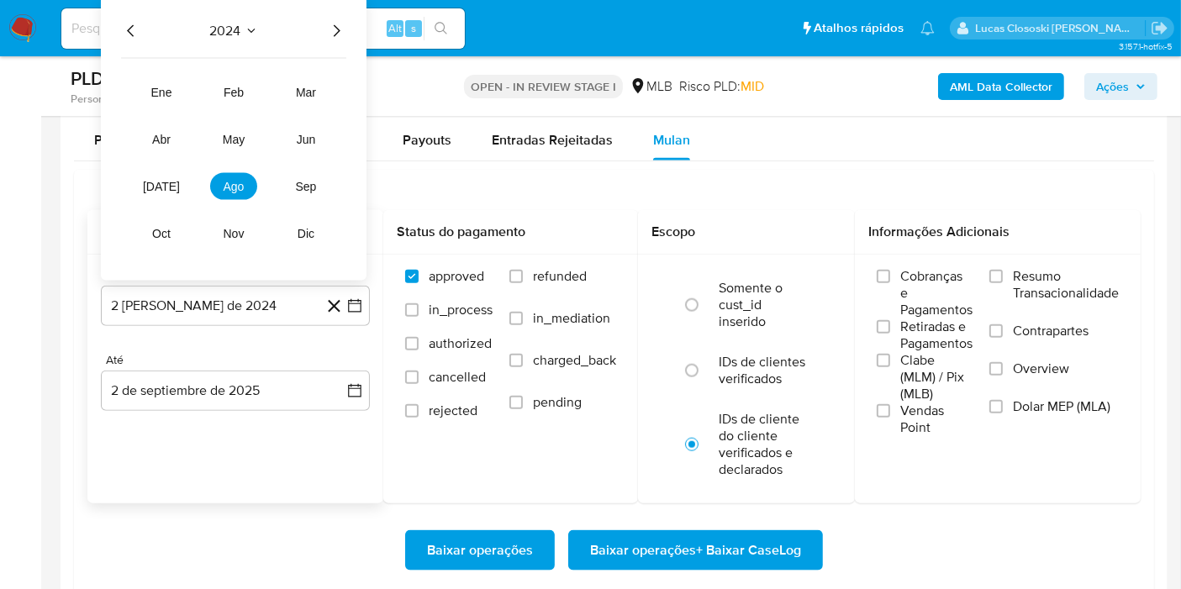
click at [333, 25] on icon "Año siguiente" at bounding box center [336, 31] width 20 height 20
click at [168, 180] on span "[DATE]" at bounding box center [161, 186] width 37 height 13
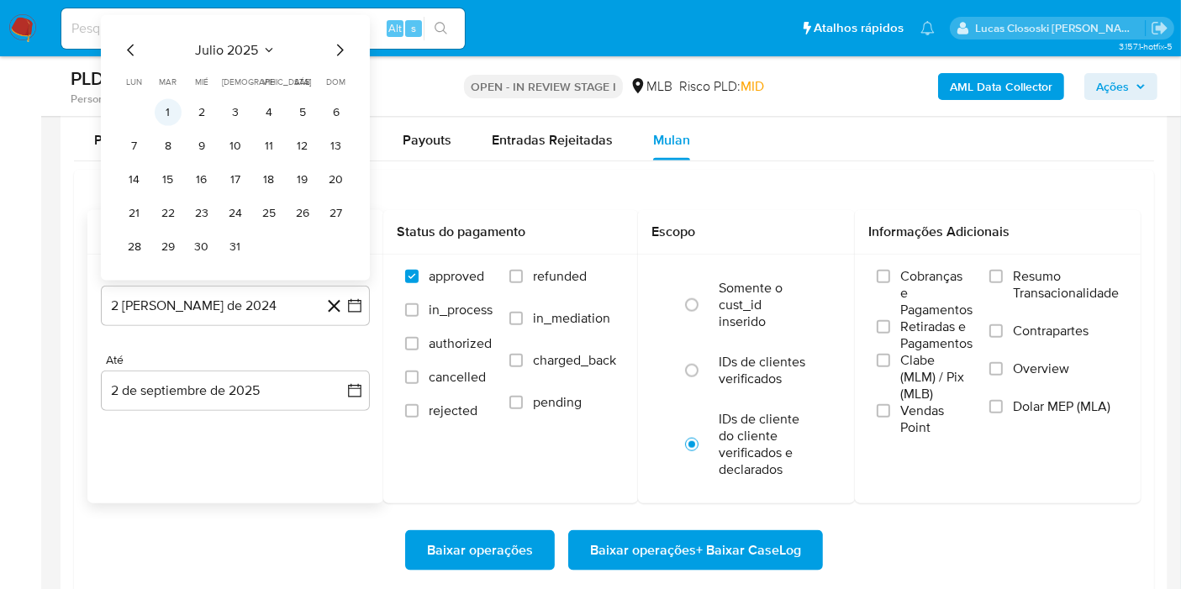
click at [164, 107] on button "1" at bounding box center [168, 112] width 27 height 27
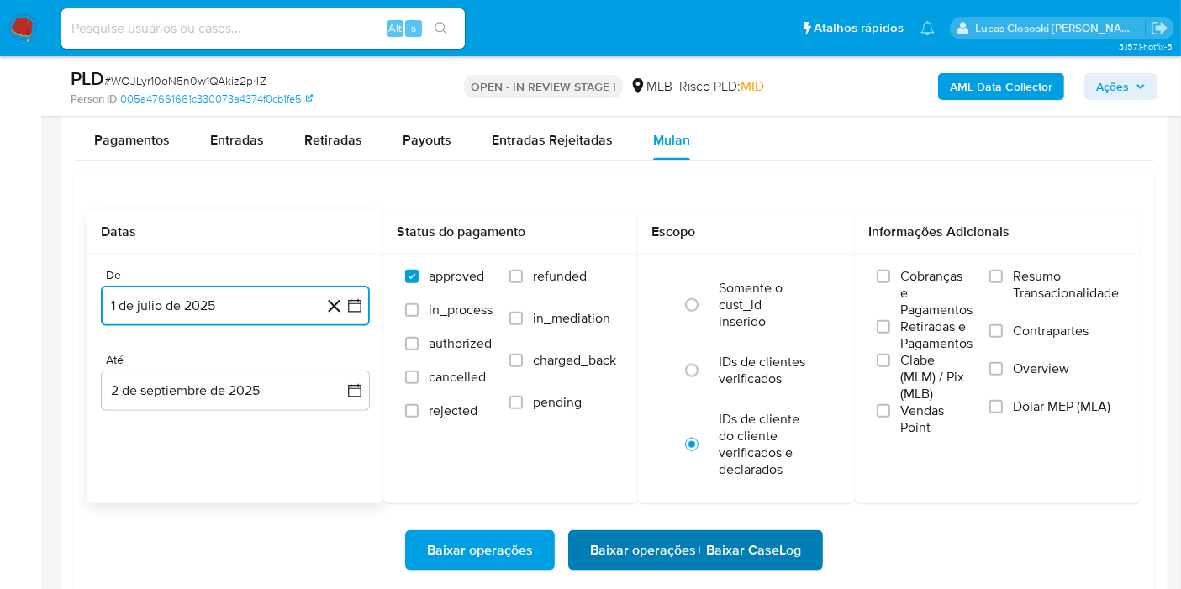
click at [791, 558] on span "Baixar operações + Baixar CaseLog" at bounding box center [695, 550] width 211 height 37
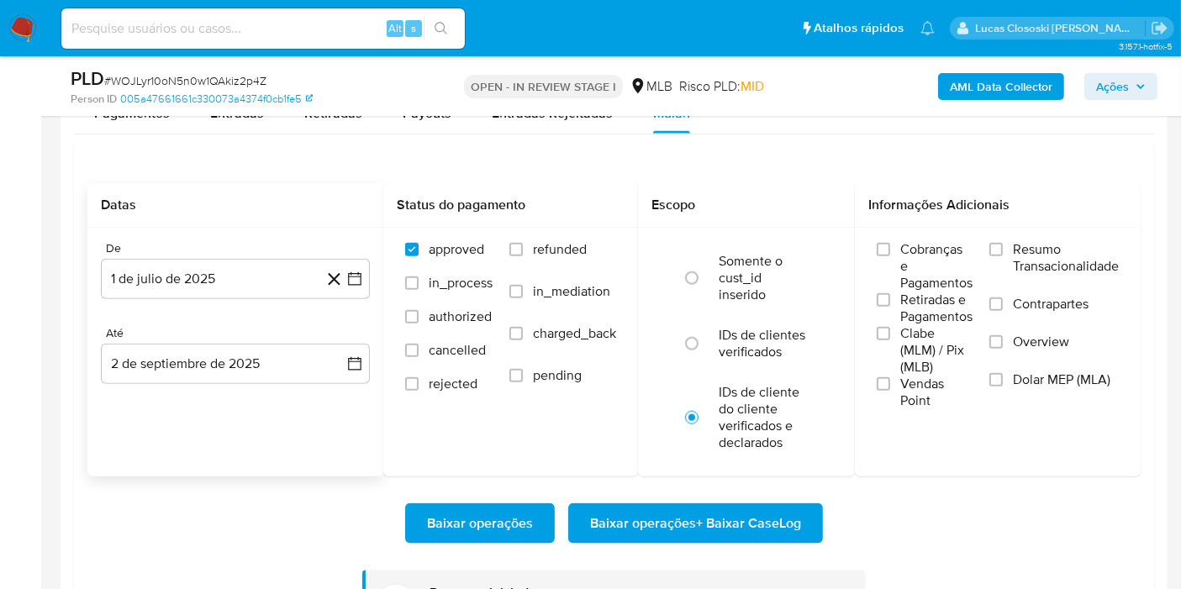
scroll to position [1960, 0]
